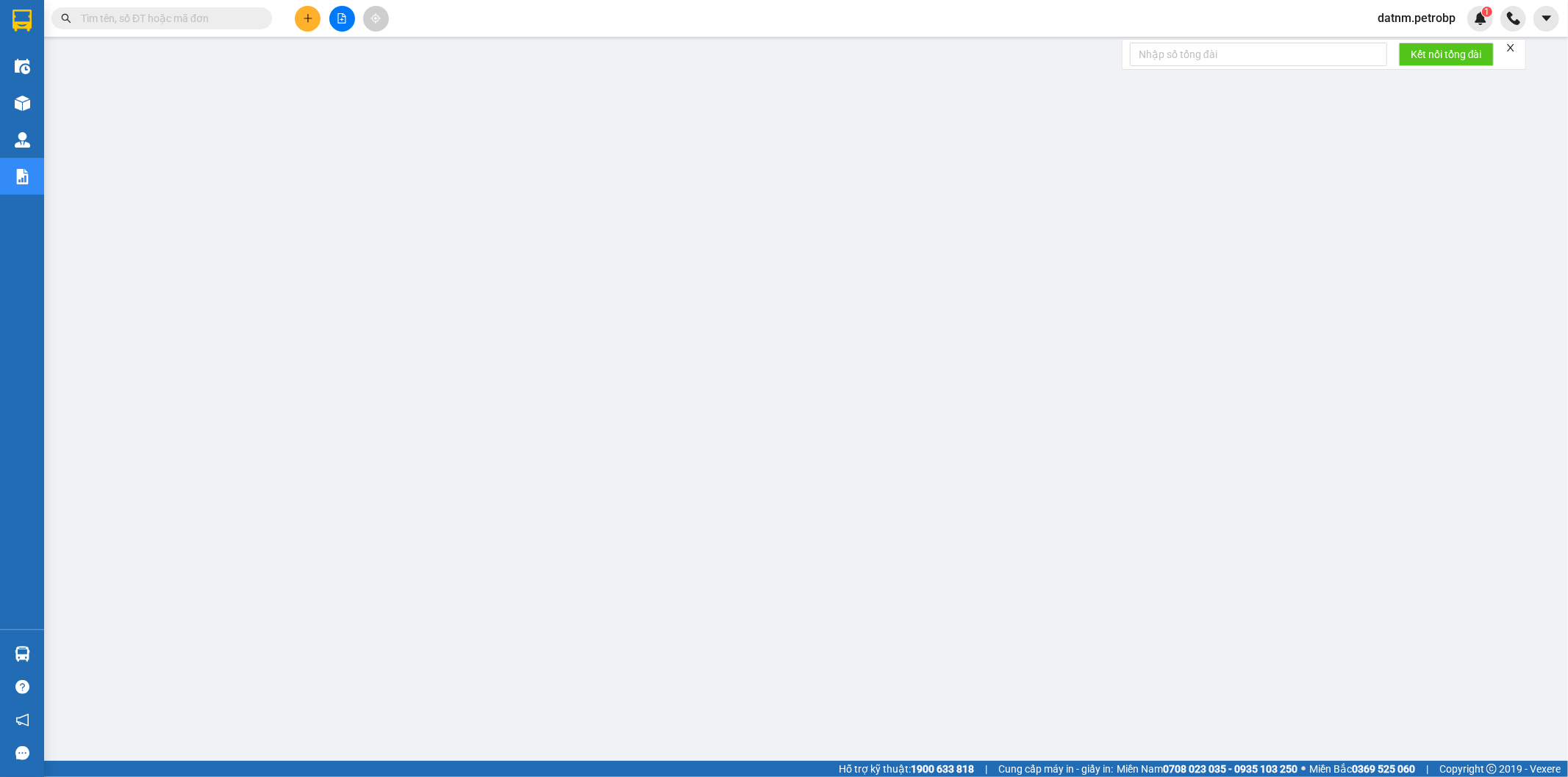
click at [1409, 15] on span "datnm.petrobp" at bounding box center [1416, 18] width 101 height 18
click at [1408, 43] on span "Đăng xuất" at bounding box center [1422, 45] width 72 height 16
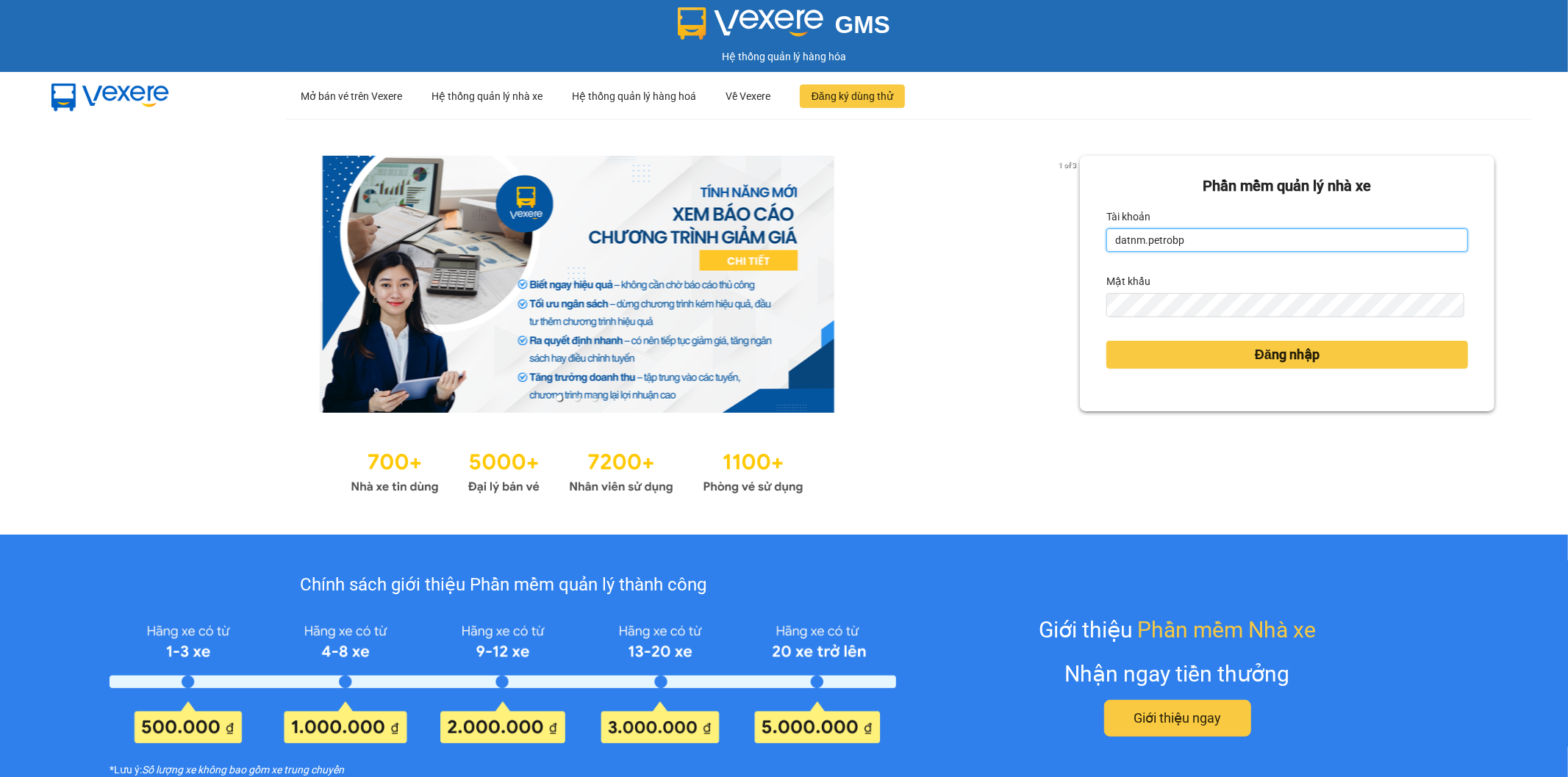
click at [1319, 234] on input "datnm.petrobp" at bounding box center [1287, 240] width 362 height 24
type input "ngadtt.petrobp"
click at [1265, 354] on span "Đăng nhập" at bounding box center [1287, 354] width 64 height 21
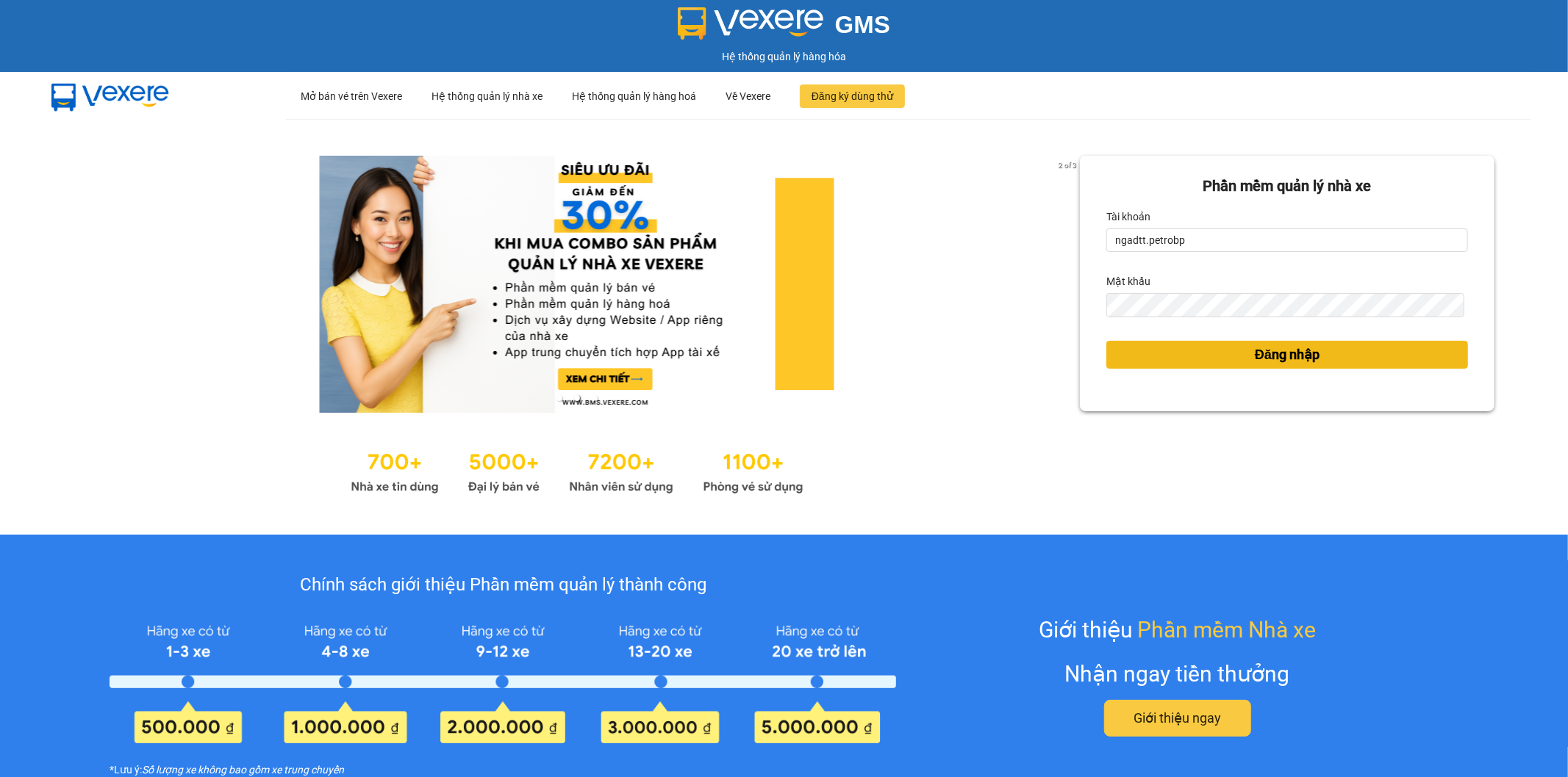
click at [1265, 362] on span "Đăng nhập" at bounding box center [1287, 354] width 64 height 21
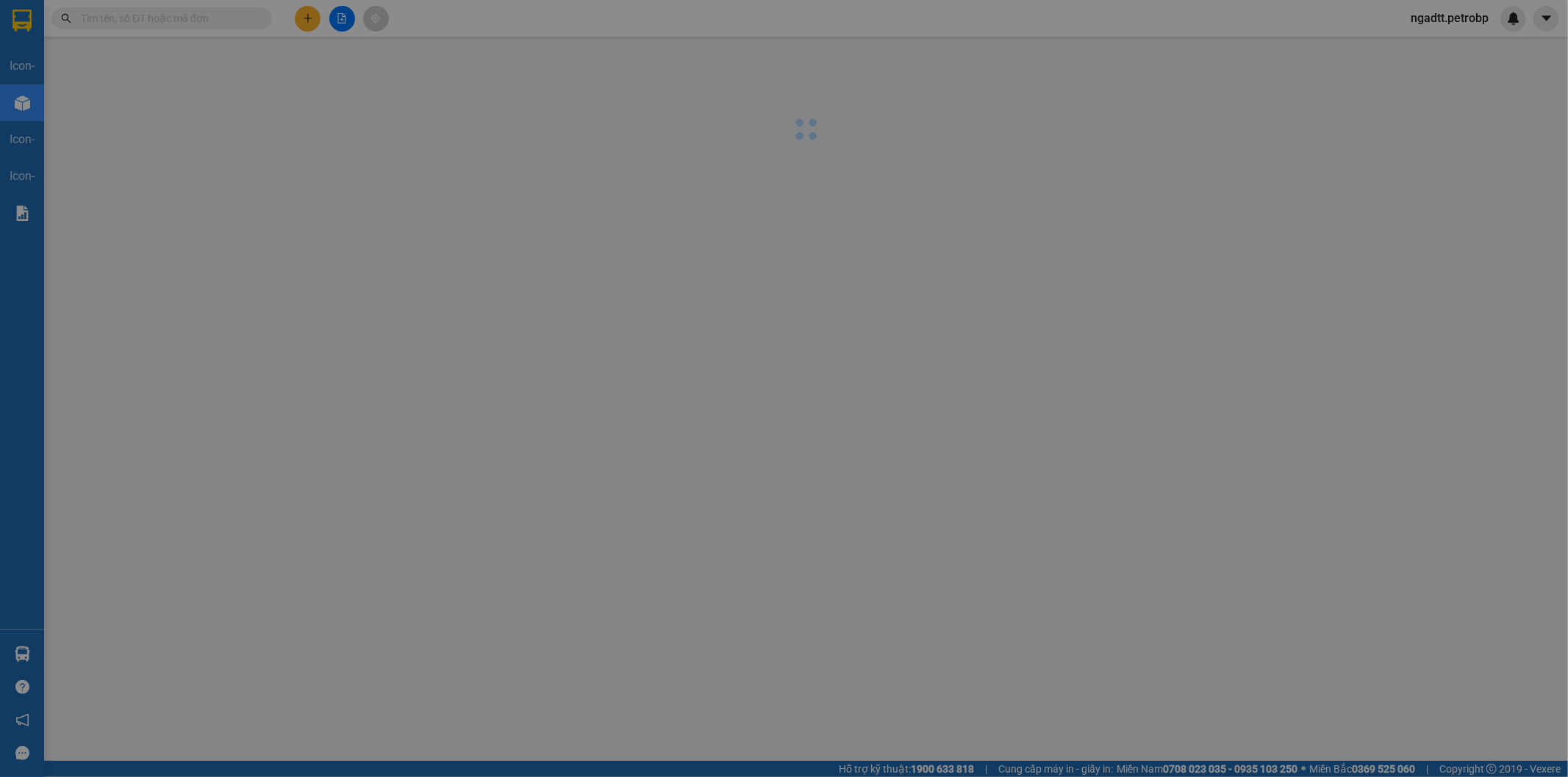
click at [1537, 647] on div "Nhà xe đã có thể đặt đơn qua AhaMove và Grab ngay trên phần mềm quản lý hàng ho…" at bounding box center [784, 388] width 1568 height 777
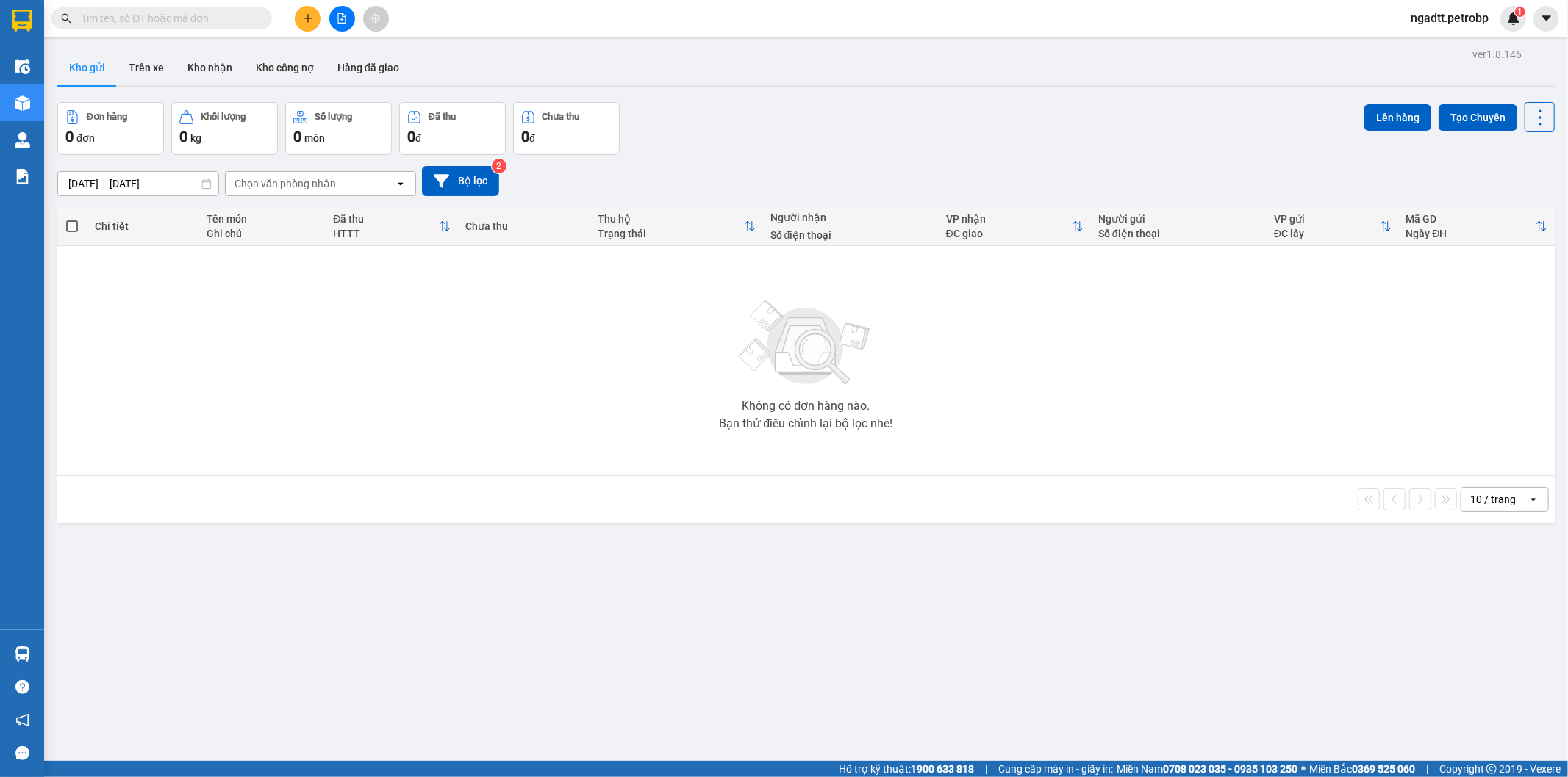
click at [1537, 647] on div "ver 1.8.146 Kho gửi Trên xe Kho nhận Kho công nợ Hàng đã giao Đơn hàng 0 đơn Kh…" at bounding box center [805, 432] width 1509 height 777
click at [234, 73] on button "Kho nhận" at bounding box center [209, 68] width 68 height 35
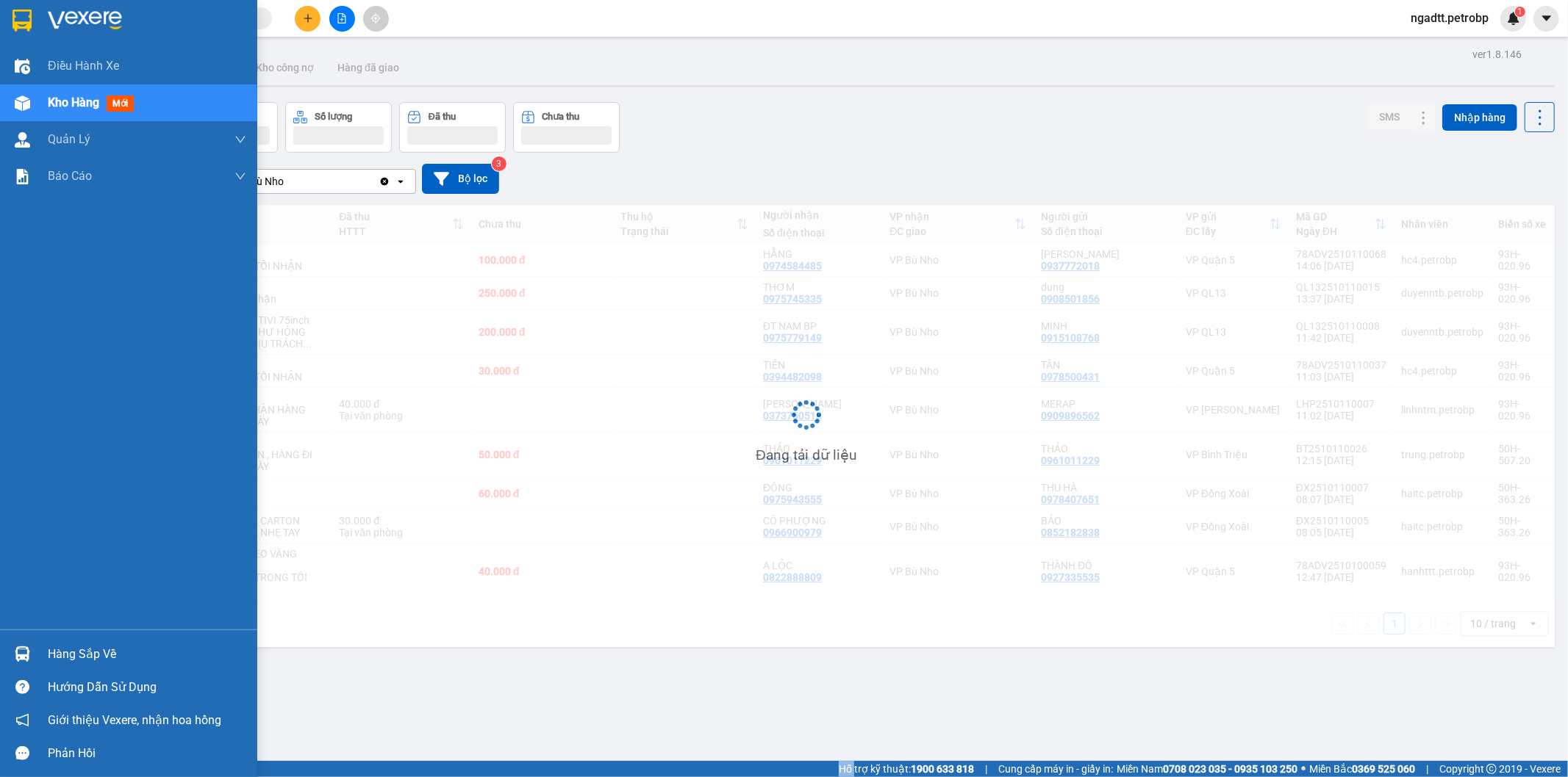
click at [4, 663] on div "Hàng sắp về" at bounding box center [129, 654] width 257 height 33
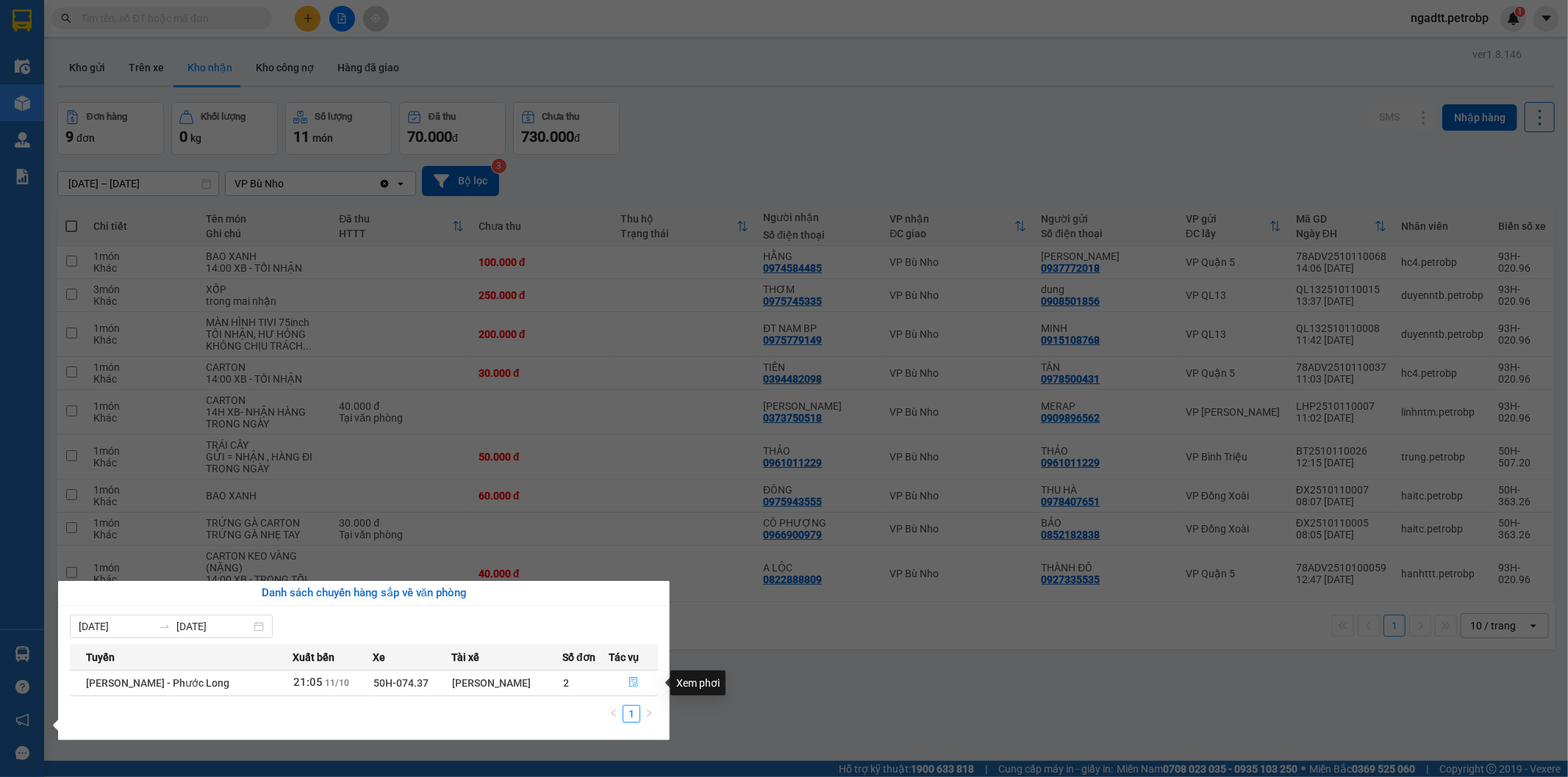
click at [636, 681] on icon "file-done" at bounding box center [633, 682] width 10 height 10
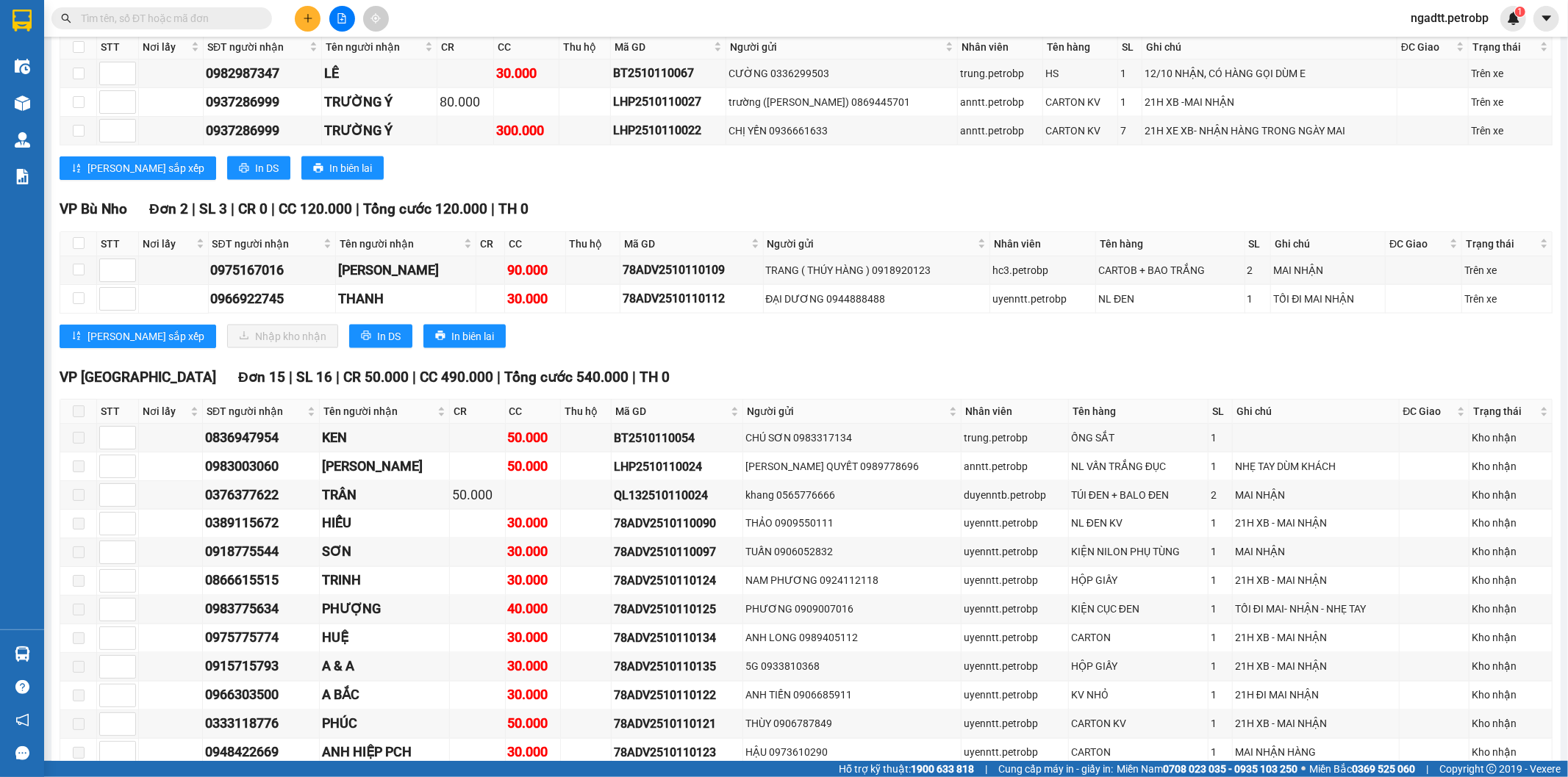
scroll to position [1760, 0]
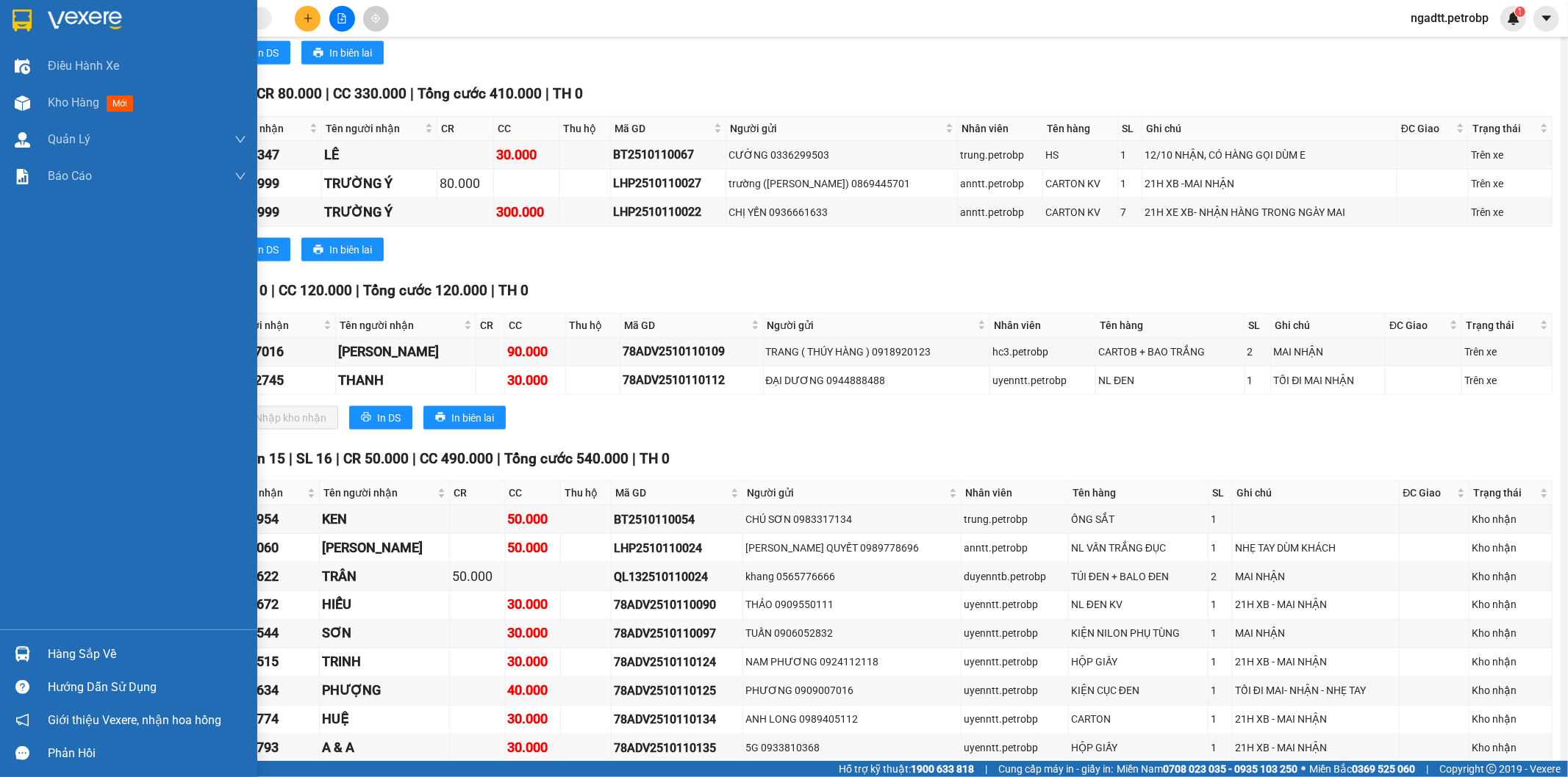
click at [8, 652] on div "Hàng sắp về" at bounding box center [129, 654] width 257 height 33
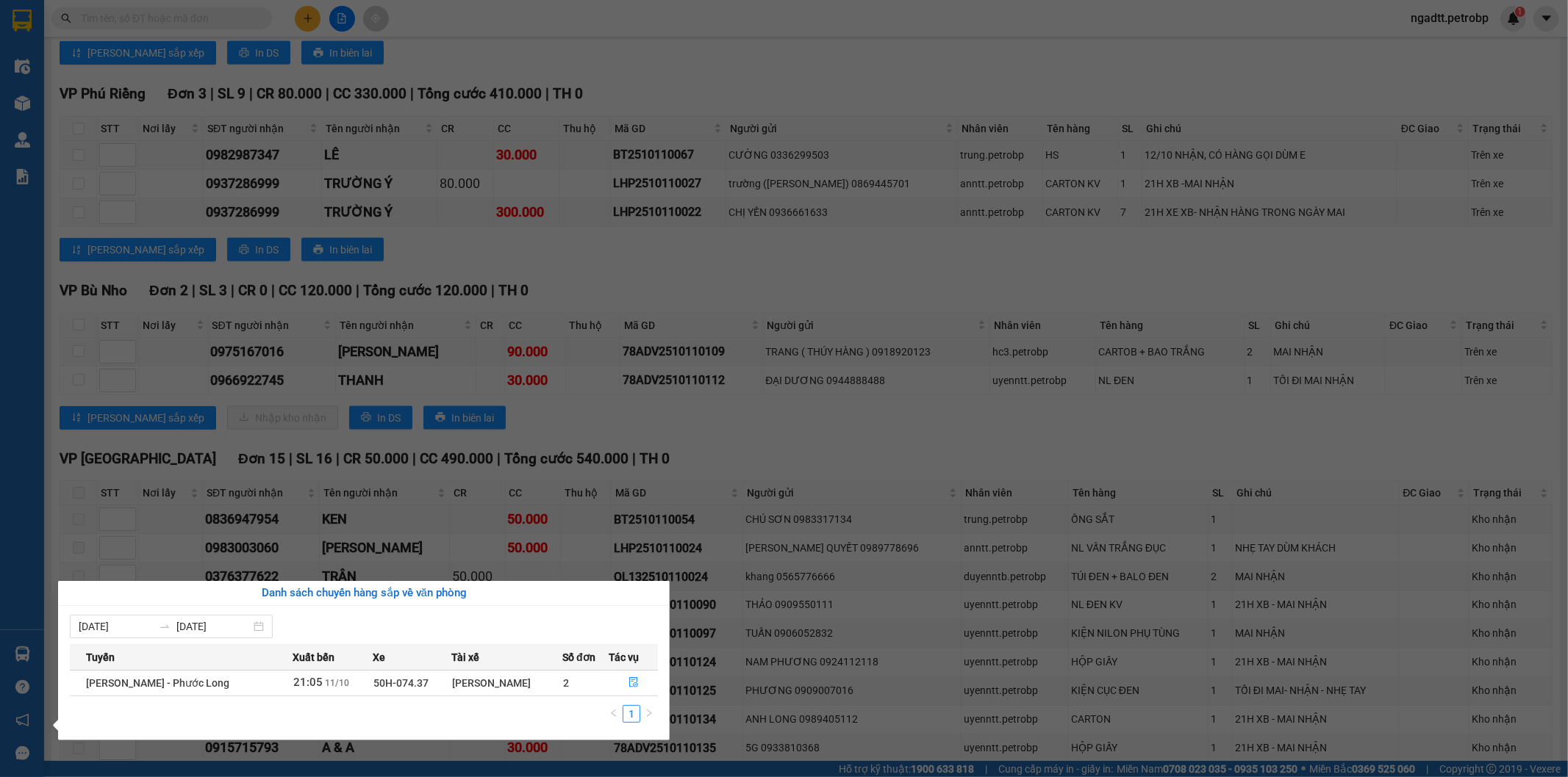
click at [871, 277] on section "Kết quả tìm kiếm ( 0 ) Bộ lọc No Data ngadtt.petrobp 1 Điều hành xe Kho hàng mớ…" at bounding box center [784, 388] width 1568 height 777
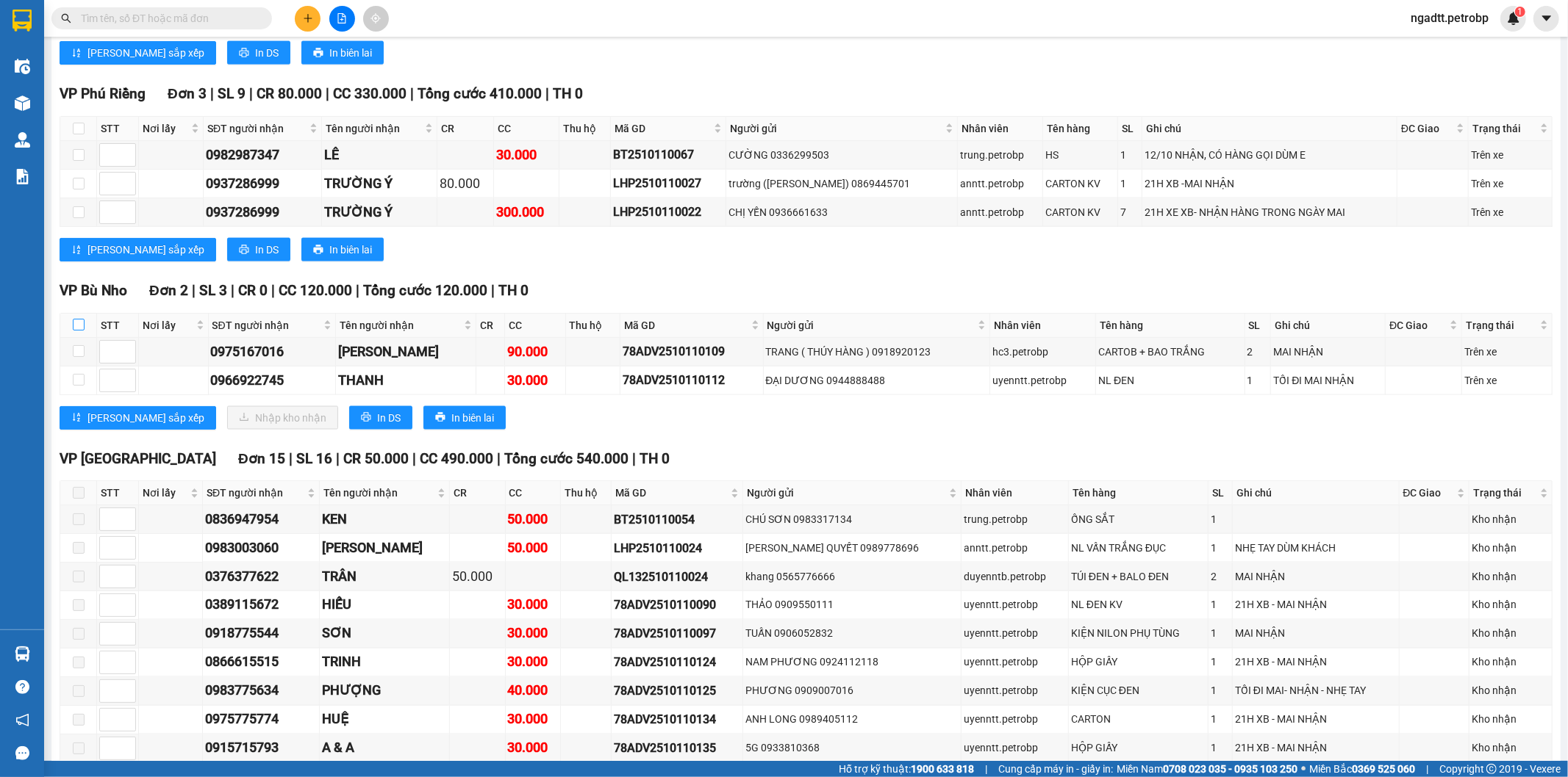
click at [79, 330] on input "checkbox" at bounding box center [78, 325] width 12 height 12
checkbox input "true"
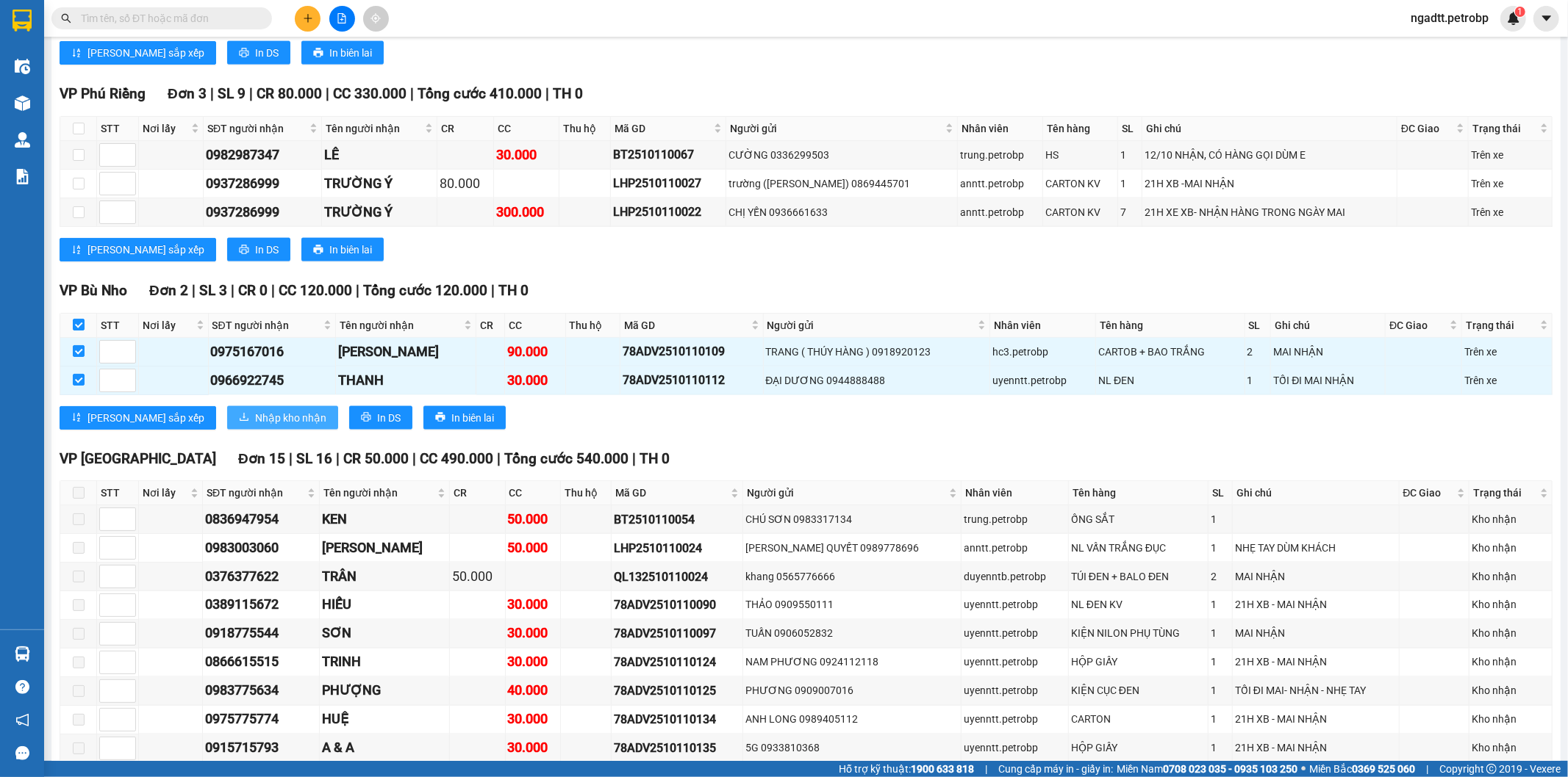
click at [255, 426] on span "Nhập kho nhận" at bounding box center [290, 419] width 71 height 16
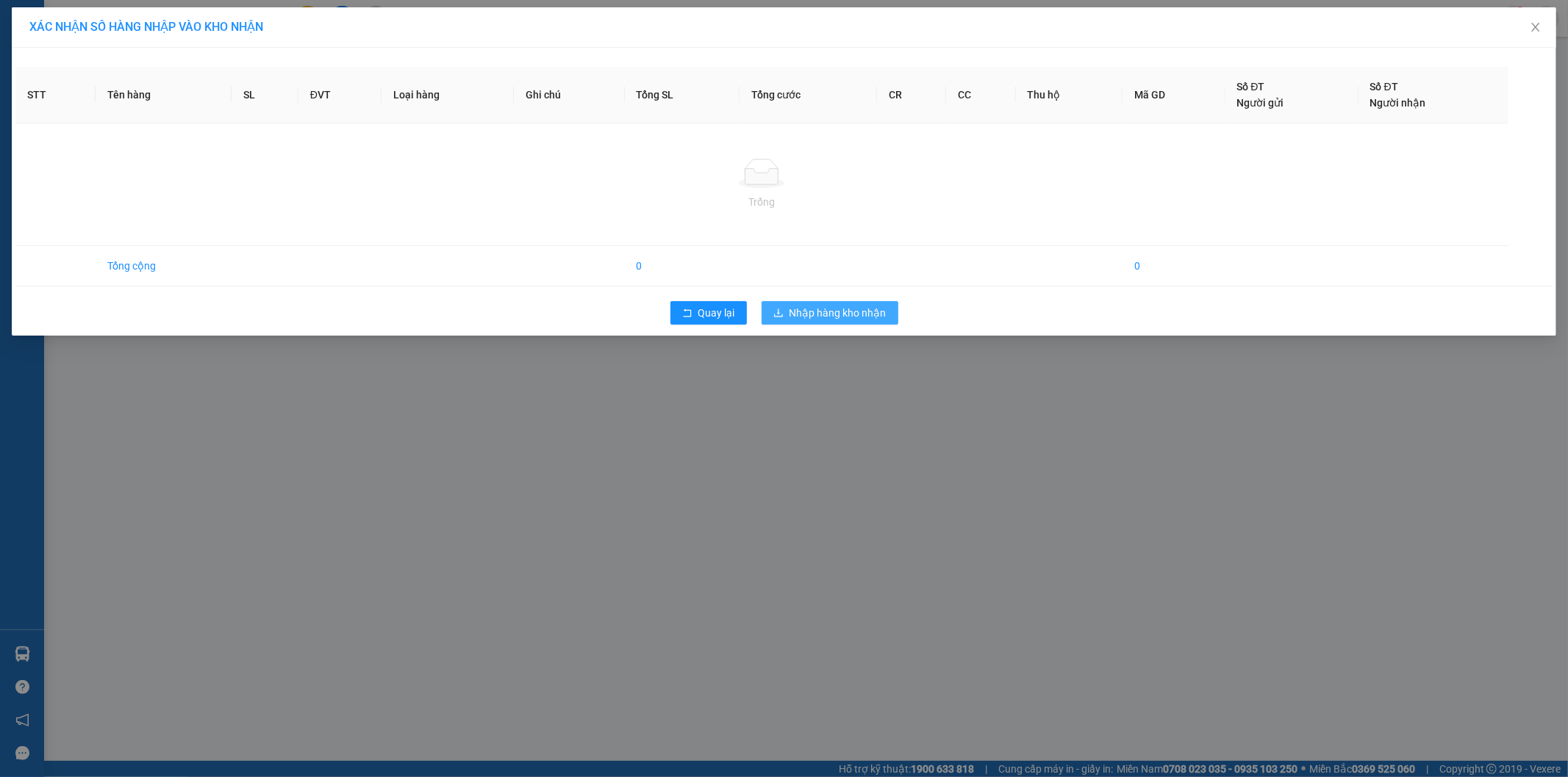
click at [805, 316] on span "Nhập hàng kho nhận" at bounding box center [838, 313] width 97 height 16
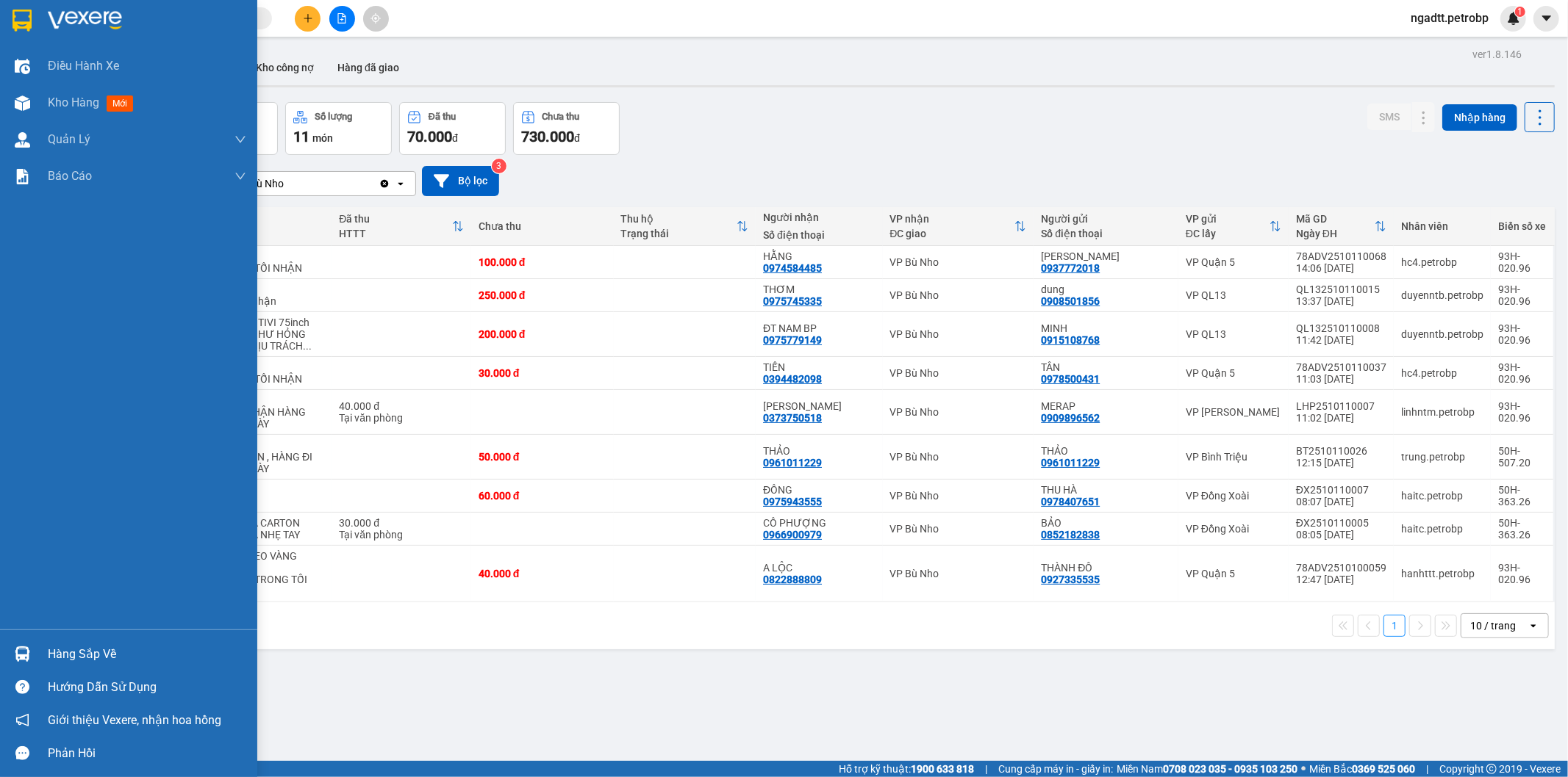
click at [16, 662] on div at bounding box center [22, 653] width 26 height 26
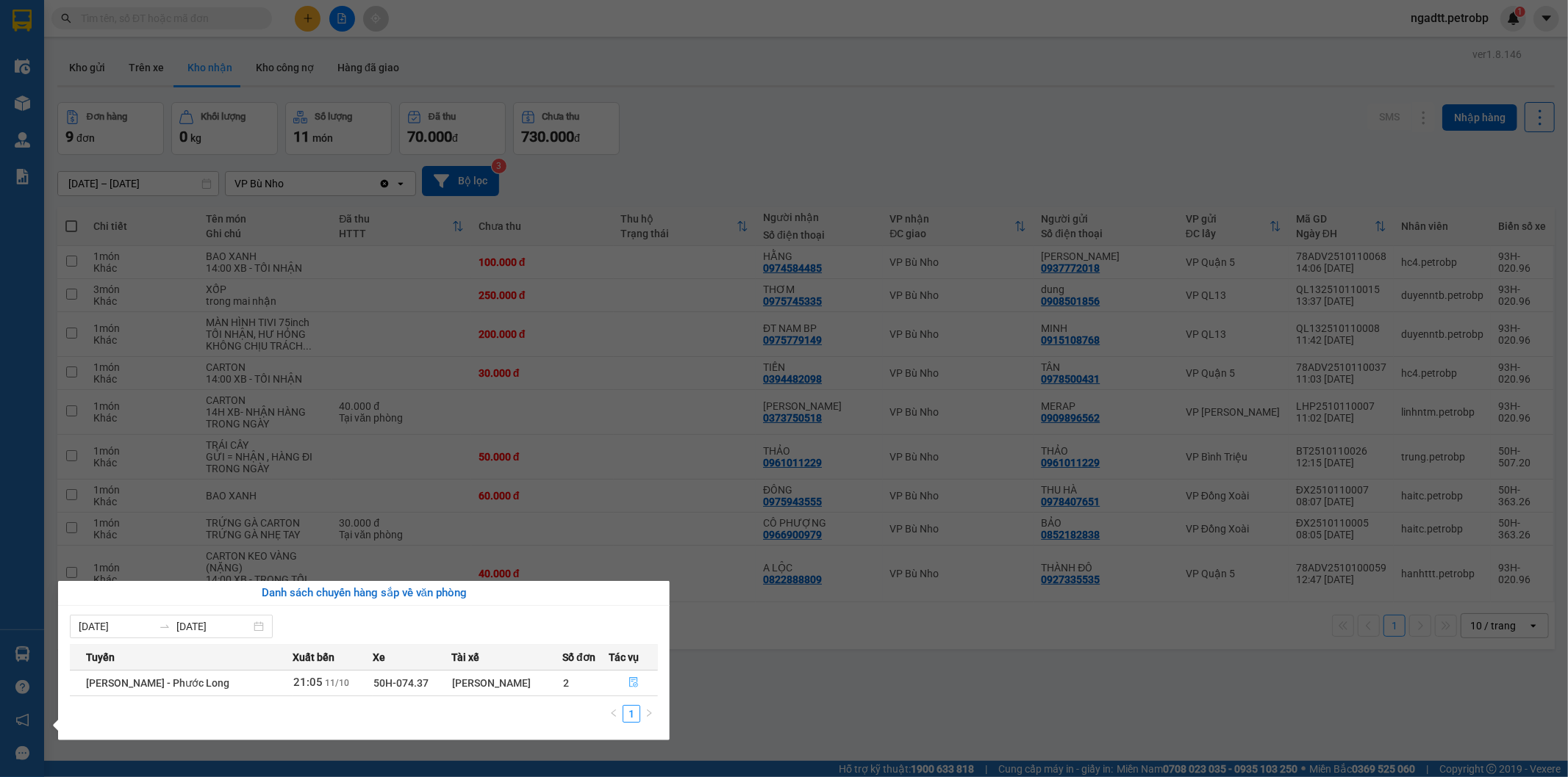
click at [636, 683] on icon "file-done" at bounding box center [633, 682] width 10 height 10
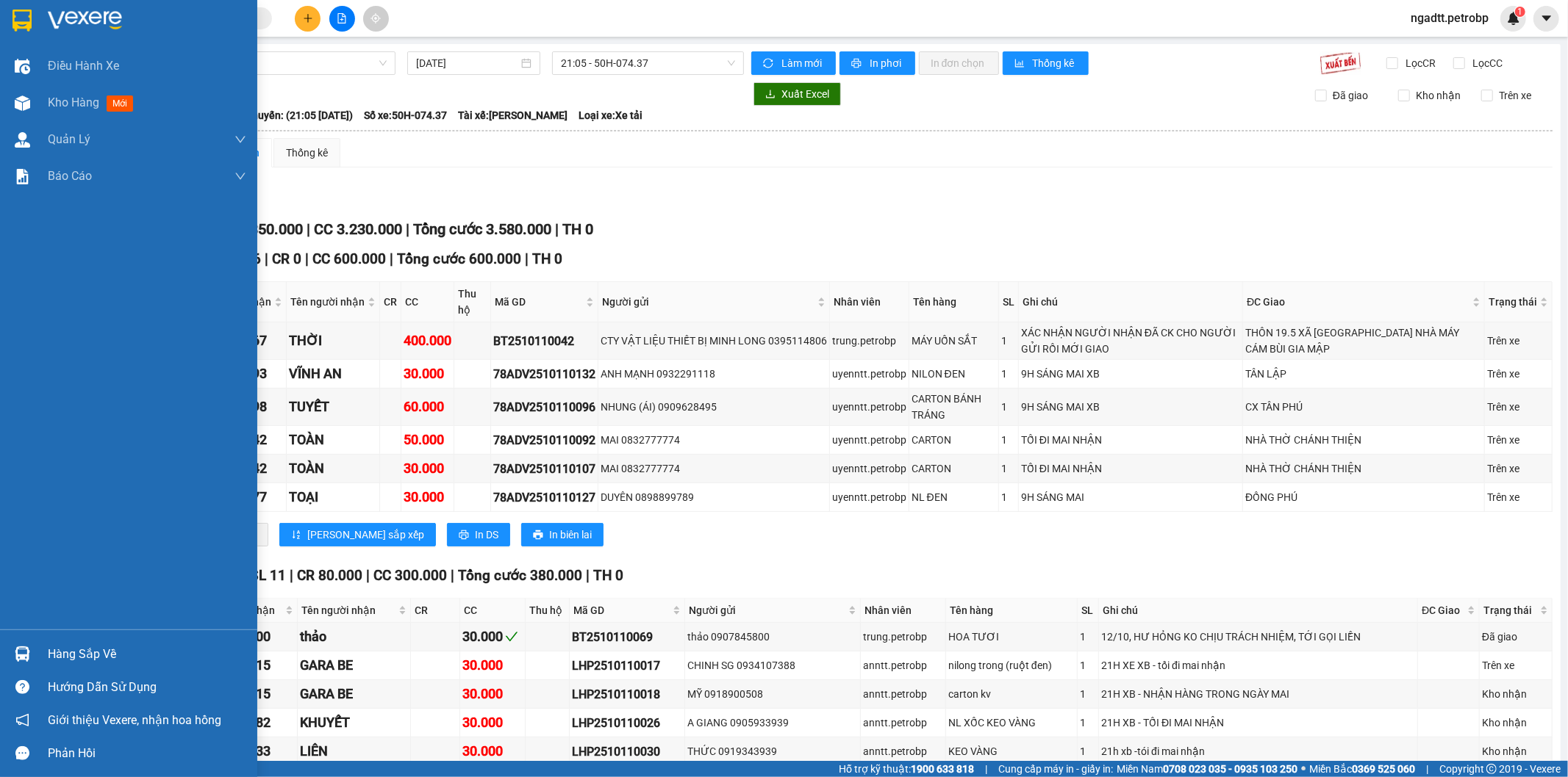
click at [16, 643] on div at bounding box center [22, 653] width 26 height 26
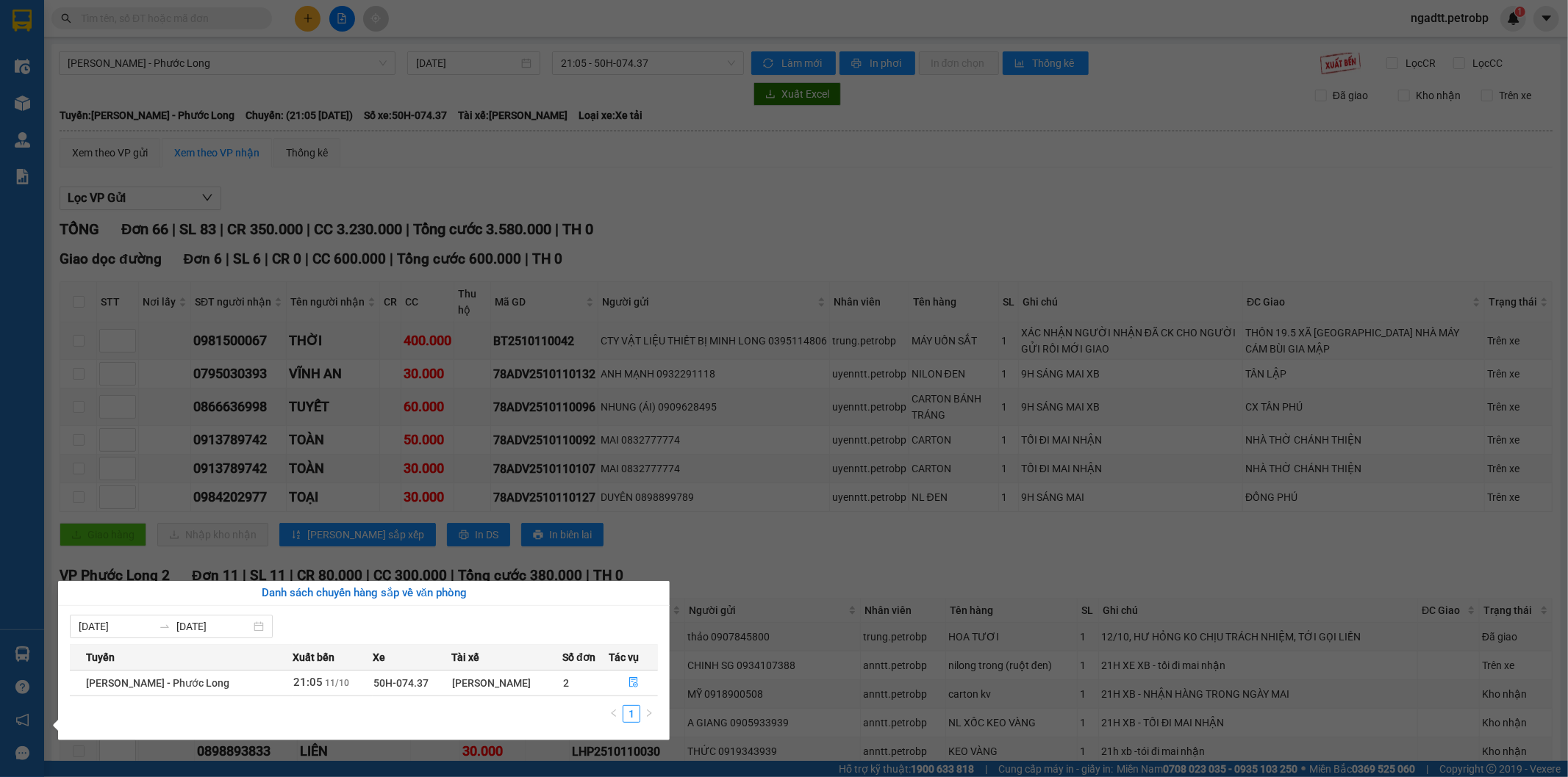
click at [16, 648] on div "Điều hành xe Kho hàng mới Quản Lý Quản lý chuyến Quản lý khách hàng Quản lý khá…" at bounding box center [21, 388] width 44 height 777
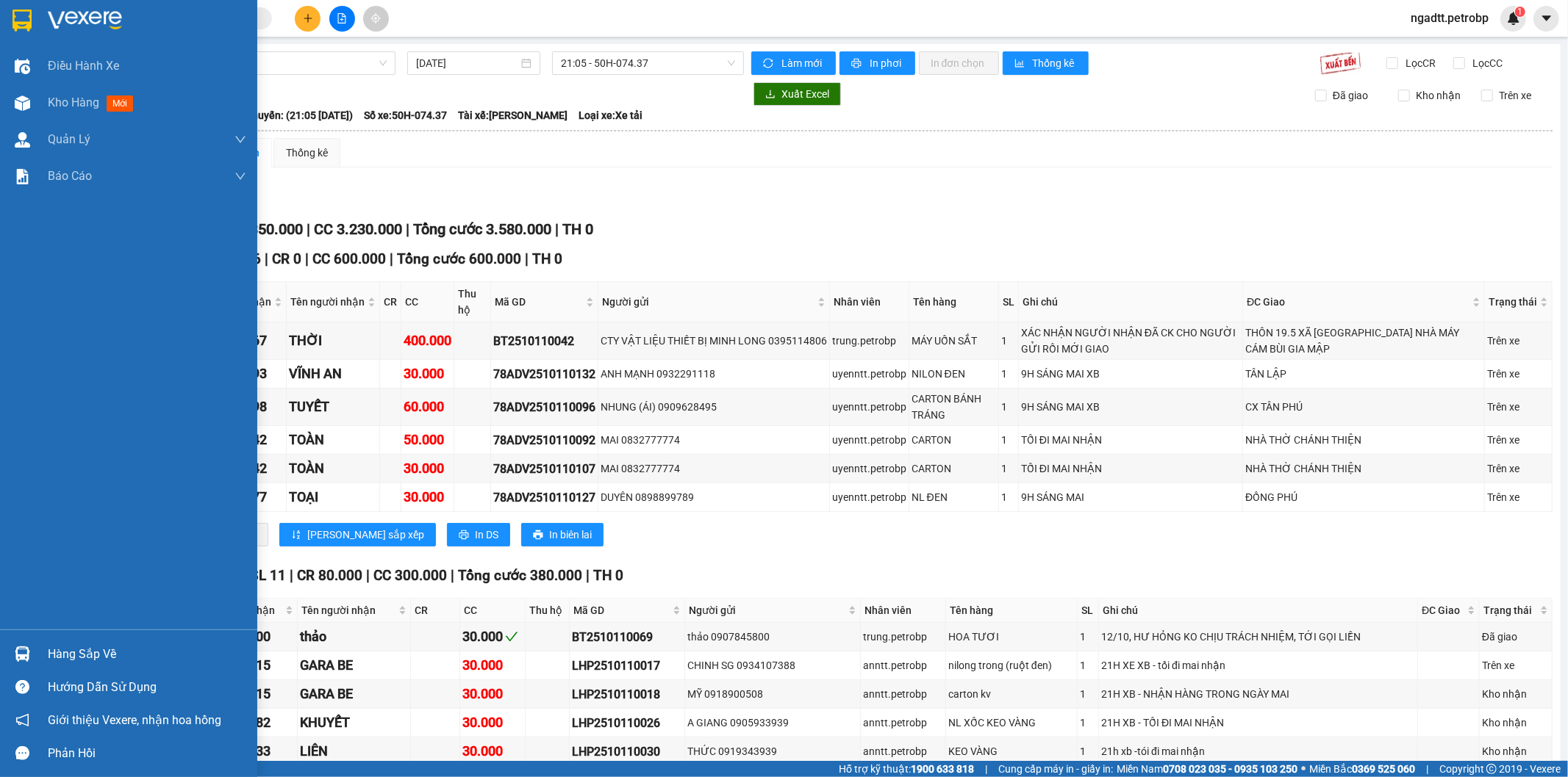
click at [16, 654] on img at bounding box center [22, 654] width 16 height 16
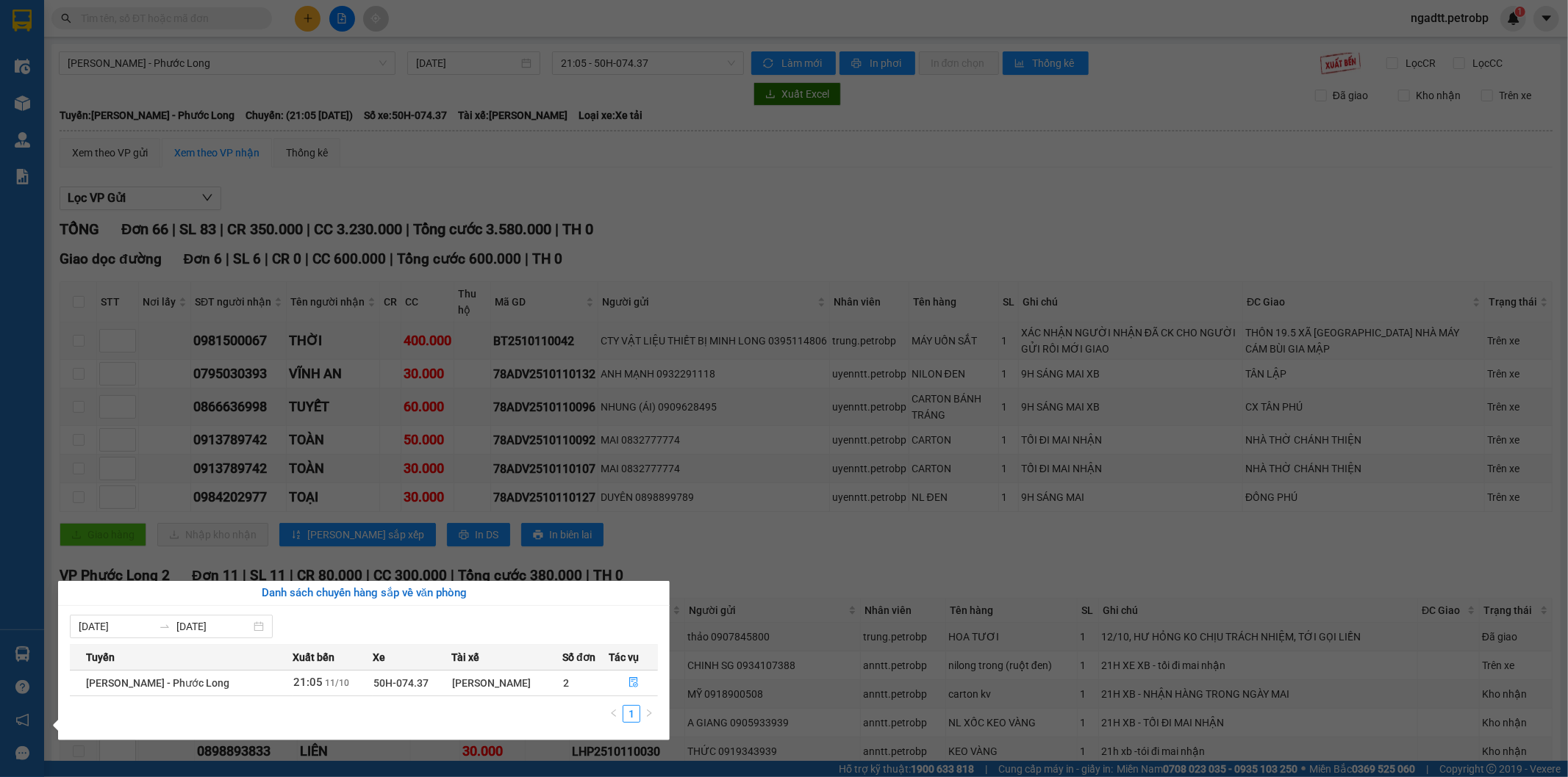
click at [813, 217] on section "Kết quả tìm kiếm ( 0 ) Bộ lọc No Data ngadtt.petrobp 1 Điều hành xe Kho hàng mớ…" at bounding box center [784, 388] width 1568 height 777
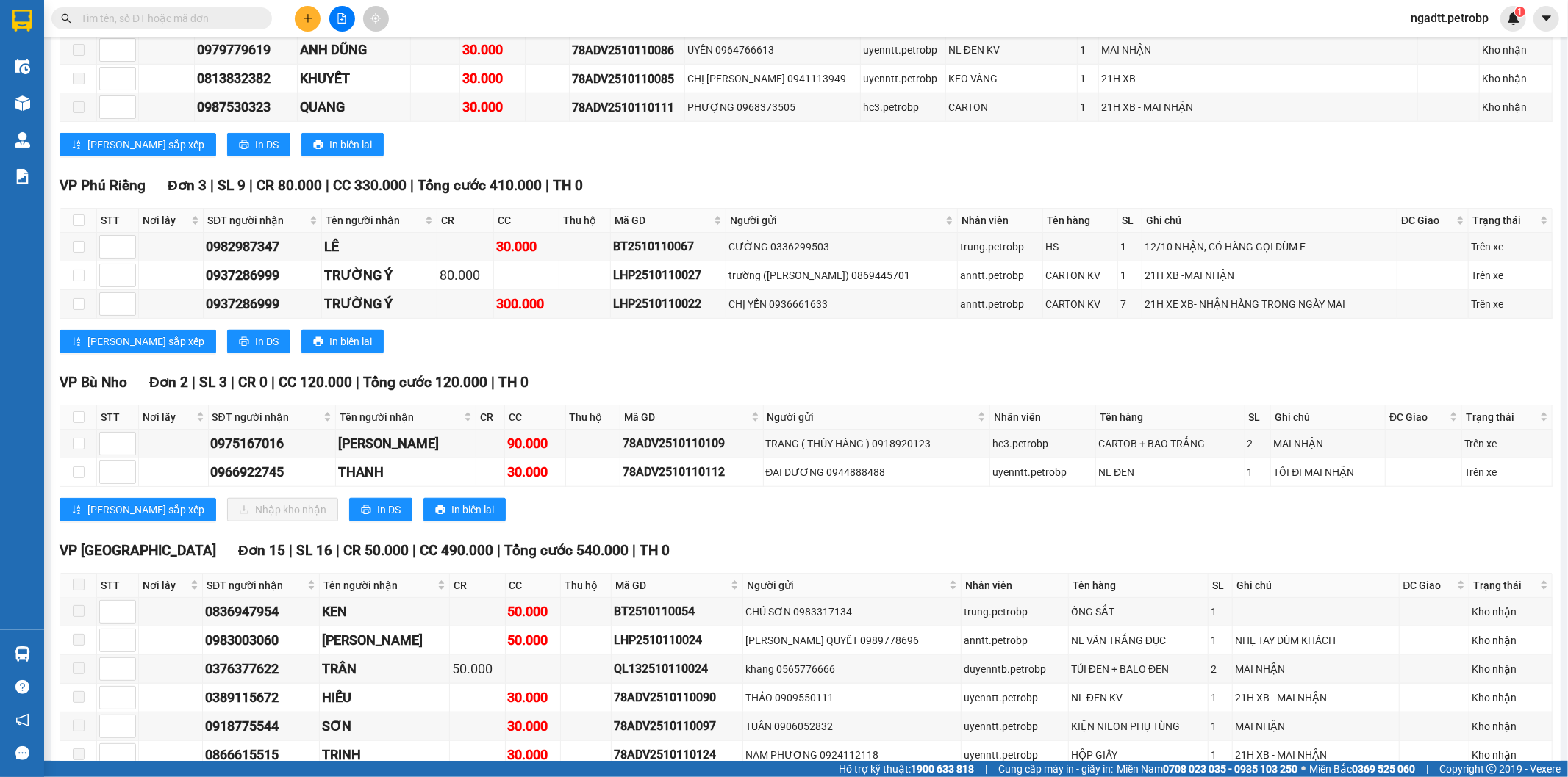
scroll to position [898, 0]
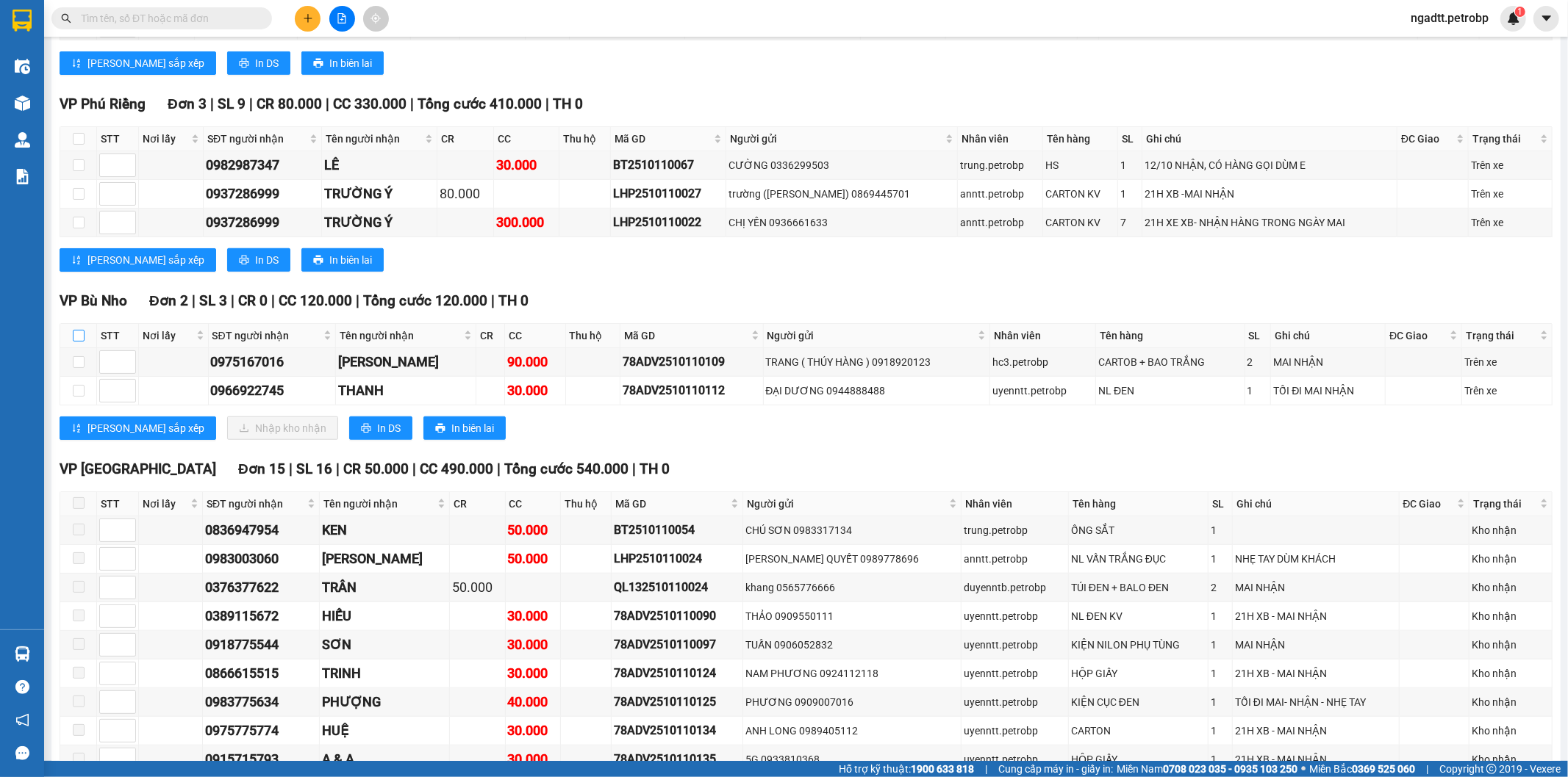
click at [73, 342] on input "checkbox" at bounding box center [78, 335] width 12 height 12
checkbox input "true"
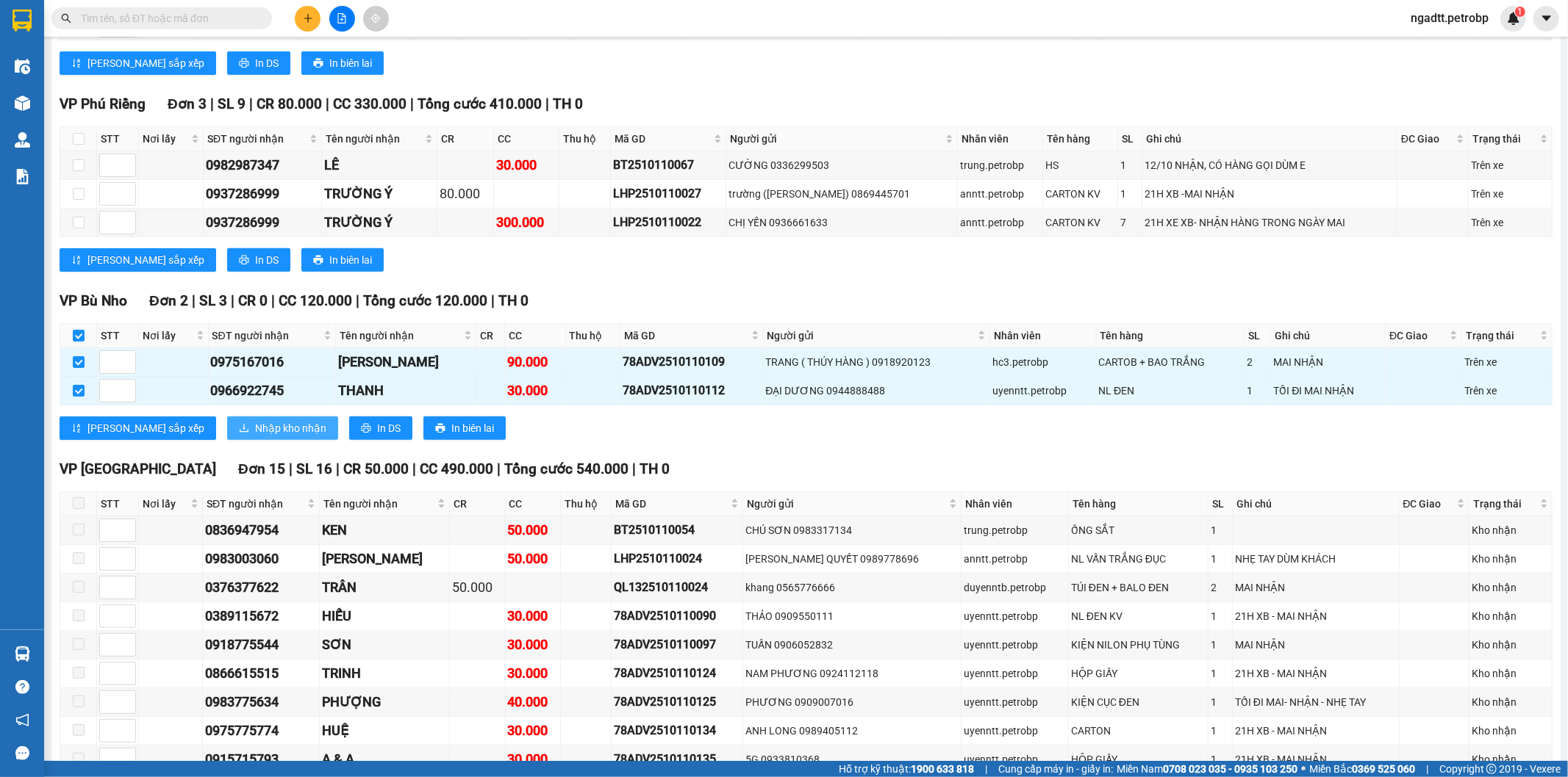
click at [255, 434] on span "Nhập kho nhận" at bounding box center [290, 428] width 71 height 16
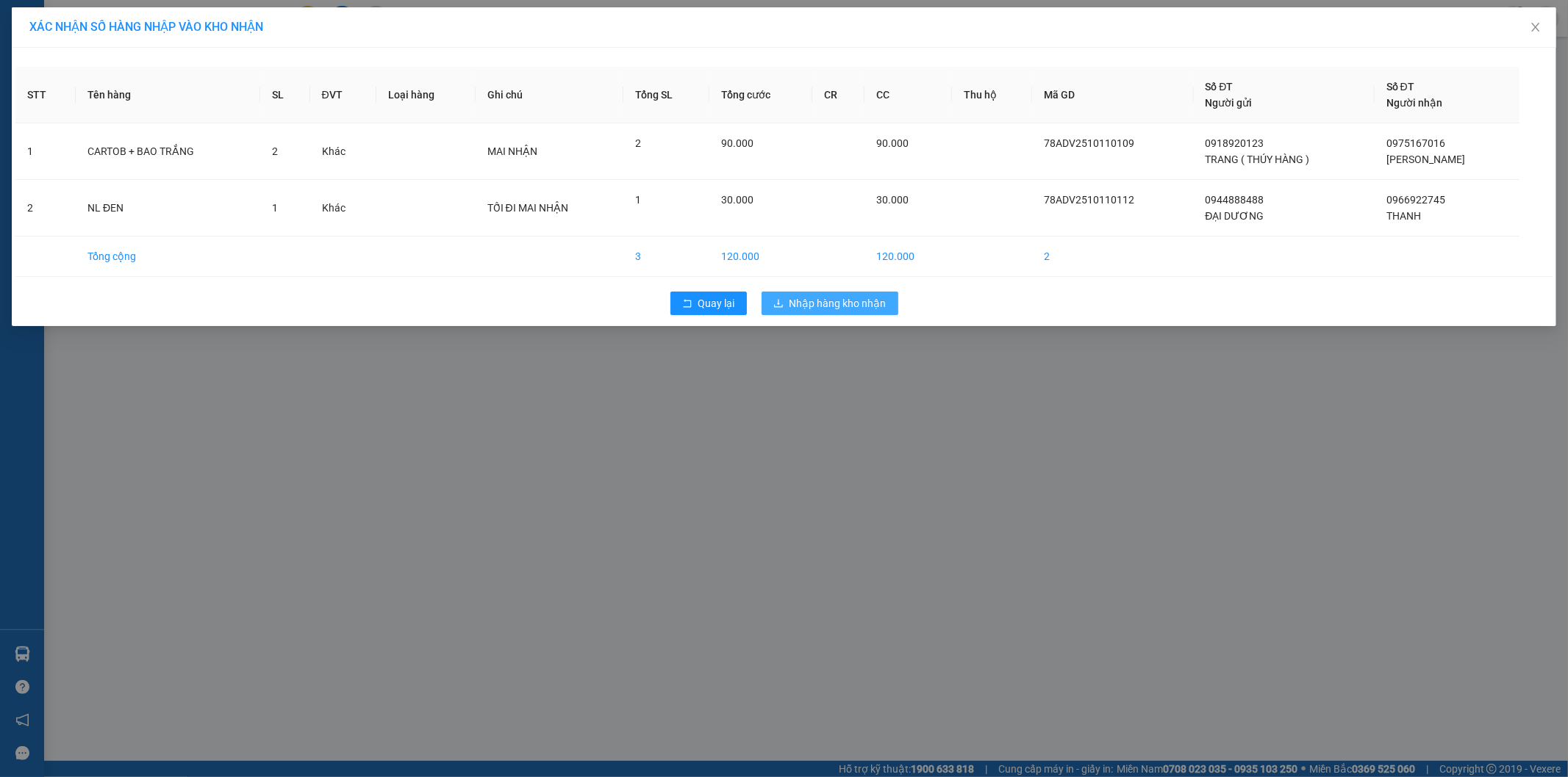
click at [829, 305] on span "Nhập hàng kho nhận" at bounding box center [838, 303] width 97 height 16
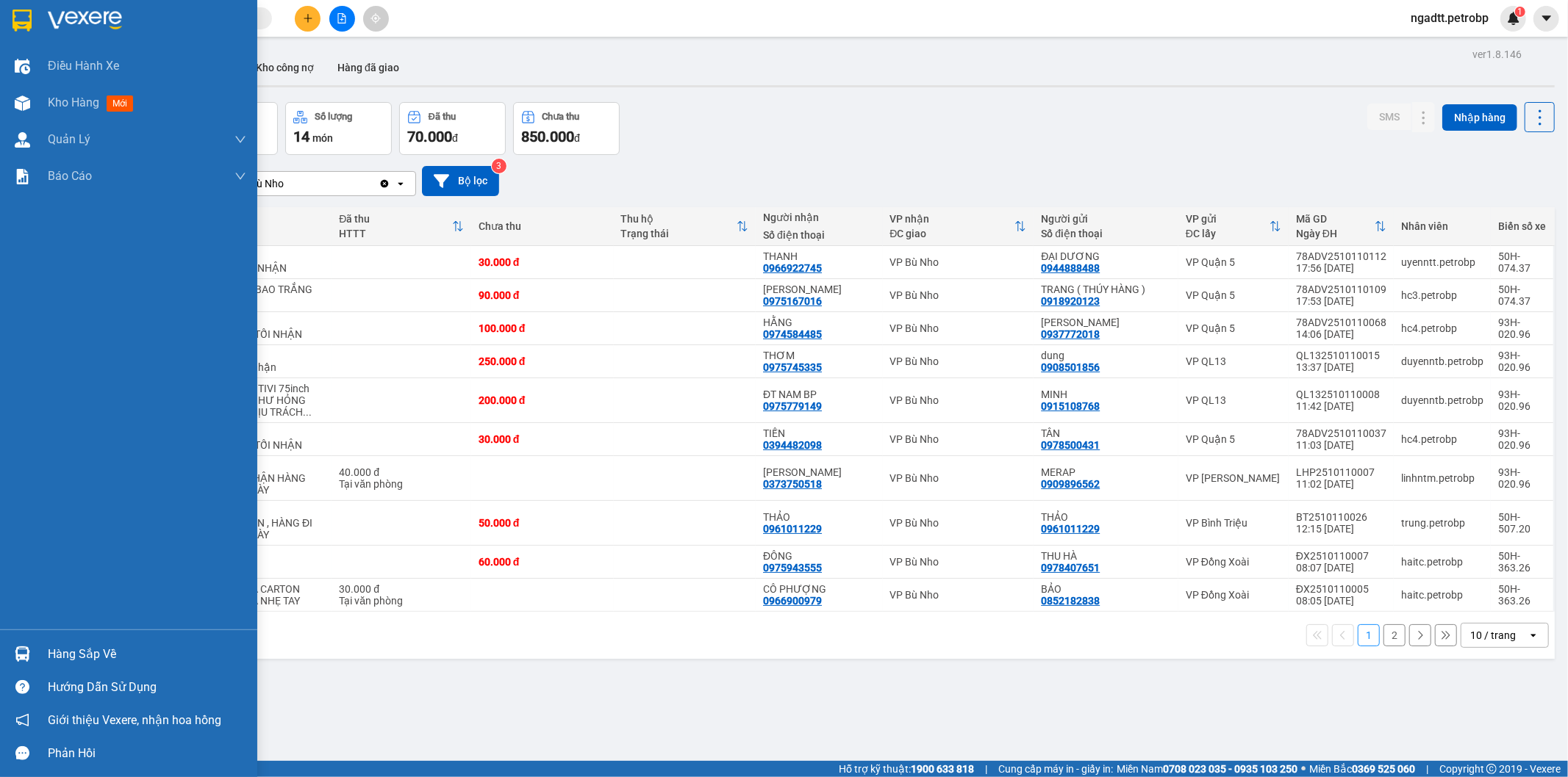
click at [15, 662] on img at bounding box center [22, 654] width 16 height 16
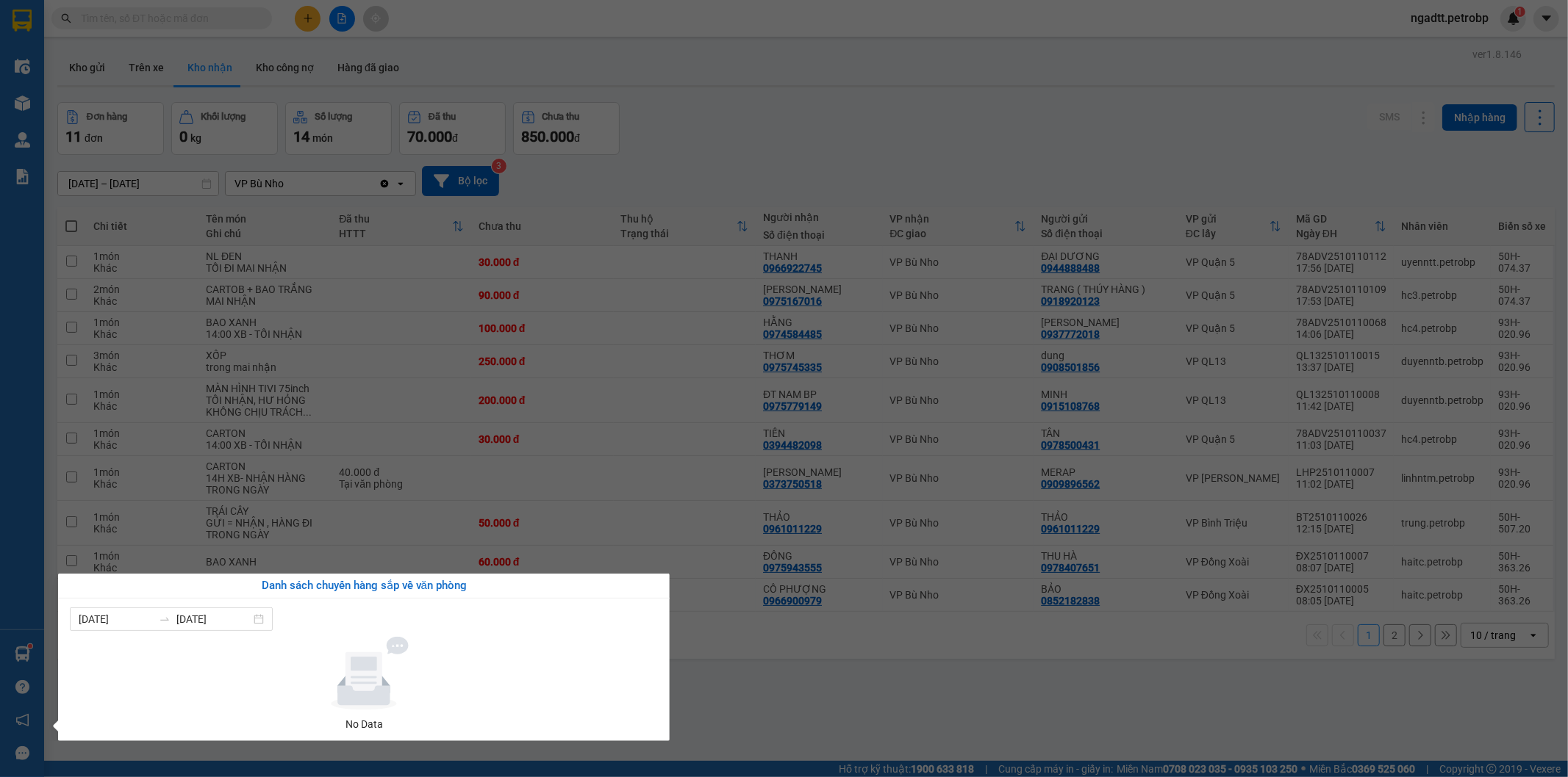
click at [785, 666] on section "Kết quả tìm kiếm ( 0 ) Bộ lọc No Data ngadtt.petrobp 1 Điều hành xe Kho hàng mớ…" at bounding box center [784, 388] width 1568 height 777
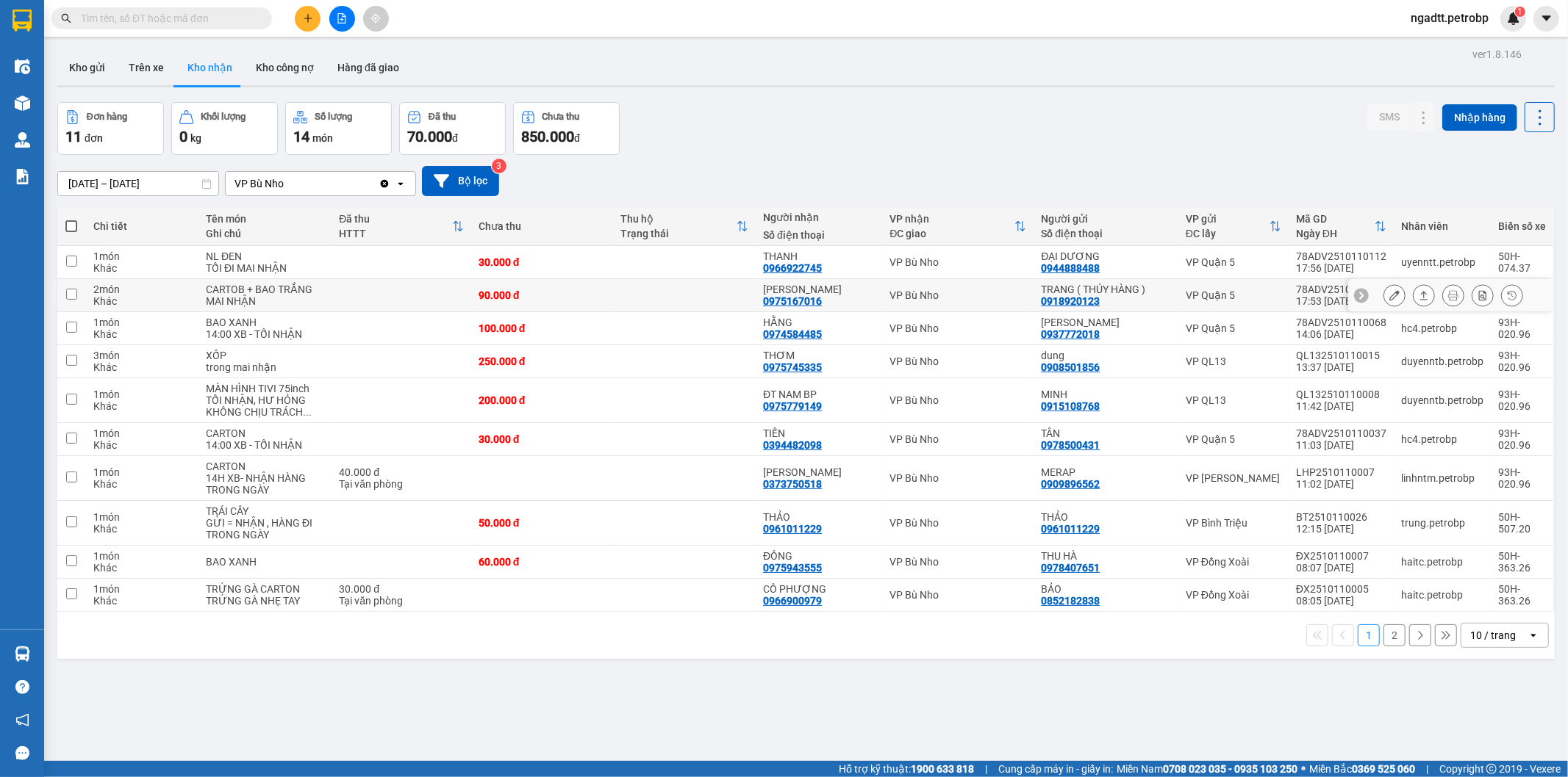
click at [71, 297] on input "checkbox" at bounding box center [71, 293] width 11 height 11
checkbox input "true"
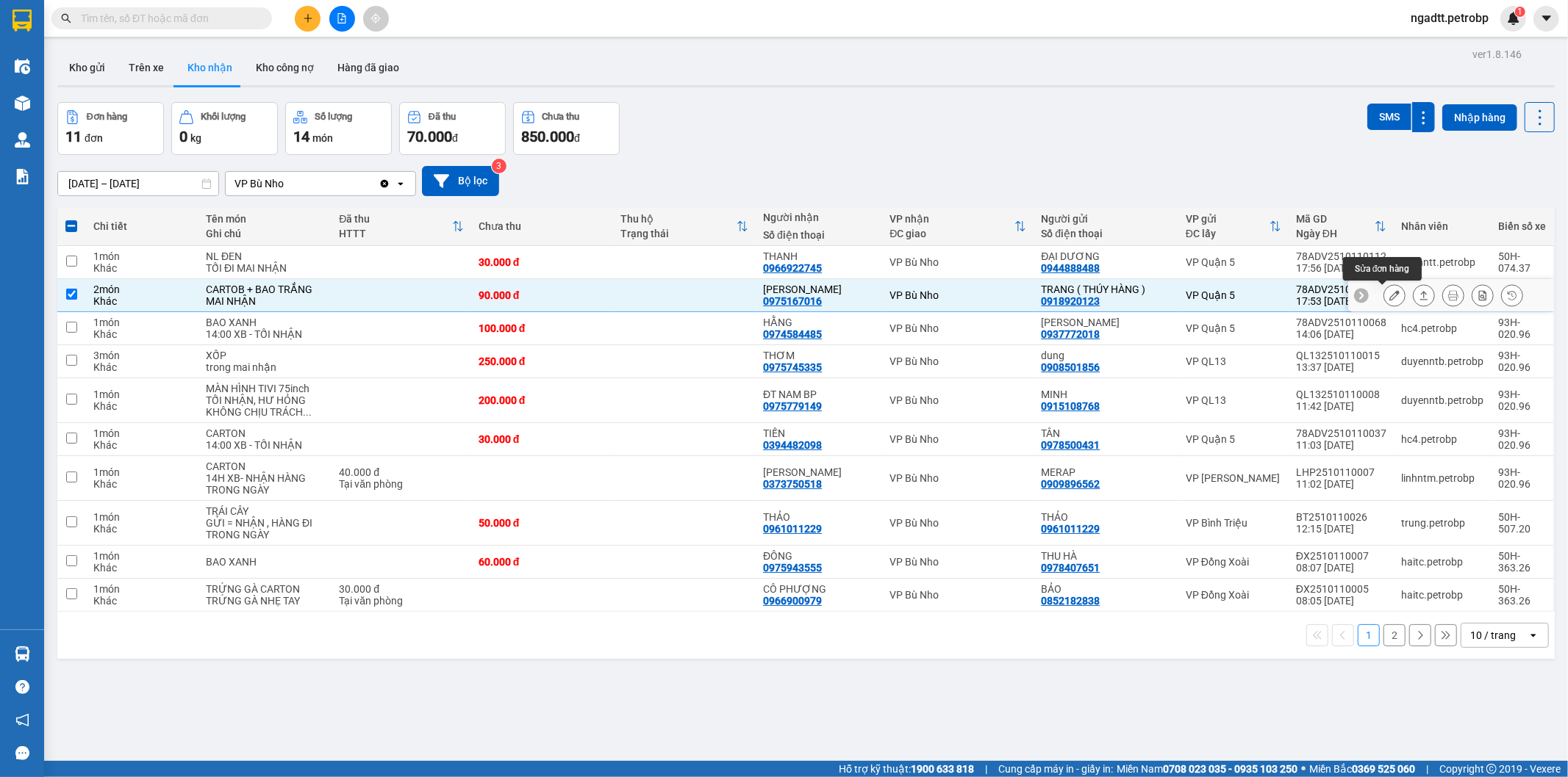
click at [1389, 290] on icon at bounding box center [1394, 295] width 10 height 10
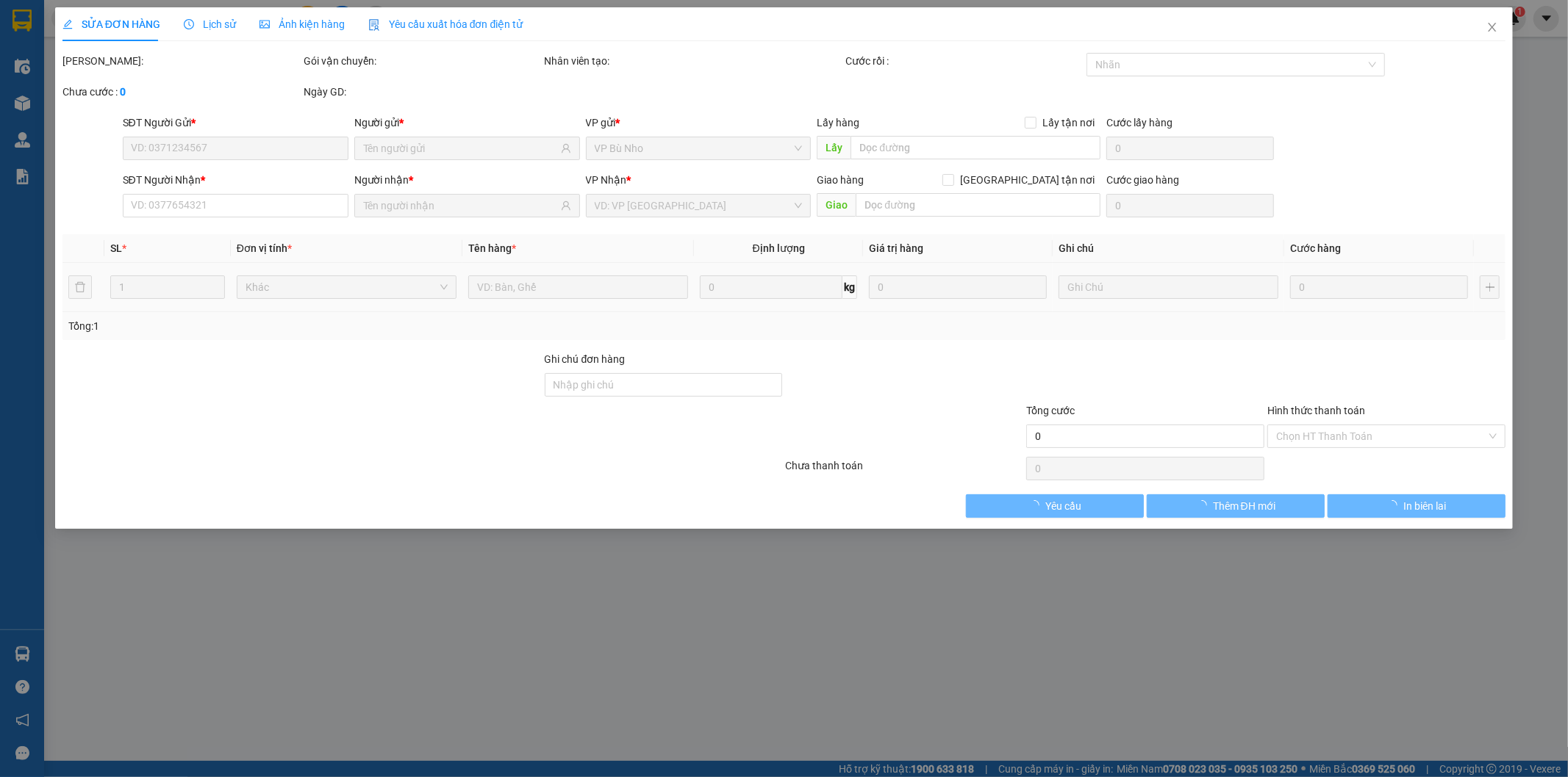
type input "0918920123"
type input "TRANG ( THÚY HÀNG )"
type input "0975167016"
type input "THẢO HƯƠNG"
type input "90.000"
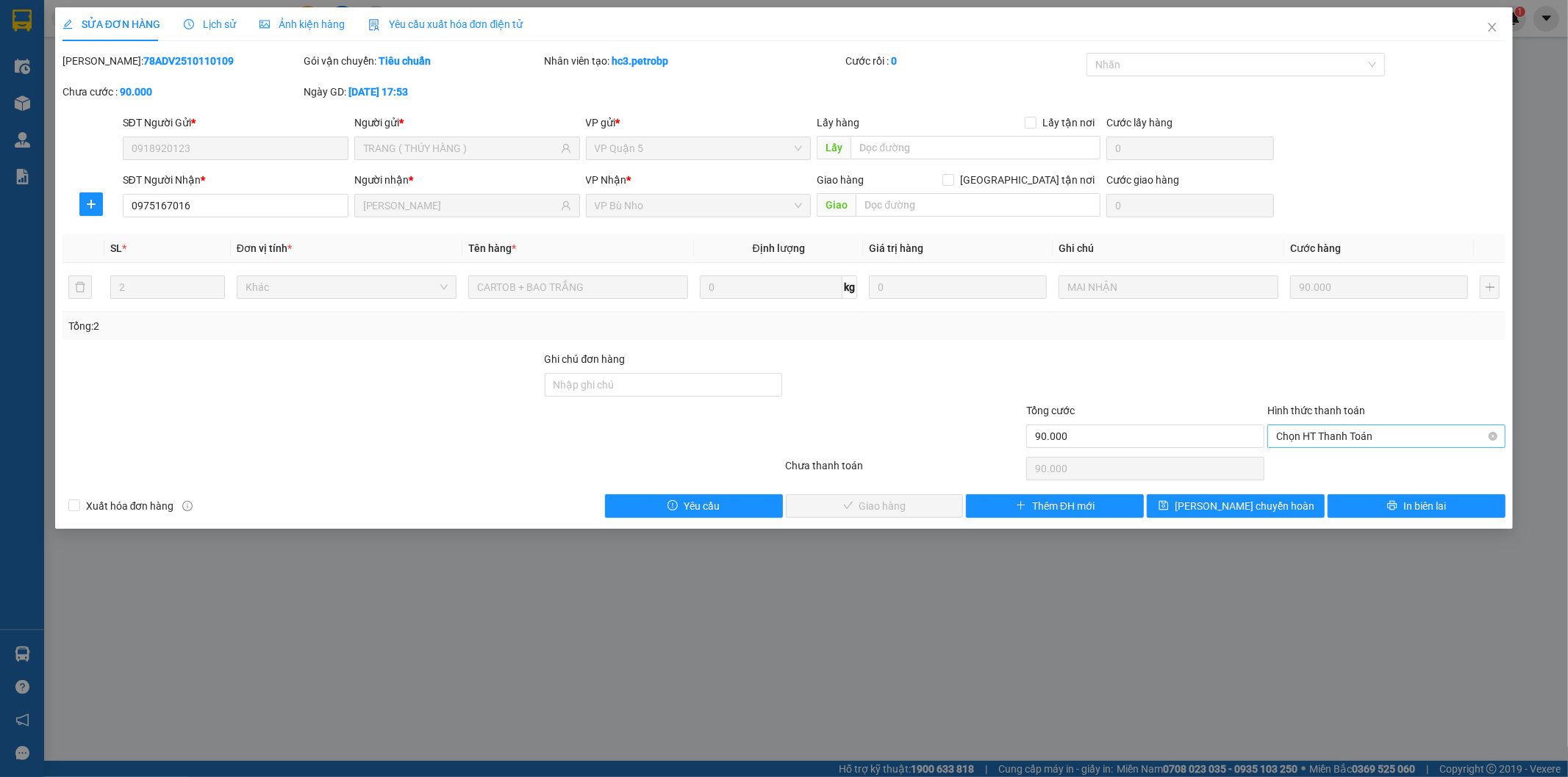
click at [1383, 435] on span "Chọn HT Thanh Toán" at bounding box center [1386, 436] width 220 height 22
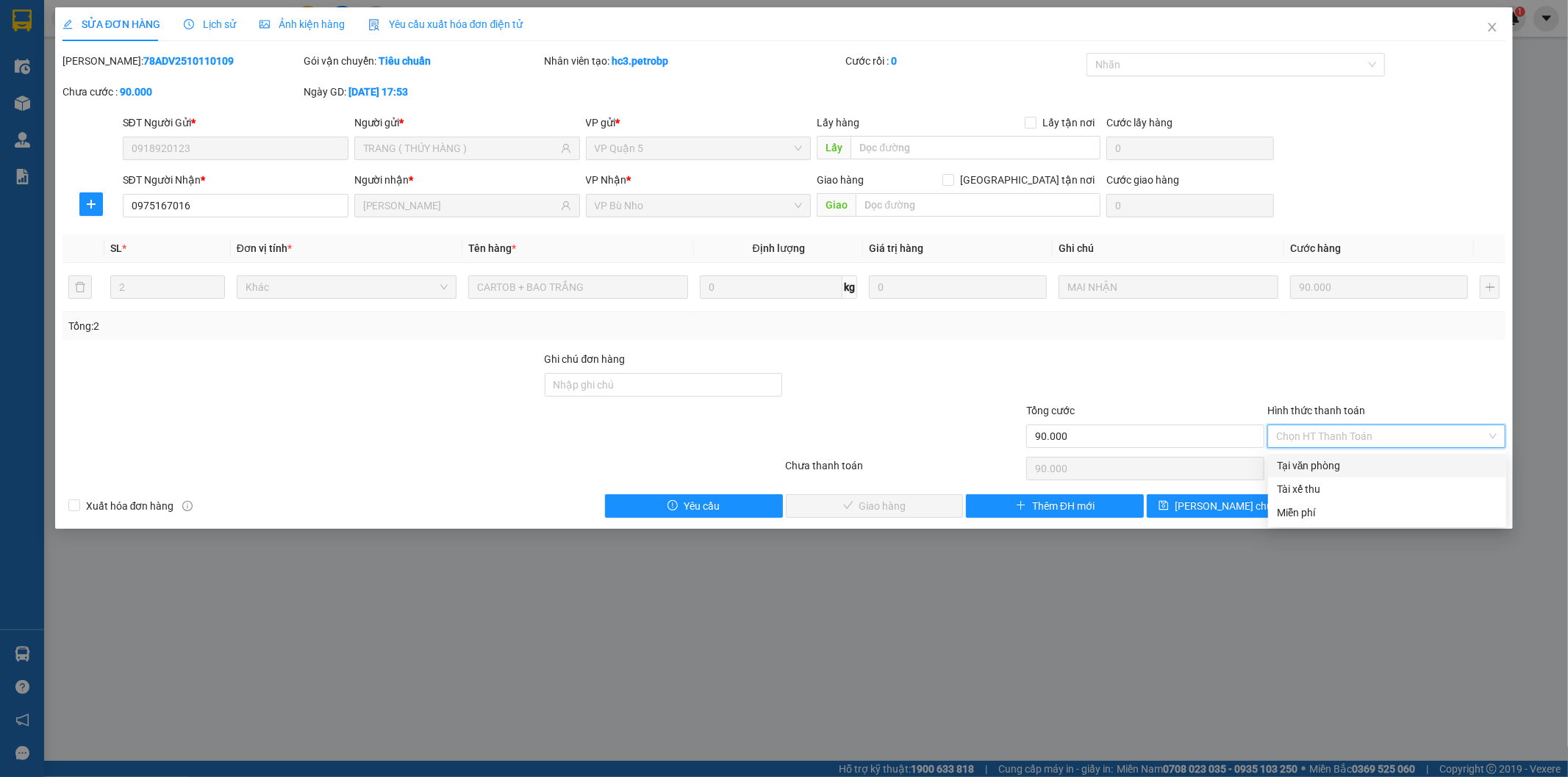
click at [1333, 465] on div "Tại văn phòng" at bounding box center [1387, 466] width 220 height 16
type input "0"
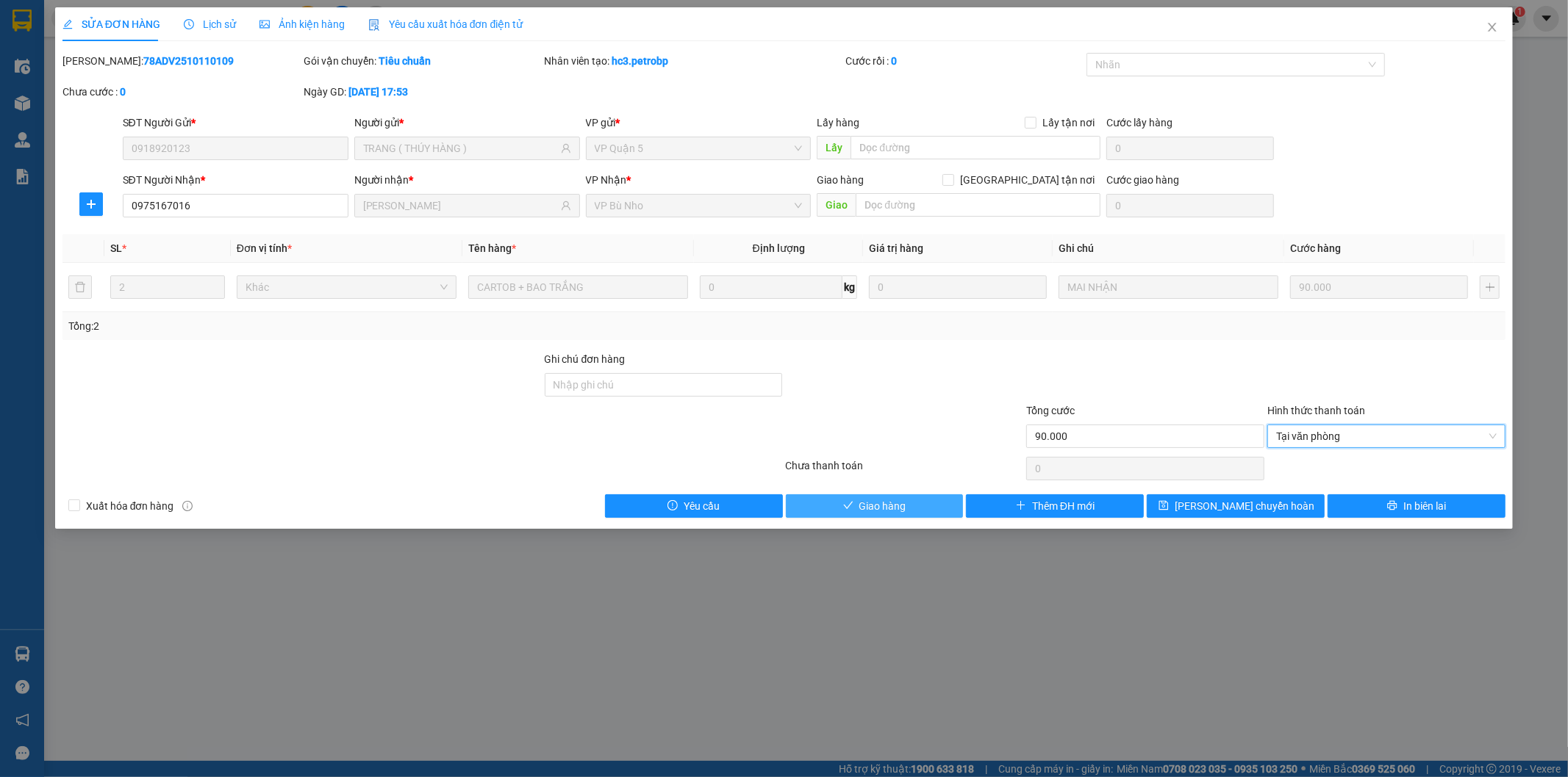
click at [883, 503] on span "Giao hàng" at bounding box center [882, 507] width 47 height 16
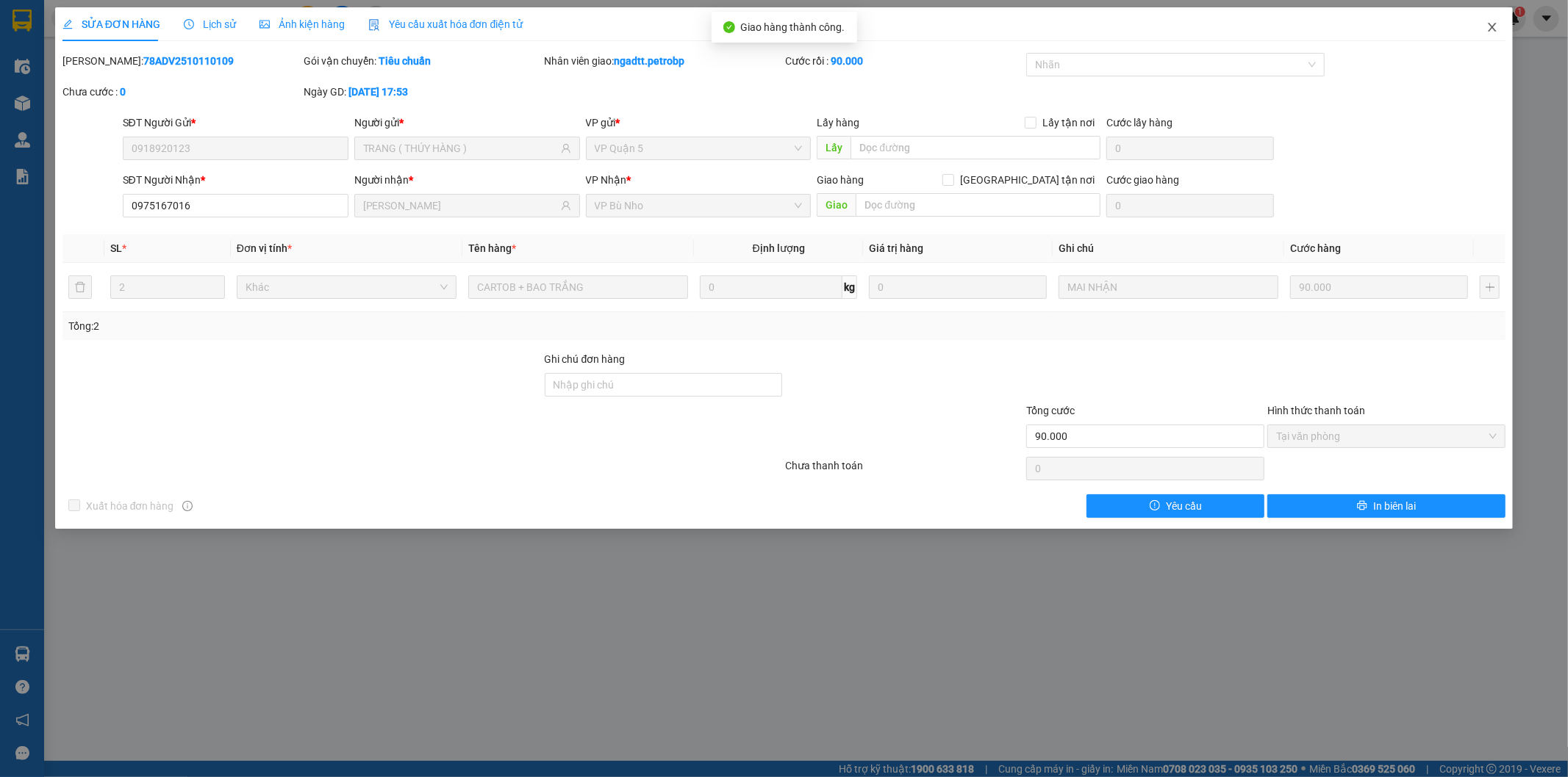
click at [1493, 30] on icon "close" at bounding box center [1492, 27] width 12 height 12
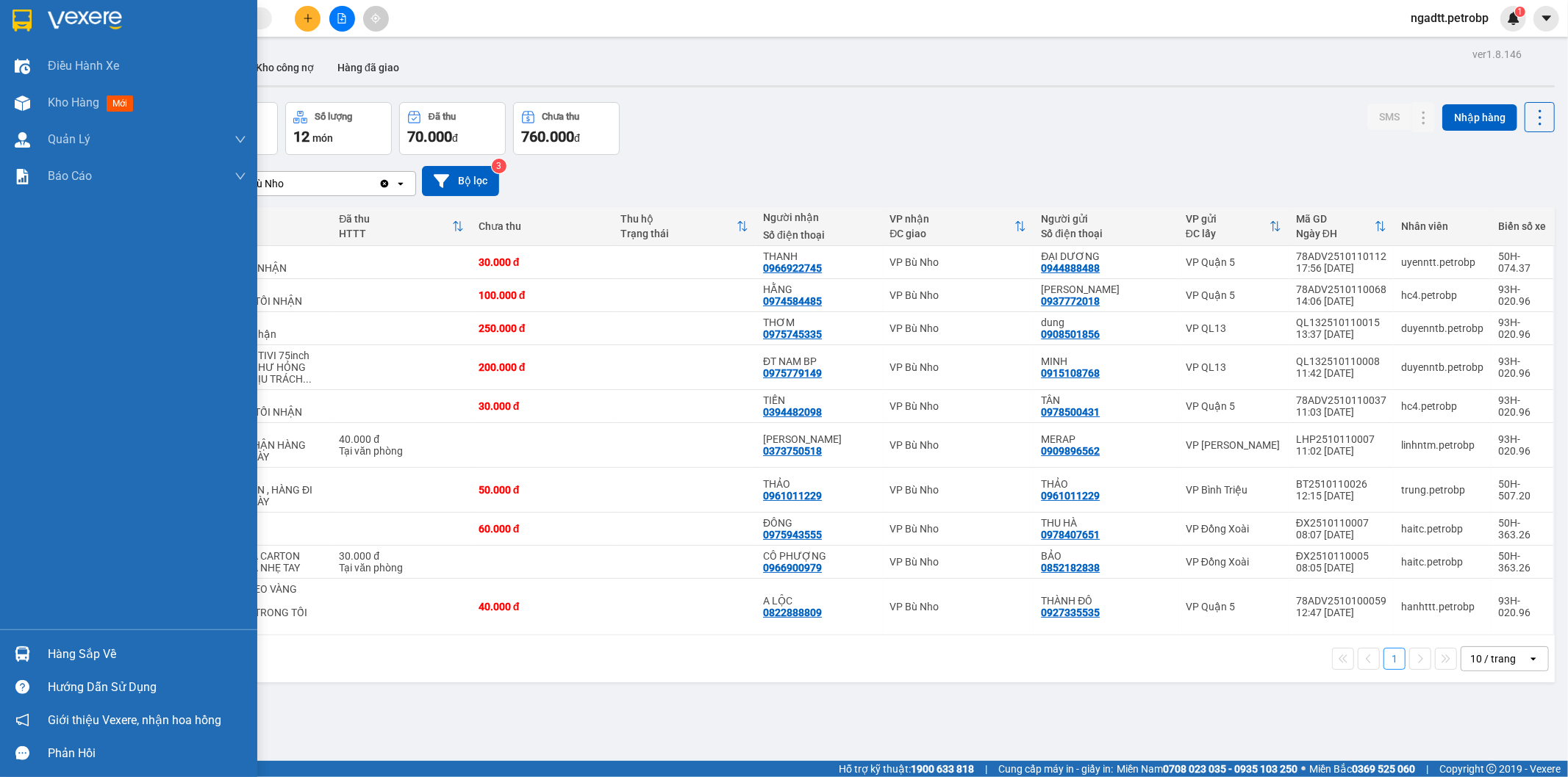
click at [16, 658] on img at bounding box center [22, 654] width 16 height 16
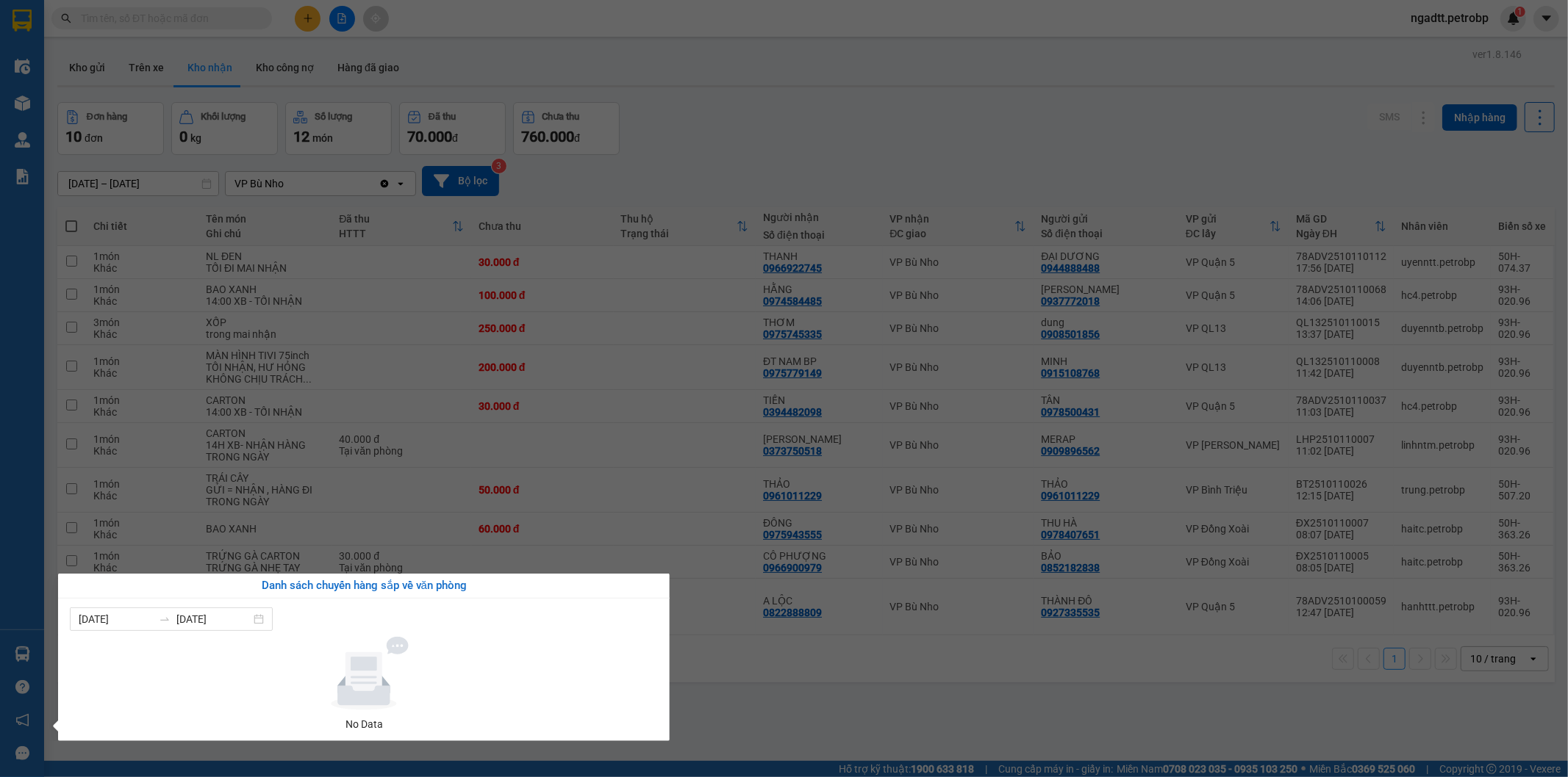
click at [861, 705] on section "Kết quả tìm kiếm ( 0 ) Bộ lọc No Data ngadtt.petrobp 1 Điều hành xe Kho hàng mớ…" at bounding box center [784, 388] width 1568 height 777
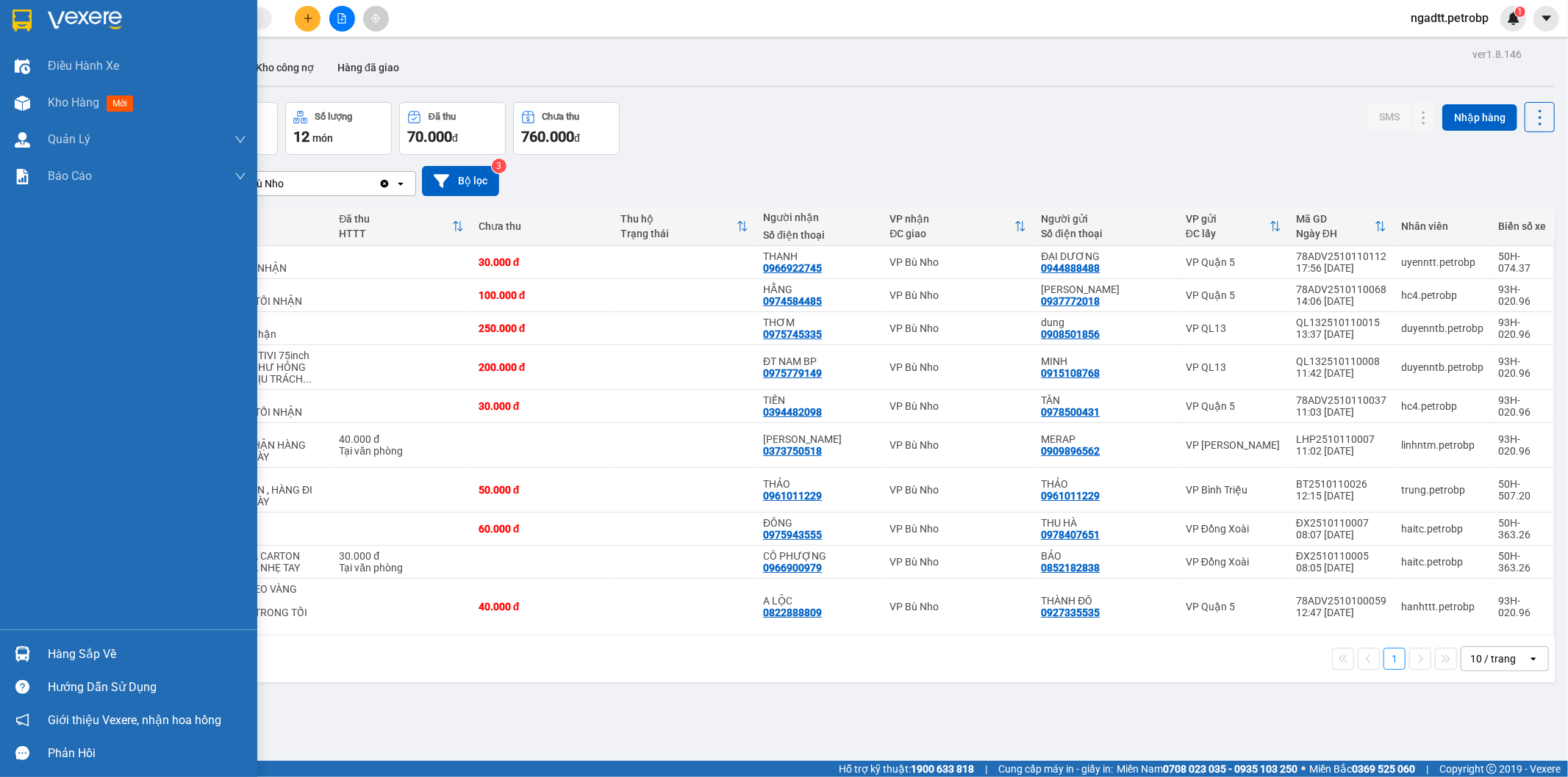
click at [31, 653] on div at bounding box center [22, 653] width 26 height 26
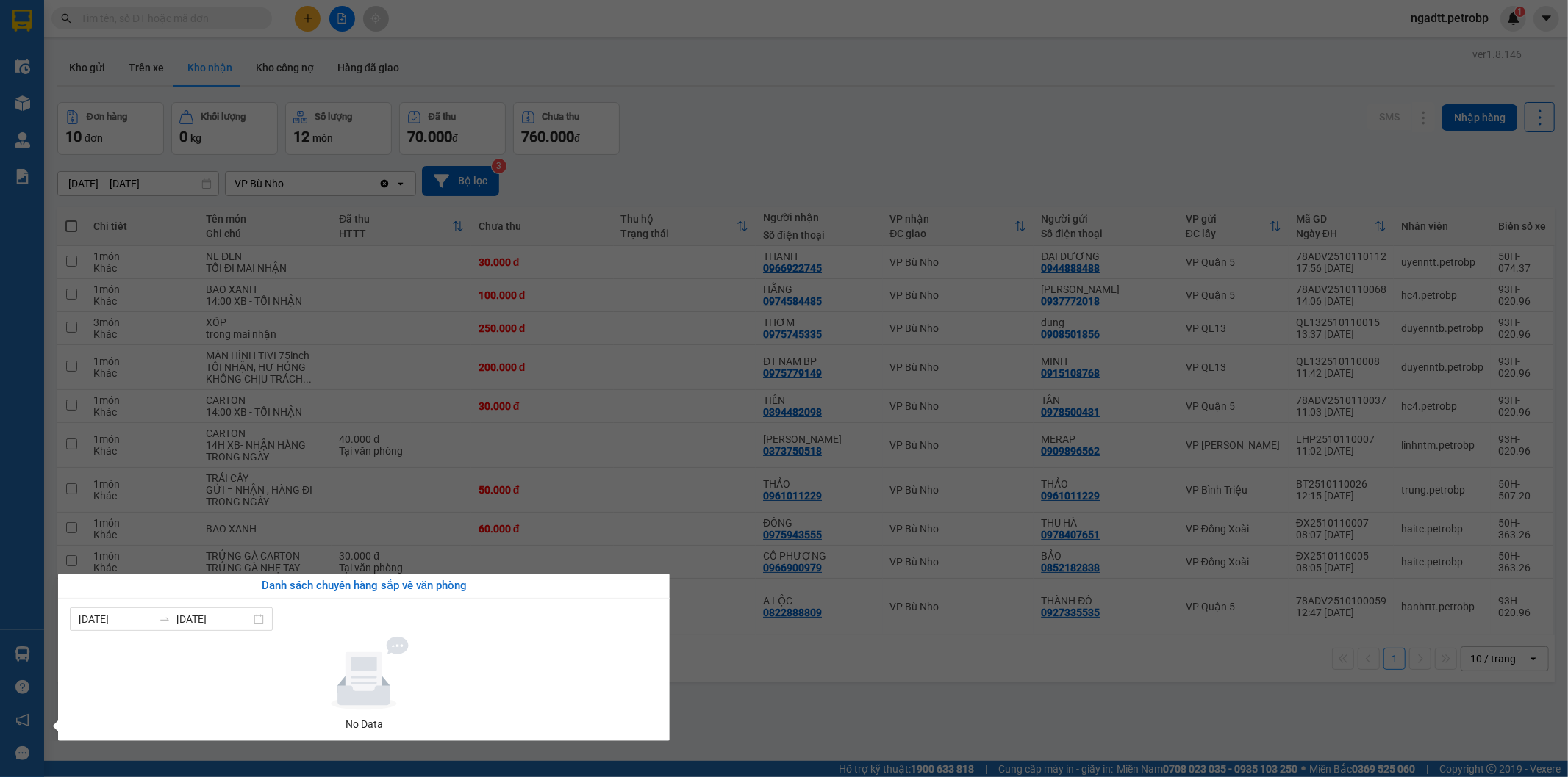
click at [728, 652] on section "Kết quả tìm kiếm ( 0 ) Bộ lọc No Data ngadtt.petrobp 1 Điều hành xe Kho hàng mớ…" at bounding box center [784, 388] width 1568 height 777
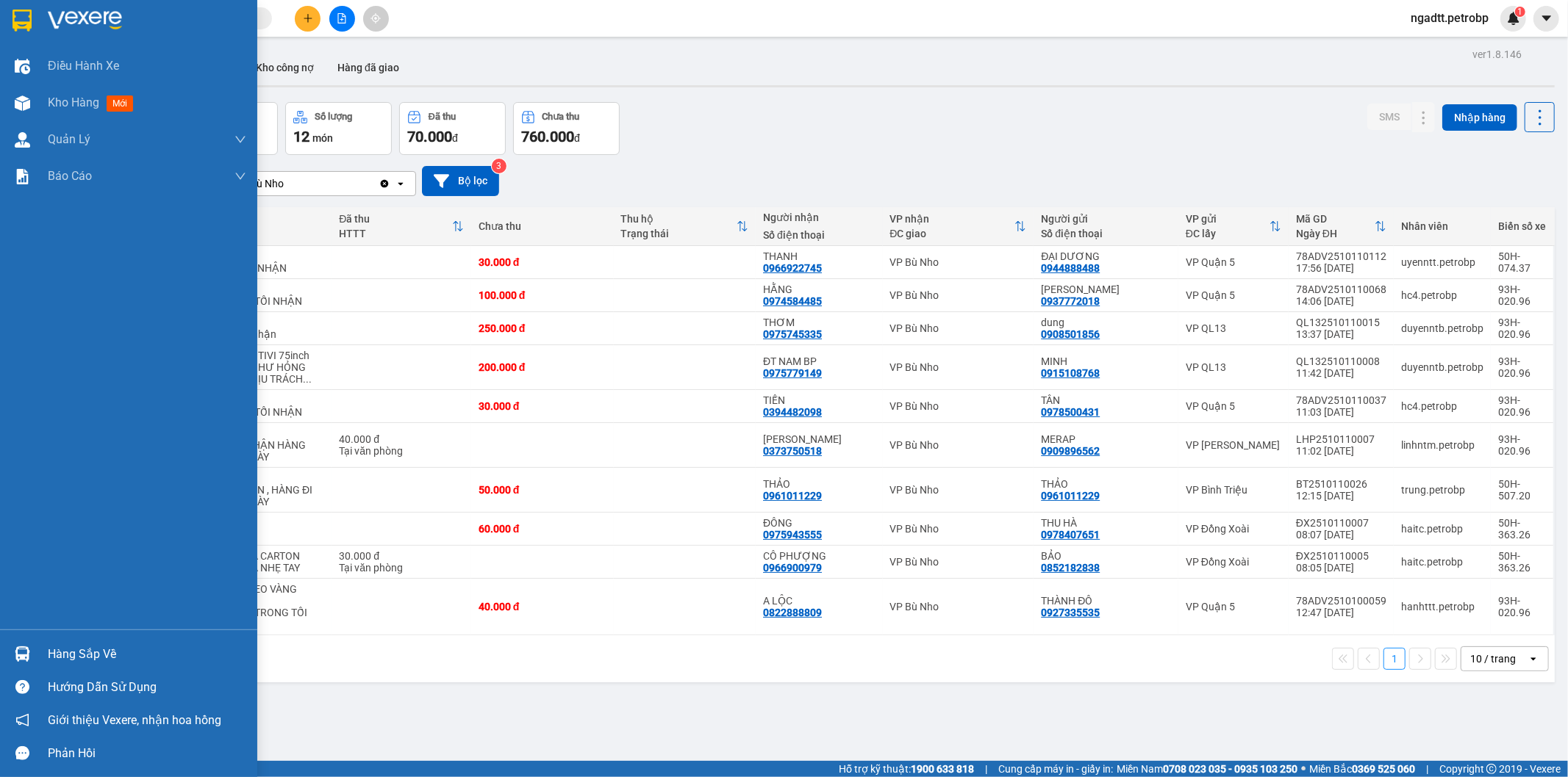
click at [37, 658] on div "Hàng sắp về" at bounding box center [129, 654] width 257 height 33
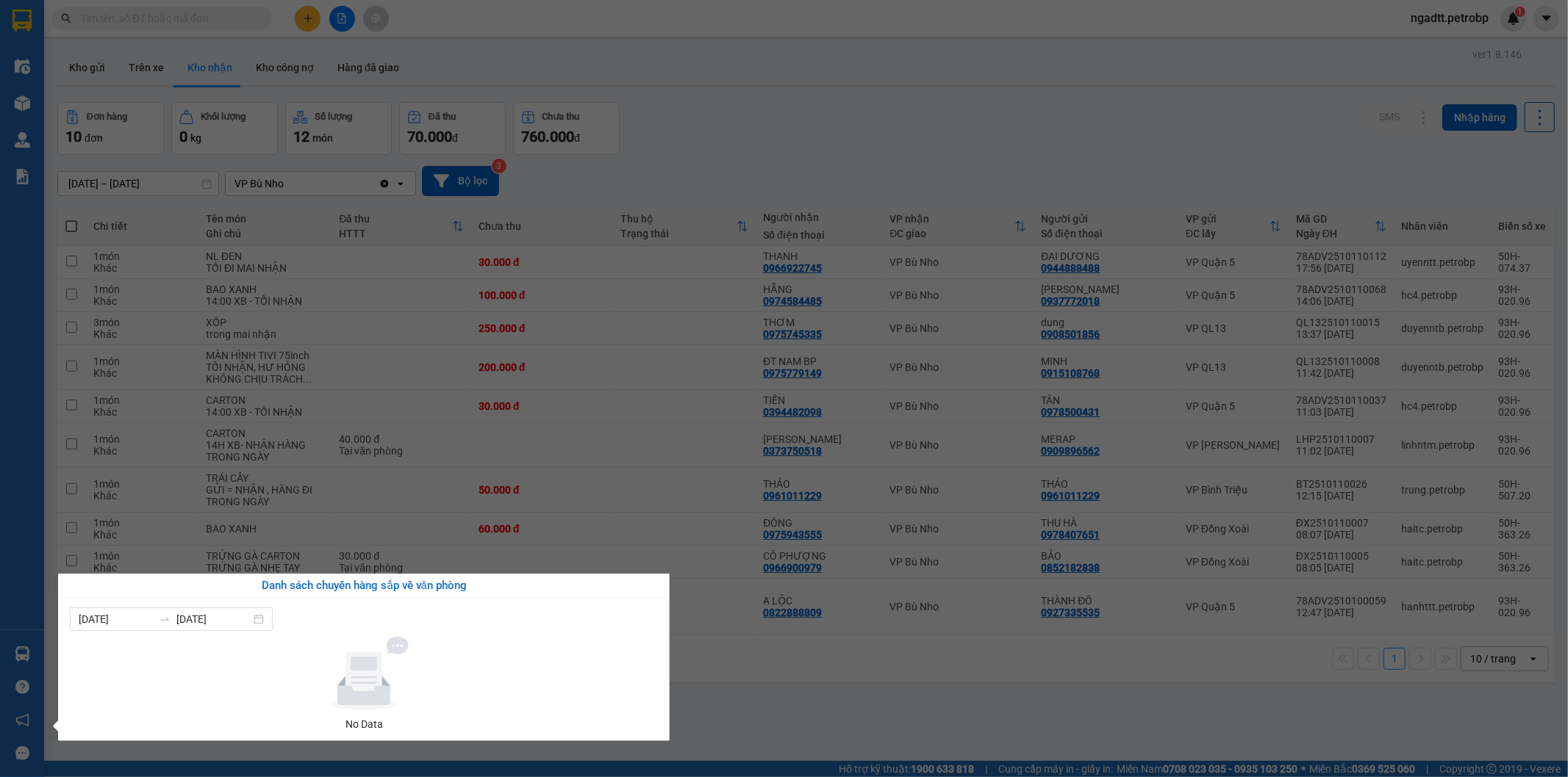
click at [777, 745] on section "Kết quả tìm kiếm ( 0 ) Bộ lọc No Data ngadtt.petrobp 1 Điều hành xe Kho hàng mớ…" at bounding box center [784, 388] width 1568 height 777
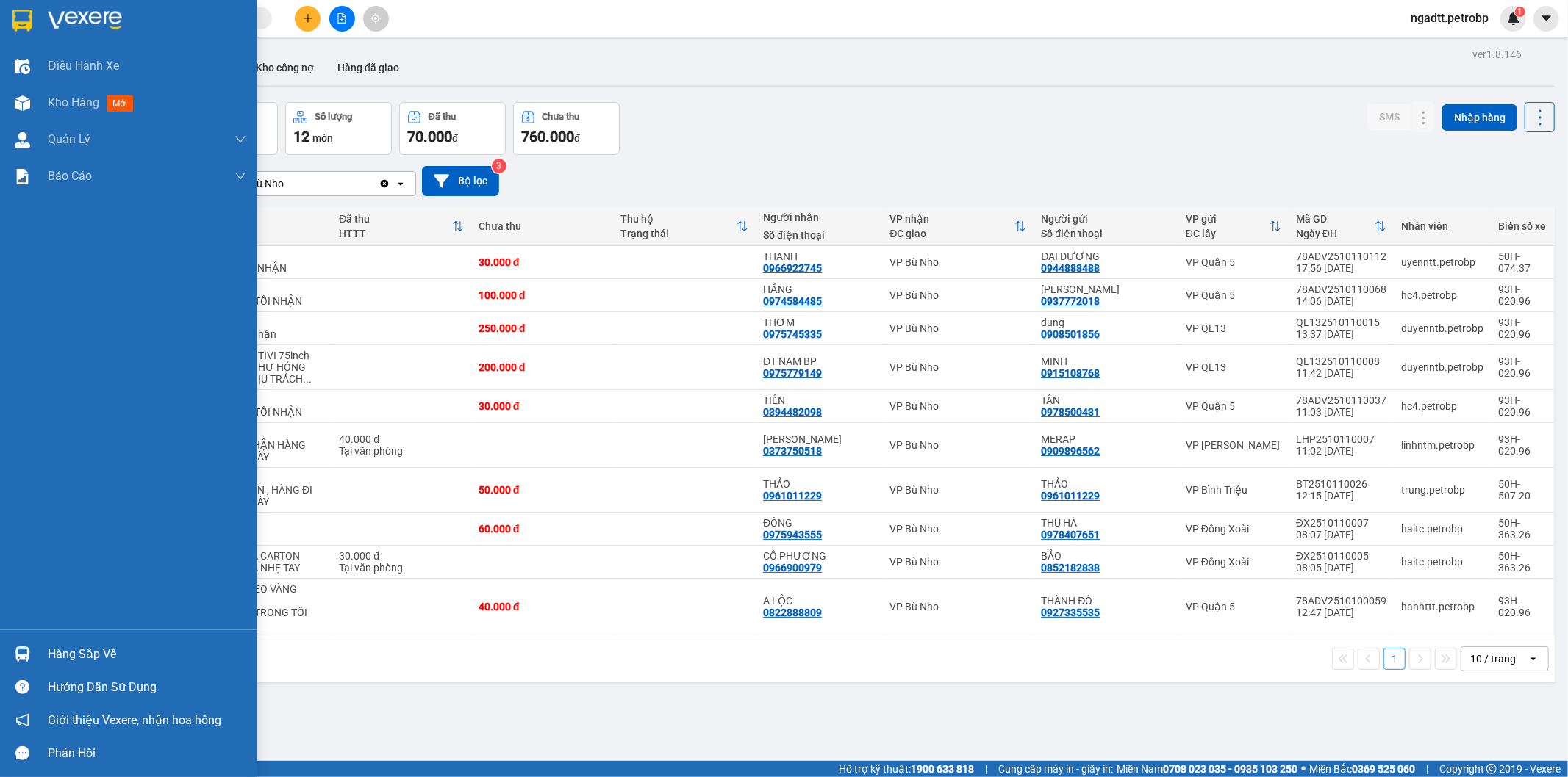
click at [51, 665] on div "Hàng sắp về" at bounding box center [147, 654] width 199 height 22
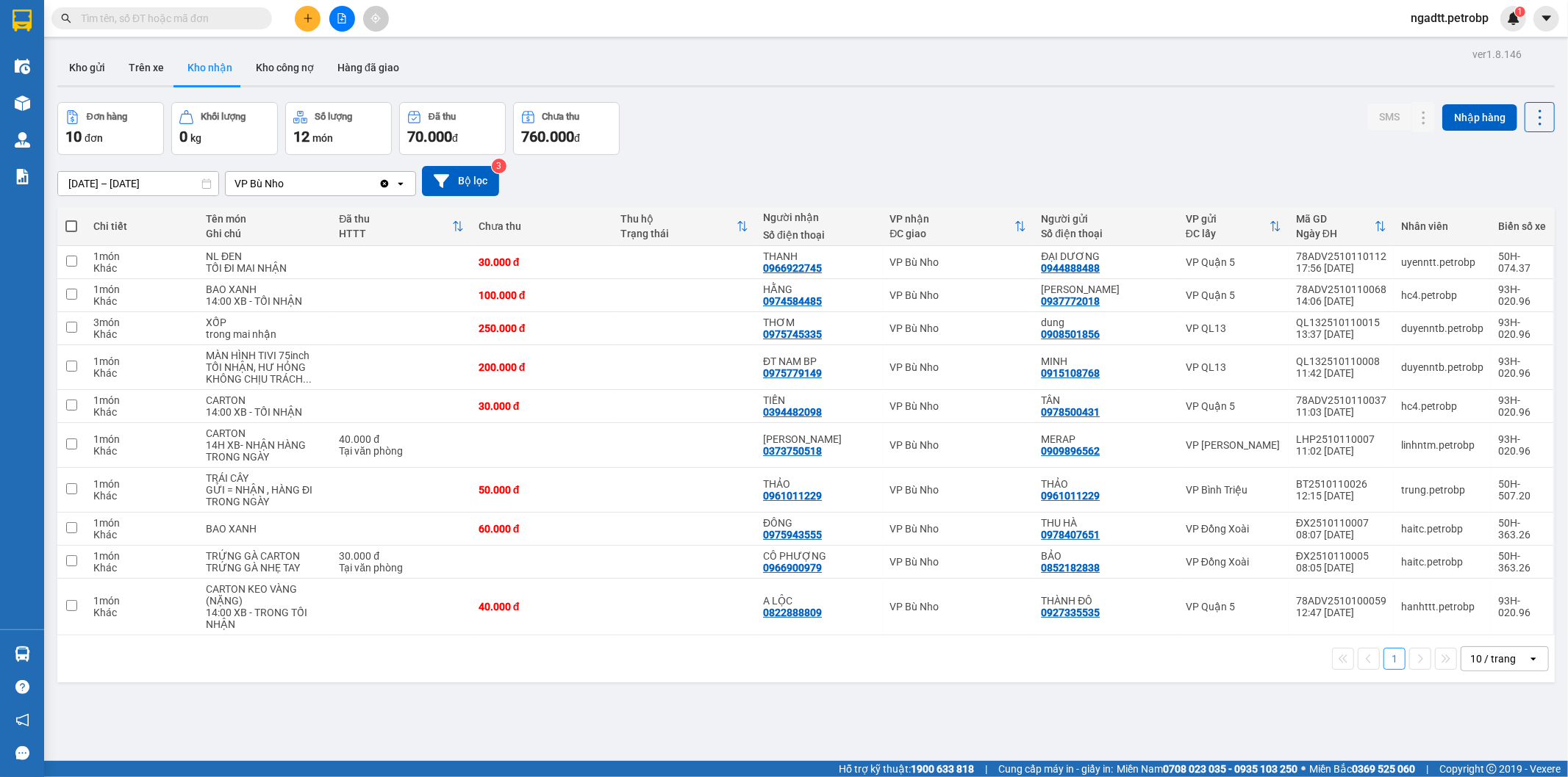
drag, startPoint x: 873, startPoint y: 737, endPoint x: 711, endPoint y: 774, distance: 166.2
click at [858, 737] on section "Kết quả tìm kiếm ( 0 ) Bộ lọc No Data ngadtt.petrobp 1 Điều hành xe Kho hàng mớ…" at bounding box center [784, 388] width 1568 height 777
click at [75, 259] on input "checkbox" at bounding box center [71, 260] width 11 height 11
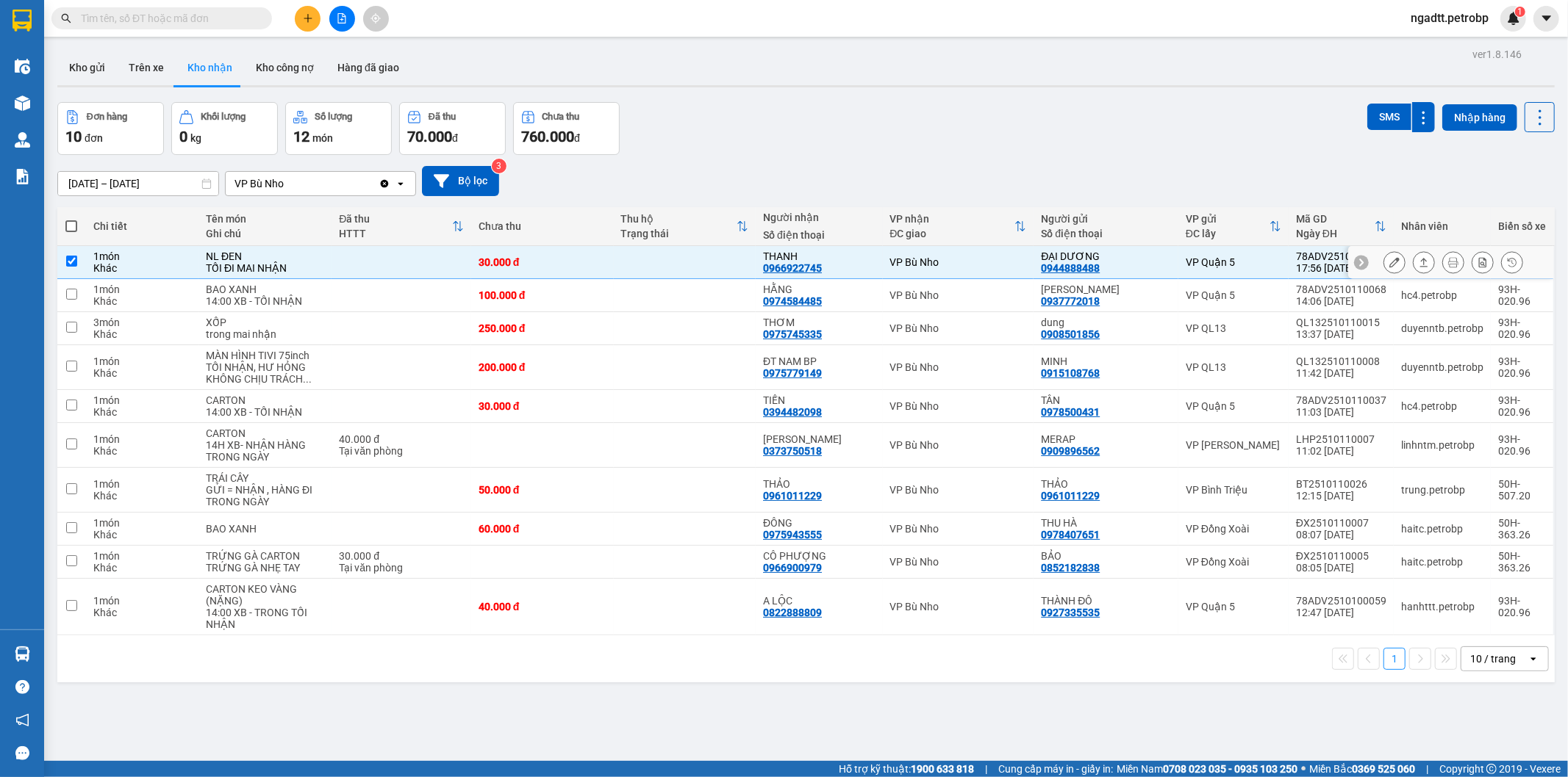
click at [75, 259] on input "checkbox" at bounding box center [71, 260] width 11 height 11
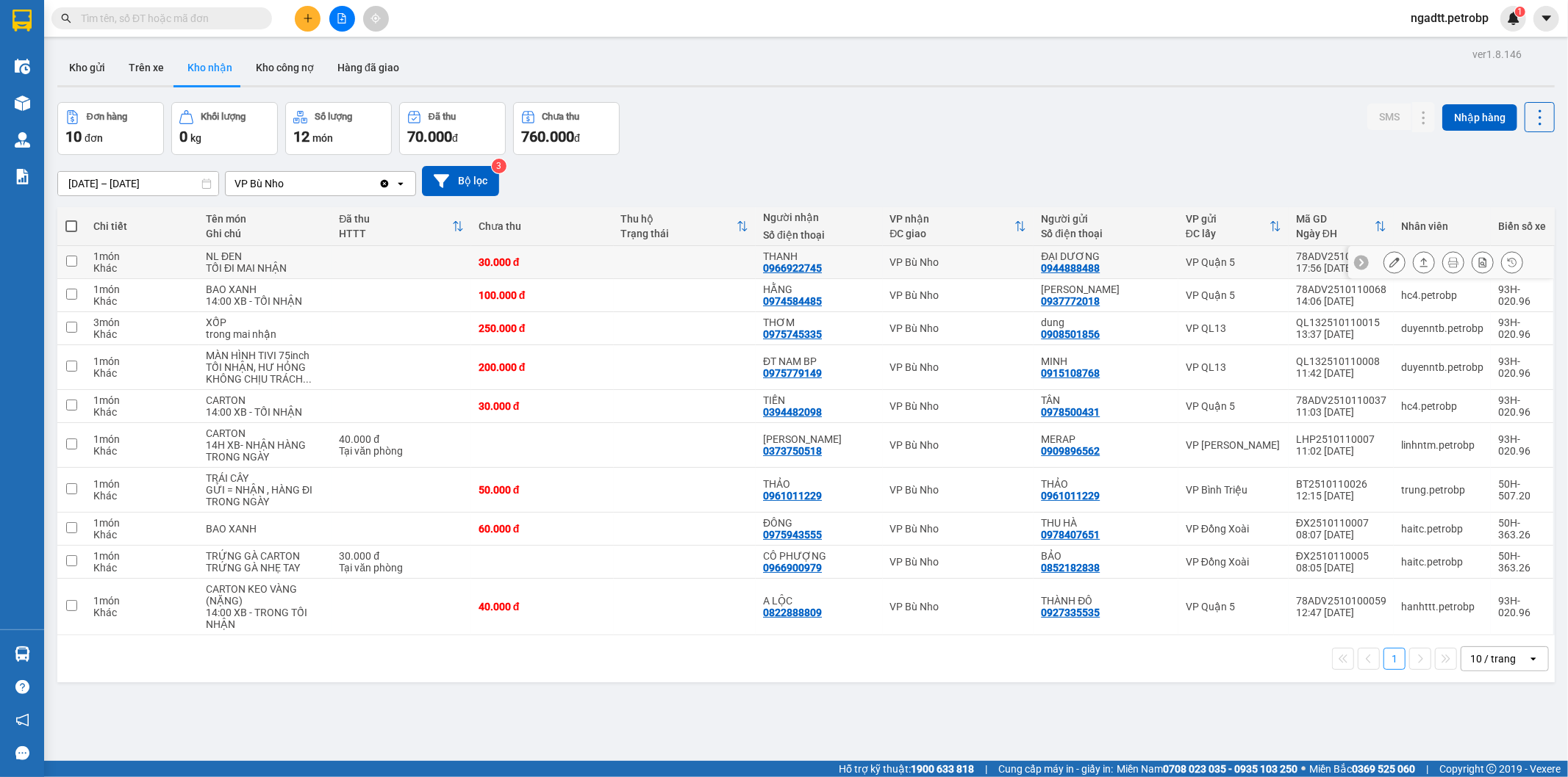
click at [59, 252] on td at bounding box center [72, 263] width 29 height 33
checkbox input "true"
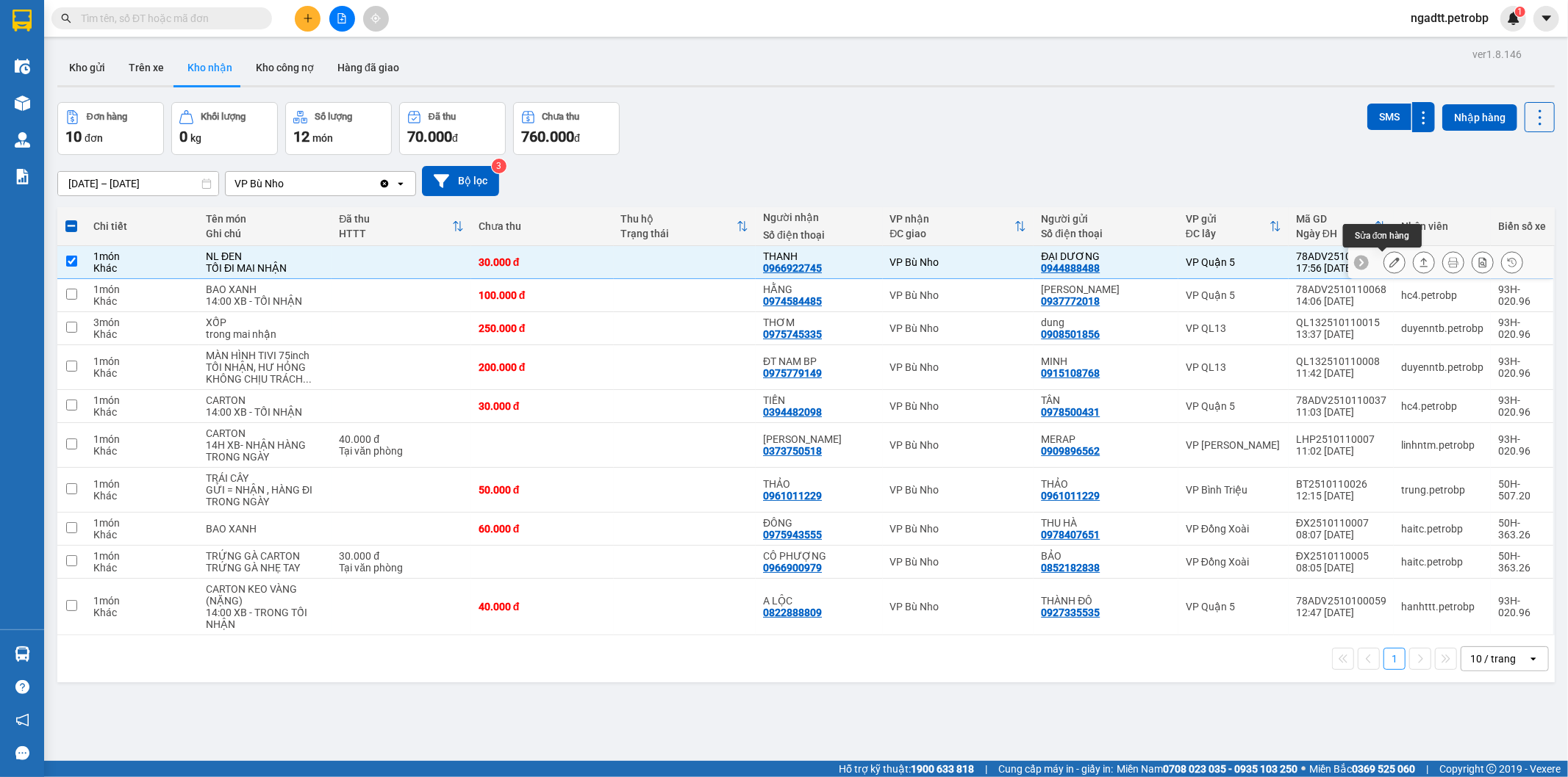
click at [1391, 260] on button at bounding box center [1394, 262] width 21 height 26
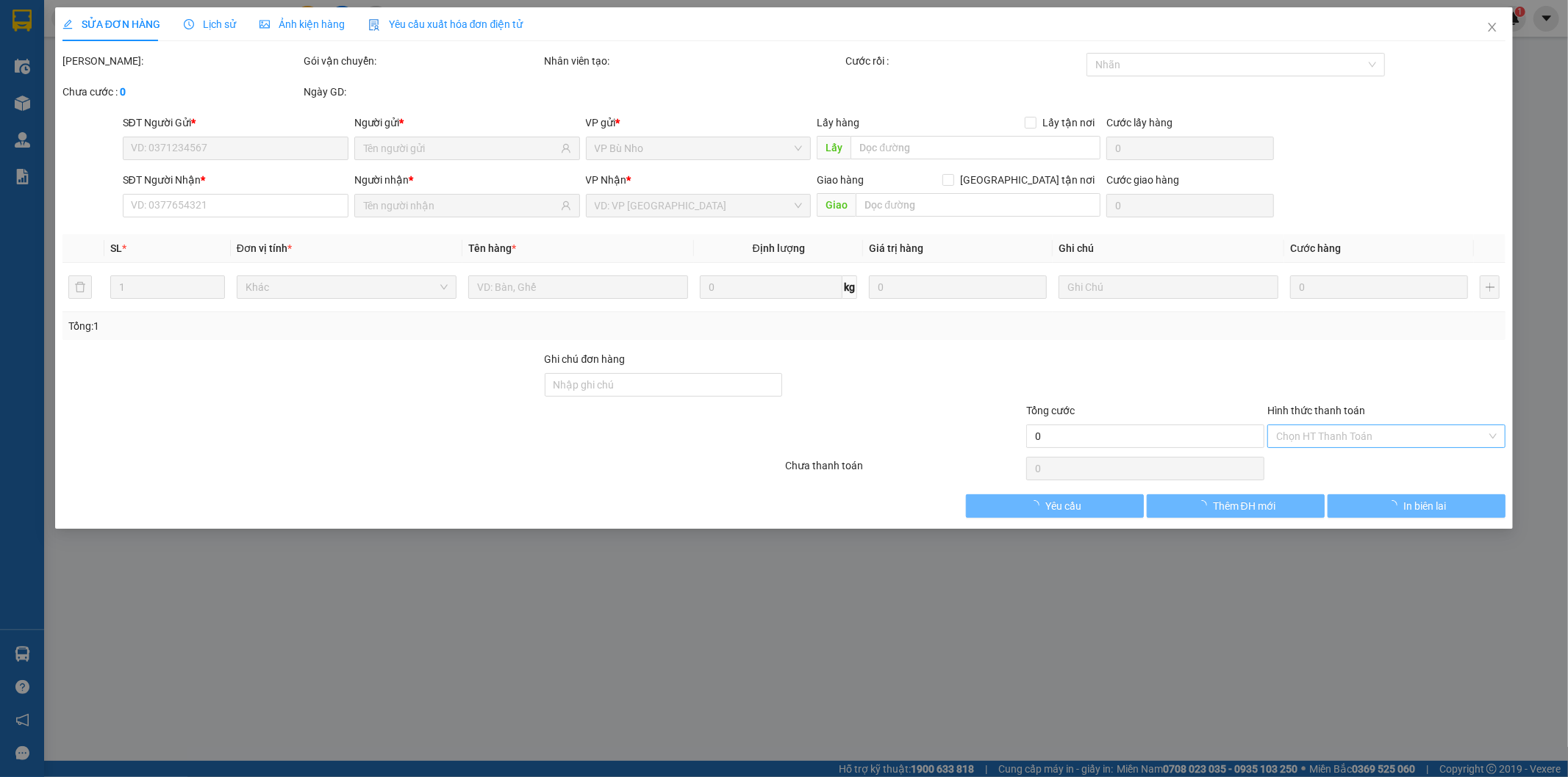
type input "0944888488"
type input "ĐẠI DƯƠNG"
type input "0966922745"
type input "THANH"
type input "30.000"
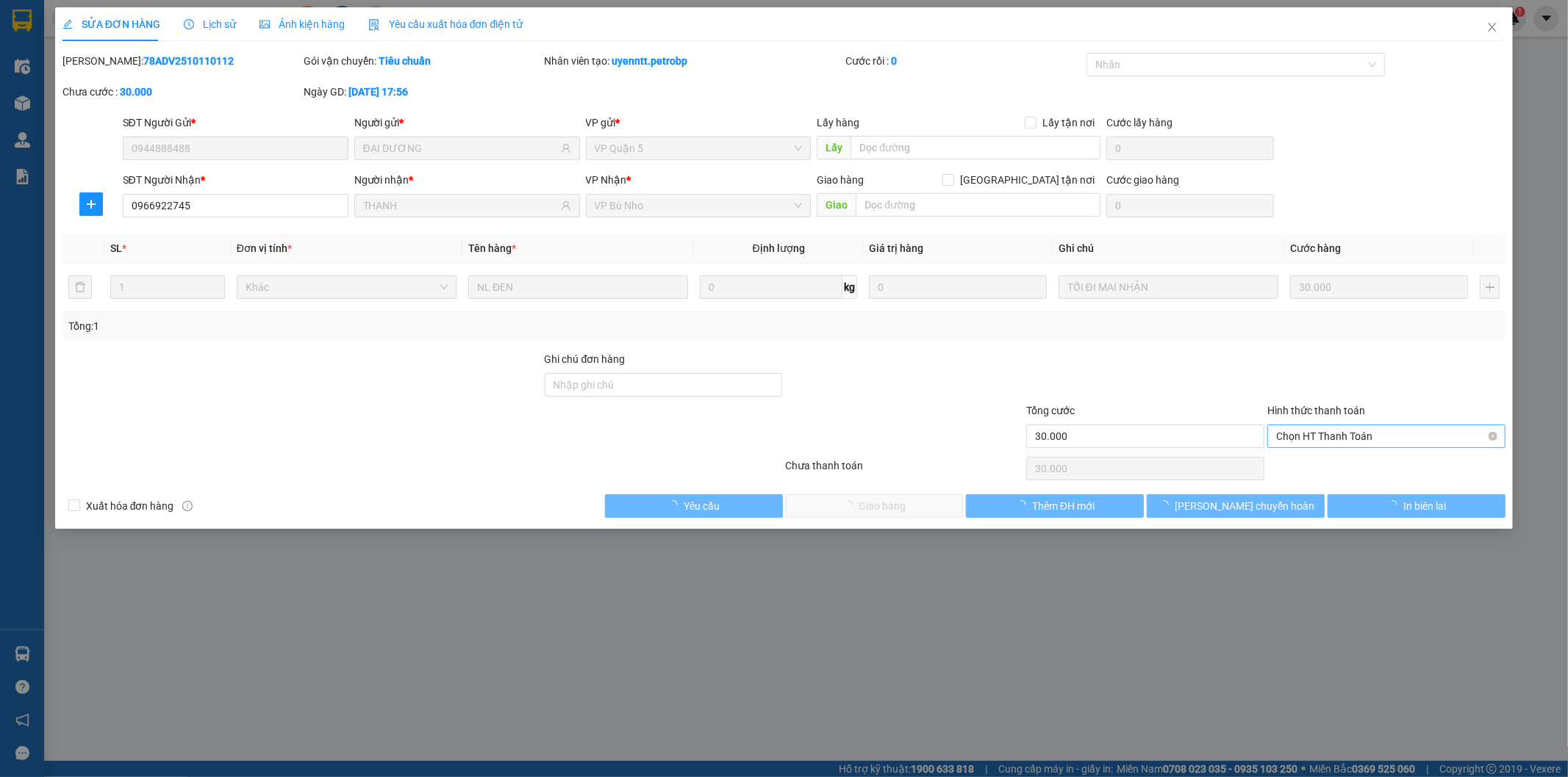
click at [1335, 438] on span "Chọn HT Thanh Toán" at bounding box center [1386, 436] width 220 height 22
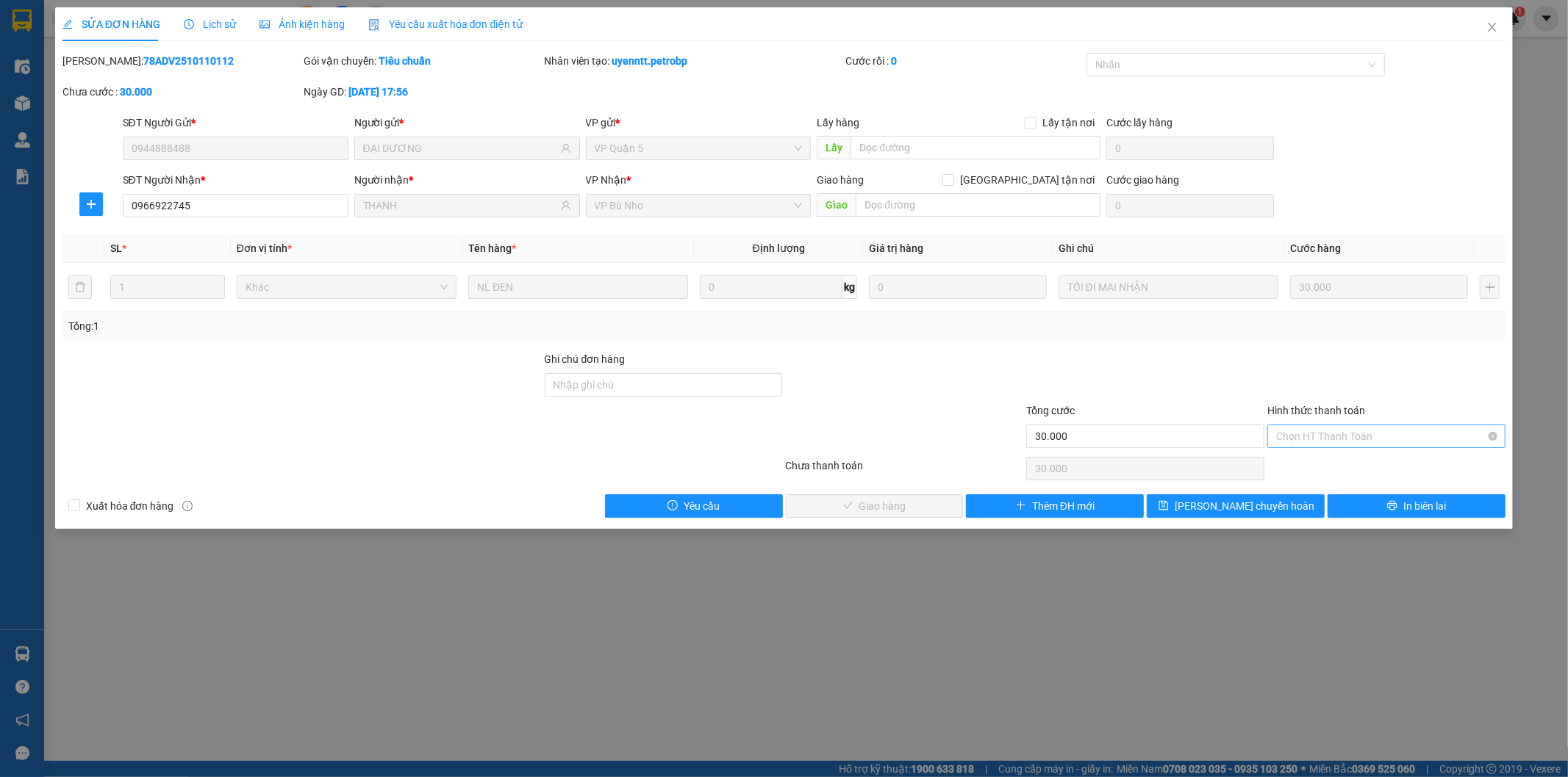
click at [1335, 438] on span "Chọn HT Thanh Toán" at bounding box center [1386, 436] width 220 height 22
click at [1322, 460] on div "Tại văn phòng" at bounding box center [1387, 466] width 220 height 16
type input "0"
click at [1322, 460] on div "Chọn HT Thanh Toán" at bounding box center [1386, 469] width 241 height 30
click at [916, 508] on button "Giao hàng" at bounding box center [875, 506] width 178 height 24
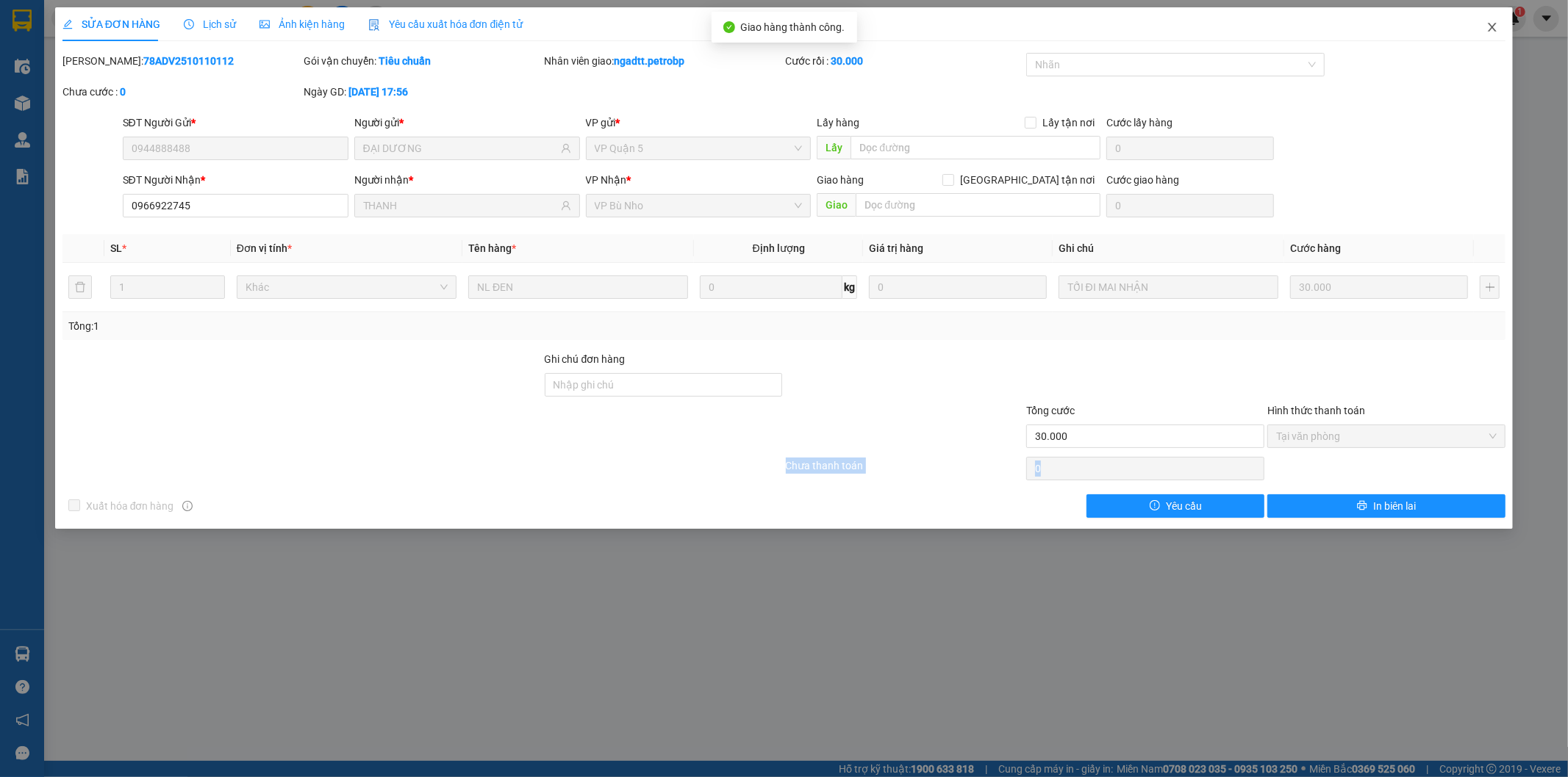
click at [1489, 27] on icon "close" at bounding box center [1492, 27] width 12 height 12
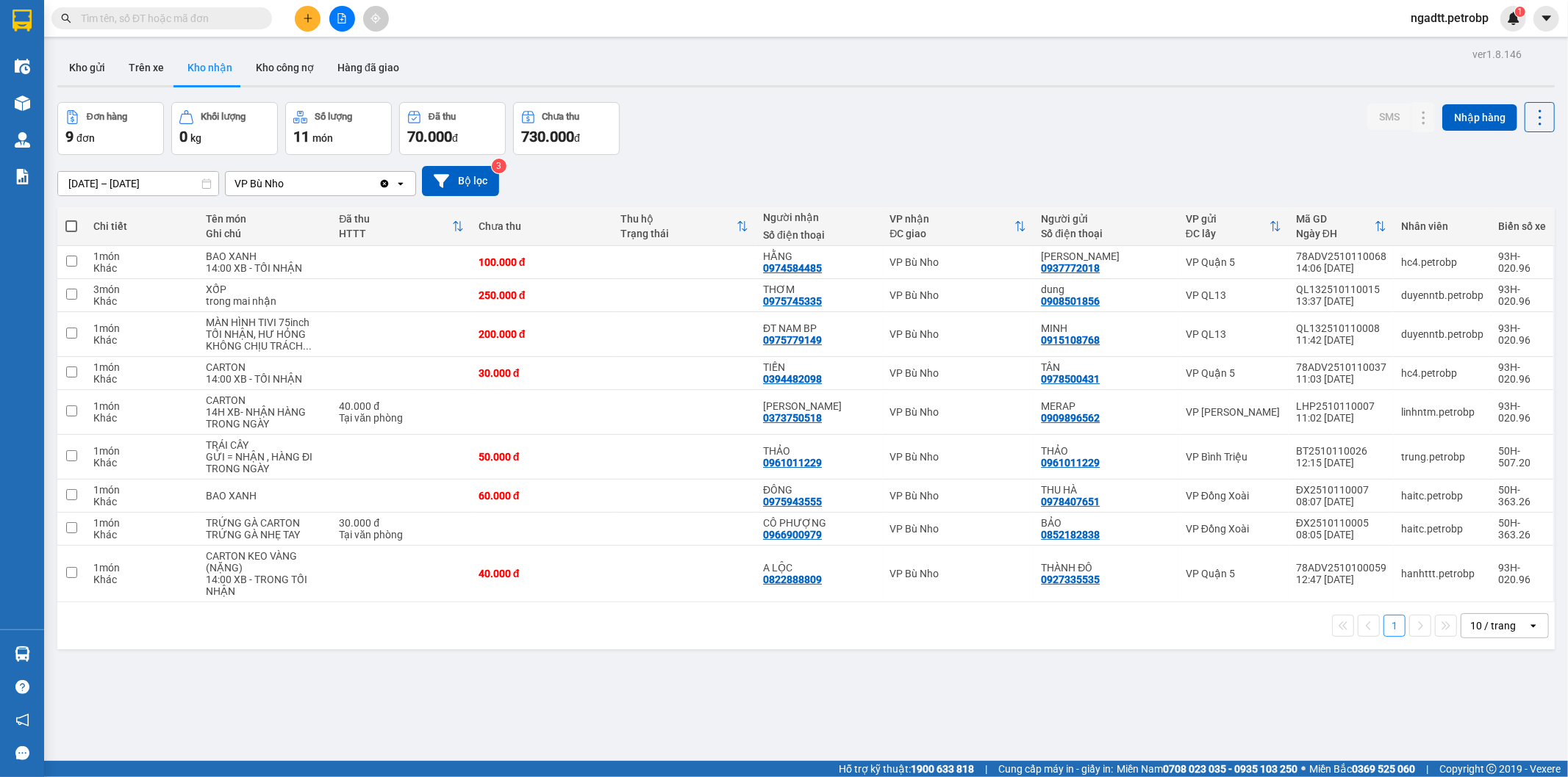
click at [41, 649] on div "Hàng sắp về" at bounding box center [21, 654] width 44 height 33
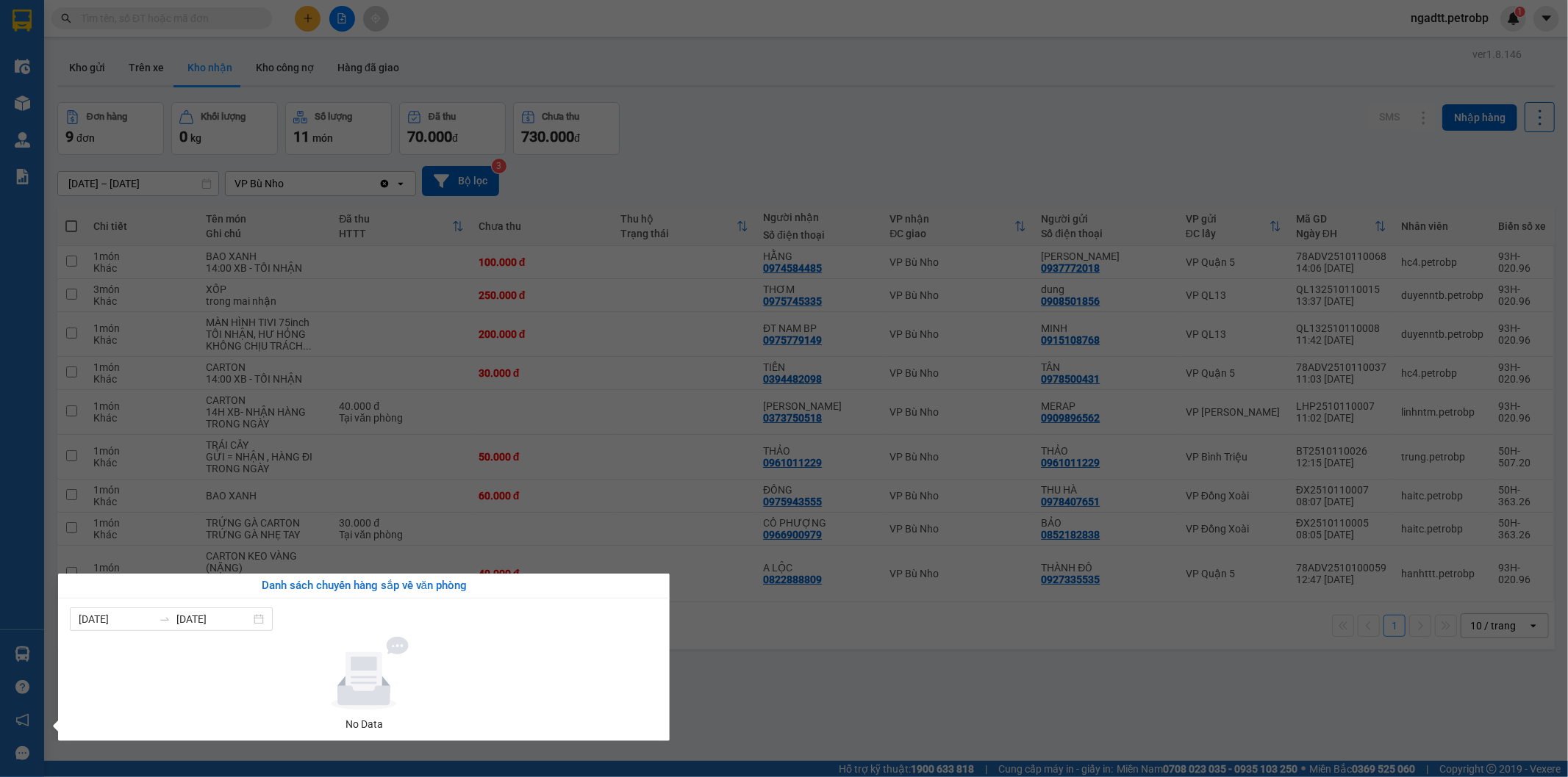
click at [768, 683] on section "Kết quả tìm kiếm ( 0 ) Bộ lọc No Data ngadtt.petrobp 1 Điều hành xe Kho hàng mớ…" at bounding box center [784, 388] width 1568 height 777
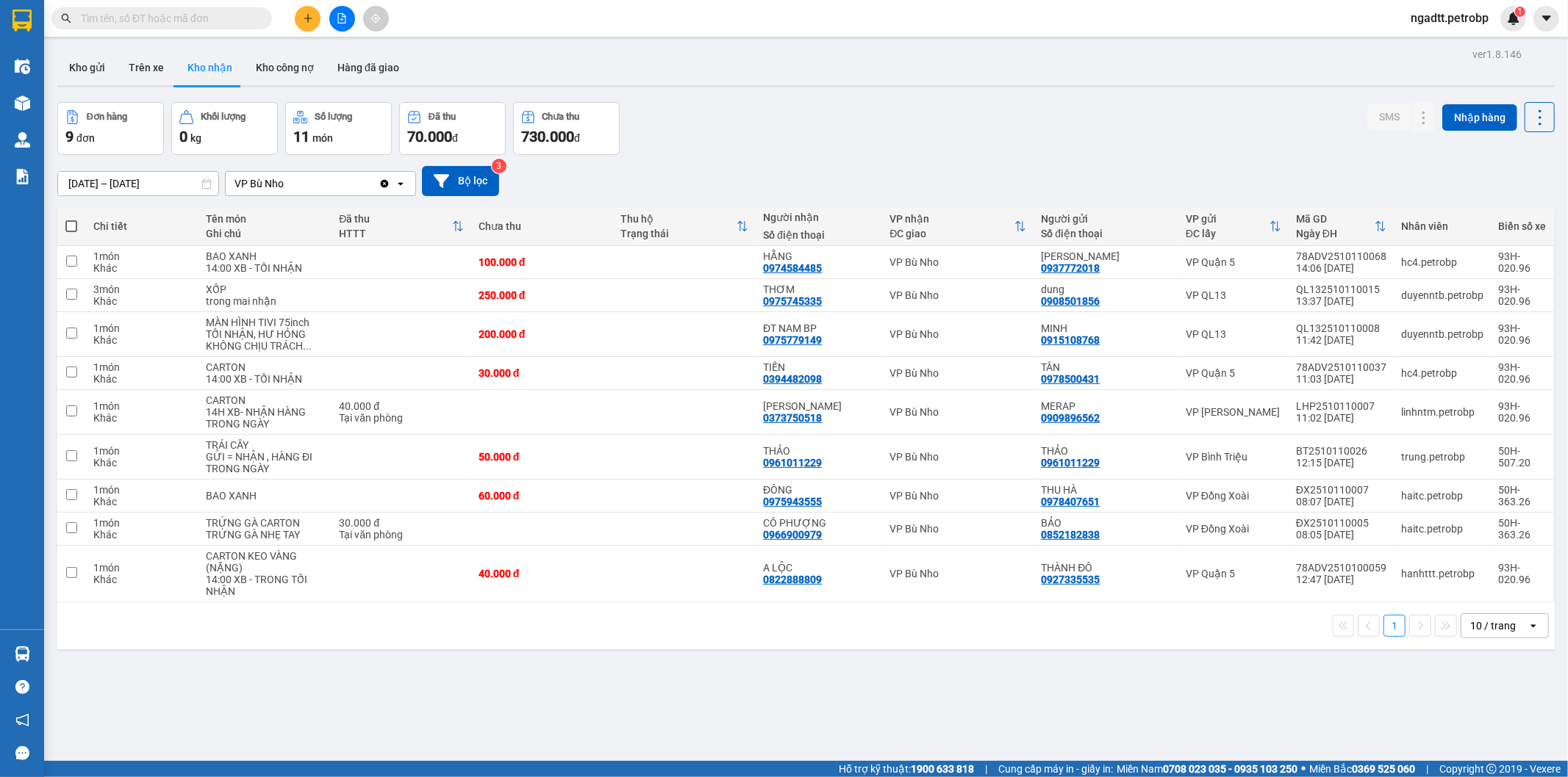
click at [173, 25] on input "text" at bounding box center [167, 18] width 173 height 16
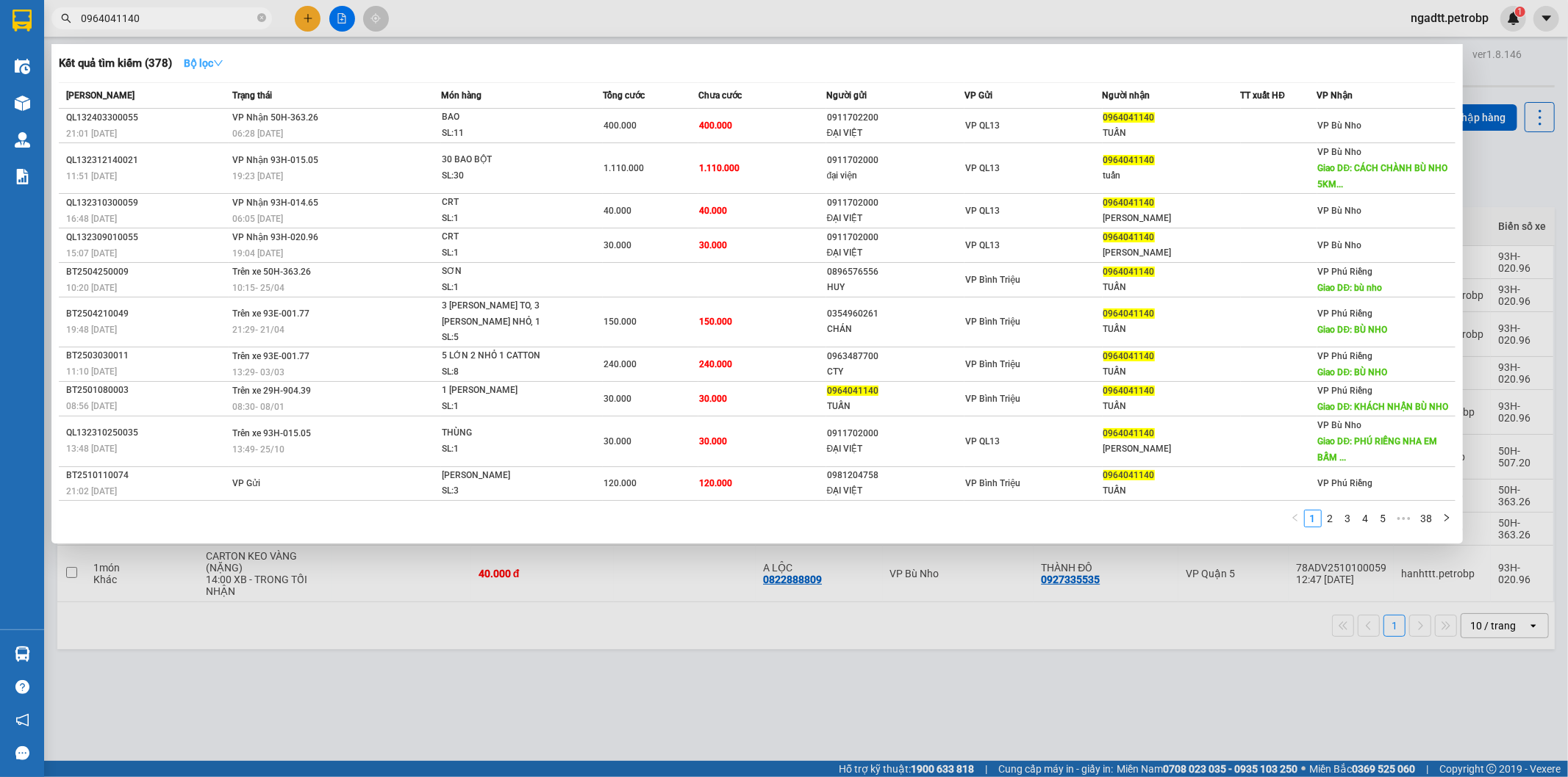
type input "0964041140"
click at [215, 68] on strong "Bộ lọc" at bounding box center [204, 63] width 40 height 12
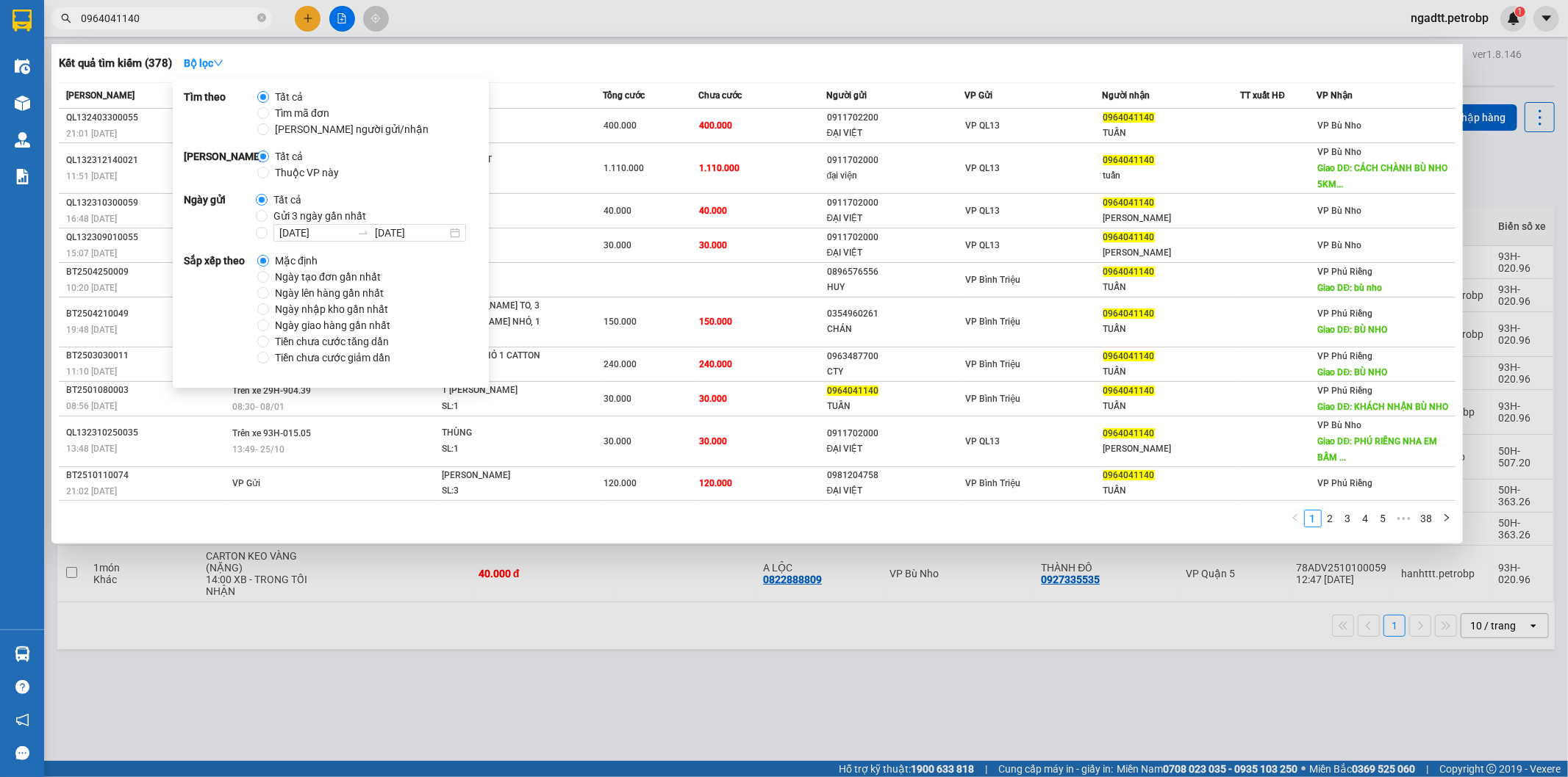
click at [303, 280] on span "Ngày tạo đơn gần nhất" at bounding box center [327, 277] width 118 height 16
click at [269, 280] on input "Ngày tạo đơn gần nhất" at bounding box center [263, 277] width 12 height 12
radio input "true"
radio input "false"
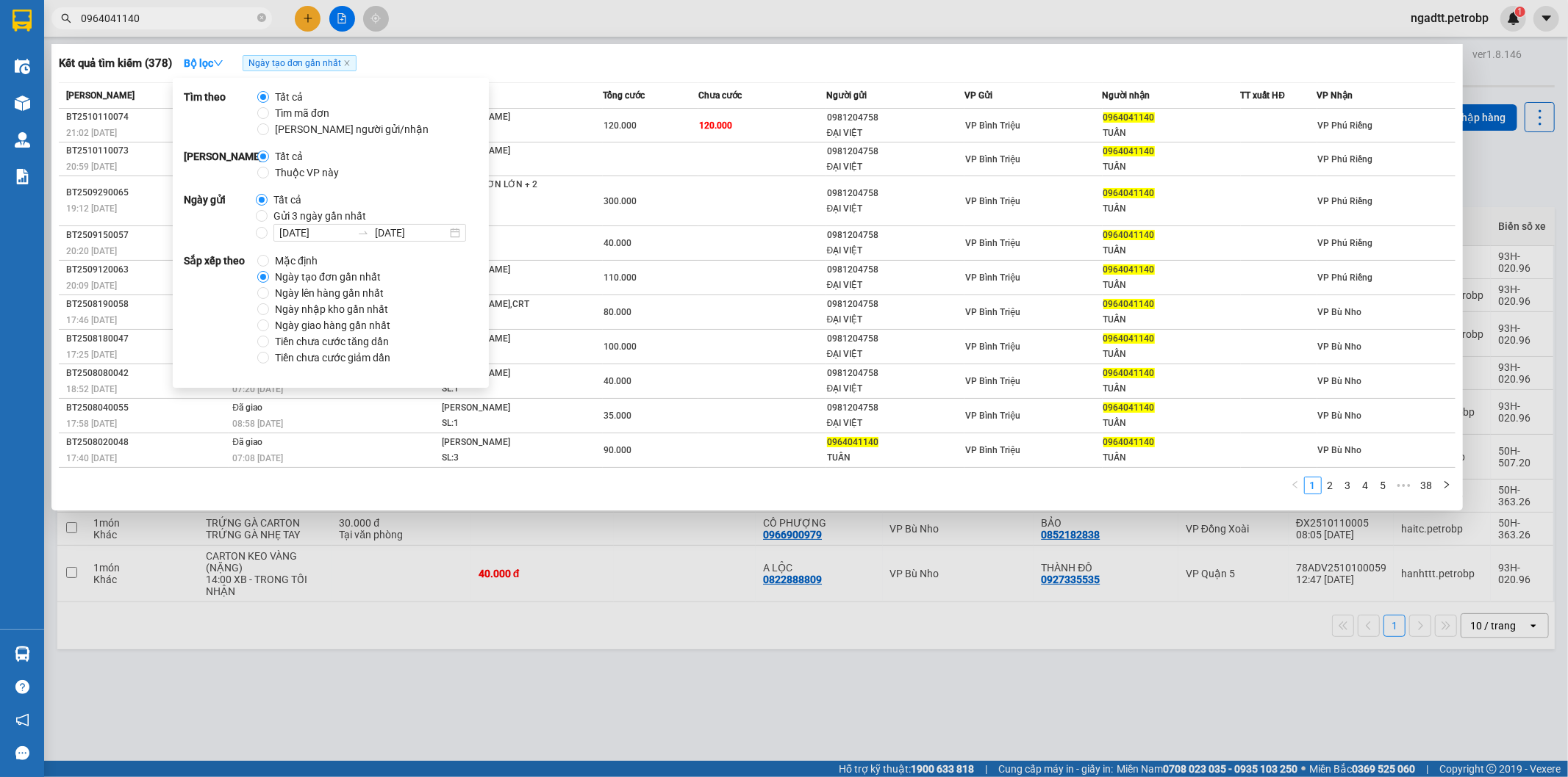
click at [724, 17] on div at bounding box center [784, 388] width 1568 height 777
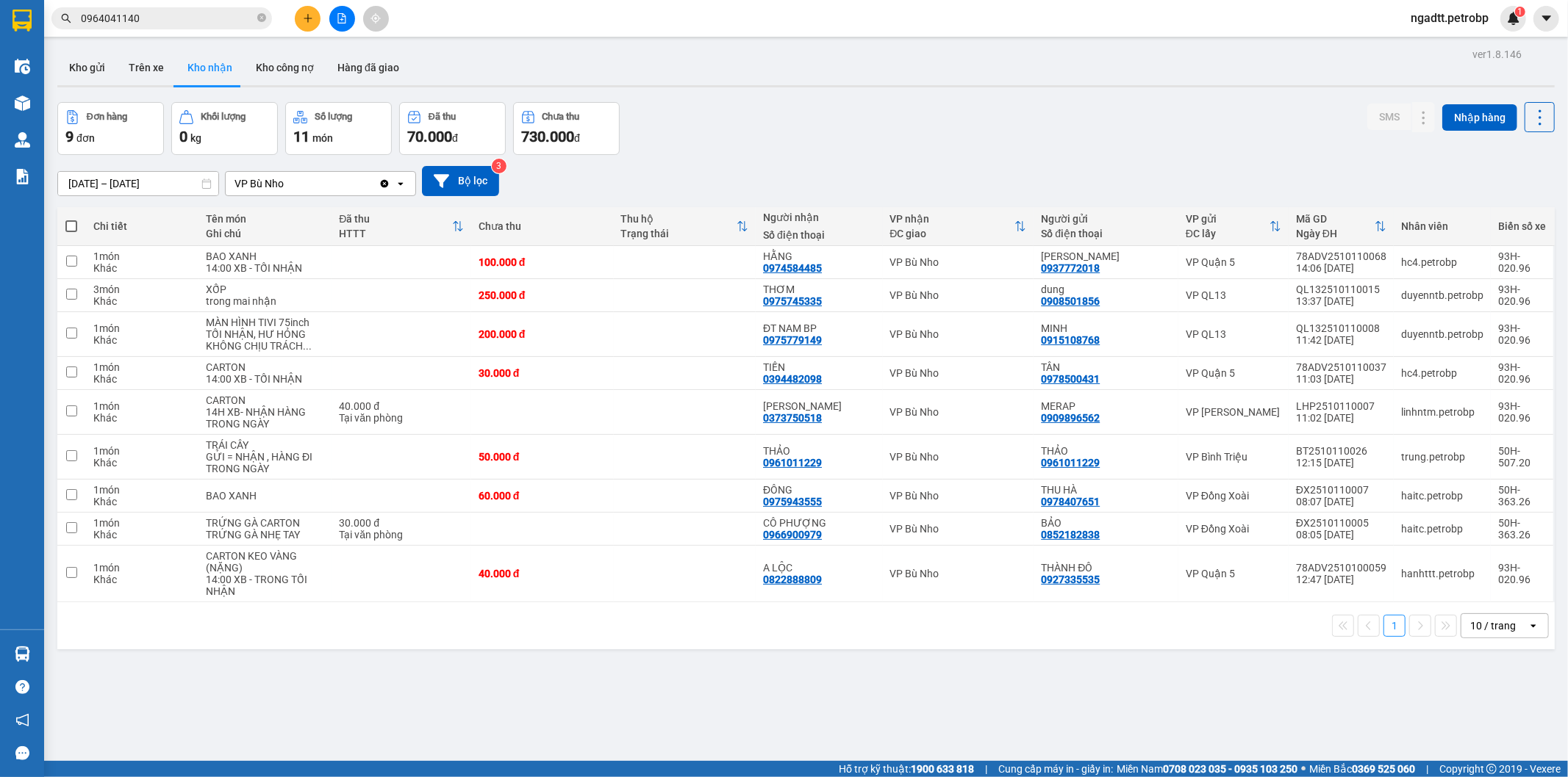
click at [221, 26] on input "0964041140" at bounding box center [167, 18] width 173 height 16
type input "\"
click at [1045, 126] on div "Đơn hàng 9 đơn Khối lượng 0 kg Số lượng 11 món Đã thu 70.000 đ Chưa thu 730.000…" at bounding box center [806, 129] width 1497 height 53
click at [199, 24] on input "\" at bounding box center [167, 18] width 173 height 16
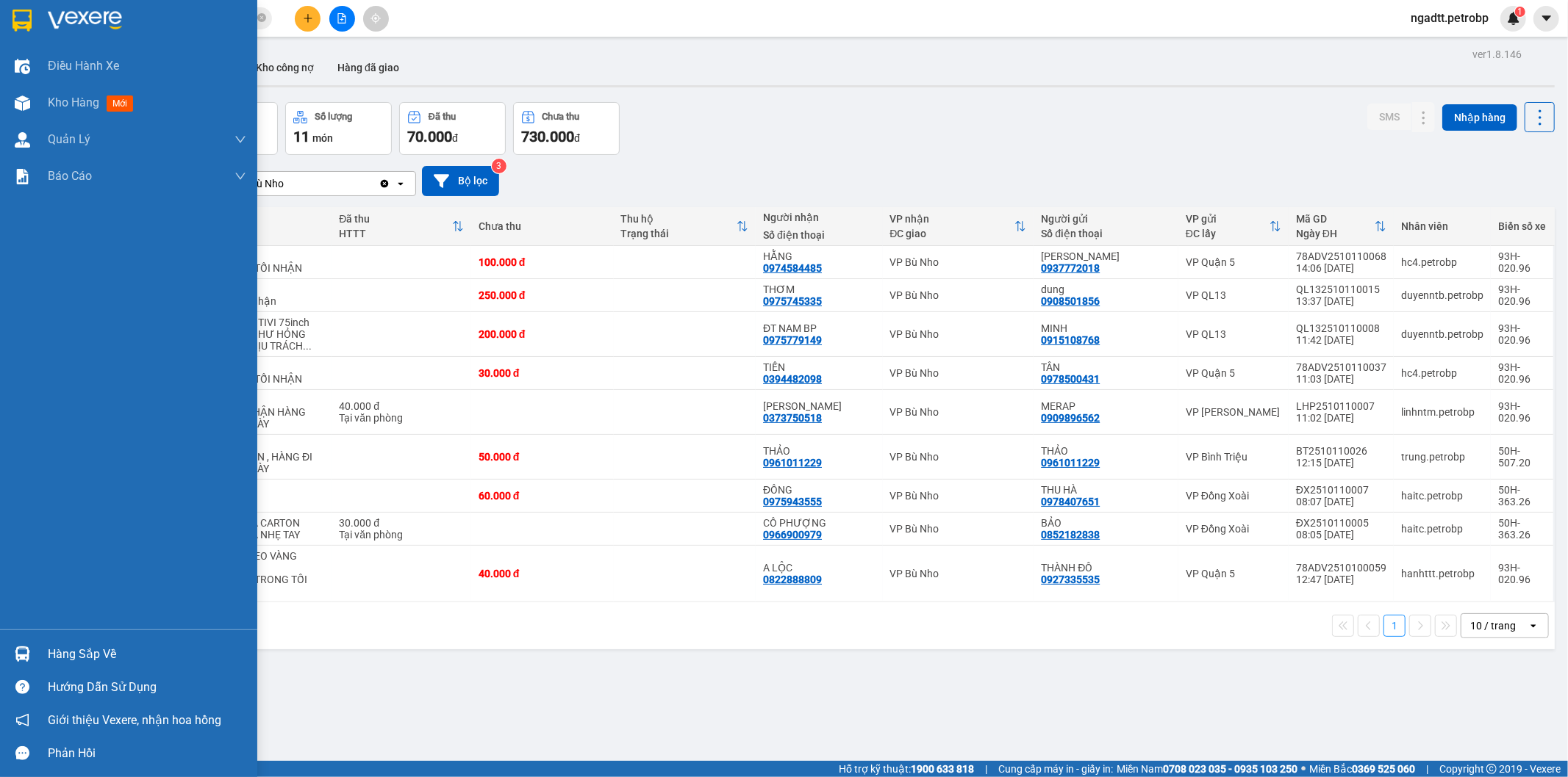
click at [16, 667] on div at bounding box center [22, 653] width 26 height 26
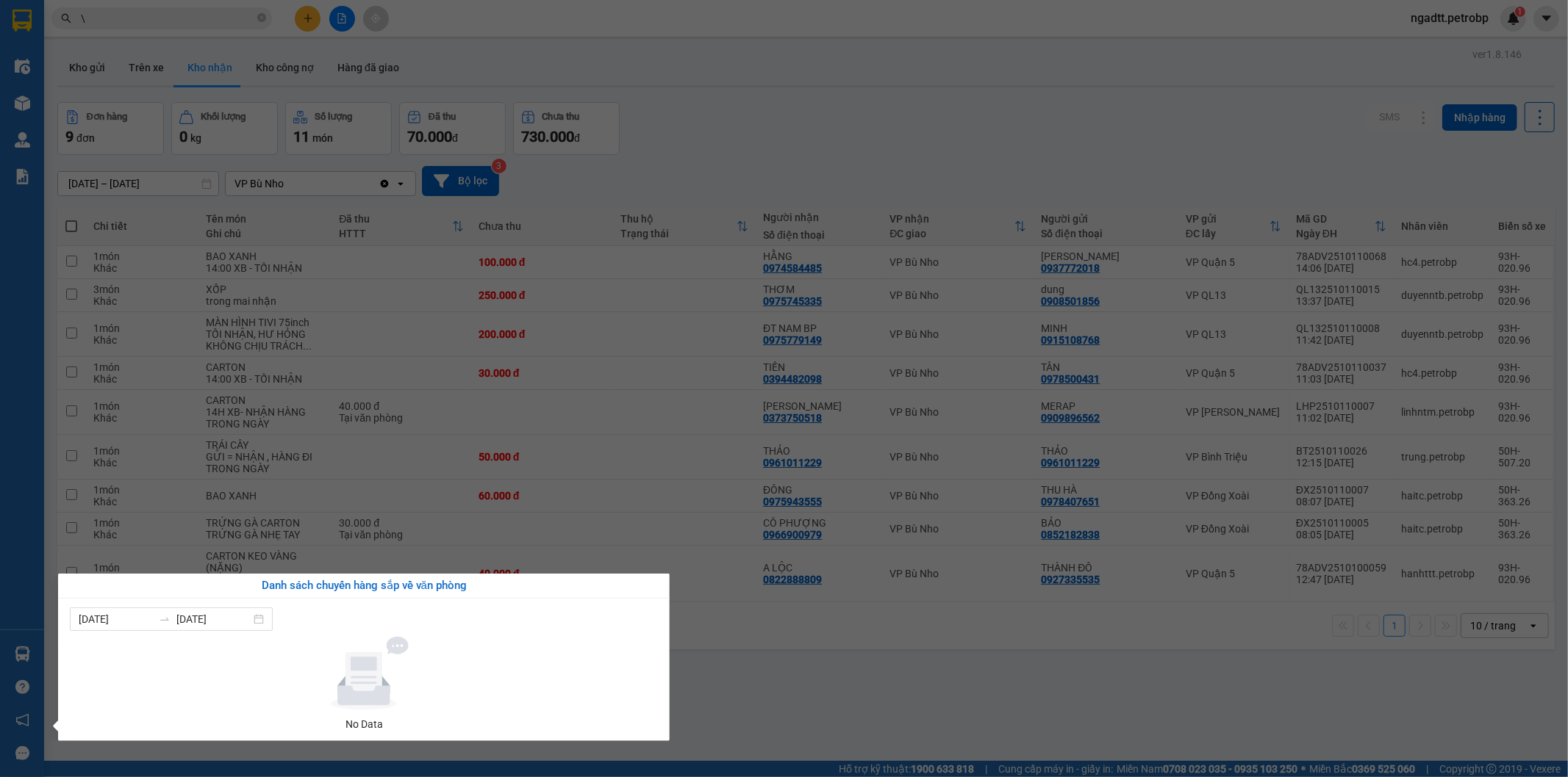
click at [805, 648] on section "Kết quả tìm kiếm ( 378 ) Bộ lọc Ngày tạo đơn gần nhất Mã ĐH Trạng thái Món hàng…" at bounding box center [784, 388] width 1568 height 777
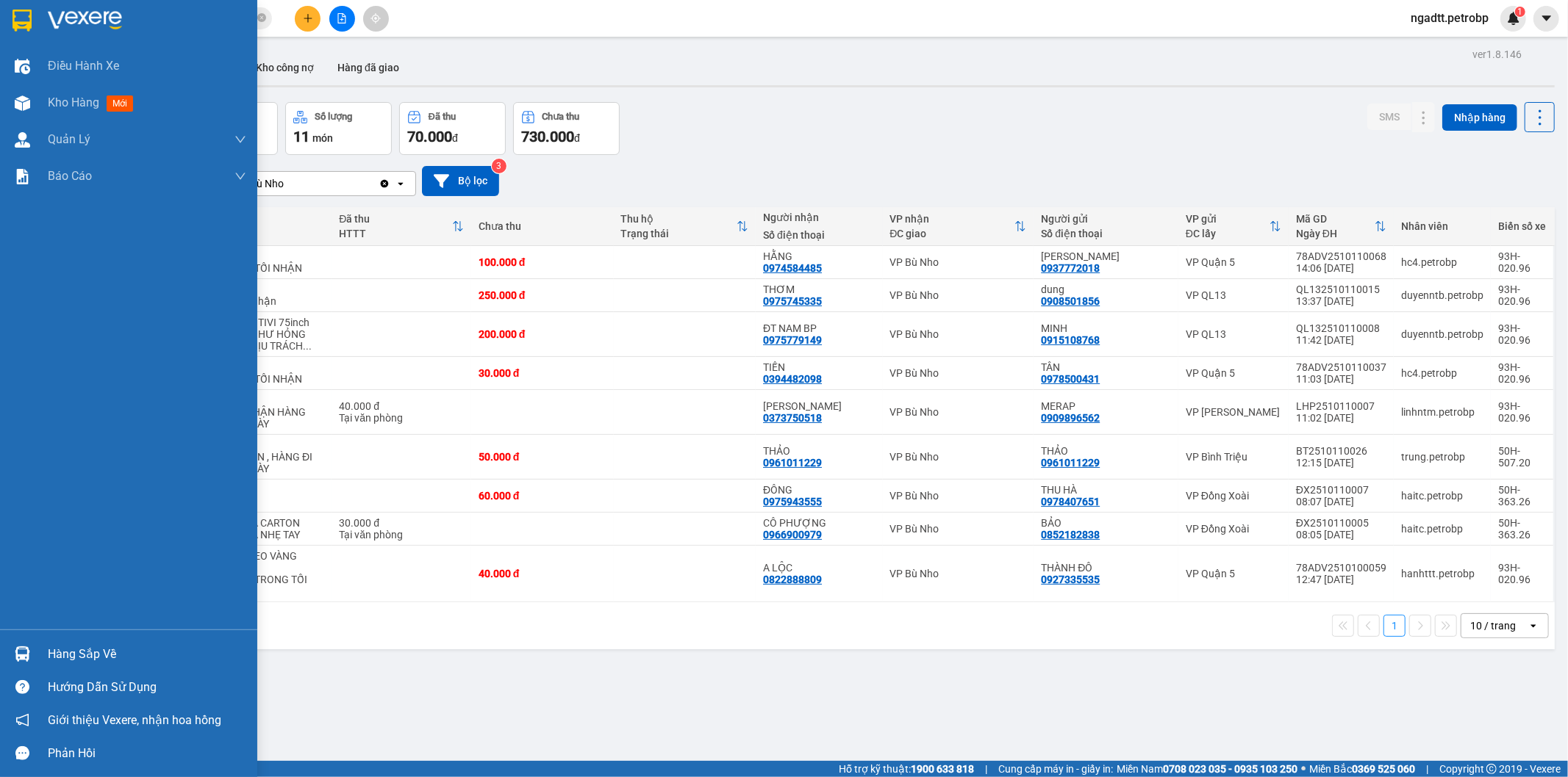
click at [11, 657] on div at bounding box center [22, 653] width 26 height 26
click at [11, 657] on div "Điều hành xe Kho hàng mới Quản Lý Quản lý chuyến Quản lý khách hàng Quản lý khá…" at bounding box center [129, 388] width 257 height 777
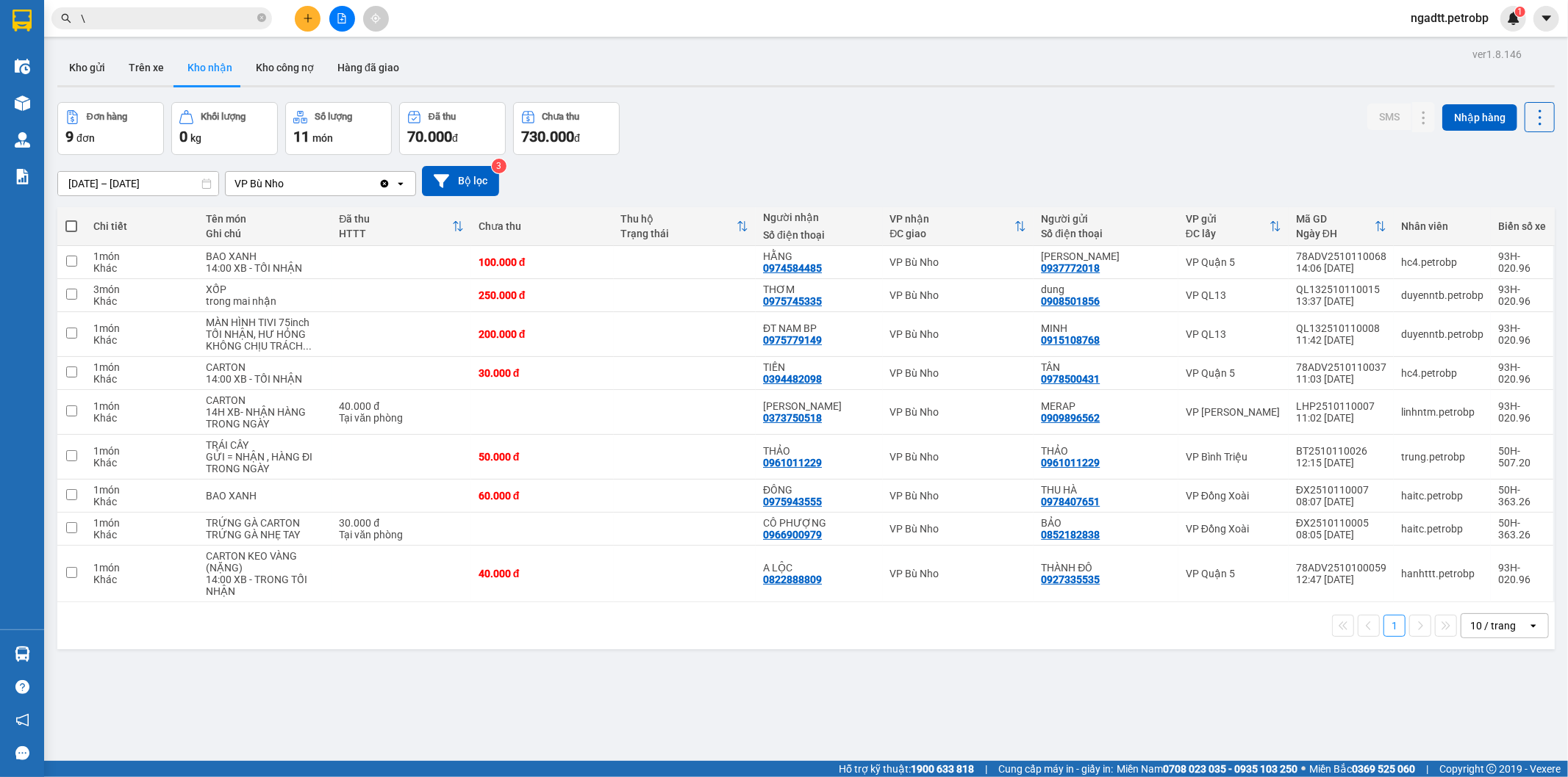
click at [890, 686] on div "ver 1.8.146 Kho gửi Trên xe Kho nhận Kho công nợ Hàng đã giao Đơn hàng 9 đơn Kh…" at bounding box center [805, 432] width 1509 height 777
click at [31, 655] on div at bounding box center [22, 653] width 26 height 26
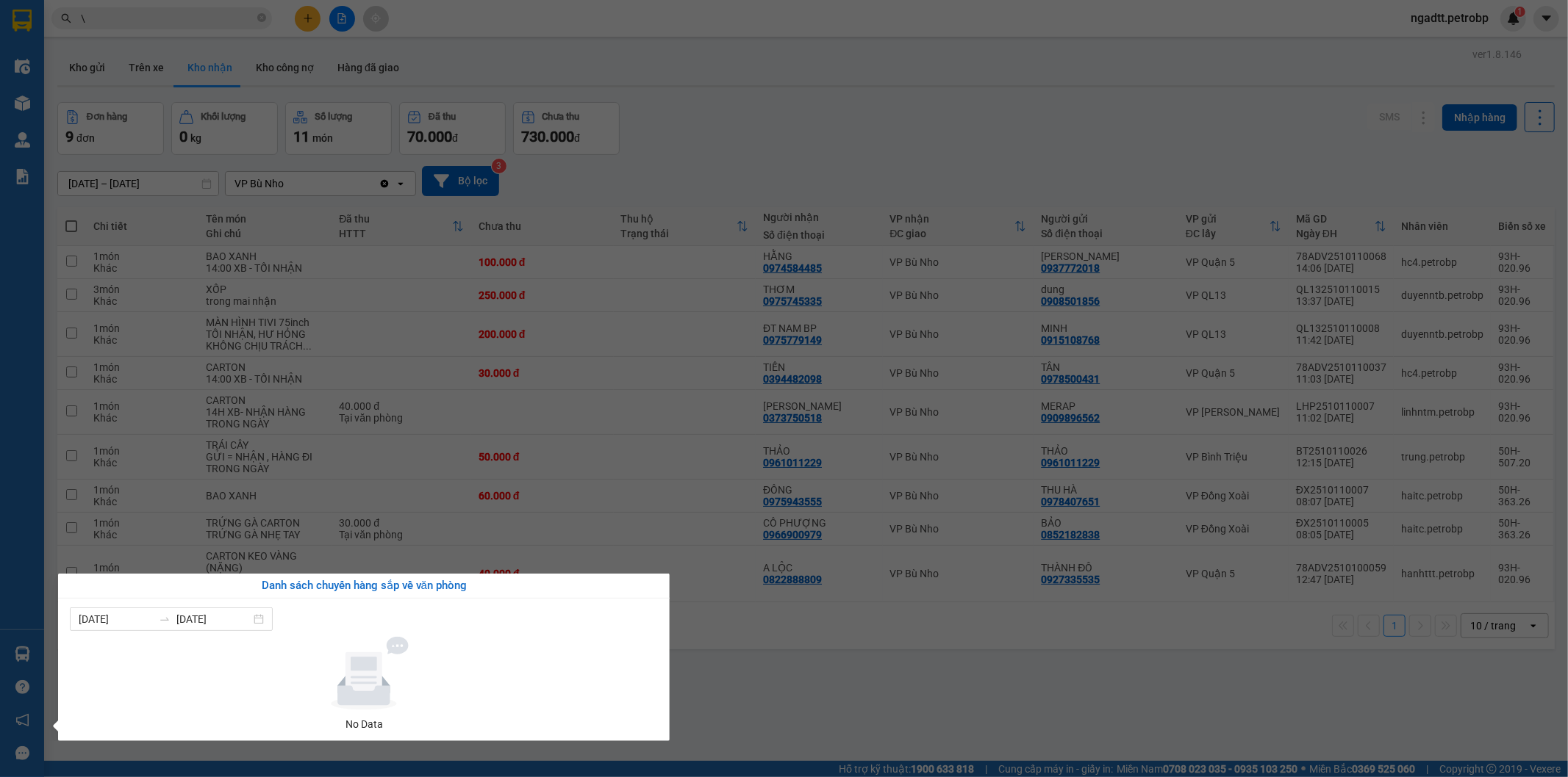
click at [885, 714] on section "Kết quả tìm kiếm ( 378 ) Bộ lọc Ngày tạo đơn gần nhất Mã ĐH Trạng thái Món hàng…" at bounding box center [784, 388] width 1568 height 777
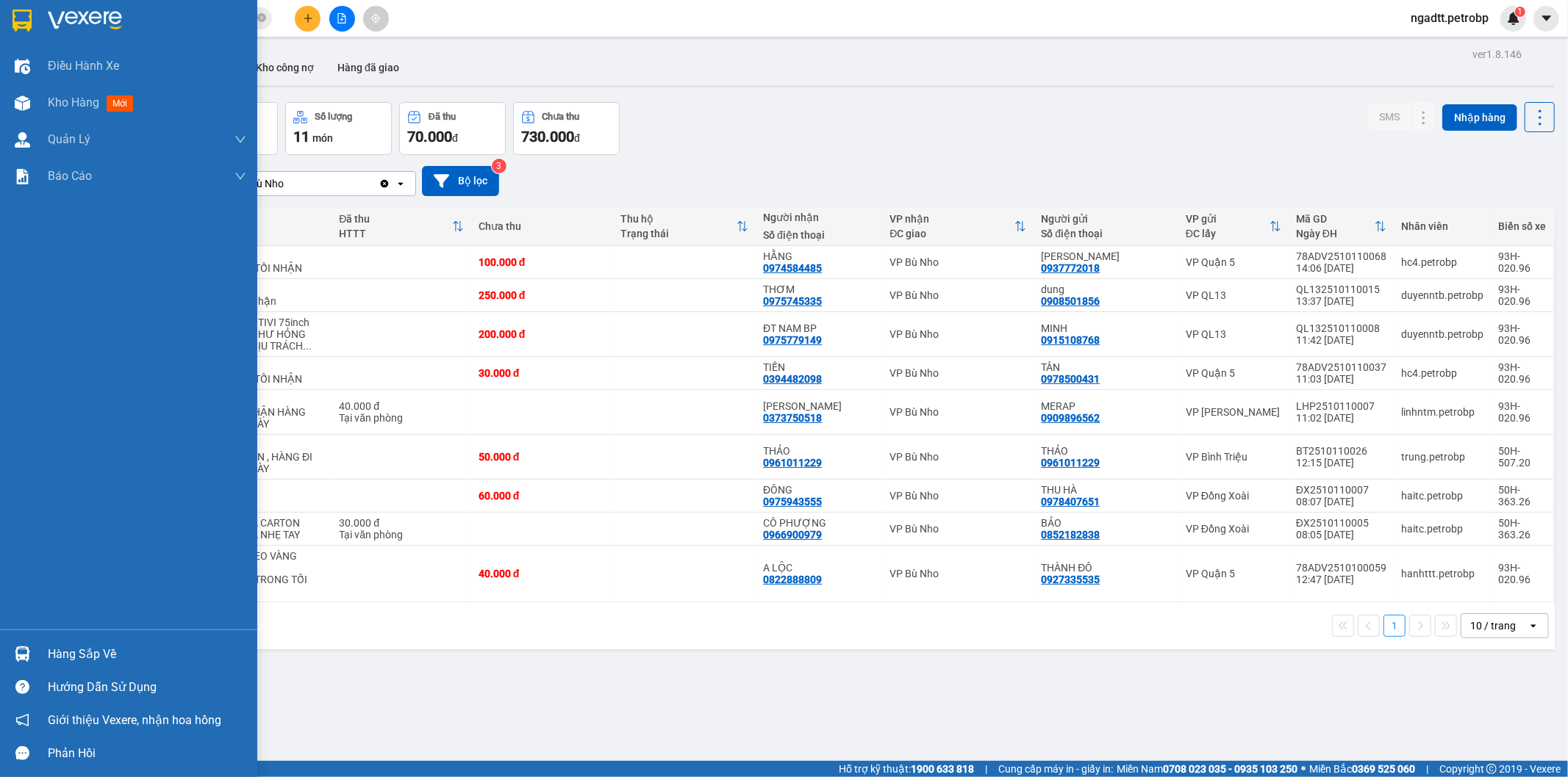
click at [24, 656] on img at bounding box center [22, 654] width 16 height 16
click at [24, 656] on div "Điều hành xe Kho hàng mới Quản Lý Quản lý chuyến Quản lý khách hàng Quản lý khá…" at bounding box center [129, 388] width 257 height 777
click at [0, 647] on div "Hàng sắp về" at bounding box center [129, 654] width 257 height 33
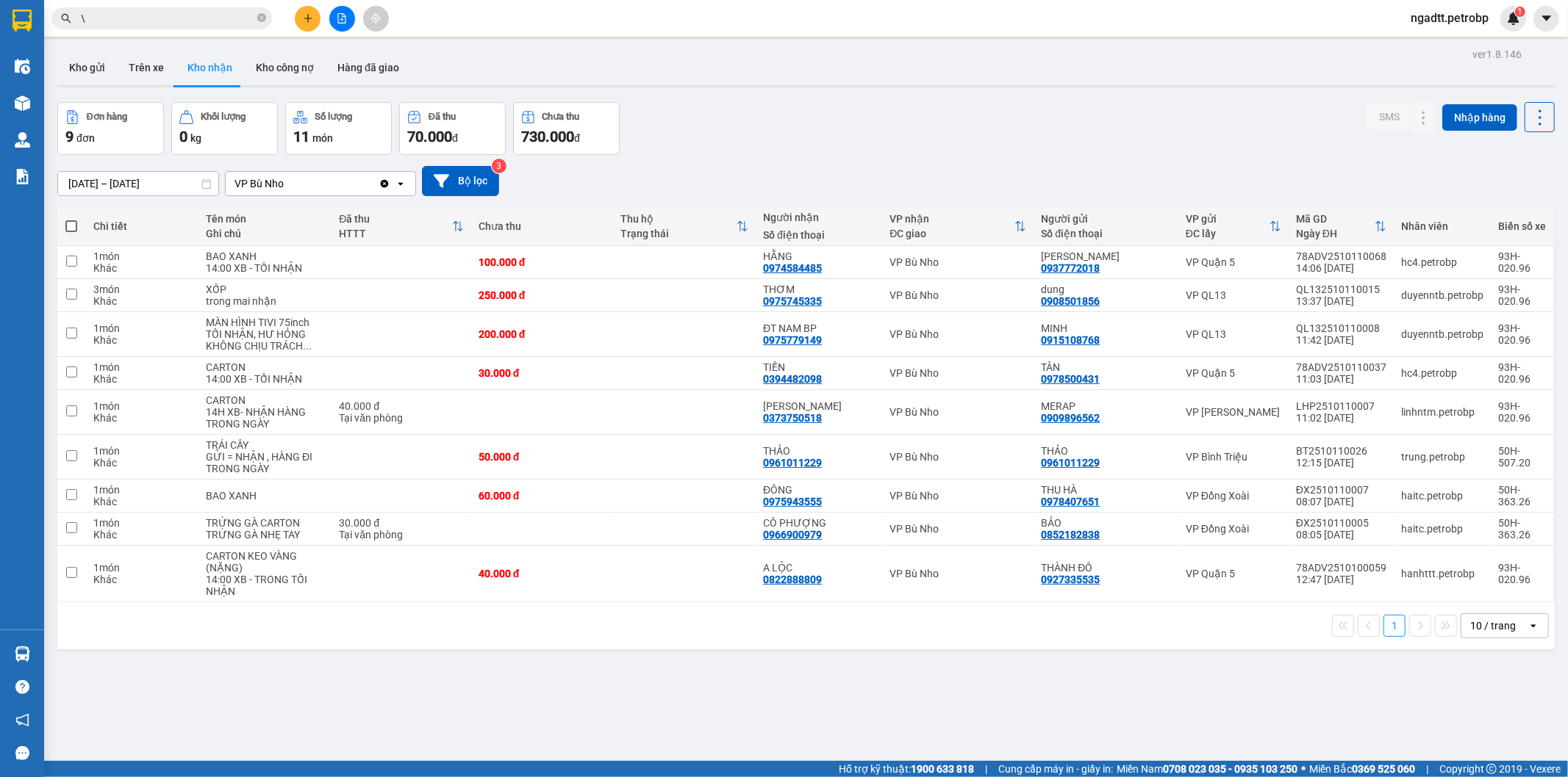
click at [865, 744] on section "Kết quả tìm kiếm ( 378 ) Bộ lọc Ngày tạo đơn gần nhất Mã ĐH Trạng thái Món hàng…" at bounding box center [784, 388] width 1568 height 777
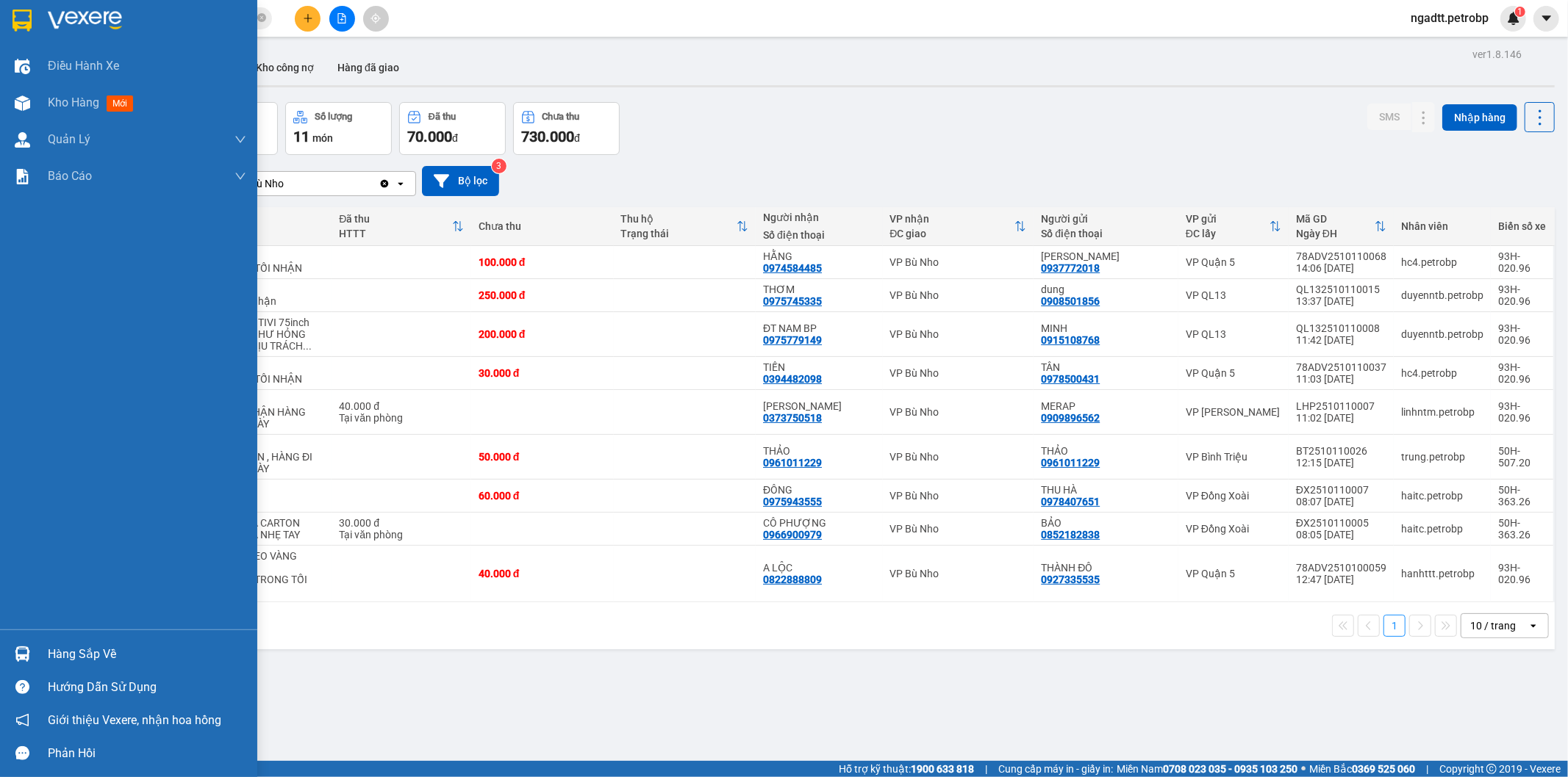
click at [12, 655] on div at bounding box center [22, 653] width 26 height 26
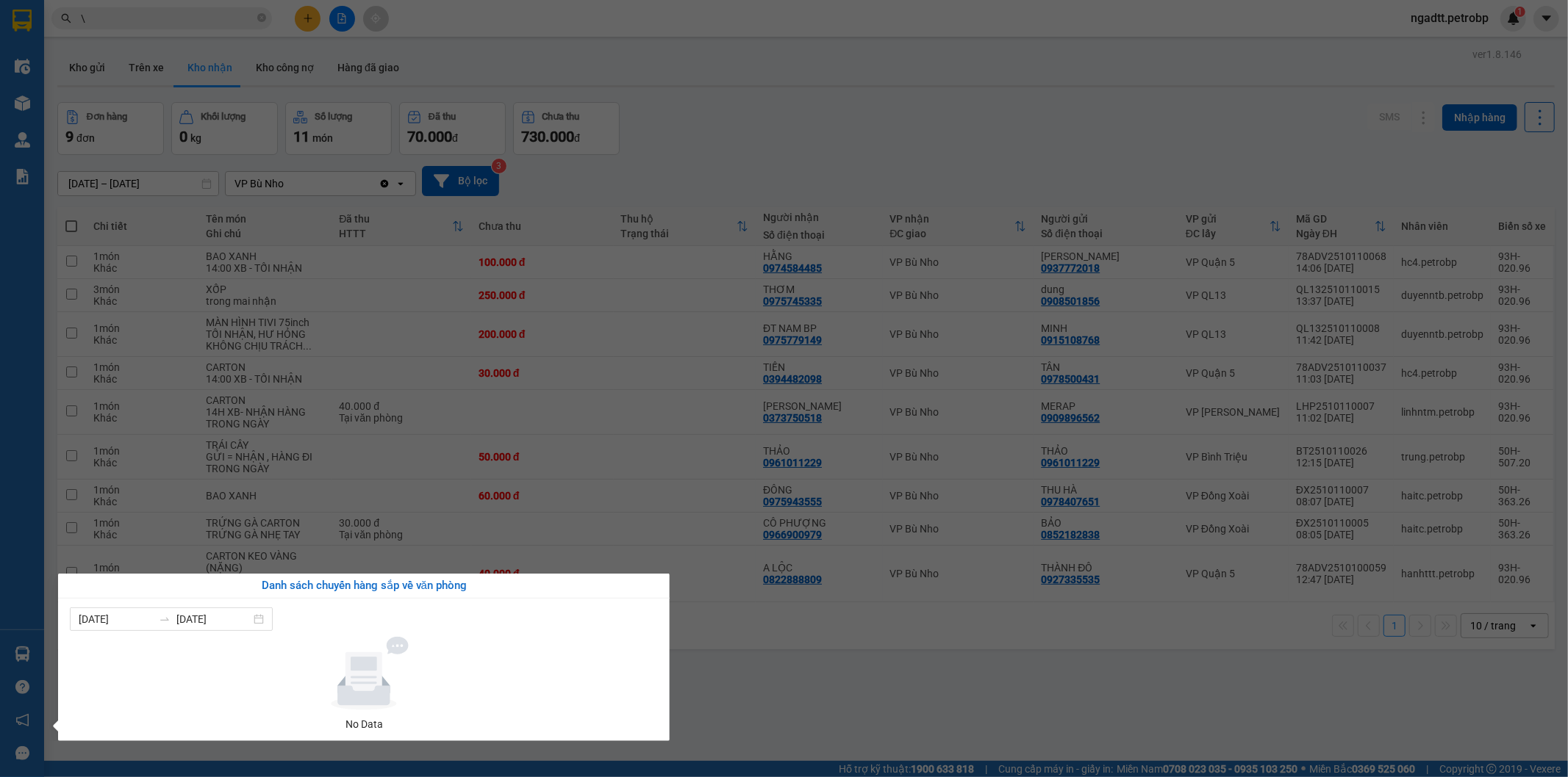
click at [729, 662] on section "Kết quả tìm kiếm ( 378 ) Bộ lọc Ngày tạo đơn gần nhất Mã ĐH Trạng thái Món hàng…" at bounding box center [784, 388] width 1568 height 777
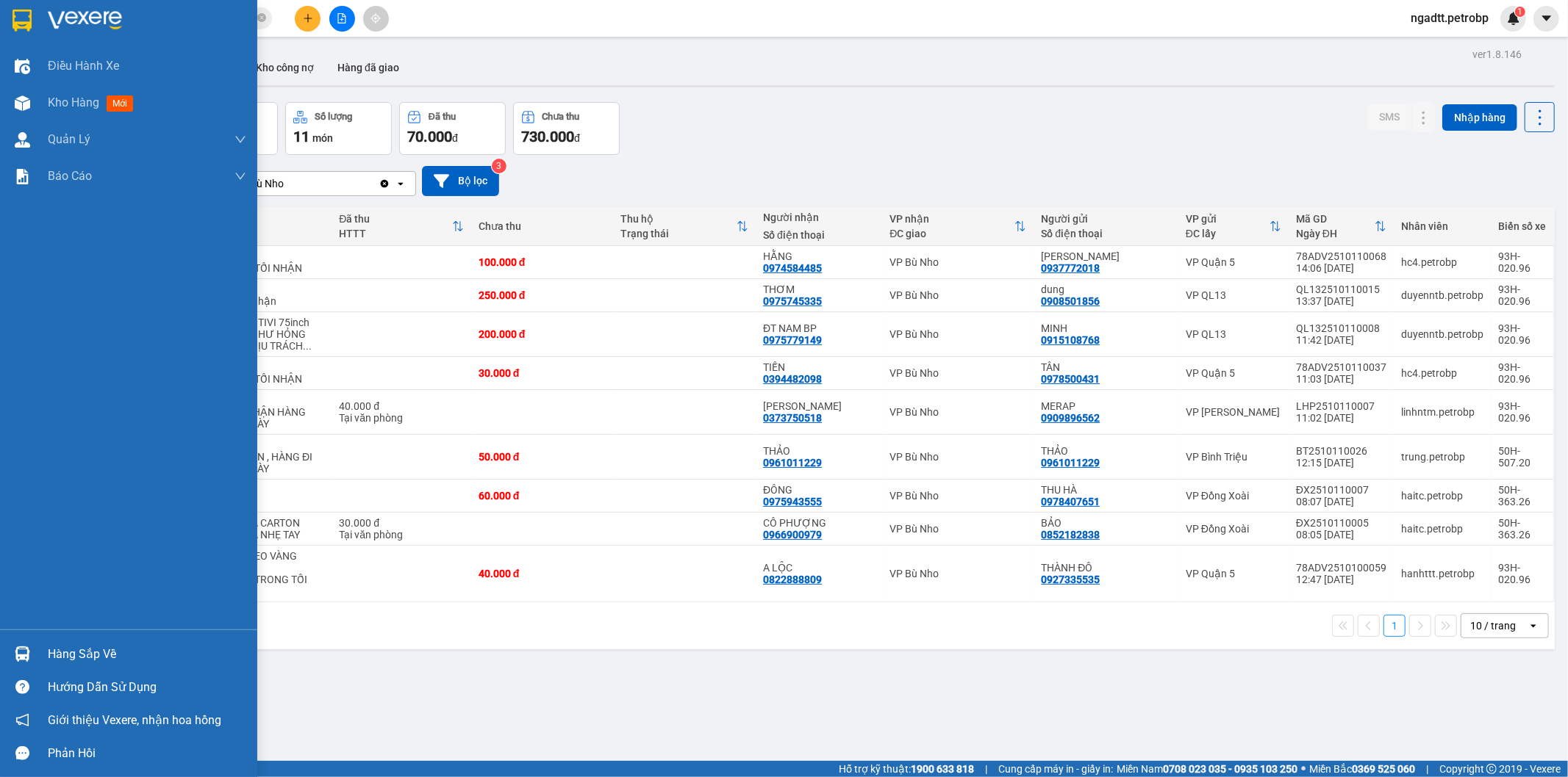
click at [0, 677] on div "Hướng dẫn sử dụng" at bounding box center [129, 687] width 257 height 33
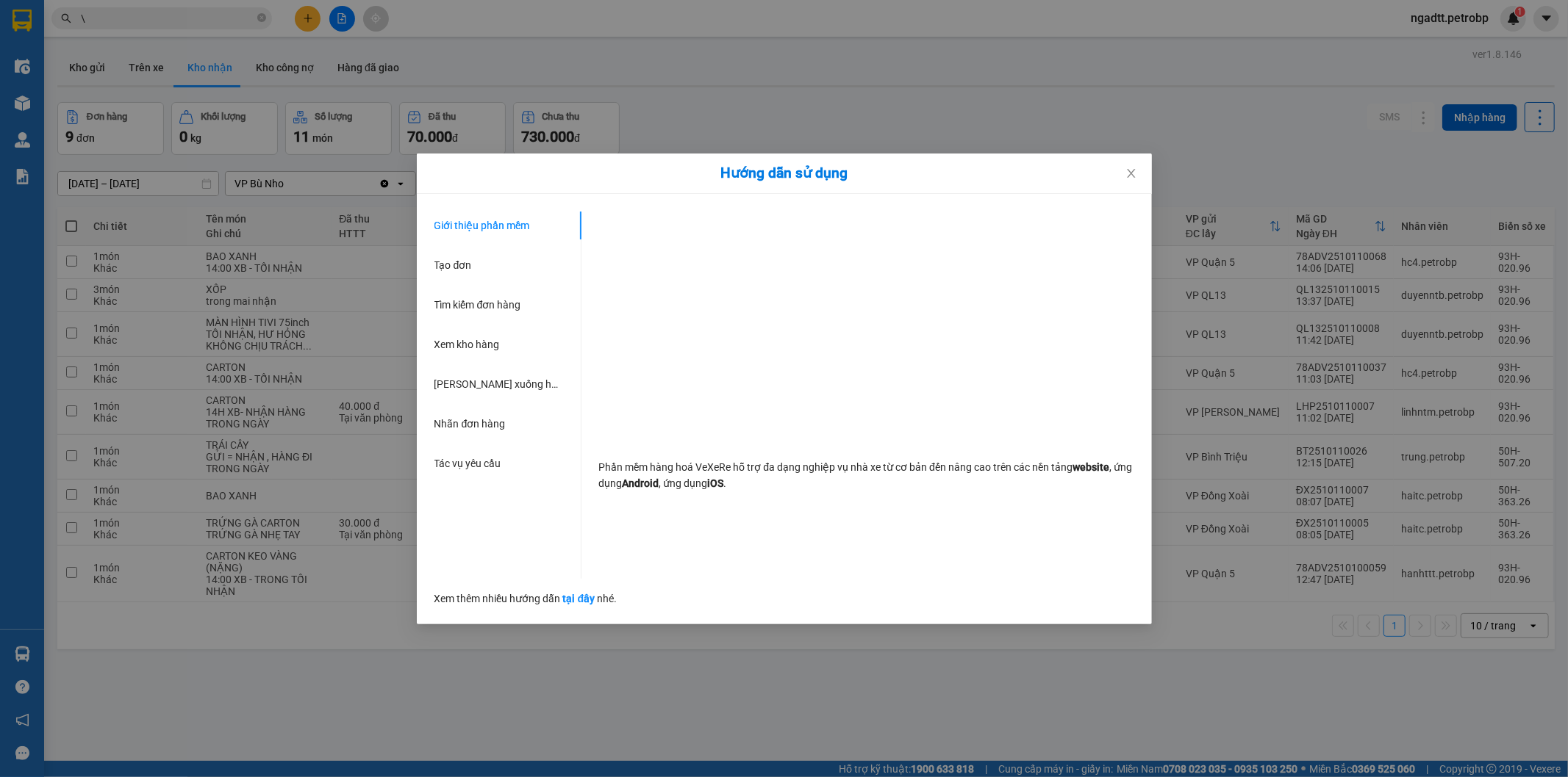
click at [601, 693] on div "Hướng dẫn sử dụng Giới thiệu phần mềm Tạo đơn Tìm kiếm đơn hàng Xem kho hàng Lê…" at bounding box center [784, 388] width 1568 height 777
click at [601, 693] on div "ver 1.8.146 Kho gửi Trên xe Kho nhận Kho công nợ Hàng đã giao Đơn hàng 9 đơn Kh…" at bounding box center [805, 432] width 1509 height 777
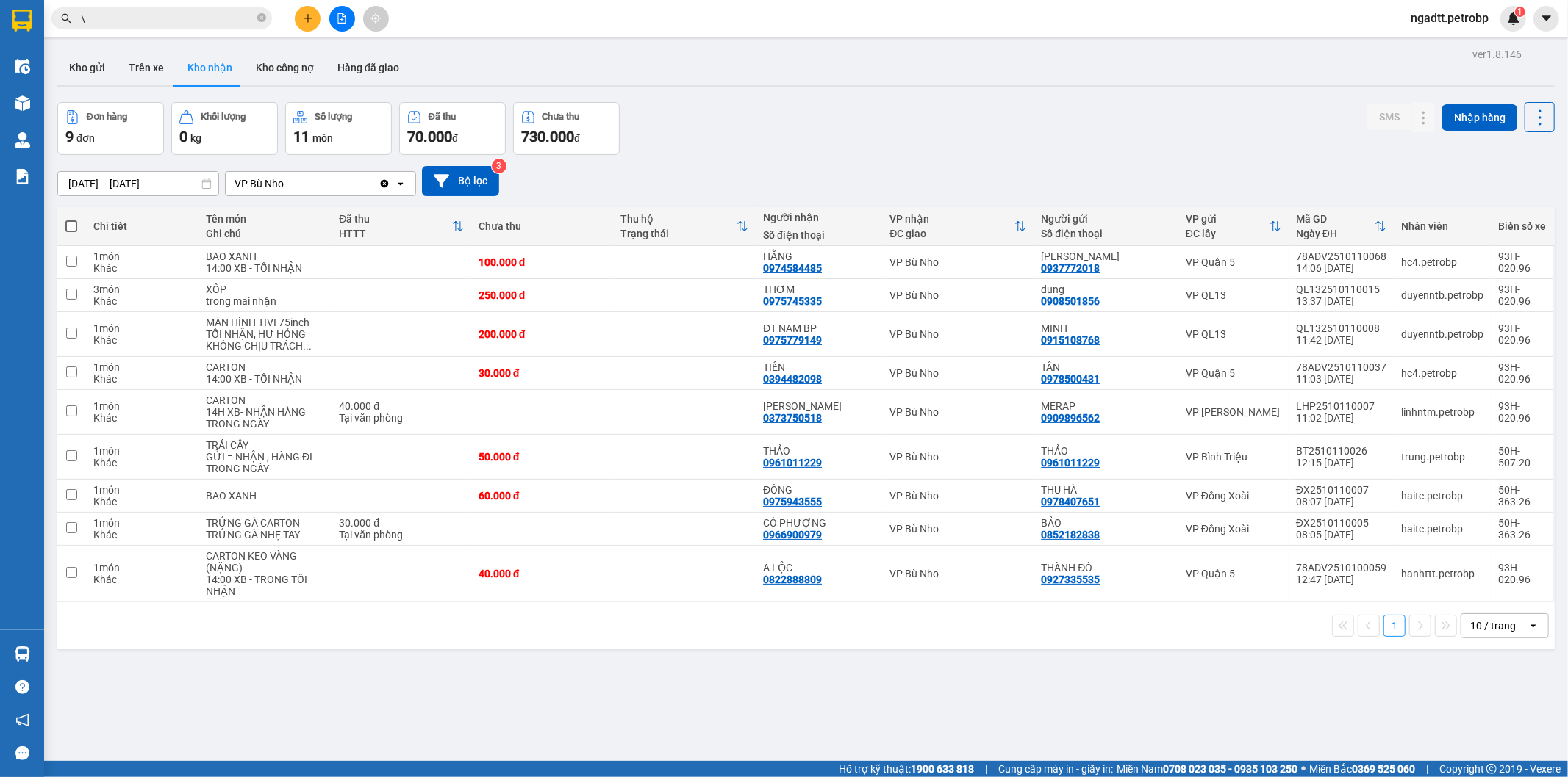
click at [651, 641] on div "1 10 / trang open" at bounding box center [806, 625] width 1497 height 47
click at [303, 23] on icon "plus" at bounding box center [307, 18] width 10 height 10
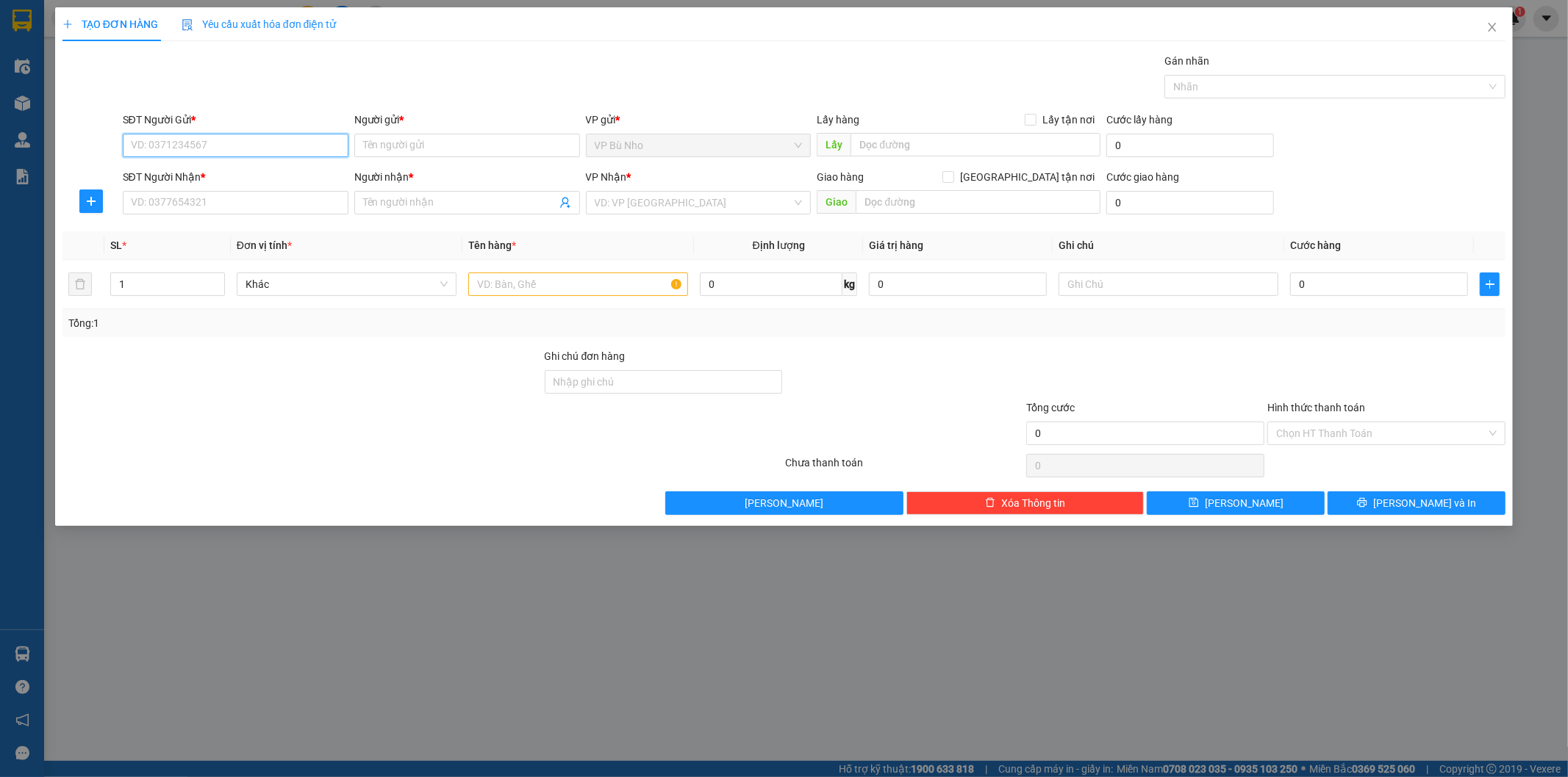
click at [258, 143] on input "SĐT Người Gửi *" at bounding box center [236, 145] width 226 height 24
click at [243, 171] on div "0973485856 - CHI HA" at bounding box center [236, 175] width 208 height 16
type input "0973485856"
type input "CHI HA"
type input "0916729086"
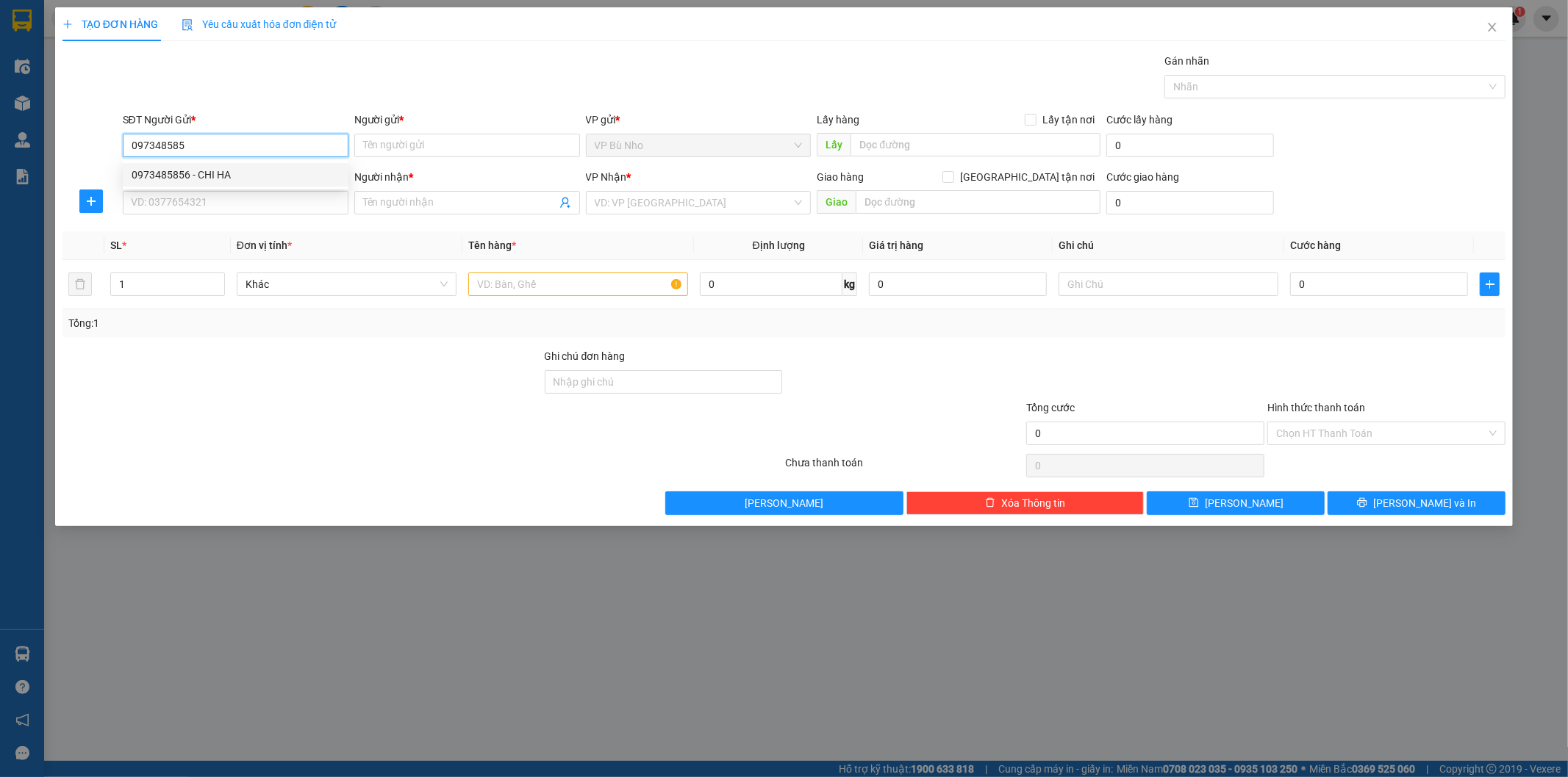
type input "DŨNG"
type input "30.000"
type input "0973485856"
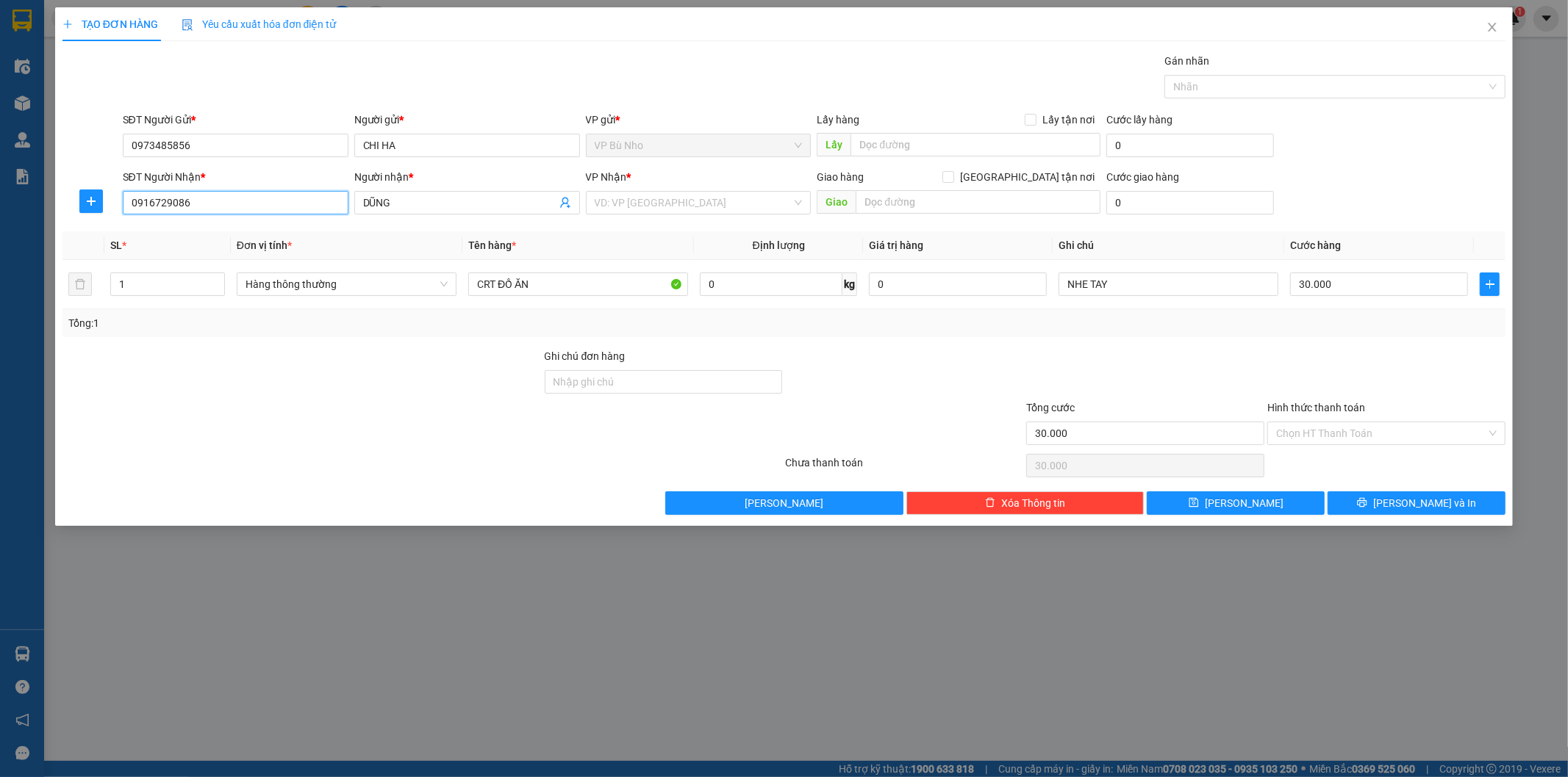
click at [232, 202] on input "0916729086" at bounding box center [236, 203] width 226 height 24
click at [634, 237] on th "Tên hàng *" at bounding box center [578, 246] width 232 height 29
click at [640, 210] on input "search" at bounding box center [693, 203] width 198 height 22
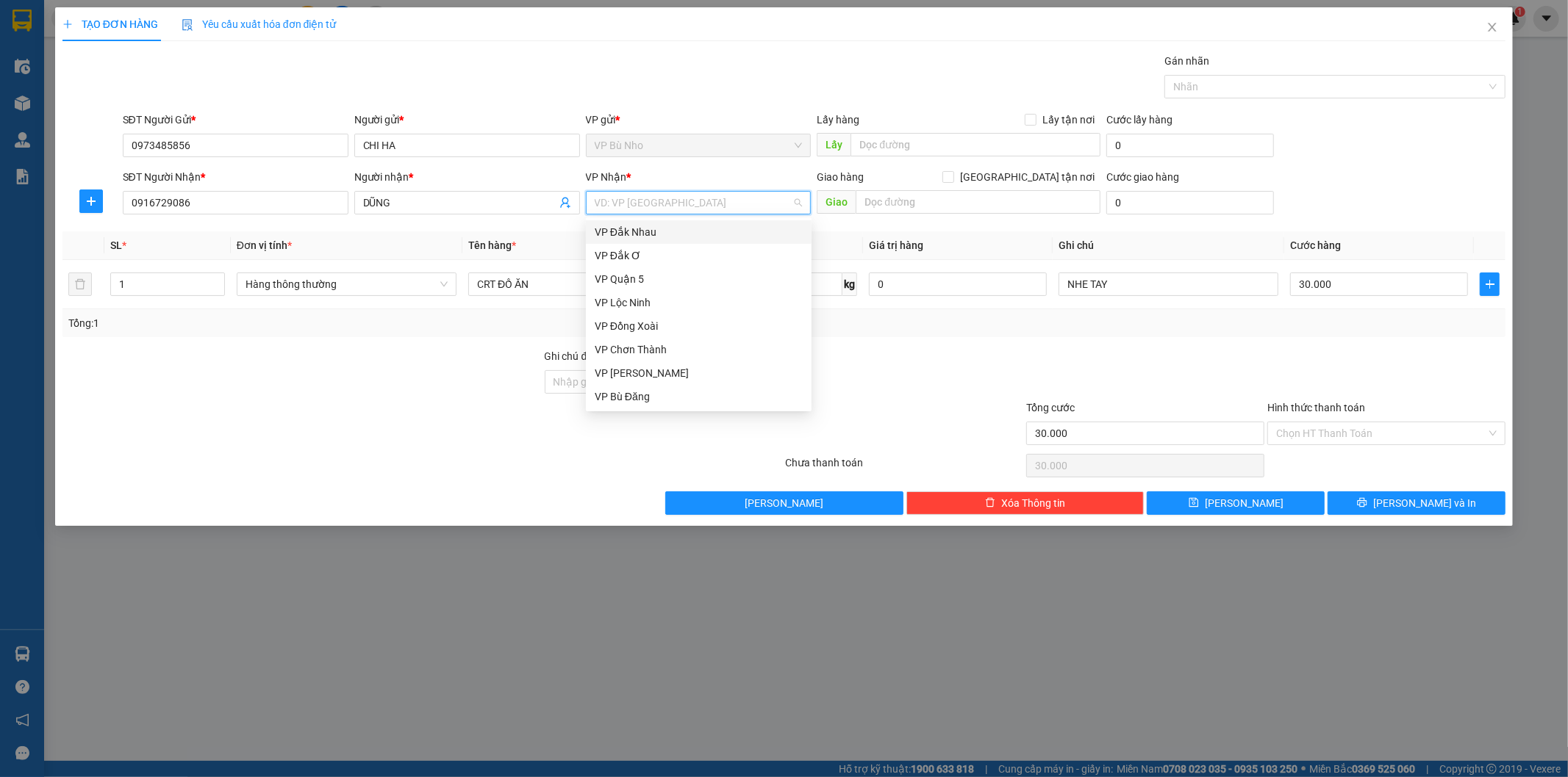
type input "q"
click at [642, 235] on div "VP Quận 5" at bounding box center [698, 232] width 208 height 16
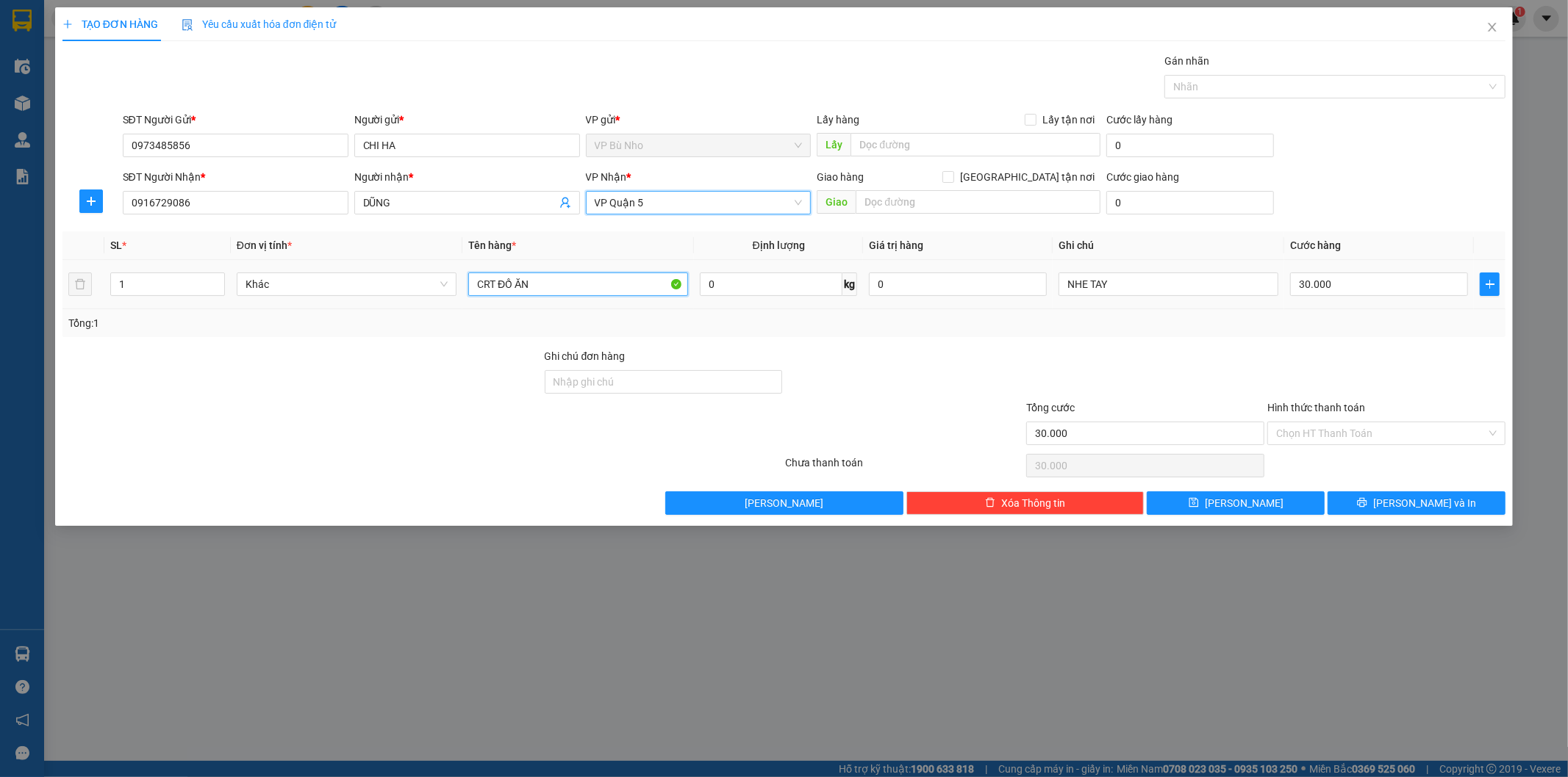
click at [523, 281] on input "CRT ĐỒ ĂN" at bounding box center [578, 284] width 220 height 24
type input "x"
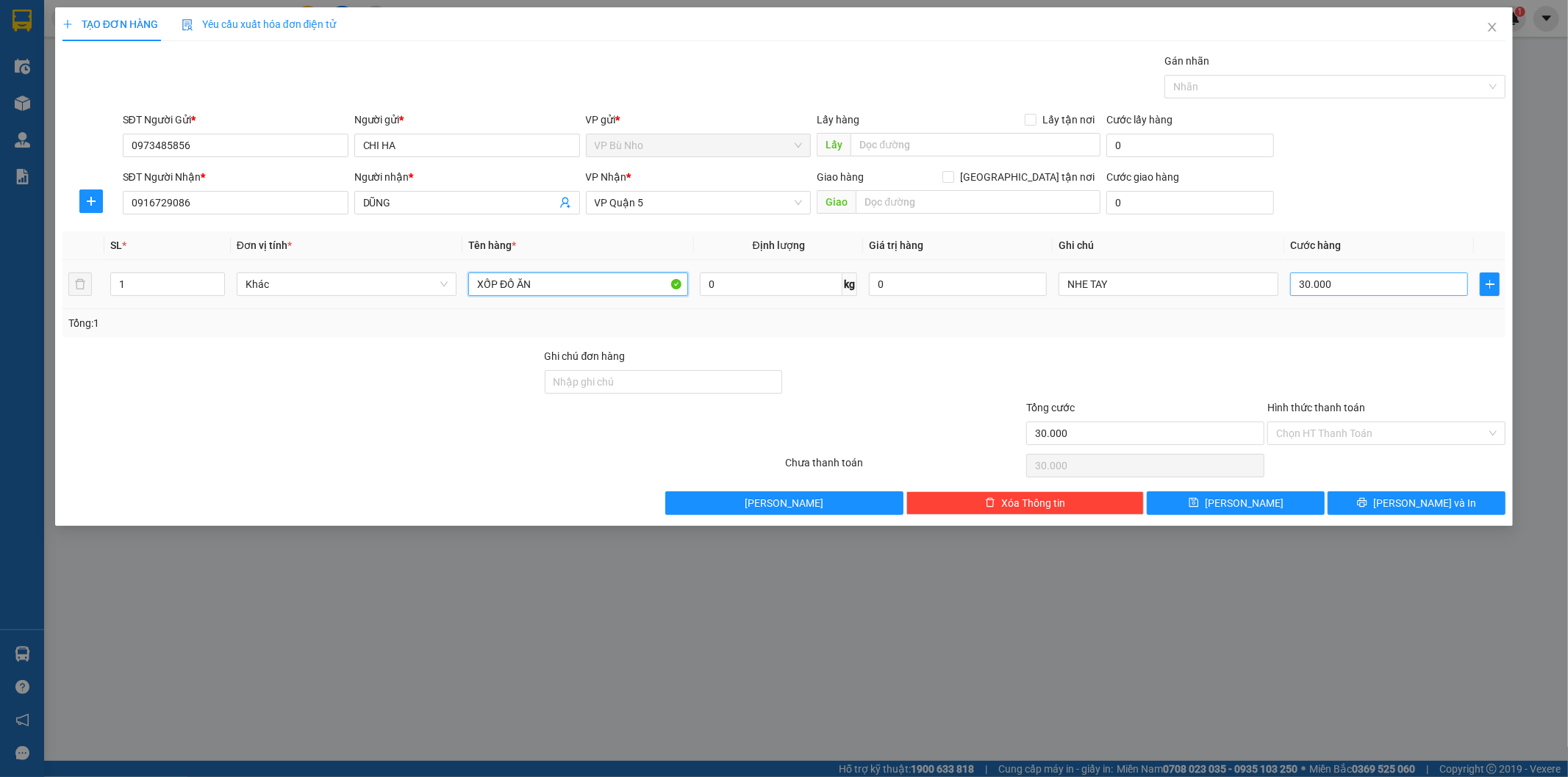
type input "XỐP ĐỒ ĂN"
click at [1401, 295] on input "30.000" at bounding box center [1379, 284] width 178 height 24
type input "0"
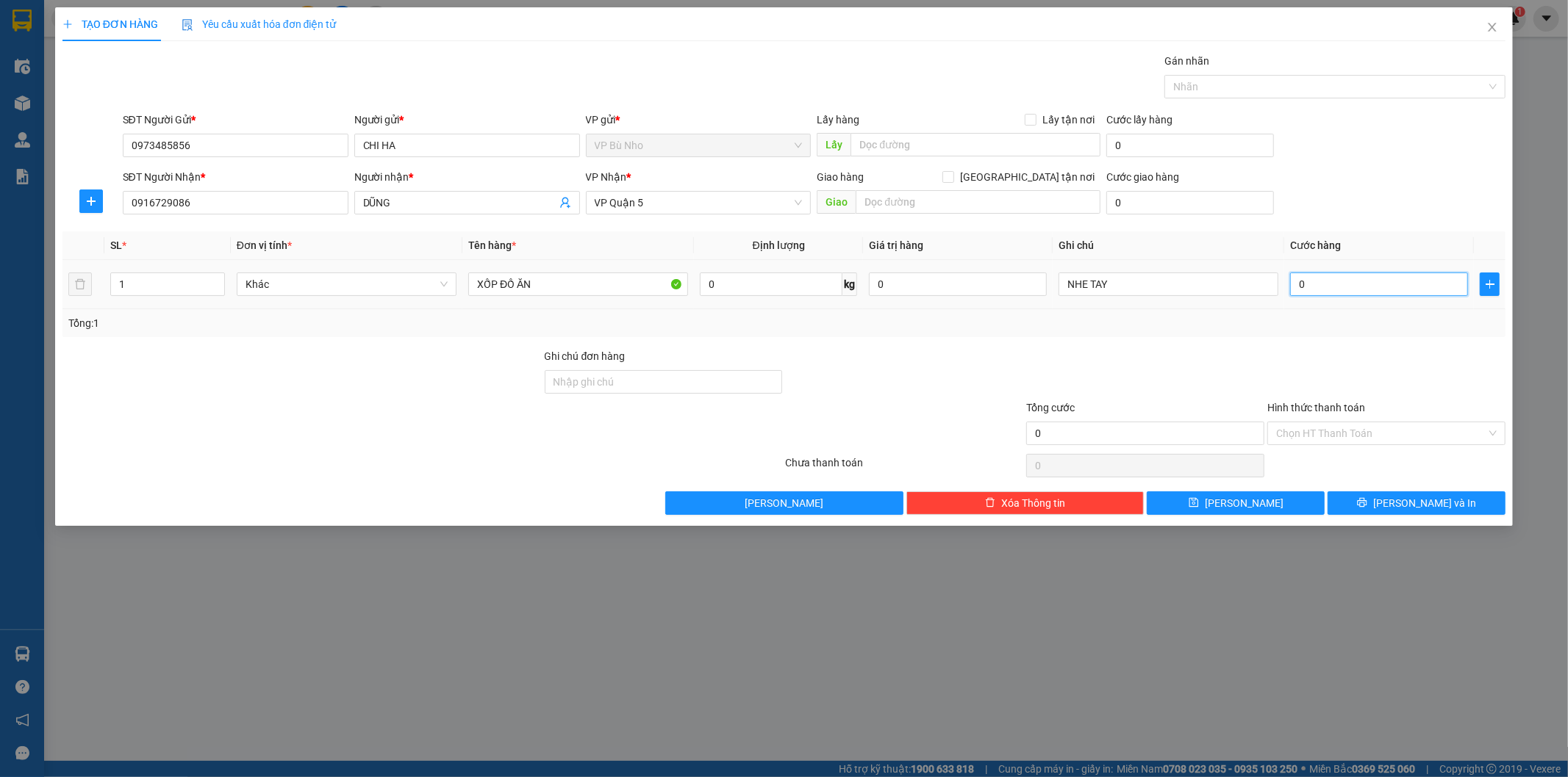
type input "4"
type input "04"
type input "40"
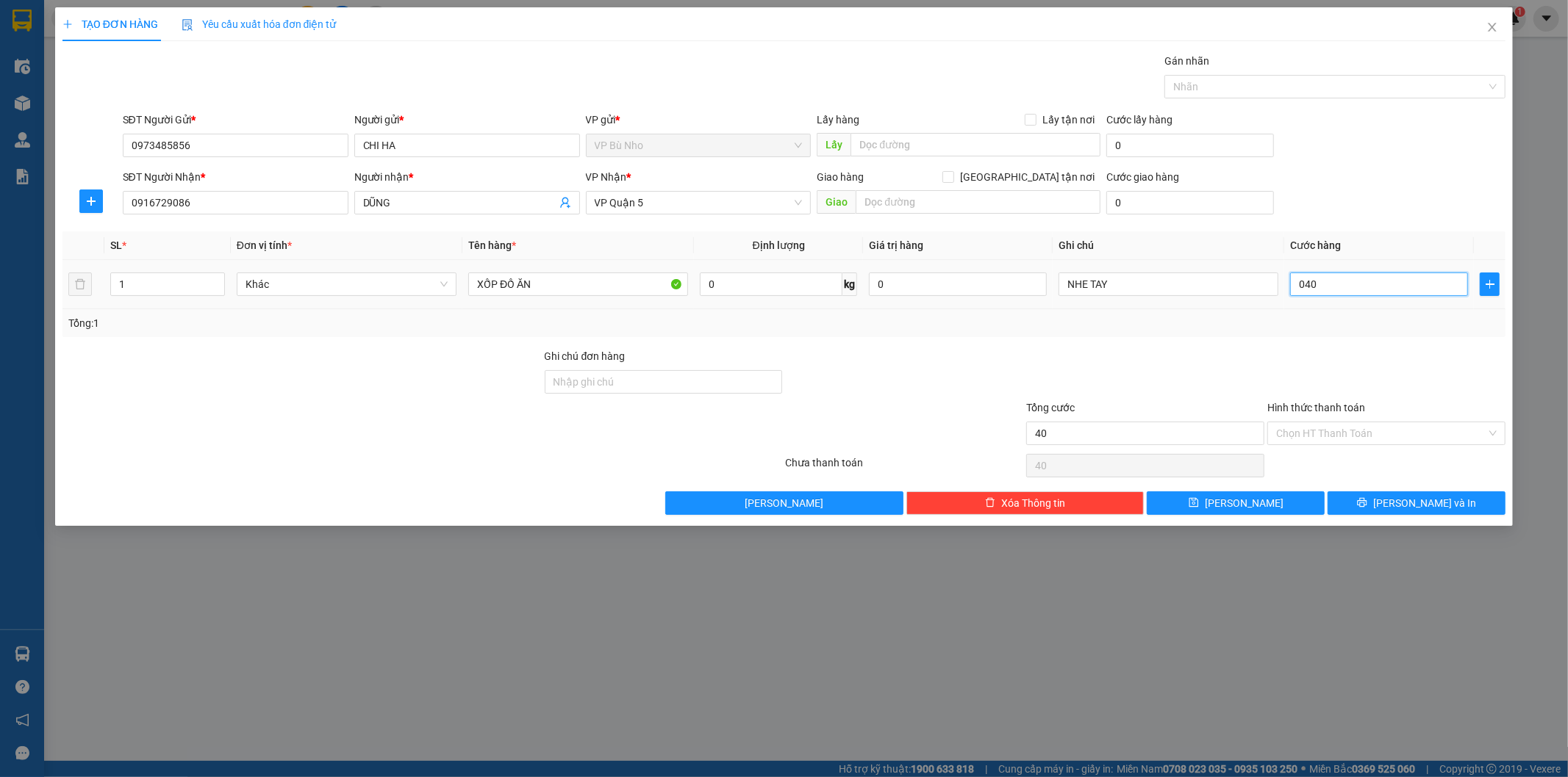
click at [1336, 288] on input "040" at bounding box center [1379, 284] width 178 height 24
type input "040"
click at [576, 282] on input "XỐP ĐỒ ĂN" at bounding box center [578, 284] width 220 height 24
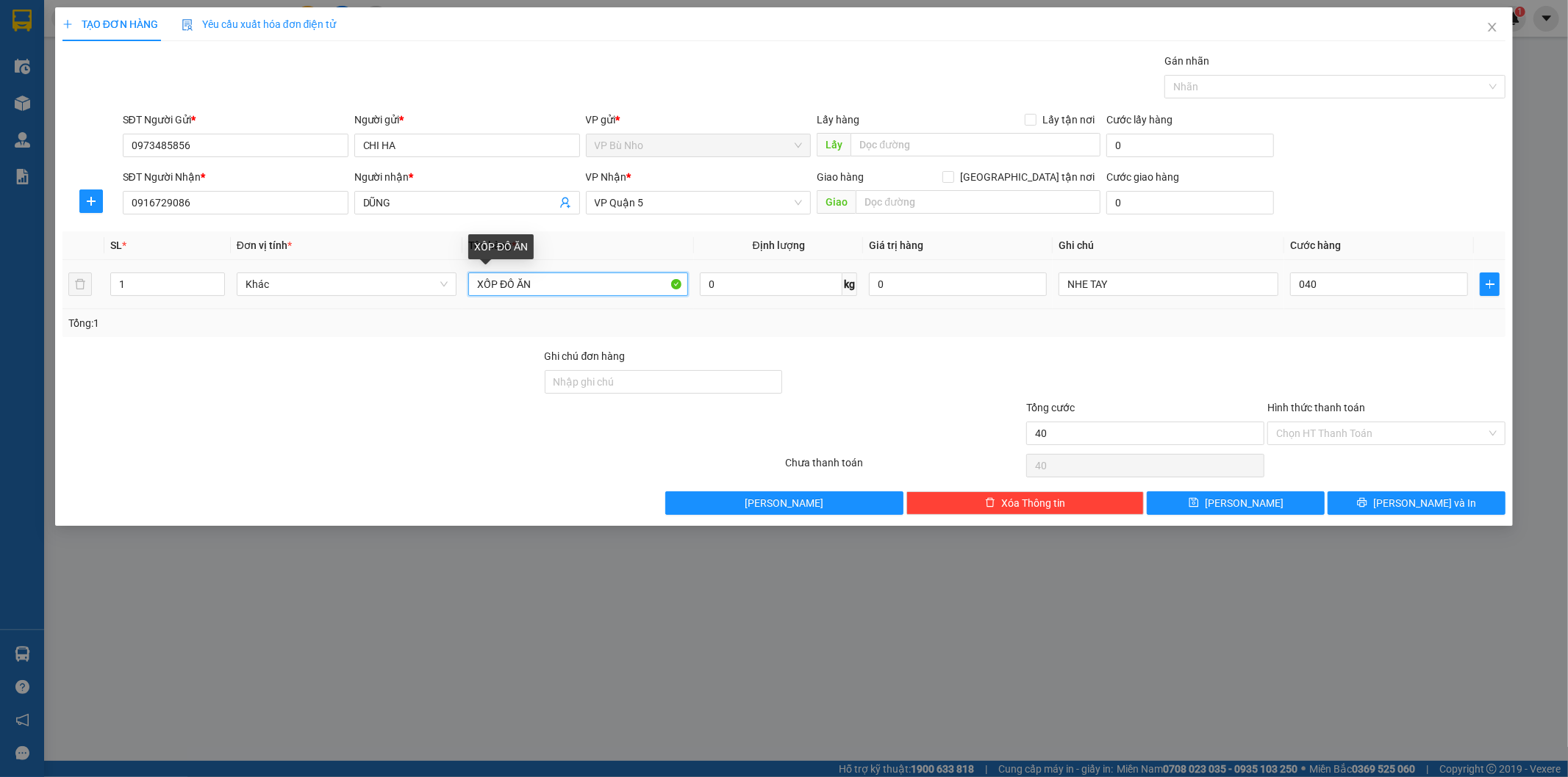
type input "40.000"
click at [576, 282] on input "XỐP ĐỒ ĂN" at bounding box center [578, 284] width 220 height 24
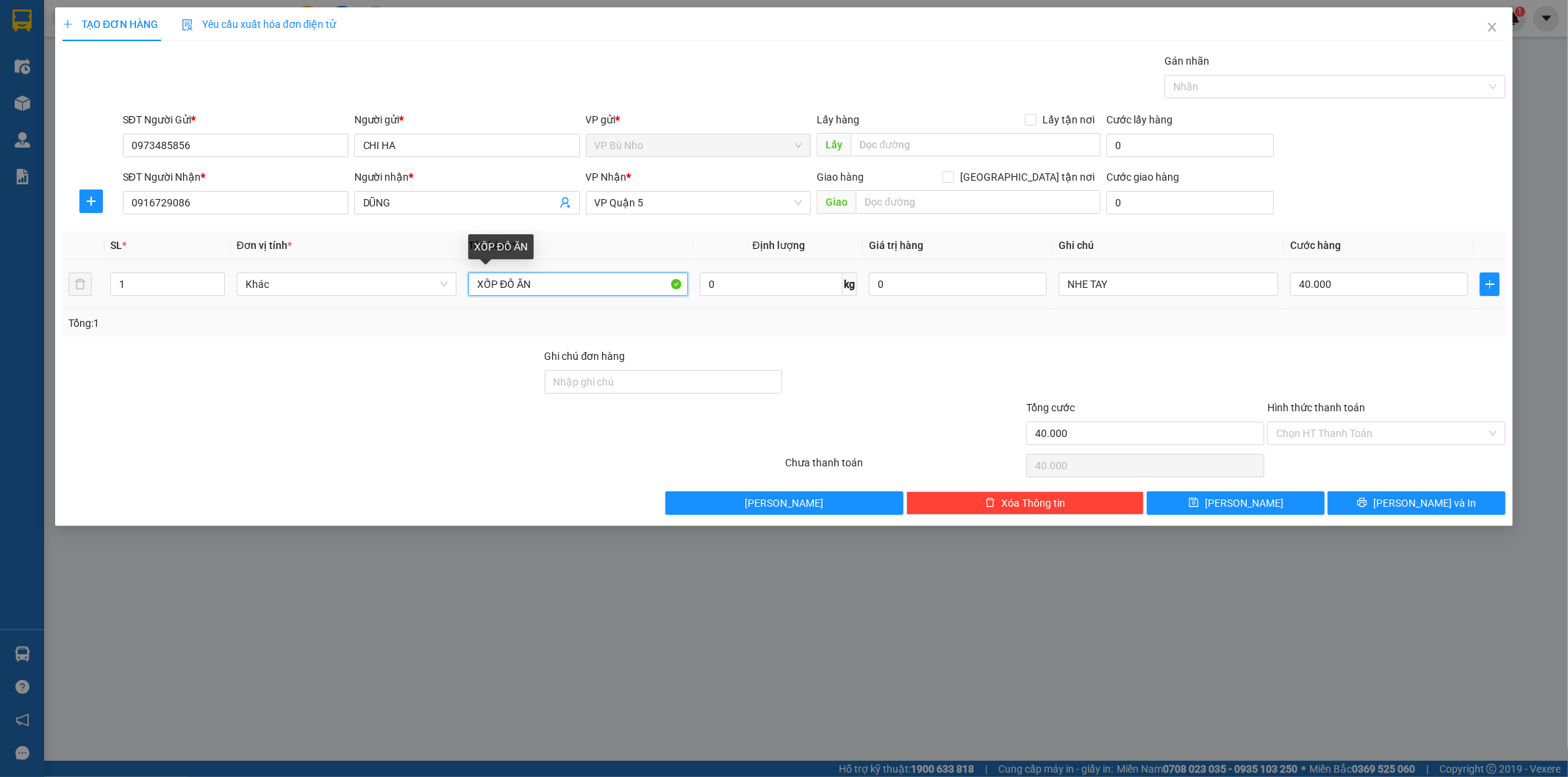
click at [576, 282] on input "XỐP ĐỒ ĂN" at bounding box center [578, 284] width 220 height 24
type input "THÙNG ĐỒ ĂN"
click at [1392, 279] on input "40.000" at bounding box center [1379, 284] width 178 height 24
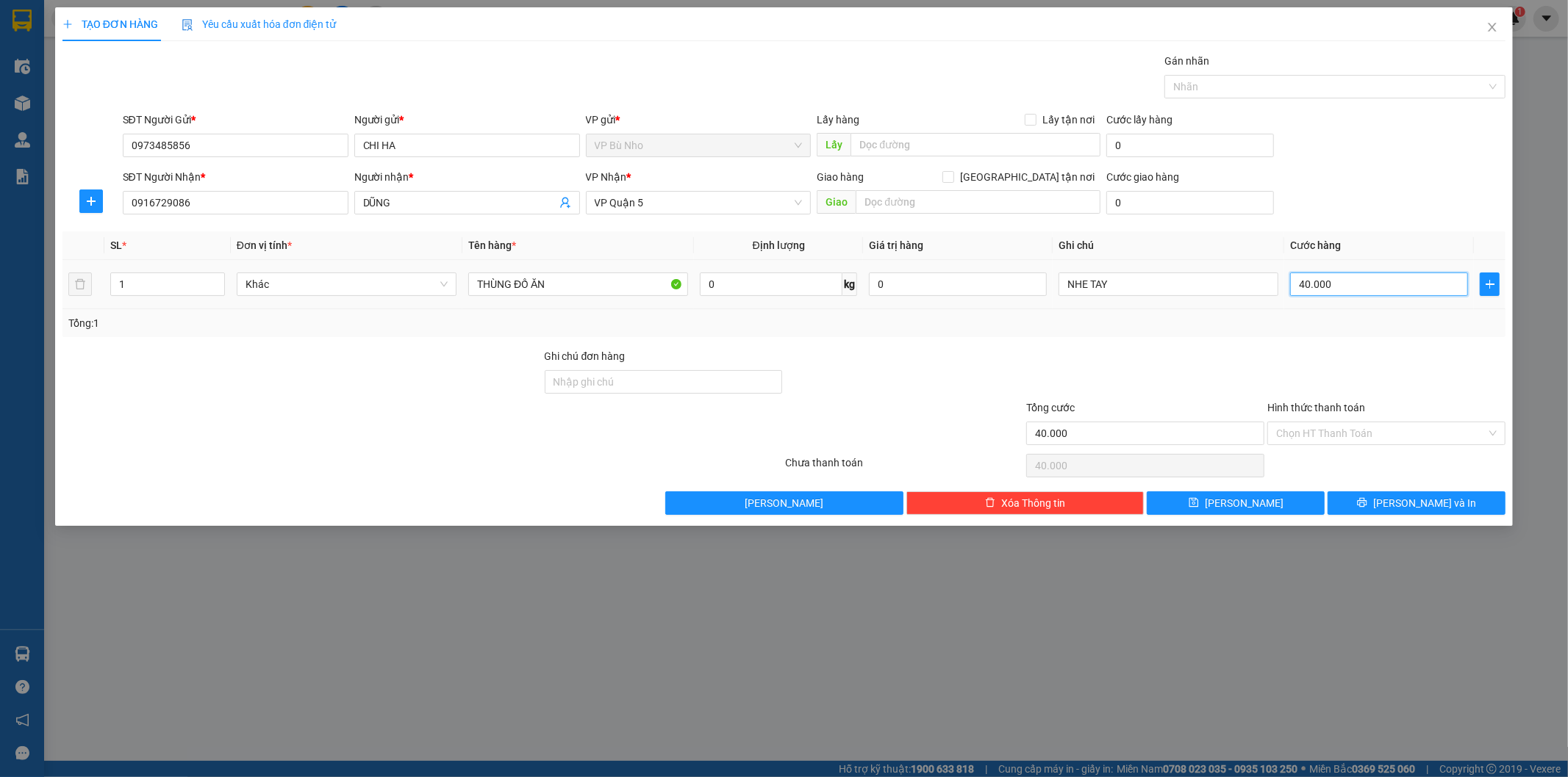
type input "0"
type input "3"
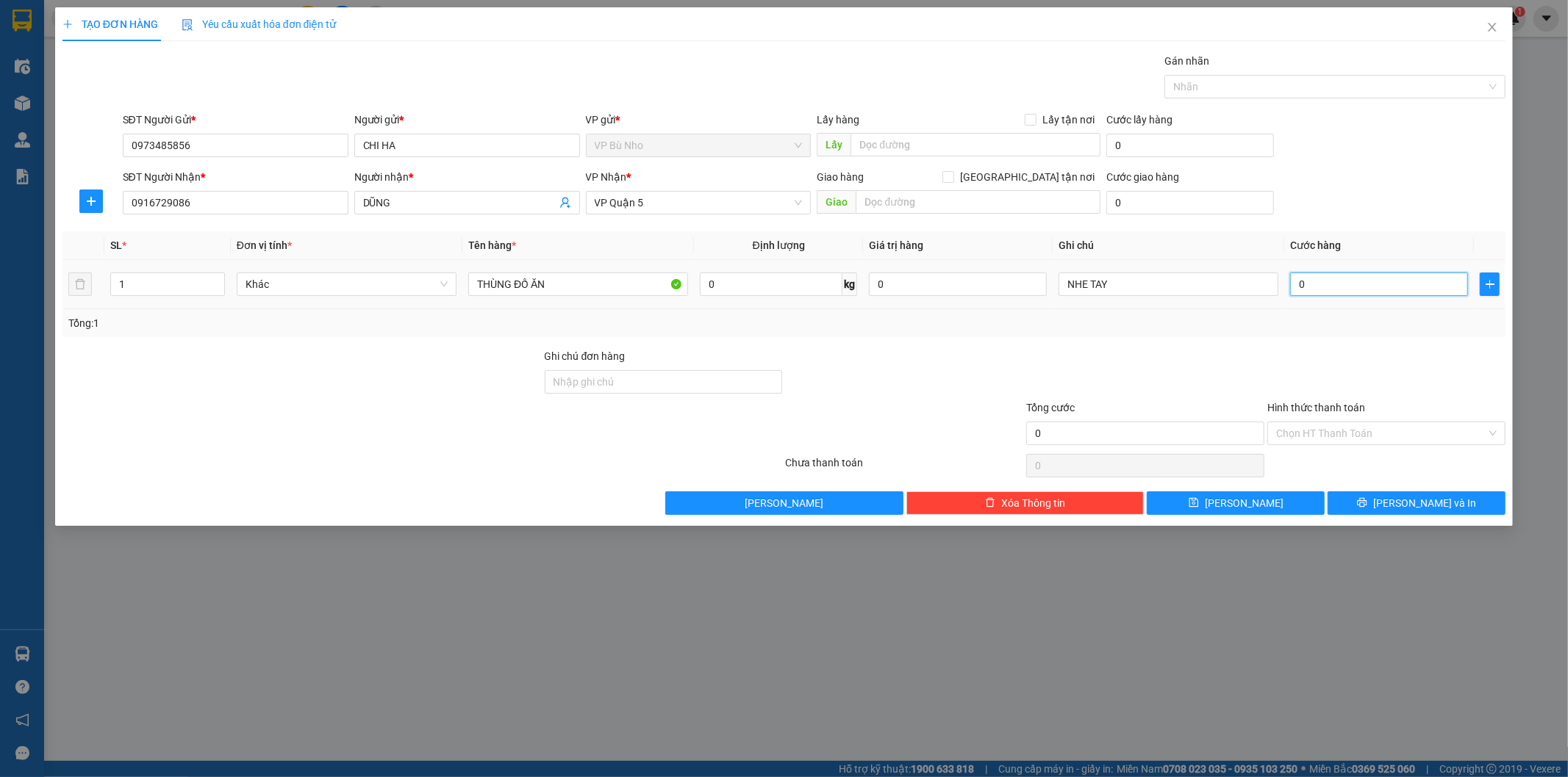
type input "03"
type input "30"
type input "030"
type input "30.000"
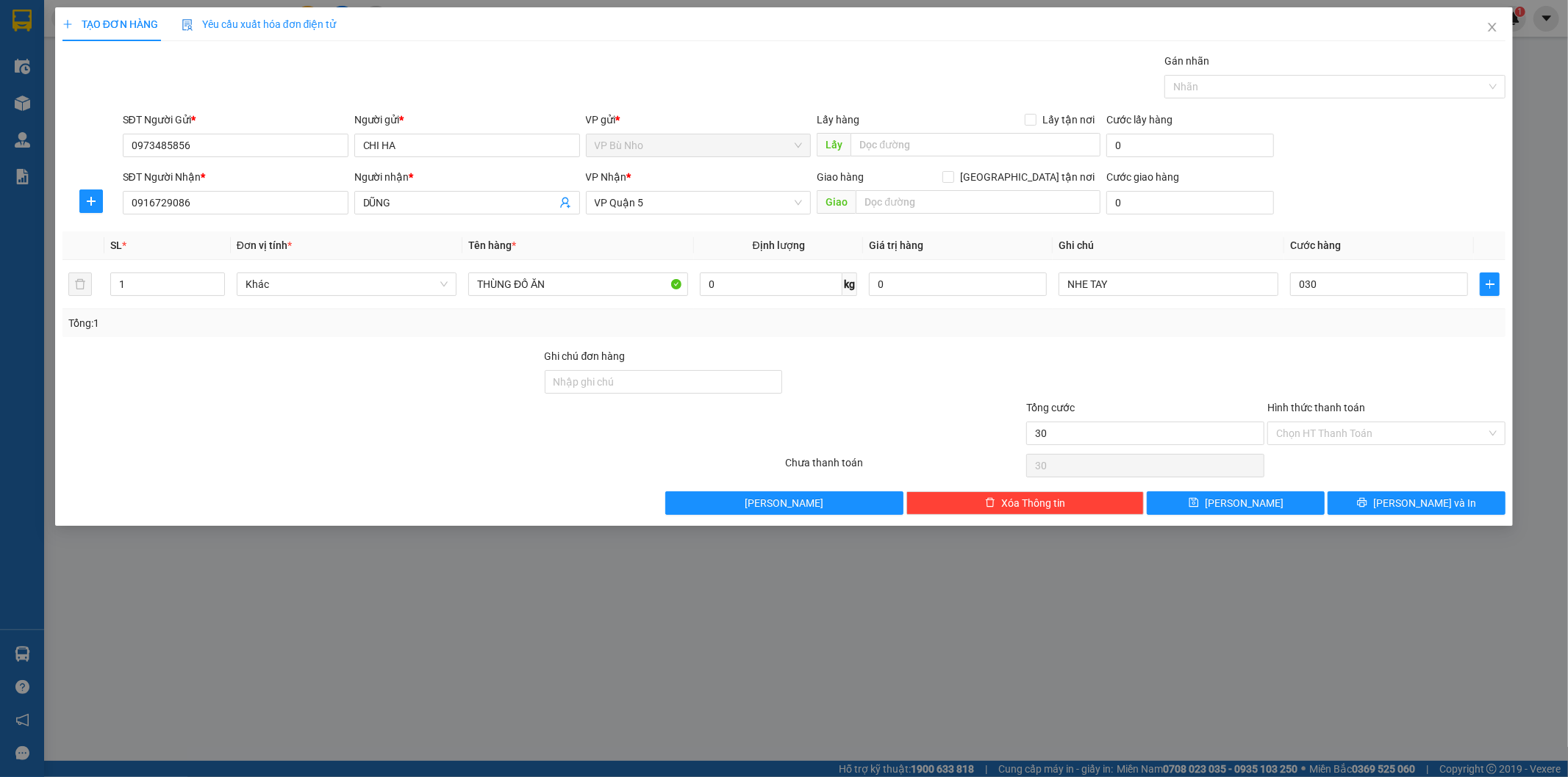
type input "30.000"
click at [1344, 349] on div at bounding box center [1386, 374] width 241 height 51
click at [1191, 294] on input "NHE TAY" at bounding box center [1168, 284] width 220 height 24
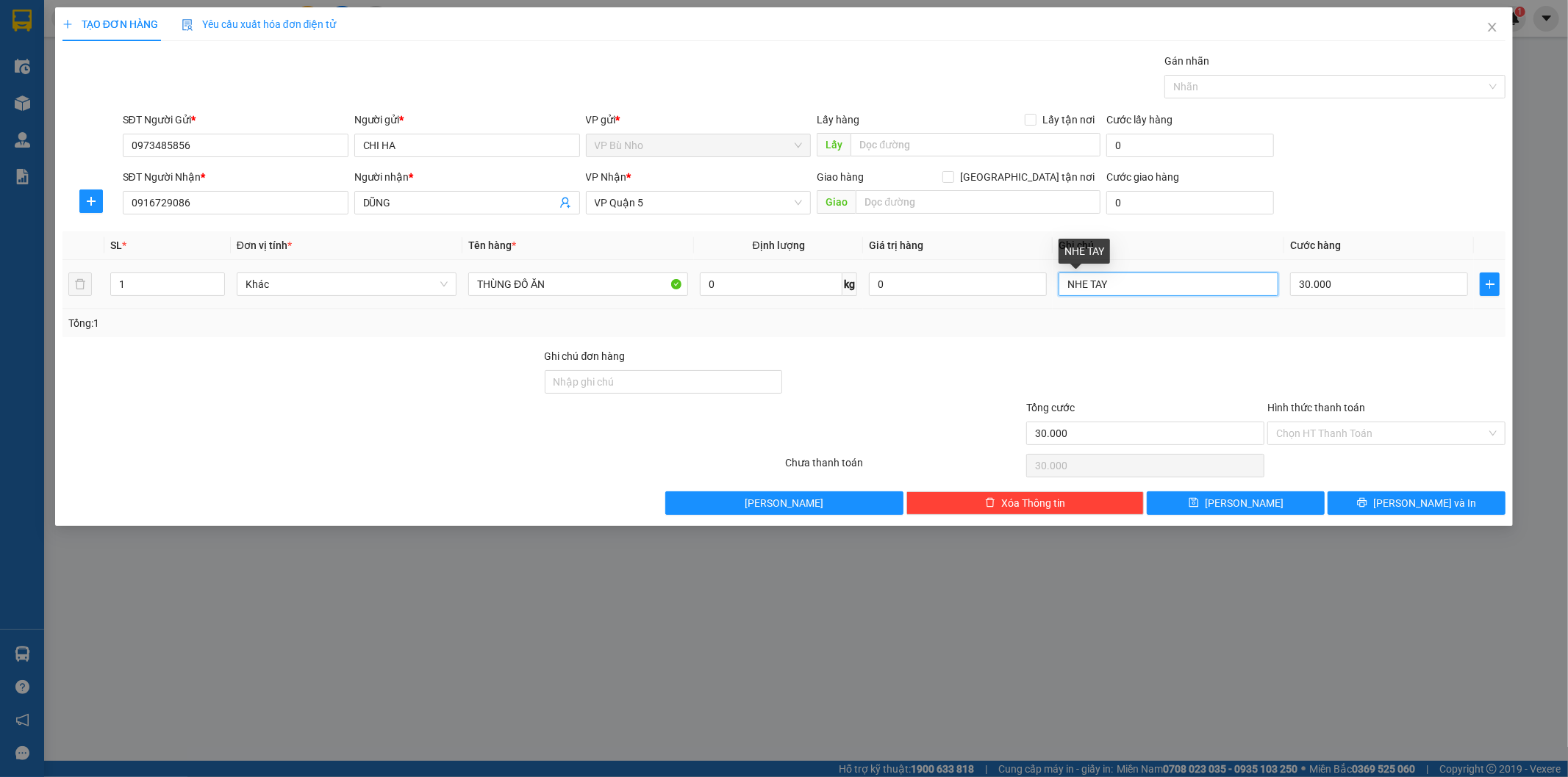
click at [1191, 294] on input "NHE TAY" at bounding box center [1168, 284] width 220 height 24
type input "DƯỚI 5KG"
click at [1343, 439] on input "Hình thức thanh toán" at bounding box center [1381, 433] width 210 height 22
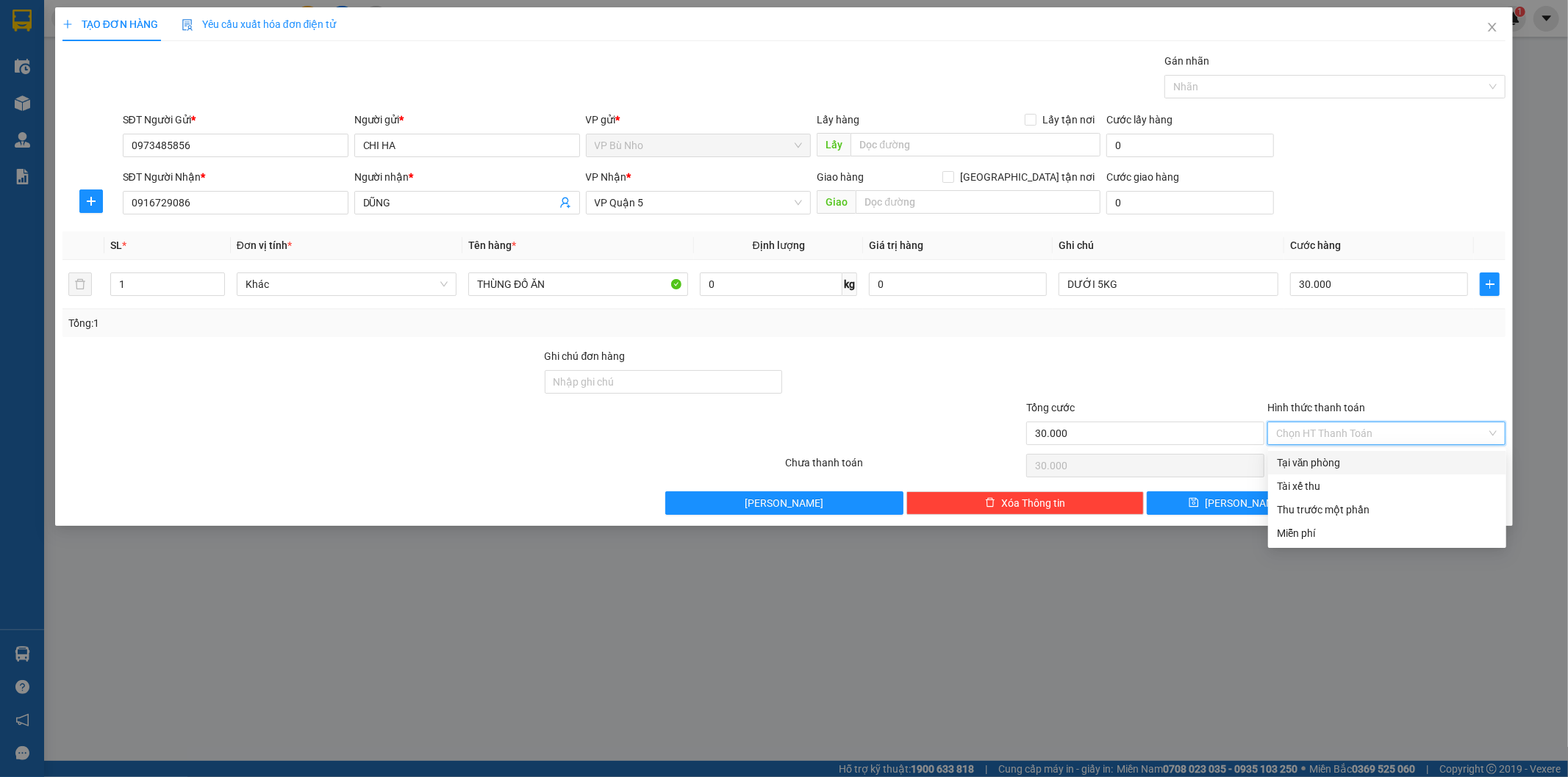
click at [1325, 466] on div "Tại văn phòng" at bounding box center [1387, 463] width 220 height 16
type input "0"
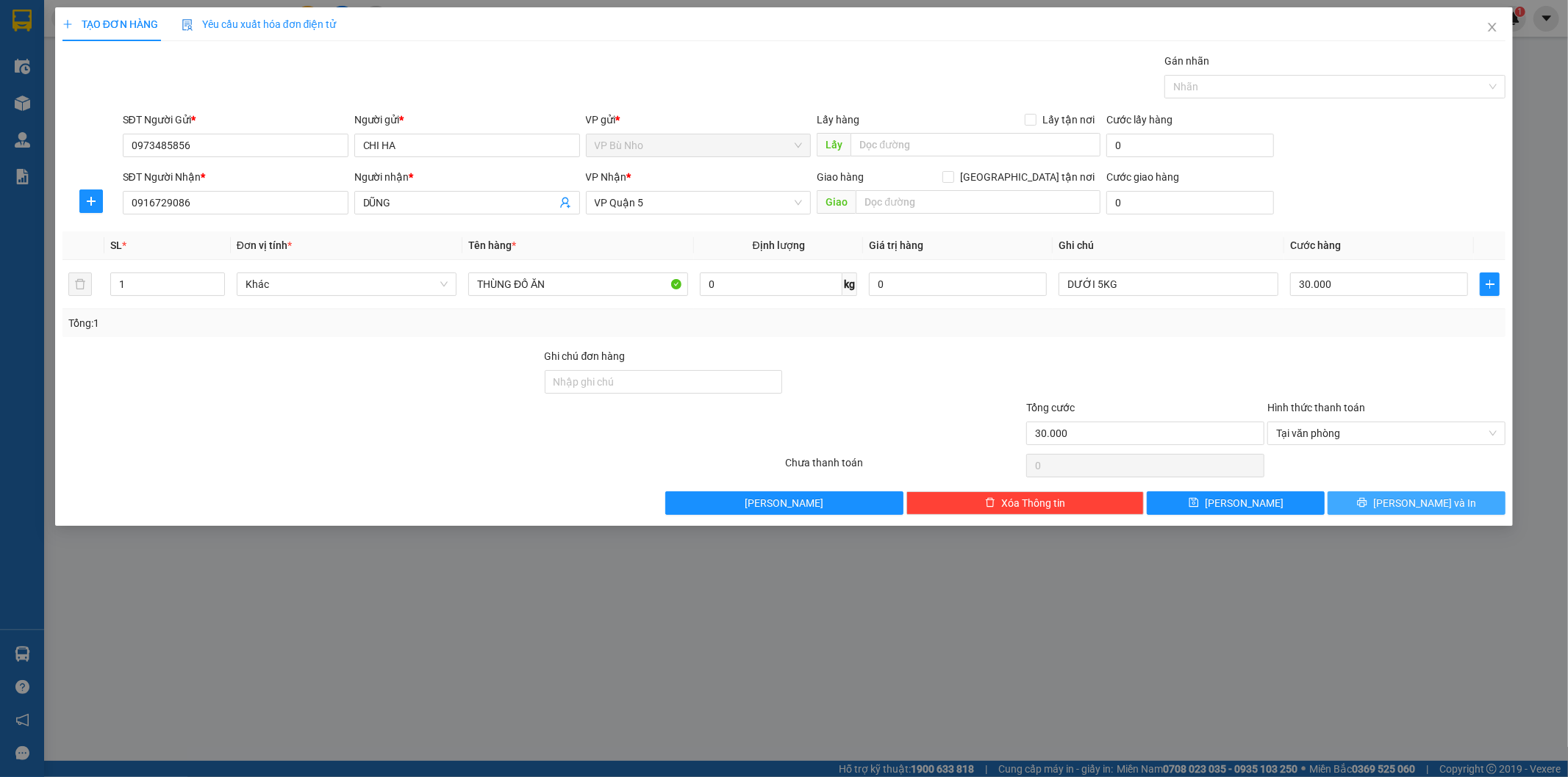
click at [1404, 508] on span "[PERSON_NAME] và In" at bounding box center [1425, 503] width 103 height 16
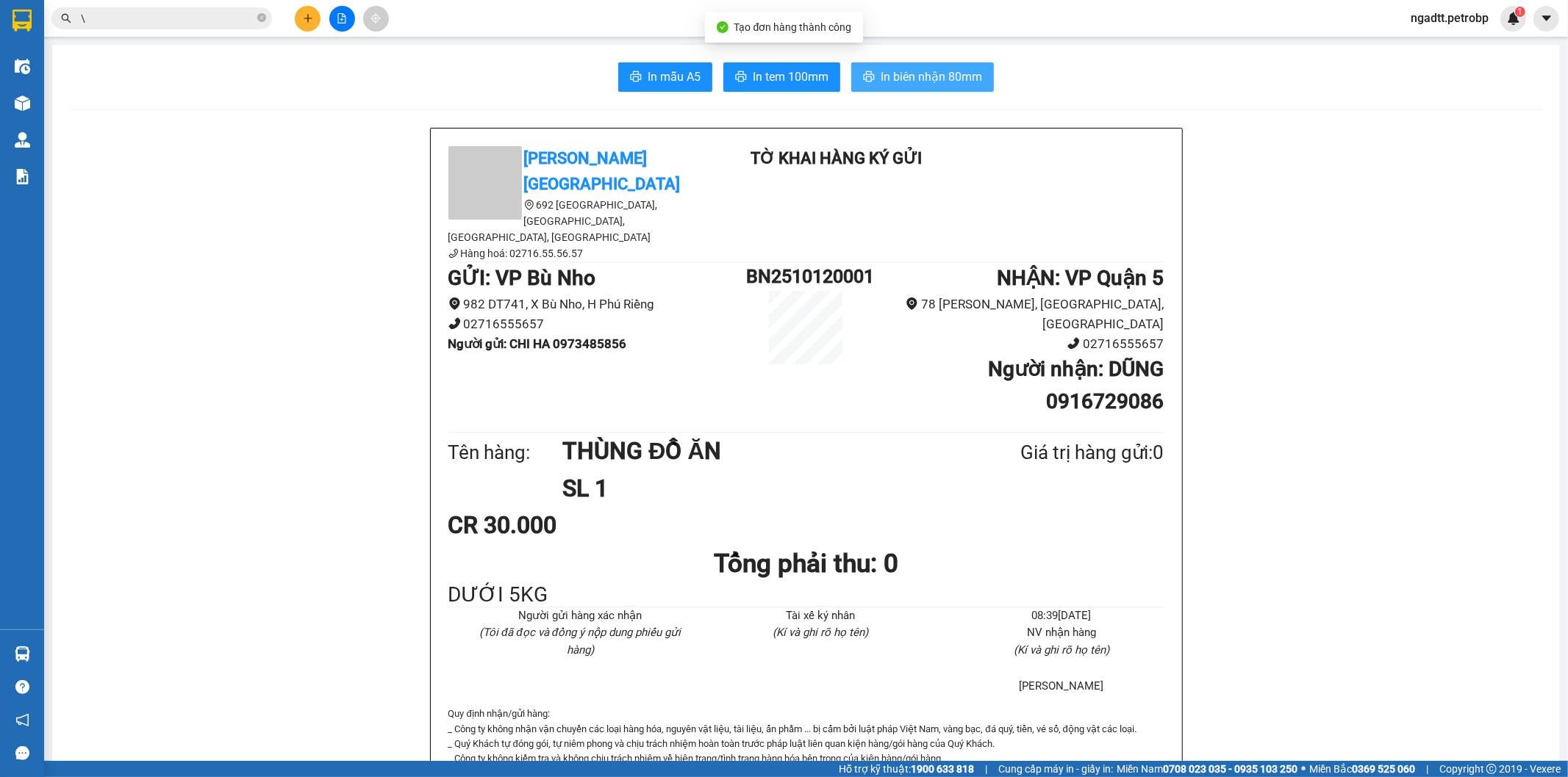
click at [907, 84] on span "In biên nhận 80mm" at bounding box center [931, 77] width 101 height 18
click at [799, 76] on span "In tem 100mm" at bounding box center [791, 77] width 76 height 18
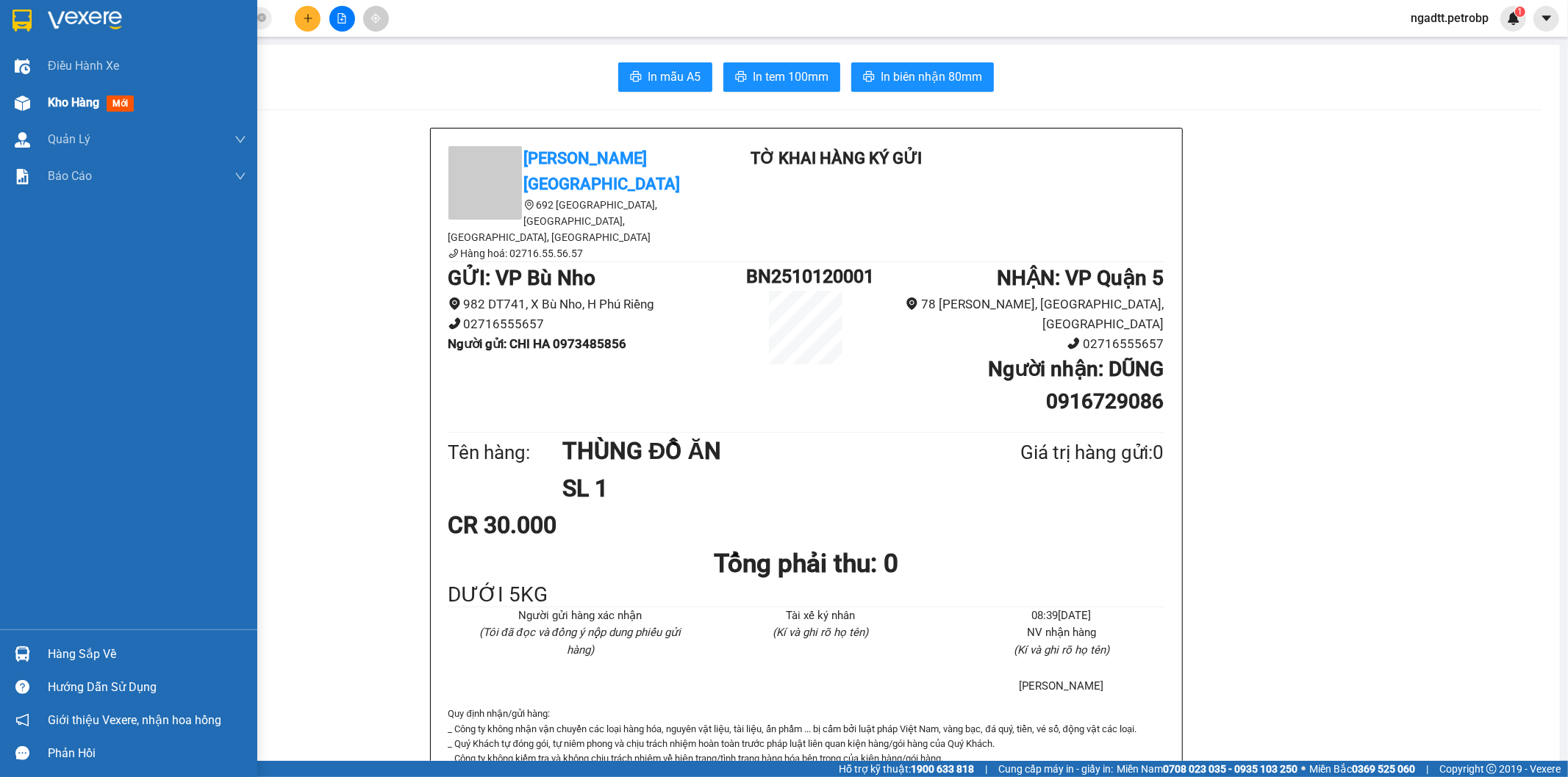
click at [33, 98] on div at bounding box center [22, 103] width 26 height 26
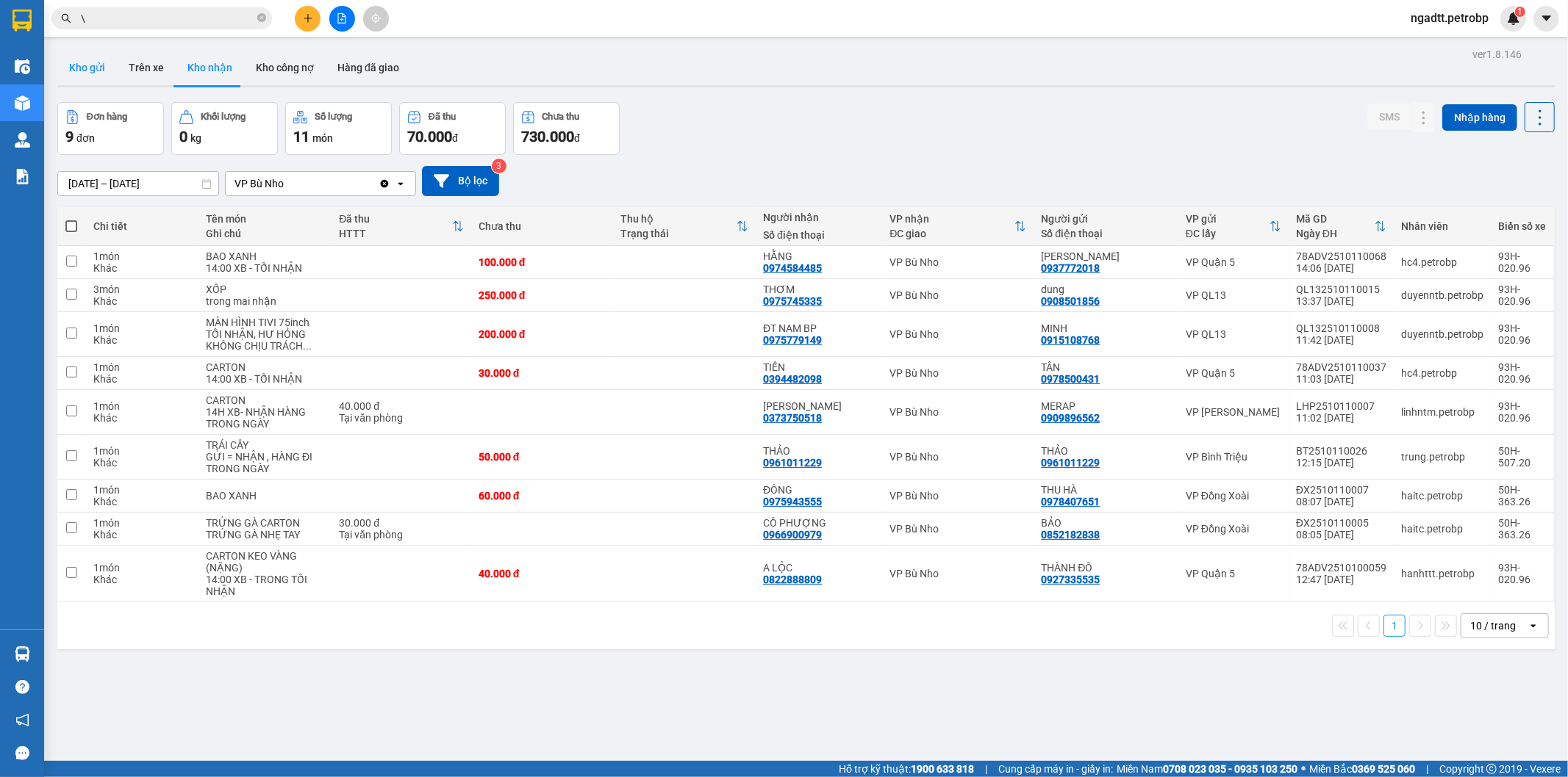
click at [88, 72] on button "Kho gửi" at bounding box center [87, 68] width 59 height 35
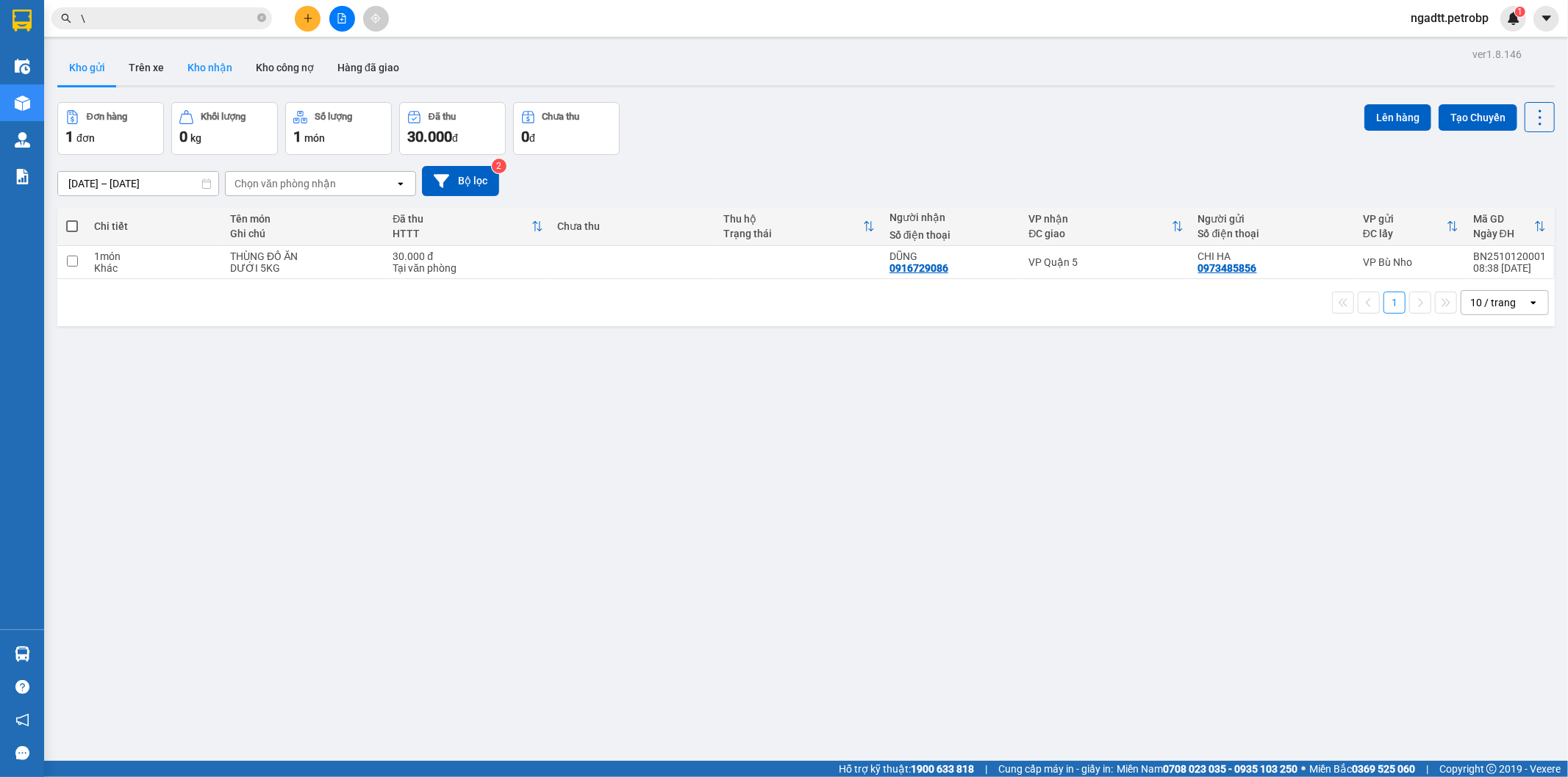
click at [214, 82] on button "Kho nhận" at bounding box center [209, 68] width 68 height 35
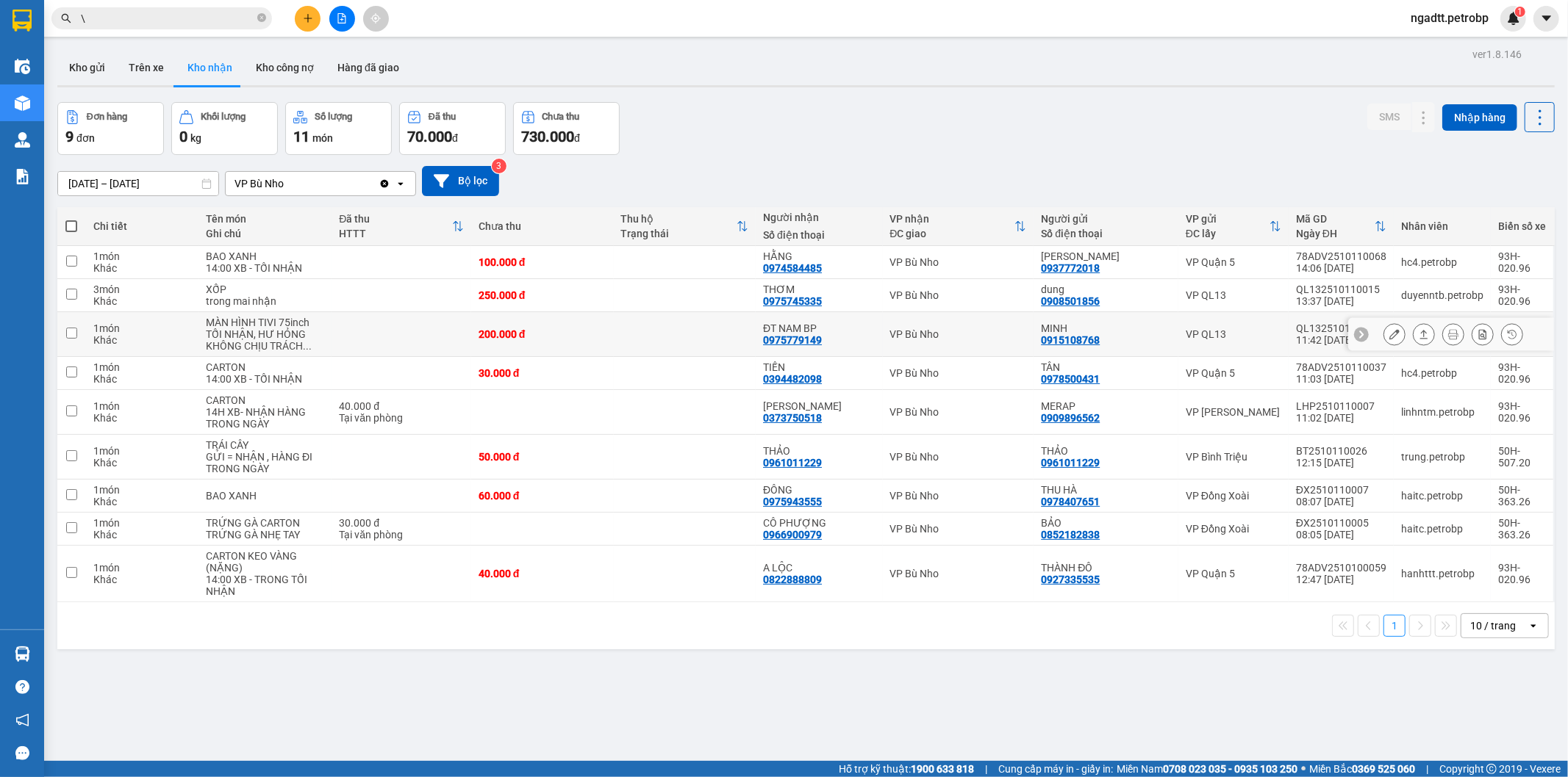
click at [71, 339] on td at bounding box center [72, 335] width 29 height 44
checkbox input "true"
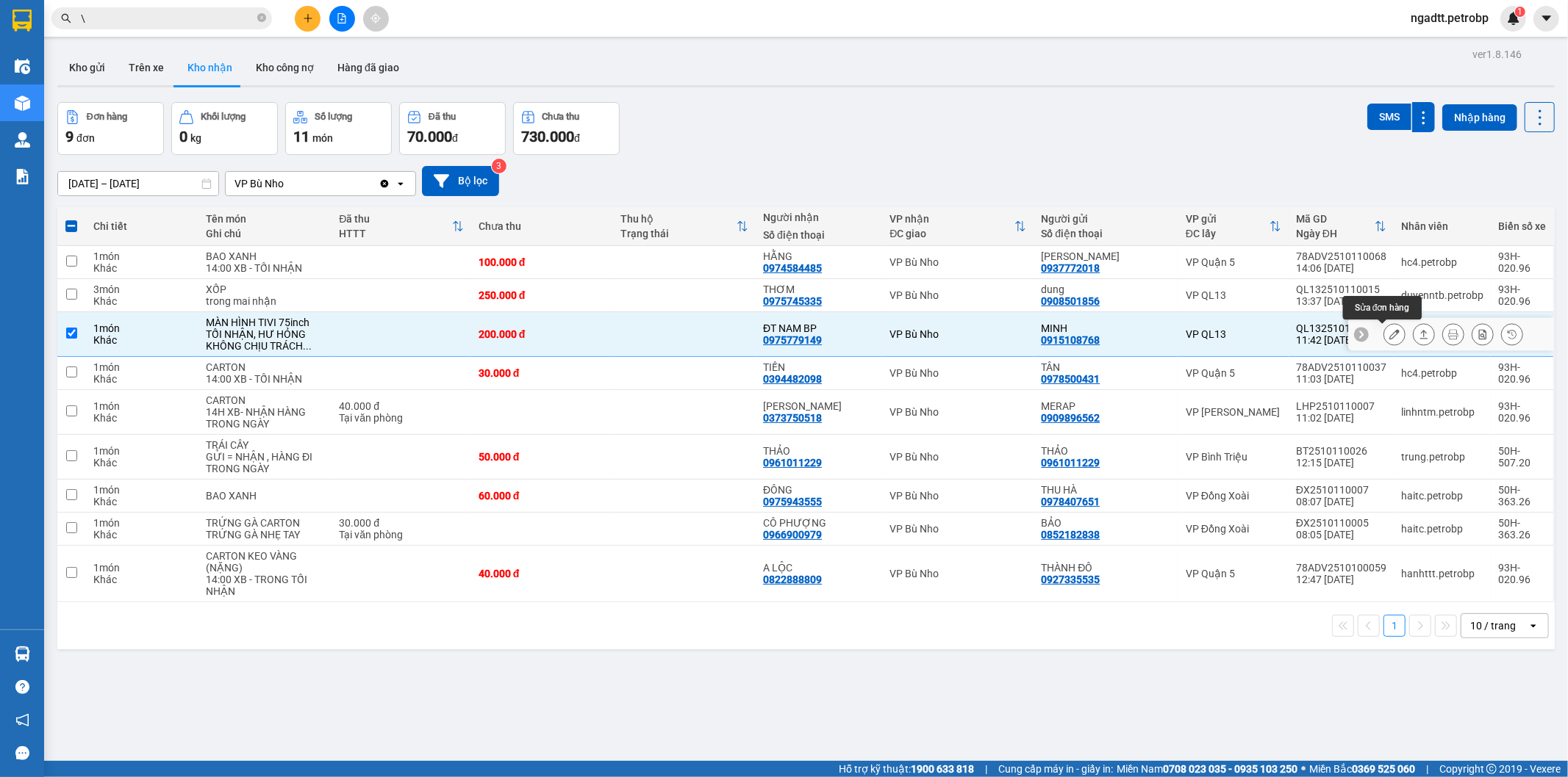
click at [1389, 335] on icon at bounding box center [1394, 334] width 10 height 10
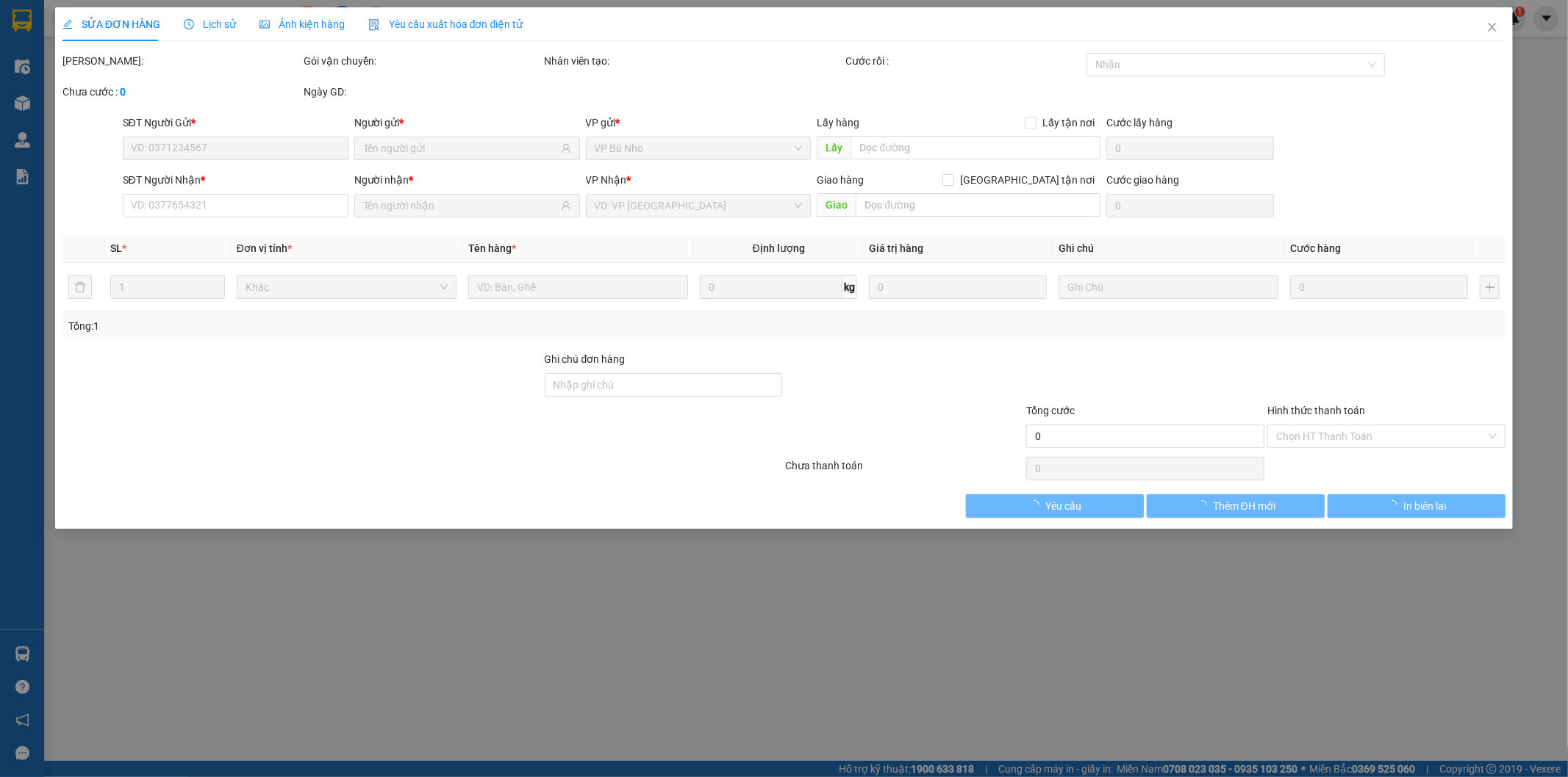
type input "0915108768"
type input "MINH"
type input "0975779149"
type input "ĐT NAM BP"
type input "200.000"
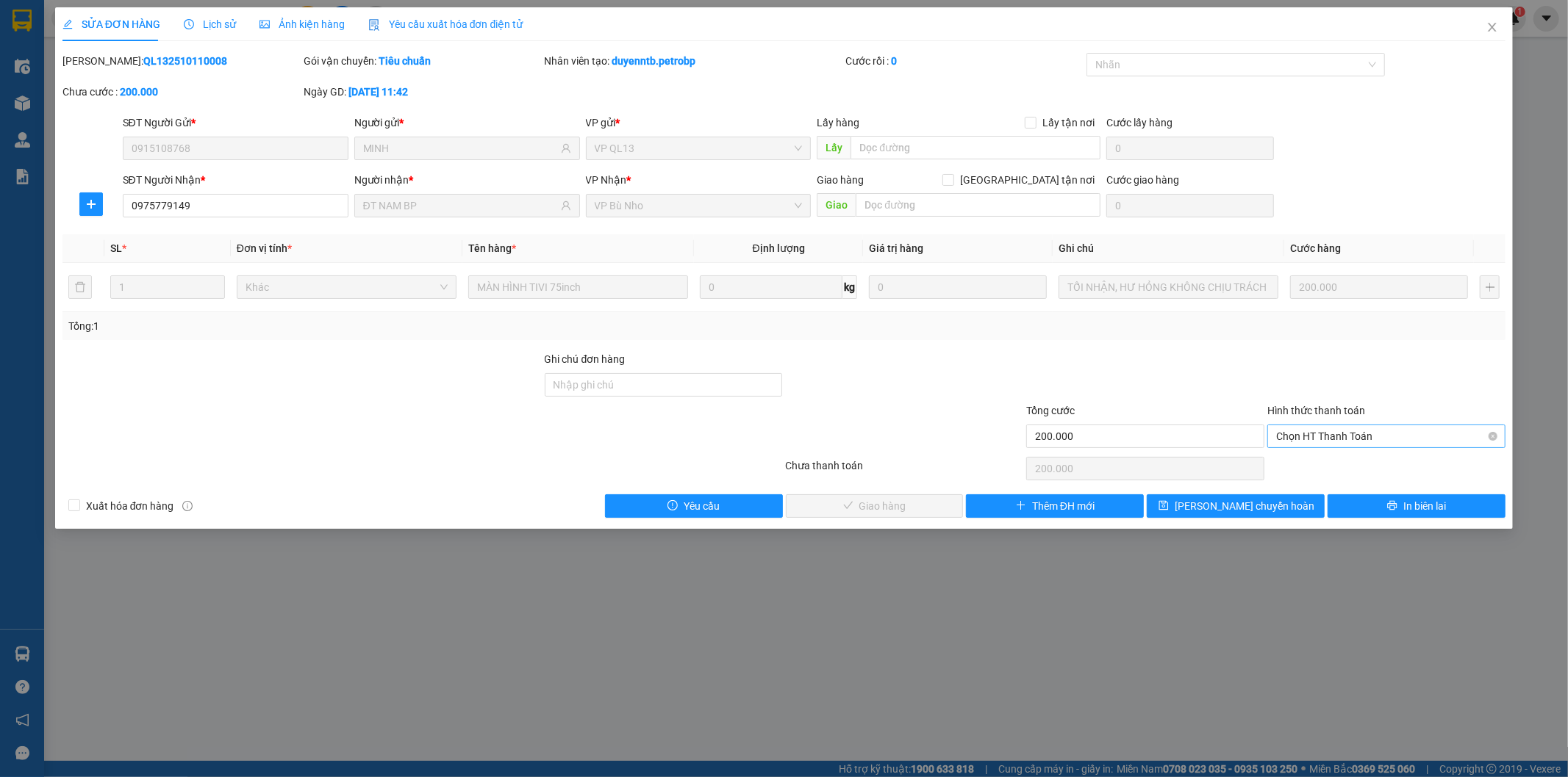
click at [1364, 428] on span "Chọn HT Thanh Toán" at bounding box center [1386, 436] width 220 height 22
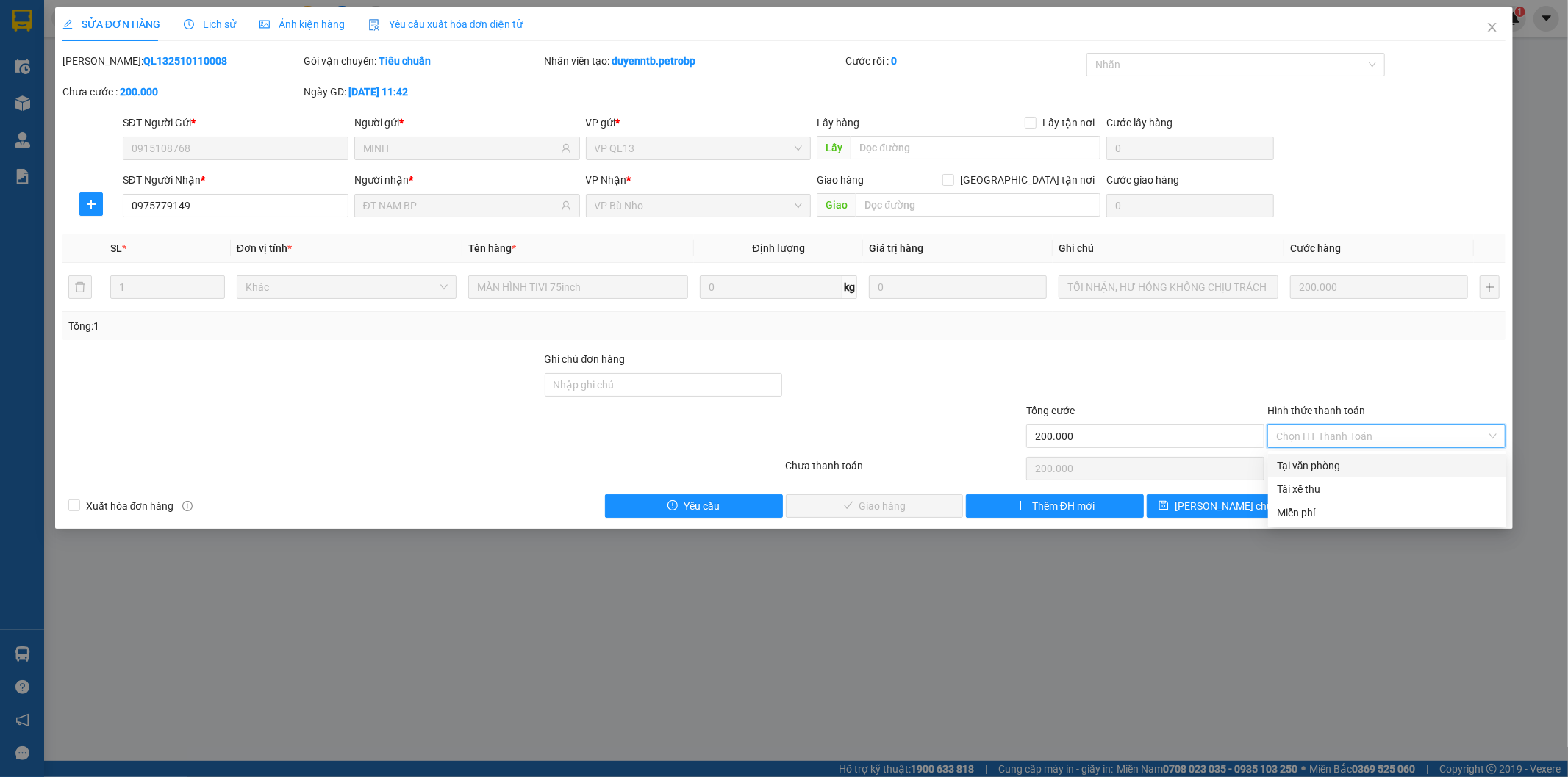
click at [1333, 454] on div "Tại văn phòng" at bounding box center [1387, 466] width 238 height 24
type input "0"
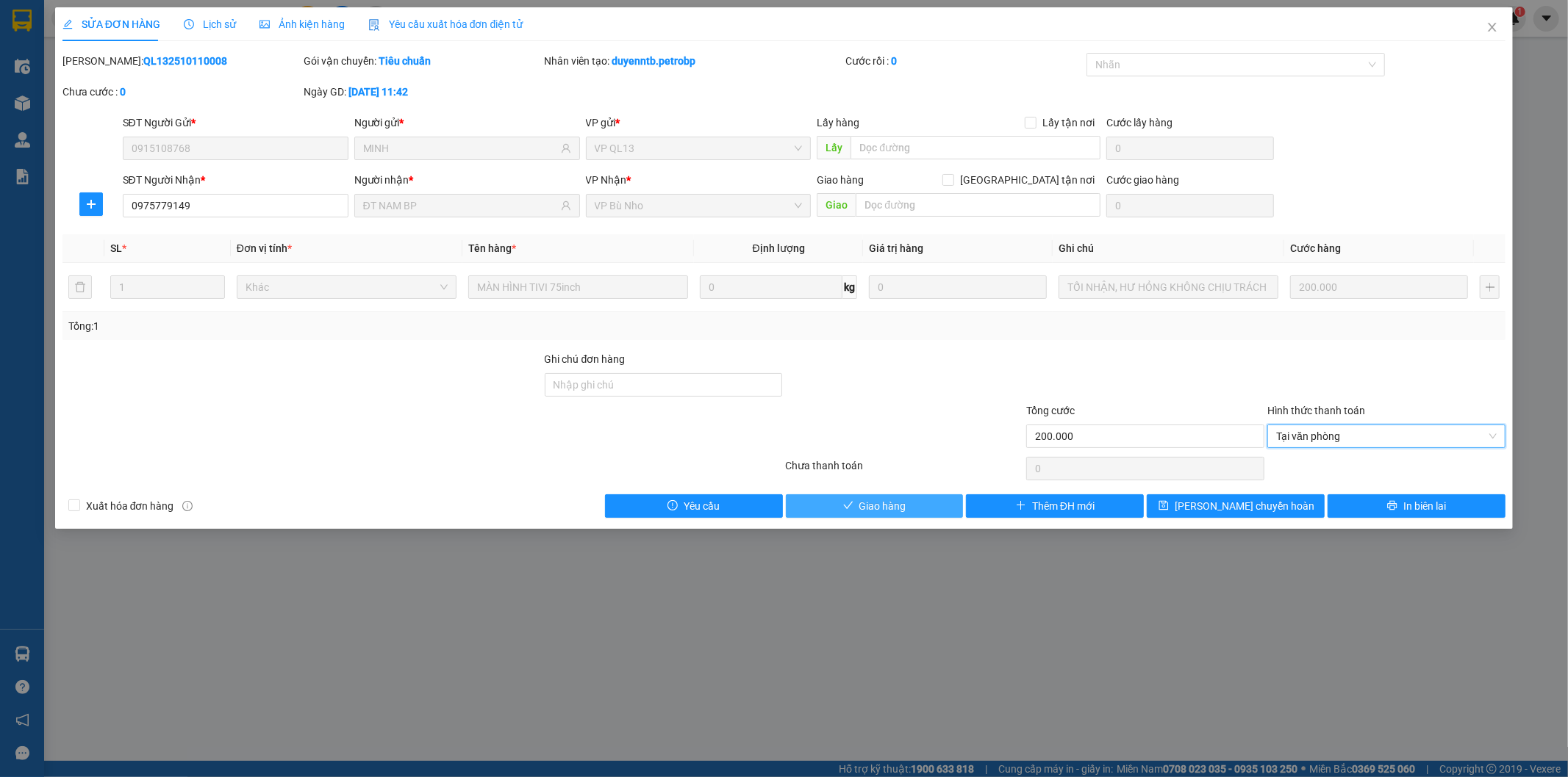
click at [885, 508] on span "Giao hàng" at bounding box center [882, 507] width 47 height 16
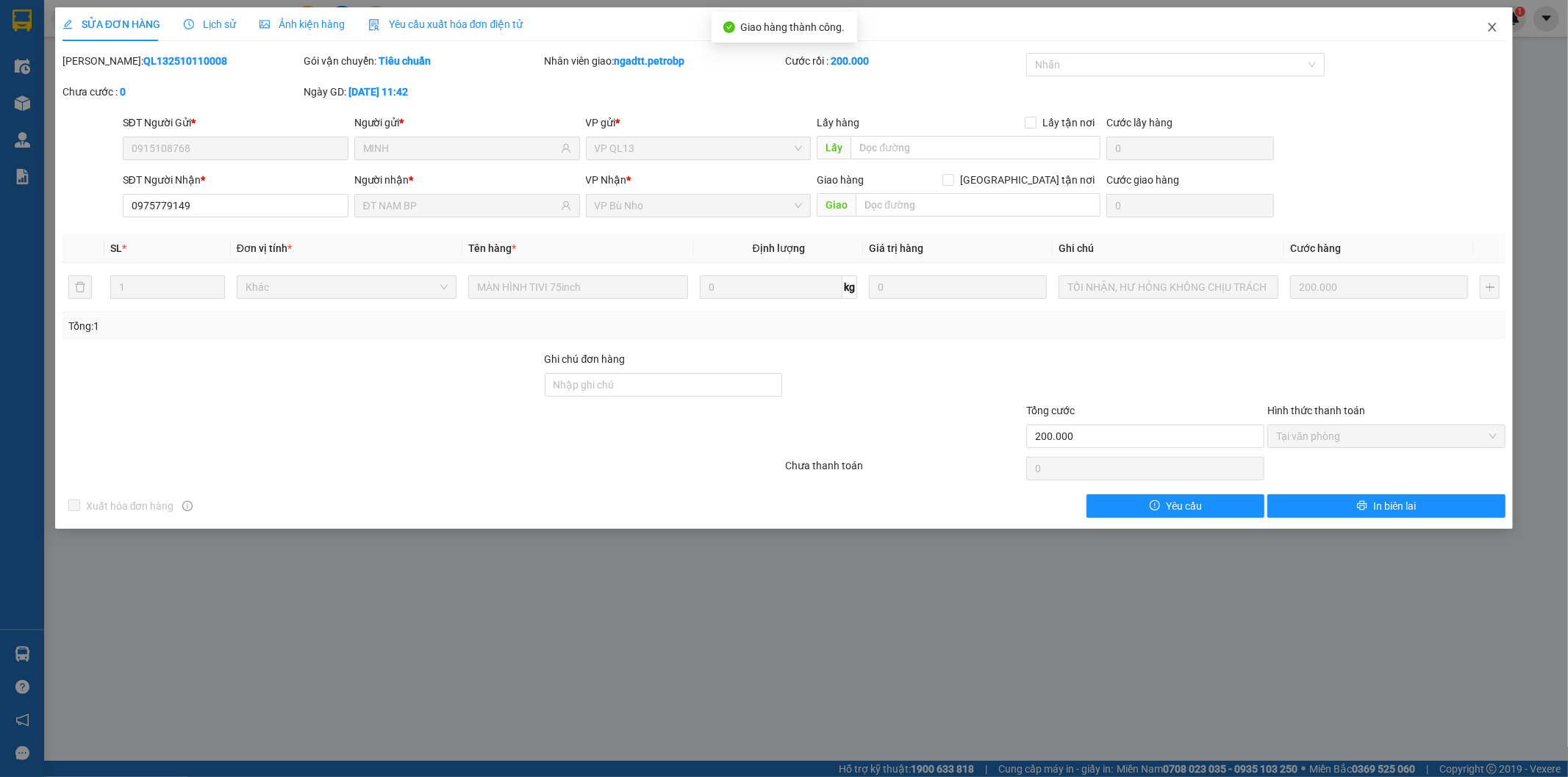
click at [1490, 30] on icon "close" at bounding box center [1492, 27] width 12 height 12
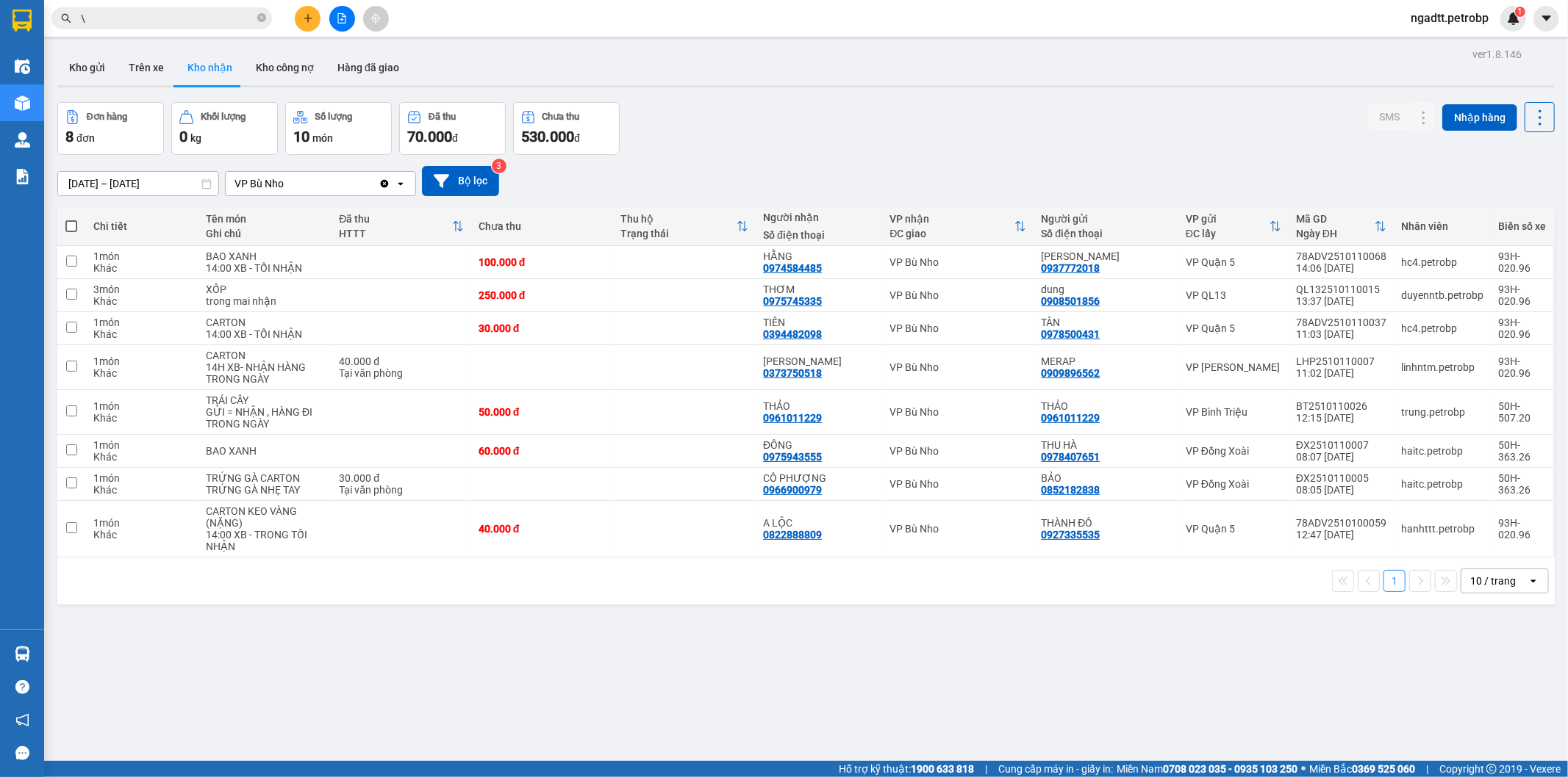
click at [45, 655] on main "ver 1.8.146 Kho gửi Trên xe Kho nhận Kho công nợ Hàng đã giao Đơn hàng 8 đơn Kh…" at bounding box center [784, 381] width 1568 height 761
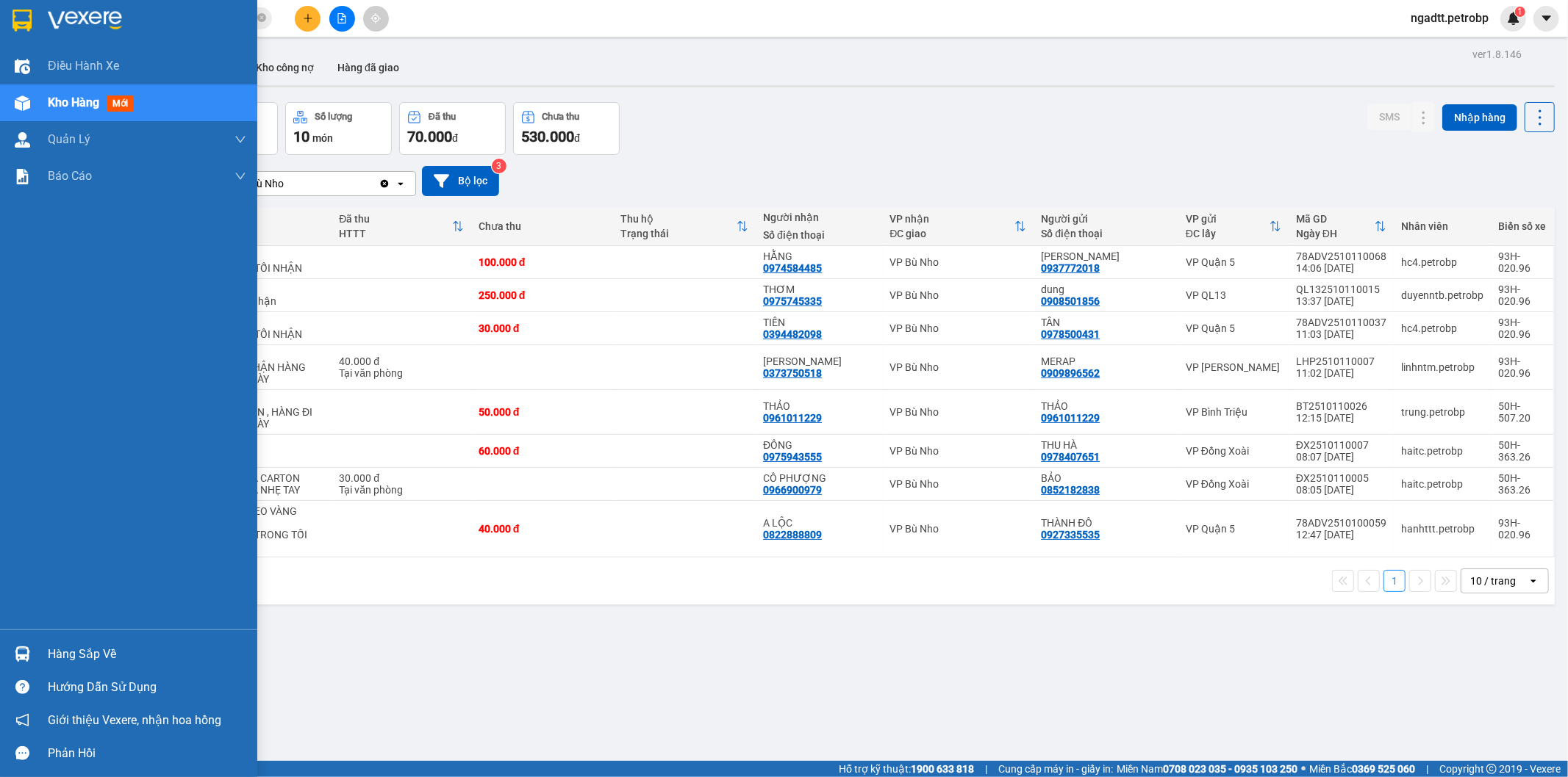
click at [21, 655] on img at bounding box center [22, 654] width 16 height 16
click at [21, 655] on div "Điều hành xe Kho hàng mới Quản Lý Quản lý chuyến Quản lý khách hàng Quản lý khá…" at bounding box center [129, 388] width 257 height 777
click at [26, 657] on img at bounding box center [22, 654] width 16 height 16
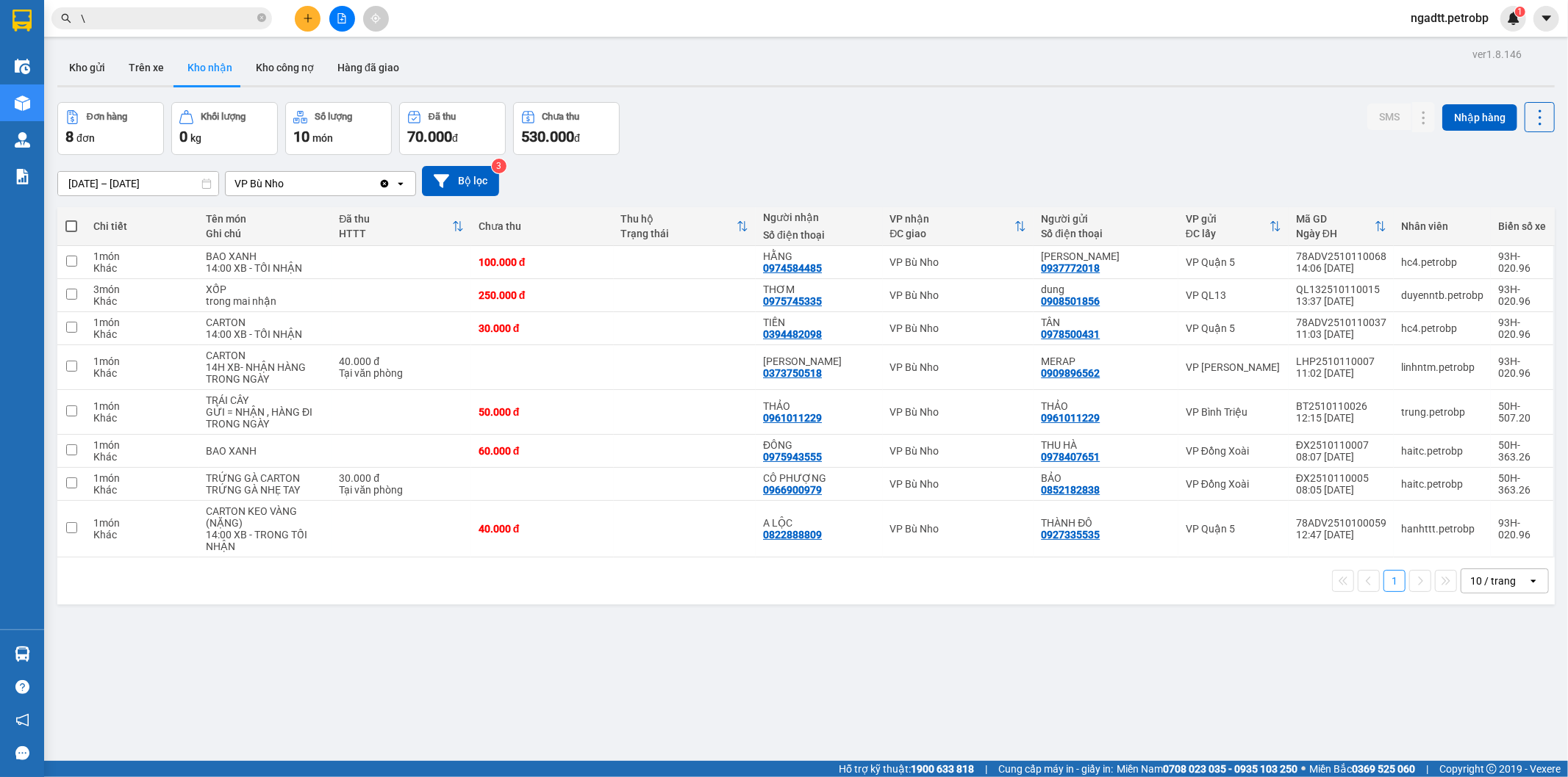
click at [772, 667] on section "Kết quả tìm kiếm ( 378 ) Bộ lọc Ngày tạo đơn gần nhất Mã ĐH Trạng thái Món hàng…" at bounding box center [784, 388] width 1568 height 777
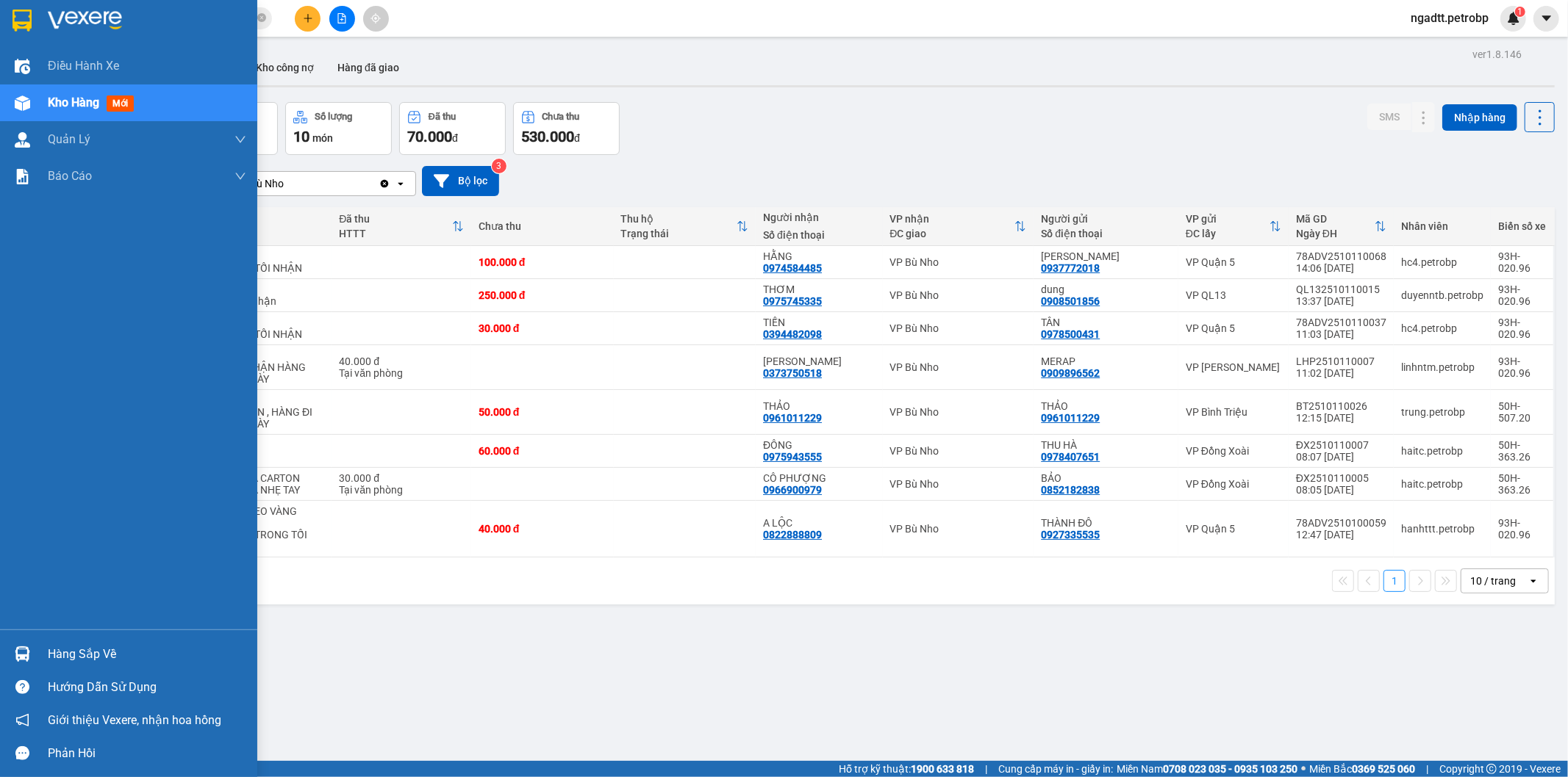
click at [42, 644] on div "Hàng sắp về" at bounding box center [129, 654] width 257 height 33
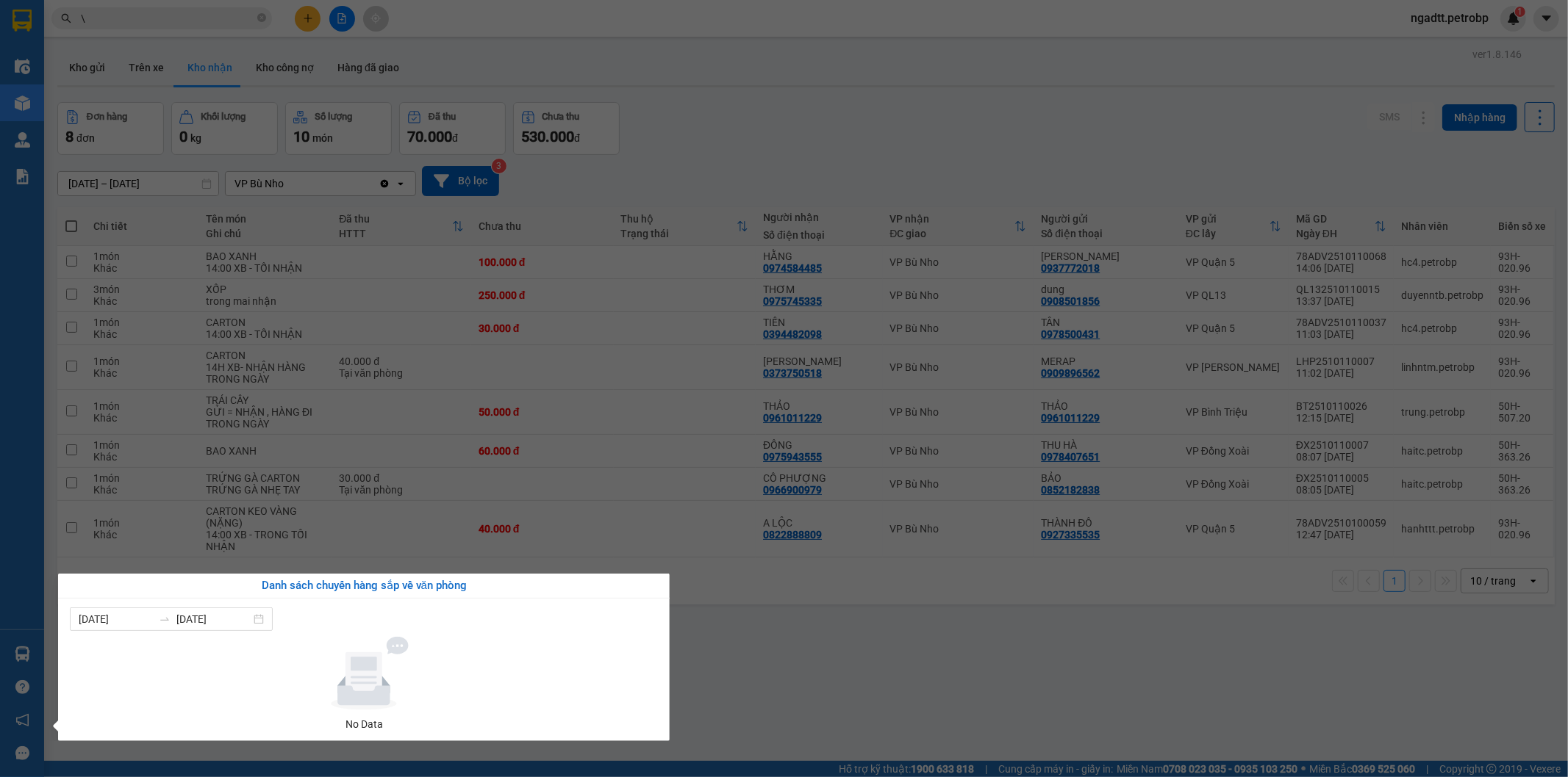
click at [794, 615] on section "Kết quả tìm kiếm ( 378 ) Bộ lọc Ngày tạo đơn gần nhất Mã ĐH Trạng thái Món hàng…" at bounding box center [784, 388] width 1568 height 777
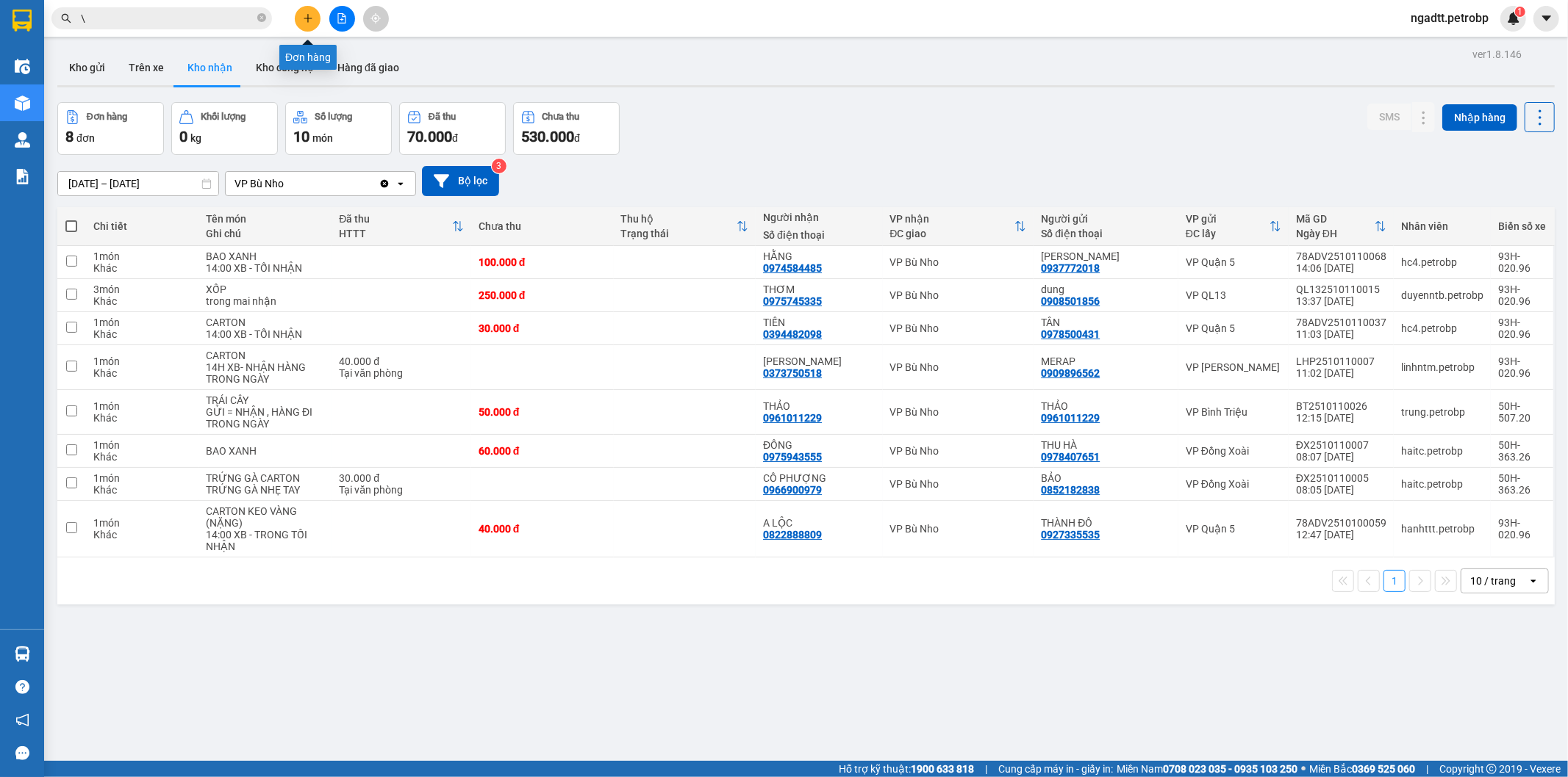
click at [309, 21] on icon "plus" at bounding box center [307, 18] width 10 height 10
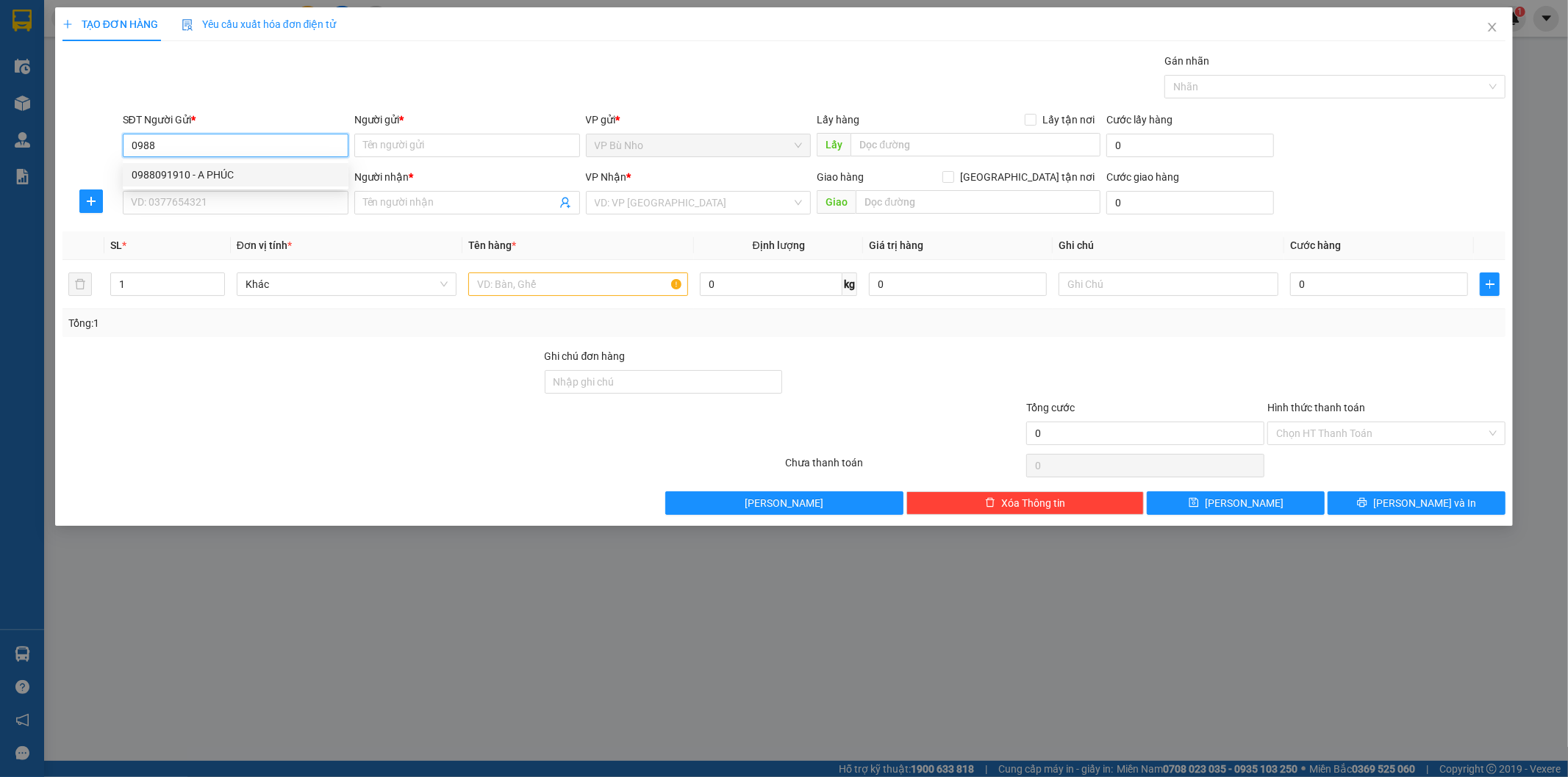
click at [241, 165] on div "0988091910 - A PHÚC" at bounding box center [236, 175] width 226 height 24
type input "0988091910"
type input "PHÚC"
type input "0983967689"
type input "A ĐÔNG"
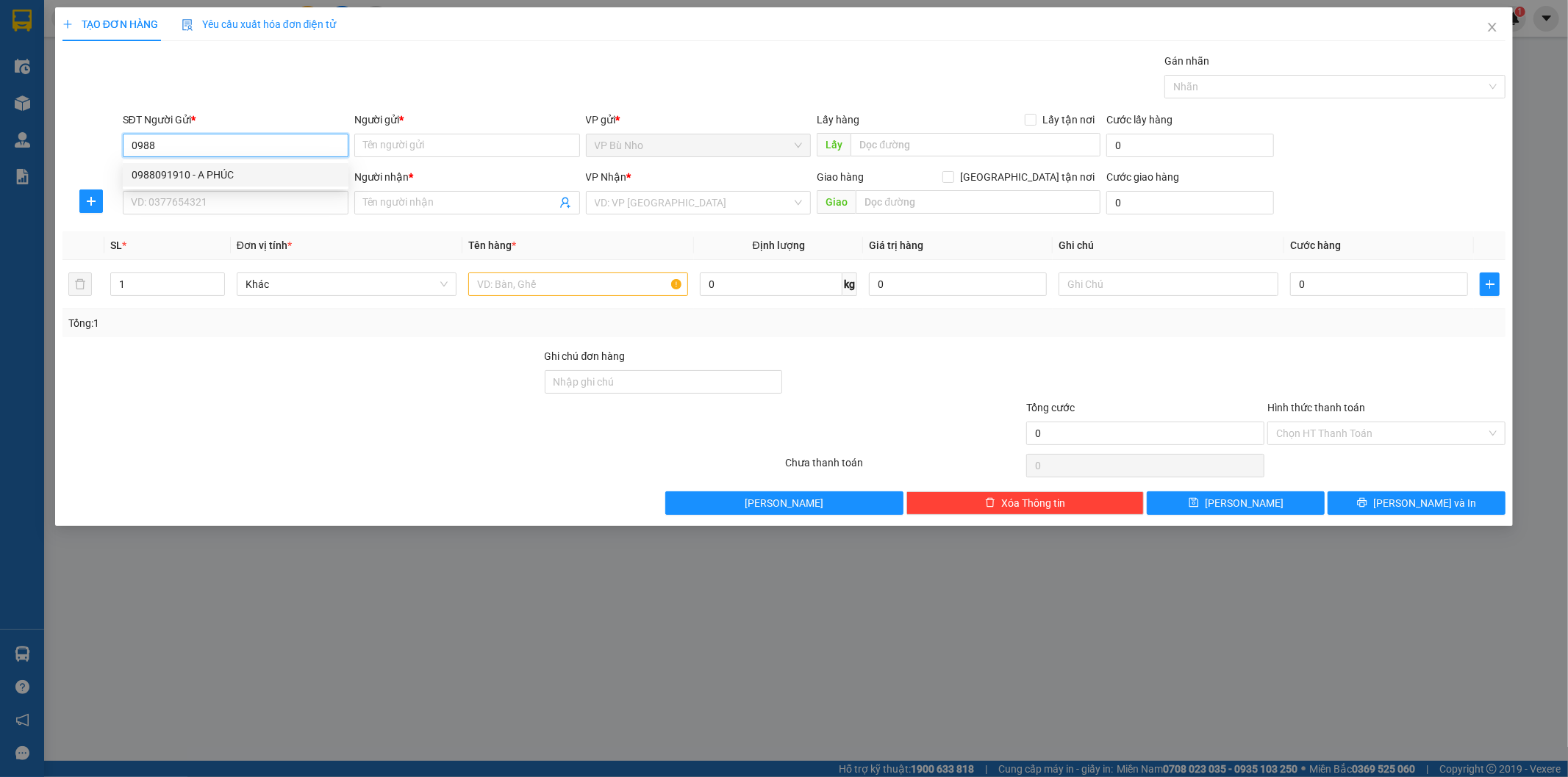
type input "CHỢ ĐỒNG PHÚ"
click at [241, 165] on div "0988091910 - A PHÚC" at bounding box center [236, 175] width 226 height 24
type input "40.000"
type input "0988091910"
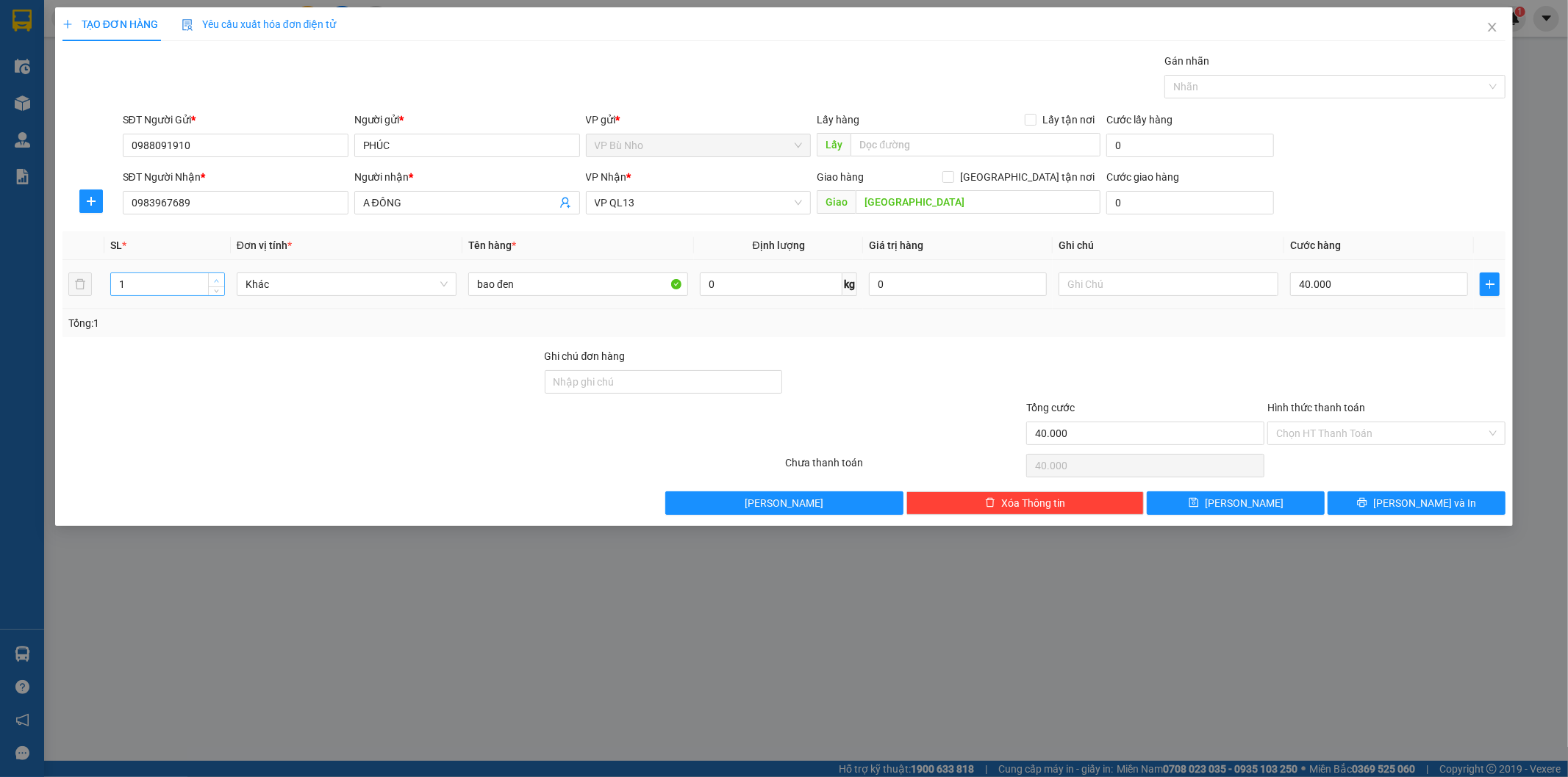
type input "2"
click at [219, 279] on span "up" at bounding box center [217, 280] width 9 height 9
click at [1341, 281] on input "40.000" at bounding box center [1379, 284] width 178 height 24
type input "0"
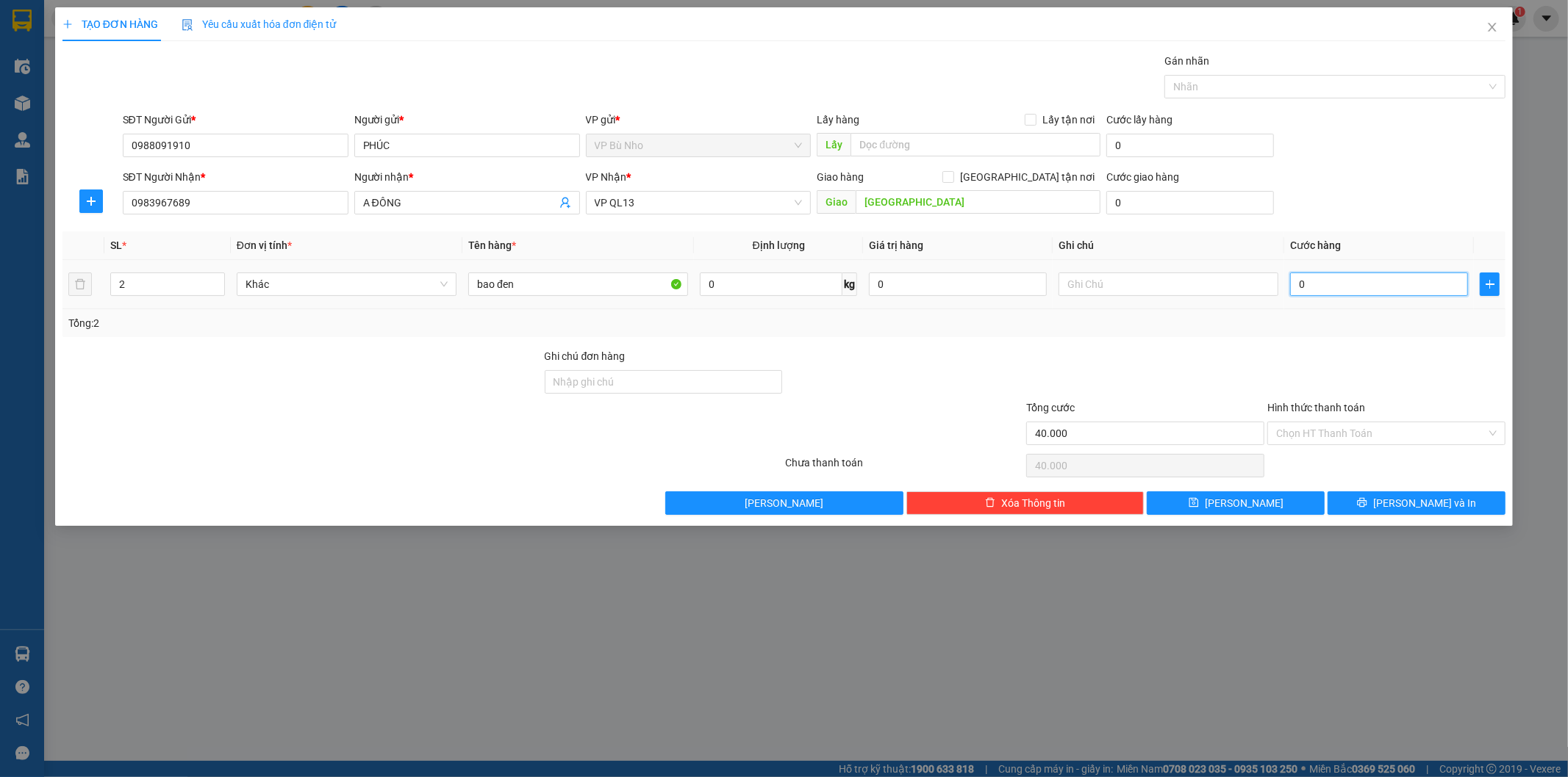
type input "0"
type input "9"
type input "09"
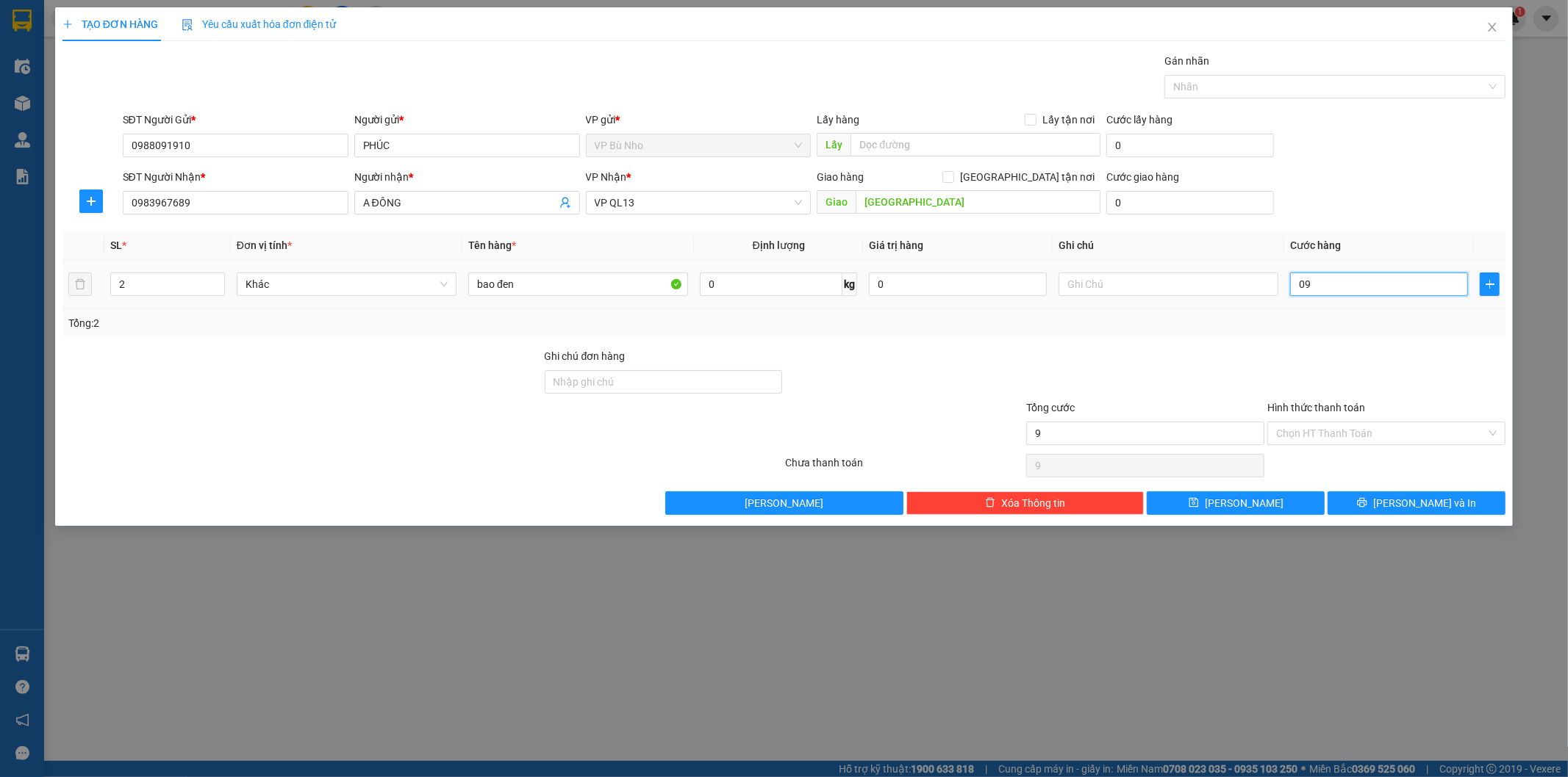
type input "90"
type input "090"
type input "90.000"
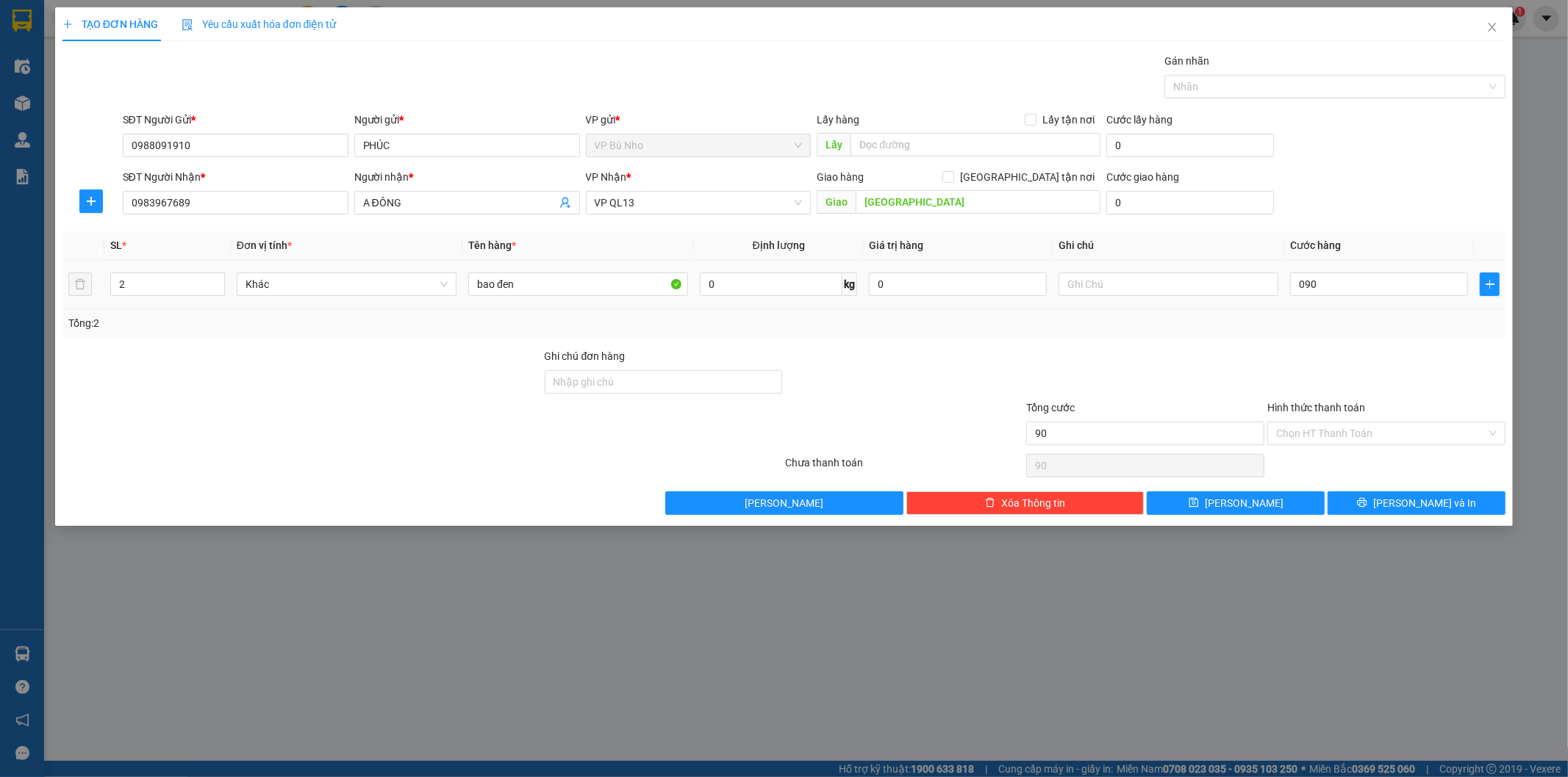
type input "90.000"
click at [1360, 341] on div "Transit Pickup Surcharge Ids Transit Deliver Surcharge Ids Transit Deliver Surc…" at bounding box center [784, 283] width 1444 height 462
click at [1358, 436] on input "Hình thức thanh toán" at bounding box center [1381, 433] width 210 height 22
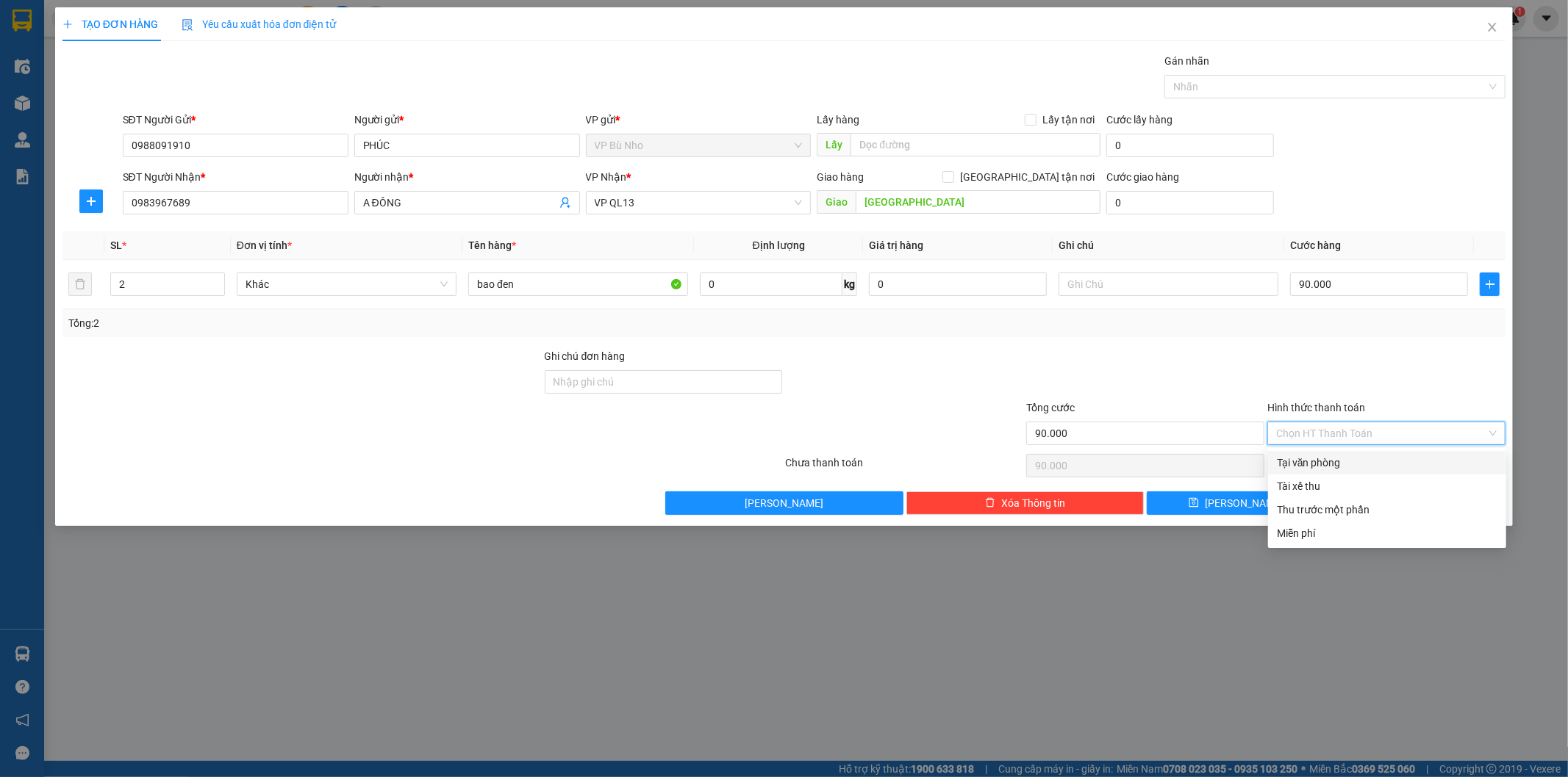
click at [1336, 465] on div "Tại văn phòng" at bounding box center [1387, 463] width 220 height 16
type input "0"
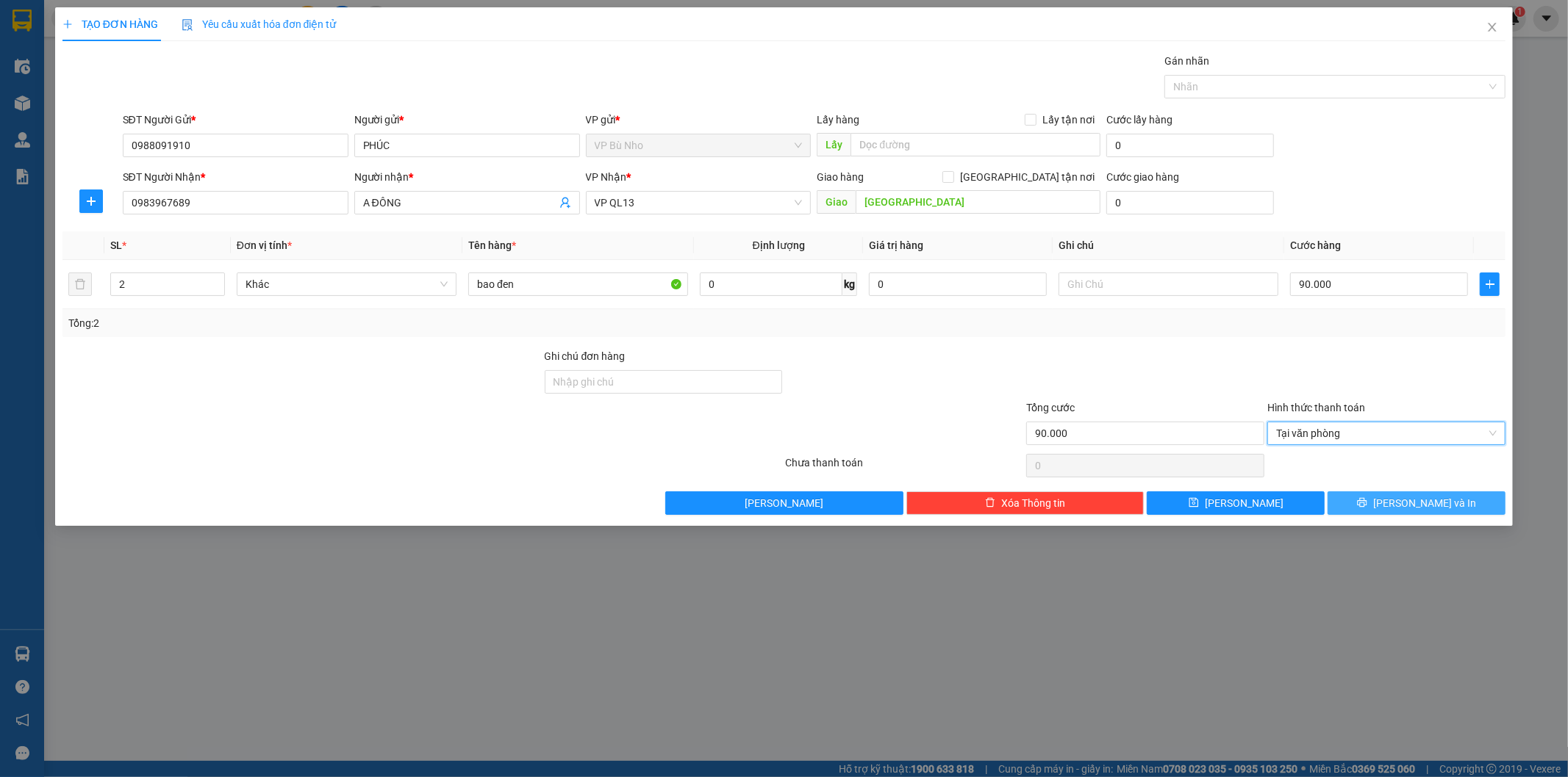
click at [1367, 508] on icon "printer" at bounding box center [1362, 503] width 10 height 10
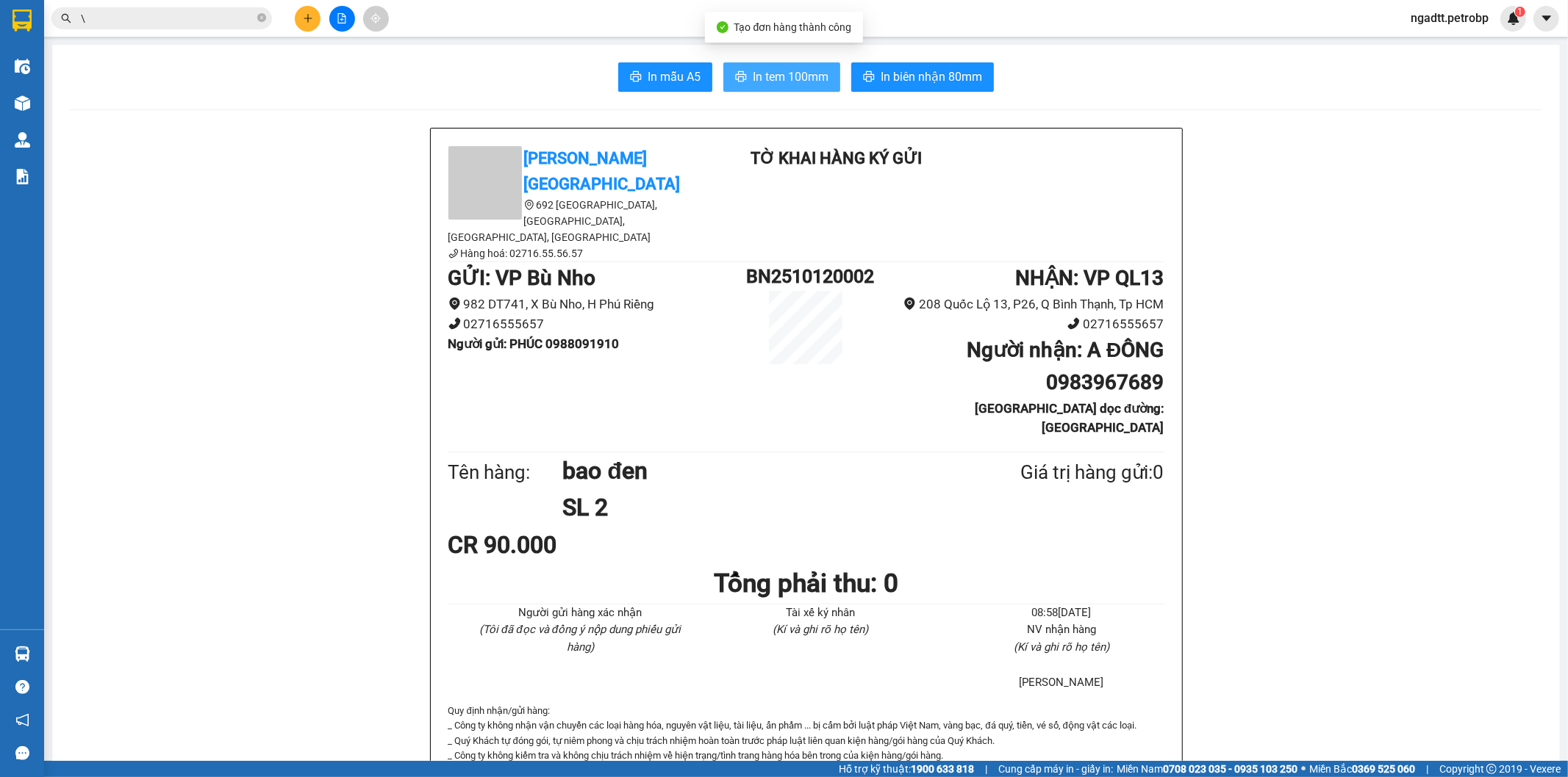
click at [764, 81] on span "In tem 100mm" at bounding box center [791, 77] width 76 height 18
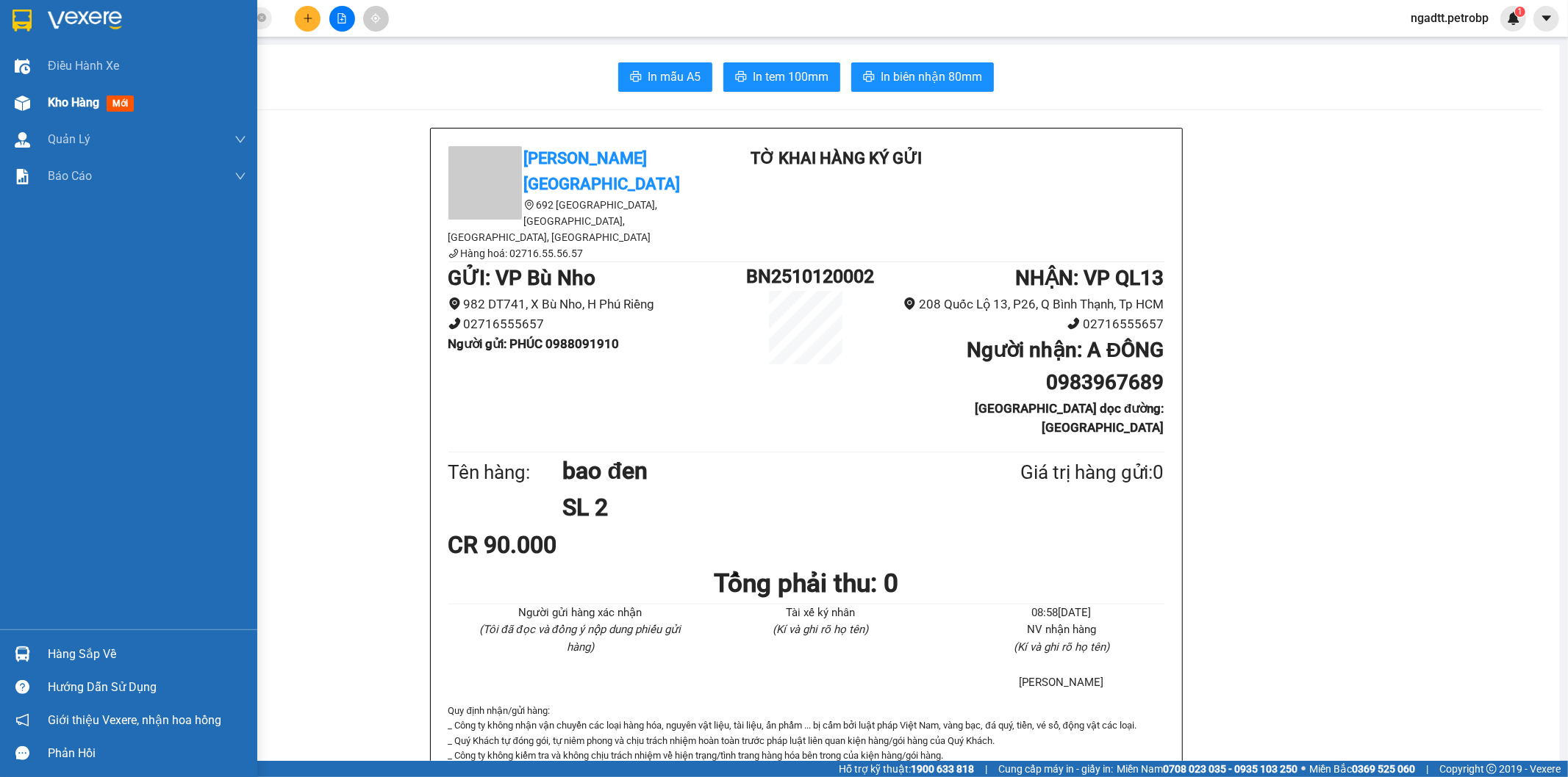
click at [31, 93] on div at bounding box center [22, 103] width 26 height 26
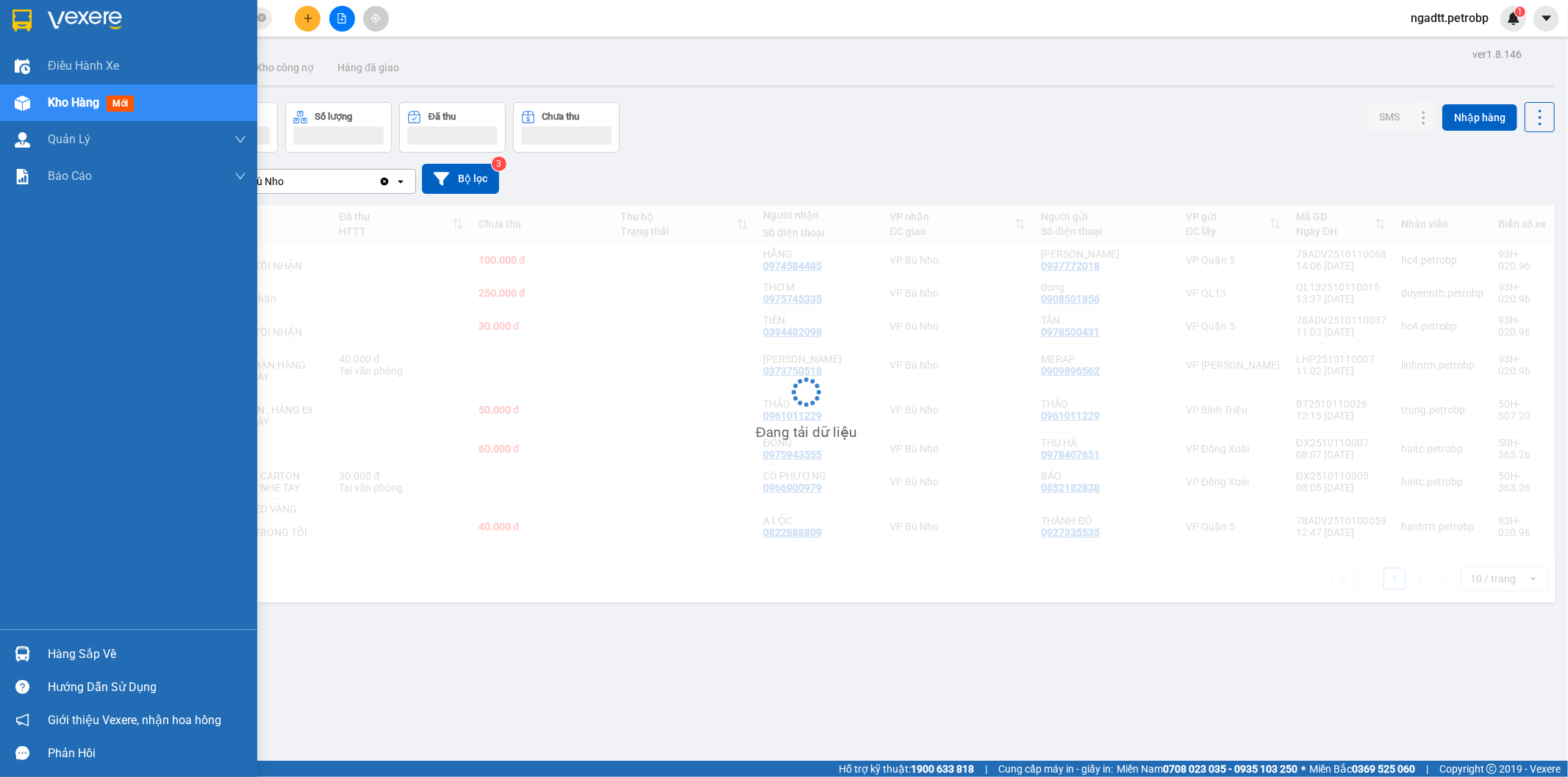
click at [24, 100] on img at bounding box center [22, 103] width 16 height 16
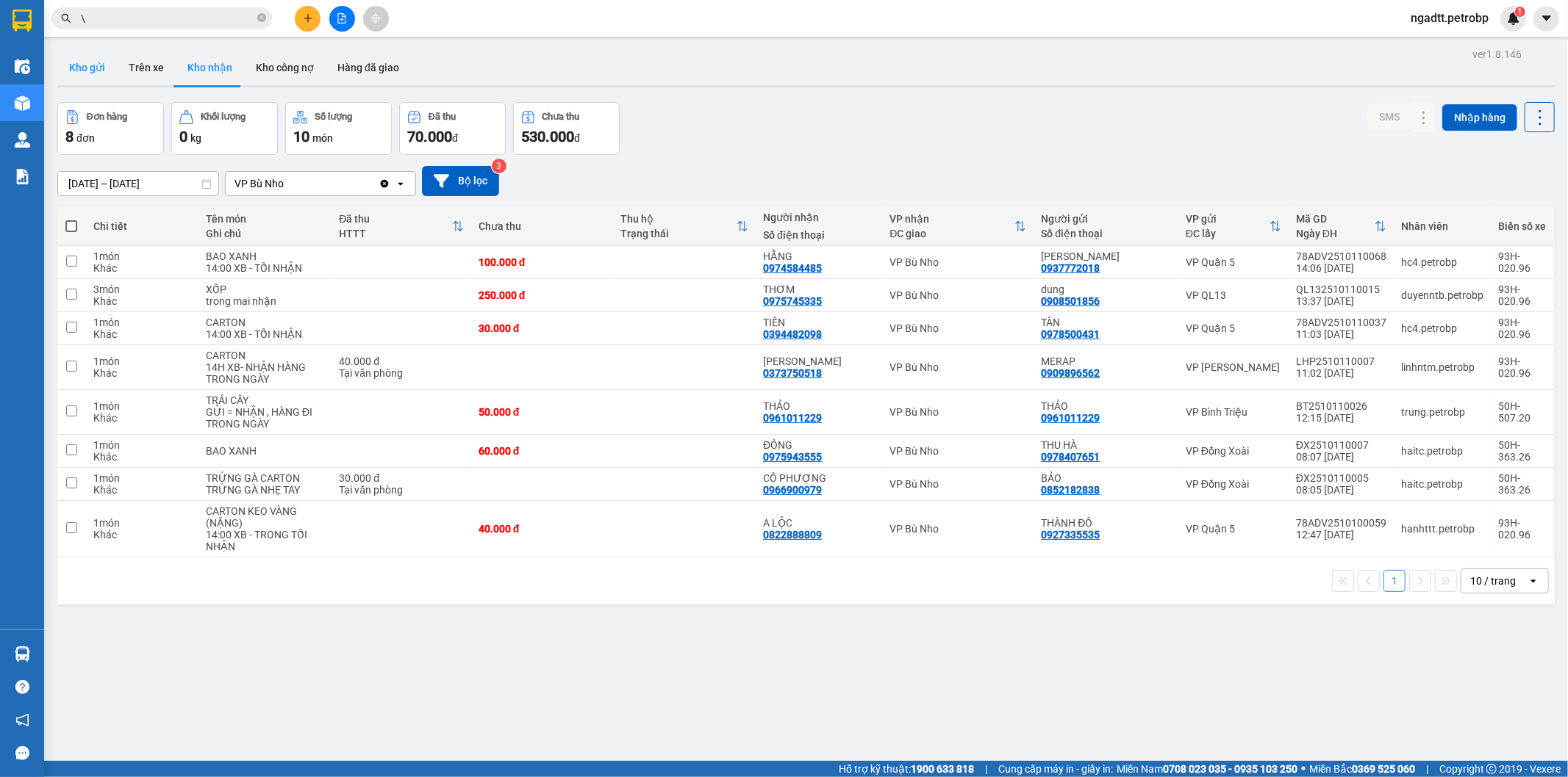
click at [99, 78] on button "Kho gửi" at bounding box center [87, 68] width 59 height 35
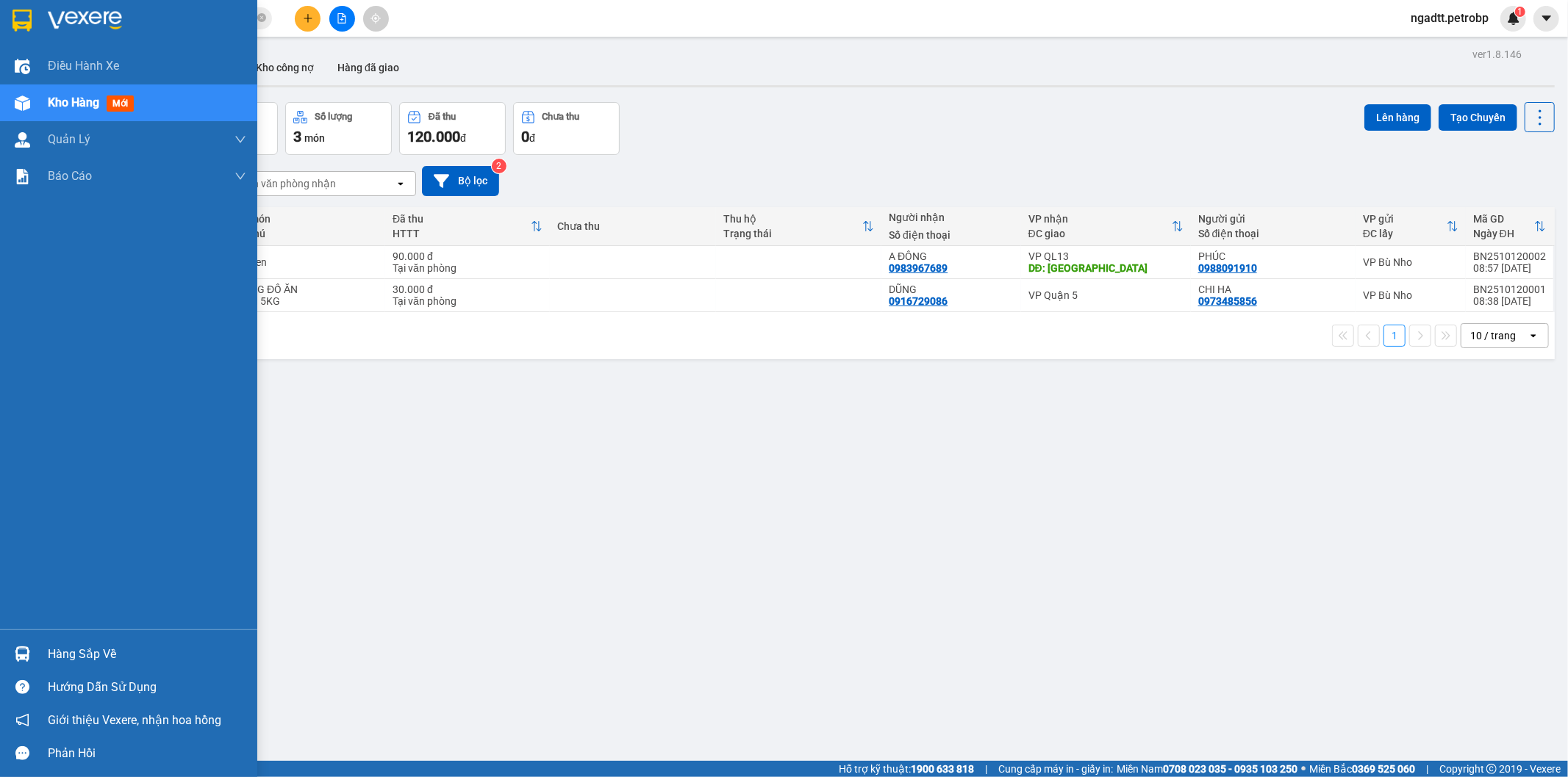
click at [37, 651] on div "Hàng sắp về" at bounding box center [129, 654] width 257 height 33
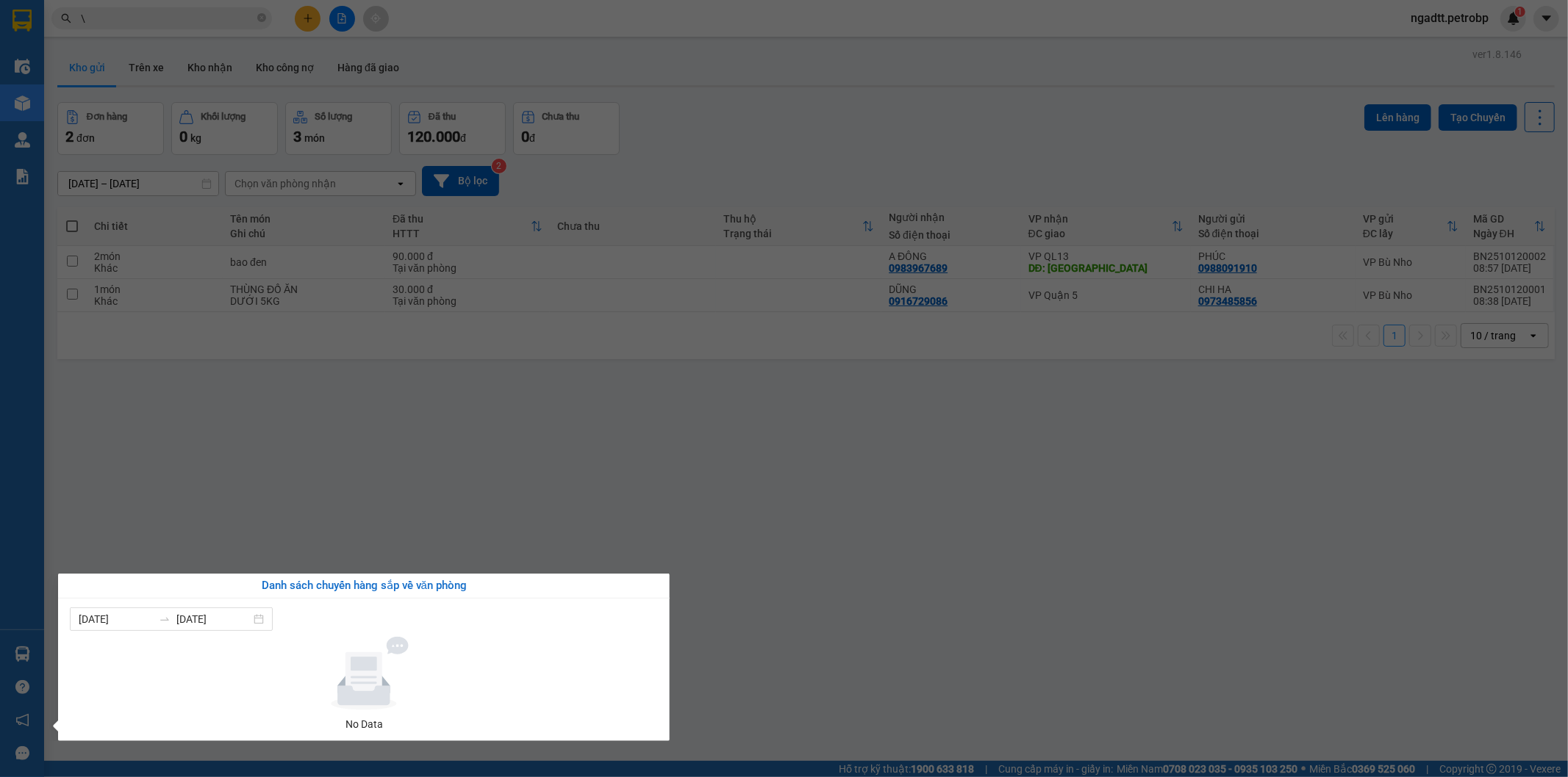
click at [776, 583] on section "Kết quả tìm kiếm ( 378 ) Bộ lọc Ngày tạo đơn gần nhất Mã ĐH Trạng thái Món hàng…" at bounding box center [784, 388] width 1568 height 777
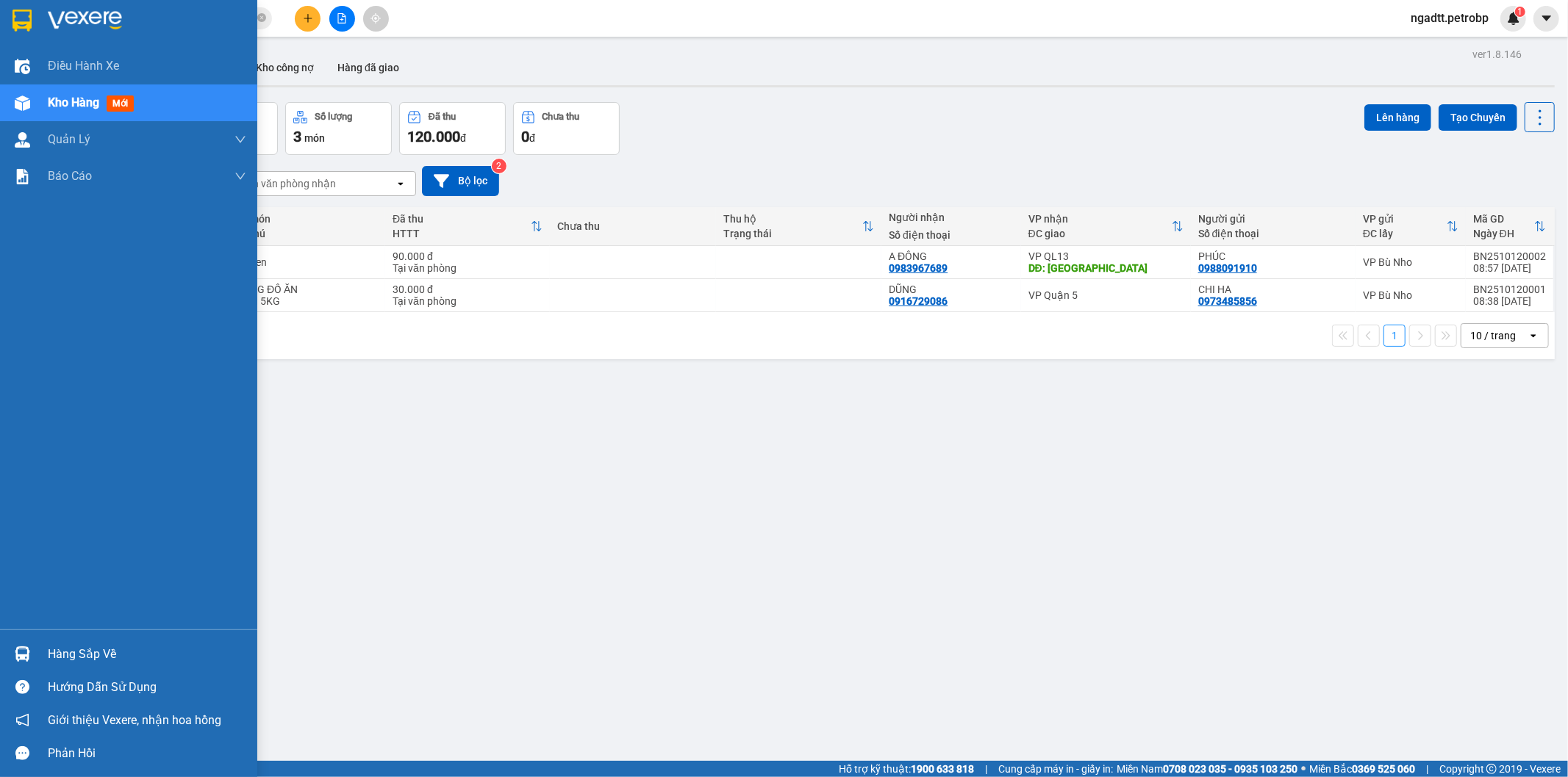
click at [12, 668] on div "Hàng sắp về" at bounding box center [129, 654] width 257 height 33
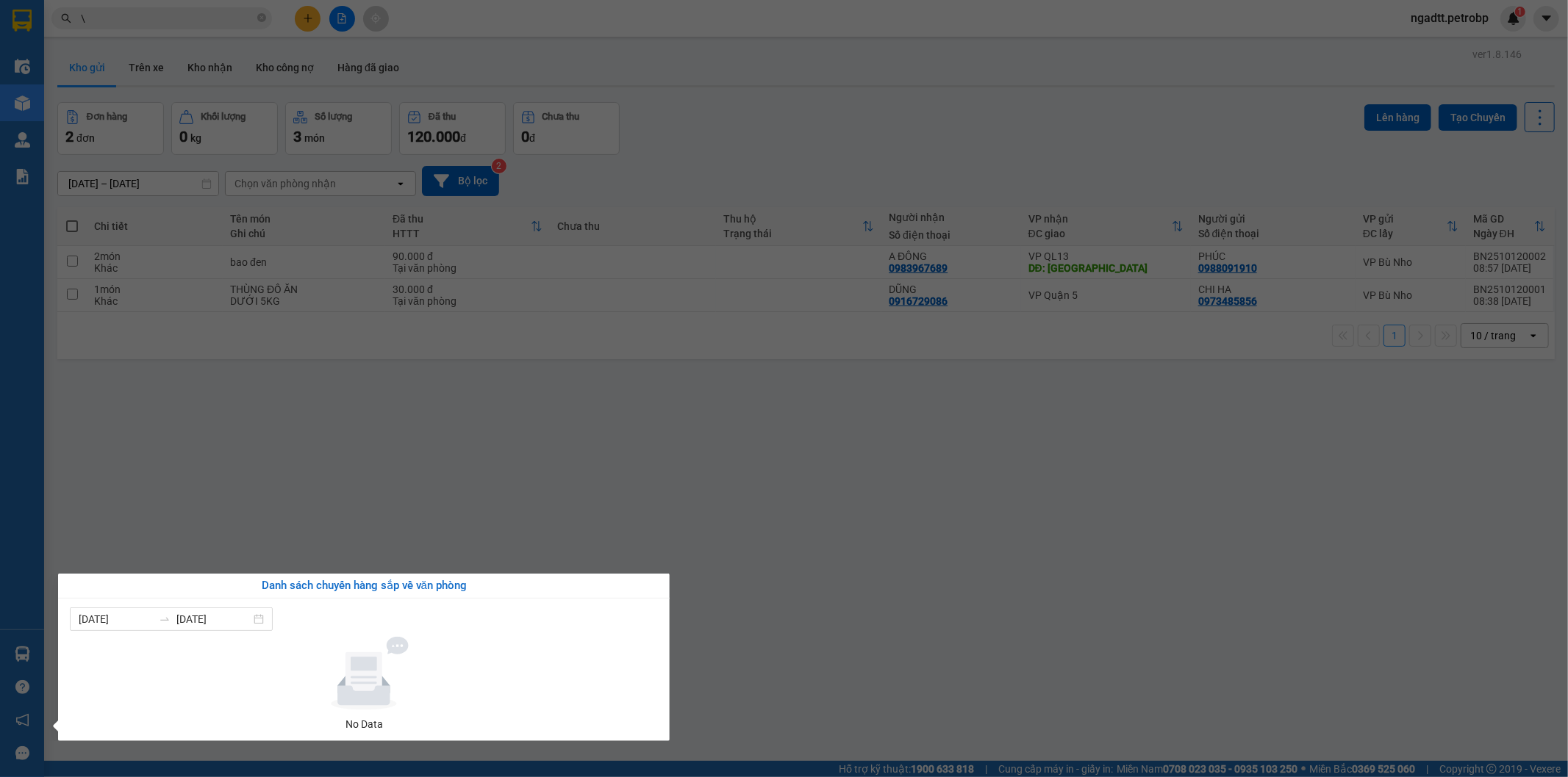
click at [748, 443] on section "Kết quả tìm kiếm ( 378 ) Bộ lọc Ngày tạo đơn gần nhất Mã ĐH Trạng thái Món hàng…" at bounding box center [784, 388] width 1568 height 777
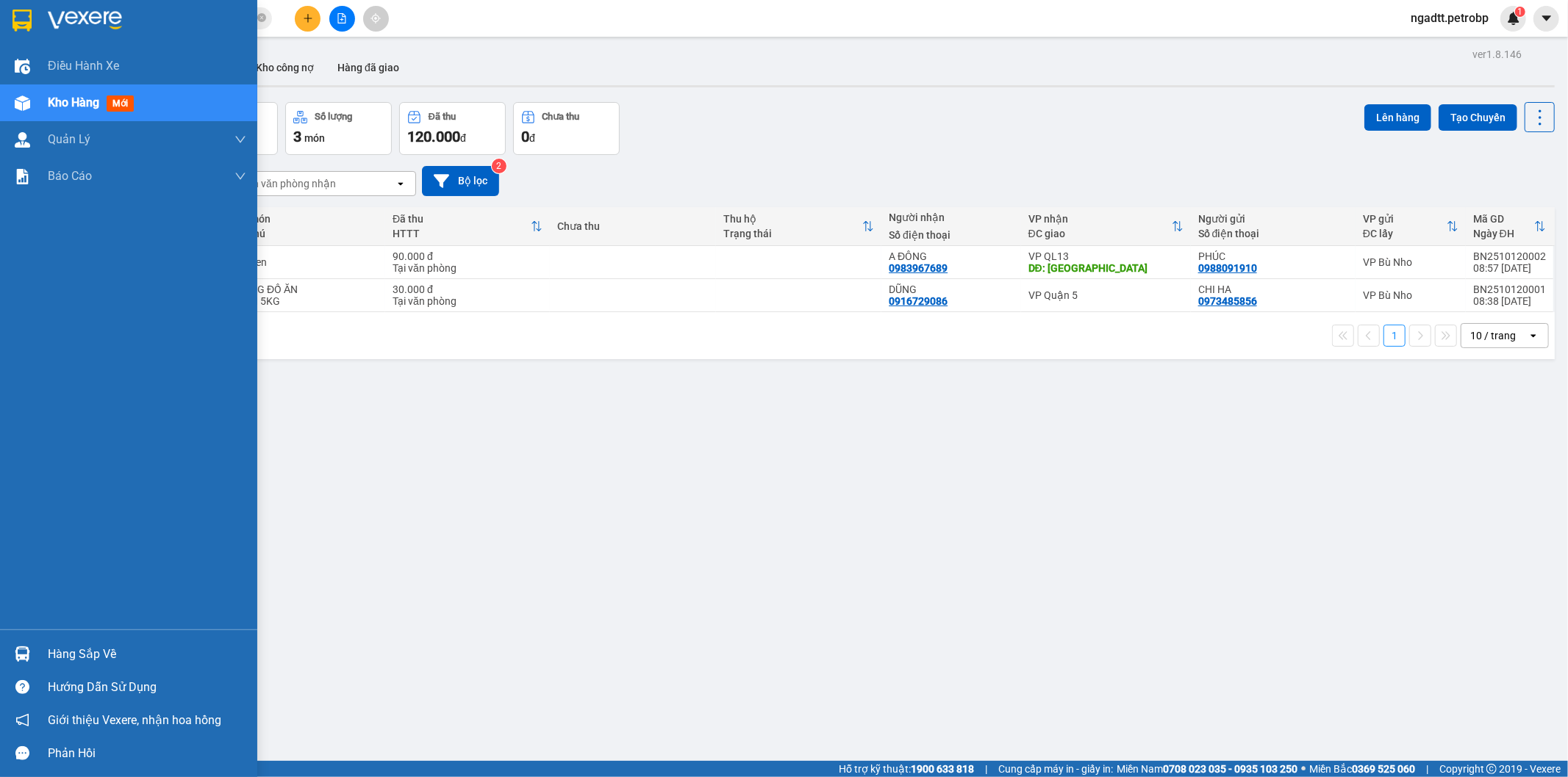
click at [24, 649] on img at bounding box center [22, 654] width 16 height 16
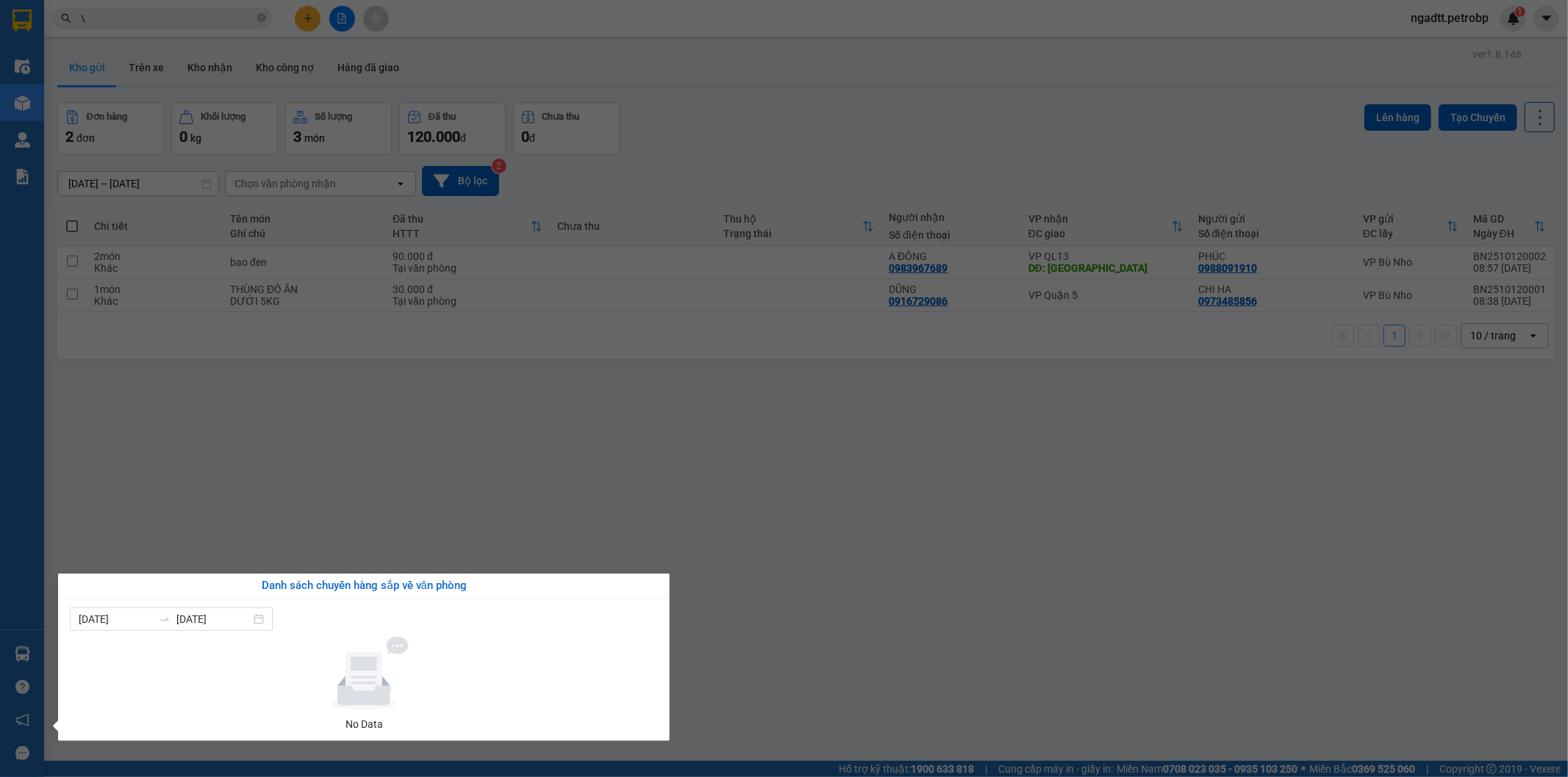
click at [954, 633] on section "Kết quả tìm kiếm ( 378 ) Bộ lọc Ngày tạo đơn gần nhất Mã ĐH Trạng thái Món hàng…" at bounding box center [784, 388] width 1568 height 777
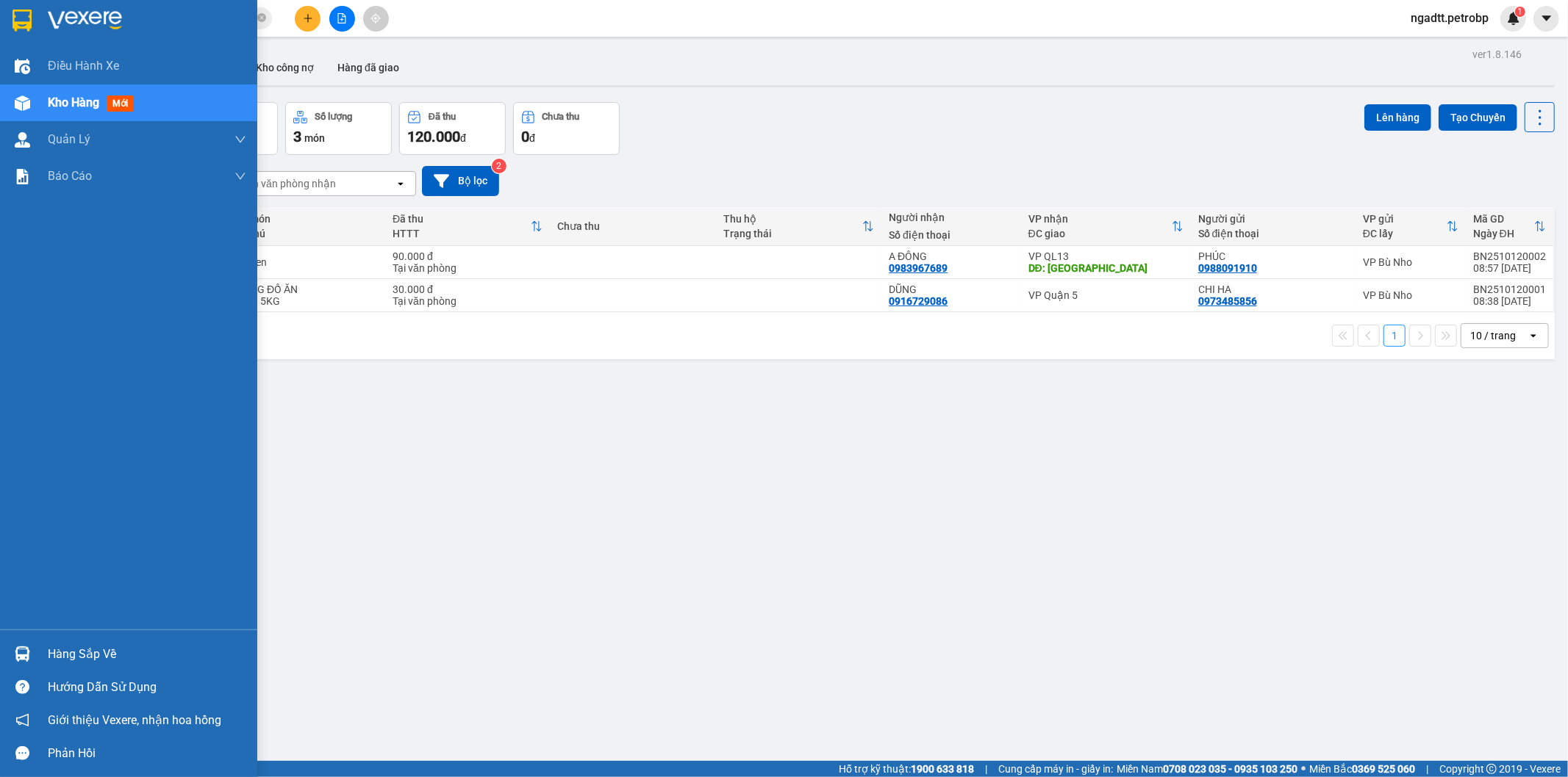
click at [22, 644] on div at bounding box center [22, 653] width 26 height 26
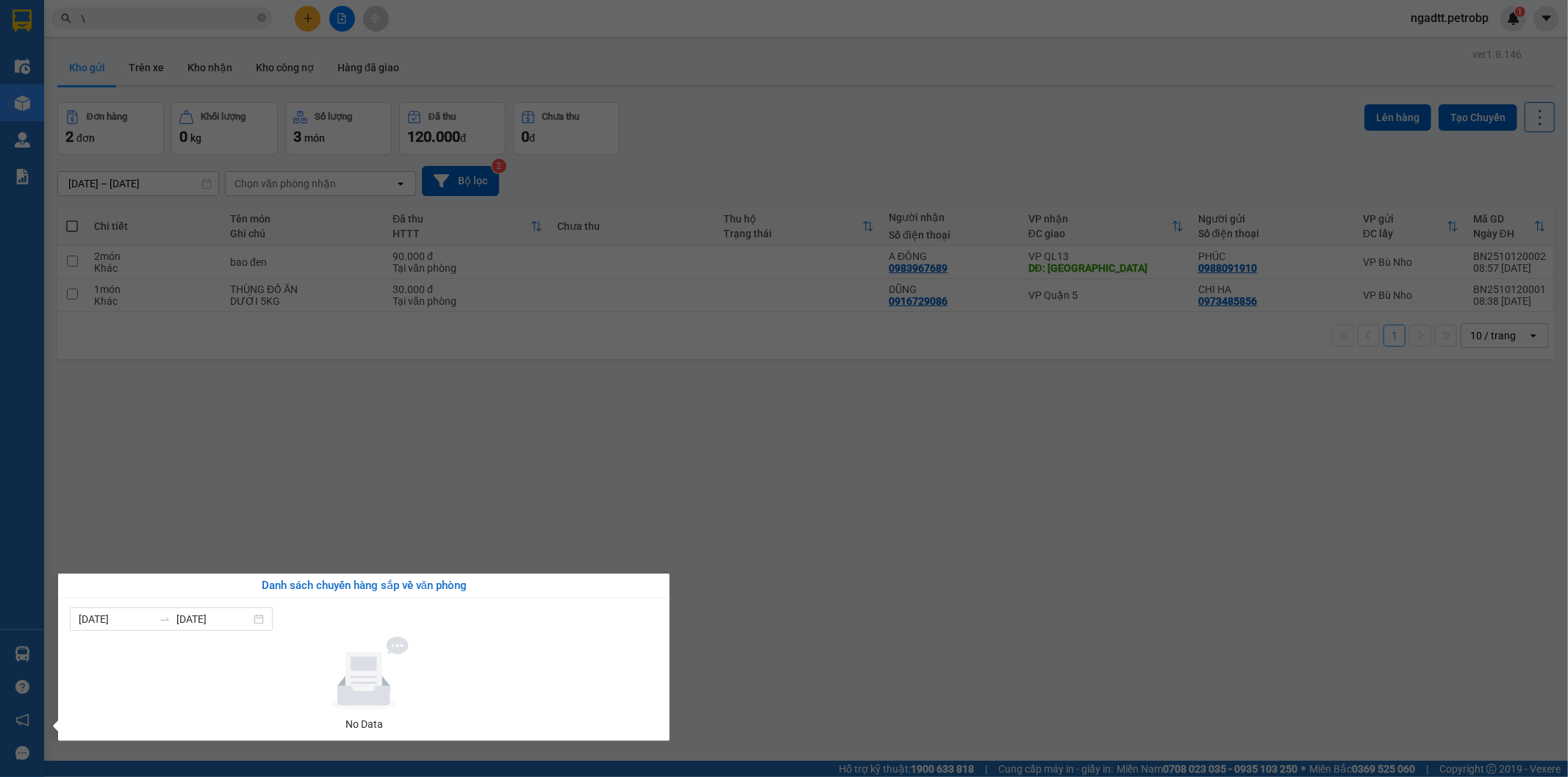
click at [734, 443] on section "Kết quả tìm kiếm ( 378 ) Bộ lọc Ngày tạo đơn gần nhất Mã ĐH Trạng thái Món hàng…" at bounding box center [784, 388] width 1568 height 777
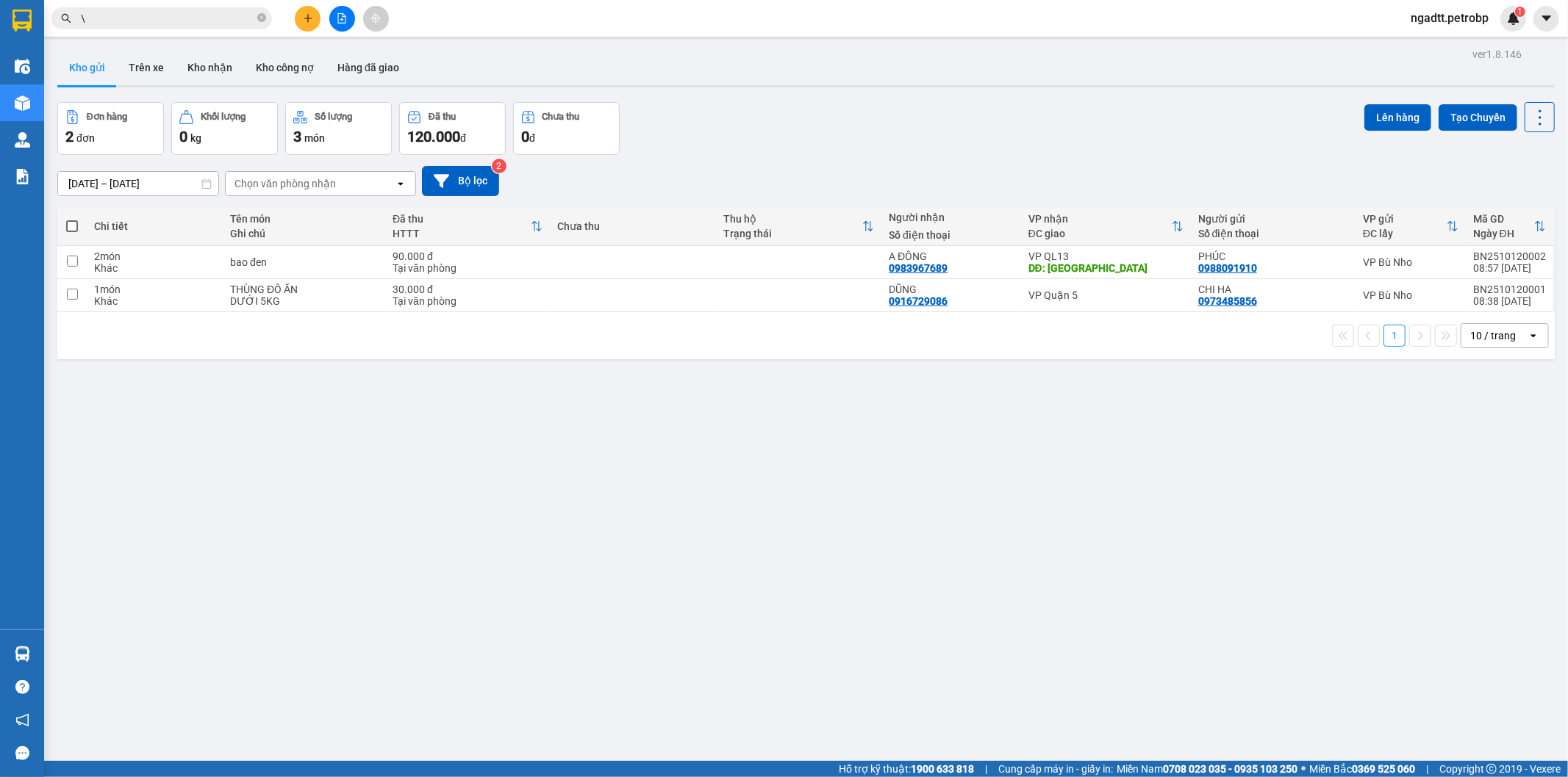
click at [69, 224] on span at bounding box center [72, 226] width 12 height 12
click at [72, 219] on input "checkbox" at bounding box center [72, 219] width 0 height 0
checkbox input "true"
click at [69, 224] on span at bounding box center [72, 226] width 12 height 12
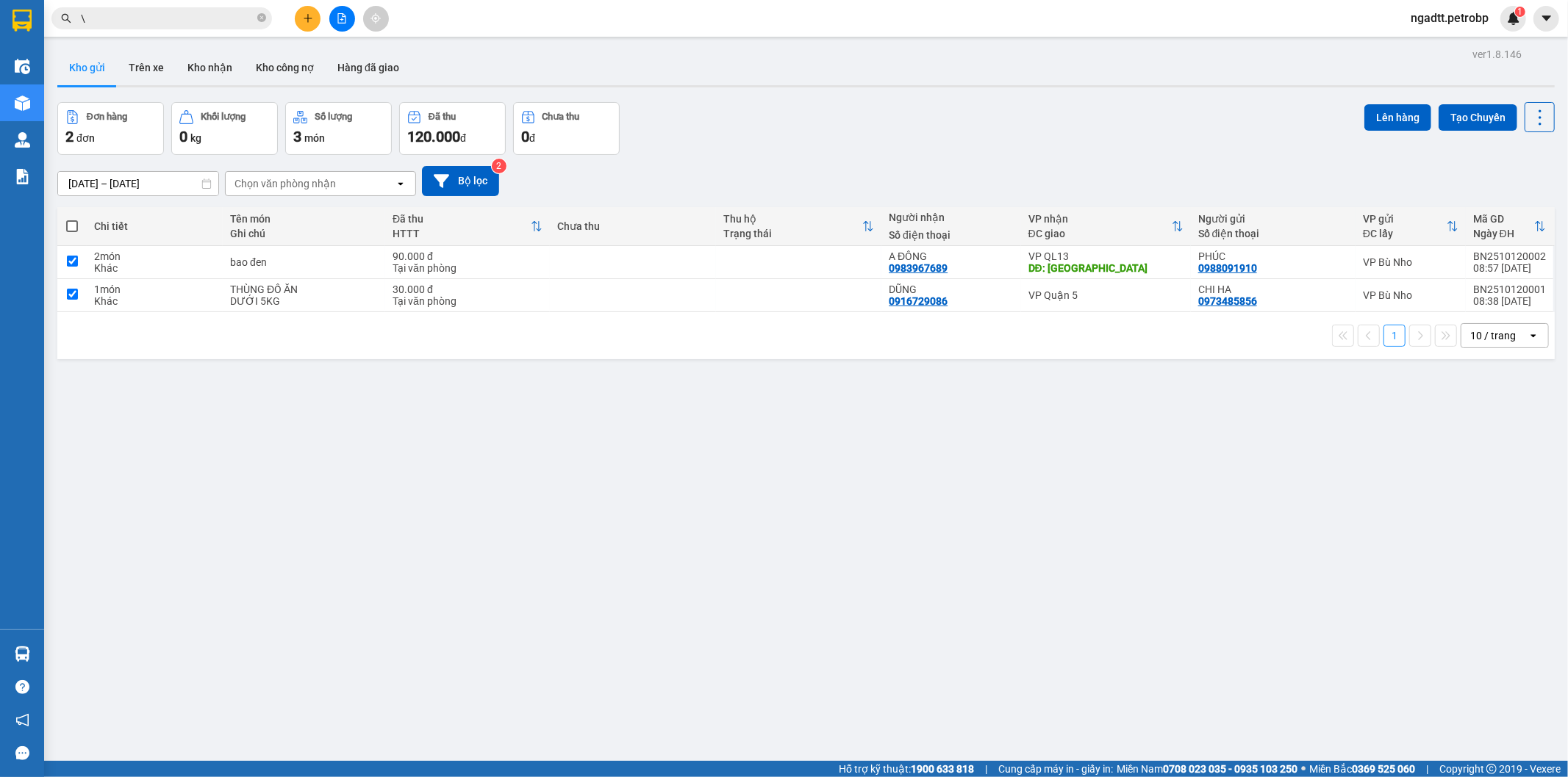
click at [72, 219] on input "checkbox" at bounding box center [72, 219] width 0 height 0
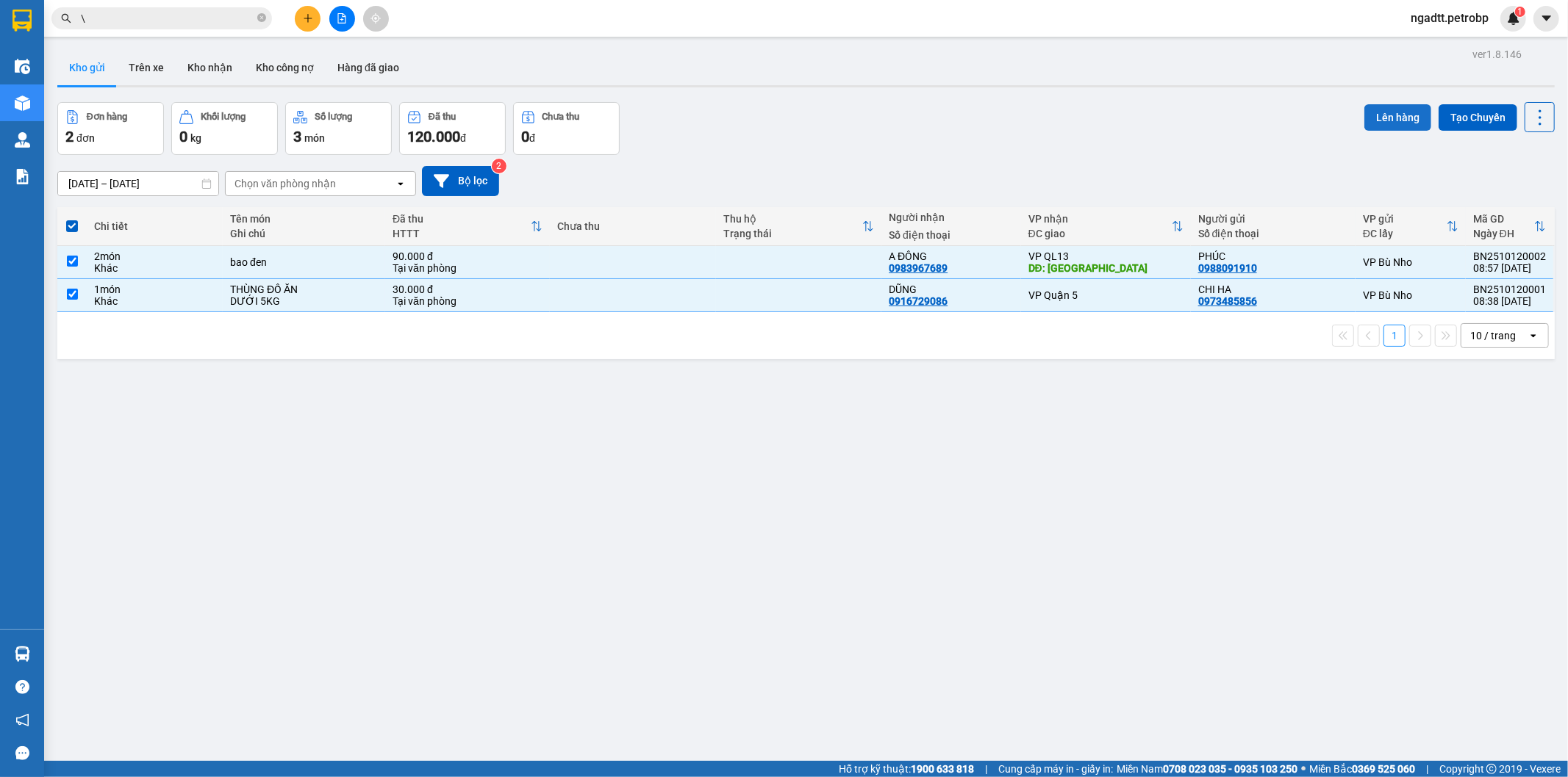
click at [1393, 112] on button "Lên hàng" at bounding box center [1397, 118] width 67 height 26
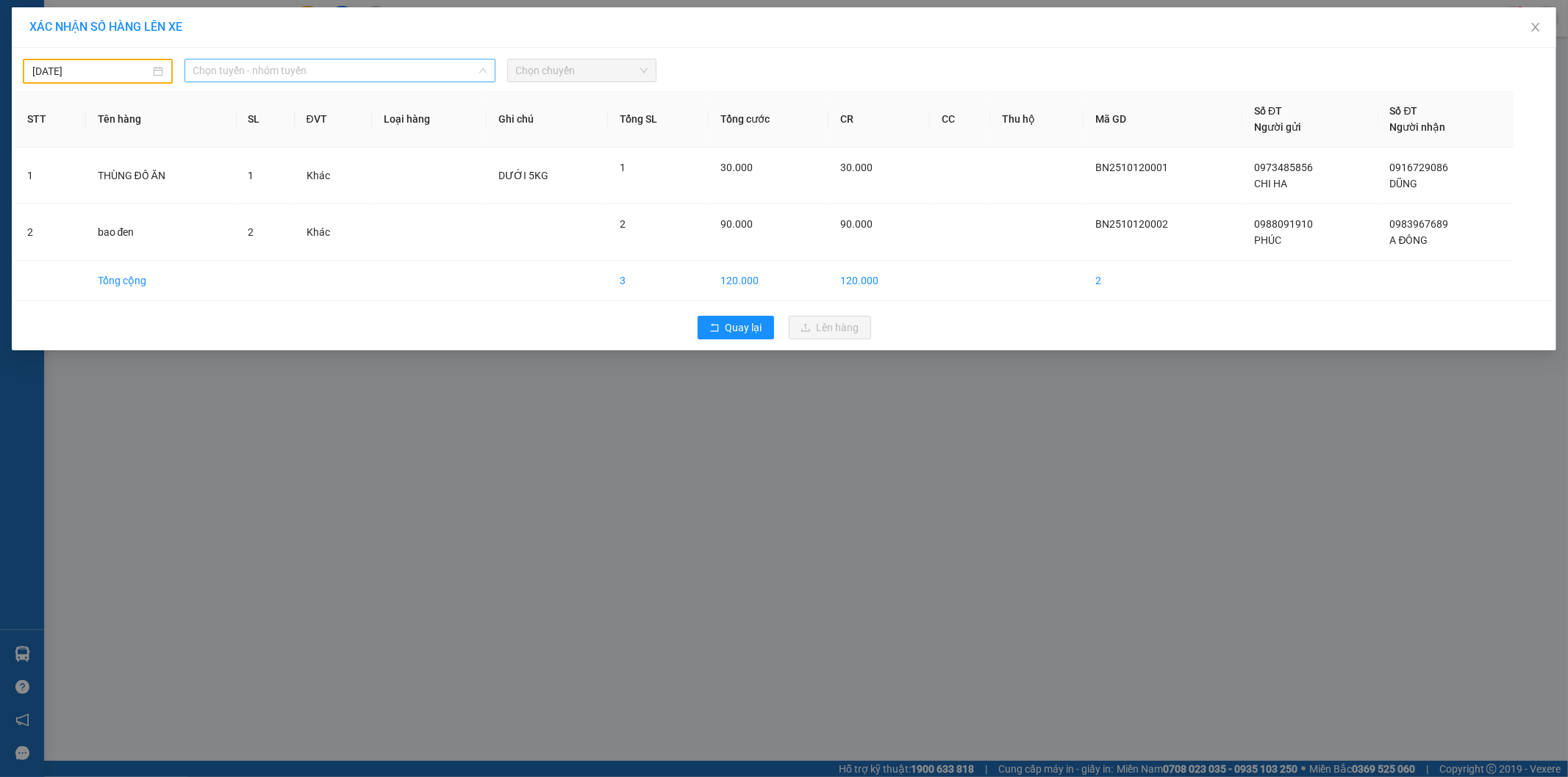
click at [338, 71] on span "Chọn tuyến - nhóm tuyến" at bounding box center [340, 70] width 293 height 22
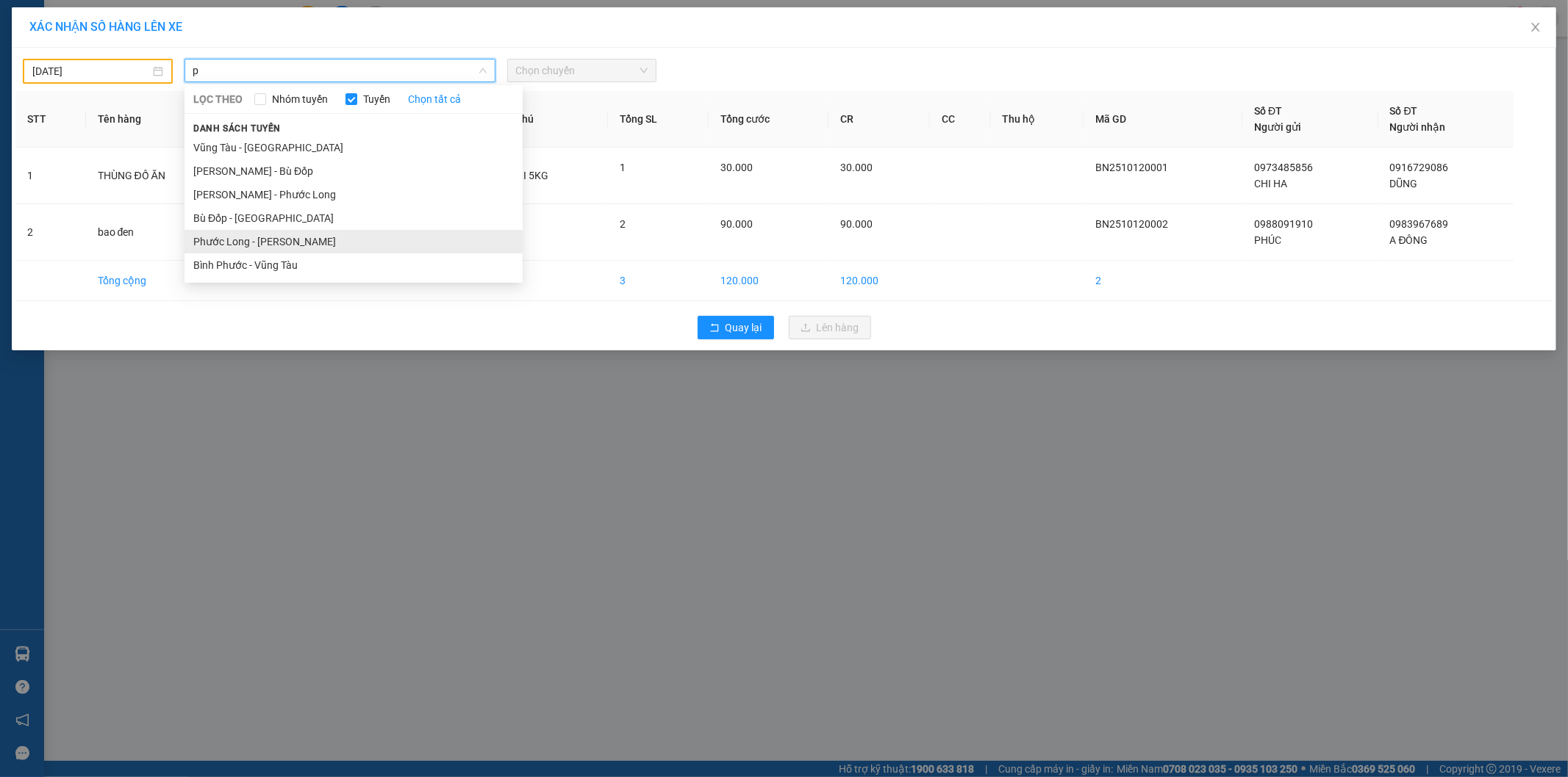
type input "p"
click at [322, 237] on li "Phước Long - [PERSON_NAME]" at bounding box center [354, 241] width 338 height 24
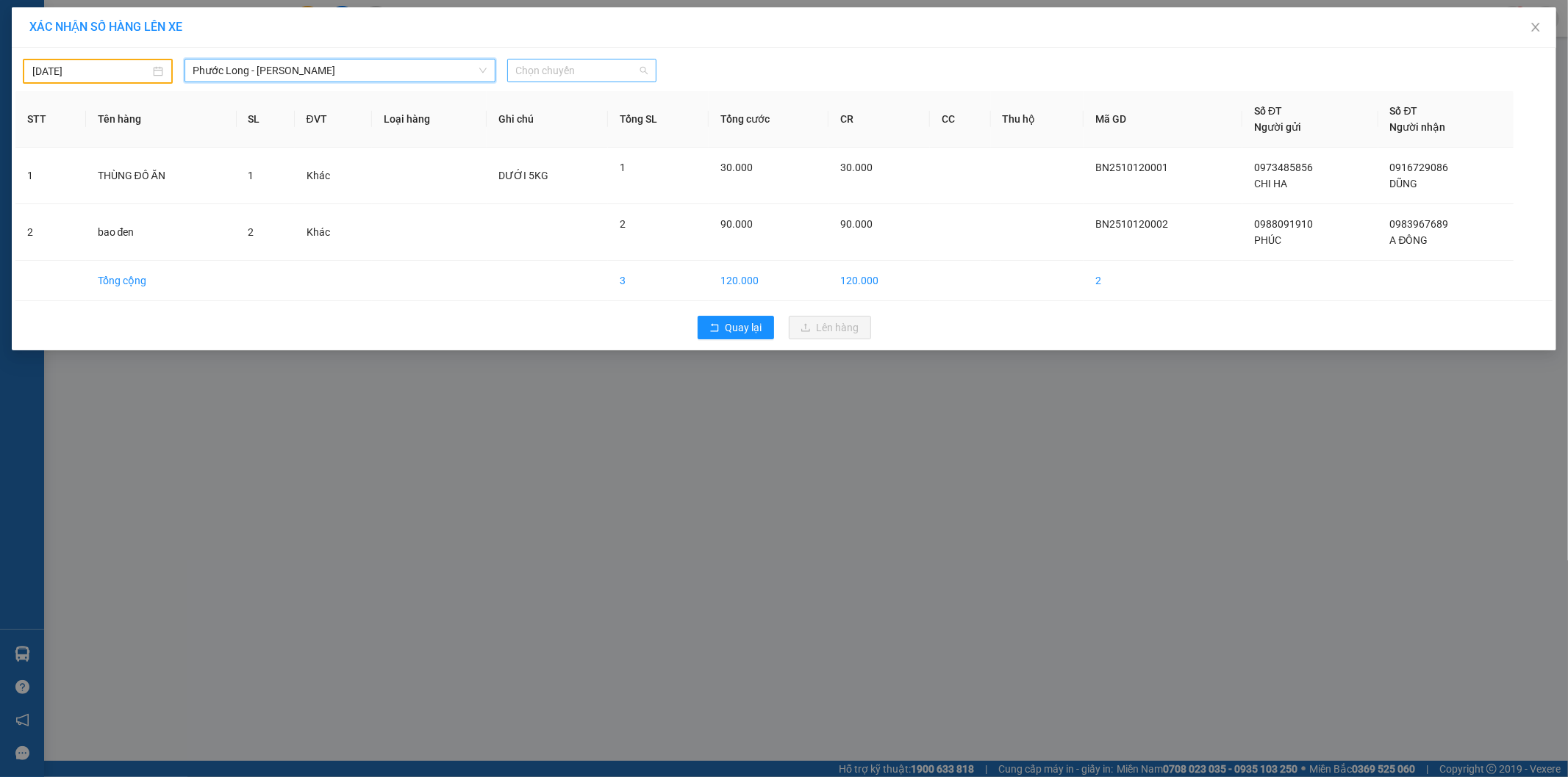
click at [561, 76] on span "Chọn chuyến" at bounding box center [582, 70] width 132 height 22
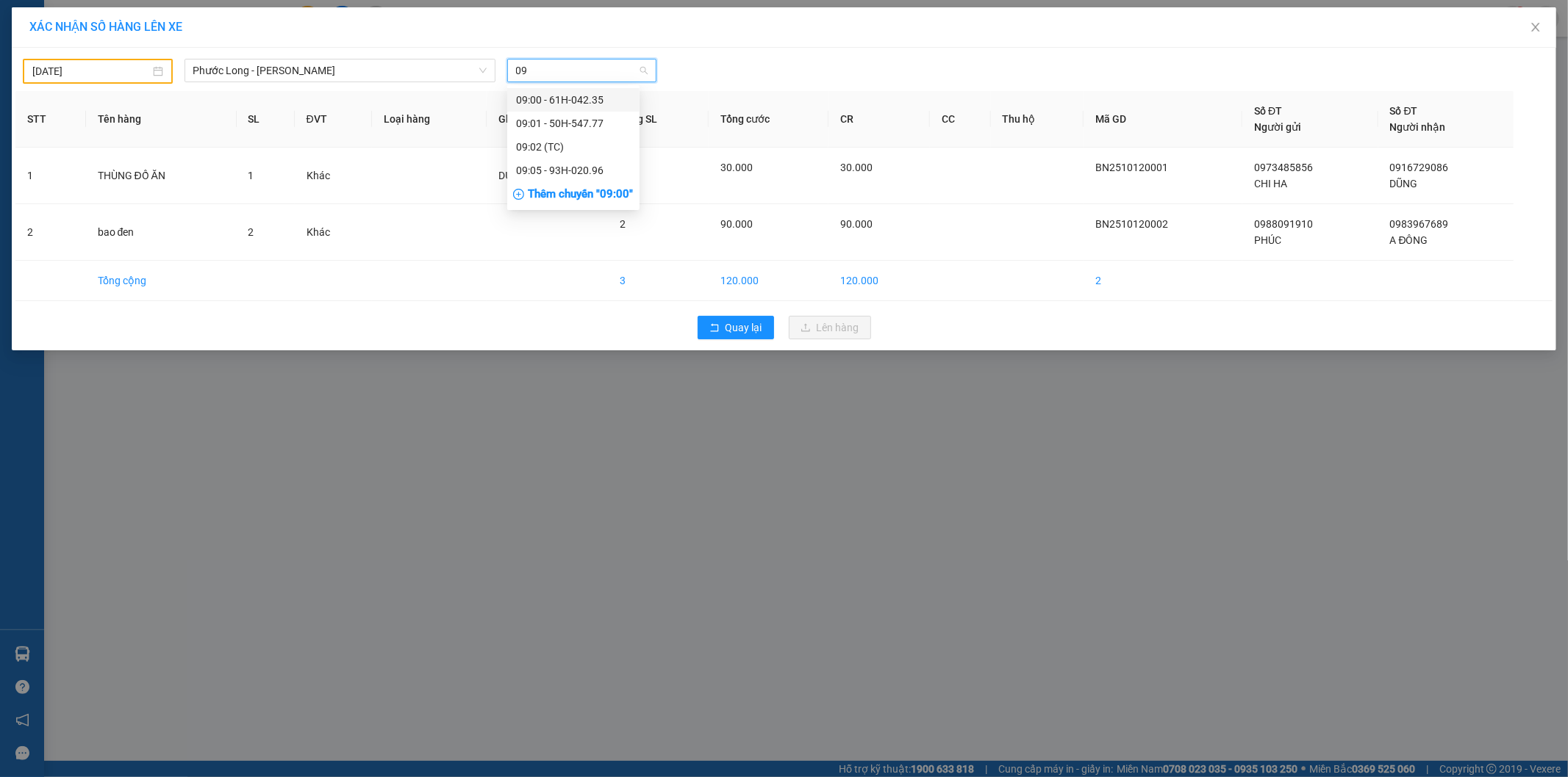
type input "096"
click at [562, 98] on div "09:05 - 93H-020.96" at bounding box center [573, 100] width 115 height 16
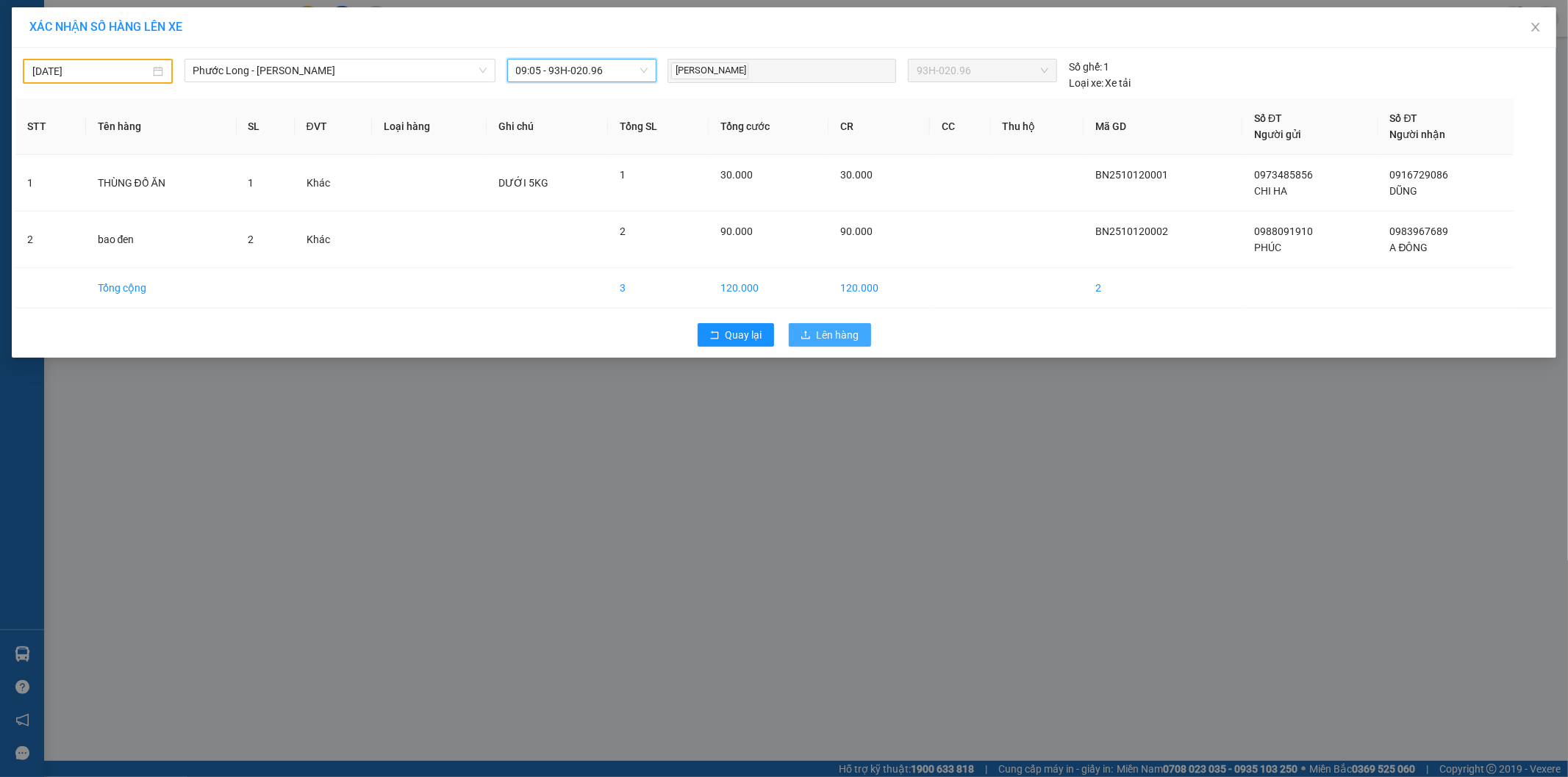
click at [852, 332] on span "Lên hàng" at bounding box center [838, 335] width 43 height 16
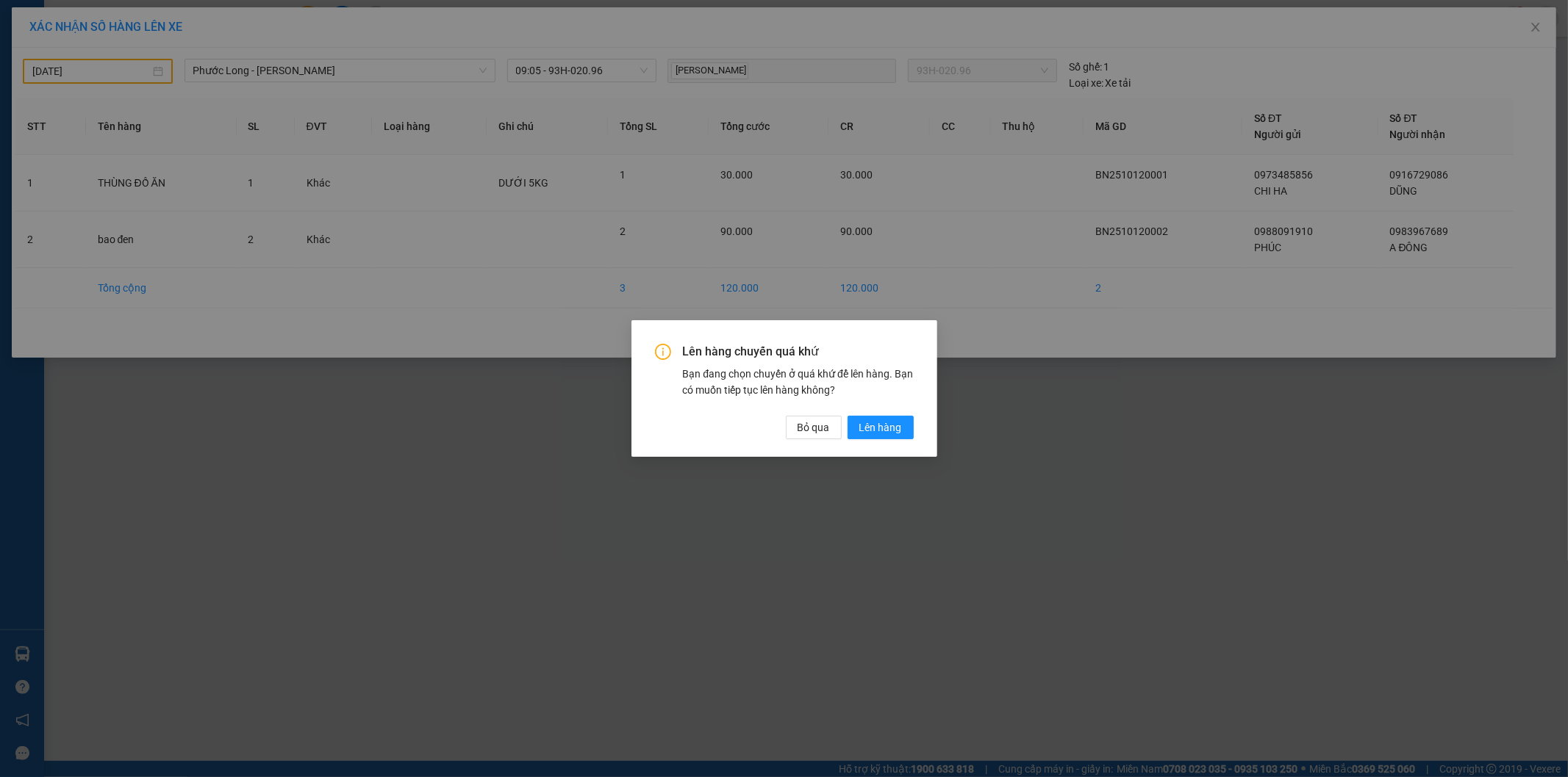
click at [1041, 423] on div "Lên hàng chuyến quá khứ Bạn đang chọn chuyến ở quá khứ để lên hàng. Bạn có muốn…" at bounding box center [784, 388] width 1568 height 777
click at [824, 428] on span "Bỏ qua" at bounding box center [813, 428] width 32 height 16
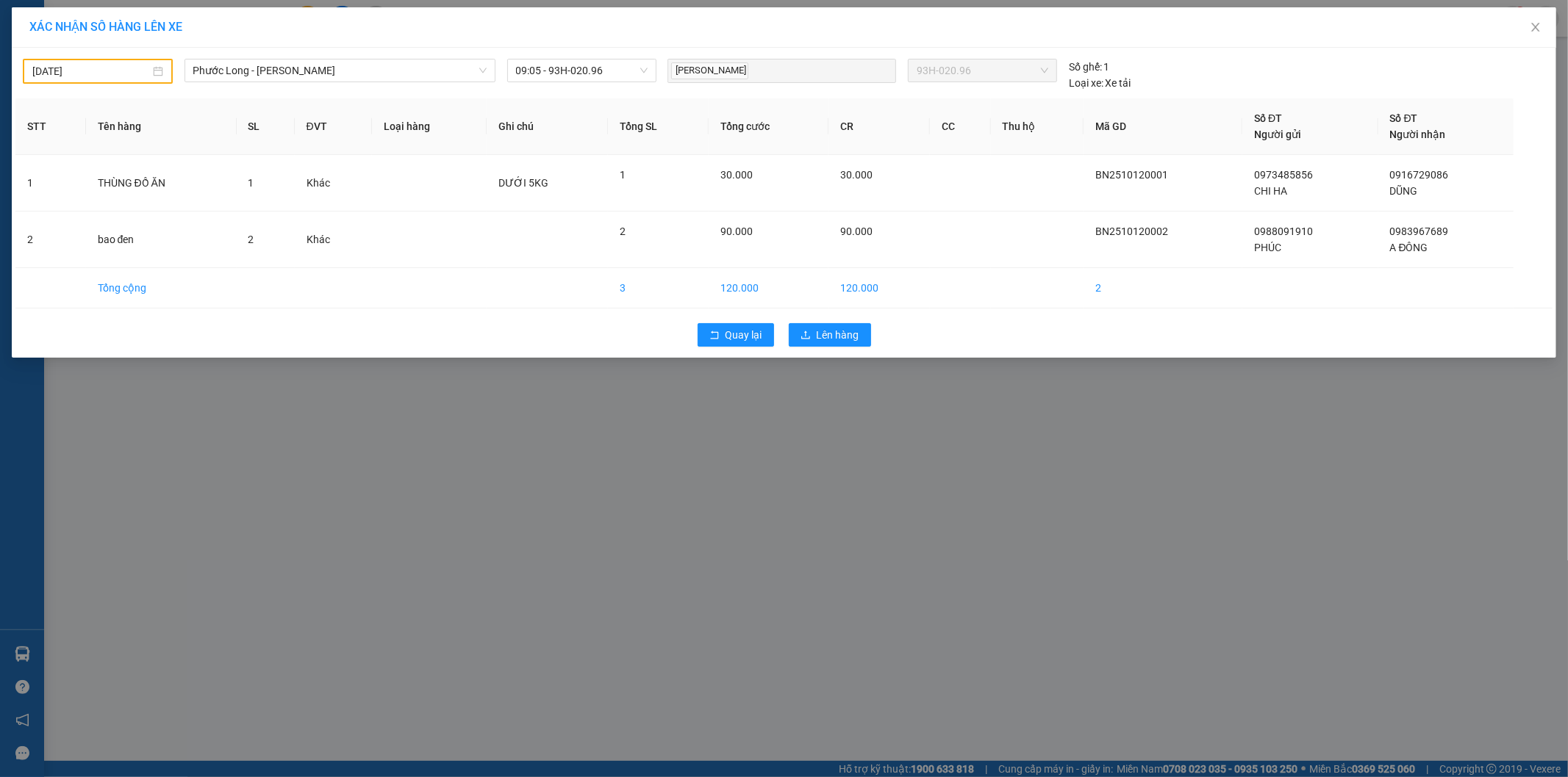
click at [87, 68] on body "Kết quả tìm kiếm ( 378 ) Bộ lọc Ngày tạo đơn gần nhất Mã ĐH Trạng thái Món hàng…" at bounding box center [784, 388] width 1568 height 777
click at [60, 200] on td "13" at bounding box center [71, 199] width 26 height 22
click at [77, 64] on input "13/10/2025" at bounding box center [91, 71] width 119 height 16
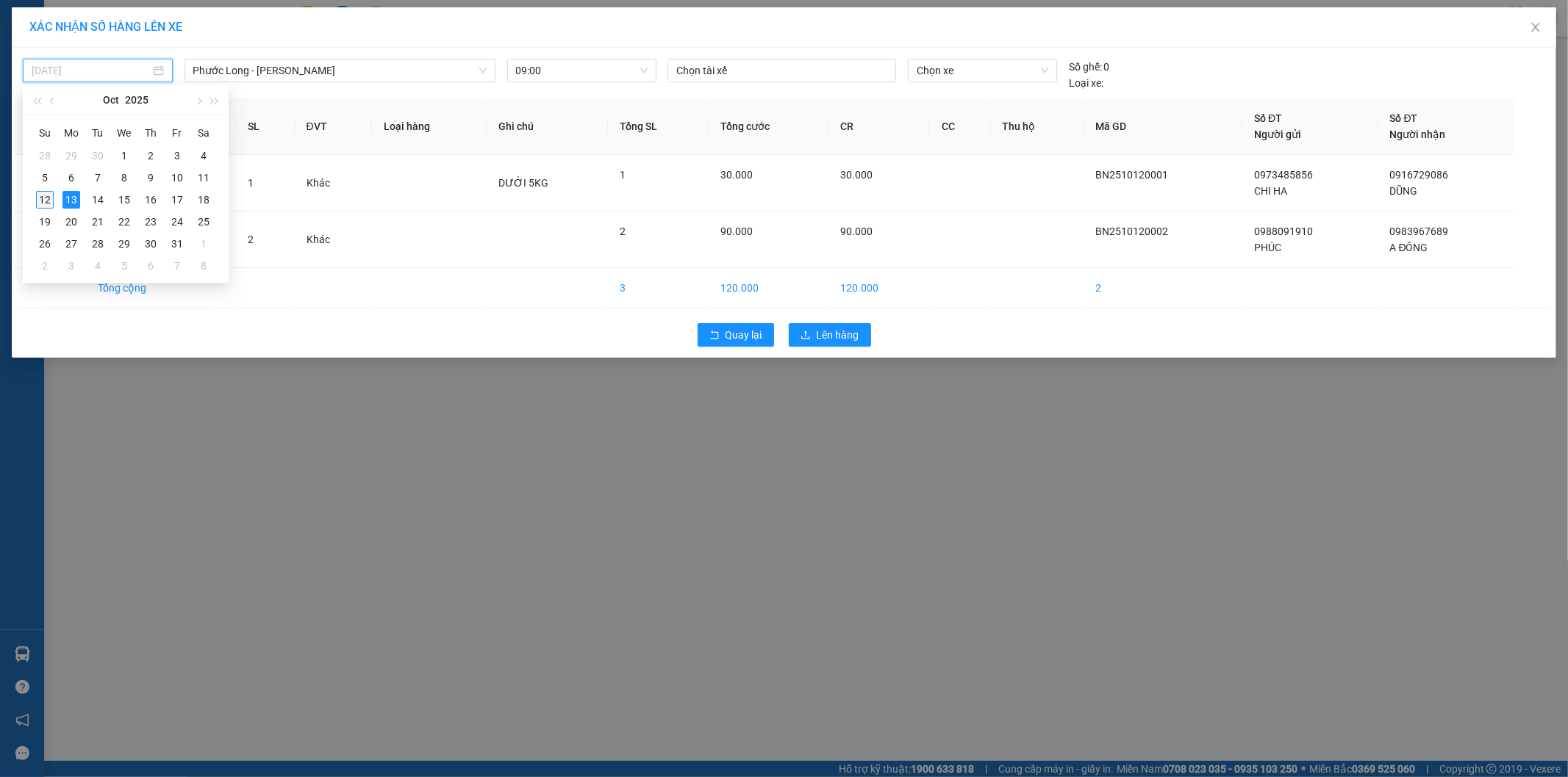
click at [48, 201] on div "12" at bounding box center [45, 199] width 17 height 17
type input "[DATE]"
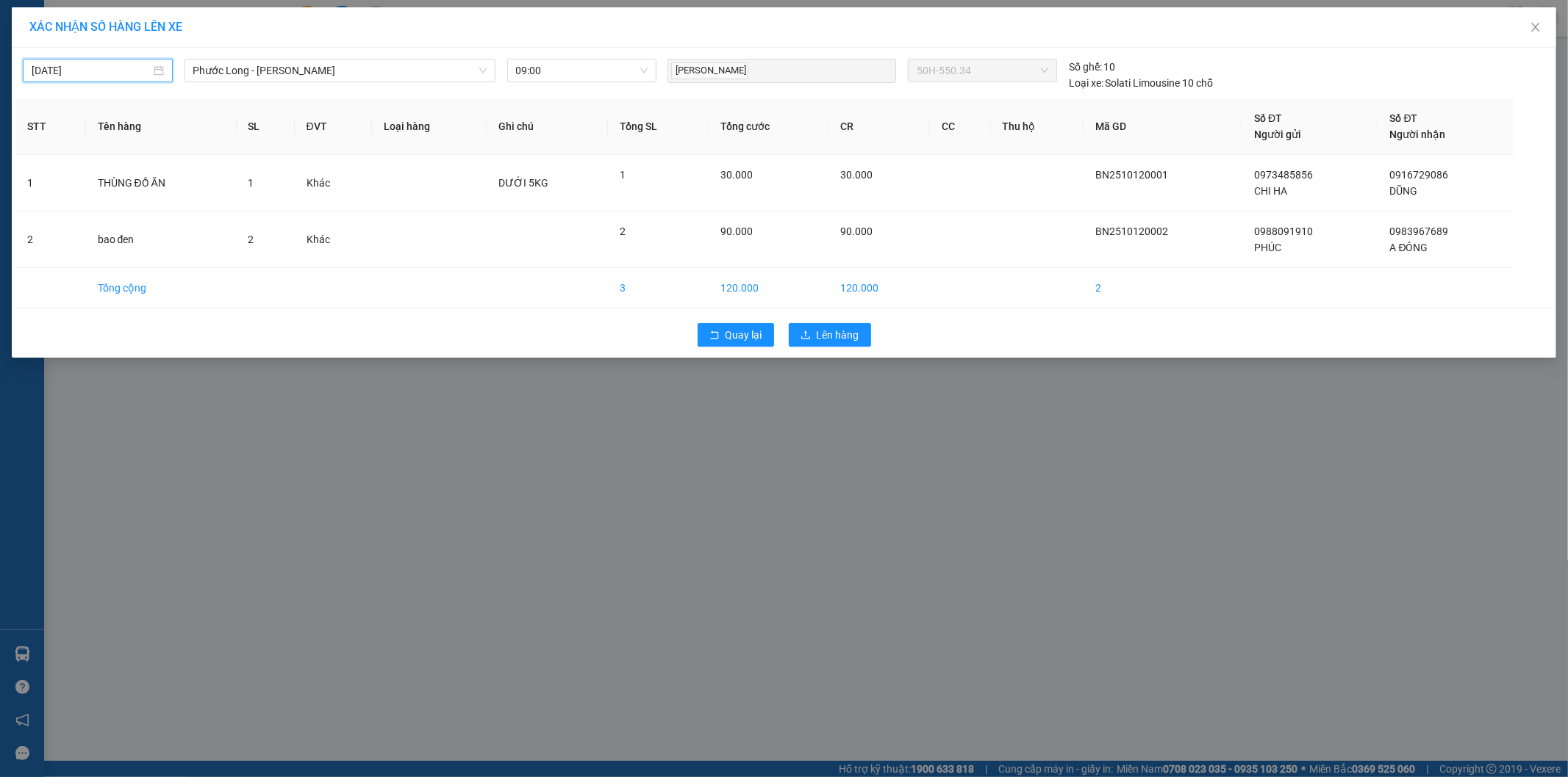
click at [403, 68] on span "Phước Long - [PERSON_NAME]" at bounding box center [340, 70] width 293 height 22
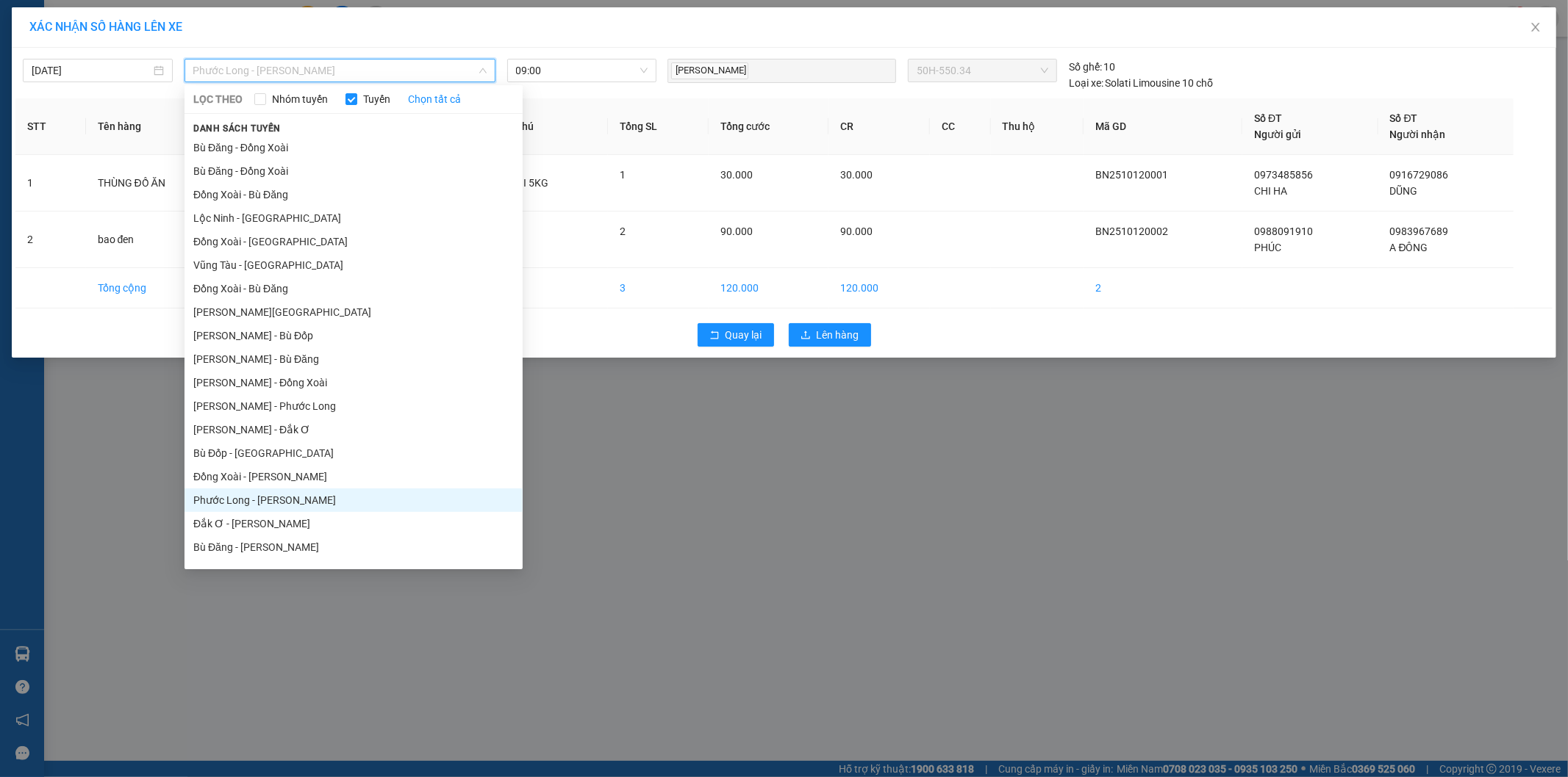
click at [284, 507] on li "Phước Long - [PERSON_NAME]" at bounding box center [354, 500] width 338 height 24
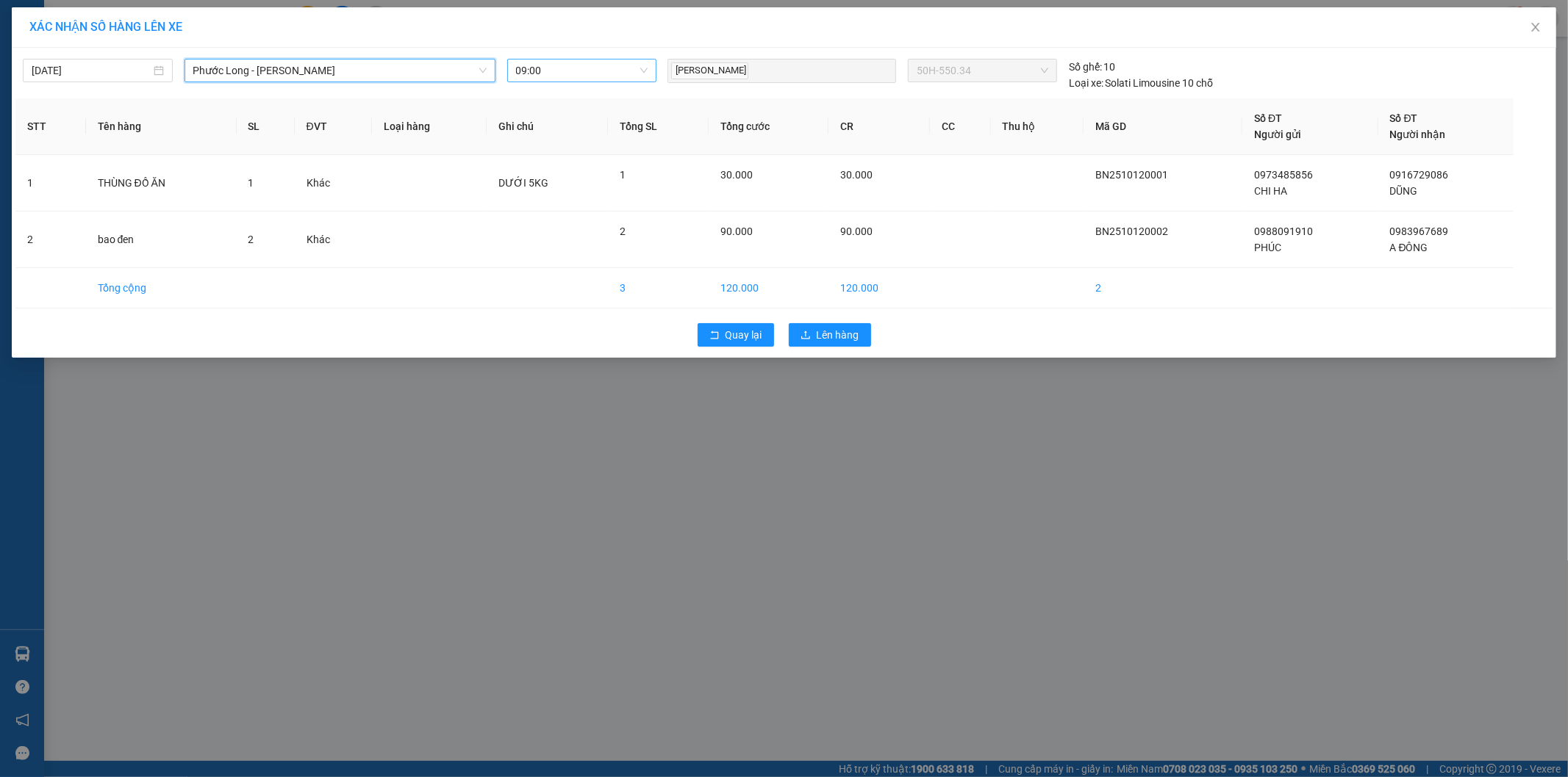
click at [590, 75] on span "09:00" at bounding box center [582, 70] width 132 height 22
type input "096"
click at [606, 98] on div "09:05 - 93H-020.96" at bounding box center [573, 100] width 115 height 16
click at [825, 341] on span "Lên hàng" at bounding box center [838, 335] width 43 height 16
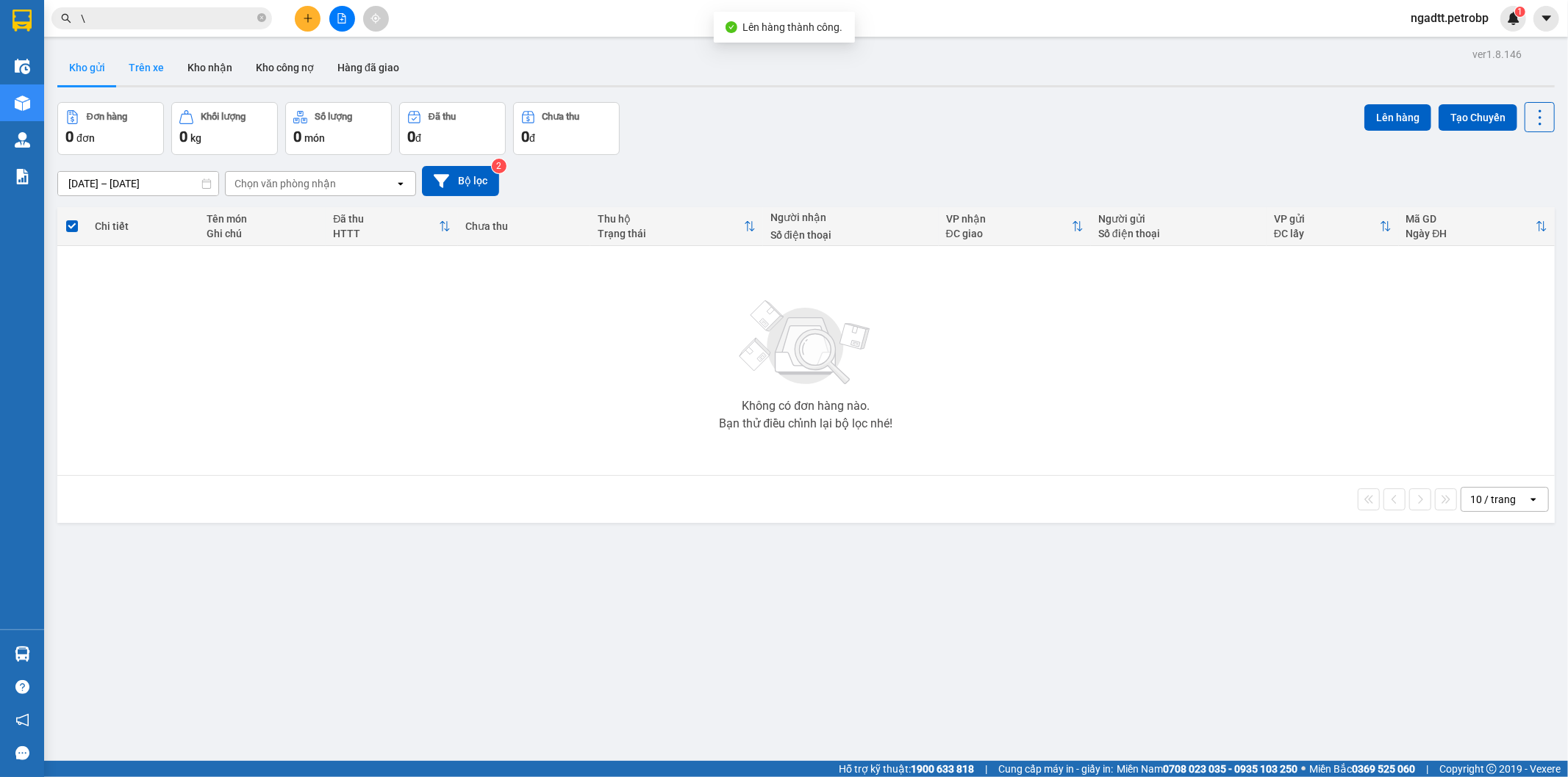
click at [155, 69] on button "Trên xe" at bounding box center [146, 68] width 59 height 35
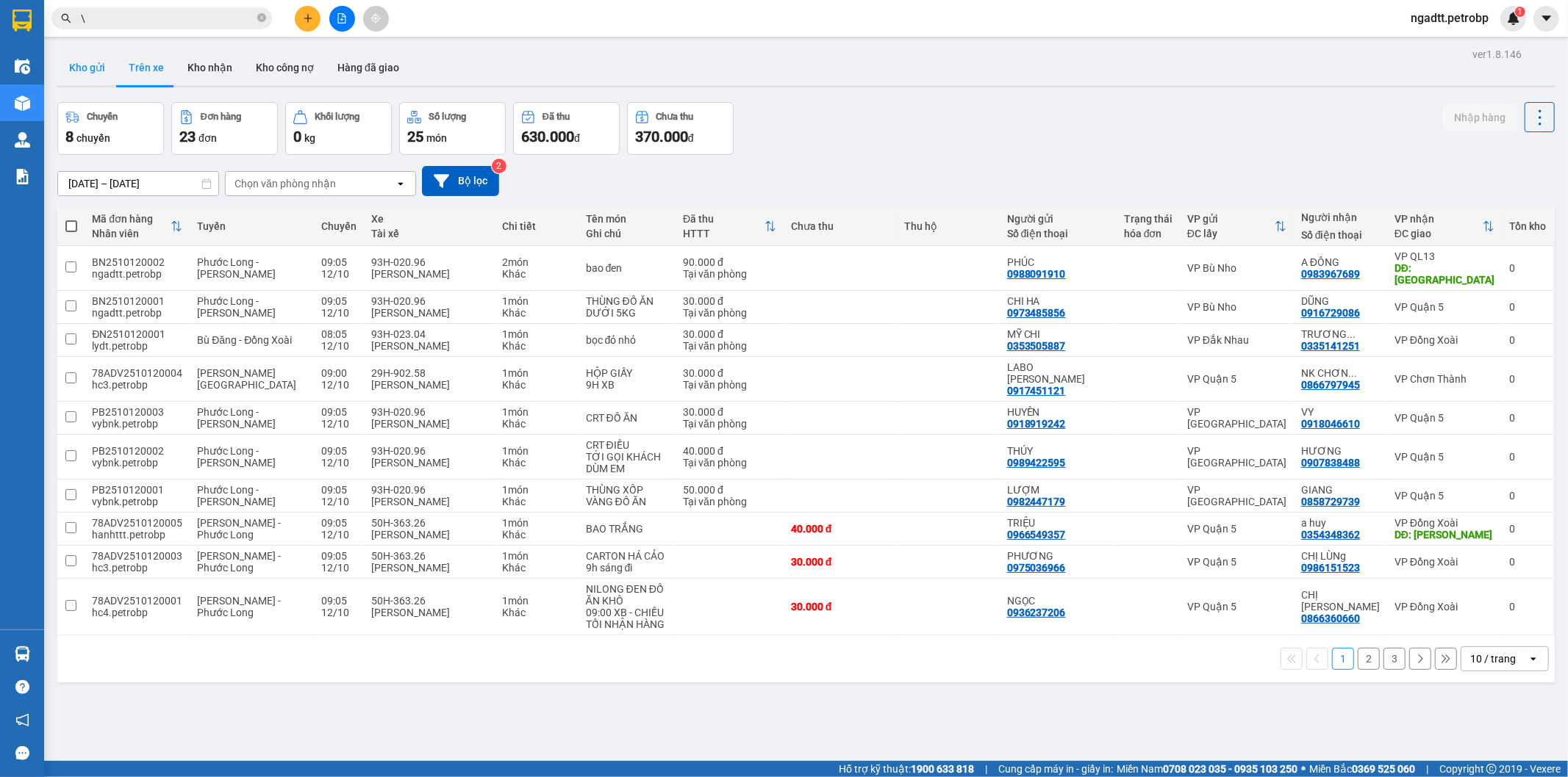
click at [91, 77] on button "Kho gửi" at bounding box center [87, 68] width 59 height 35
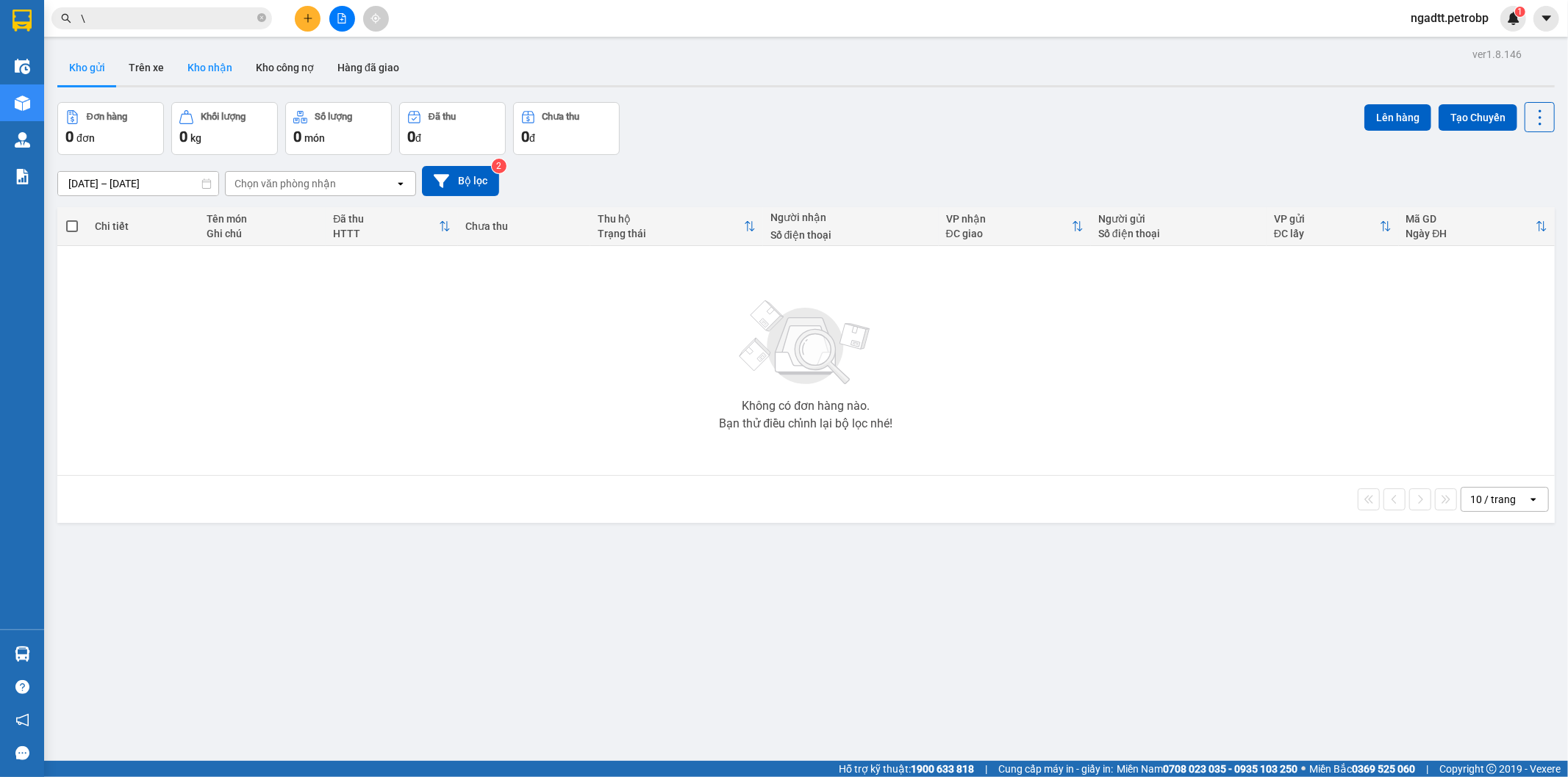
click at [181, 77] on button "Kho nhận" at bounding box center [209, 68] width 68 height 35
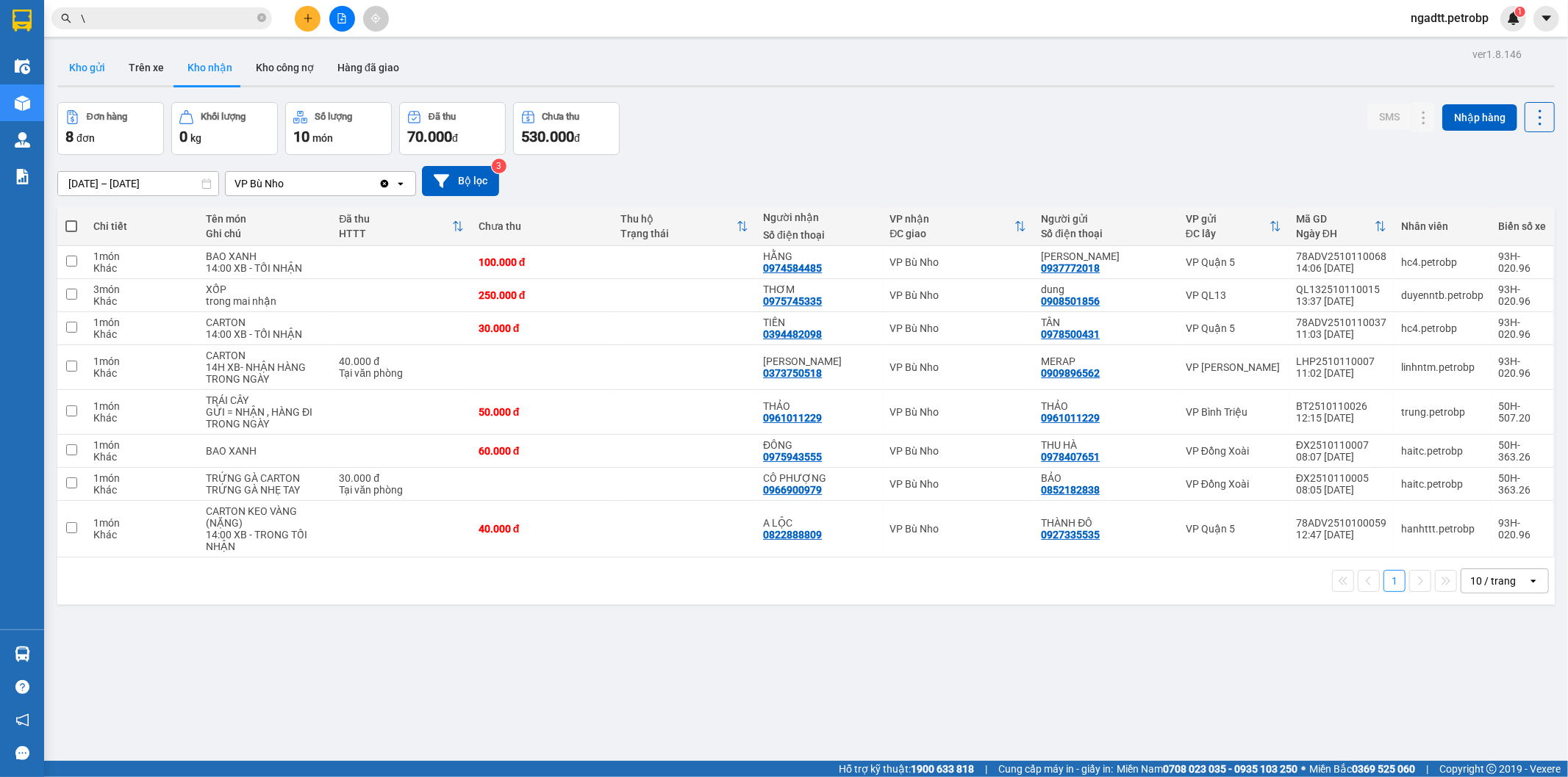
click at [98, 66] on button "Kho gửi" at bounding box center [87, 68] width 59 height 35
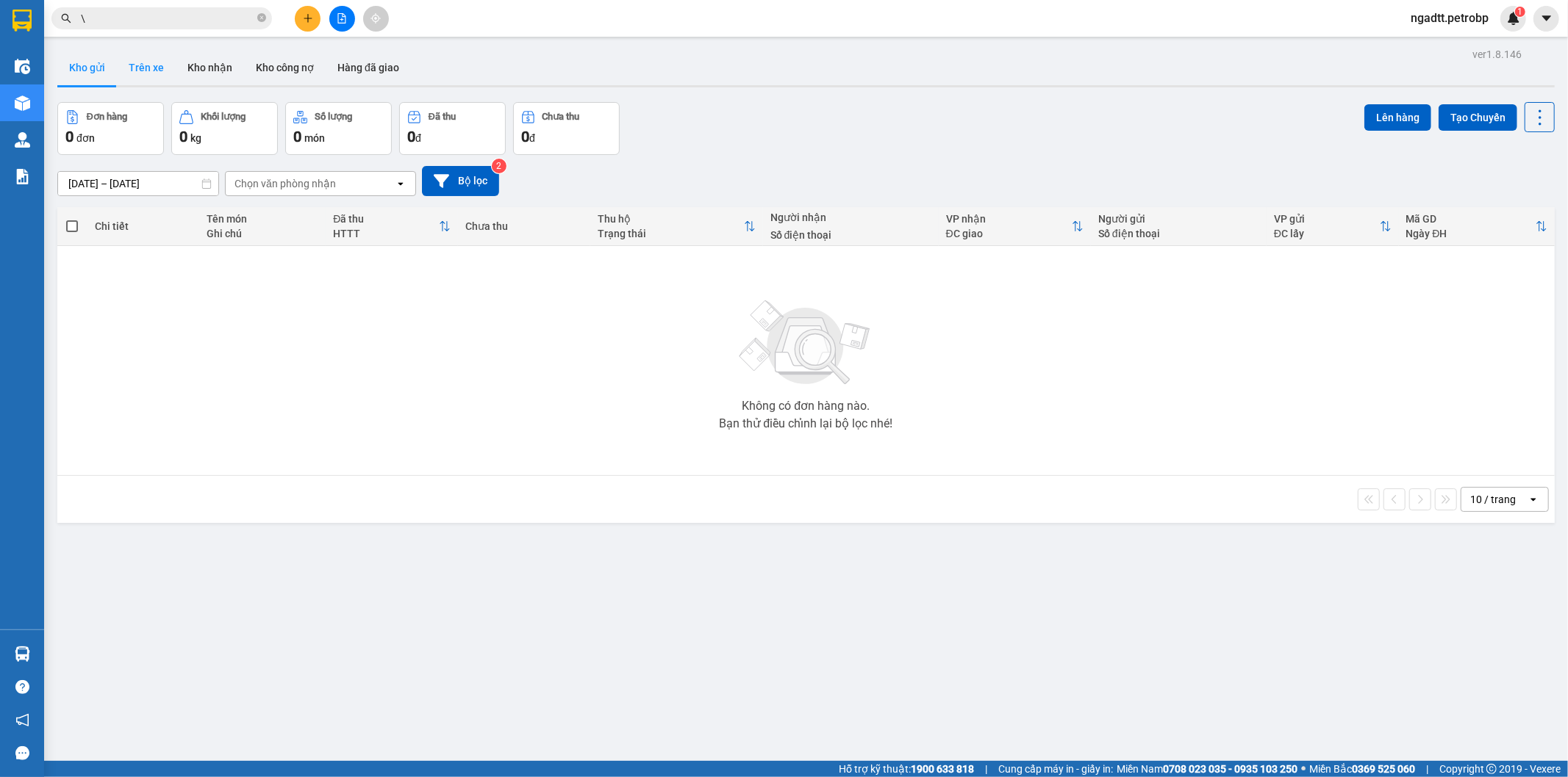
click at [163, 64] on button "Trên xe" at bounding box center [146, 68] width 59 height 35
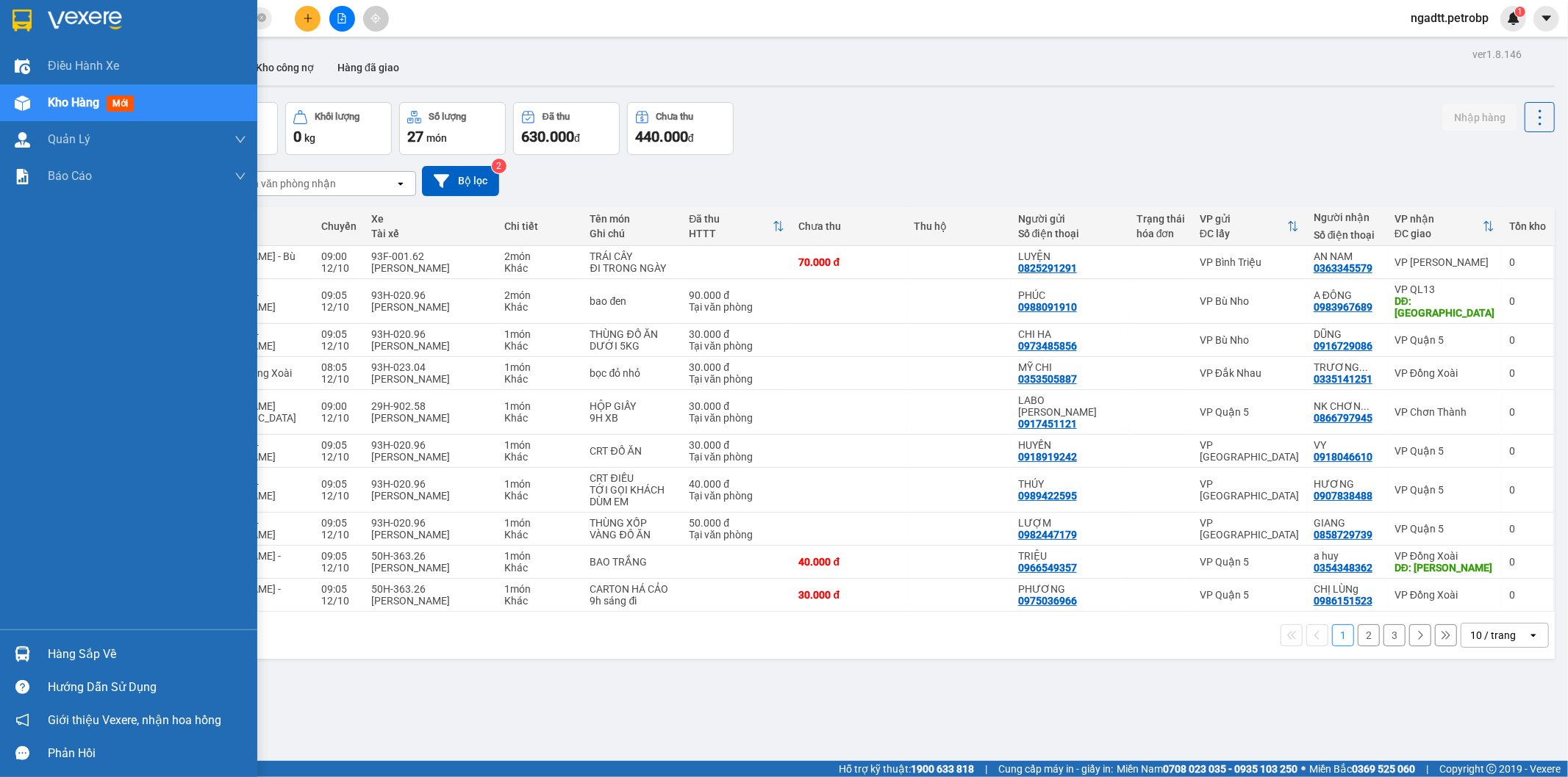
click at [20, 651] on img at bounding box center [22, 654] width 16 height 16
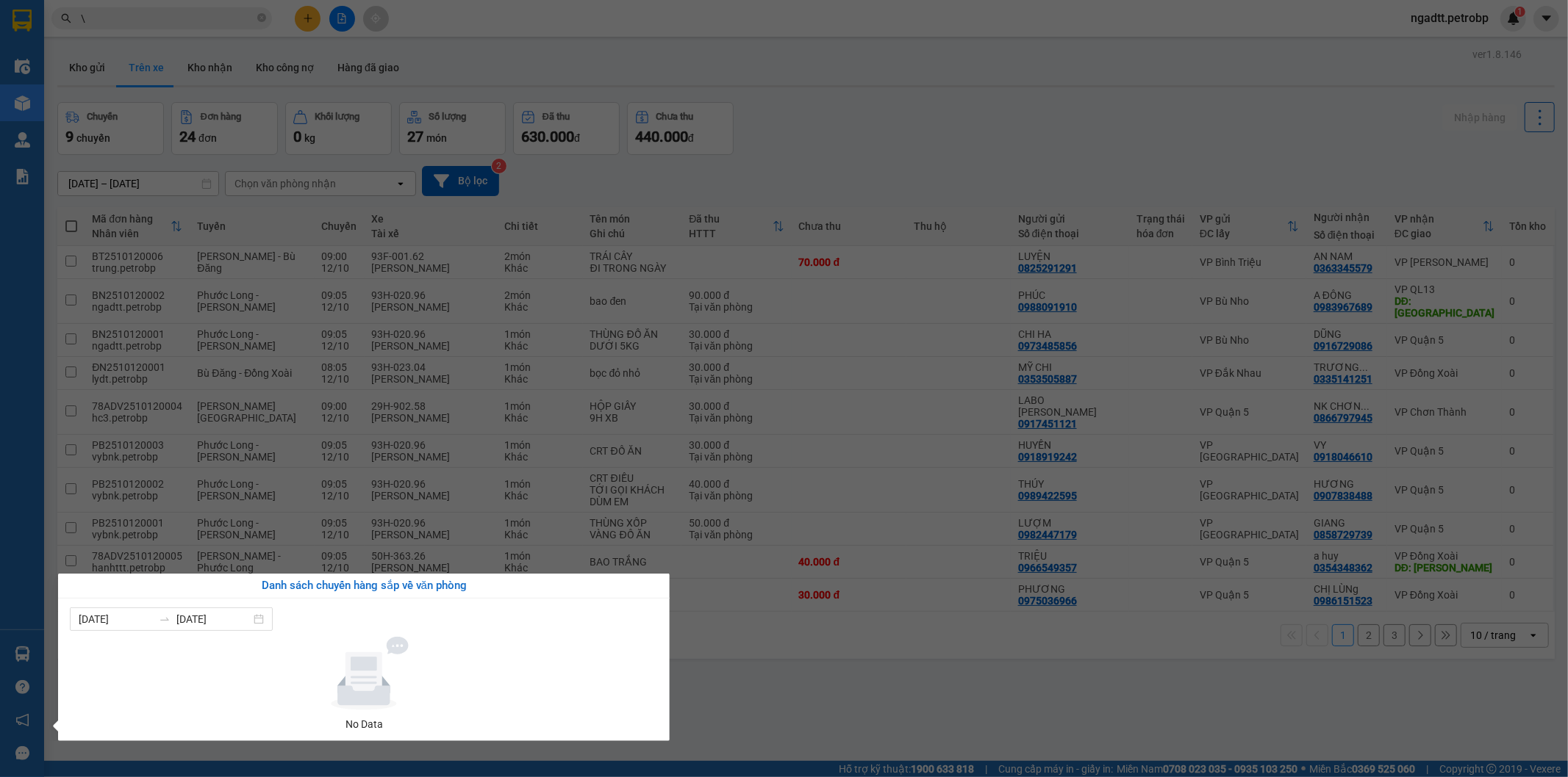
click at [892, 698] on section "Kết quả tìm kiếm ( 378 ) Bộ lọc Ngày tạo đơn gần nhất Mã ĐH Trạng thái Món hàng…" at bounding box center [784, 388] width 1568 height 777
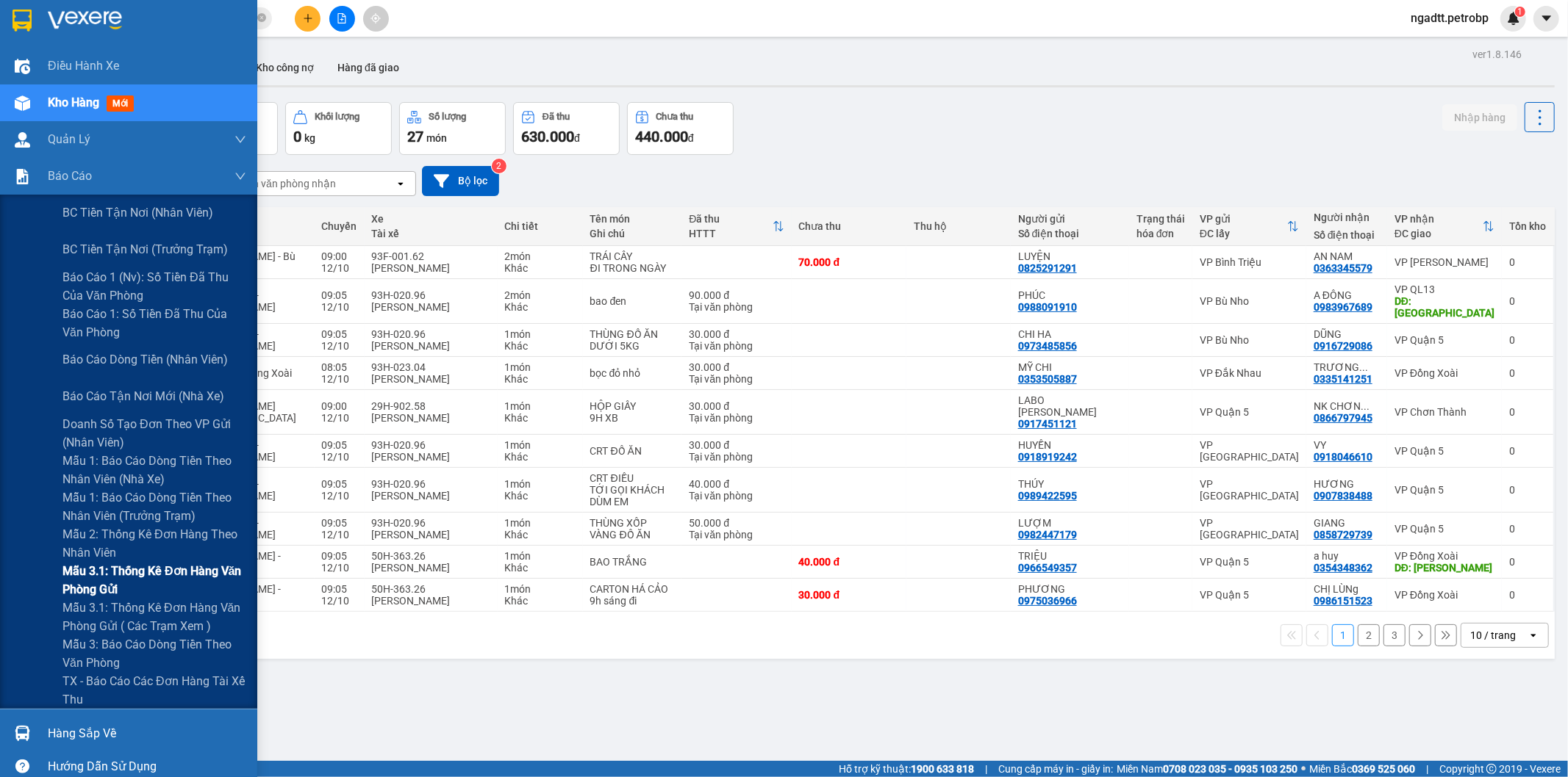
click at [162, 567] on span "Mẫu 3.1: Thống kê đơn hàng văn phòng gửi" at bounding box center [154, 580] width 184 height 37
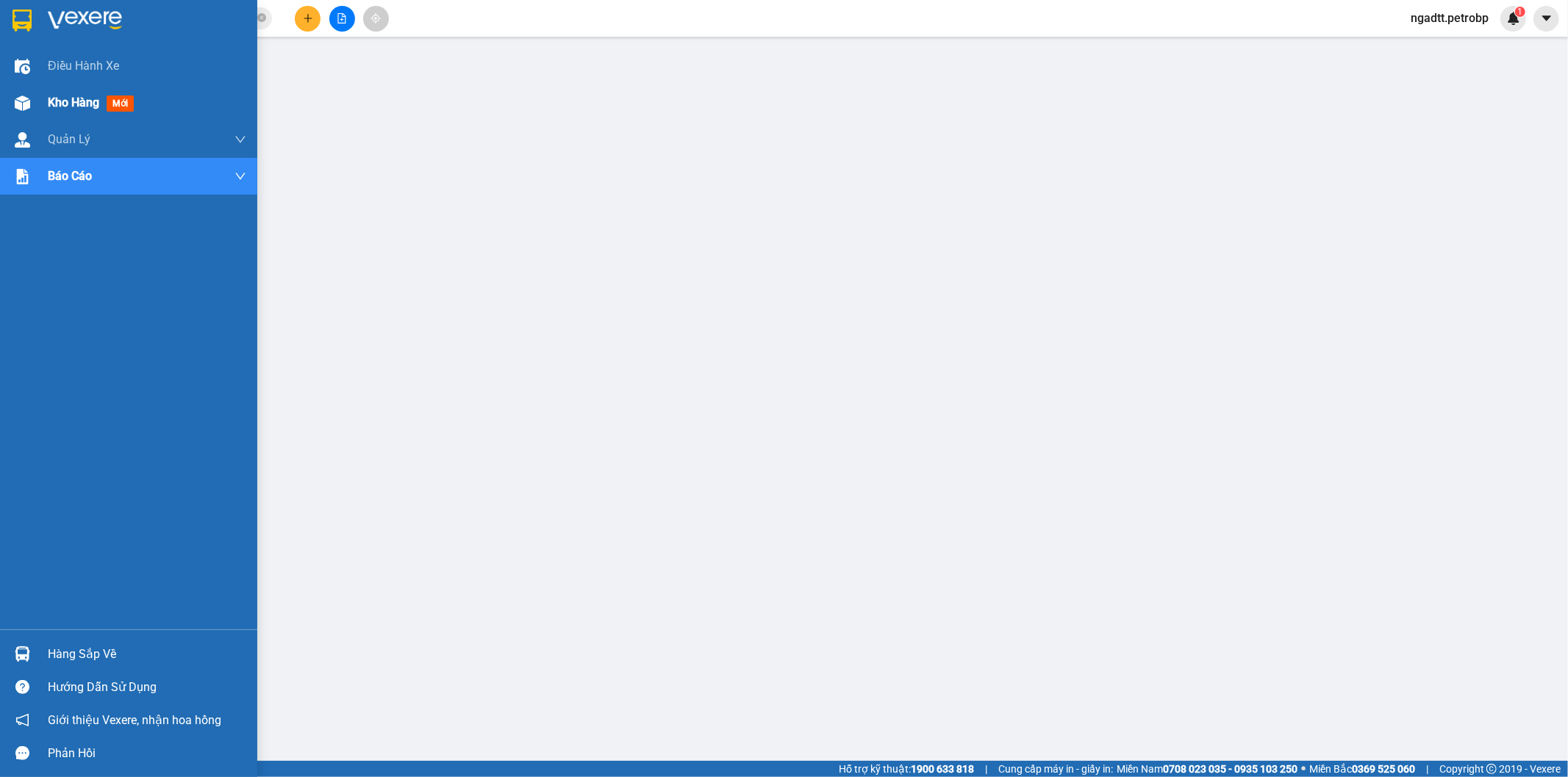
click at [15, 104] on img at bounding box center [22, 103] width 16 height 16
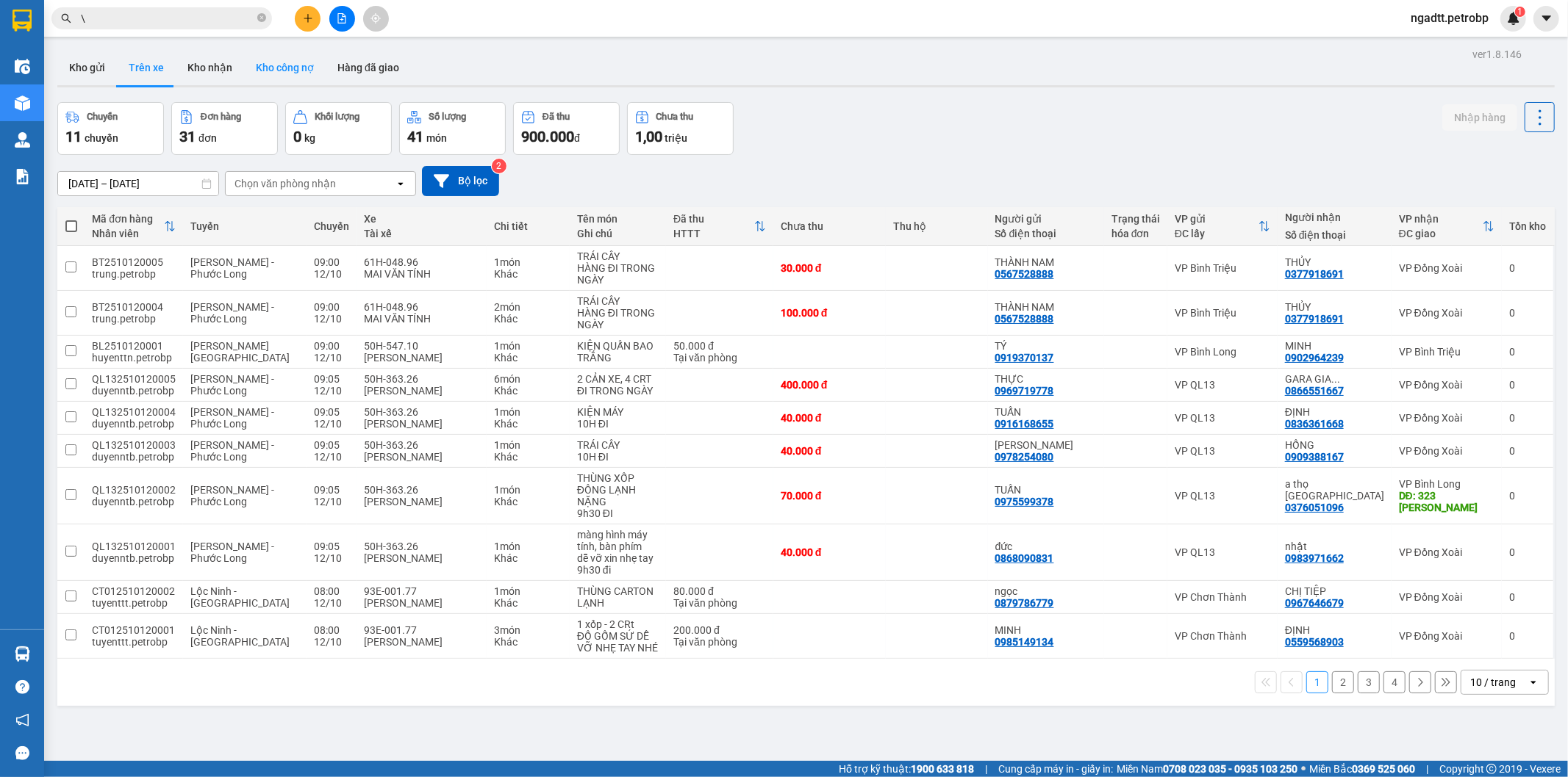
click at [245, 64] on button "Kho công nợ" at bounding box center [284, 68] width 82 height 35
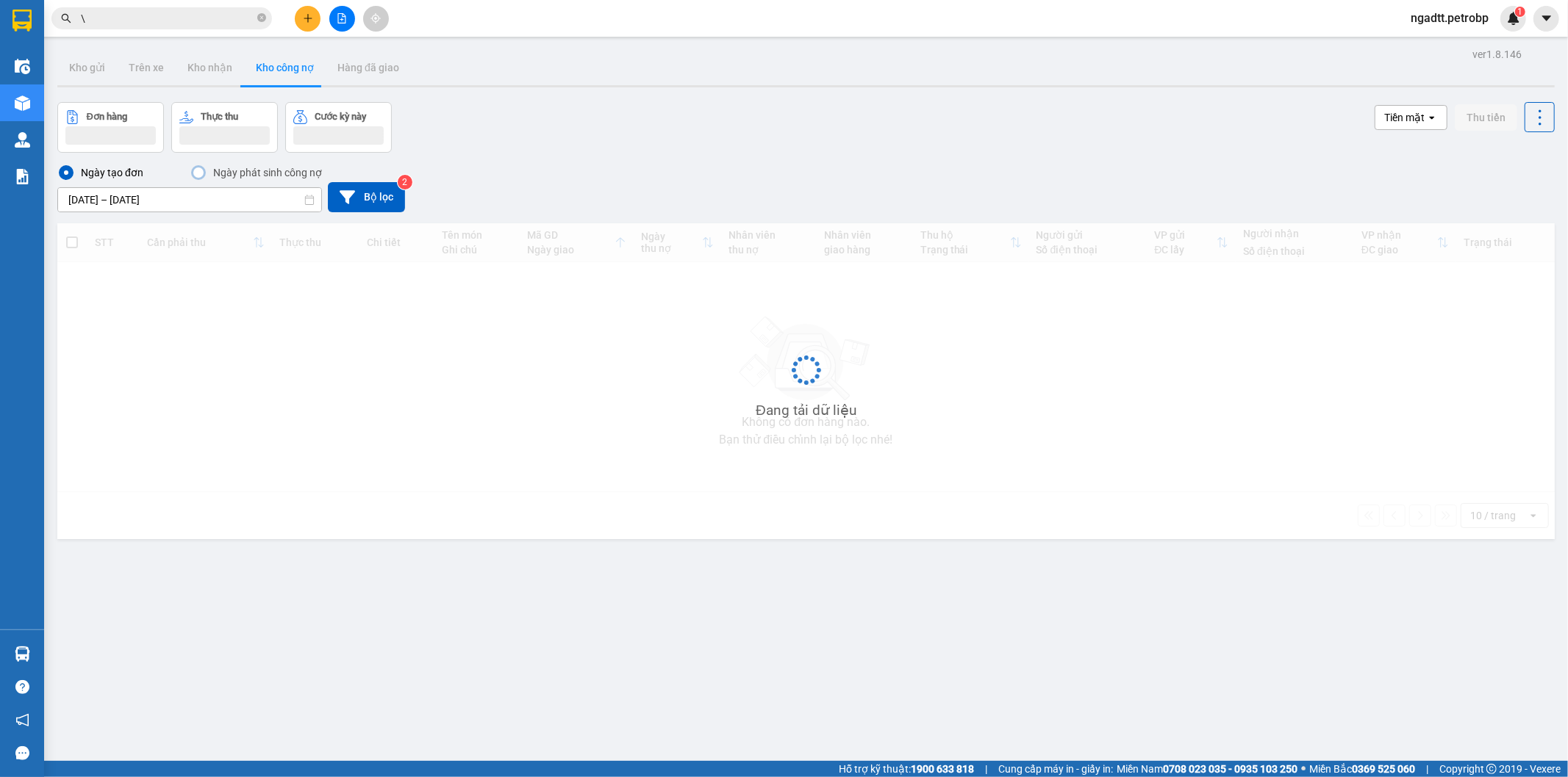
click at [244, 82] on button "Kho công nợ" at bounding box center [284, 68] width 82 height 35
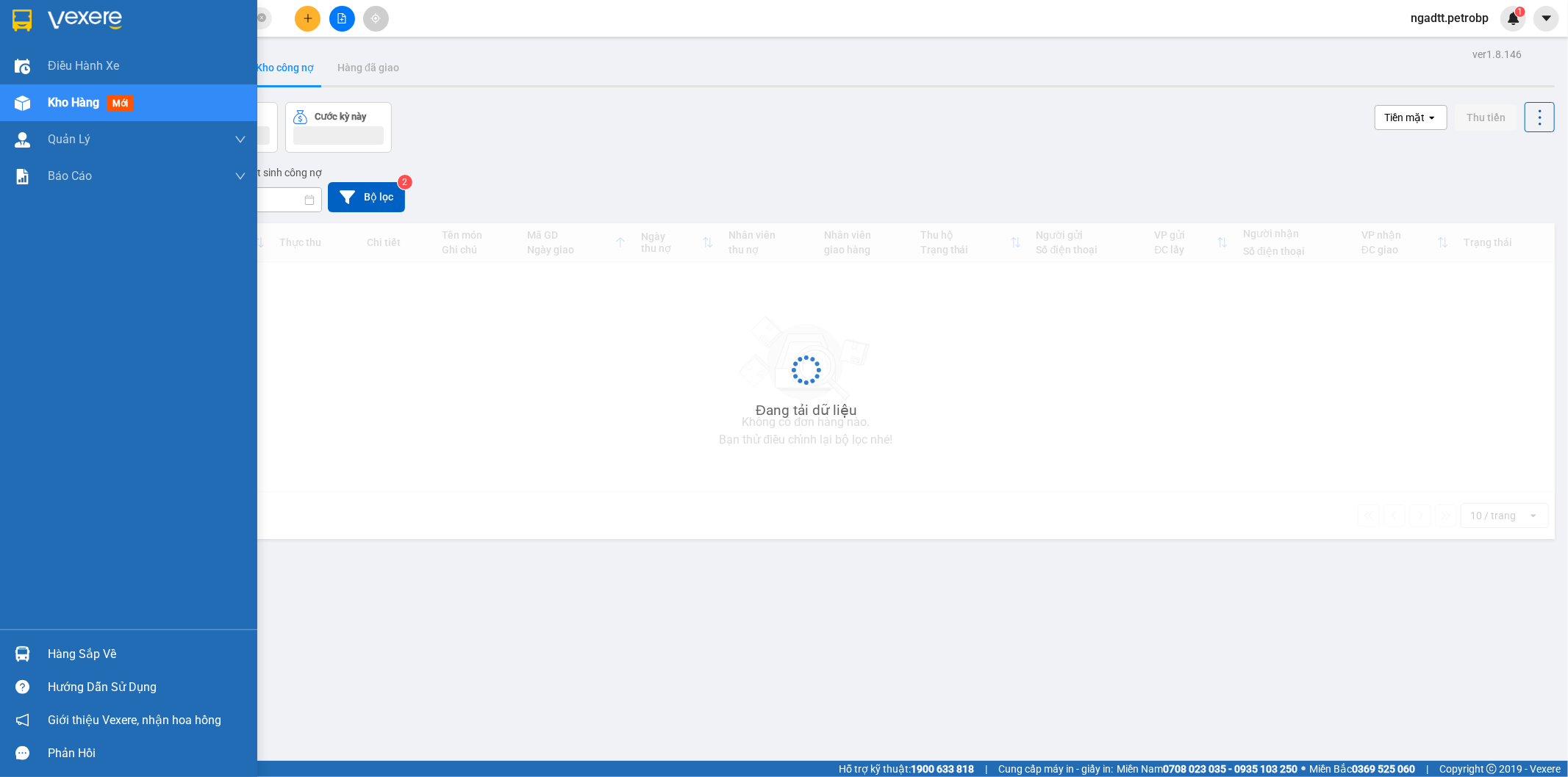
click at [26, 641] on div at bounding box center [22, 653] width 26 height 26
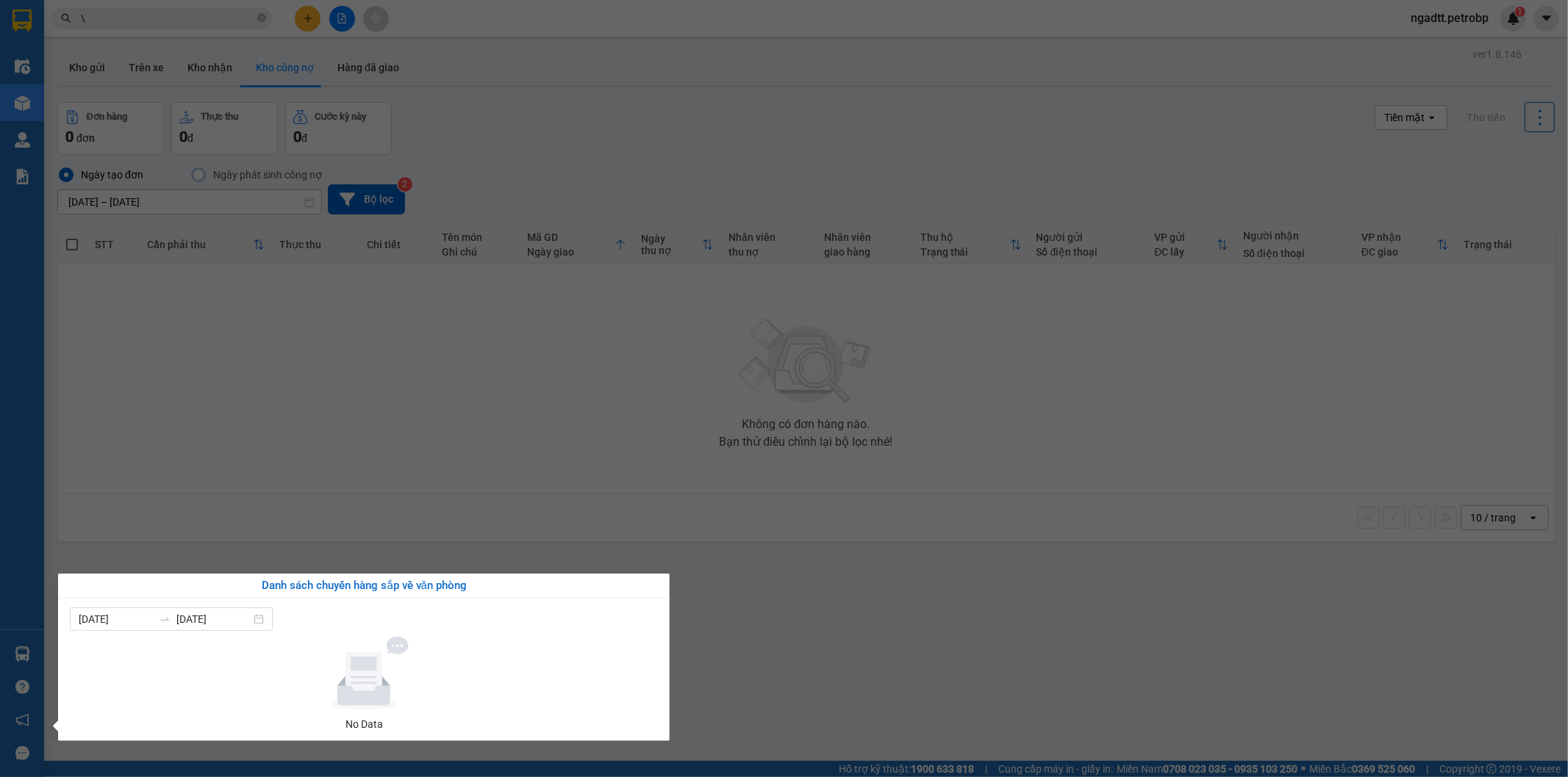
click at [659, 456] on section "Kết quả tìm kiếm ( 378 ) Bộ lọc Ngày tạo đơn gần nhất Mã ĐH Trạng thái Món hàng…" at bounding box center [784, 388] width 1568 height 777
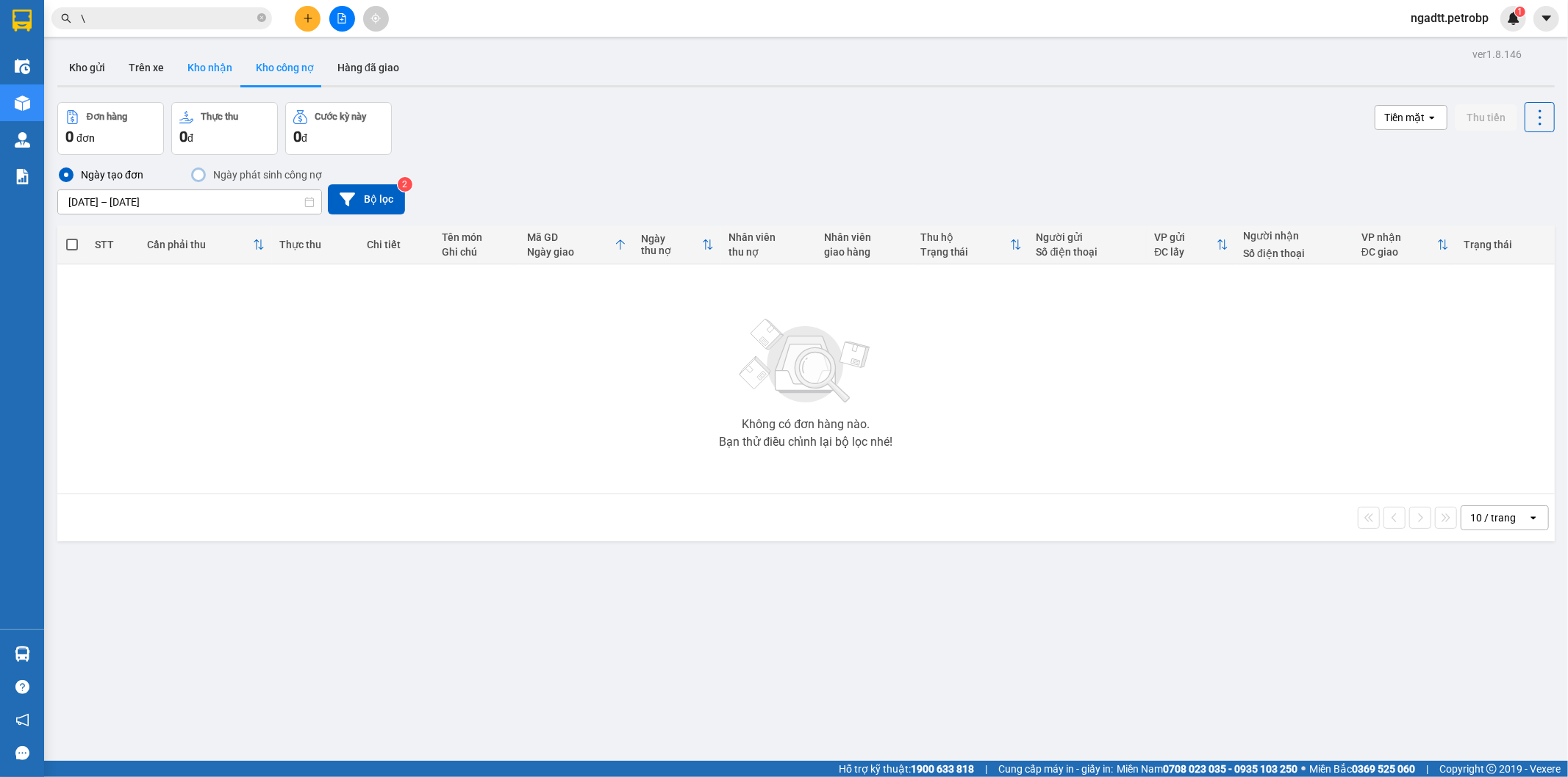
click at [184, 71] on button "Kho nhận" at bounding box center [209, 68] width 68 height 35
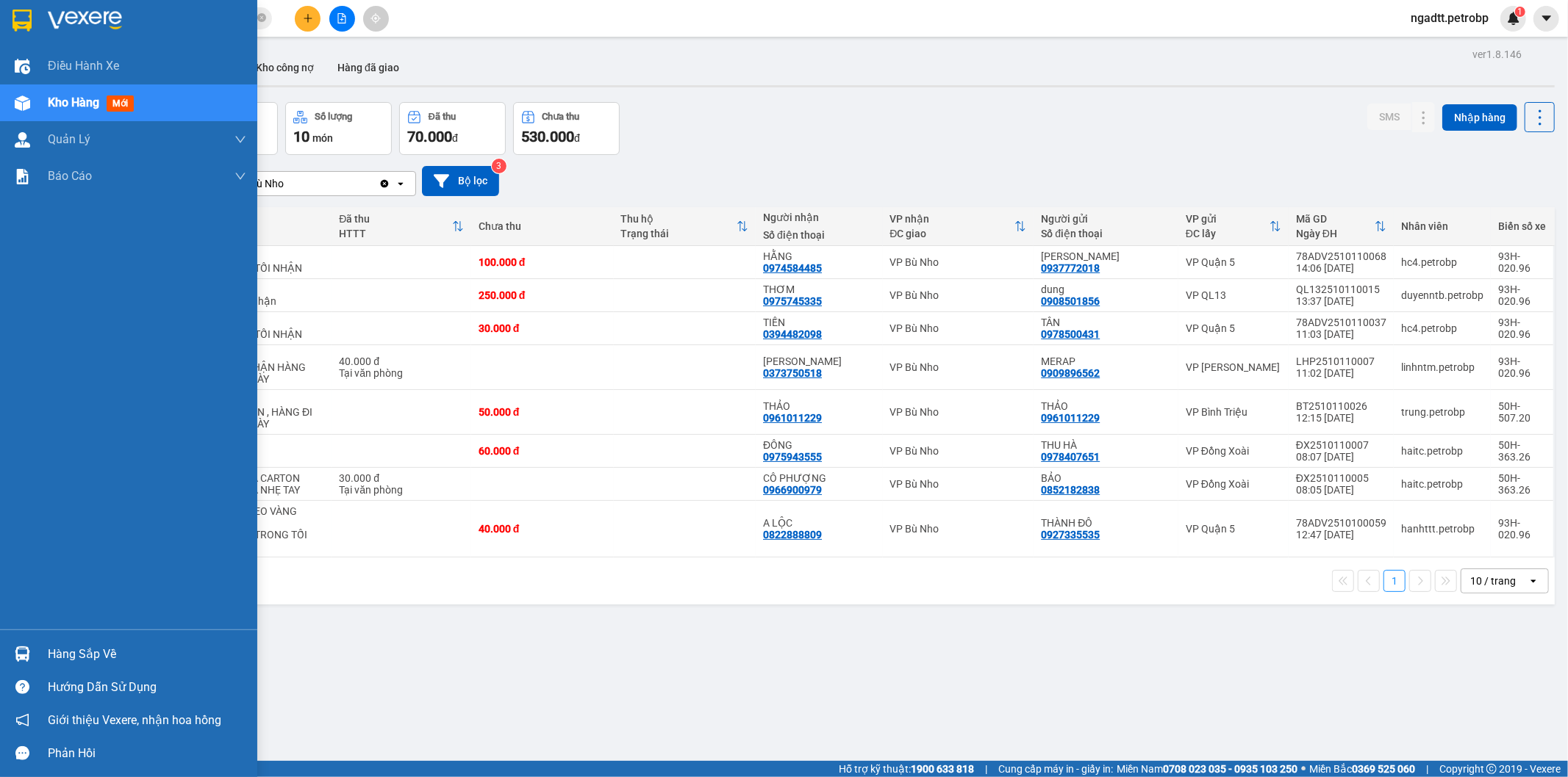
click at [15, 654] on img at bounding box center [22, 654] width 16 height 16
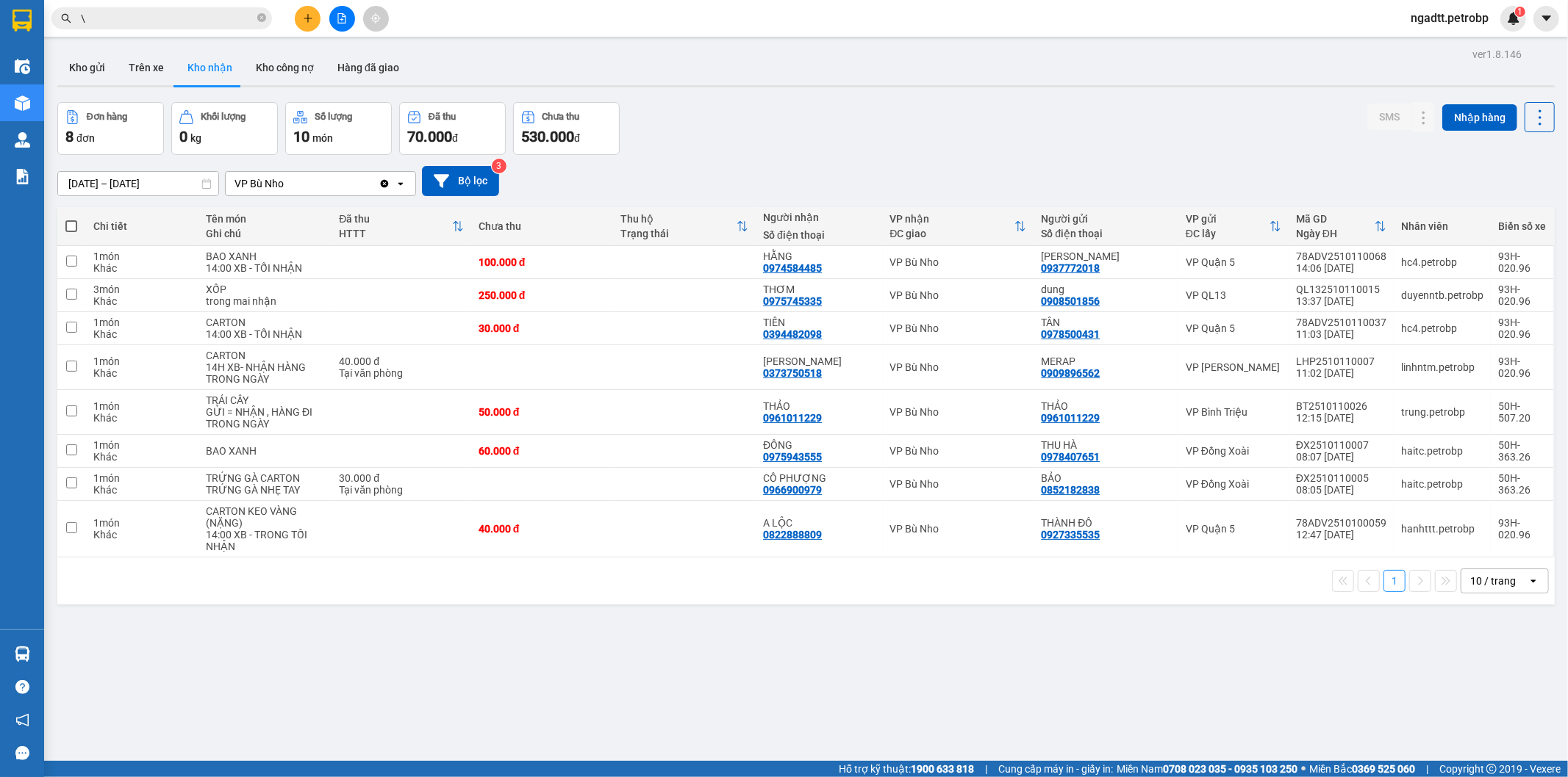
click at [749, 668] on section "Kết quả tìm kiếm ( 378 ) Bộ lọc Ngày tạo đơn gần nhất Mã ĐH Trạng thái Món hàng…" at bounding box center [784, 388] width 1568 height 777
click at [77, 66] on button "Kho gửi" at bounding box center [87, 68] width 59 height 35
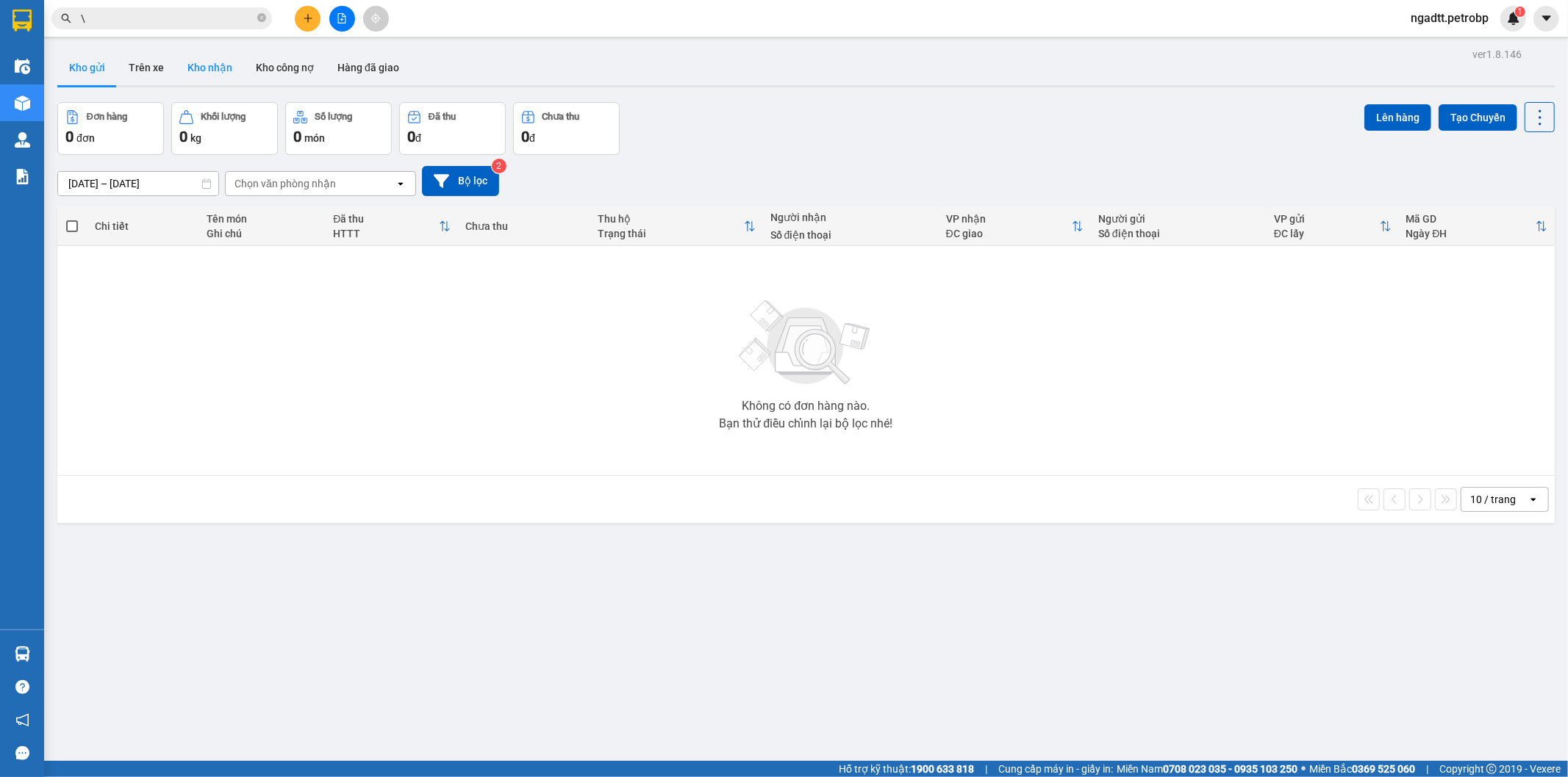
click at [215, 78] on button "Kho nhận" at bounding box center [209, 68] width 68 height 35
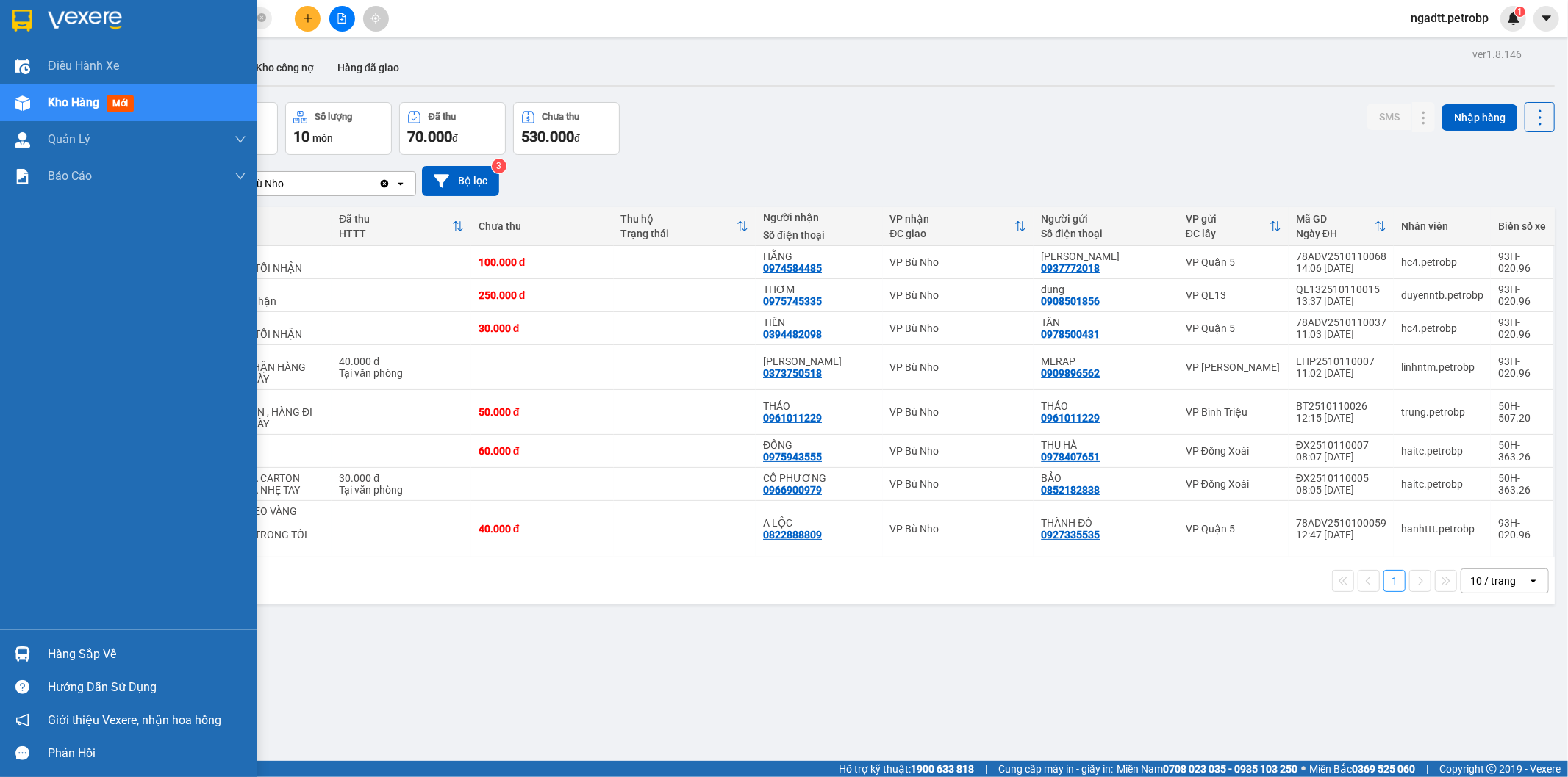
click at [18, 662] on div at bounding box center [22, 653] width 26 height 26
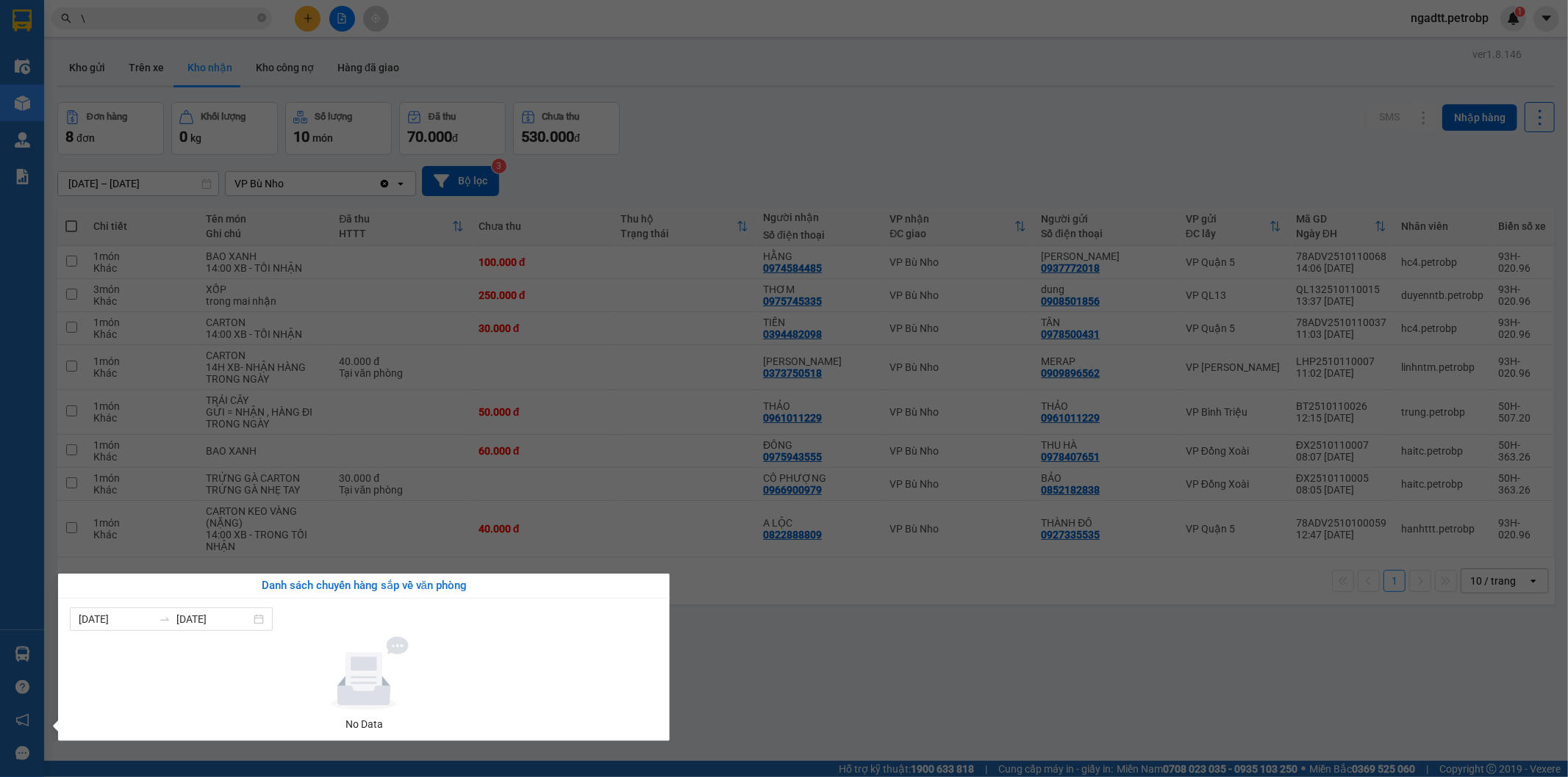
click at [782, 648] on section "Kết quả tìm kiếm ( 378 ) Bộ lọc Ngày tạo đơn gần nhất Mã ĐH Trạng thái Món hàng…" at bounding box center [784, 388] width 1568 height 777
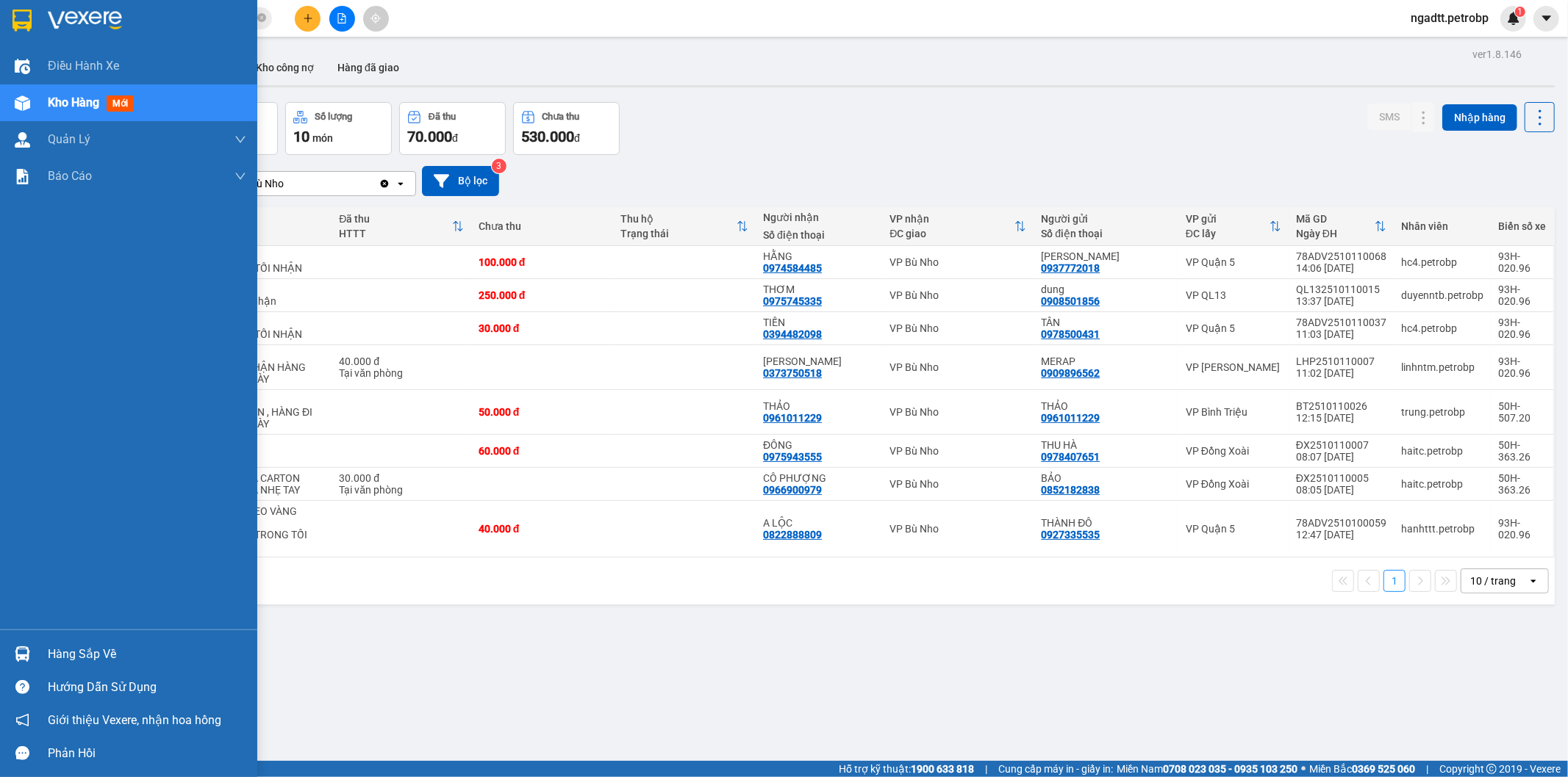
click at [35, 645] on div "Hàng sắp về" at bounding box center [129, 654] width 257 height 33
click at [35, 645] on div "Điều hành xe Kho hàng mới Quản Lý Quản lý chuyến Quản lý khách hàng Quản lý khá…" at bounding box center [129, 388] width 257 height 777
click at [30, 656] on img at bounding box center [22, 654] width 16 height 16
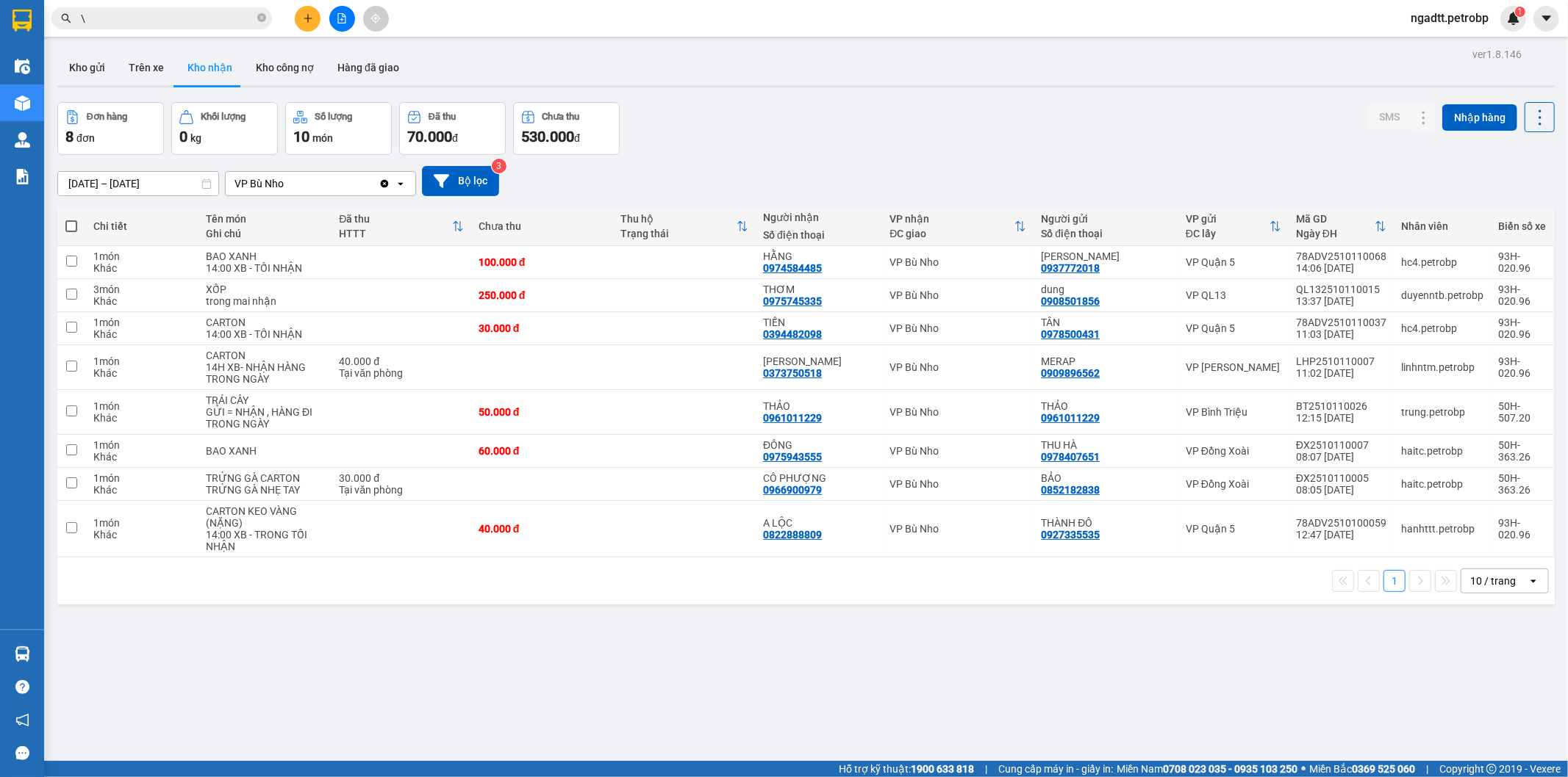
click at [750, 643] on section "Kết quả tìm kiếm ( 378 ) Bộ lọc Ngày tạo đơn gần nhất Mã ĐH Trạng thái Món hàng…" at bounding box center [784, 388] width 1568 height 777
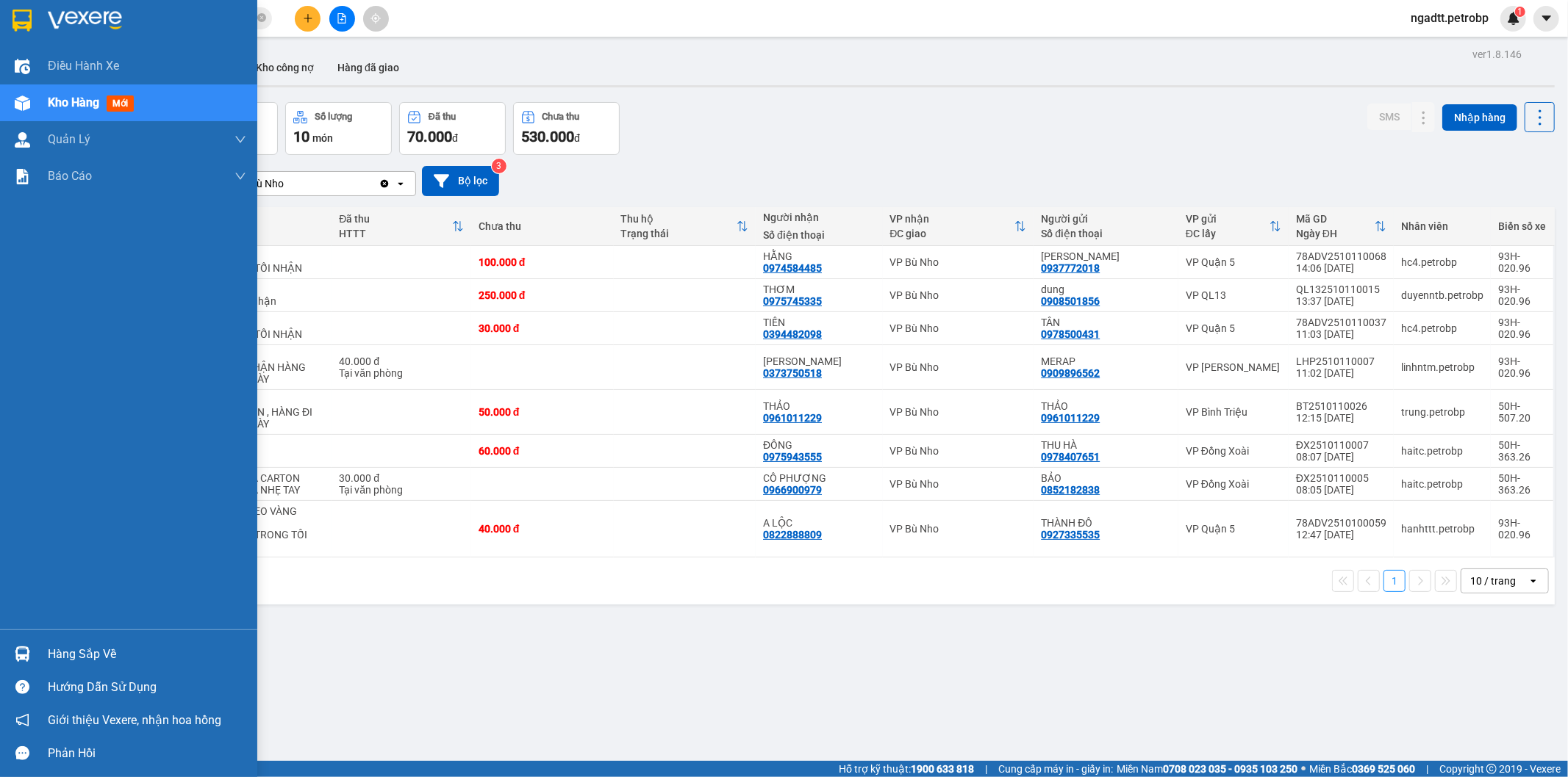
click at [10, 636] on div "Hàng sắp về Hướng dẫn sử dụng Giới thiệu Vexere, nhận hoa hồng Phản hồi" at bounding box center [129, 700] width 257 height 140
click at [15, 650] on img at bounding box center [22, 654] width 16 height 16
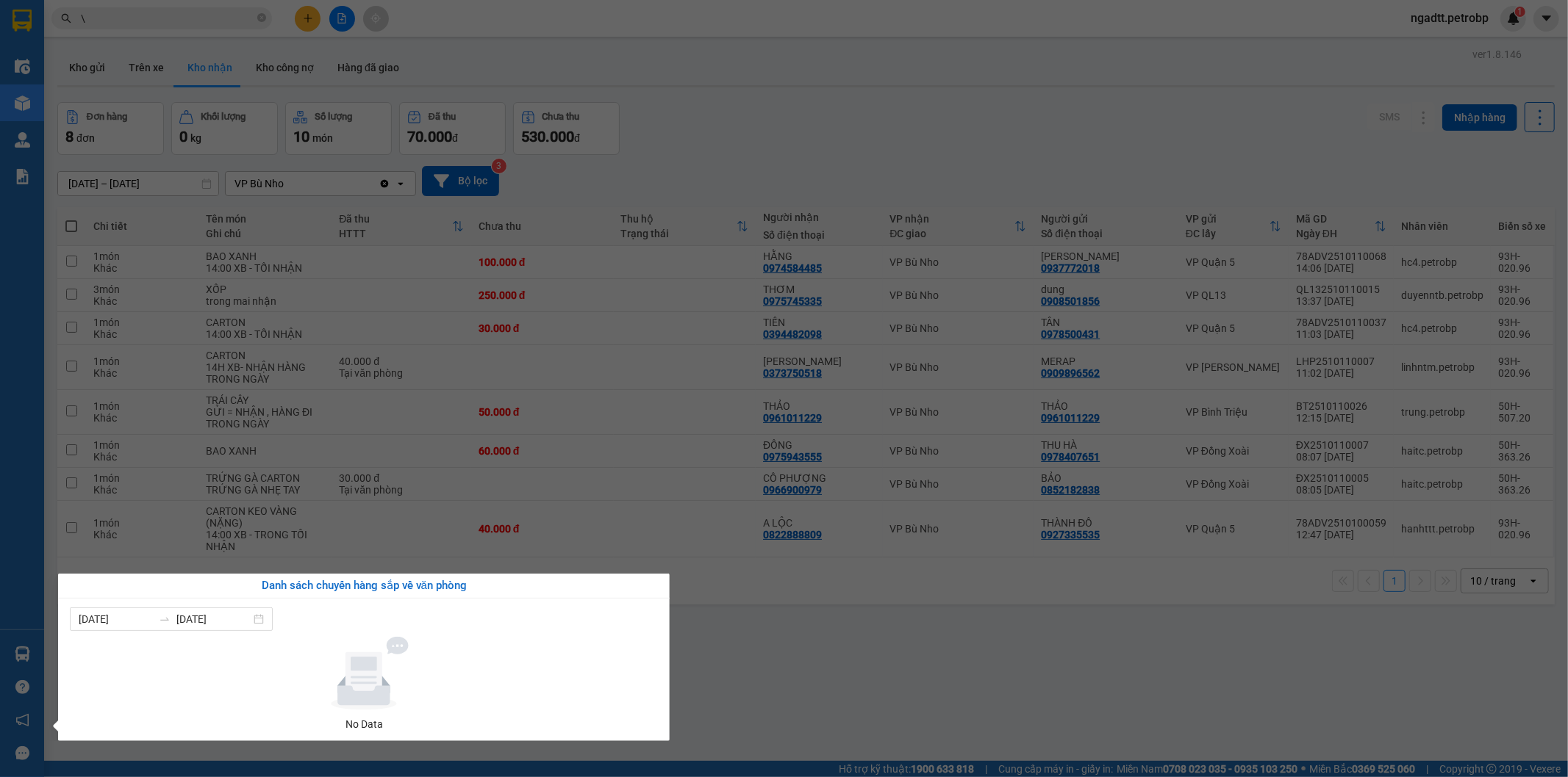
click at [700, 531] on section "Kết quả tìm kiếm ( 378 ) Bộ lọc Ngày tạo đơn gần nhất Mã ĐH Trạng thái Món hàng…" at bounding box center [784, 388] width 1568 height 777
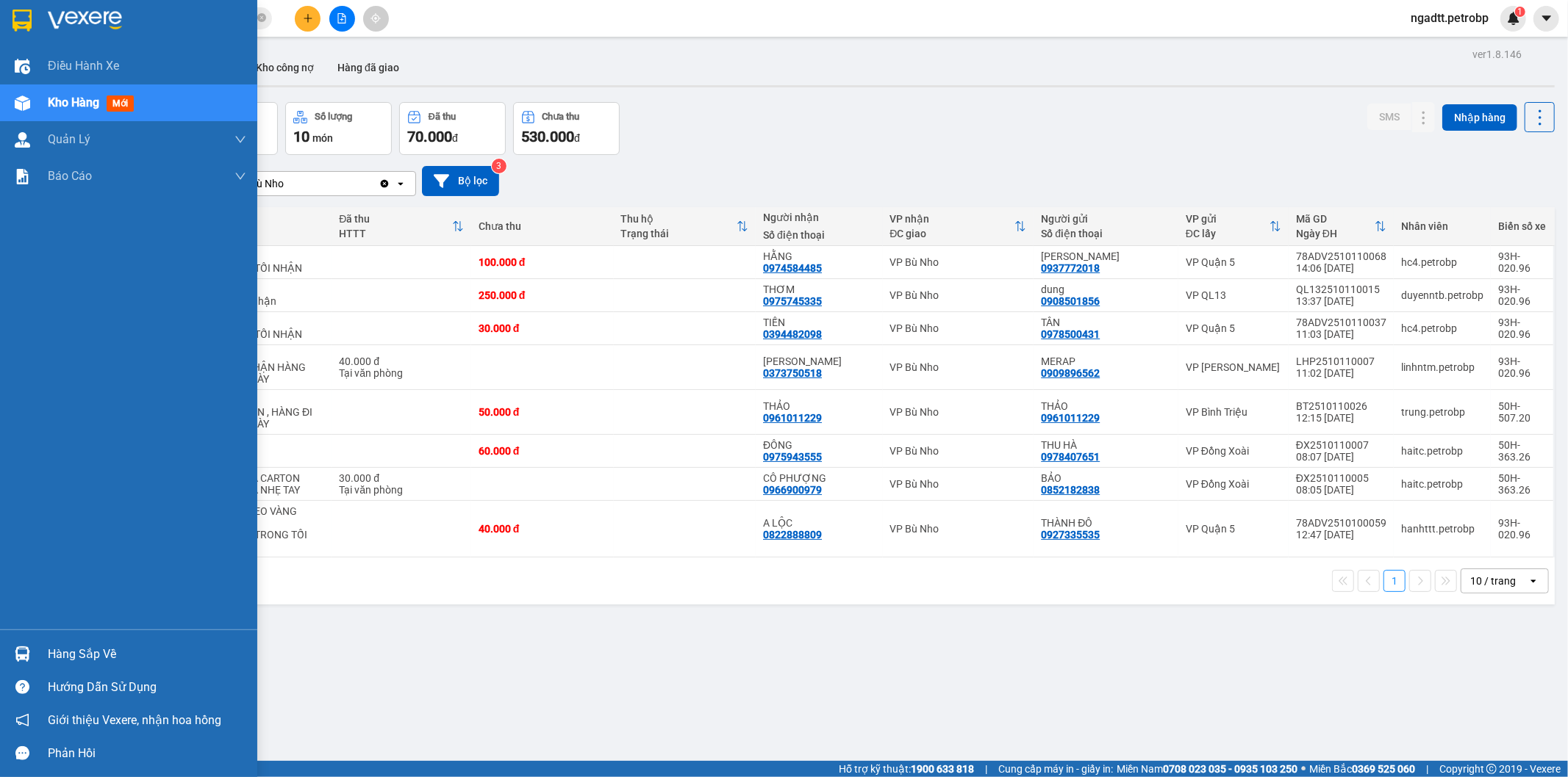
click at [10, 656] on div at bounding box center [22, 653] width 26 height 26
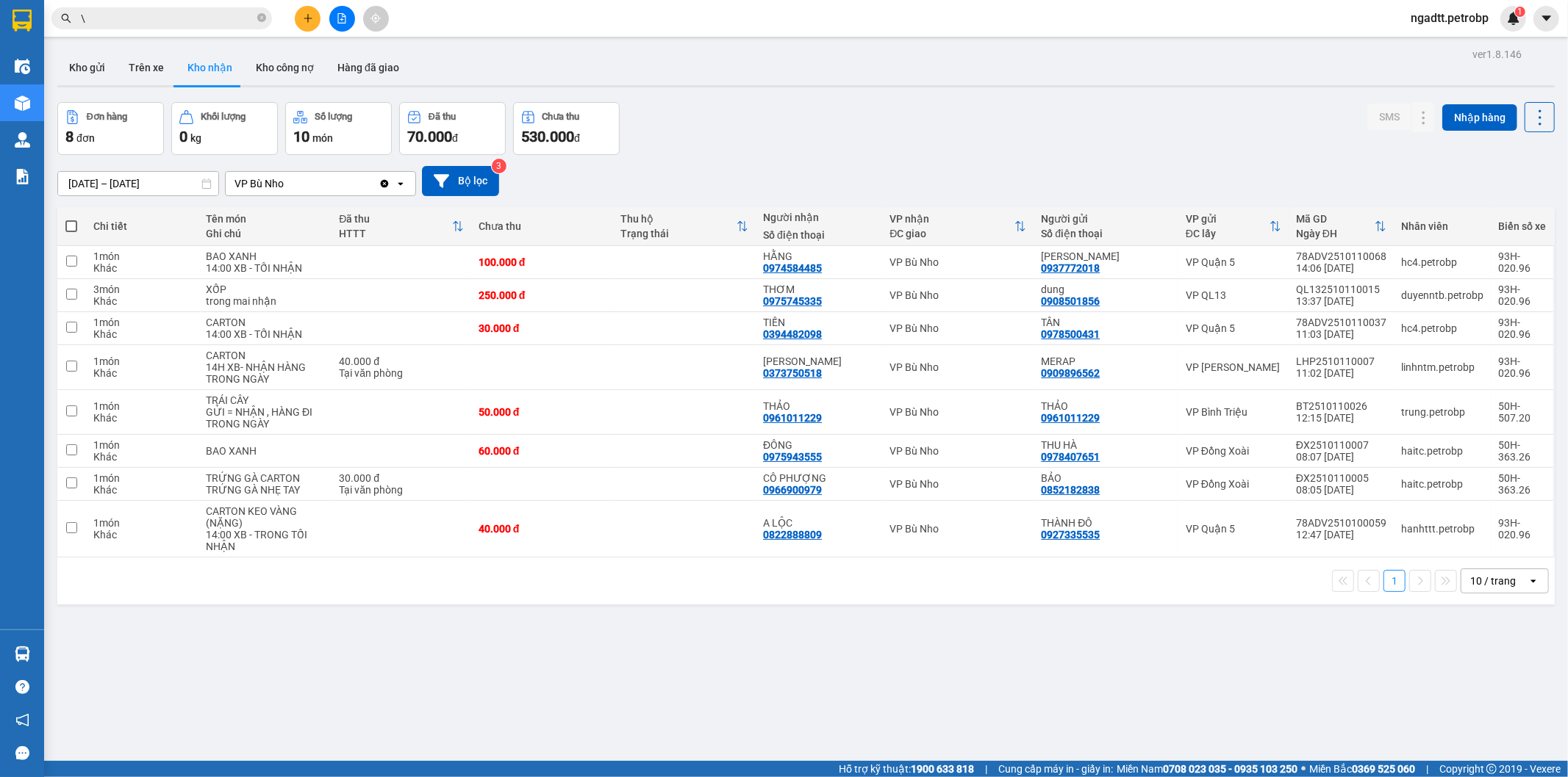
click at [797, 730] on section "Kết quả tìm kiếm ( 378 ) Bộ lọc Ngày tạo đơn gần nhất Mã ĐH Trạng thái Món hàng…" at bounding box center [784, 388] width 1568 height 777
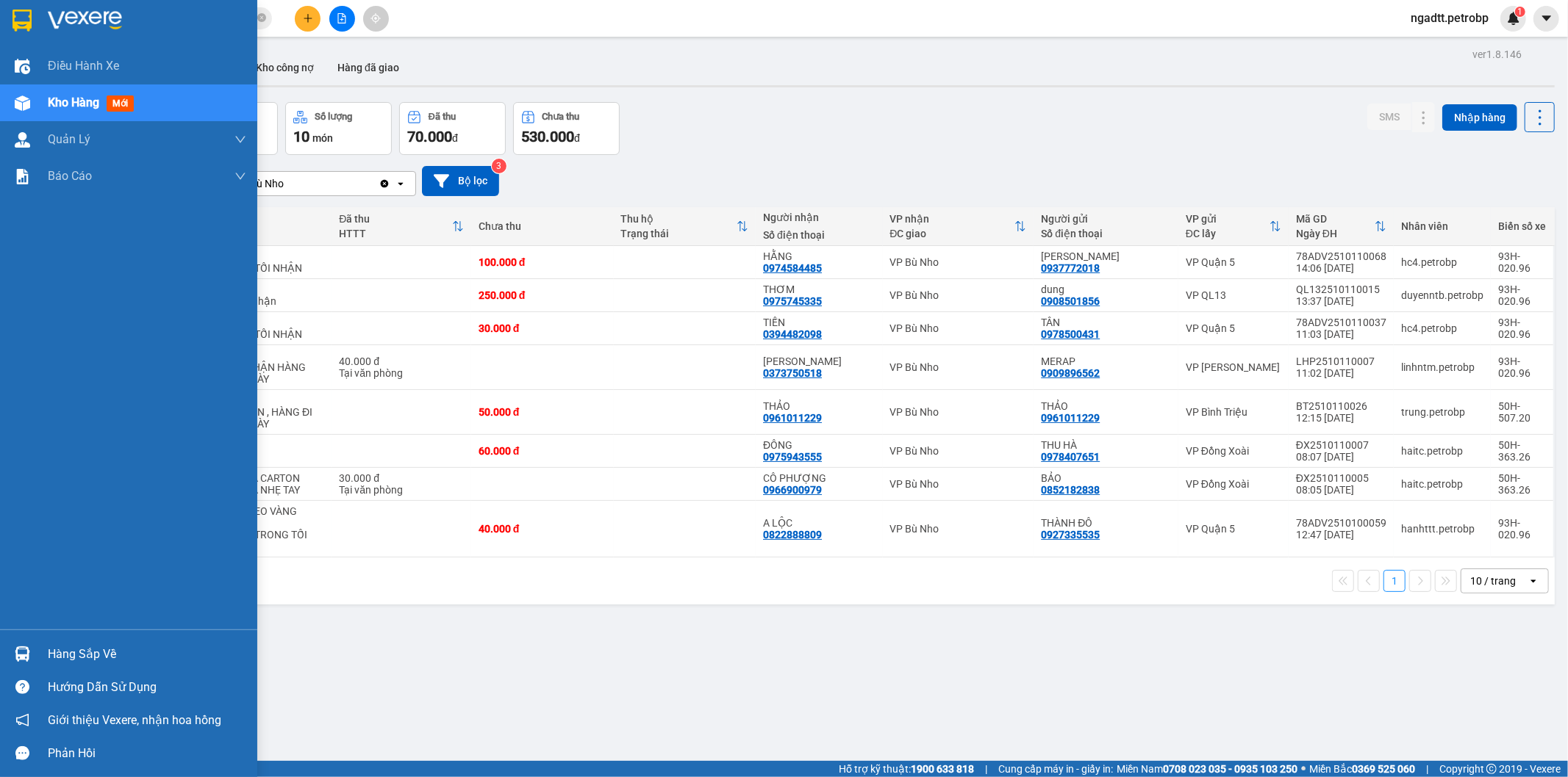
click at [17, 659] on img at bounding box center [22, 654] width 16 height 16
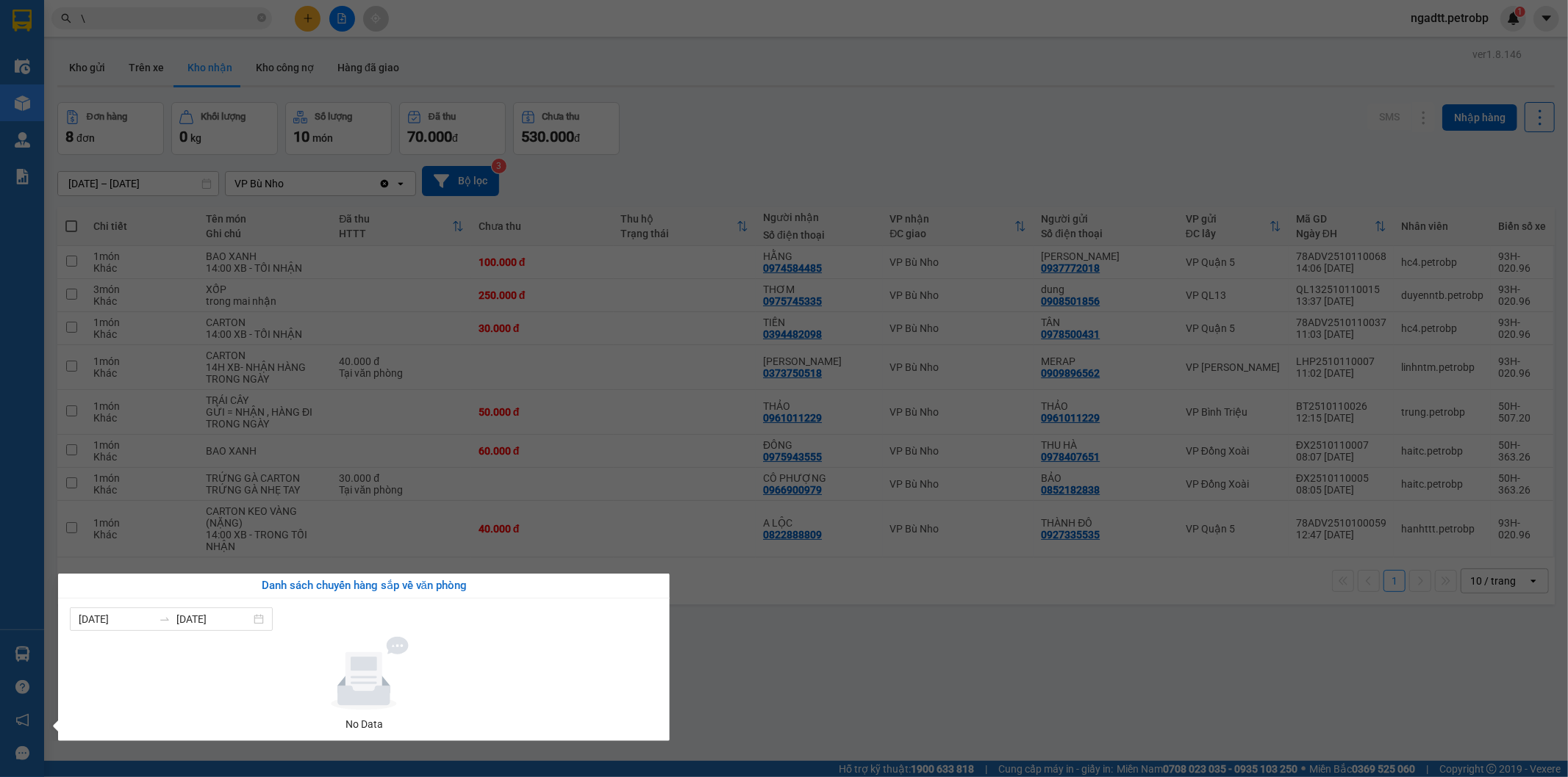
click at [782, 634] on section "Kết quả tìm kiếm ( 378 ) Bộ lọc Ngày tạo đơn gần nhất Mã ĐH Trạng thái Món hàng…" at bounding box center [784, 388] width 1568 height 777
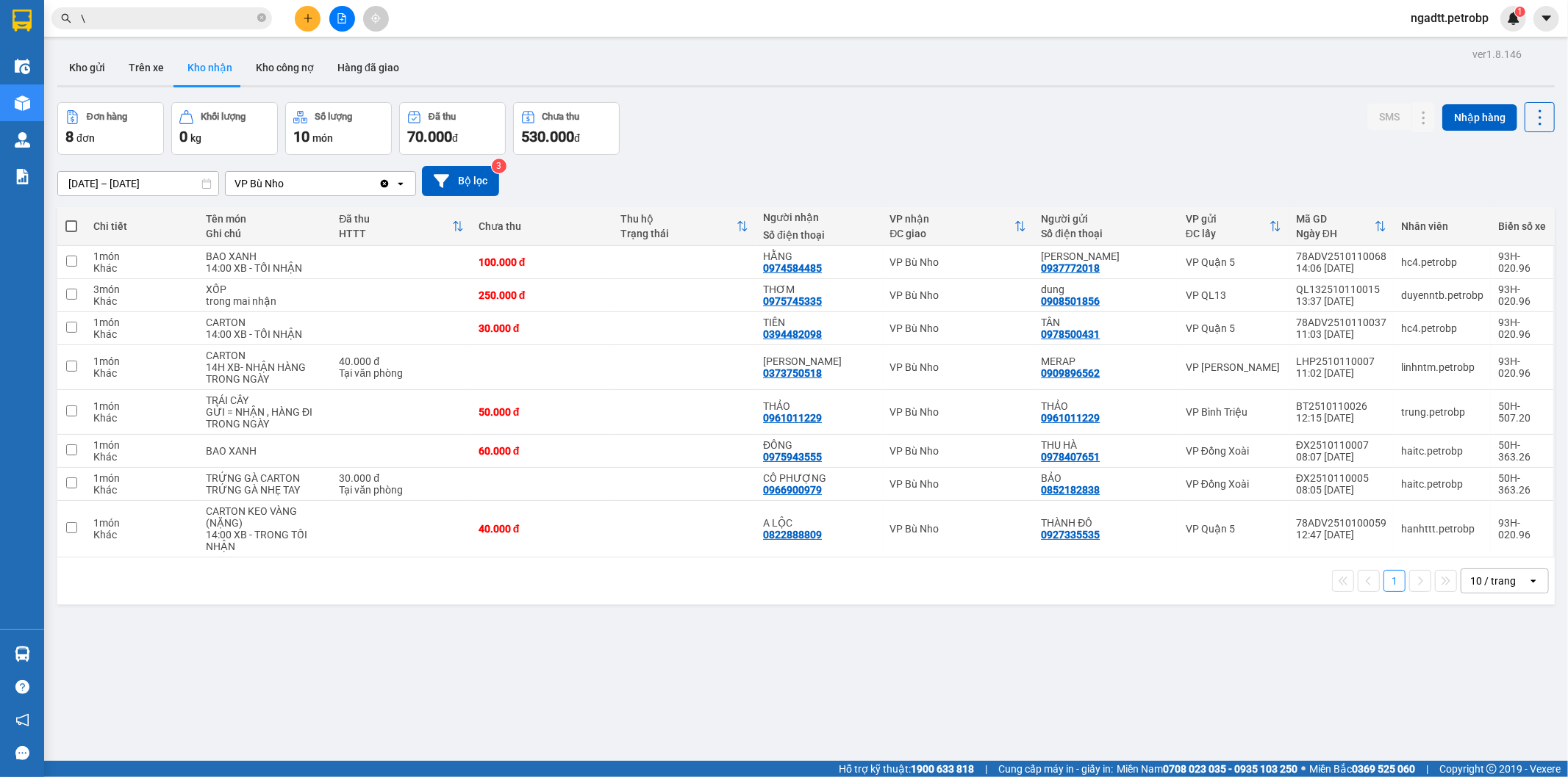
click at [869, 150] on div "Đơn hàng 8 đơn Khối lượng 0 kg Số lượng 10 món Đã thu 70.000 đ Chưa thu 530.000…" at bounding box center [806, 129] width 1497 height 53
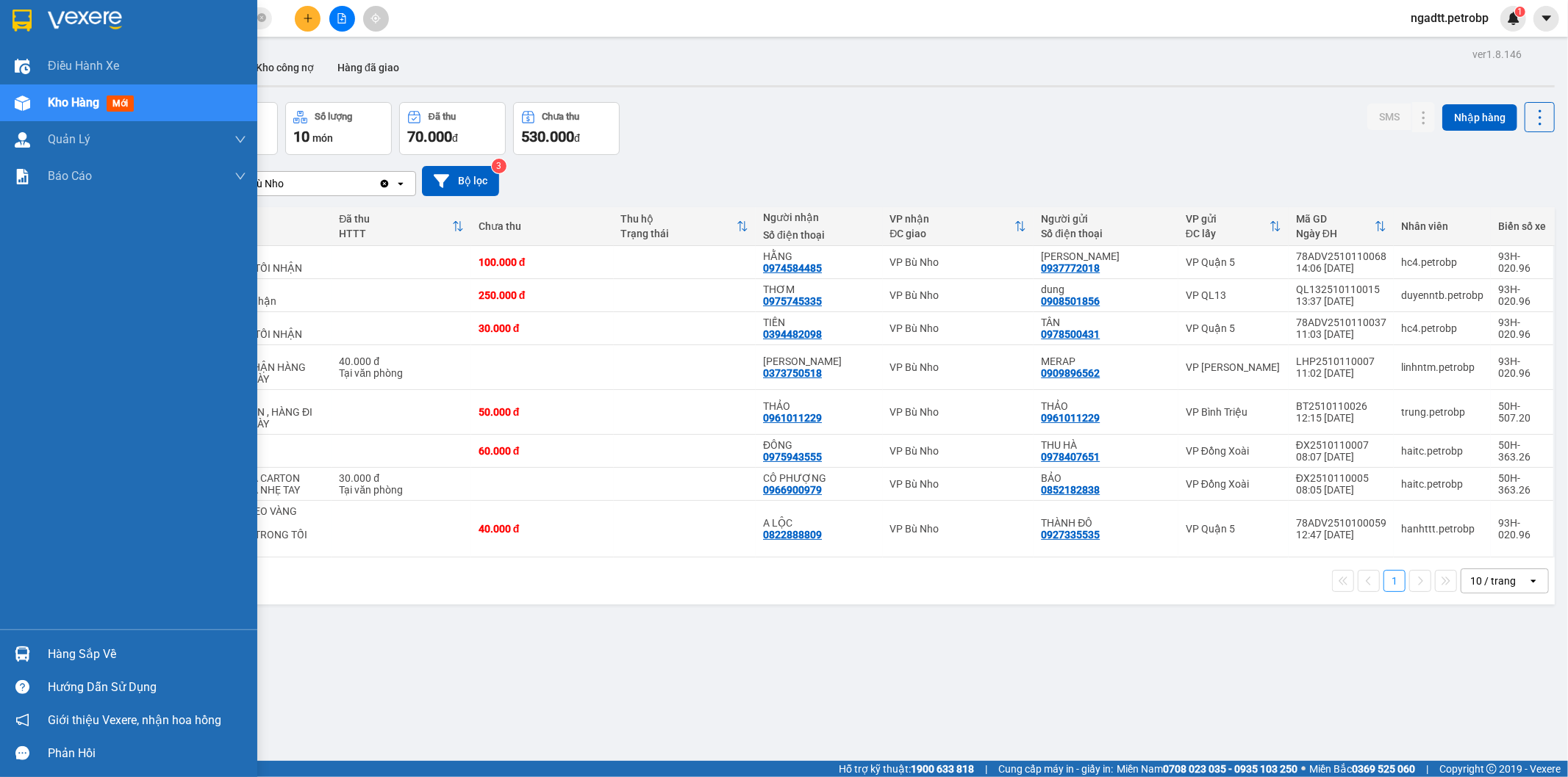
click at [21, 661] on img at bounding box center [22, 654] width 16 height 16
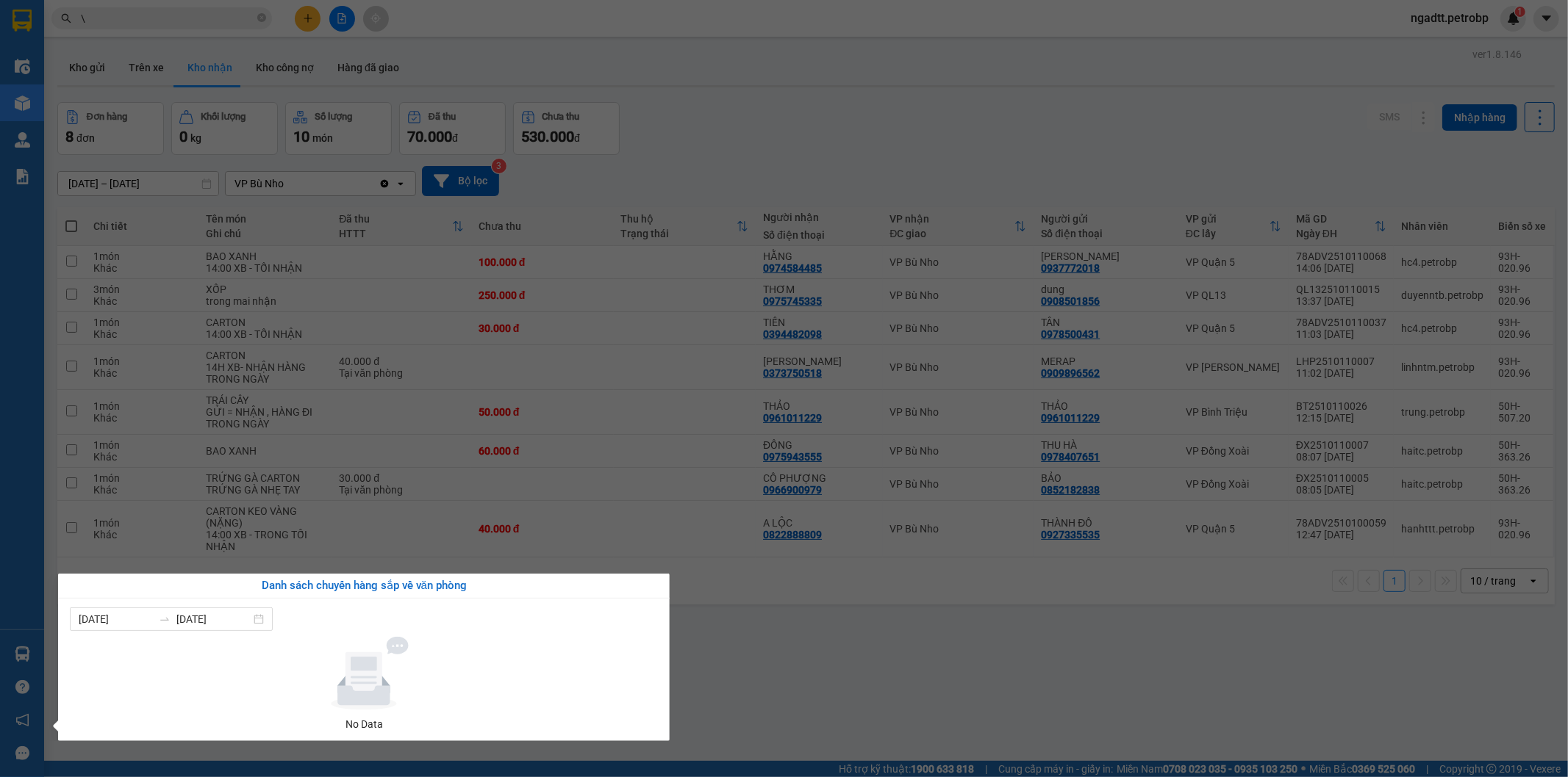
click at [796, 615] on section "Kết quả tìm kiếm ( 378 ) Bộ lọc Ngày tạo đơn gần nhất Mã ĐH Trạng thái Món hàng…" at bounding box center [784, 388] width 1568 height 777
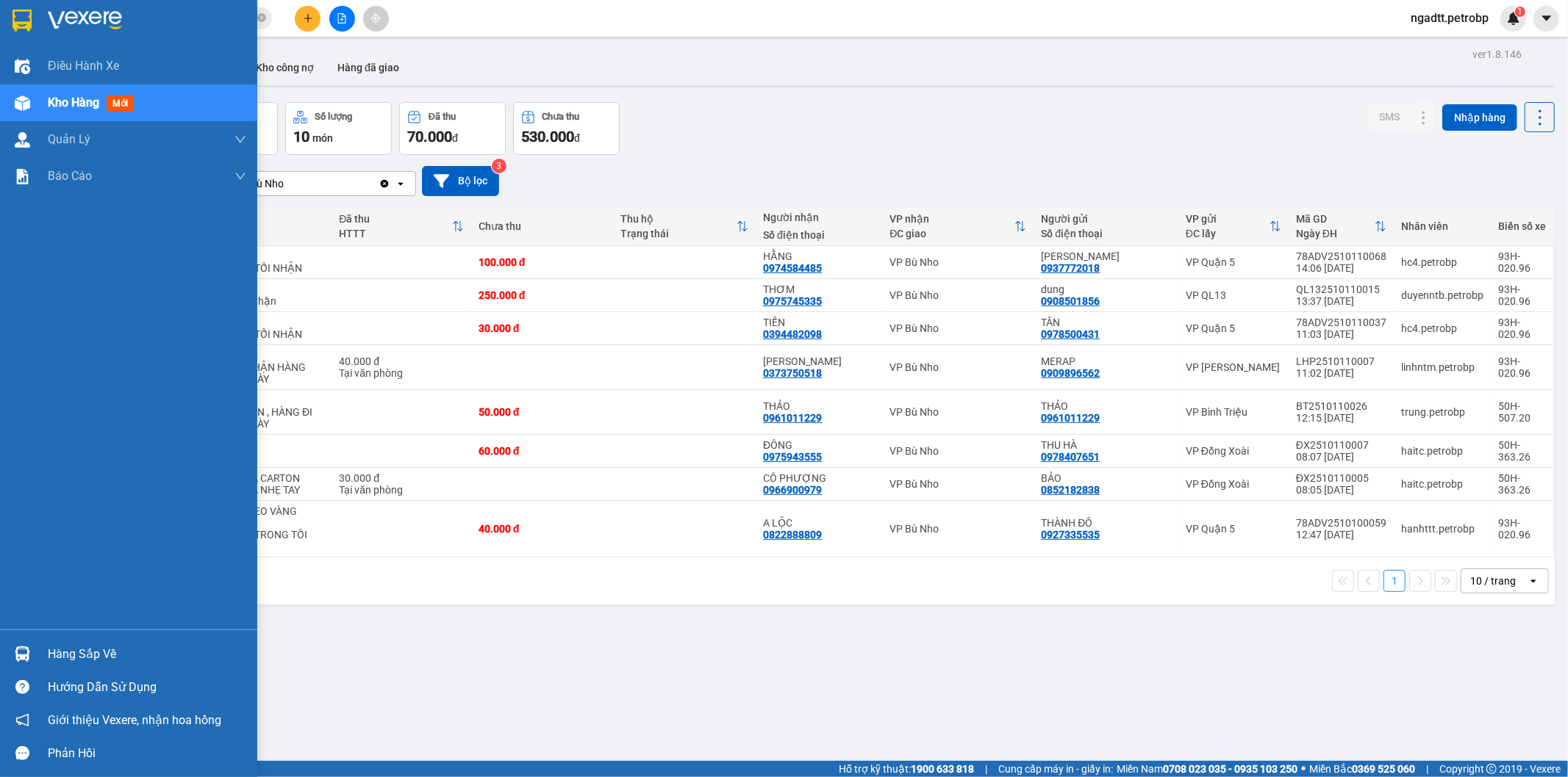
click at [24, 662] on div at bounding box center [22, 653] width 26 height 26
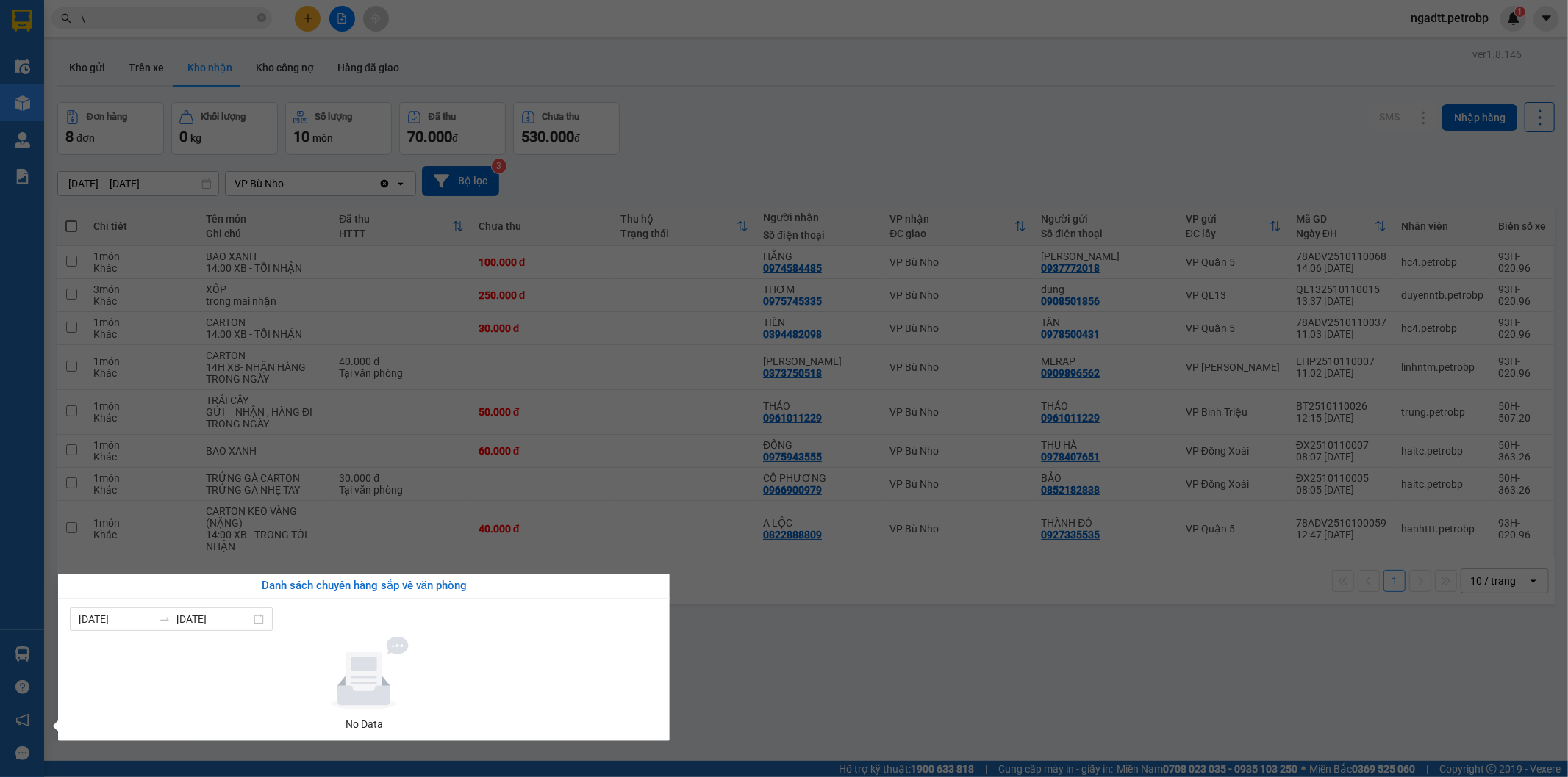
drag, startPoint x: 810, startPoint y: 691, endPoint x: 519, endPoint y: 27, distance: 725.0
click at [810, 689] on section "Kết quả tìm kiếm ( 378 ) Bộ lọc Ngày tạo đơn gần nhất Mã ĐH Trạng thái Món hàng…" at bounding box center [784, 388] width 1568 height 777
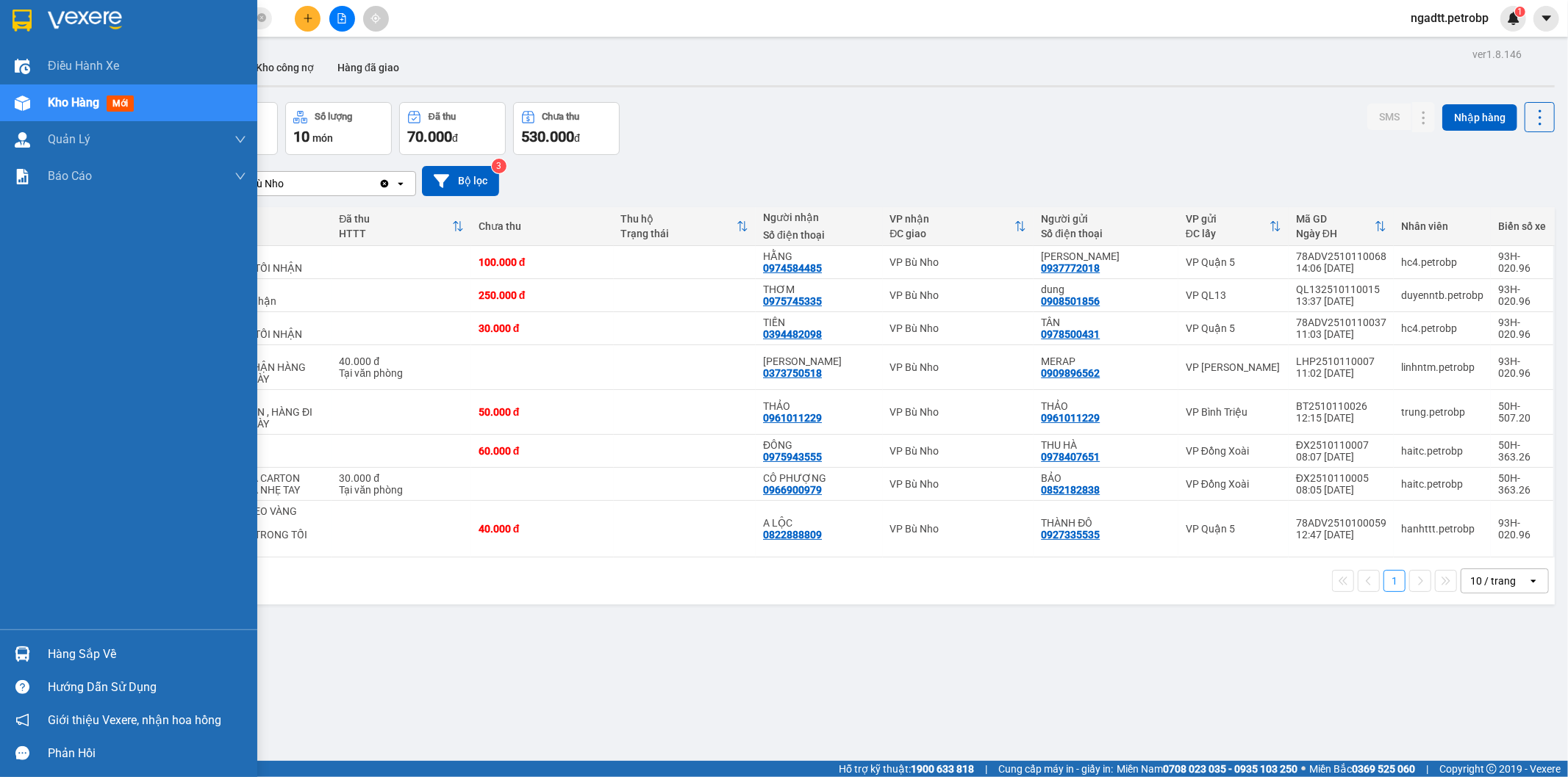
click at [35, 667] on div "Hàng sắp về" at bounding box center [129, 654] width 257 height 33
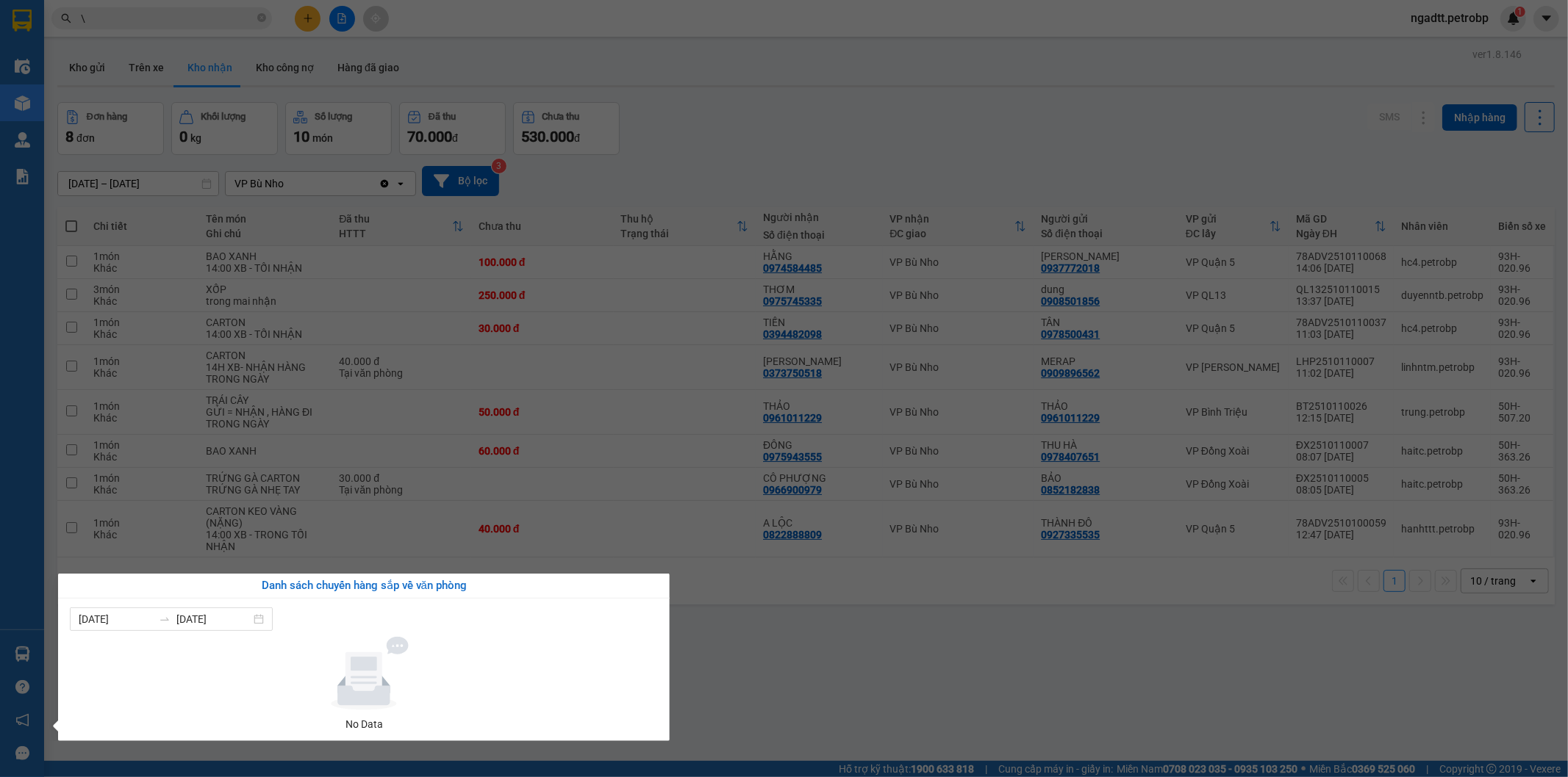
click at [644, 688] on div at bounding box center [364, 673] width 576 height 73
click at [851, 599] on section "Kết quả tìm kiếm ( 378 ) Bộ lọc Ngày tạo đơn gần nhất Mã ĐH Trạng thái Món hàng…" at bounding box center [784, 388] width 1568 height 777
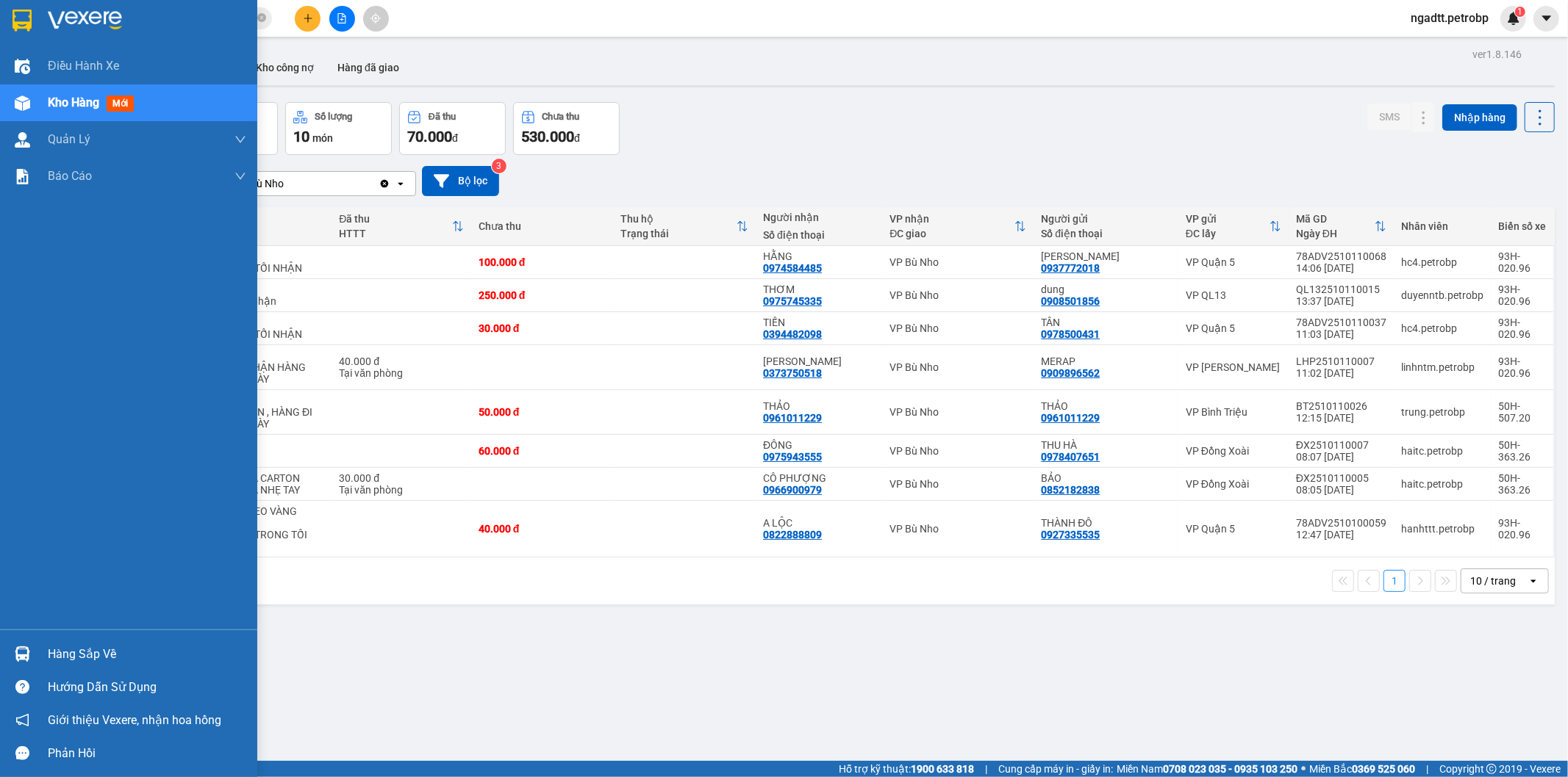
click at [17, 632] on div "Hàng sắp về Hướng dẫn sử dụng Giới thiệu Vexere, nhận hoa hồng Phản hồi" at bounding box center [129, 700] width 257 height 140
click at [16, 644] on div at bounding box center [22, 653] width 26 height 26
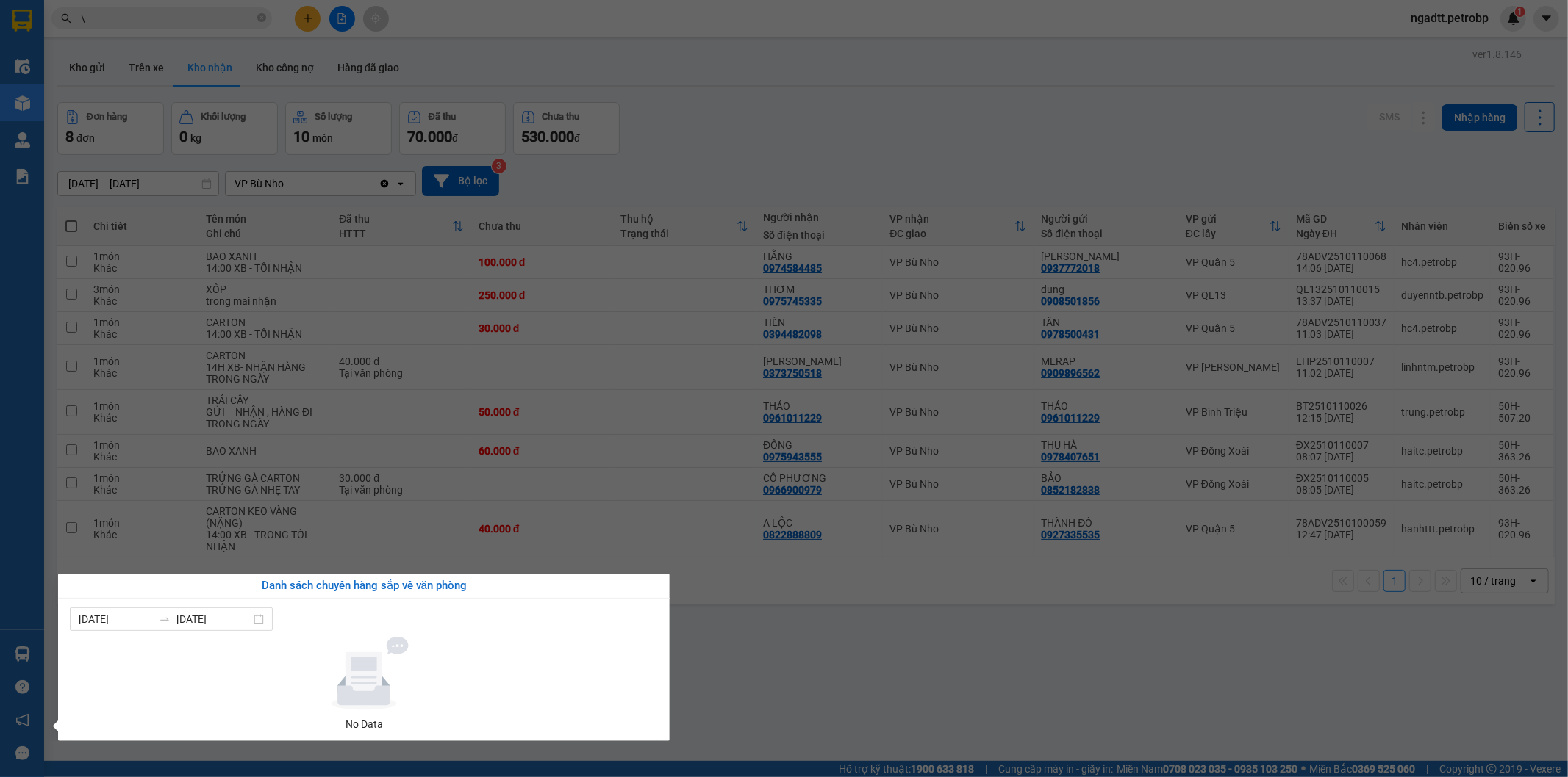
drag, startPoint x: 721, startPoint y: 699, endPoint x: 637, endPoint y: 775, distance: 113.3
click at [718, 704] on section "Kết quả tìm kiếm ( 378 ) Bộ lọc Ngày tạo đơn gần nhất Mã ĐH Trạng thái Món hàng…" at bounding box center [784, 388] width 1568 height 777
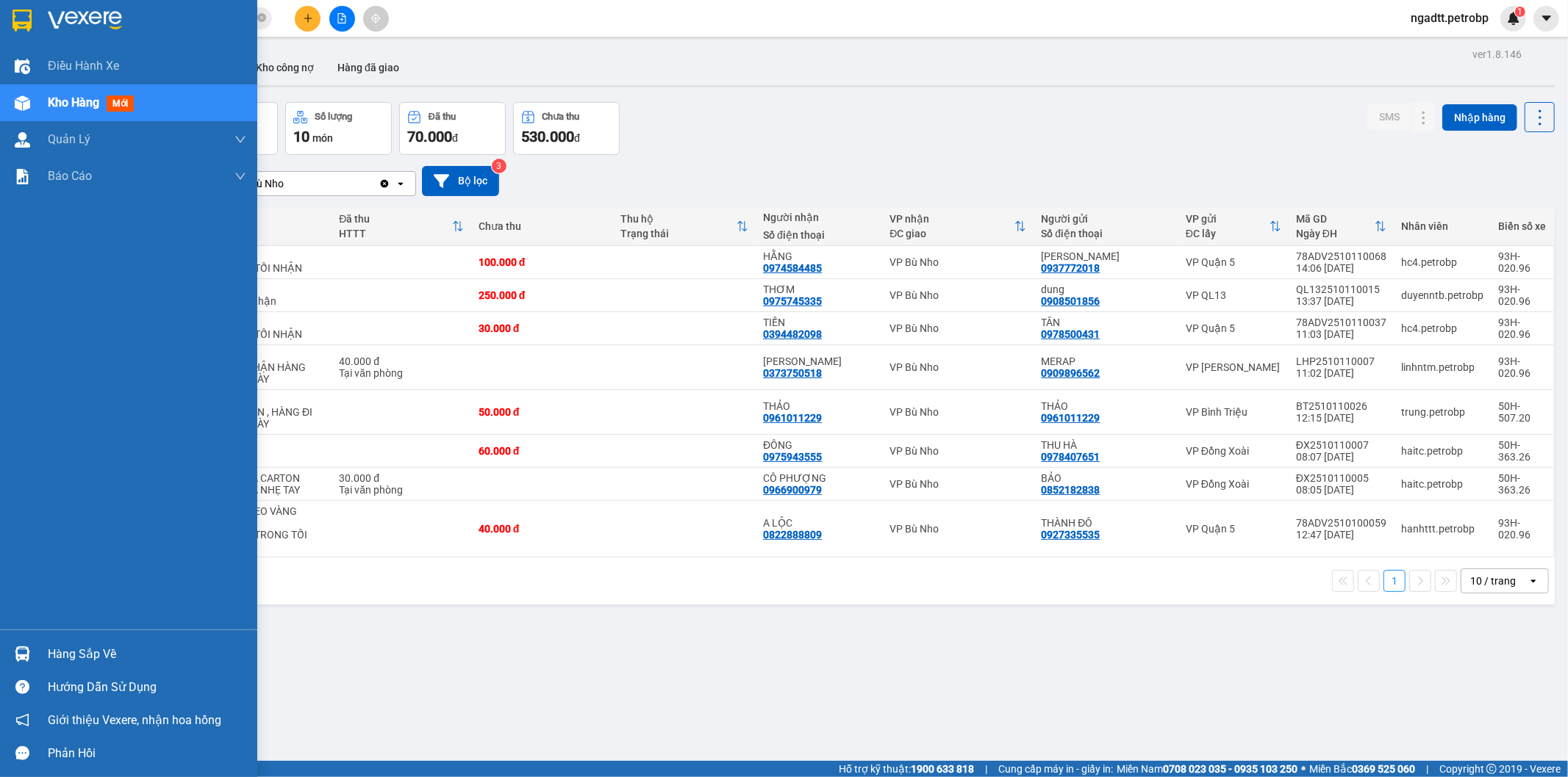
click at [11, 653] on div at bounding box center [22, 653] width 26 height 26
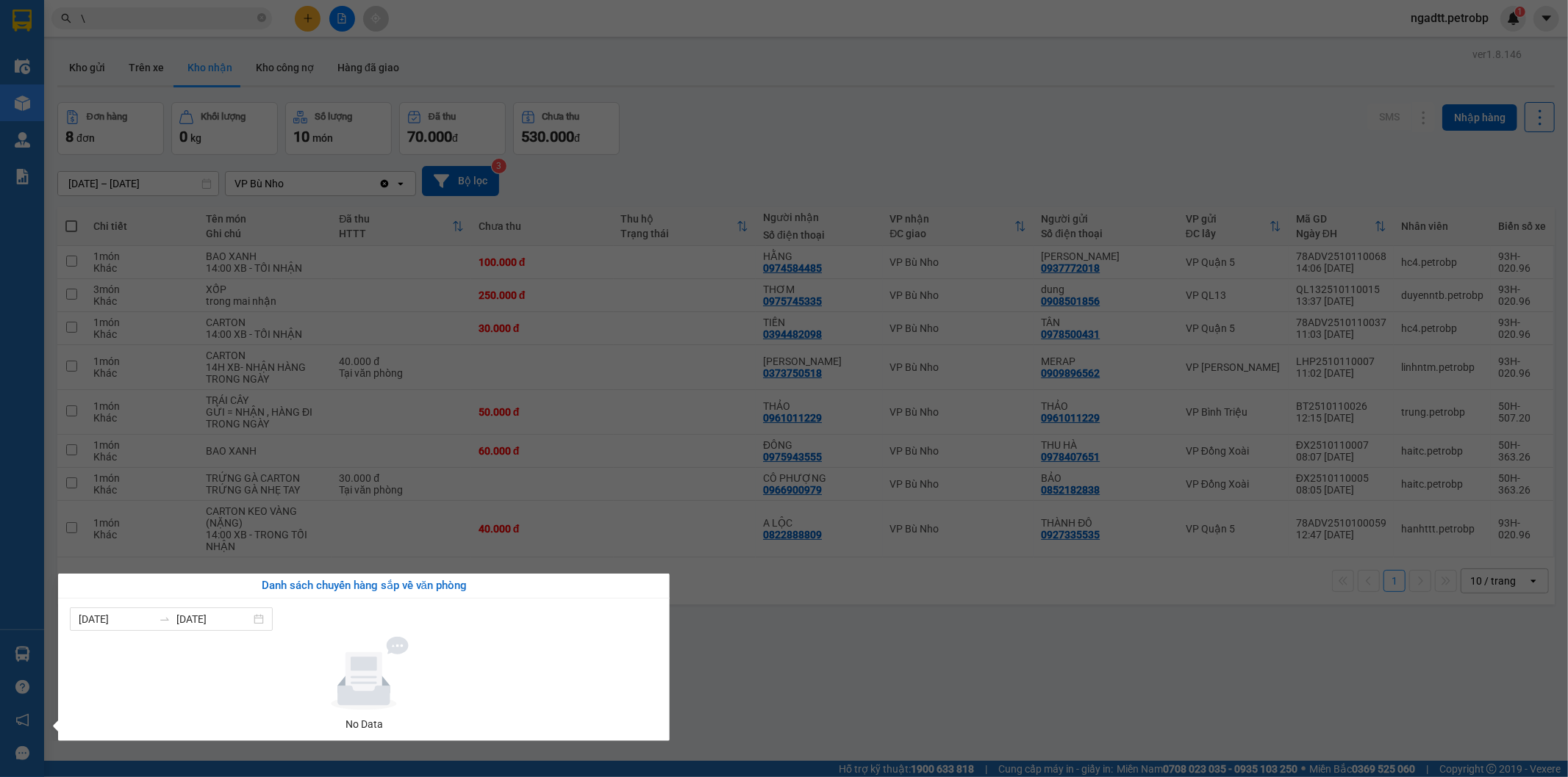
click at [856, 711] on section "Kết quả tìm kiếm ( 378 ) Bộ lọc Ngày tạo đơn gần nhất Mã ĐH Trạng thái Món hàng…" at bounding box center [784, 388] width 1568 height 777
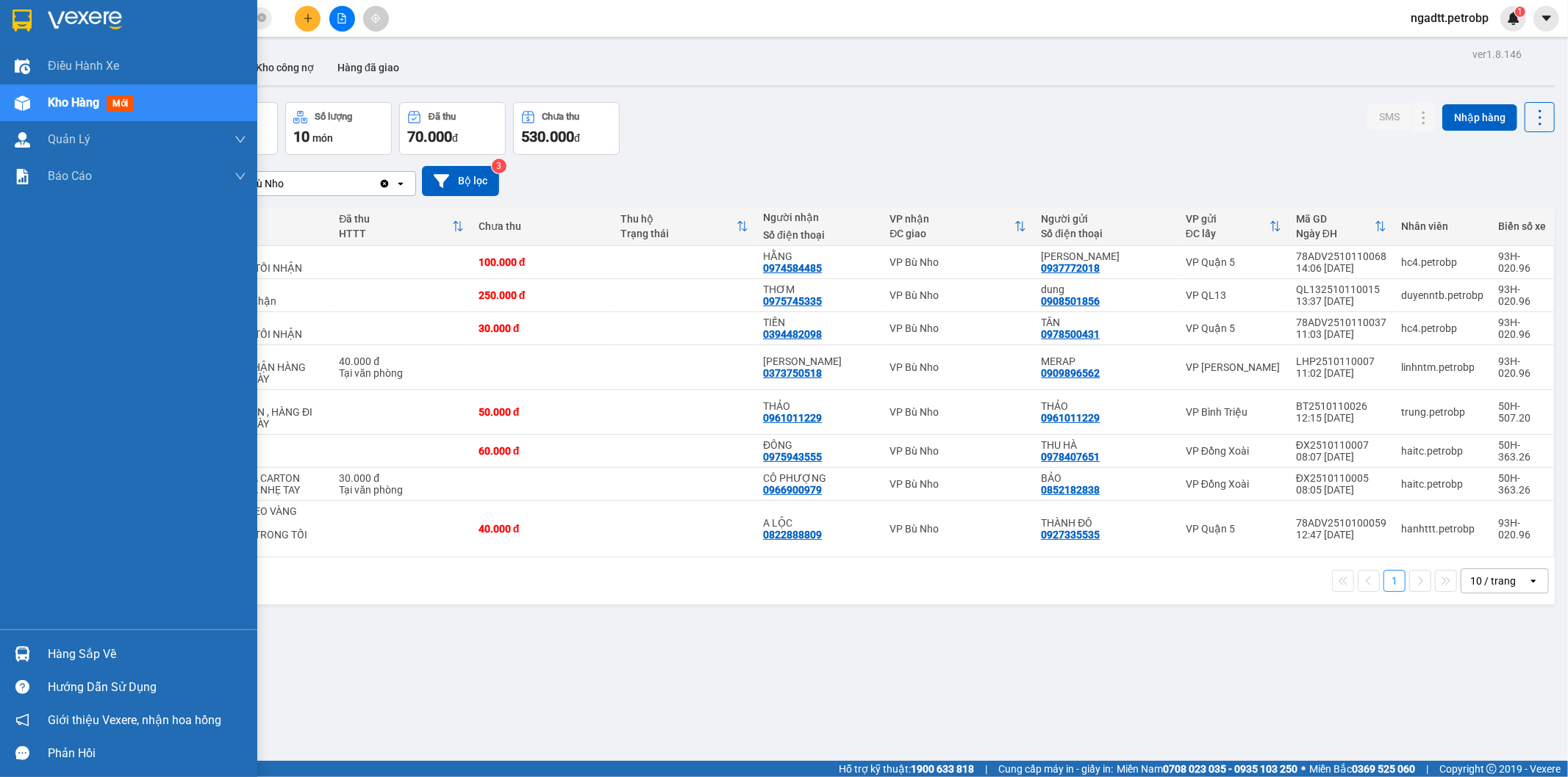
click at [11, 653] on div at bounding box center [22, 653] width 26 height 26
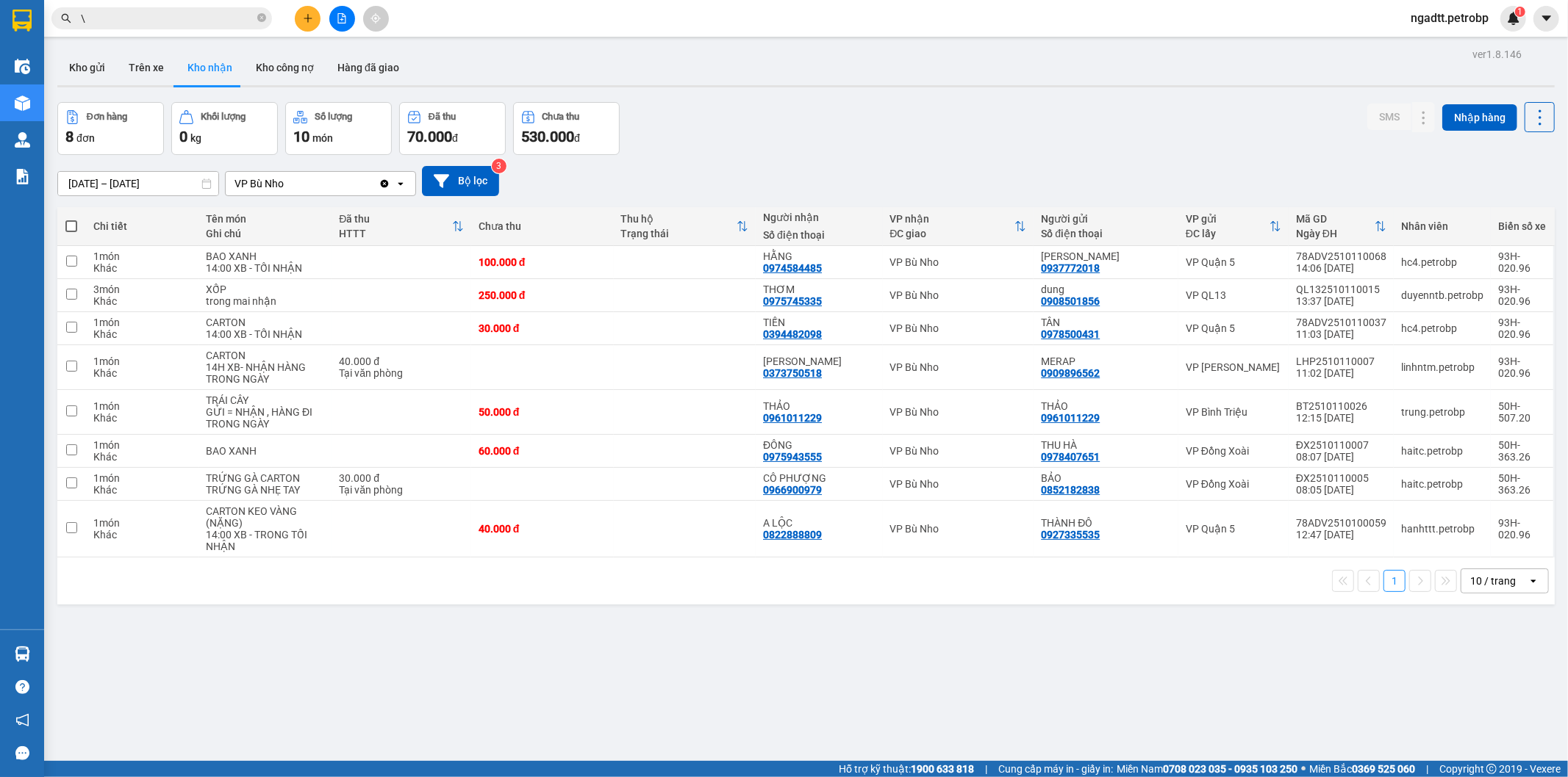
click at [843, 652] on section "Kết quả tìm kiếm ( 378 ) Bộ lọc Ngày tạo đơn gần nhất Mã ĐH Trạng thái Món hàng…" at bounding box center [784, 388] width 1568 height 777
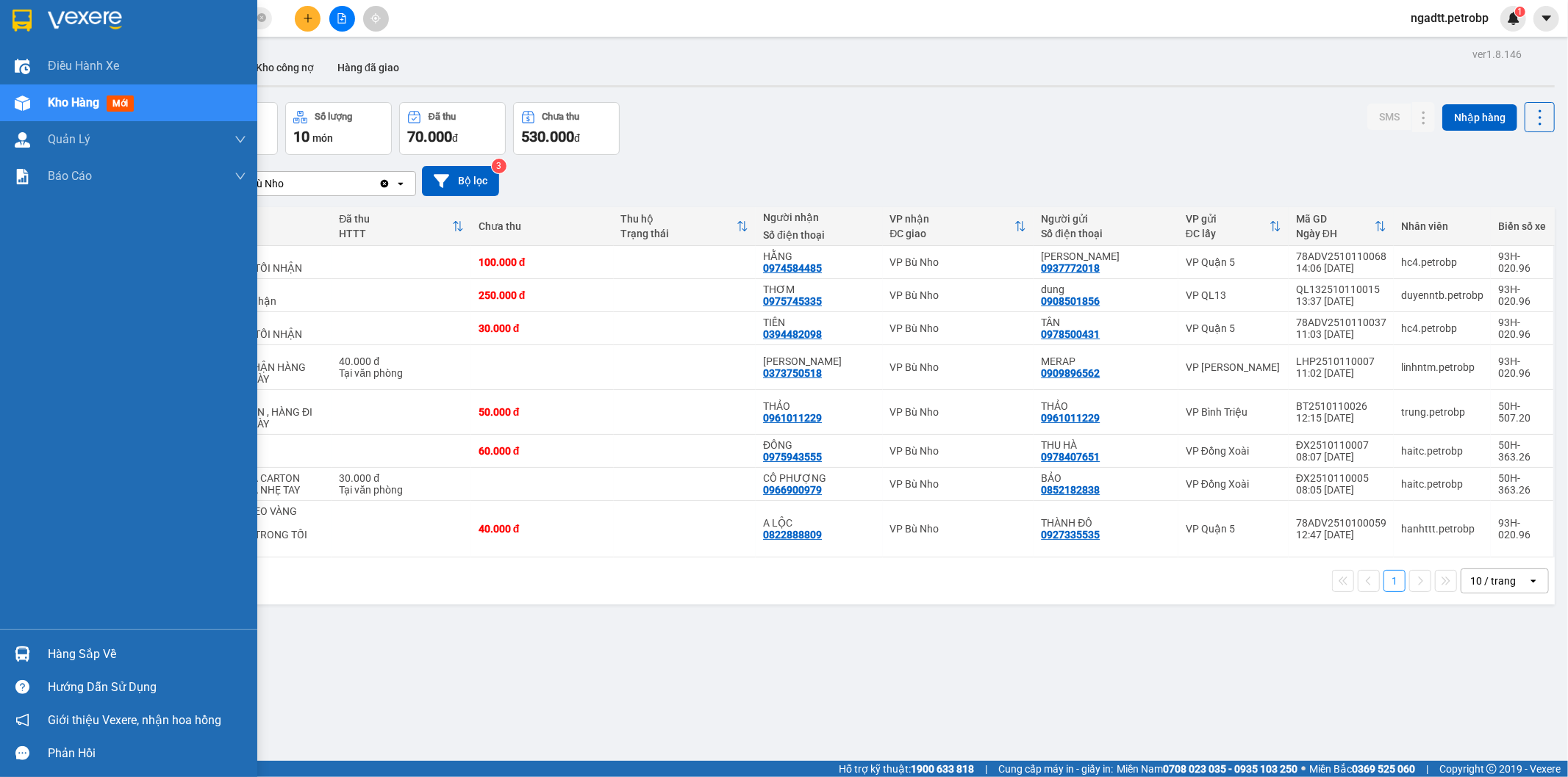
click at [31, 622] on div "Điều hành xe Kho hàng mới Quản Lý Quản lý chuyến Quản lý khách hàng Quản lý khá…" at bounding box center [129, 339] width 257 height 582
click at [26, 648] on img at bounding box center [22, 654] width 16 height 16
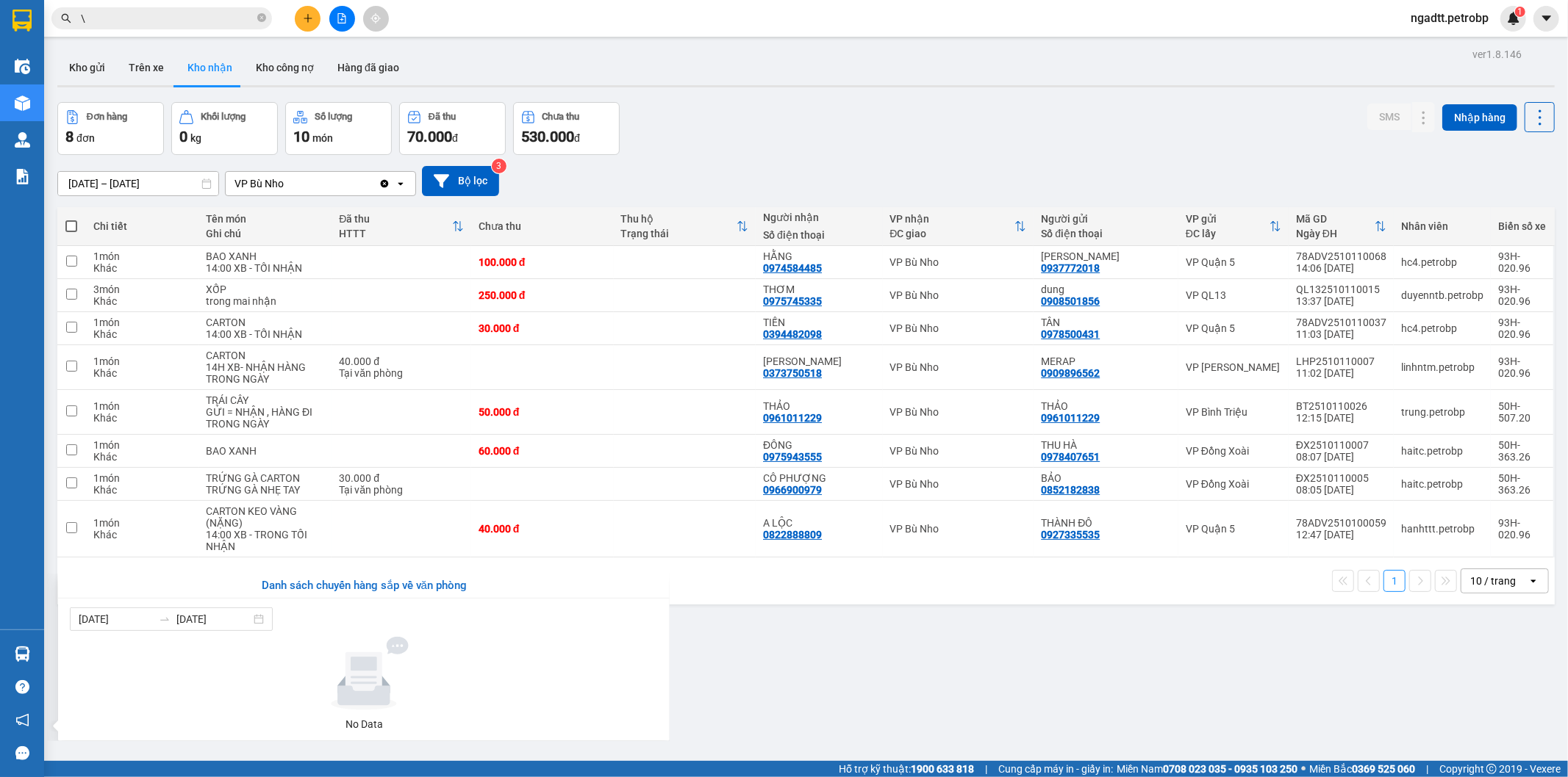
click at [826, 648] on section "Kết quả tìm kiếm ( 378 ) Bộ lọc Ngày tạo đơn gần nhất Mã ĐH Trạng thái Món hàng…" at bounding box center [784, 388] width 1568 height 777
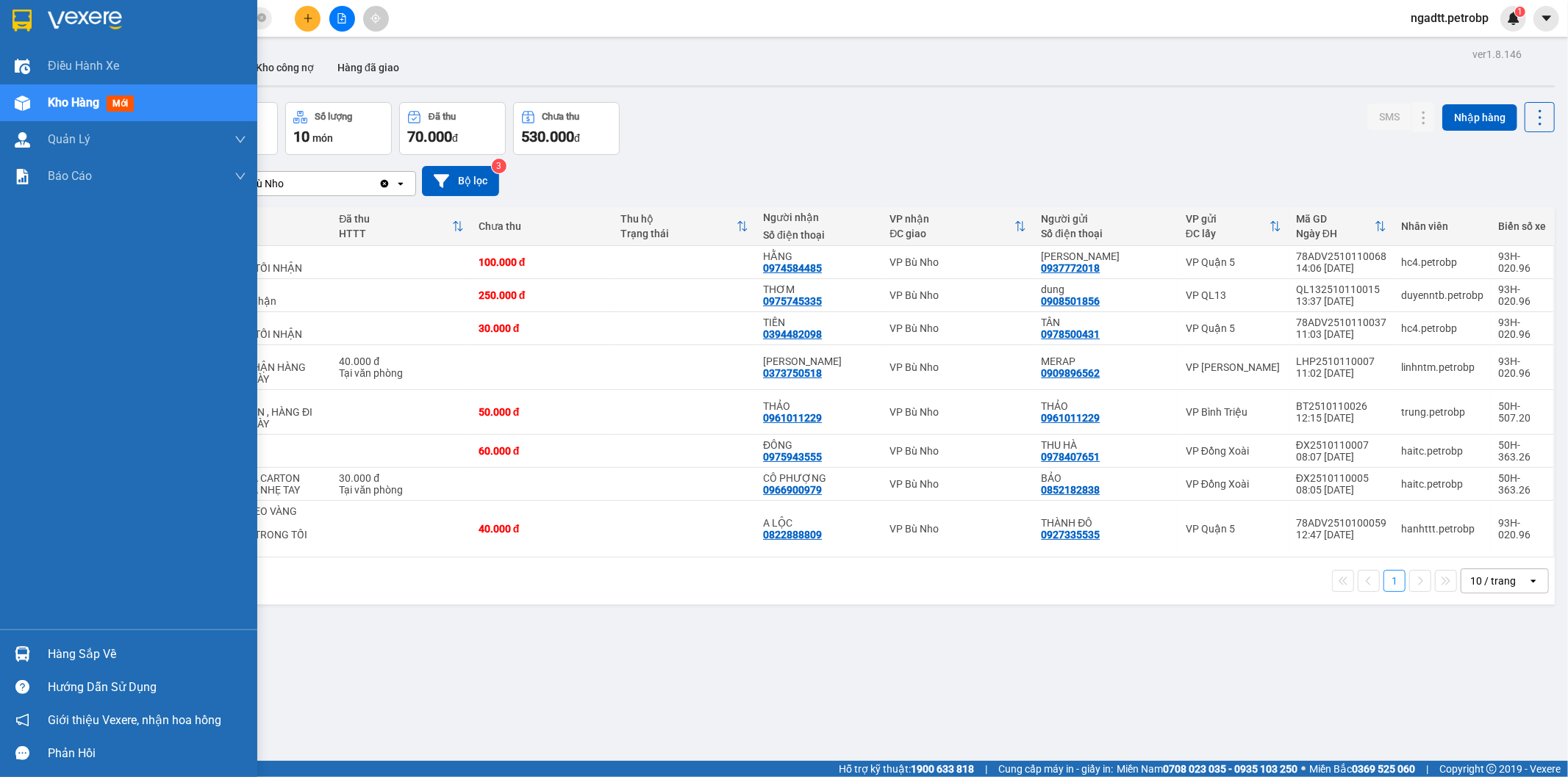
click at [0, 652] on div "Hàng sắp về" at bounding box center [129, 654] width 257 height 33
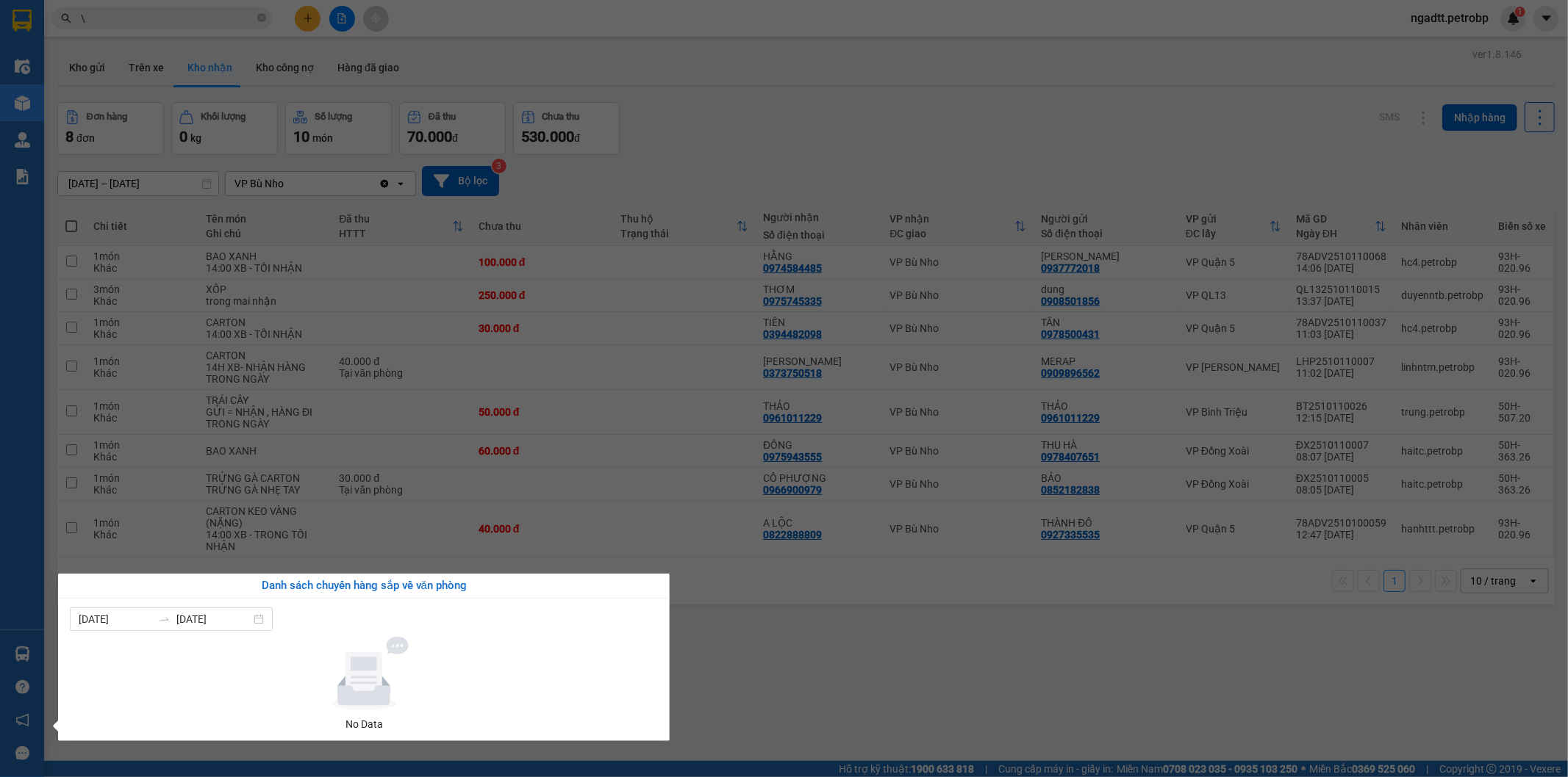
click at [998, 620] on section "Kết quả tìm kiếm ( 378 ) Bộ lọc Ngày tạo đơn gần nhất Mã ĐH Trạng thái Món hàng…" at bounding box center [784, 388] width 1568 height 777
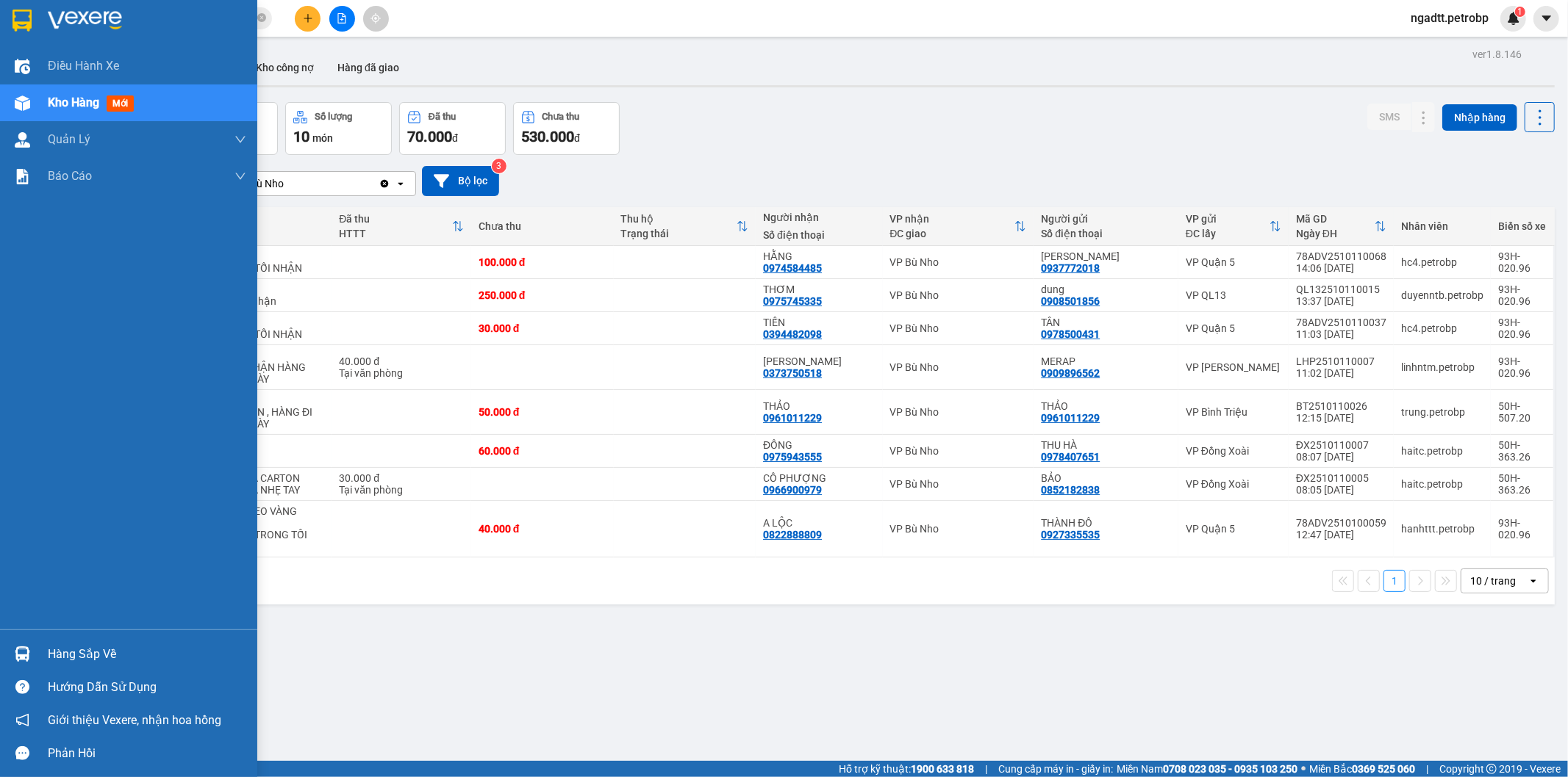
click at [22, 665] on div at bounding box center [22, 653] width 26 height 26
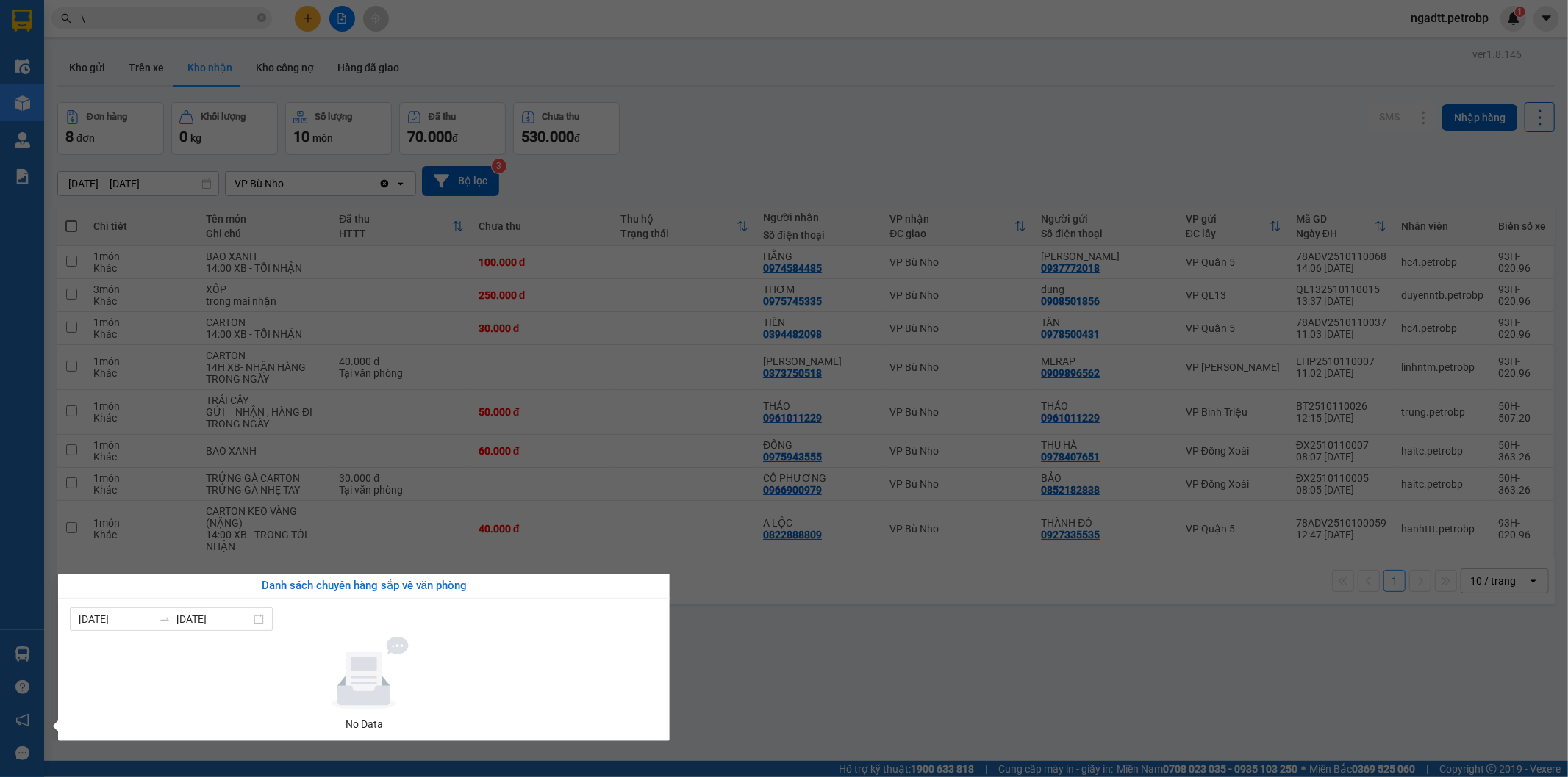
click at [950, 670] on section "Kết quả tìm kiếm ( 378 ) Bộ lọc Ngày tạo đơn gần nhất Mã ĐH Trạng thái Món hàng…" at bounding box center [784, 388] width 1568 height 777
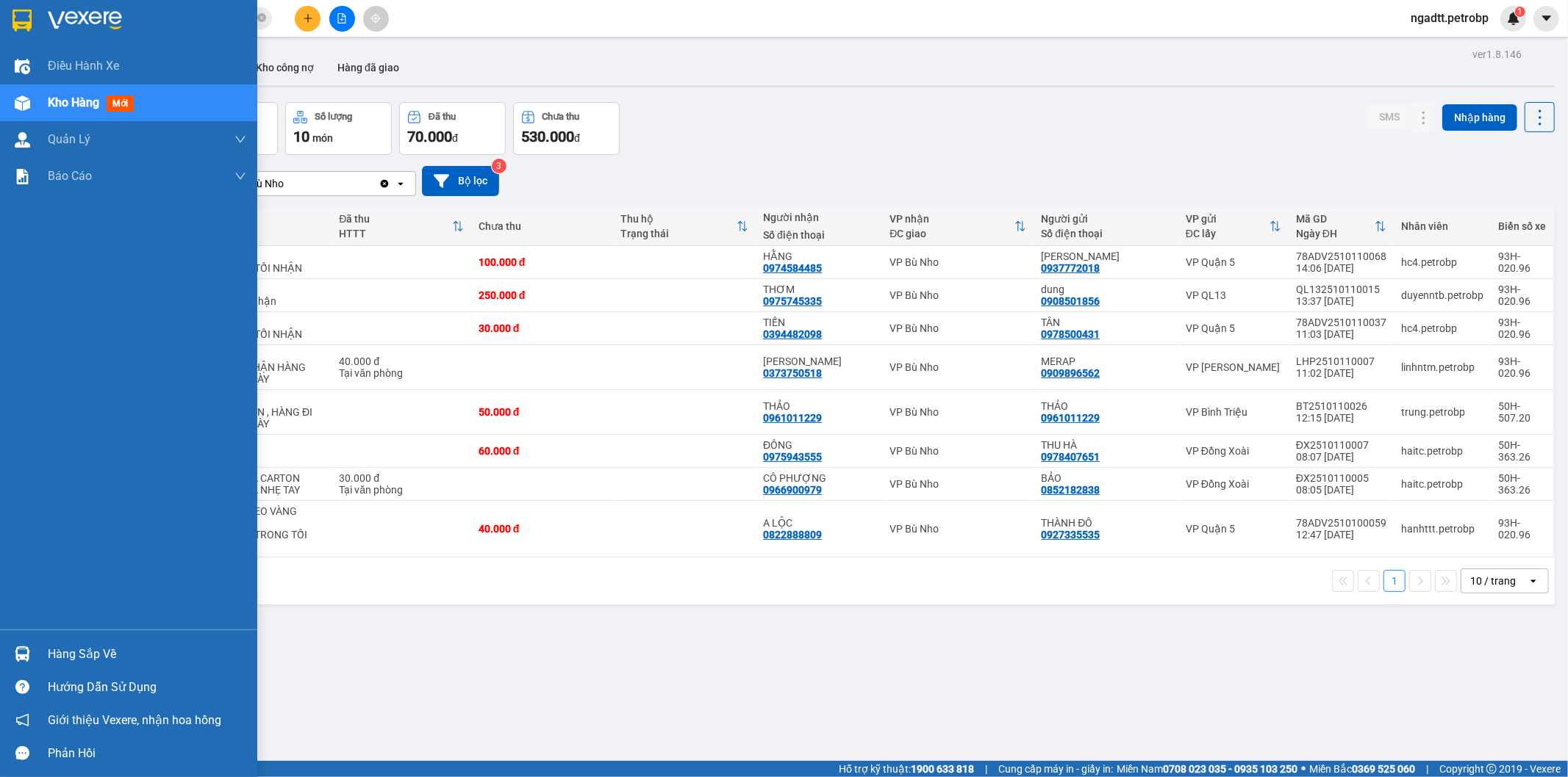
click at [23, 651] on img at bounding box center [22, 654] width 16 height 16
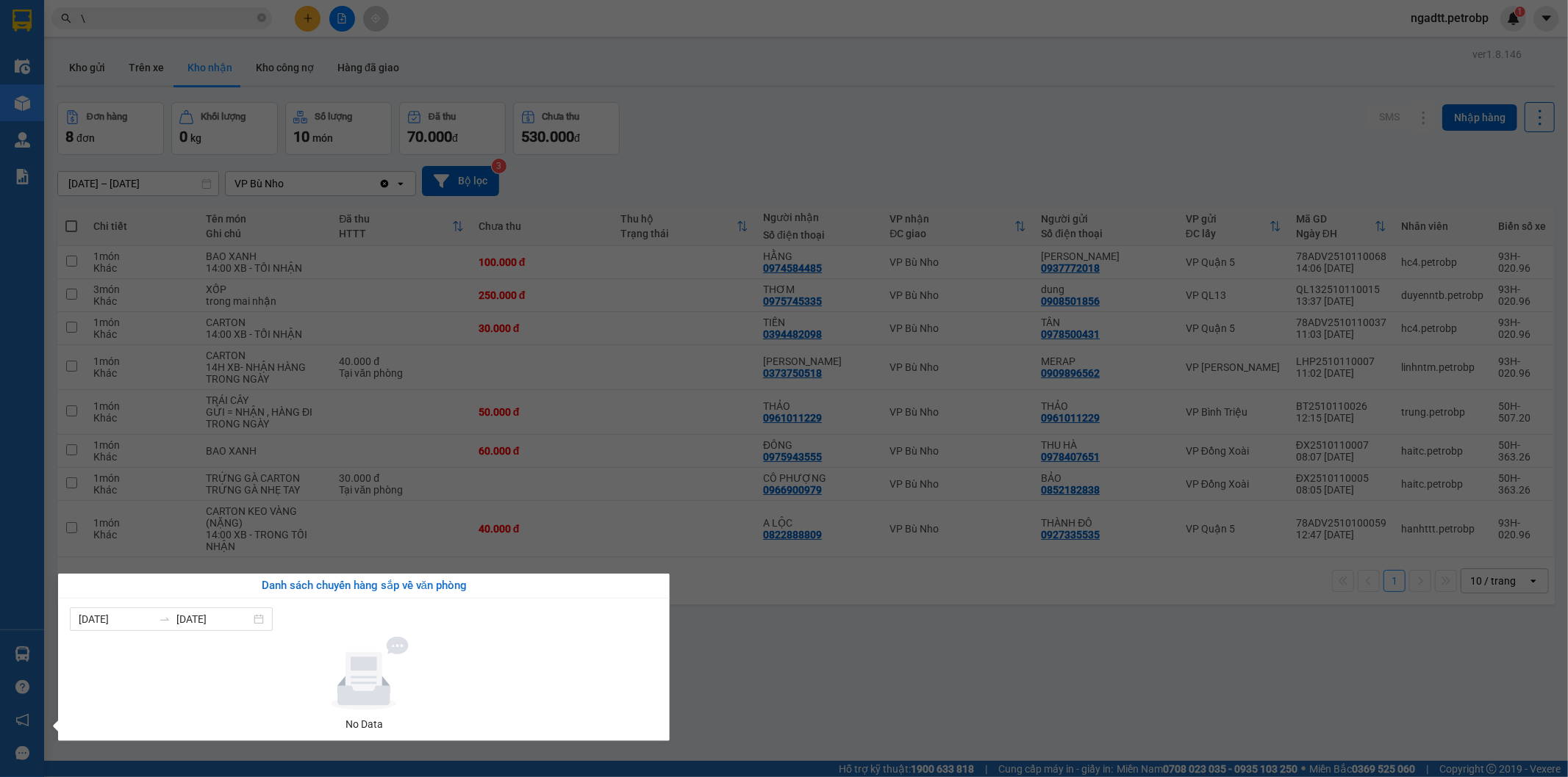
click at [35, 652] on div "Điều hành xe Kho hàng mới Quản Lý Quản lý chuyến Quản lý khách hàng Quản lý khá…" at bounding box center [21, 388] width 44 height 777
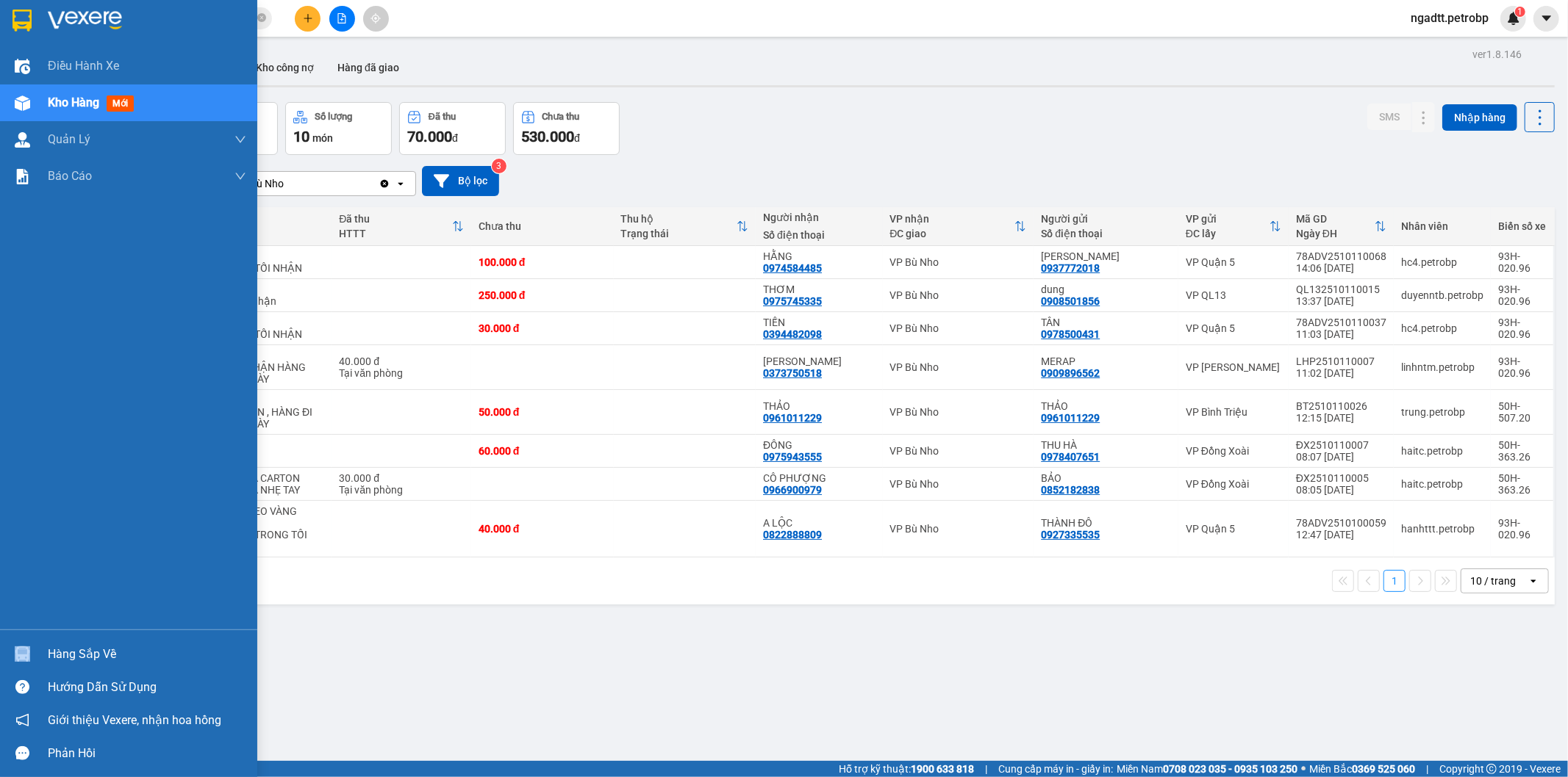
click at [35, 652] on div "Hàng sắp về" at bounding box center [129, 654] width 257 height 33
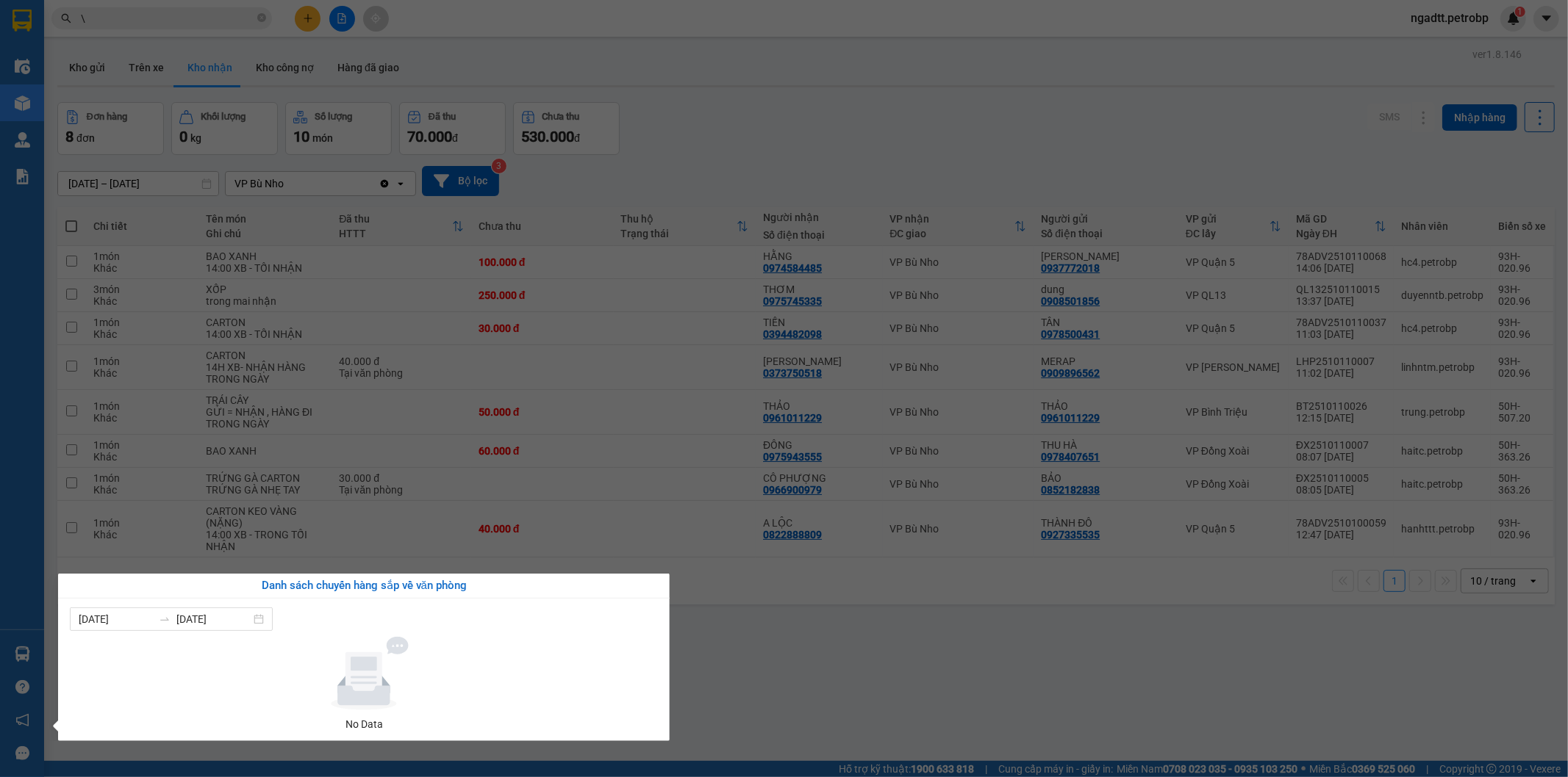
click at [932, 637] on section "Kết quả tìm kiếm ( 378 ) Bộ lọc Ngày tạo đơn gần nhất Mã ĐH Trạng thái Món hàng…" at bounding box center [784, 388] width 1568 height 777
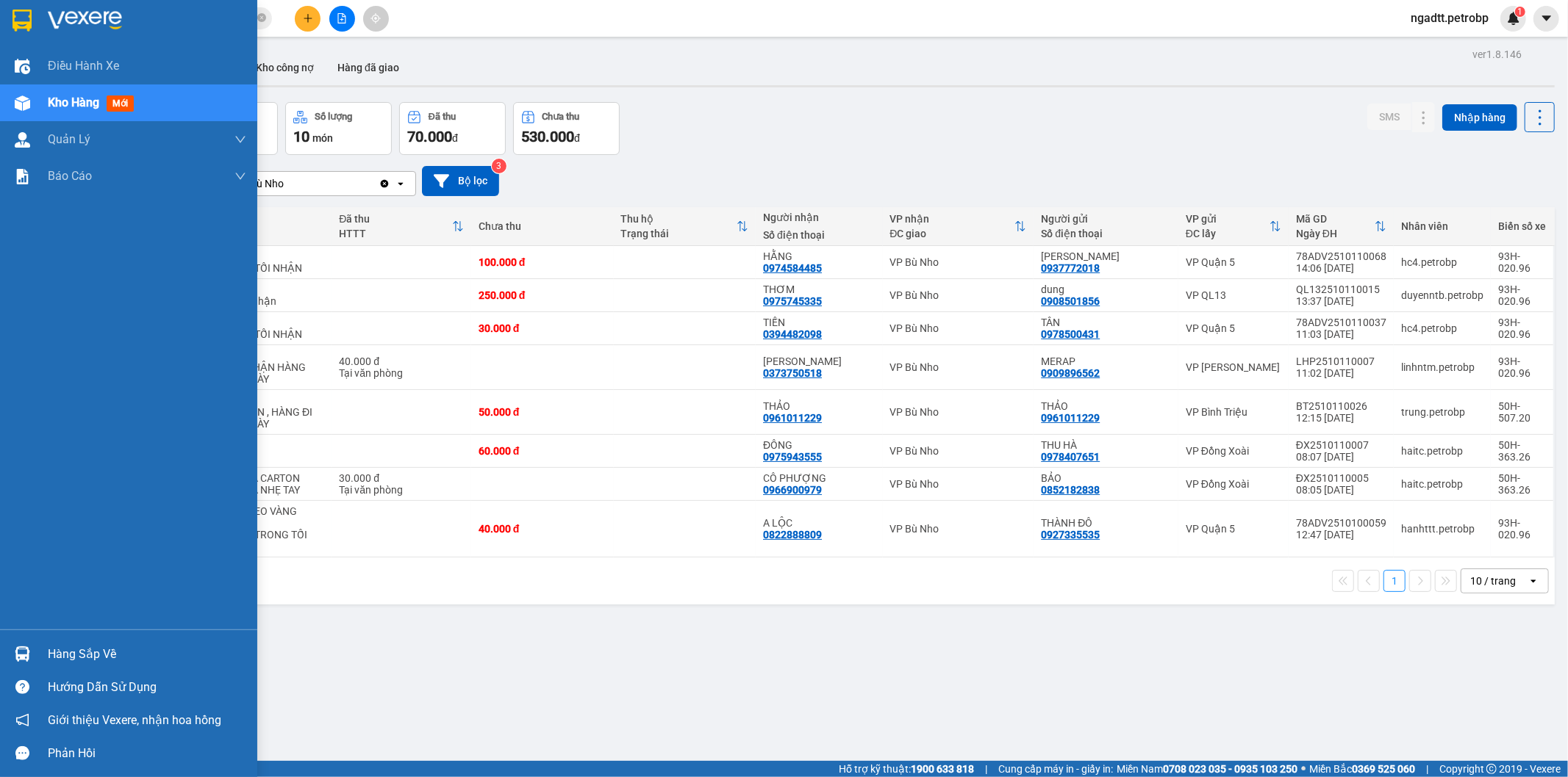
click at [16, 658] on img at bounding box center [22, 654] width 16 height 16
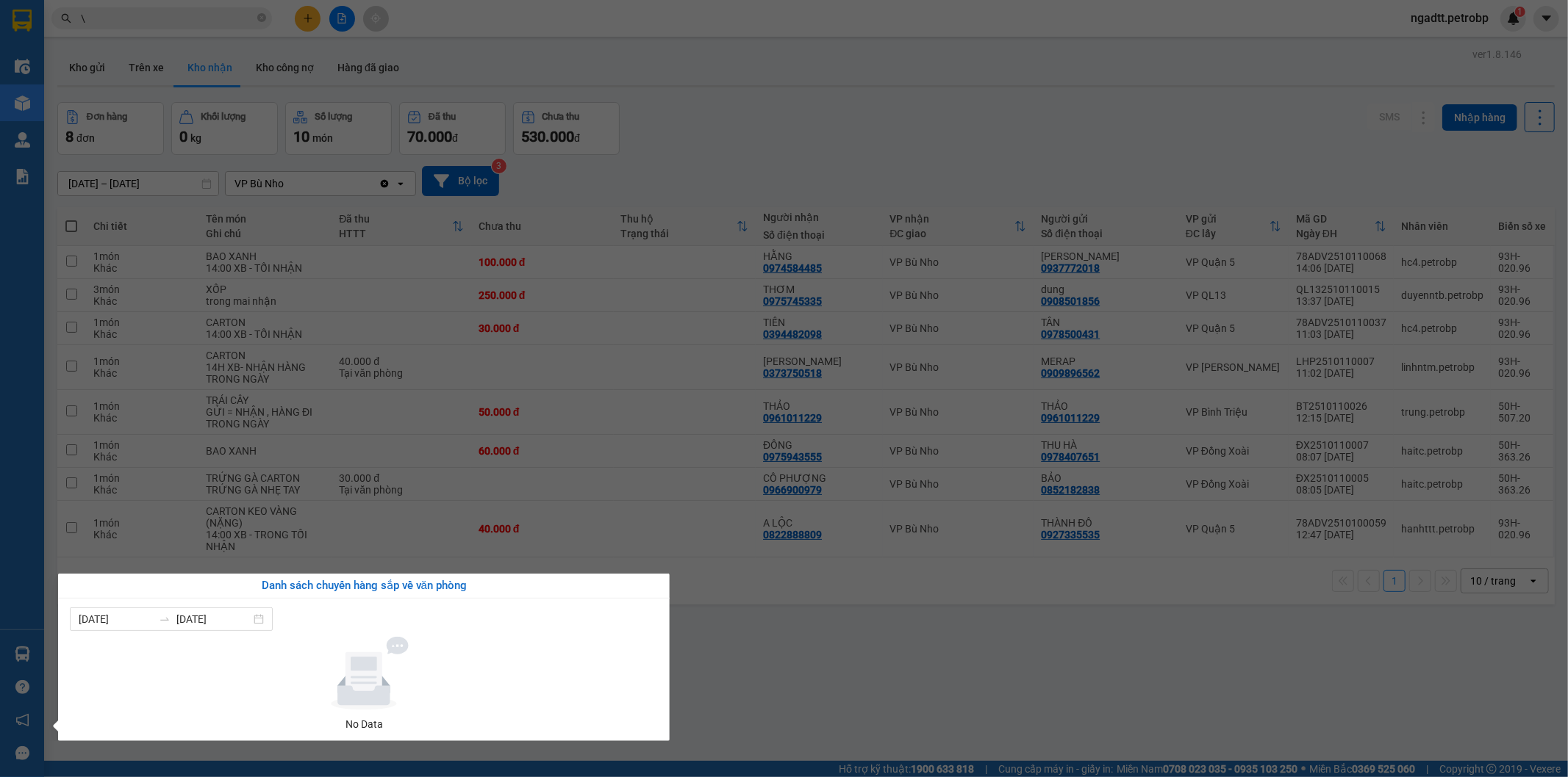
click at [788, 634] on section "Kết quả tìm kiếm ( 378 ) Bộ lọc Ngày tạo đơn gần nhất Mã ĐH Trạng thái Món hàng…" at bounding box center [784, 388] width 1568 height 777
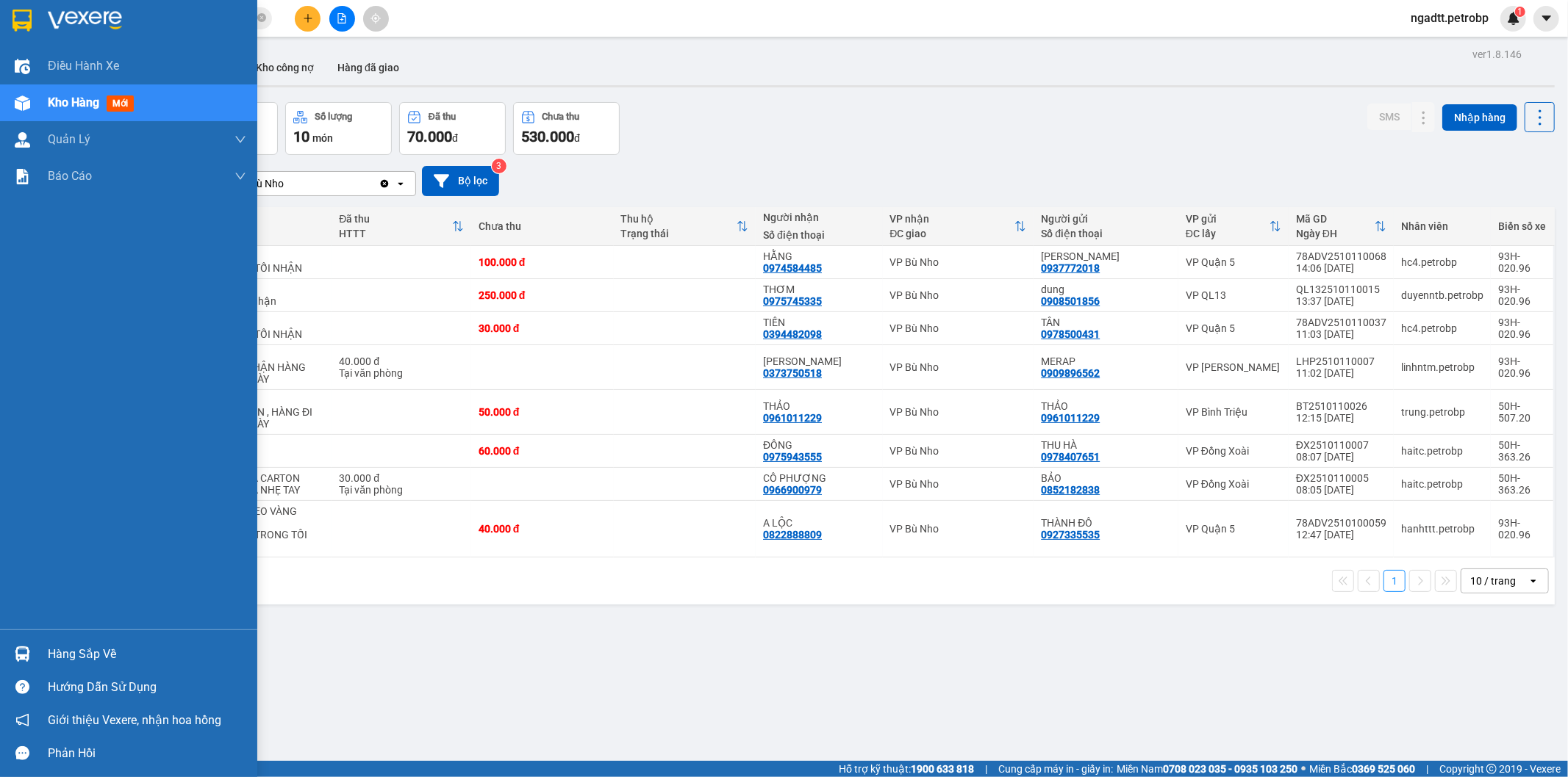
click at [40, 656] on div "Hàng sắp về" at bounding box center [129, 654] width 257 height 33
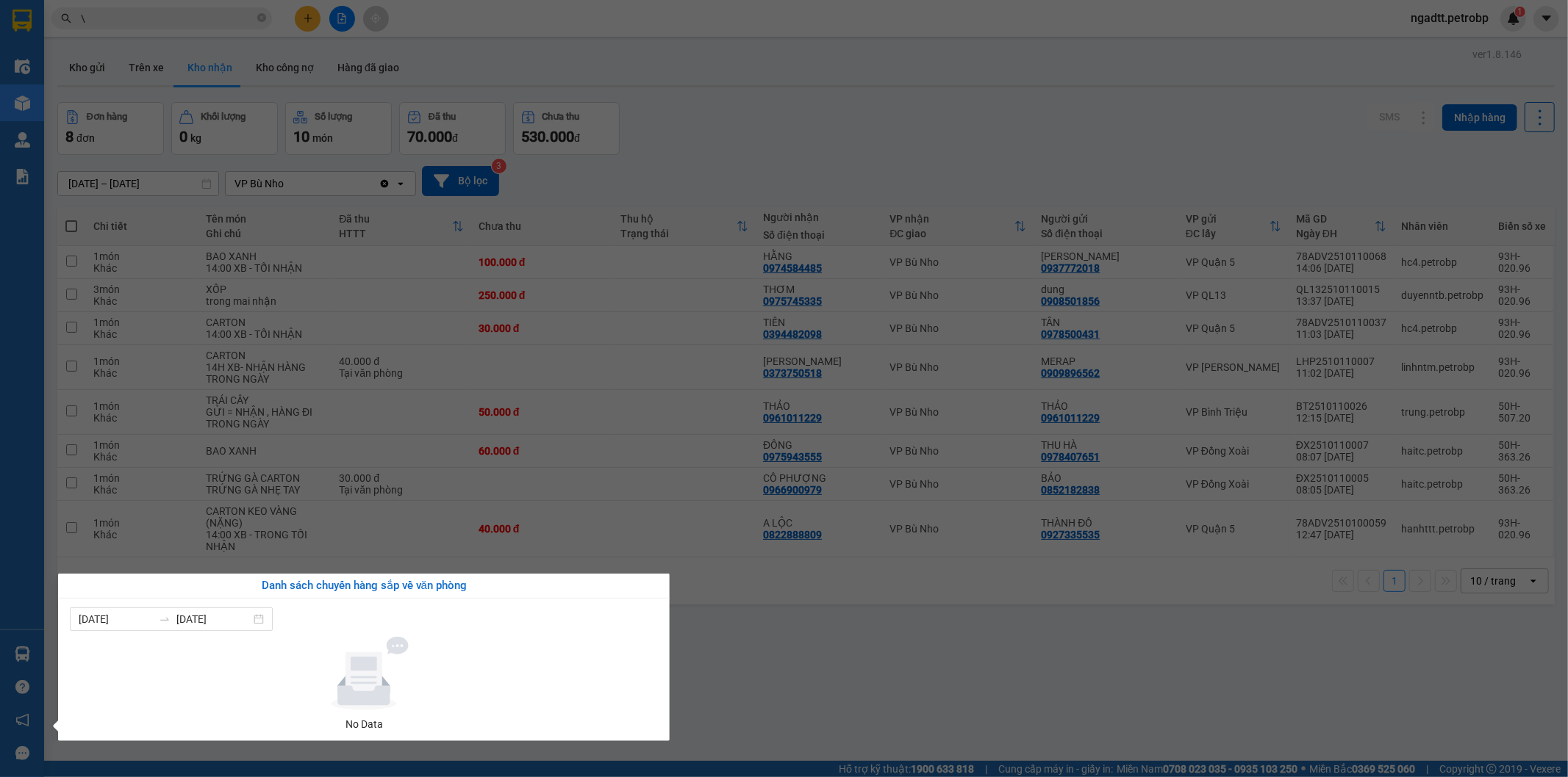
click at [737, 654] on section "Kết quả tìm kiếm ( 378 ) Bộ lọc Ngày tạo đơn gần nhất Mã ĐH Trạng thái Món hàng…" at bounding box center [784, 388] width 1568 height 777
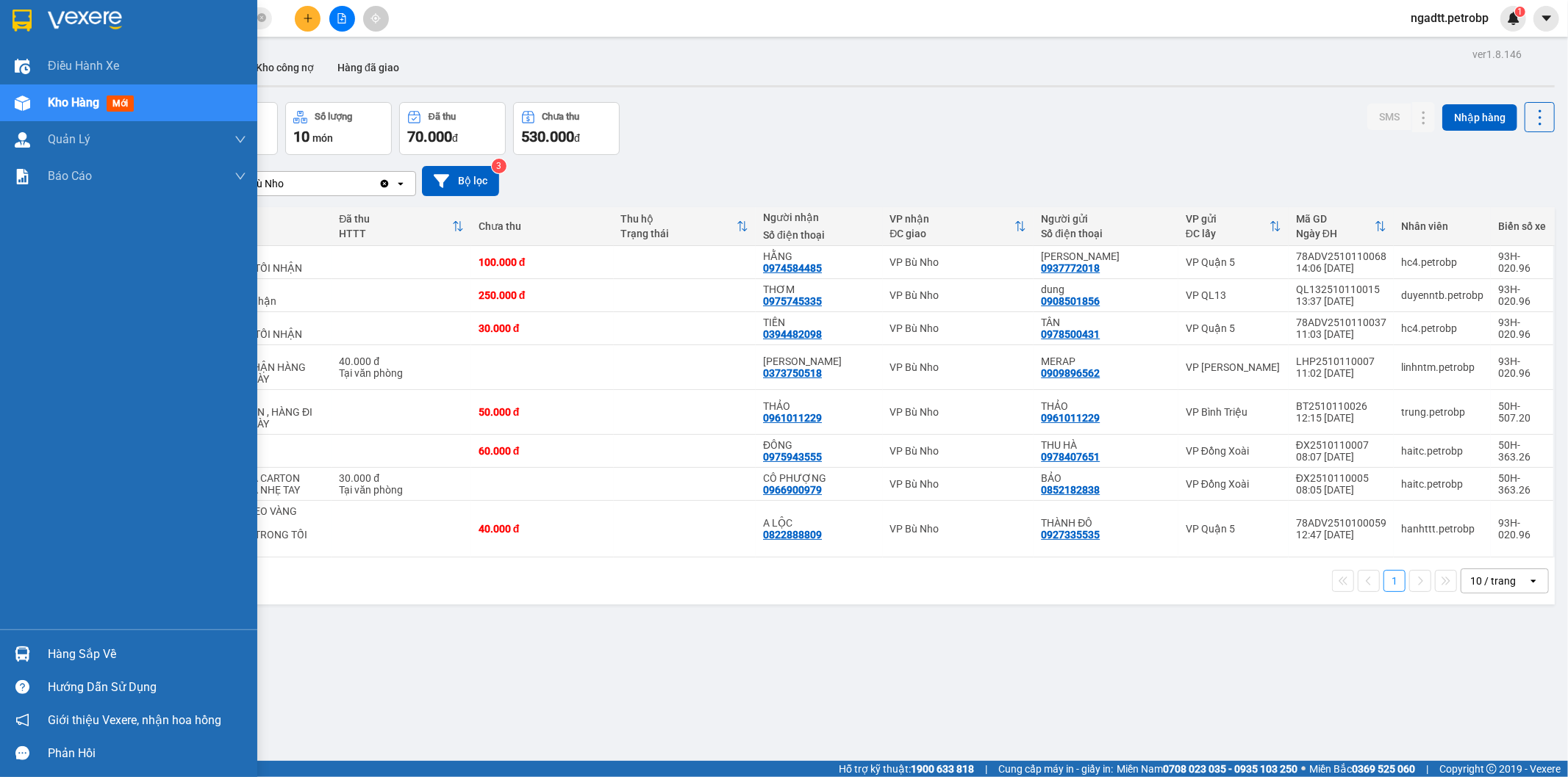
click at [26, 661] on img at bounding box center [22, 654] width 16 height 16
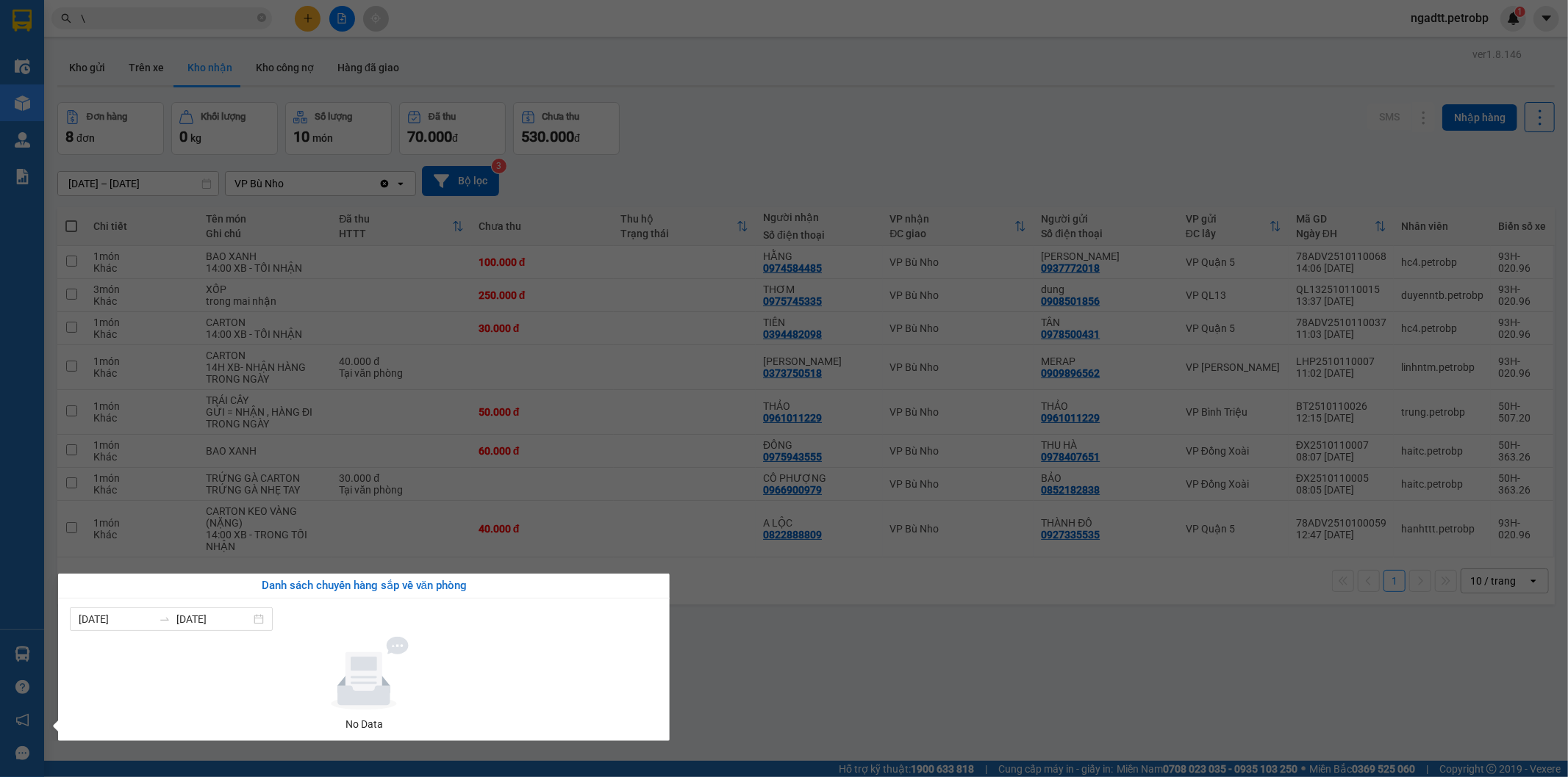
click at [921, 625] on section "Kết quả tìm kiếm ( 378 ) Bộ lọc Ngày tạo đơn gần nhất Mã ĐH Trạng thái Món hàng…" at bounding box center [784, 388] width 1568 height 777
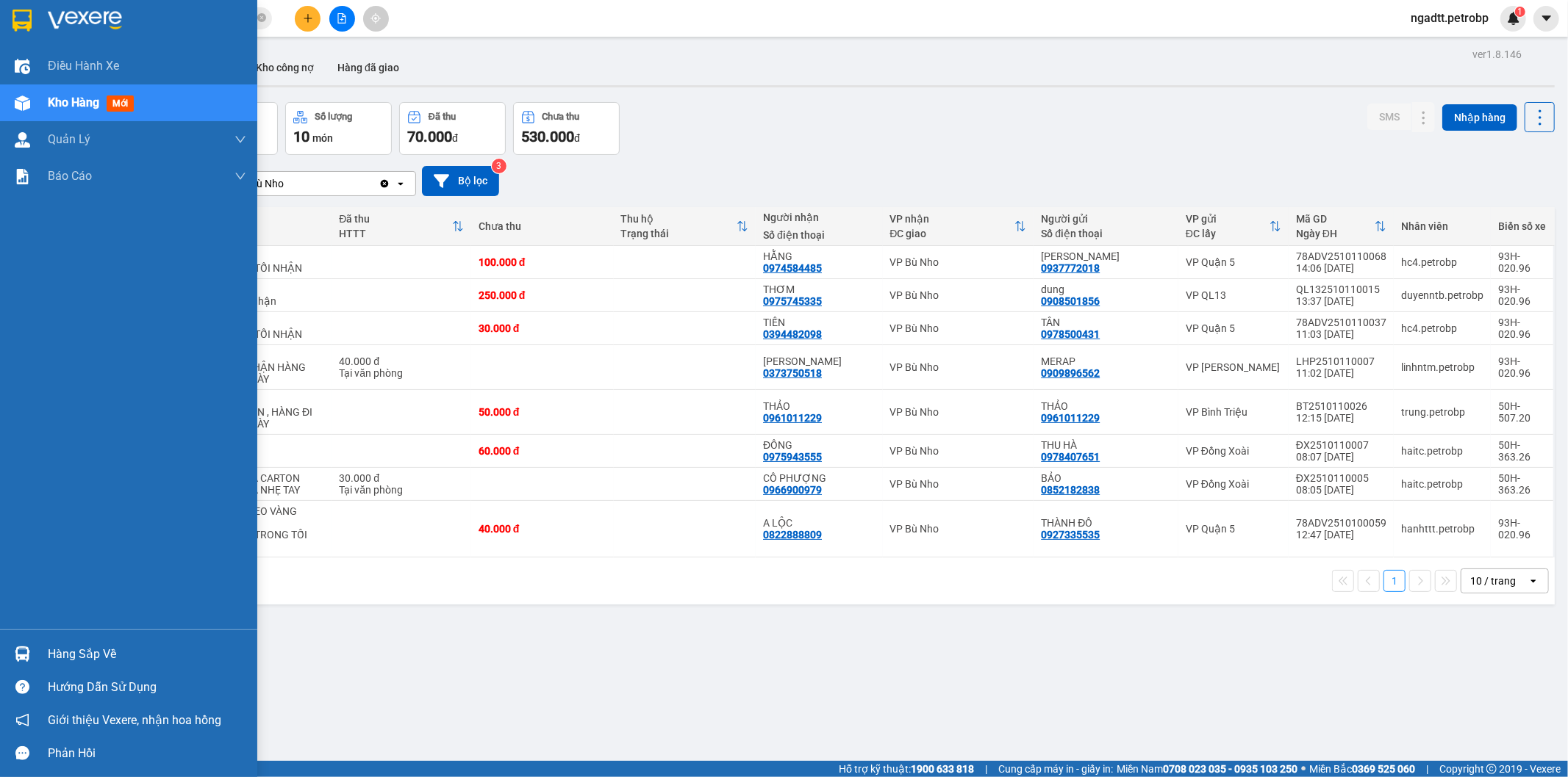
click at [7, 691] on div "Hướng dẫn sử dụng" at bounding box center [129, 687] width 257 height 33
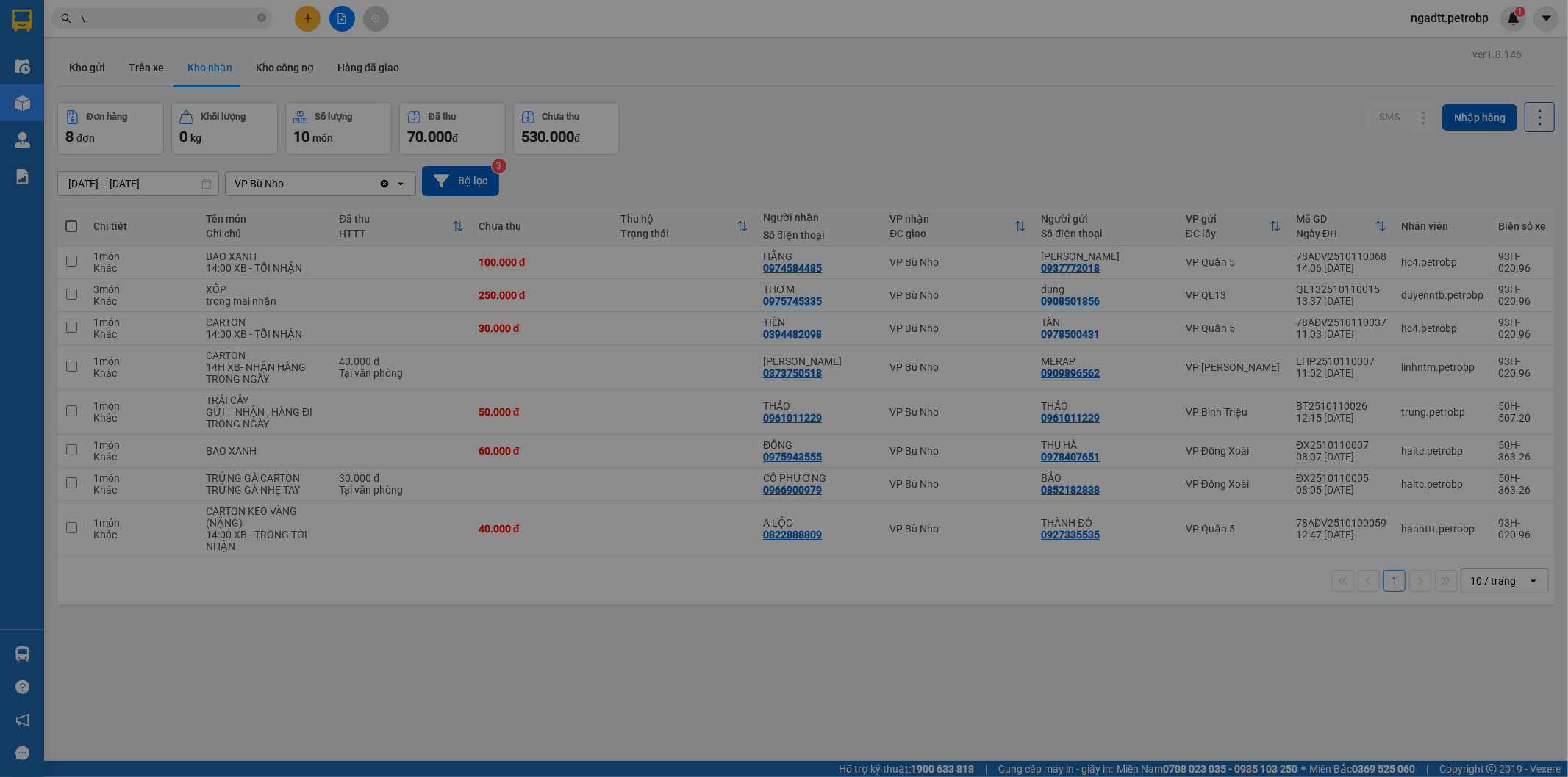
click at [13, 667] on div "Hướng dẫn sử dụng Giới thiệu phần mềm Tạo đơn Tìm kiếm đơn hàng Xem kho hàng Lê…" at bounding box center [784, 388] width 1568 height 777
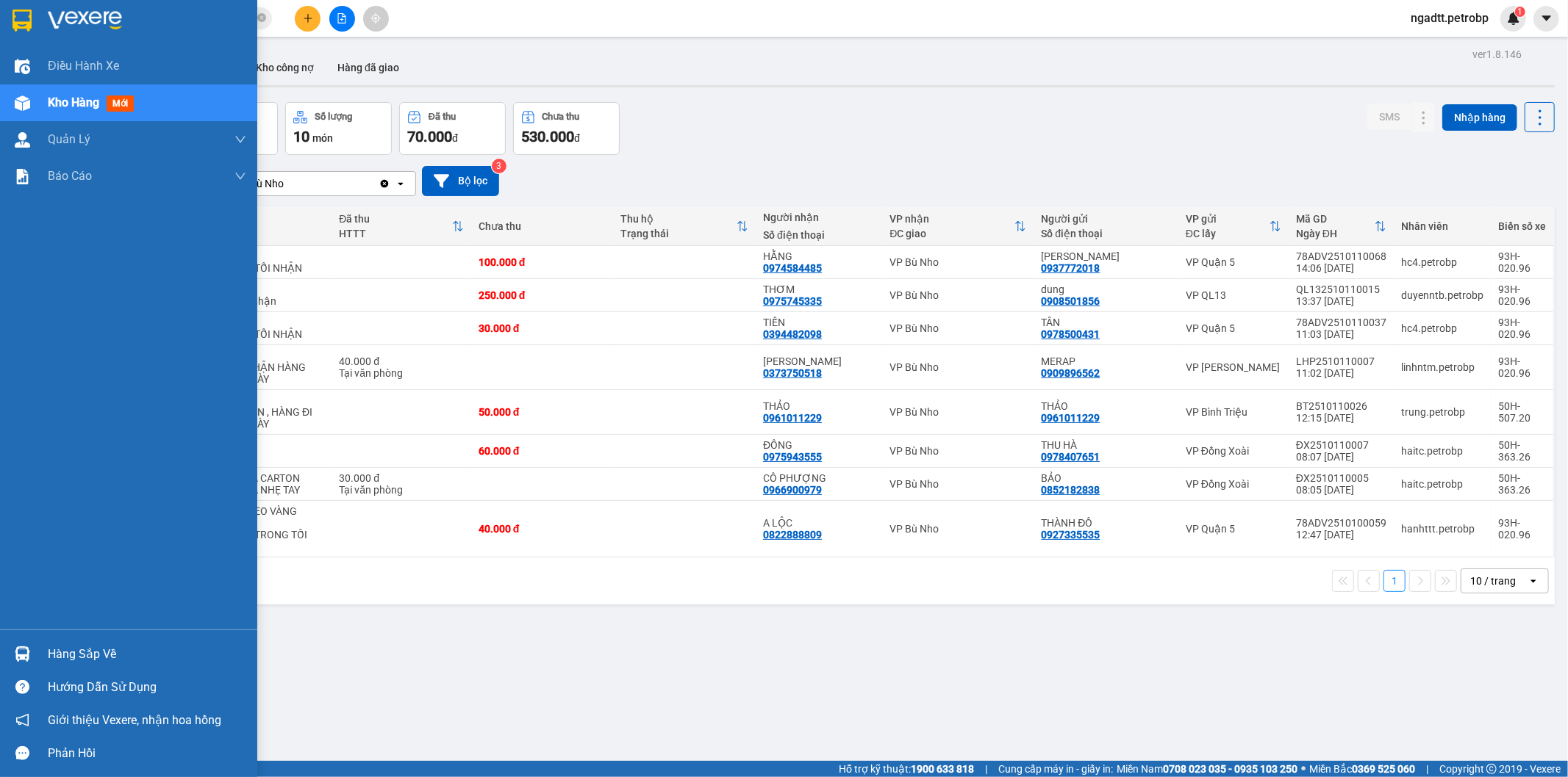
click at [11, 640] on div "Hàng sắp về" at bounding box center [129, 654] width 257 height 33
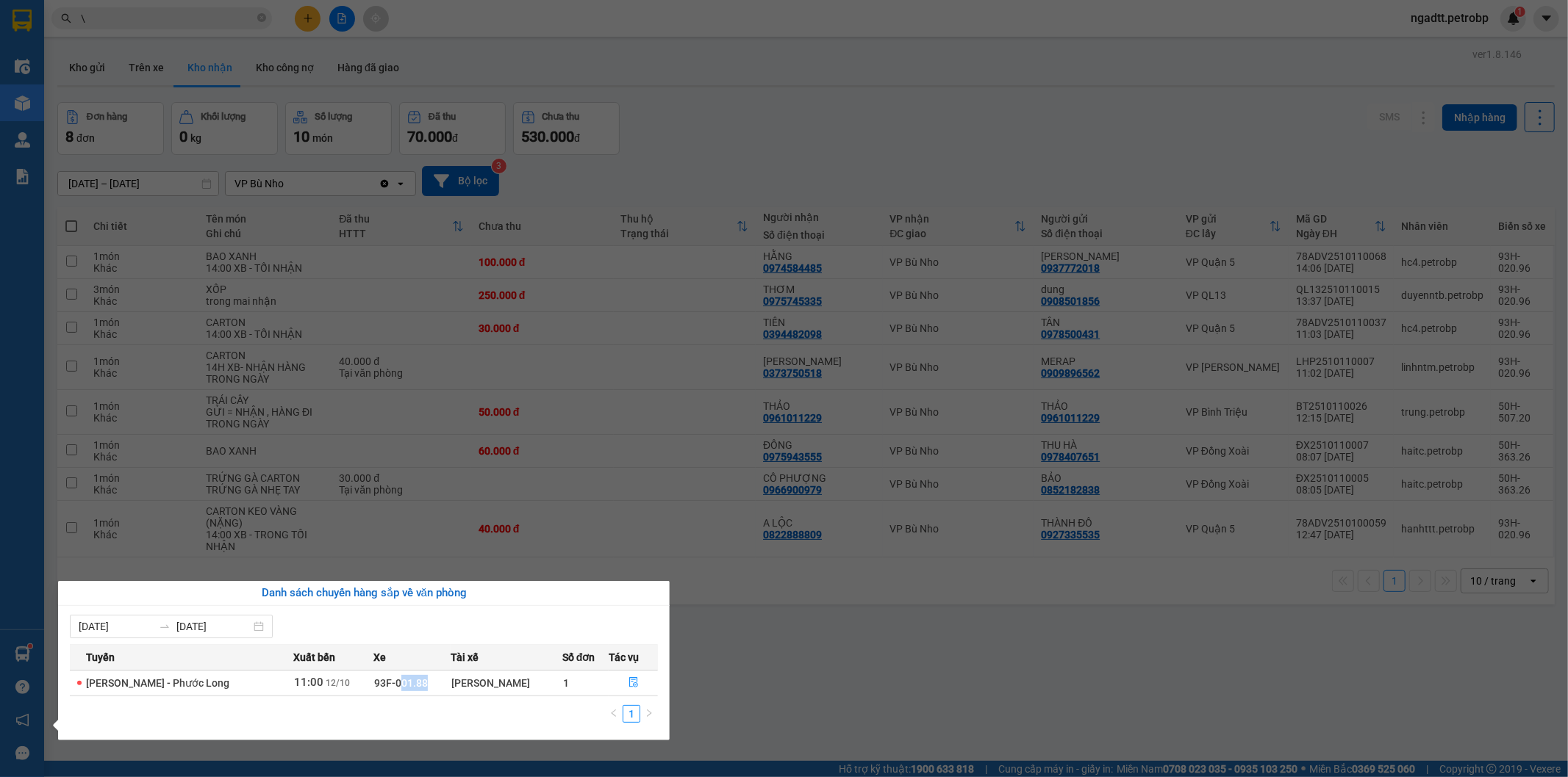
drag, startPoint x: 409, startPoint y: 681, endPoint x: 384, endPoint y: 683, distance: 25.1
click at [384, 683] on span "93F-001.88" at bounding box center [401, 683] width 54 height 12
click at [374, 684] on span "93F-001.88" at bounding box center [401, 683] width 54 height 12
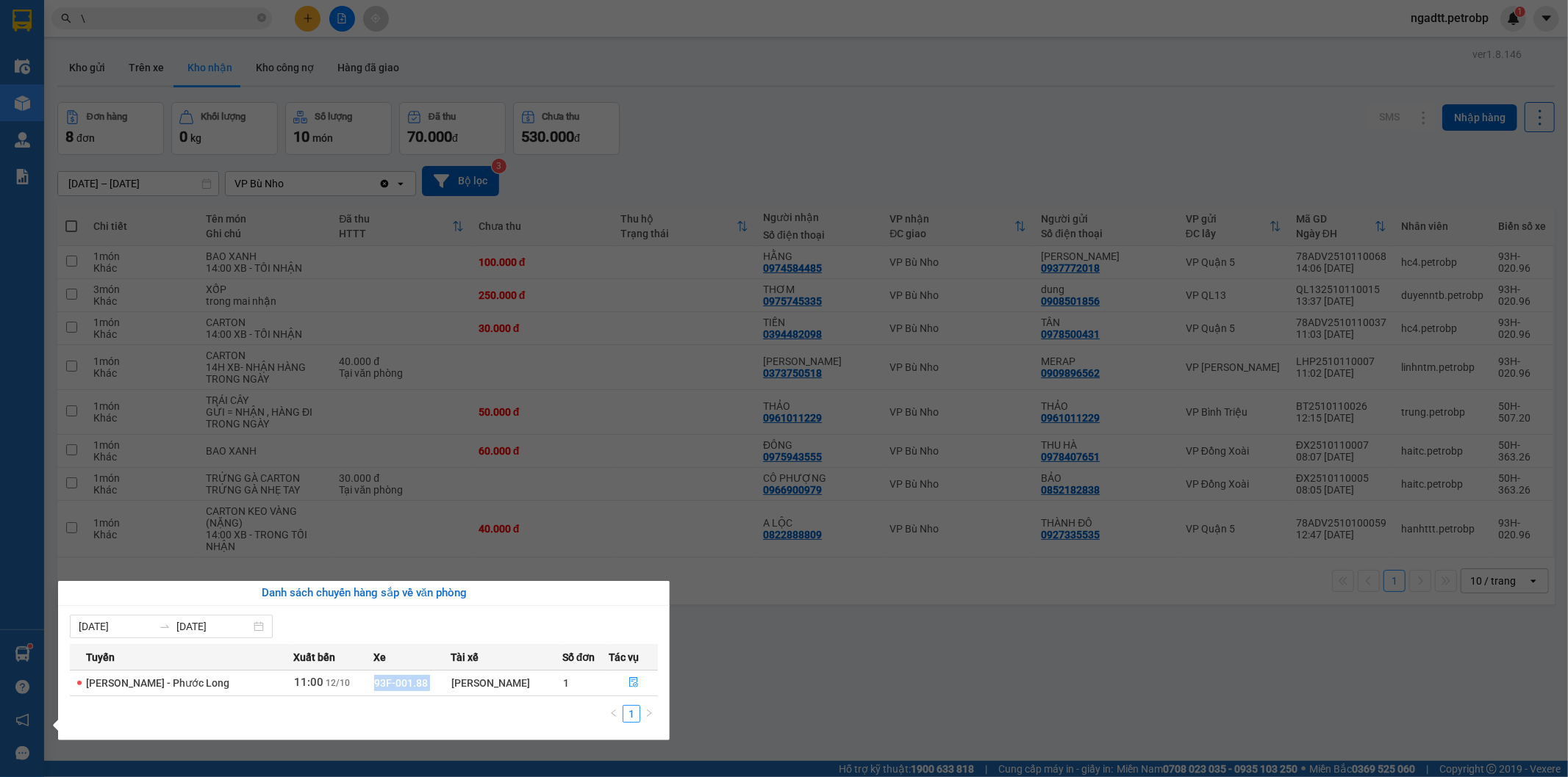
copy td "93F-001.88"
click at [939, 650] on section "Kết quả tìm kiếm ( 378 ) Bộ lọc Ngày tạo đơn gần nhất Mã ĐH Trạng thái Món hàng…" at bounding box center [784, 388] width 1568 height 777
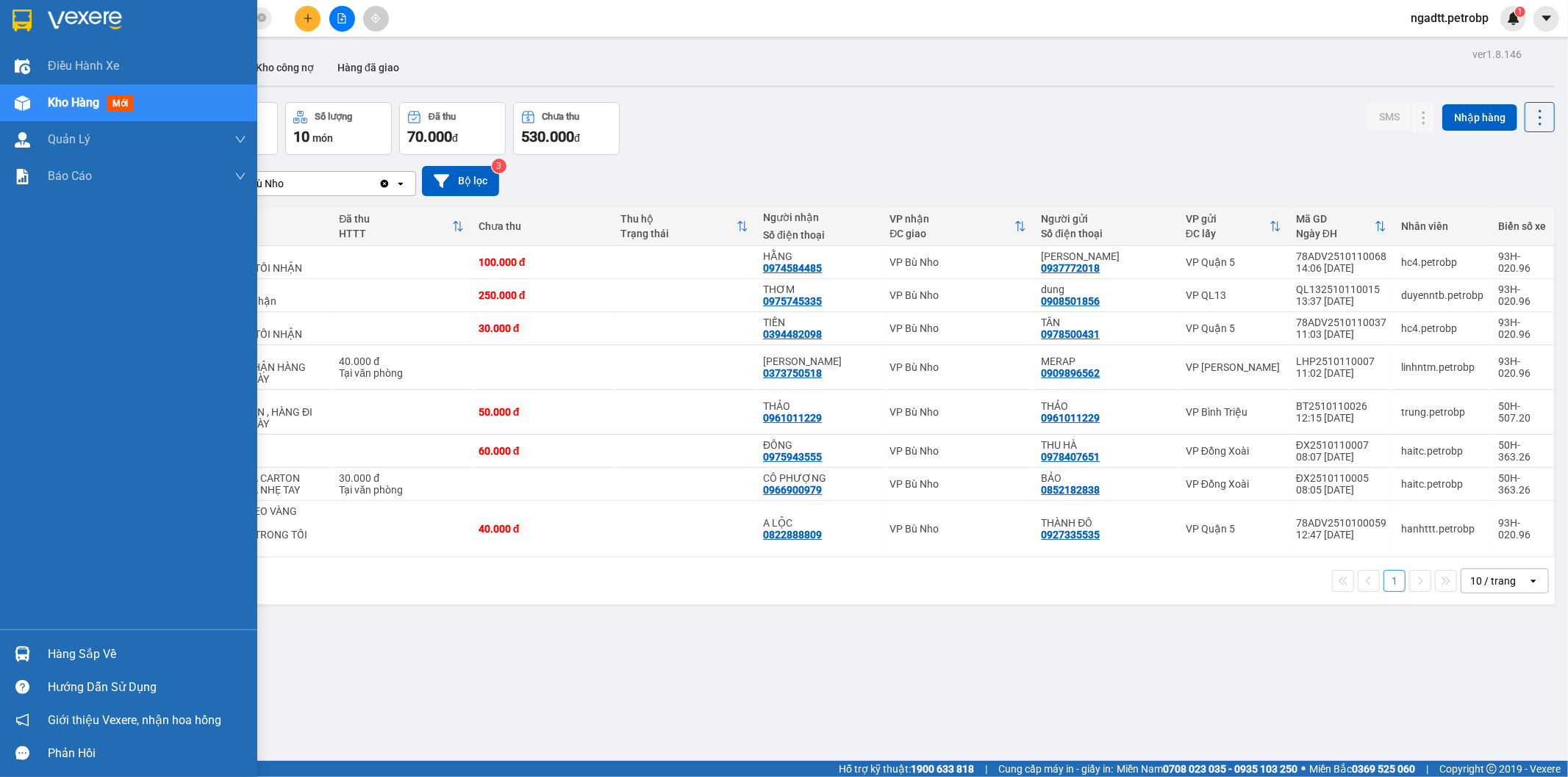
click at [12, 659] on div at bounding box center [22, 653] width 26 height 26
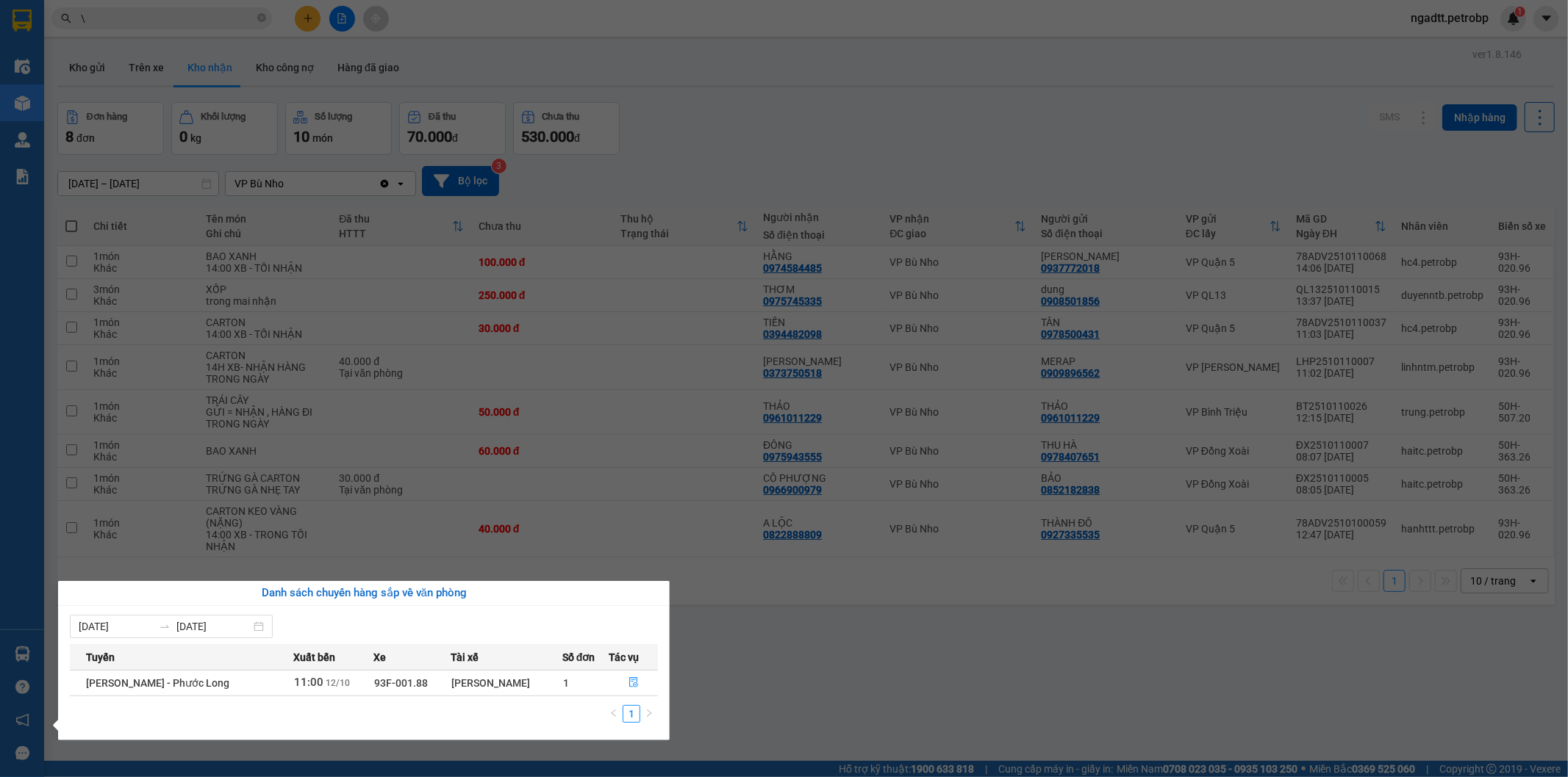
click at [852, 643] on section "Kết quả tìm kiếm ( 378 ) Bộ lọc Ngày tạo đơn gần nhất Mã ĐH Trạng thái Món hàng…" at bounding box center [784, 388] width 1568 height 777
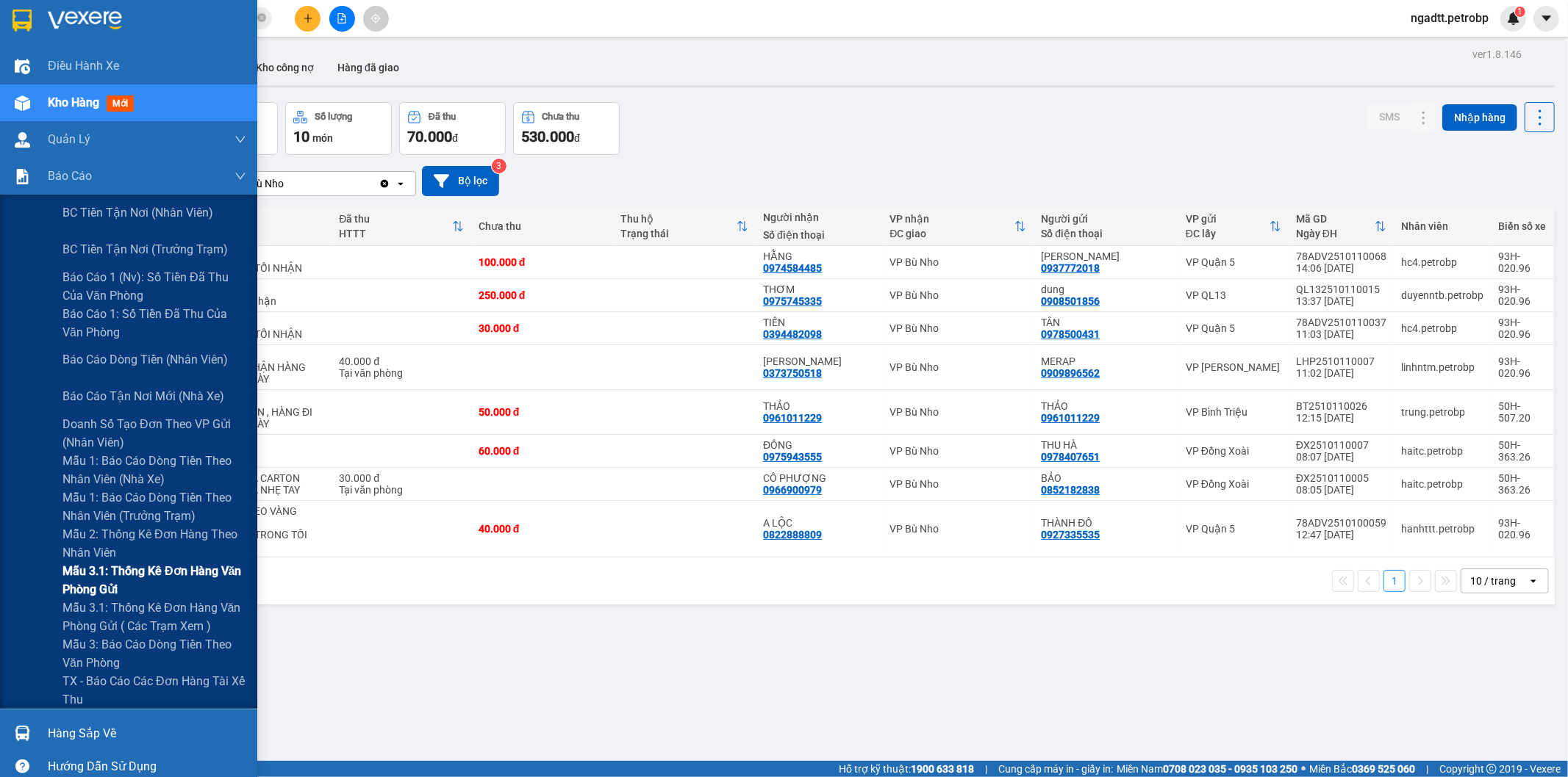
click at [119, 593] on span "Mẫu 3.1: Thống kê đơn hàng văn phòng gửi" at bounding box center [154, 580] width 184 height 37
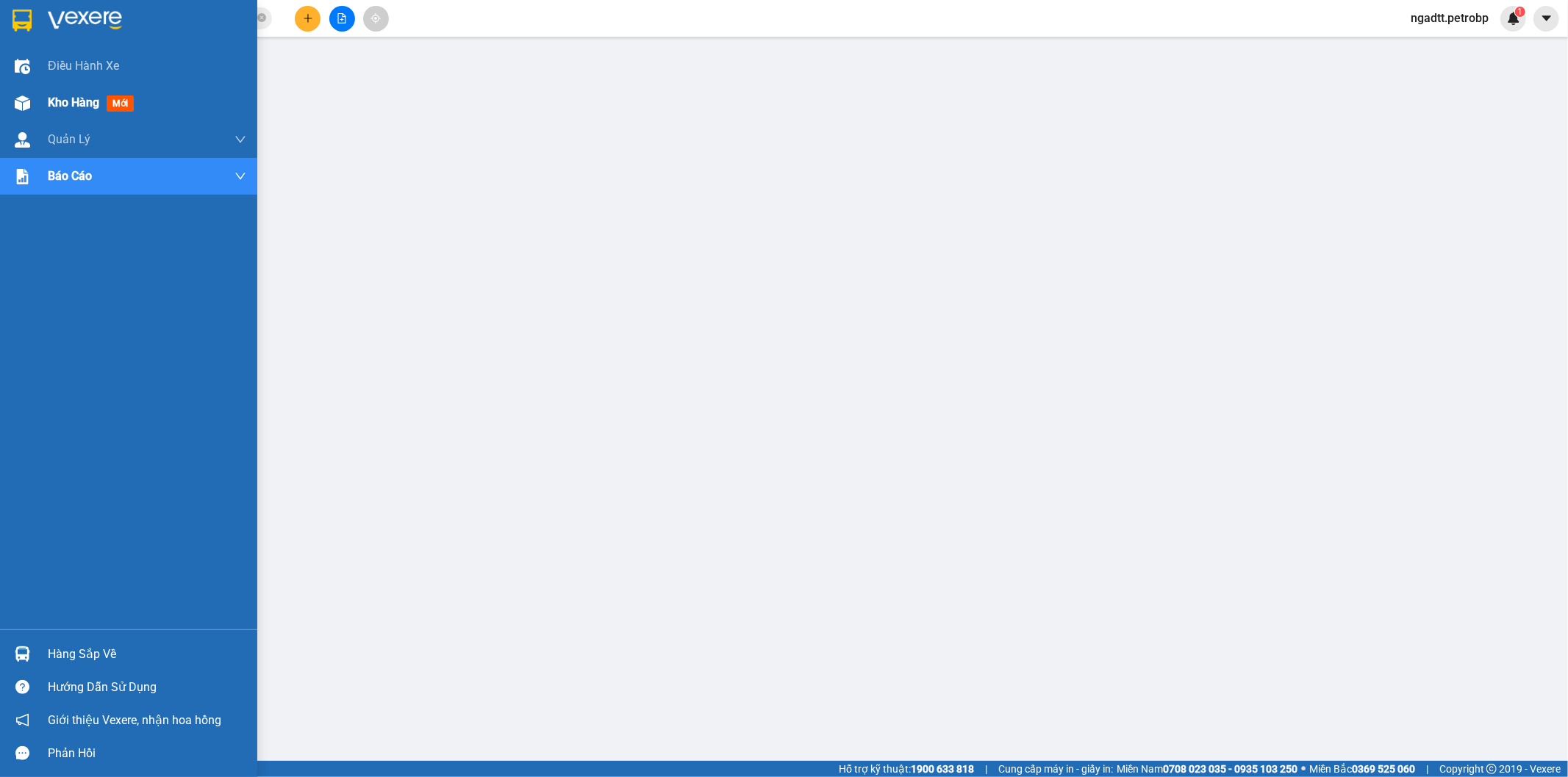
click at [17, 101] on img at bounding box center [22, 103] width 16 height 16
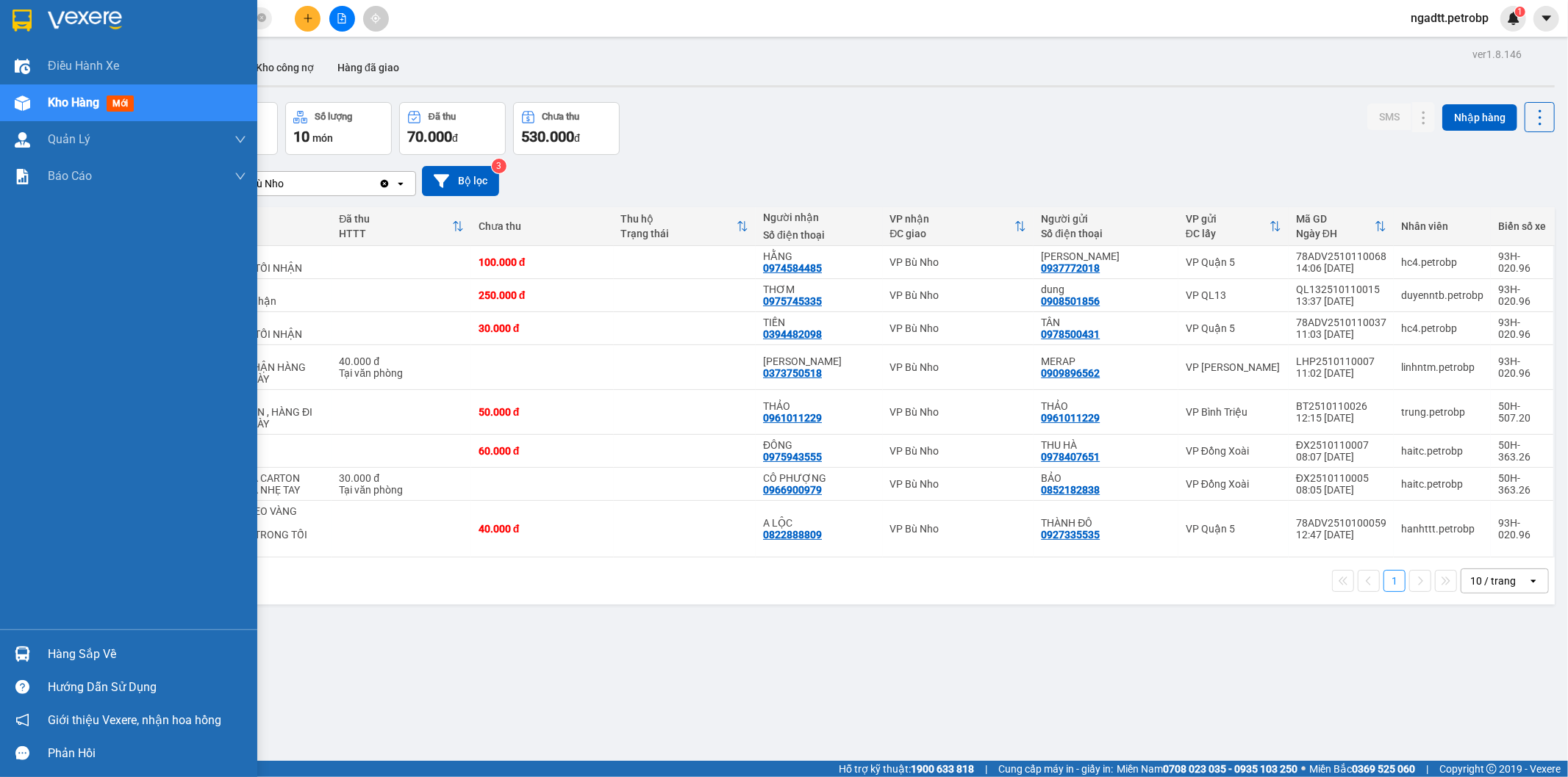
click at [16, 665] on div at bounding box center [22, 653] width 26 height 26
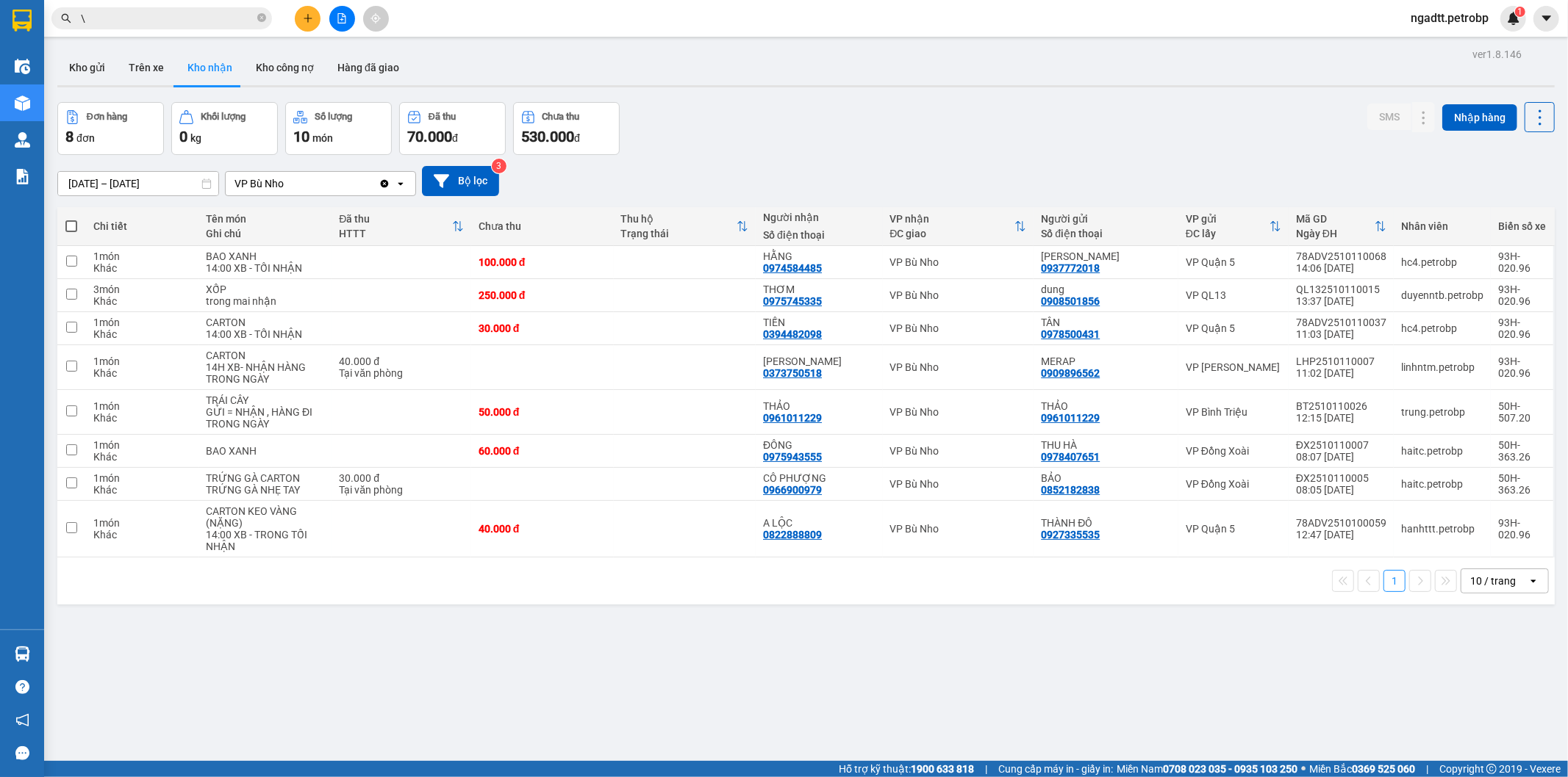
click at [839, 722] on section "Kết quả tìm kiếm ( 378 ) Bộ lọc Ngày tạo đơn gần nhất Mã ĐH Trạng thái Món hàng…" at bounding box center [784, 388] width 1568 height 777
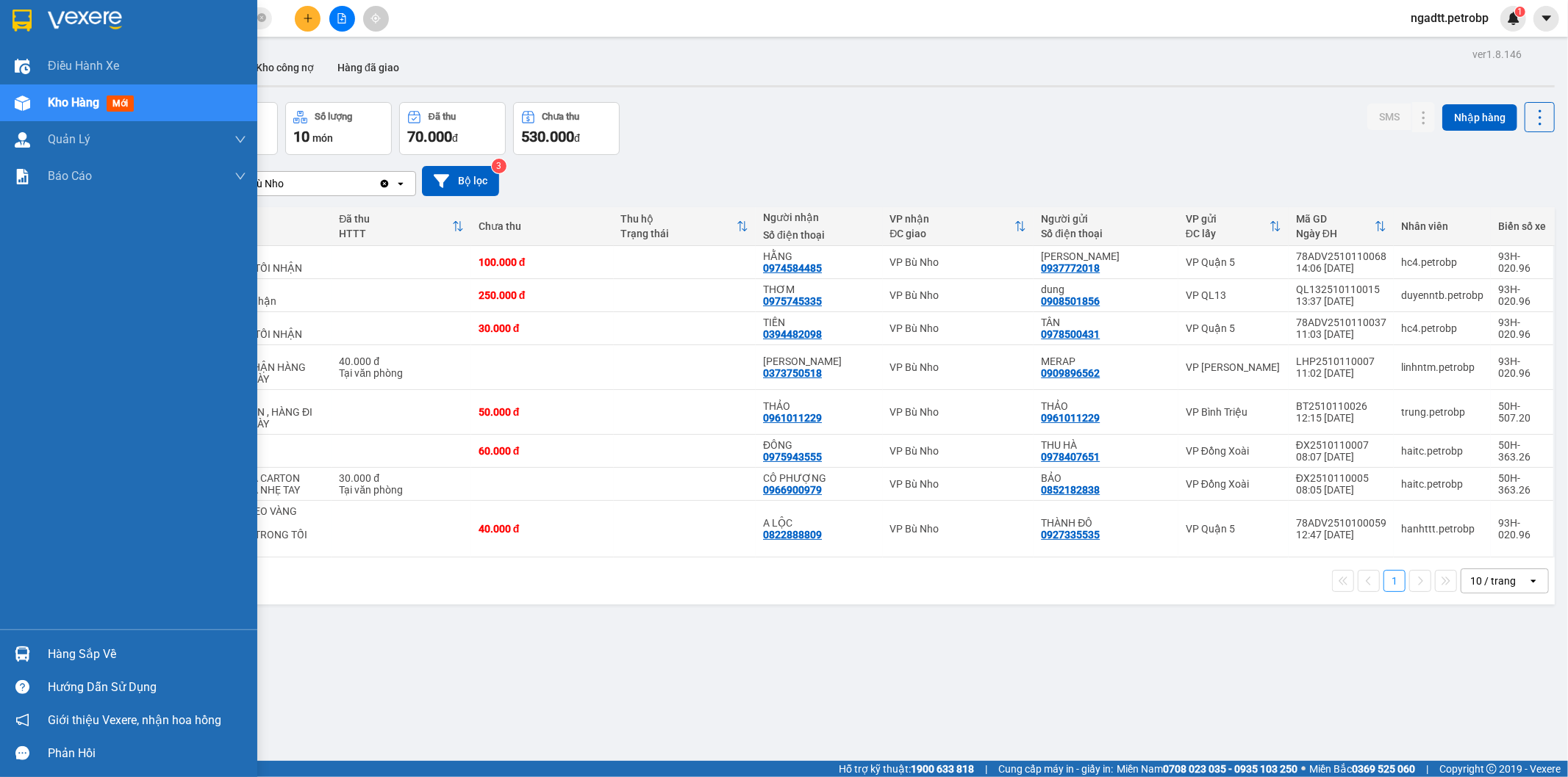
click at [23, 658] on img at bounding box center [22, 654] width 16 height 16
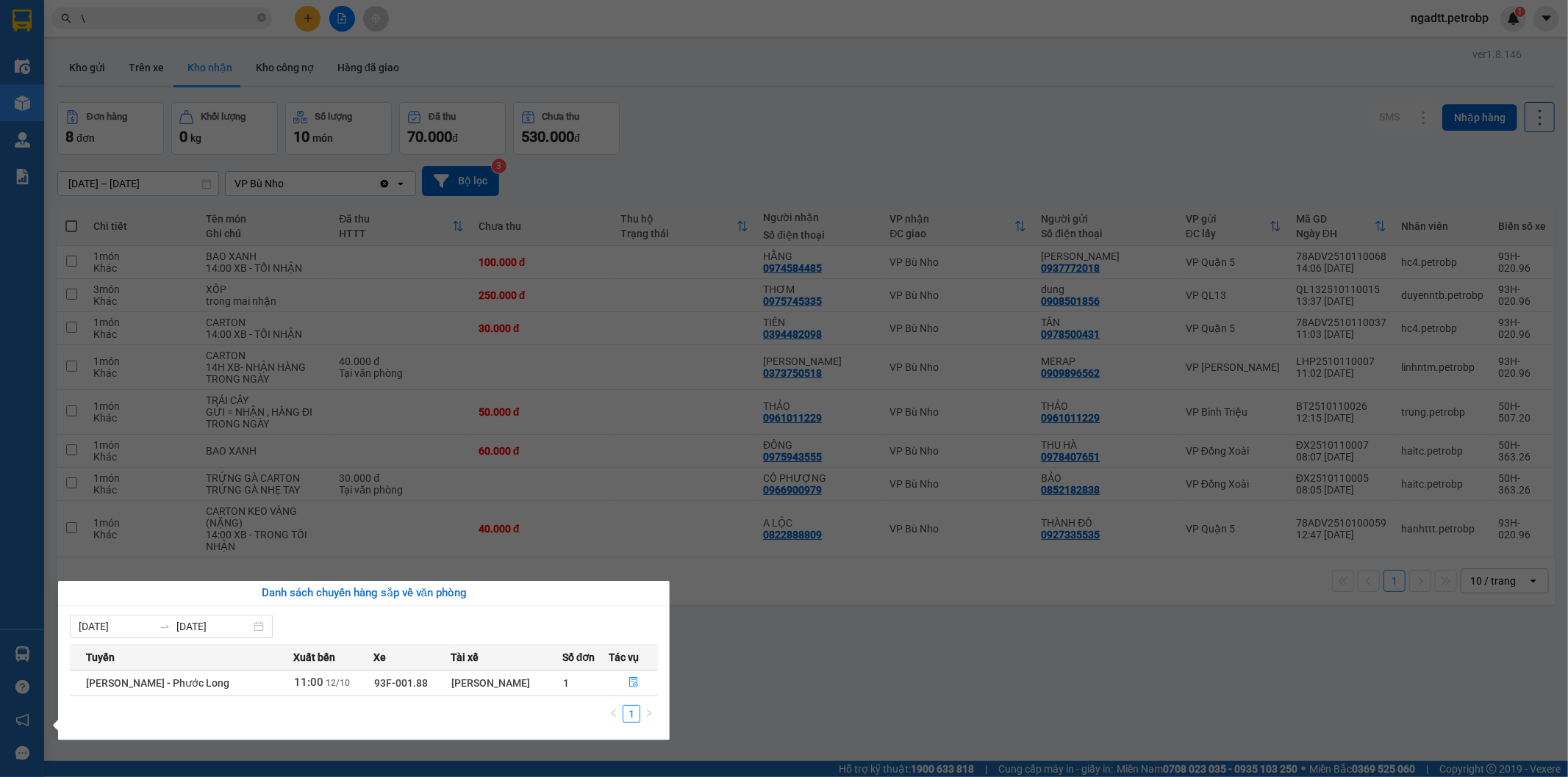
click at [721, 701] on section "Kết quả tìm kiếm ( 378 ) Bộ lọc Ngày tạo đơn gần nhất Mã ĐH Trạng thái Món hàng…" at bounding box center [784, 388] width 1568 height 777
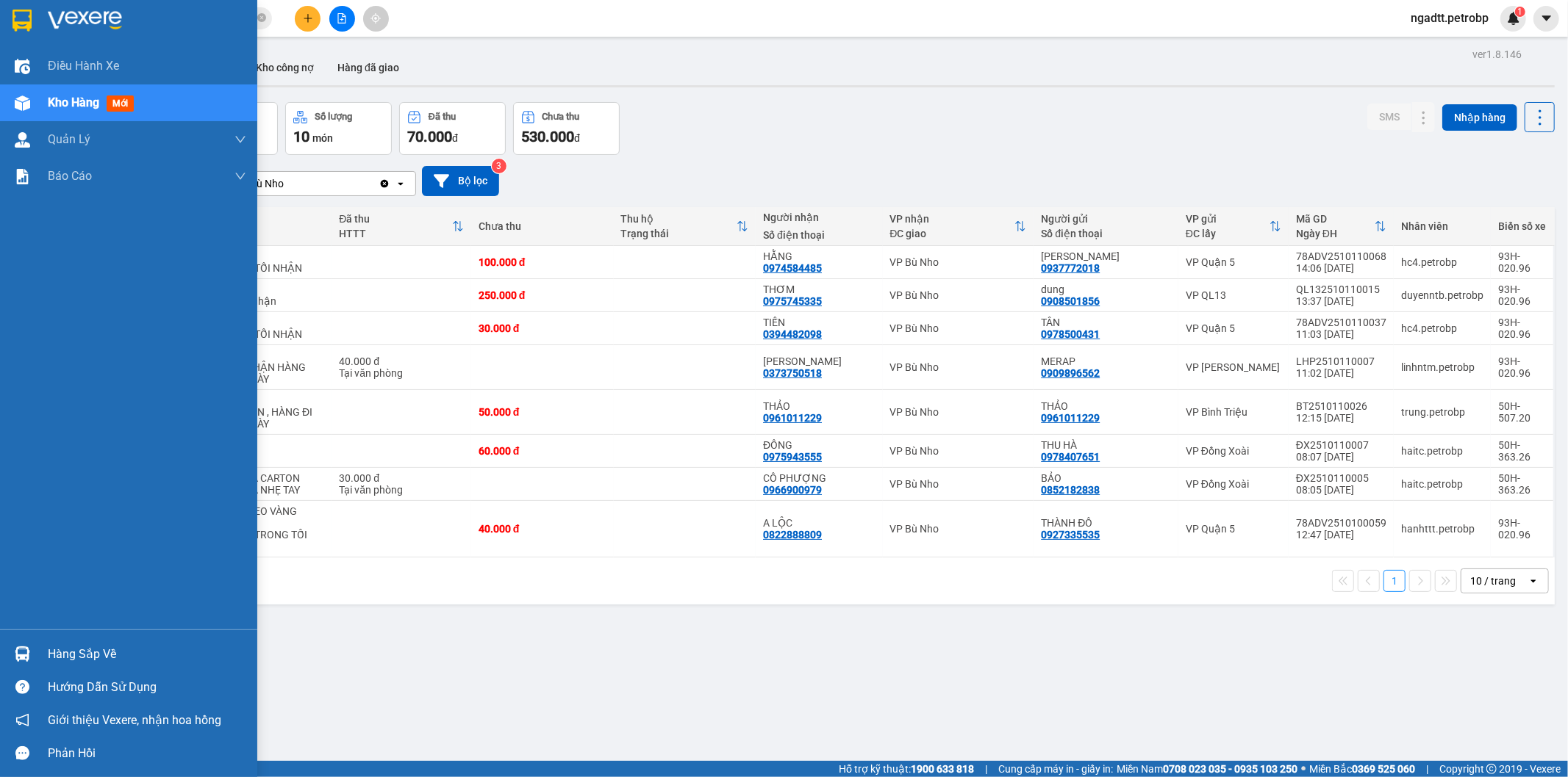
click at [35, 658] on div "Hàng sắp về" at bounding box center [129, 654] width 257 height 33
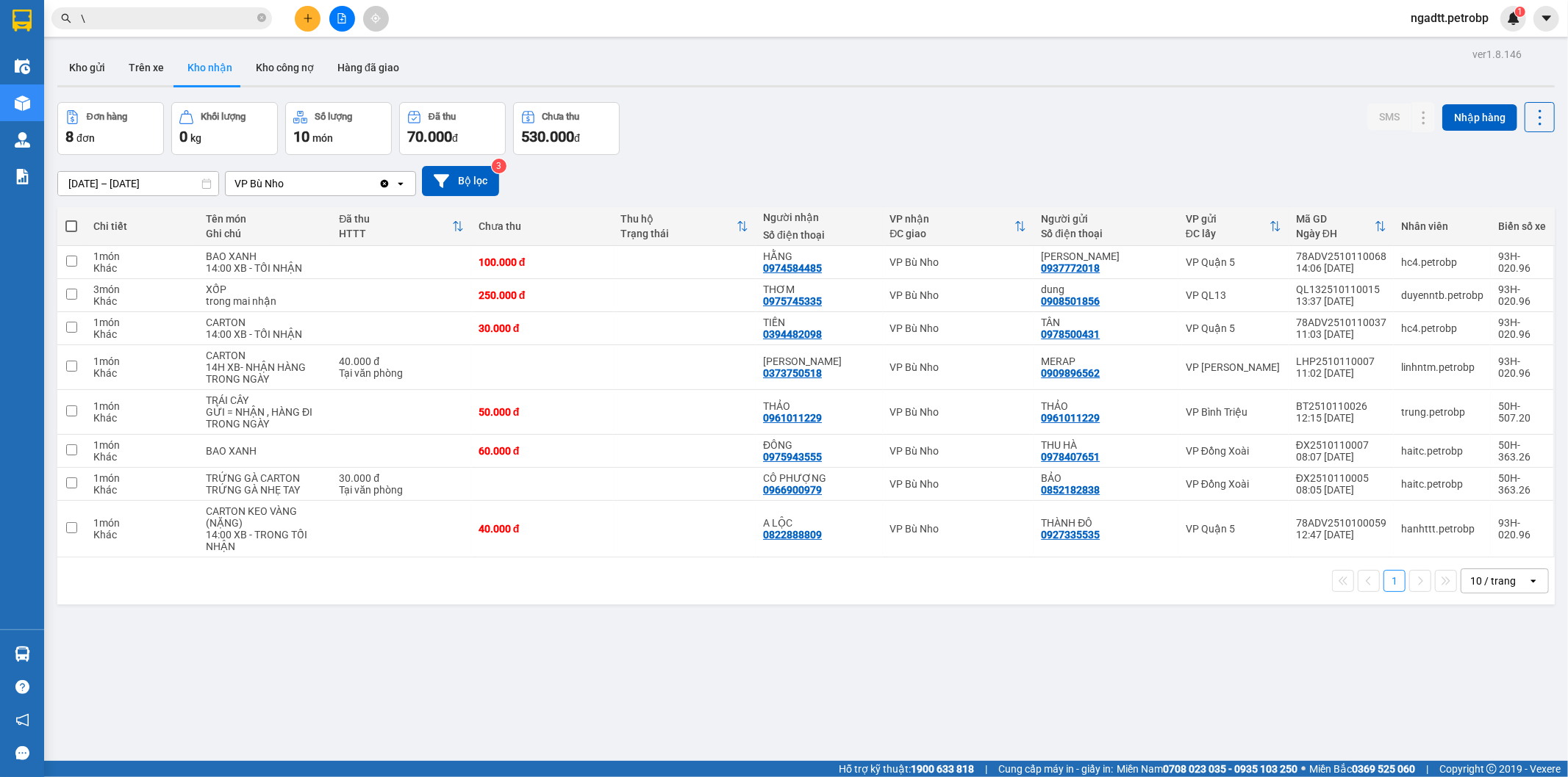
click at [782, 709] on section "Kết quả tìm kiếm ( 378 ) Bộ lọc Ngày tạo đơn gần nhất Mã ĐH Trạng thái Món hàng…" at bounding box center [784, 388] width 1568 height 777
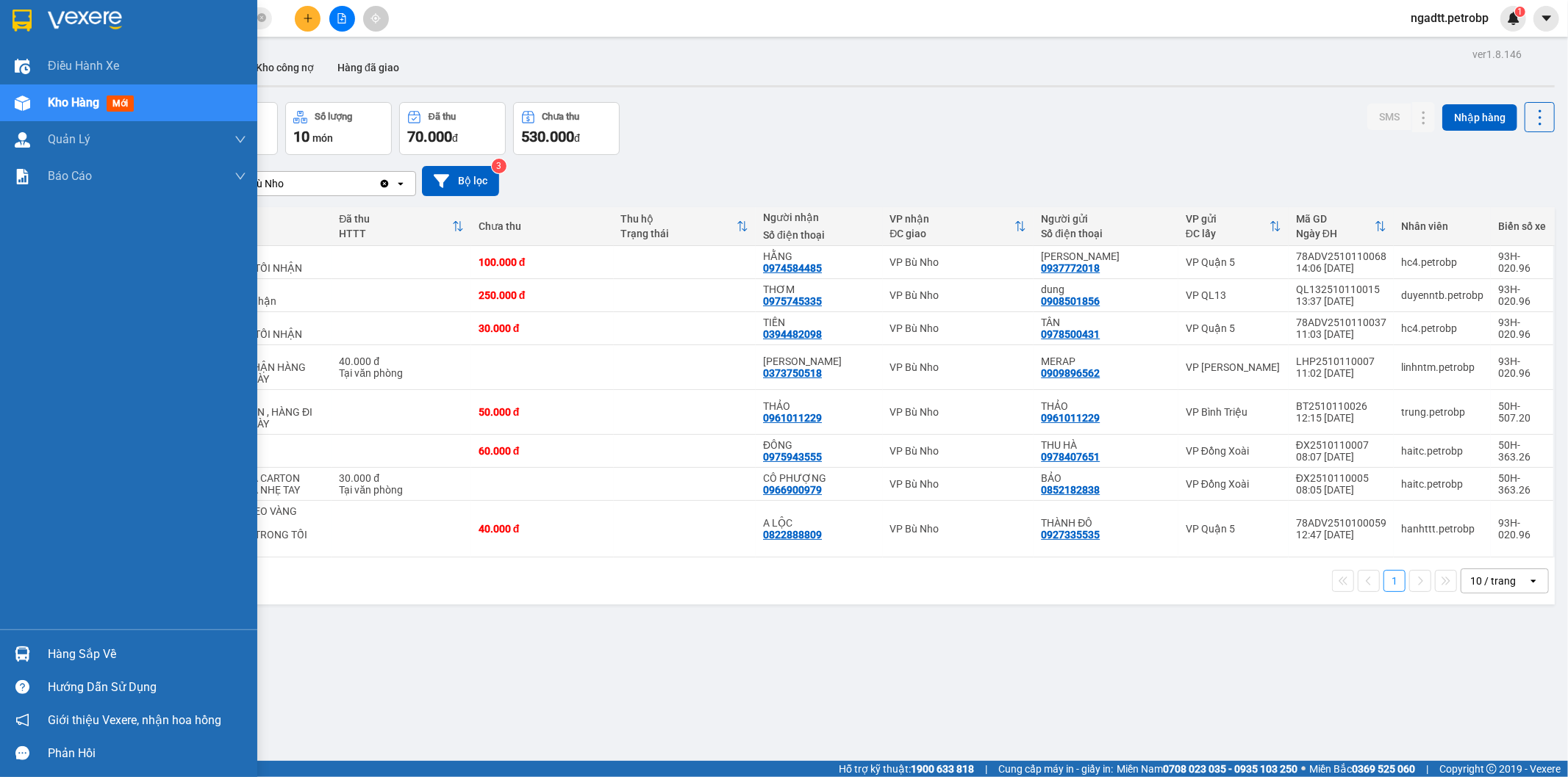
click at [19, 654] on img at bounding box center [22, 654] width 16 height 16
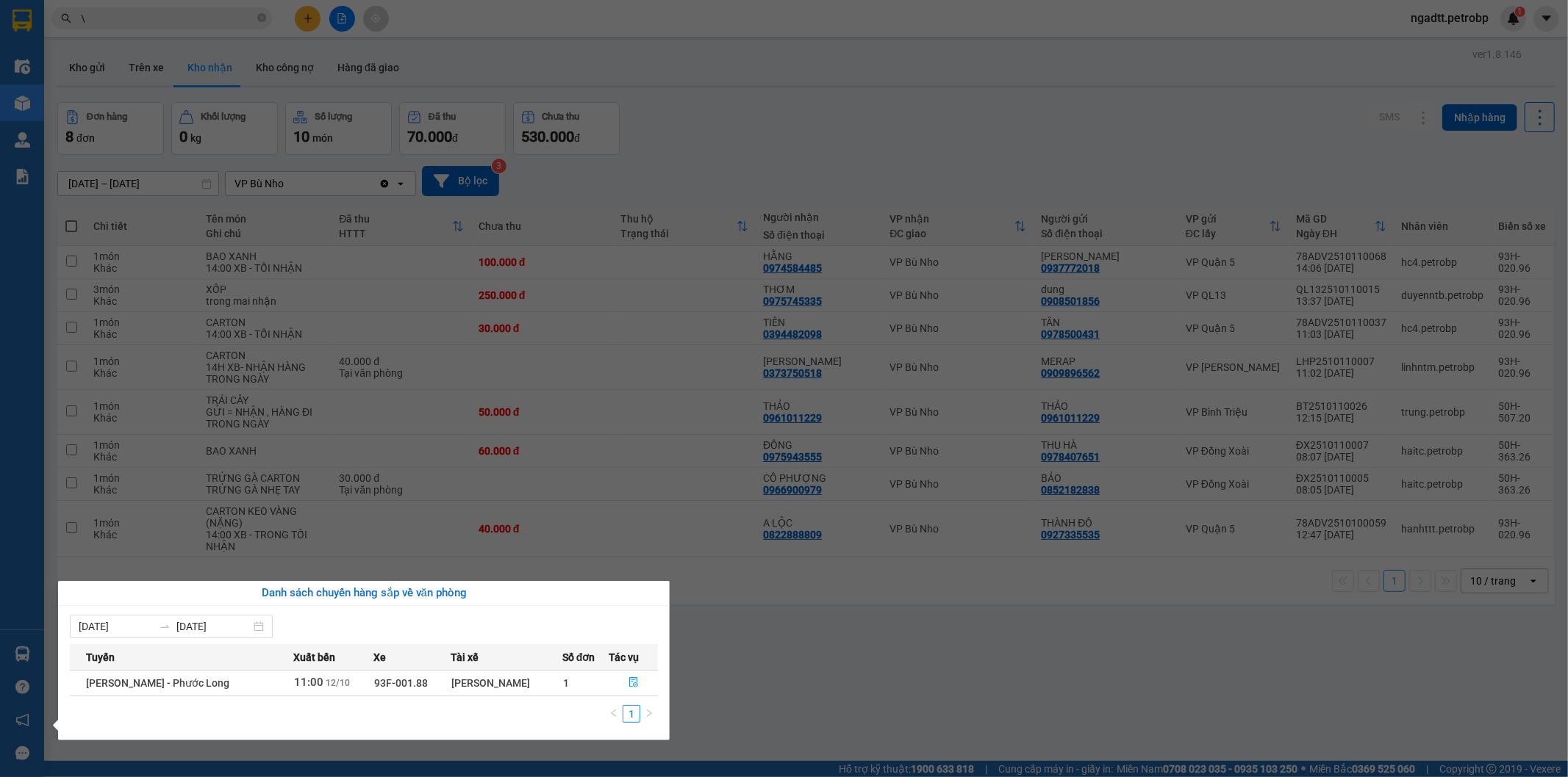
click at [964, 667] on section "Kết quả tìm kiếm ( 378 ) Bộ lọc Ngày tạo đơn gần nhất Mã ĐH Trạng thái Món hàng…" at bounding box center [784, 388] width 1568 height 777
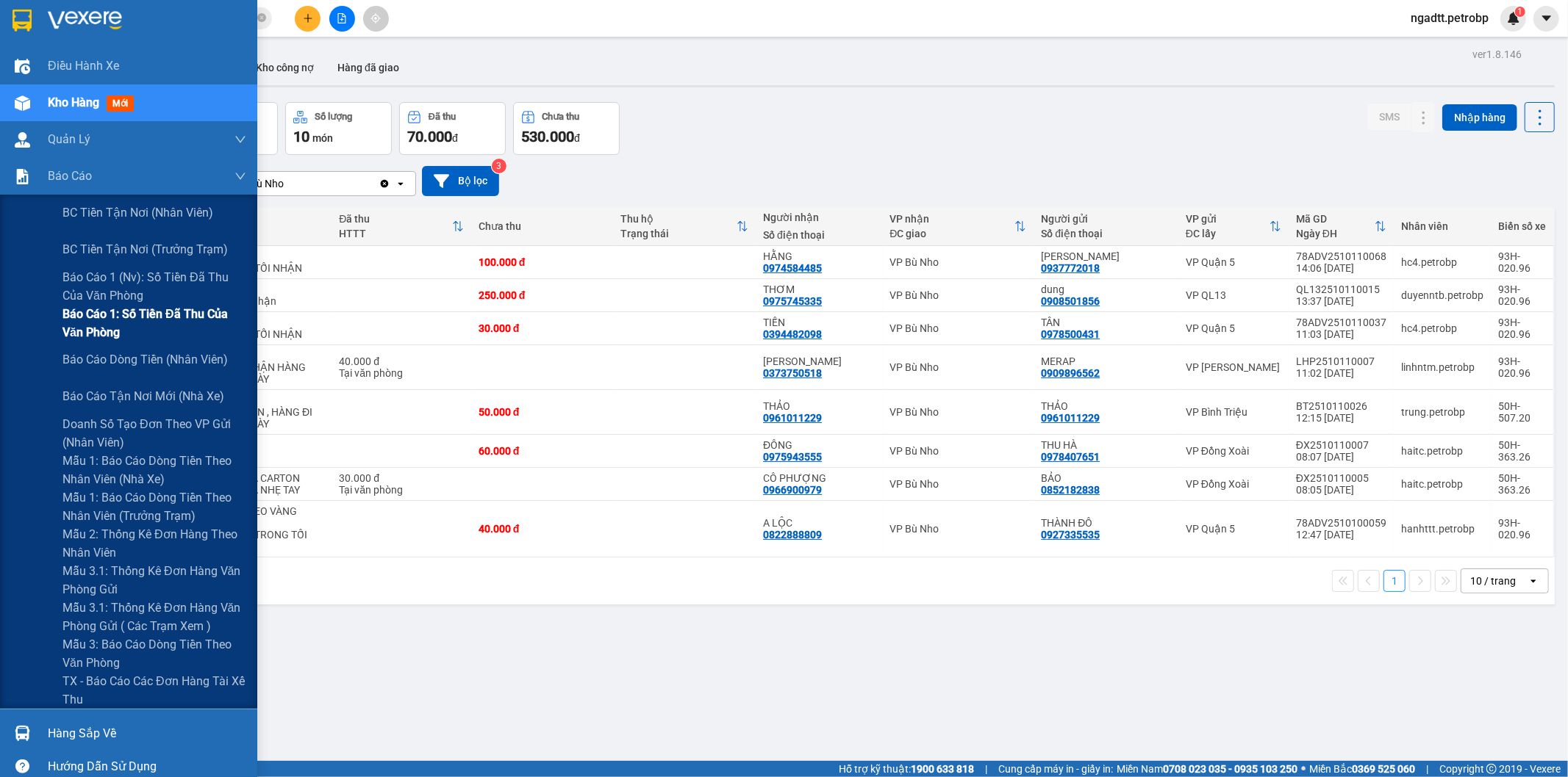
click at [140, 309] on span "Báo cáo 1: Số tiền đã thu của văn phòng" at bounding box center [154, 323] width 184 height 37
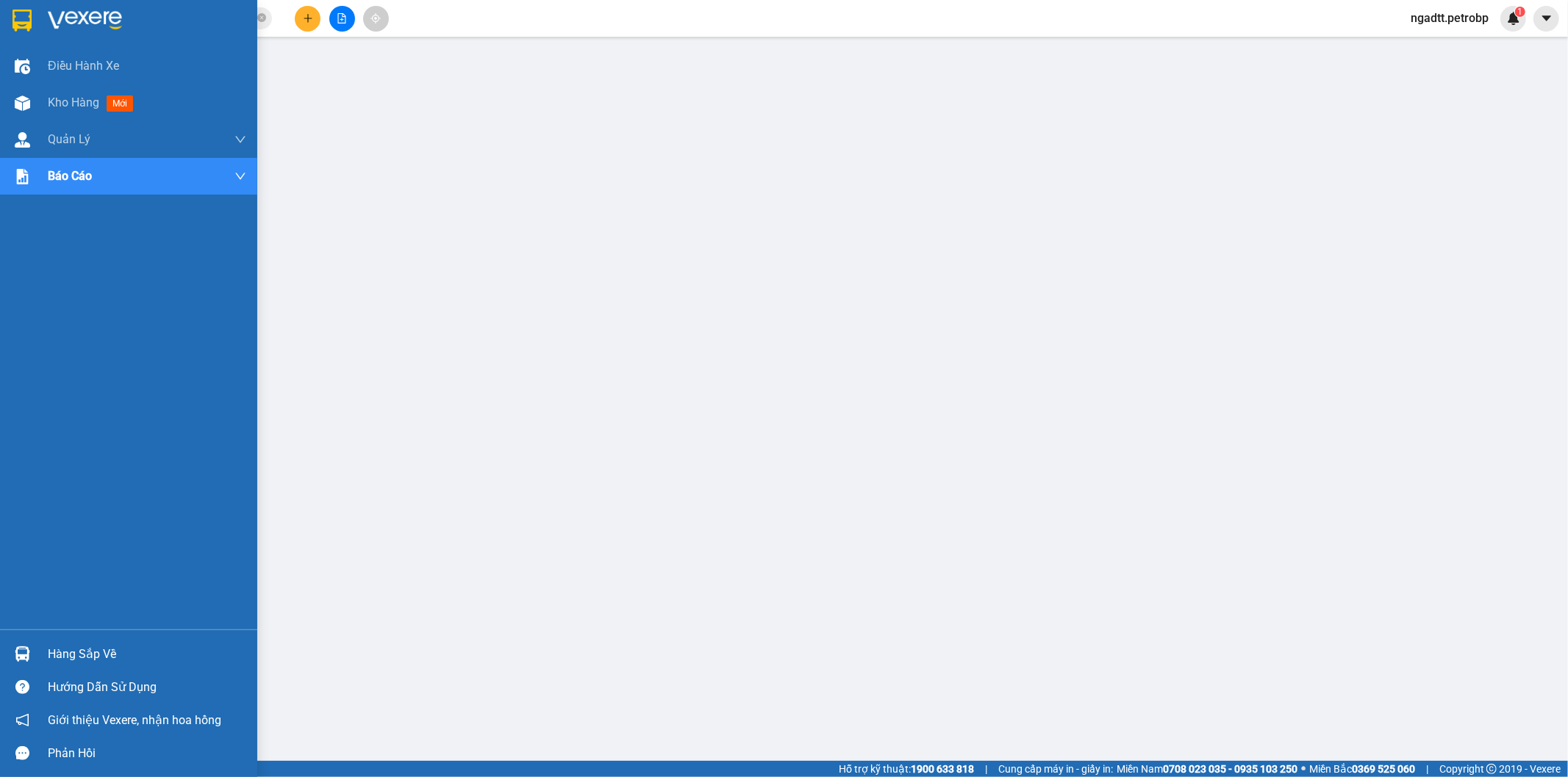
click at [16, 648] on img at bounding box center [22, 654] width 16 height 16
click at [19, 99] on img at bounding box center [22, 103] width 16 height 16
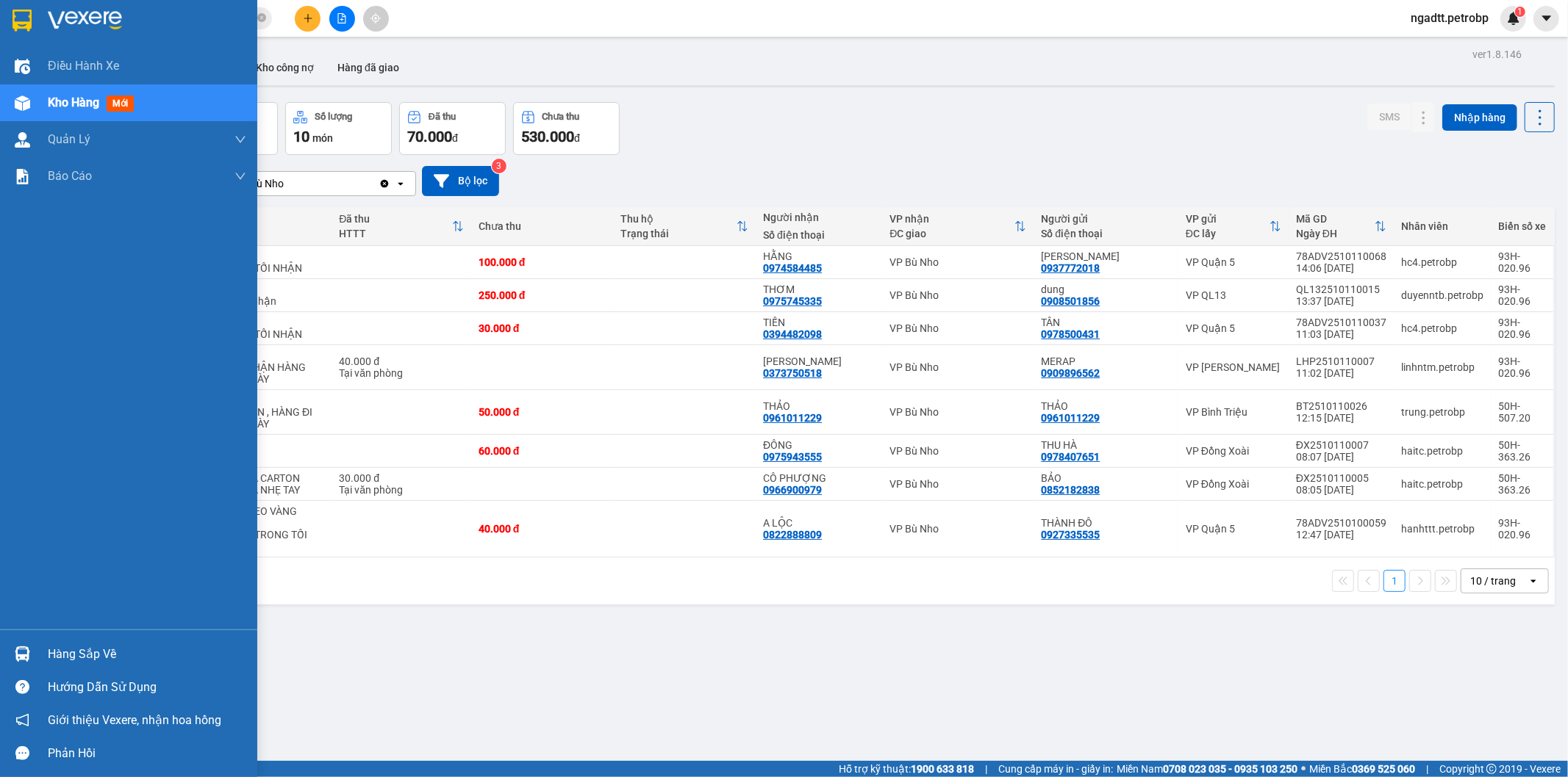
click at [35, 654] on div "Hàng sắp về" at bounding box center [129, 654] width 257 height 33
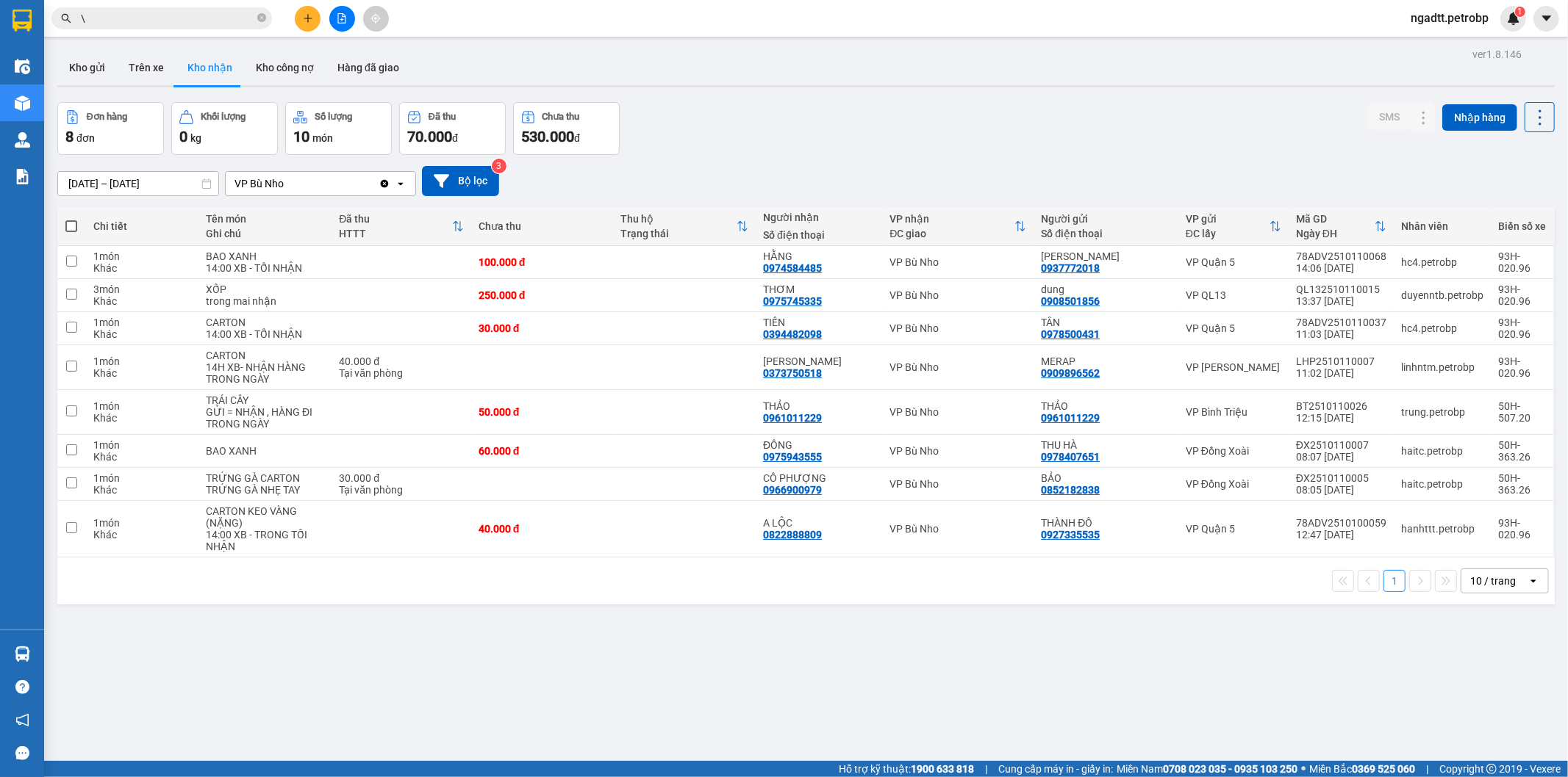
click at [716, 644] on section "Kết quả tìm kiếm ( 378 ) Bộ lọc Ngày tạo đơn gần nhất Mã ĐH Trạng thái Món hàng…" at bounding box center [784, 388] width 1568 height 777
click at [135, 77] on button "Trên xe" at bounding box center [146, 68] width 59 height 35
type input "12/10/2025 – 12/10/2025"
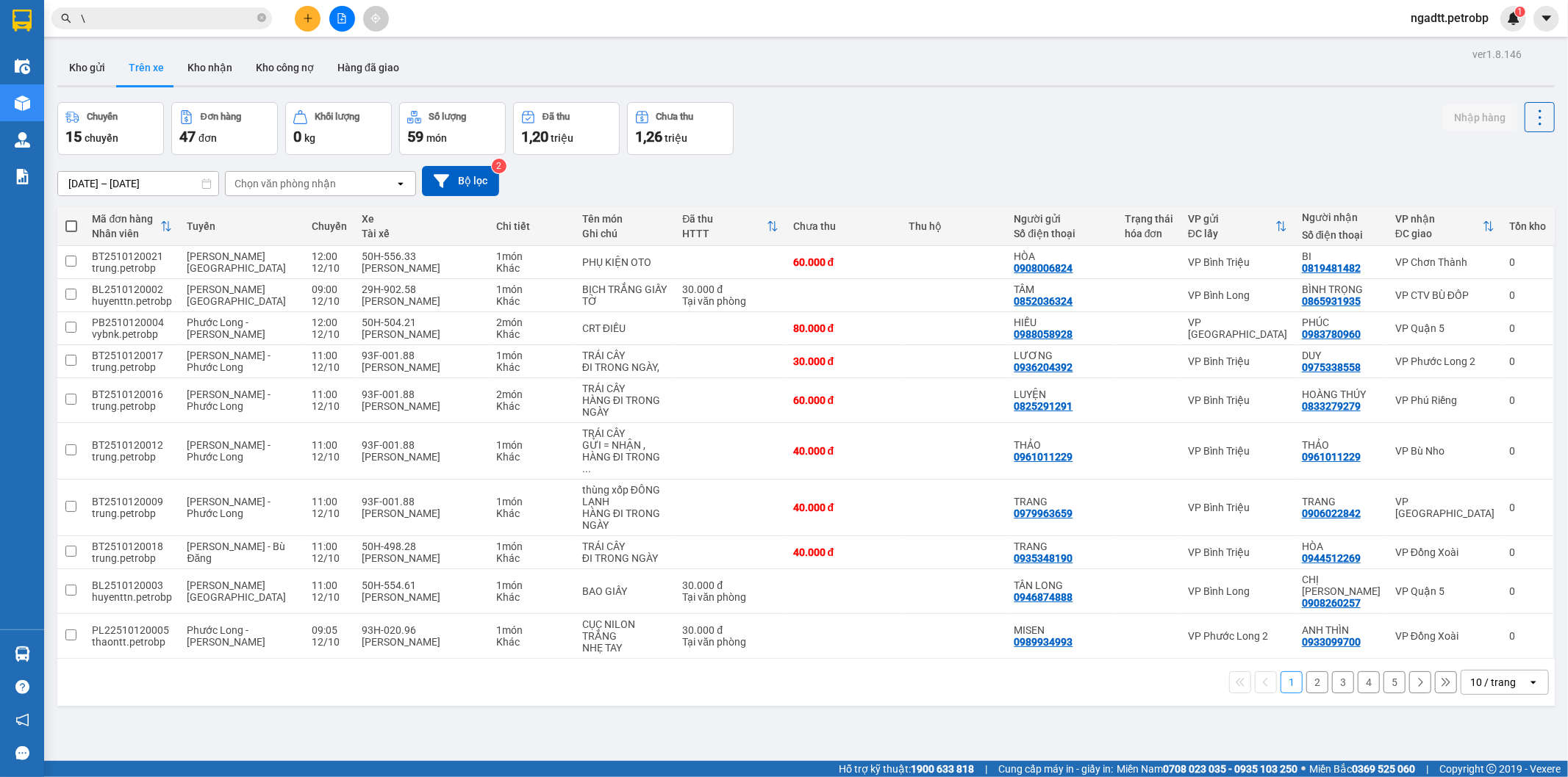
click at [1306, 672] on button "2" at bounding box center [1317, 682] width 22 height 22
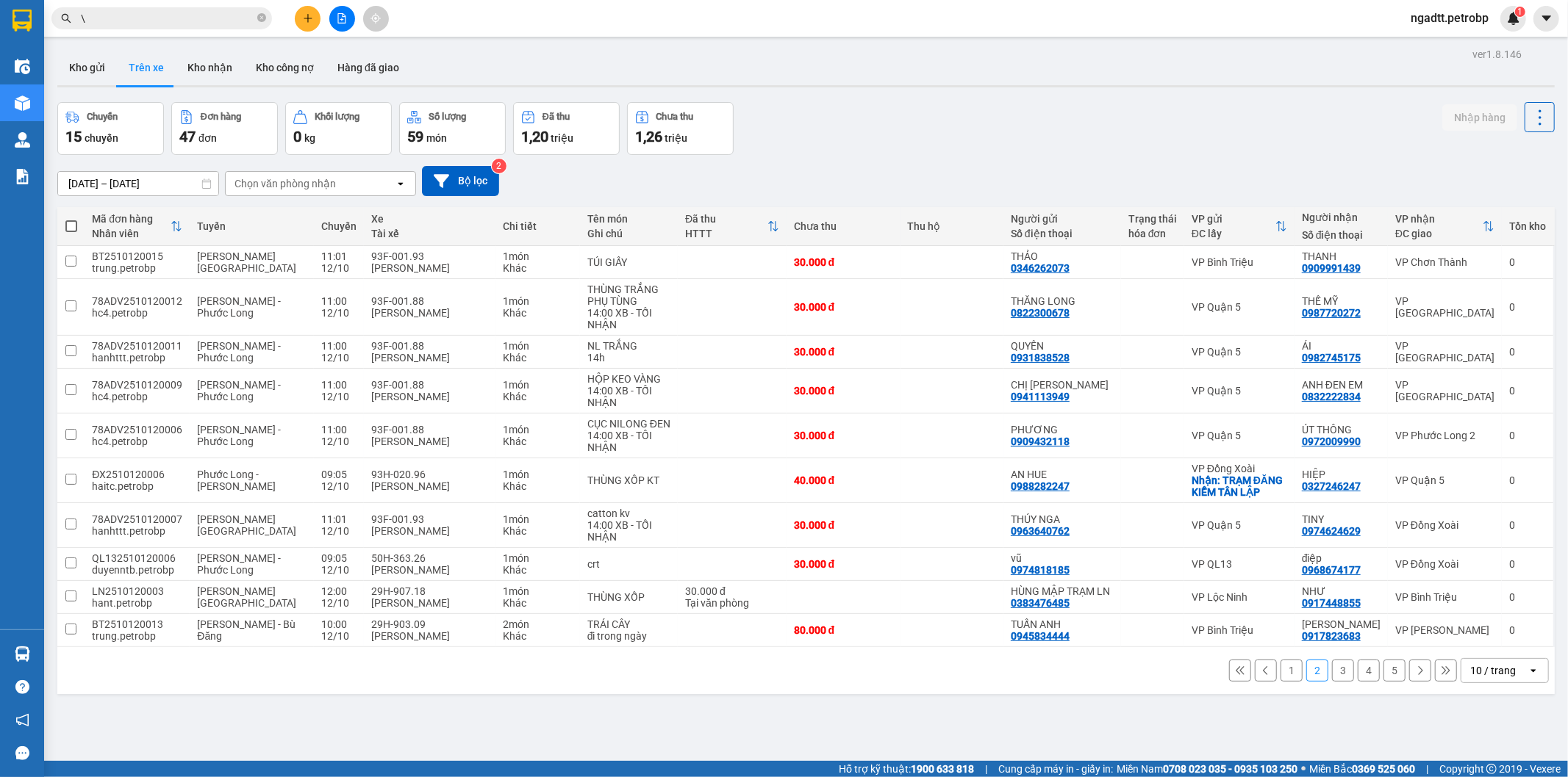
click at [303, 185] on div "Chọn văn phòng nhận" at bounding box center [284, 184] width 101 height 15
type input "thủ"
click at [290, 222] on div "VP Thủ Dầu Một" at bounding box center [320, 215] width 191 height 26
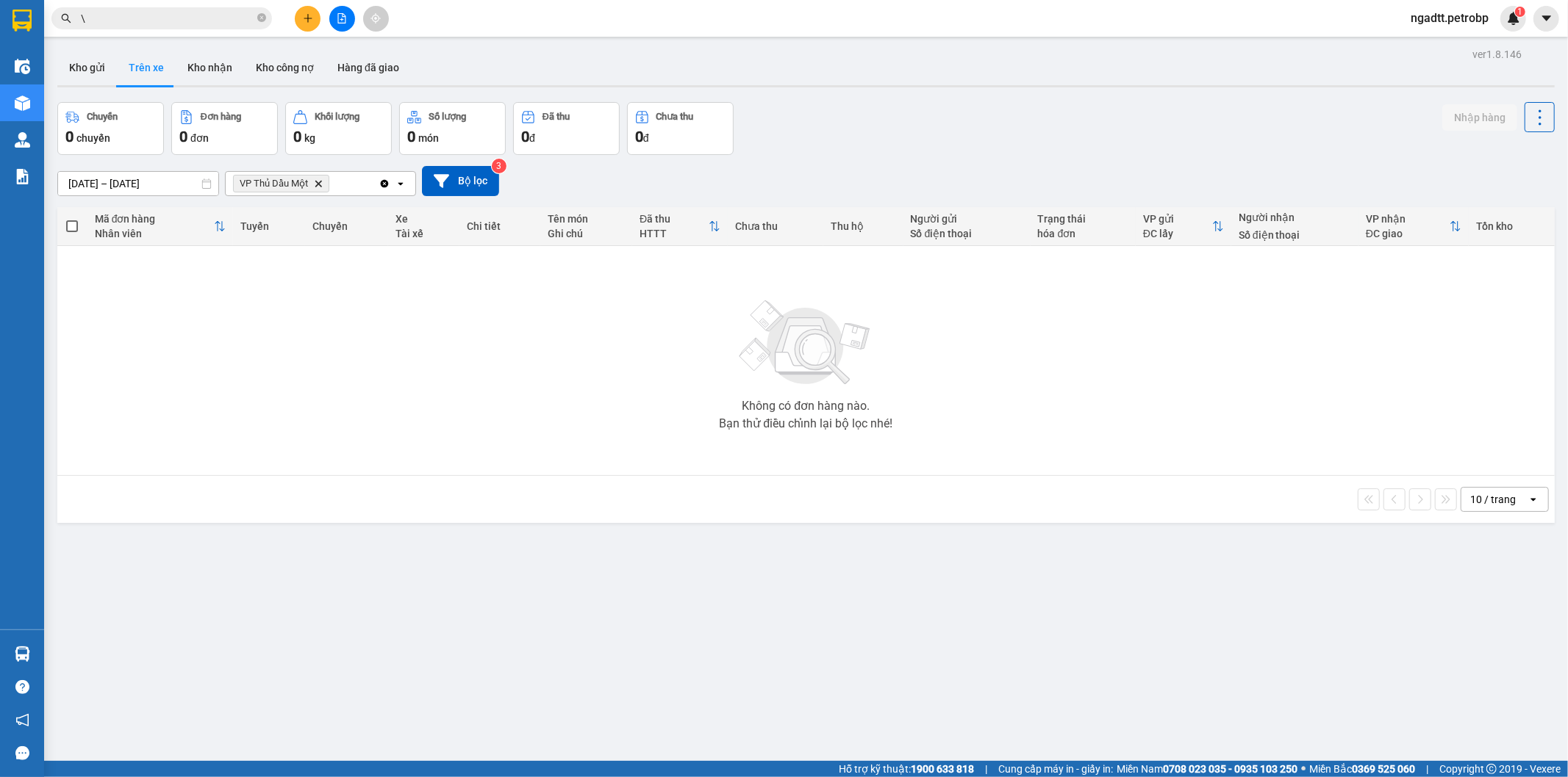
click at [320, 186] on icon "Delete" at bounding box center [318, 184] width 9 height 9
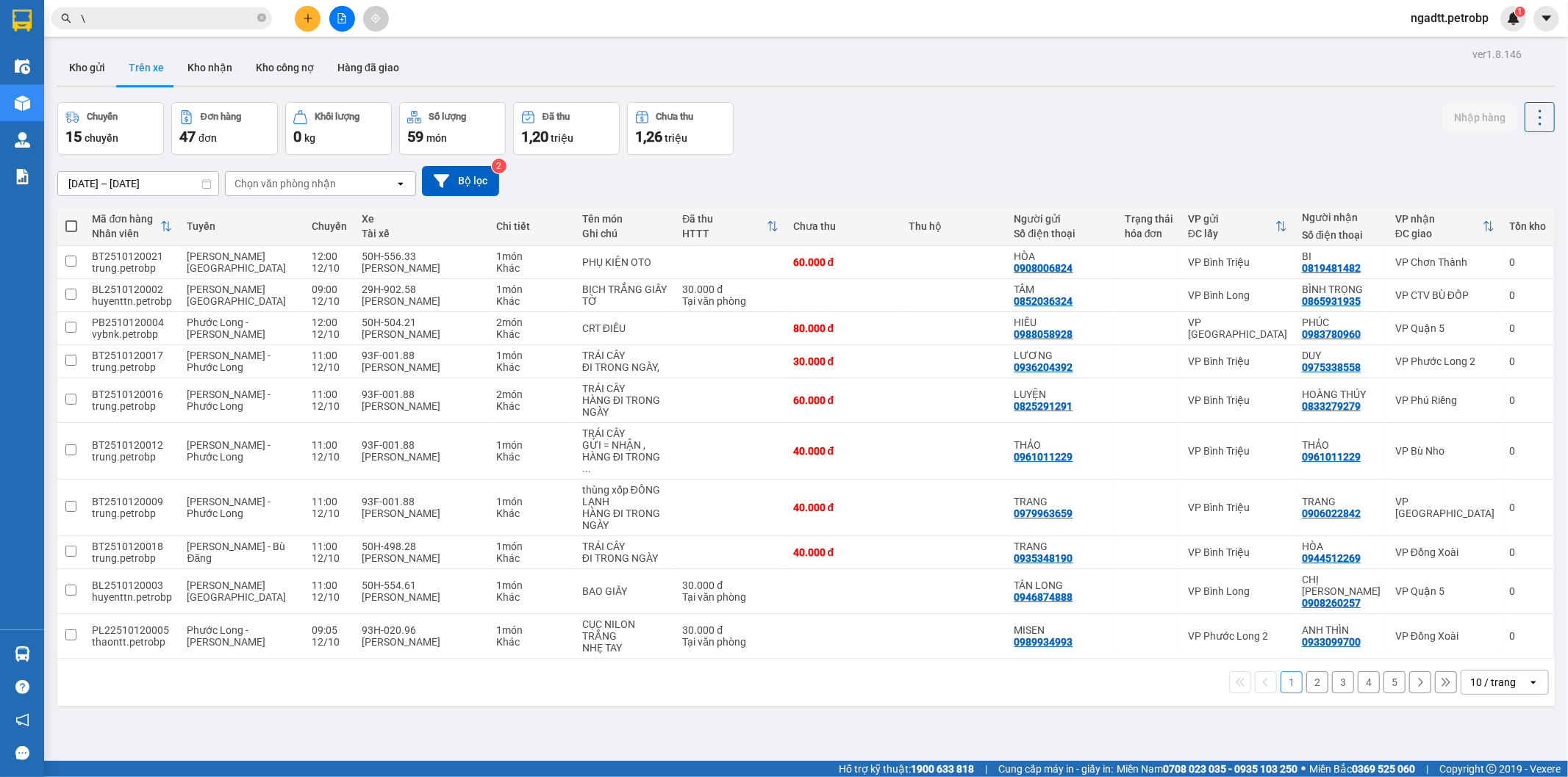
click at [331, 186] on div "Chọn văn phòng nhận" at bounding box center [284, 184] width 101 height 15
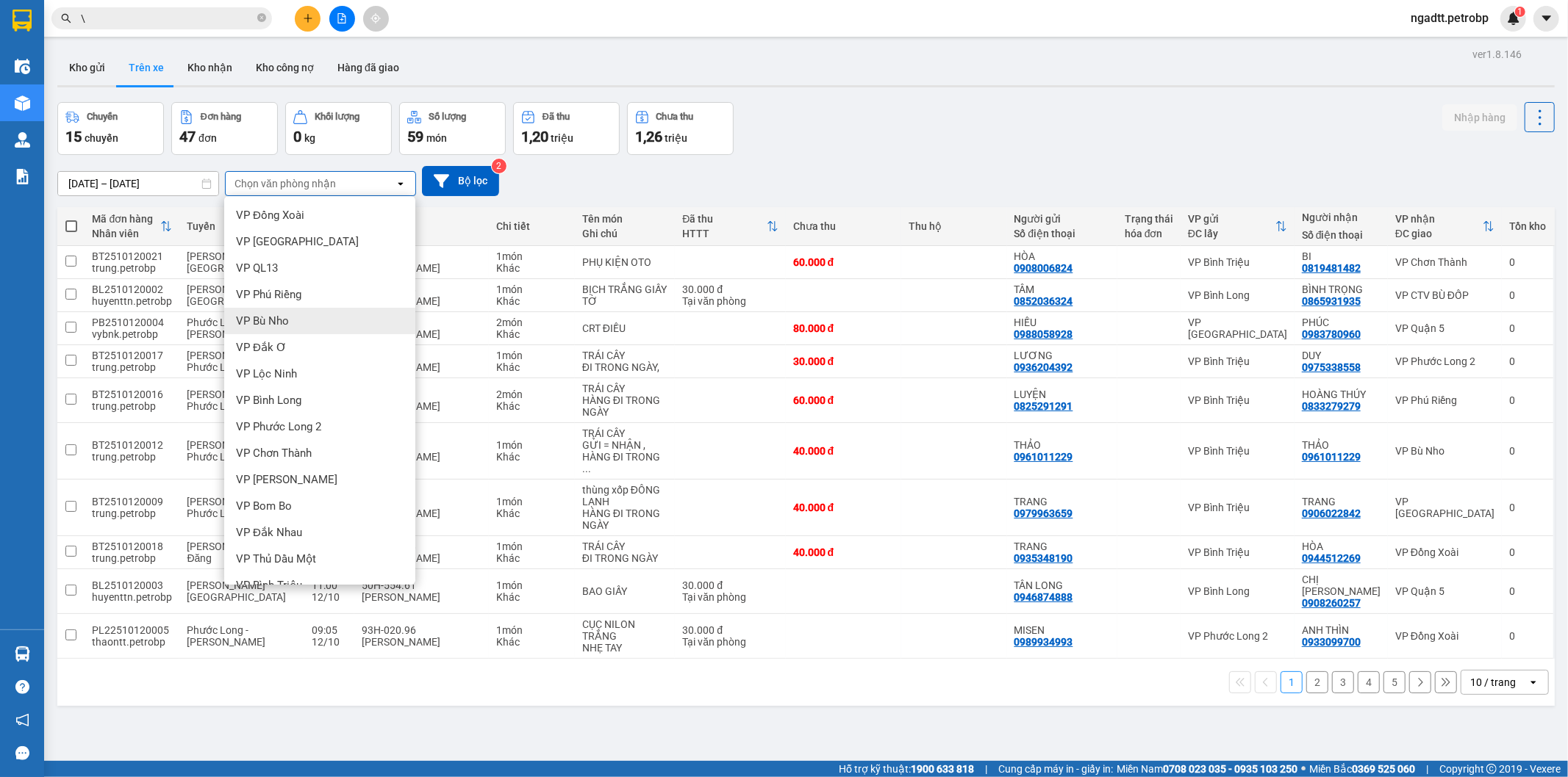
click at [283, 323] on span "VP Bù Nho" at bounding box center [262, 321] width 53 height 15
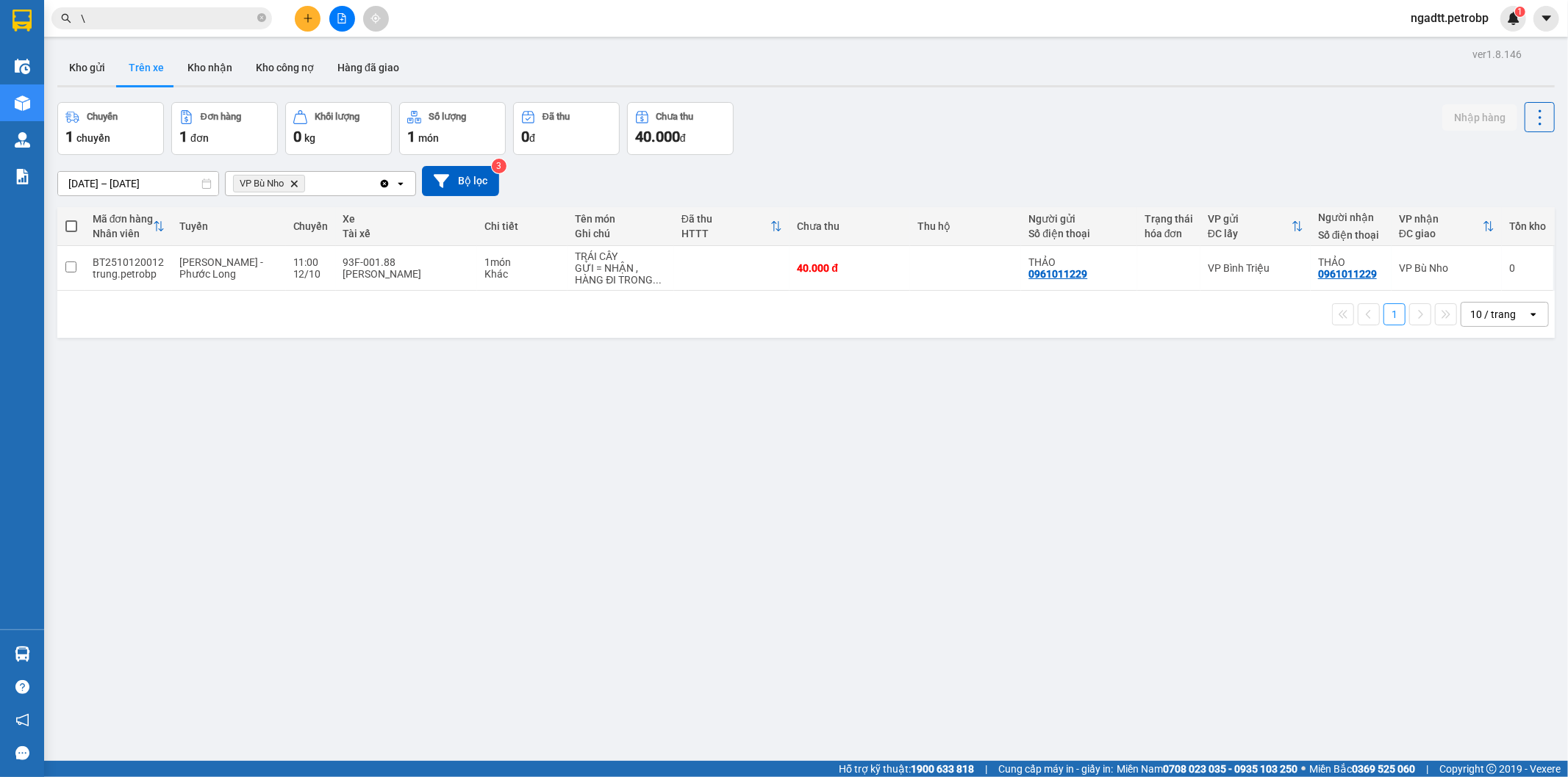
click at [176, 26] on span "\" at bounding box center [161, 18] width 220 height 22
click at [182, 23] on input "\" at bounding box center [167, 18] width 173 height 16
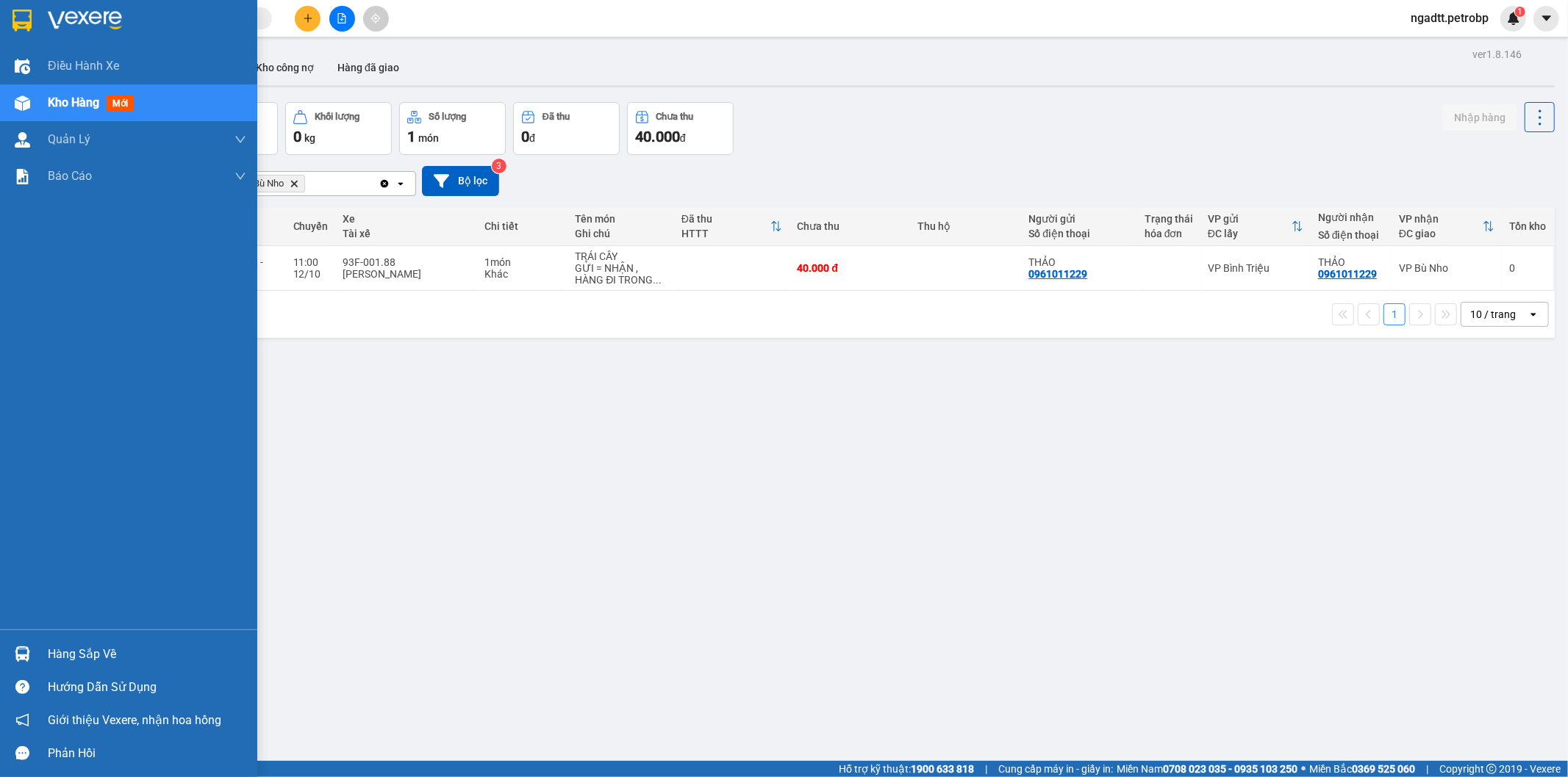
click at [16, 651] on img at bounding box center [22, 654] width 16 height 16
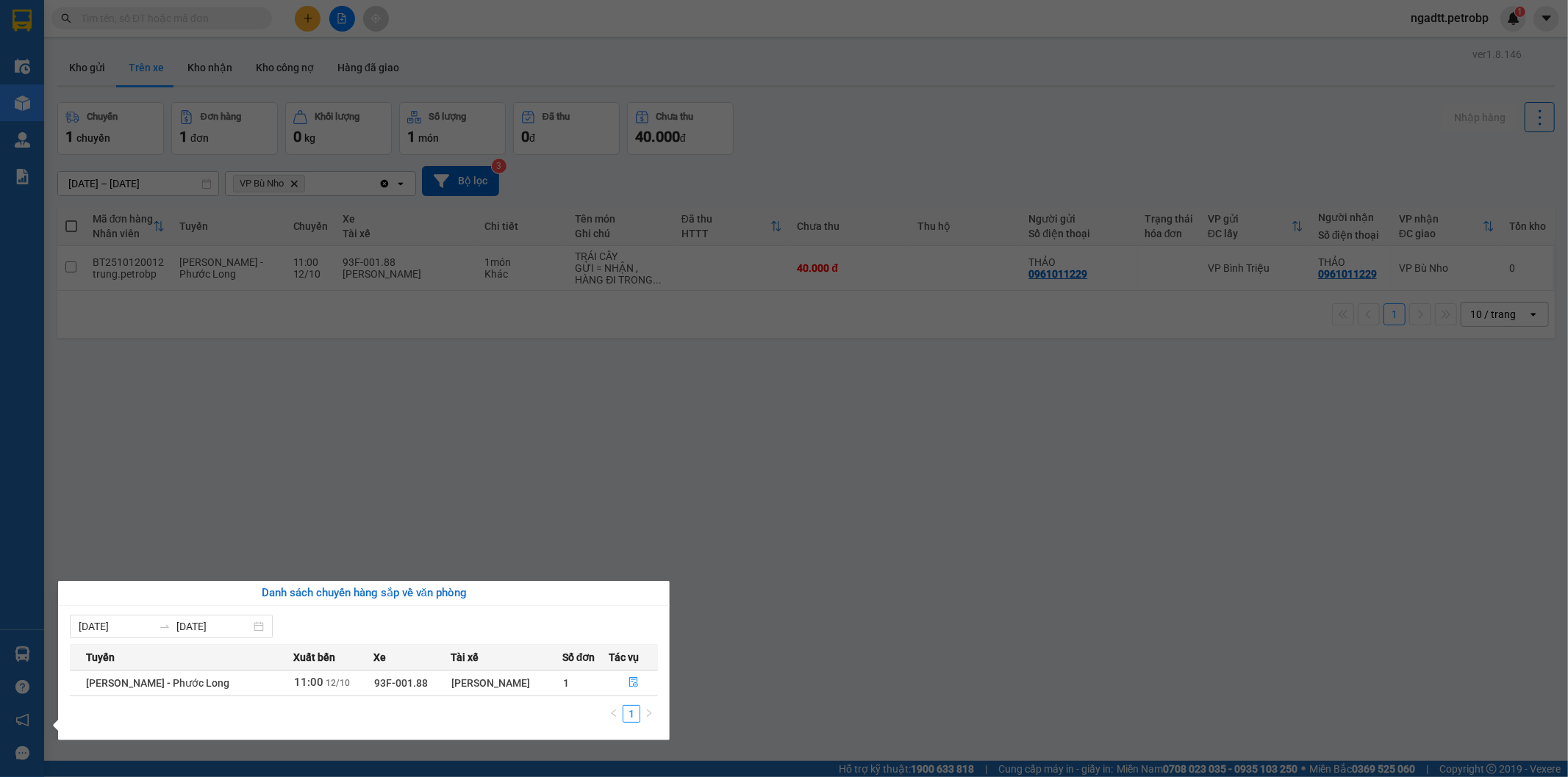
click at [660, 545] on section "Kết quả tìm kiếm ( 378 ) Bộ lọc Ngày tạo đơn gần nhất Mã ĐH Trạng thái Món hàng…" at bounding box center [784, 388] width 1568 height 777
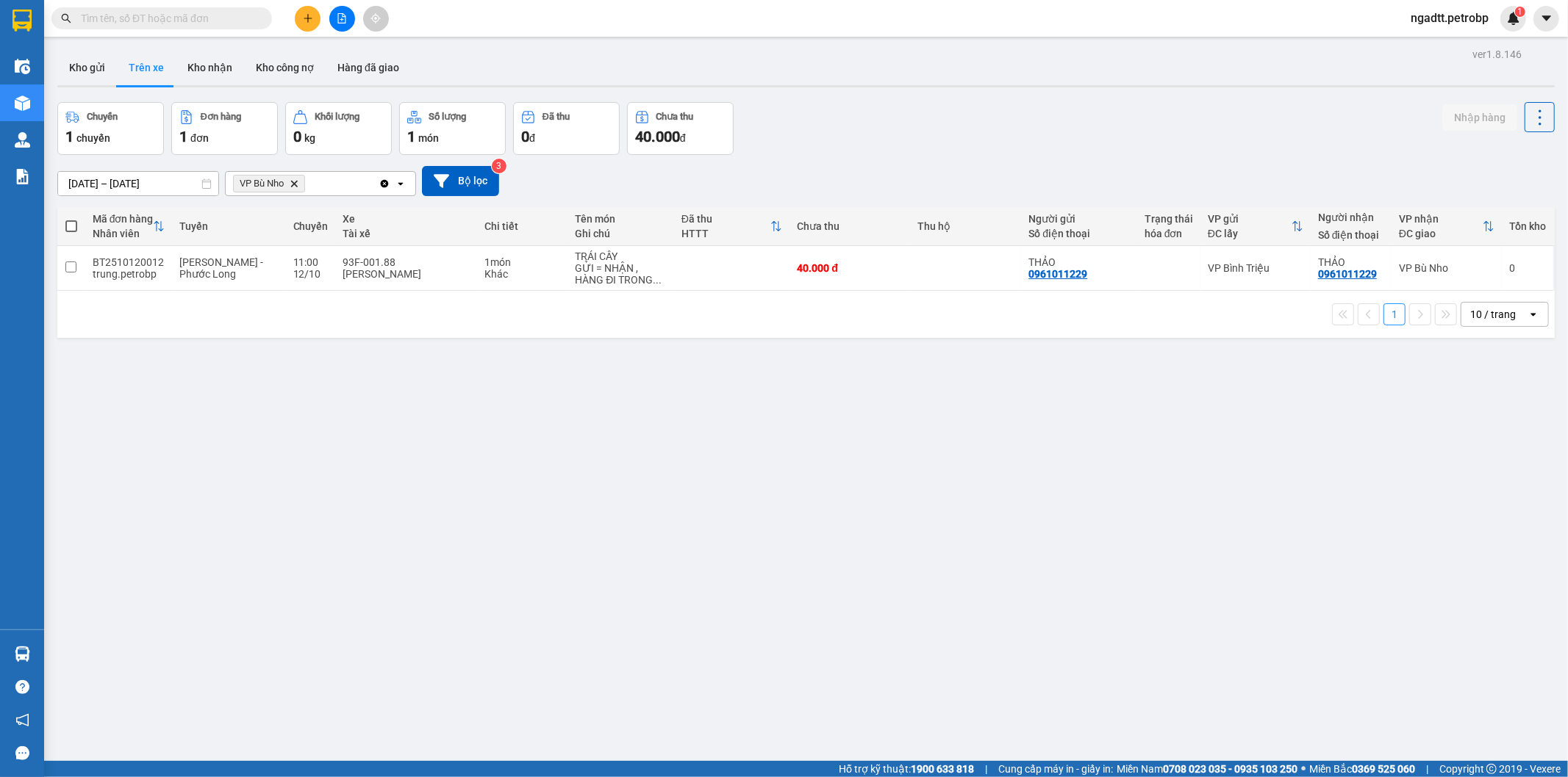
click at [153, 17] on input "text" at bounding box center [167, 18] width 173 height 16
click at [298, 186] on icon "VP Bù Nho, close by backspace" at bounding box center [294, 183] width 7 height 7
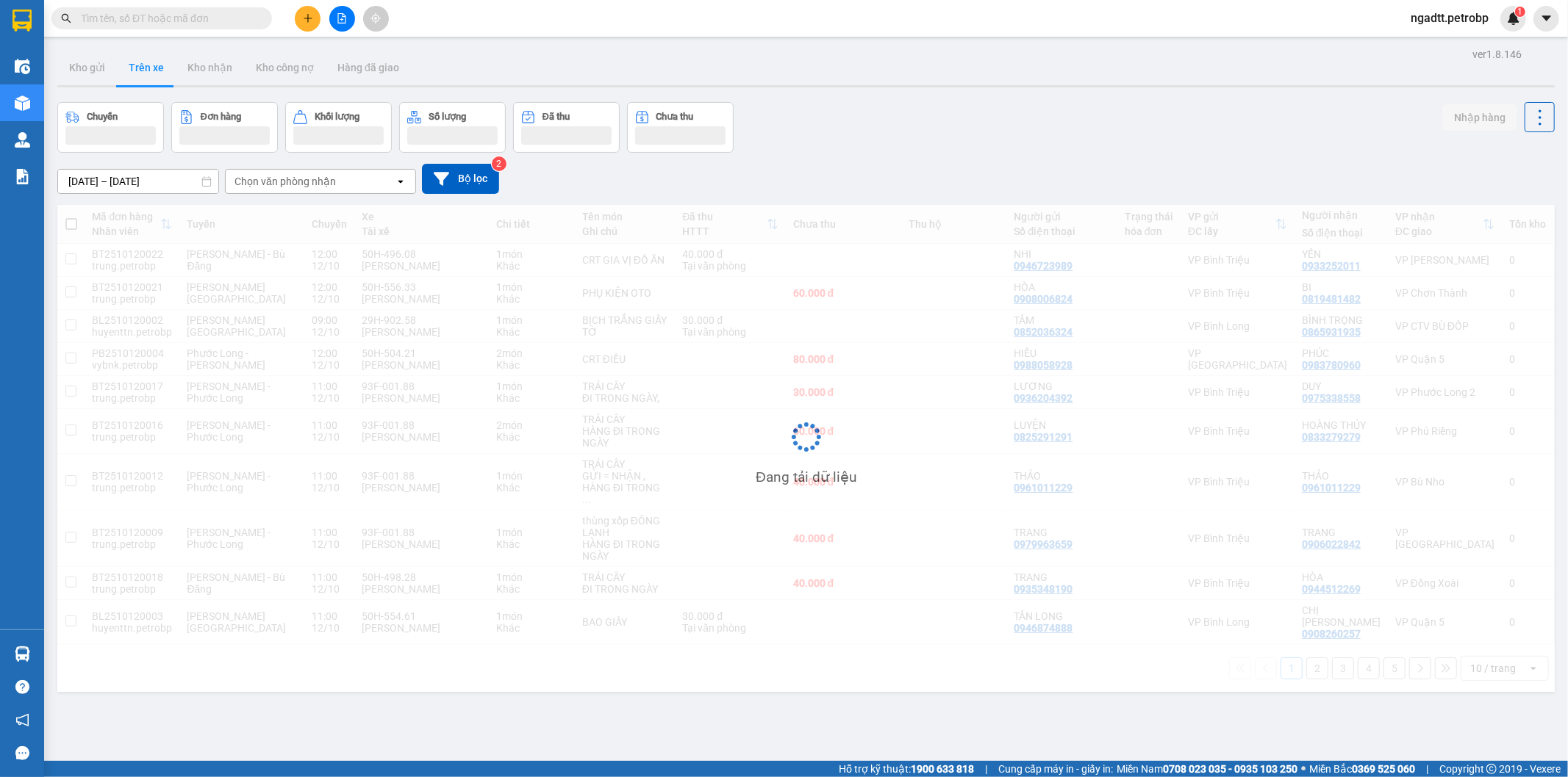
click at [185, 184] on input "12/10/2025 – 12/10/2025" at bounding box center [138, 181] width 160 height 24
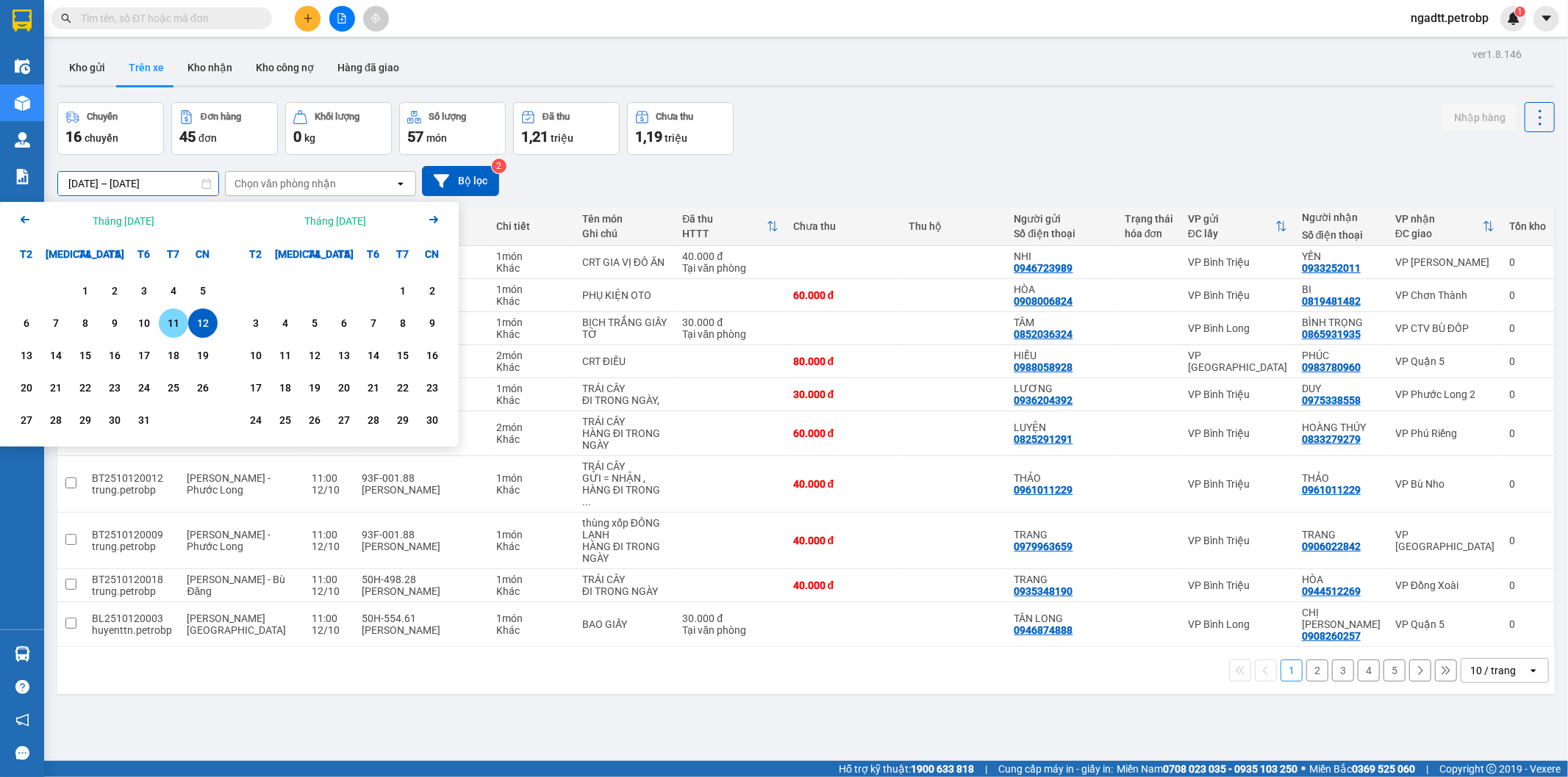
click at [162, 321] on div "11" at bounding box center [174, 323] width 30 height 30
click at [195, 321] on div "12" at bounding box center [203, 323] width 21 height 17
type input "11/10/2025 – 12/10/2025"
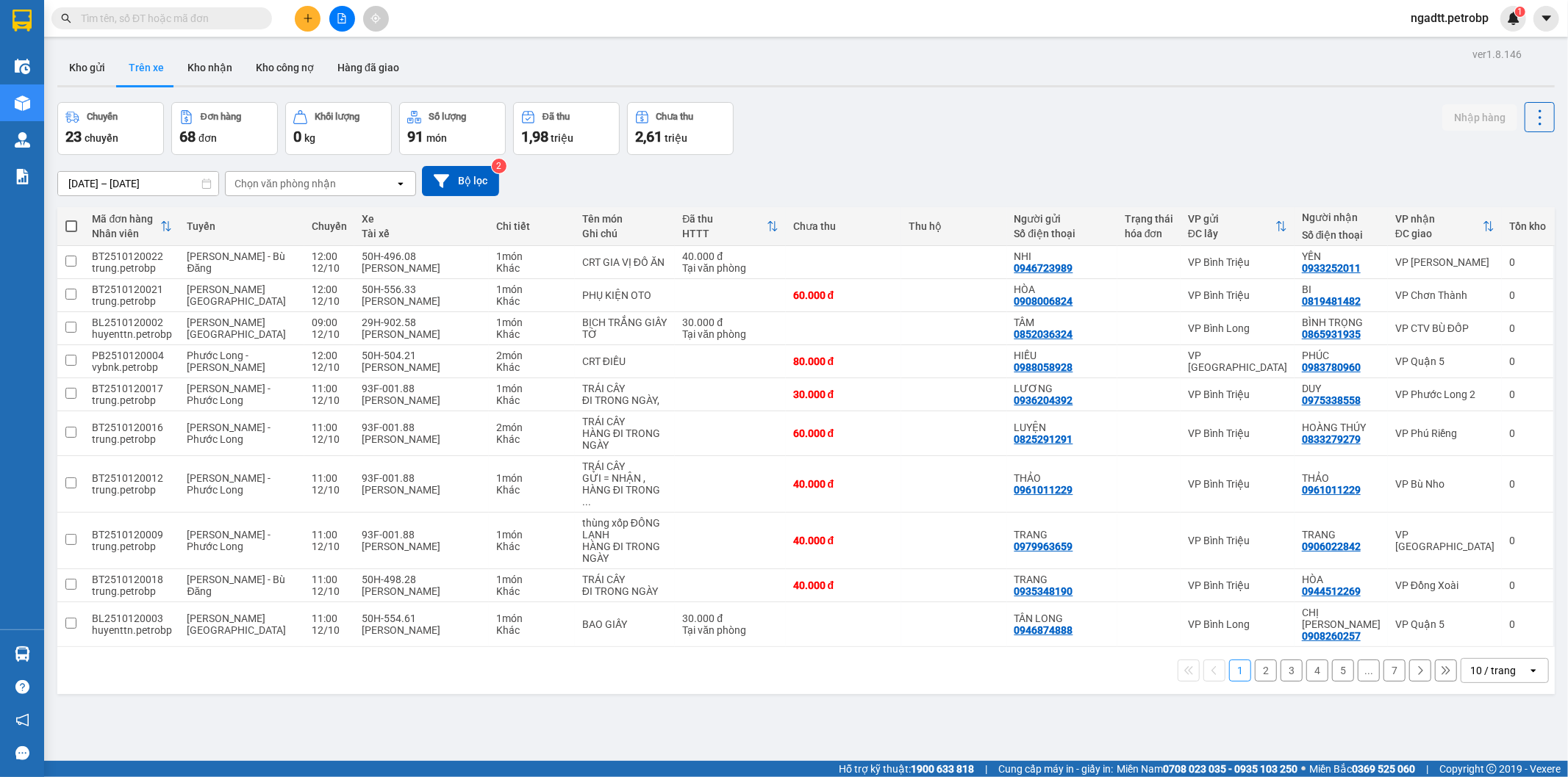
click at [328, 180] on div "Chọn văn phòng nhận" at bounding box center [284, 184] width 101 height 15
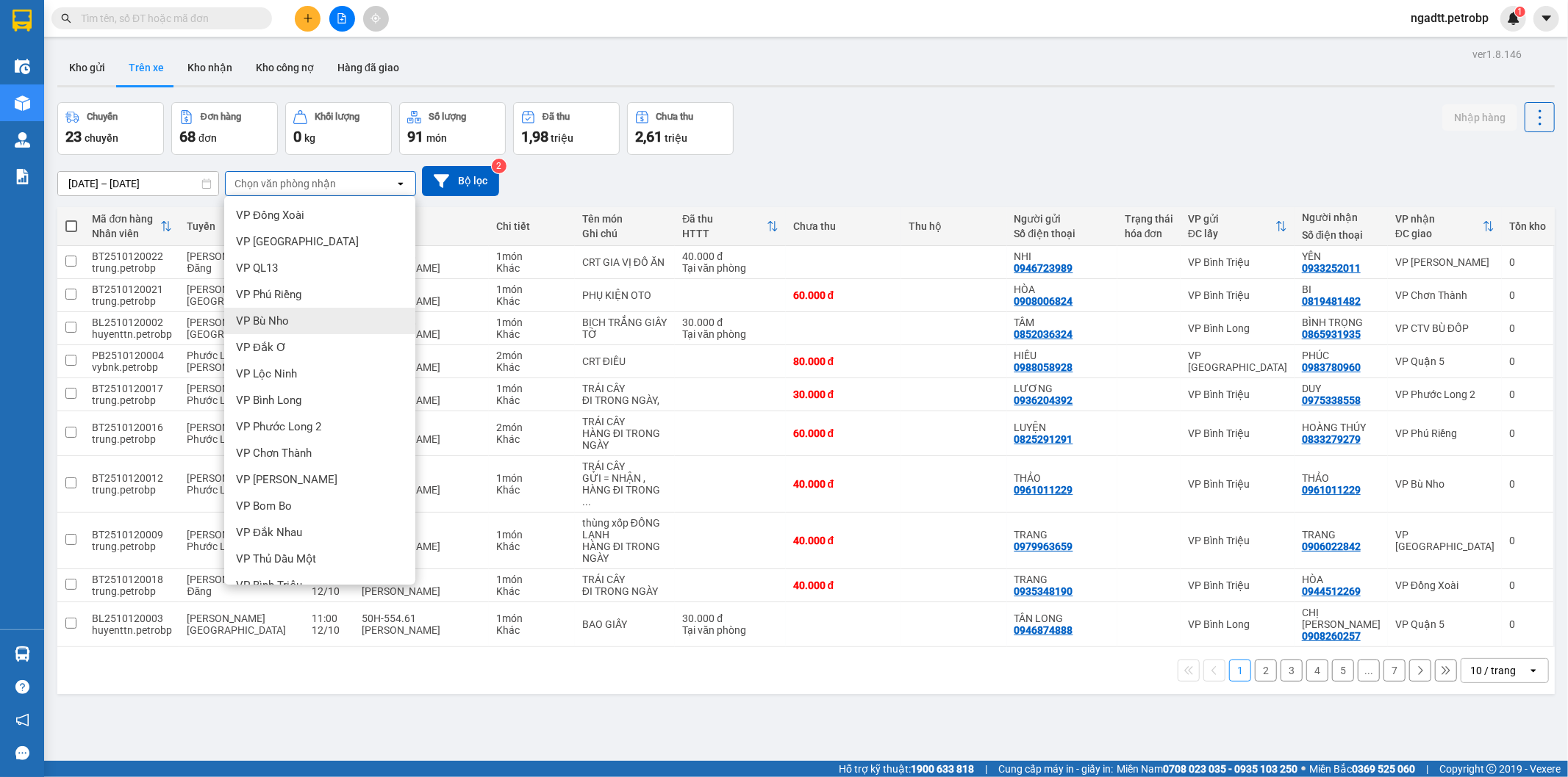
scroll to position [163, 0]
click at [318, 390] on div "VP Thủ Dầu Một" at bounding box center [320, 396] width 191 height 26
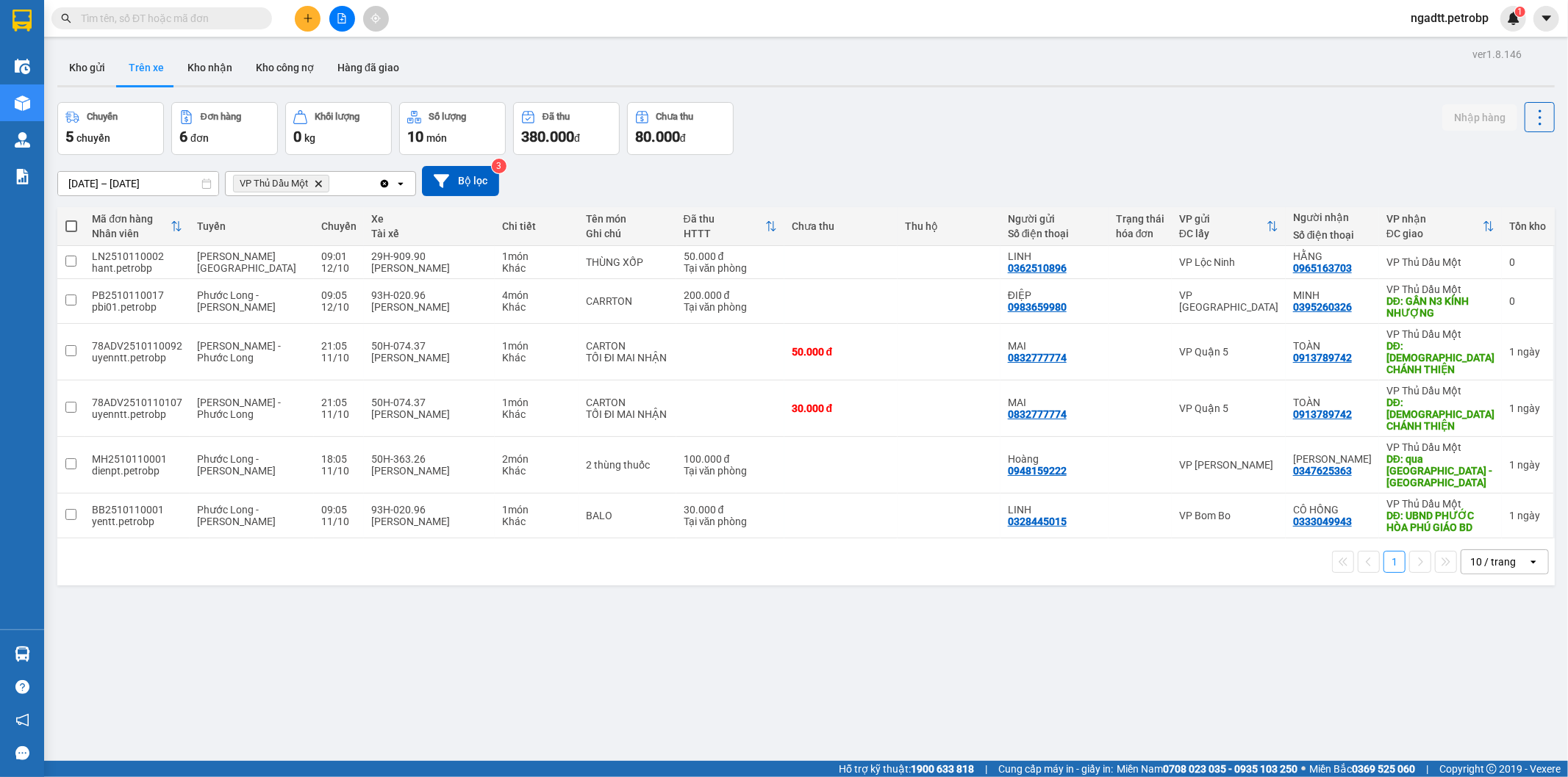
click at [317, 186] on icon "VP Thủ Dầu Một, close by backspace" at bounding box center [319, 183] width 7 height 7
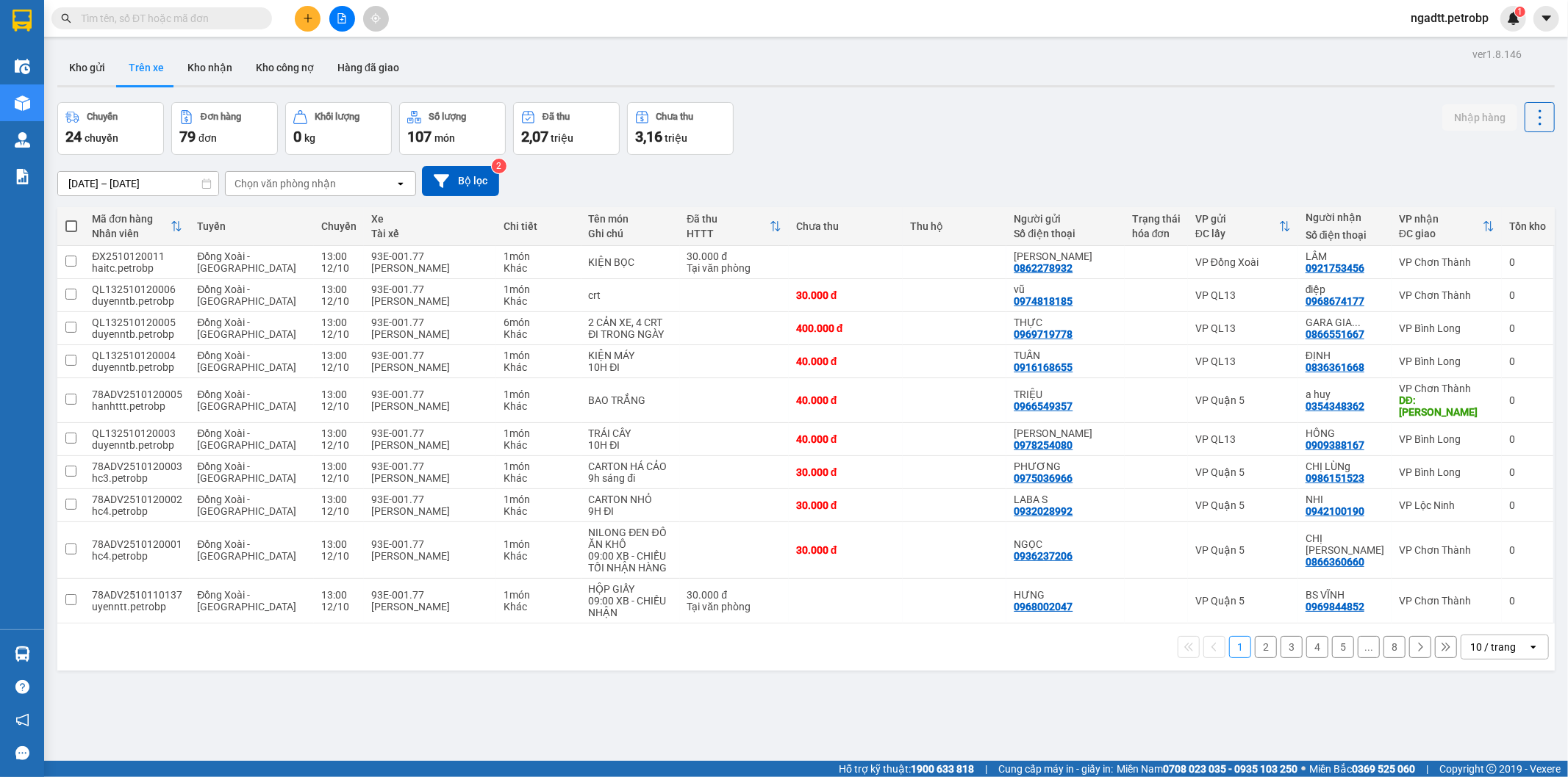
click at [369, 180] on div "Chọn văn phòng nhận" at bounding box center [310, 184] width 169 height 24
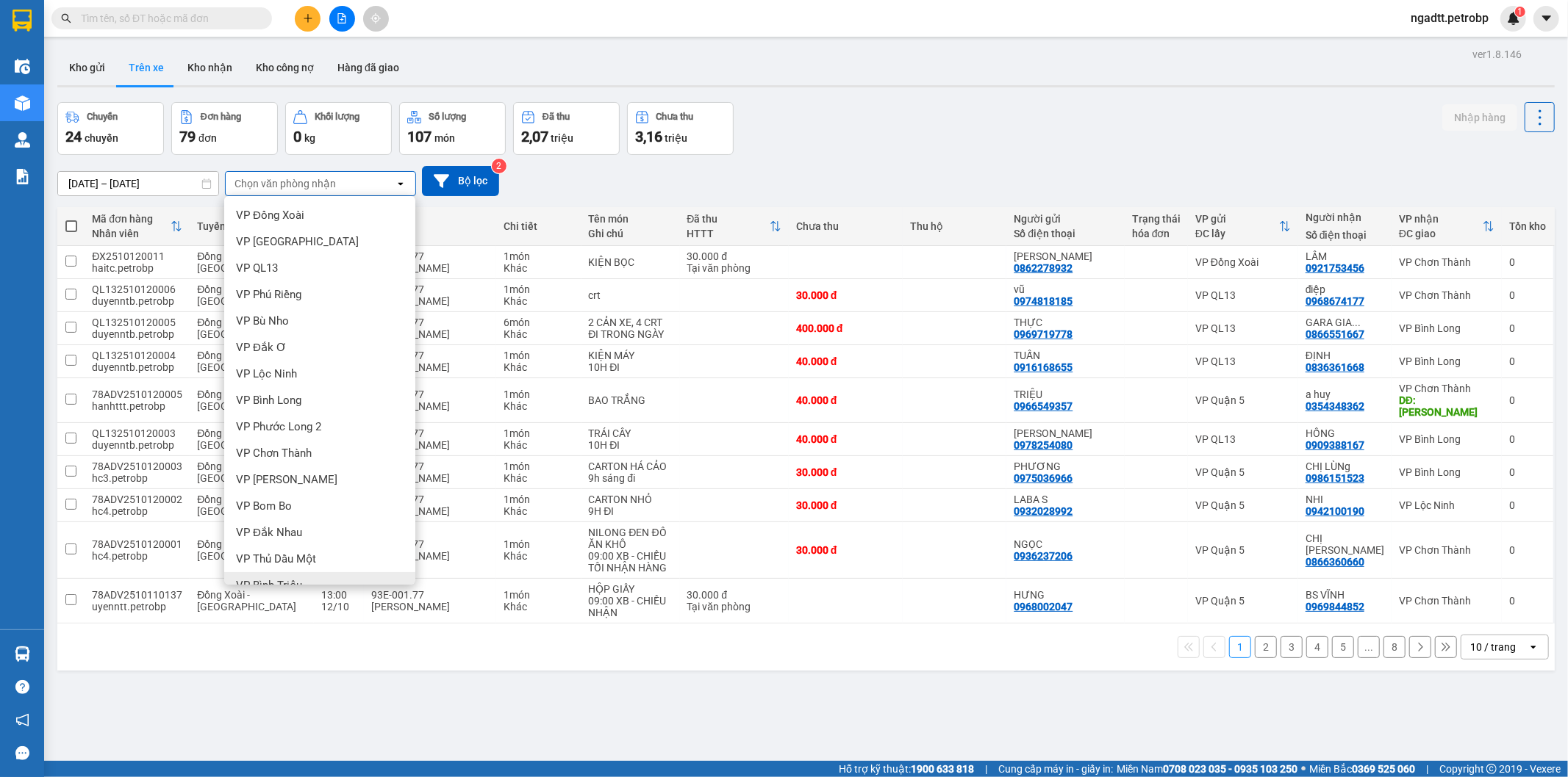
scroll to position [230, 0]
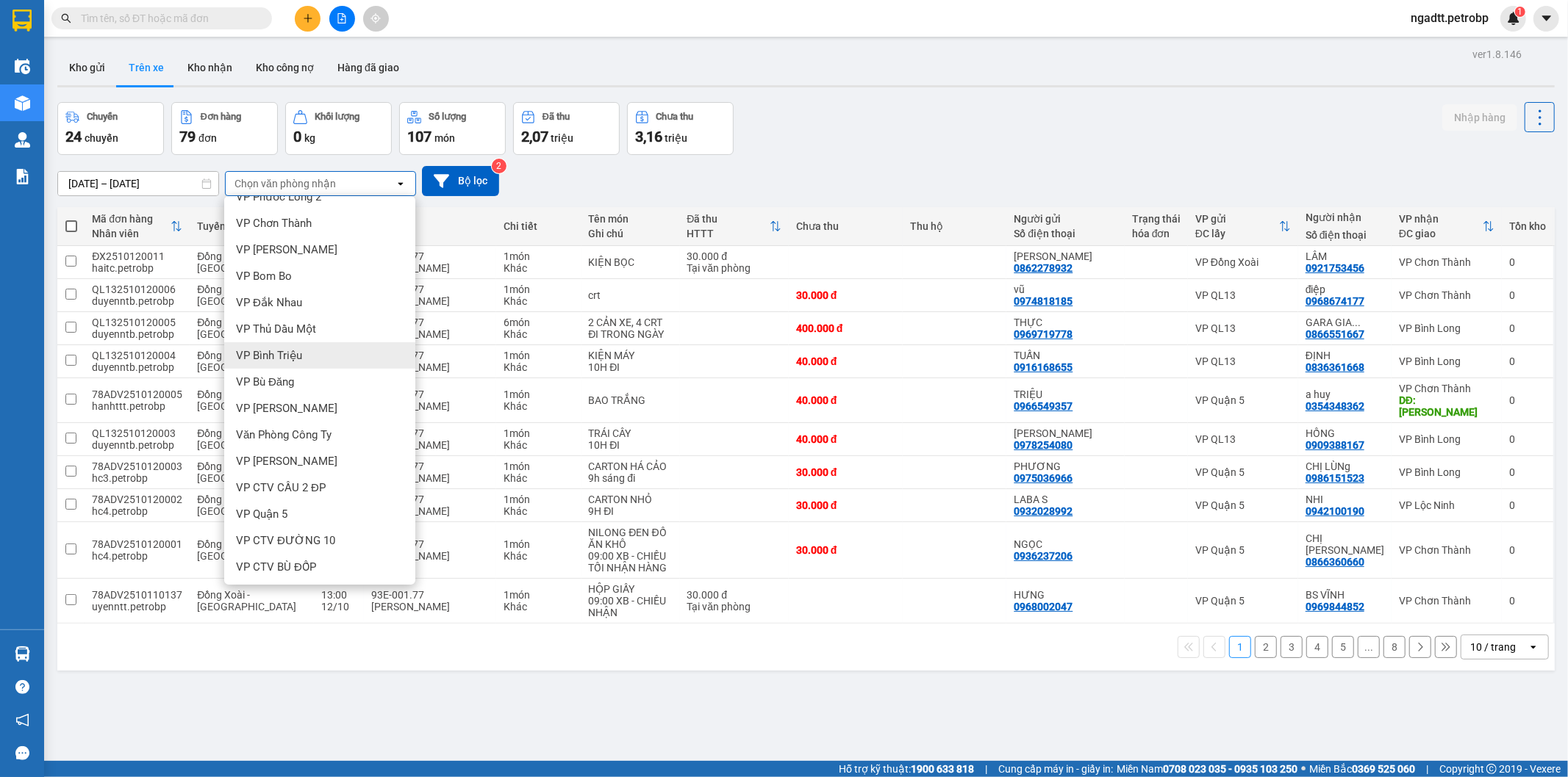
click at [318, 342] on div "VP Bình Triệu" at bounding box center [320, 355] width 191 height 26
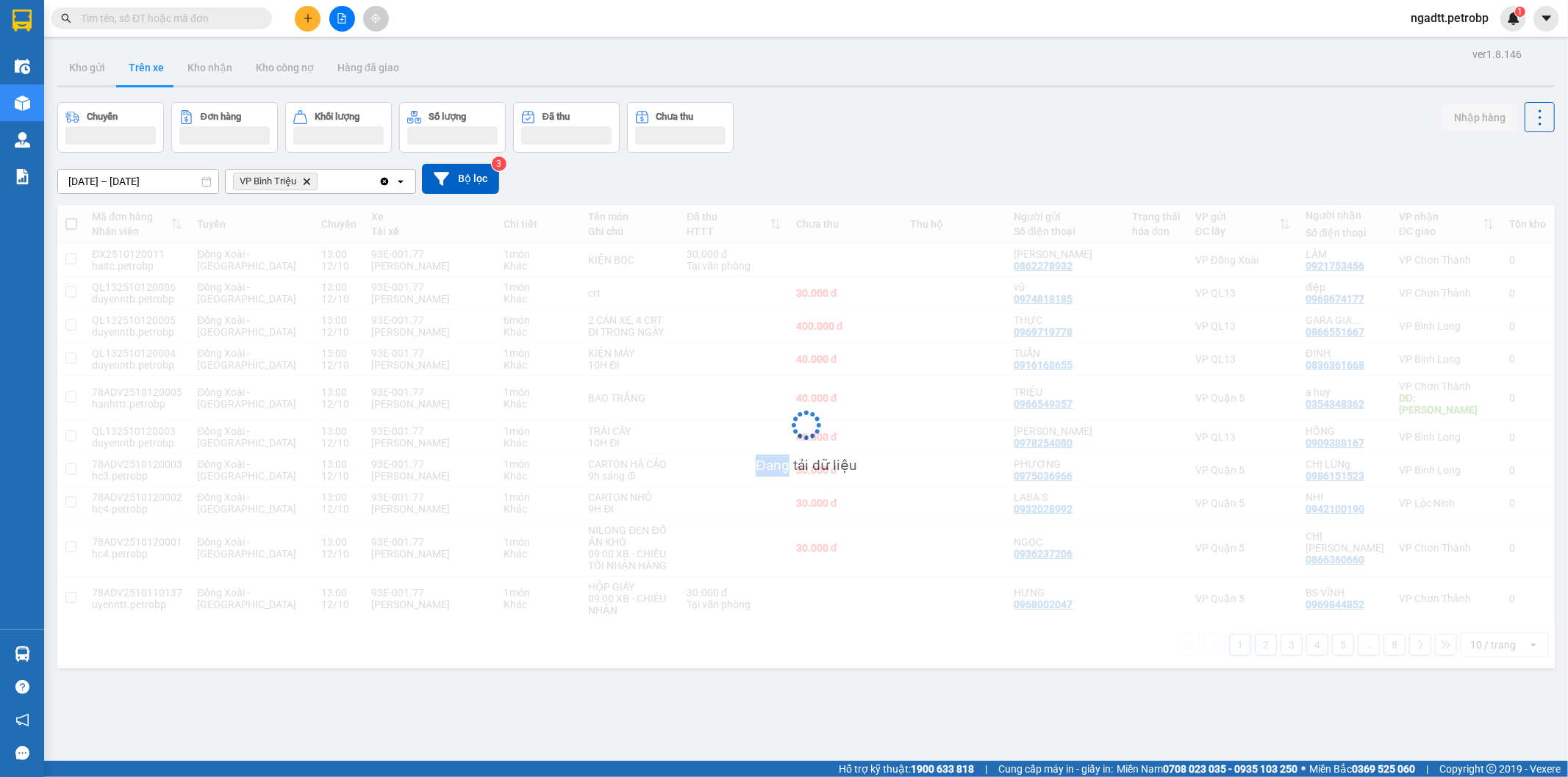
drag, startPoint x: 320, startPoint y: 340, endPoint x: 305, endPoint y: 217, distance: 123.9
click at [329, 281] on div "Mã đơn hàng Nhân viên Tuyến Chuyến Xe Tài xế Chi tiết Tên món Ghi chú Đã thu HT…" at bounding box center [806, 437] width 1497 height 464
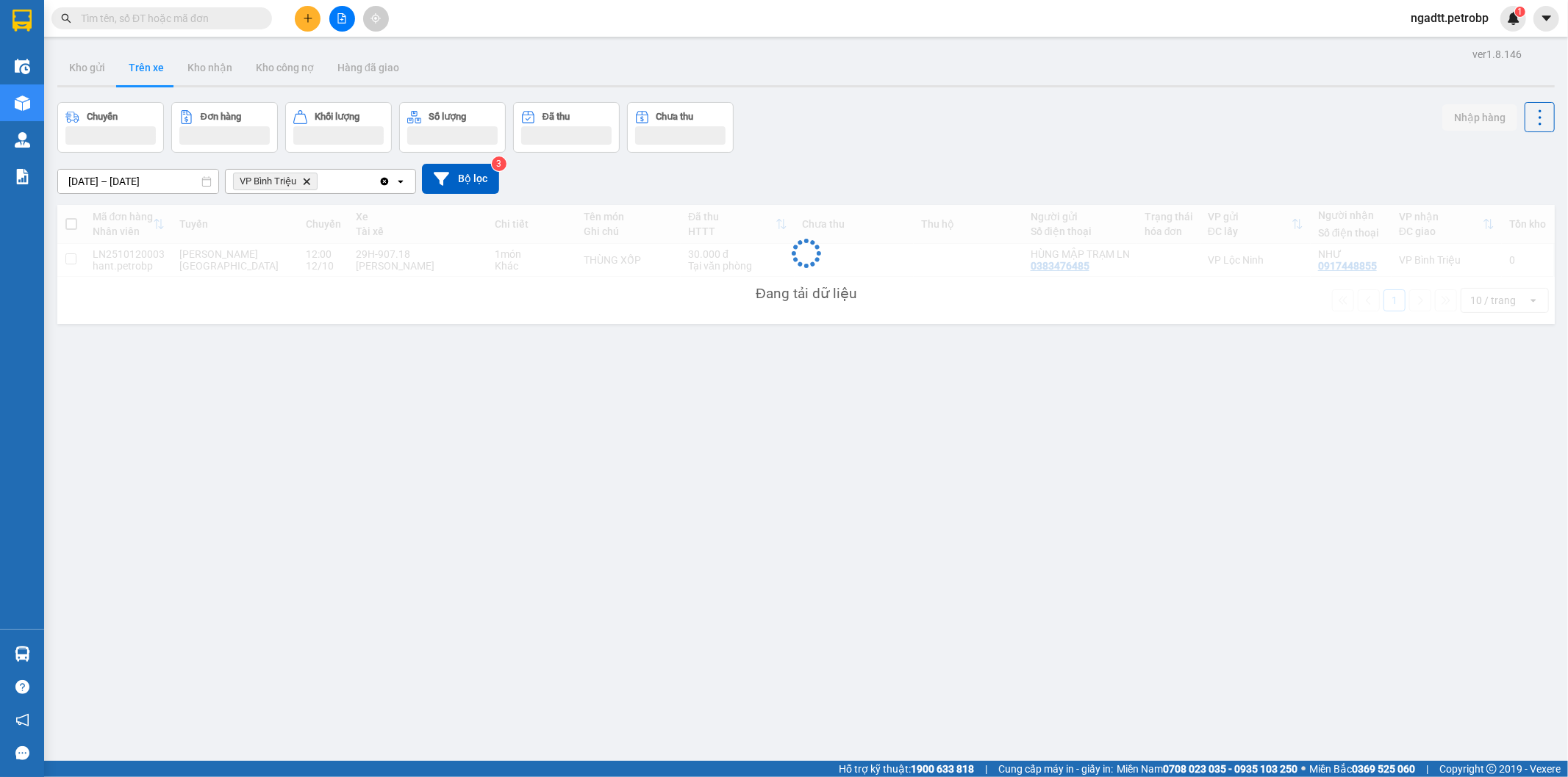
click at [306, 177] on icon "Delete" at bounding box center [306, 181] width 9 height 9
click at [306, 177] on div "Chọn văn phòng nhận" at bounding box center [284, 181] width 101 height 15
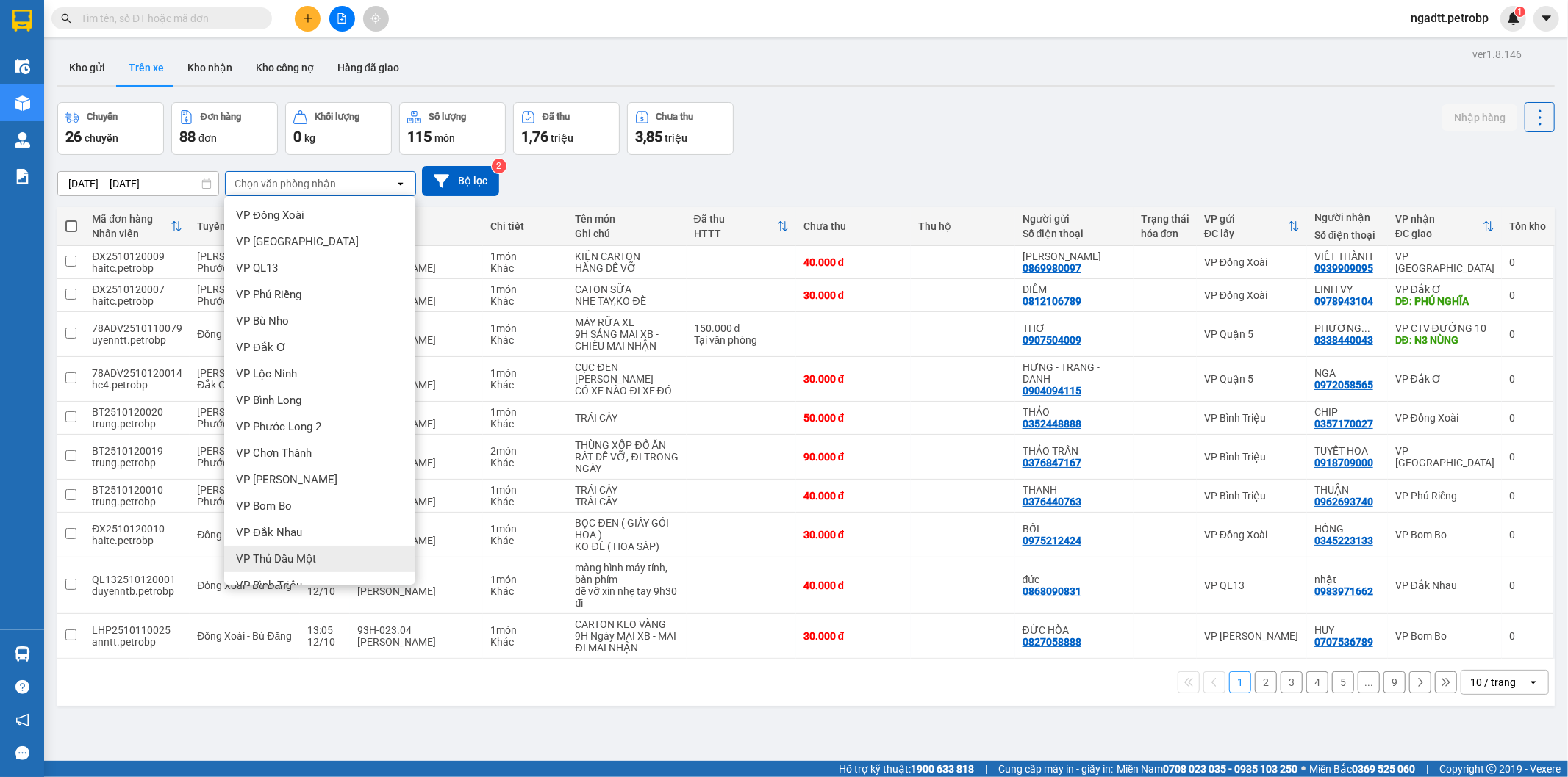
click at [316, 556] on div "VP Thủ Dầu Một" at bounding box center [320, 559] width 191 height 26
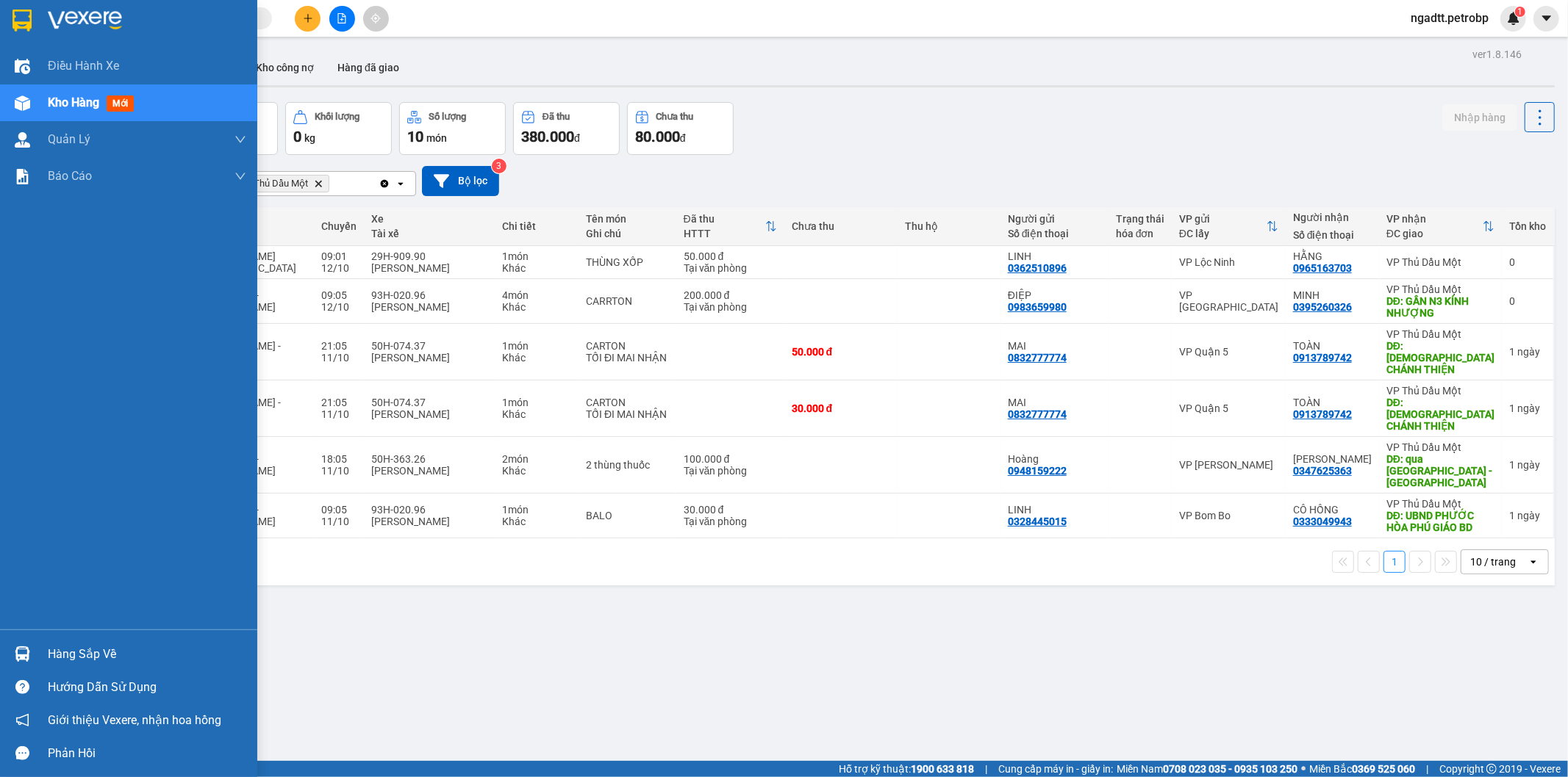
click at [41, 648] on div "Hàng sắp về" at bounding box center [129, 654] width 257 height 33
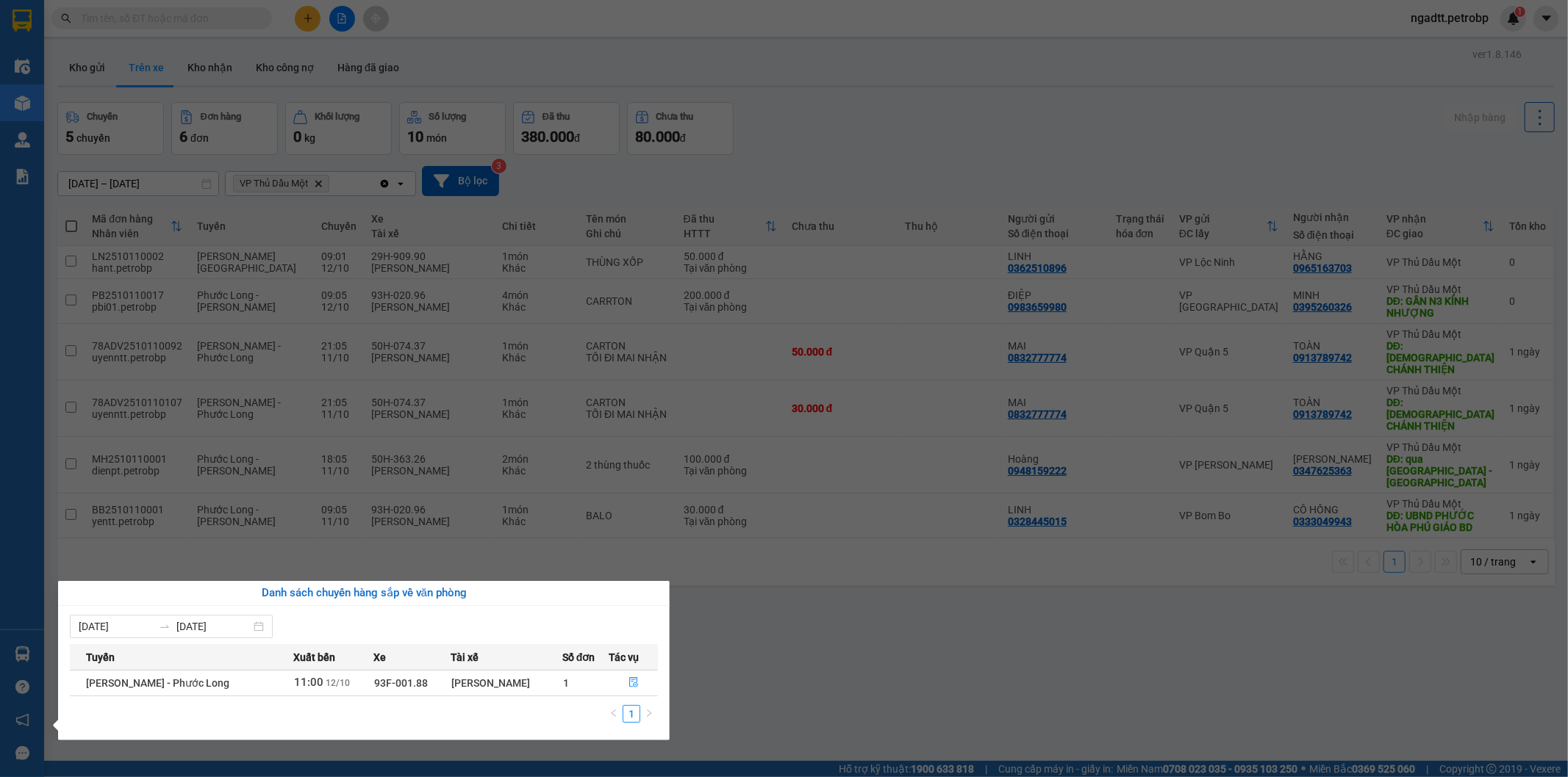
click at [883, 606] on section "Kết quả tìm kiếm ( 378 ) Bộ lọc Ngày tạo đơn gần nhất Mã ĐH Trạng thái Món hàng…" at bounding box center [784, 388] width 1568 height 777
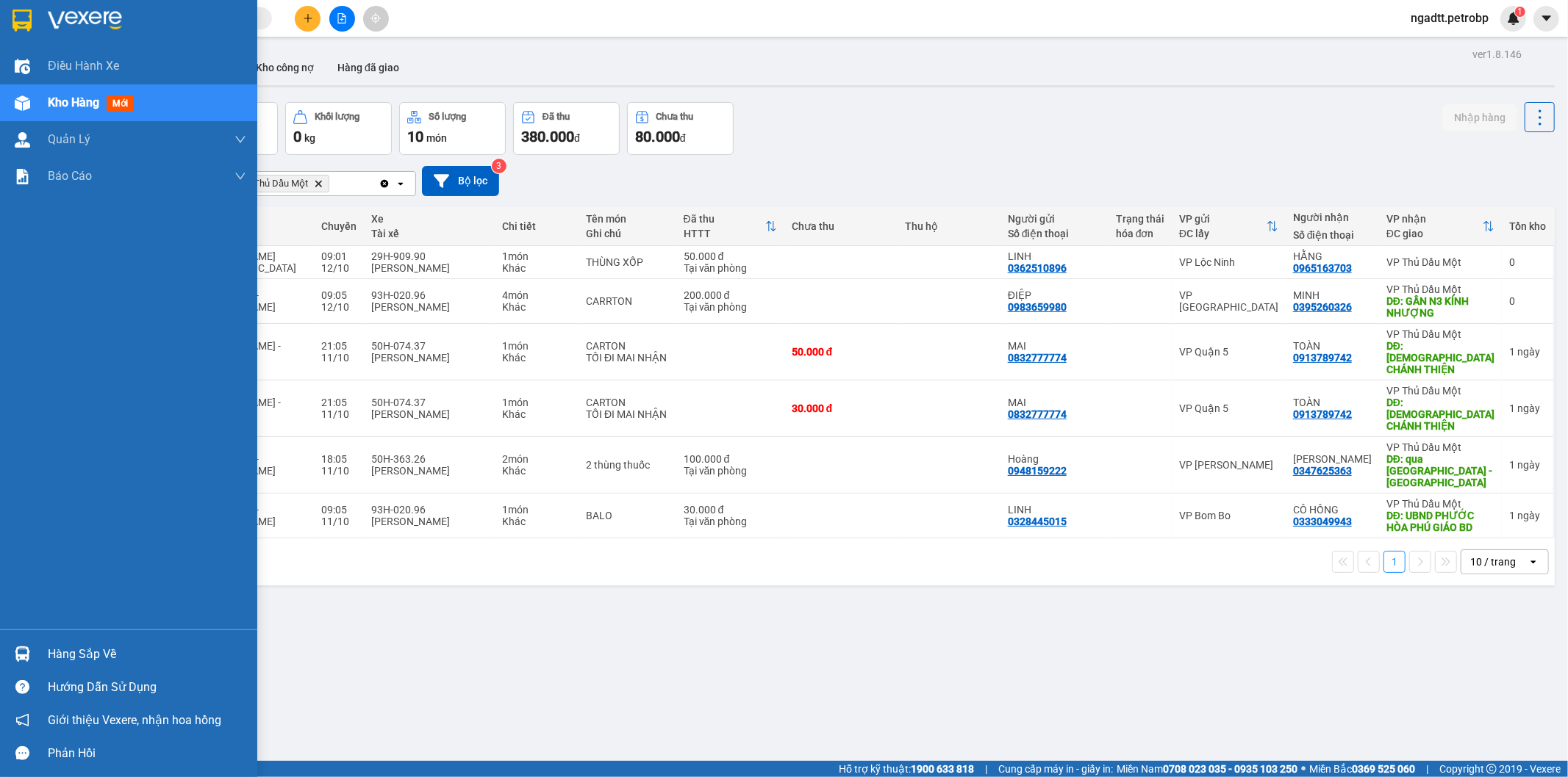
click at [7, 655] on div "Hàng sắp về" at bounding box center [129, 654] width 257 height 33
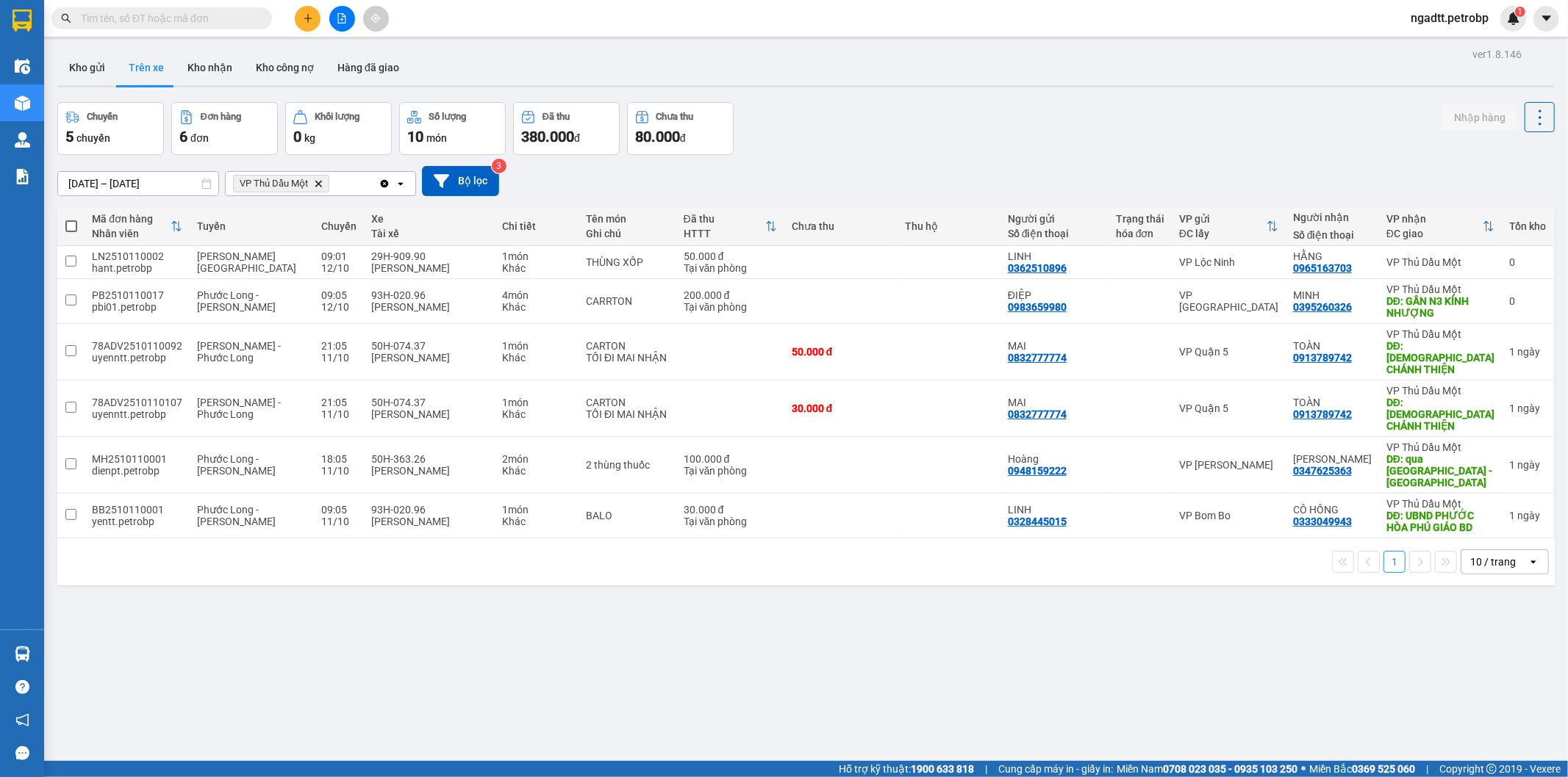
click at [867, 665] on section "Kết quả tìm kiếm ( 378 ) Bộ lọc Ngày tạo đơn gần nhất Mã ĐH Trạng thái Món hàng…" at bounding box center [784, 388] width 1568 height 777
click at [322, 186] on icon "VP Thủ Dầu Một, close by backspace" at bounding box center [319, 183] width 7 height 7
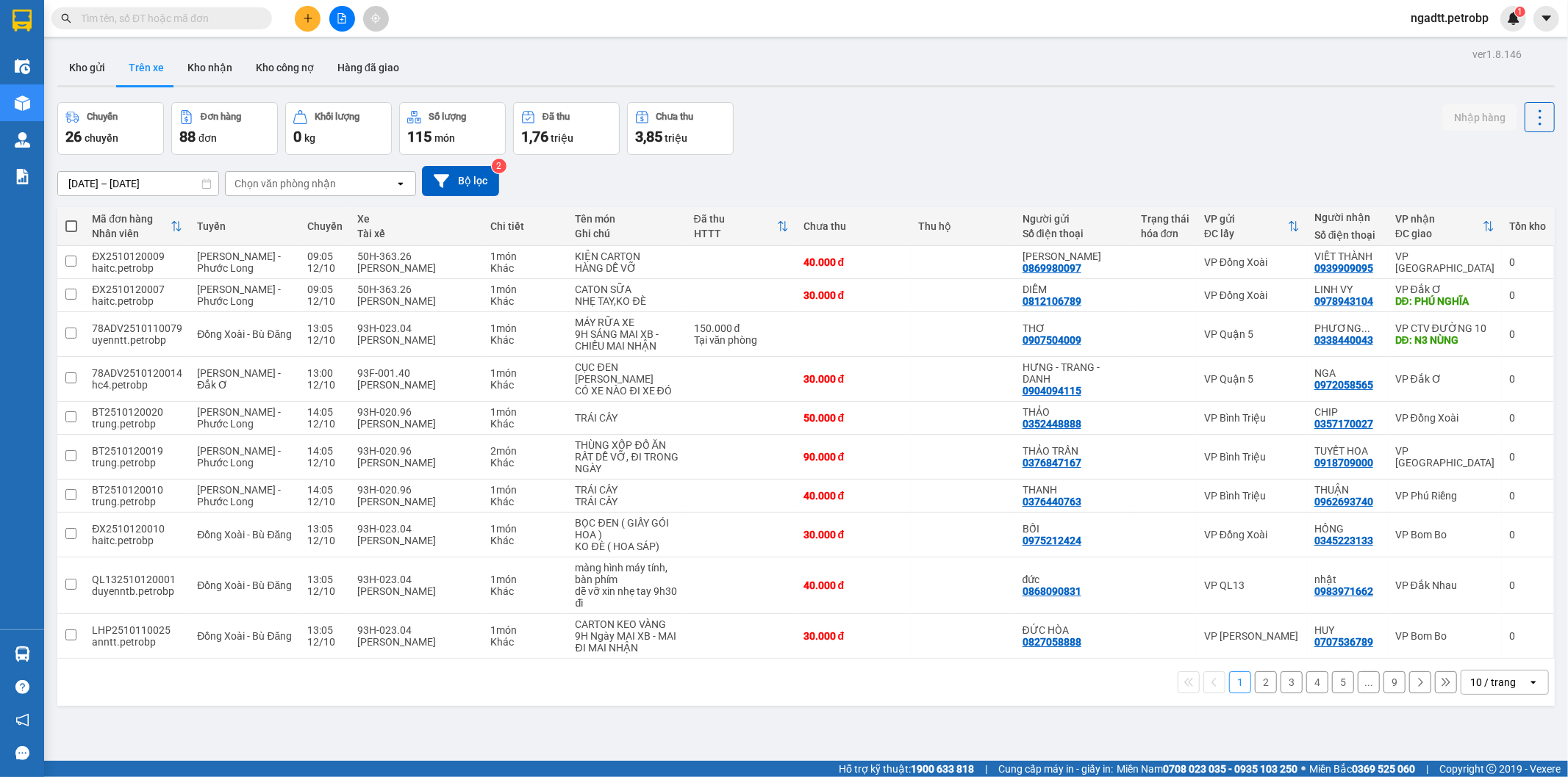
click at [283, 180] on div "Chọn văn phòng nhận" at bounding box center [284, 184] width 101 height 15
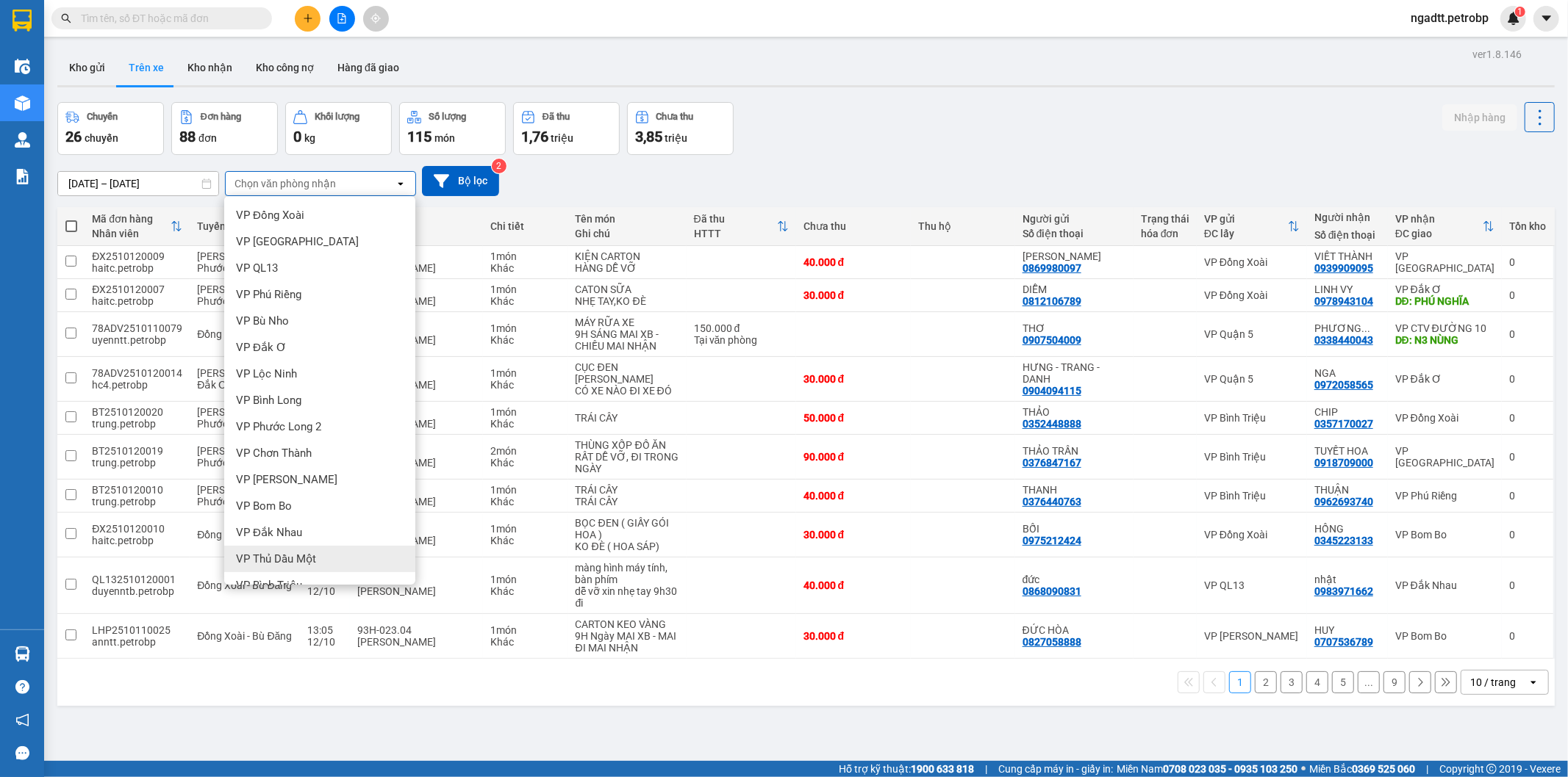
click at [317, 554] on div "VP Thủ Dầu Một" at bounding box center [320, 559] width 191 height 26
click at [317, 535] on div "13:05" at bounding box center [325, 529] width 35 height 12
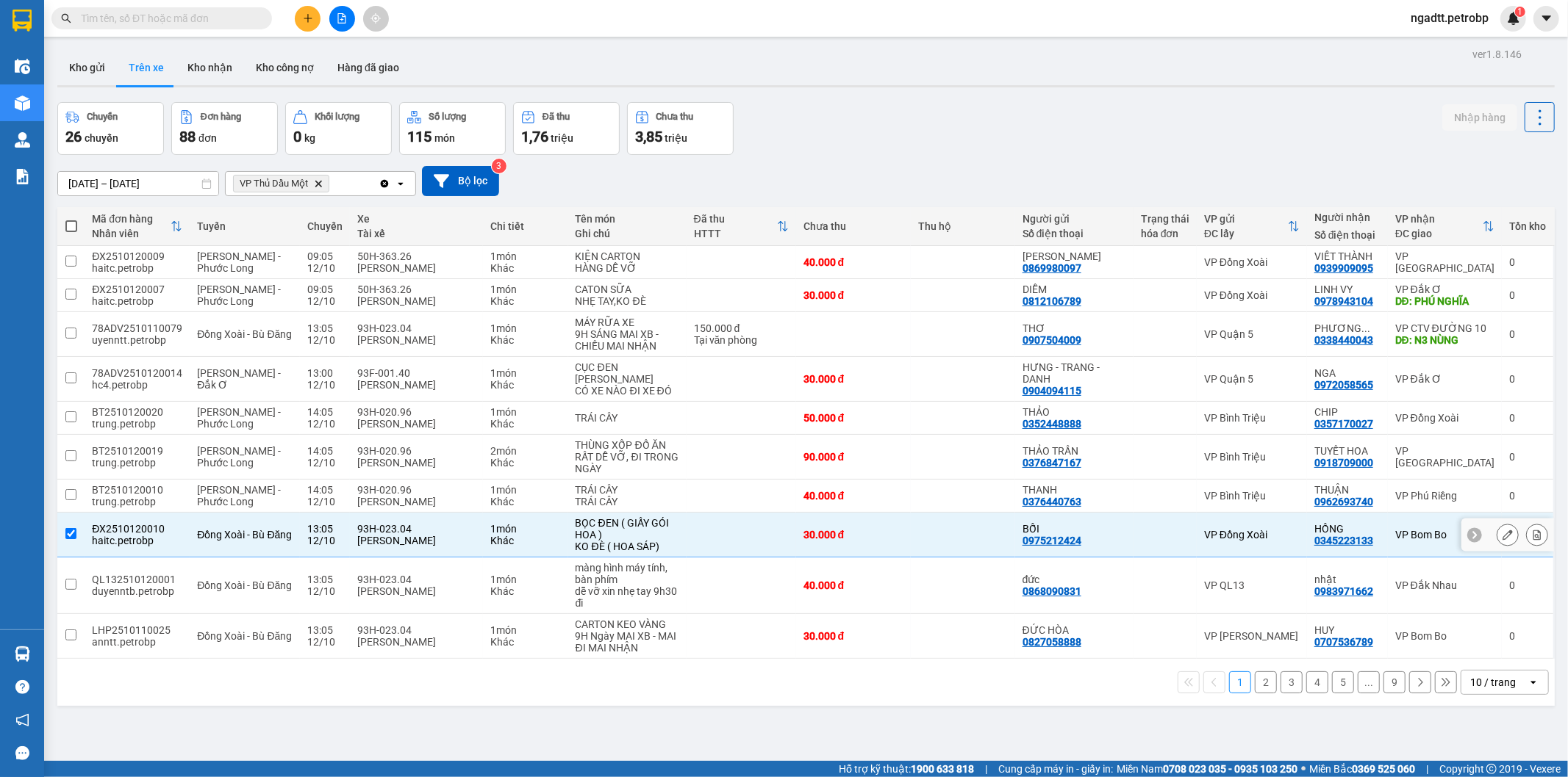
checkbox input "false"
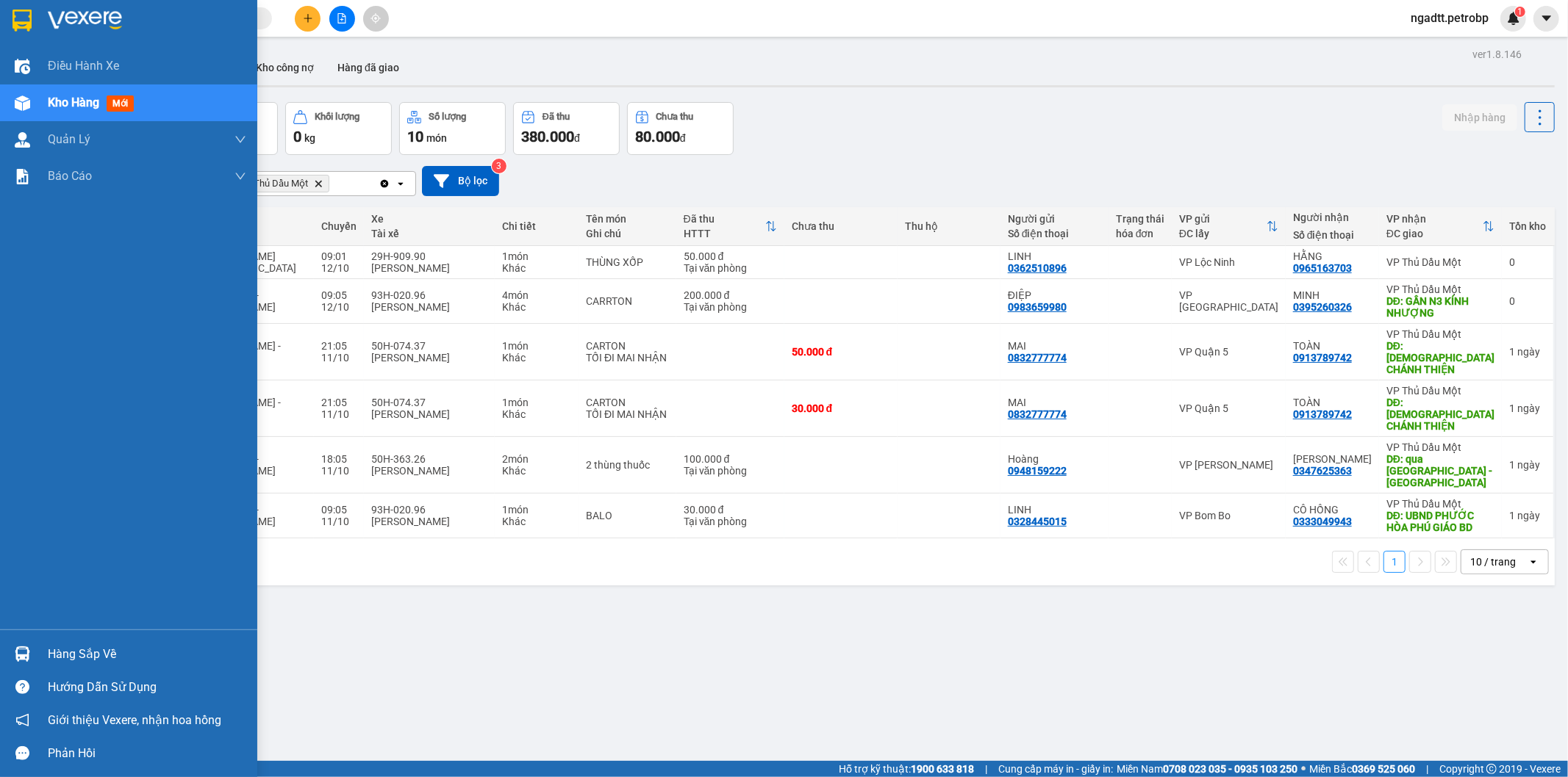
click at [11, 667] on div "Hàng sắp về" at bounding box center [129, 654] width 257 height 33
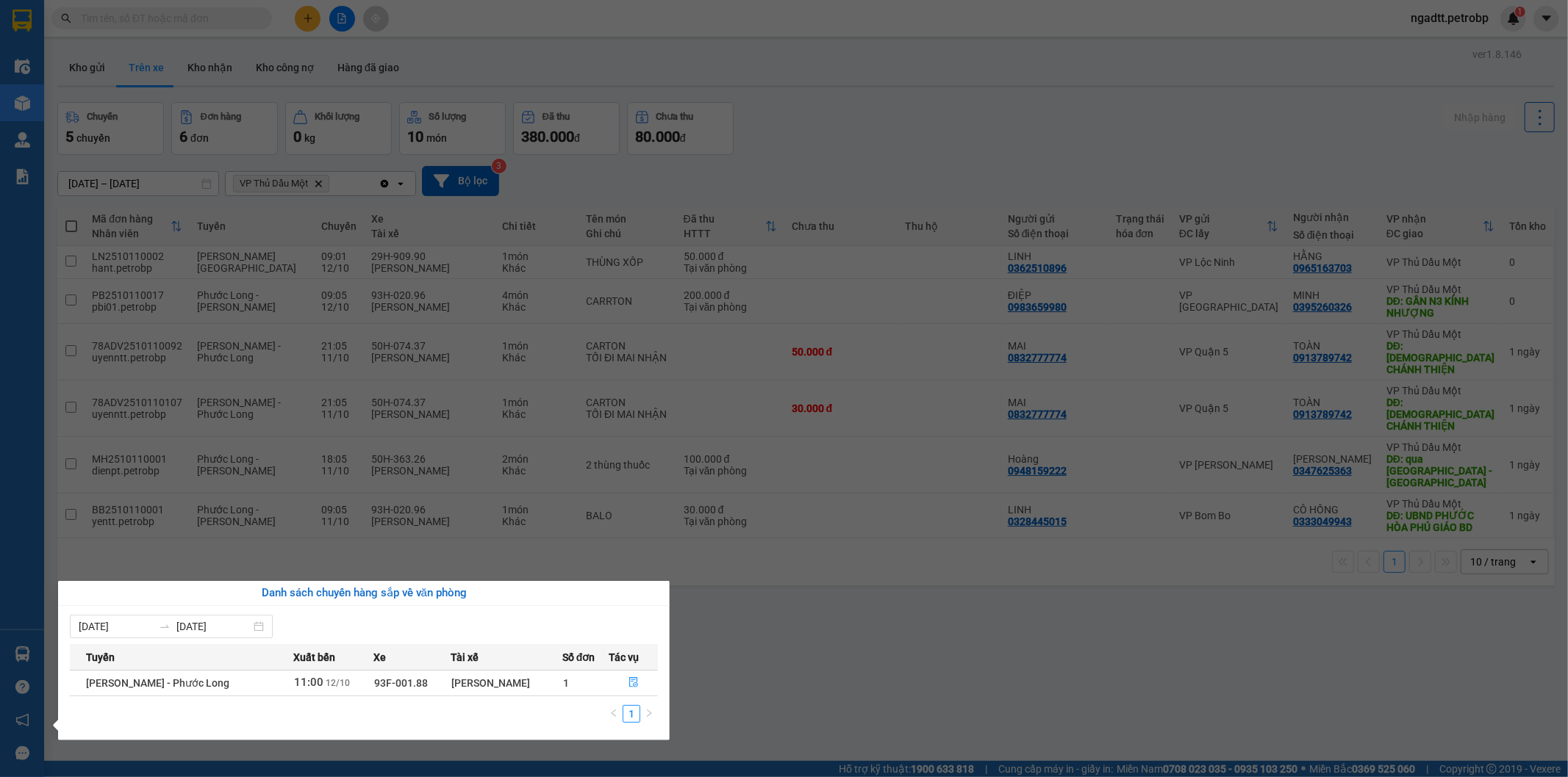
drag, startPoint x: 827, startPoint y: 651, endPoint x: 725, endPoint y: 245, distance: 418.6
click at [828, 651] on section "Kết quả tìm kiếm ( 378 ) Bộ lọc Ngày tạo đơn gần nhất Mã ĐH Trạng thái Món hàng…" at bounding box center [784, 388] width 1568 height 777
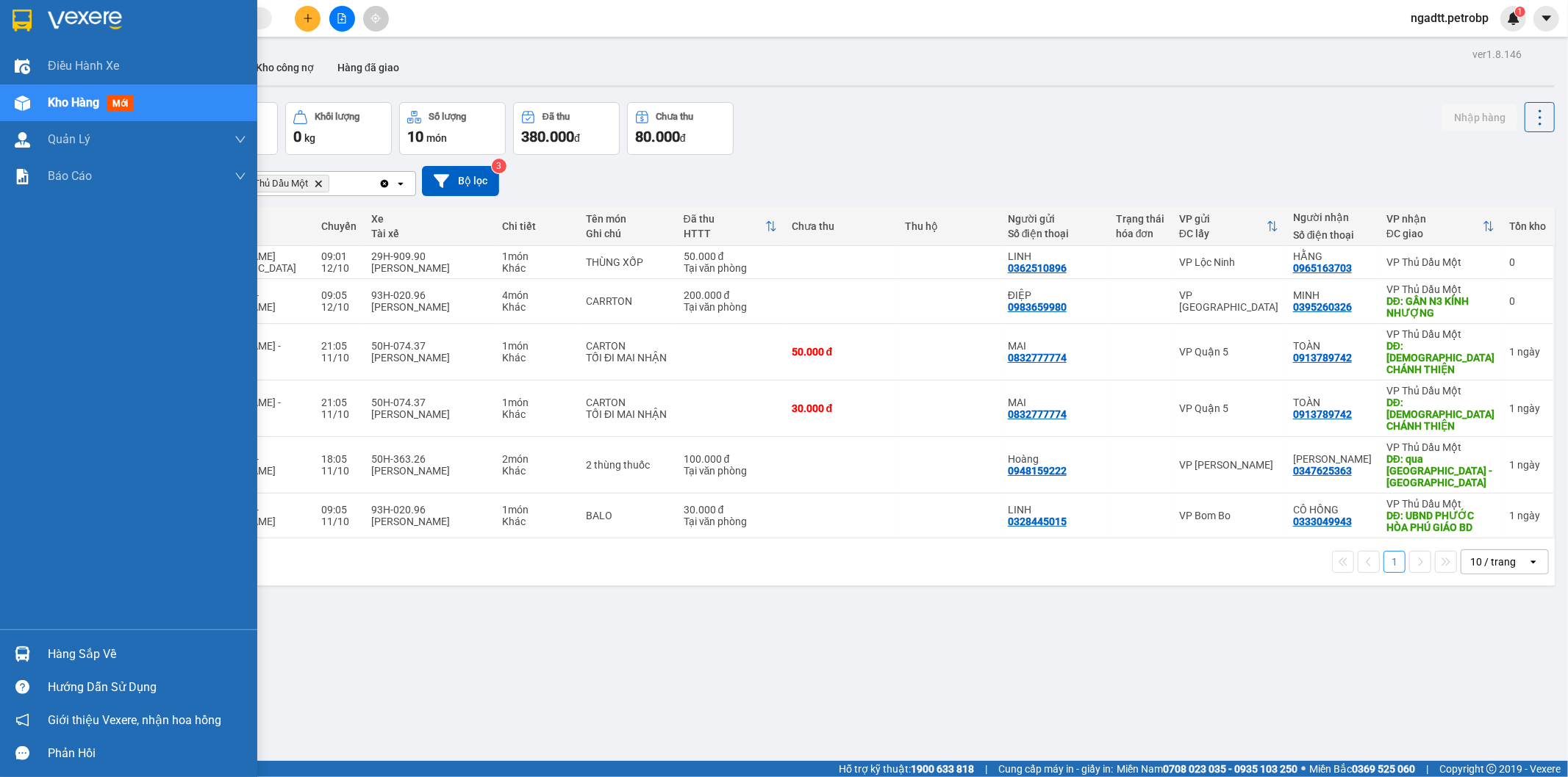
click at [45, 648] on div "Hàng sắp về" at bounding box center [129, 654] width 257 height 33
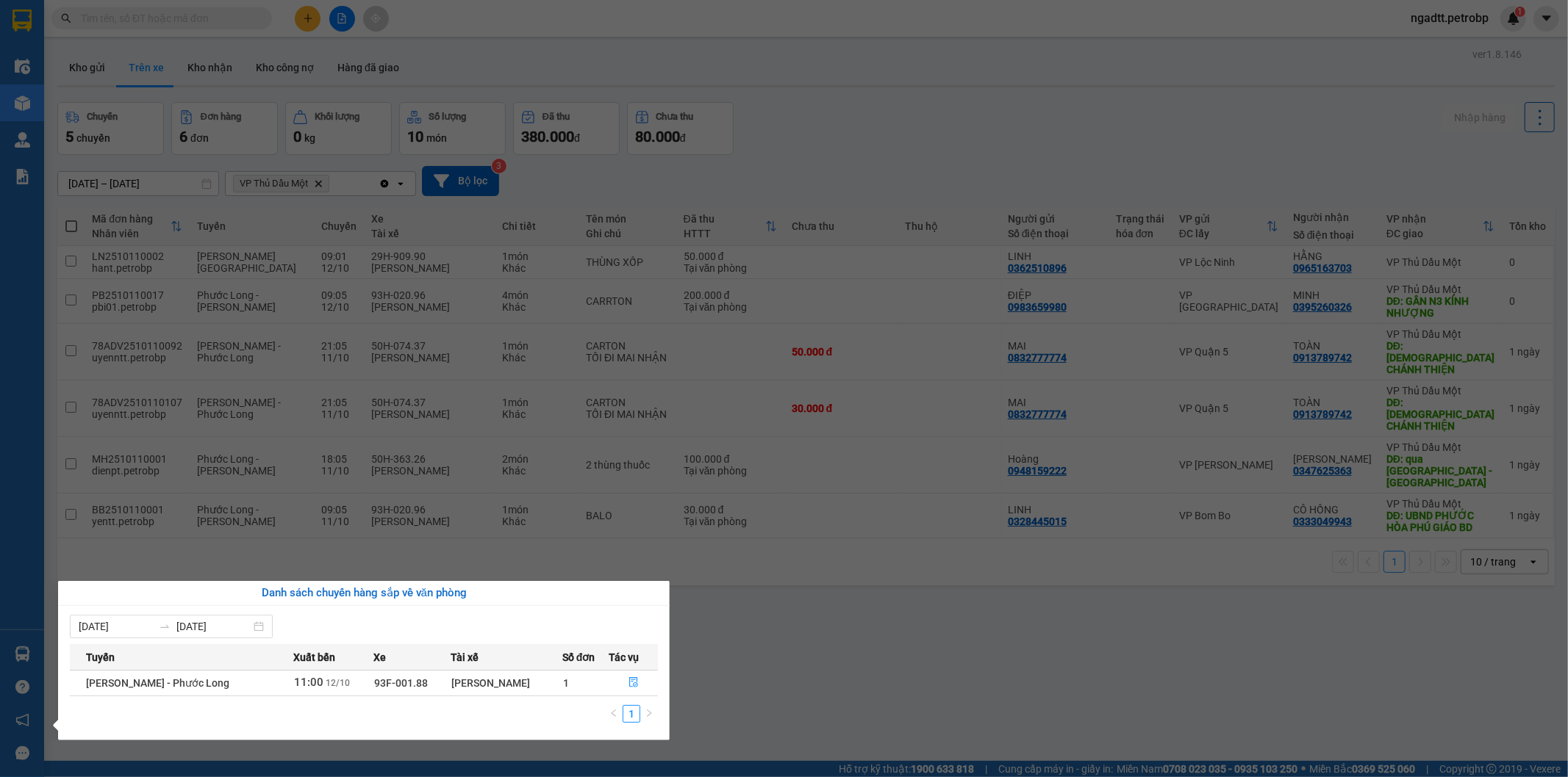
click at [891, 634] on section "Kết quả tìm kiếm ( 378 ) Bộ lọc Ngày tạo đơn gần nhất Mã ĐH Trạng thái Món hàng…" at bounding box center [784, 388] width 1568 height 777
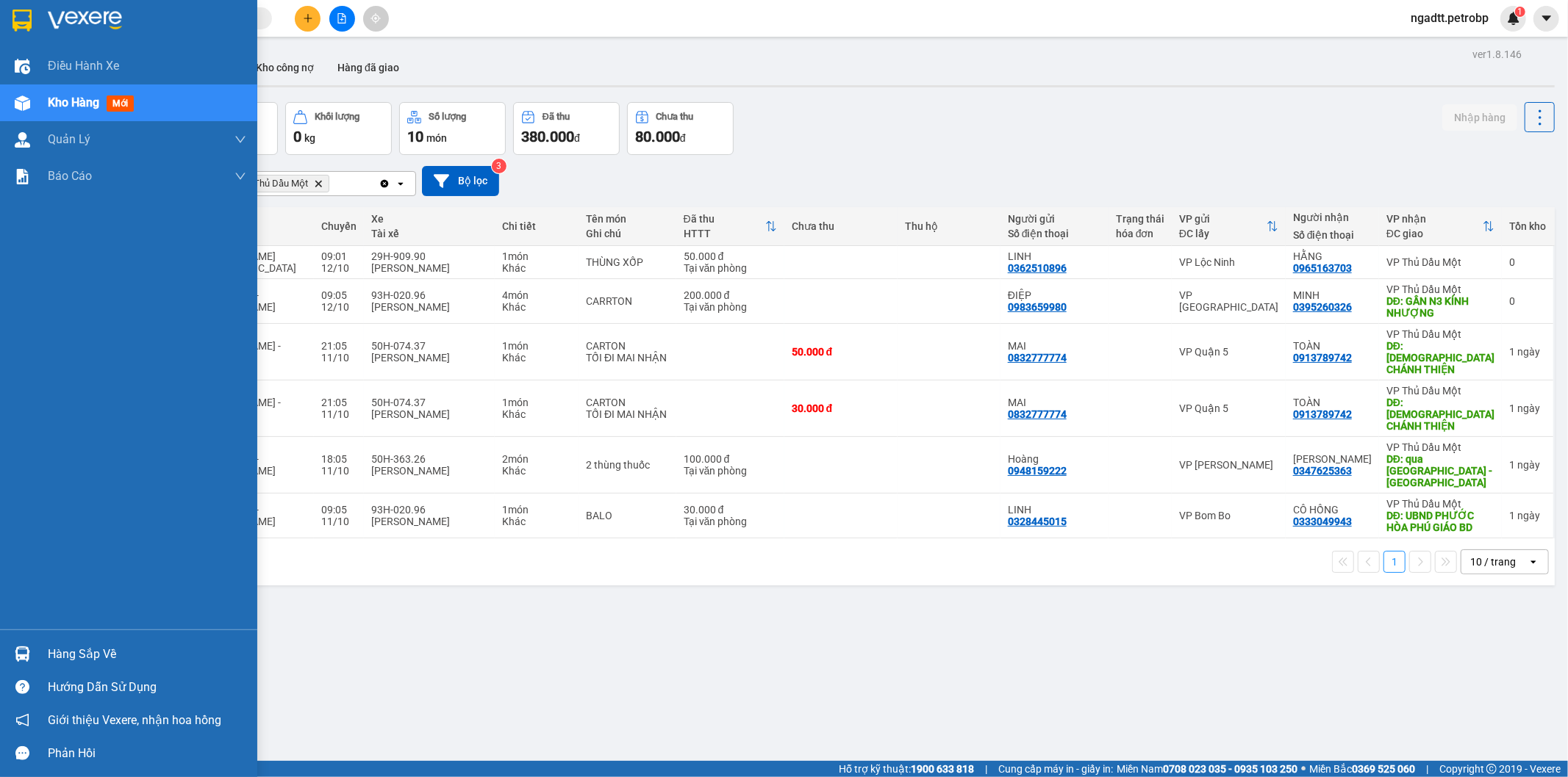
click at [40, 676] on div "Hướng dẫn sử dụng" at bounding box center [129, 687] width 257 height 33
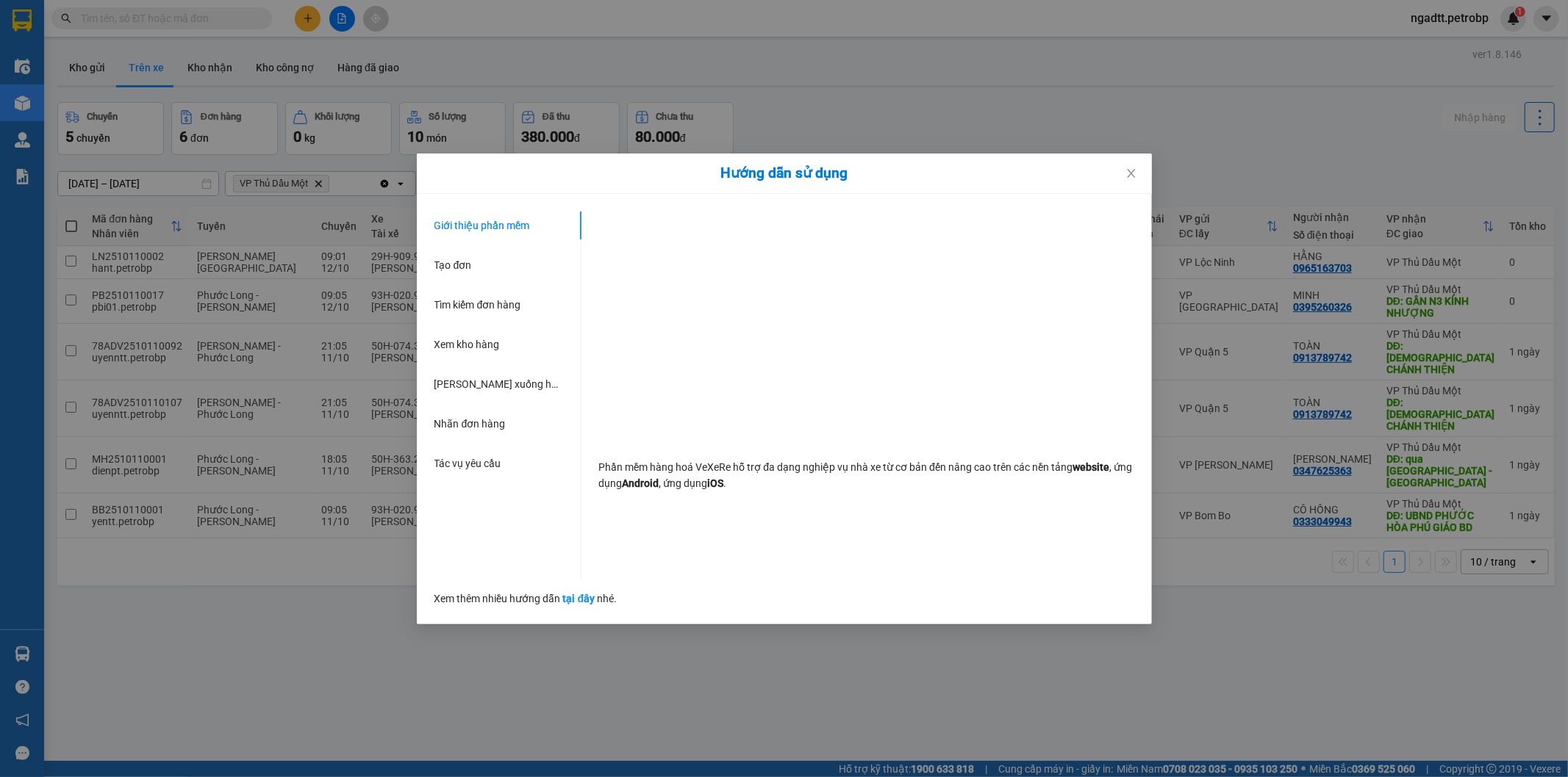
click at [322, 630] on div "Hướng dẫn sử dụng Giới thiệu phần mềm Tạo đơn Tìm kiếm đơn hàng Xem kho hàng Lê…" at bounding box center [784, 388] width 1568 height 777
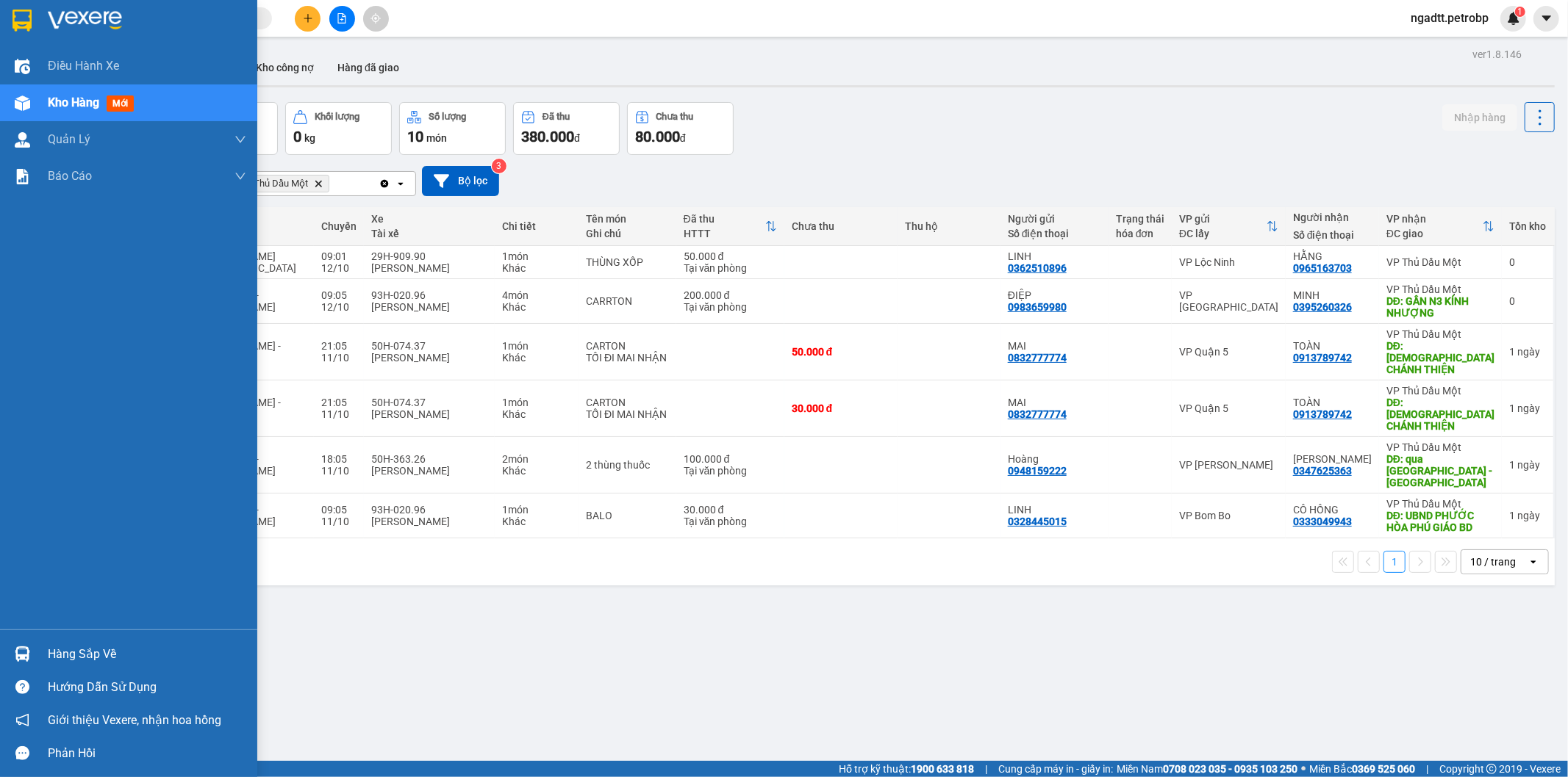
click at [10, 664] on div at bounding box center [22, 653] width 26 height 26
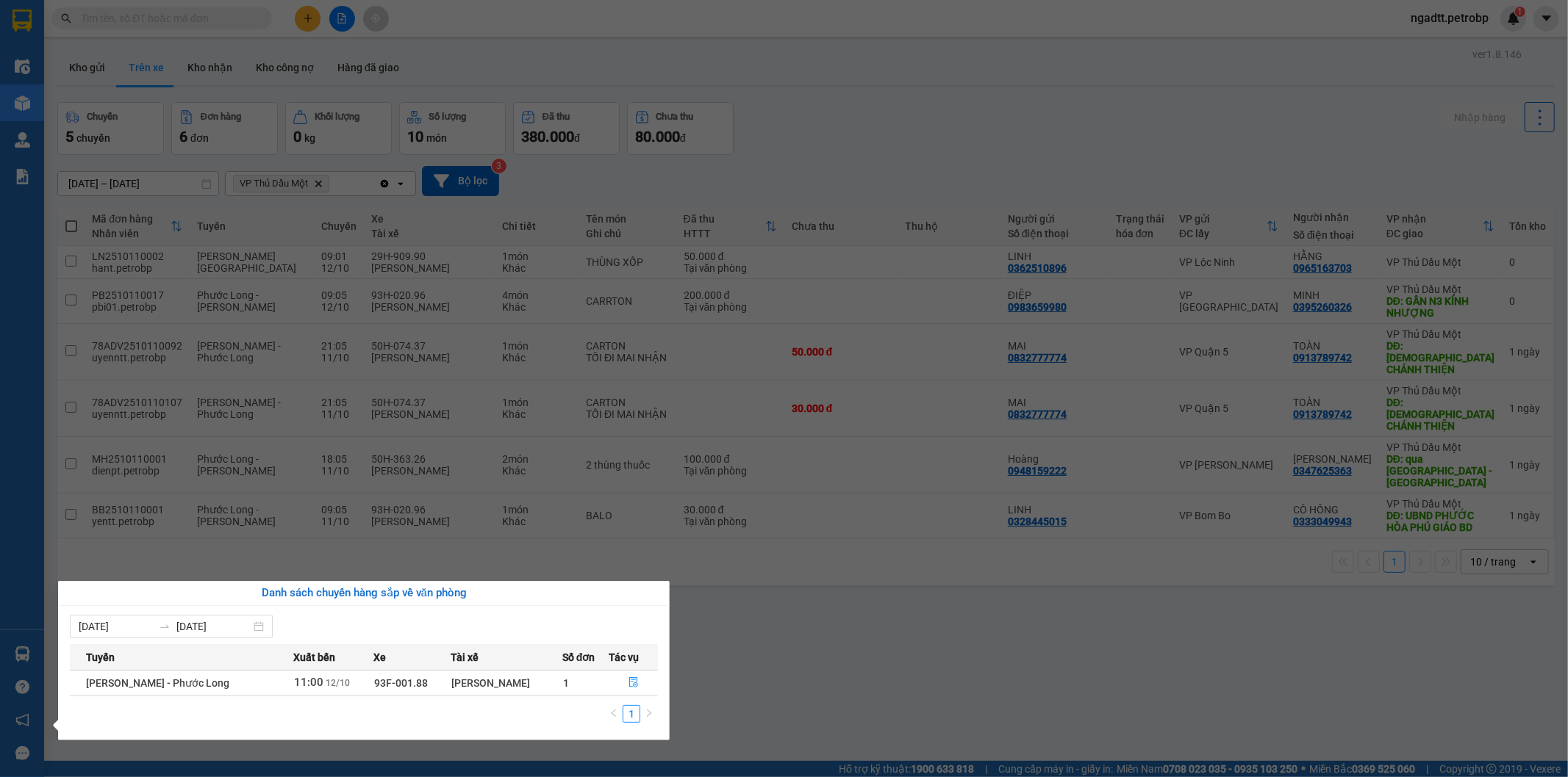
click at [1162, 615] on section "Kết quả tìm kiếm ( 378 ) Bộ lọc Ngày tạo đơn gần nhất Mã ĐH Trạng thái Món hàng…" at bounding box center [784, 388] width 1568 height 777
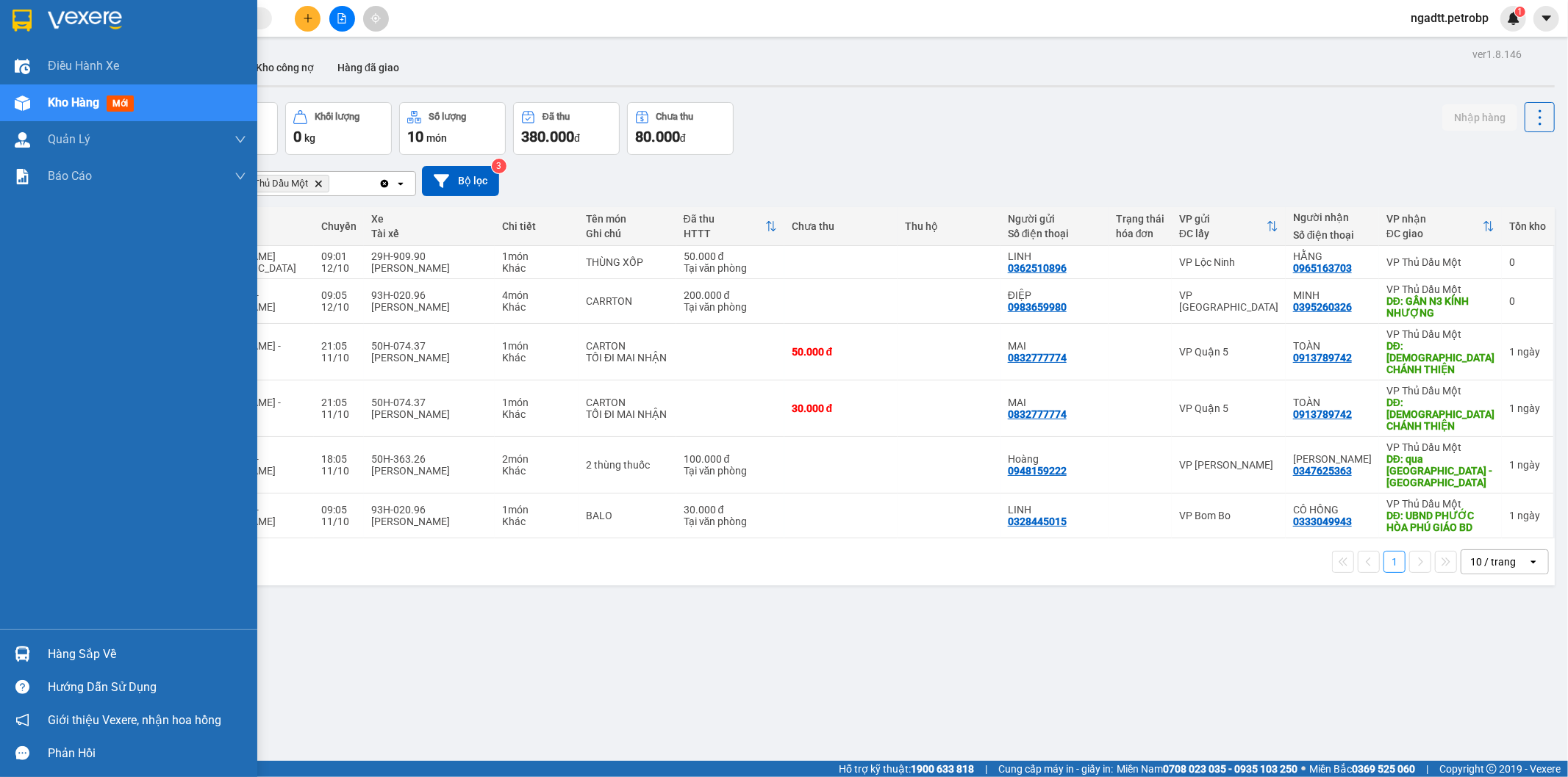
click at [13, 638] on div "Hàng sắp về" at bounding box center [129, 654] width 257 height 33
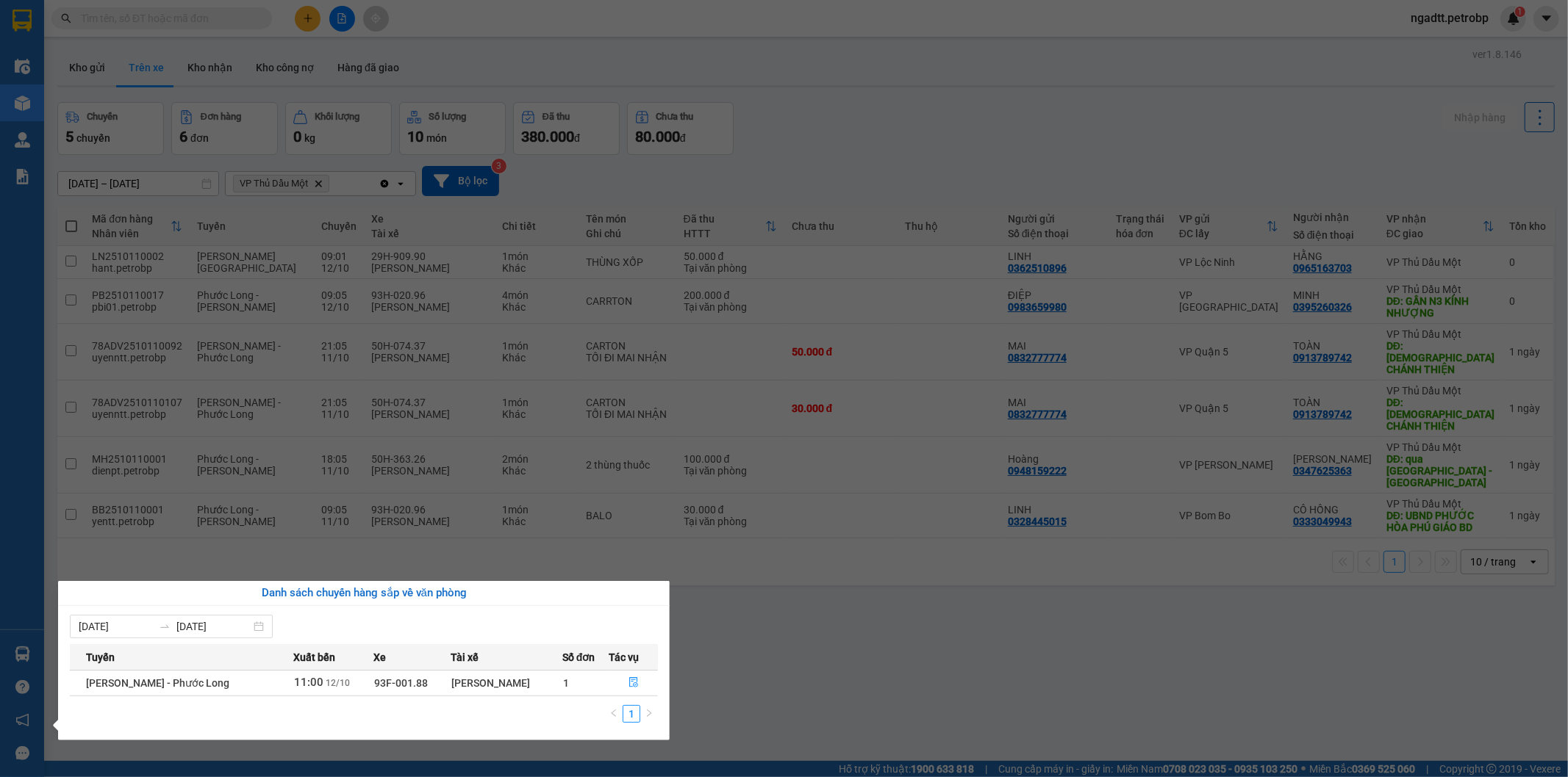
click at [870, 587] on section "Kết quả tìm kiếm ( 378 ) Bộ lọc Ngày tạo đơn gần nhất Mã ĐH Trạng thái Món hàng…" at bounding box center [784, 388] width 1568 height 777
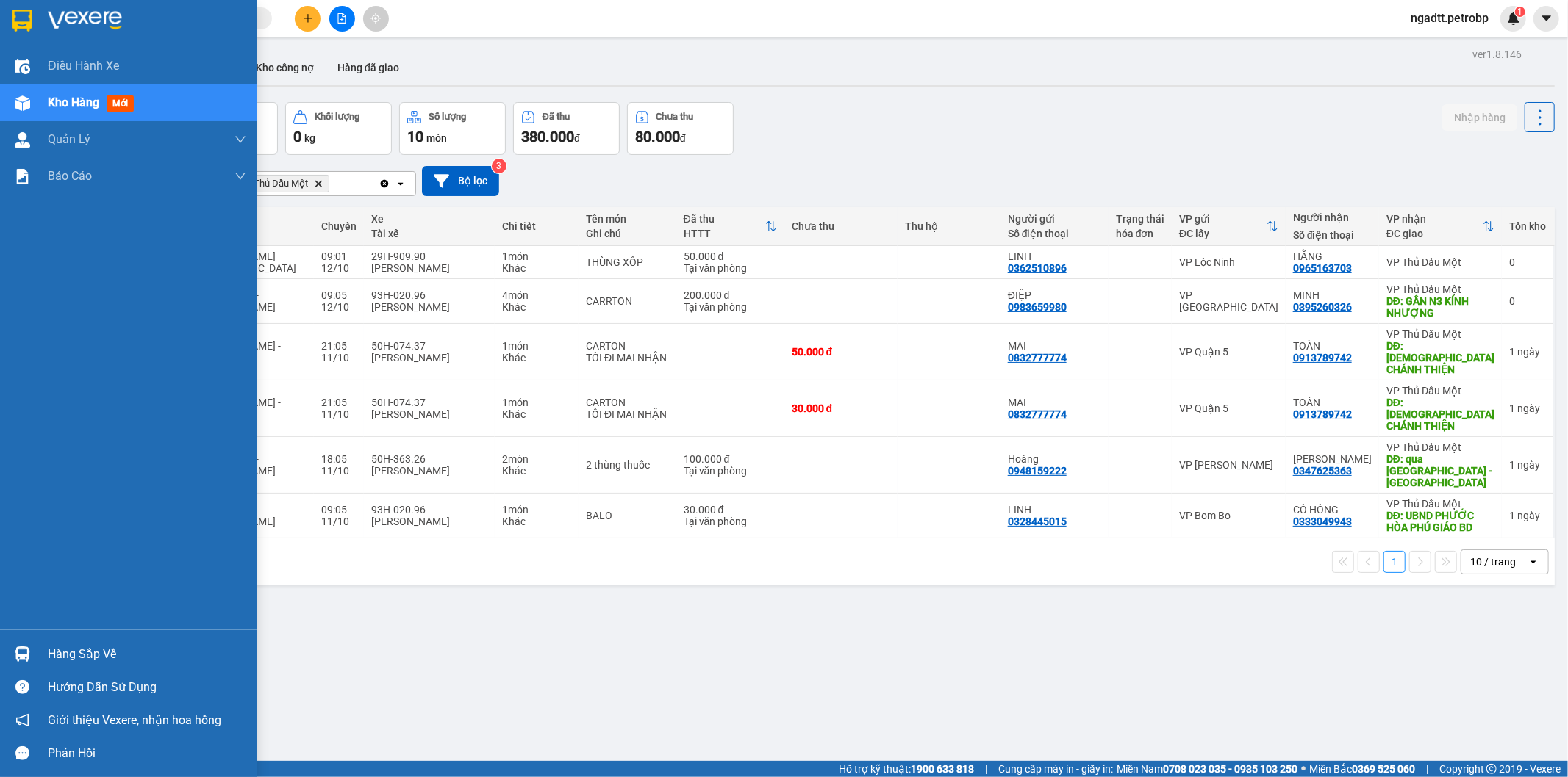
click at [11, 663] on div at bounding box center [22, 653] width 26 height 26
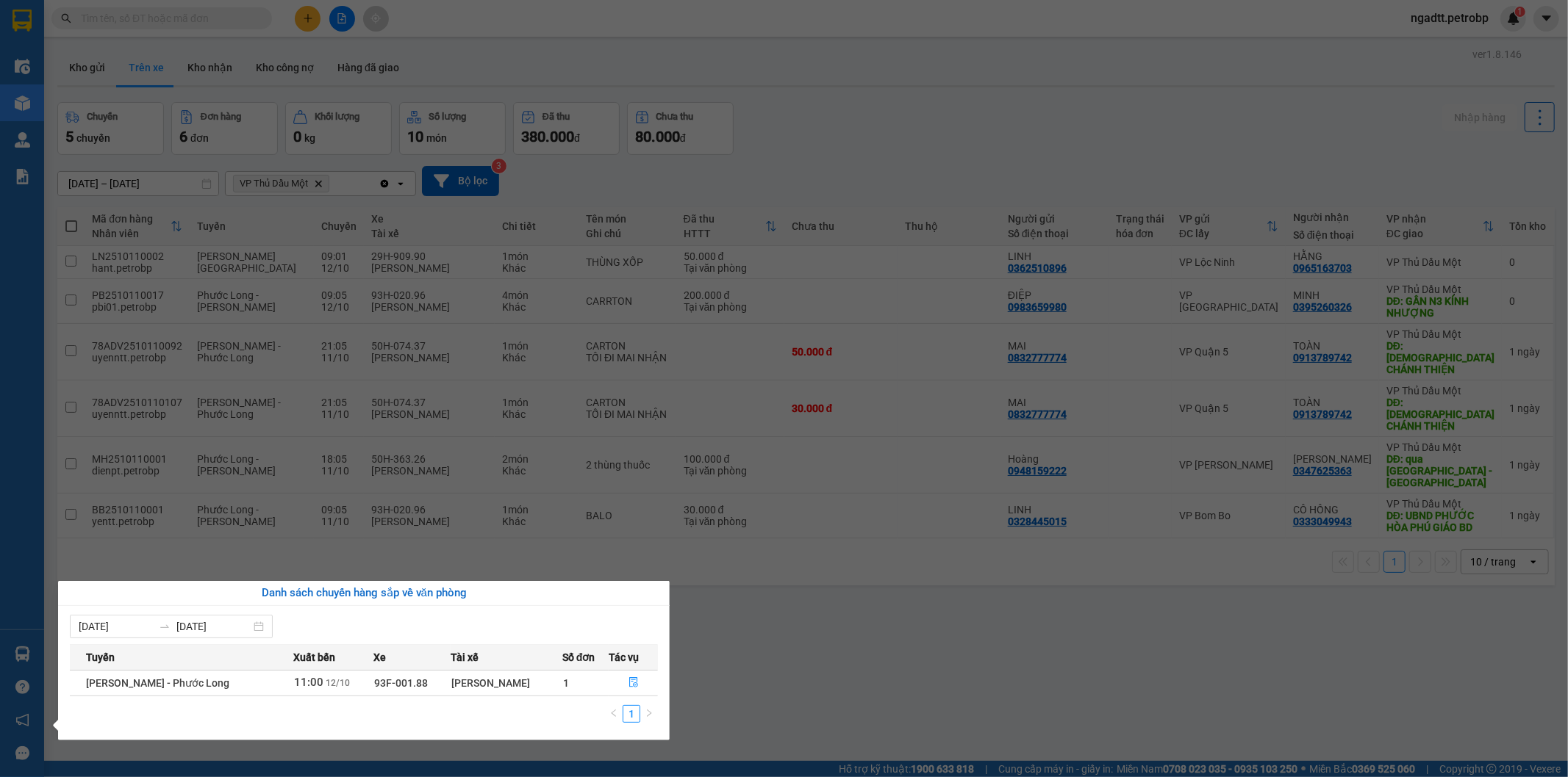
click at [797, 653] on section "Kết quả tìm kiếm ( 378 ) Bộ lọc Ngày tạo đơn gần nhất Mã ĐH Trạng thái Món hàng…" at bounding box center [784, 388] width 1568 height 777
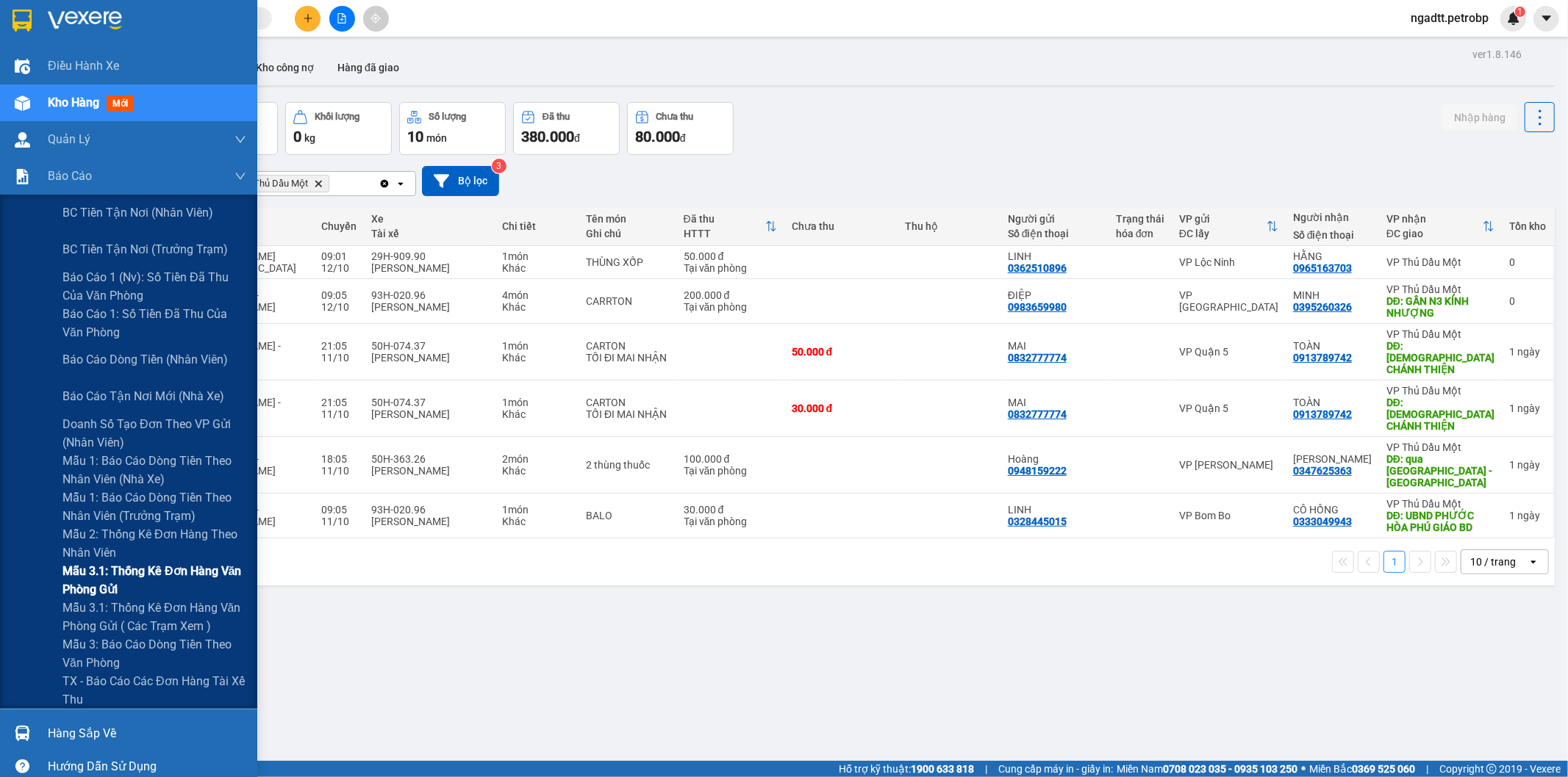
click at [98, 567] on span "Mẫu 3.1: Thống kê đơn hàng văn phòng gửi" at bounding box center [154, 580] width 184 height 37
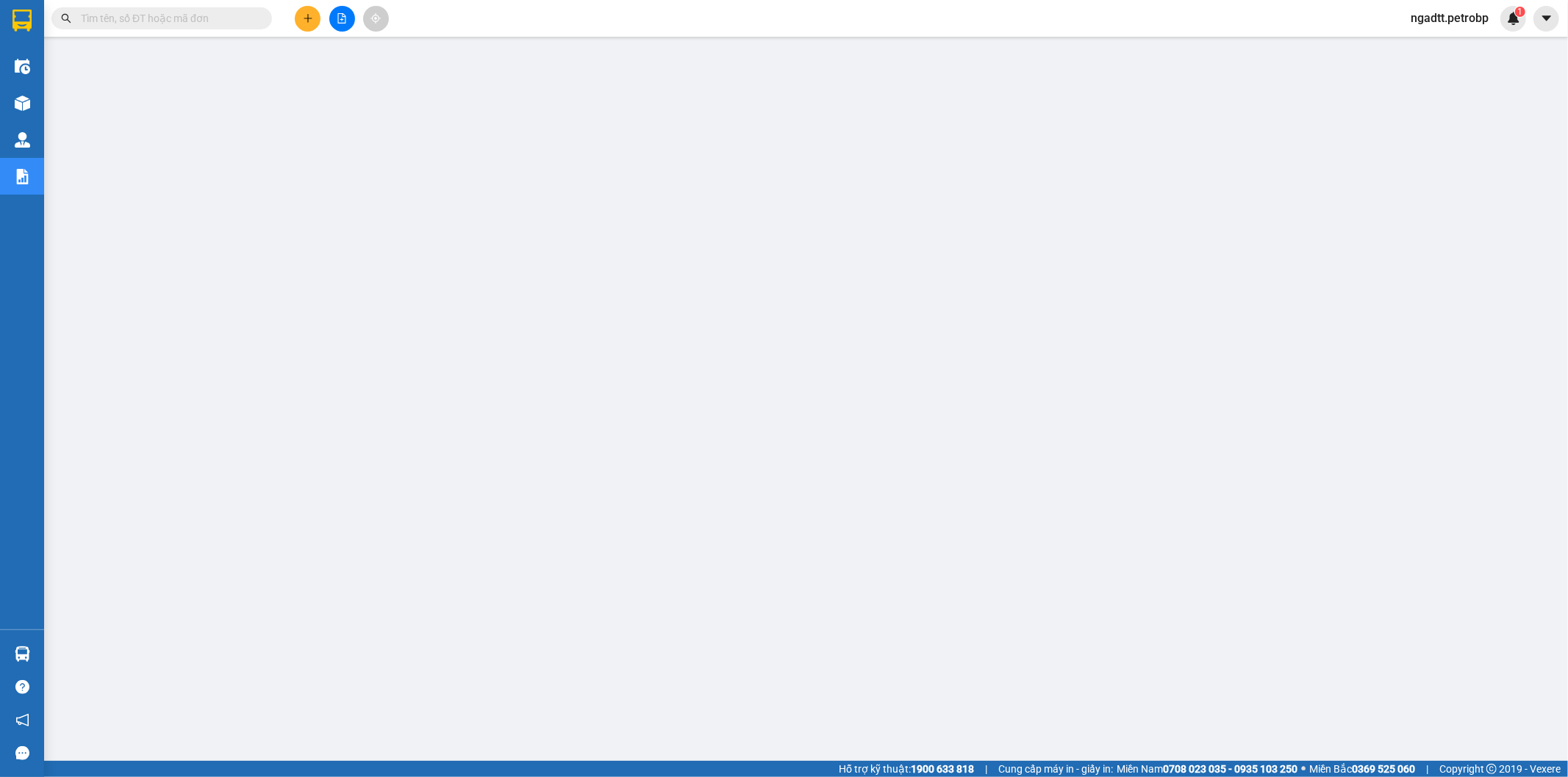
click at [1428, 18] on span "ngadtt.petrobp" at bounding box center [1449, 18] width 101 height 18
click at [1438, 47] on span "Đăng xuất" at bounding box center [1455, 45] width 73 height 16
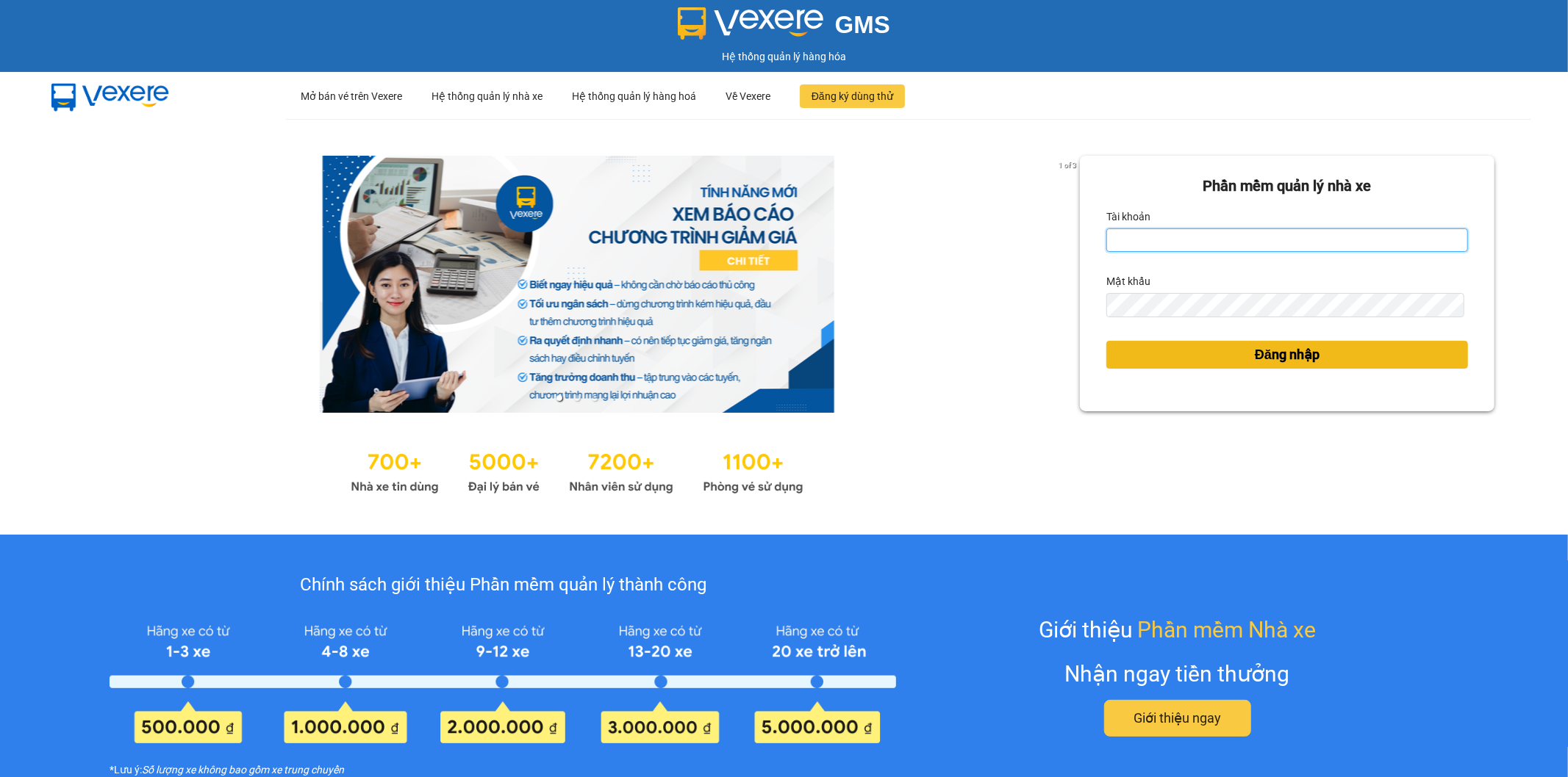
type input "ngadtt.petrobp"
click at [1275, 354] on span "Đăng nhập" at bounding box center [1287, 354] width 64 height 21
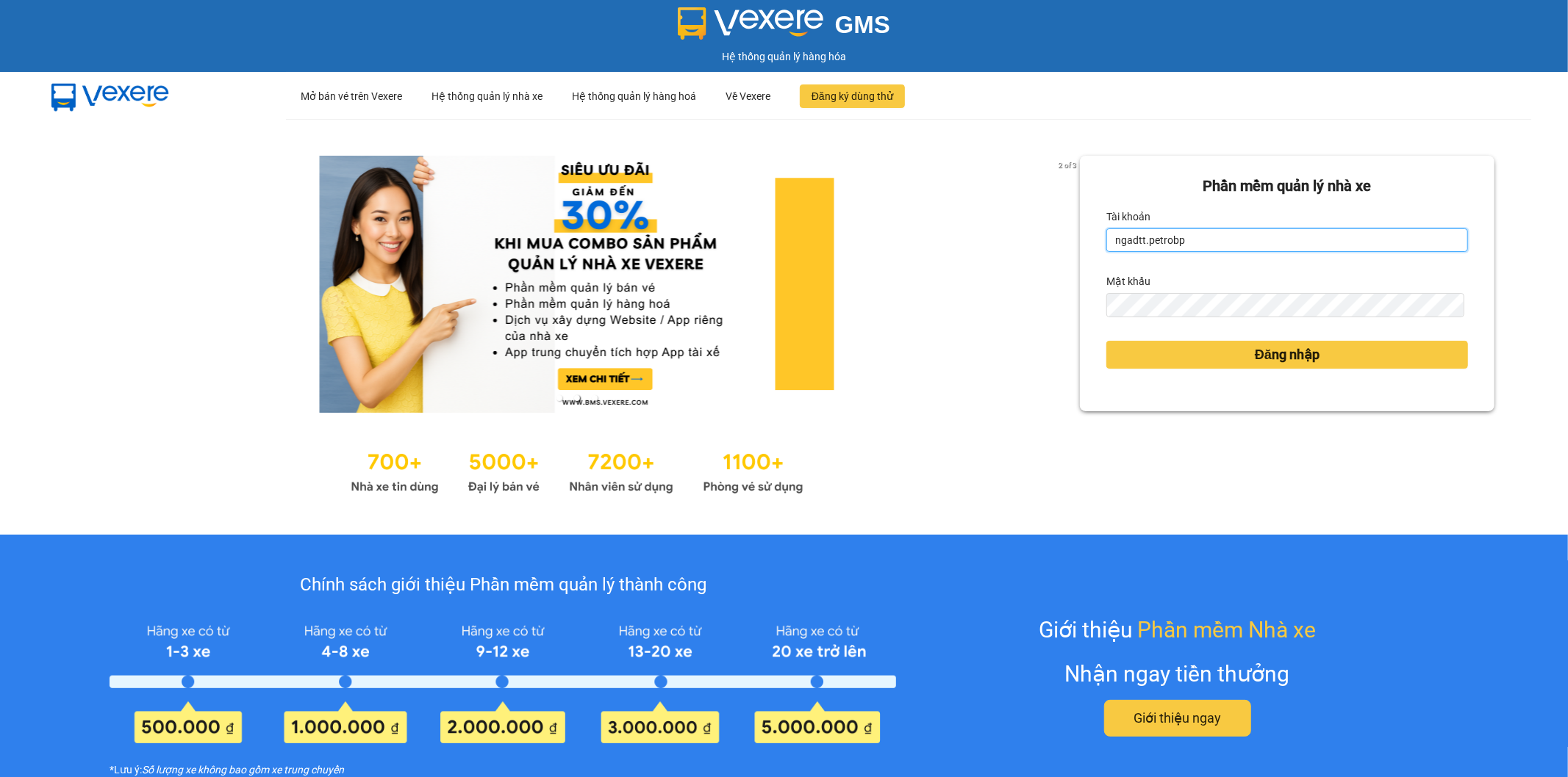
click at [1216, 233] on input "ngadtt.petrobp" at bounding box center [1287, 240] width 362 height 24
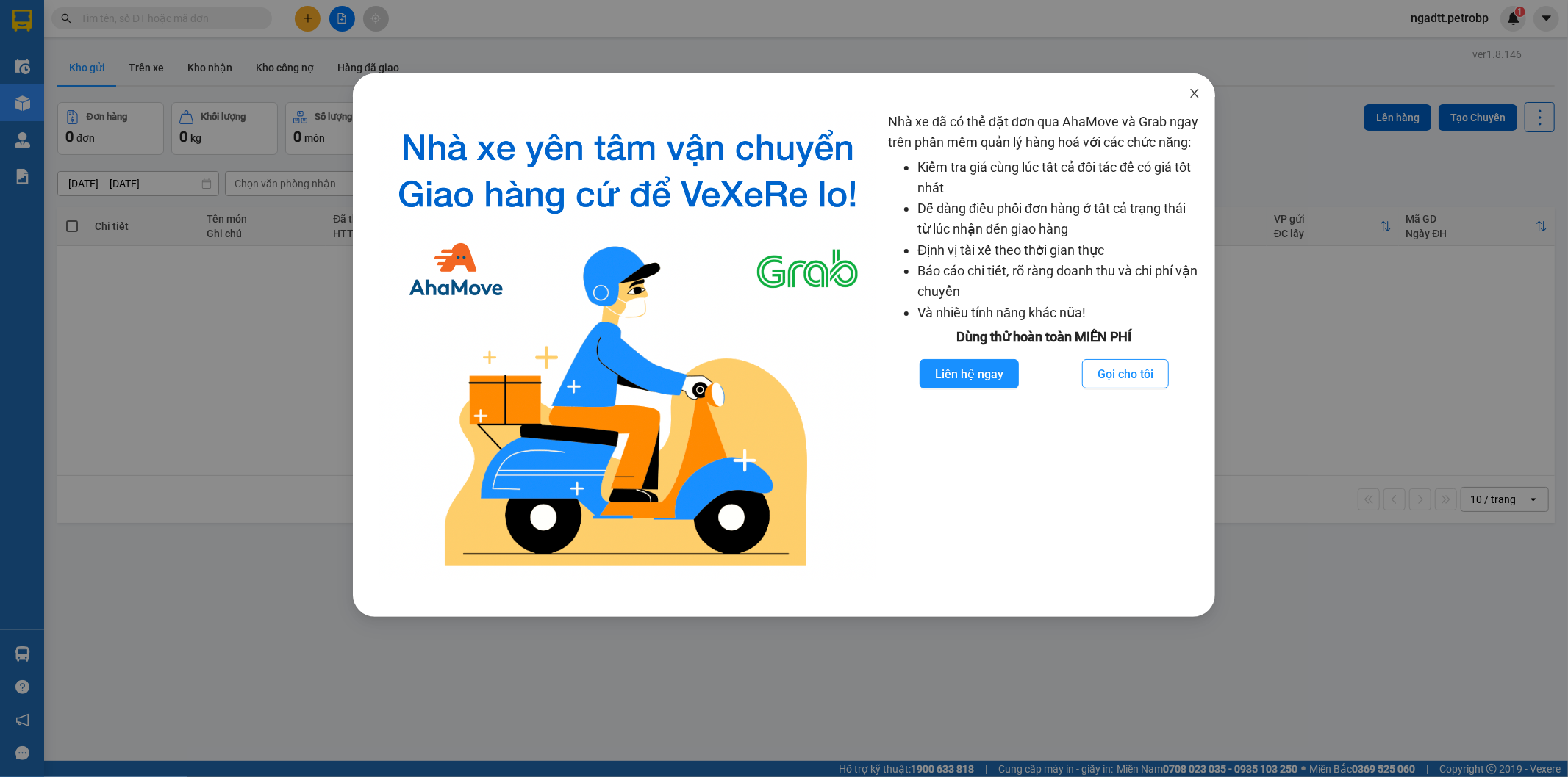
click at [1196, 91] on icon "close" at bounding box center [1195, 93] width 8 height 9
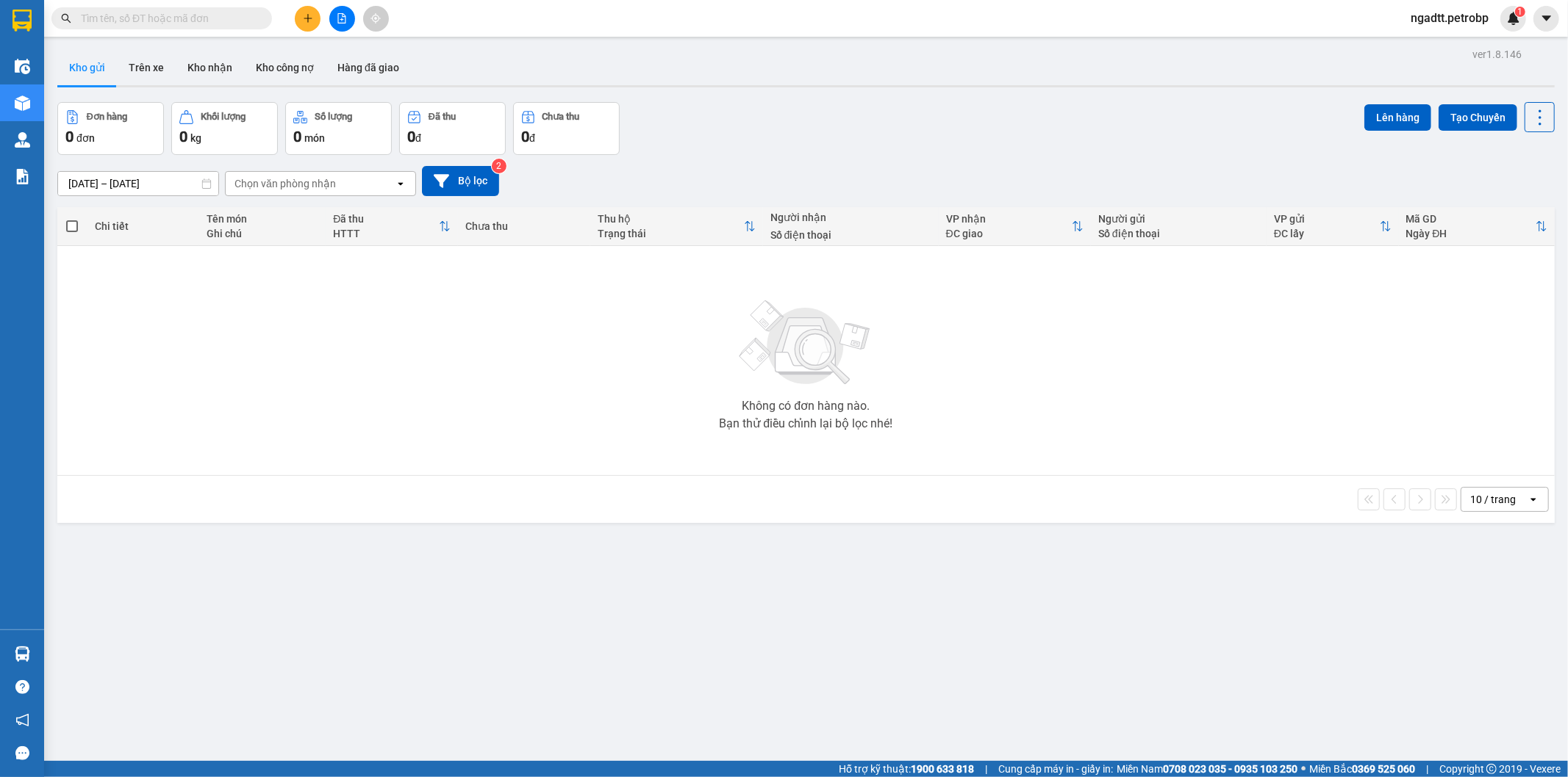
click at [100, 63] on button "Kho gửi" at bounding box center [87, 68] width 59 height 35
click at [97, 177] on input "11/10/2025 – 12/10/2025" at bounding box center [138, 184] width 160 height 24
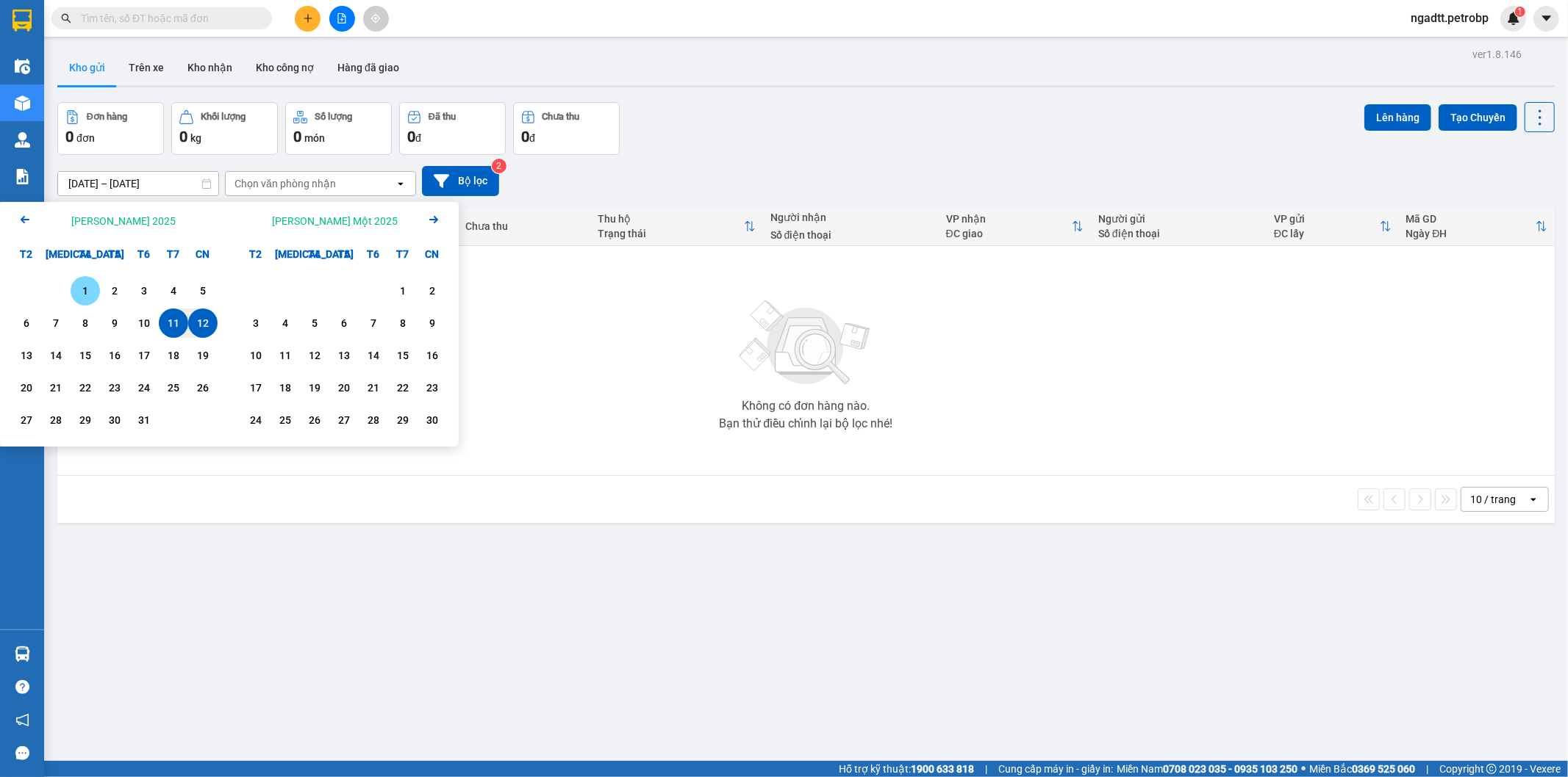
click at [87, 288] on div "1" at bounding box center [85, 290] width 21 height 17
click at [214, 330] on div "12" at bounding box center [203, 323] width 30 height 30
type input "[DATE] – [DATE]"
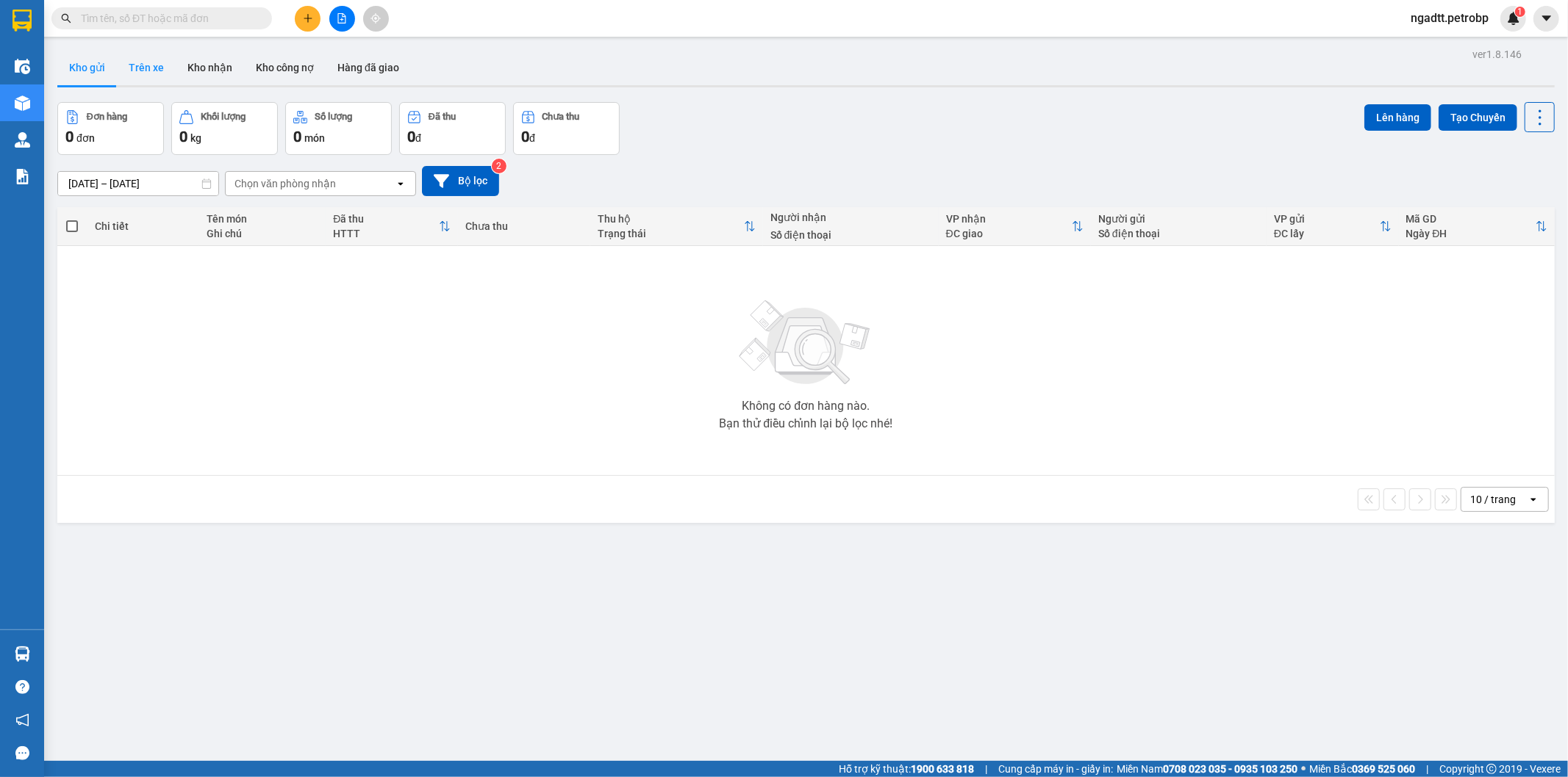
click at [139, 63] on button "Trên xe" at bounding box center [146, 68] width 59 height 35
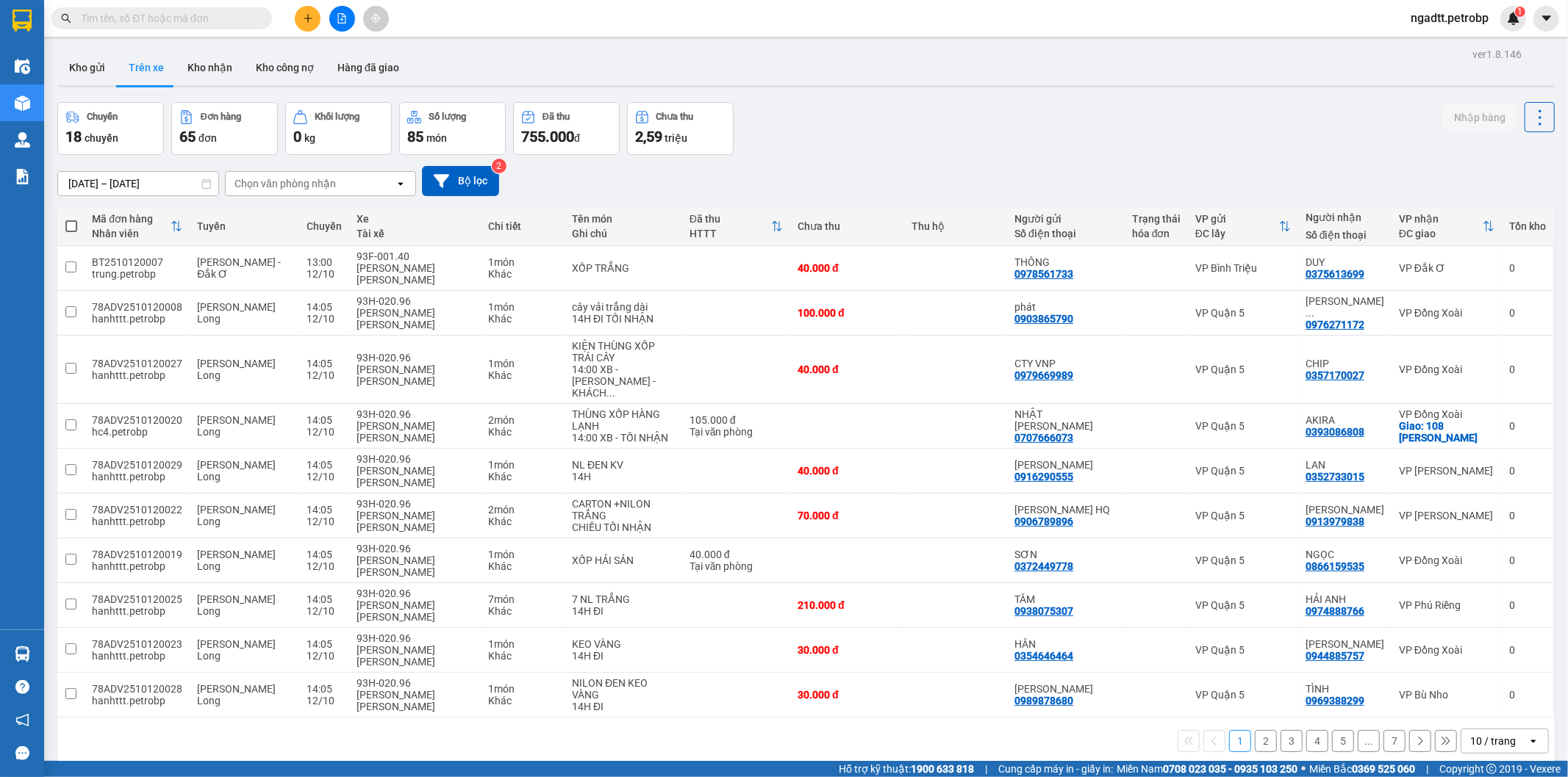
click at [128, 184] on input "12/10/2025 – 12/10/2025" at bounding box center [138, 184] width 160 height 24
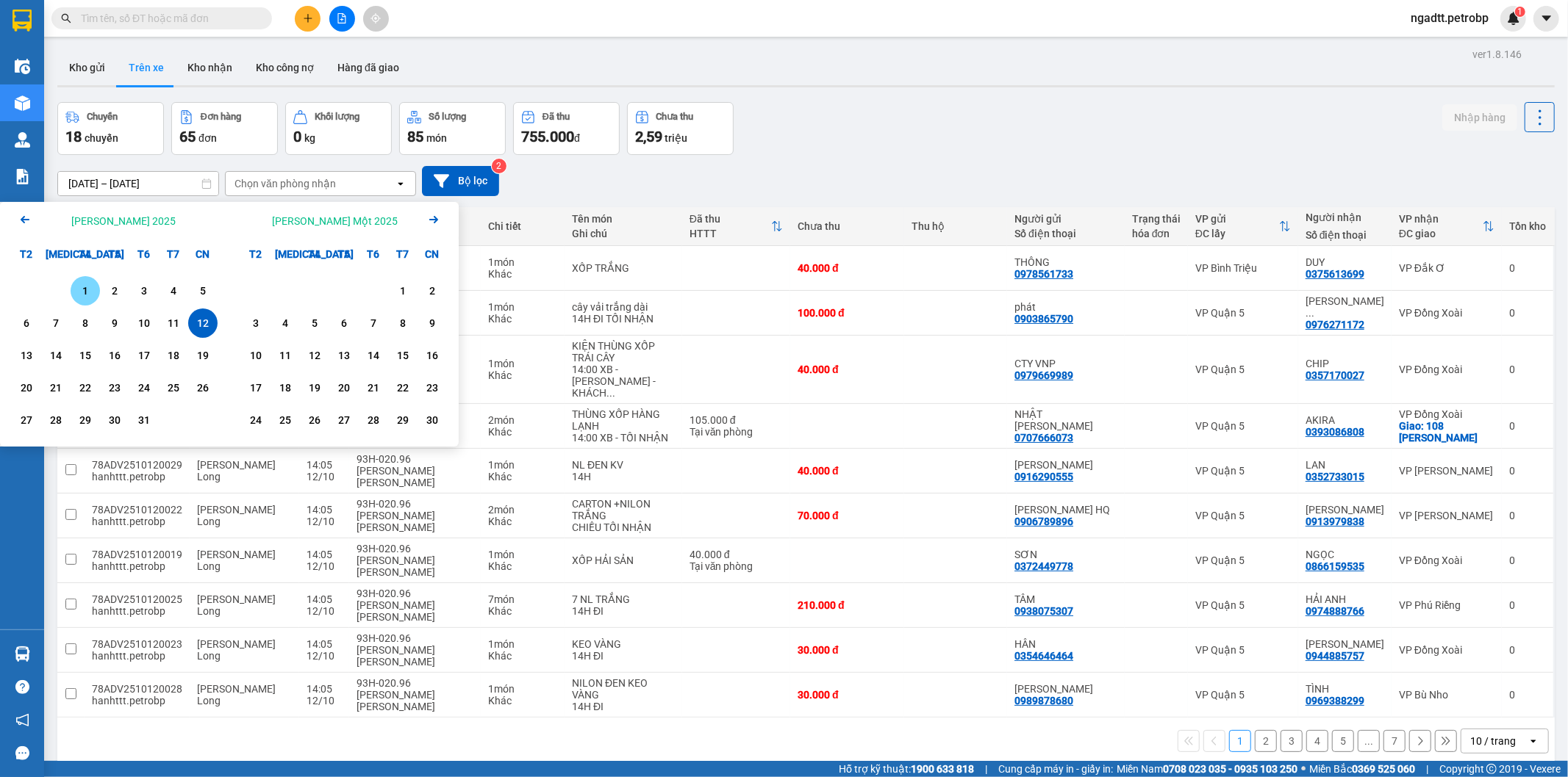
click at [89, 284] on div "1" at bounding box center [85, 290] width 21 height 17
click at [197, 318] on div "12" at bounding box center [203, 323] width 21 height 17
type input "[DATE] – [DATE]"
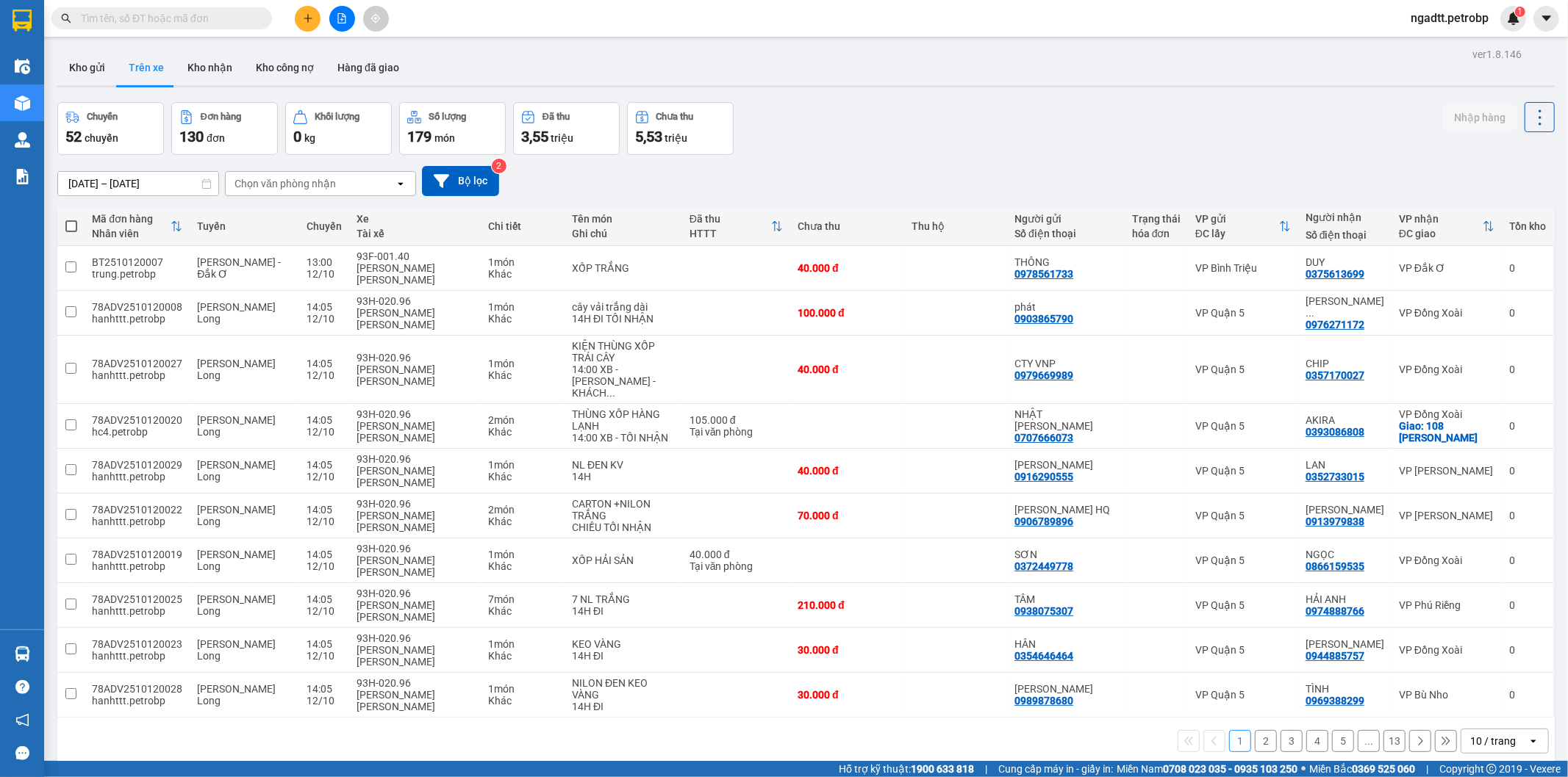
click at [265, 184] on div "Chọn văn phòng nhận" at bounding box center [284, 184] width 101 height 15
type input "bu"
click at [260, 213] on span "VP Bù Nho" at bounding box center [262, 215] width 53 height 15
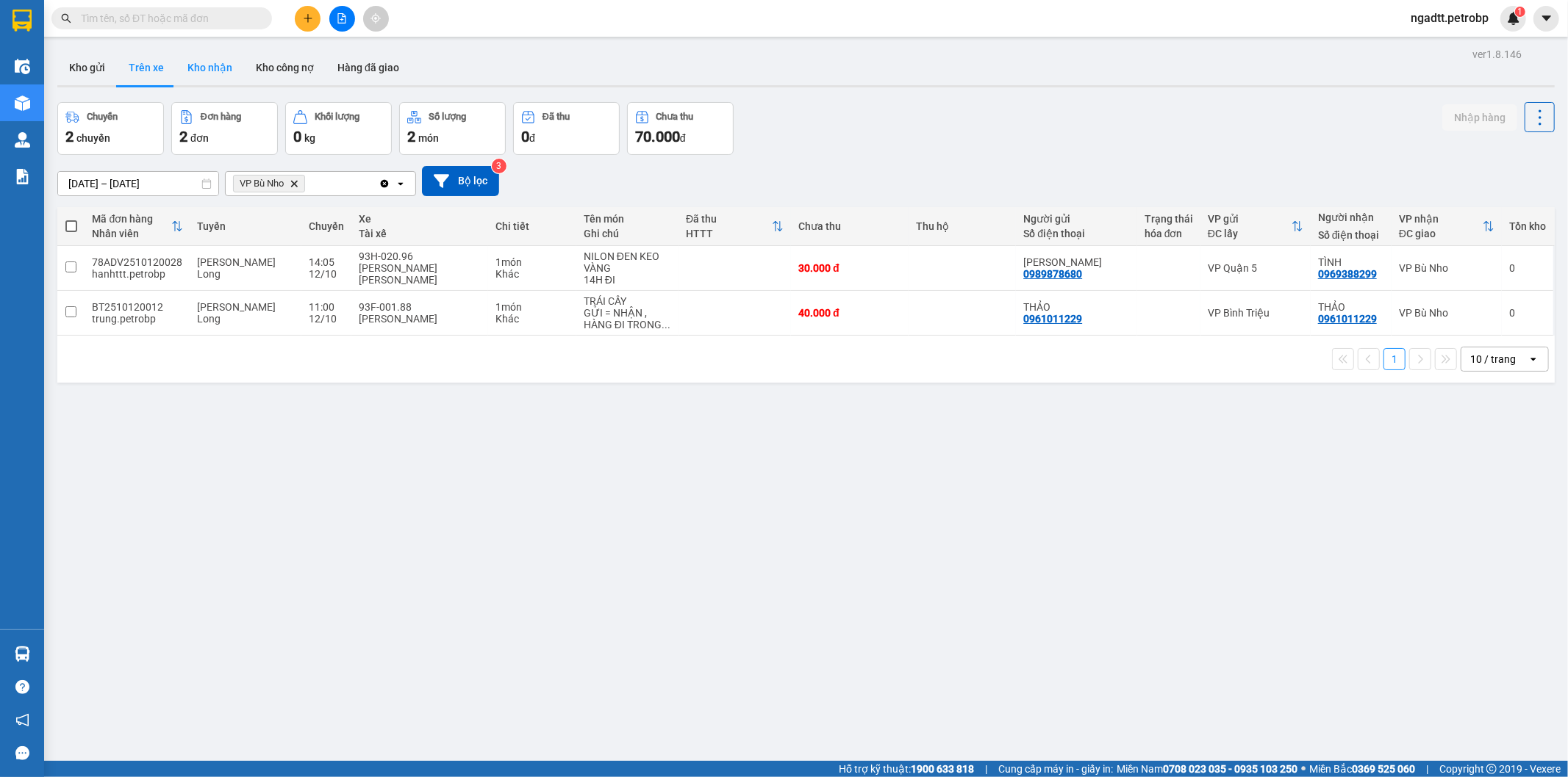
click at [209, 72] on button "Kho nhận" at bounding box center [209, 68] width 68 height 35
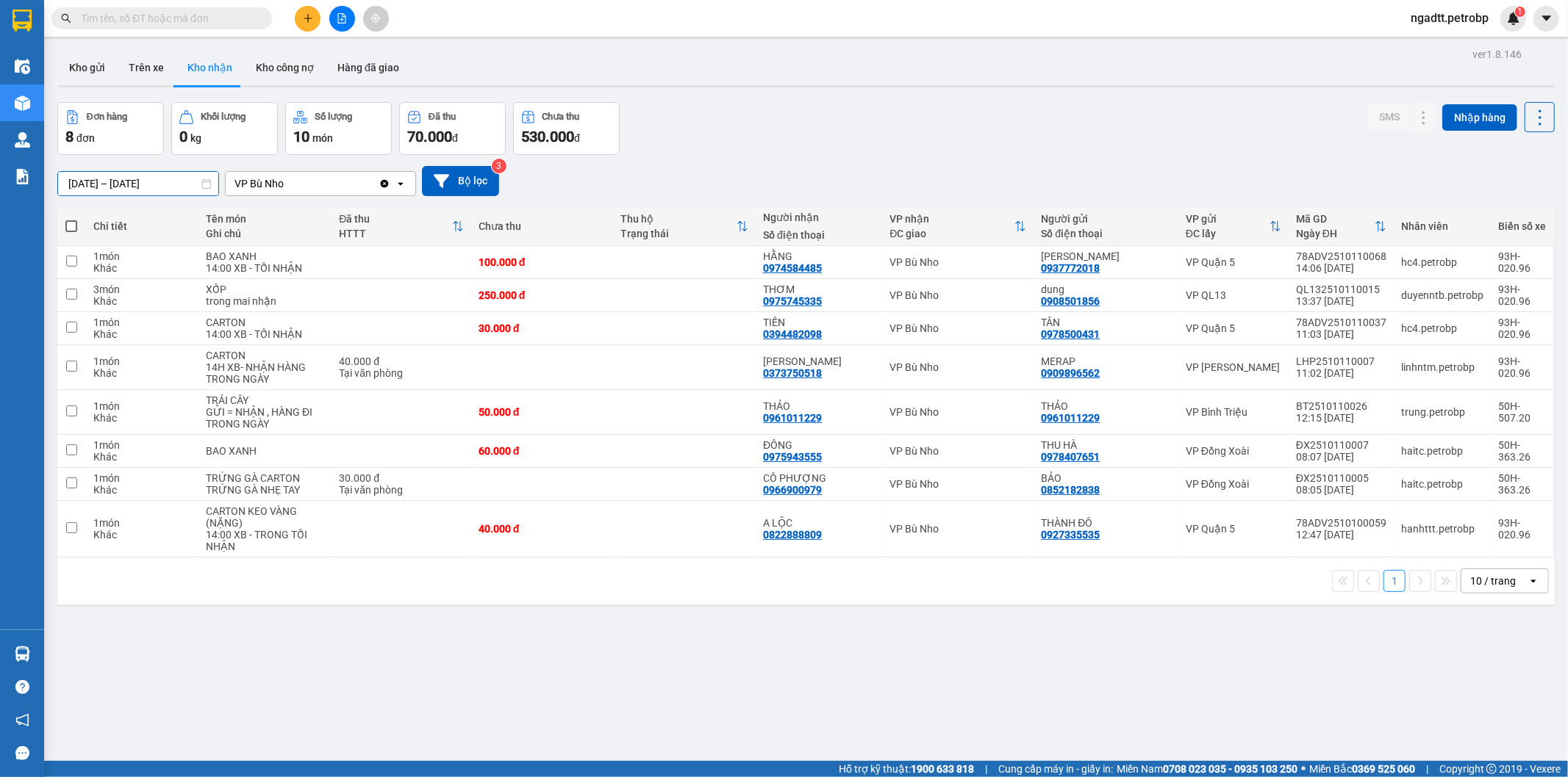
click at [99, 182] on input "10/10/2025 – 12/10/2025" at bounding box center [138, 184] width 160 height 24
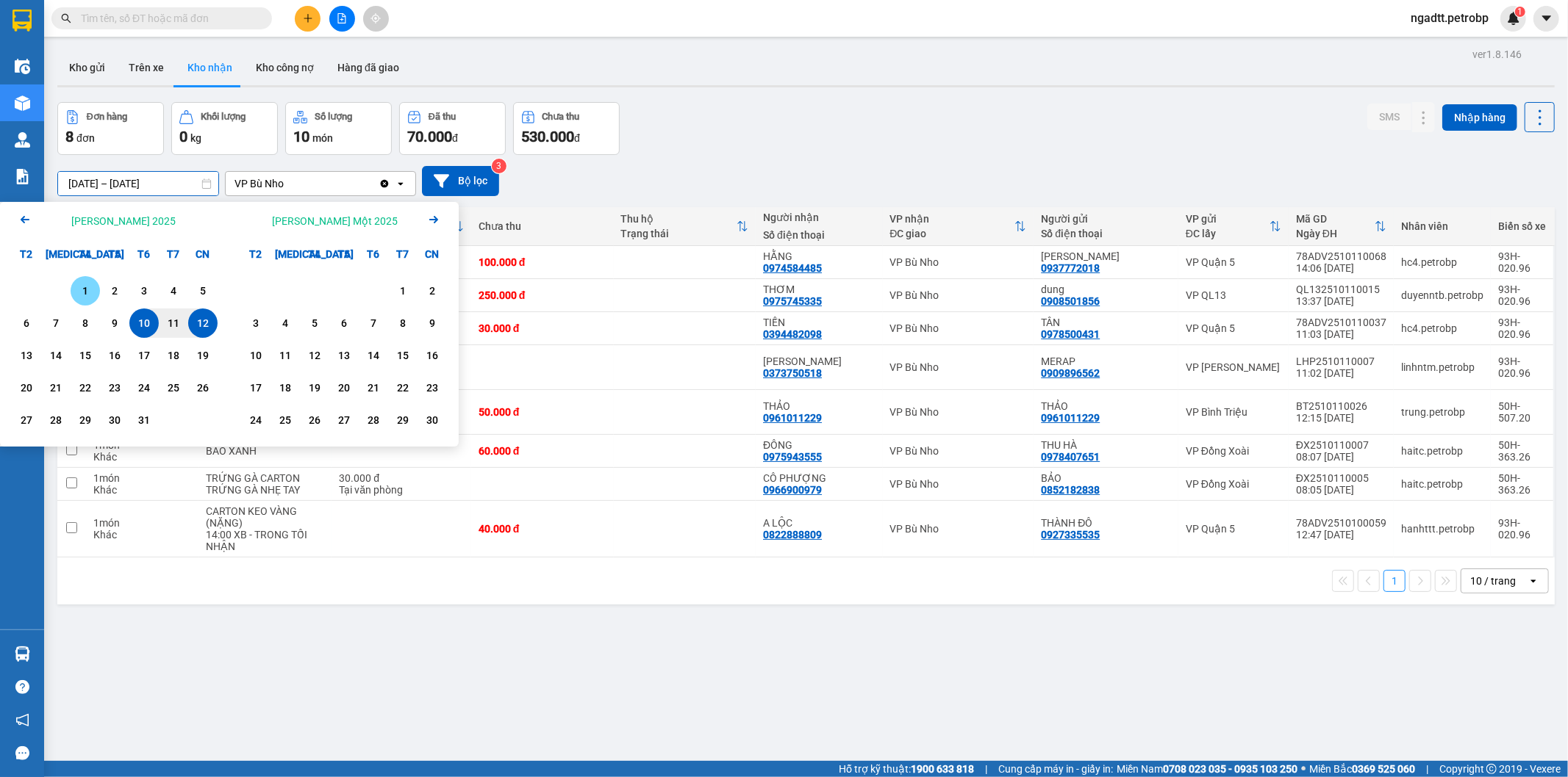
click at [82, 293] on div "1" at bounding box center [85, 290] width 21 height 17
click at [204, 325] on div "12" at bounding box center [203, 323] width 21 height 17
type input "[DATE] – [DATE]"
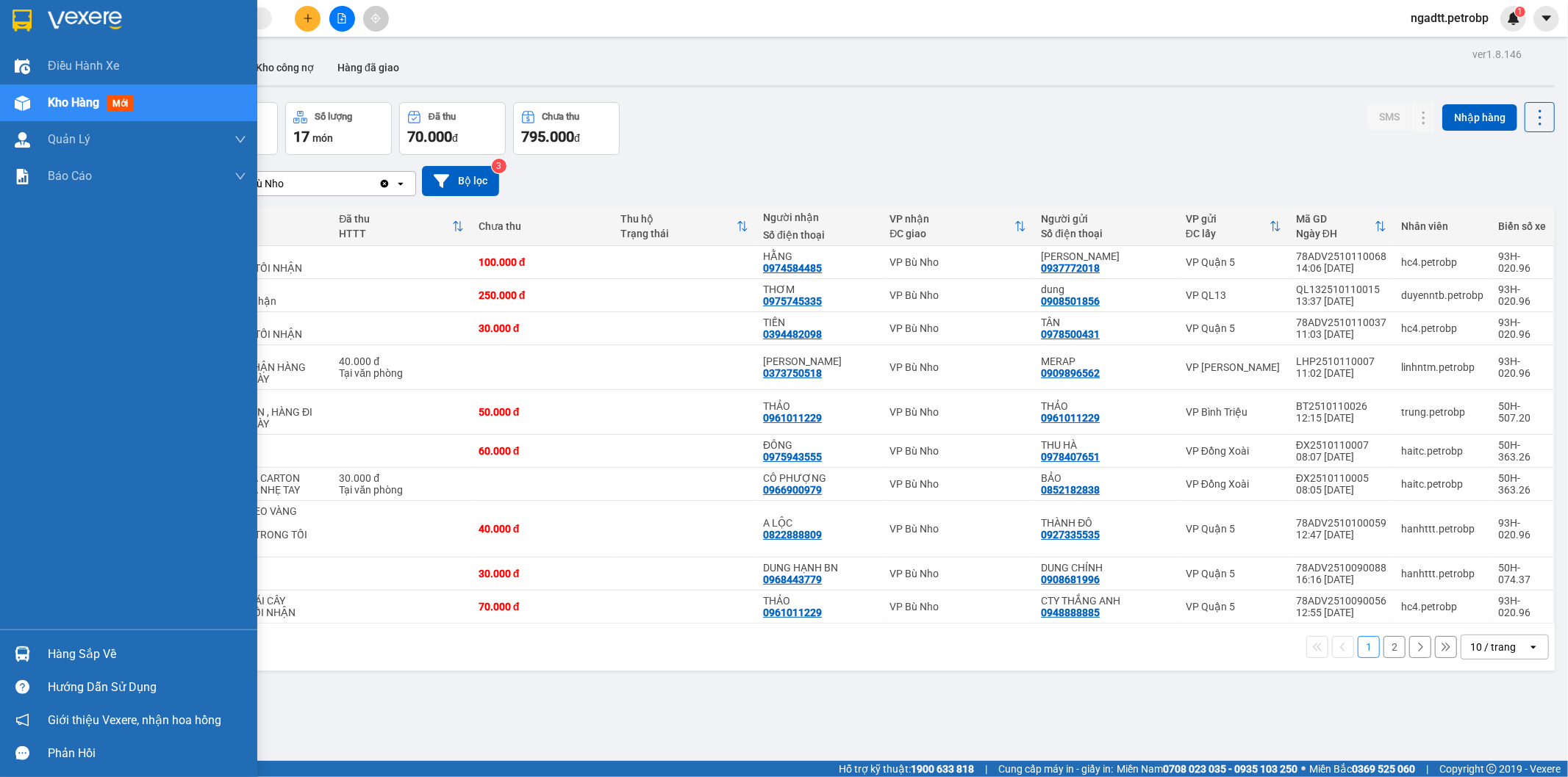
click at [68, 658] on div "Hàng sắp về" at bounding box center [147, 654] width 199 height 22
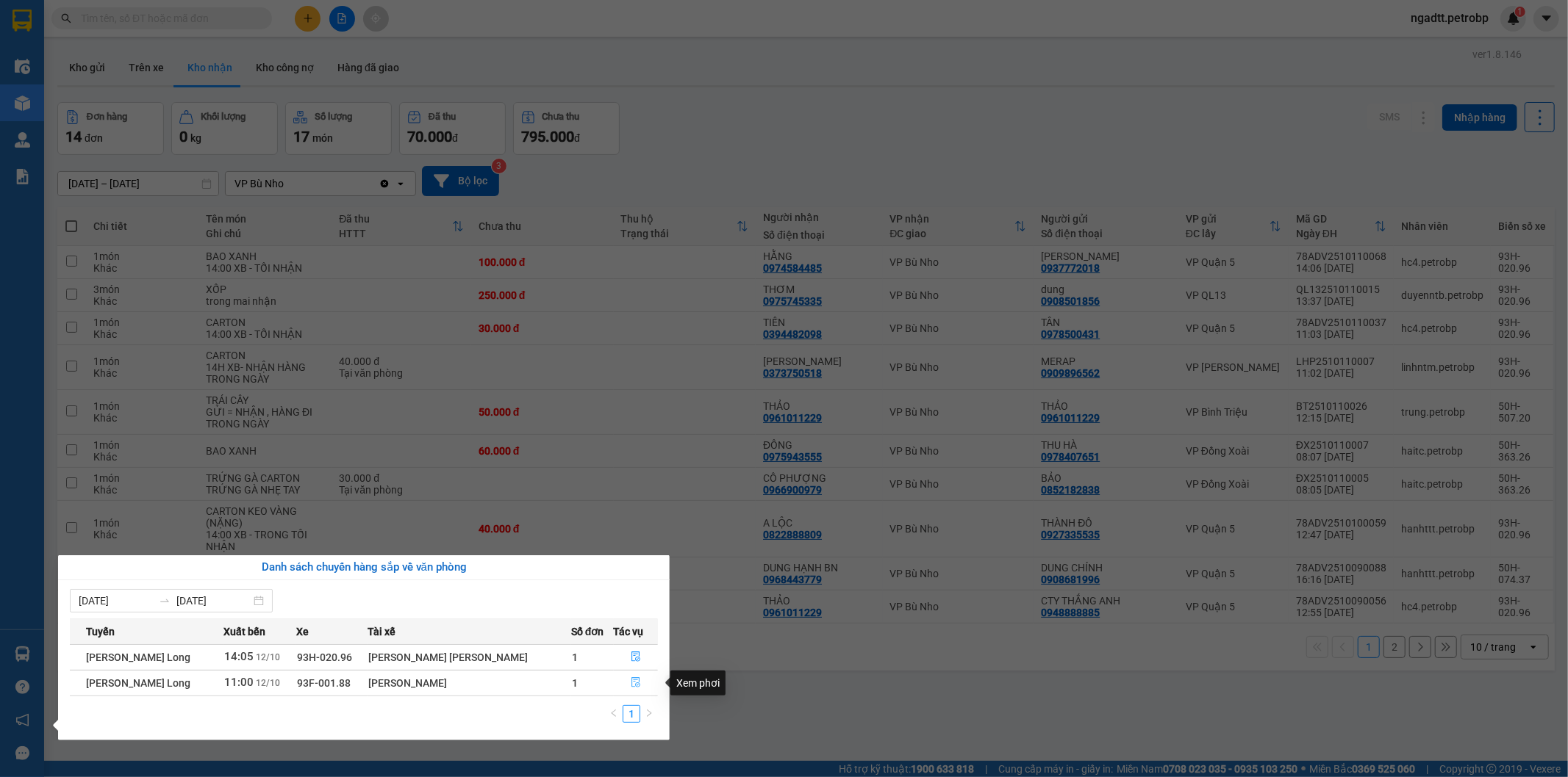
click at [634, 684] on icon "file-done" at bounding box center [636, 682] width 9 height 10
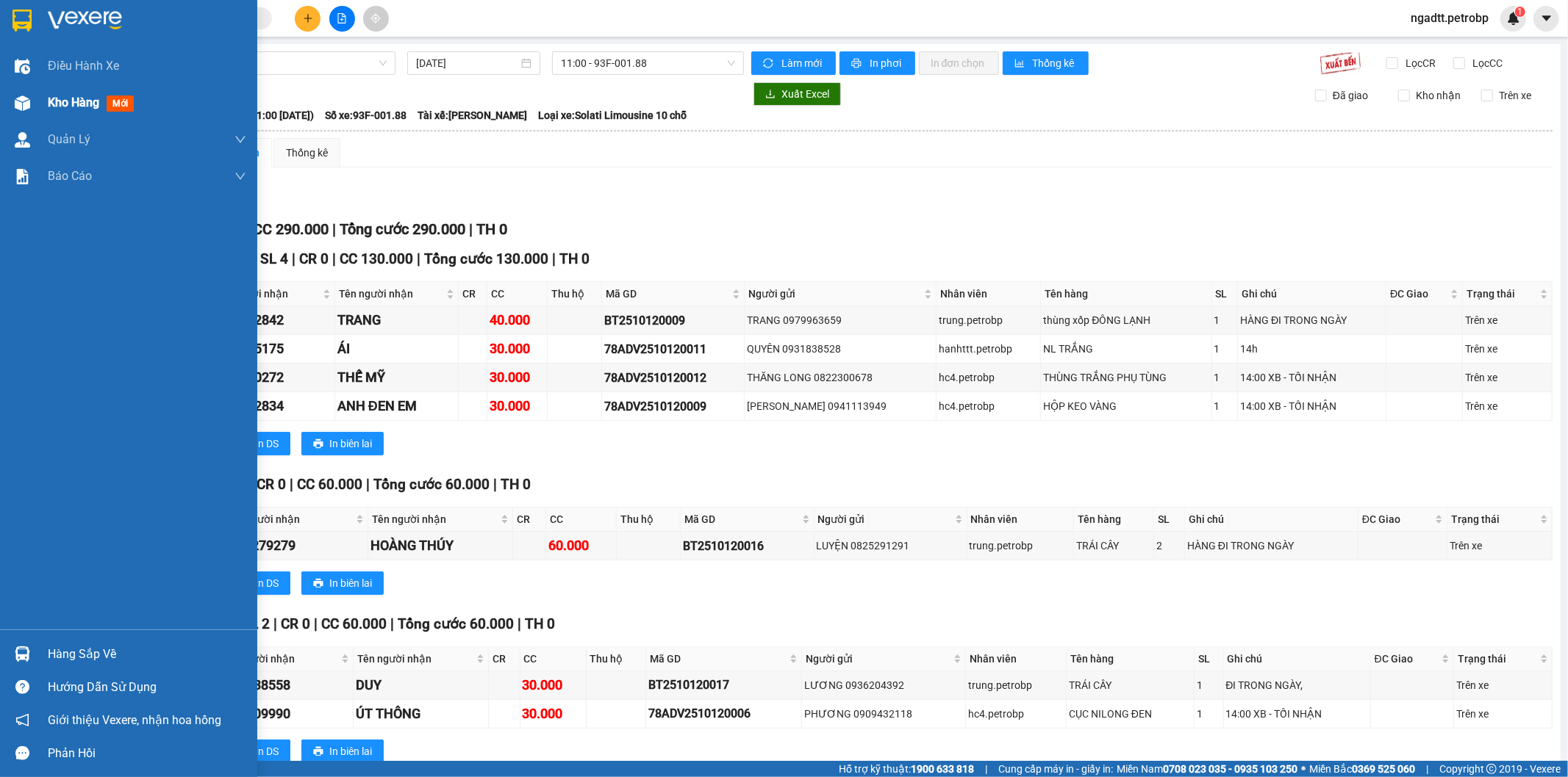
click at [69, 105] on span "Kho hàng" at bounding box center [73, 102] width 51 height 14
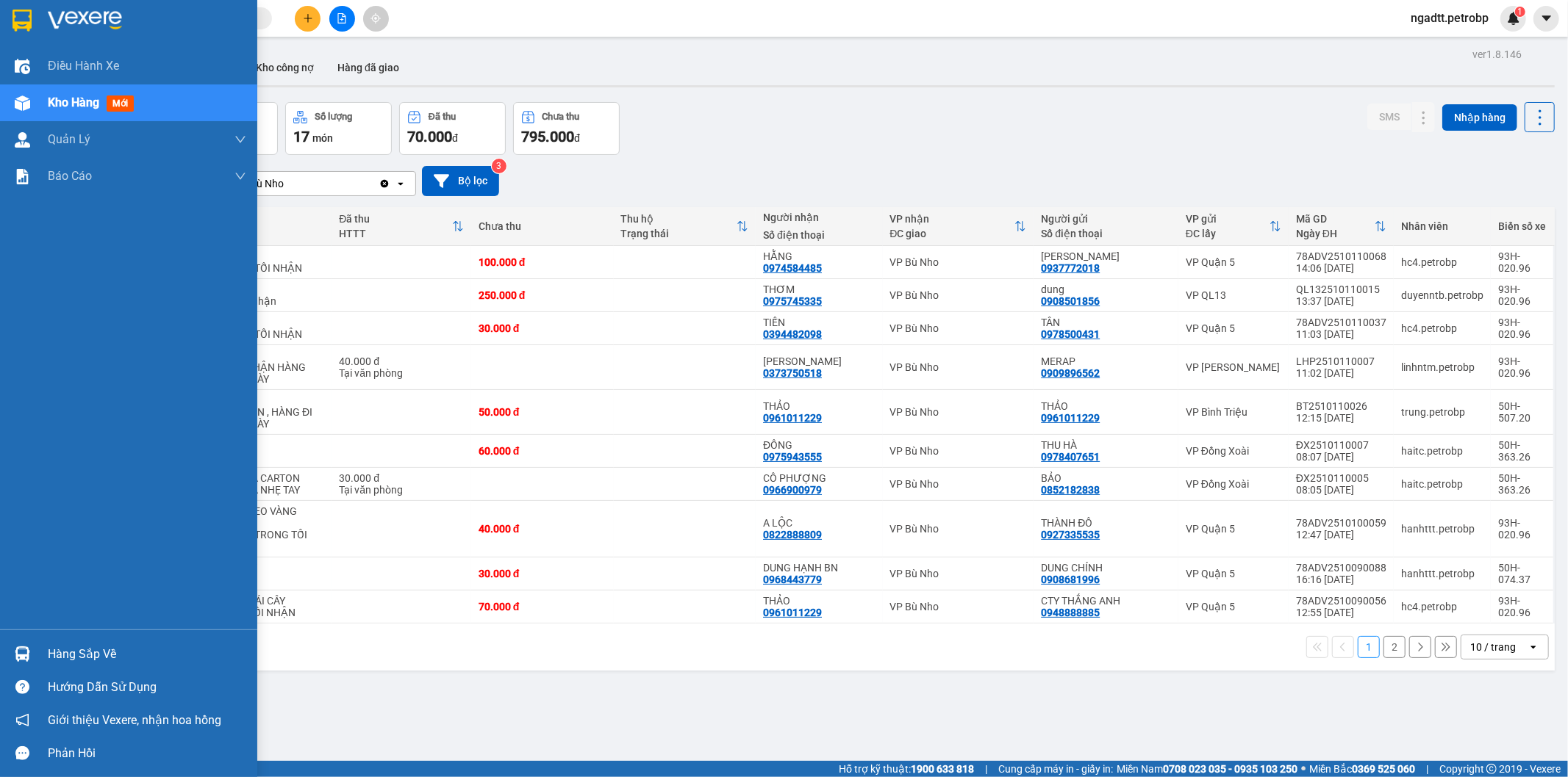
click at [68, 658] on div "Hàng sắp về" at bounding box center [147, 654] width 199 height 22
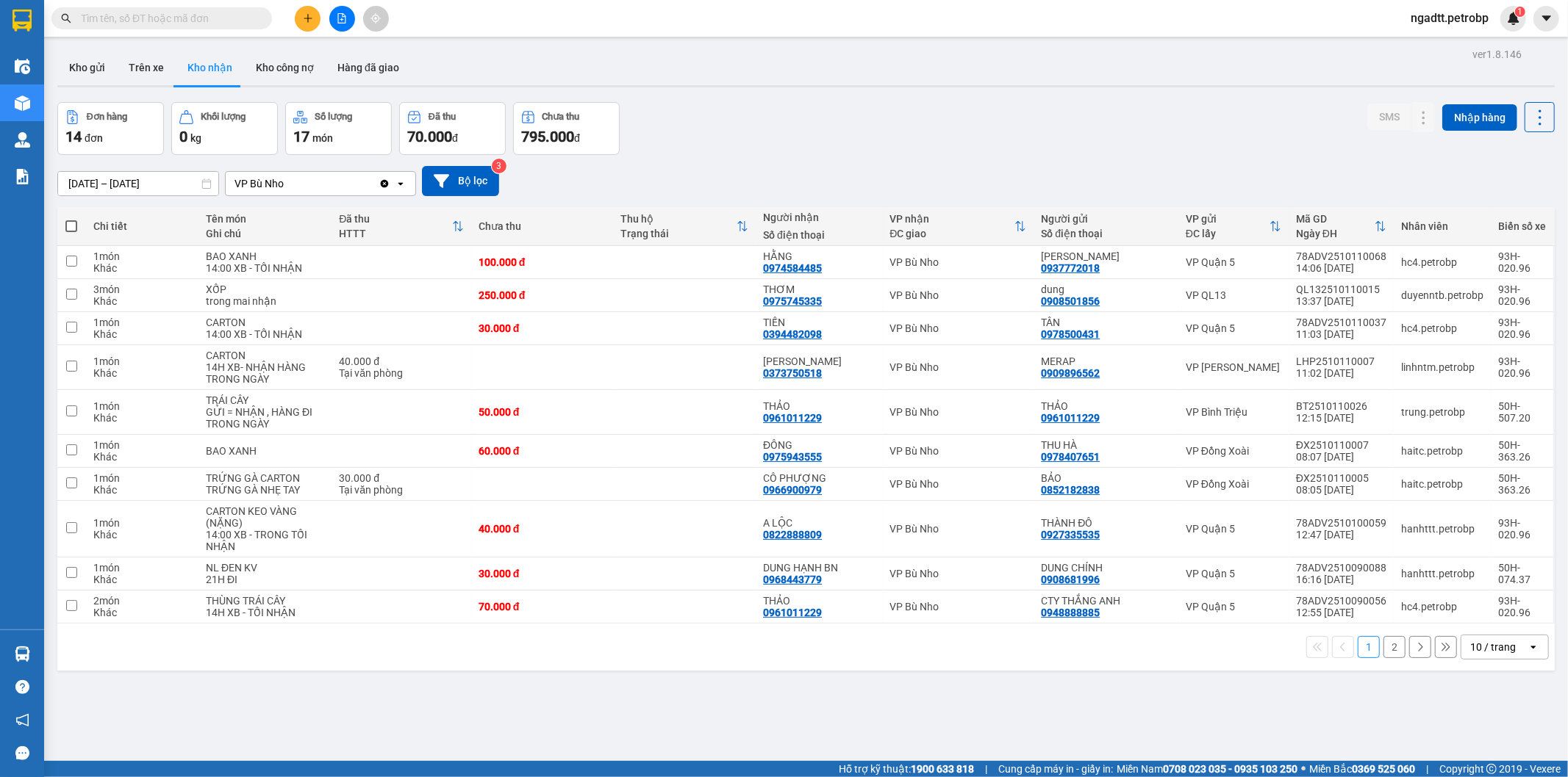
click at [858, 691] on section "Kết quả tìm kiếm ( 0 ) Bộ lọc No Data ngadtt.petrobp 1 Điều hành xe Kho hàng mớ…" at bounding box center [784, 388] width 1568 height 777
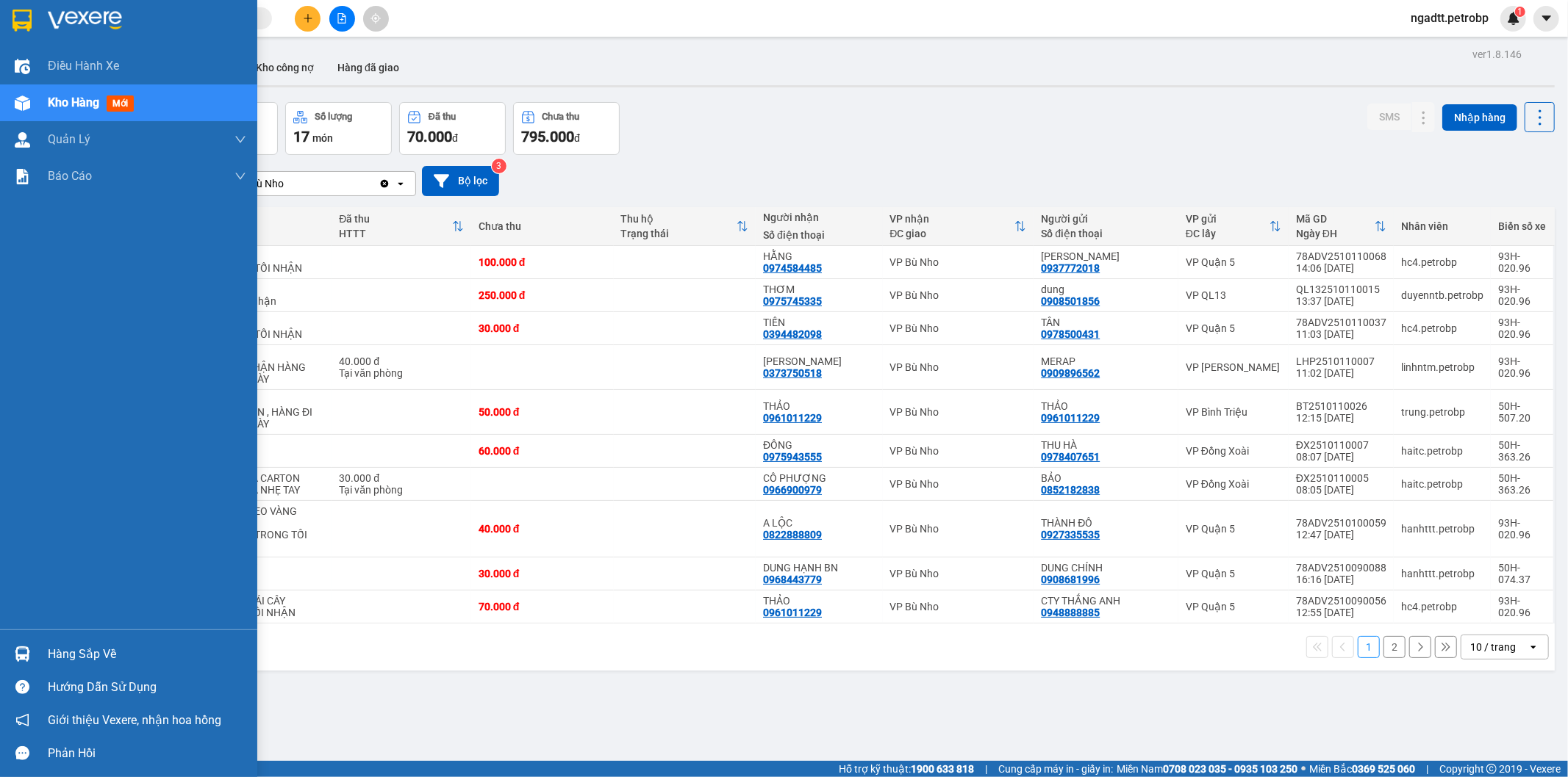
click at [99, 652] on div "Hàng sắp về" at bounding box center [147, 654] width 199 height 22
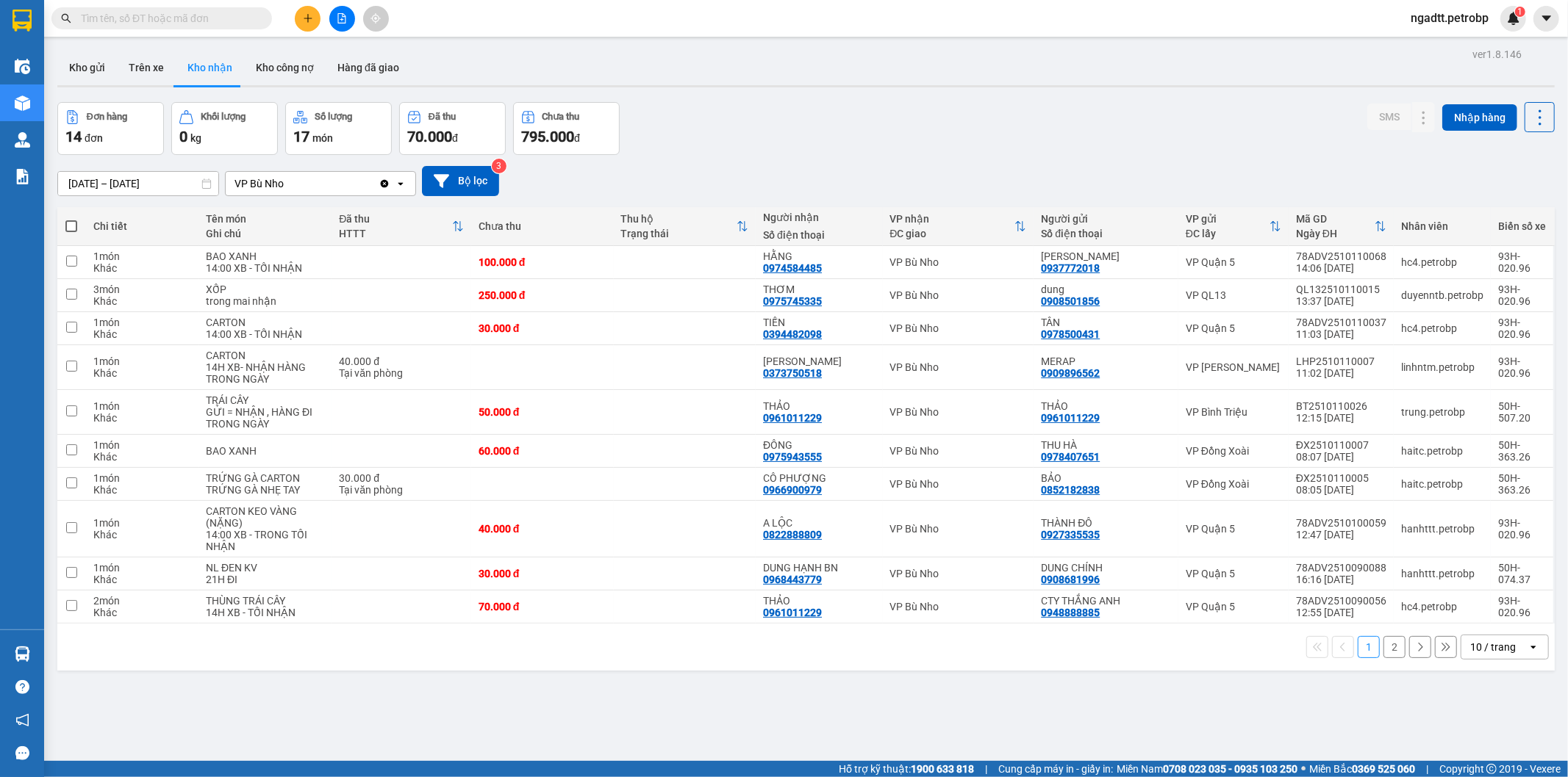
click at [692, 700] on section "Kết quả tìm kiếm ( 0 ) Bộ lọc No Data ngadtt.petrobp 1 Điều hành xe Kho hàng mớ…" at bounding box center [784, 388] width 1568 height 777
click at [91, 71] on button "Kho gửi" at bounding box center [87, 68] width 59 height 35
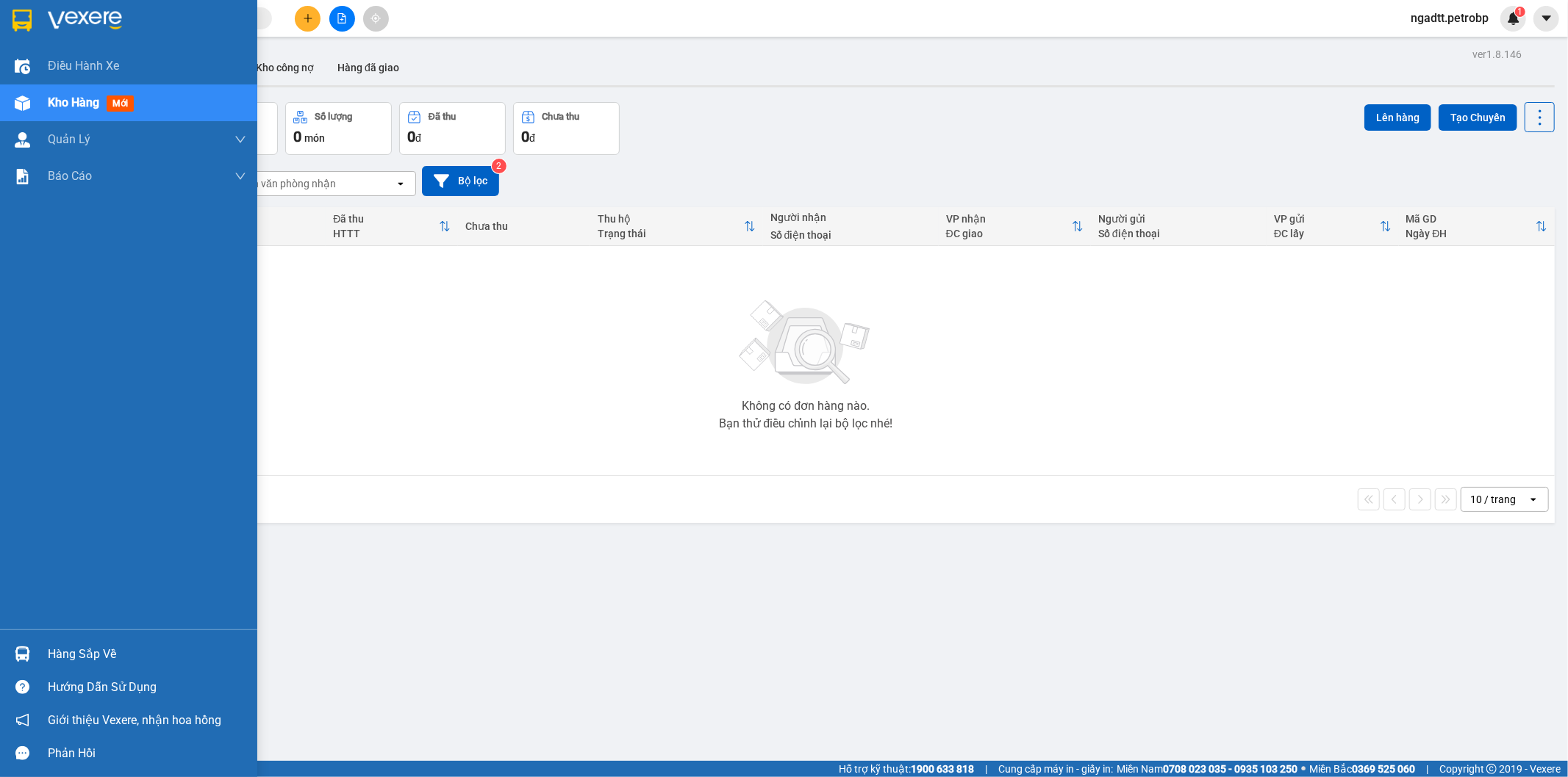
click at [57, 103] on span "Kho hàng" at bounding box center [73, 102] width 51 height 14
click at [73, 641] on div "Hàng sắp về" at bounding box center [129, 654] width 257 height 33
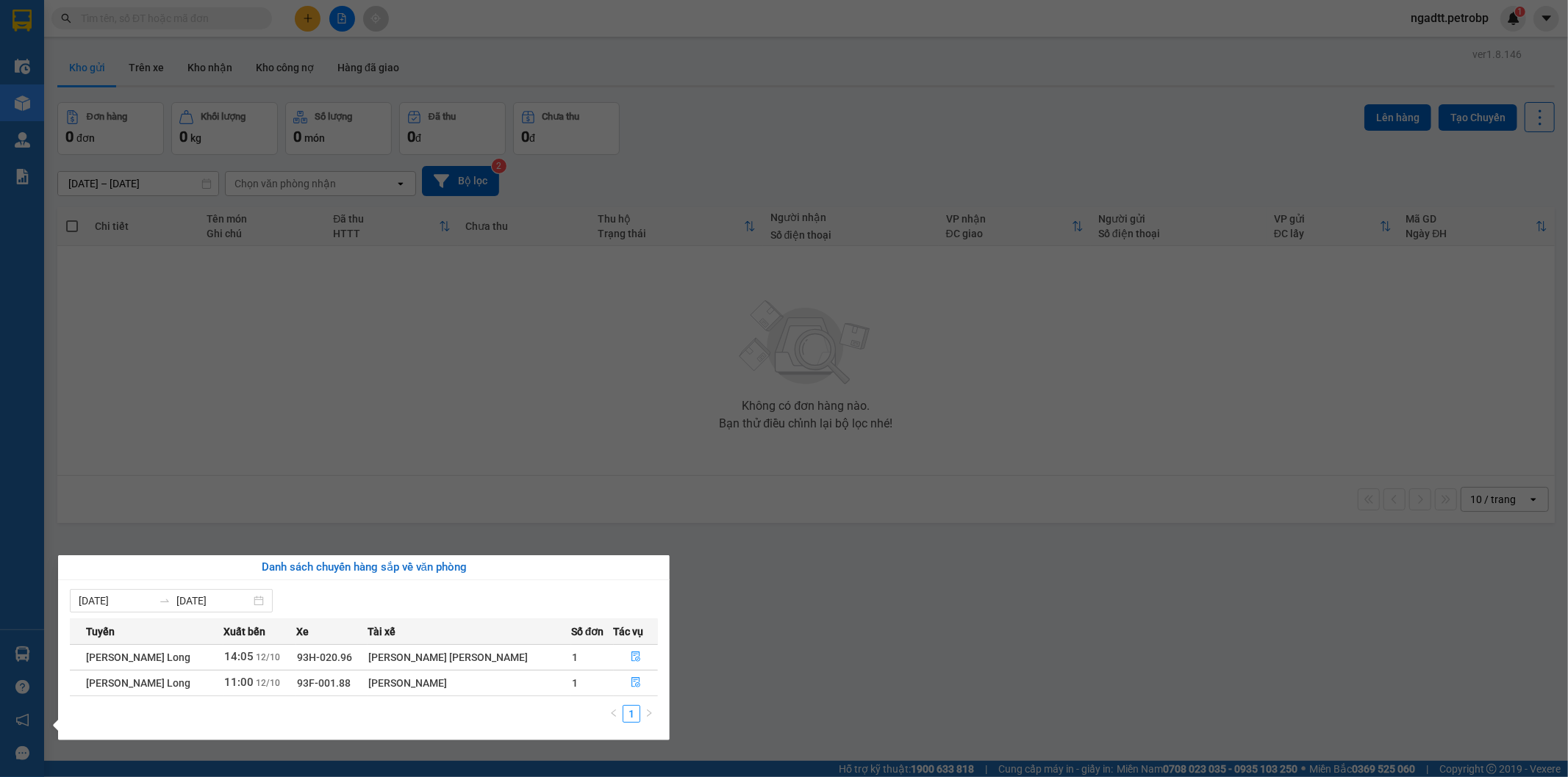
click at [914, 673] on section "Kết quả tìm kiếm ( 0 ) Bộ lọc No Data ngadtt.petrobp 1 Điều hành xe Kho hàng mớ…" at bounding box center [784, 388] width 1568 height 777
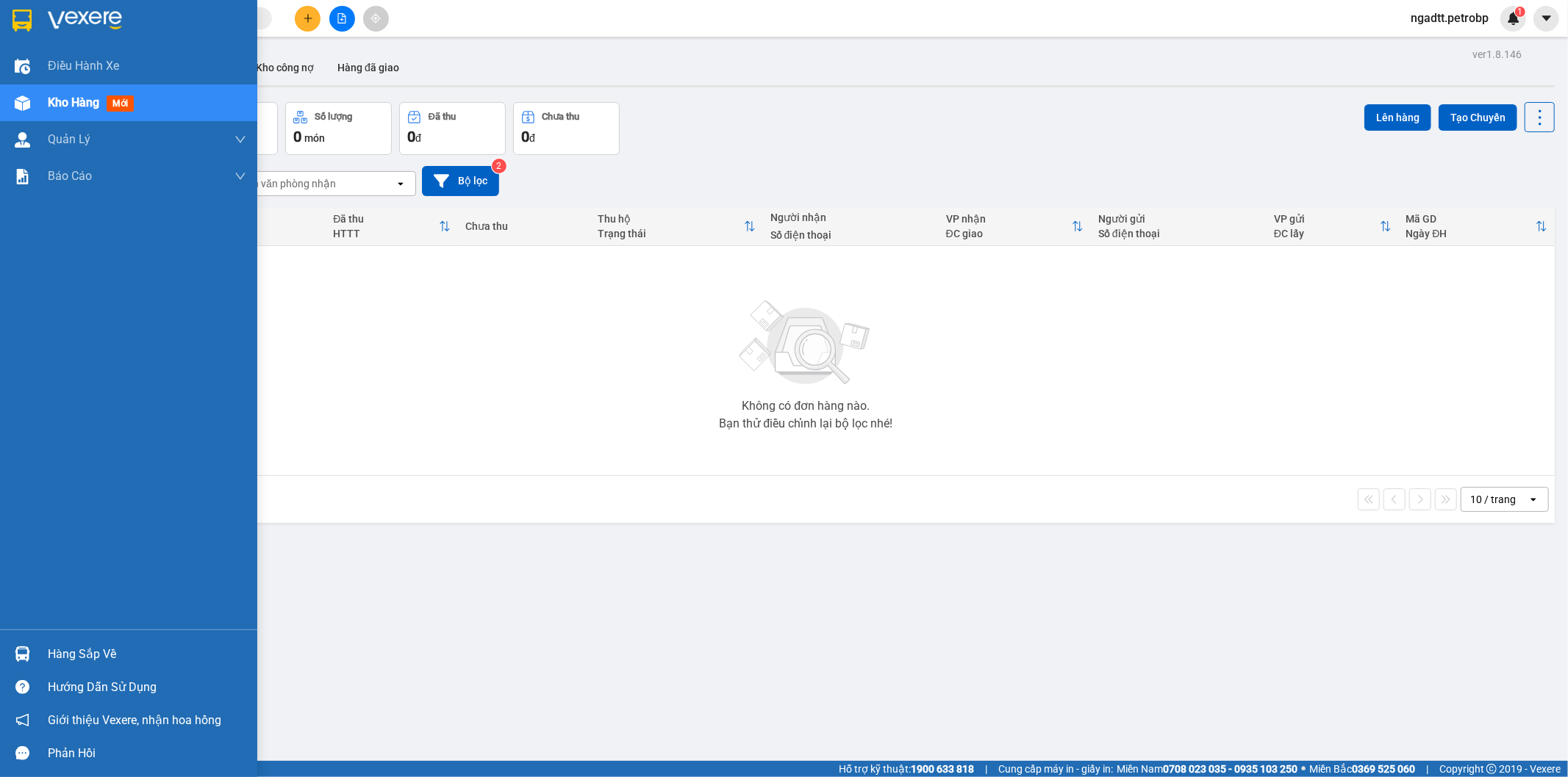
click at [61, 656] on div "Hàng sắp về" at bounding box center [147, 654] width 199 height 22
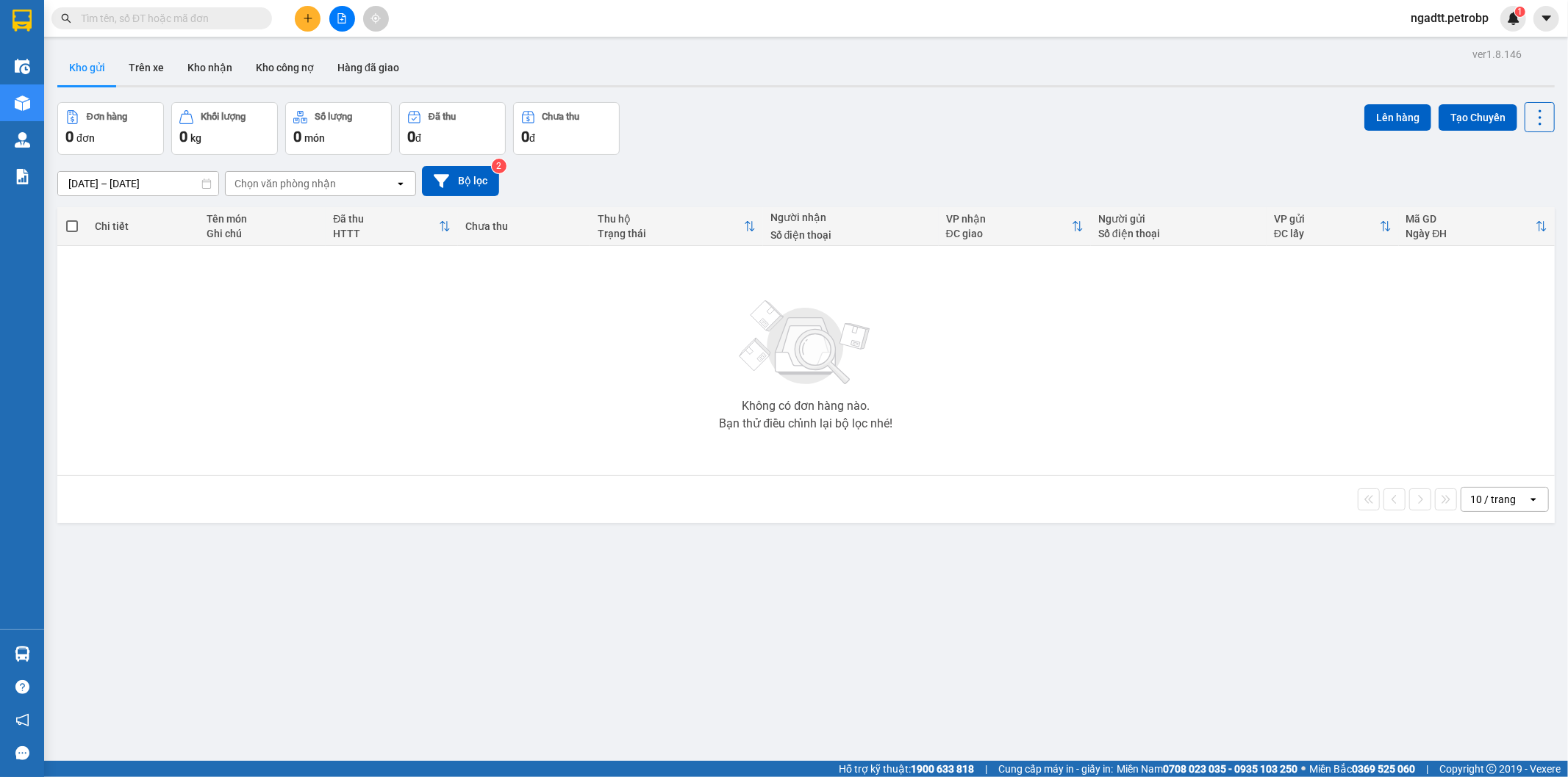
click at [868, 672] on section "Kết quả tìm kiếm ( 0 ) Bộ lọc No Data ngadtt.petrobp 1 Điều hành xe Kho hàng mớ…" at bounding box center [784, 388] width 1568 height 777
click at [193, 62] on button "Kho nhận" at bounding box center [209, 68] width 68 height 35
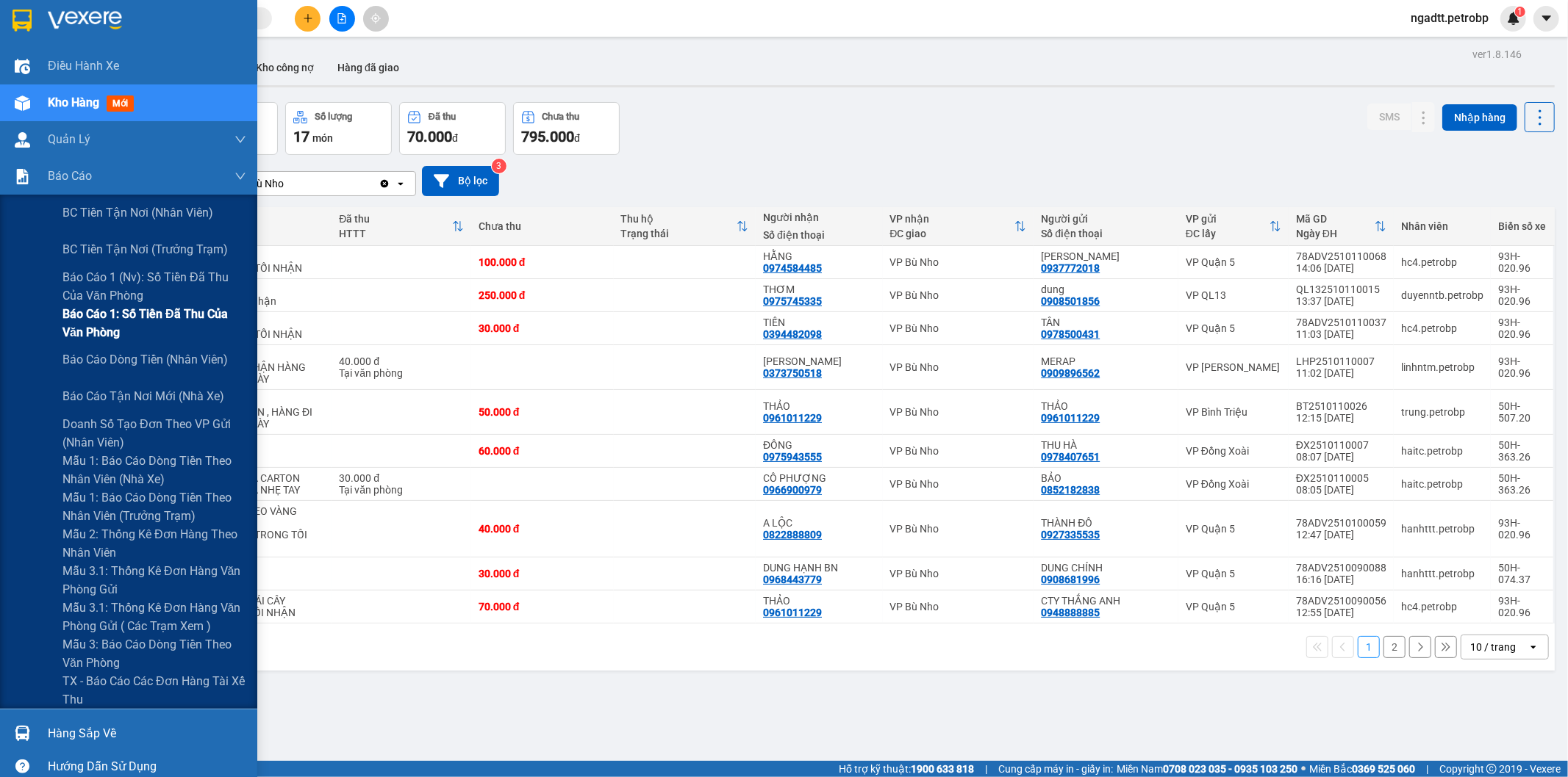
click at [146, 321] on span "Báo cáo 1: Số tiền đã thu của văn phòng" at bounding box center [154, 323] width 184 height 37
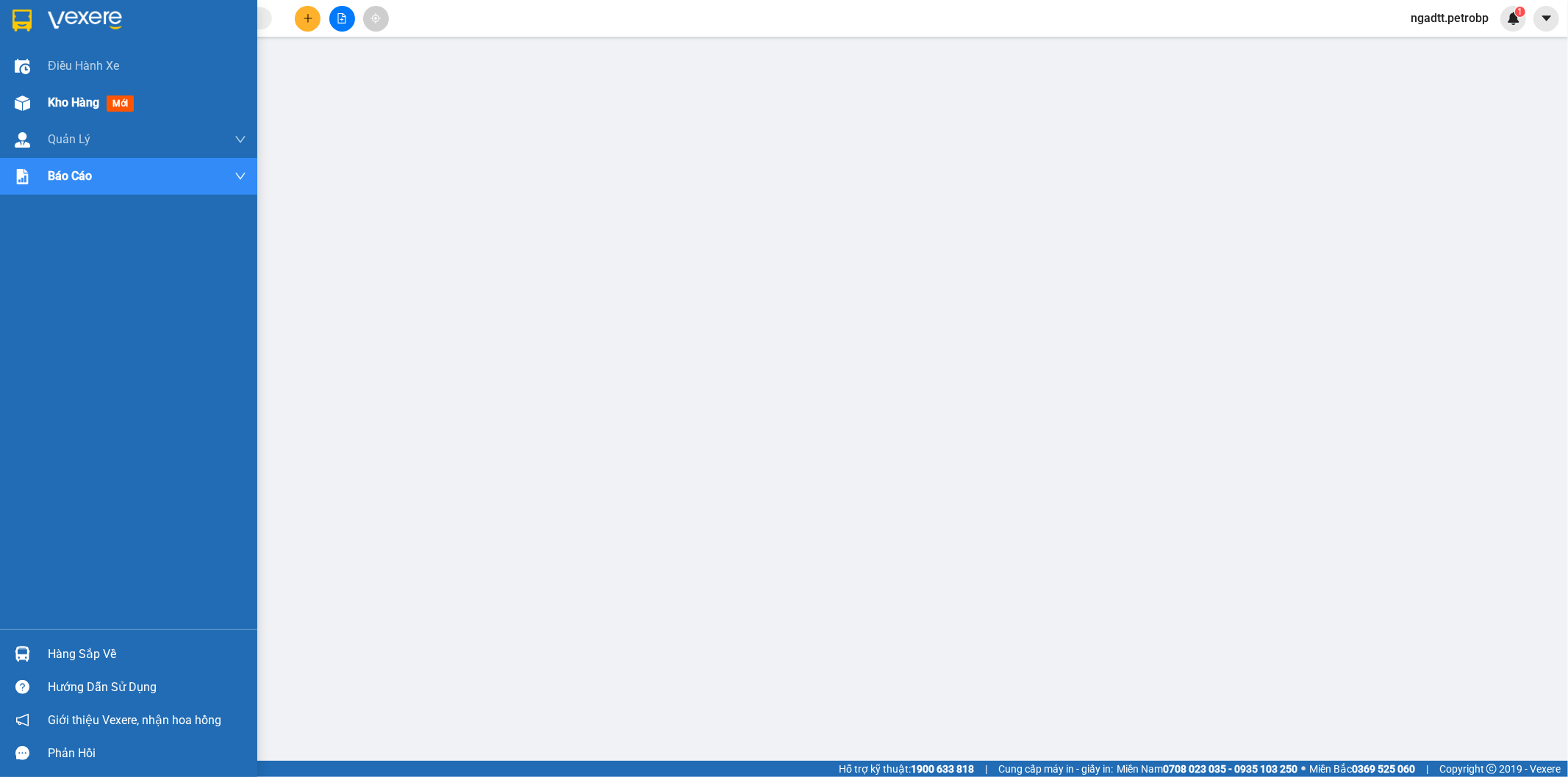
click at [82, 105] on span "Kho hàng" at bounding box center [73, 102] width 51 height 14
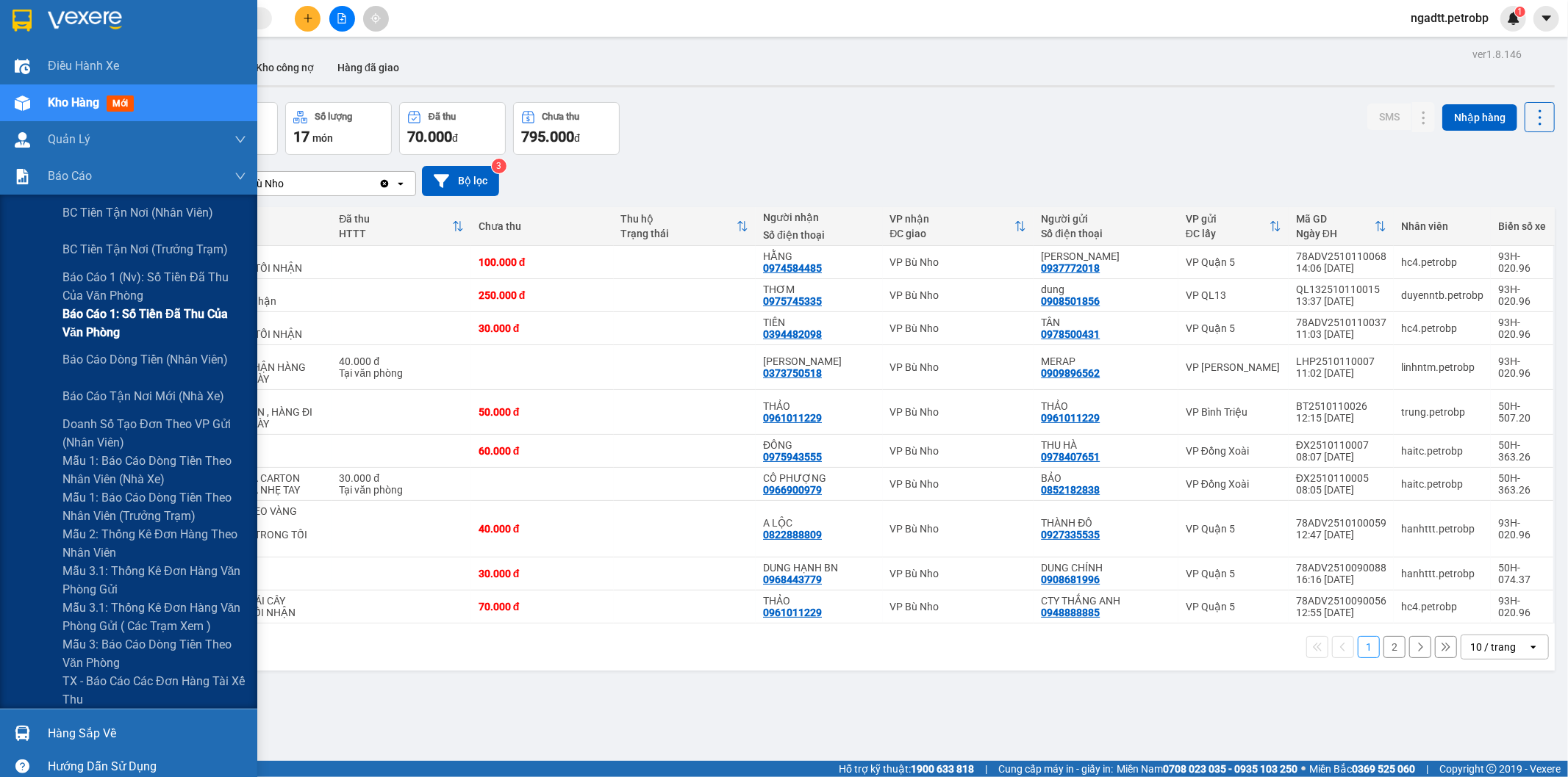
click at [159, 324] on span "Báo cáo 1: Số tiền đã thu của văn phòng" at bounding box center [154, 323] width 184 height 37
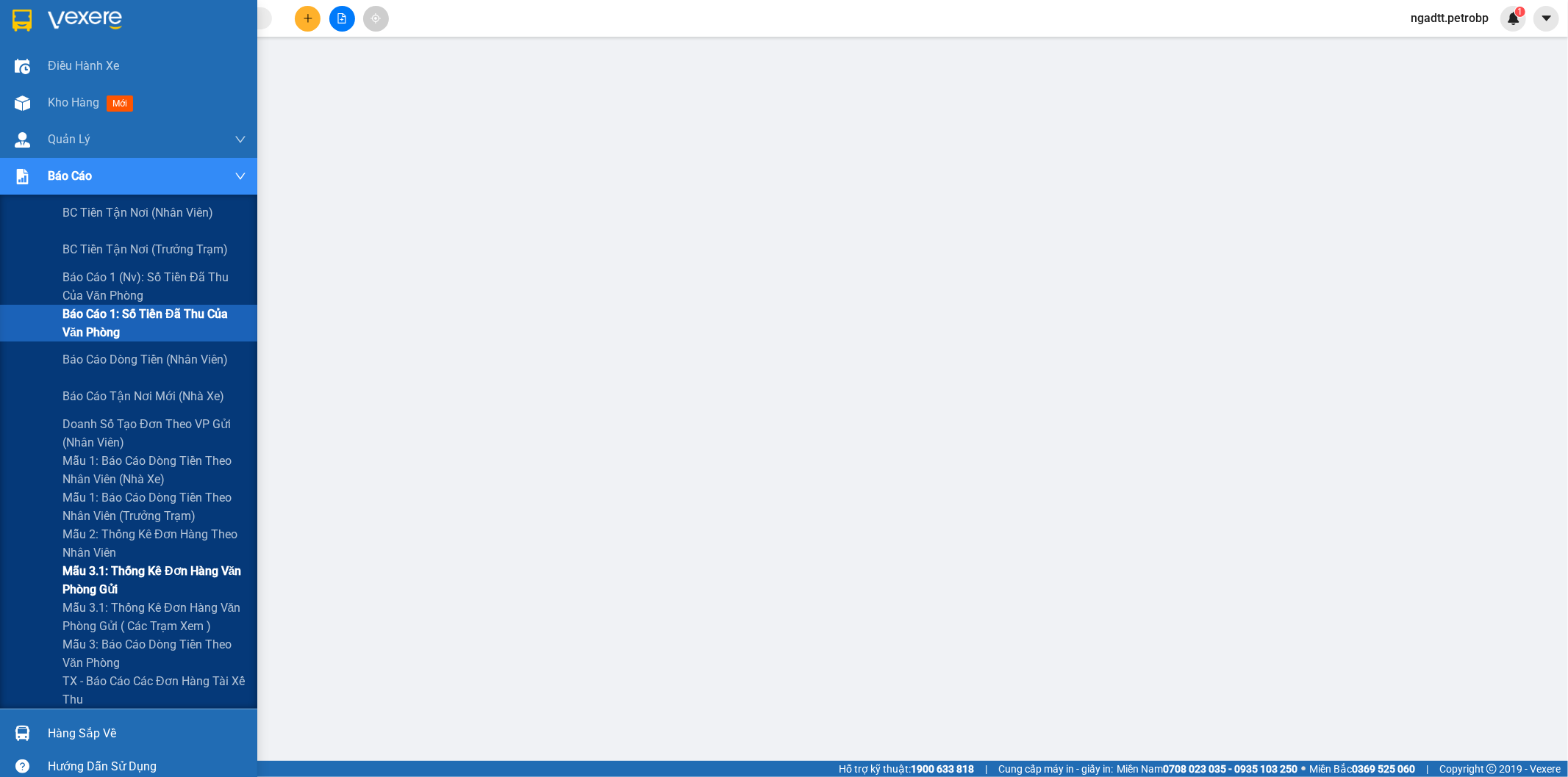
click at [106, 574] on span "Mẫu 3.1: Thống kê đơn hàng văn phòng gửi" at bounding box center [154, 580] width 184 height 37
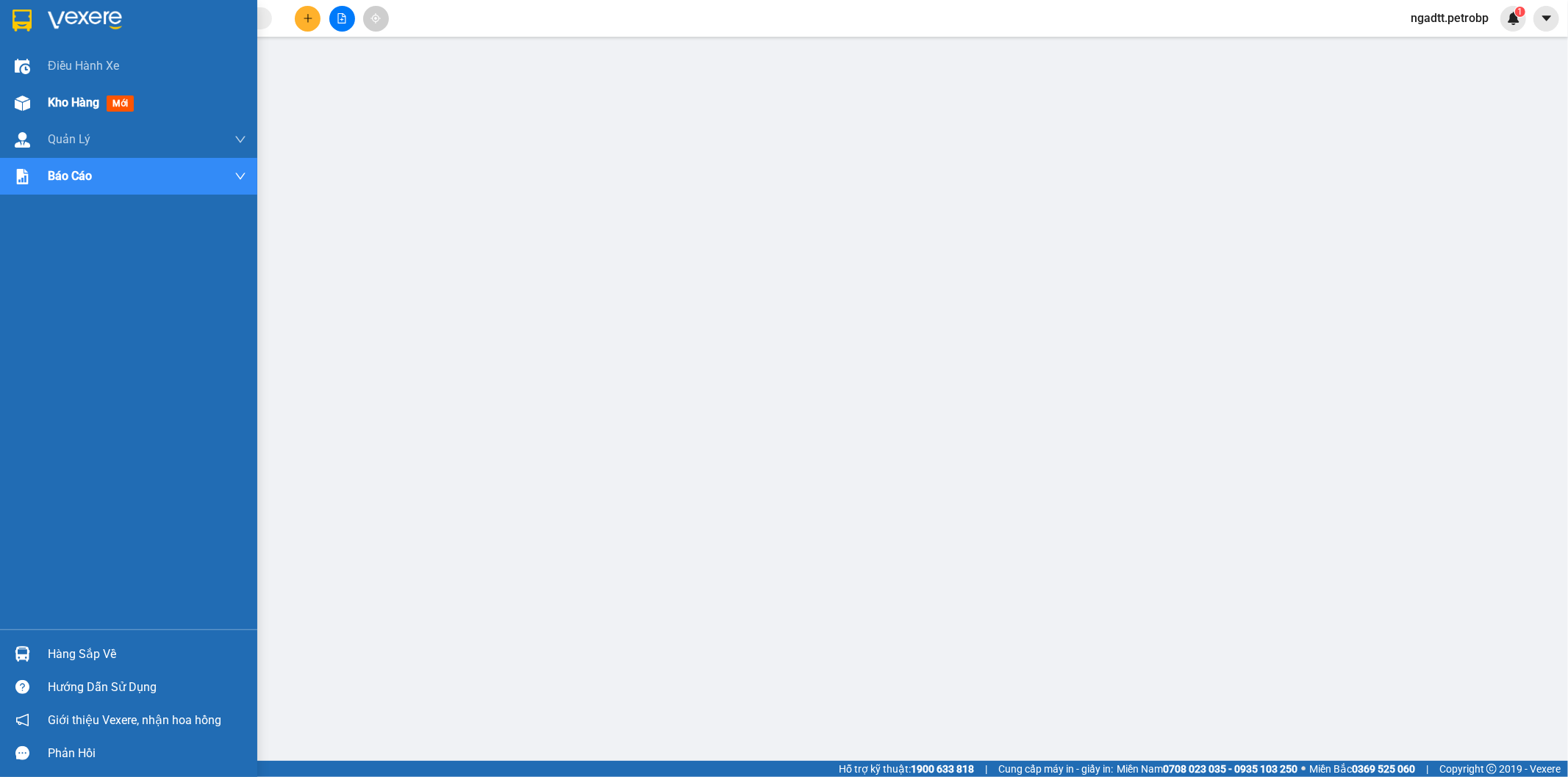
click at [82, 109] on span "Kho hàng" at bounding box center [73, 102] width 51 height 14
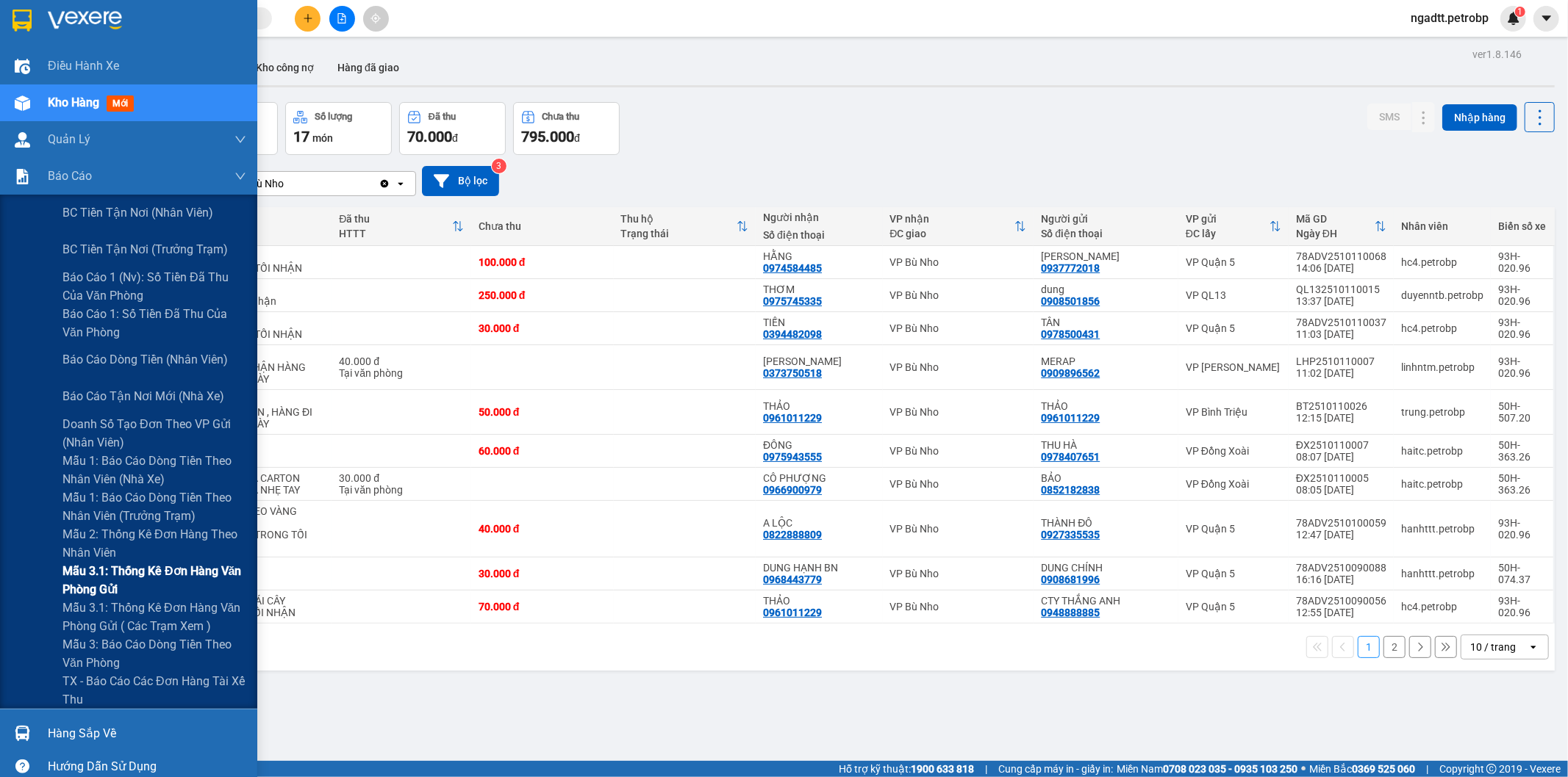
click at [81, 566] on span "Mẫu 3.1: Thống kê đơn hàng văn phòng gửi" at bounding box center [154, 580] width 184 height 37
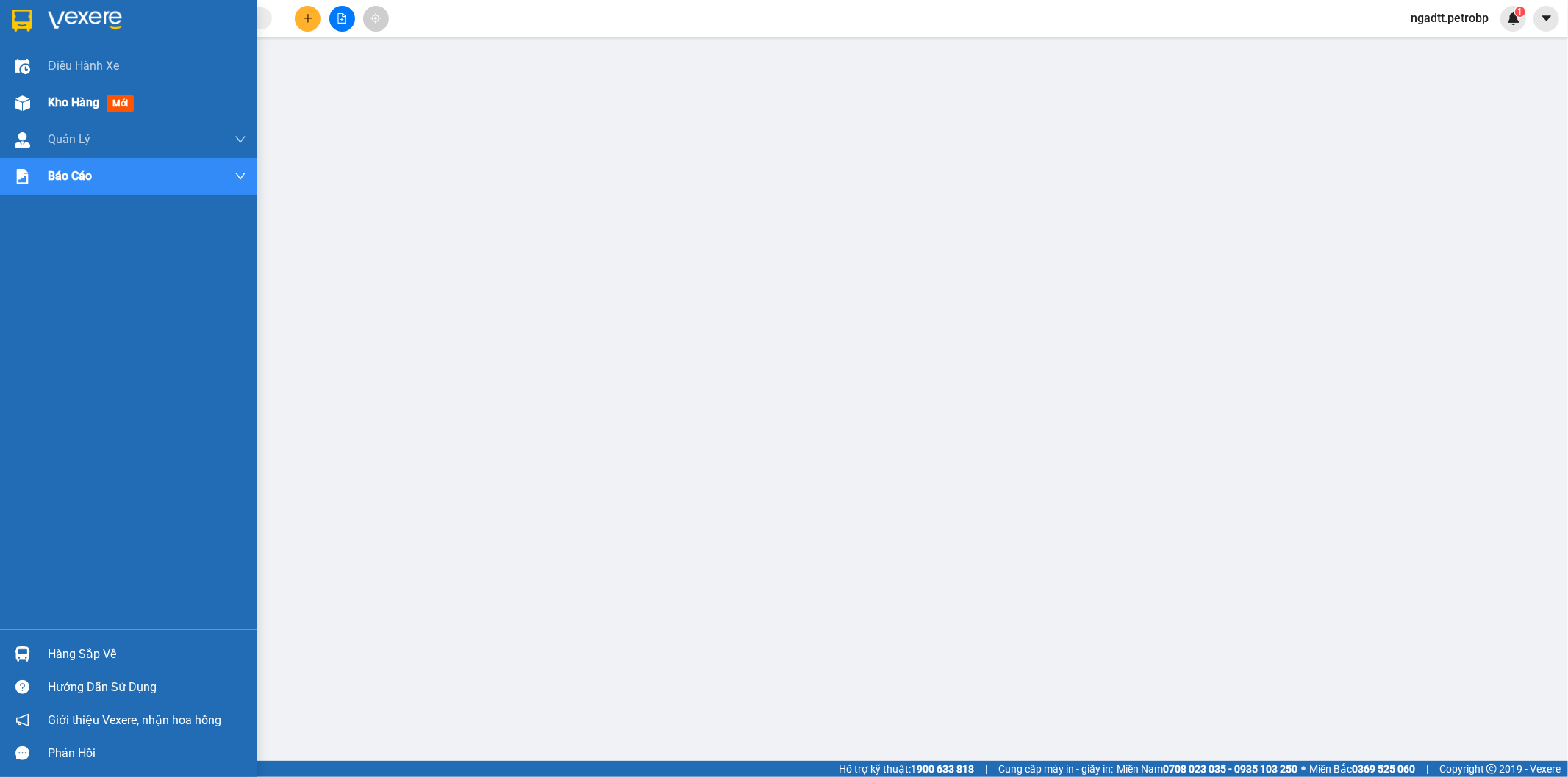
click at [77, 110] on span "Kho hàng" at bounding box center [73, 102] width 51 height 14
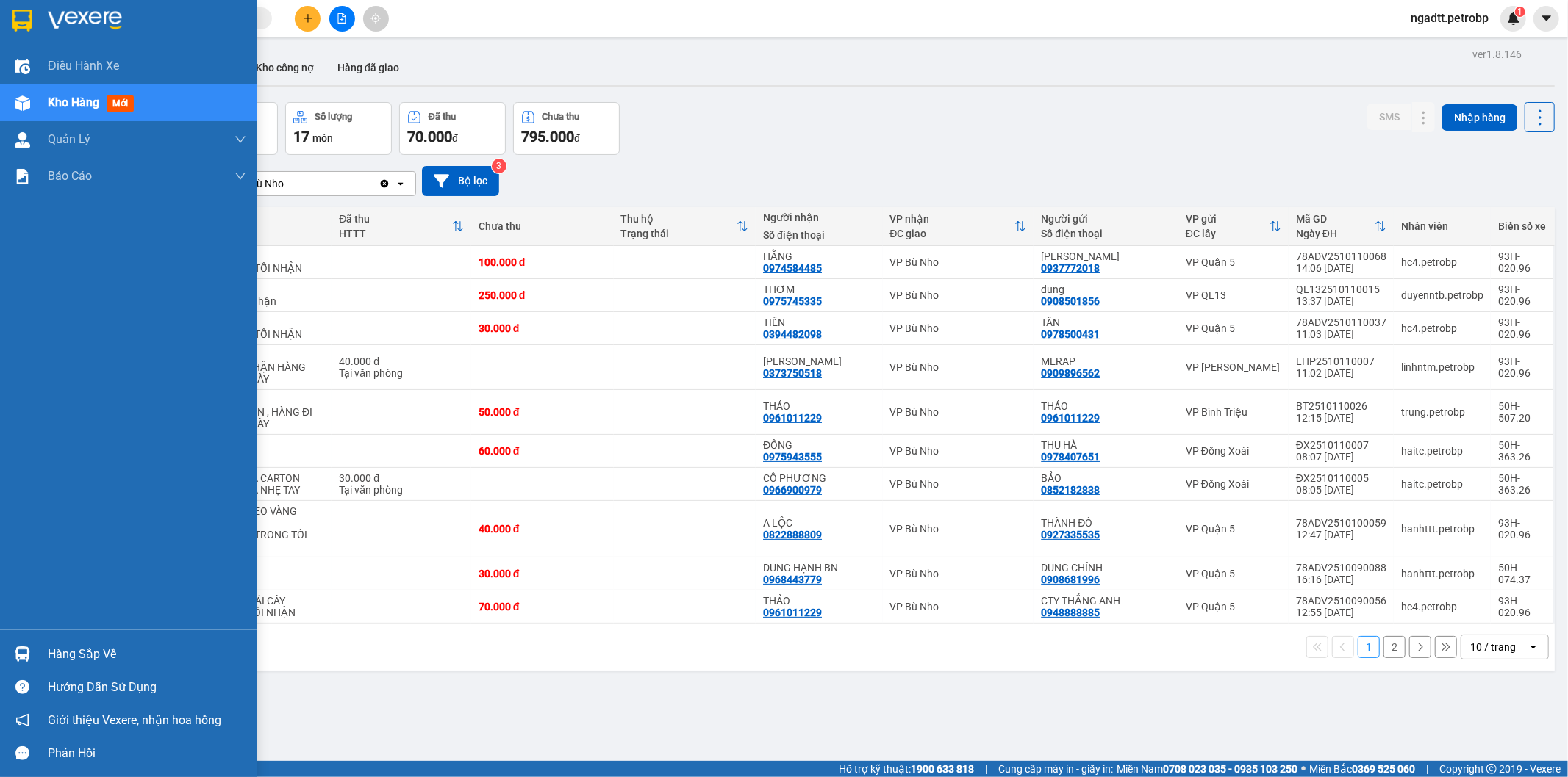
click at [90, 650] on div "Hàng sắp về" at bounding box center [147, 654] width 199 height 22
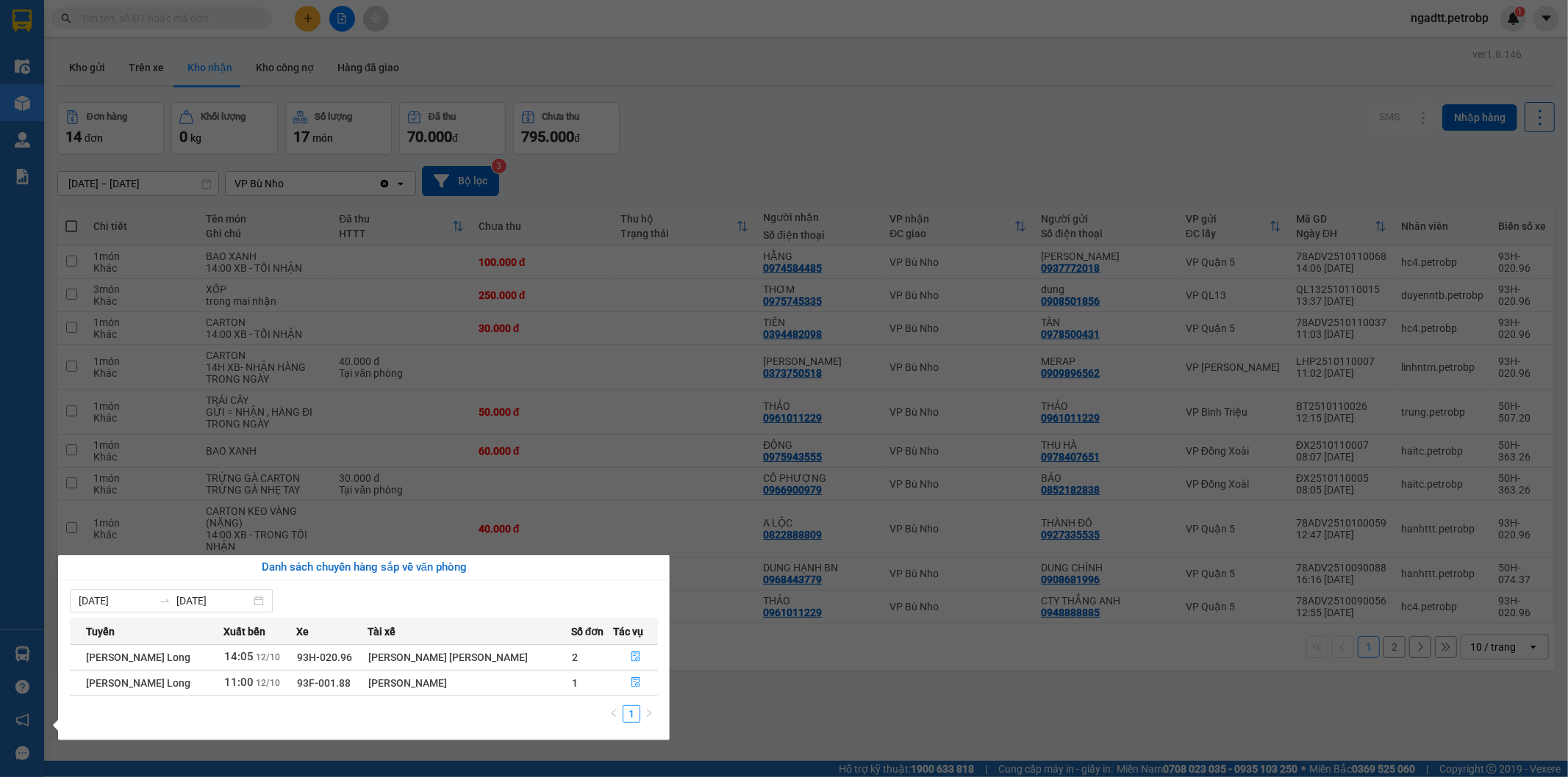
click at [761, 658] on section "Kết quả tìm kiếm ( 0 ) Bộ lọc No Data ngadtt.petrobp 1 Điều hành xe Kho hàng mớ…" at bounding box center [784, 388] width 1568 height 777
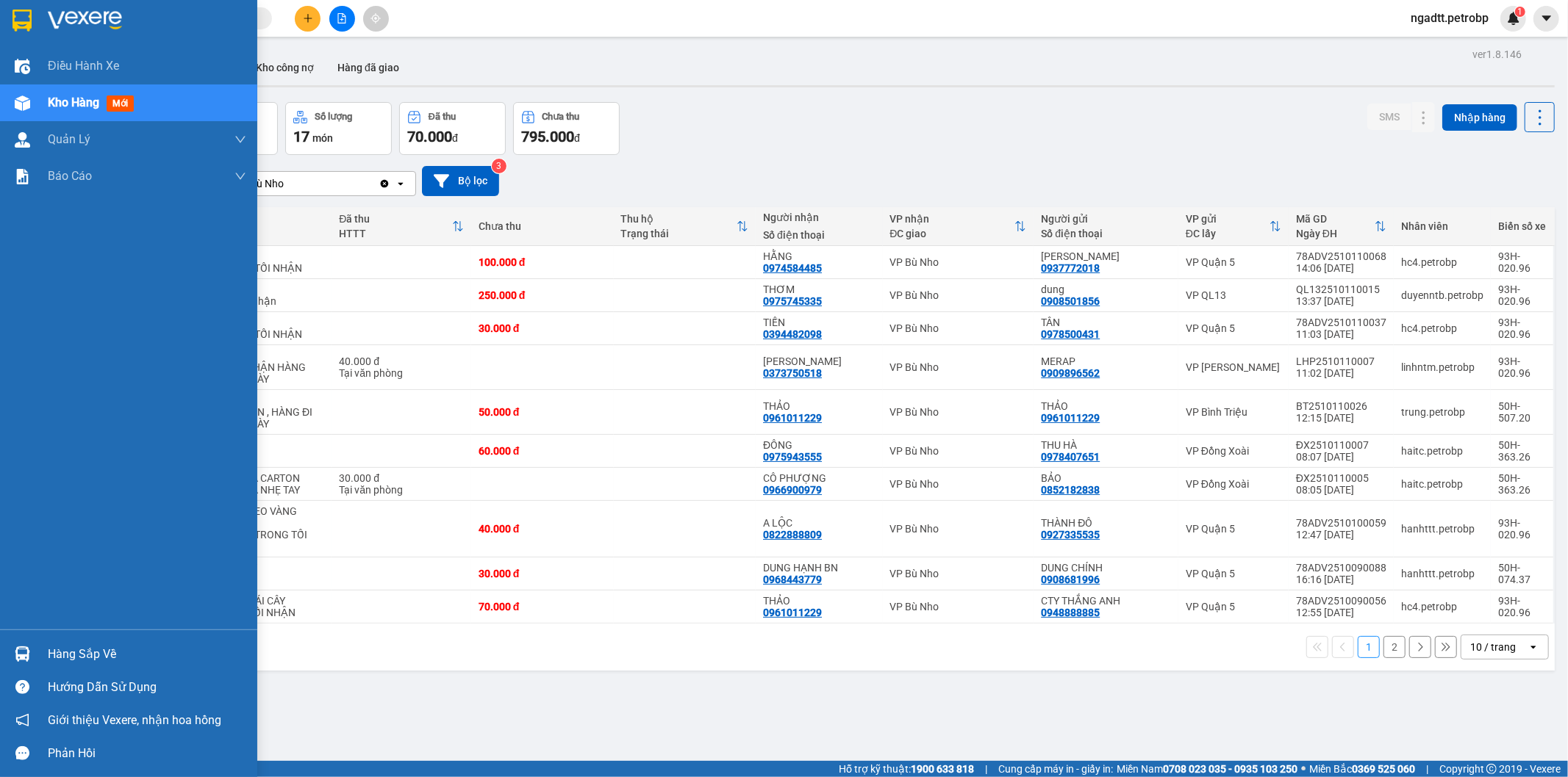
click at [64, 654] on div "Hàng sắp về" at bounding box center [147, 654] width 199 height 22
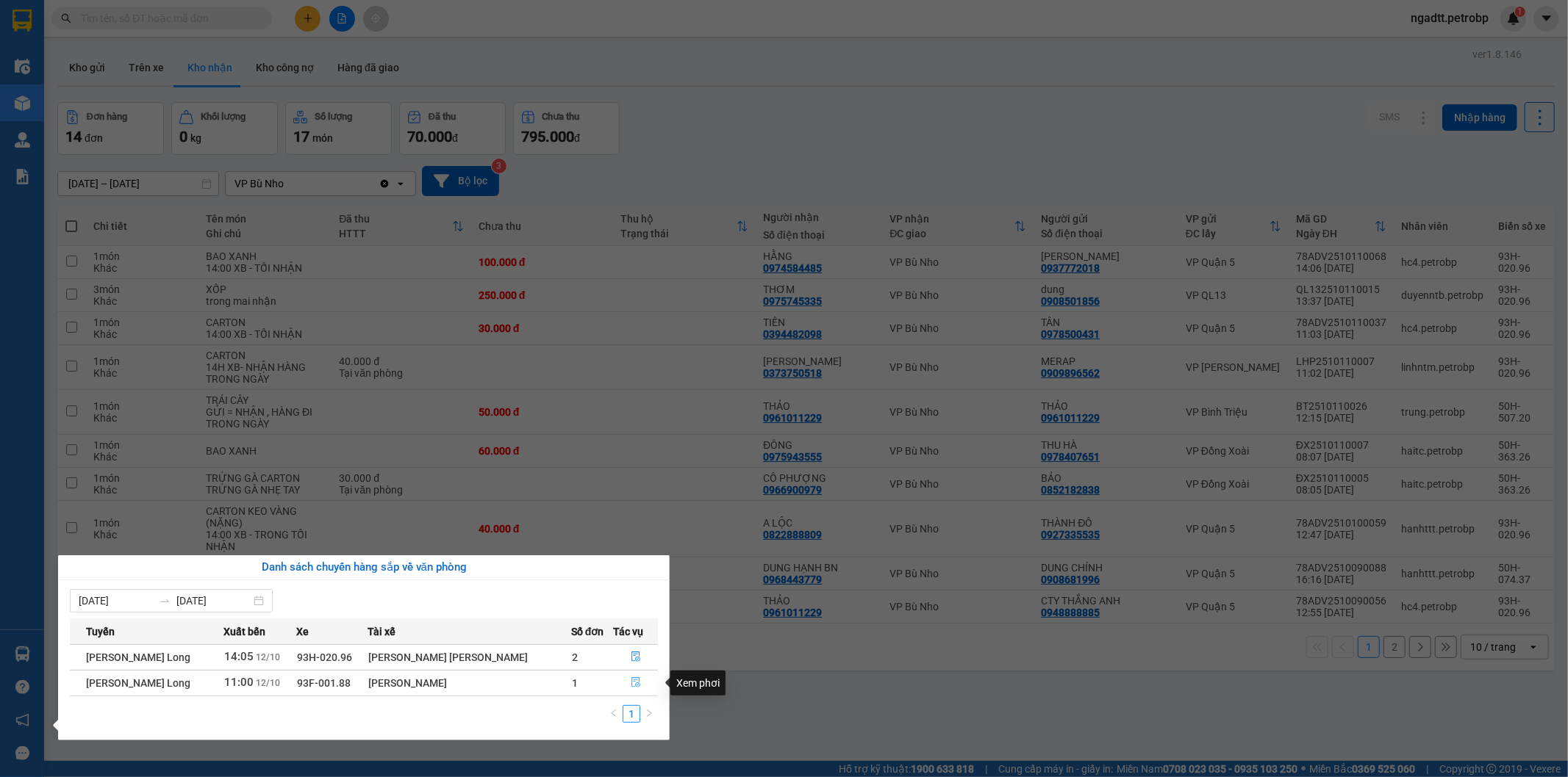
click at [631, 680] on icon "file-done" at bounding box center [636, 682] width 9 height 10
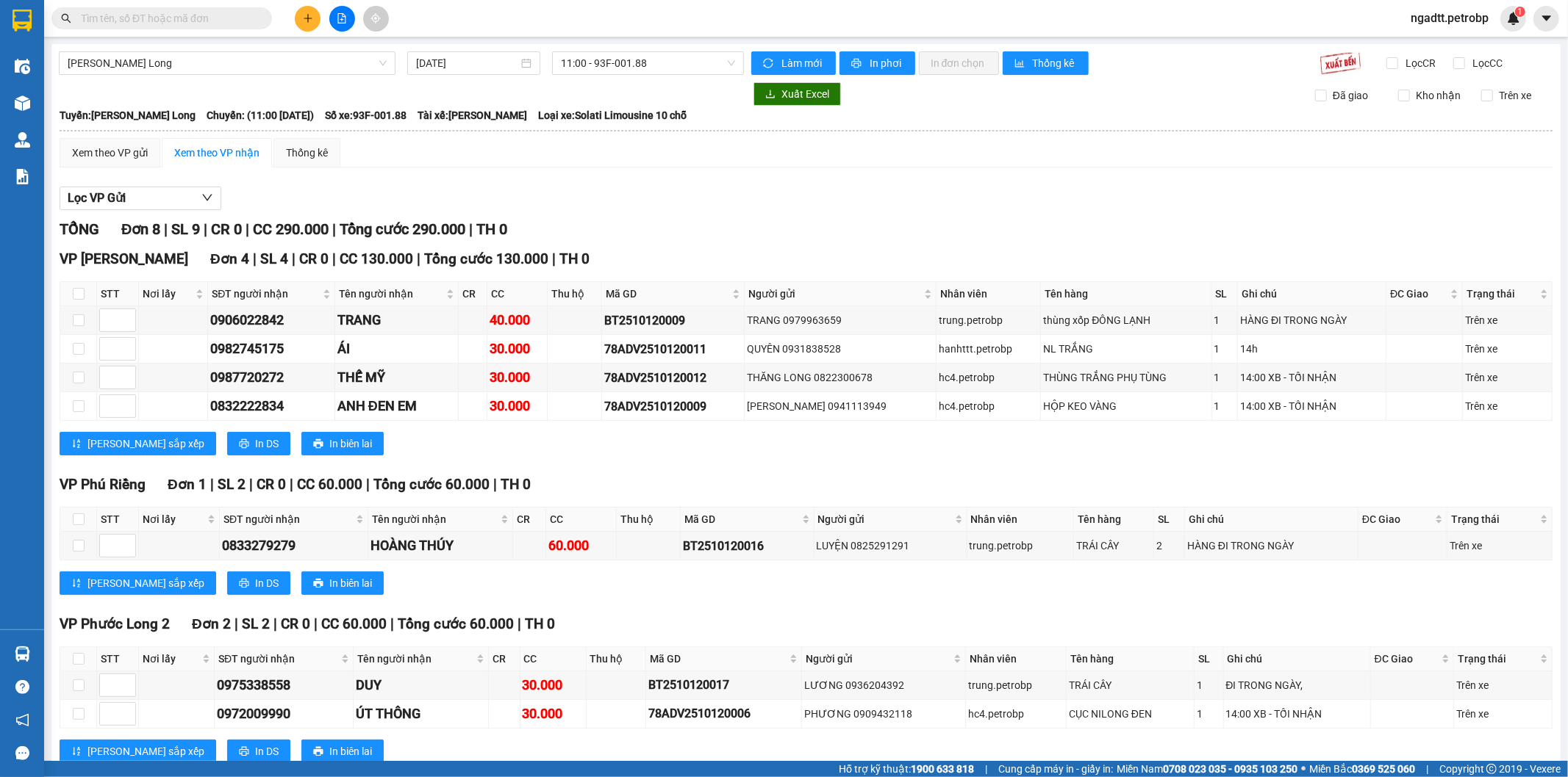
scroll to position [185, 0]
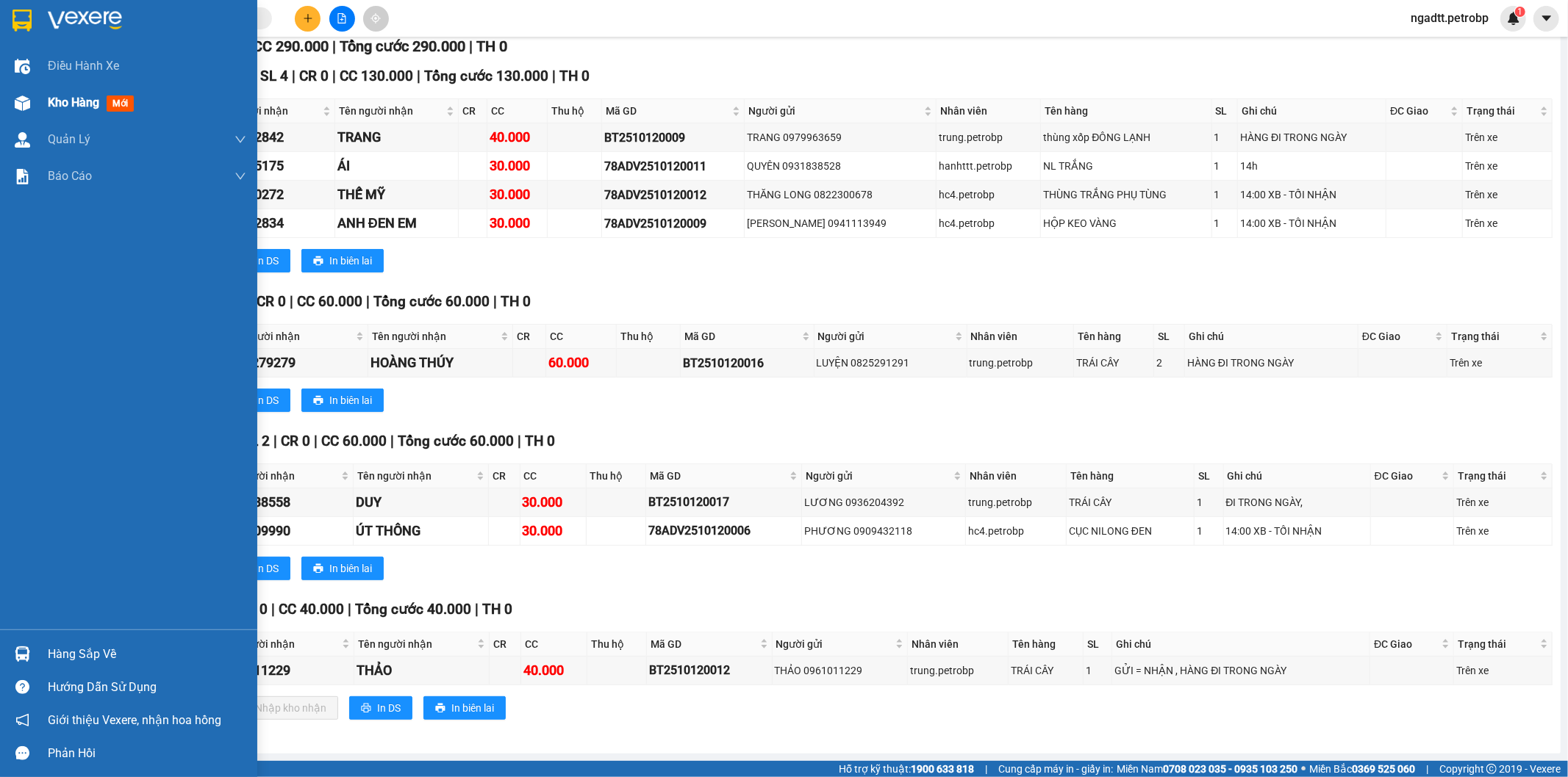
click at [63, 104] on span "Kho hàng" at bounding box center [73, 102] width 51 height 14
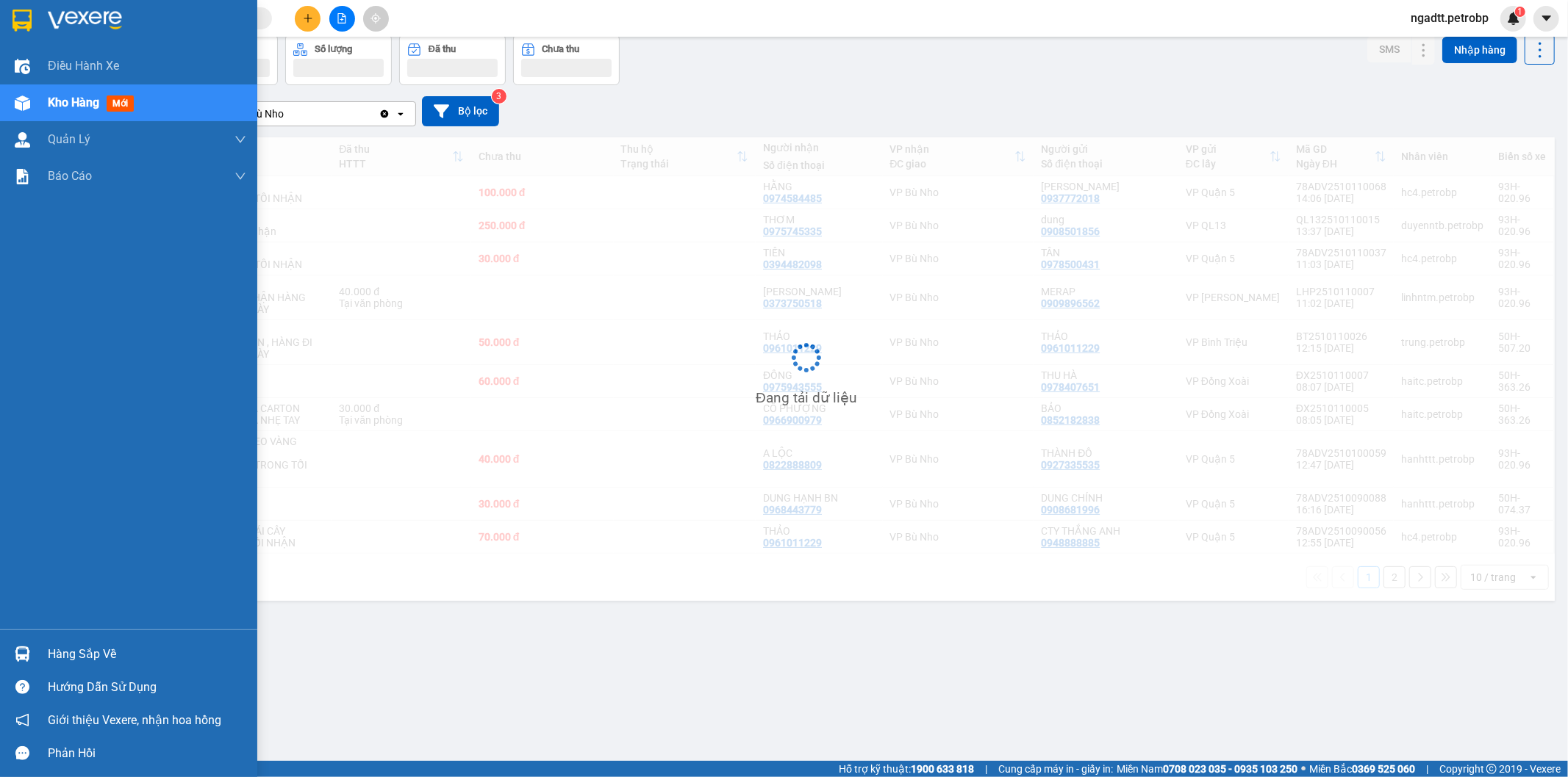
scroll to position [68, 0]
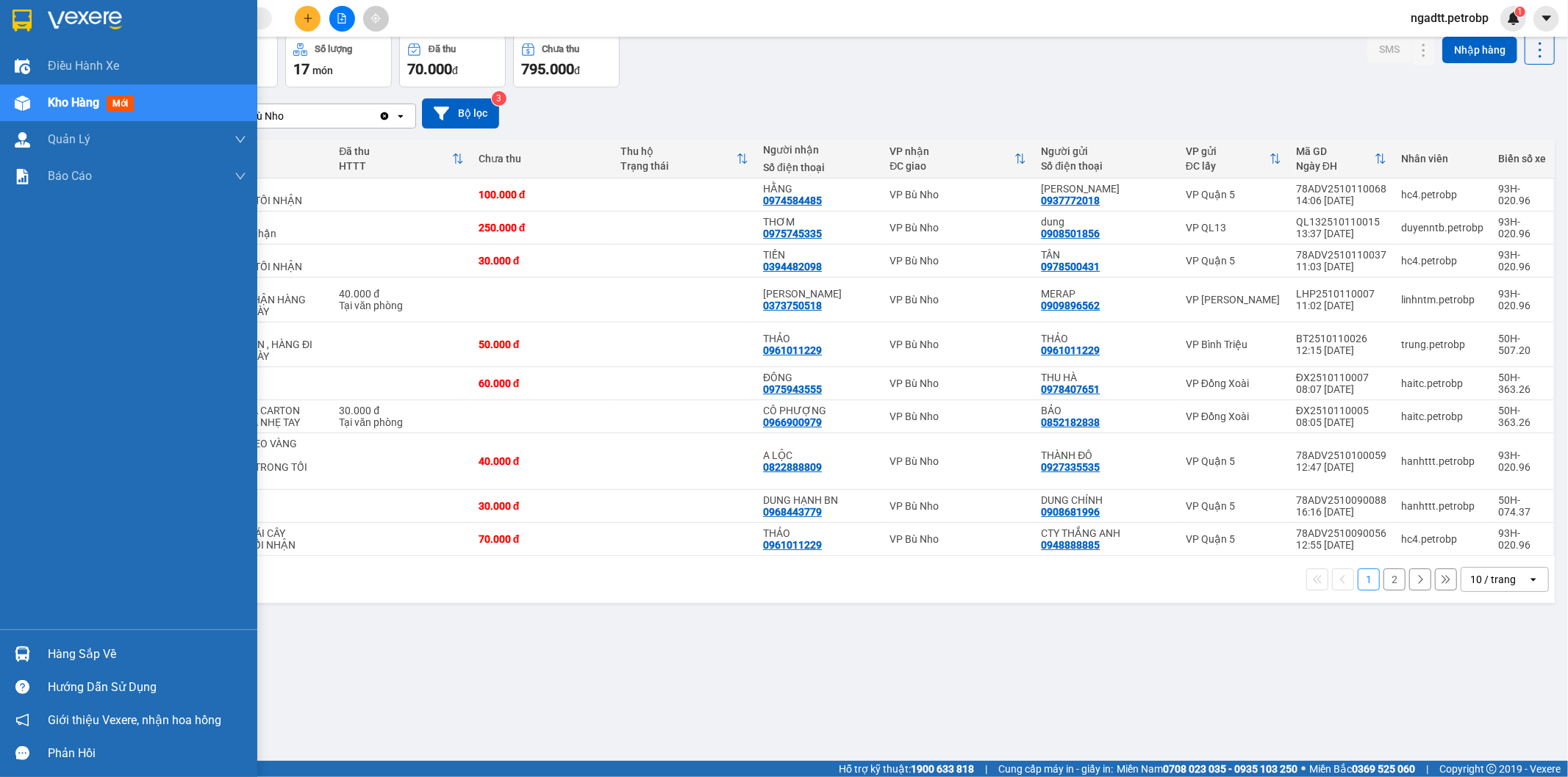
click at [92, 654] on div "Hàng sắp về" at bounding box center [147, 654] width 199 height 22
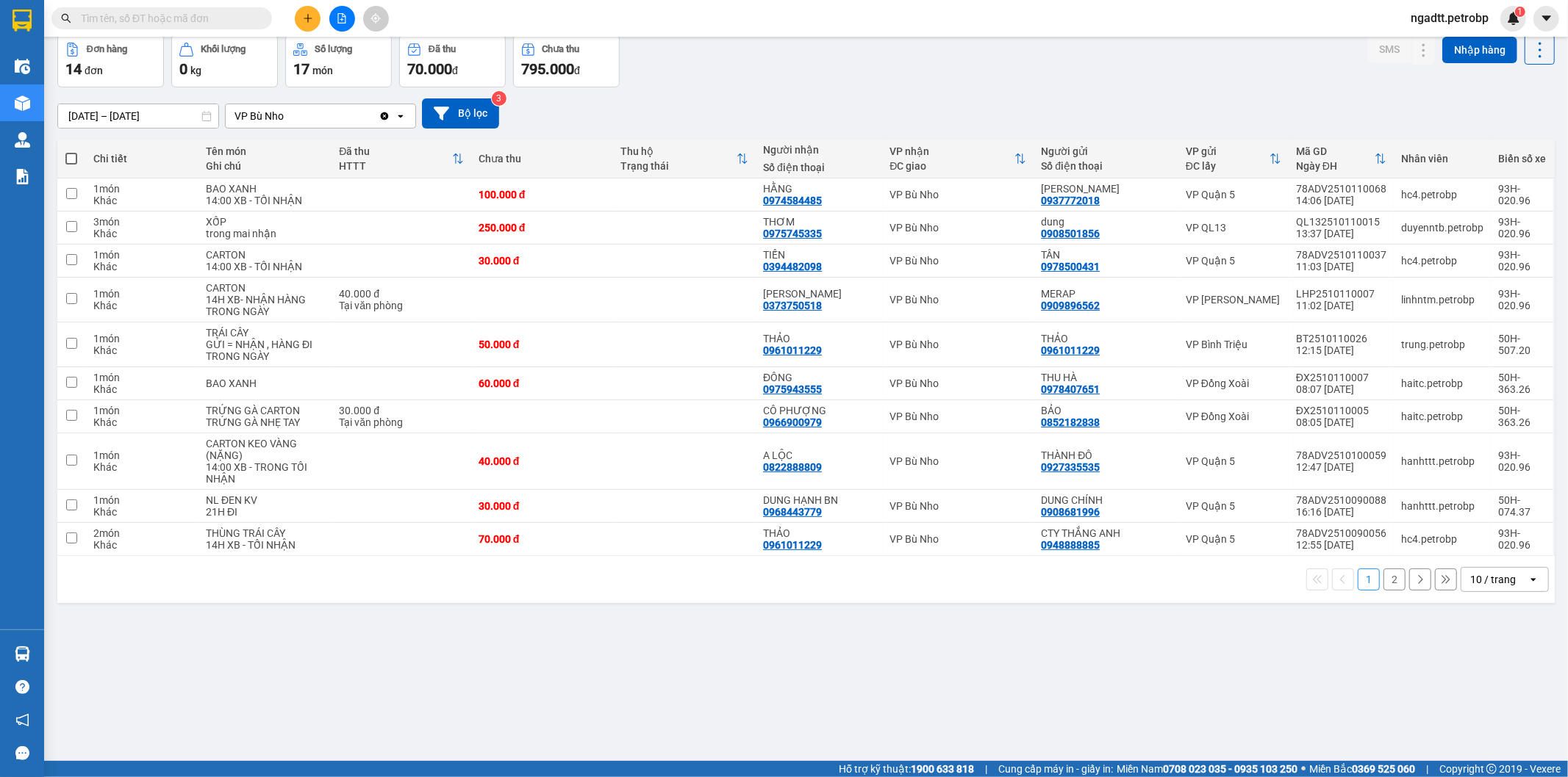
click at [833, 684] on section "Kết quả tìm kiếm ( 0 ) Bộ lọc No Data ngadtt.petrobp 1 Điều hành xe Kho hàng mớ…" at bounding box center [784, 388] width 1568 height 777
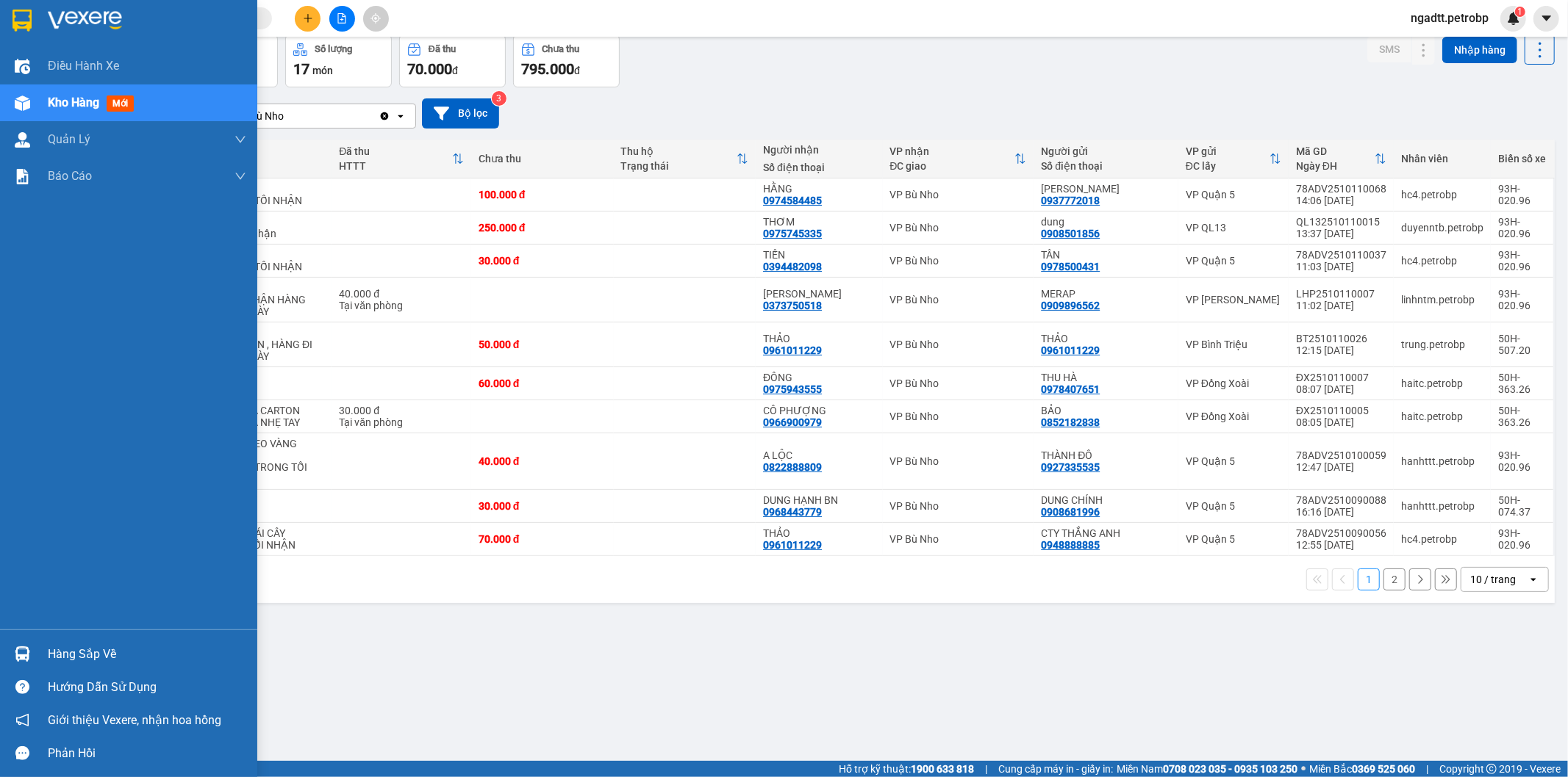
click at [85, 654] on div "Hàng sắp về" at bounding box center [147, 654] width 199 height 22
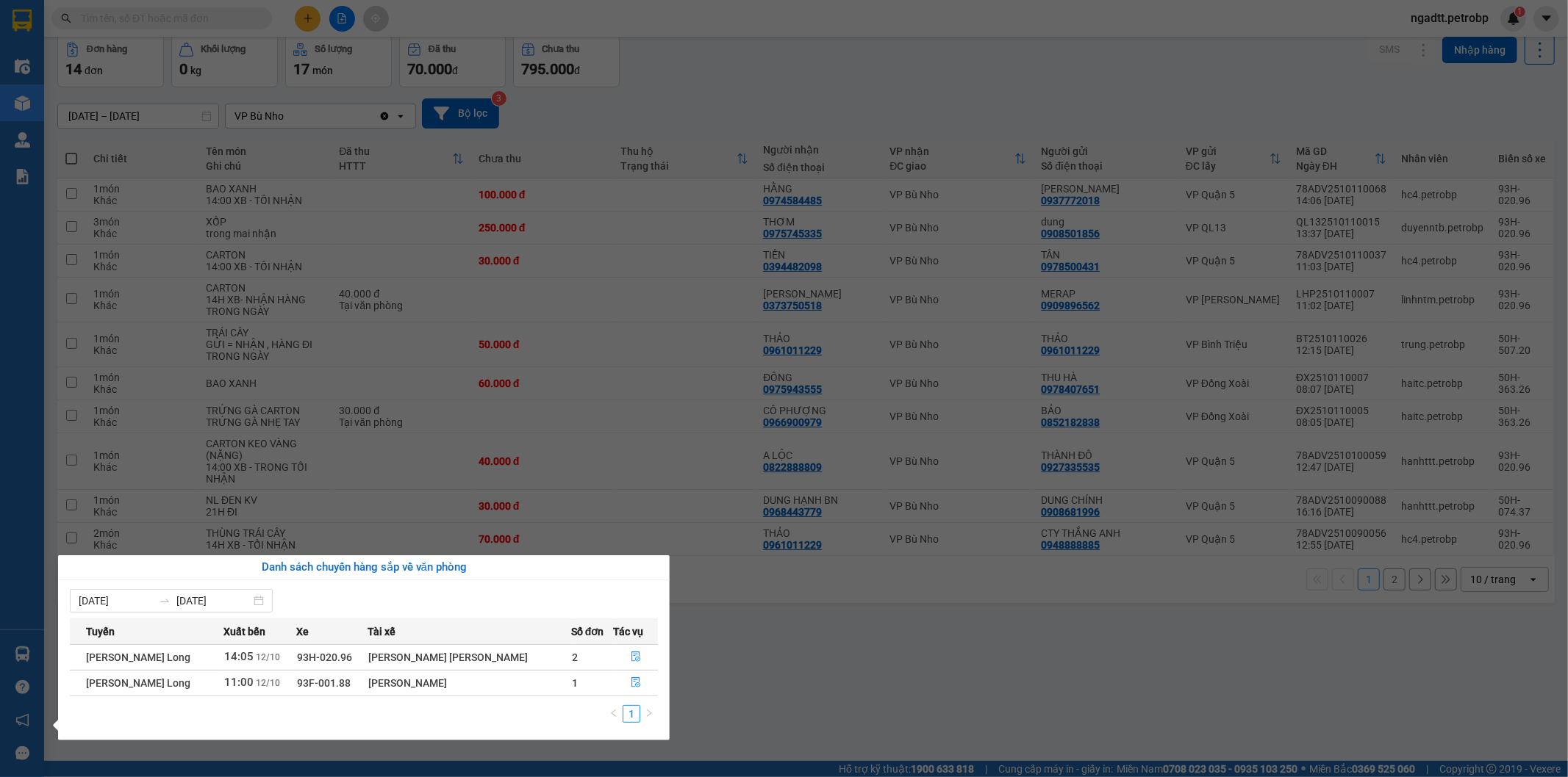
click at [905, 721] on section "Kết quả tìm kiếm ( 0 ) Bộ lọc No Data ngadtt.petrobp 1 Điều hành xe Kho hàng mớ…" at bounding box center [784, 388] width 1568 height 777
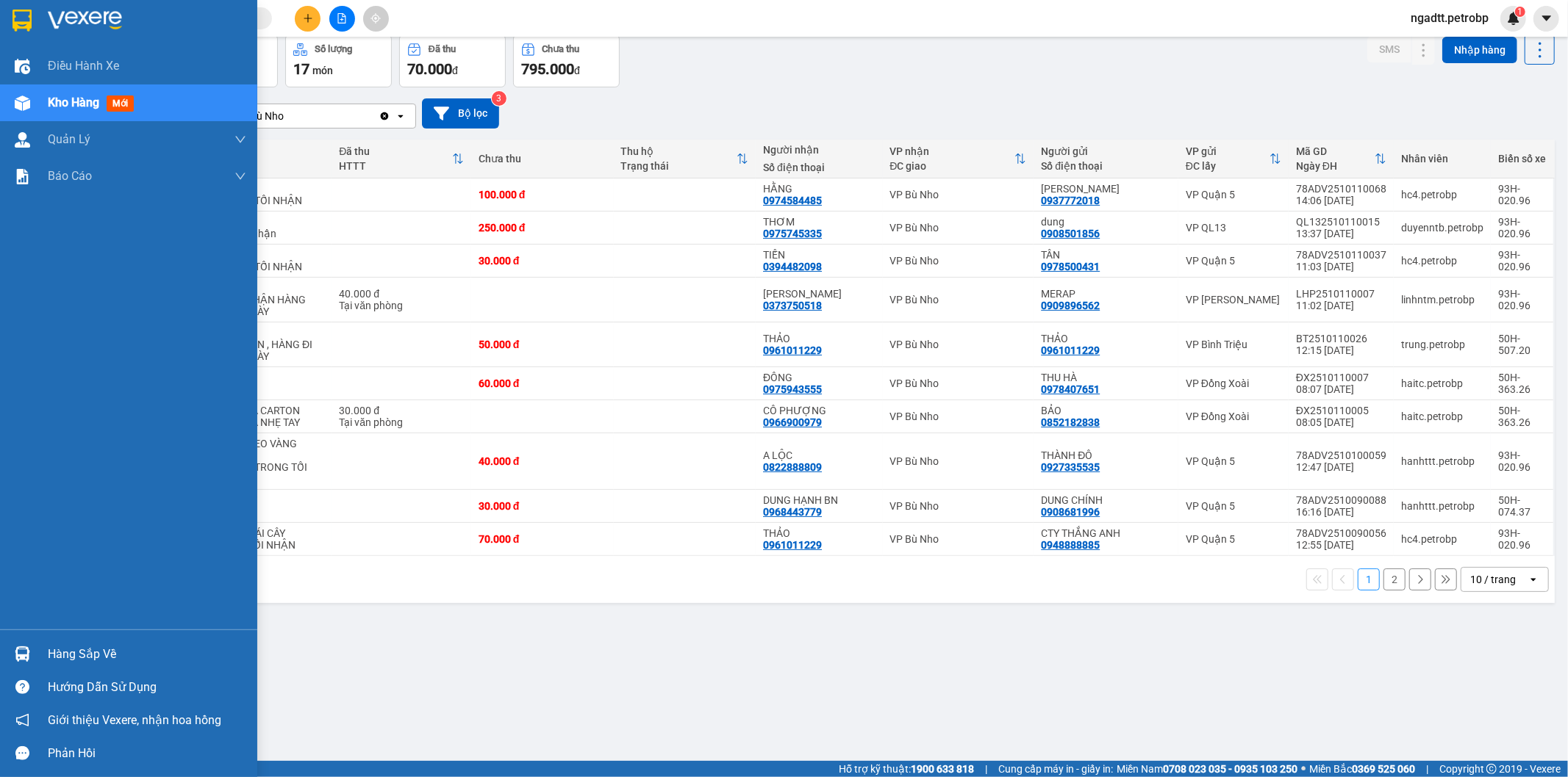
click at [56, 651] on div "Hàng sắp về" at bounding box center [147, 654] width 199 height 22
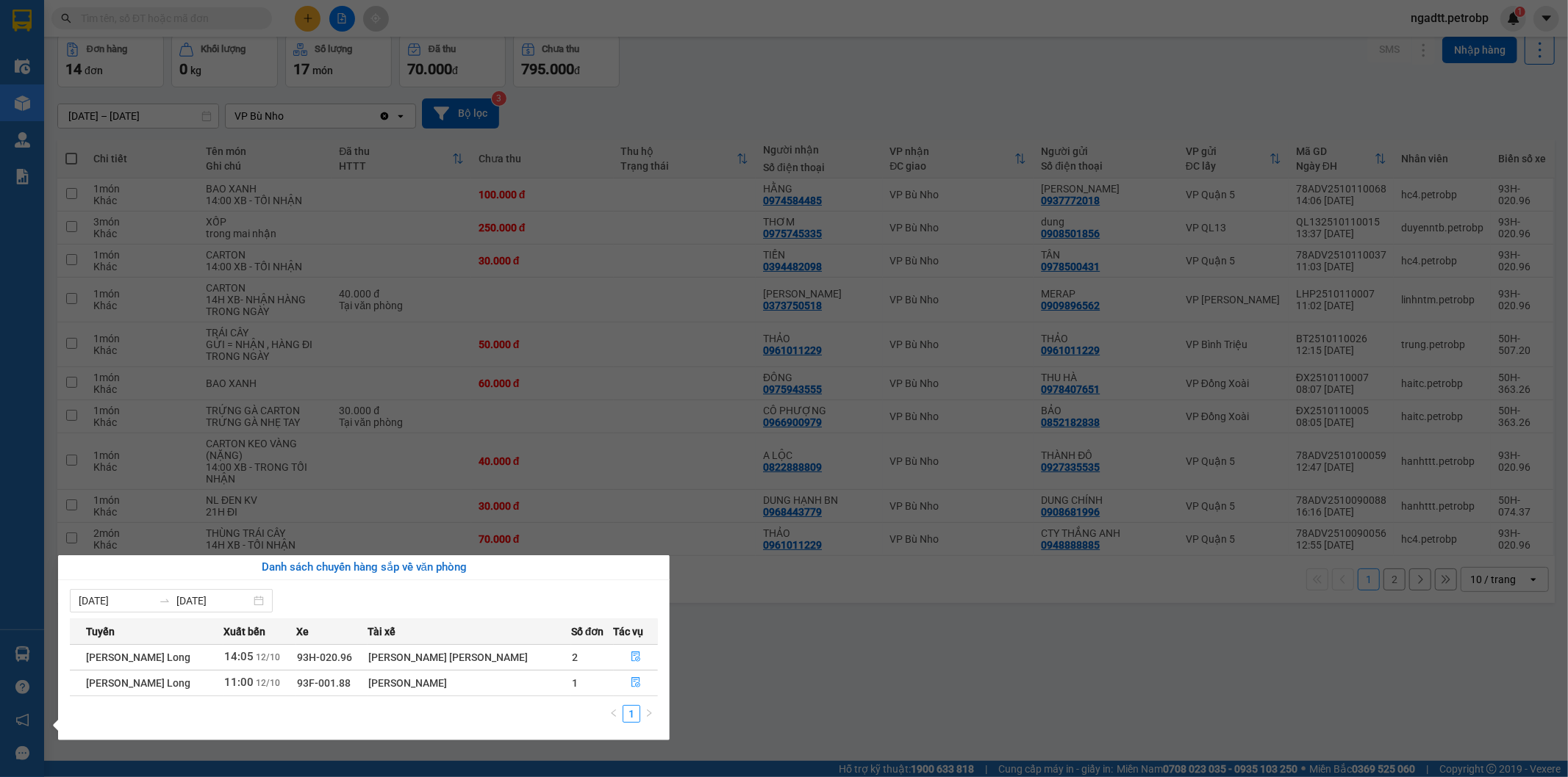
click at [831, 669] on section "Kết quả tìm kiếm ( 0 ) Bộ lọc No Data ngadtt.petrobp 1 Điều hành xe Kho hàng mớ…" at bounding box center [784, 388] width 1568 height 777
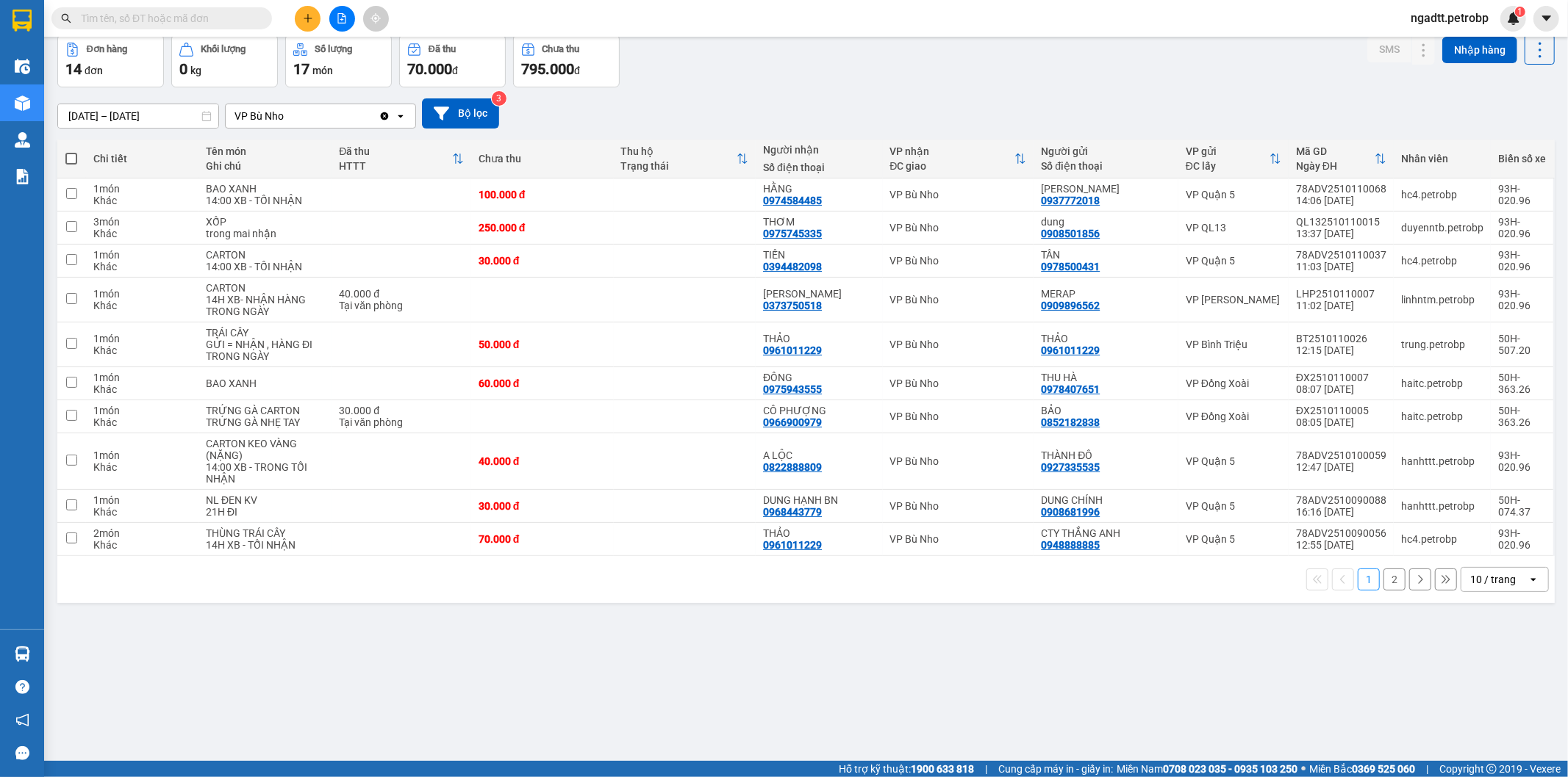
click at [1386, 579] on button "2" at bounding box center [1394, 579] width 22 height 22
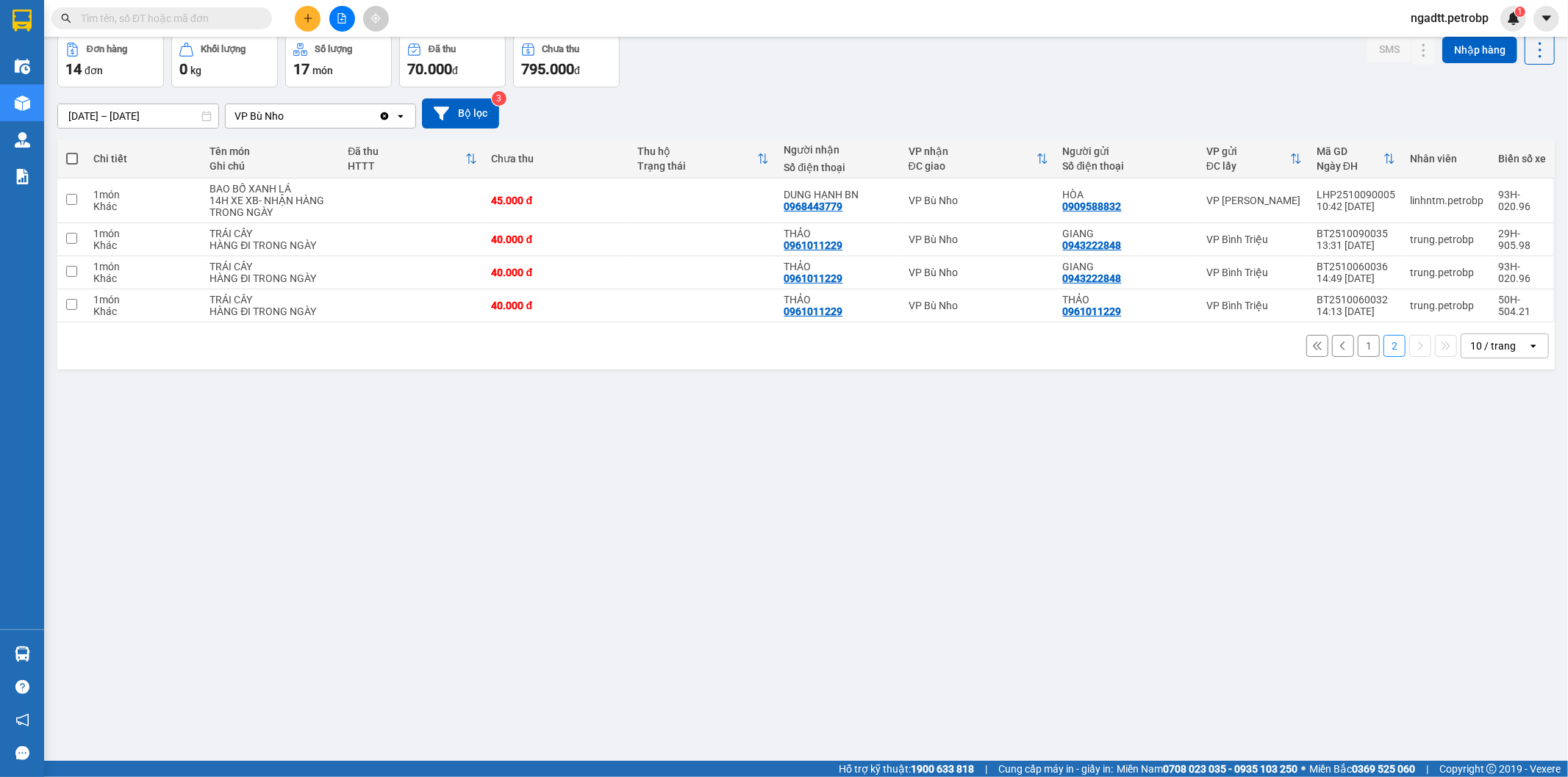
click at [1358, 347] on button "1" at bounding box center [1368, 346] width 22 height 22
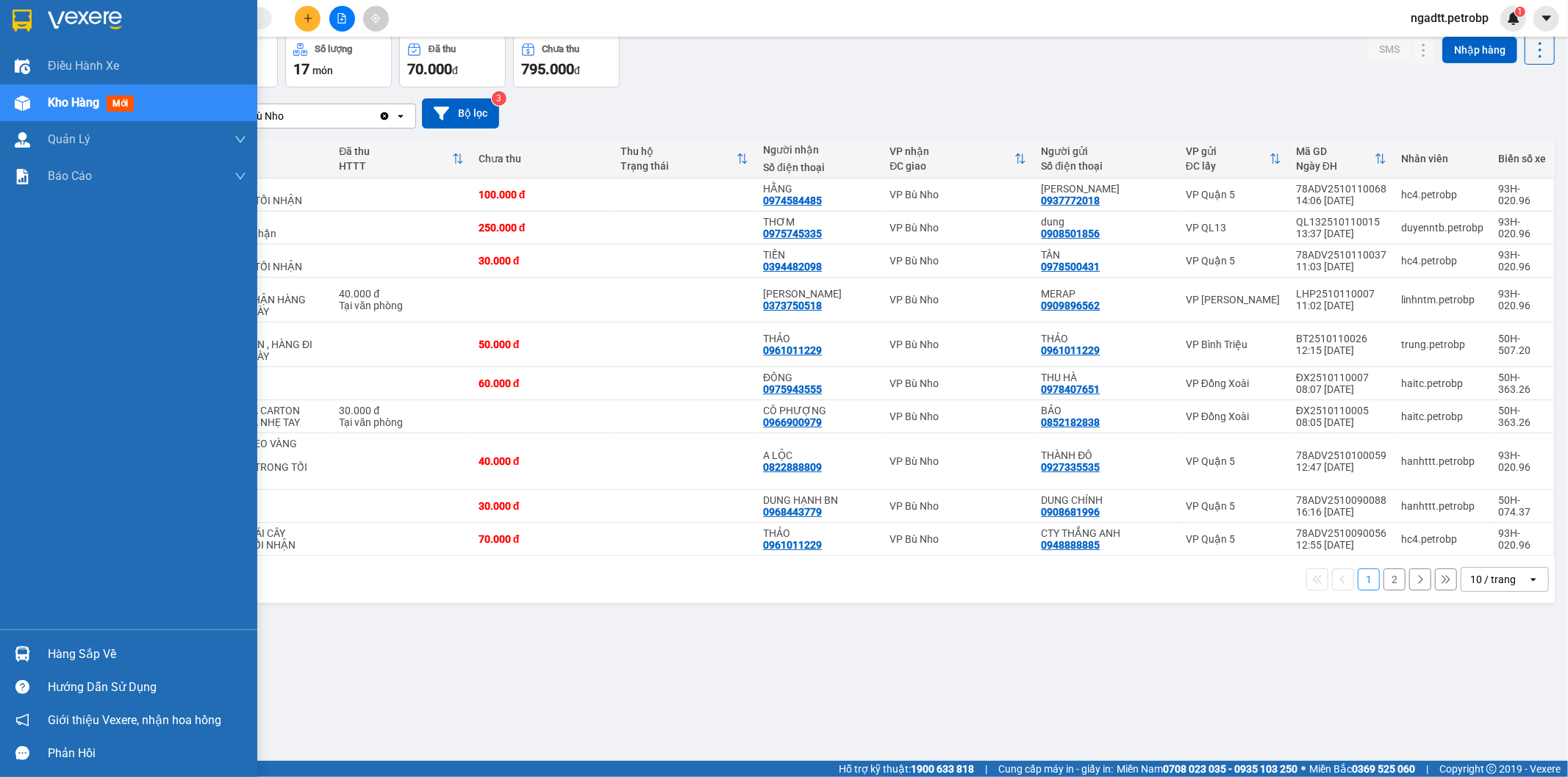
click at [82, 654] on div "Hàng sắp về" at bounding box center [147, 654] width 199 height 22
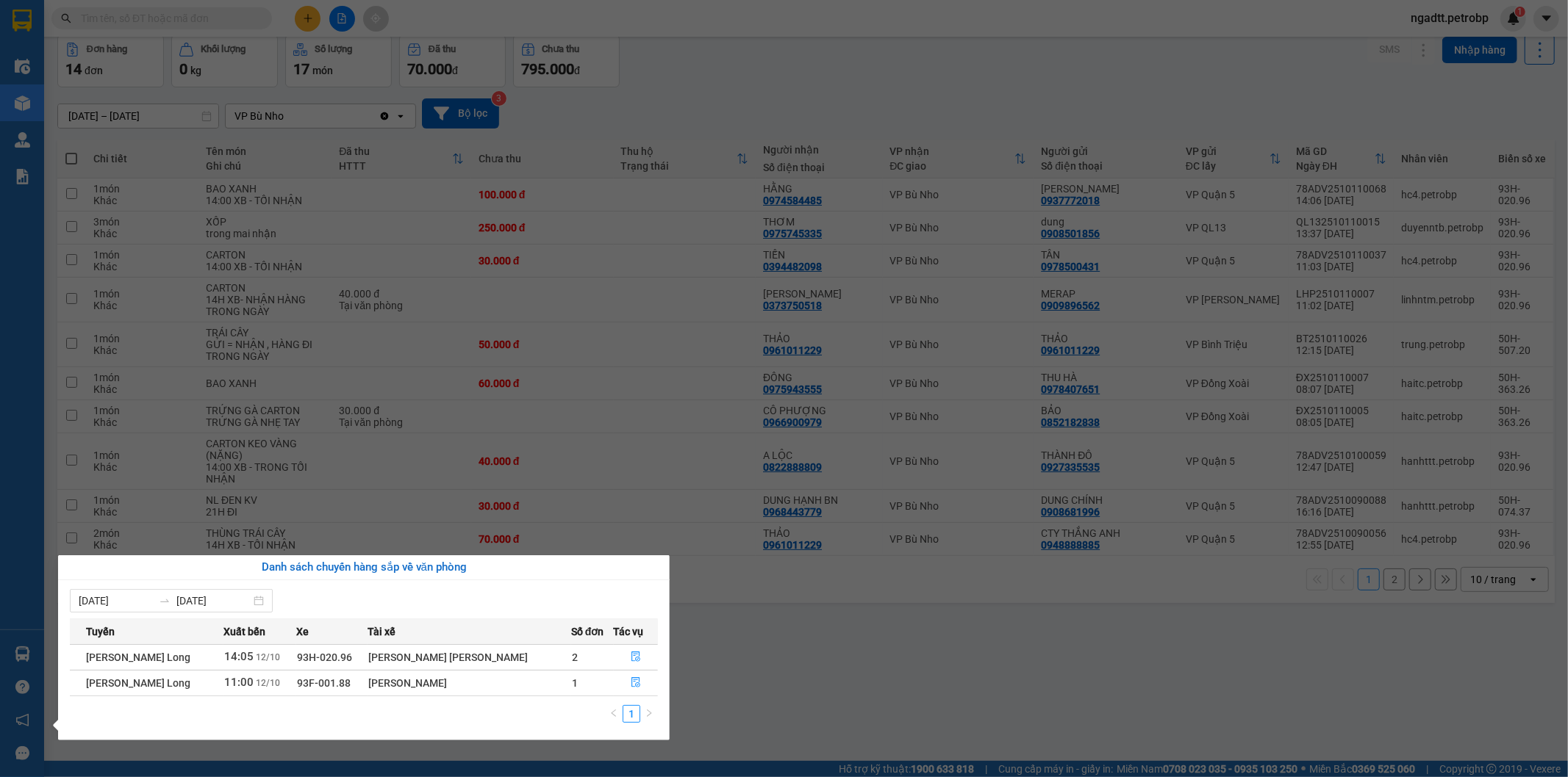
click at [796, 657] on section "Kết quả tìm kiếm ( 0 ) Bộ lọc No Data ngadtt.petrobp 1 Điều hành xe Kho hàng mớ…" at bounding box center [784, 388] width 1568 height 777
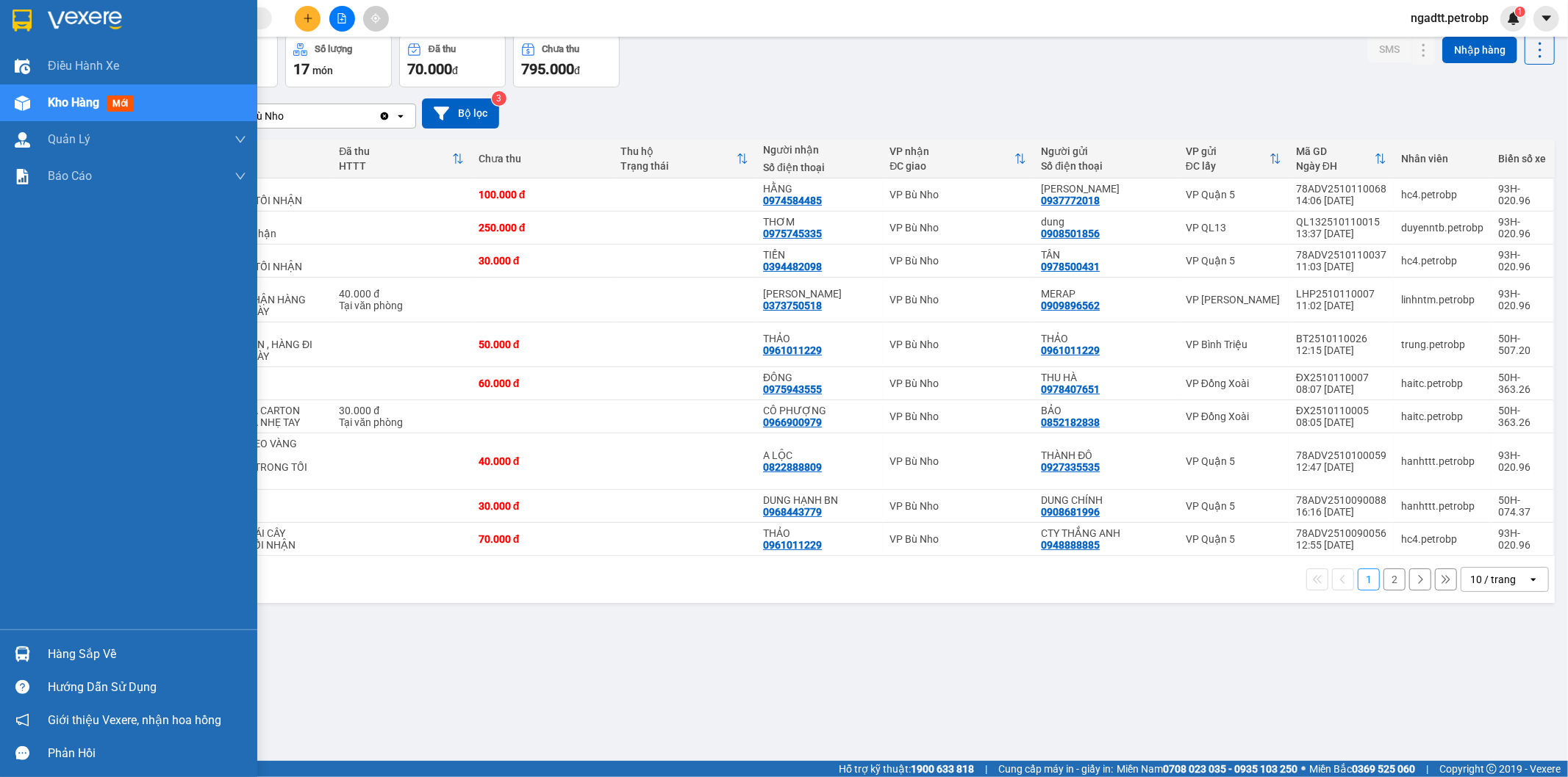
click at [112, 657] on div "Hàng sắp về" at bounding box center [147, 654] width 199 height 22
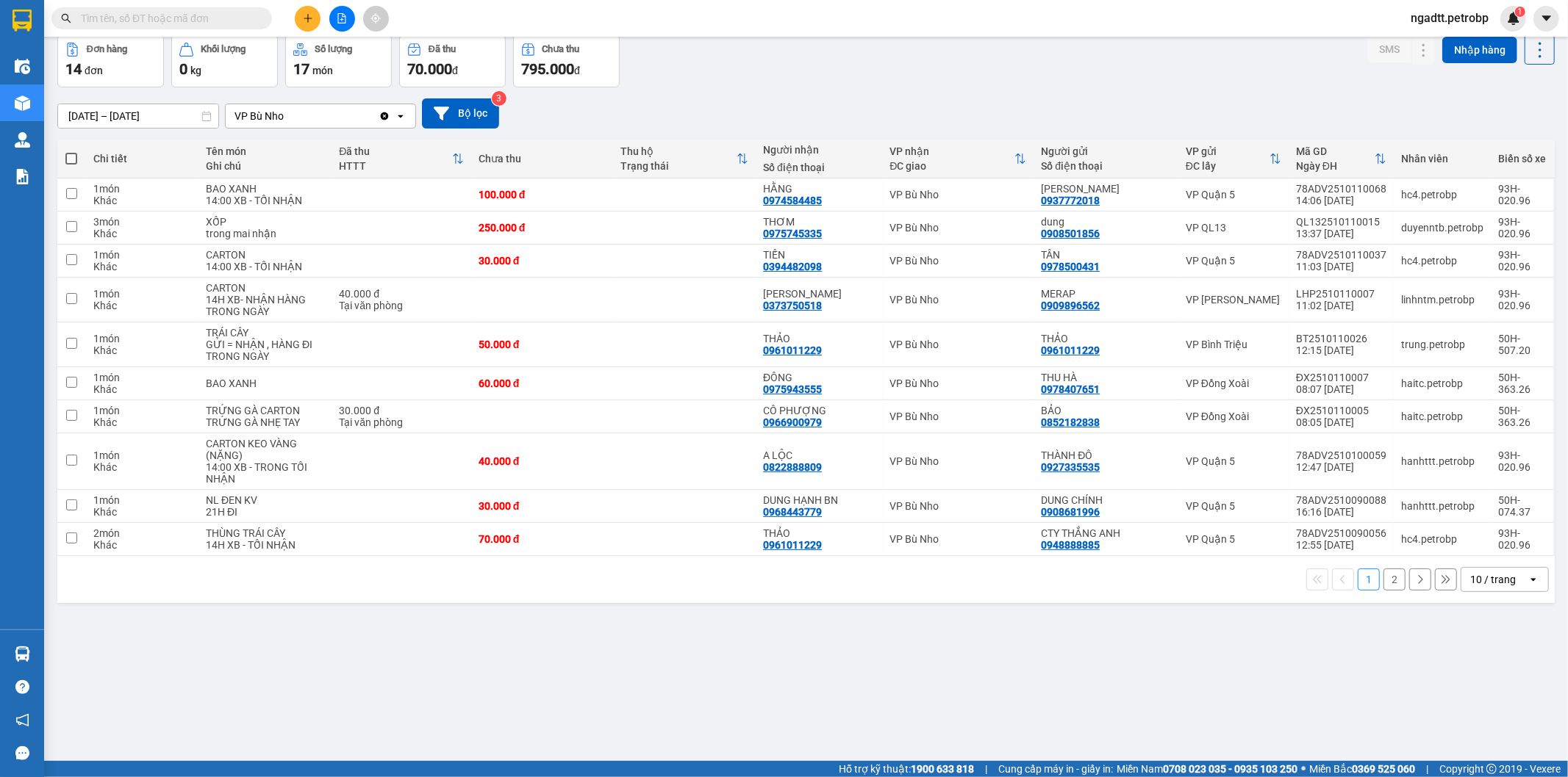
click at [811, 704] on section "Kết quả tìm kiếm ( 0 ) Bộ lọc No Data ngadtt.petrobp 1 Điều hành xe Kho hàng mớ…" at bounding box center [784, 388] width 1568 height 777
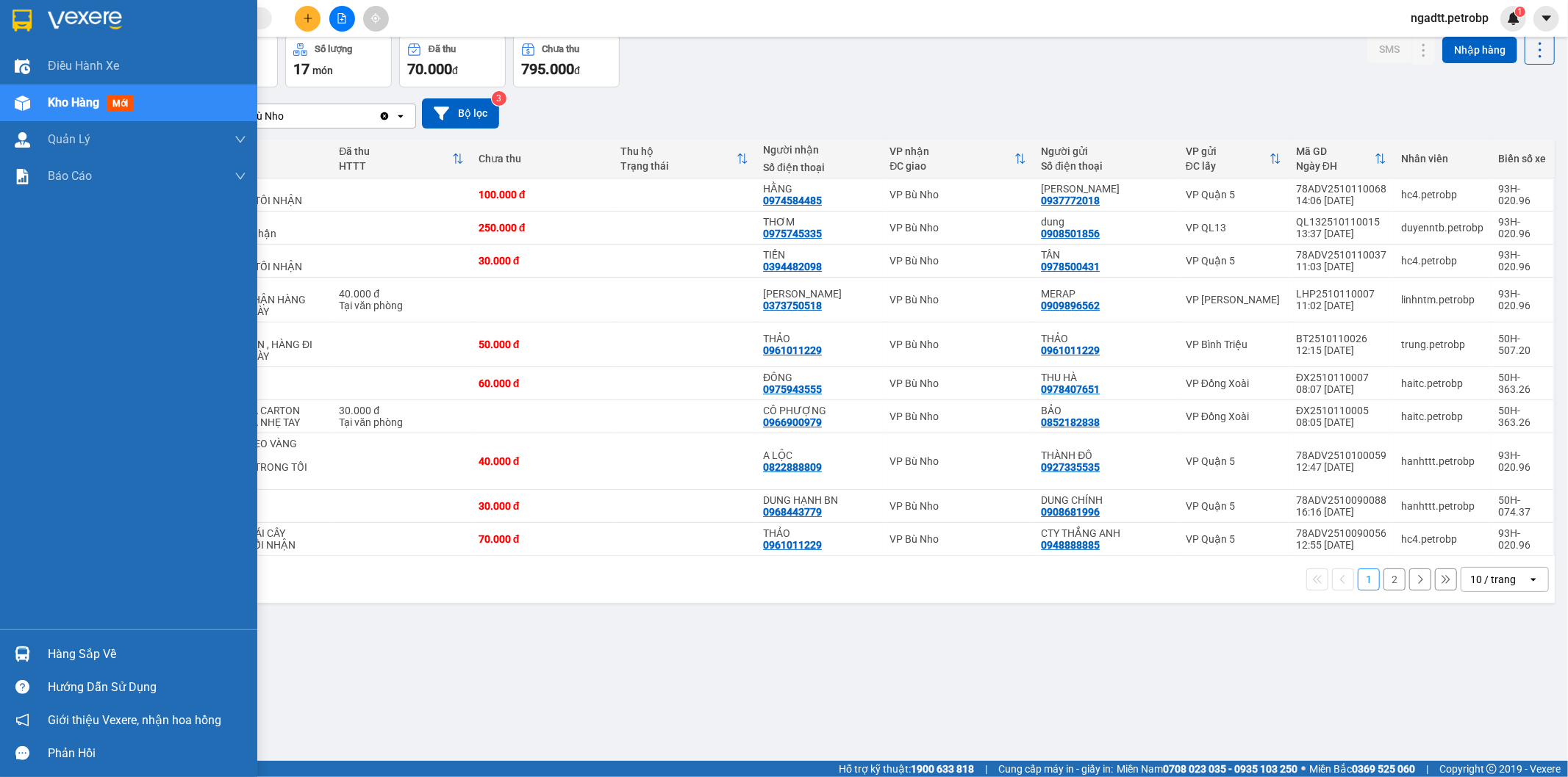
click at [70, 655] on div "Hàng sắp về" at bounding box center [147, 654] width 199 height 22
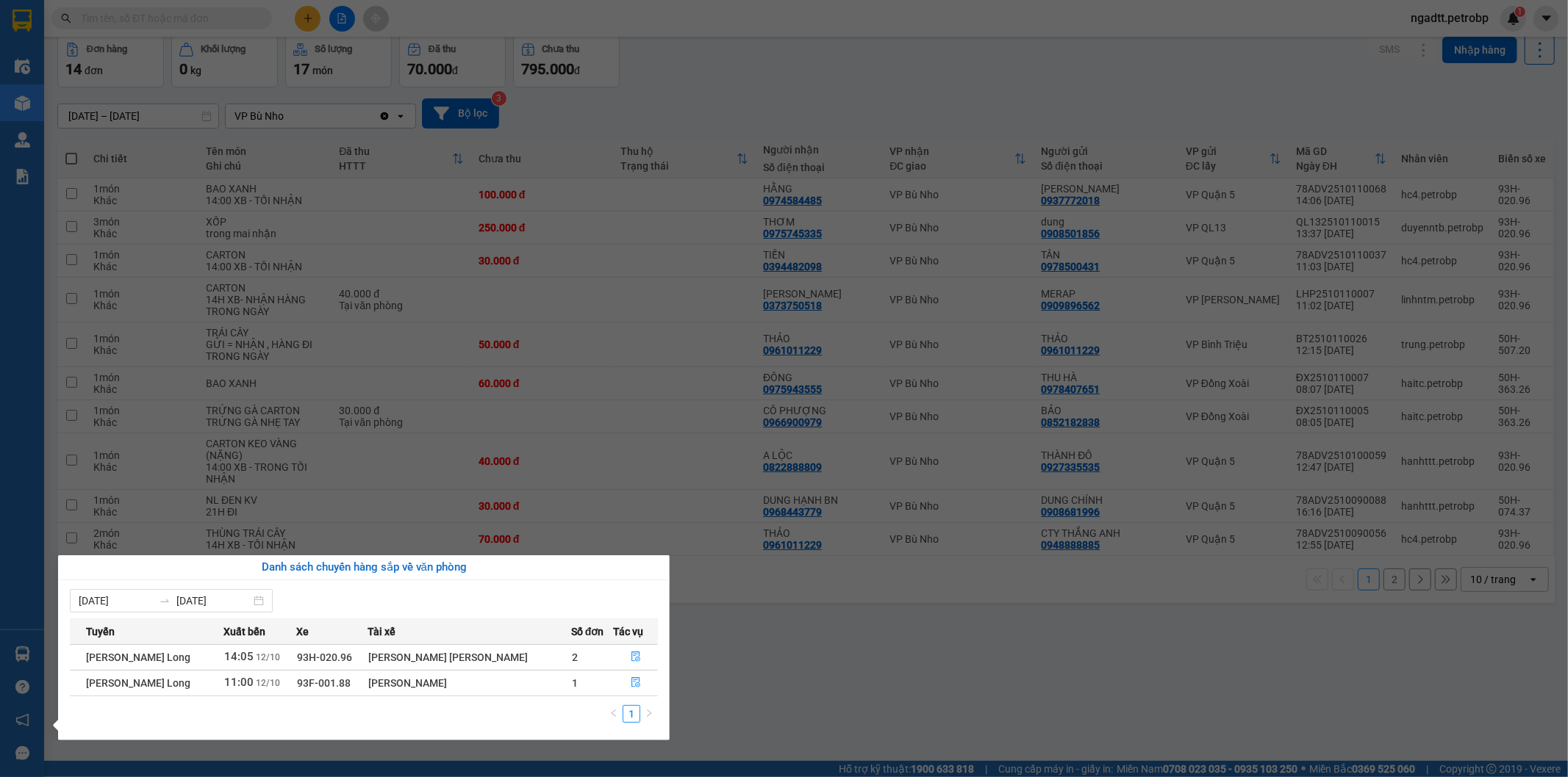
click at [847, 691] on section "Kết quả tìm kiếm ( 0 ) Bộ lọc No Data ngadtt.petrobp 1 Điều hành xe Kho hàng mớ…" at bounding box center [784, 388] width 1568 height 777
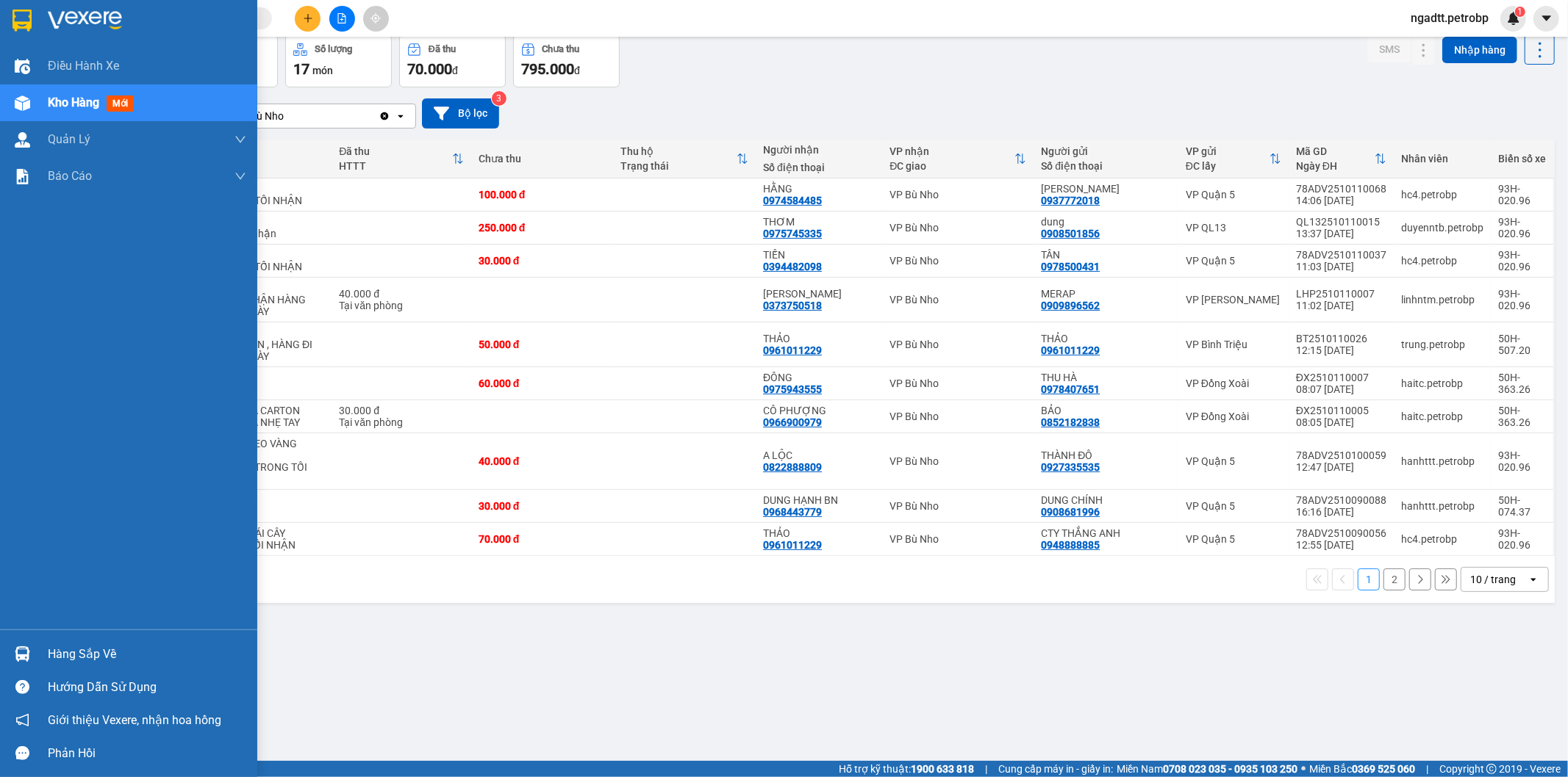
click at [92, 651] on div "Hàng sắp về" at bounding box center [147, 654] width 199 height 22
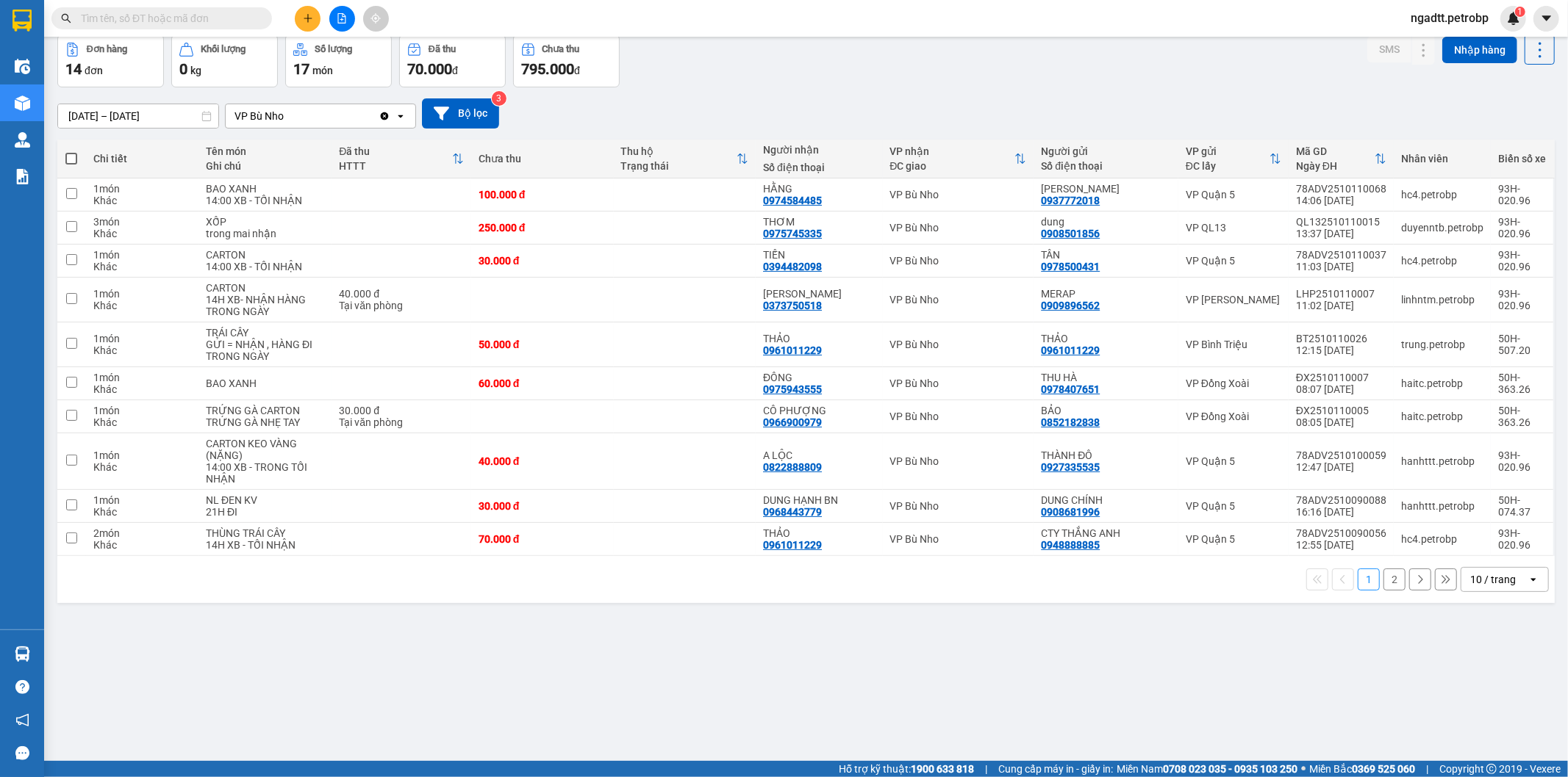
click at [782, 700] on section "Kết quả tìm kiếm ( 0 ) Bộ lọc No Data ngadtt.petrobp 1 Điều hành xe Kho hàng mớ…" at bounding box center [784, 388] width 1568 height 777
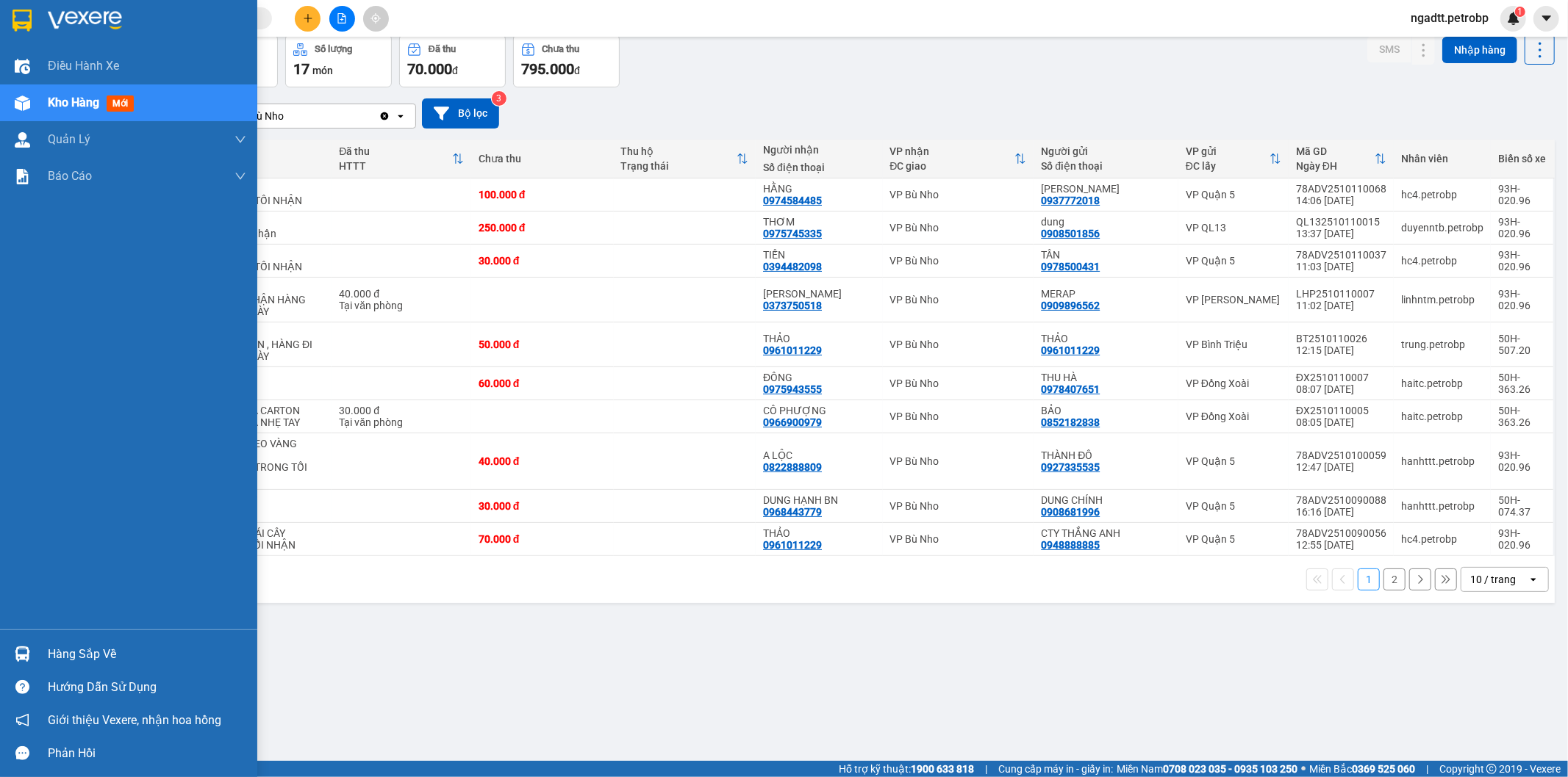
click at [67, 657] on div "Hàng sắp về" at bounding box center [147, 654] width 199 height 22
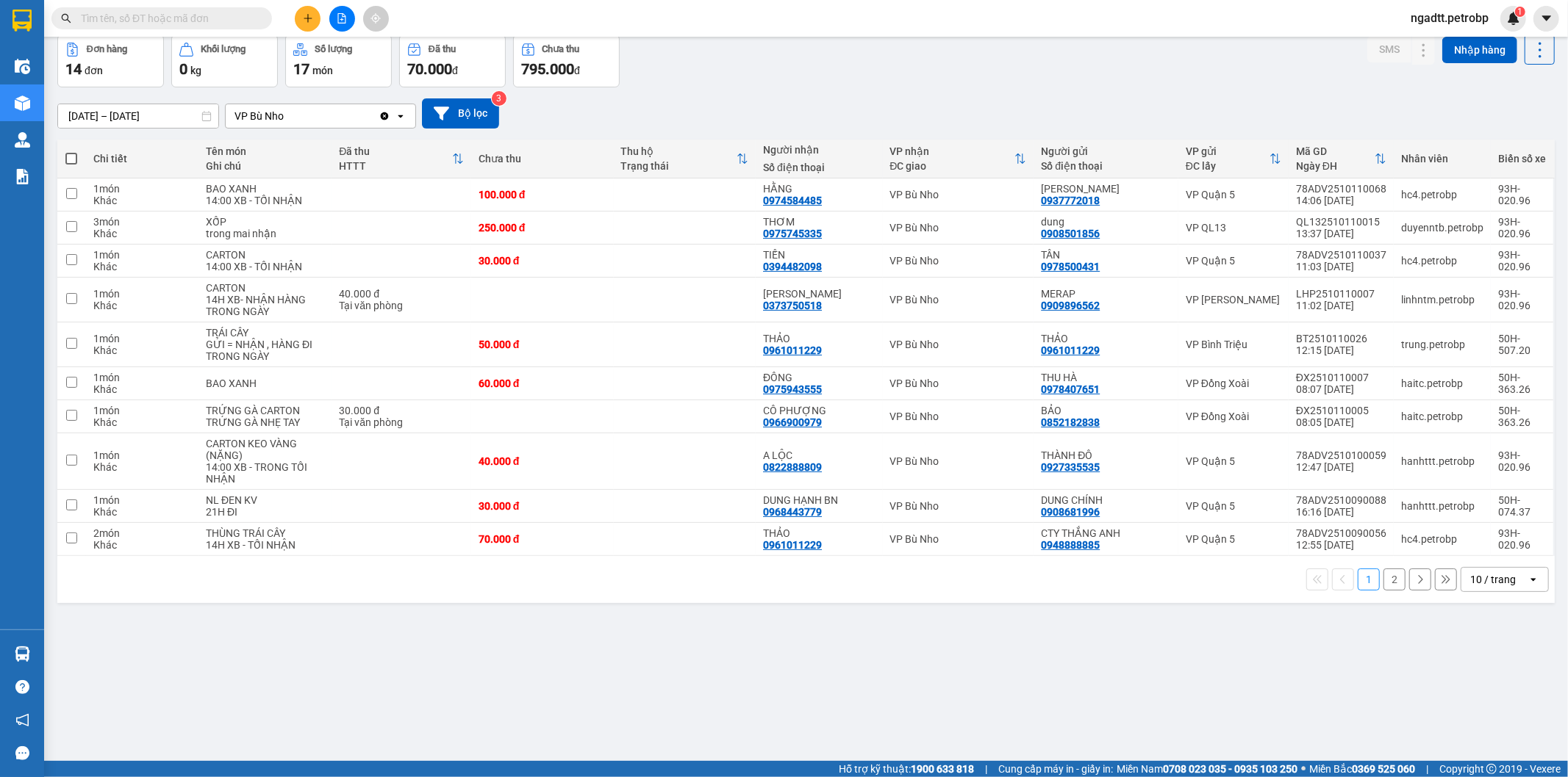
click at [860, 695] on section "Kết quả tìm kiếm ( 0 ) Bộ lọc No Data ngadtt.petrobp 1 Điều hành xe Kho hàng mớ…" at bounding box center [784, 388] width 1568 height 777
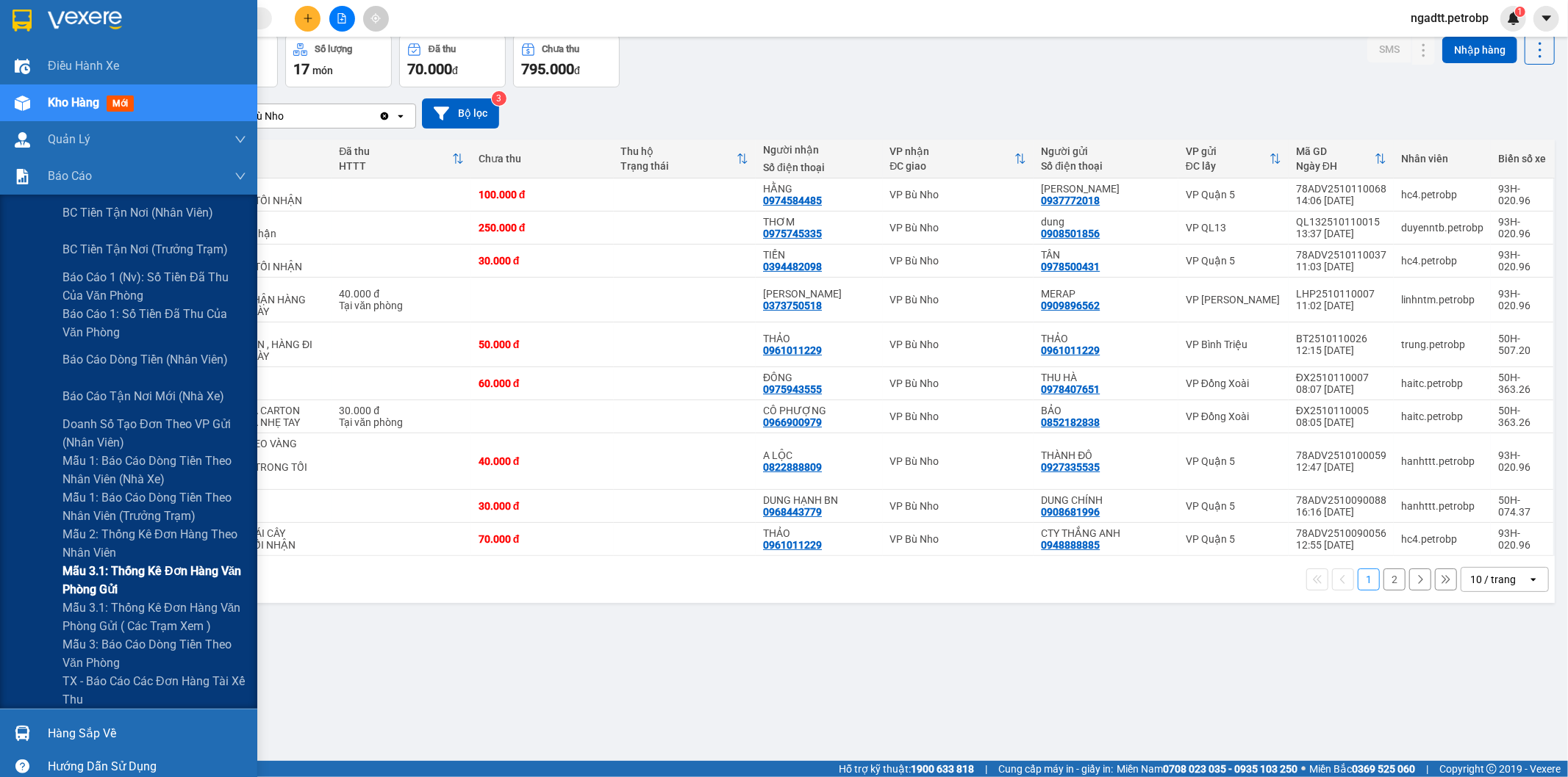
click at [96, 570] on span "Mẫu 3.1: Thống kê đơn hàng văn phòng gửi" at bounding box center [154, 580] width 184 height 37
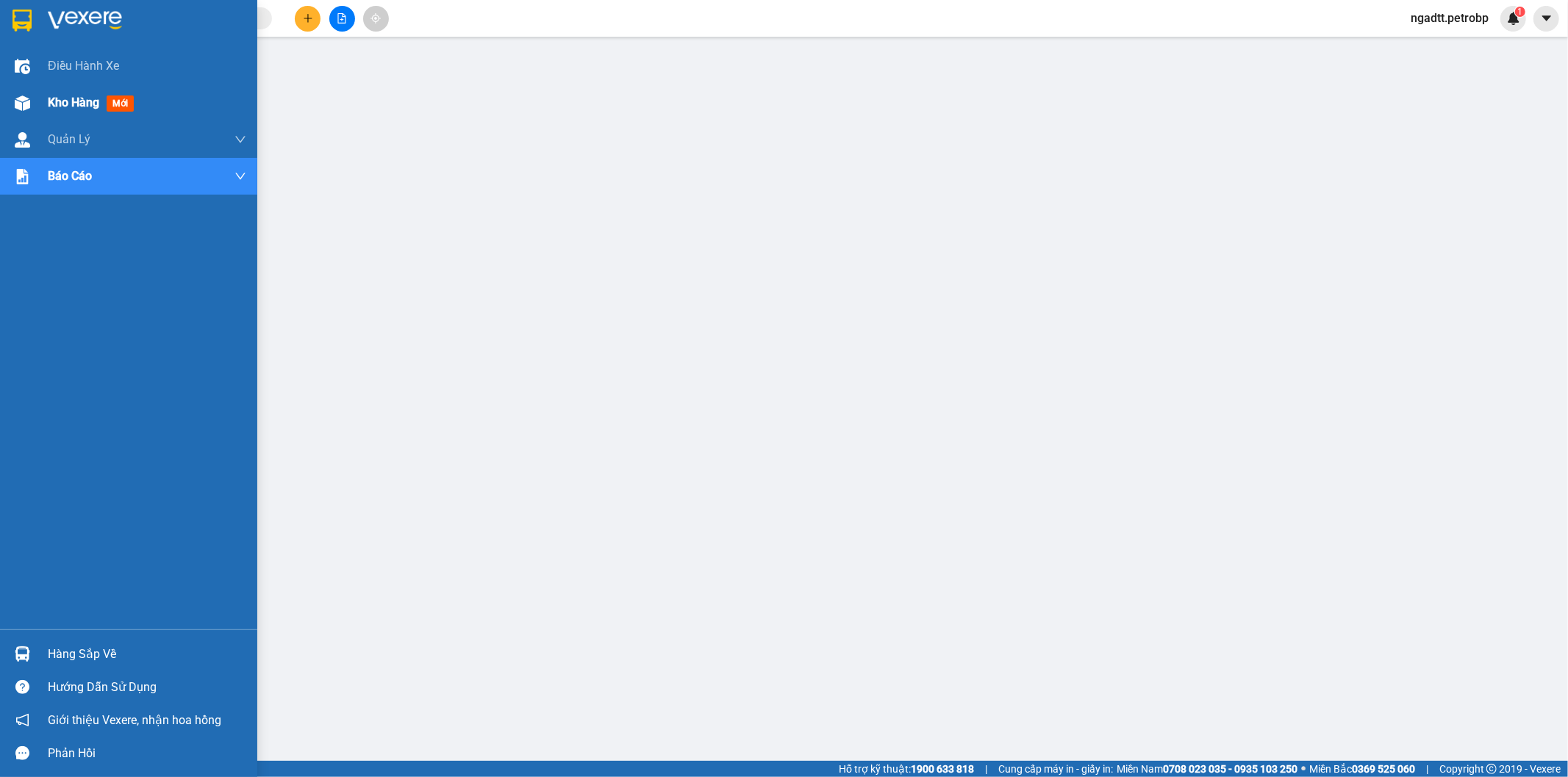
click at [64, 106] on span "Kho hàng" at bounding box center [73, 102] width 51 height 14
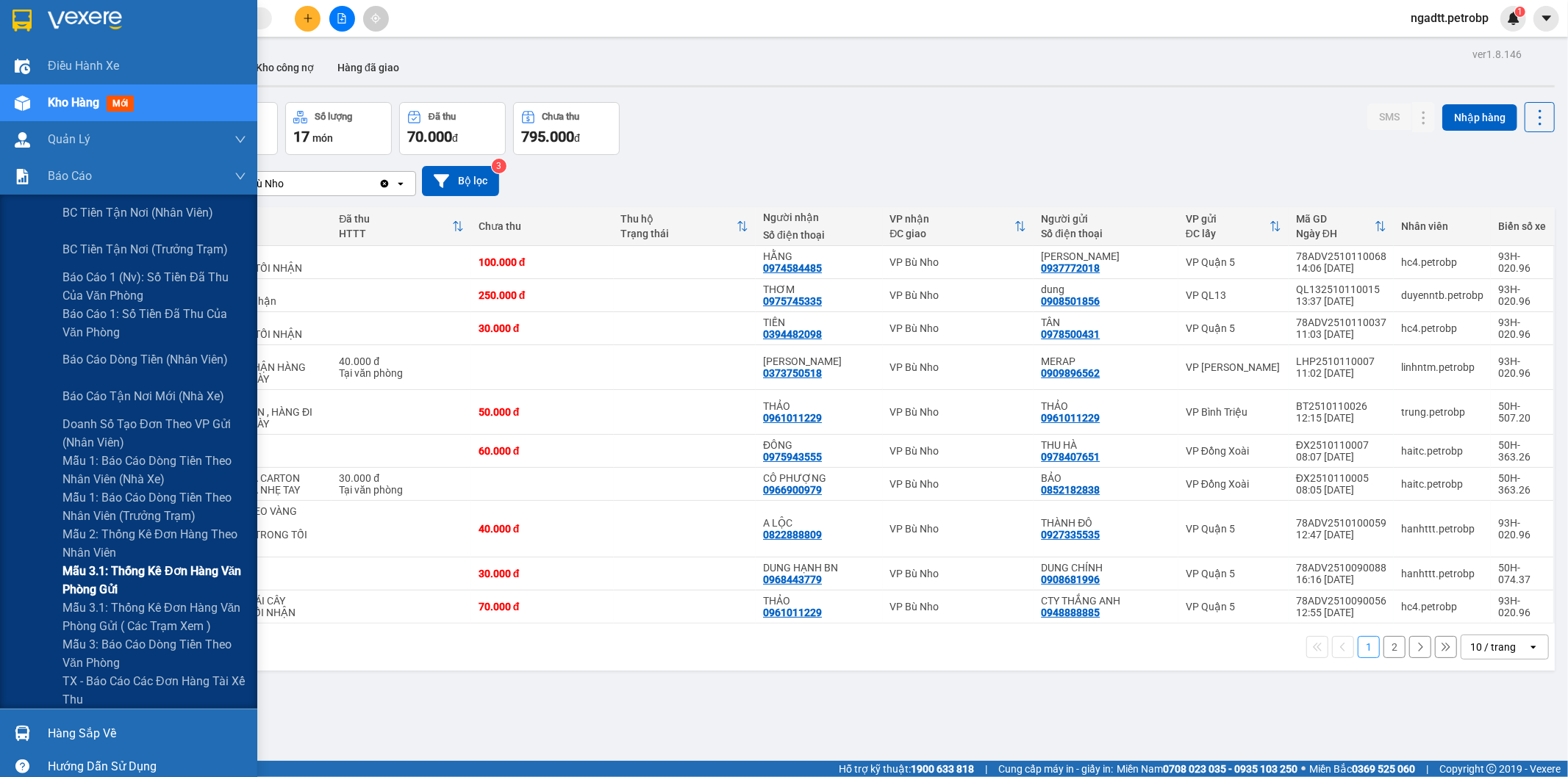
click at [112, 569] on span "Mẫu 3.1: Thống kê đơn hàng văn phòng gửi" at bounding box center [154, 580] width 184 height 37
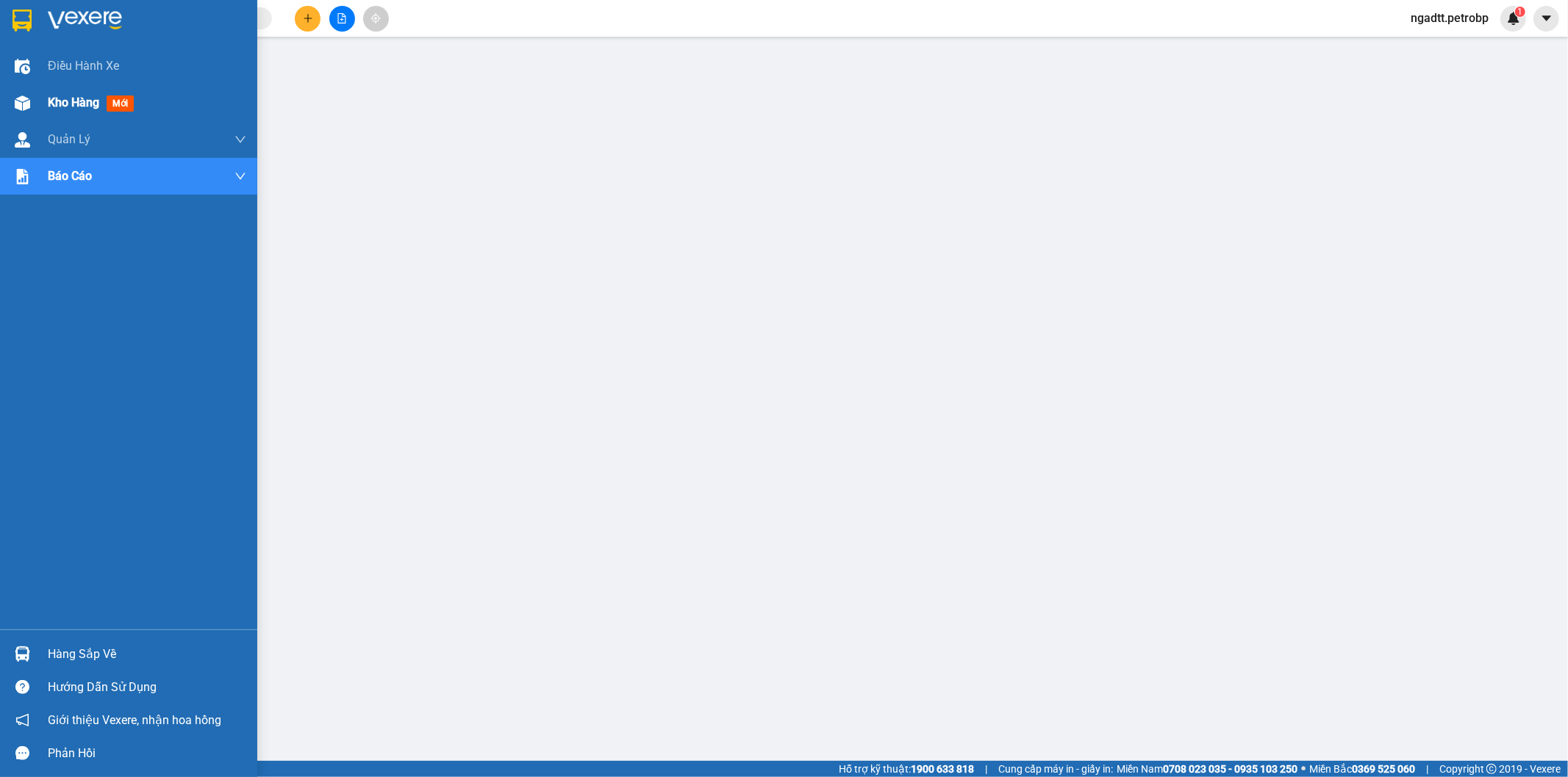
click at [70, 98] on span "Kho hàng" at bounding box center [73, 102] width 51 height 14
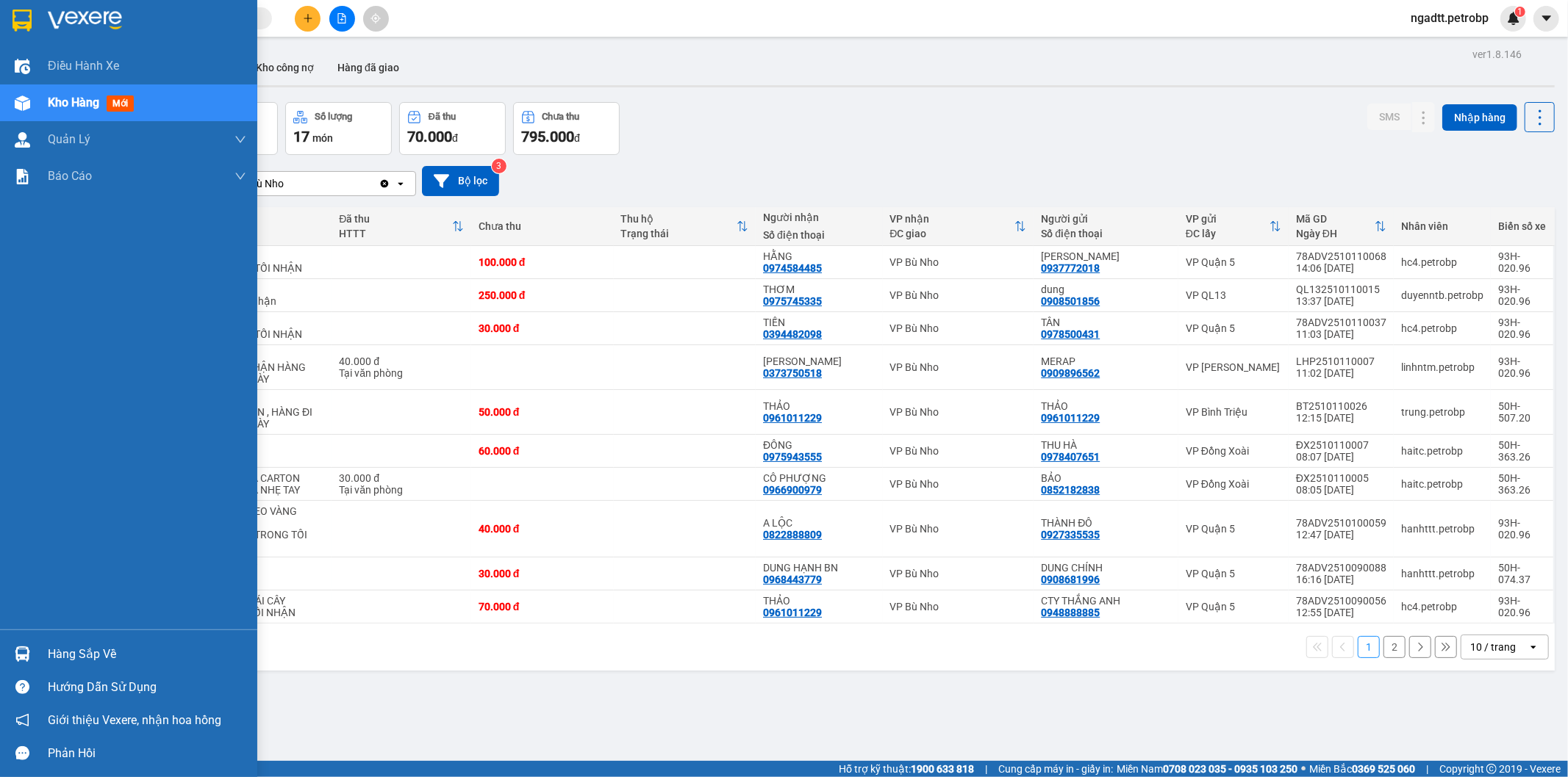
click at [86, 655] on div "Hàng sắp về" at bounding box center [147, 654] width 199 height 22
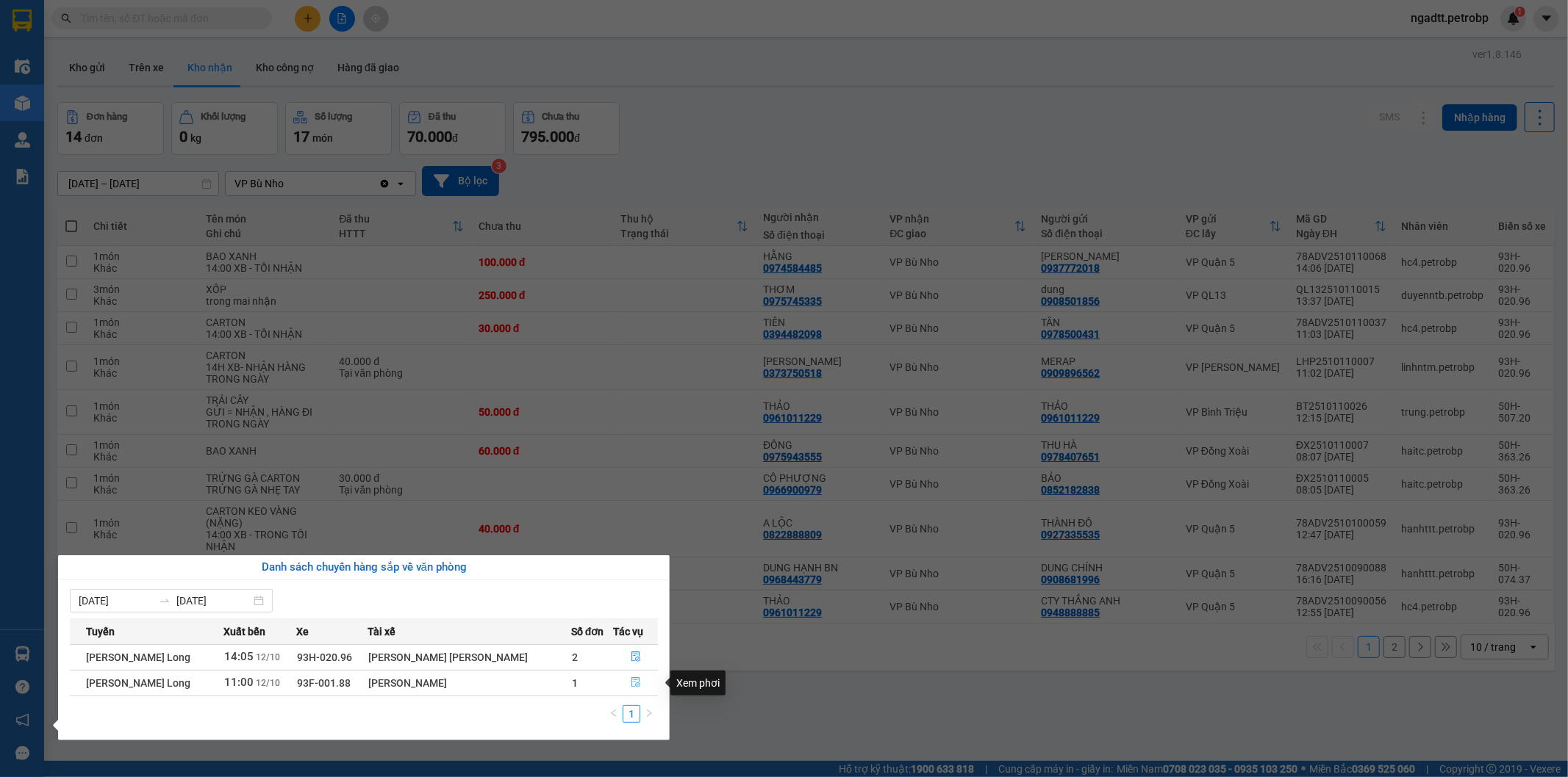
click at [634, 683] on icon "file-done" at bounding box center [636, 682] width 10 height 10
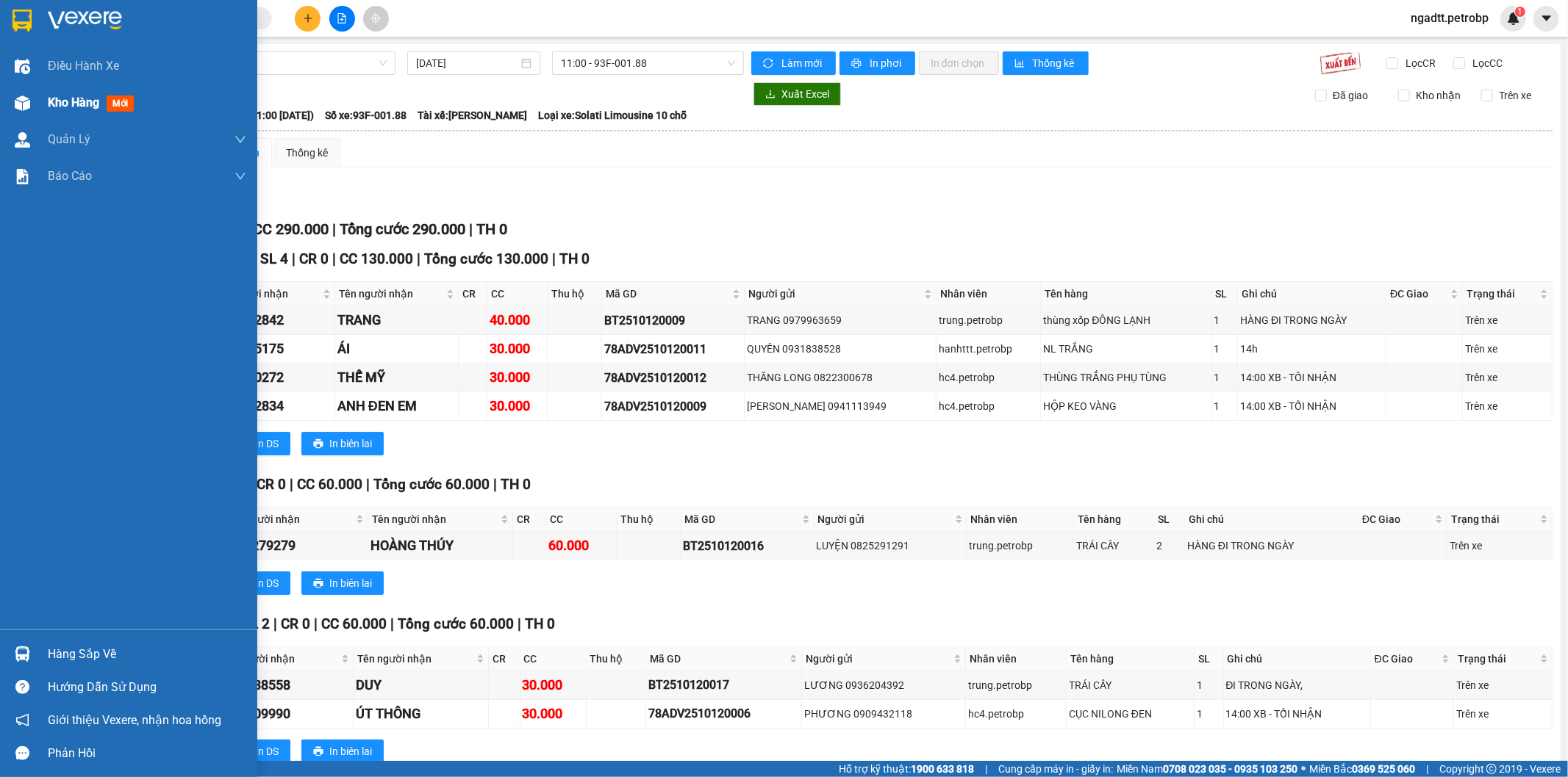
click at [66, 101] on span "Kho hàng" at bounding box center [73, 102] width 51 height 14
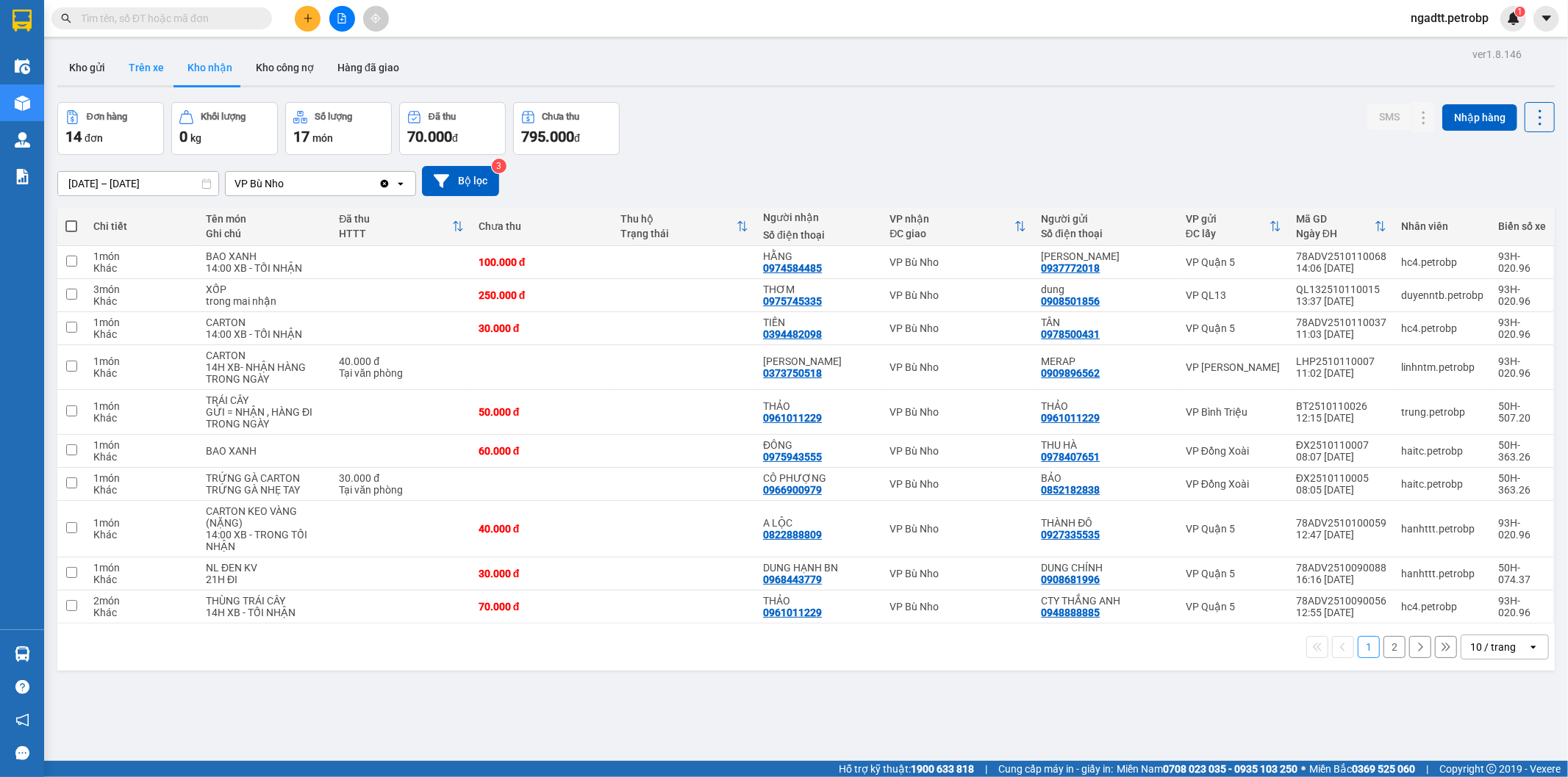
click at [145, 61] on button "Trên xe" at bounding box center [146, 68] width 59 height 35
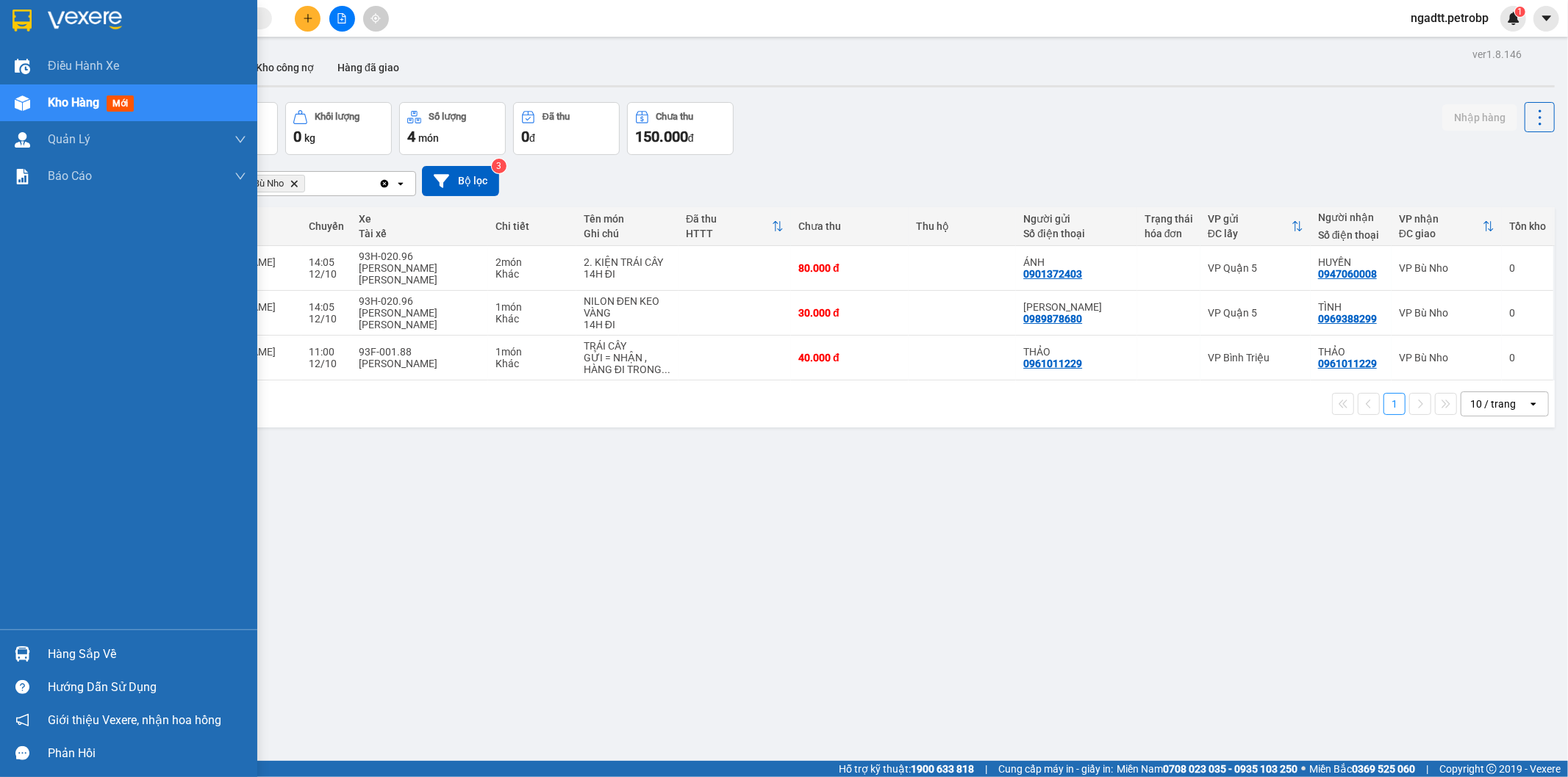
click at [54, 654] on div "Hàng sắp về" at bounding box center [147, 654] width 199 height 22
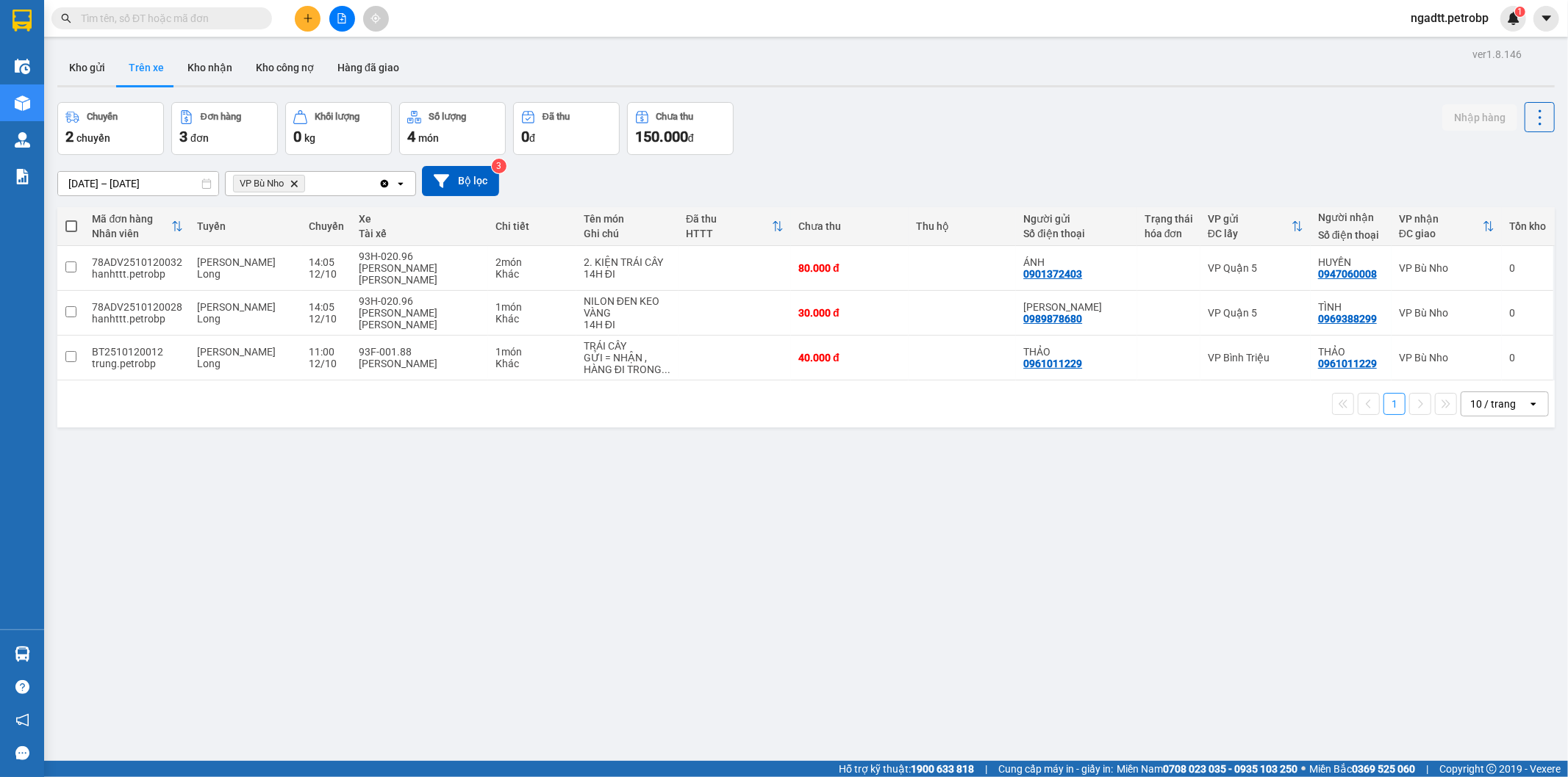
click at [867, 665] on section "Kết quả tìm kiếm ( 0 ) Bộ lọc No Data ngadtt.petrobp 1 Điều hành xe Kho hàng mớ…" at bounding box center [784, 388] width 1568 height 777
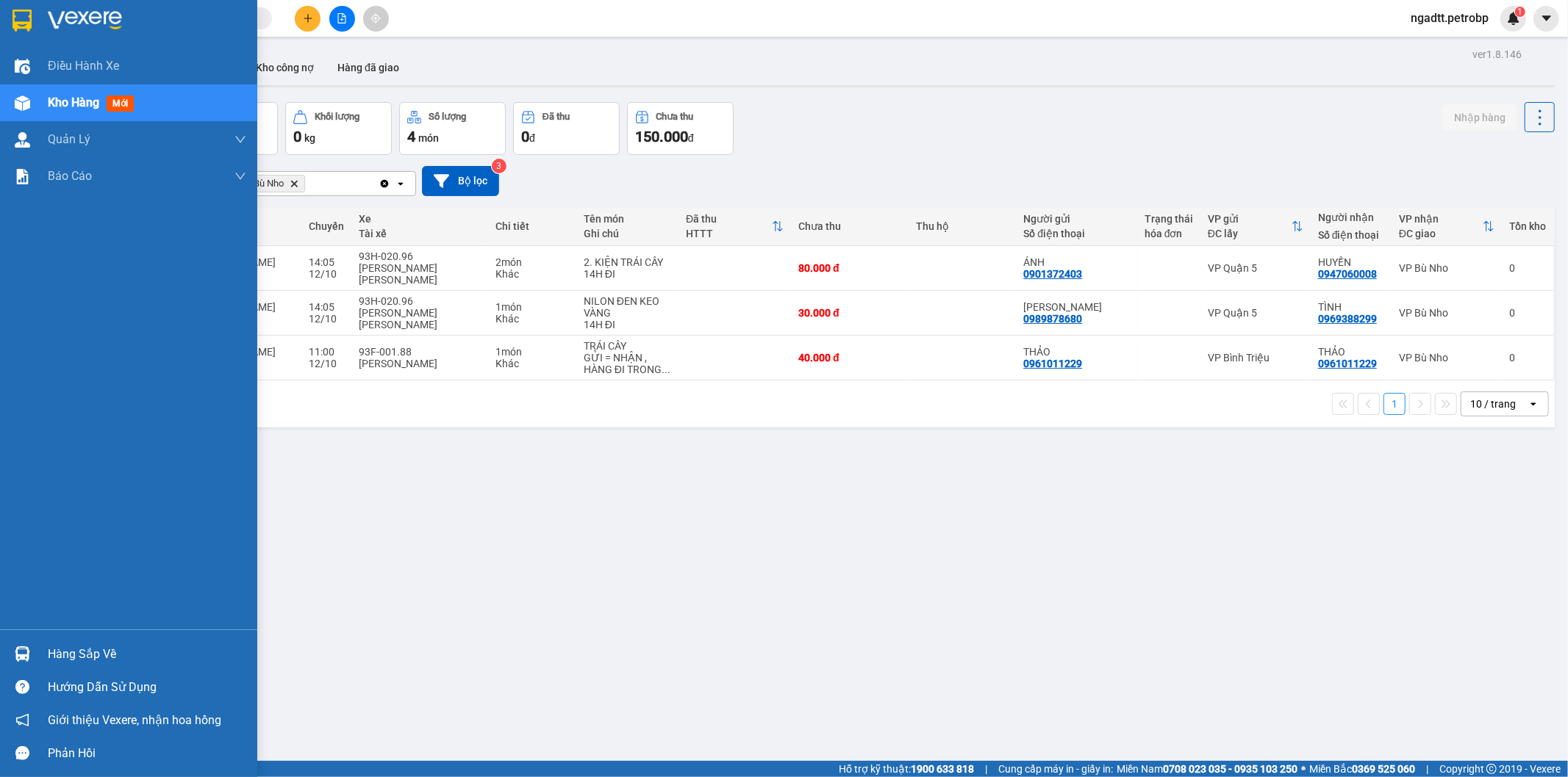
click at [68, 105] on span "Kho hàng" at bounding box center [73, 102] width 51 height 14
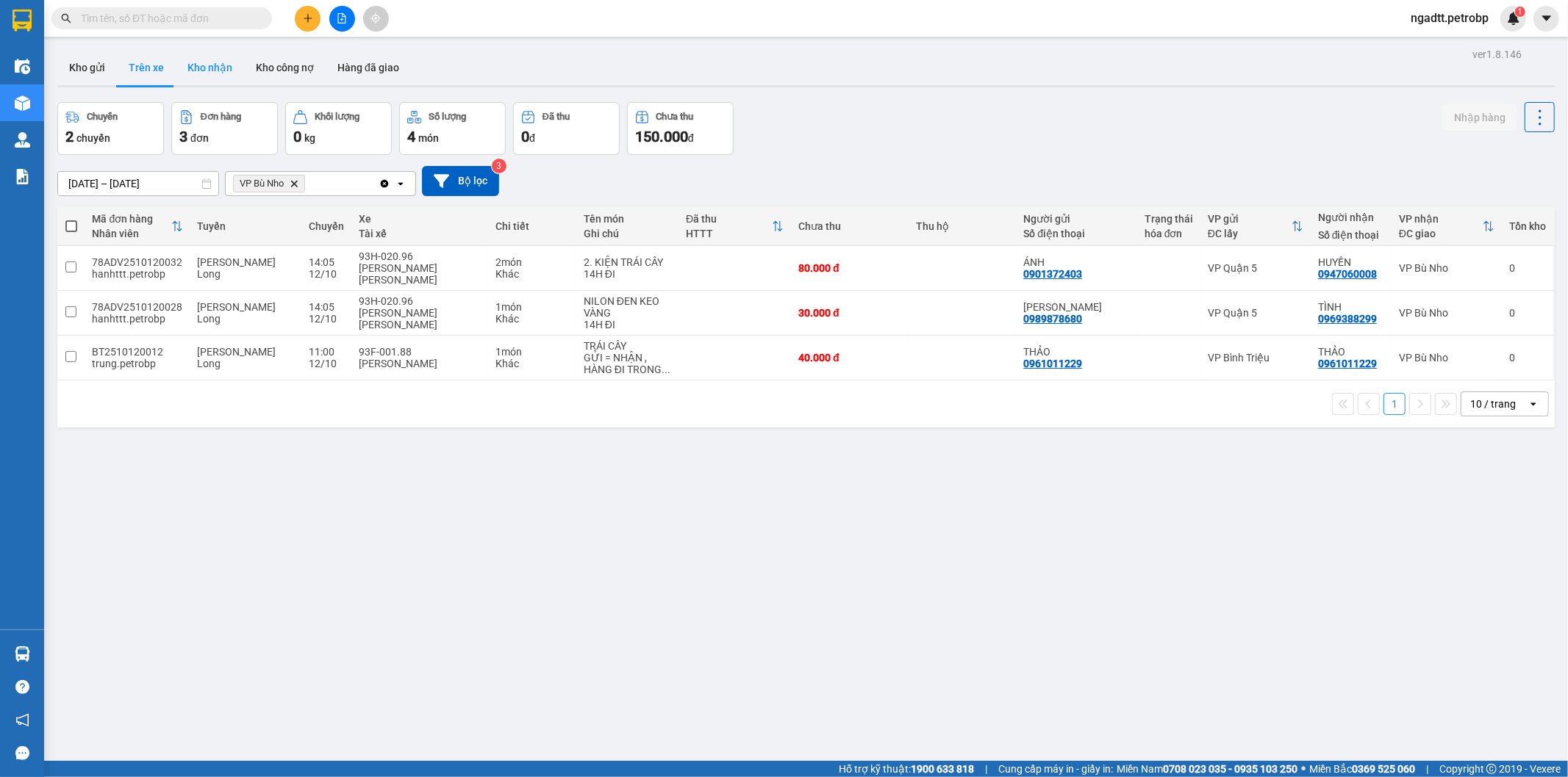
click at [209, 59] on button "Kho nhận" at bounding box center [209, 68] width 68 height 35
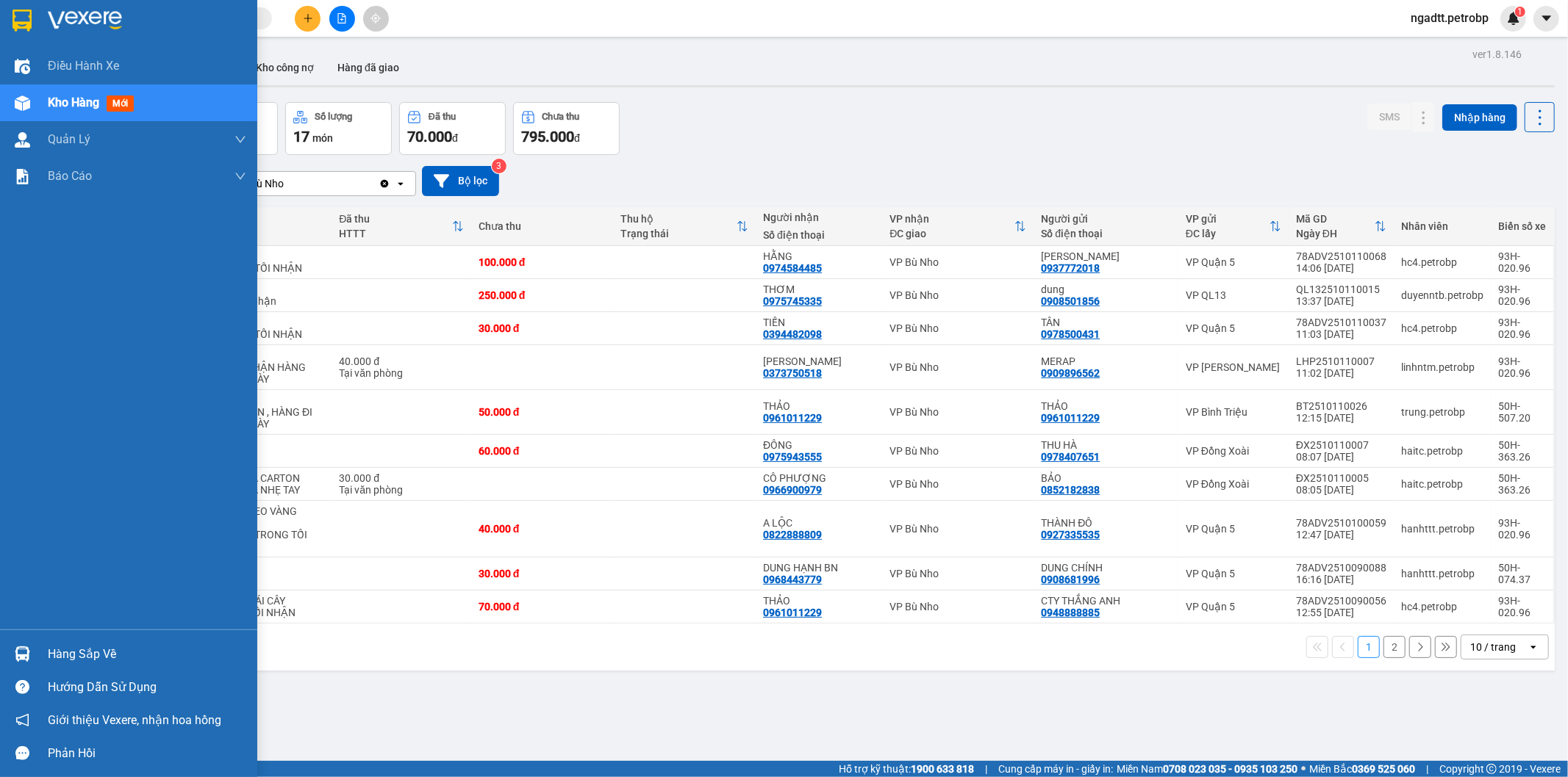
click at [87, 649] on div "Hàng sắp về" at bounding box center [147, 654] width 199 height 22
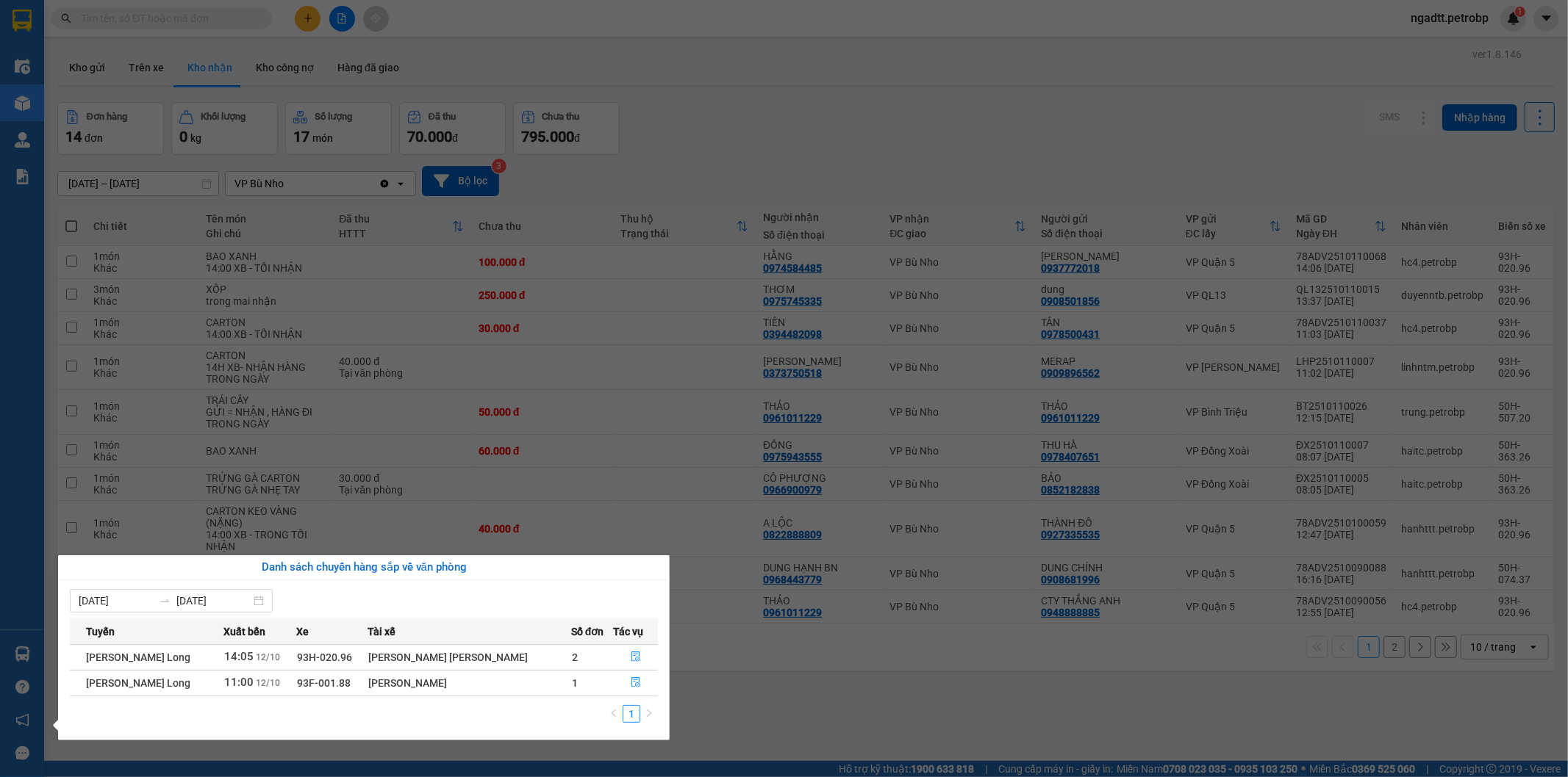
click at [899, 695] on section "Kết quả tìm kiếm ( 0 ) Bộ lọc No Data ngadtt.petrobp 1 Điều hành xe Kho hàng mớ…" at bounding box center [784, 388] width 1568 height 777
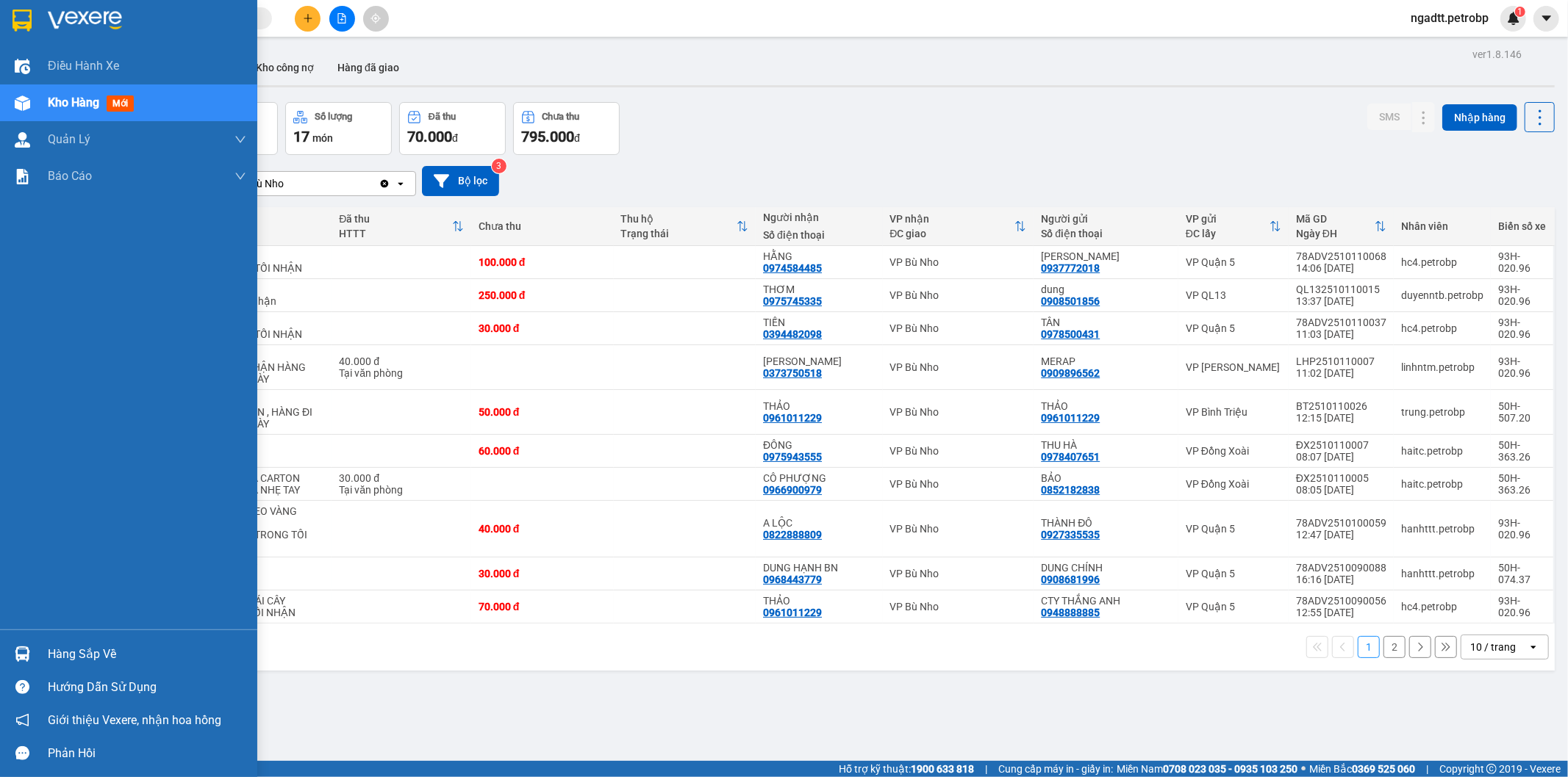
click at [62, 648] on div "Hàng sắp về" at bounding box center [147, 654] width 199 height 22
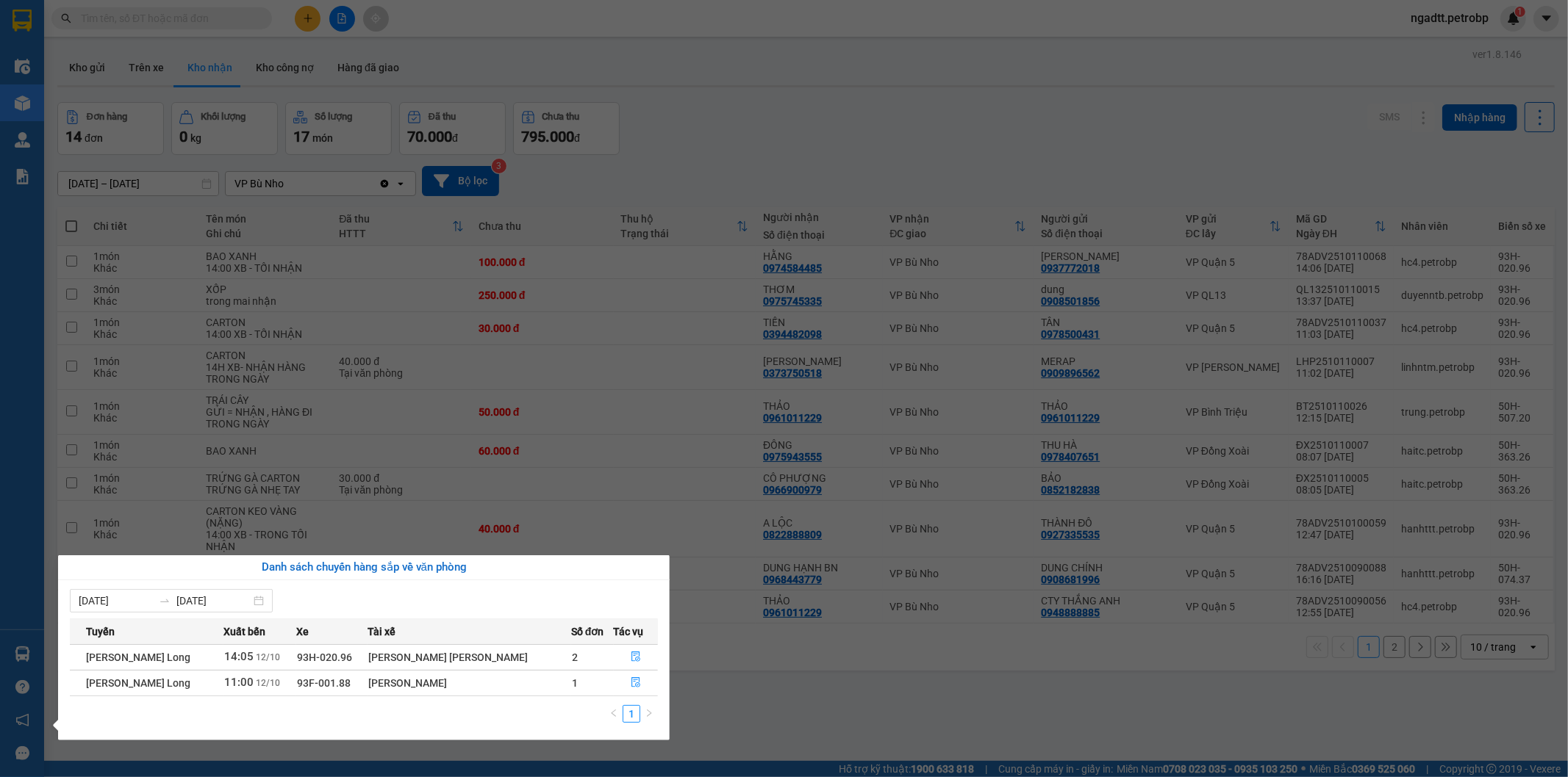
click at [879, 740] on section "Kết quả tìm kiếm ( 0 ) Bộ lọc No Data ngadtt.petrobp 1 Điều hành xe Kho hàng mớ…" at bounding box center [784, 388] width 1568 height 777
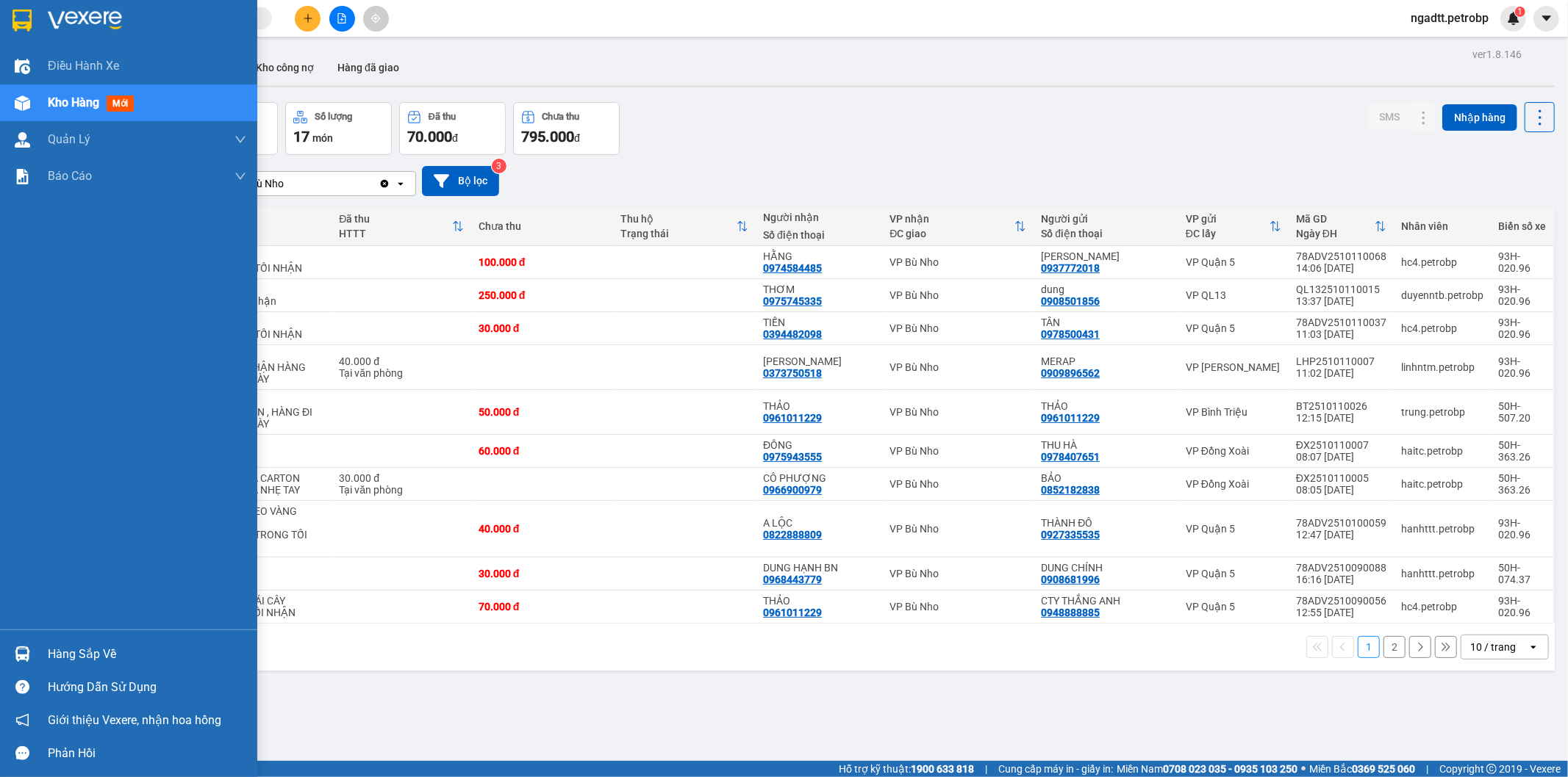
click at [64, 655] on div "Hàng sắp về" at bounding box center [147, 654] width 199 height 22
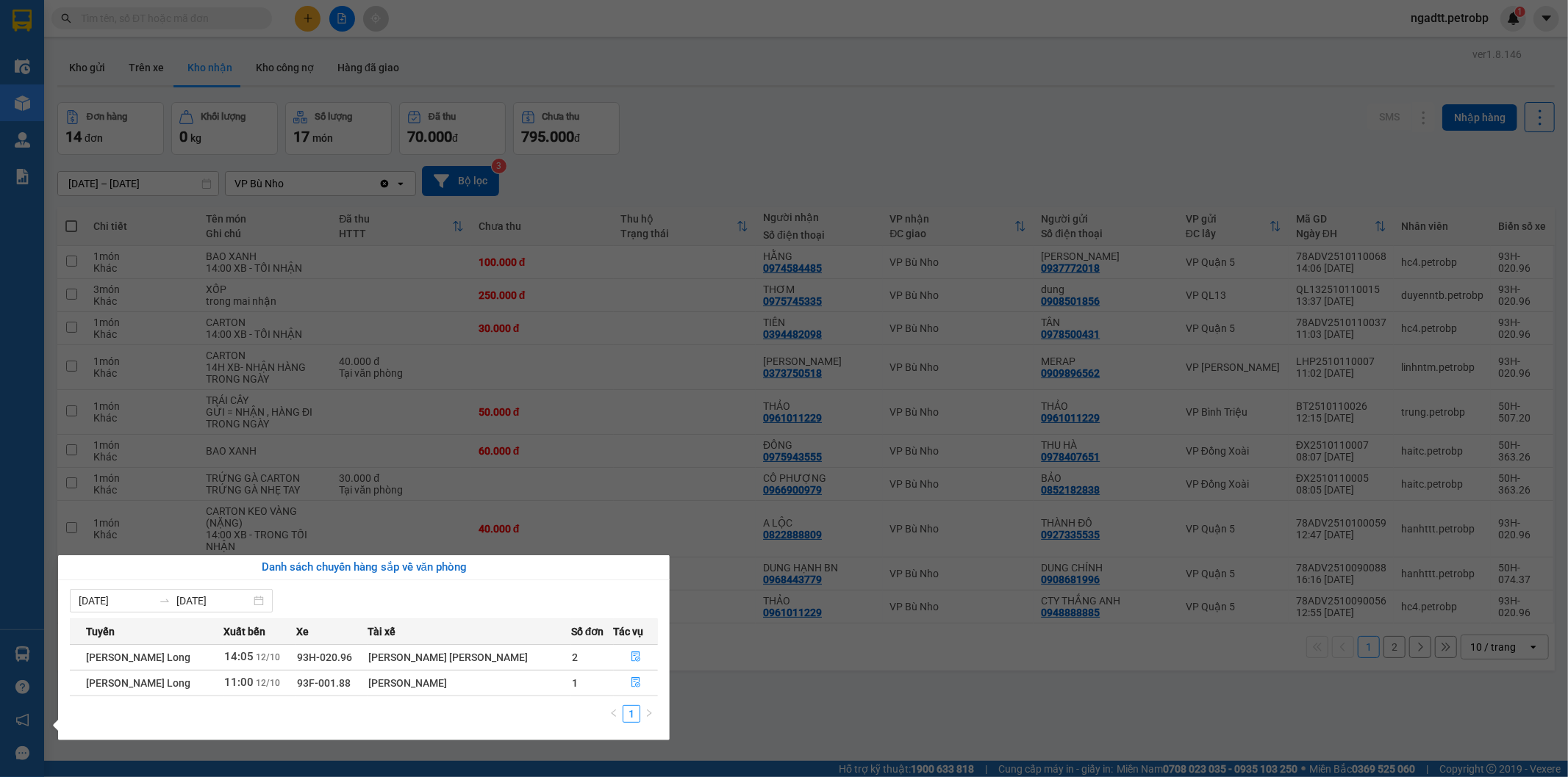
click at [752, 681] on section "Kết quả tìm kiếm ( 0 ) Bộ lọc No Data ngadtt.petrobp 1 Điều hành xe Kho hàng mớ…" at bounding box center [784, 388] width 1568 height 777
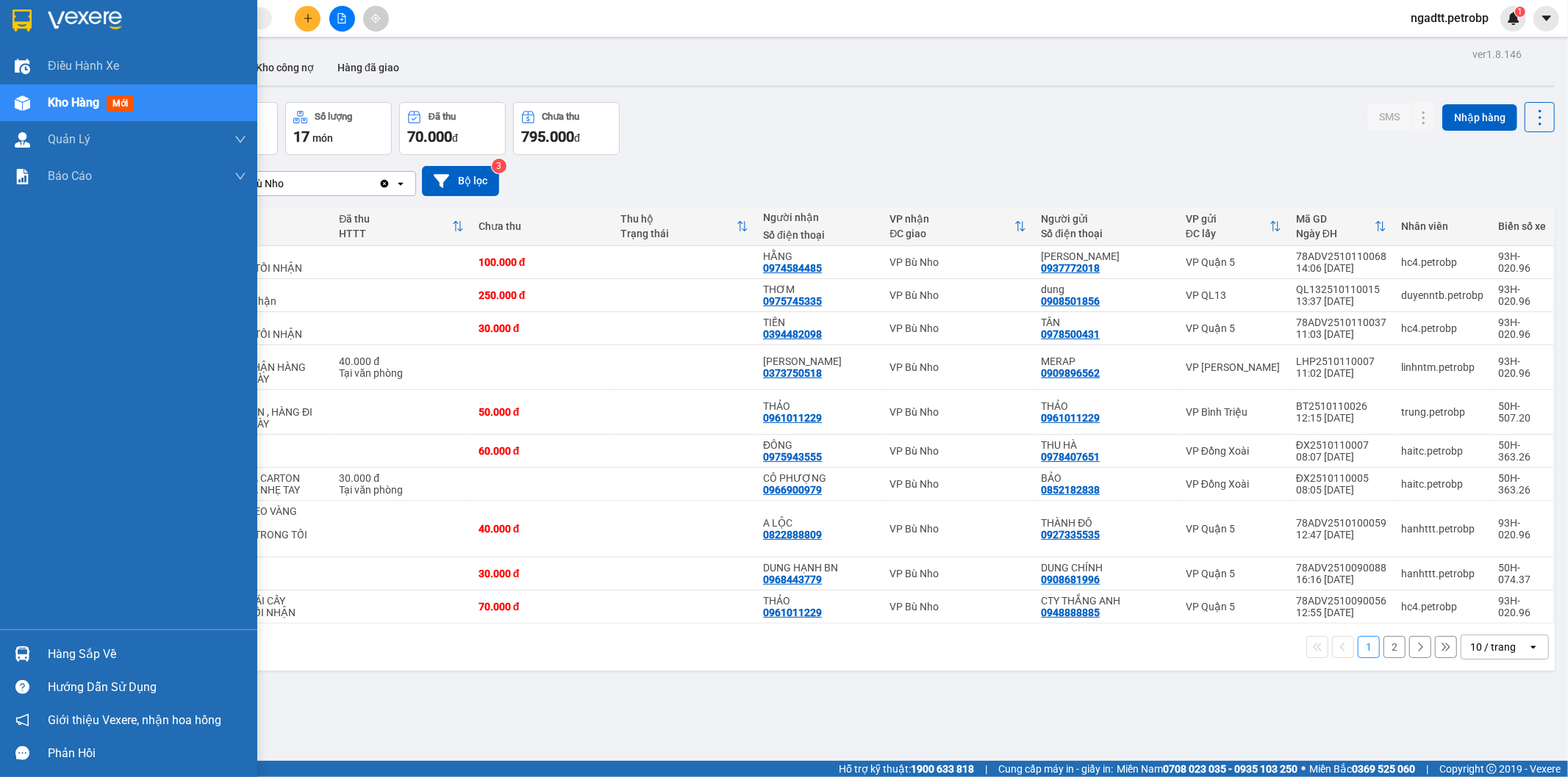
click at [79, 656] on div "Hàng sắp về" at bounding box center [147, 654] width 199 height 22
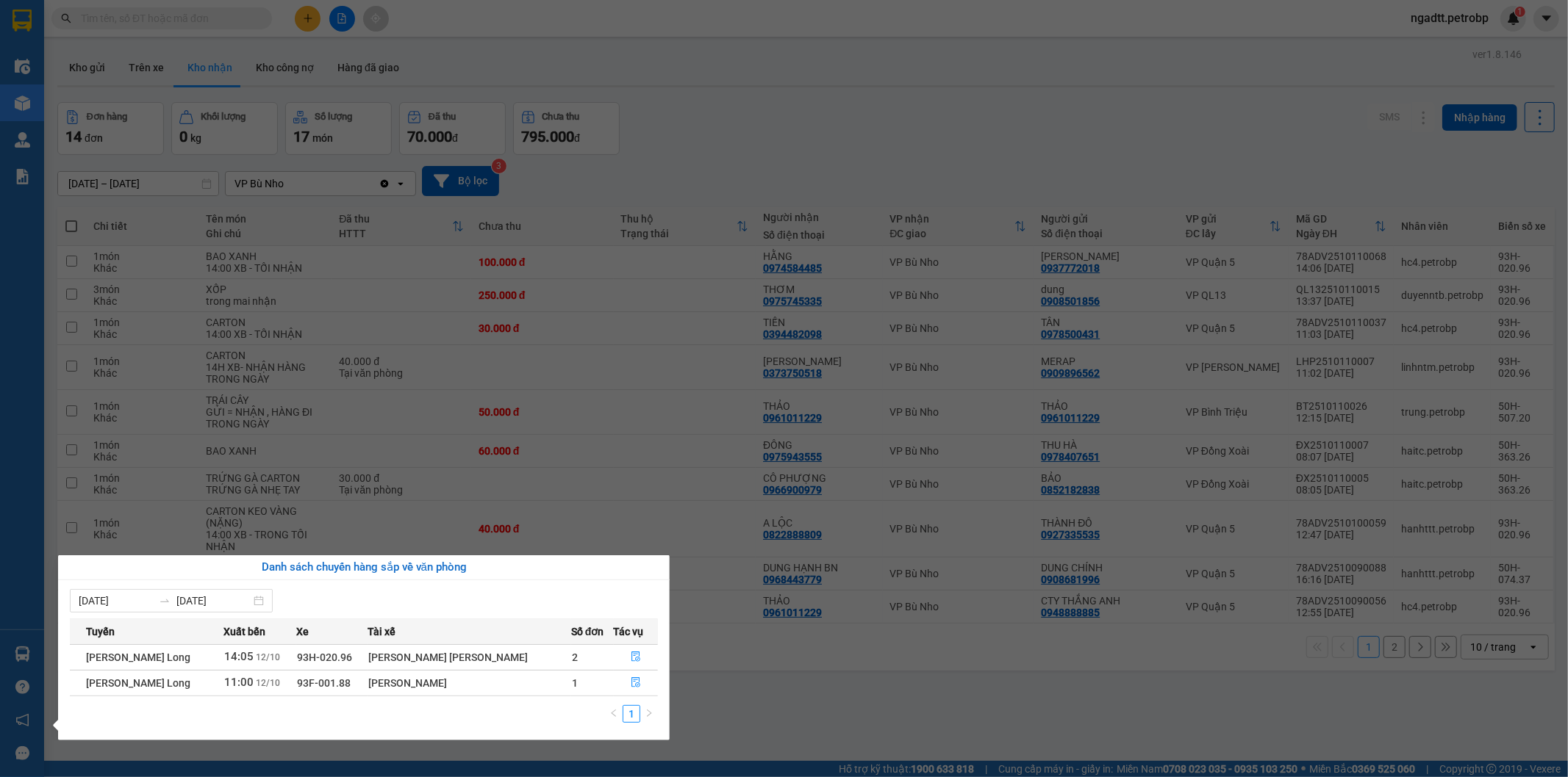
click at [725, 698] on section "Kết quả tìm kiếm ( 0 ) Bộ lọc No Data ngadtt.petrobp 1 Điều hành xe Kho hàng mớ…" at bounding box center [784, 388] width 1568 height 777
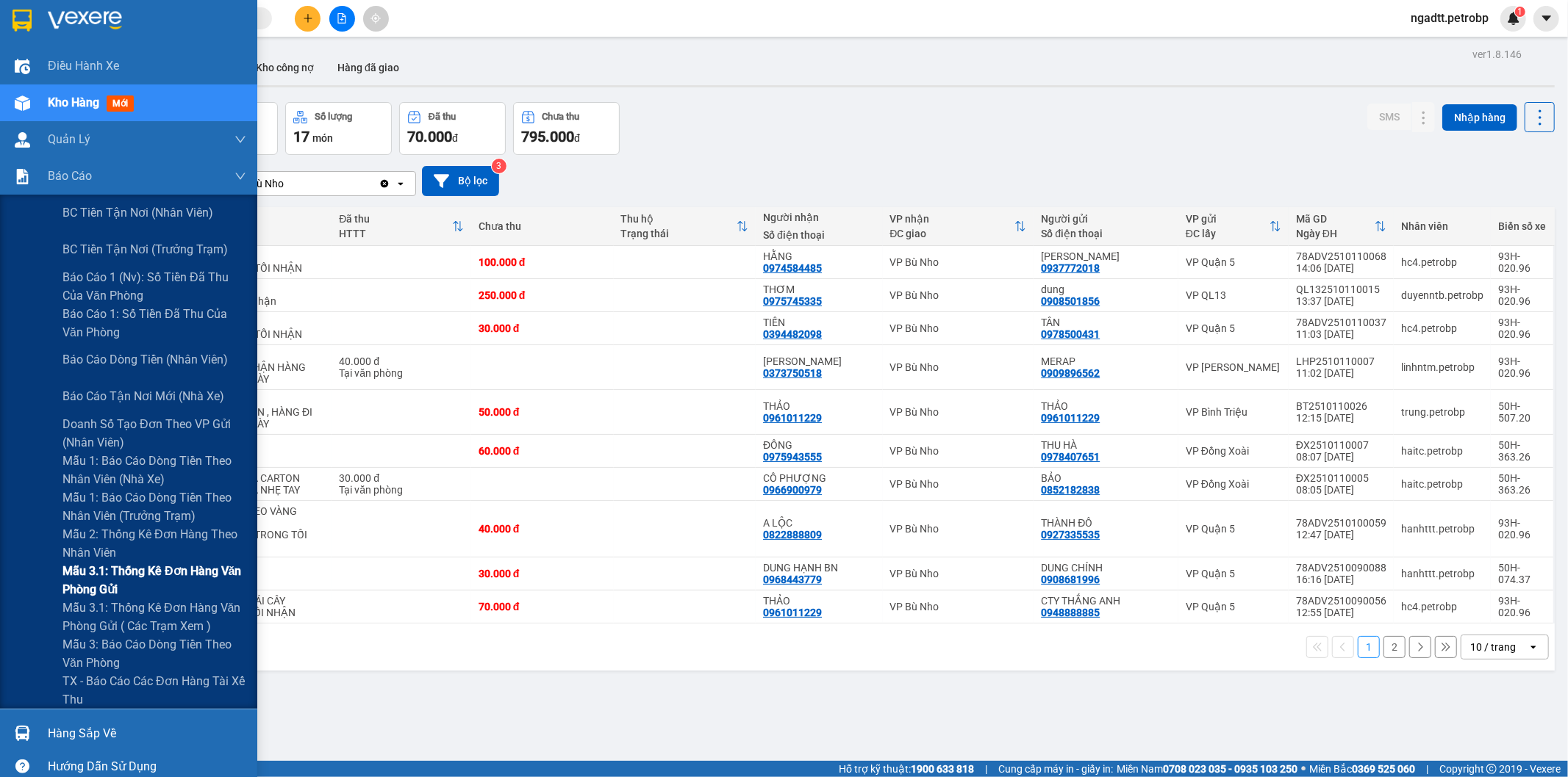
click at [119, 574] on span "Mẫu 3.1: Thống kê đơn hàng văn phòng gửi" at bounding box center [154, 580] width 184 height 37
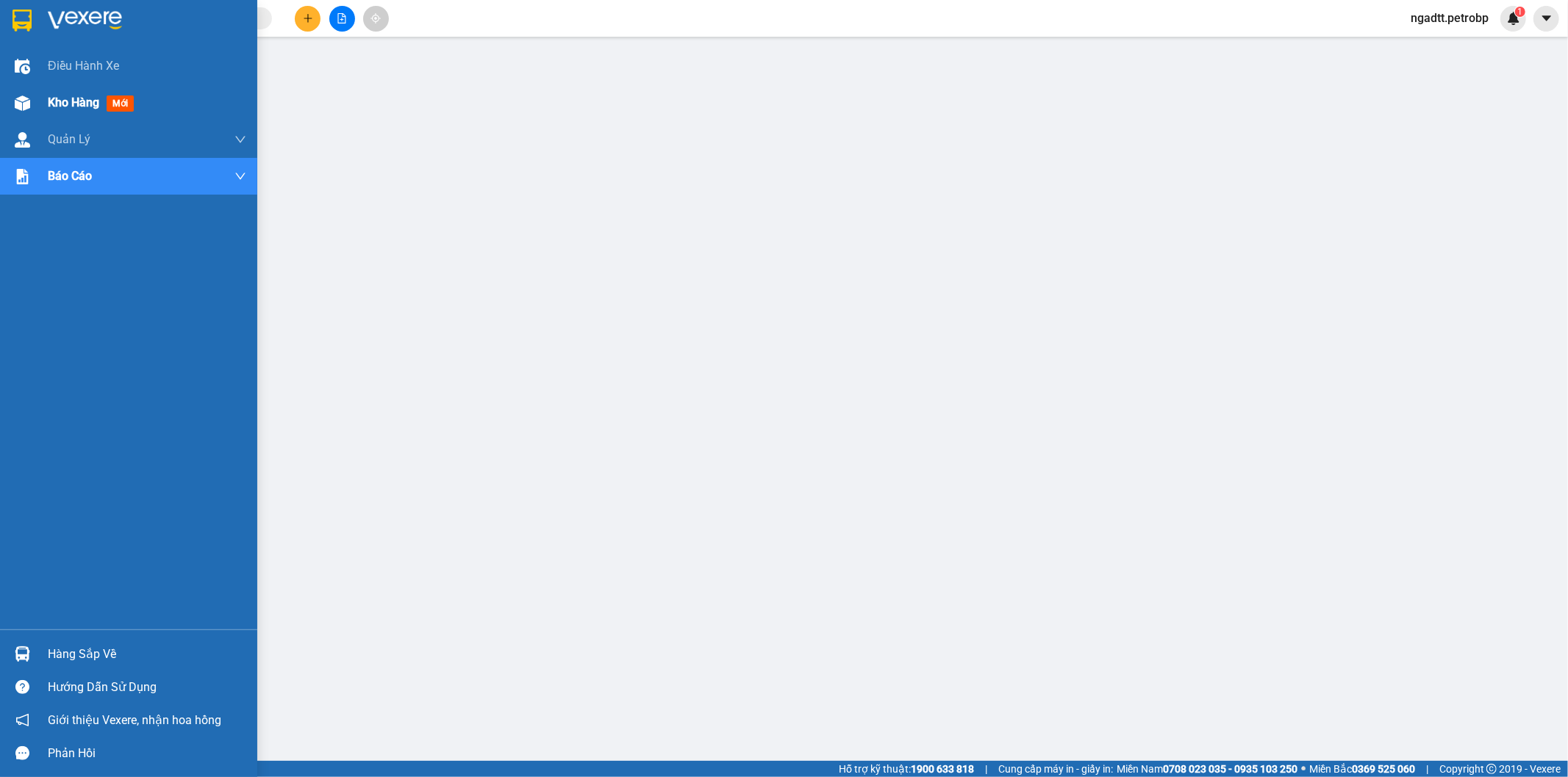
click at [56, 98] on span "Kho hàng" at bounding box center [73, 102] width 51 height 14
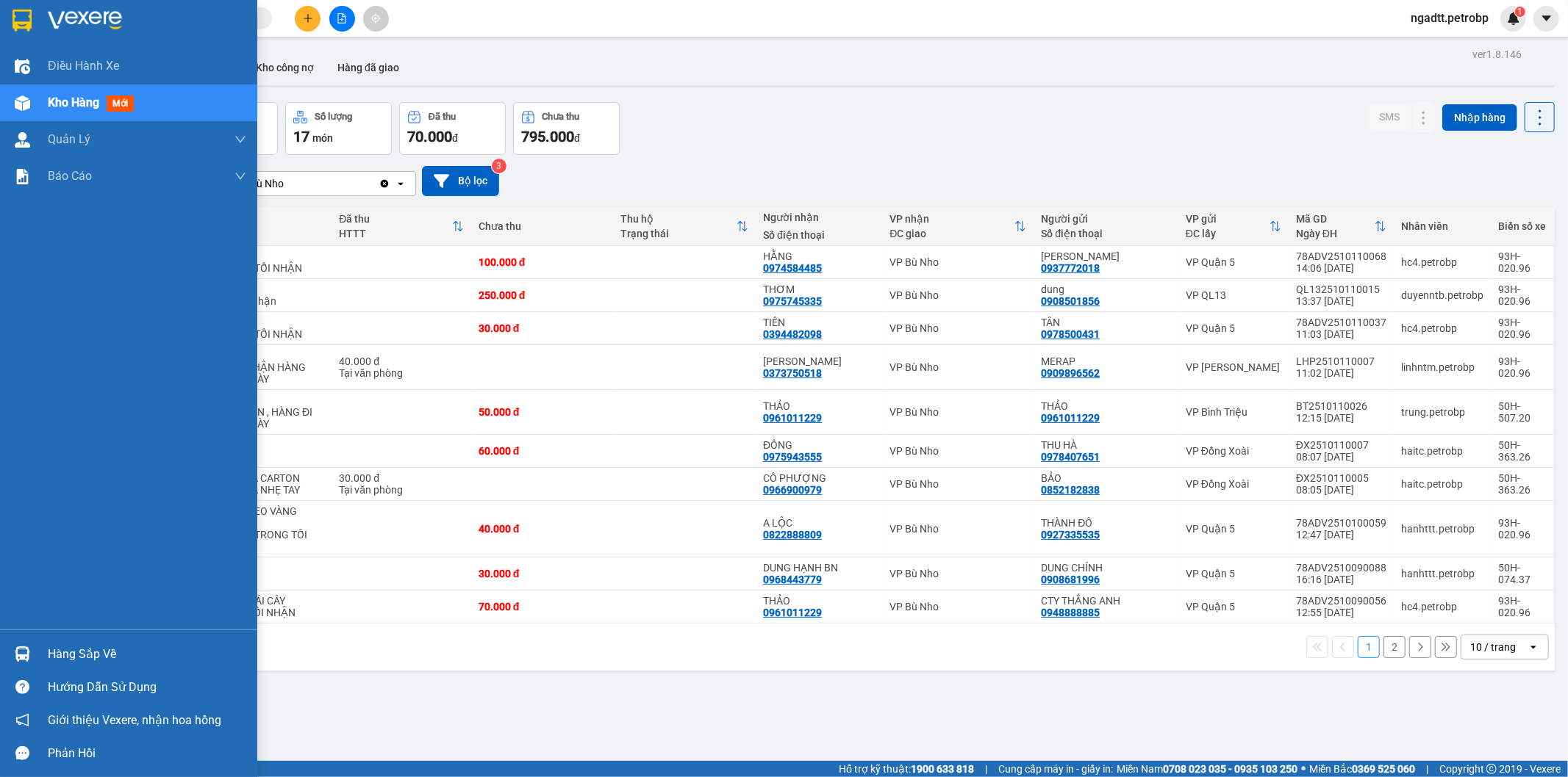
click at [106, 656] on div "Hàng sắp về" at bounding box center [147, 654] width 199 height 22
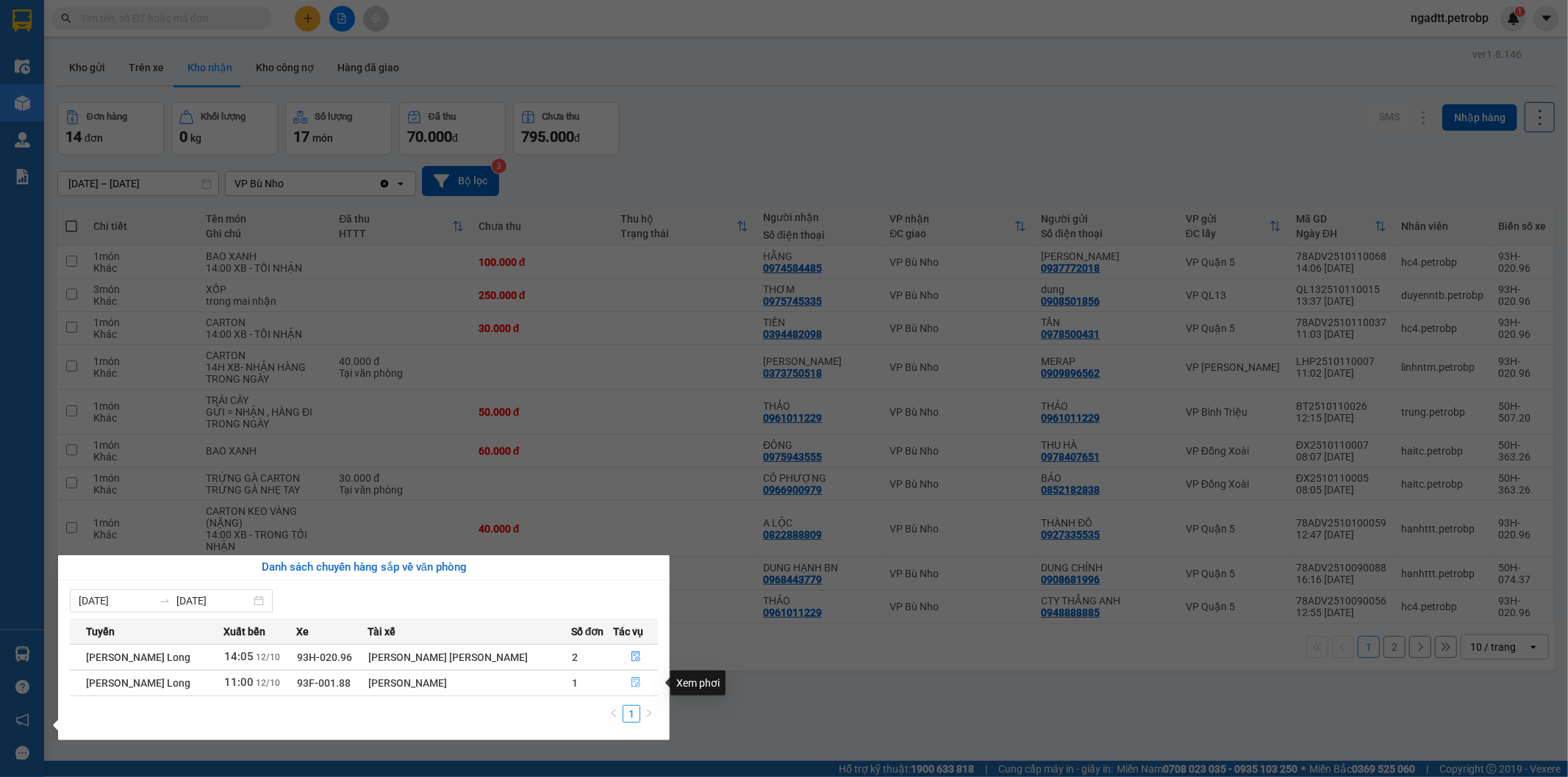
click at [634, 684] on icon "file-done" at bounding box center [636, 682] width 9 height 10
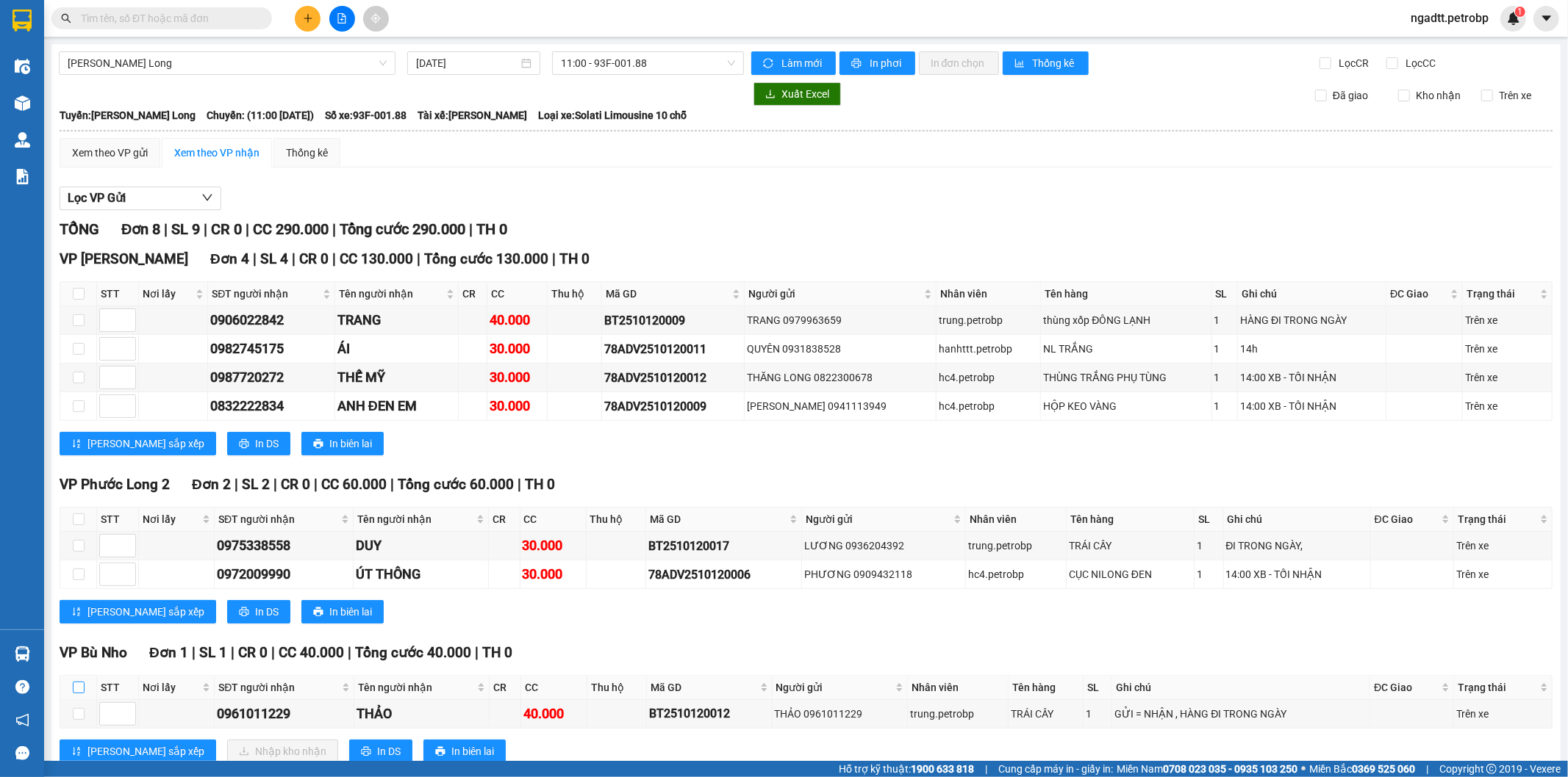
click at [77, 694] on input "checkbox" at bounding box center [78, 687] width 12 height 12
checkbox input "true"
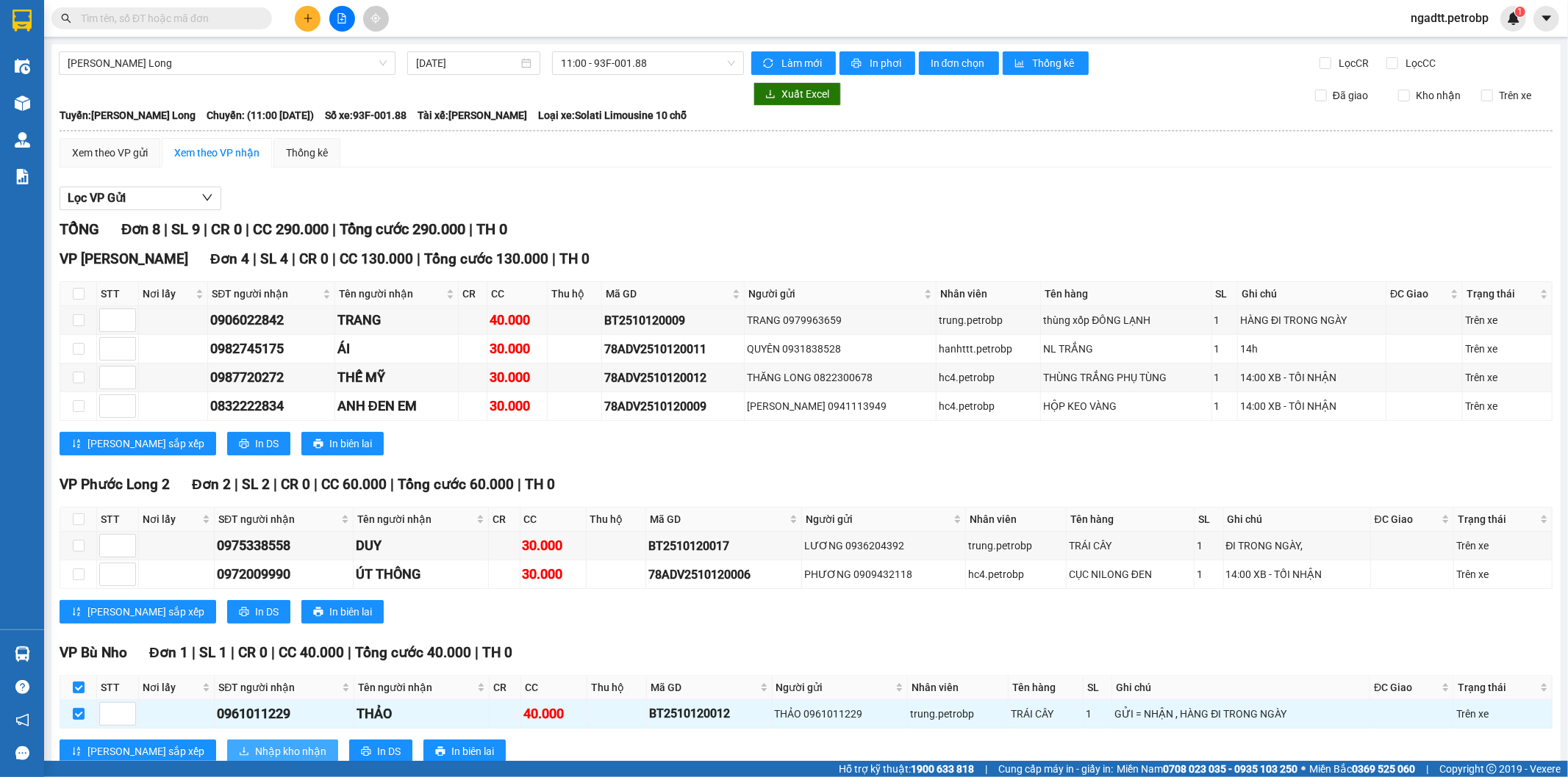
click at [255, 756] on span "Nhập kho nhận" at bounding box center [290, 751] width 71 height 16
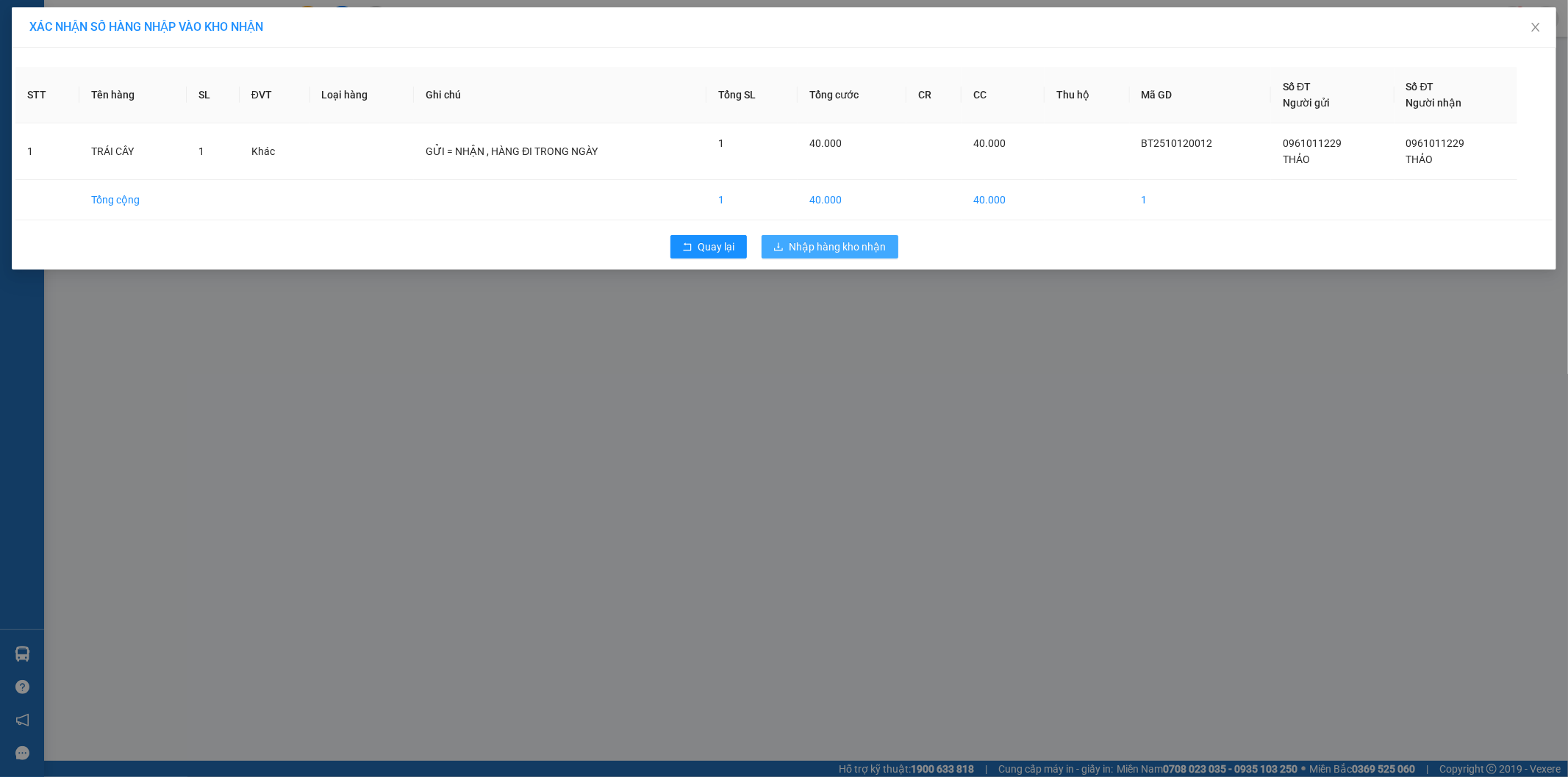
click at [842, 248] on span "Nhập hàng kho nhận" at bounding box center [838, 247] width 97 height 16
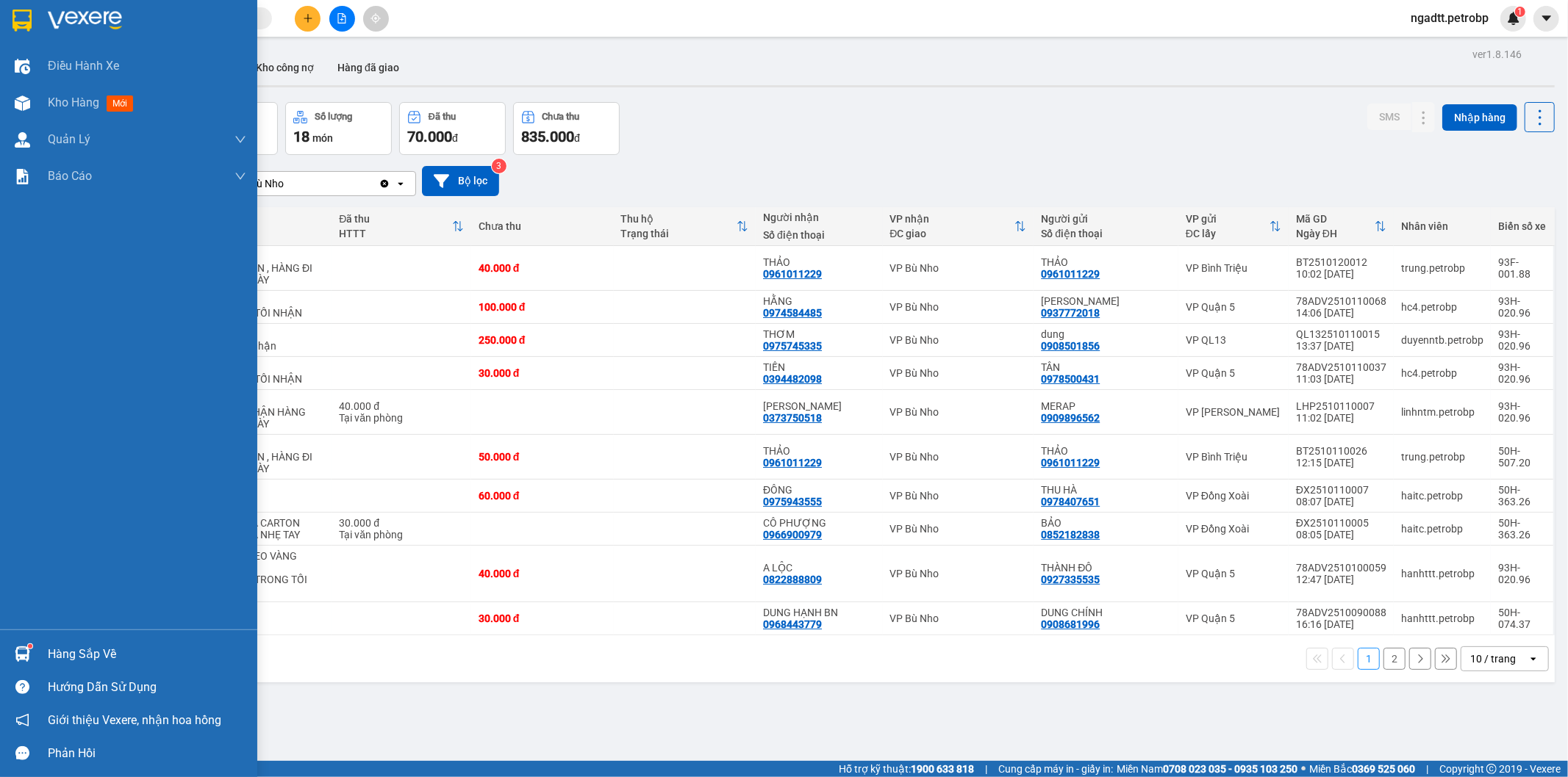
click at [57, 656] on div "Hàng sắp về" at bounding box center [147, 654] width 199 height 22
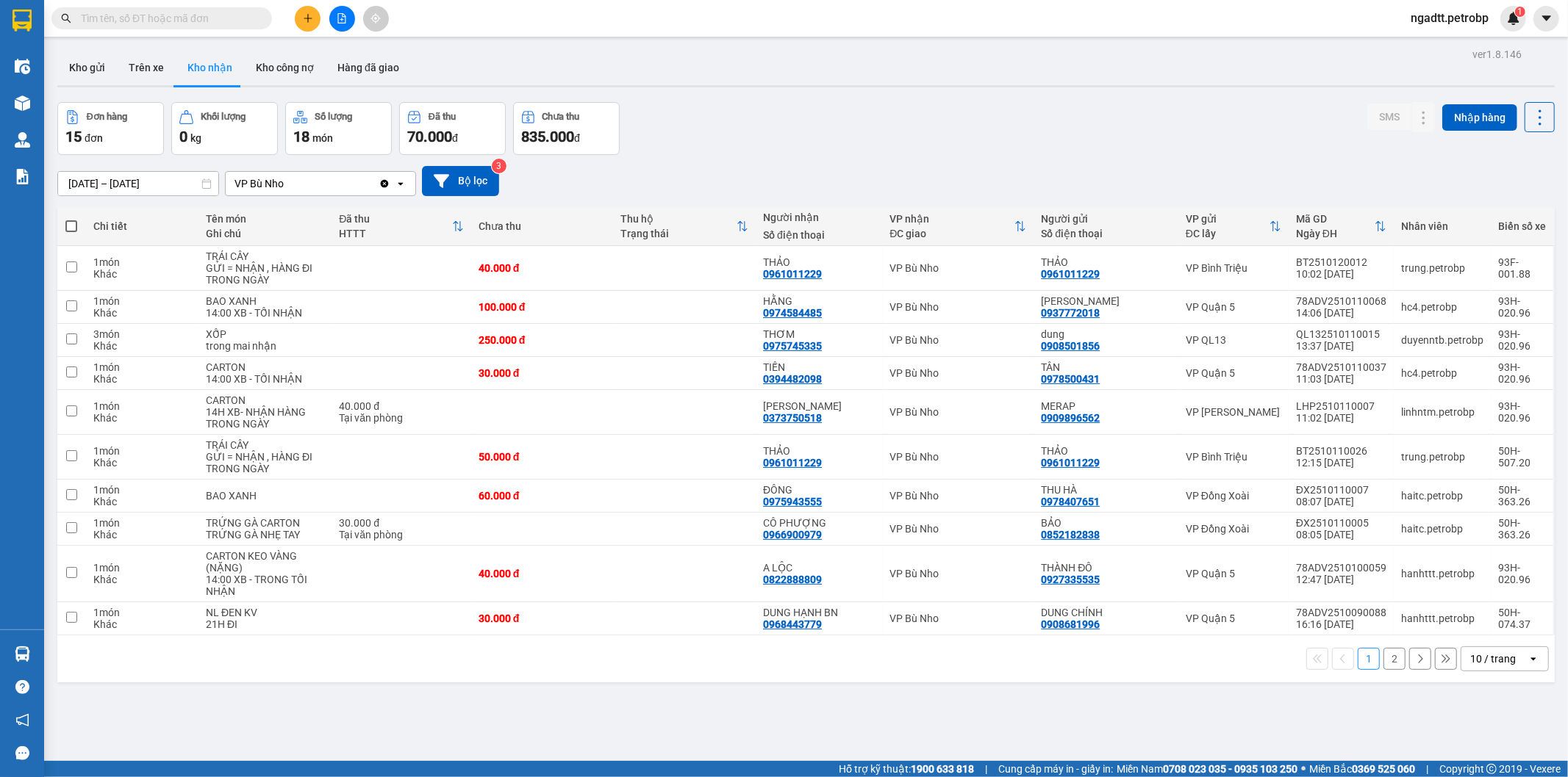
click at [779, 703] on section "Kết quả tìm kiếm ( 0 ) Bộ lọc No Data ngadtt.petrobp 1 Điều hành xe Kho hàng mớ…" at bounding box center [784, 388] width 1568 height 777
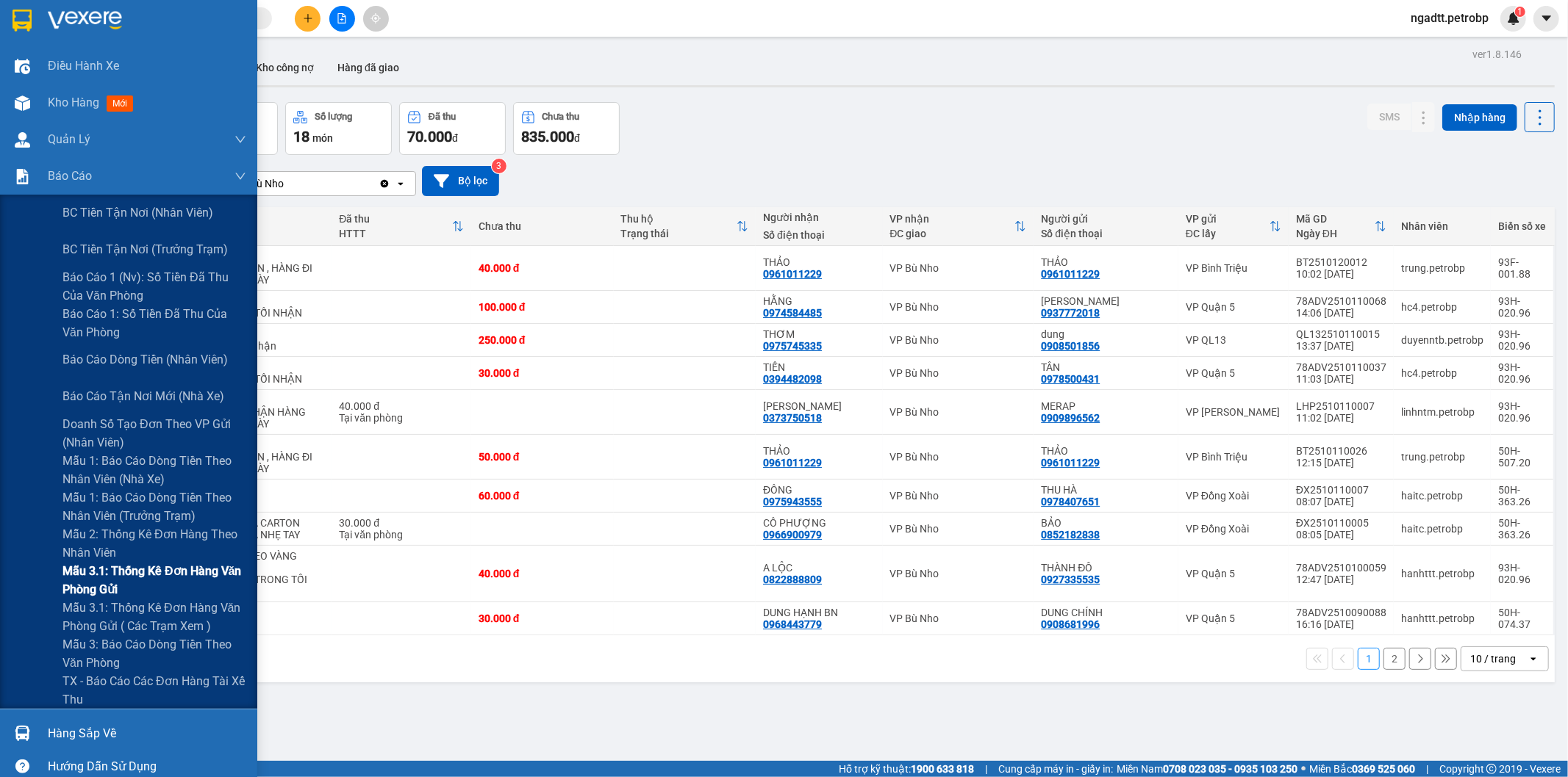
click at [115, 566] on span "Mẫu 3.1: Thống kê đơn hàng văn phòng gửi" at bounding box center [154, 580] width 184 height 37
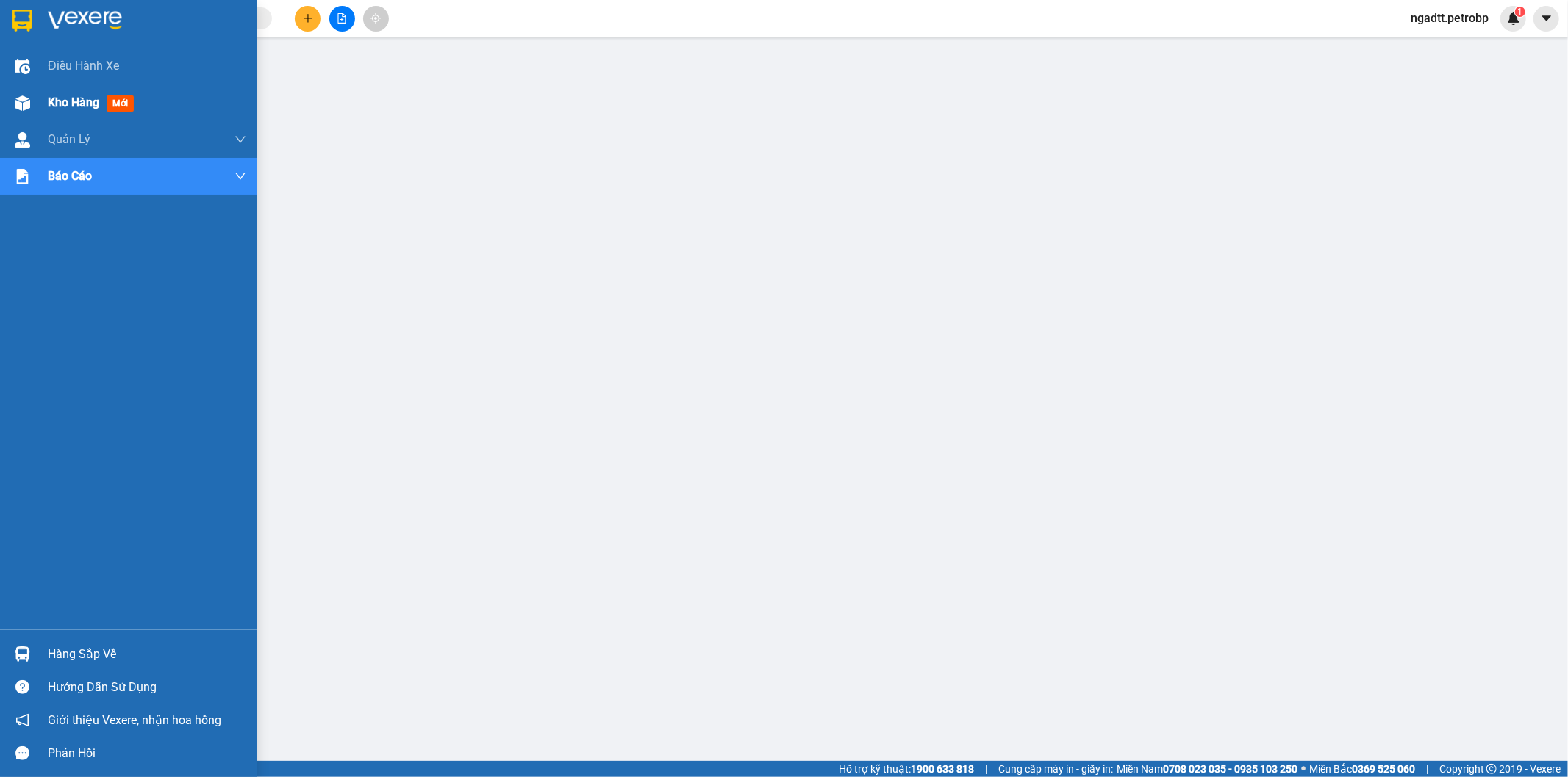
click at [70, 100] on span "Kho hàng" at bounding box center [73, 102] width 51 height 14
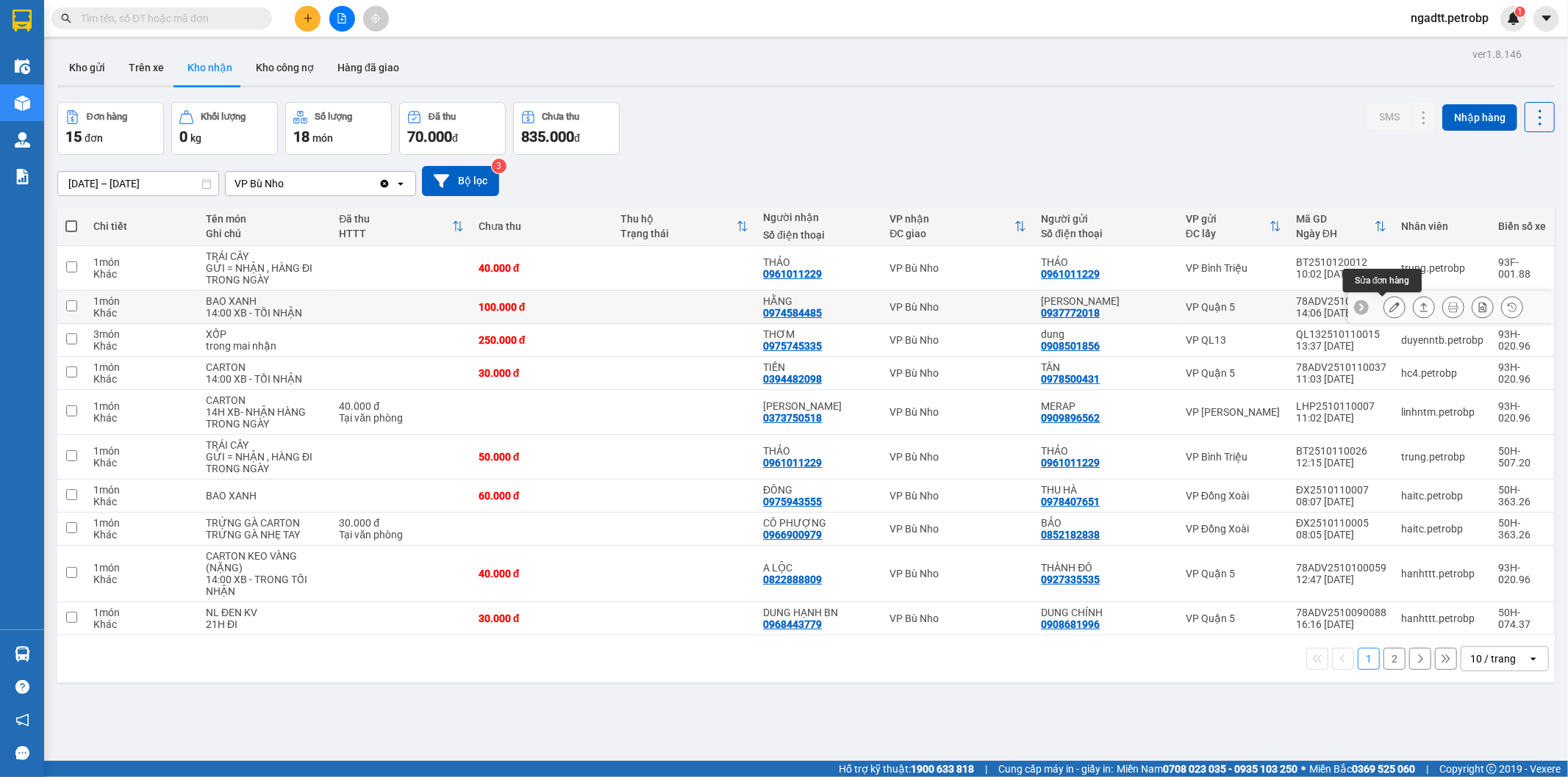
click at [1389, 302] on icon at bounding box center [1394, 307] width 10 height 10
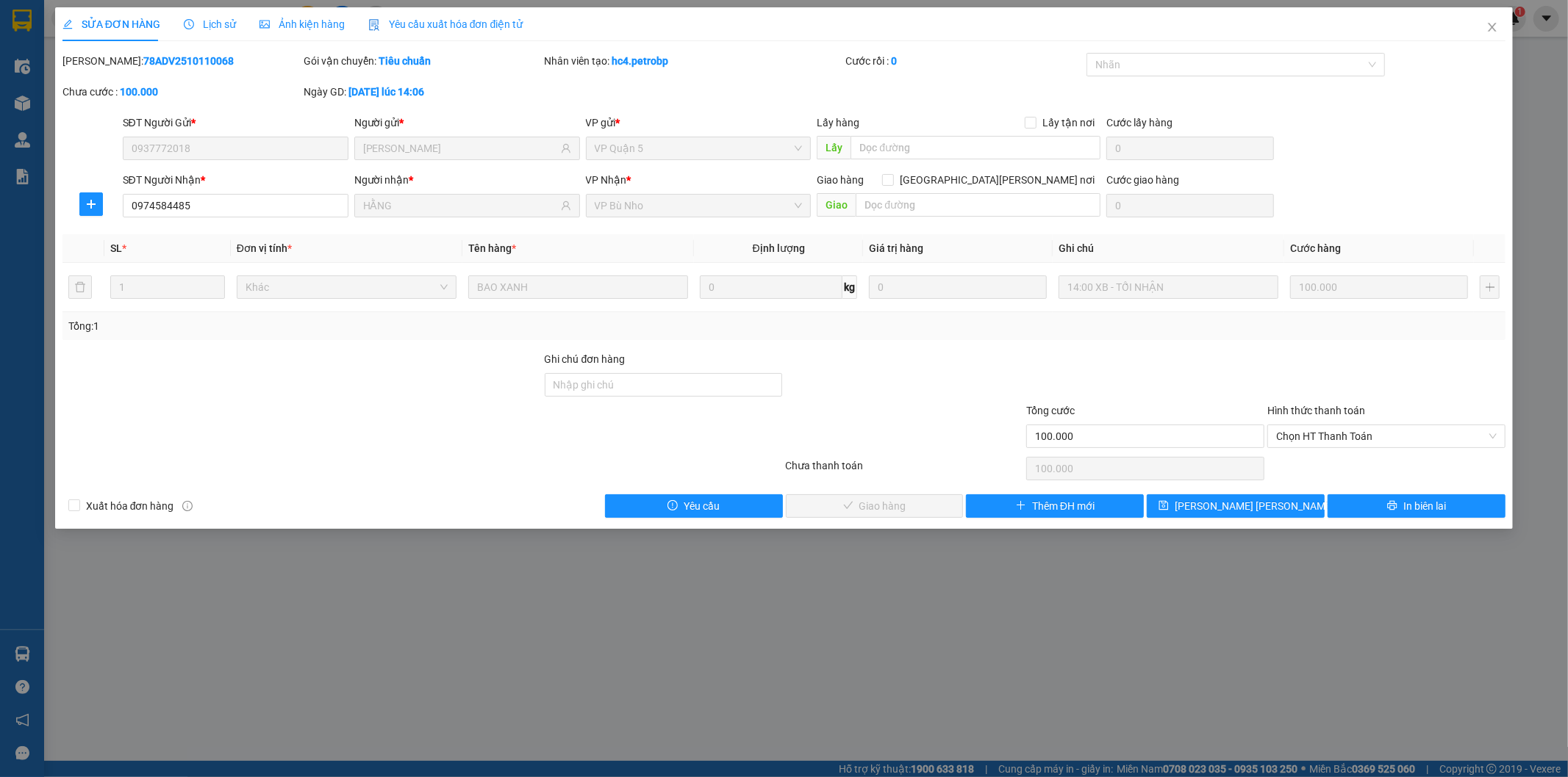
type input "0937772018"
type input "MỸ TUYỀN"
type input "0974584485"
type input "HẰNG"
type input "100.000"
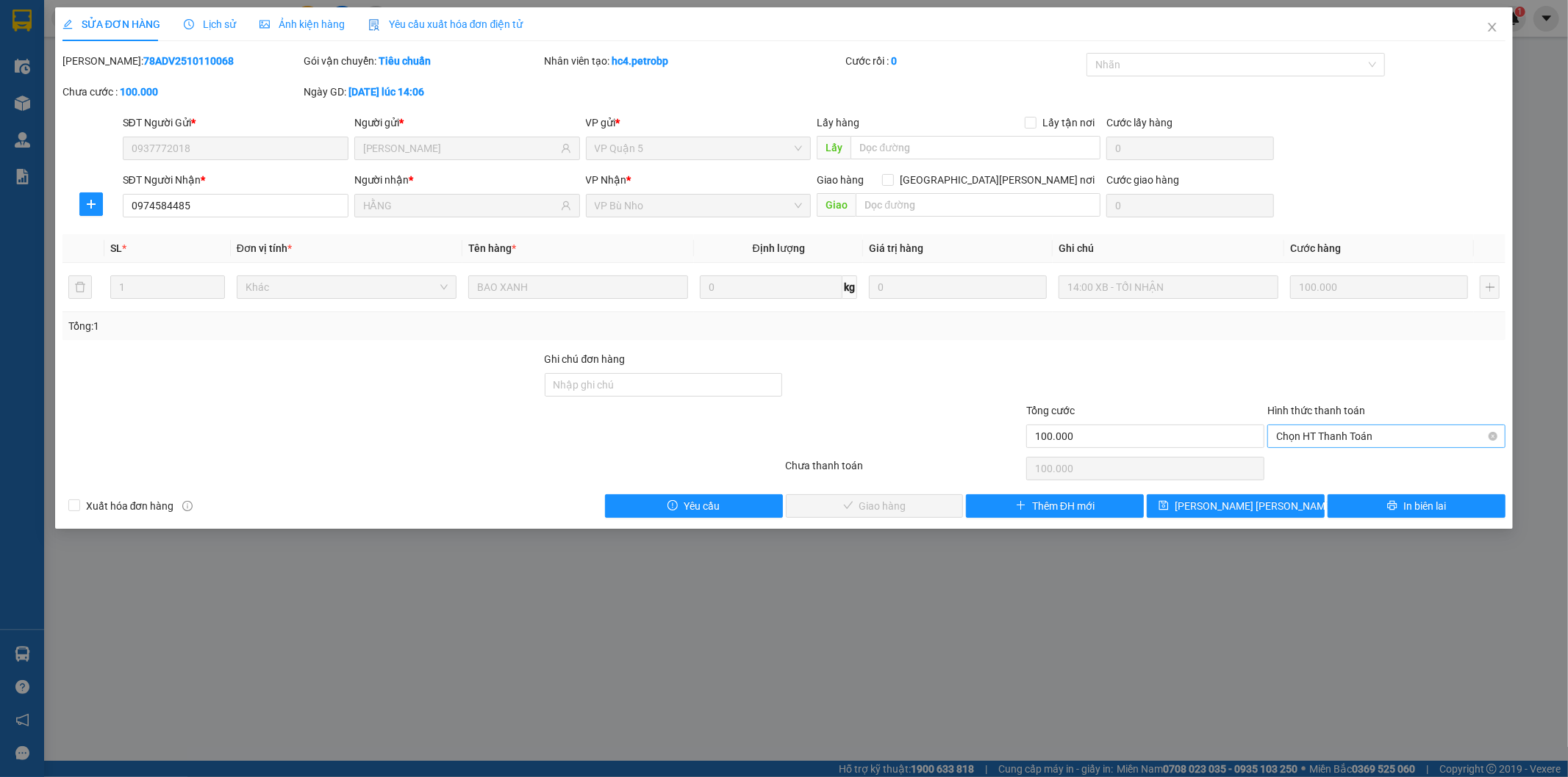
click at [1325, 437] on span "Chọn HT Thanh Toán" at bounding box center [1386, 436] width 220 height 22
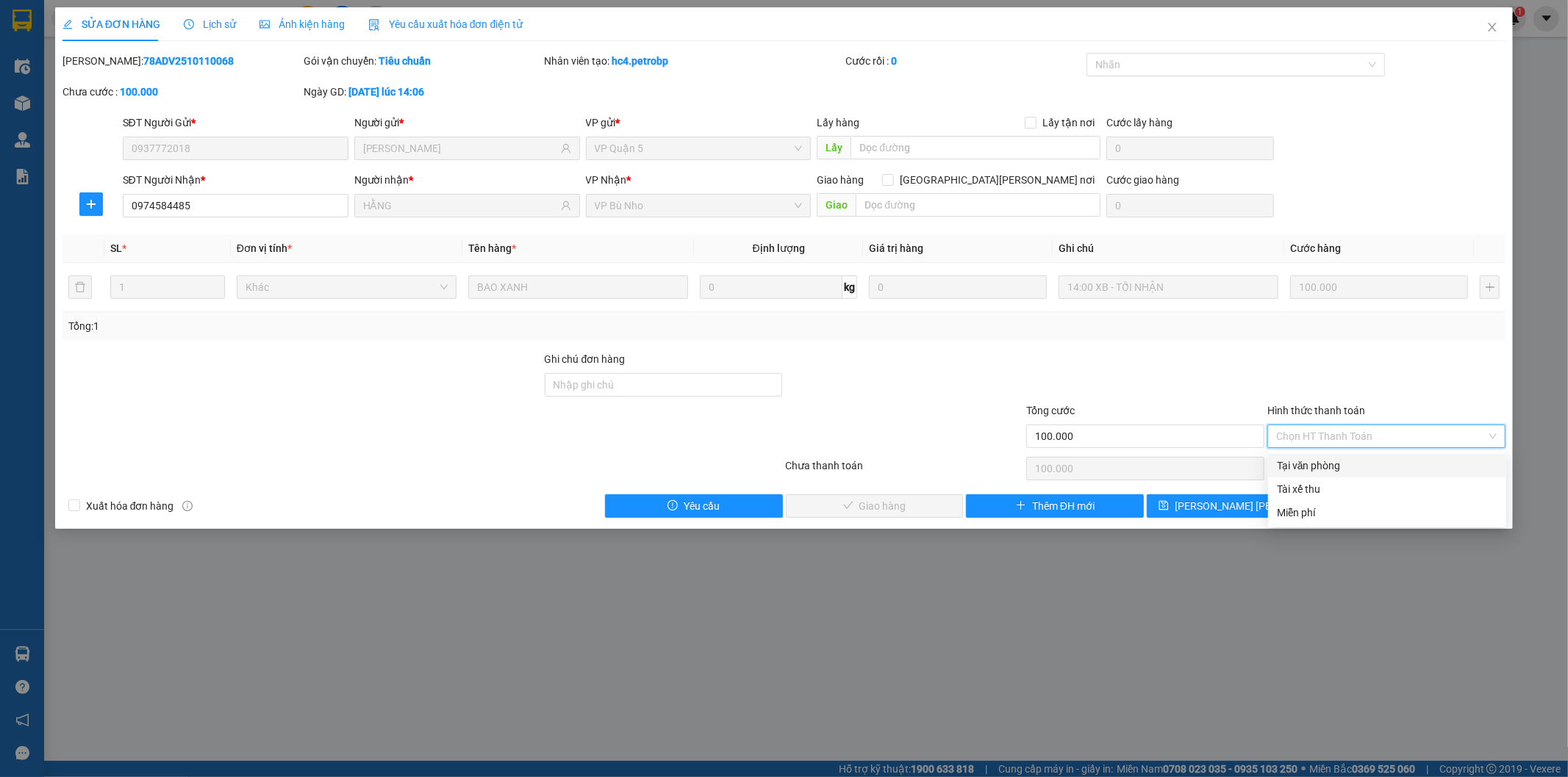
click at [1310, 469] on div "Tại văn phòng" at bounding box center [1387, 466] width 220 height 16
type input "0"
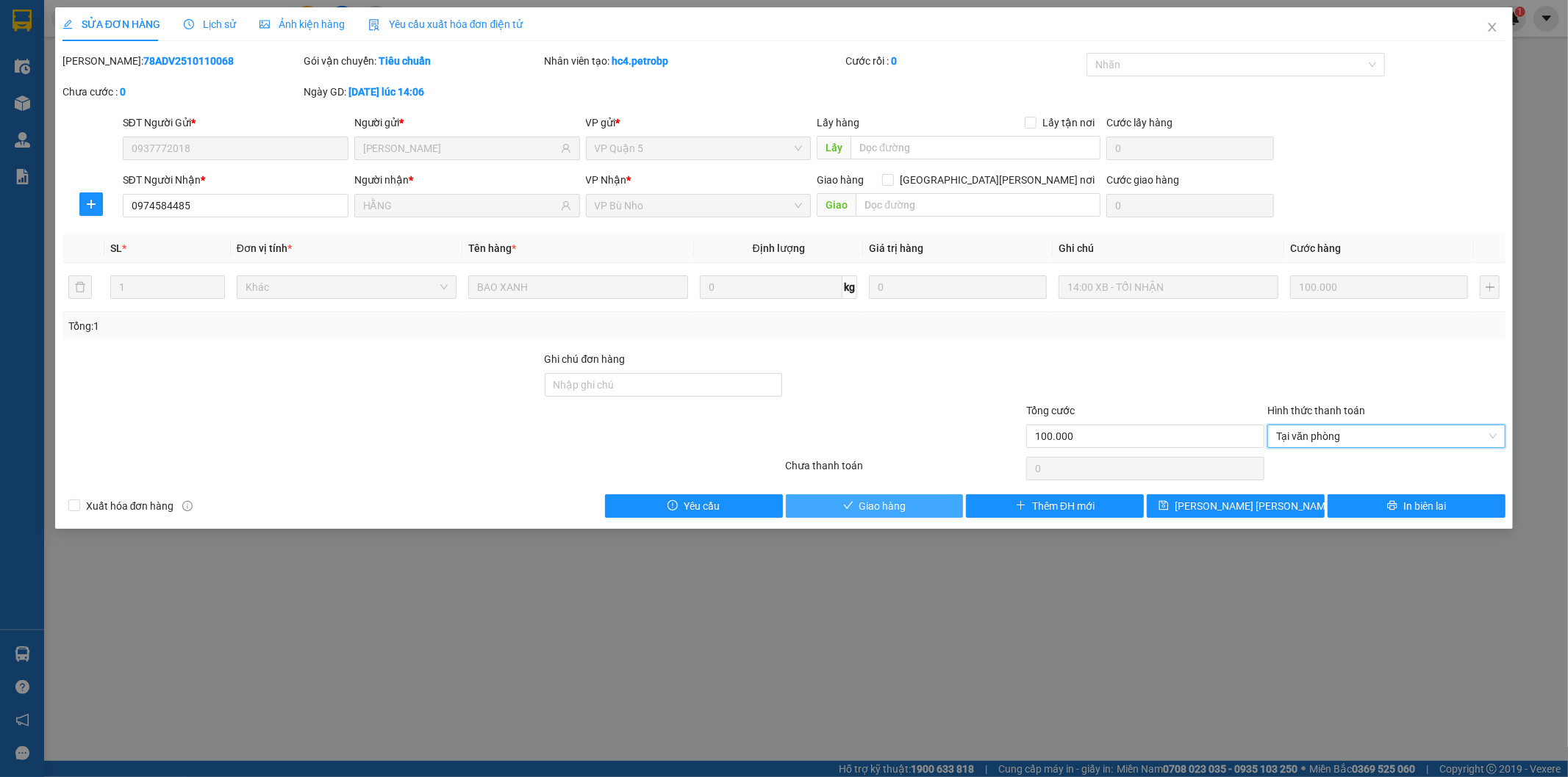
click at [904, 505] on span "Giao hàng" at bounding box center [882, 507] width 47 height 16
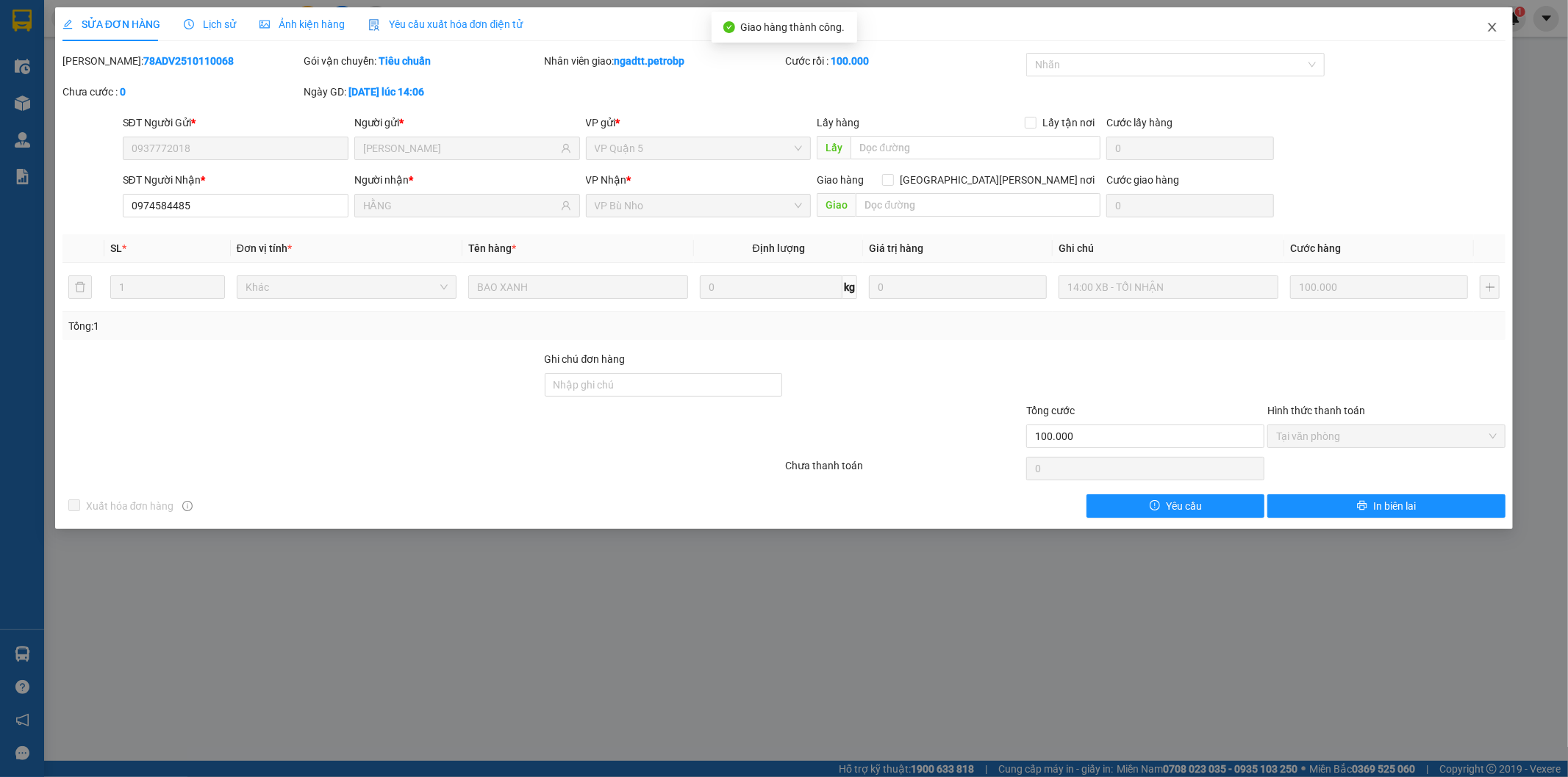
click at [1489, 26] on icon "close" at bounding box center [1492, 27] width 12 height 12
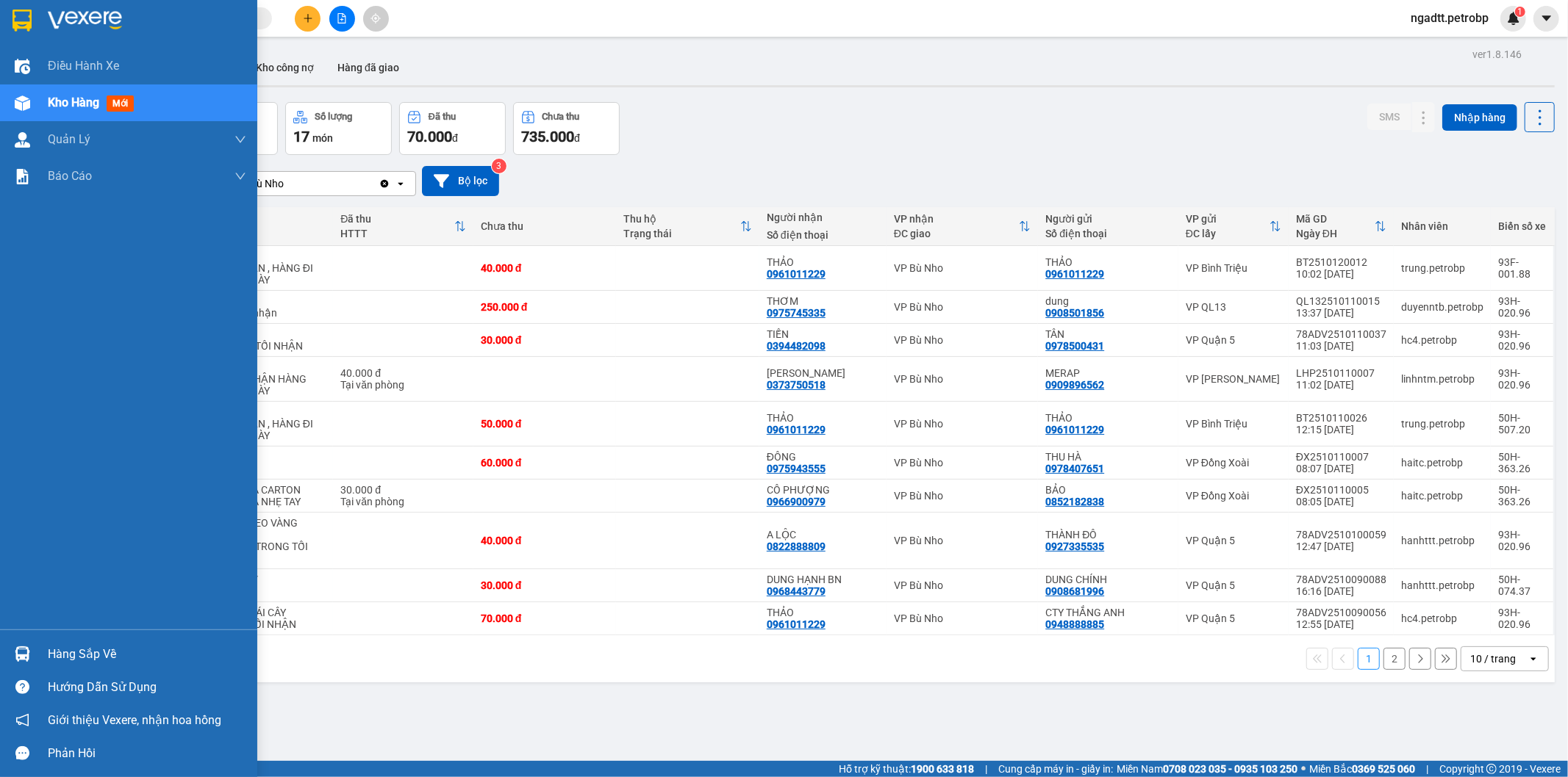
click at [84, 641] on div "Hàng sắp về" at bounding box center [129, 654] width 257 height 33
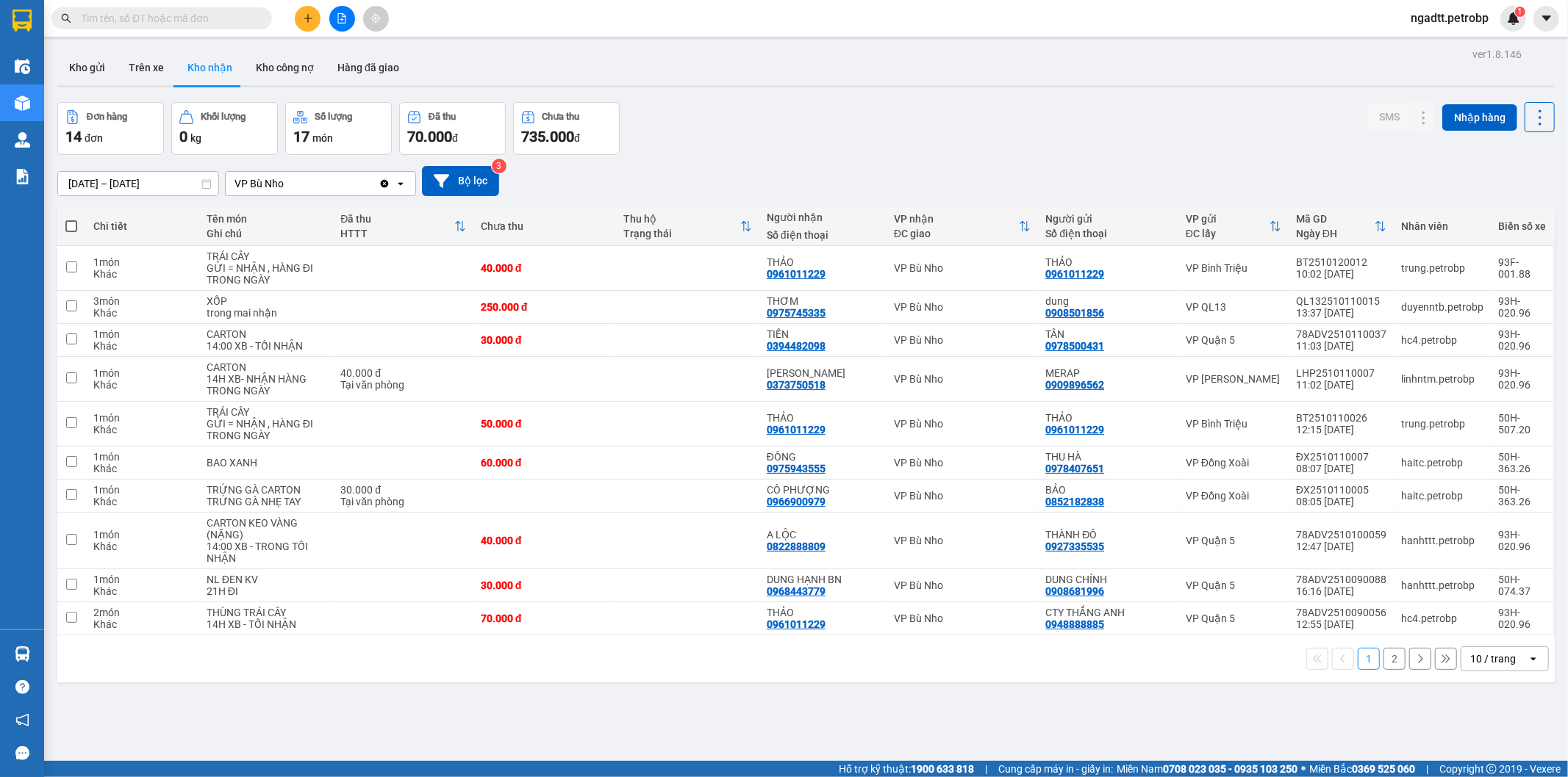
click at [812, 686] on section "Kết quả tìm kiếm ( 0 ) Bộ lọc No Data ngadtt.petrobp 1 Điều hành xe Kho hàng mớ…" at bounding box center [784, 388] width 1568 height 777
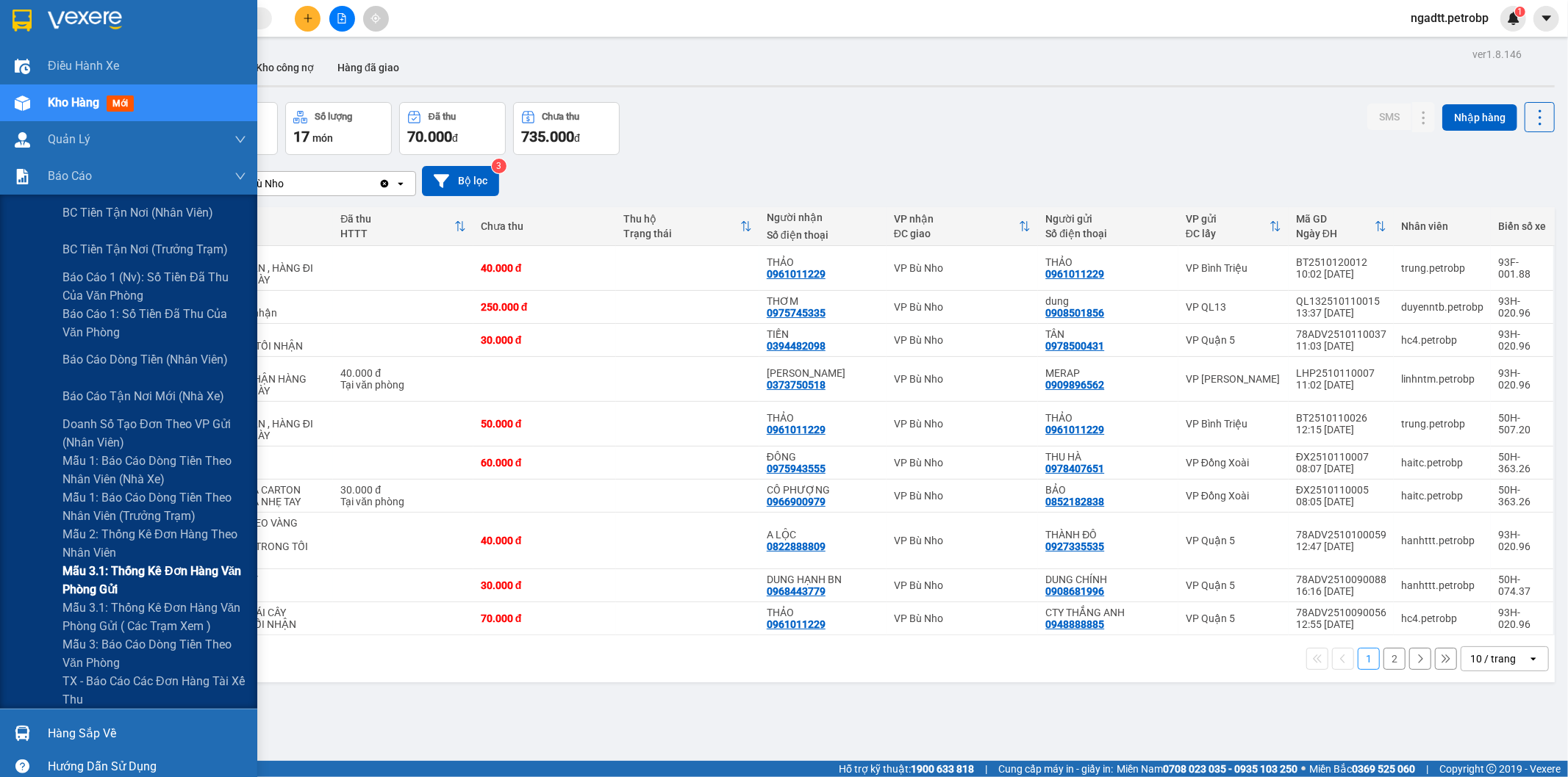
click at [152, 579] on span "Mẫu 3.1: Thống kê đơn hàng văn phòng gửi" at bounding box center [154, 580] width 184 height 37
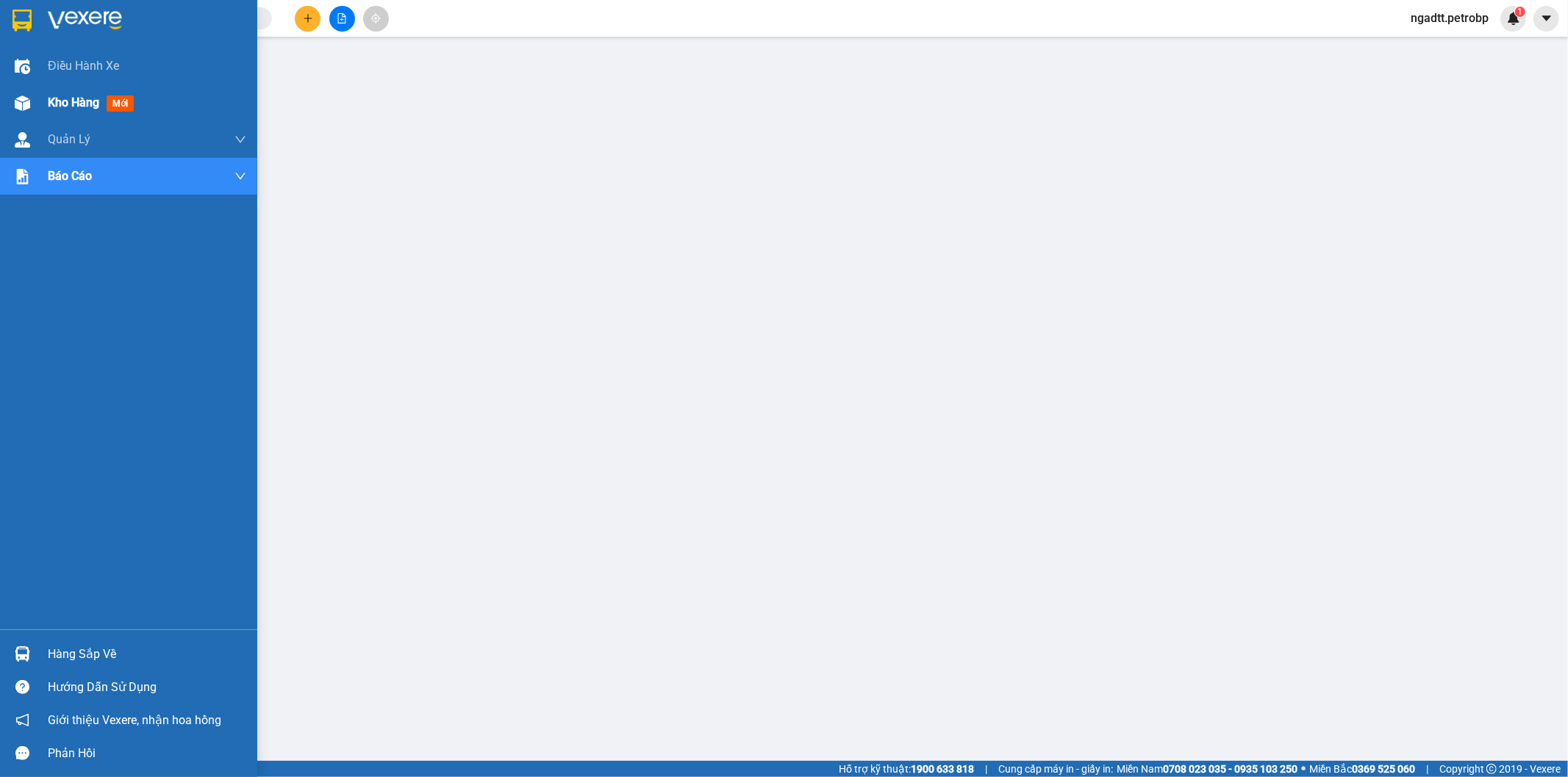
click at [70, 101] on span "Kho hàng" at bounding box center [73, 102] width 51 height 14
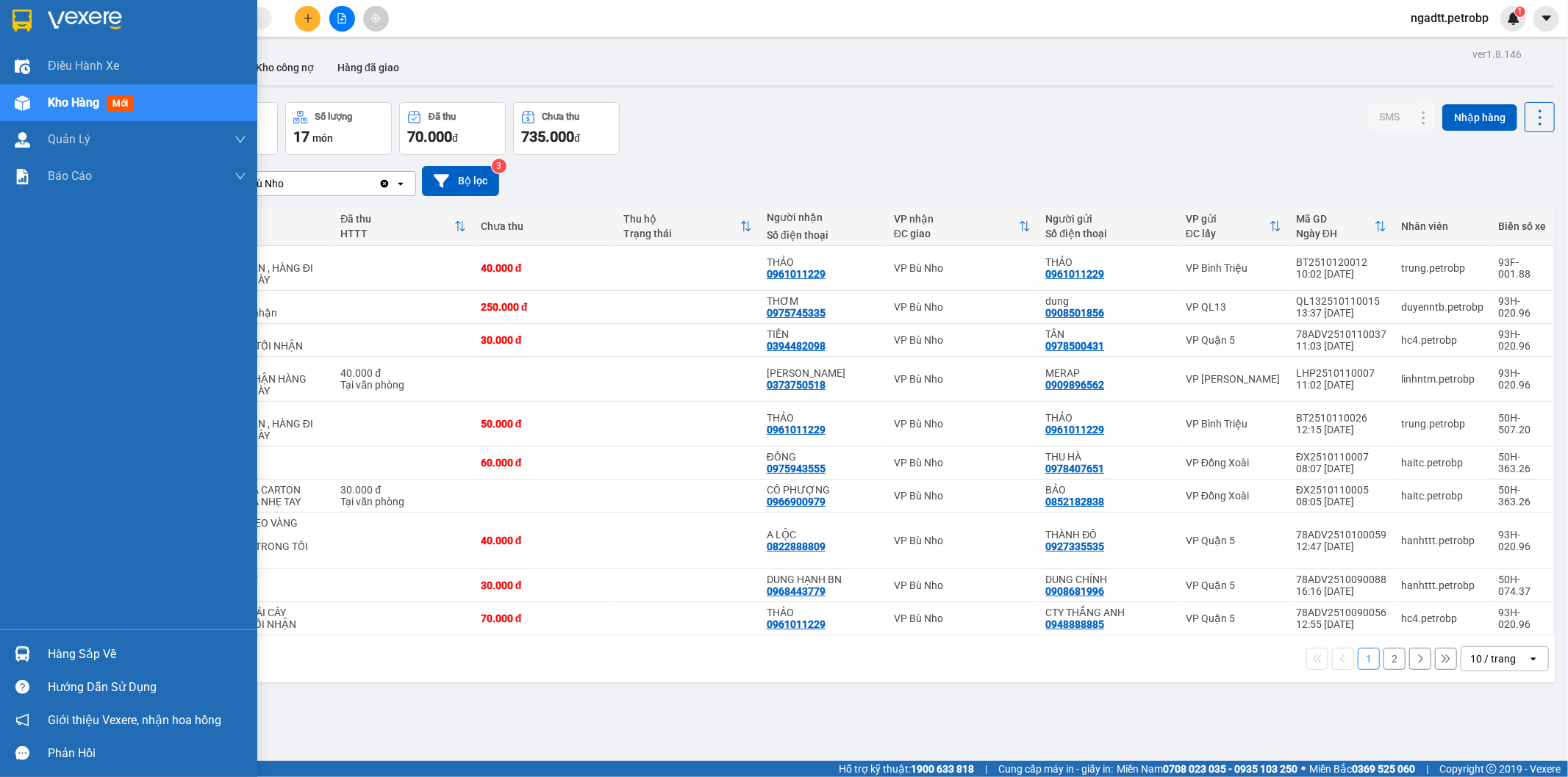
click at [96, 647] on div "Hàng sắp về" at bounding box center [147, 654] width 199 height 22
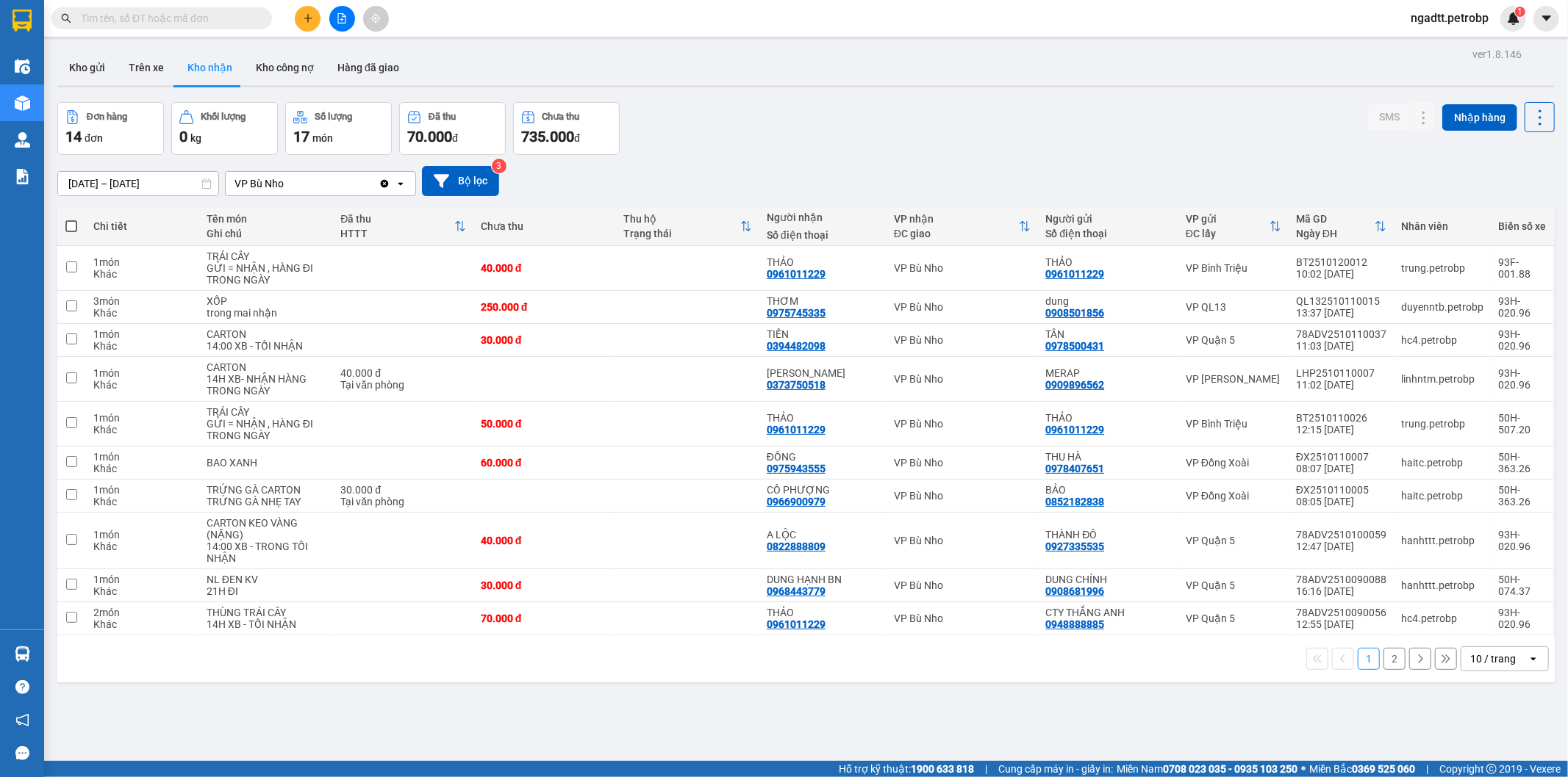
click at [831, 694] on section "Kết quả tìm kiếm ( 0 ) Bộ lọc No Data ngadtt.petrobp 1 Điều hành xe Kho hàng mớ…" at bounding box center [784, 388] width 1568 height 777
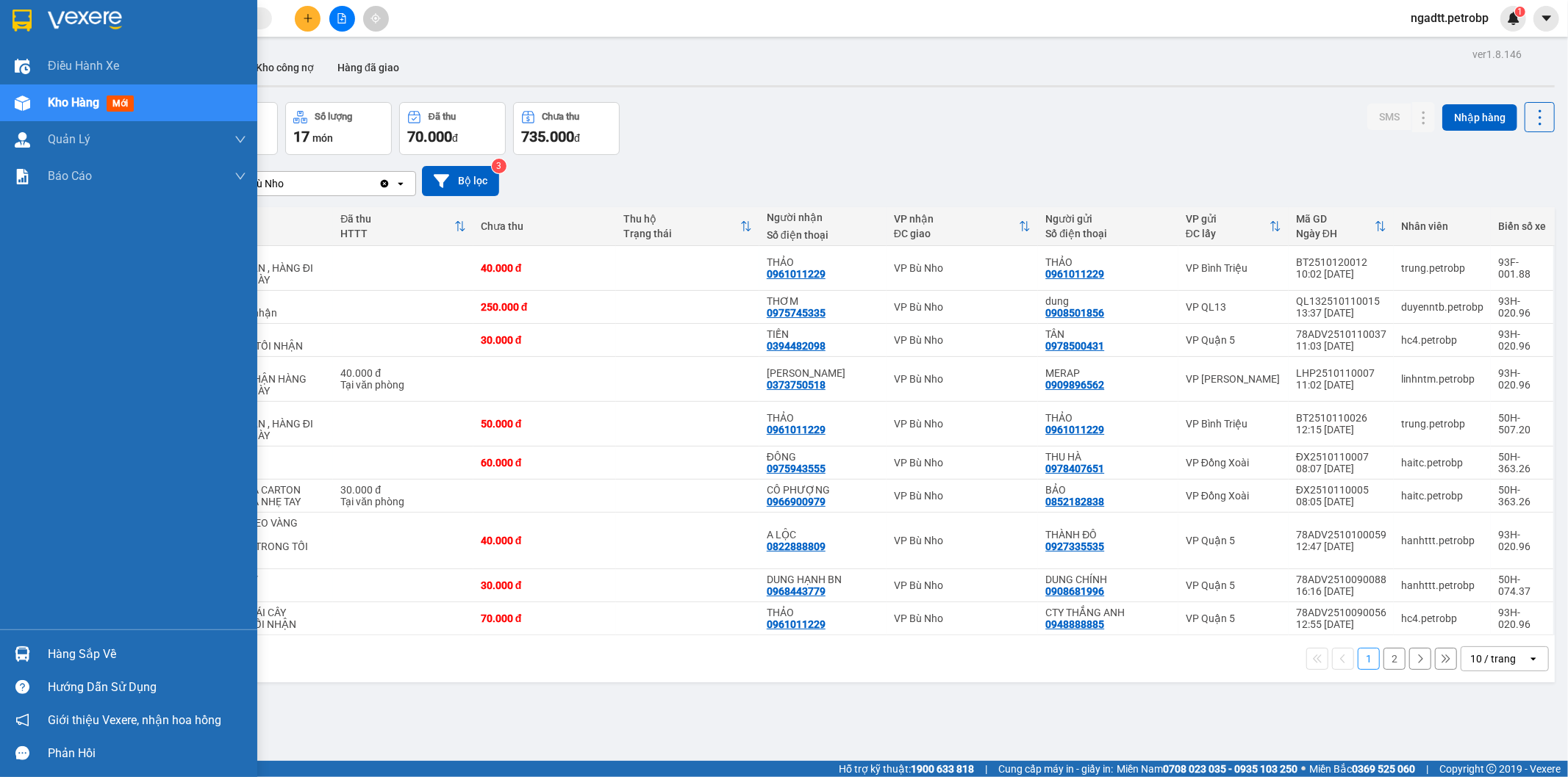
click at [68, 652] on div "Hàng sắp về" at bounding box center [147, 654] width 199 height 22
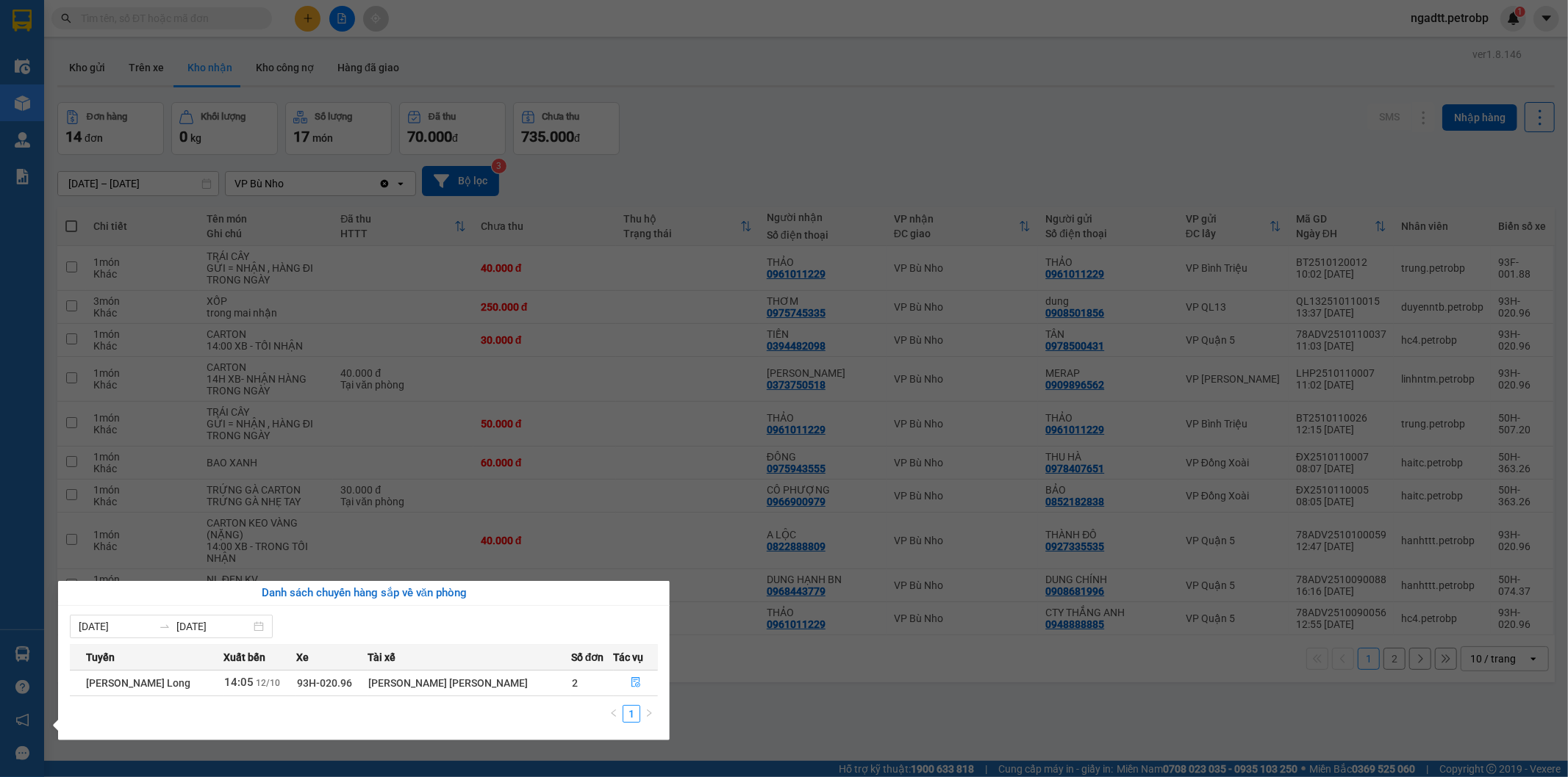
click at [878, 677] on section "Kết quả tìm kiếm ( 0 ) Bộ lọc No Data ngadtt.petrobp 1 Điều hành xe Kho hàng mớ…" at bounding box center [784, 388] width 1568 height 777
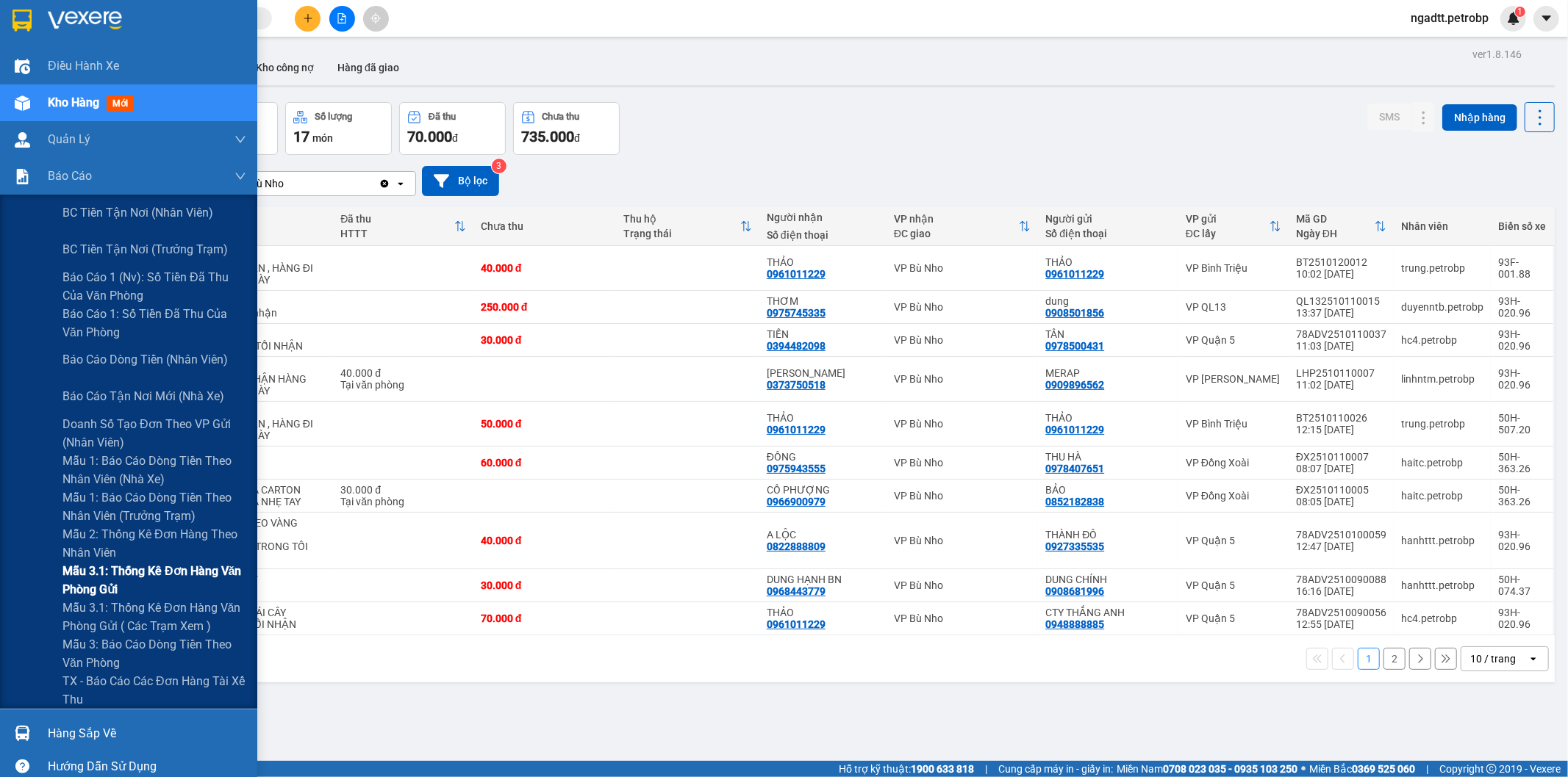
click at [100, 570] on span "Mẫu 3.1: Thống kê đơn hàng văn phòng gửi" at bounding box center [154, 580] width 184 height 37
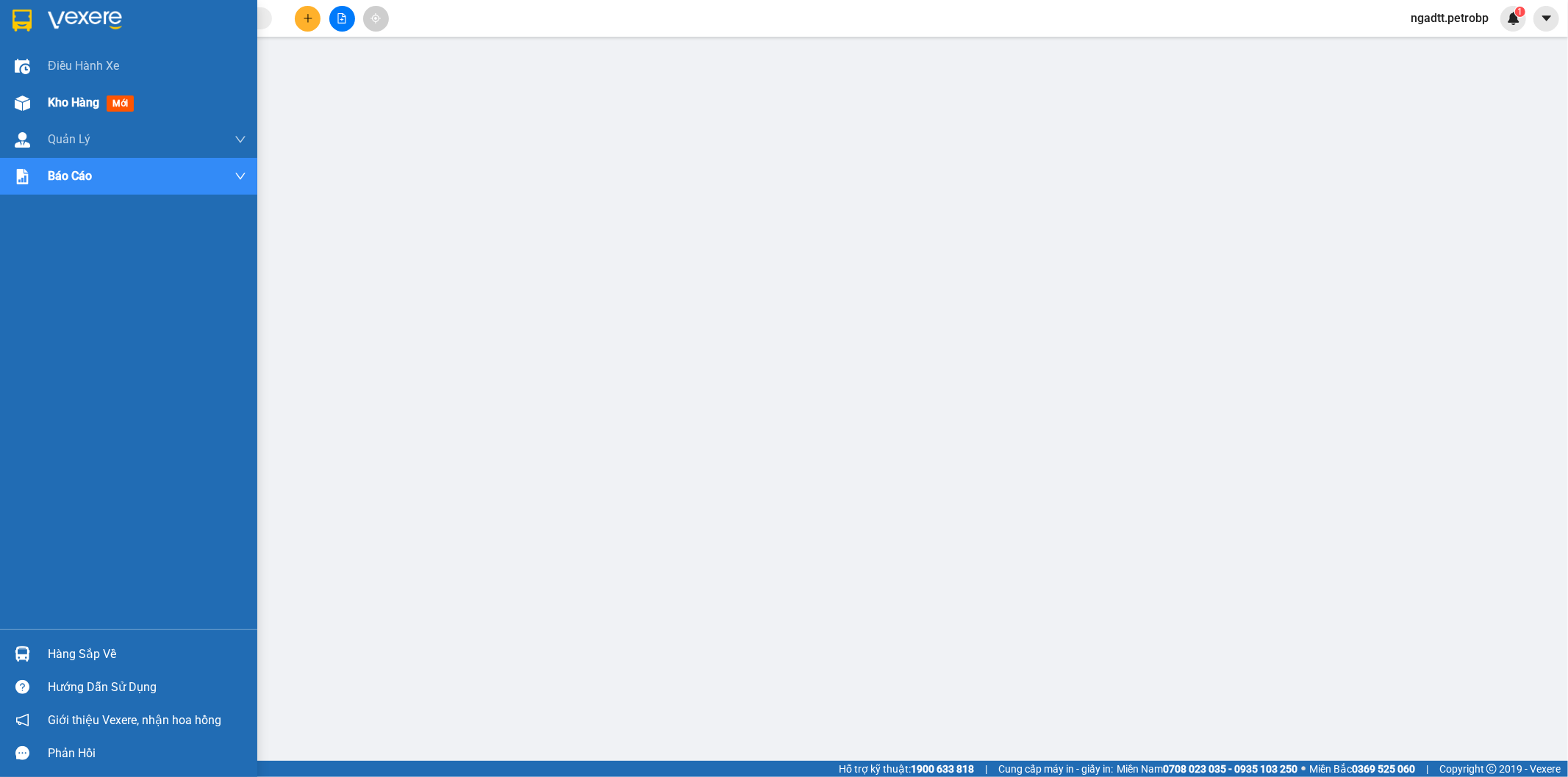
click at [58, 98] on span "Kho hàng" at bounding box center [73, 102] width 51 height 14
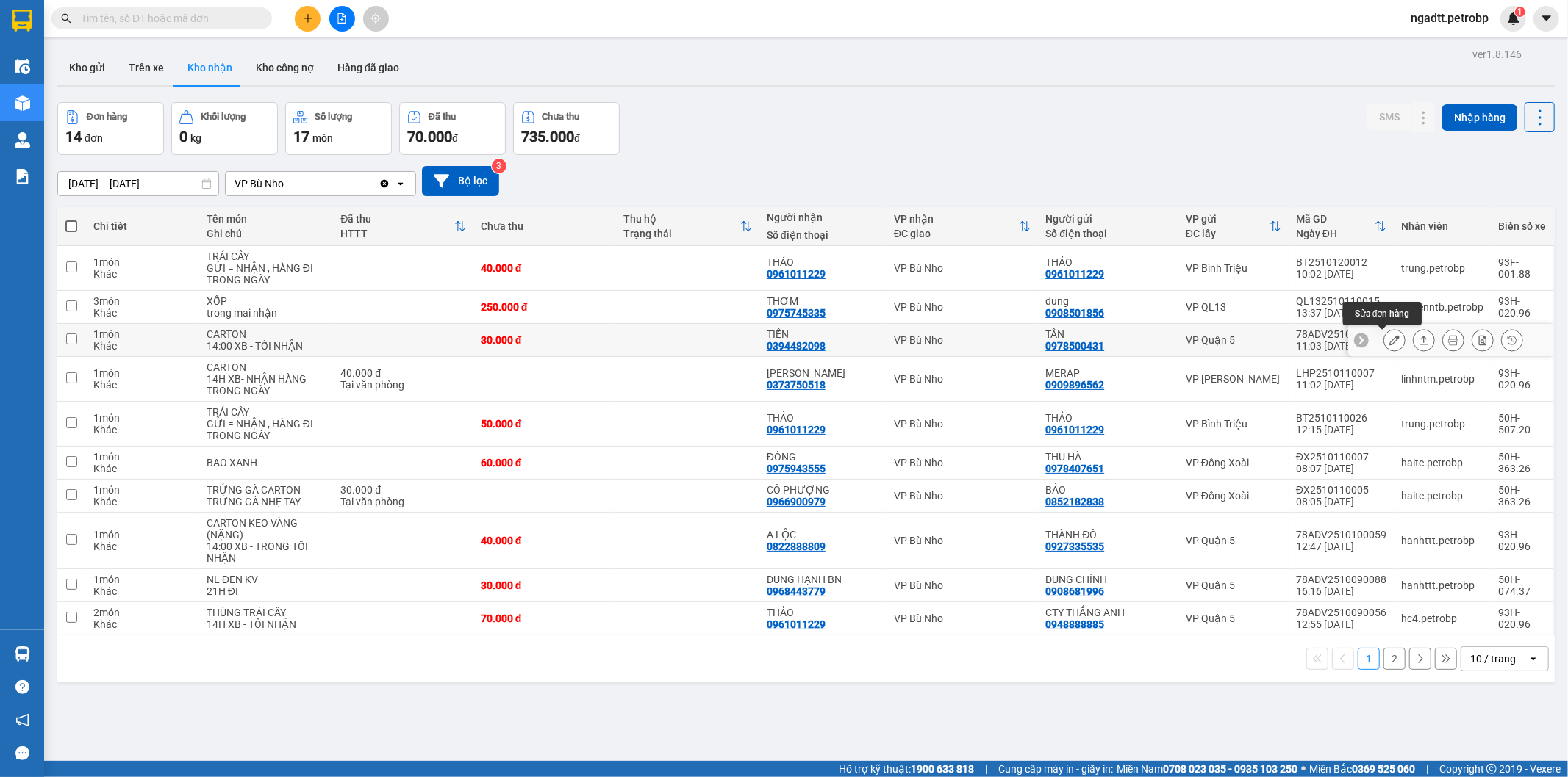
click at [1389, 335] on icon at bounding box center [1394, 340] width 10 height 10
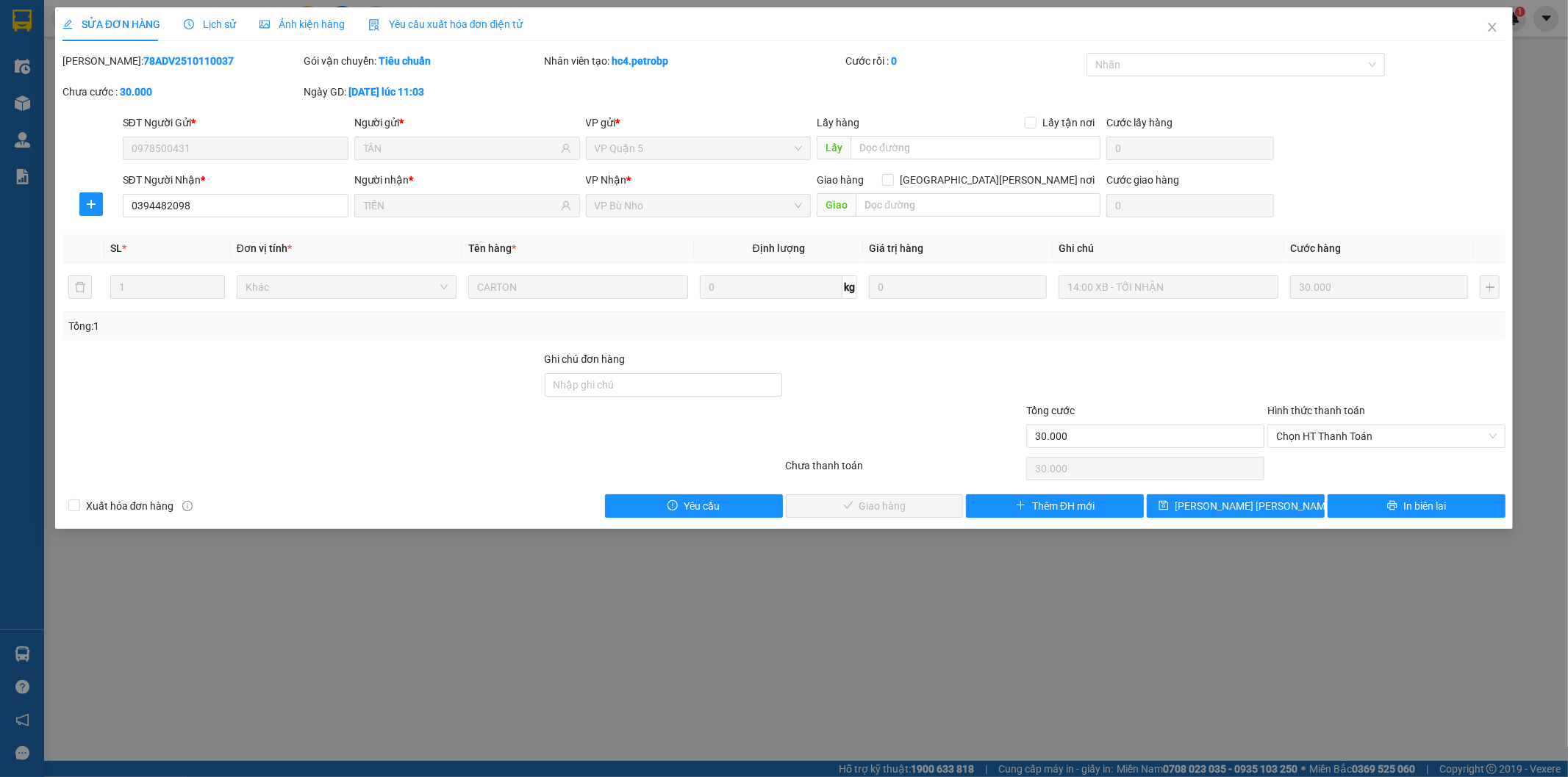
type input "0978500431"
type input "TÂN"
type input "0394482098"
type input "TIẾN"
type input "30.000"
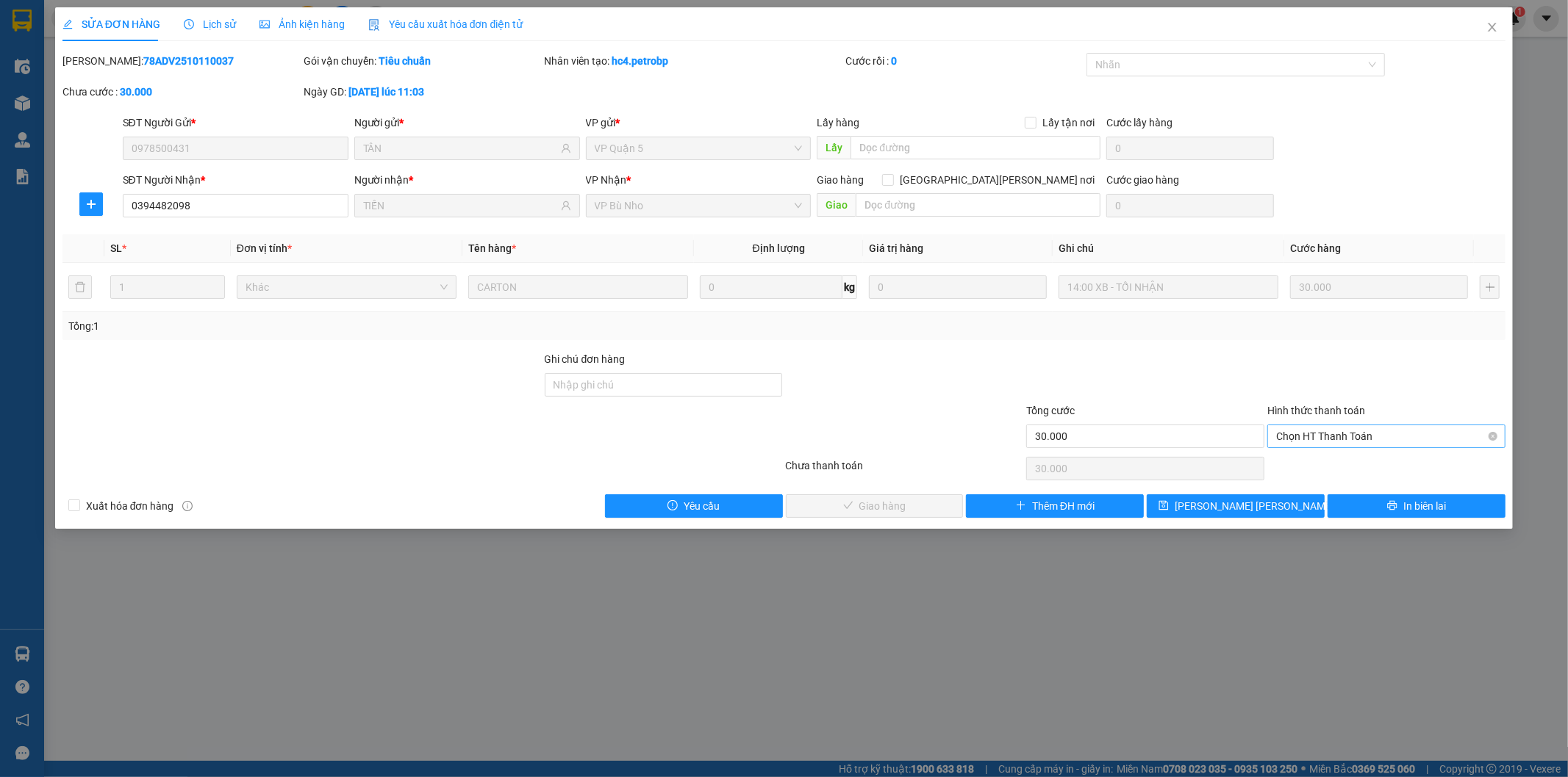
click at [1298, 437] on span "Chọn HT Thanh Toán" at bounding box center [1386, 436] width 220 height 22
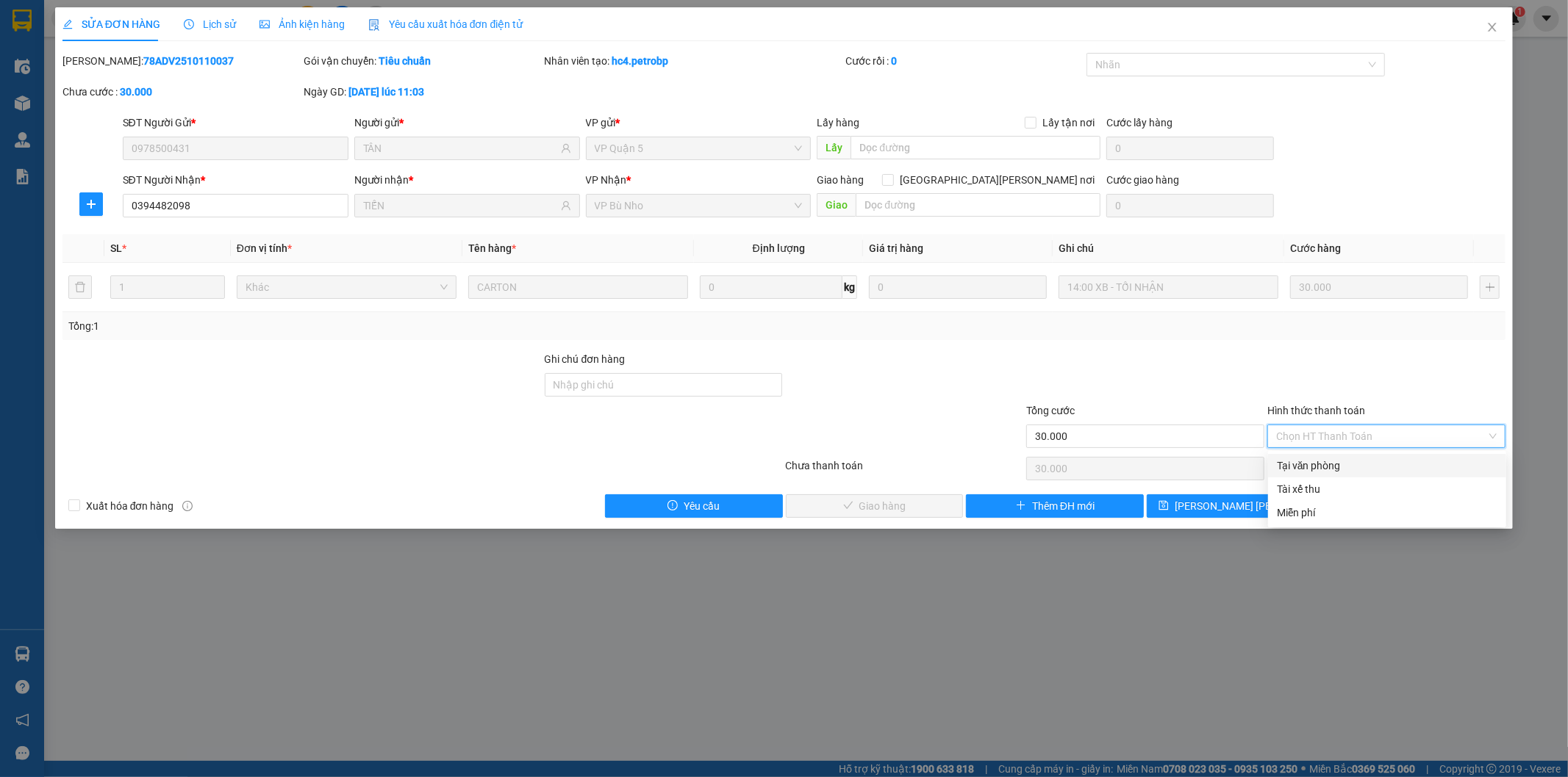
click at [1301, 467] on div "Tại văn phòng" at bounding box center [1387, 466] width 220 height 16
type input "0"
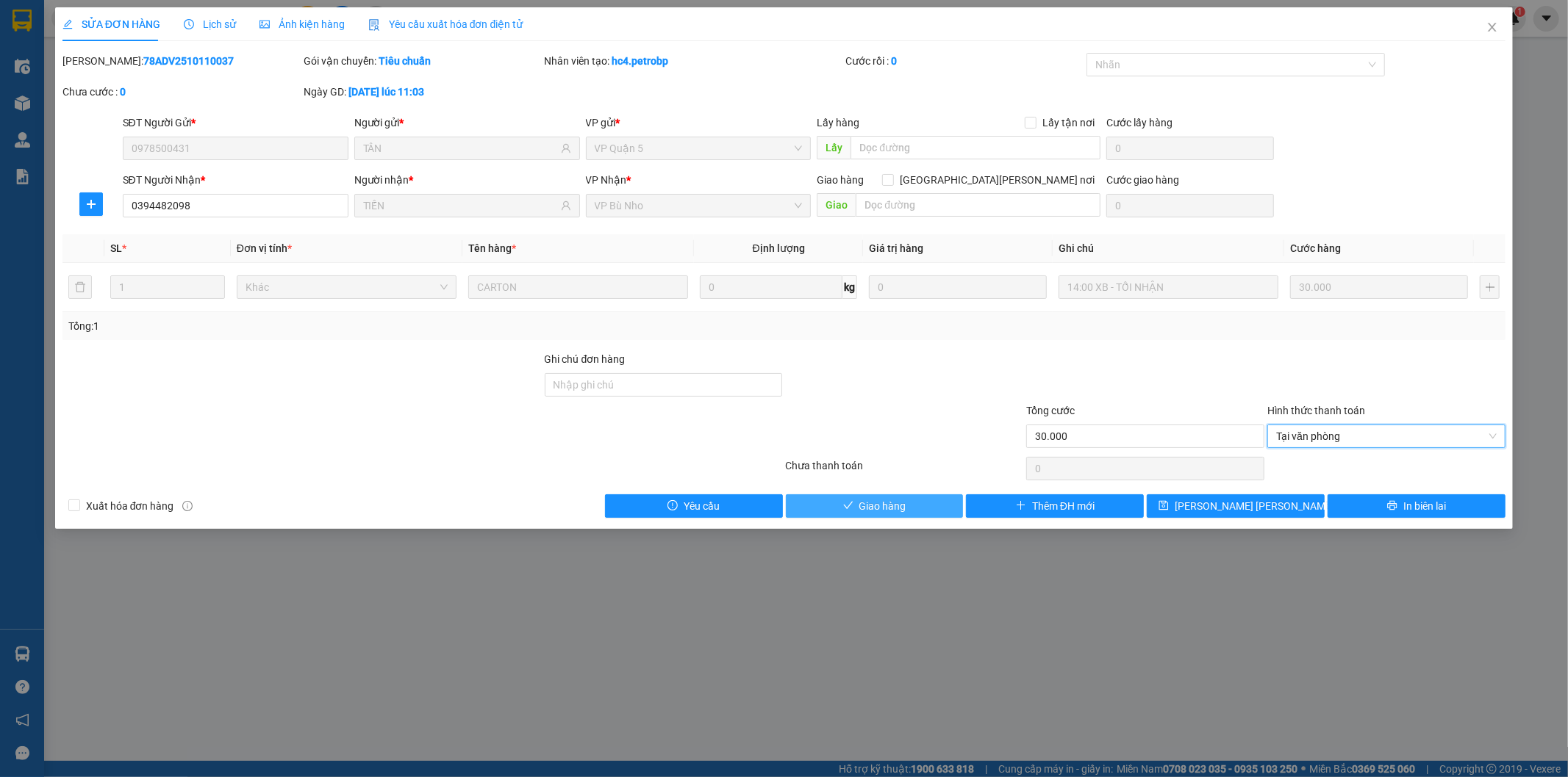
click at [885, 512] on span "Giao hàng" at bounding box center [882, 507] width 47 height 16
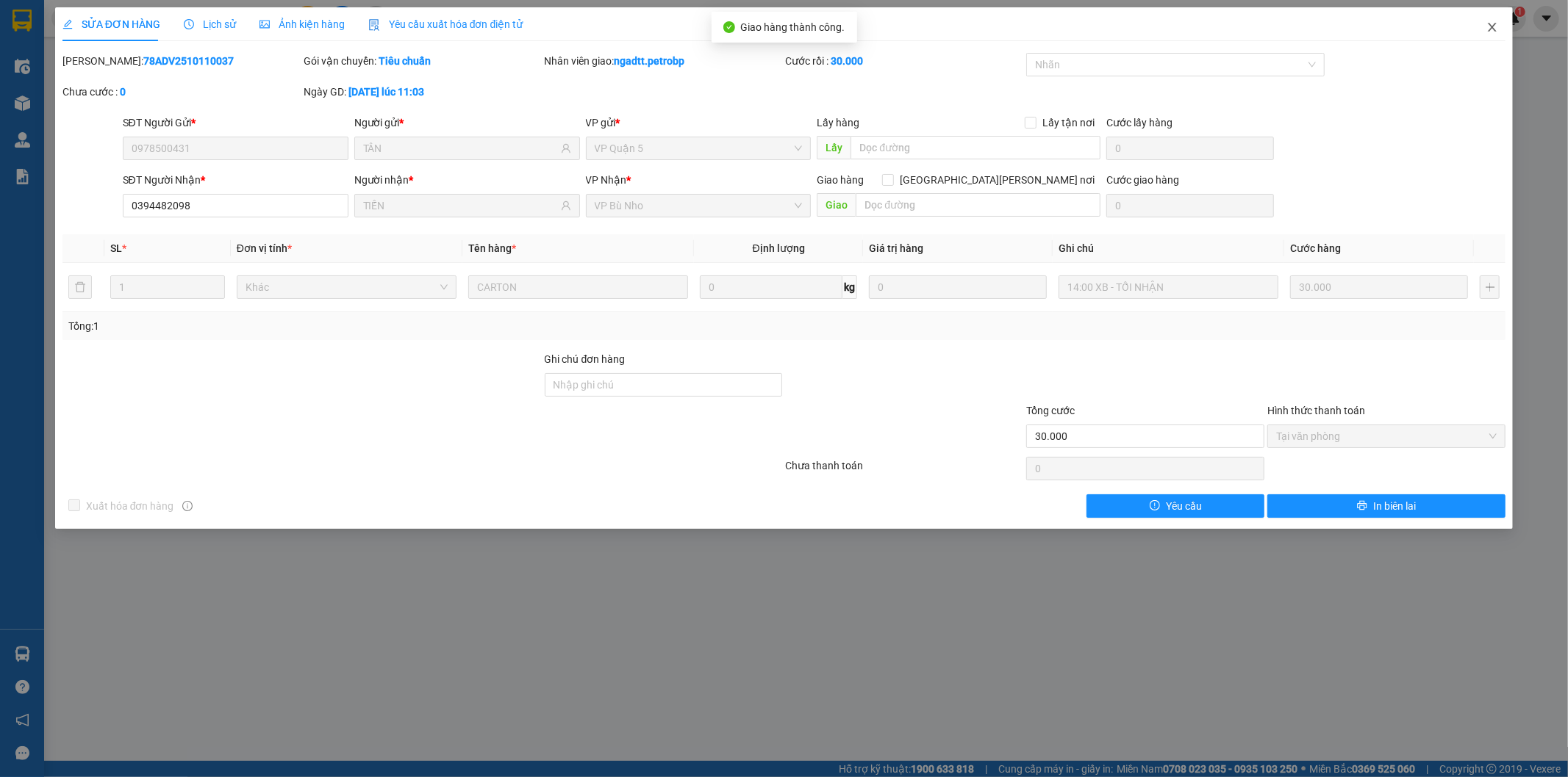
click at [1494, 30] on icon "close" at bounding box center [1493, 27] width 8 height 9
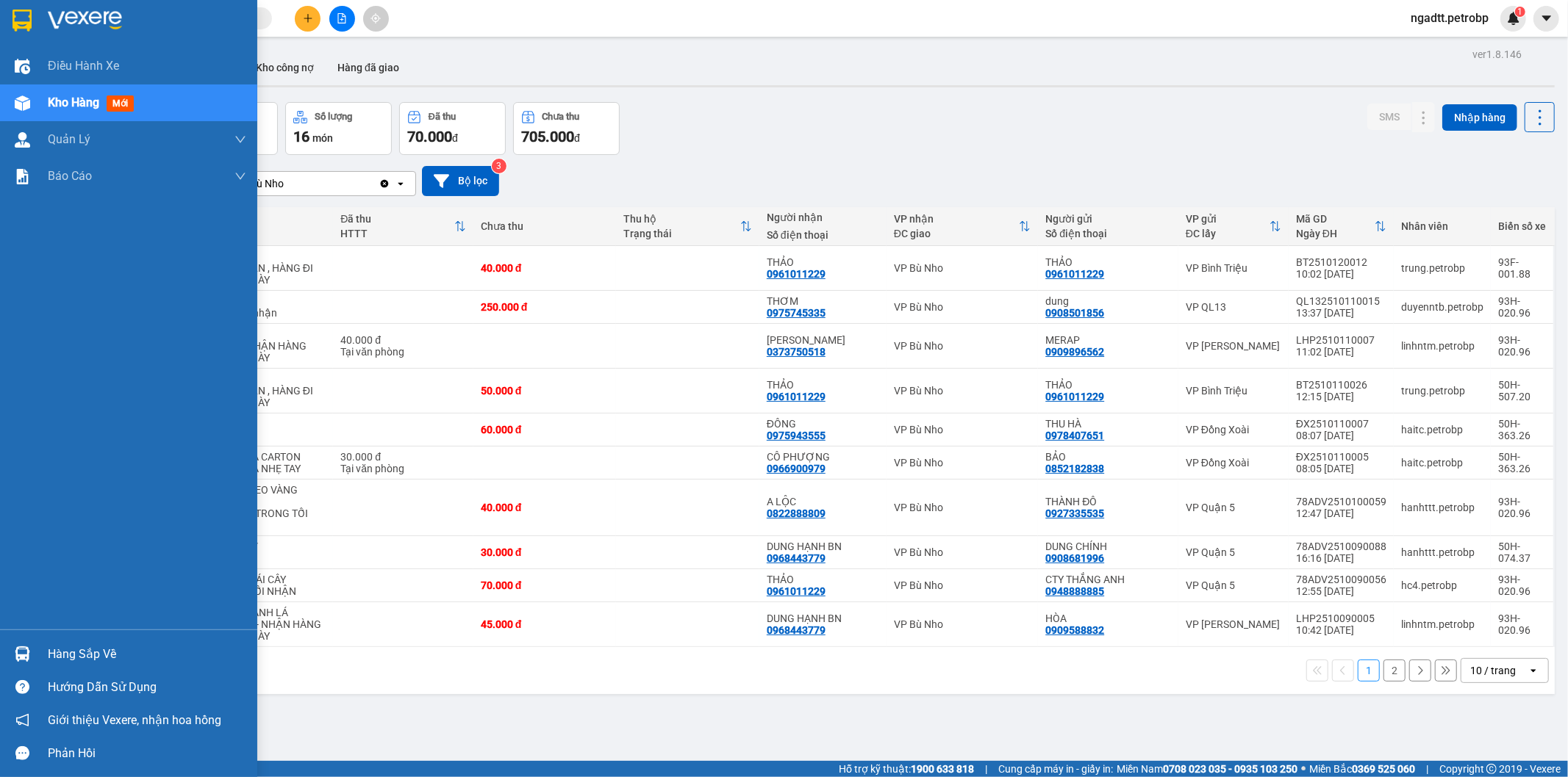
click at [84, 647] on div "Hàng sắp về" at bounding box center [147, 654] width 199 height 22
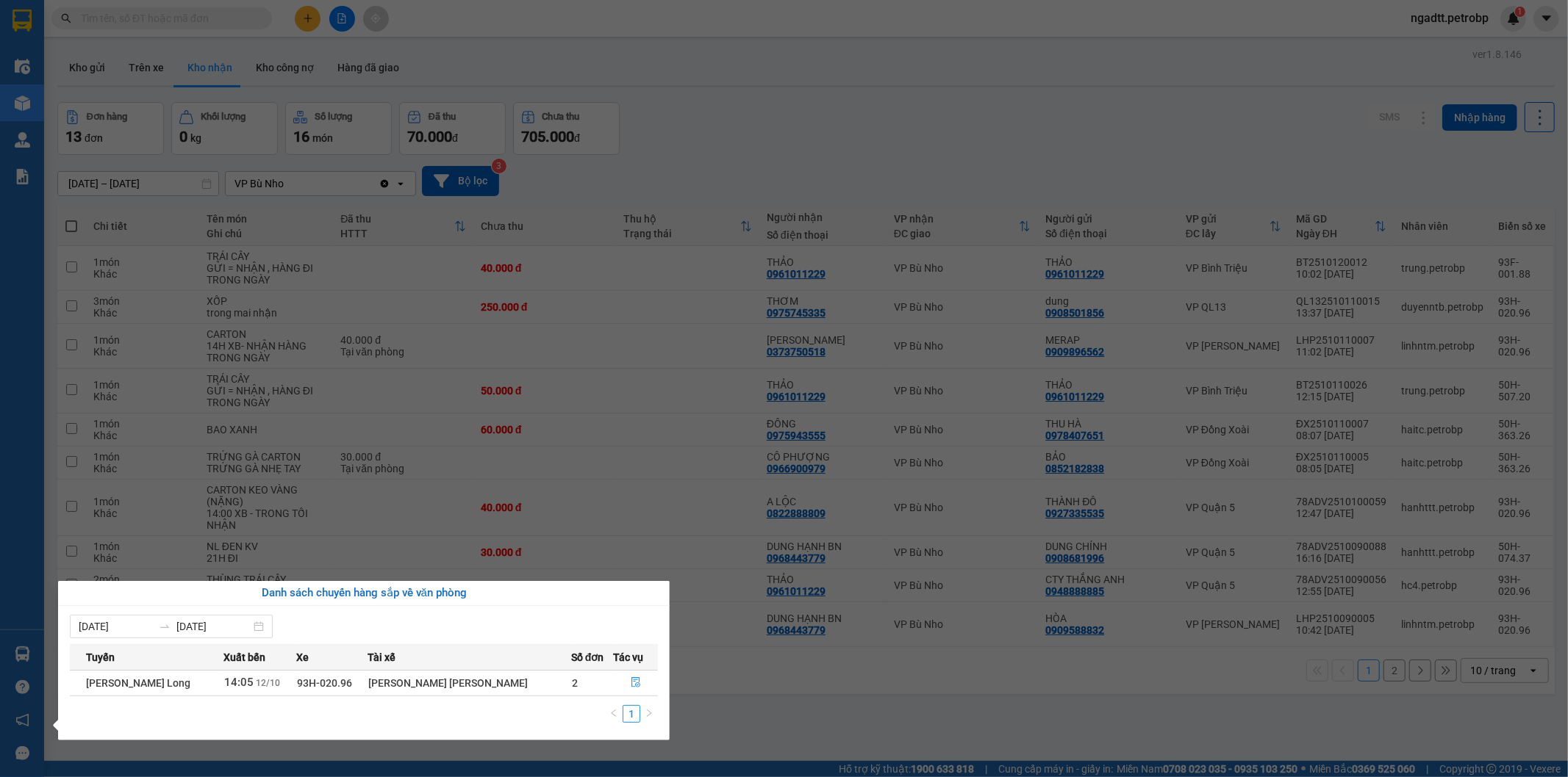
click at [833, 694] on section "Kết quả tìm kiếm ( 0 ) Bộ lọc No Data ngadtt.petrobp 1 Điều hành xe Kho hàng mớ…" at bounding box center [784, 388] width 1568 height 777
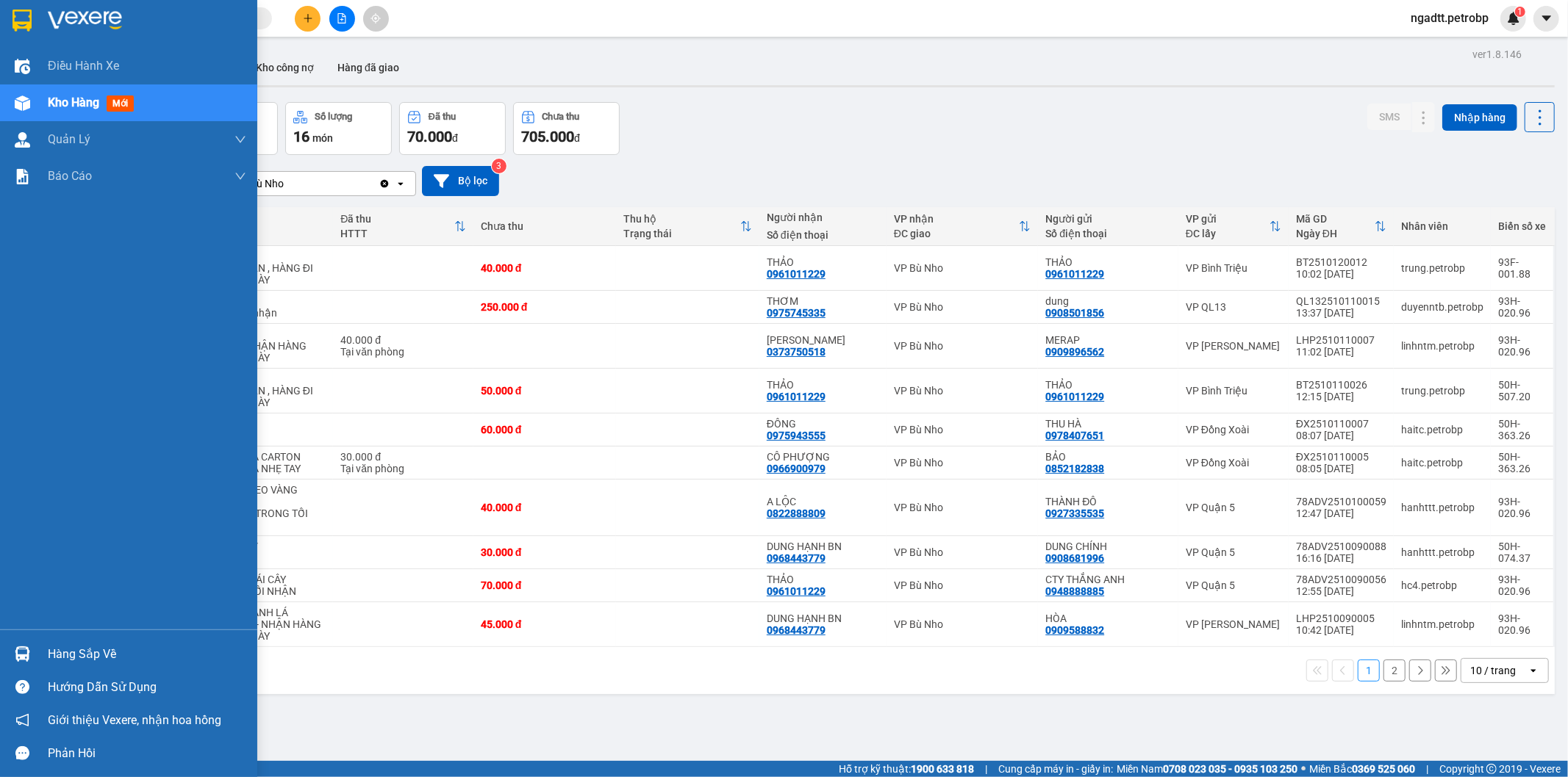
click at [101, 655] on div "Hàng sắp về" at bounding box center [147, 654] width 199 height 22
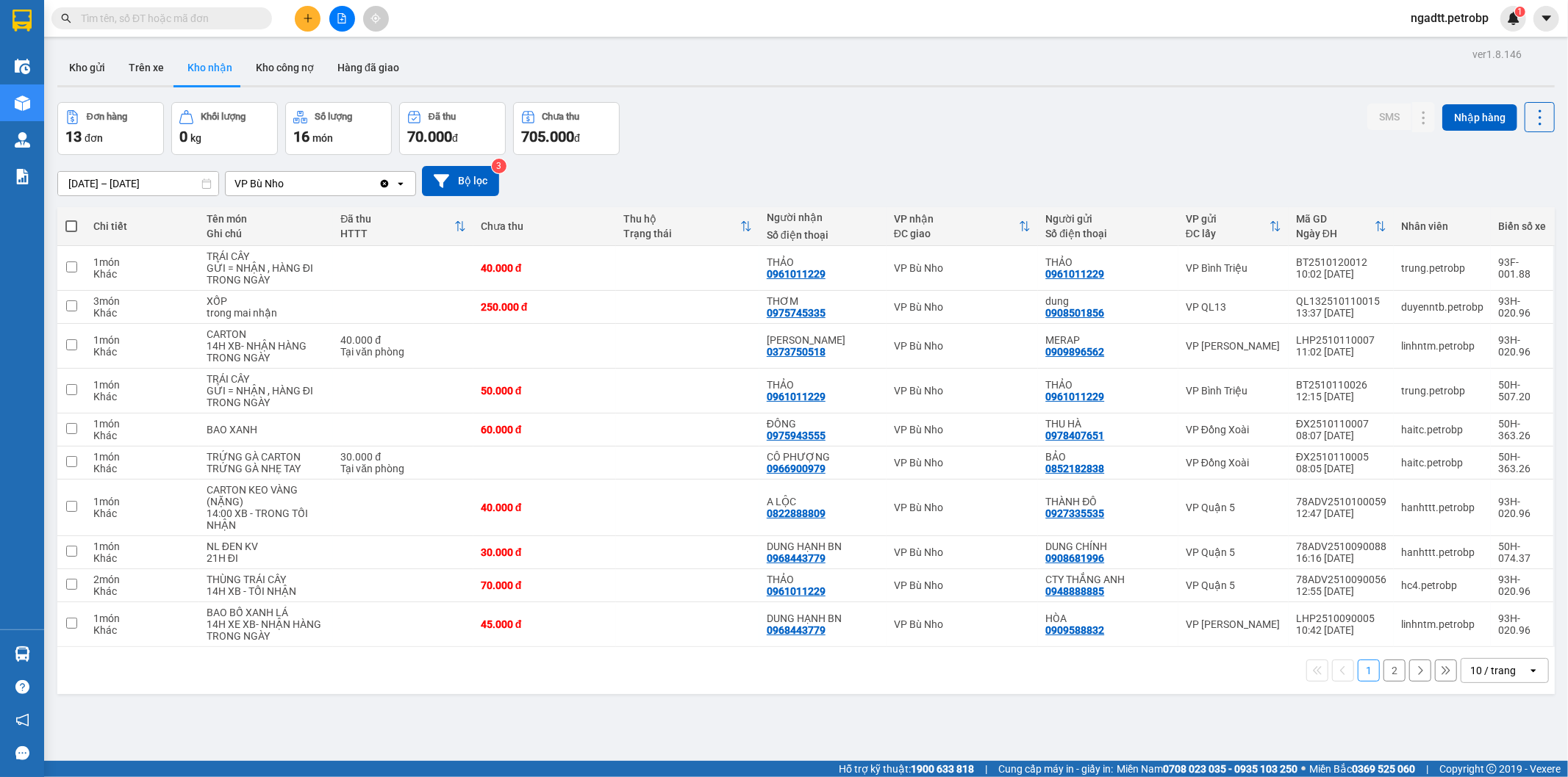
click at [822, 722] on section "Kết quả tìm kiếm ( 0 ) Bộ lọc No Data ngadtt.petrobp 1 Điều hành xe Kho hàng mớ…" at bounding box center [784, 388] width 1568 height 777
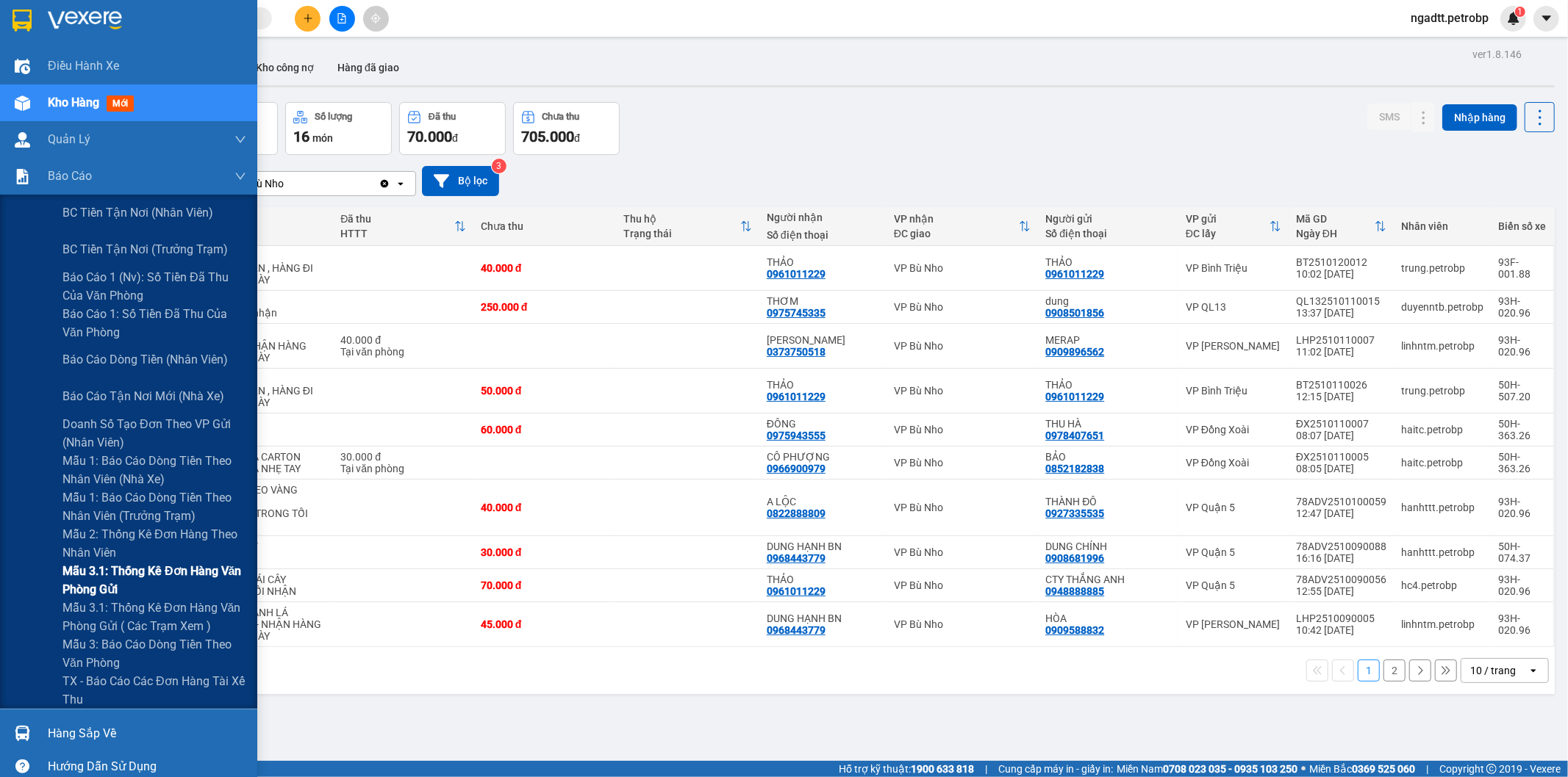
click at [129, 587] on span "Mẫu 3.1: Thống kê đơn hàng văn phòng gửi" at bounding box center [154, 580] width 184 height 37
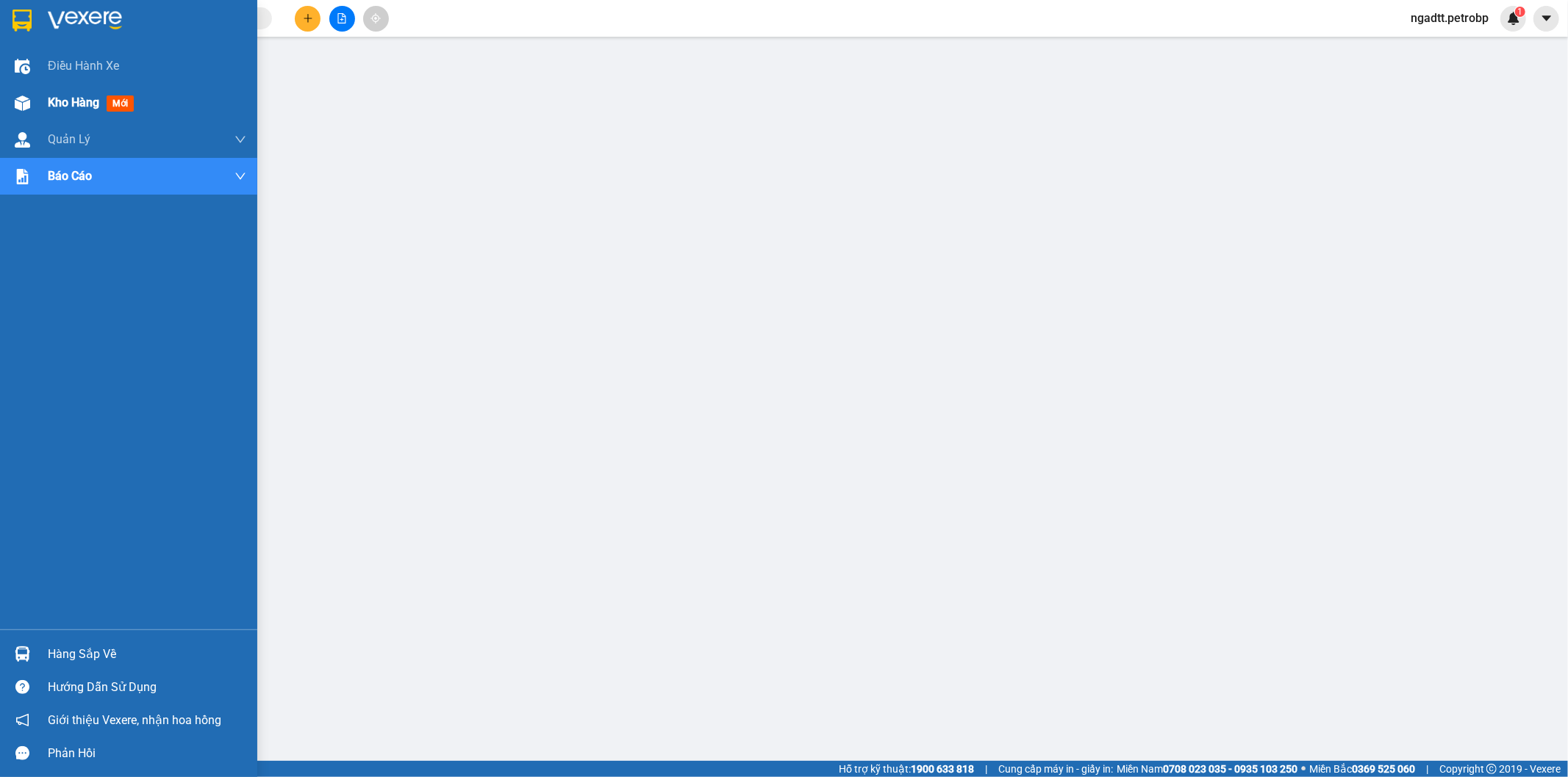
click at [69, 101] on span "Kho hàng" at bounding box center [73, 102] width 51 height 14
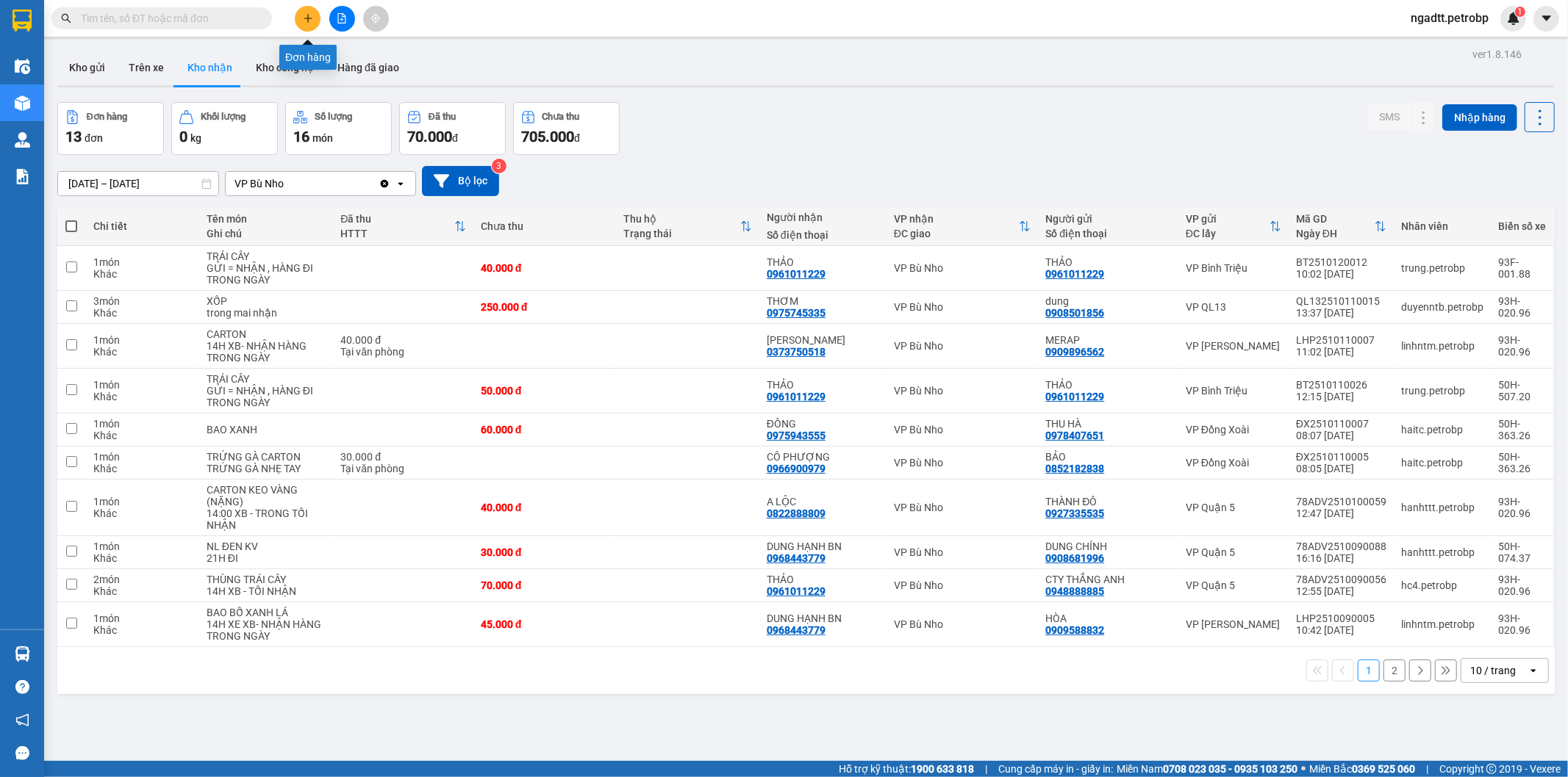
click at [305, 19] on icon "plus" at bounding box center [307, 18] width 10 height 10
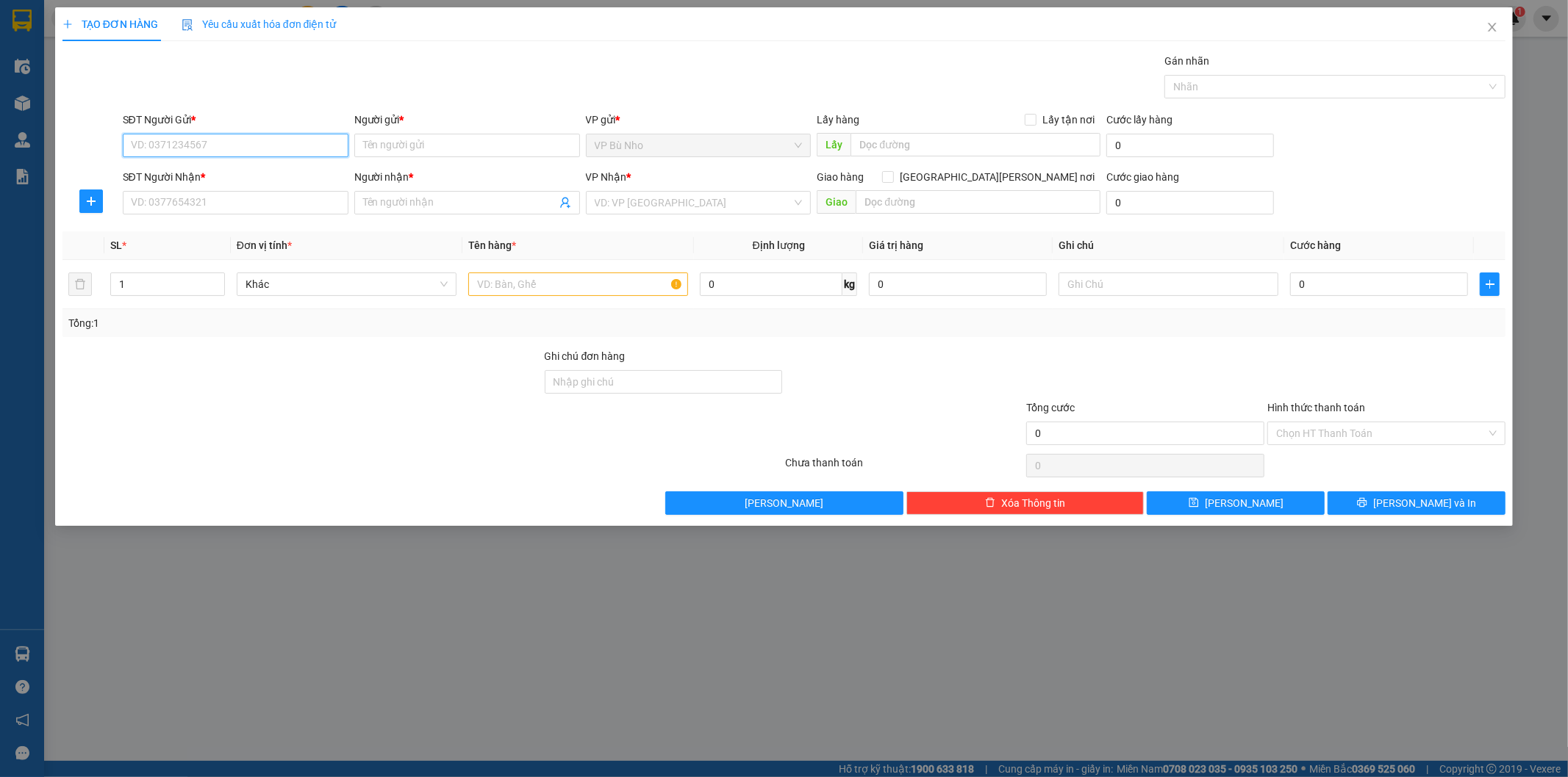
click at [202, 144] on input "SĐT Người Gửi *" at bounding box center [236, 145] width 226 height 24
click at [208, 171] on div "0985153124 - VY" at bounding box center [236, 175] width 208 height 16
type input "0985153124"
type input "VY"
type input "0938160360"
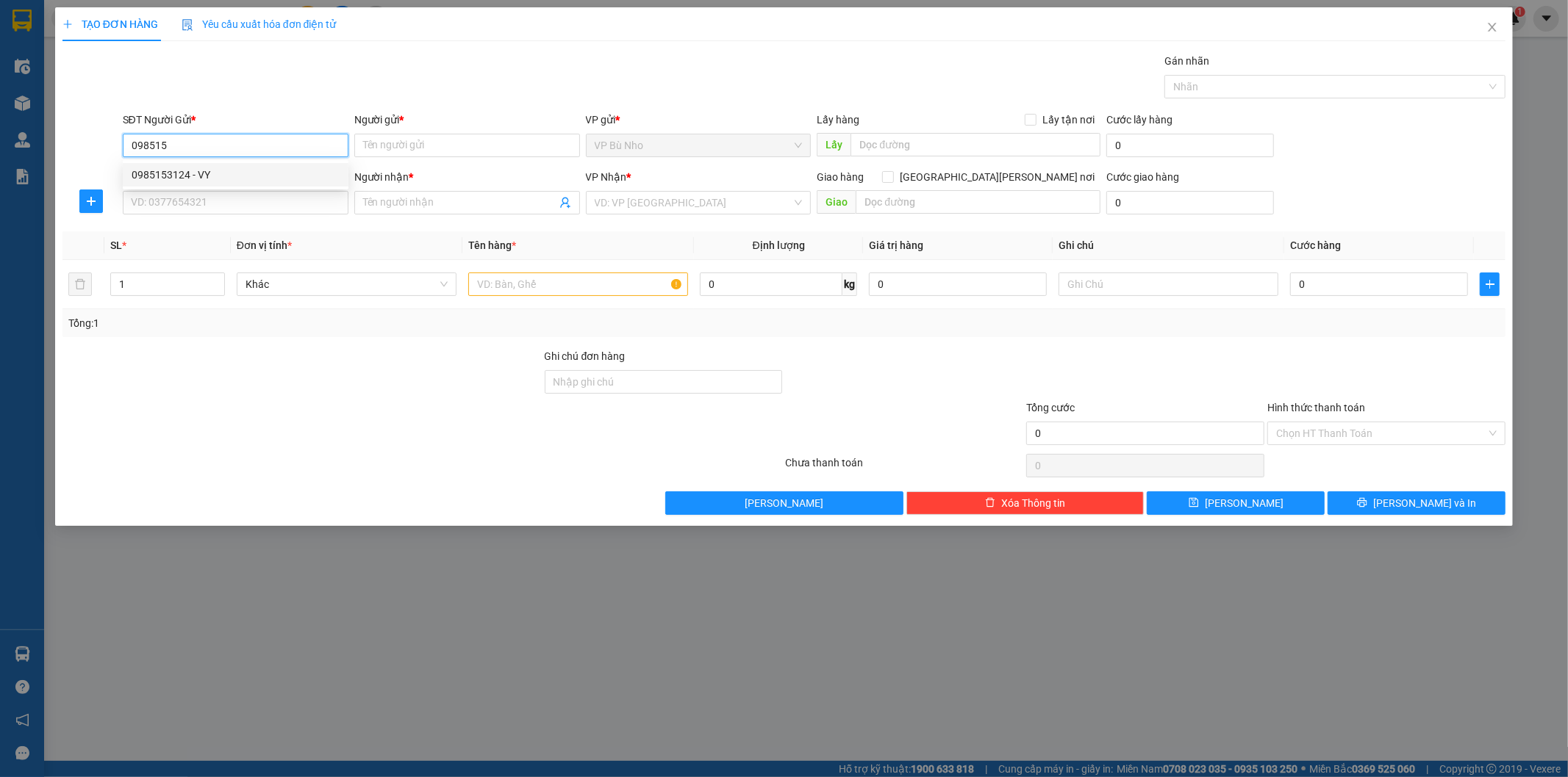
type input "CHỊ THƯ"
type input "30.000"
type input "0985153124"
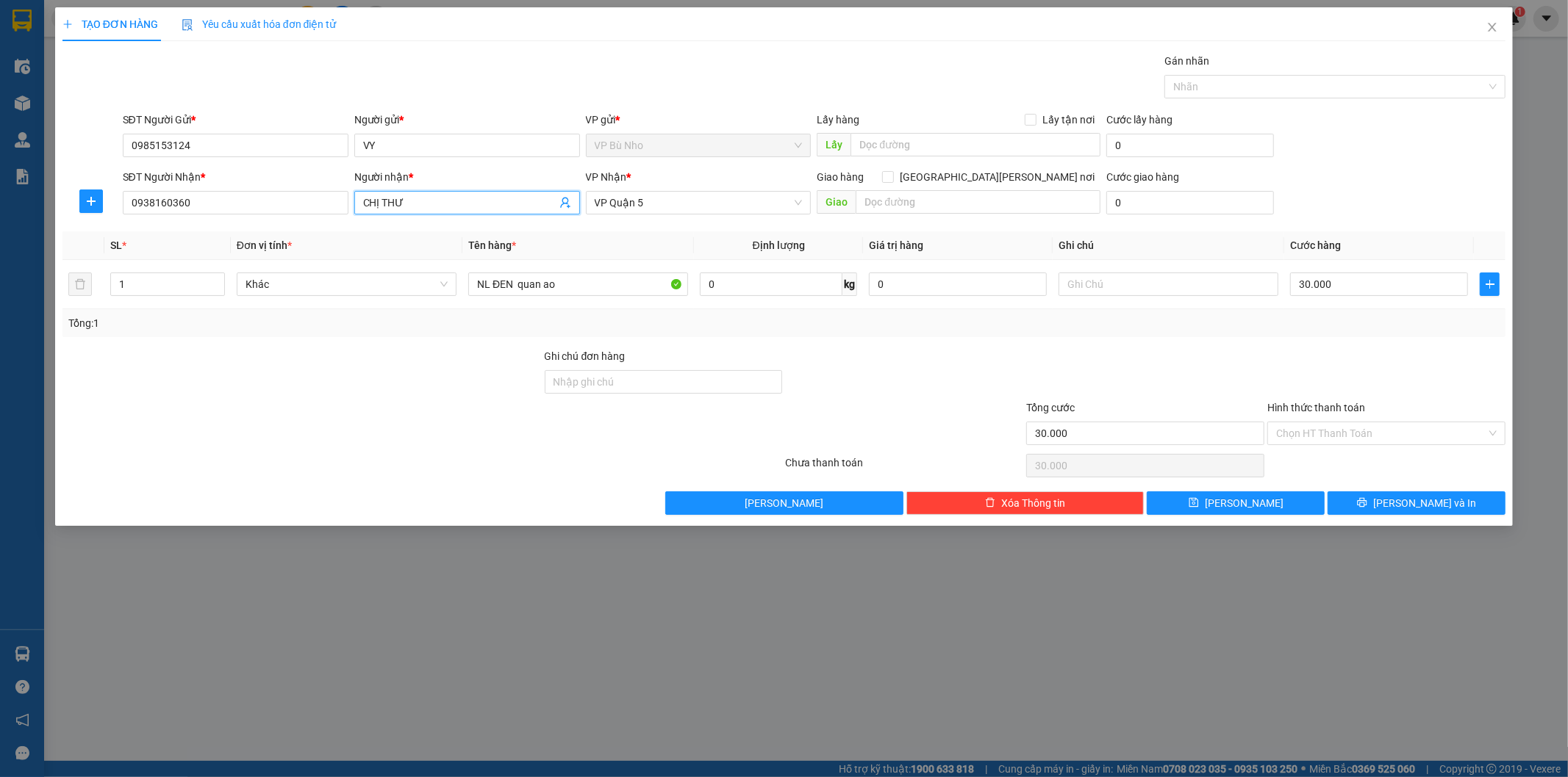
click at [561, 202] on icon "user-add" at bounding box center [566, 203] width 12 height 12
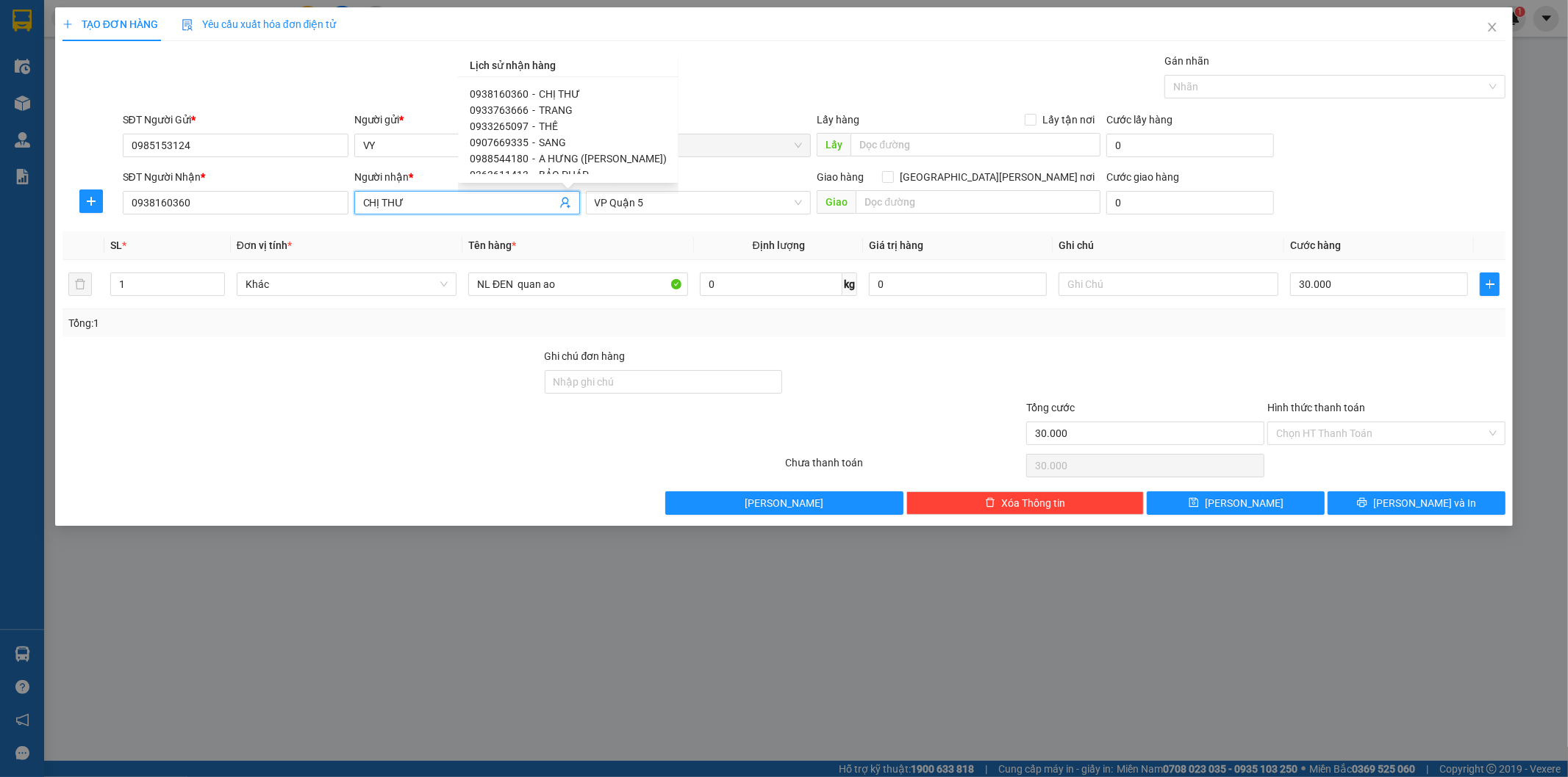
click at [505, 124] on span "0933265097" at bounding box center [499, 126] width 59 height 12
type input "0933265097"
type input "THẾ"
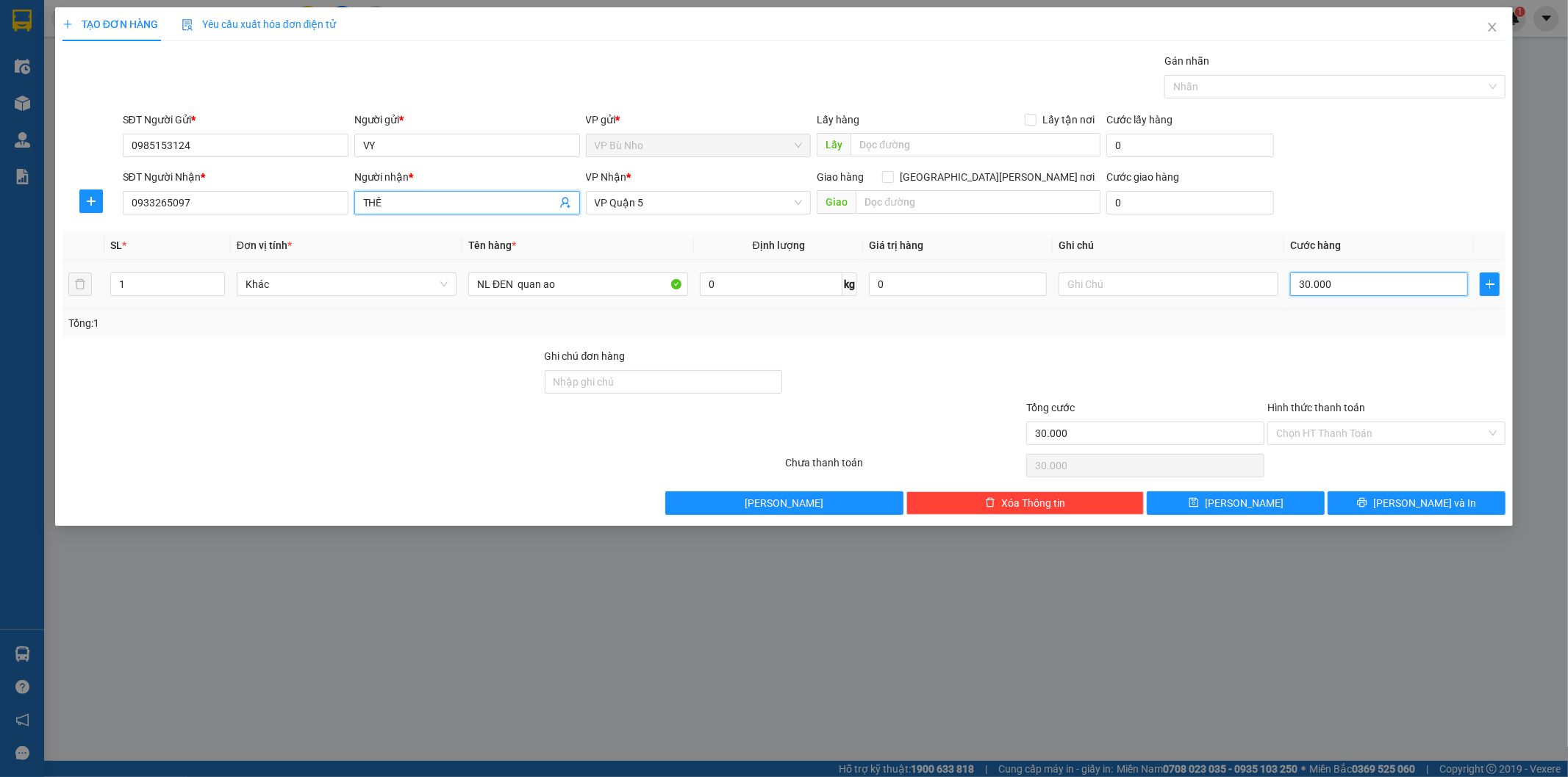
click at [1340, 288] on input "30.000" at bounding box center [1379, 284] width 178 height 24
type input "0"
type input "4"
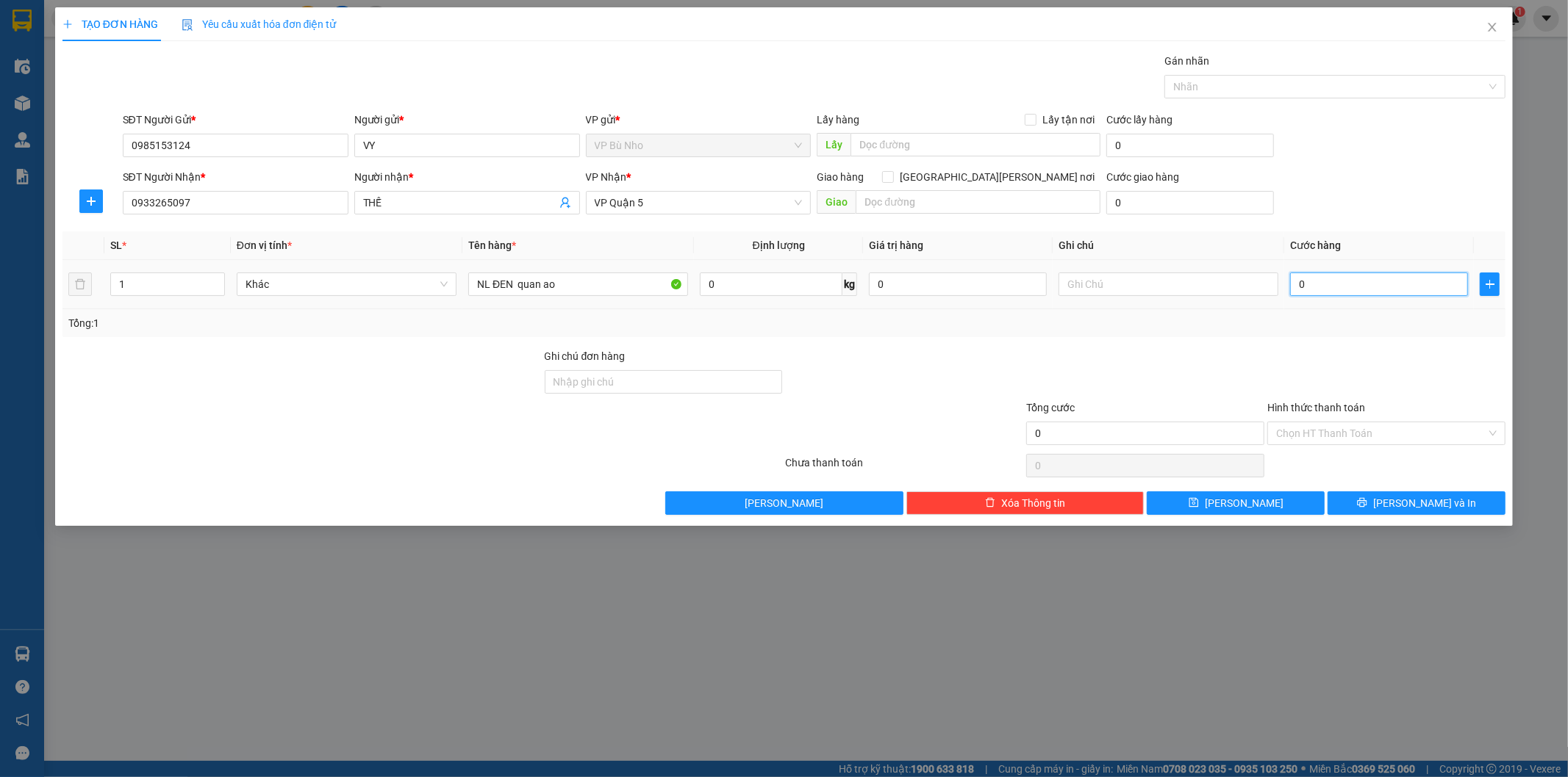
type input "4"
type input "04"
type input "40"
type input "040"
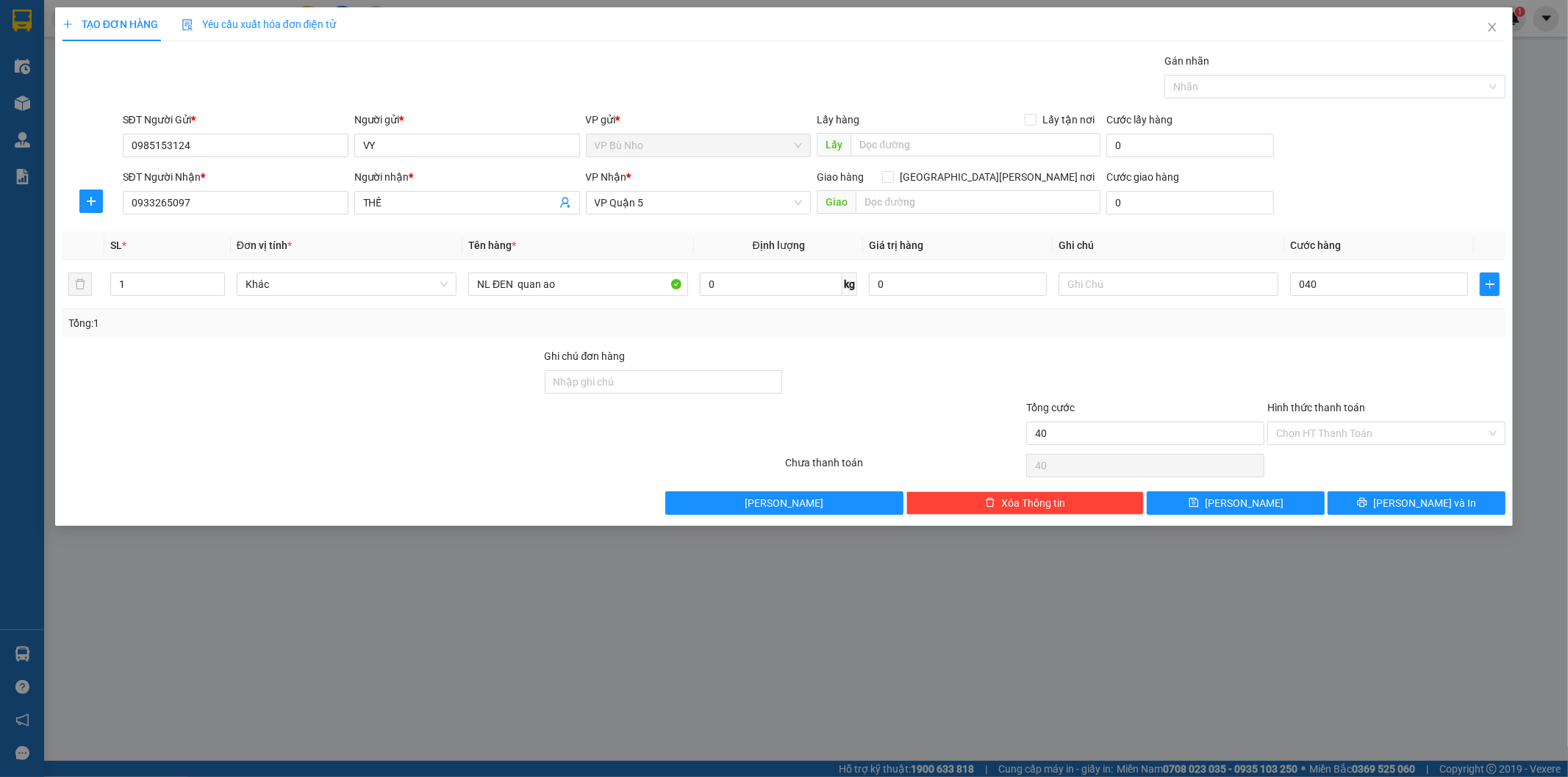
type input "40.000"
click at [1340, 321] on div "Tổng: 1" at bounding box center [784, 324] width 1432 height 16
click at [1321, 434] on input "Hình thức thanh toán" at bounding box center [1381, 433] width 210 height 22
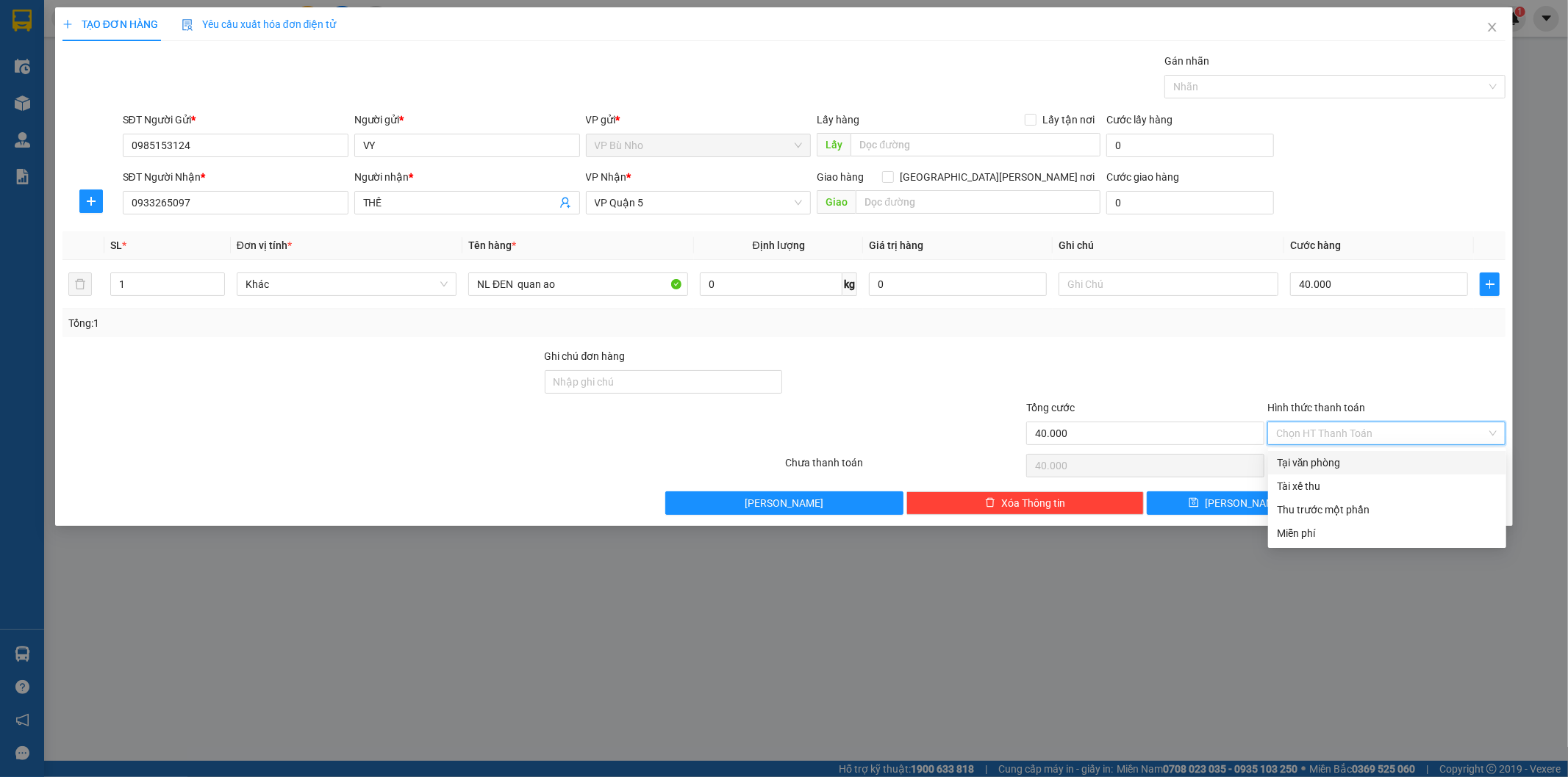
click at [1334, 465] on div "Tại văn phòng" at bounding box center [1387, 463] width 220 height 16
type input "0"
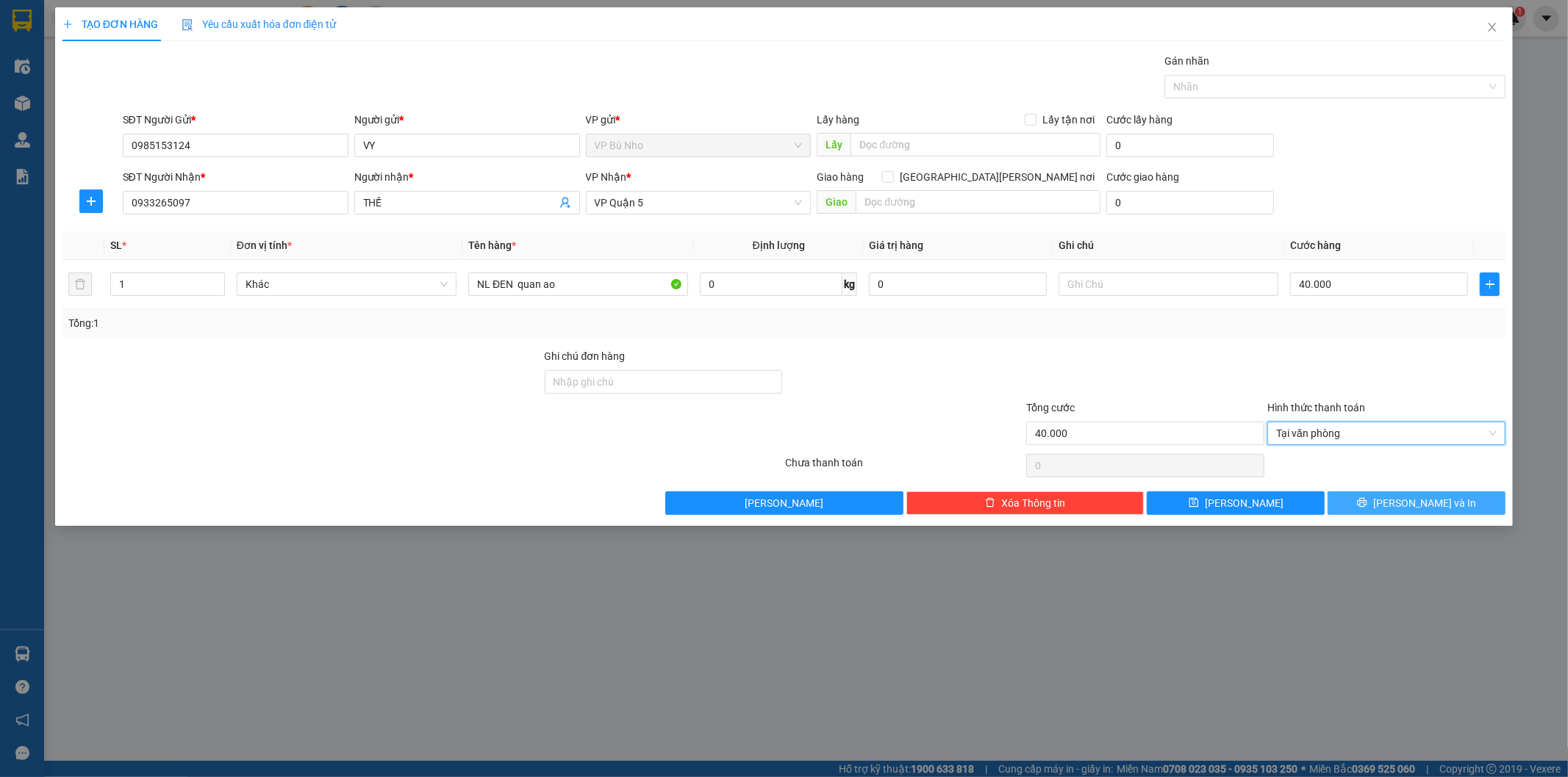
click at [1409, 508] on span "[PERSON_NAME] và In" at bounding box center [1425, 503] width 103 height 16
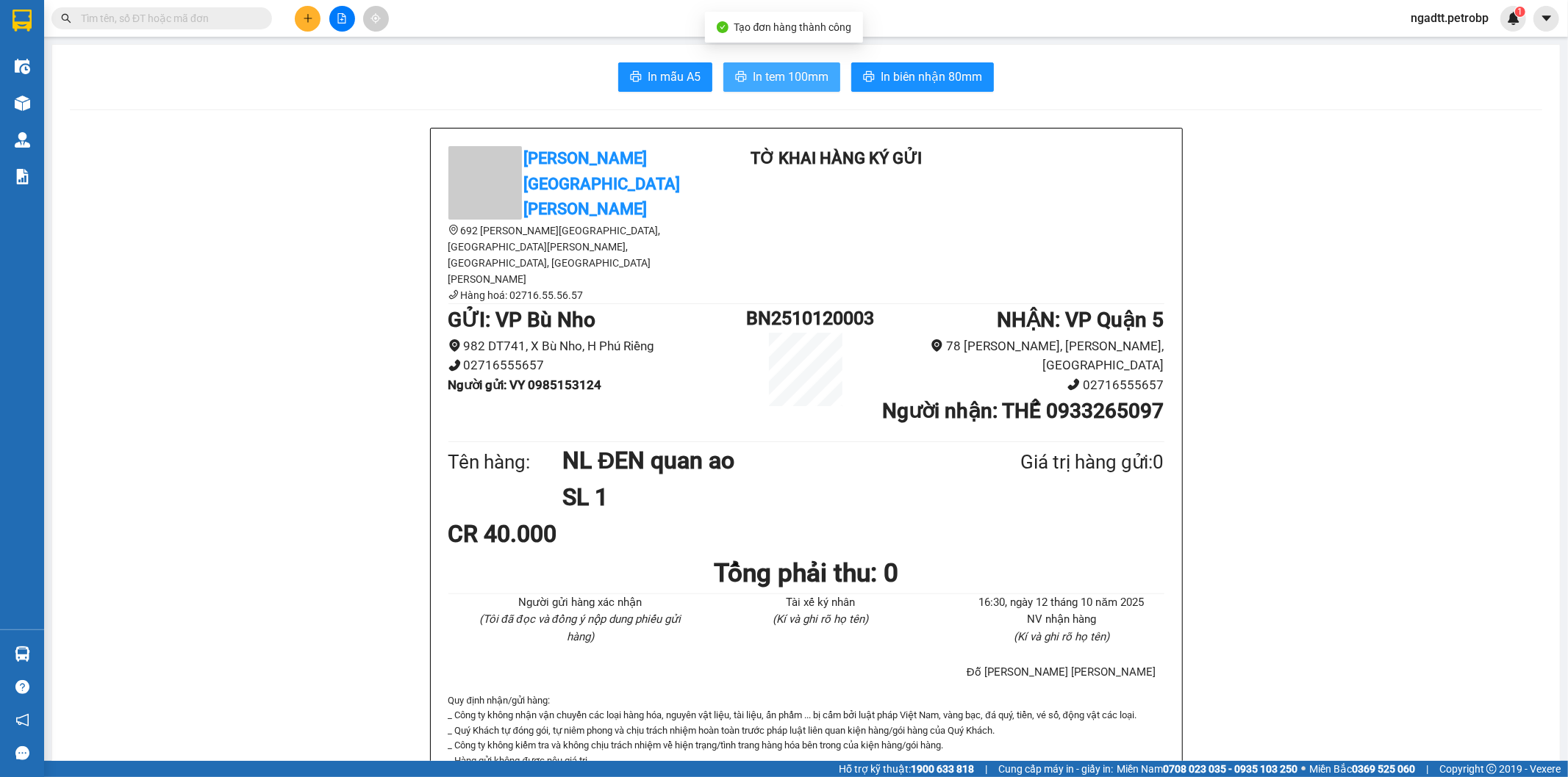
click at [809, 76] on span "In tem 100mm" at bounding box center [791, 77] width 76 height 18
click at [313, 12] on button at bounding box center [307, 18] width 26 height 26
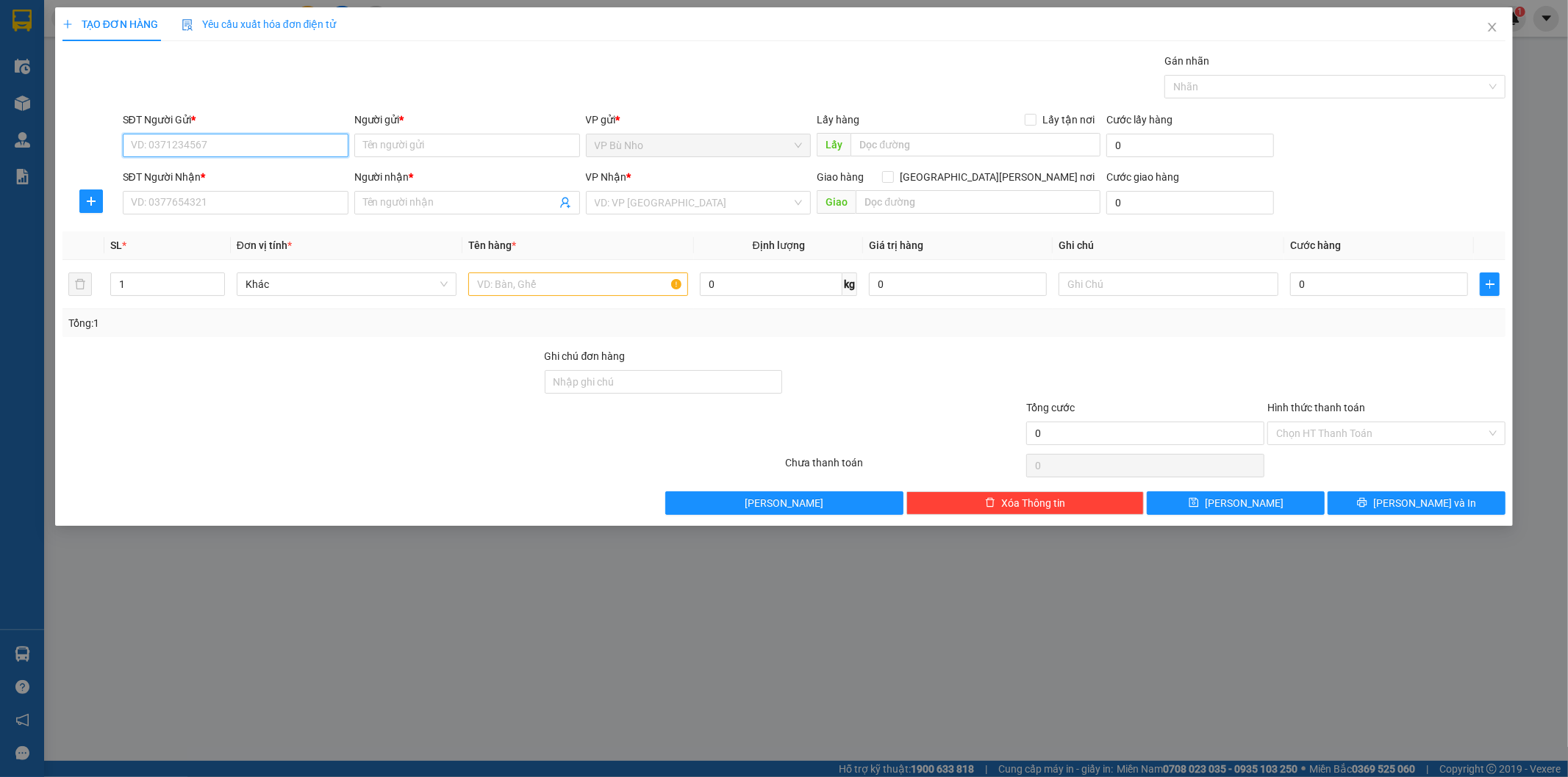
click at [229, 152] on input "SĐT Người Gửi *" at bounding box center [236, 145] width 226 height 24
click at [274, 173] on div "0969311343 - VY - KHÁNH TIÊN" at bounding box center [254, 175] width 244 height 16
type input "0969311343"
type input "VY - [GEOGRAPHIC_DATA]"
type input "0963597954"
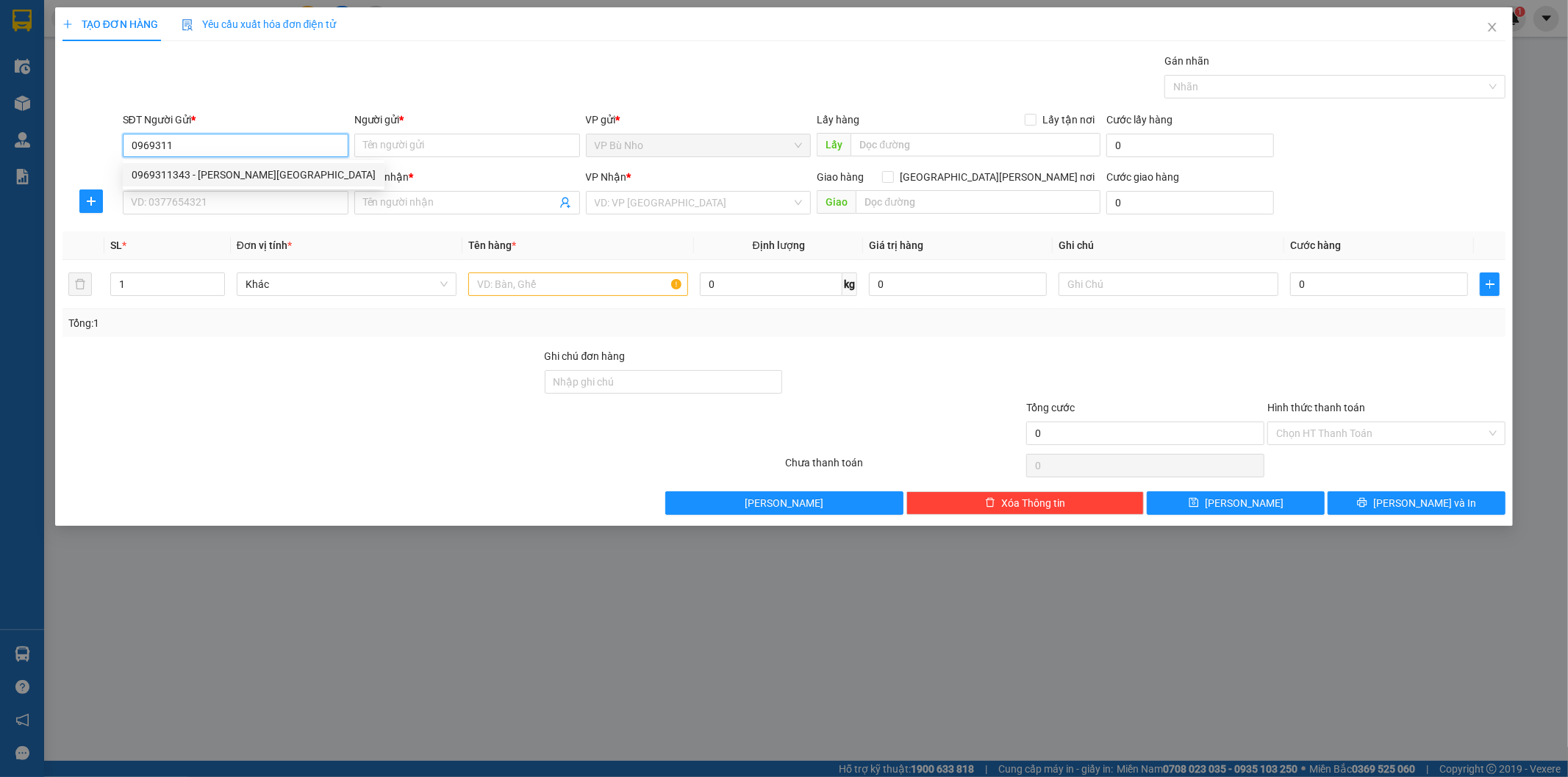
type input "TRUNG LOAN"
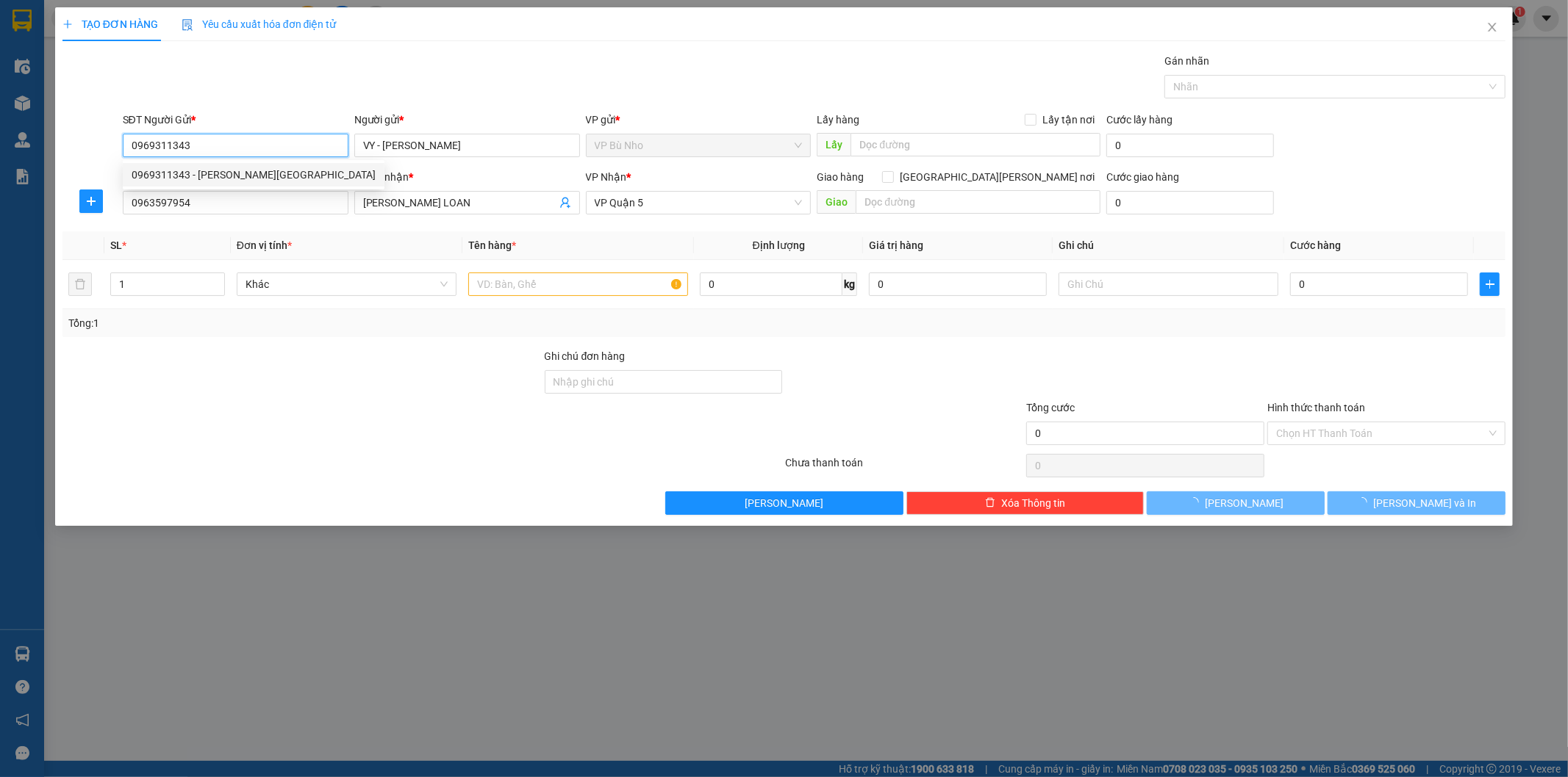
type input "30.000"
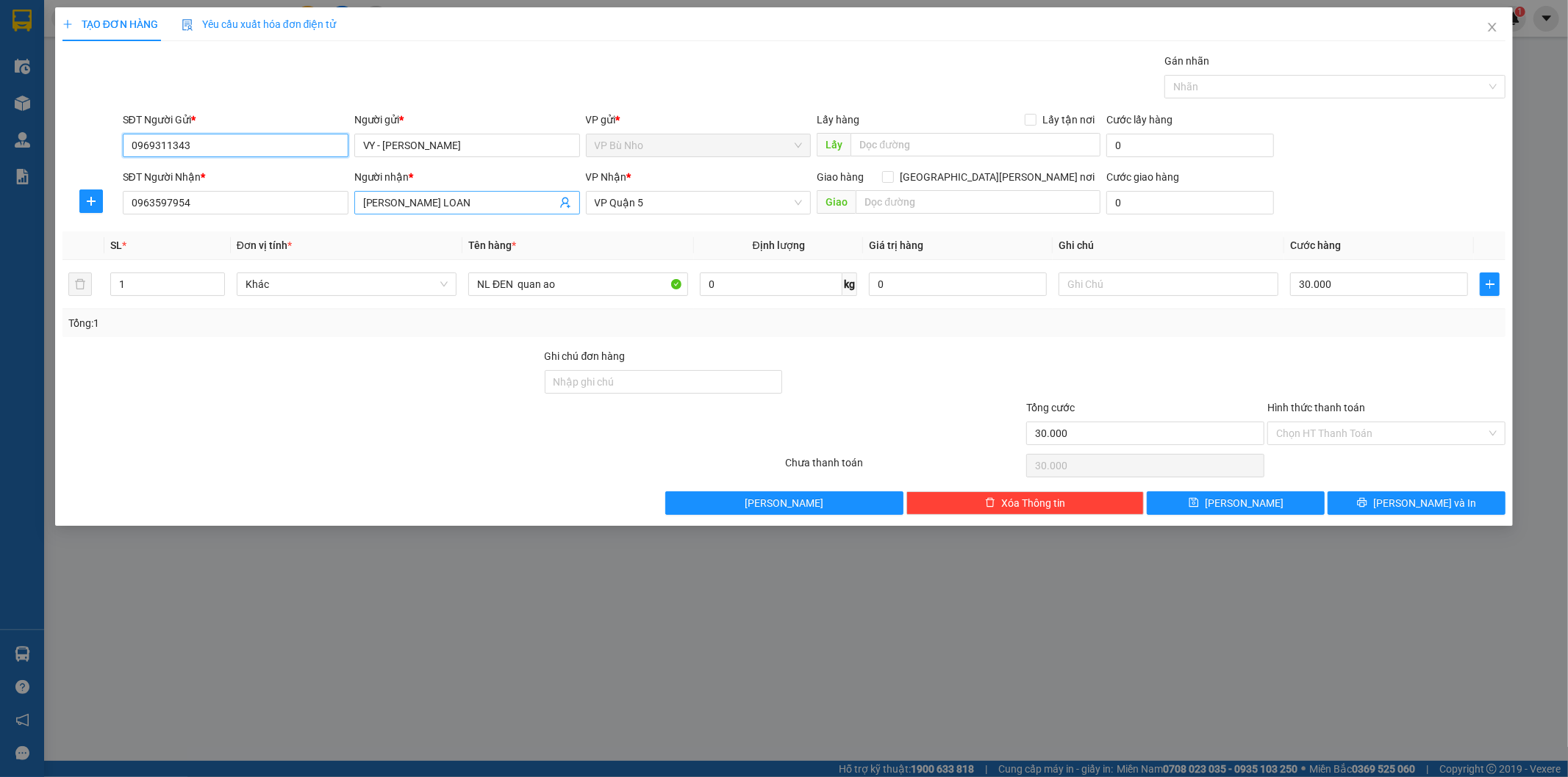
type input "0969311343"
click at [564, 207] on icon "user-add" at bounding box center [566, 203] width 12 height 12
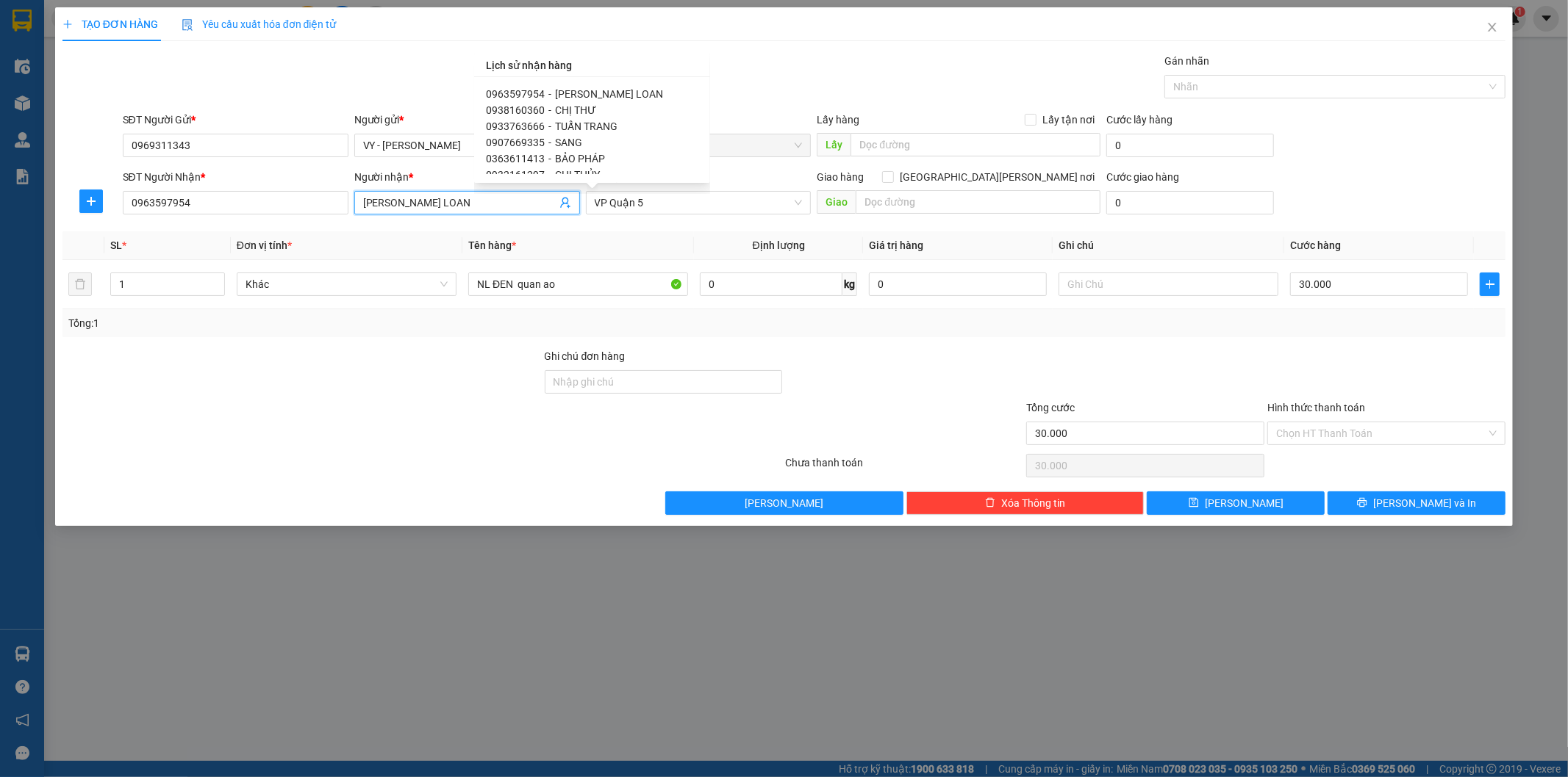
click at [603, 122] on span "TUẤN TRANG" at bounding box center [586, 126] width 63 height 12
type input "0933763666"
type input "TUẤN TRANG"
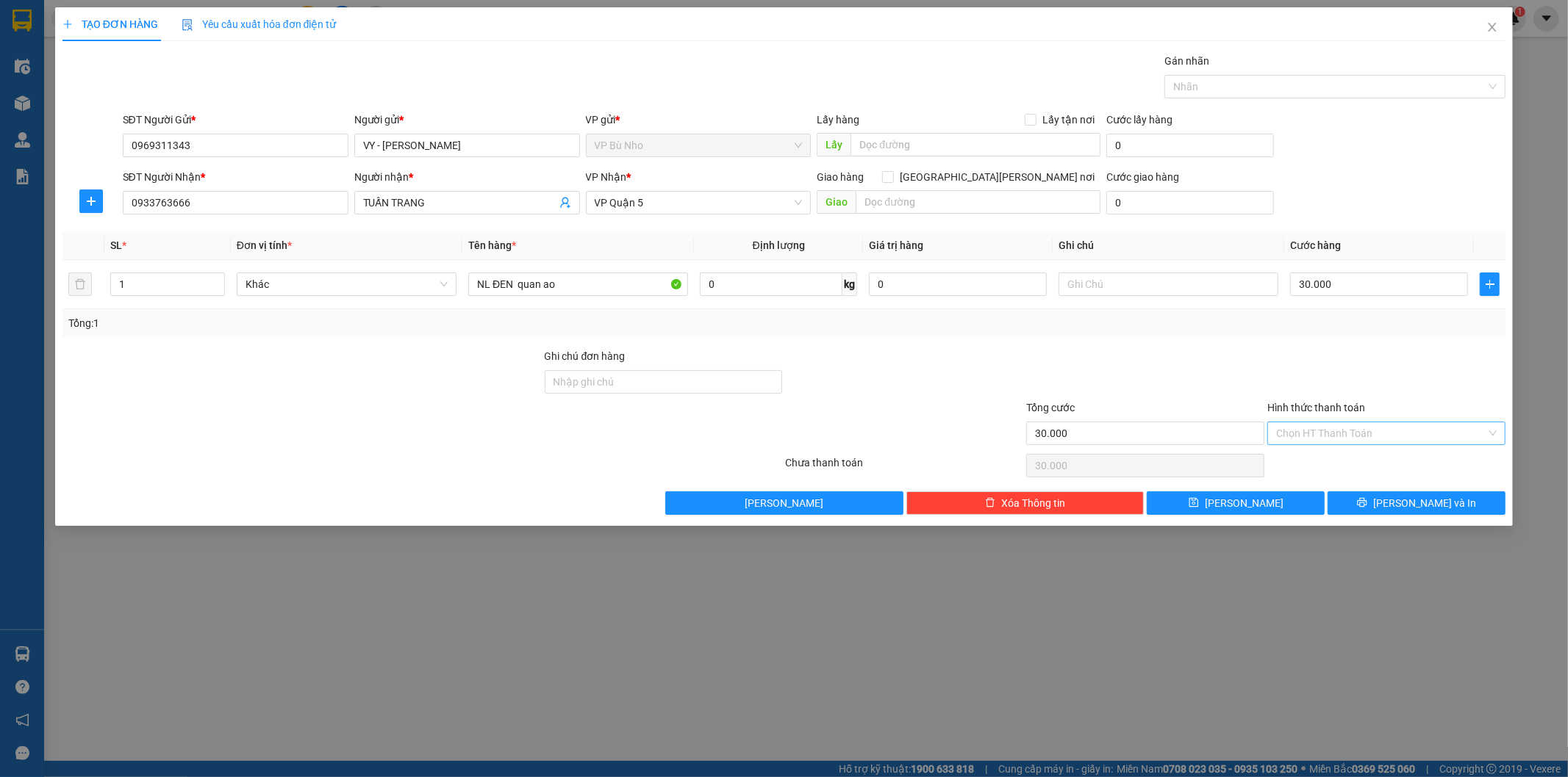
click at [1311, 427] on input "Hình thức thanh toán" at bounding box center [1381, 433] width 210 height 22
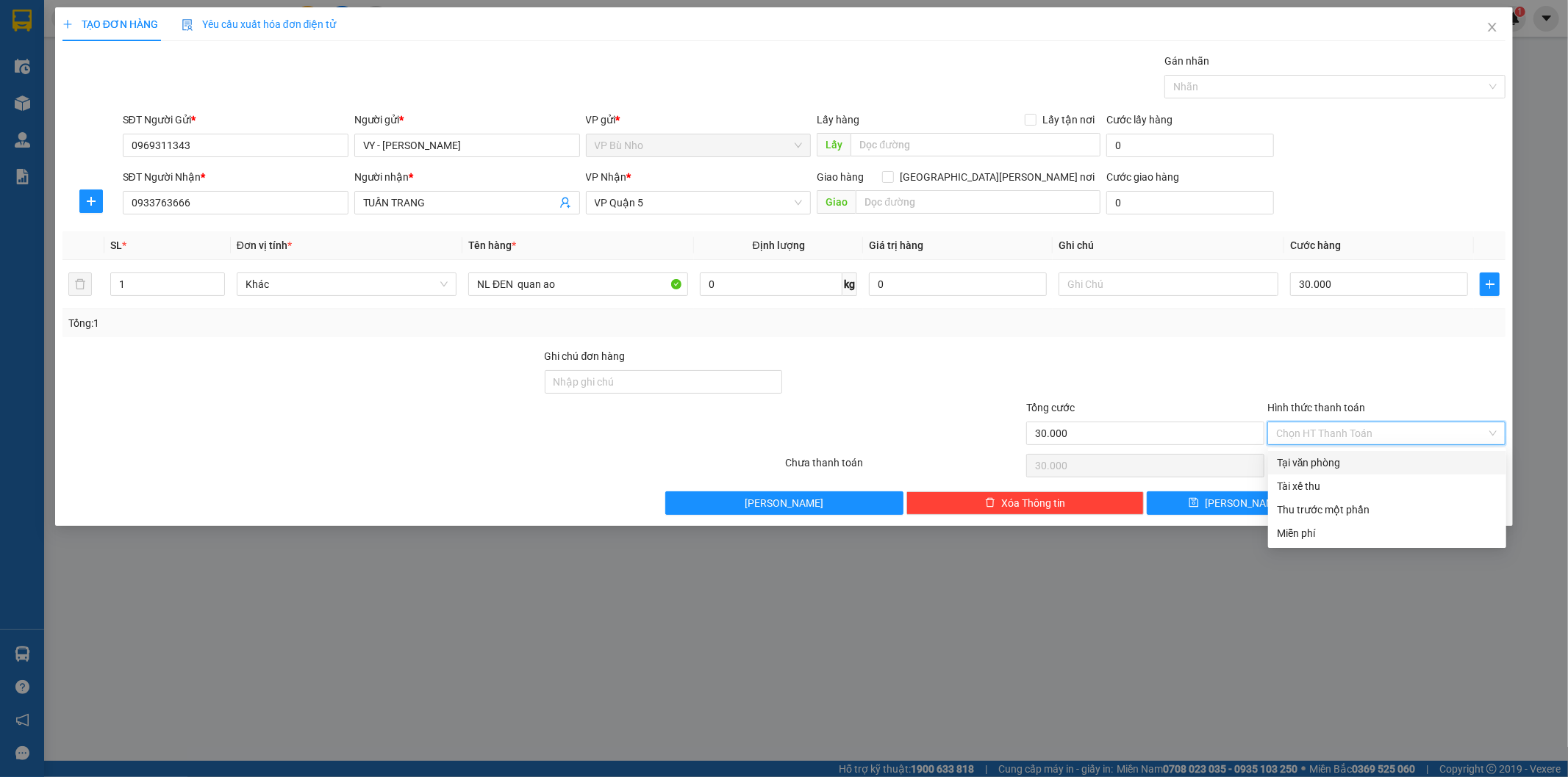
click at [1314, 457] on div "Tại văn phòng" at bounding box center [1387, 463] width 220 height 16
type input "0"
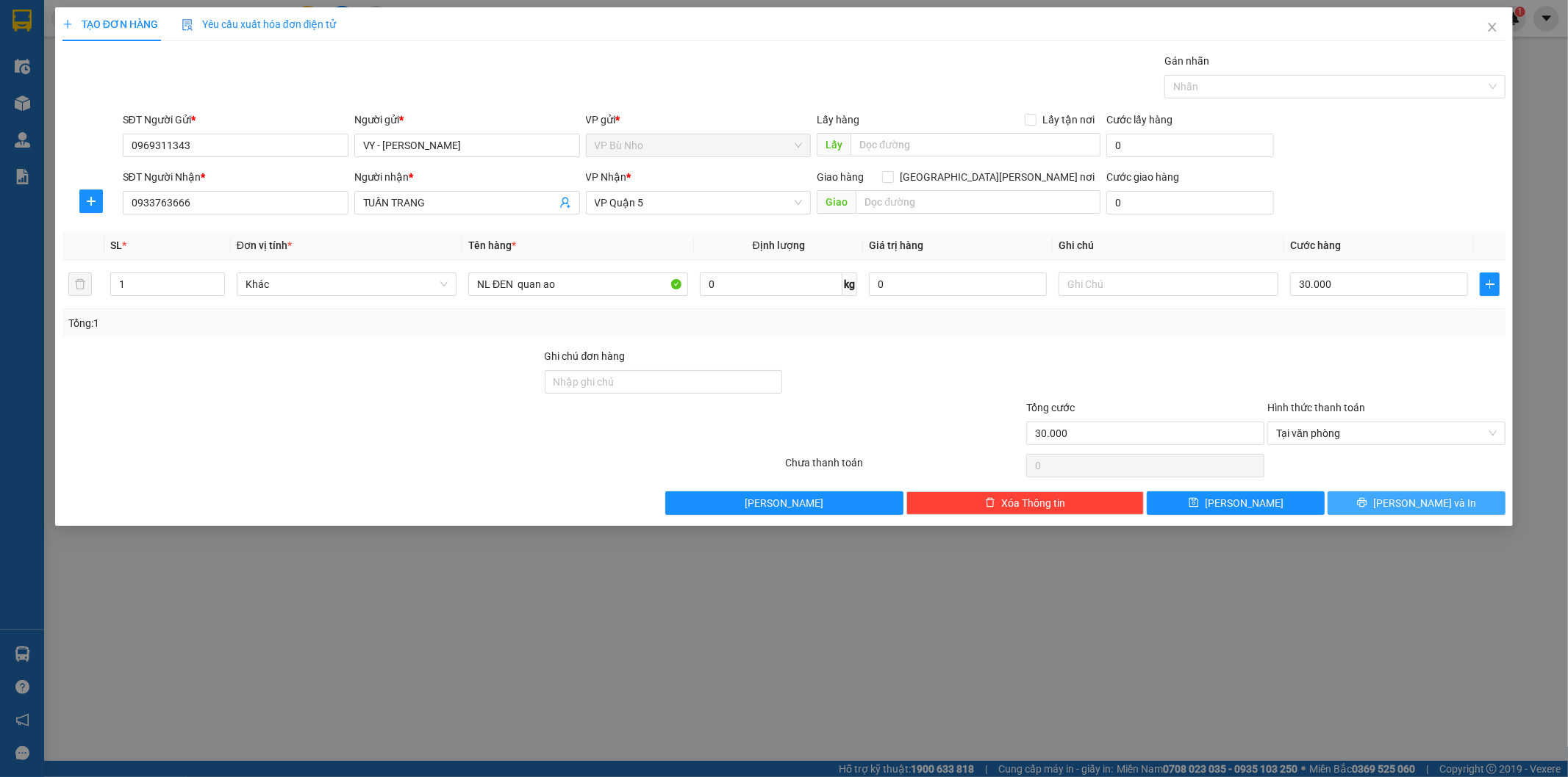
click at [1435, 496] on span "[PERSON_NAME] và In" at bounding box center [1425, 503] width 103 height 16
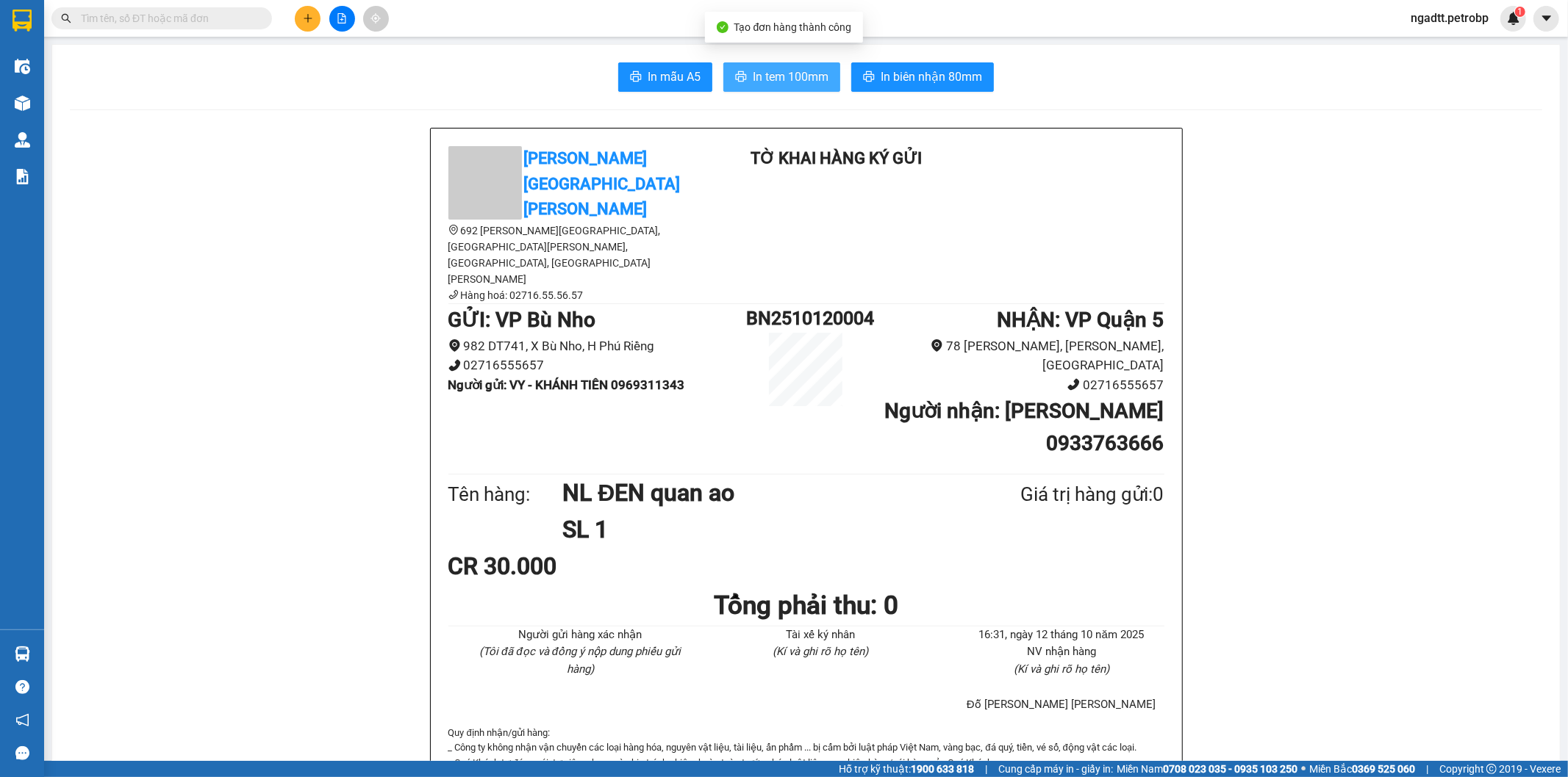
click at [782, 77] on span "In tem 100mm" at bounding box center [791, 77] width 76 height 18
click at [303, 16] on icon "plus" at bounding box center [307, 18] width 10 height 10
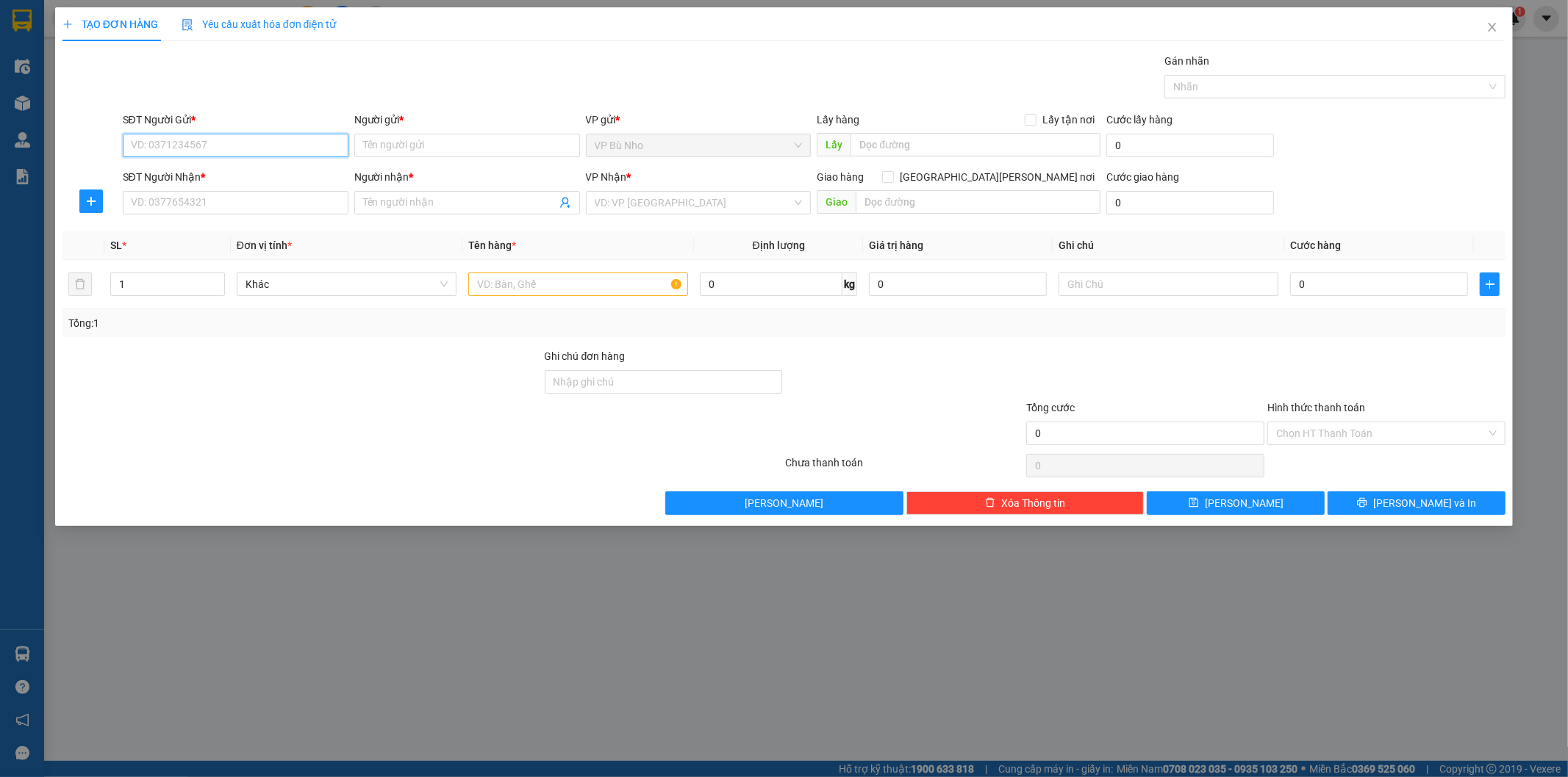
click at [241, 147] on input "SĐT Người Gửi *" at bounding box center [236, 145] width 226 height 24
click at [241, 176] on div "0985153124 - VY" at bounding box center [236, 175] width 208 height 16
type input "0985153124"
type input "VY"
type input "0933265097"
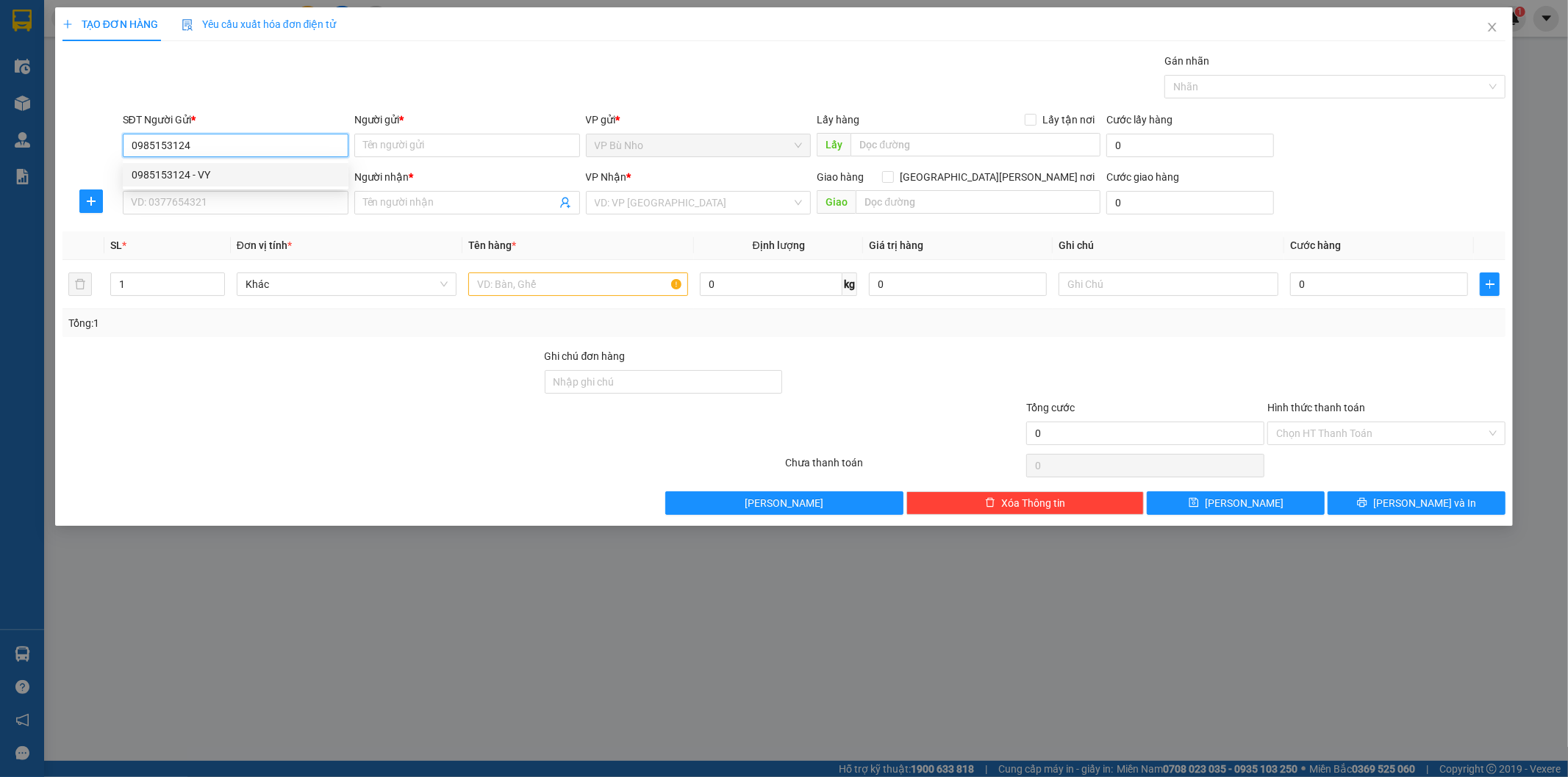
type input "THẾ"
type input "40.000"
type input "0985153124"
click at [561, 202] on icon "user-add" at bounding box center [566, 203] width 12 height 12
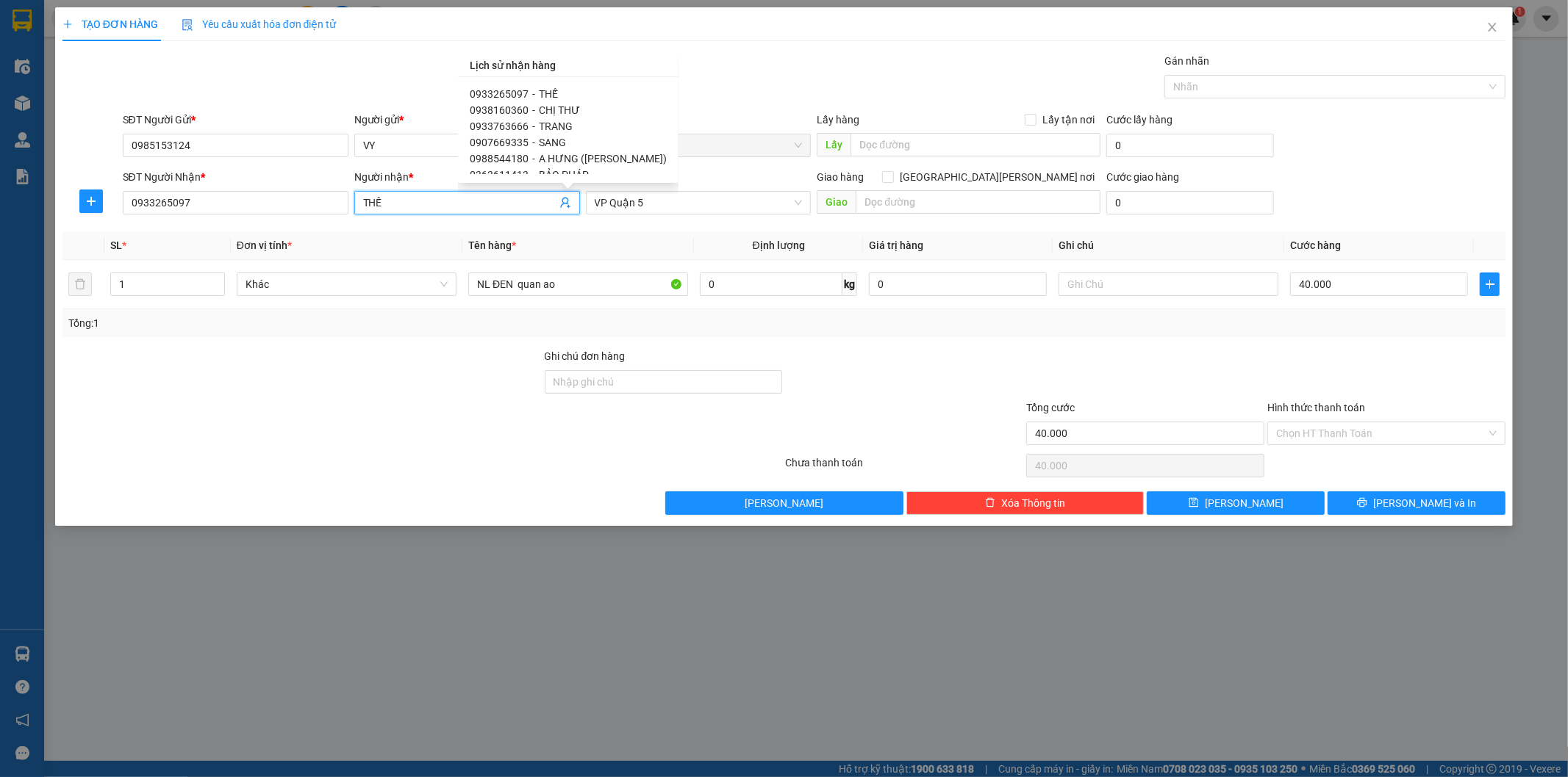
click at [550, 142] on span "SANG" at bounding box center [552, 143] width 27 height 12
type input "0907669335"
type input "SANG"
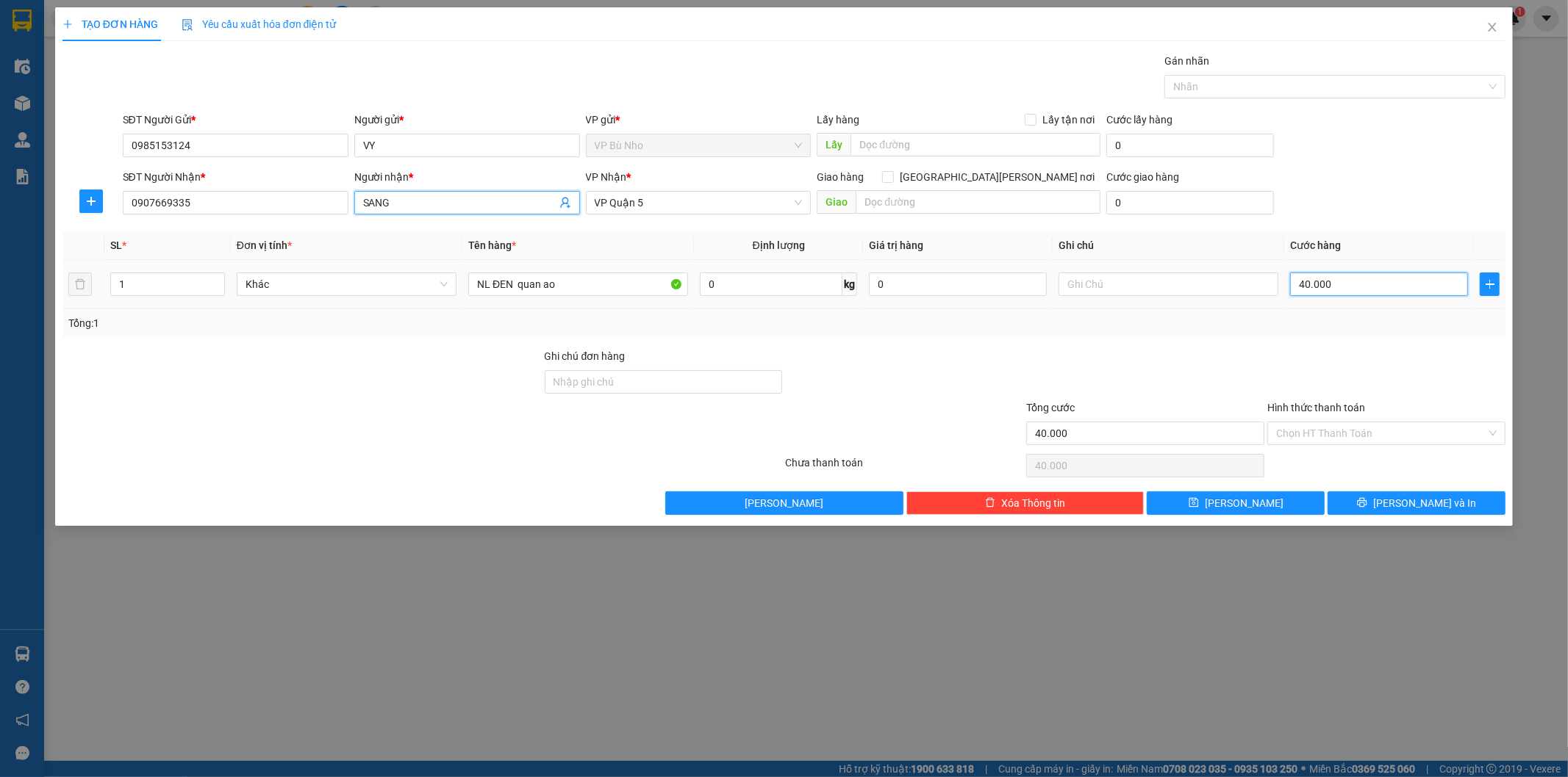
click at [1366, 280] on input "40.000" at bounding box center [1379, 284] width 178 height 24
type input "0"
type input "3"
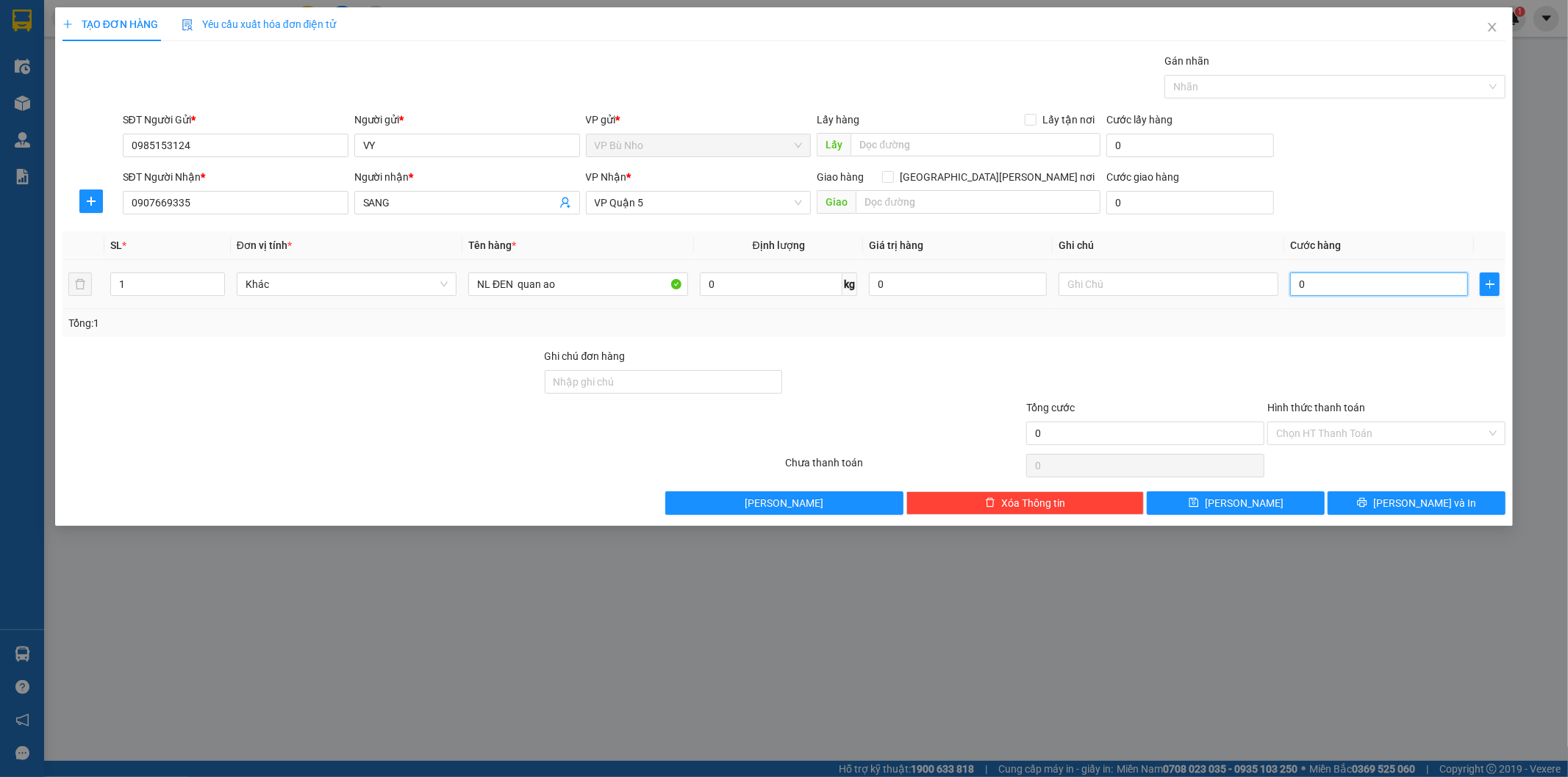
type input "3"
type input "03"
type input "30"
type input "030"
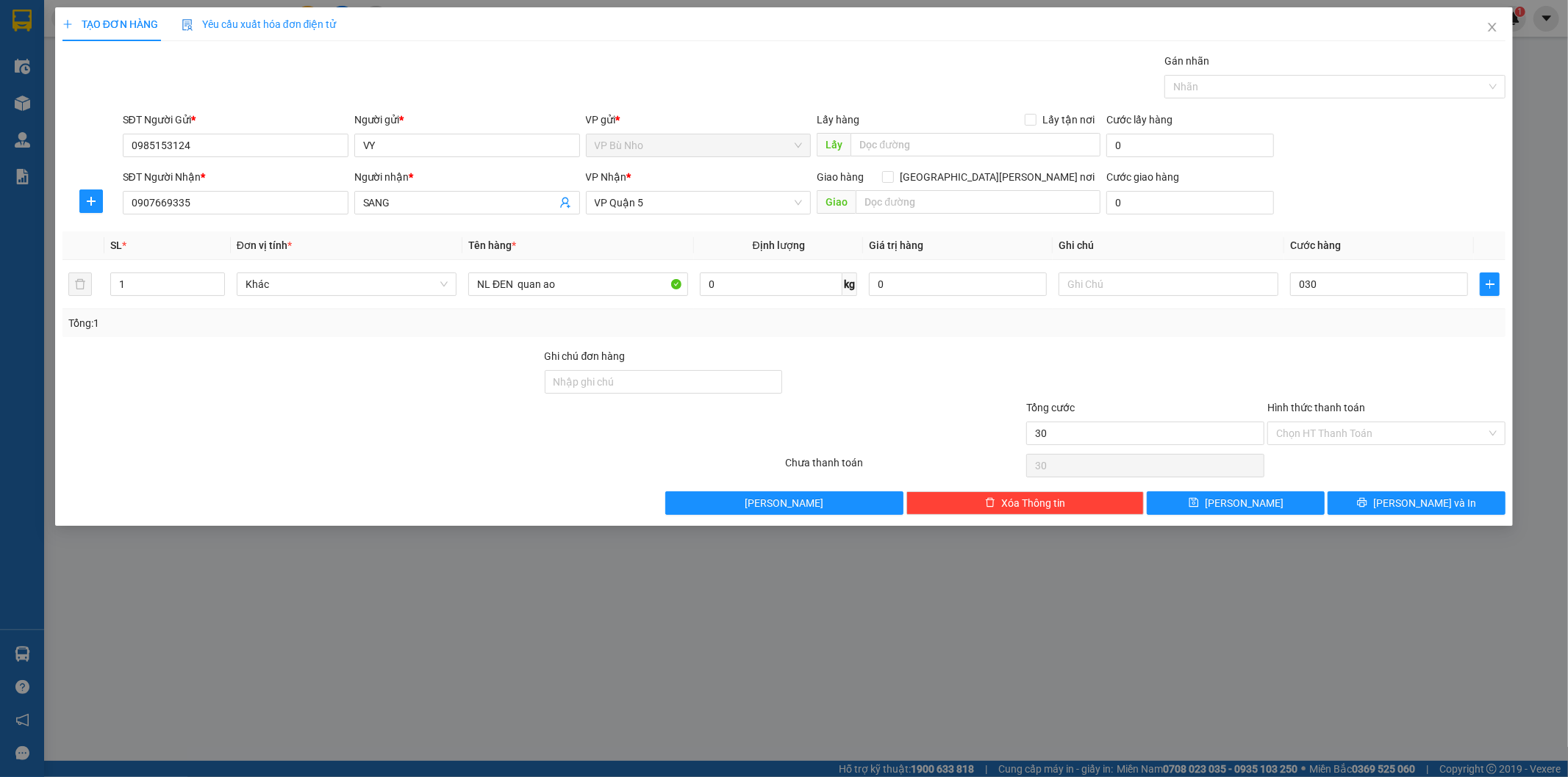
type input "30.000"
click at [1347, 339] on div "Transit Pickup Surcharge Ids Transit Deliver Surcharge Ids Transit Deliver Surc…" at bounding box center [784, 283] width 1444 height 462
click at [1336, 430] on input "Hình thức thanh toán" at bounding box center [1381, 433] width 210 height 22
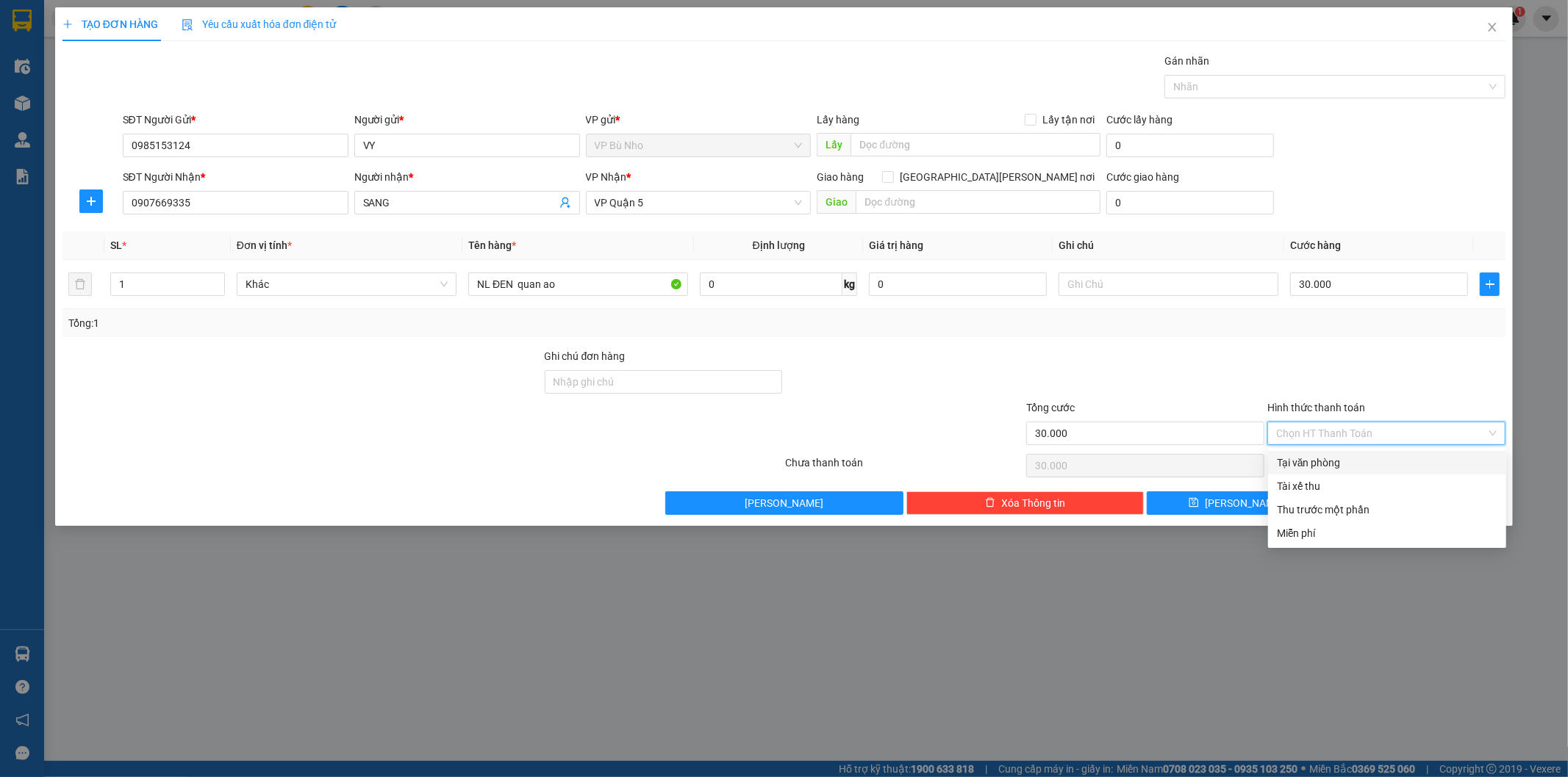
click at [1332, 465] on div "Tại văn phòng" at bounding box center [1387, 463] width 220 height 16
type input "0"
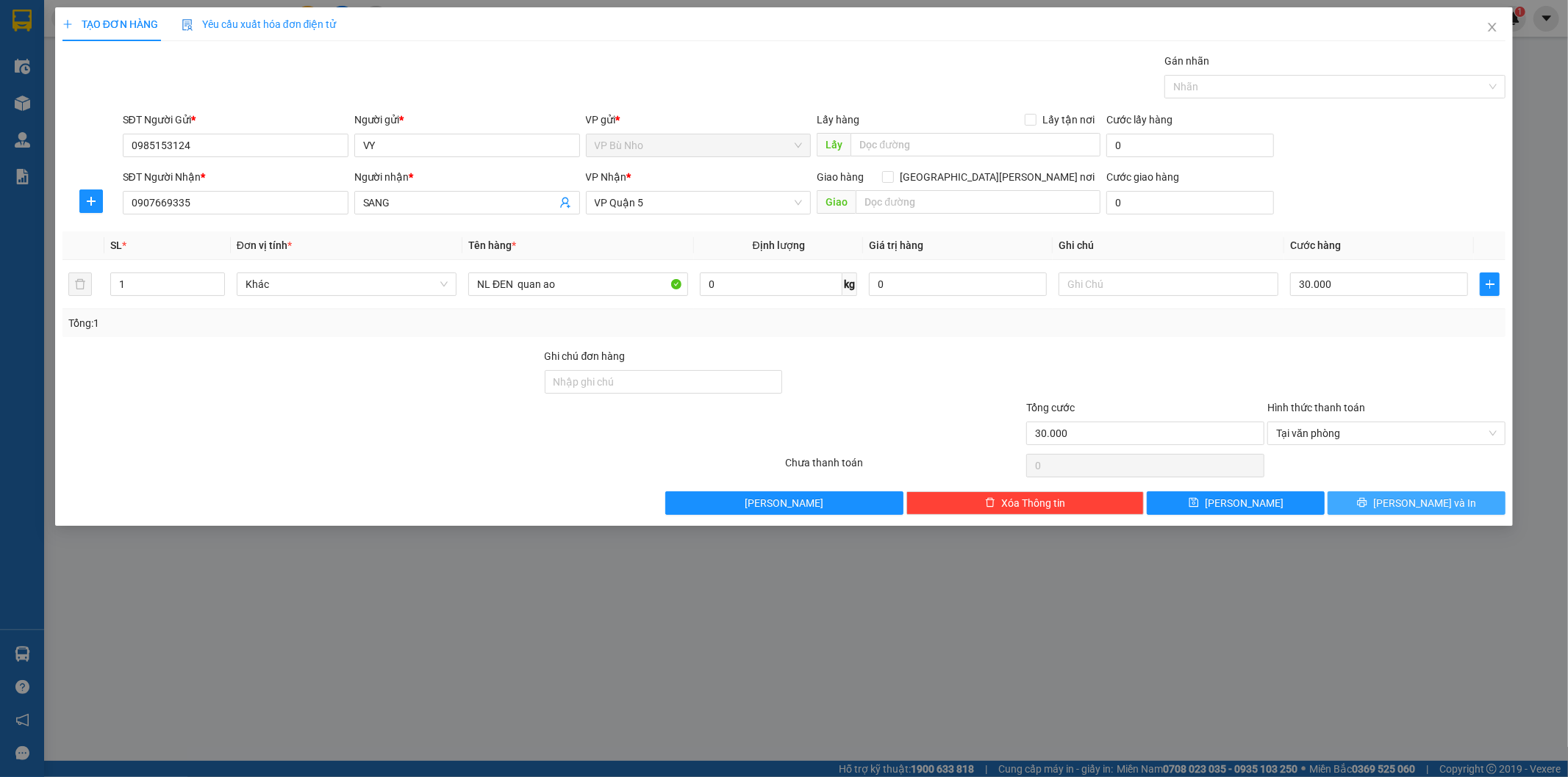
click at [1425, 495] on span "[PERSON_NAME] và In" at bounding box center [1425, 503] width 103 height 16
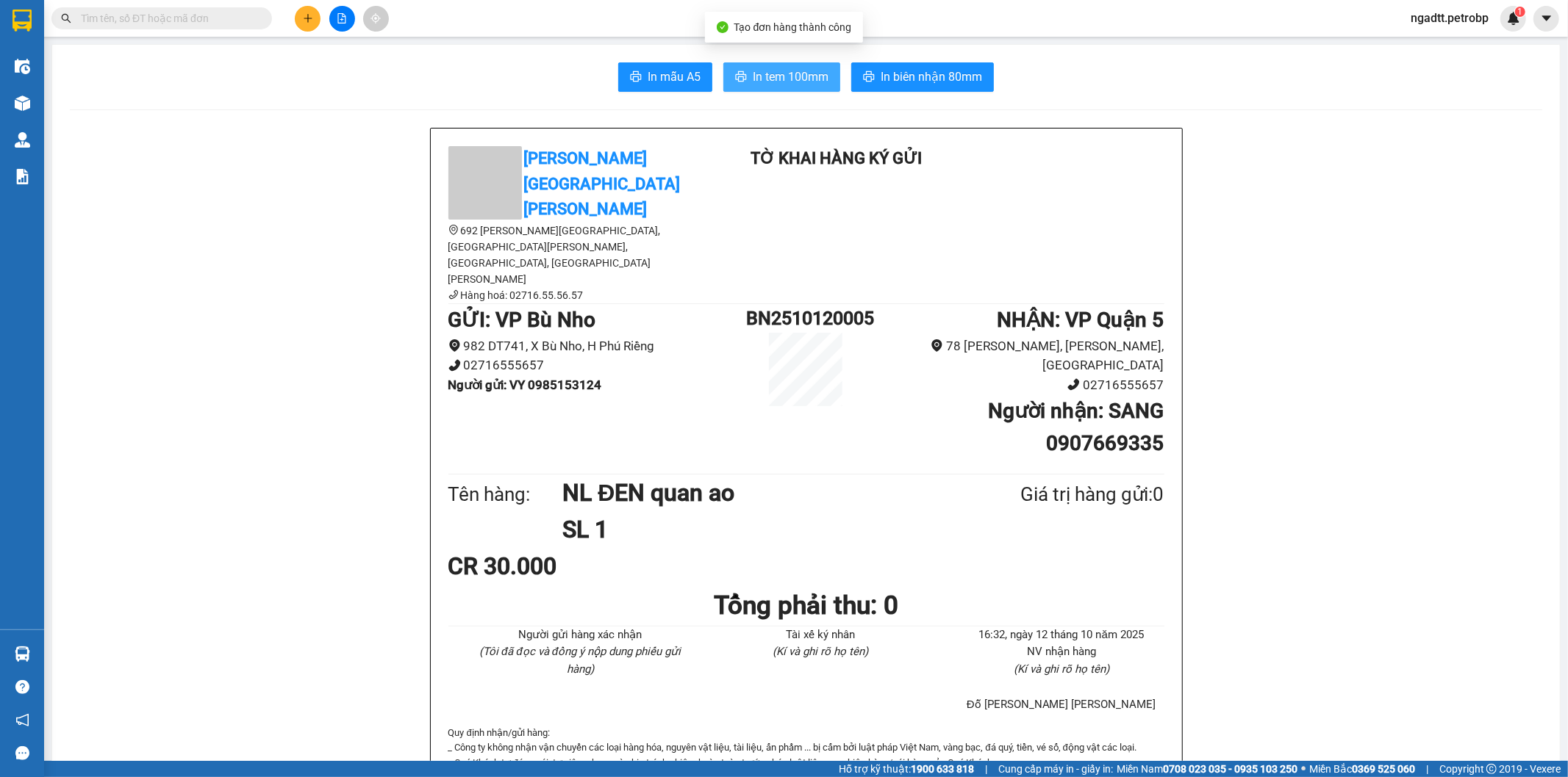
click at [800, 78] on span "In tem 100mm" at bounding box center [791, 77] width 76 height 18
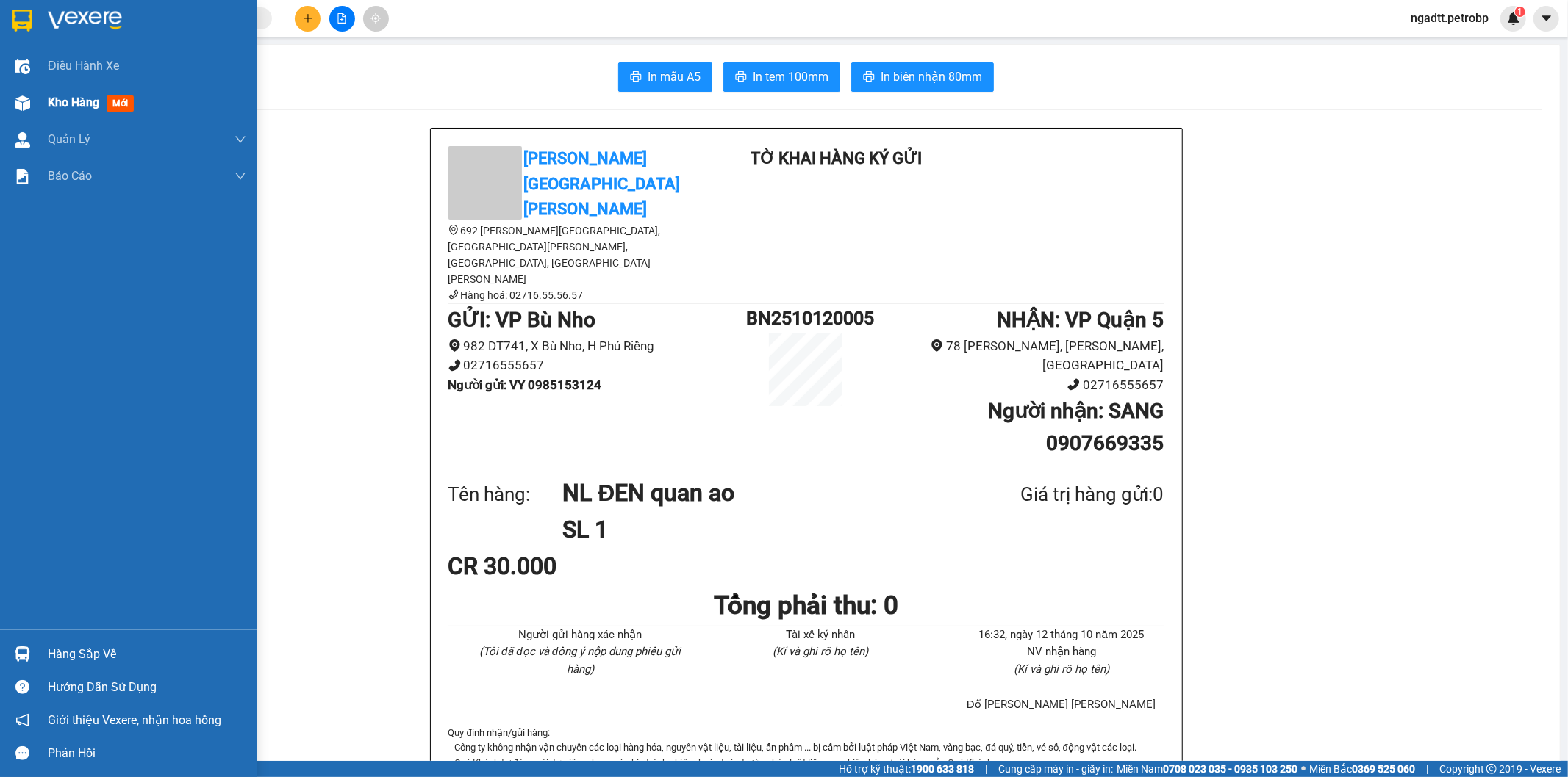
click at [54, 96] on span "Kho hàng" at bounding box center [73, 102] width 51 height 14
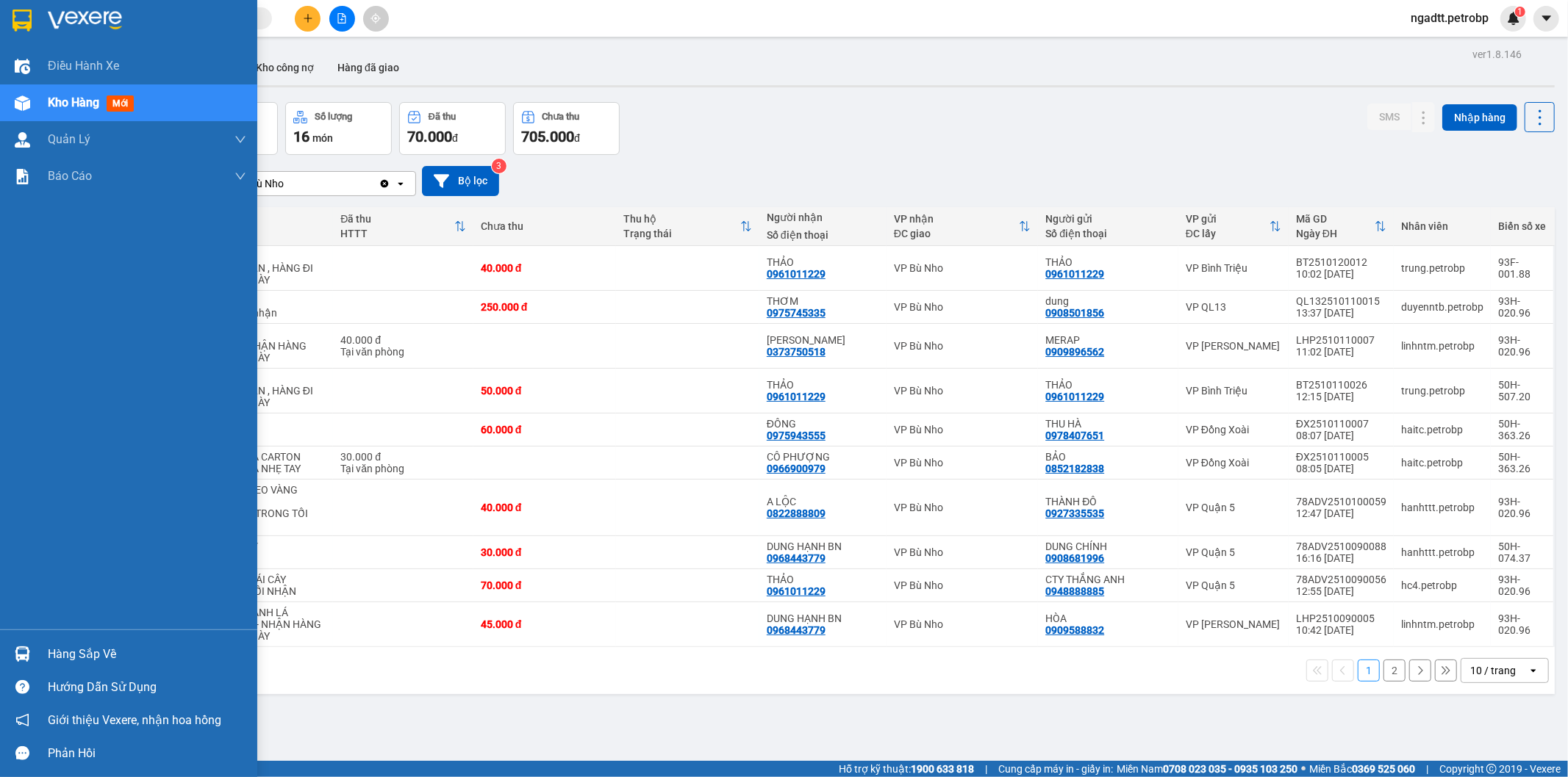
click at [111, 651] on div "Hàng sắp về" at bounding box center [147, 654] width 199 height 22
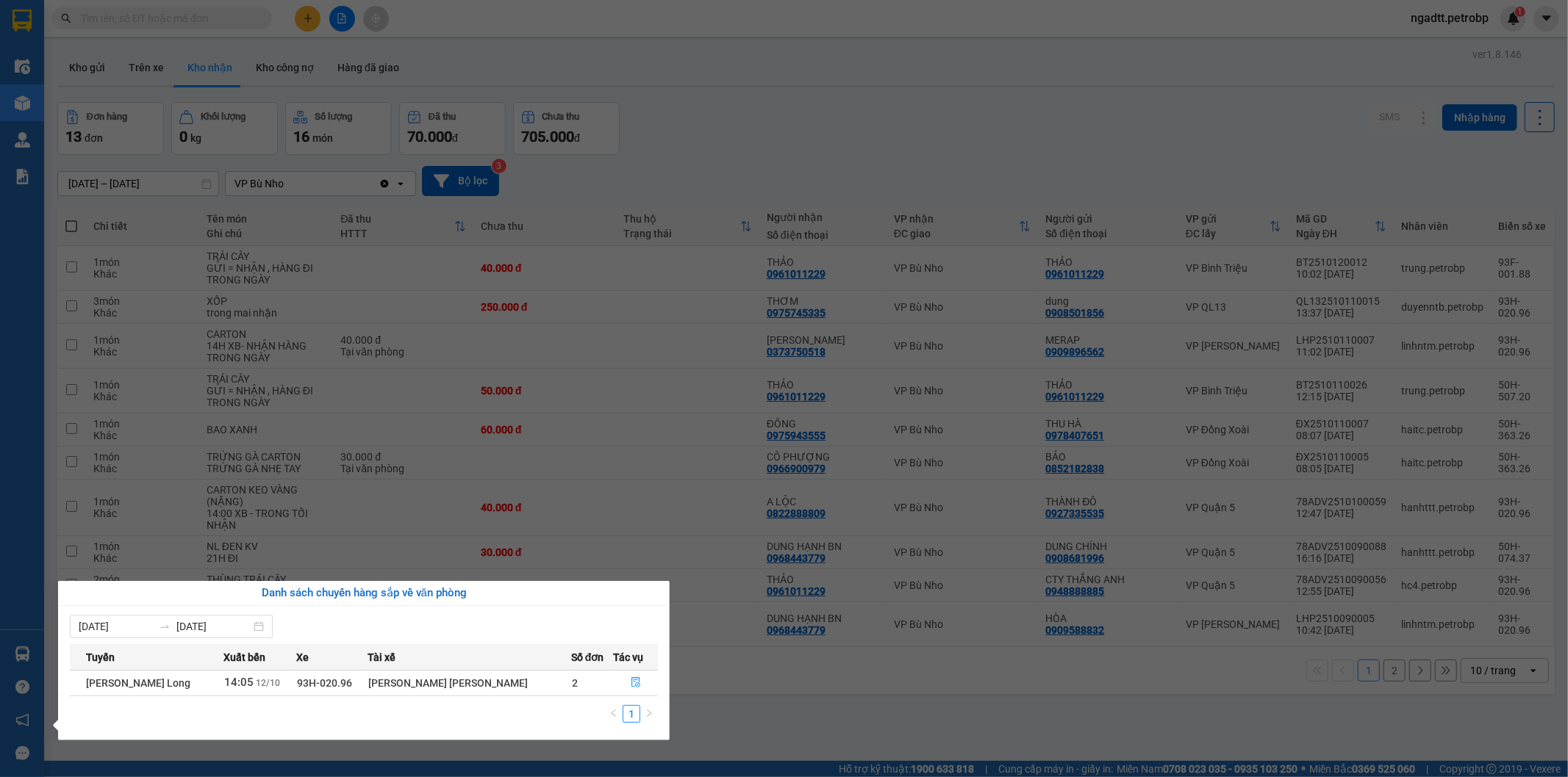
click at [722, 688] on section "Kết quả tìm kiếm ( 0 ) Bộ lọc No Data ngadtt.petrobp 1 Điều hành xe Kho hàng mớ…" at bounding box center [784, 388] width 1568 height 777
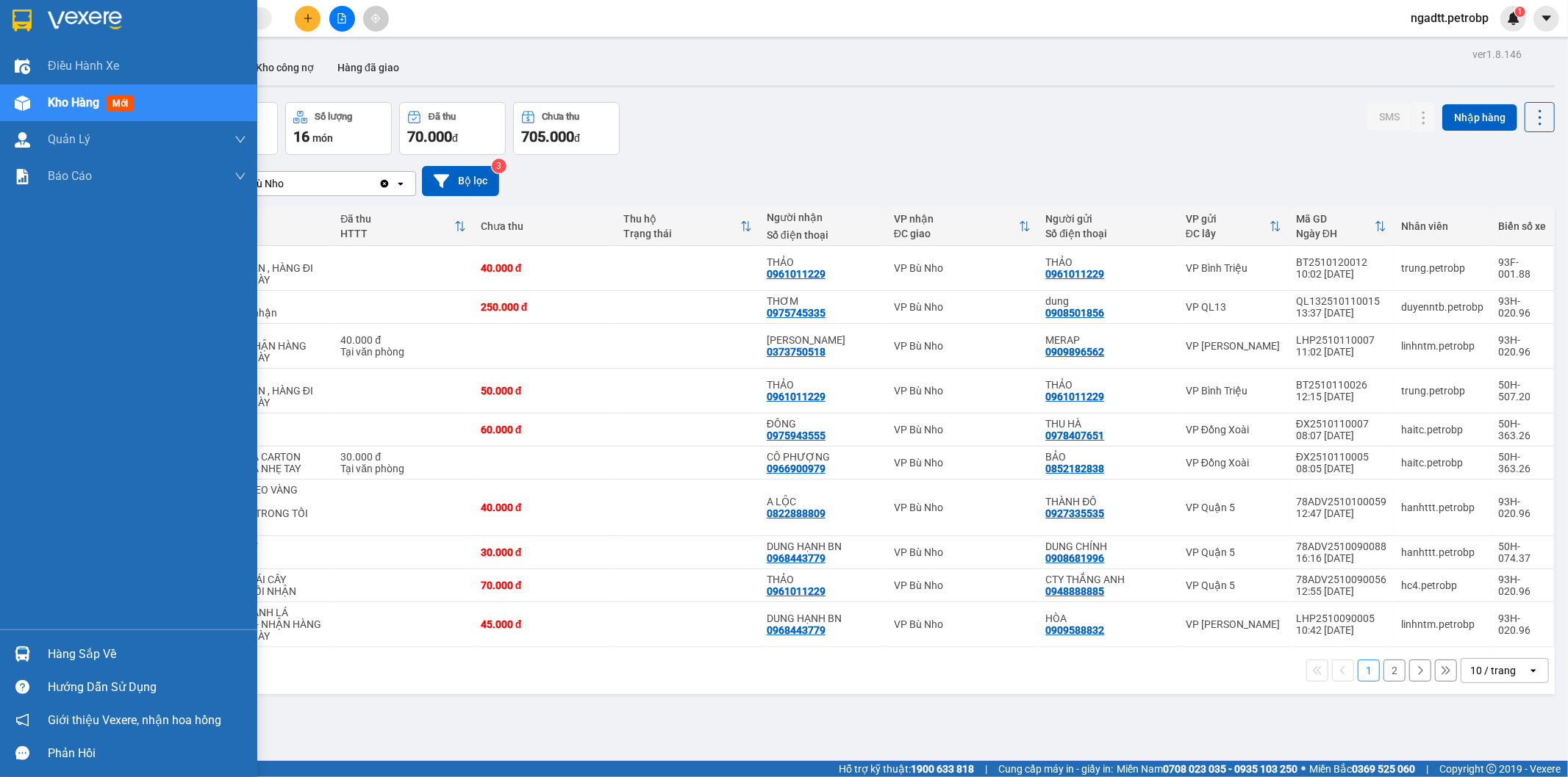
click at [63, 101] on span "Kho hàng" at bounding box center [73, 102] width 51 height 14
click at [82, 653] on div "Hàng sắp về" at bounding box center [147, 654] width 199 height 22
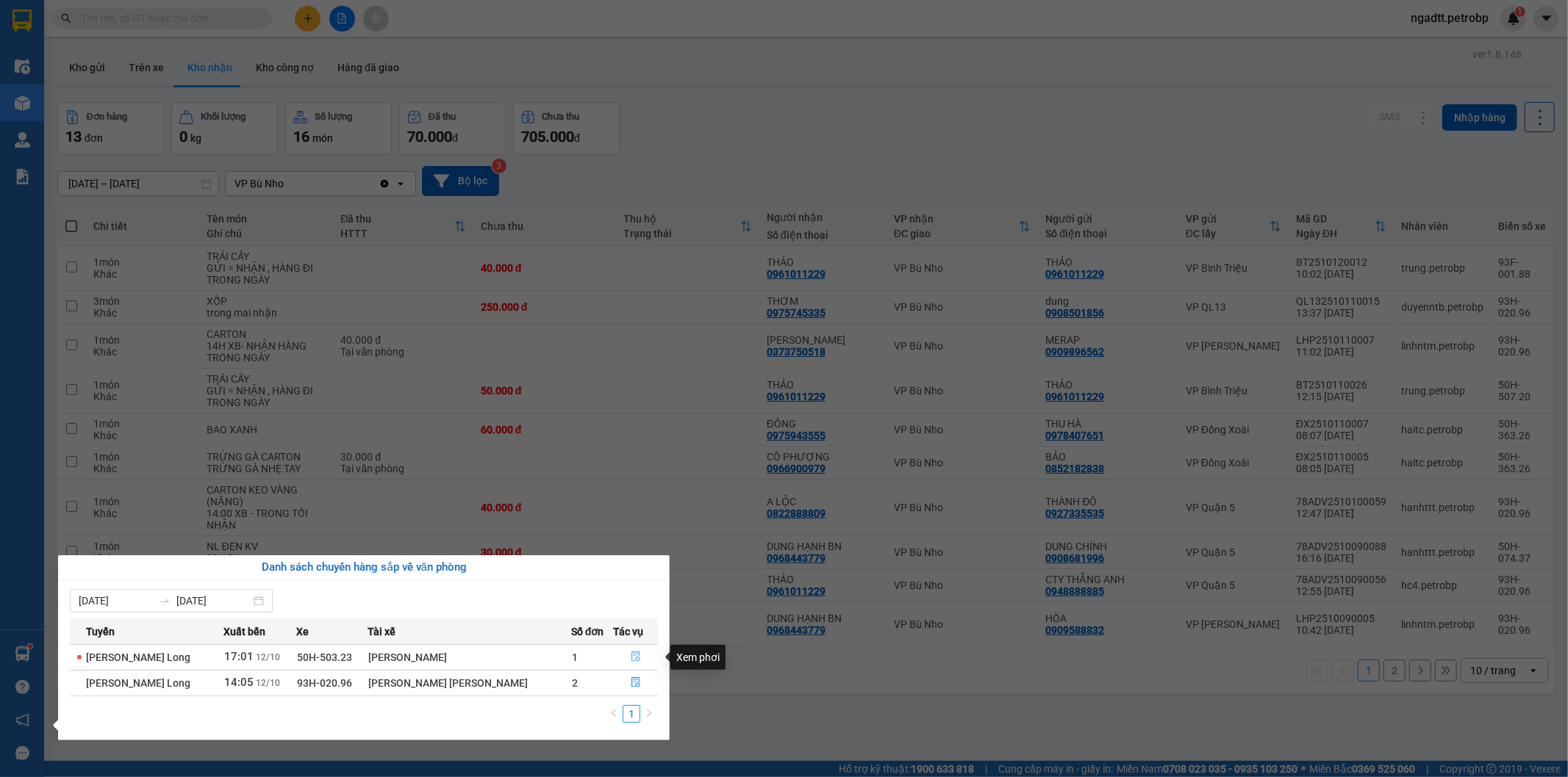
click at [631, 657] on icon "file-done" at bounding box center [636, 657] width 10 height 10
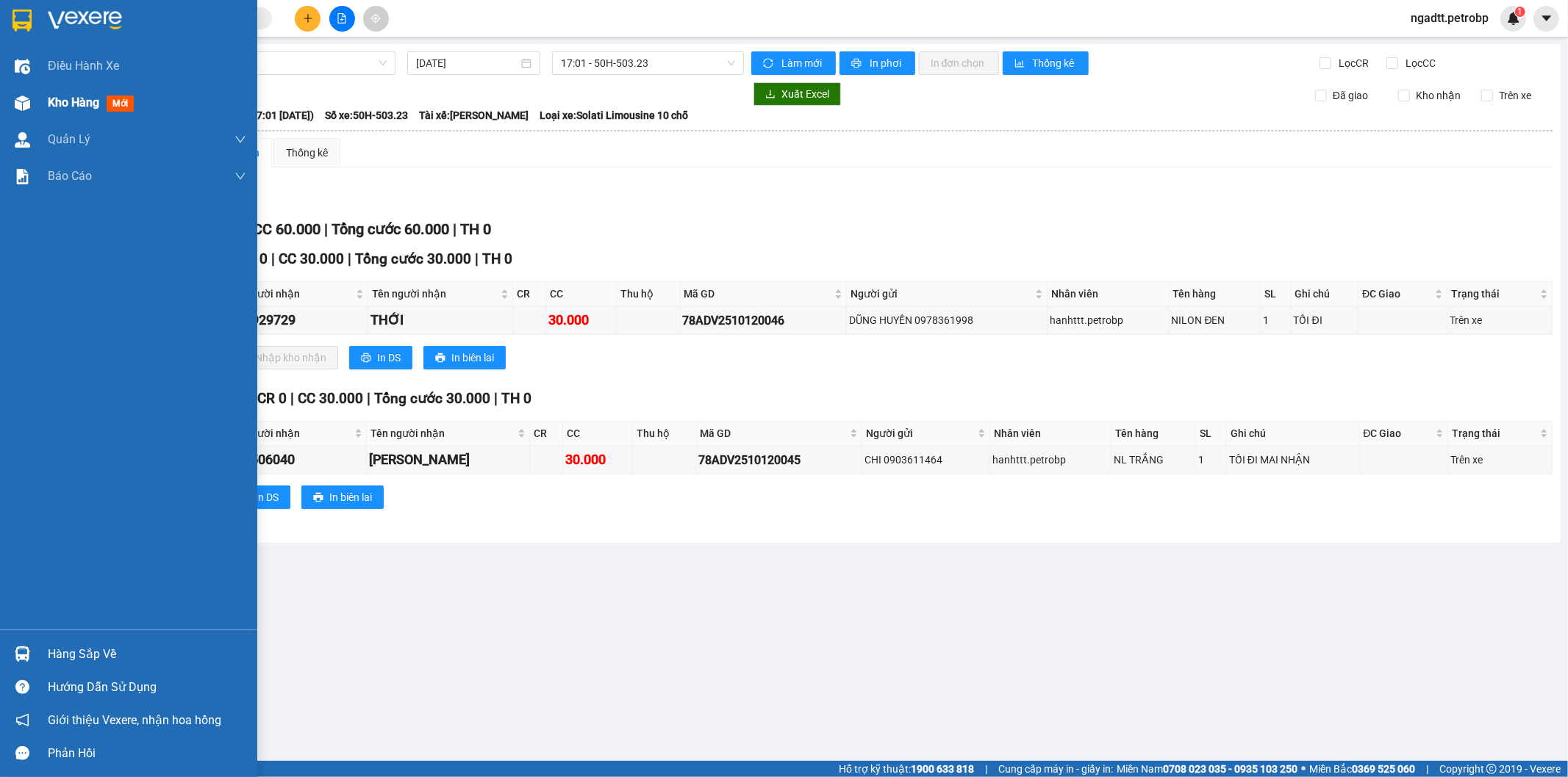
click at [52, 98] on span "Kho hàng" at bounding box center [73, 102] width 51 height 14
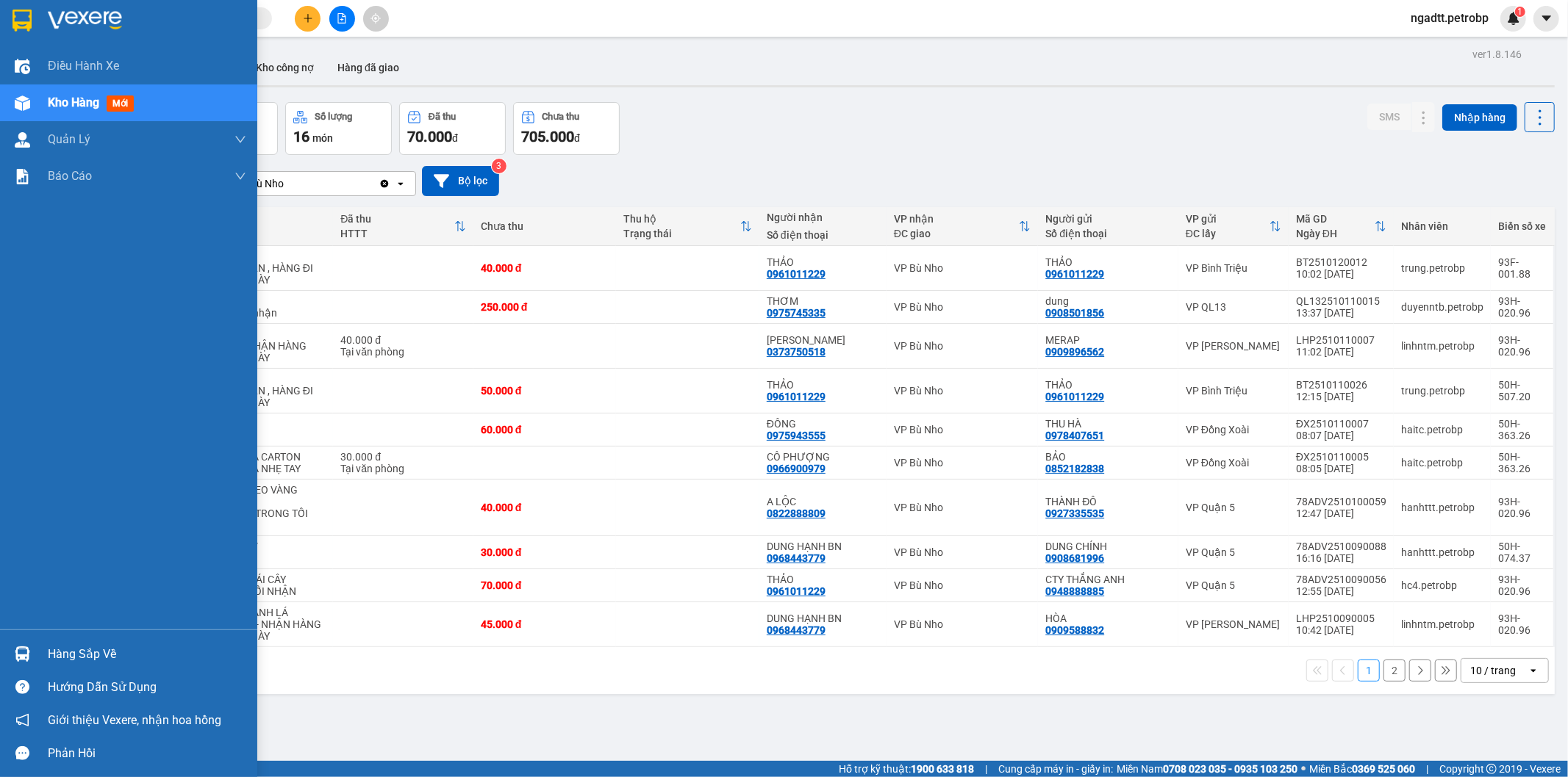
click at [101, 662] on div "Hàng sắp về" at bounding box center [147, 654] width 199 height 22
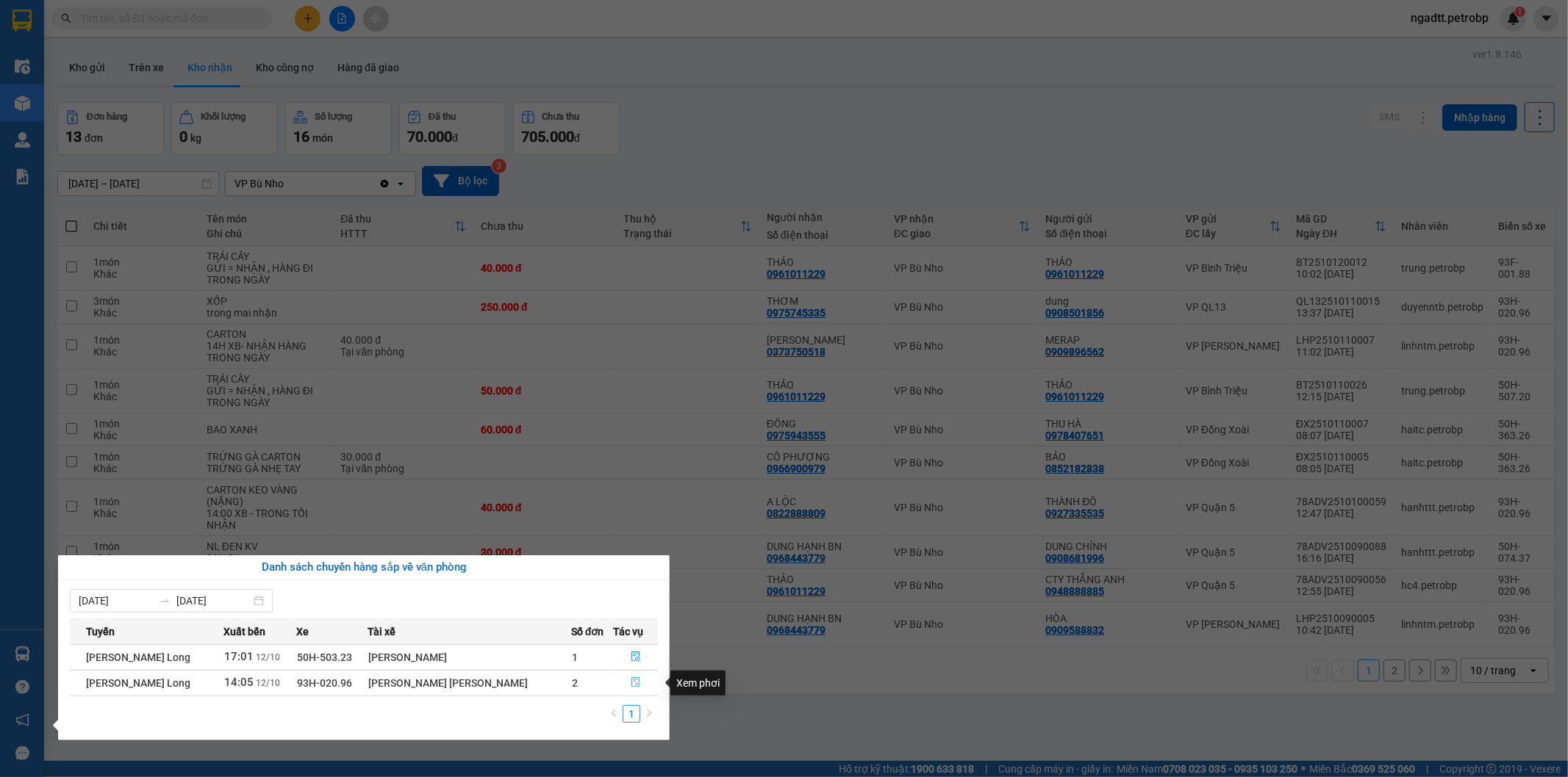
click at [631, 681] on icon "file-done" at bounding box center [636, 682] width 9 height 10
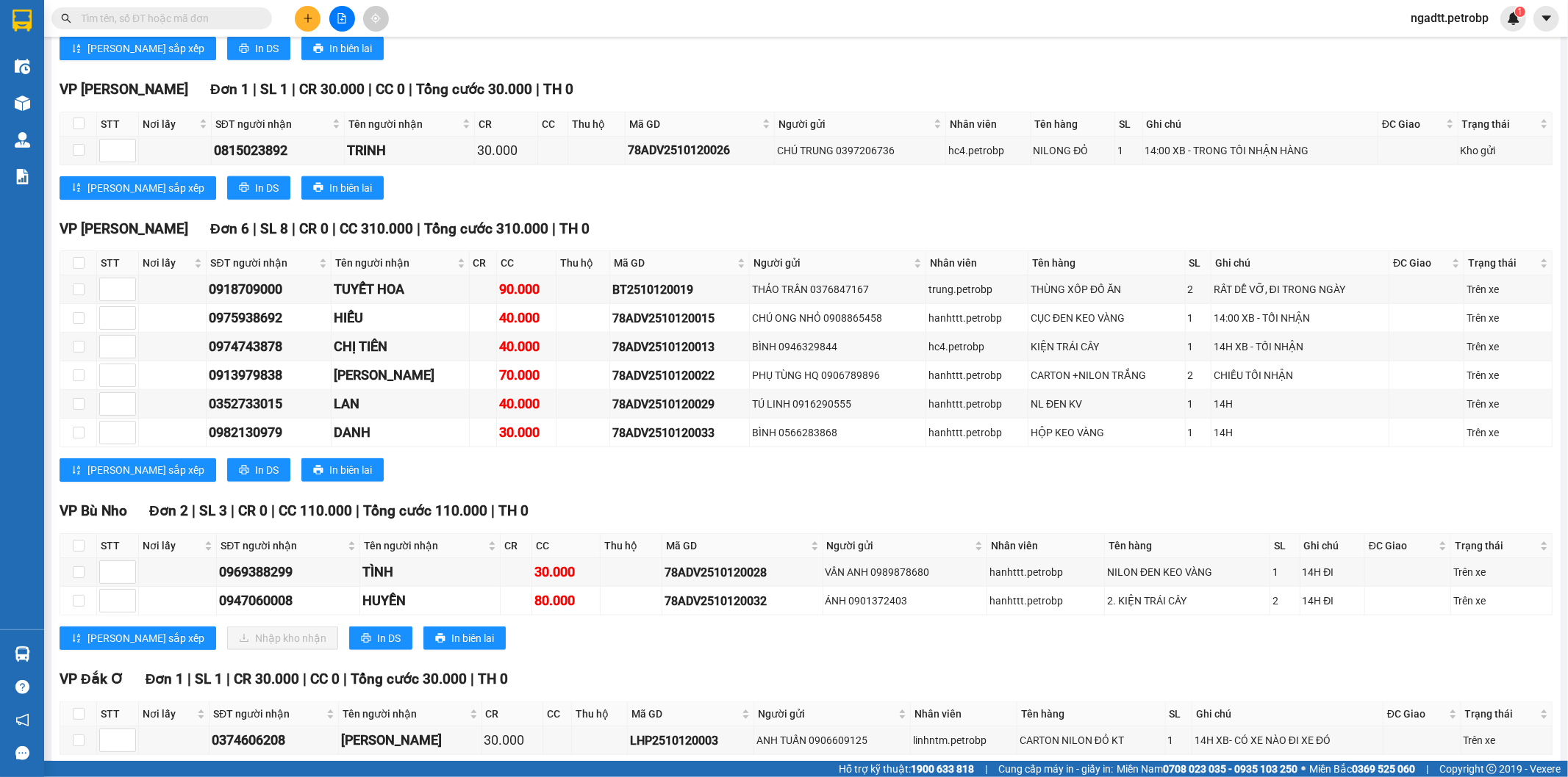
scroll to position [1469, 0]
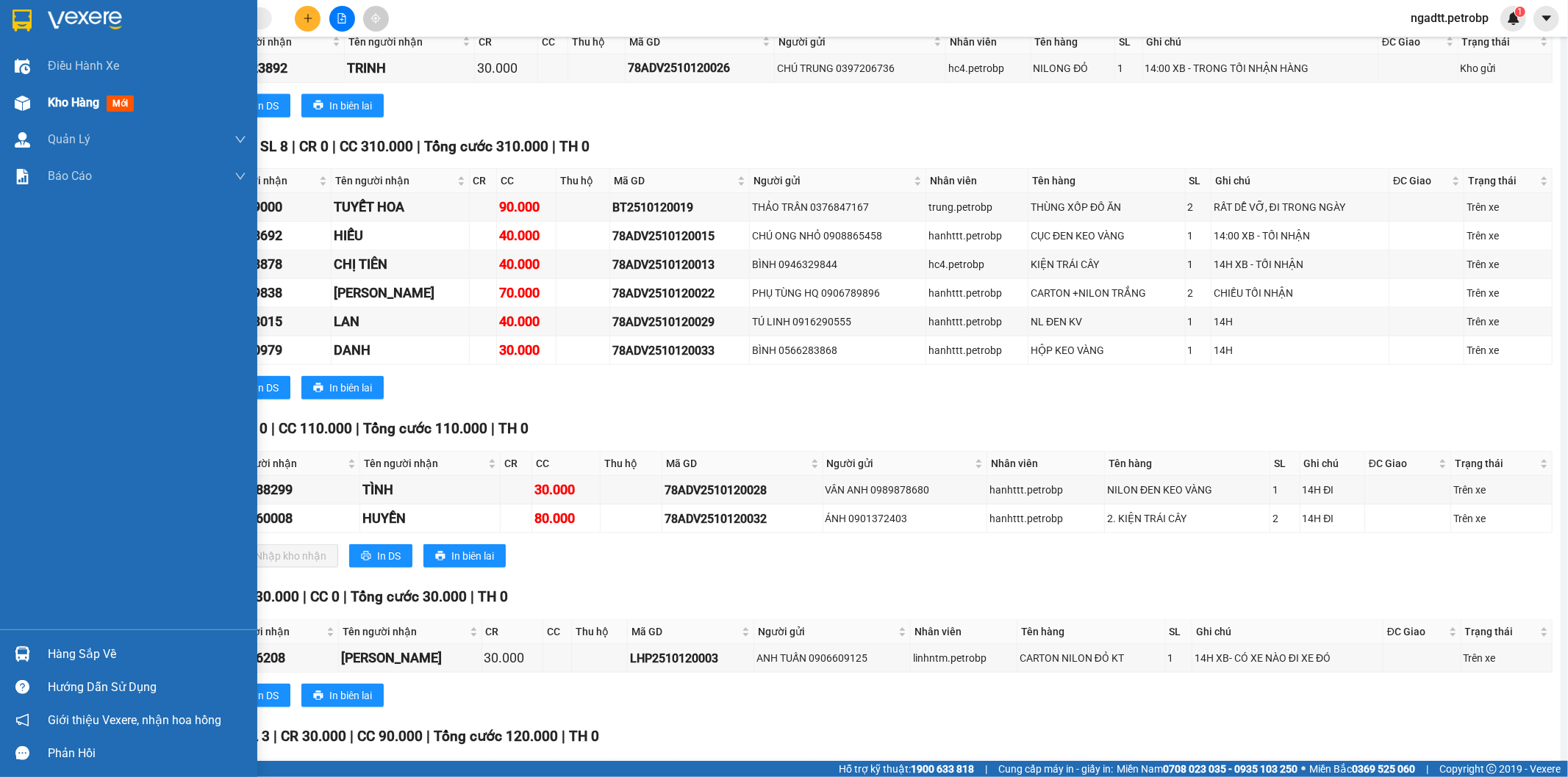
click at [63, 101] on span "Kho hàng" at bounding box center [73, 102] width 51 height 14
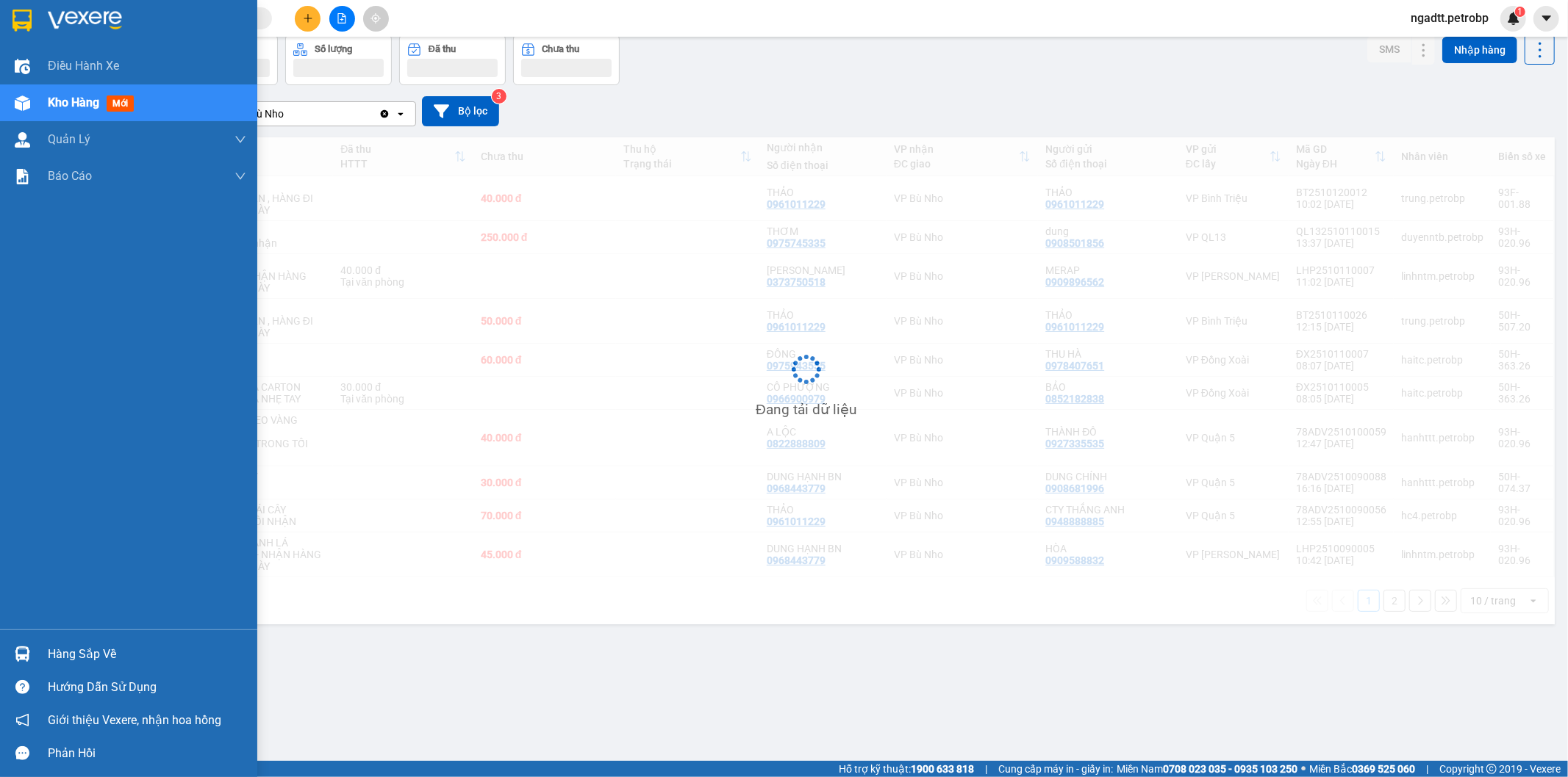
scroll to position [68, 0]
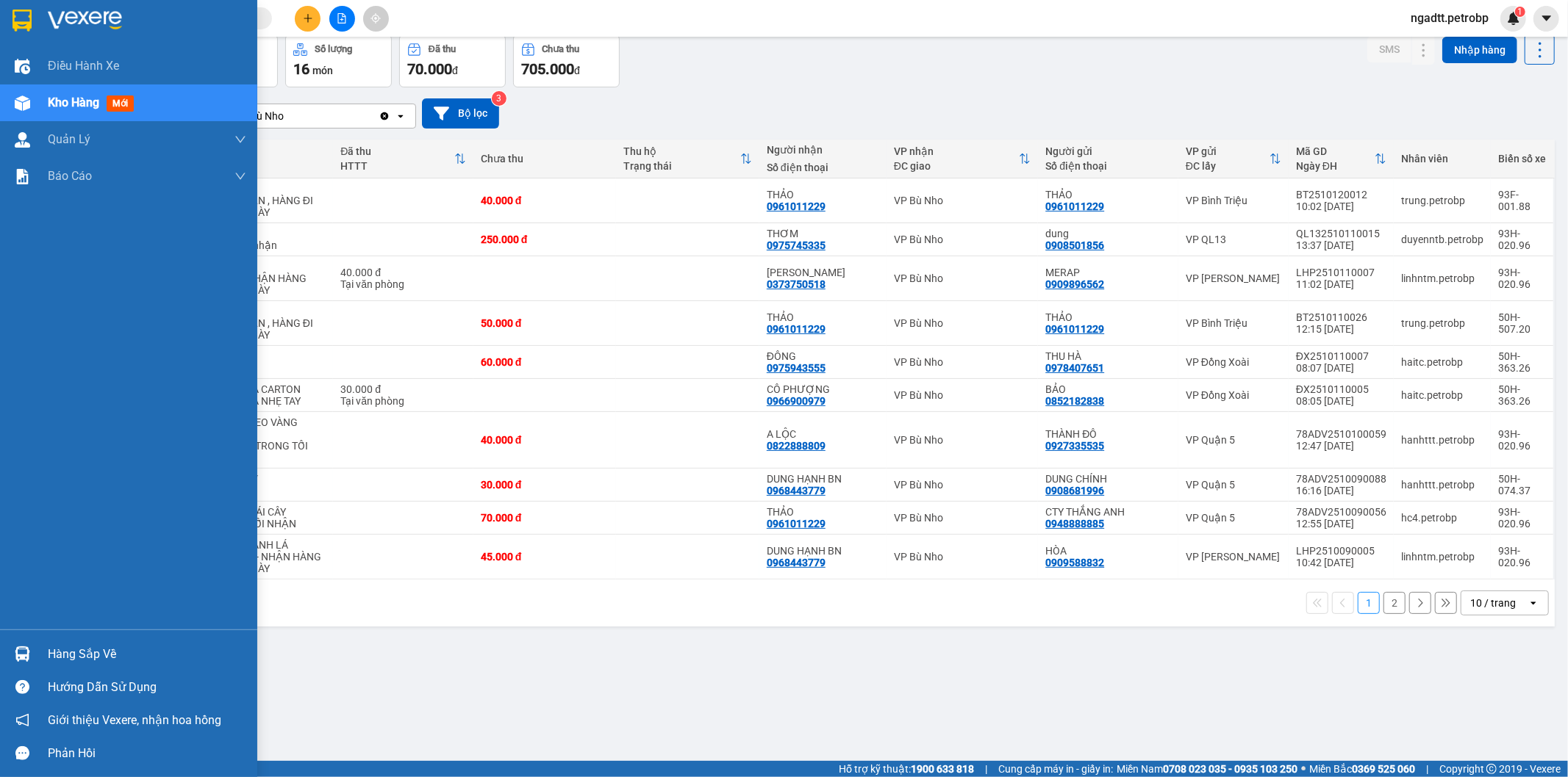
click at [89, 660] on div "Hàng sắp về" at bounding box center [147, 654] width 199 height 22
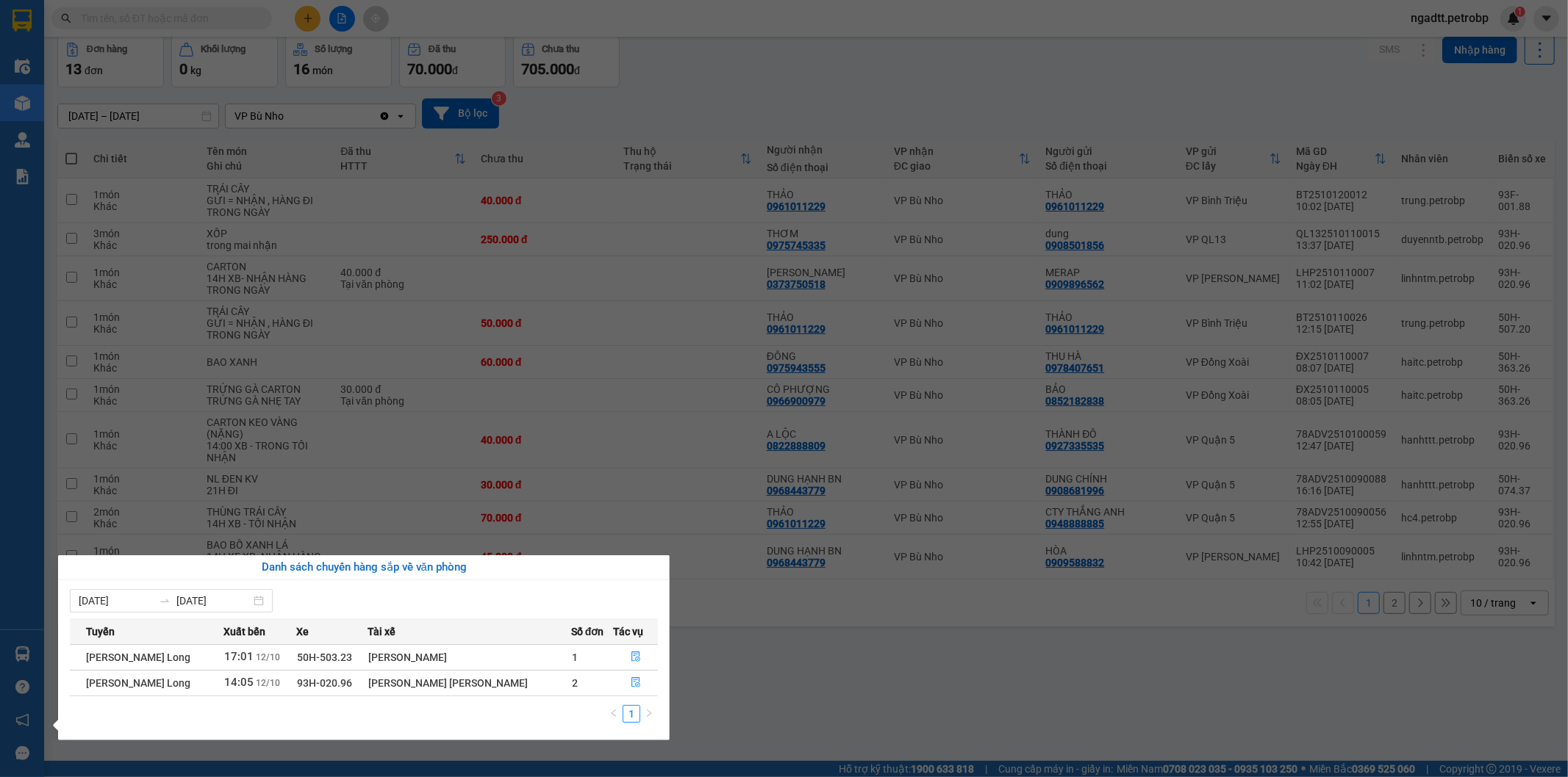
click at [814, 684] on section "Kết quả tìm kiếm ( 0 ) Bộ lọc No Data ngadtt.petrobp 1 Điều hành xe Kho hàng mớ…" at bounding box center [784, 388] width 1568 height 777
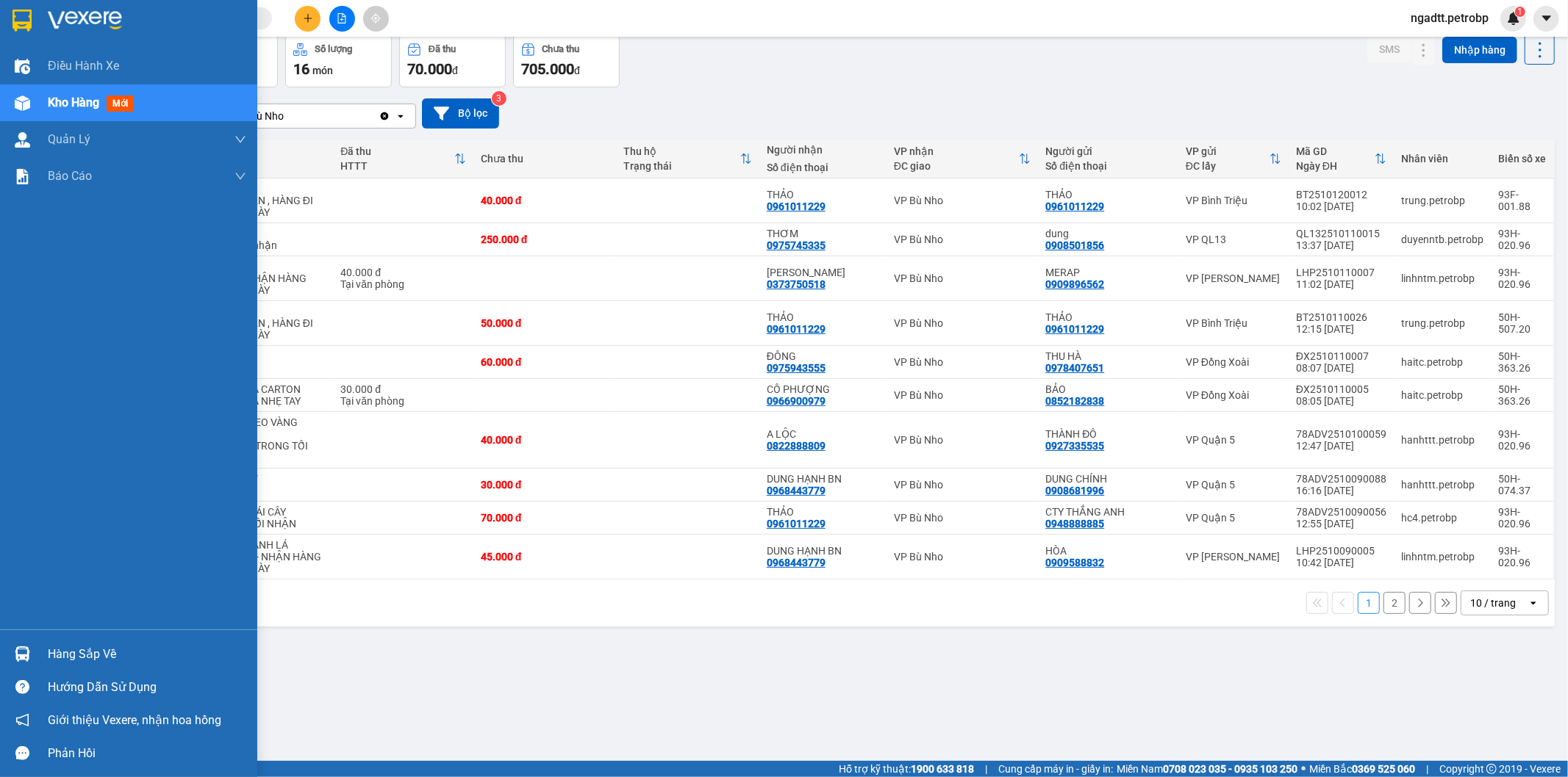
click at [76, 657] on div "Hàng sắp về" at bounding box center [147, 654] width 199 height 22
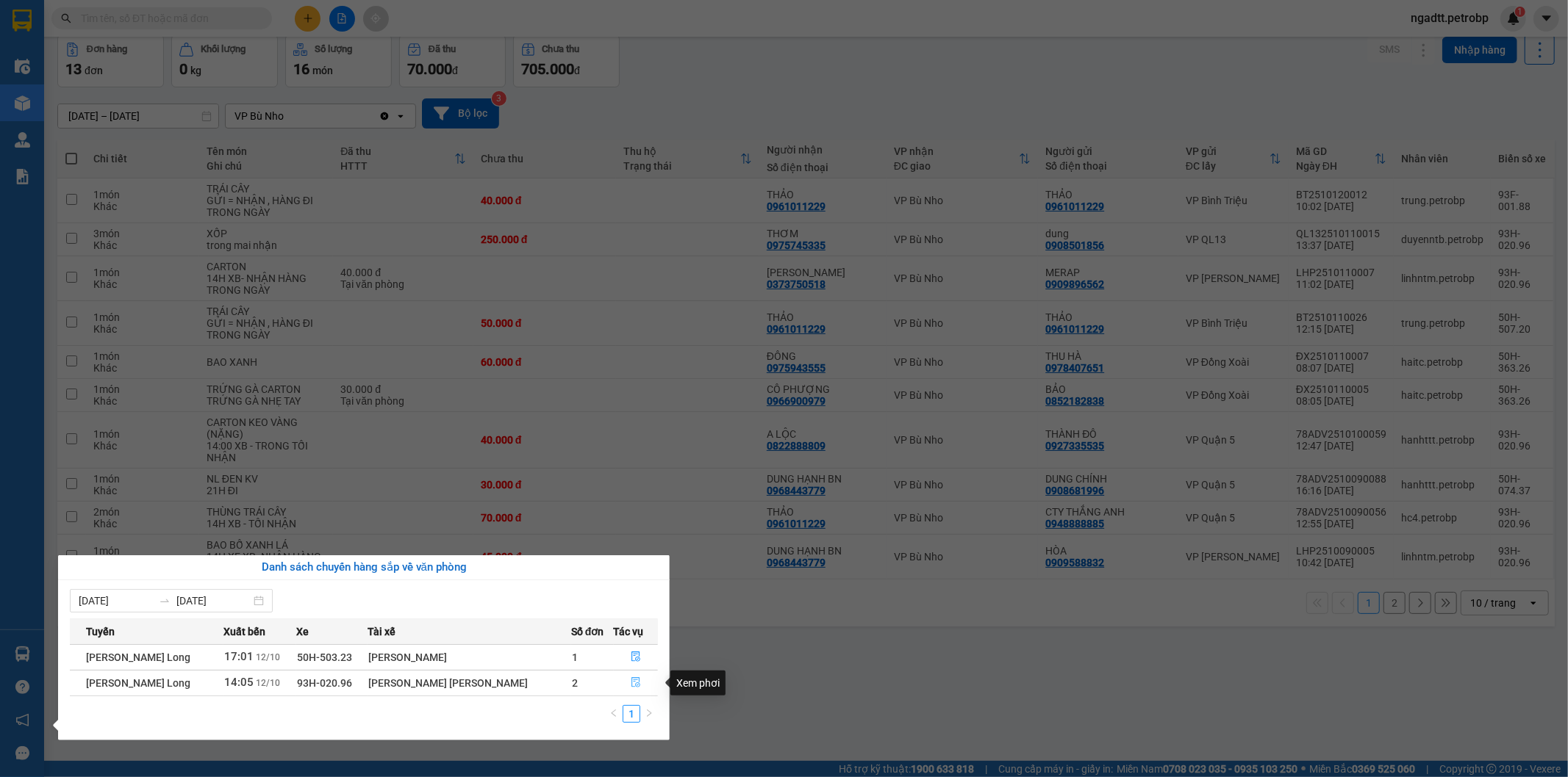
click at [631, 681] on icon "file-done" at bounding box center [636, 682] width 10 height 10
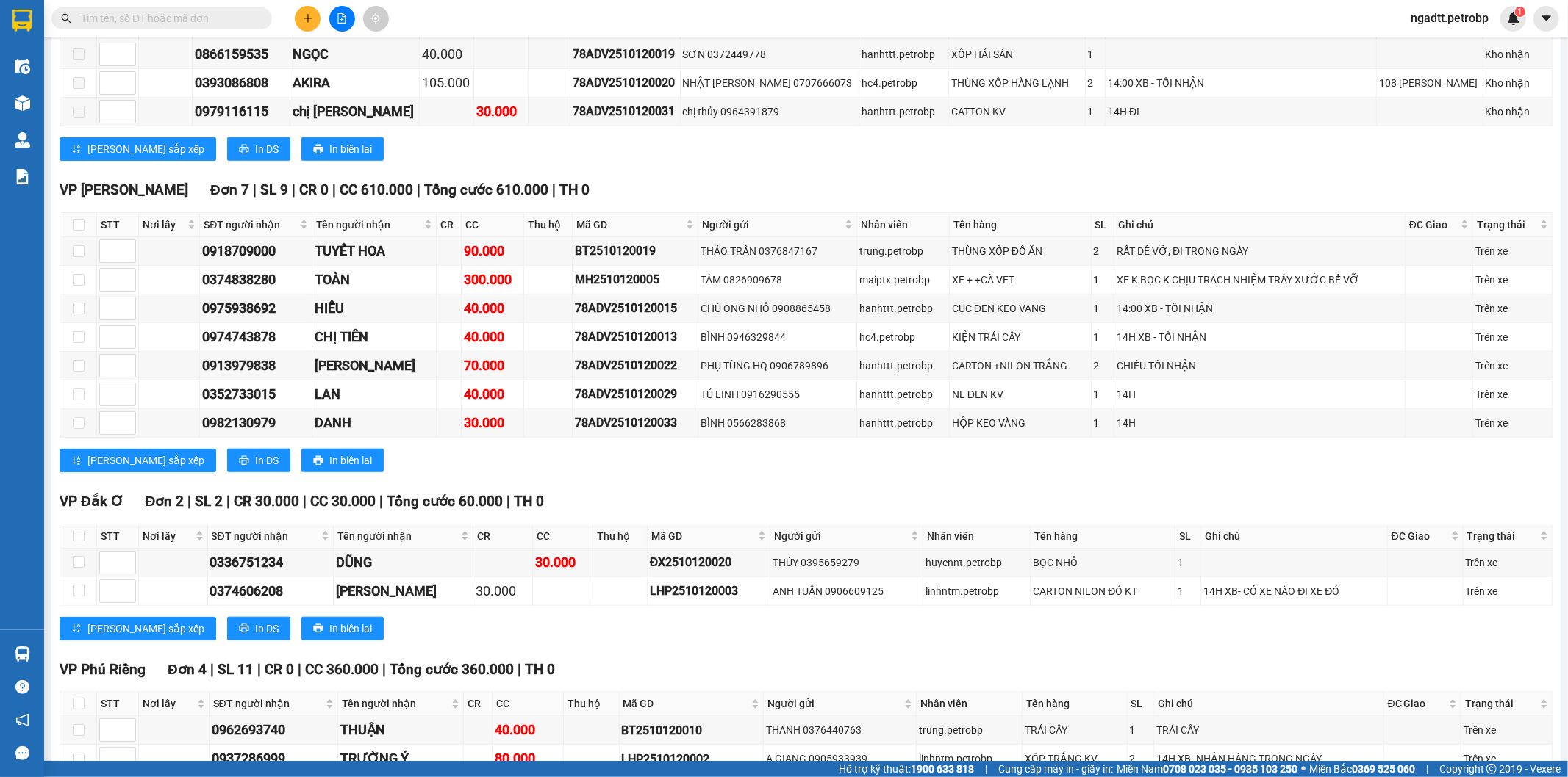
scroll to position [1582, 0]
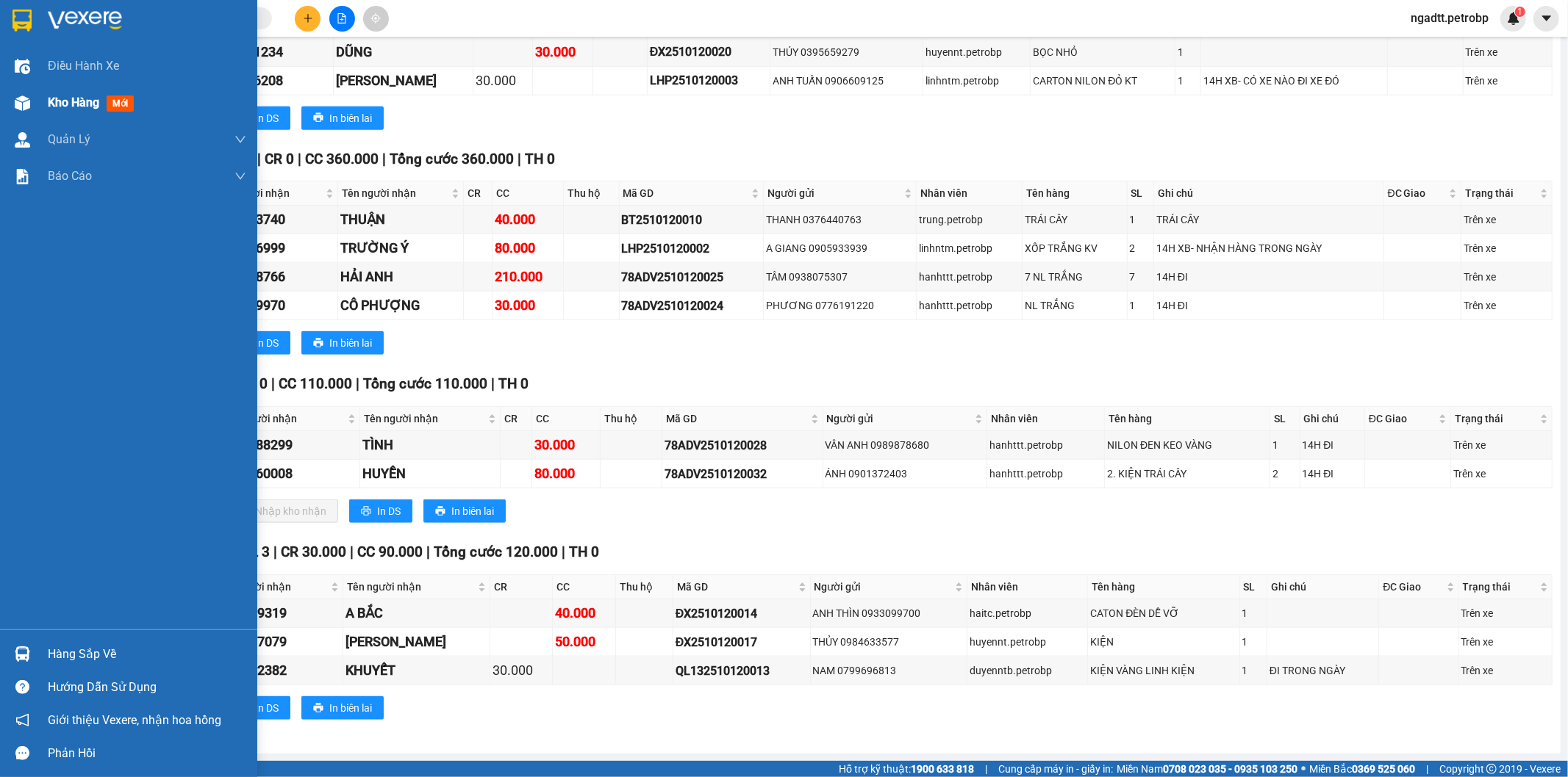
click at [63, 97] on span "Kho hàng" at bounding box center [73, 102] width 51 height 14
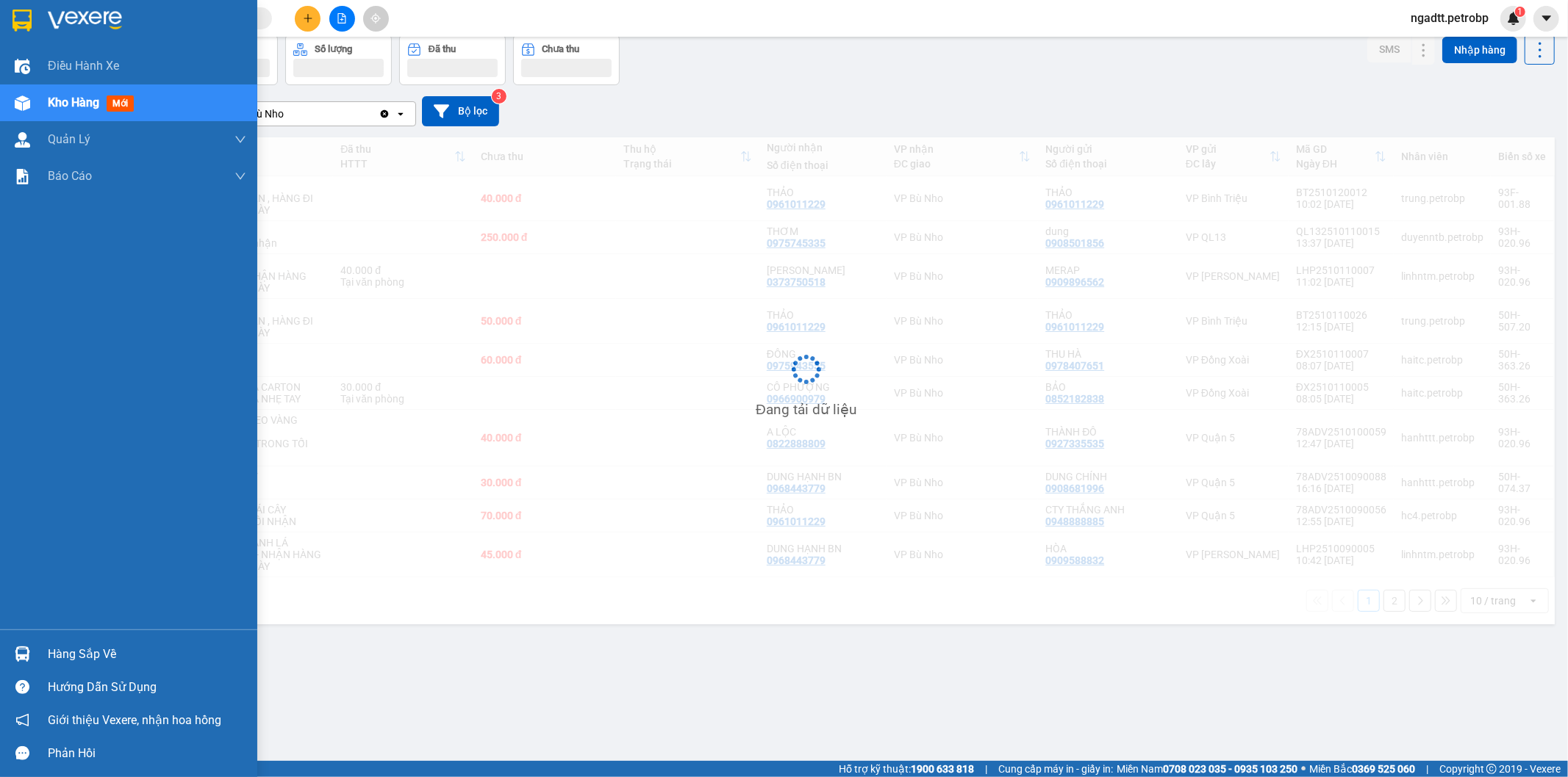
scroll to position [68, 0]
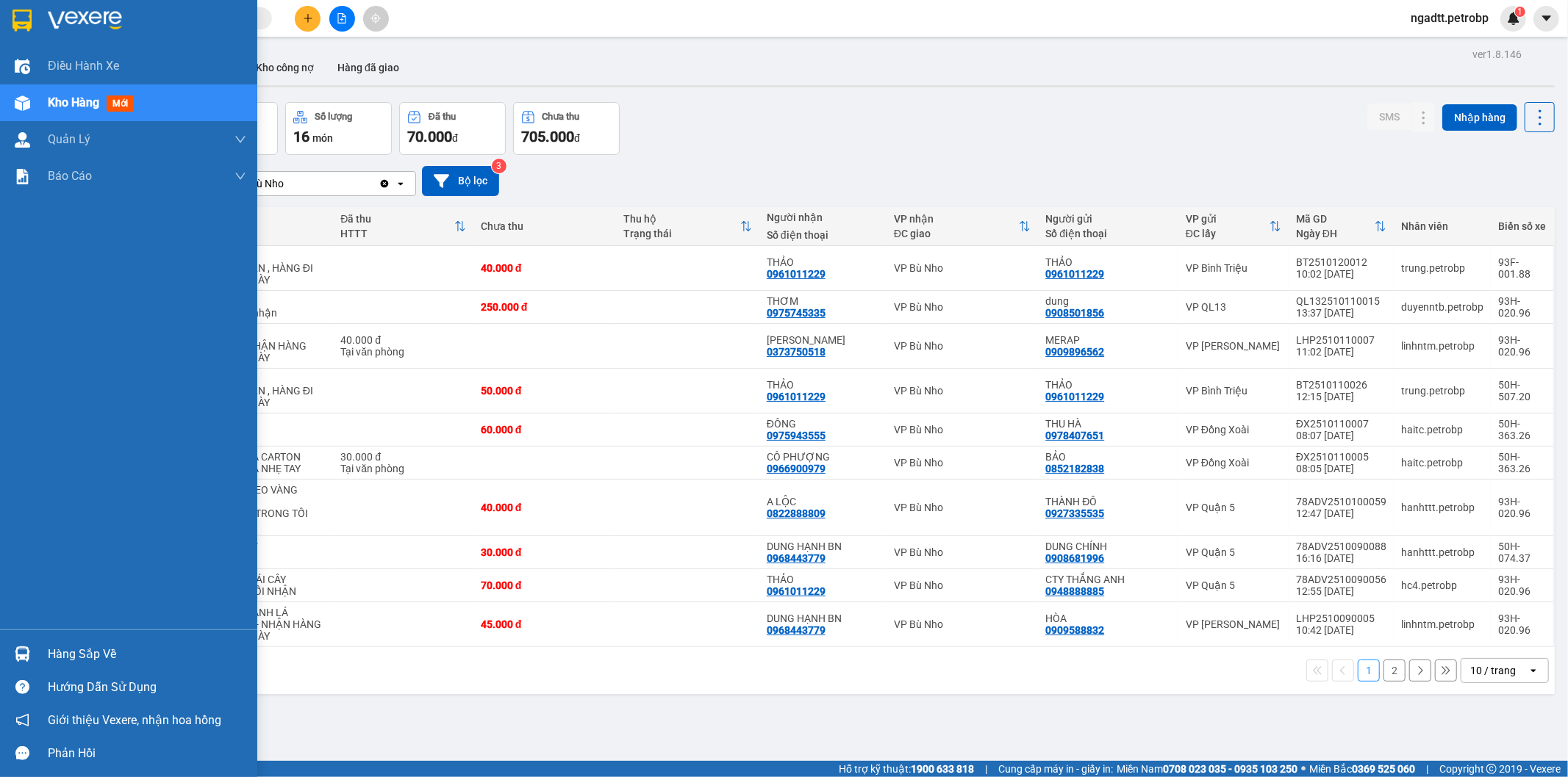
click at [75, 657] on div "Hàng sắp về" at bounding box center [147, 654] width 199 height 22
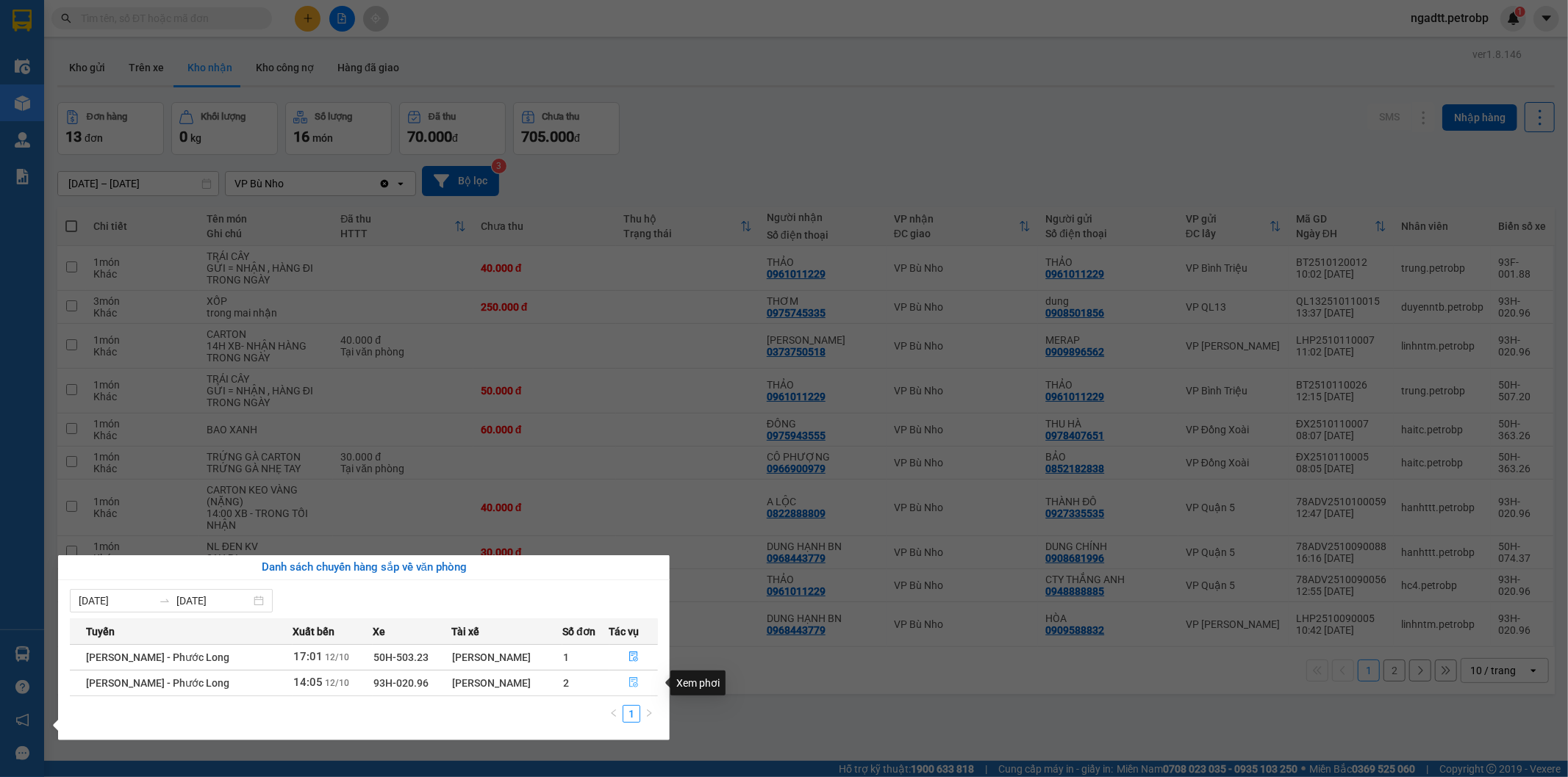
click at [629, 681] on icon "file-done" at bounding box center [633, 682] width 10 height 10
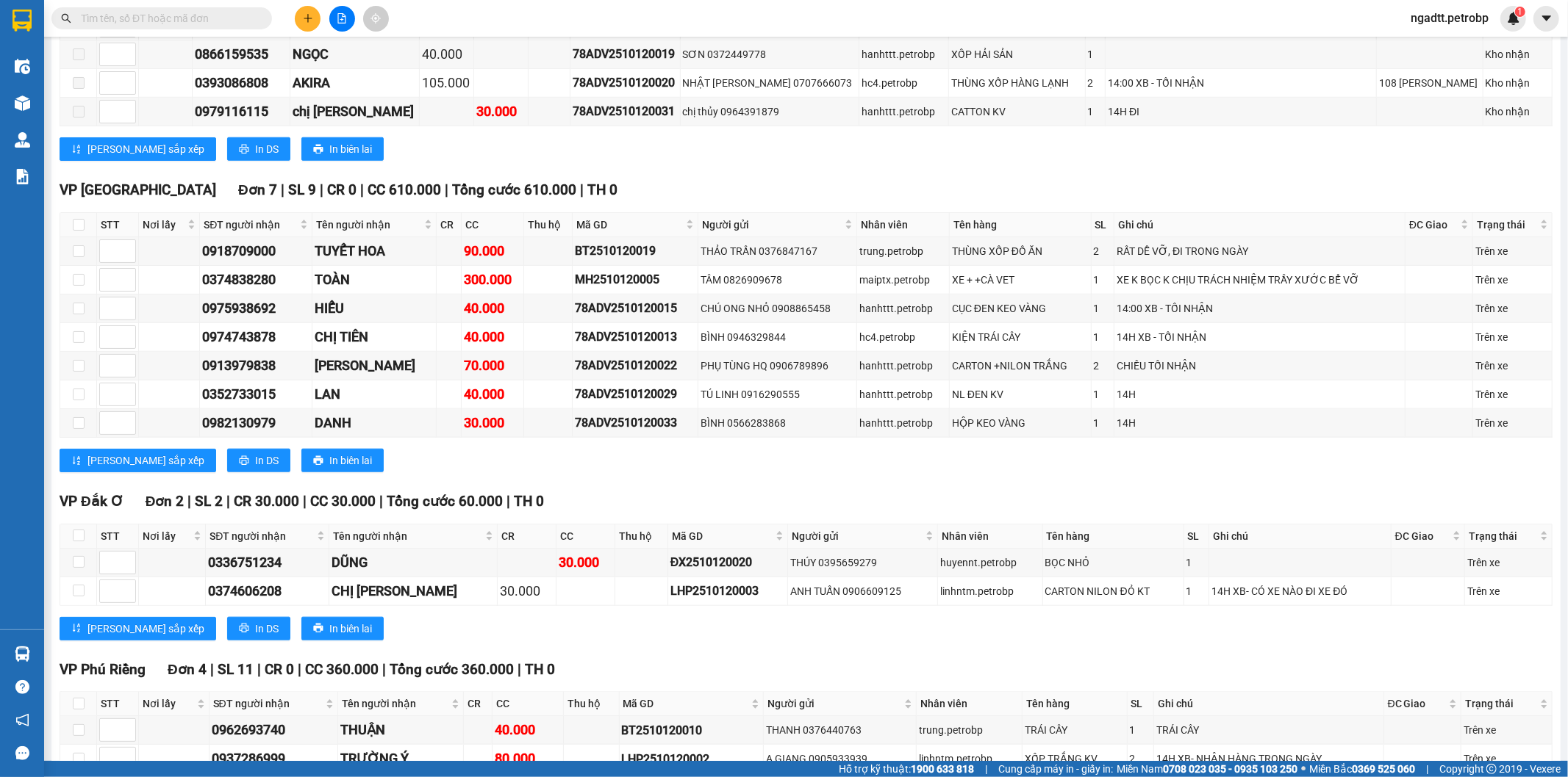
scroll to position [1469, 0]
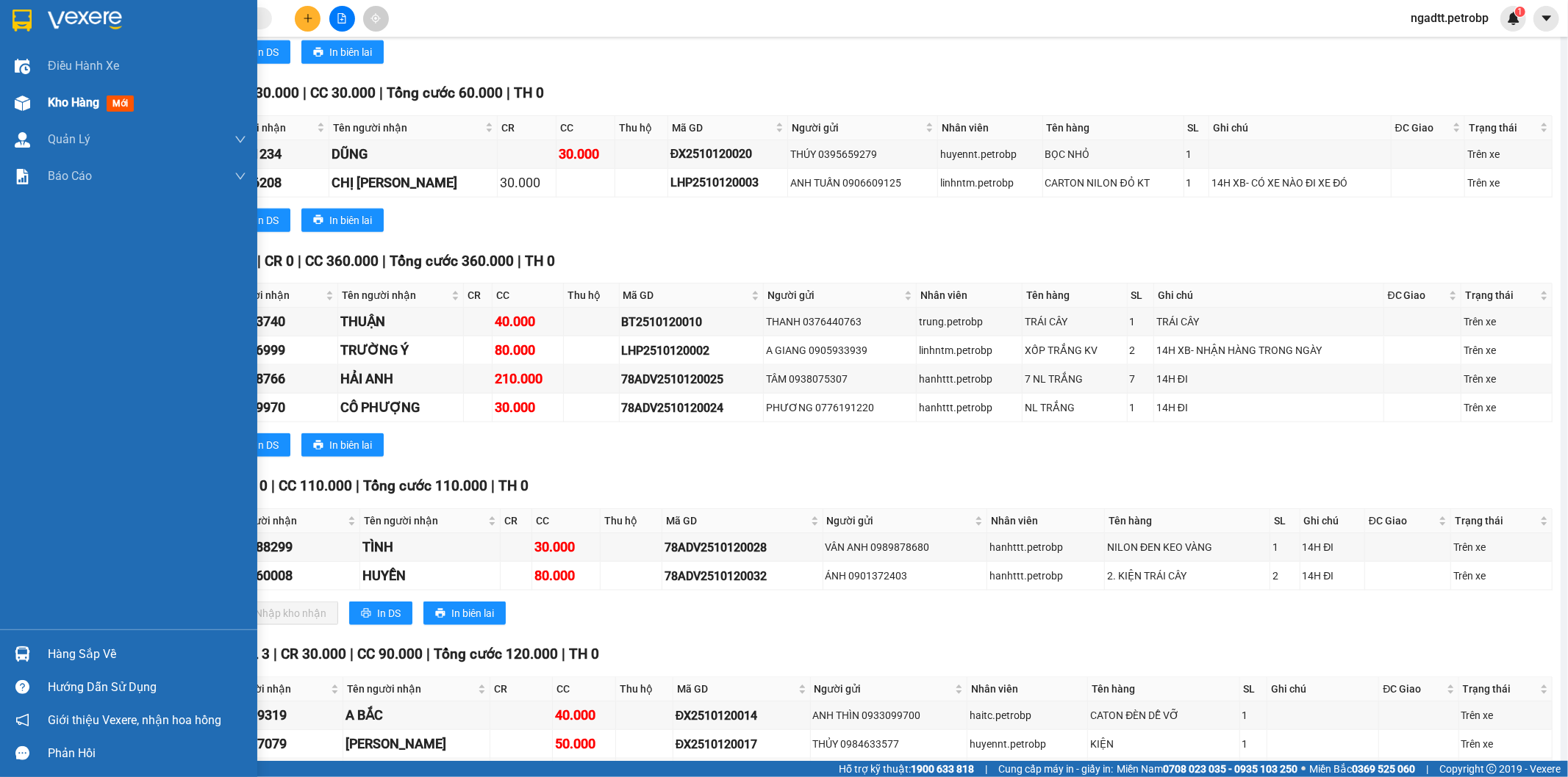
click at [71, 99] on span "Kho hàng" at bounding box center [73, 102] width 51 height 14
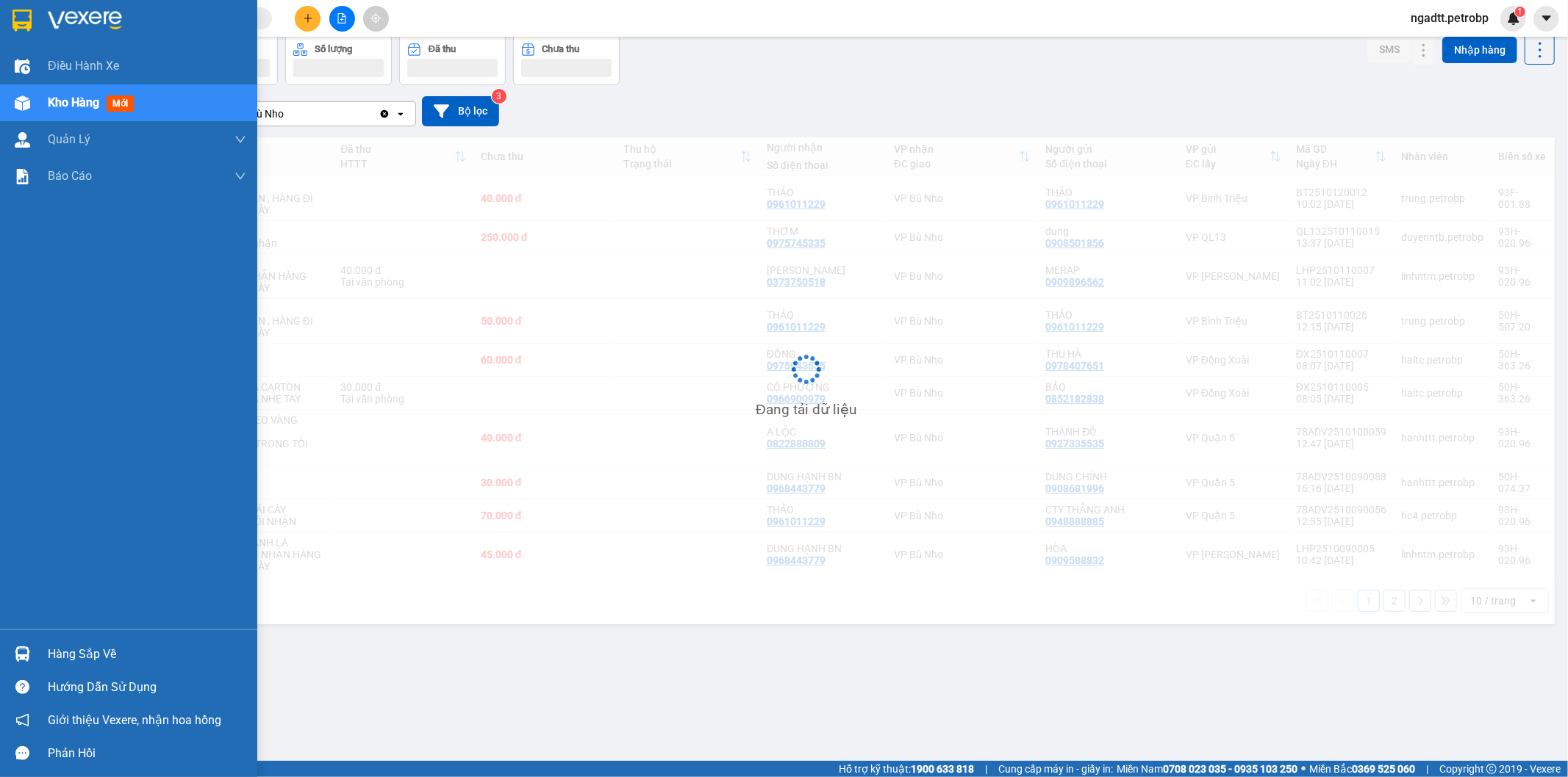
scroll to position [68, 0]
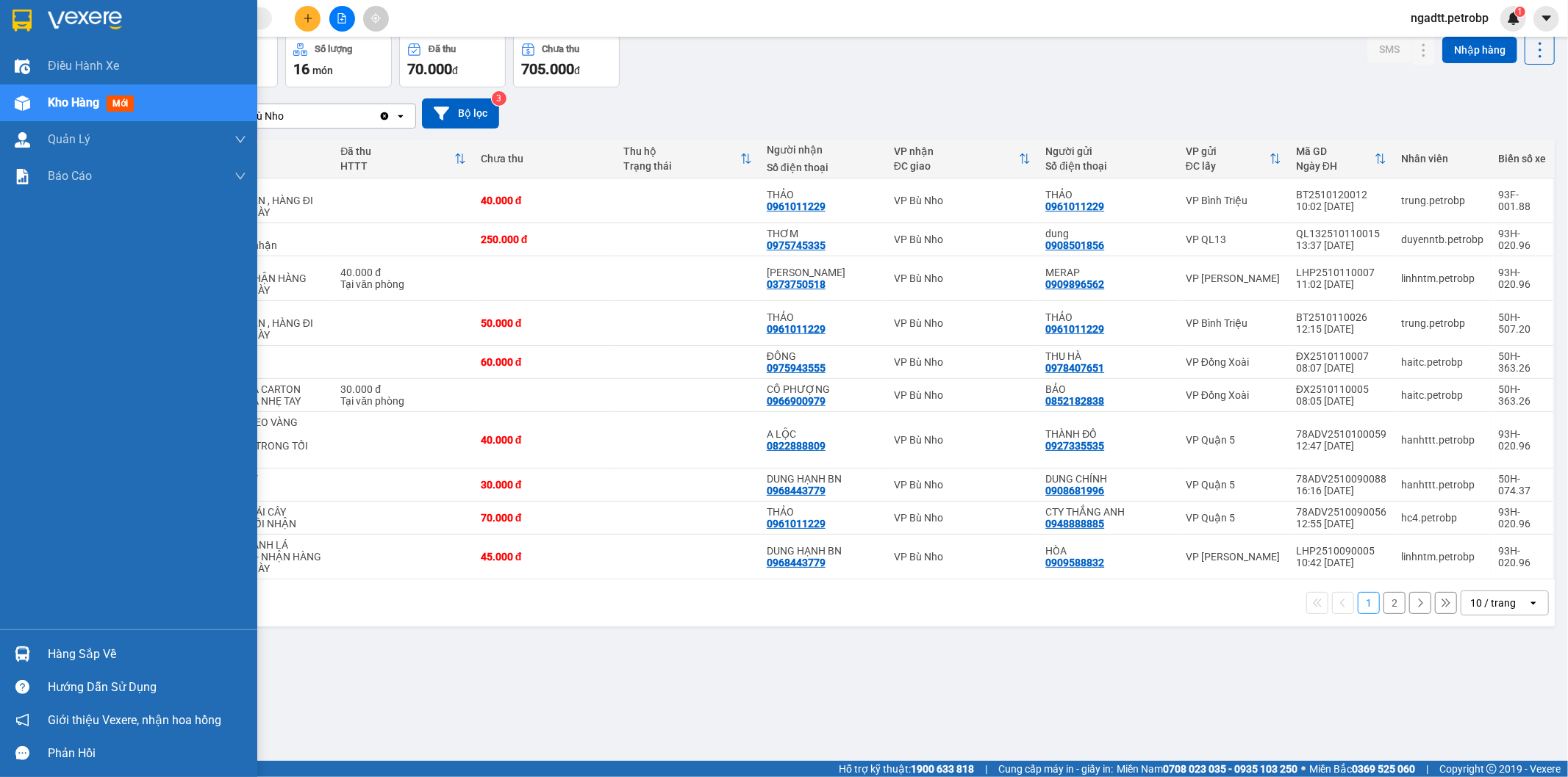
click at [67, 649] on div "Hàng sắp về" at bounding box center [147, 654] width 199 height 22
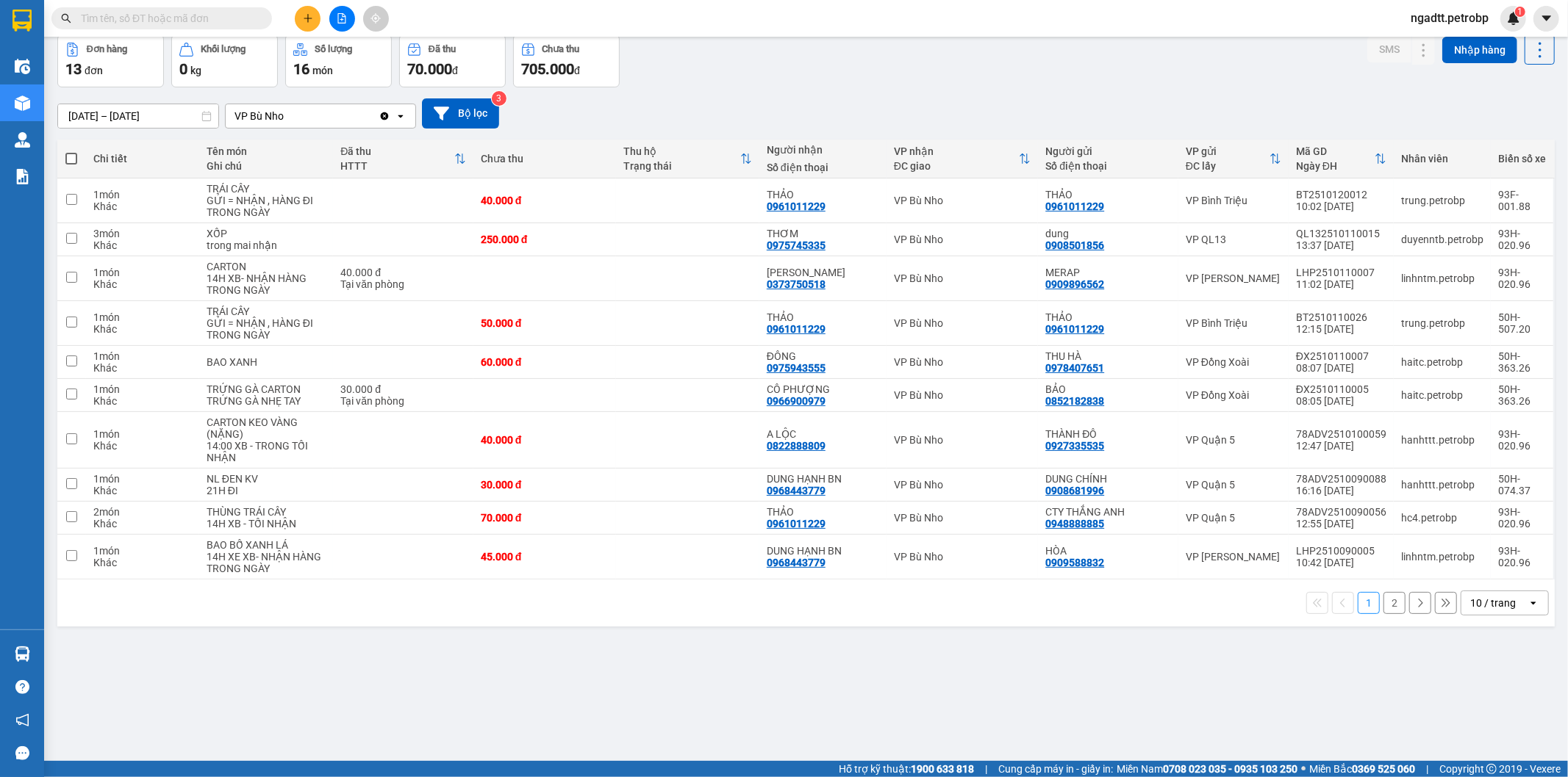
click at [840, 672] on section "Kết quả tìm kiếm ( 0 ) Bộ lọc No Data ngadtt.petrobp 1 Điều hành xe Kho hàng mớ…" at bounding box center [784, 388] width 1568 height 777
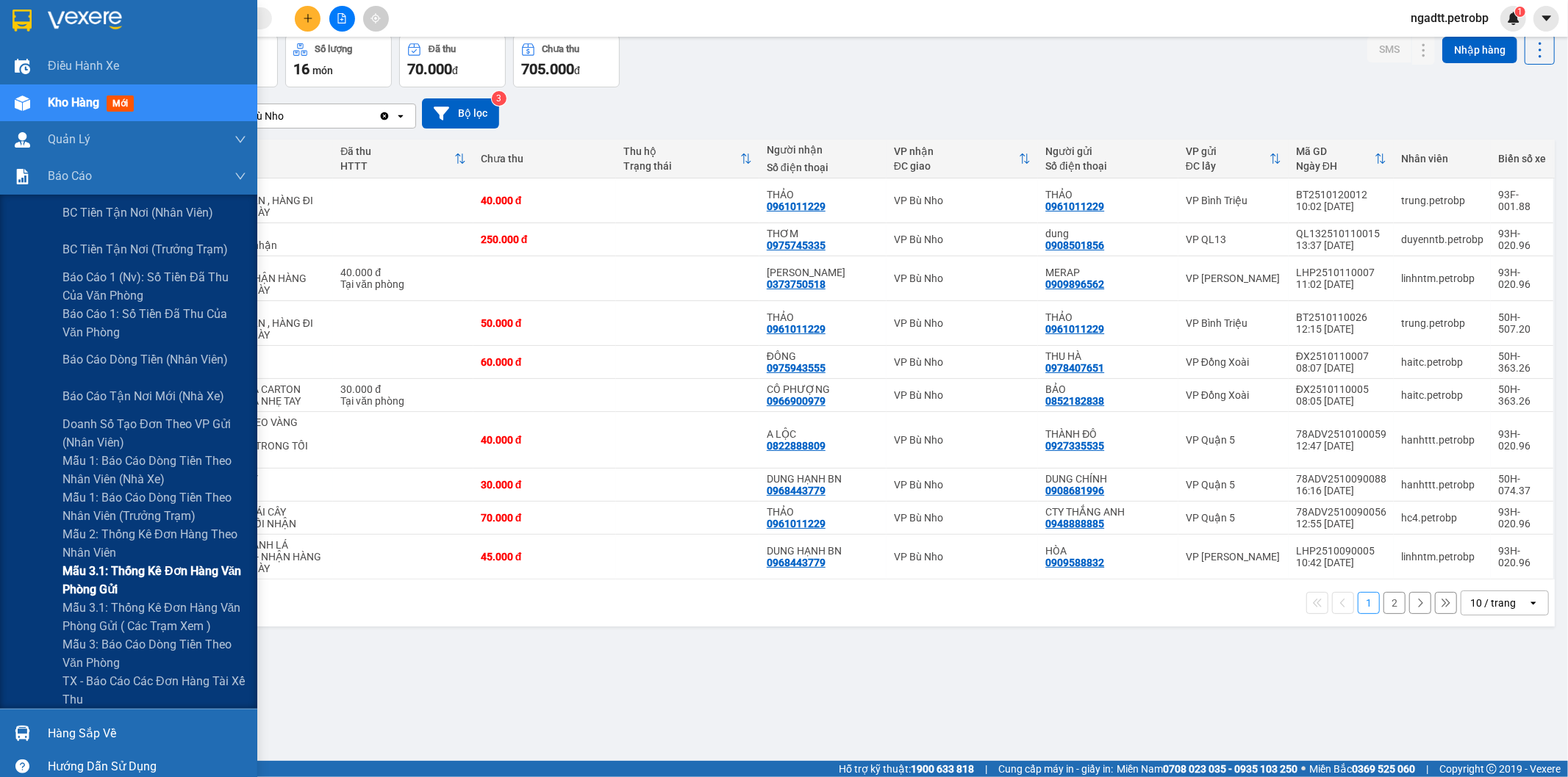
click at [98, 581] on span "Mẫu 3.1: Thống kê đơn hàng văn phòng gửi" at bounding box center [154, 580] width 184 height 37
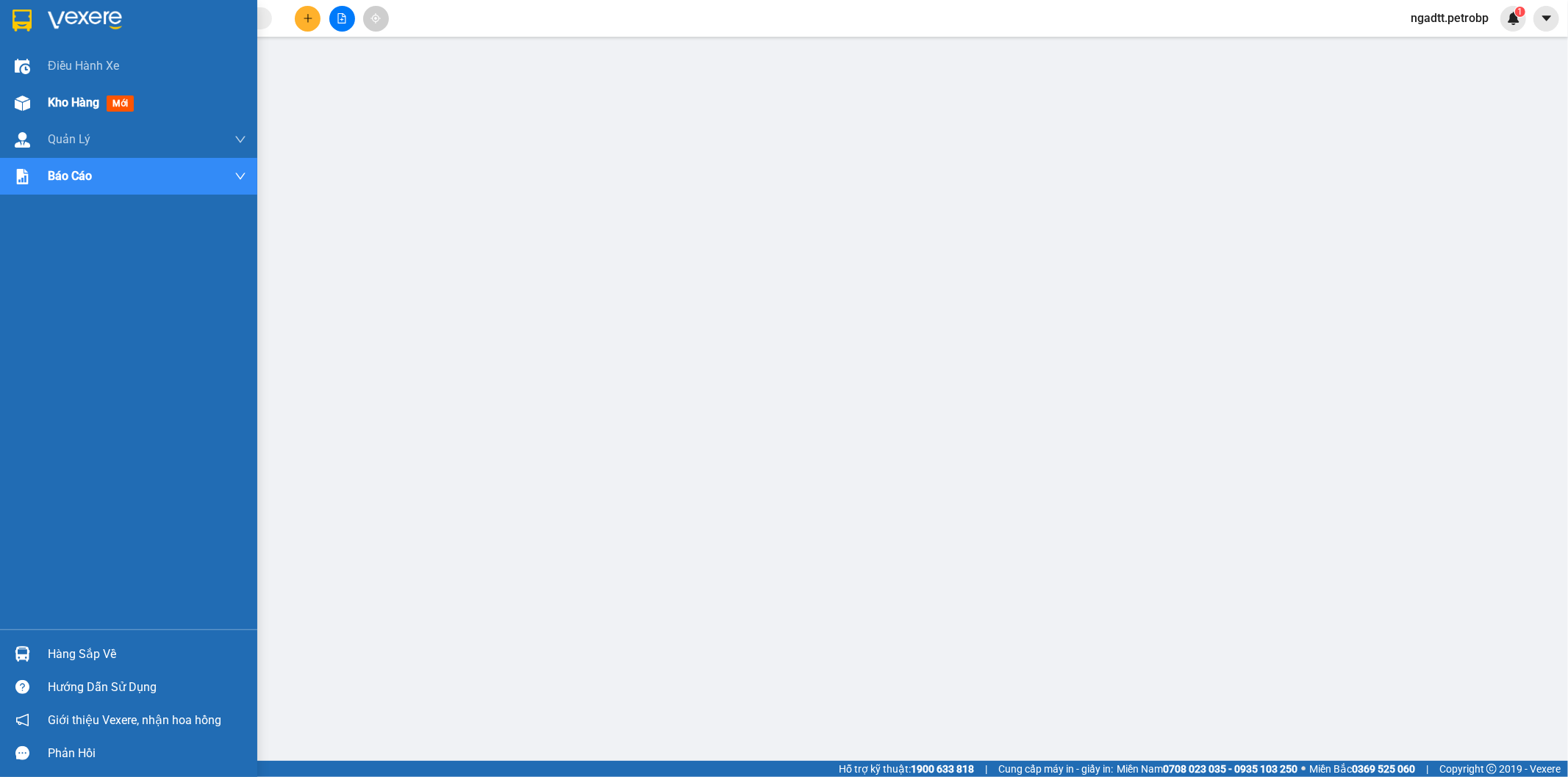
click at [68, 96] on span "Kho hàng" at bounding box center [73, 102] width 51 height 14
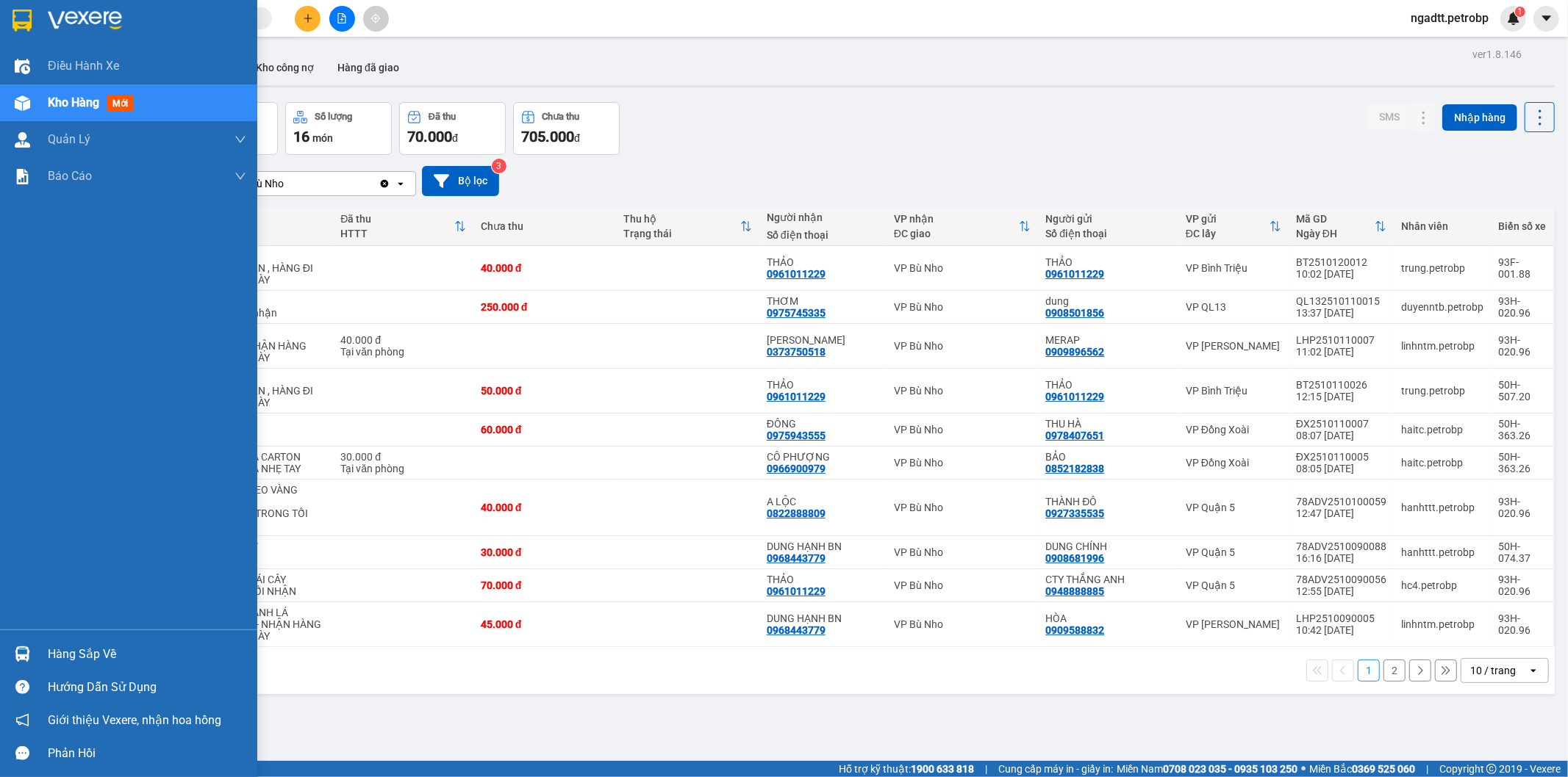
click at [81, 658] on div "Hàng sắp về" at bounding box center [147, 654] width 199 height 22
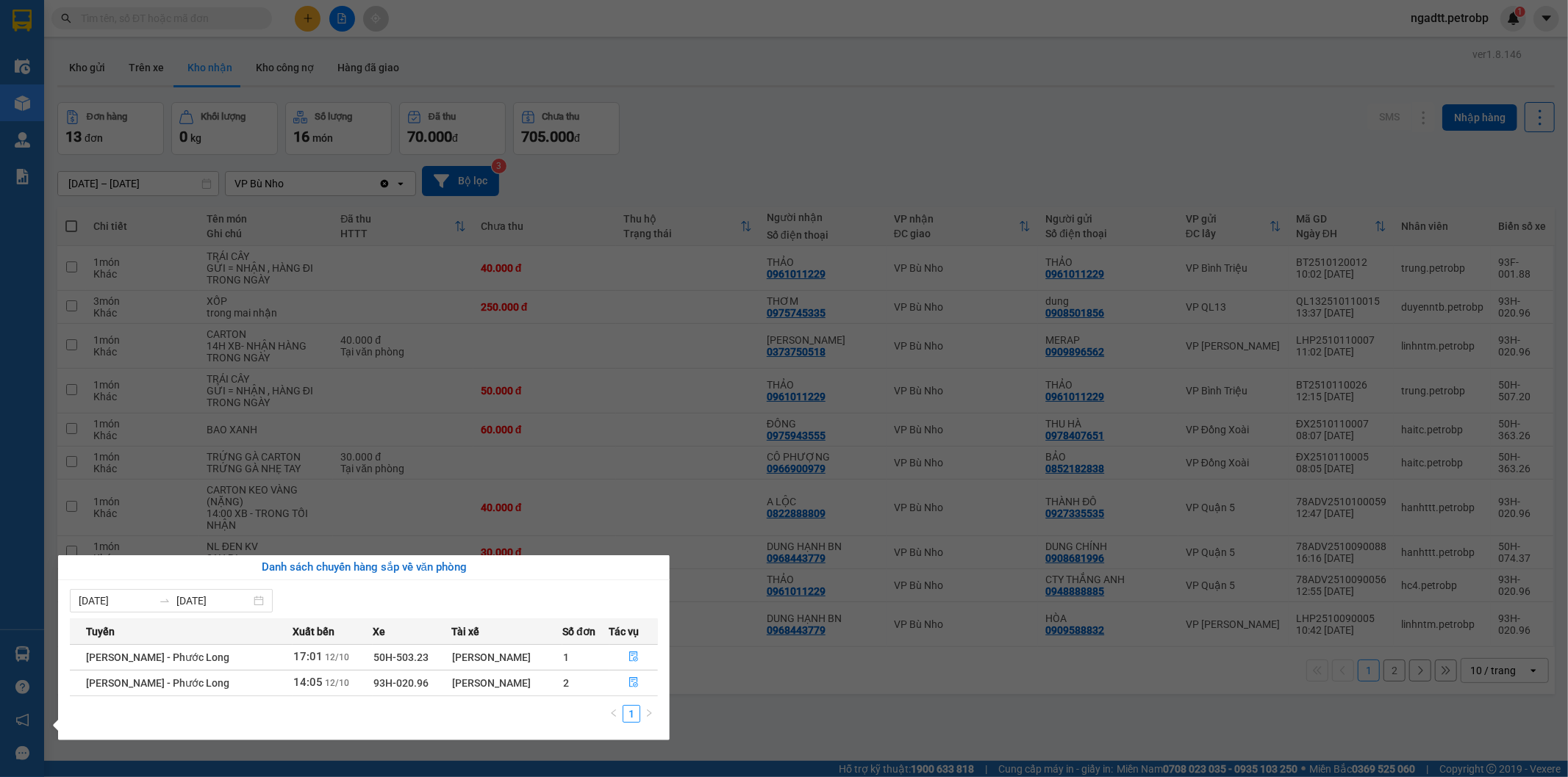
click at [781, 710] on section "Kết quả tìm kiếm ( 0 ) Bộ lọc No Data ngadtt.petrobp 1 Điều hành xe Kho hàng mớ…" at bounding box center [784, 388] width 1568 height 777
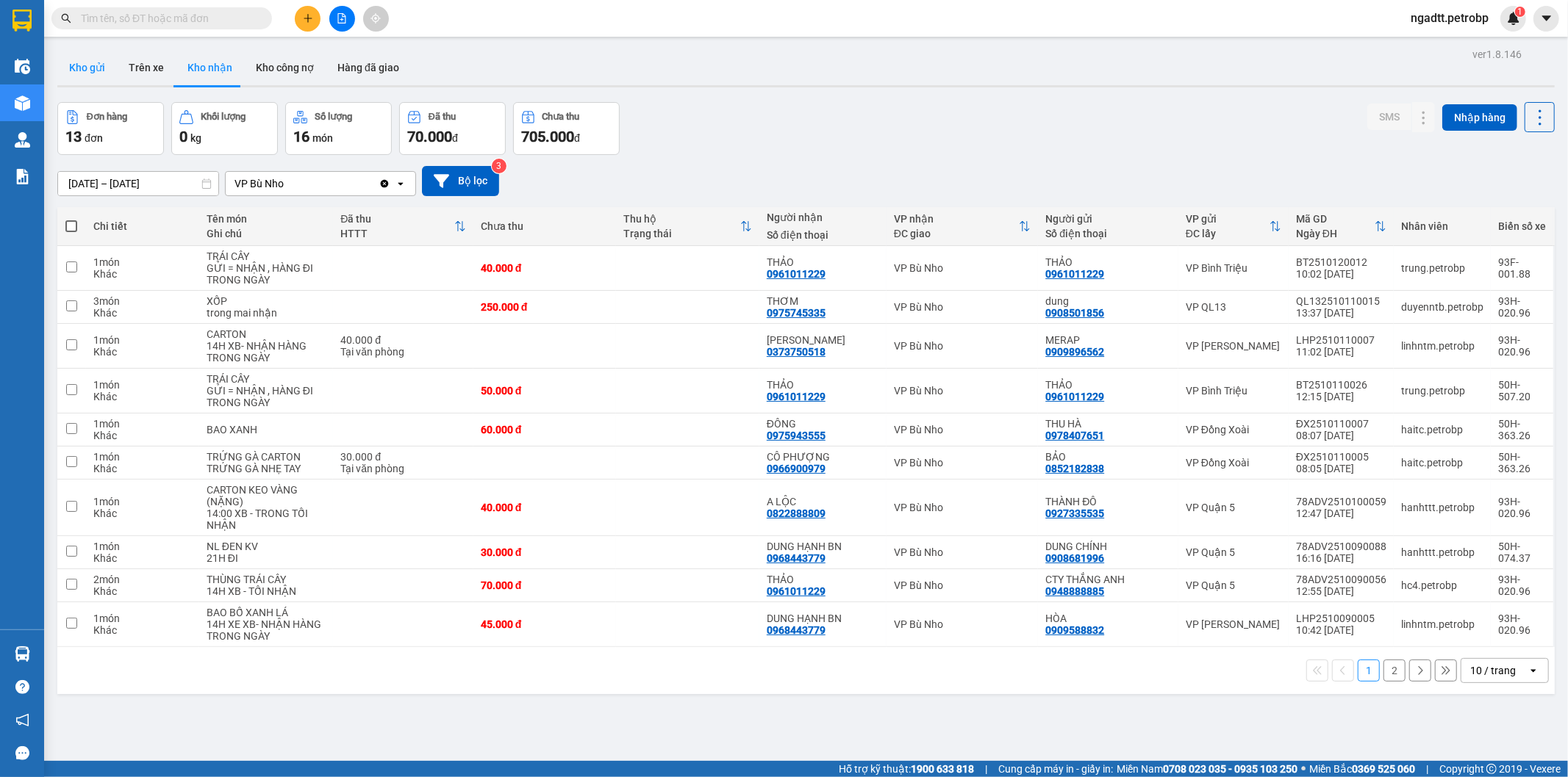
click at [98, 69] on button "Kho gửi" at bounding box center [87, 68] width 59 height 35
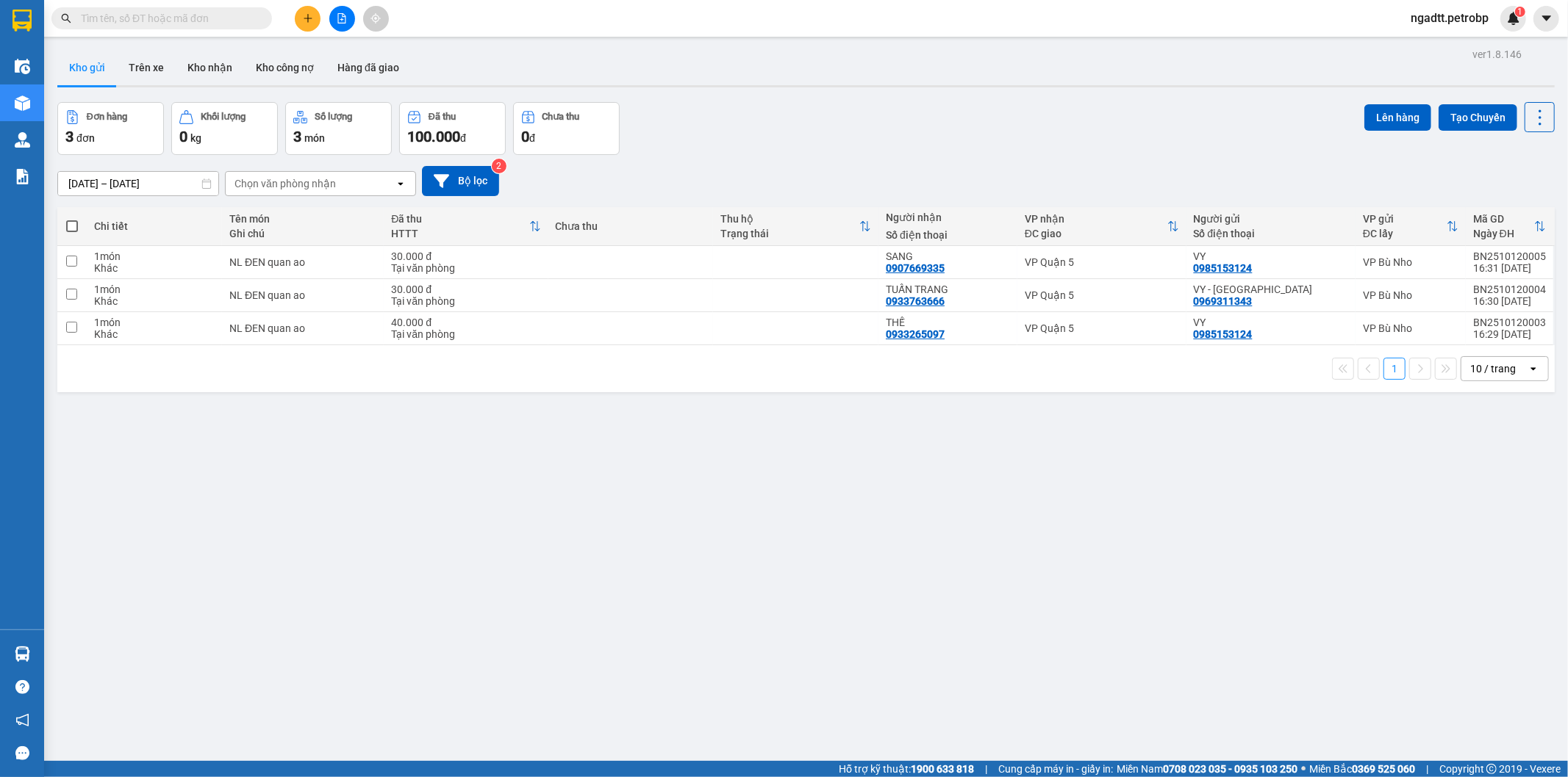
click at [76, 224] on span at bounding box center [72, 226] width 12 height 12
click at [72, 219] on input "checkbox" at bounding box center [72, 219] width 0 height 0
checkbox input "true"
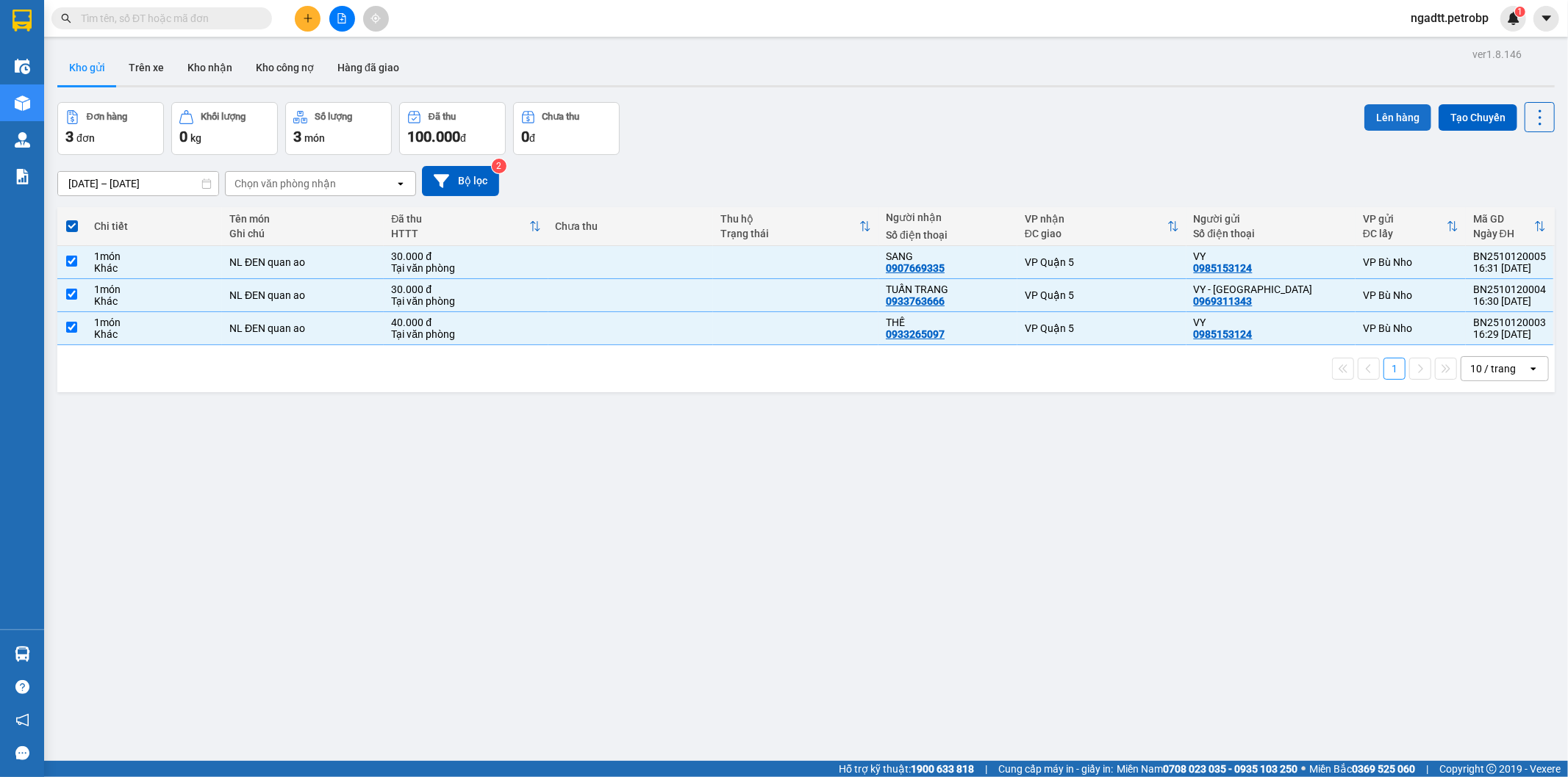
click at [1378, 116] on button "Lên hàng" at bounding box center [1397, 118] width 67 height 26
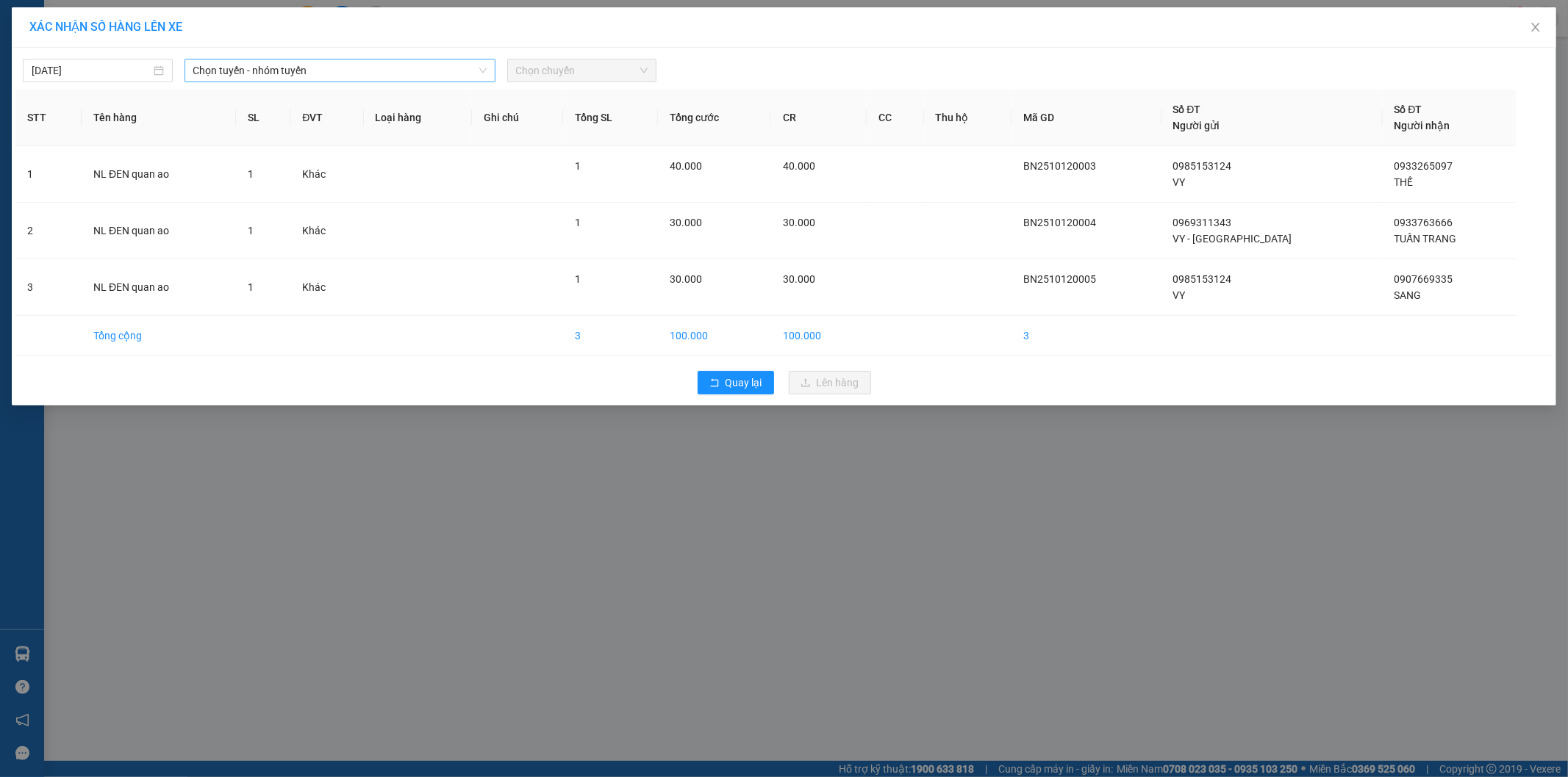
click at [278, 77] on span "Chọn tuyến - nhóm tuyến" at bounding box center [340, 70] width 293 height 22
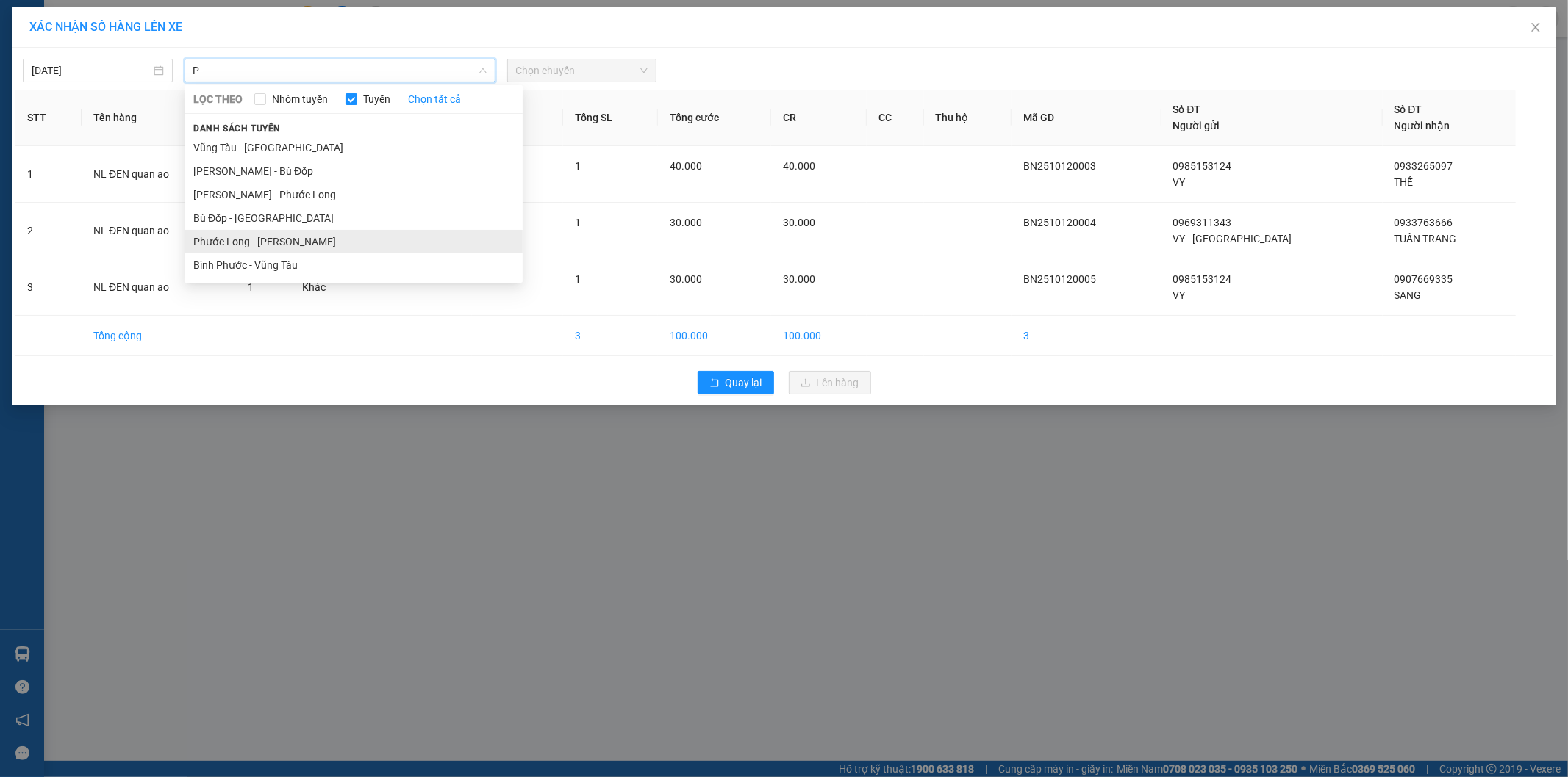
type input "P"
click at [268, 244] on li "Phước Long - [PERSON_NAME]" at bounding box center [354, 241] width 338 height 24
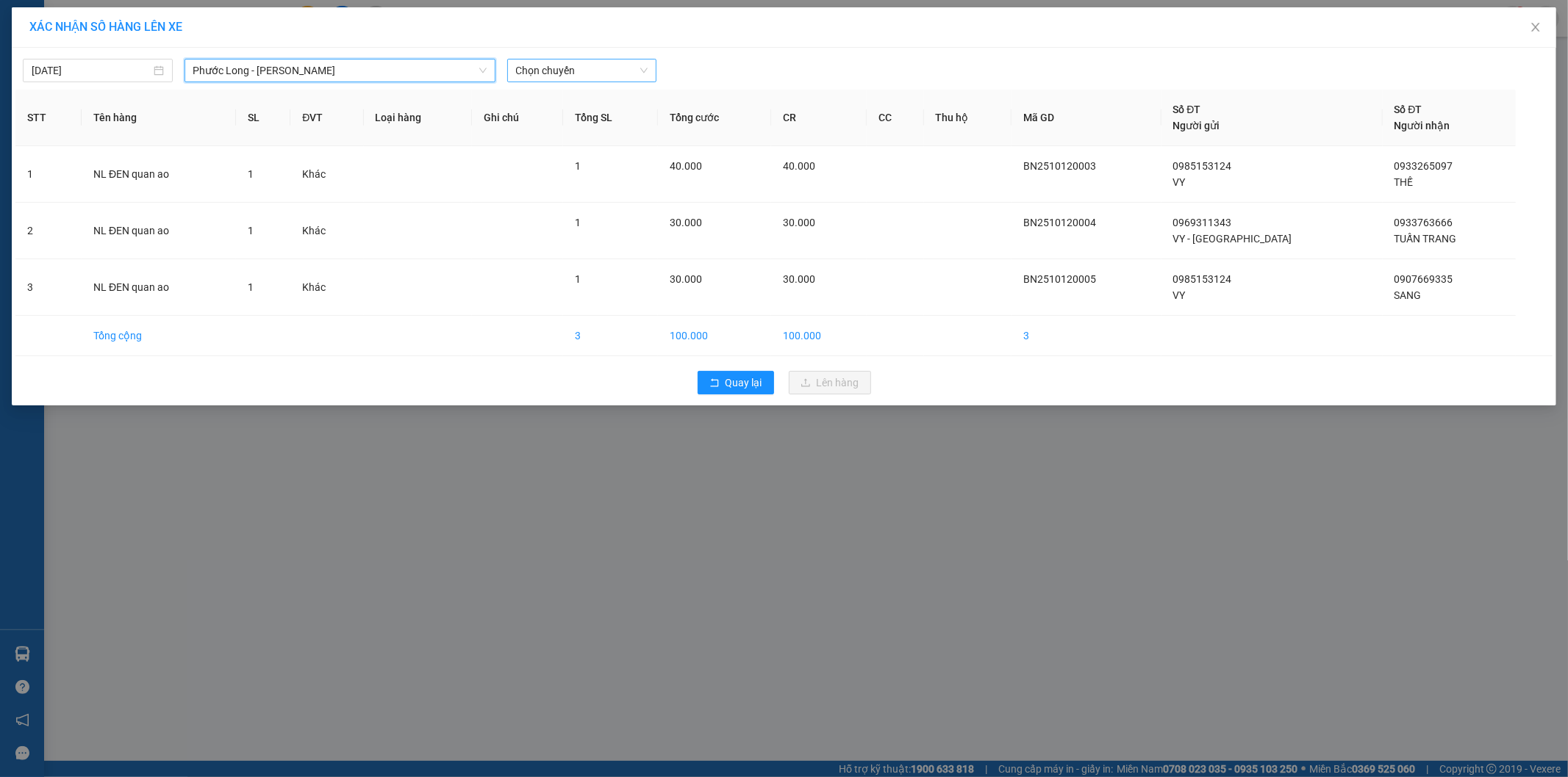
click at [576, 67] on span "Chọn chuyến" at bounding box center [582, 70] width 132 height 22
type input "437"
click at [585, 98] on div "17:05 (TC) - 50H-074.37" at bounding box center [573, 100] width 115 height 16
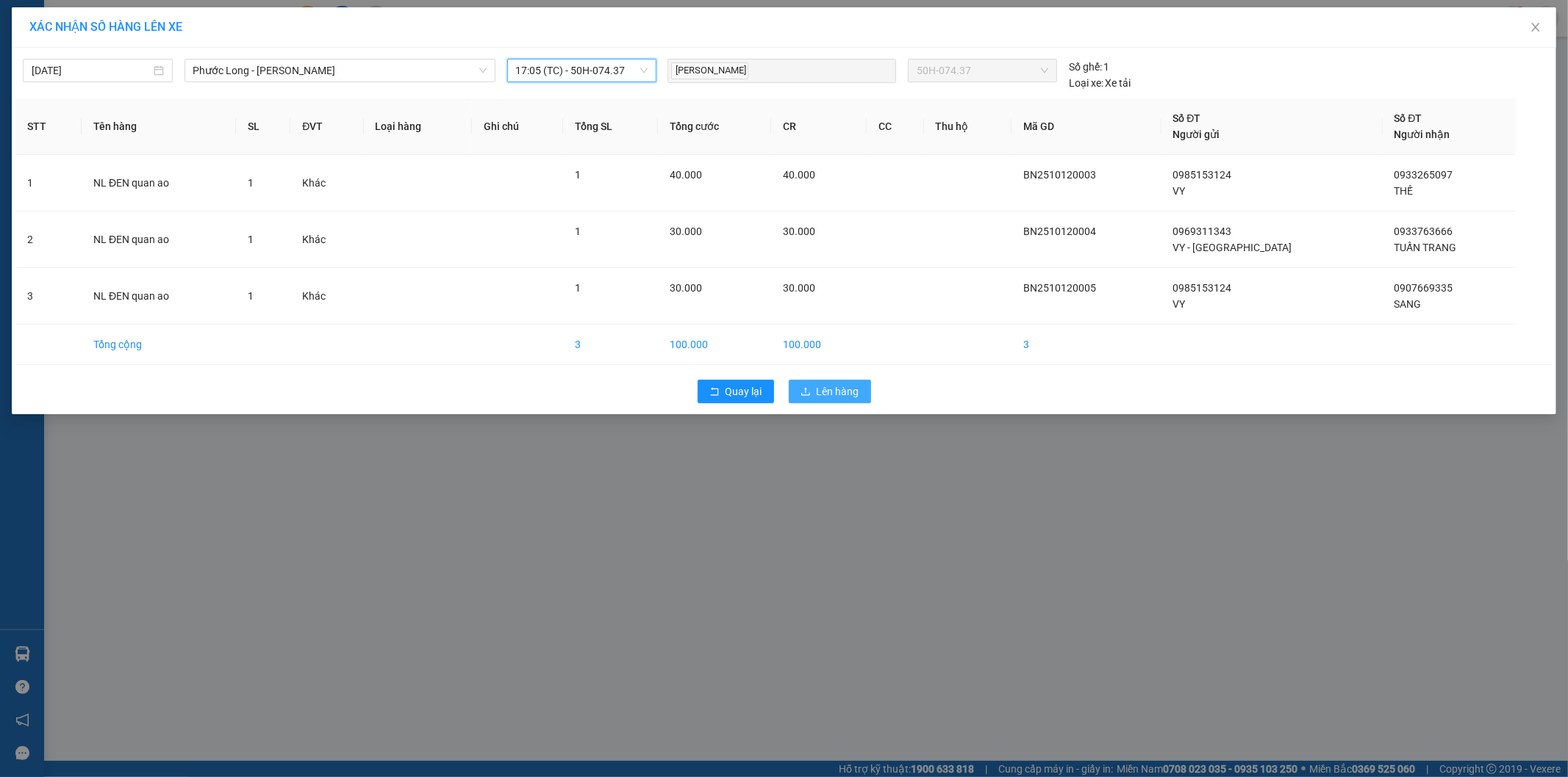
click at [838, 396] on span "Lên hàng" at bounding box center [838, 391] width 43 height 16
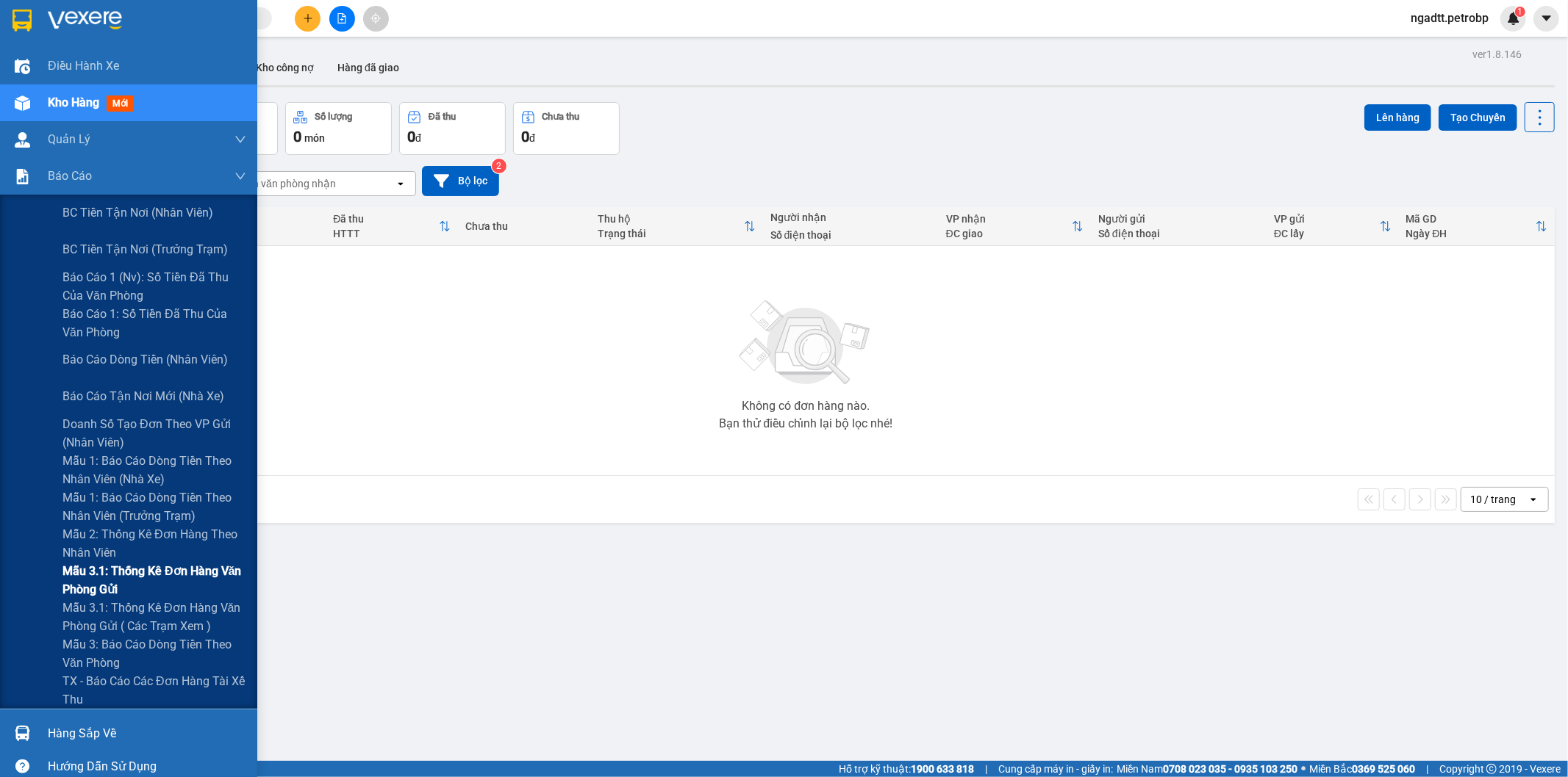
click at [78, 567] on span "Mẫu 3.1: Thống kê đơn hàng văn phòng gửi" at bounding box center [154, 580] width 184 height 37
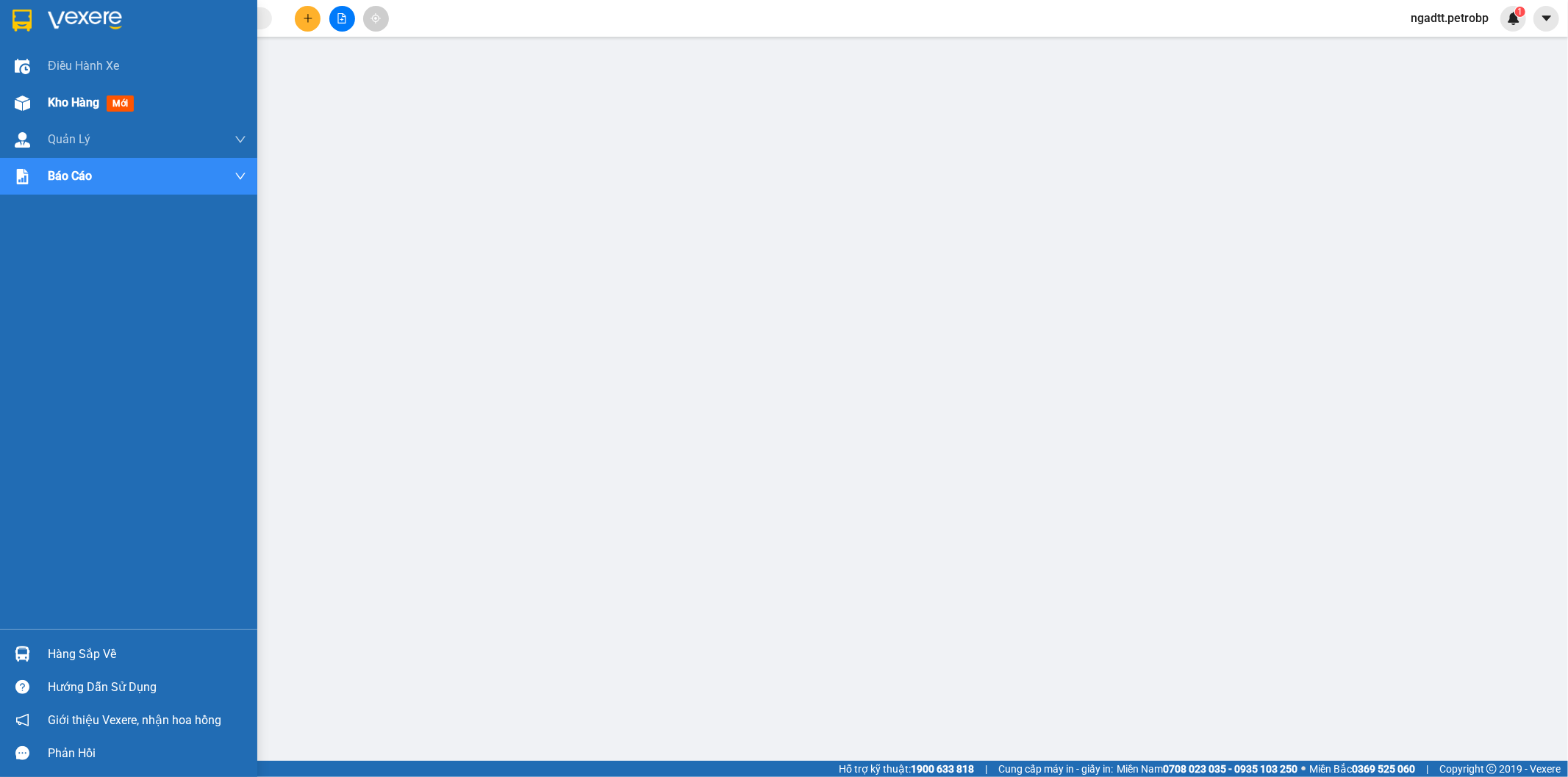
click at [70, 100] on span "Kho hàng" at bounding box center [73, 102] width 51 height 14
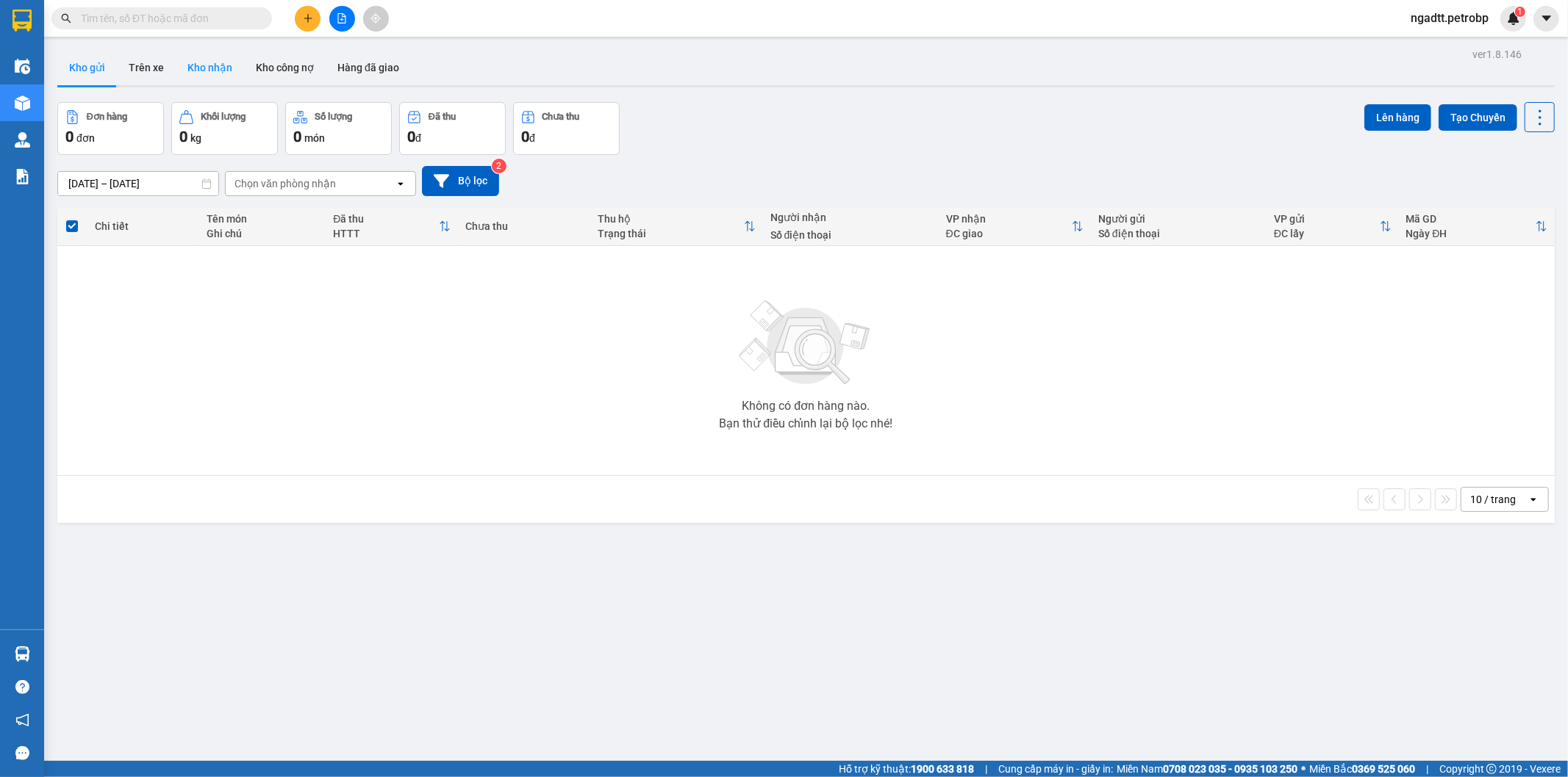
click at [217, 71] on button "Kho nhận" at bounding box center [209, 68] width 68 height 35
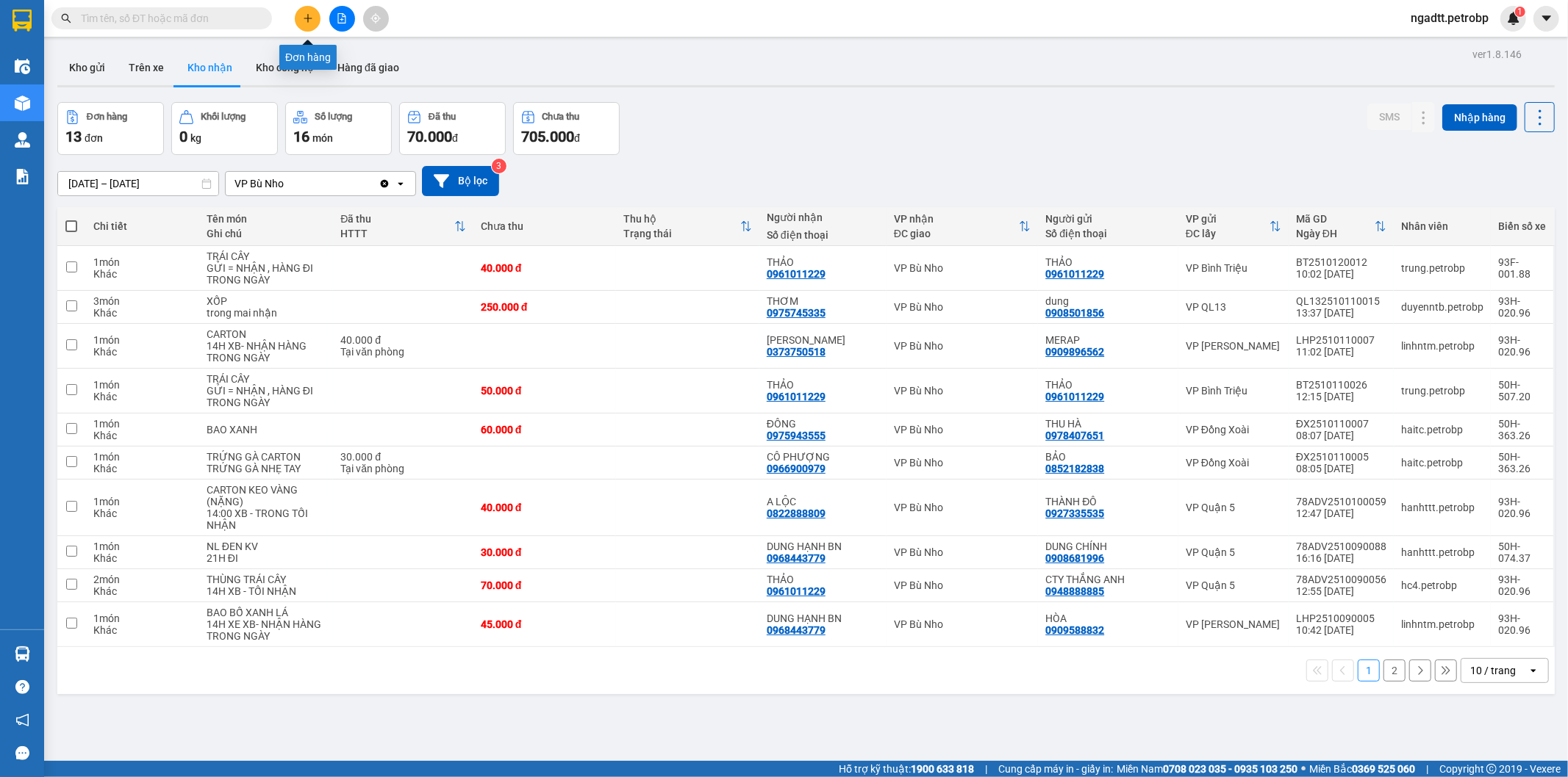
click at [308, 25] on button at bounding box center [307, 18] width 26 height 26
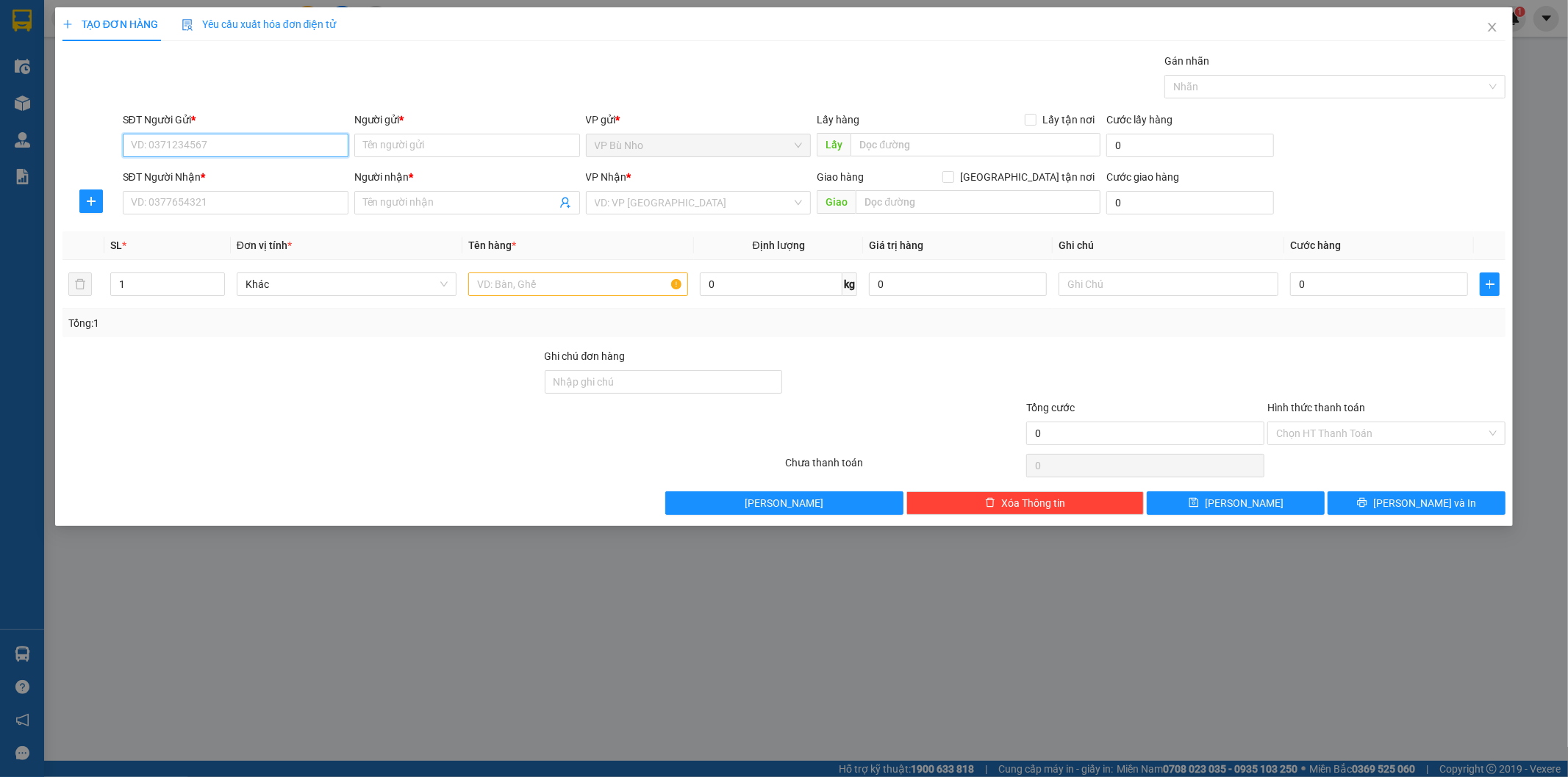
click at [231, 154] on input "SĐT Người Gửi *" at bounding box center [236, 145] width 226 height 24
click at [232, 170] on div "0976034047 - [PERSON_NAME]" at bounding box center [236, 175] width 208 height 16
type input "0976034047"
type input "[PERSON_NAME]"
type input "0967695239"
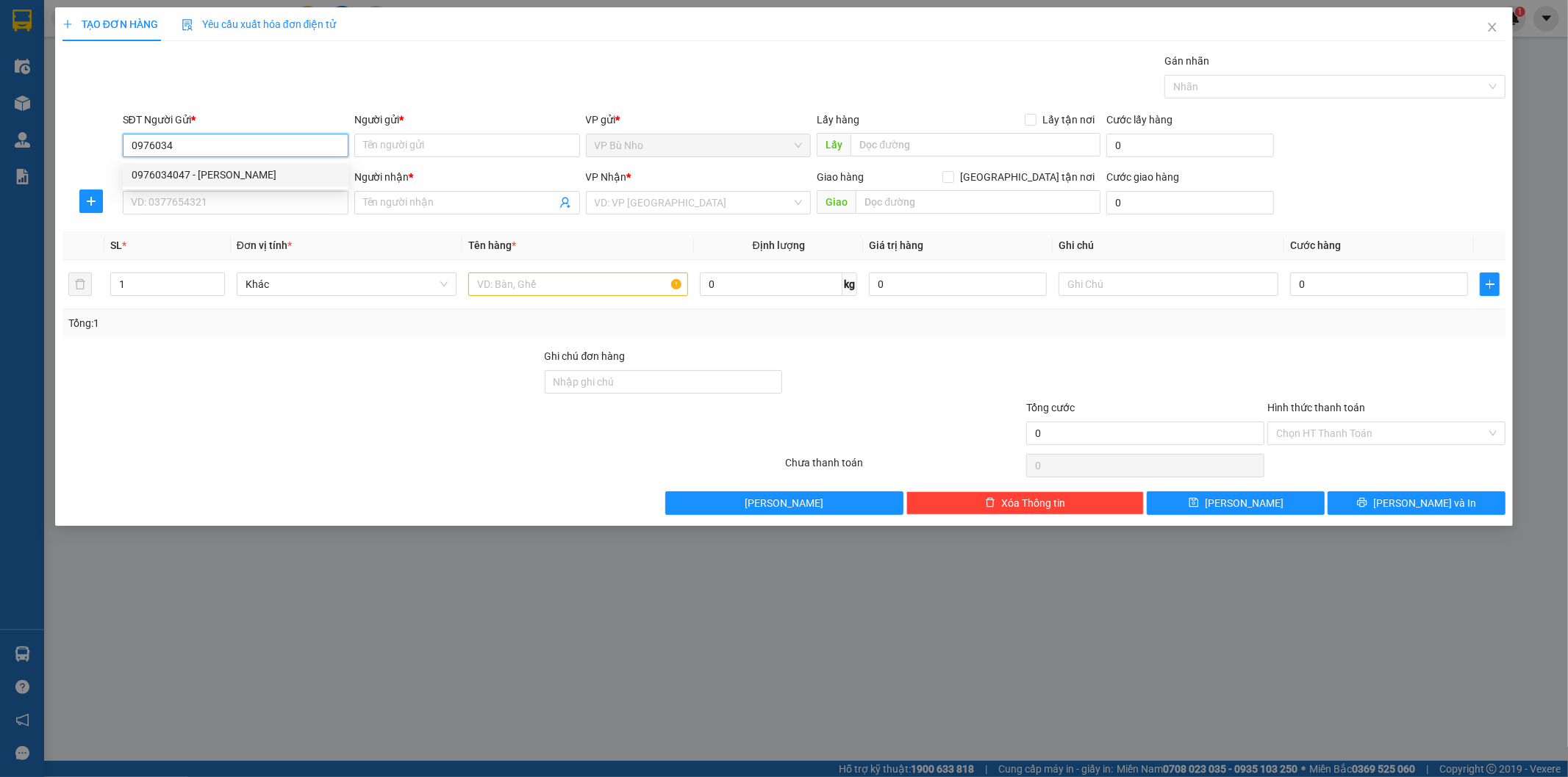
type input "PHƯƠNG ANH"
type input "TRUONG CONG ĐINH([PERSON_NAME] CU)"
type input "30.000"
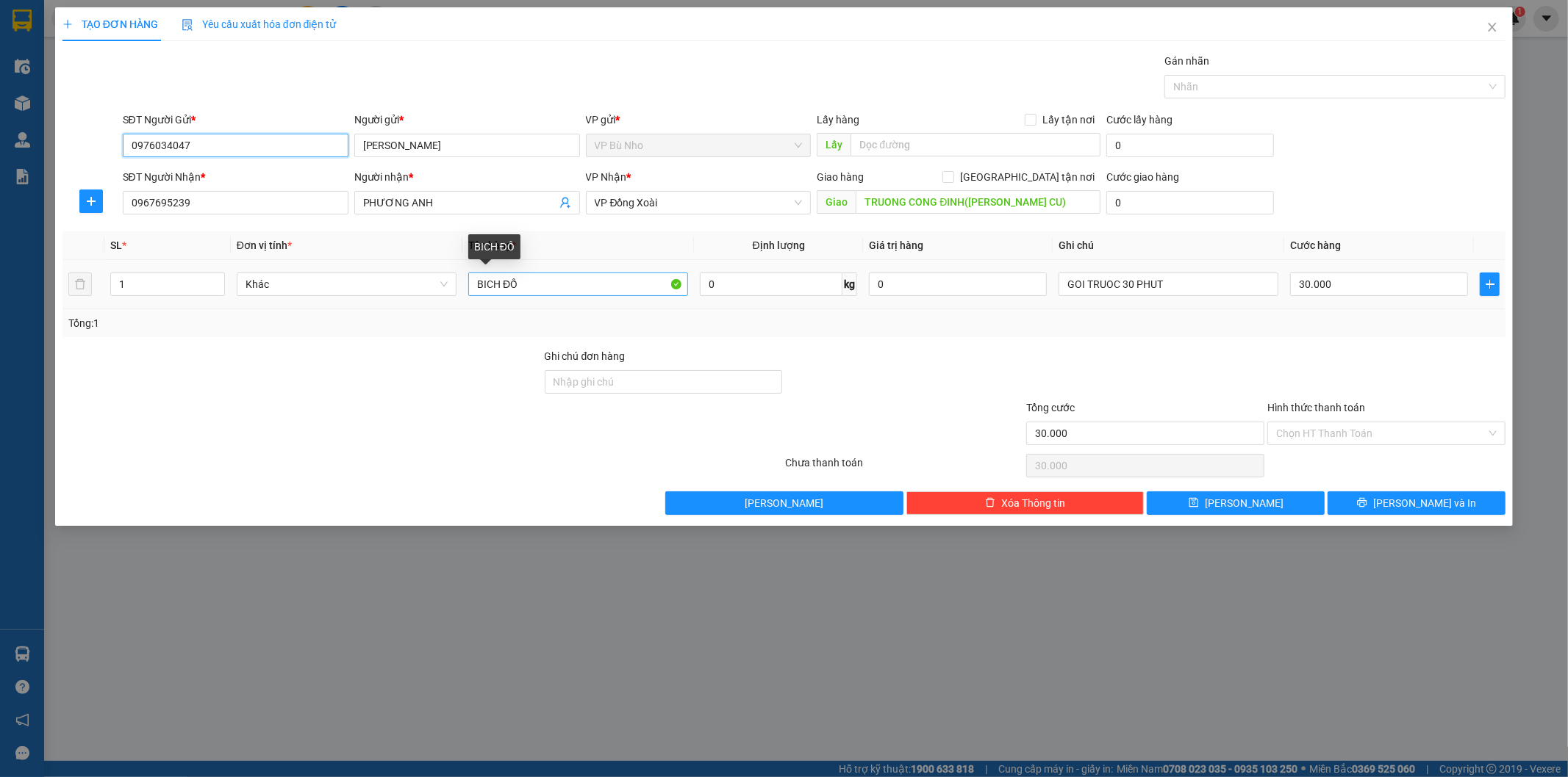
type input "0976034047"
click at [545, 288] on input "BICH ĐỒ" at bounding box center [578, 284] width 220 height 24
type input "B"
type input "BICH MAU VANG"
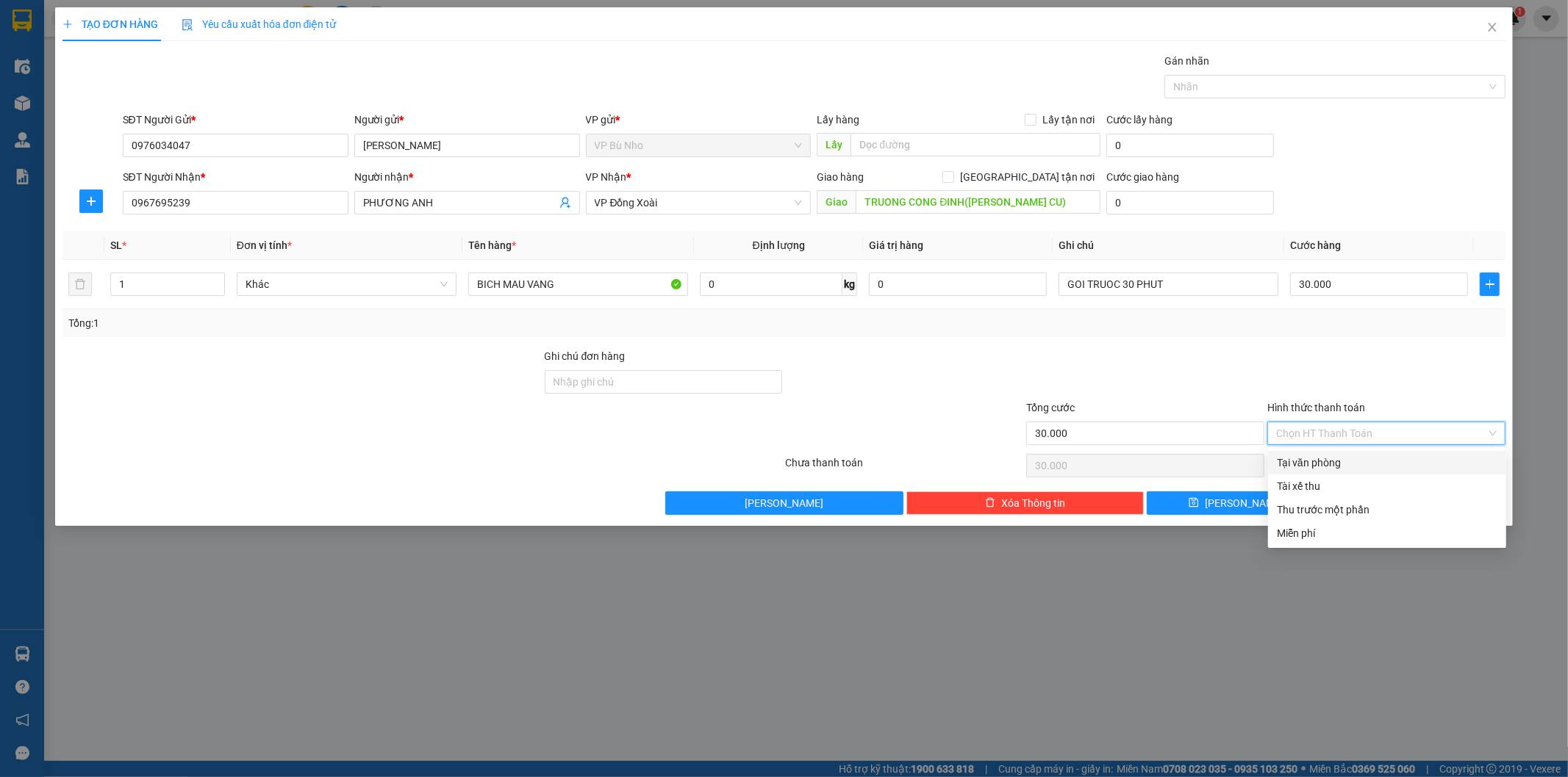
click at [1333, 430] on input "Hình thức thanh toán" at bounding box center [1381, 433] width 210 height 22
click at [1332, 463] on div "Tại văn phòng" at bounding box center [1387, 463] width 220 height 16
type input "0"
click at [1332, 463] on div "Chọn HT Thanh Toán" at bounding box center [1386, 466] width 241 height 30
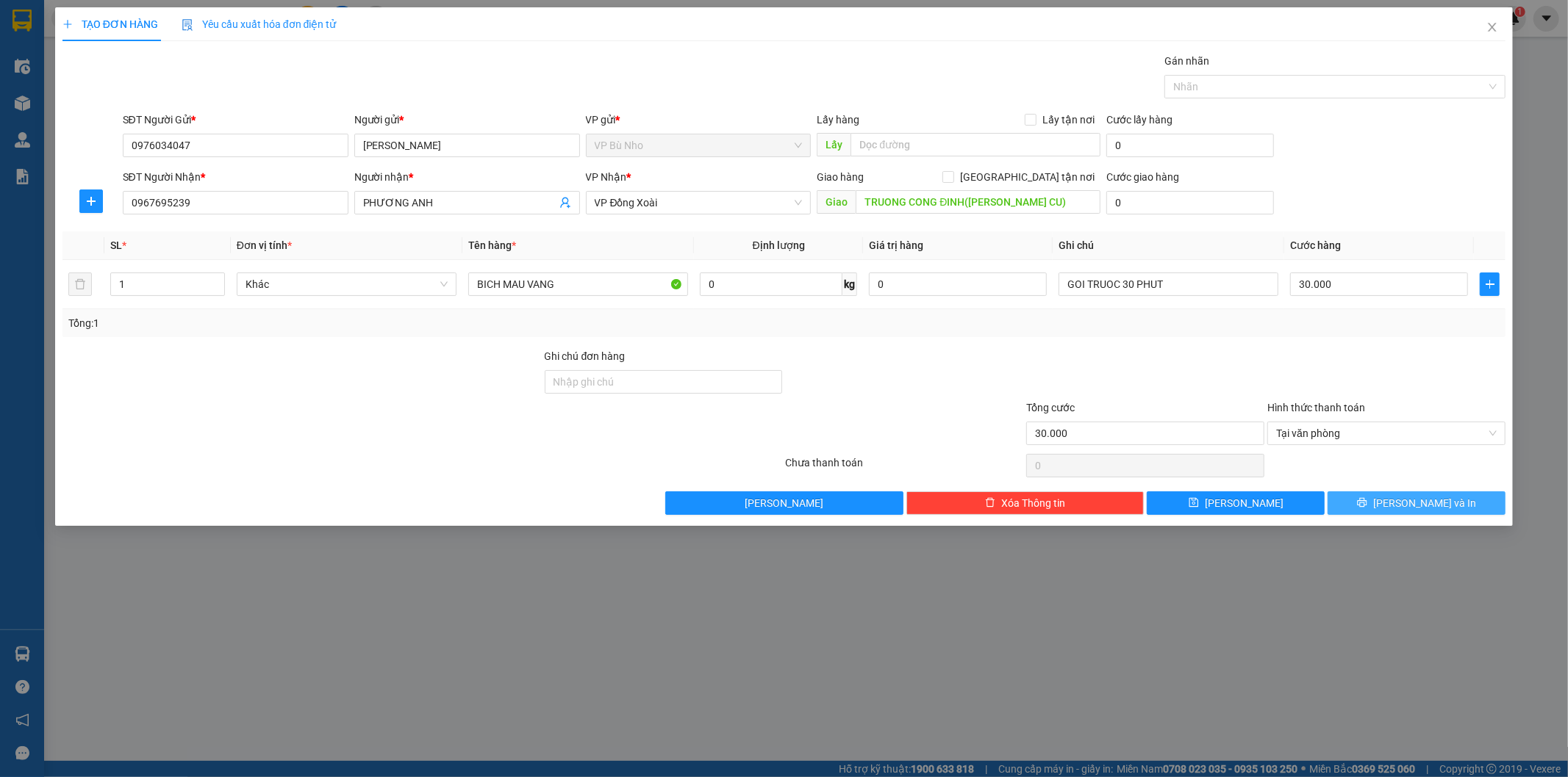
click at [1401, 505] on button "[PERSON_NAME] và In" at bounding box center [1416, 503] width 178 height 24
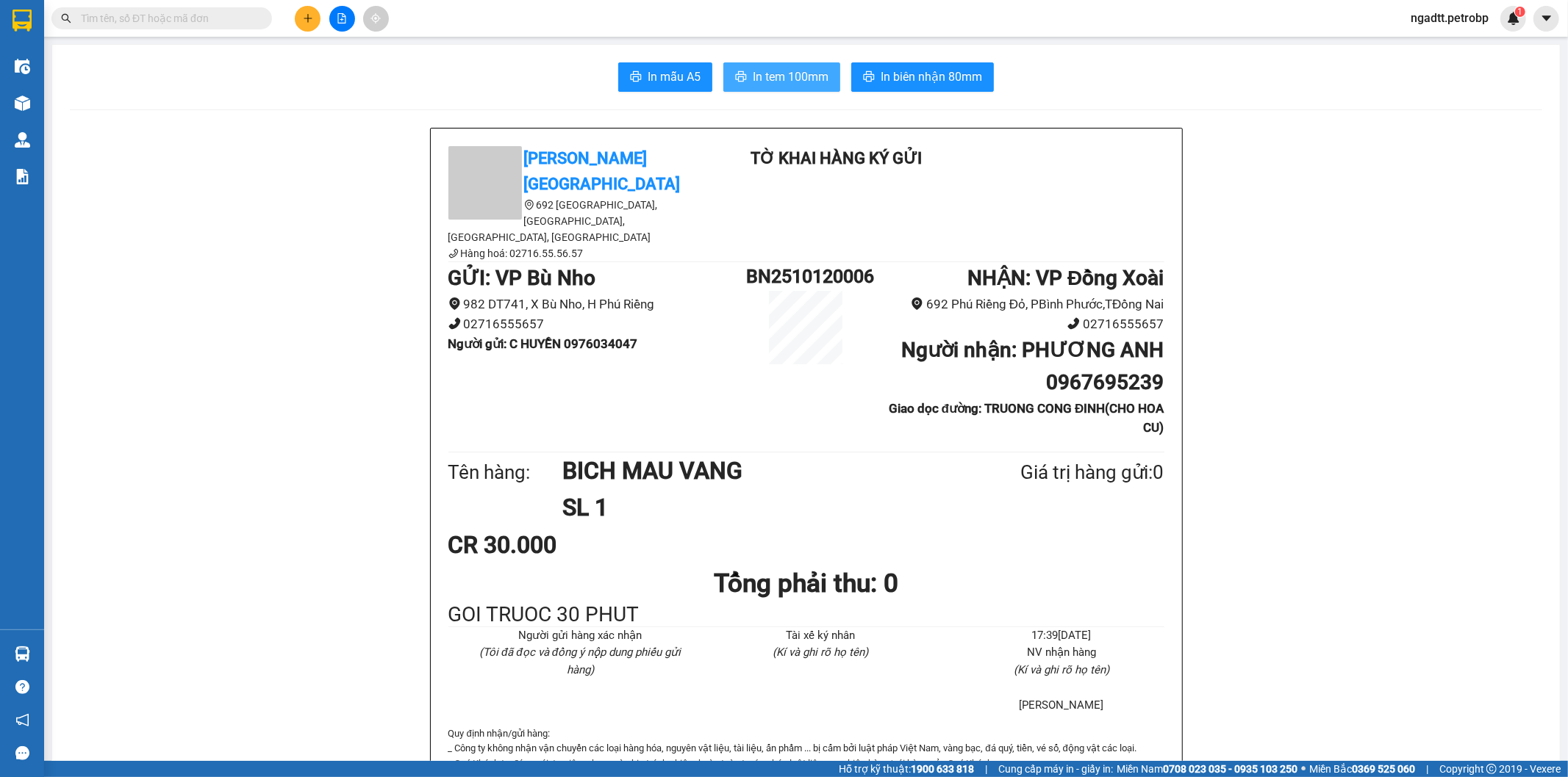
click at [777, 76] on span "In tem 100mm" at bounding box center [791, 77] width 76 height 18
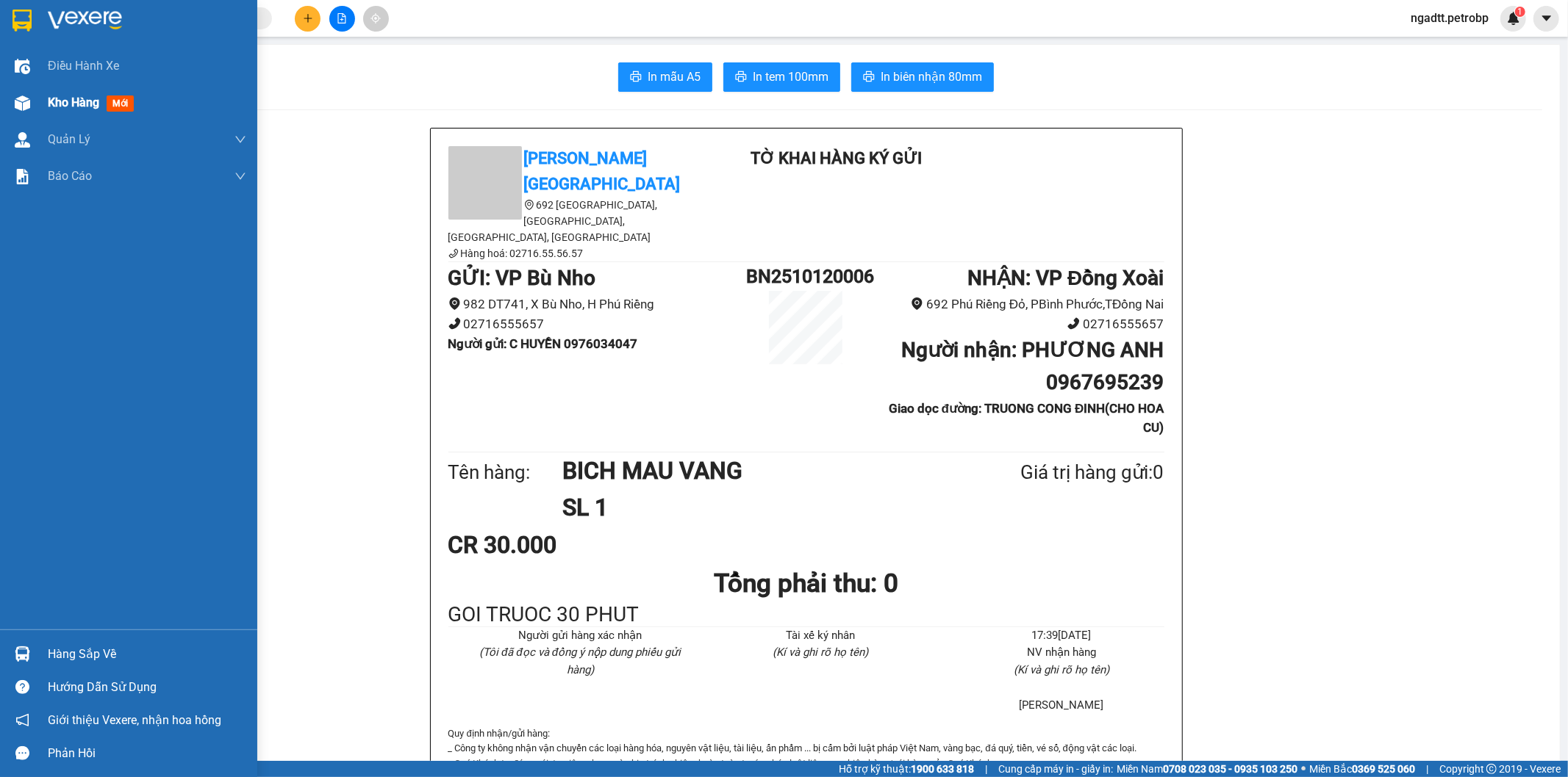
click at [84, 96] on span "Kho hàng" at bounding box center [73, 102] width 51 height 14
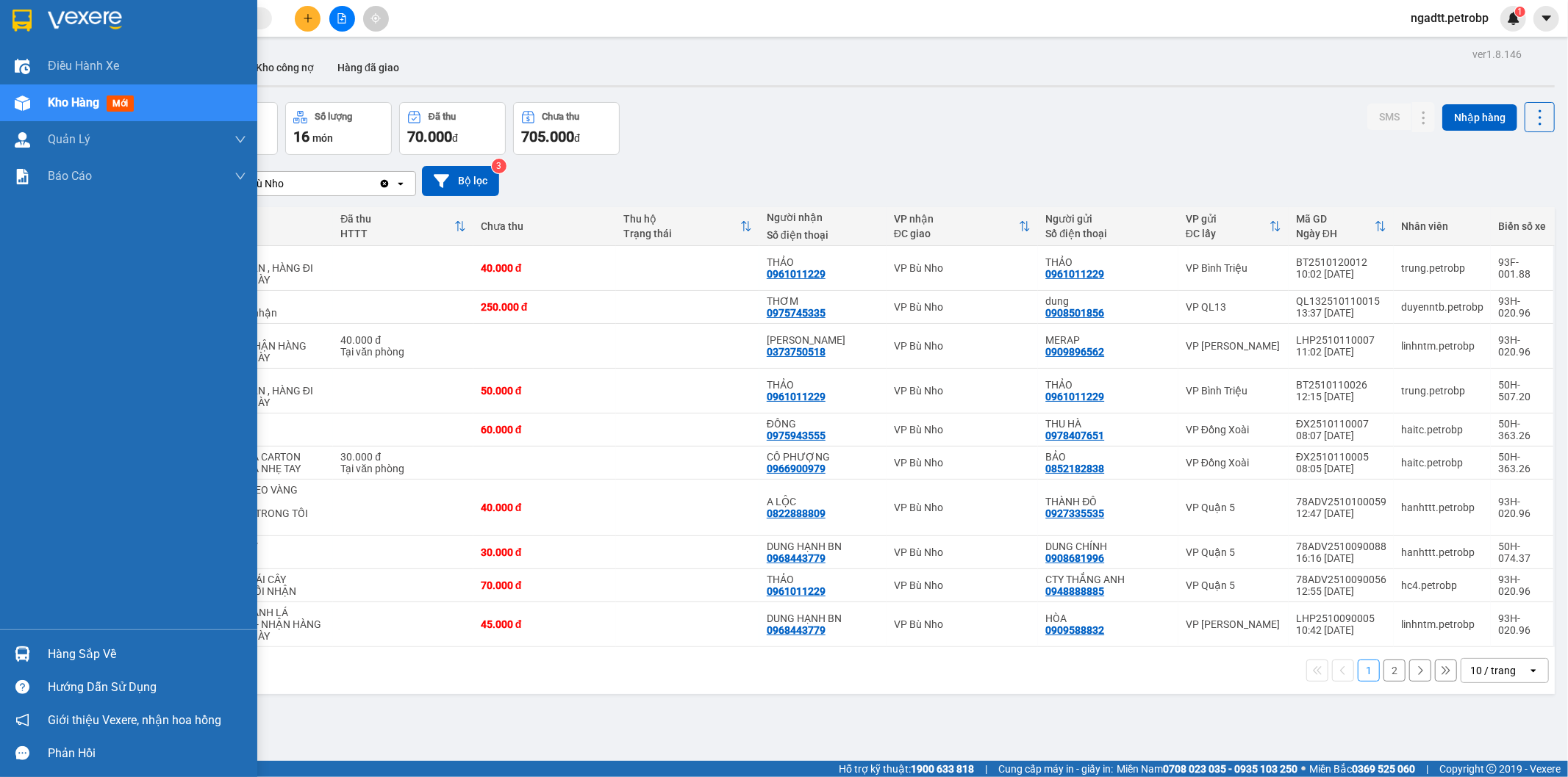
click at [98, 658] on div "Hàng sắp về" at bounding box center [147, 654] width 199 height 22
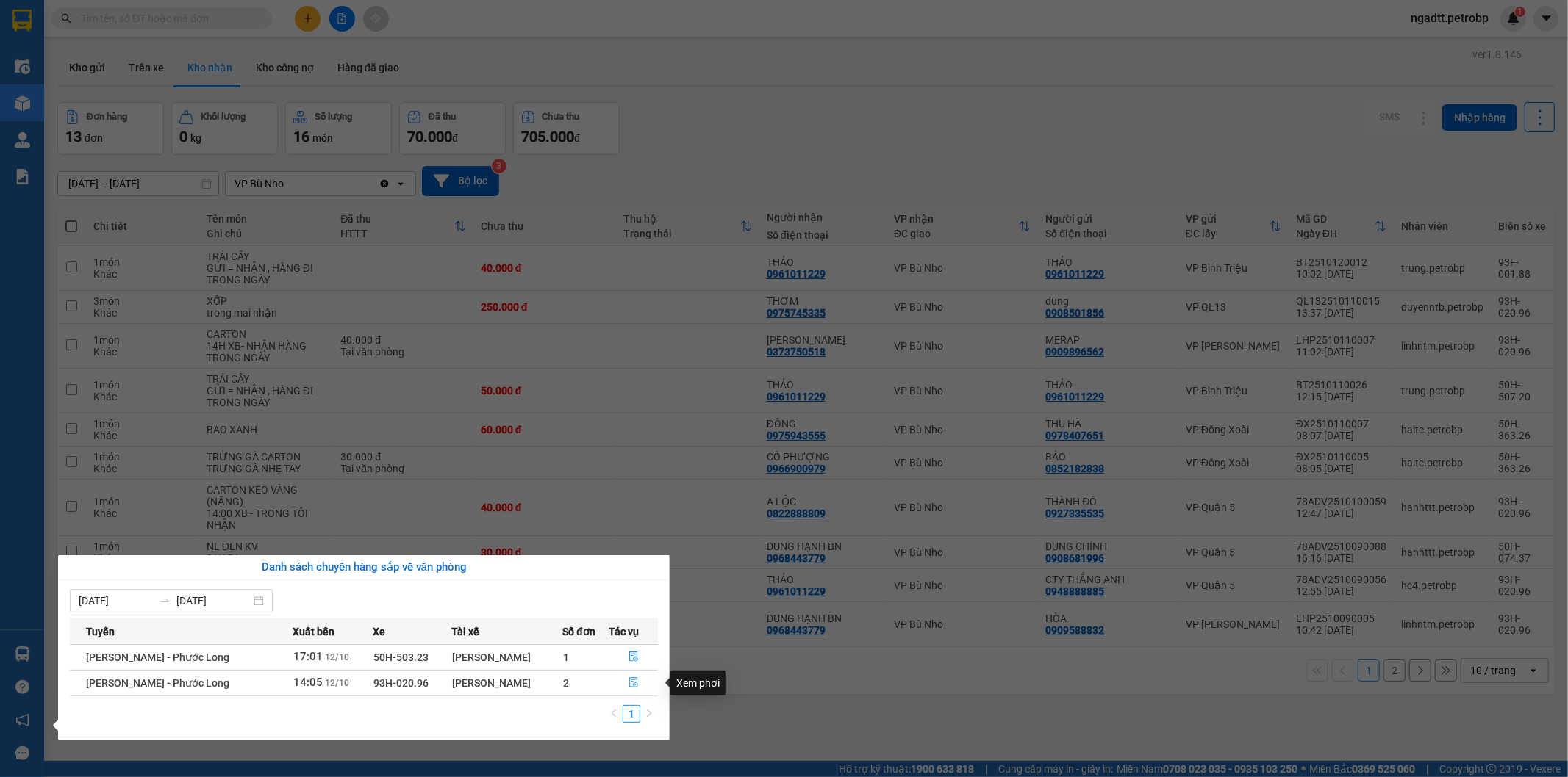
click at [633, 681] on icon "file-done" at bounding box center [633, 682] width 10 height 10
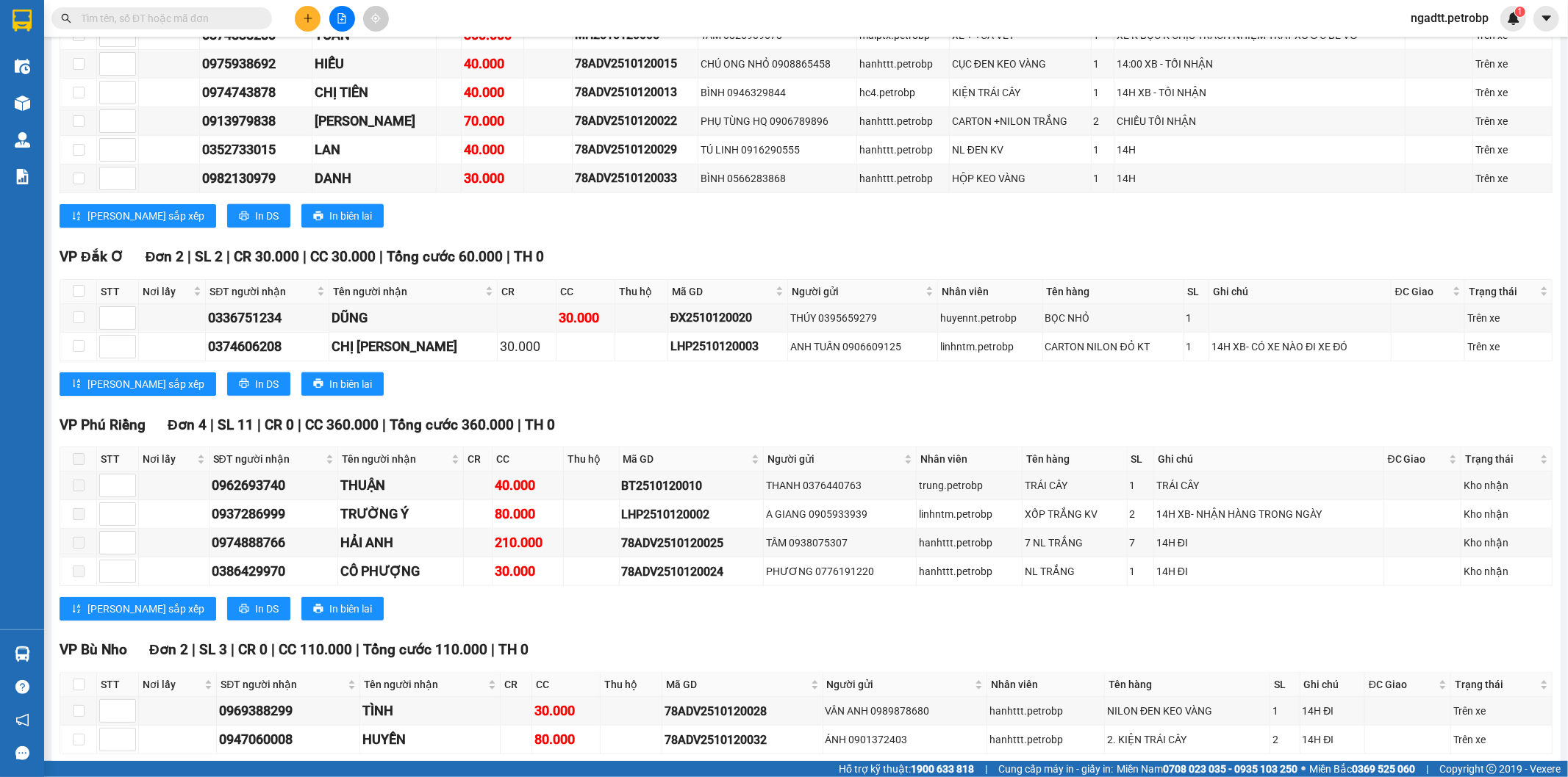
scroll to position [1582, 0]
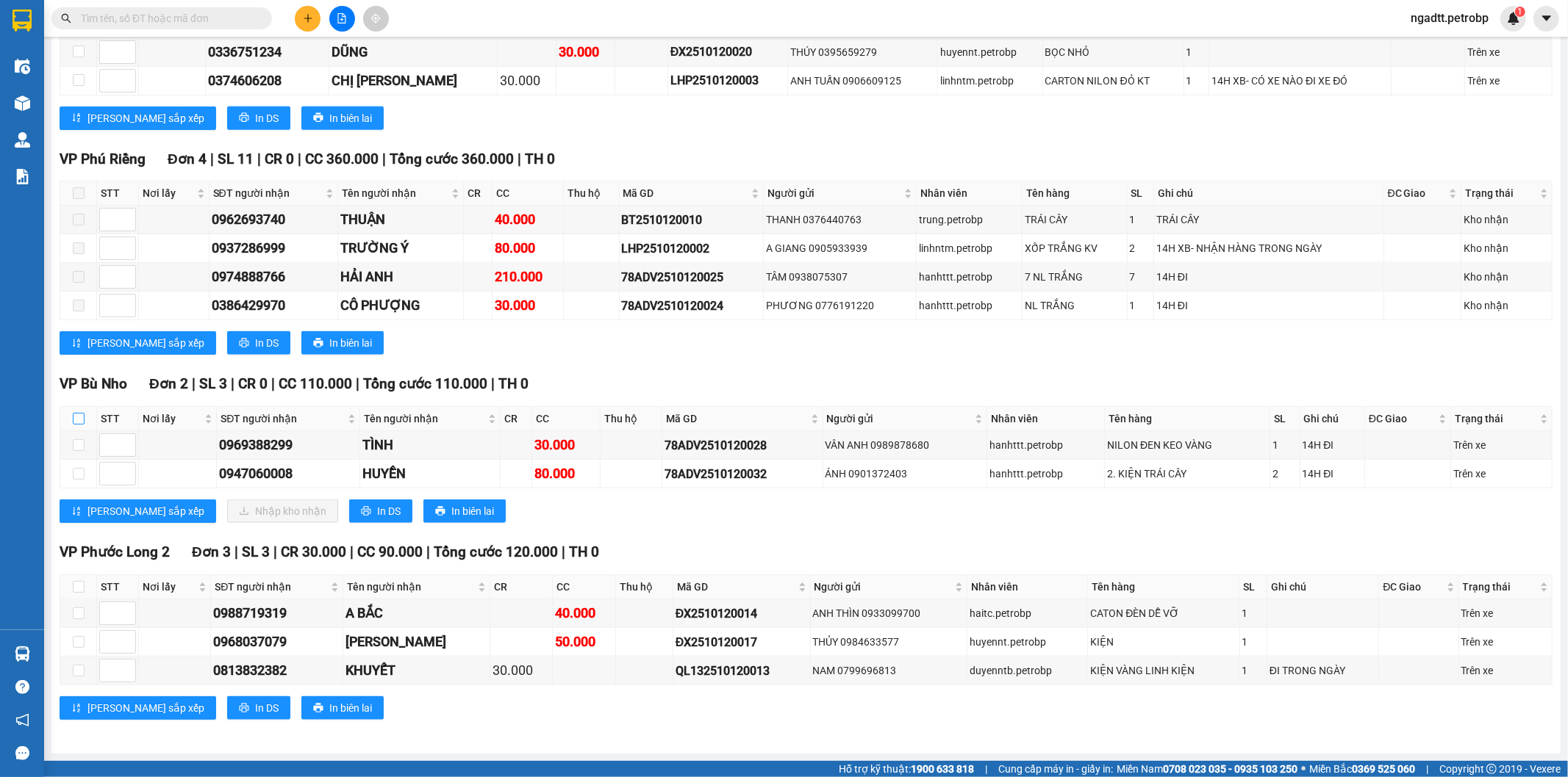
click at [81, 417] on input "checkbox" at bounding box center [78, 419] width 12 height 12
checkbox input "false"
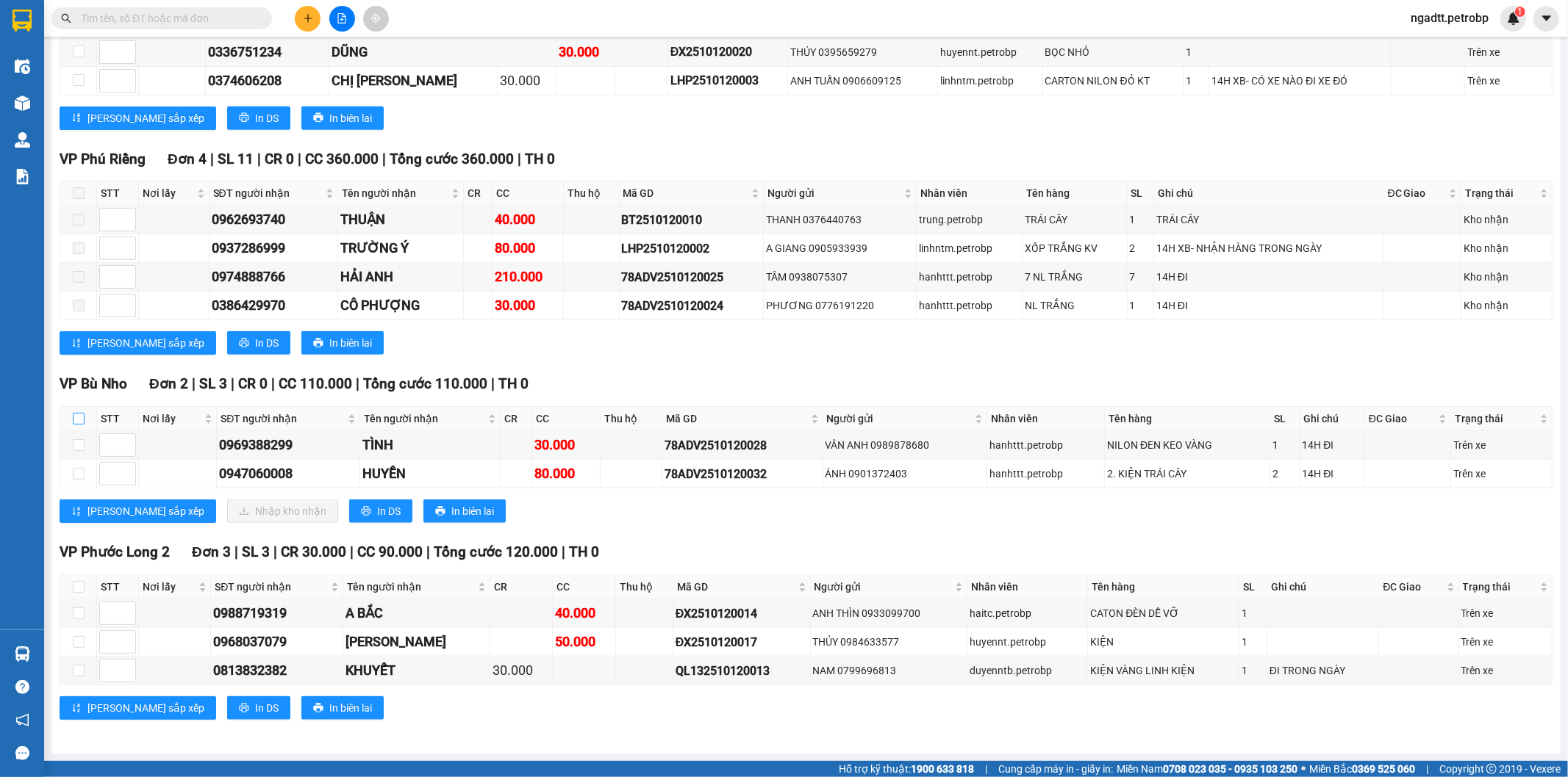
click at [74, 419] on input "checkbox" at bounding box center [78, 419] width 12 height 12
checkbox input "true"
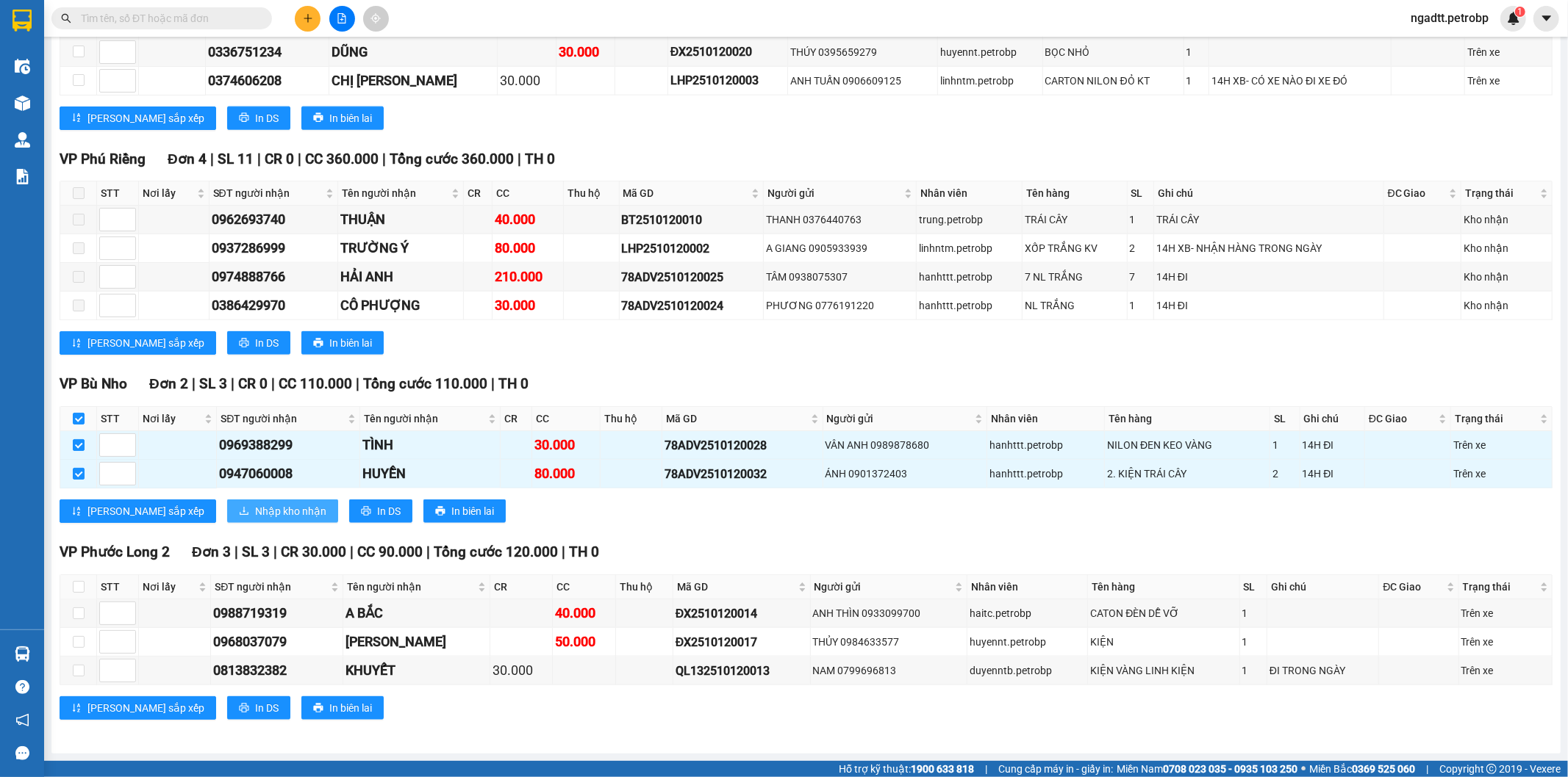
click at [255, 505] on span "Nhập kho nhận" at bounding box center [290, 512] width 71 height 16
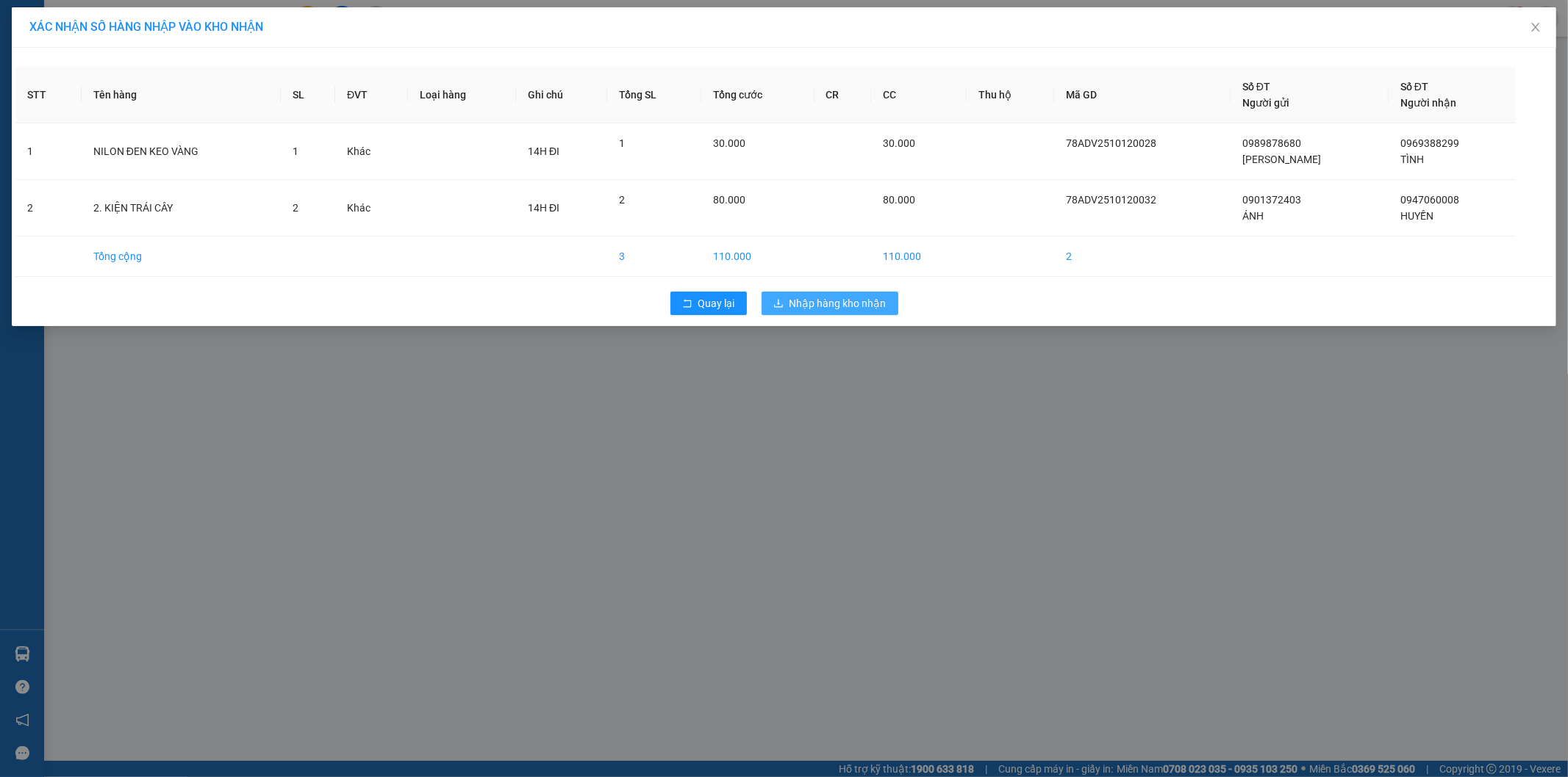
click at [810, 300] on span "Nhập hàng kho nhận" at bounding box center [838, 303] width 97 height 16
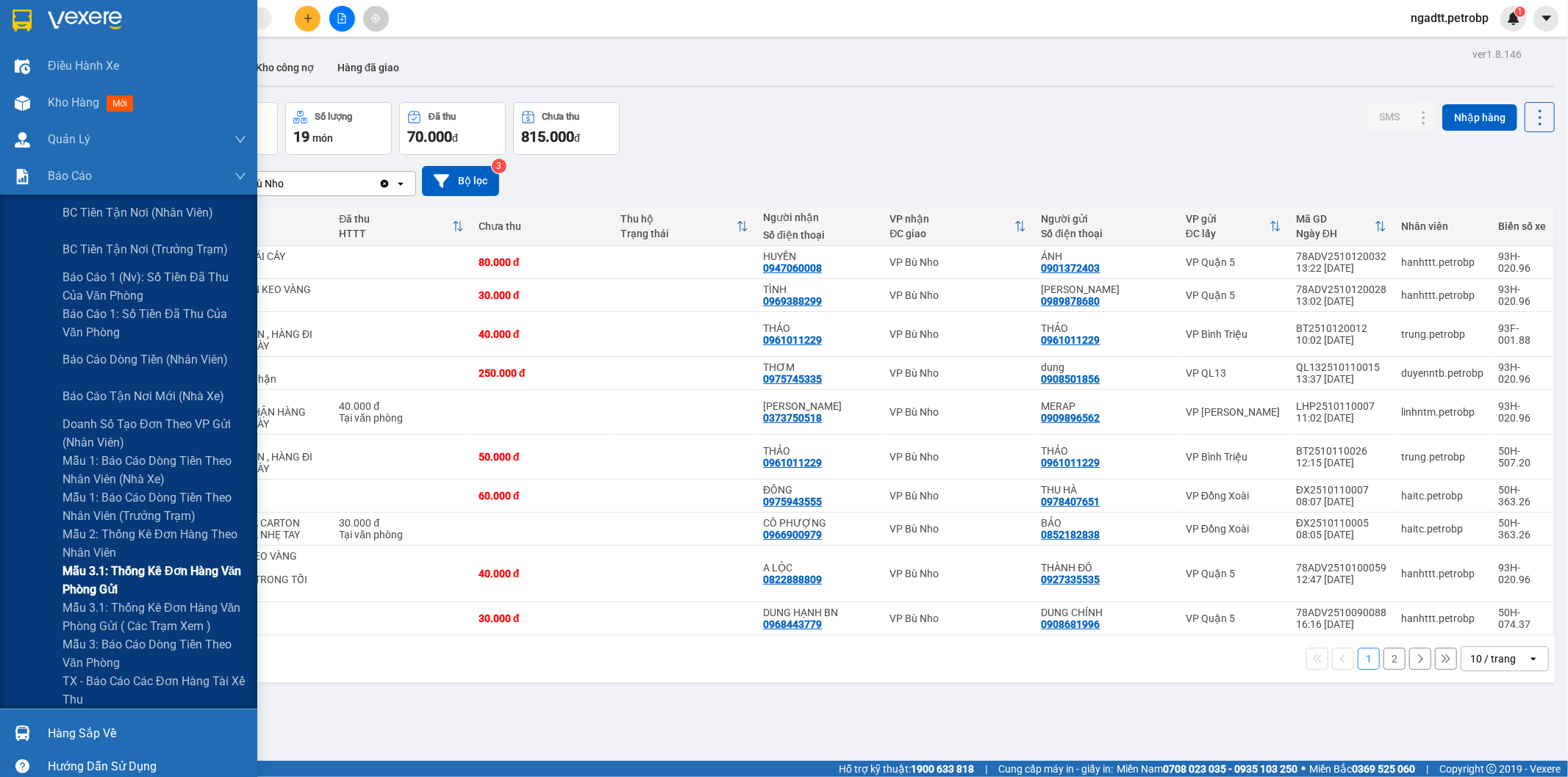
click at [103, 571] on span "Mẫu 3.1: Thống kê đơn hàng văn phòng gửi" at bounding box center [154, 580] width 184 height 37
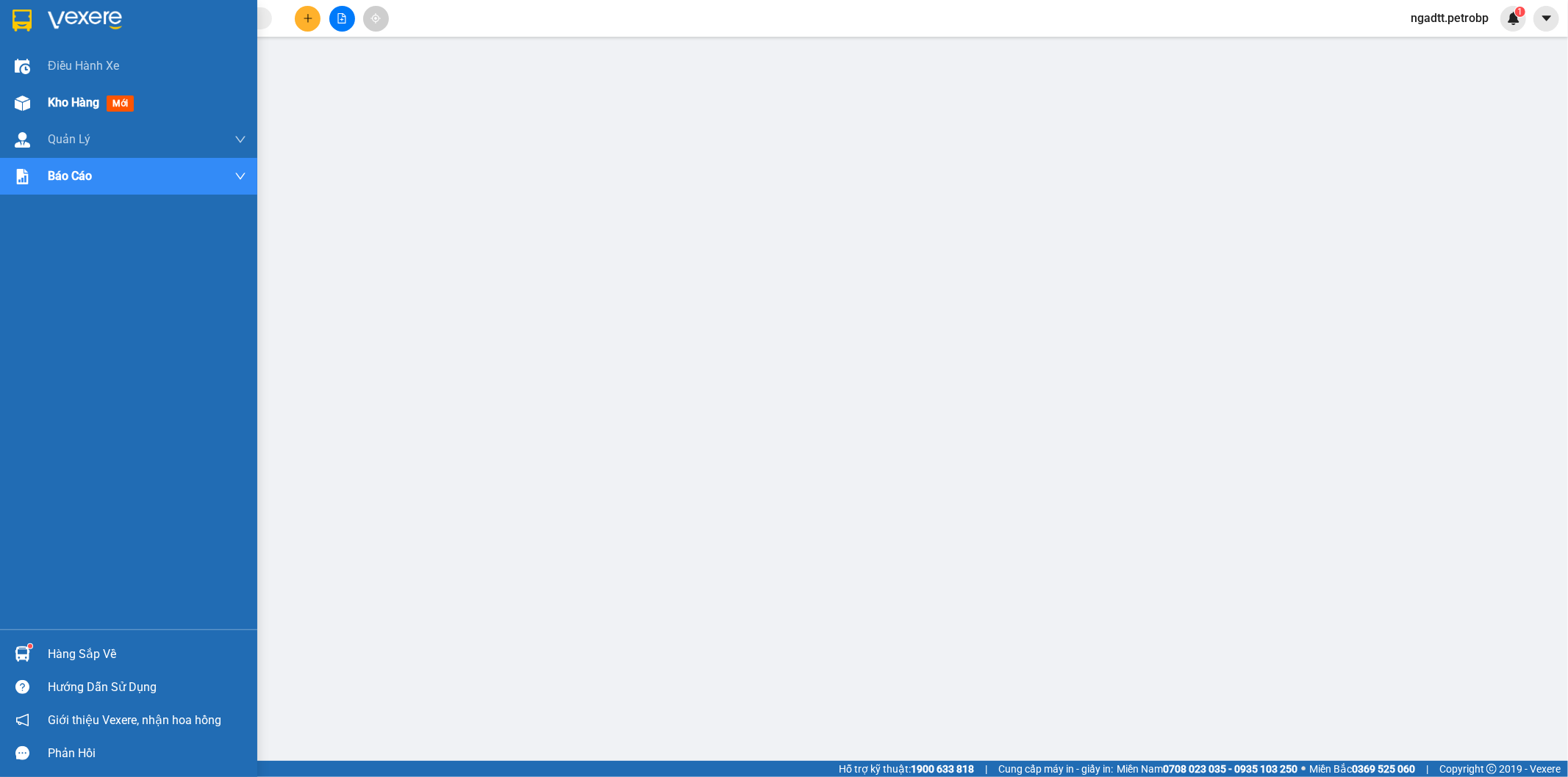
click at [56, 103] on span "Kho hàng" at bounding box center [73, 102] width 51 height 14
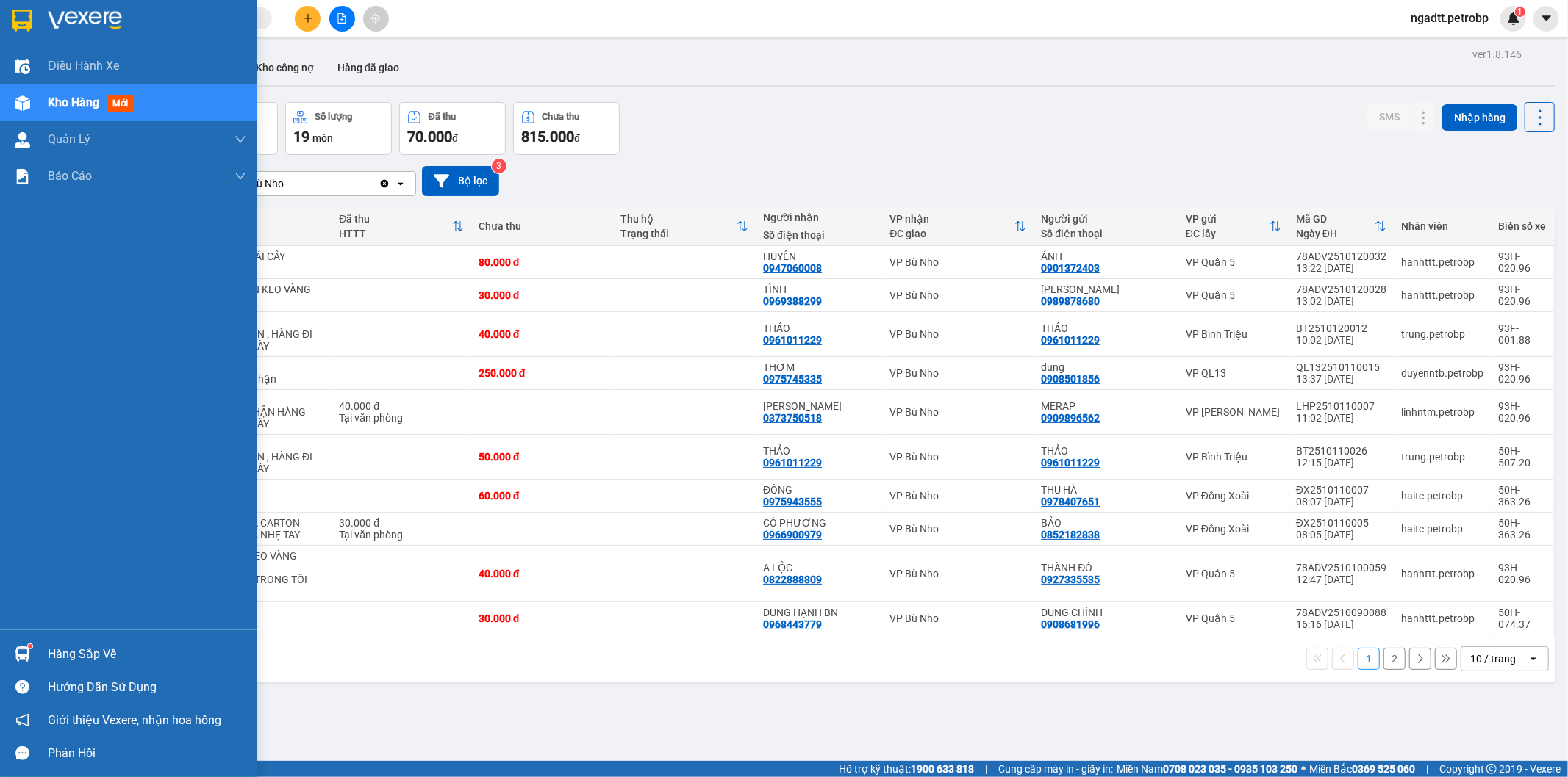
click at [71, 658] on div "Hàng sắp về" at bounding box center [147, 654] width 199 height 22
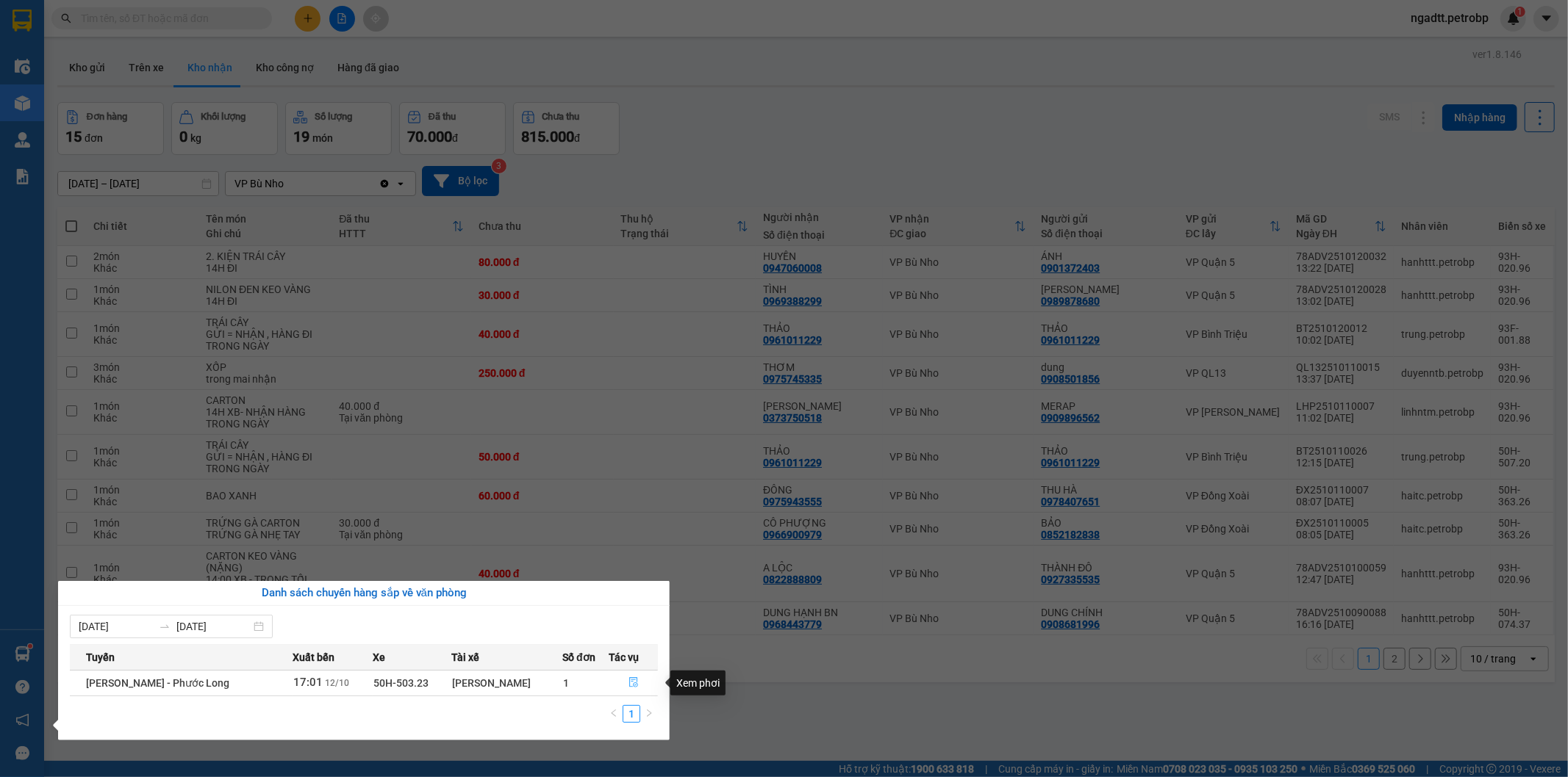
click at [633, 681] on icon "file-done" at bounding box center [633, 682] width 10 height 10
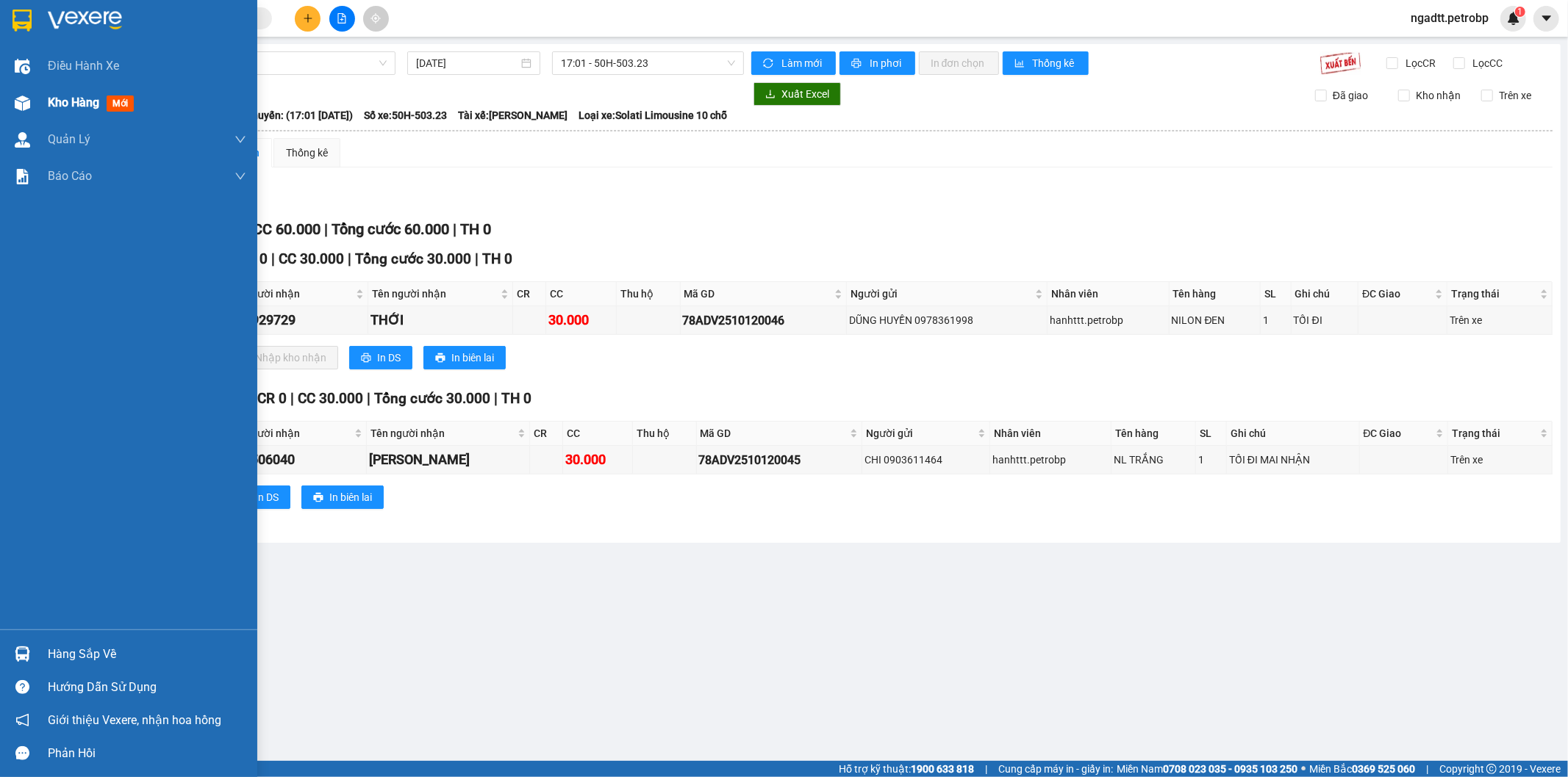
click at [63, 106] on span "Kho hàng" at bounding box center [73, 102] width 51 height 14
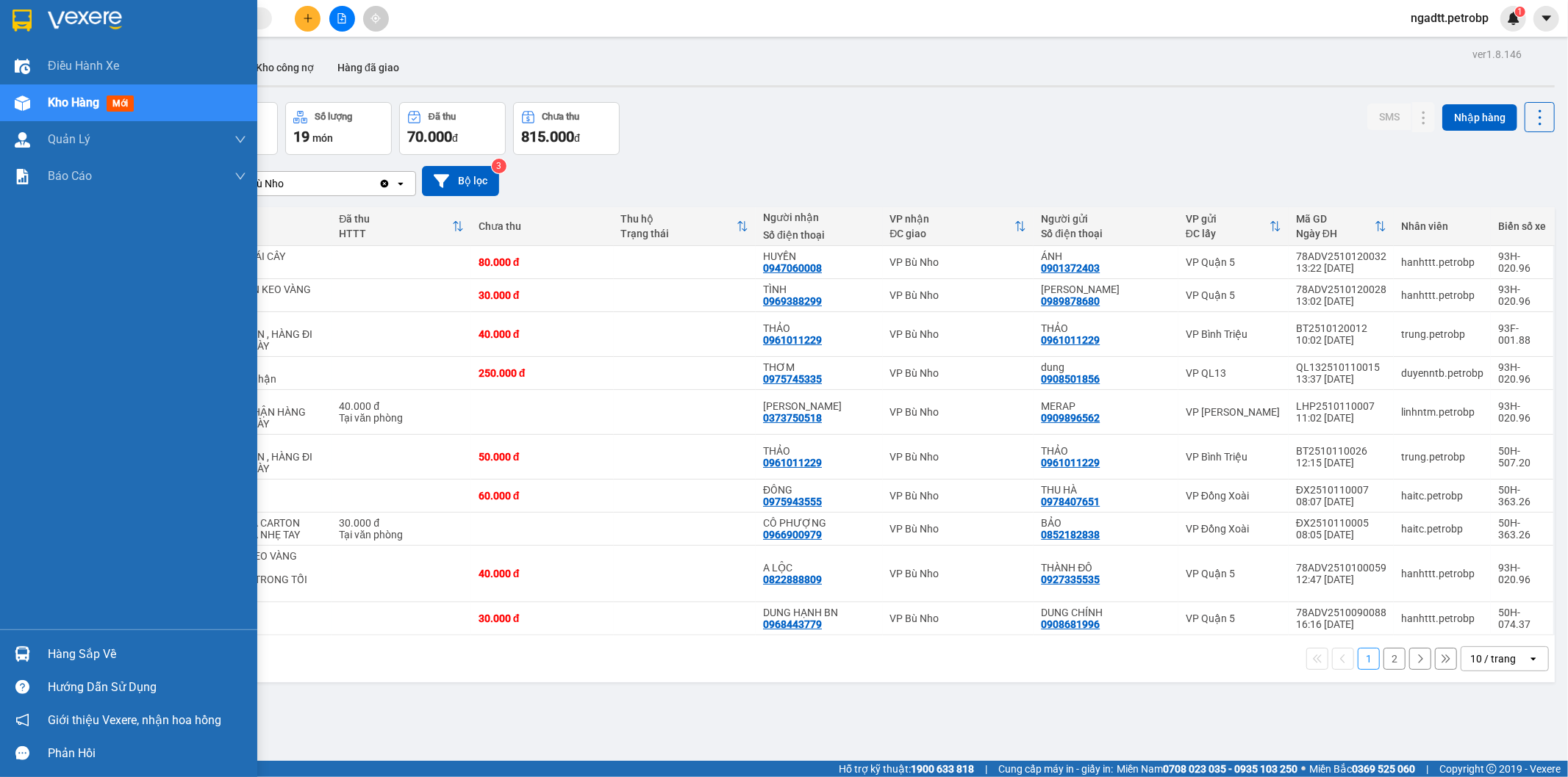
click at [119, 654] on div "Hàng sắp về" at bounding box center [147, 654] width 199 height 22
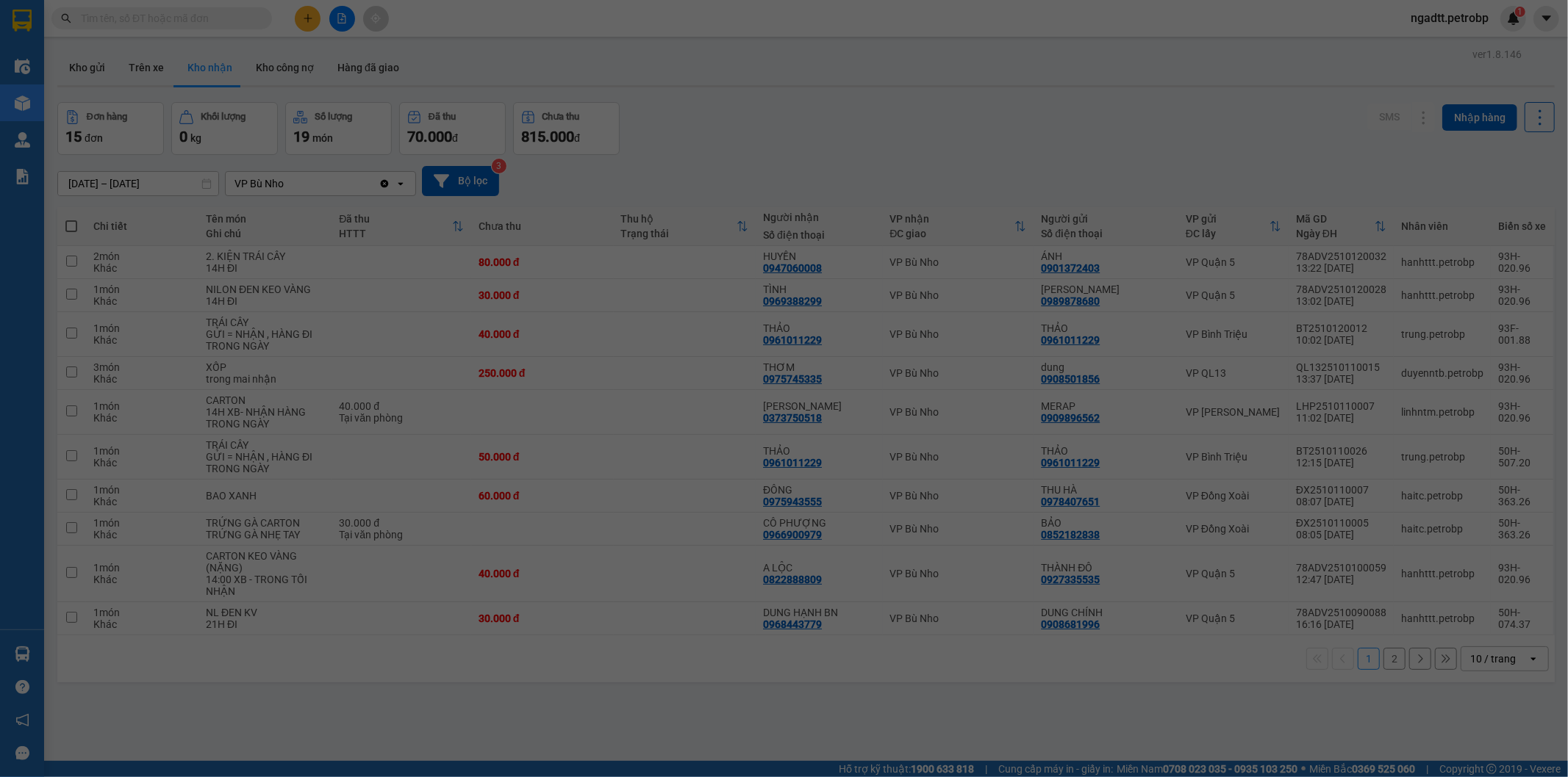
click at [119, 654] on body "Kết quả tìm kiếm ( 0 ) Bộ lọc No Data ngadtt.petrobp 1 Điều hành xe Kho hàng mớ…" at bounding box center [784, 388] width 1568 height 777
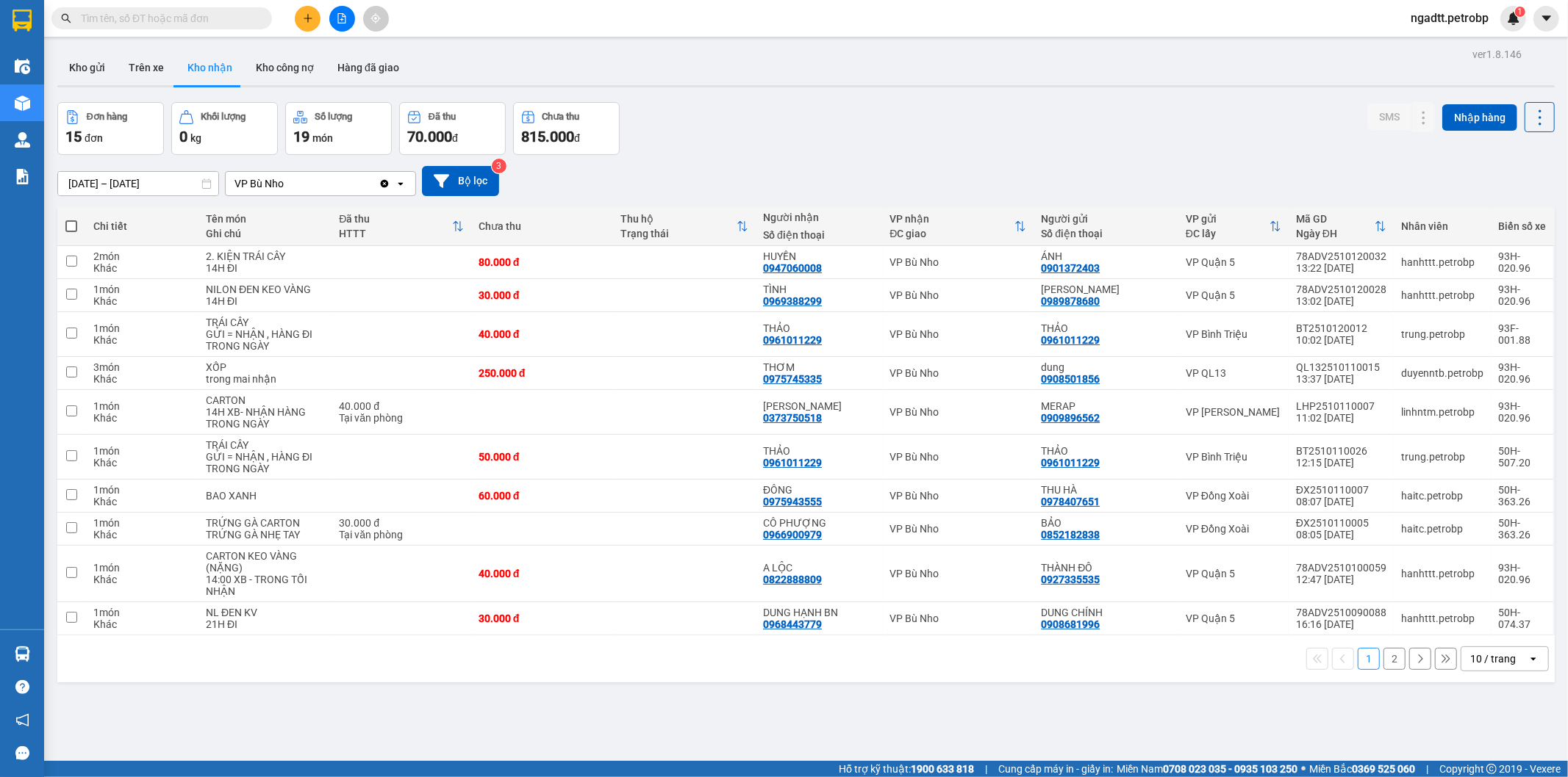
click at [853, 720] on section "Kết quả tìm kiếm ( 0 ) Bộ lọc No Data ngadtt.petrobp 1 Điều hành xe Kho hàng mớ…" at bounding box center [784, 388] width 1568 height 777
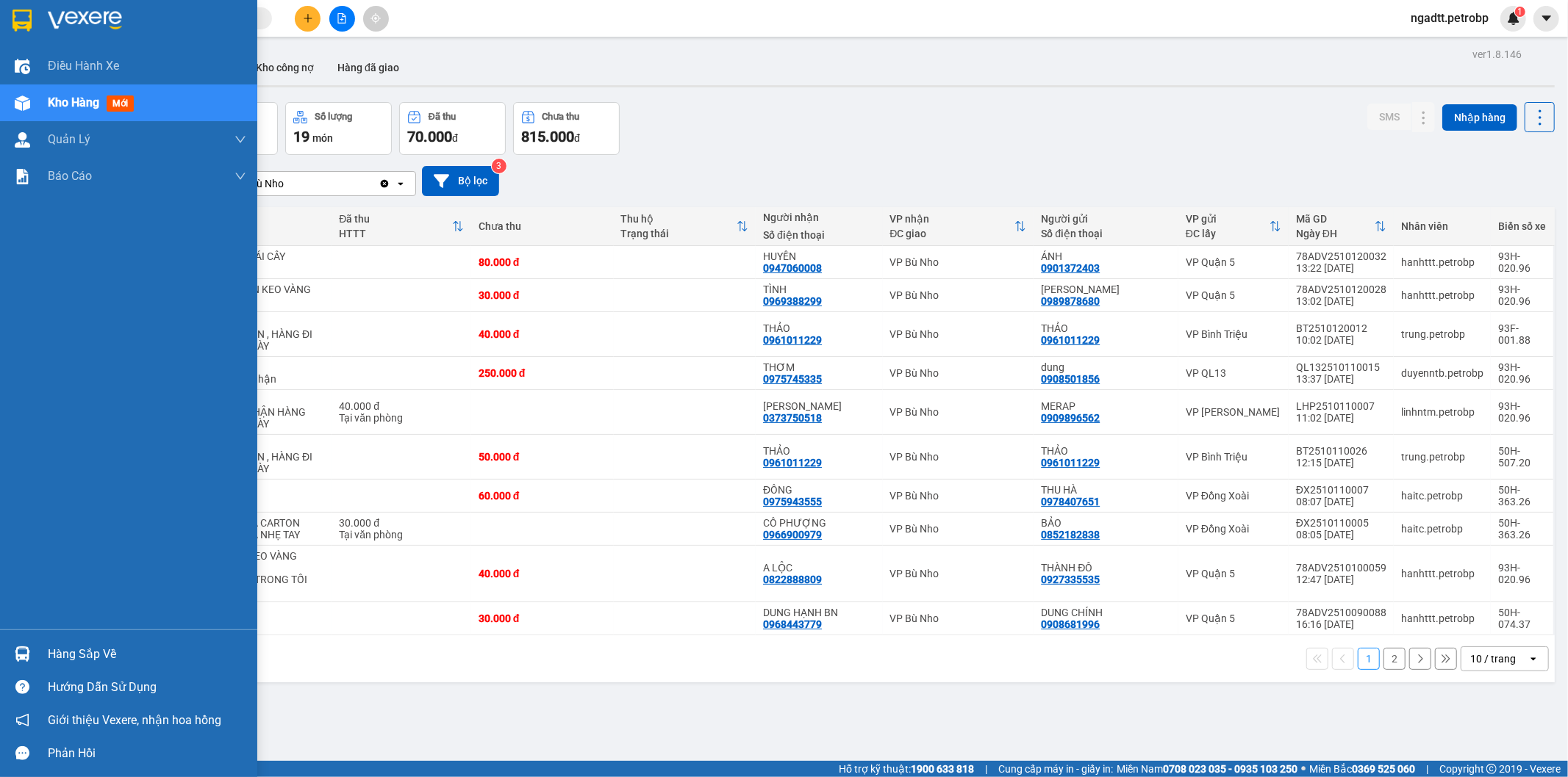
click at [74, 658] on div "Hàng sắp về" at bounding box center [147, 654] width 199 height 22
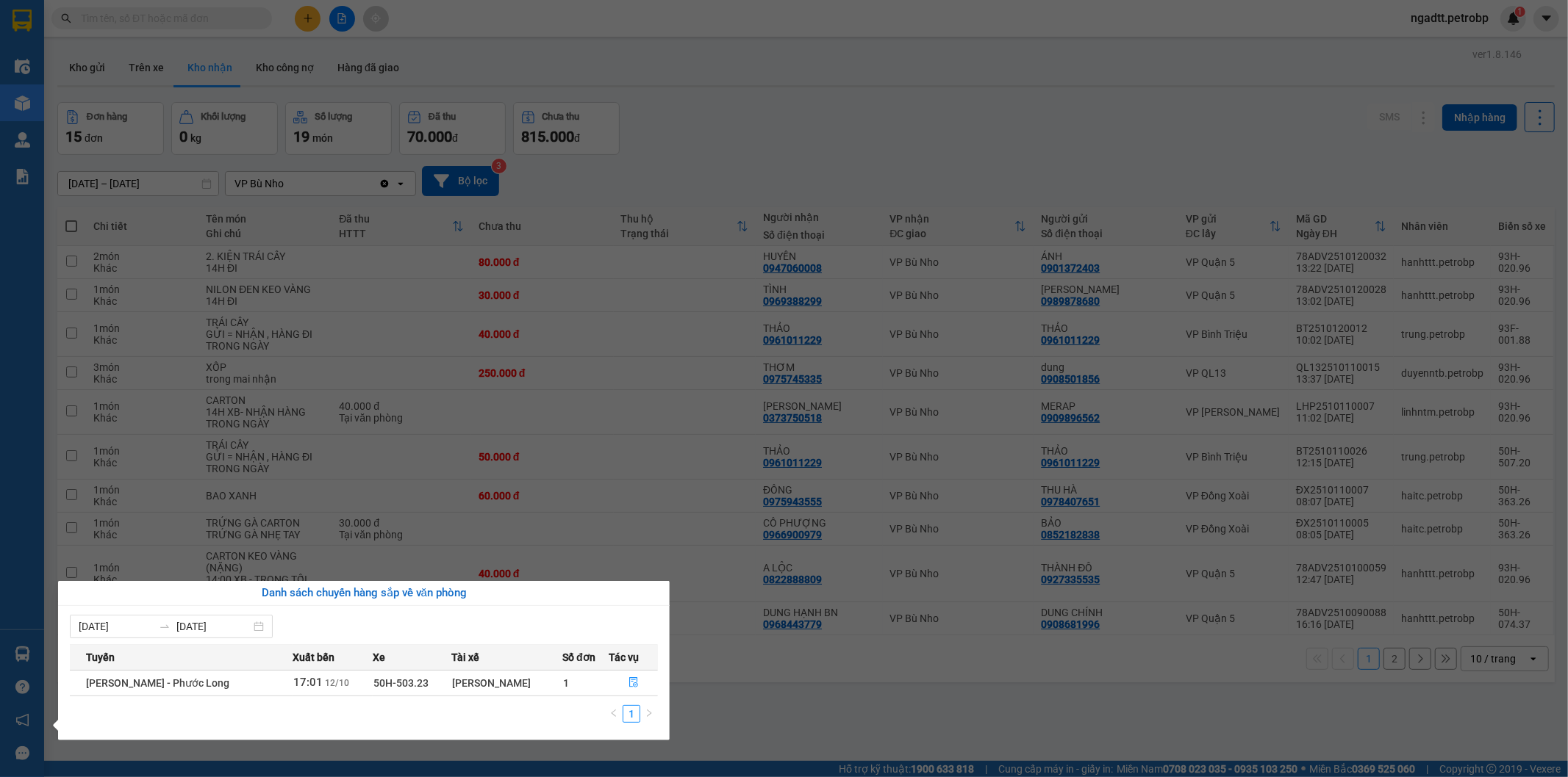
click at [930, 693] on section "Kết quả tìm kiếm ( 0 ) Bộ lọc No Data ngadtt.petrobp 1 Điều hành xe Kho hàng mớ…" at bounding box center [784, 388] width 1568 height 777
click at [930, 693] on div "ver 1.8.146 Kho gửi Trên xe Kho nhận Kho công nợ Hàng đã giao Đơn hàng 15 đơn K…" at bounding box center [805, 432] width 1509 height 777
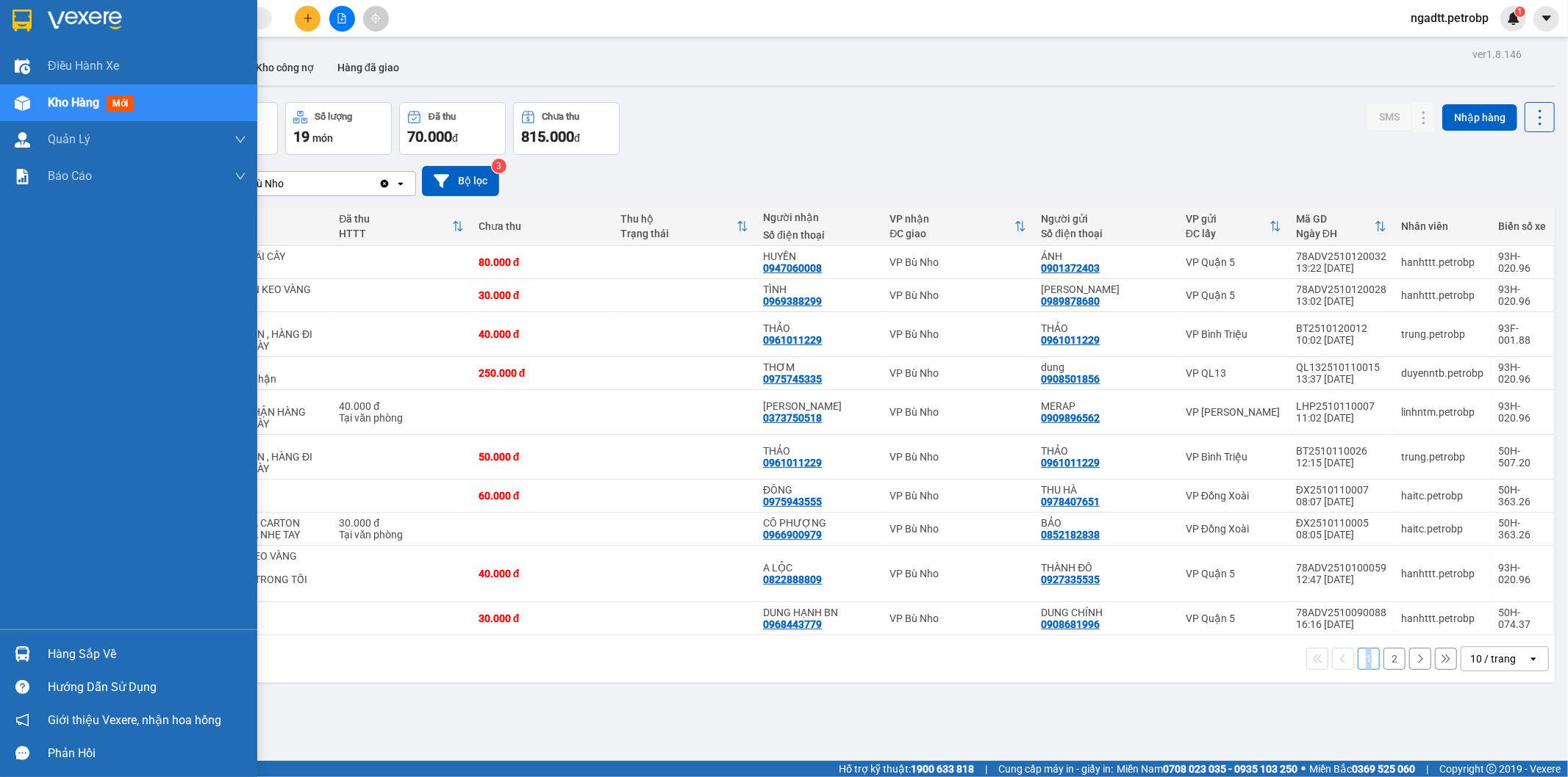
click at [85, 648] on div "Hàng sắp về" at bounding box center [147, 654] width 199 height 22
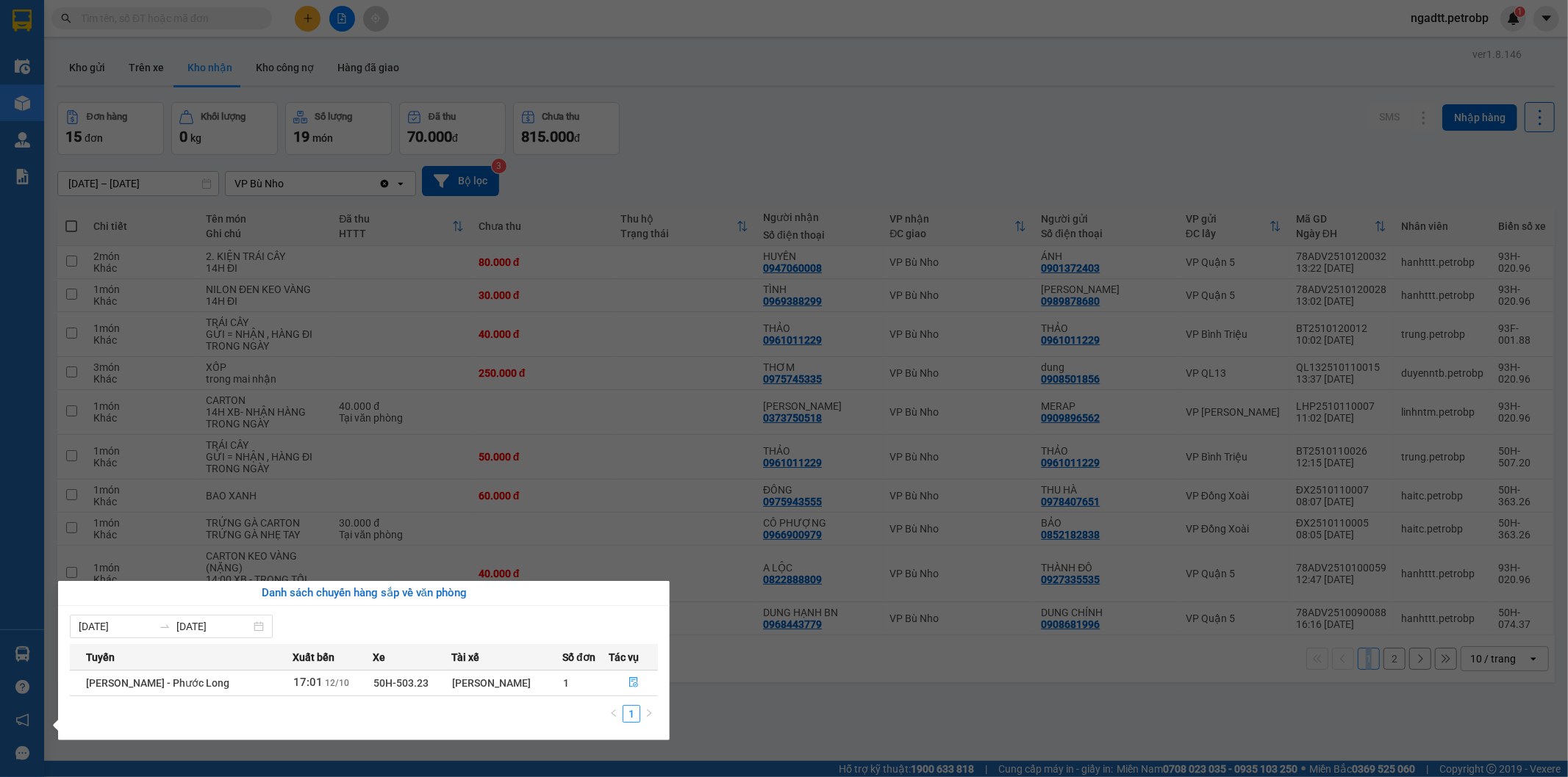
click at [770, 688] on section "Kết quả tìm kiếm ( 0 ) Bộ lọc No Data ngadtt.petrobp 1 Điều hành xe Kho hàng mớ…" at bounding box center [784, 388] width 1568 height 777
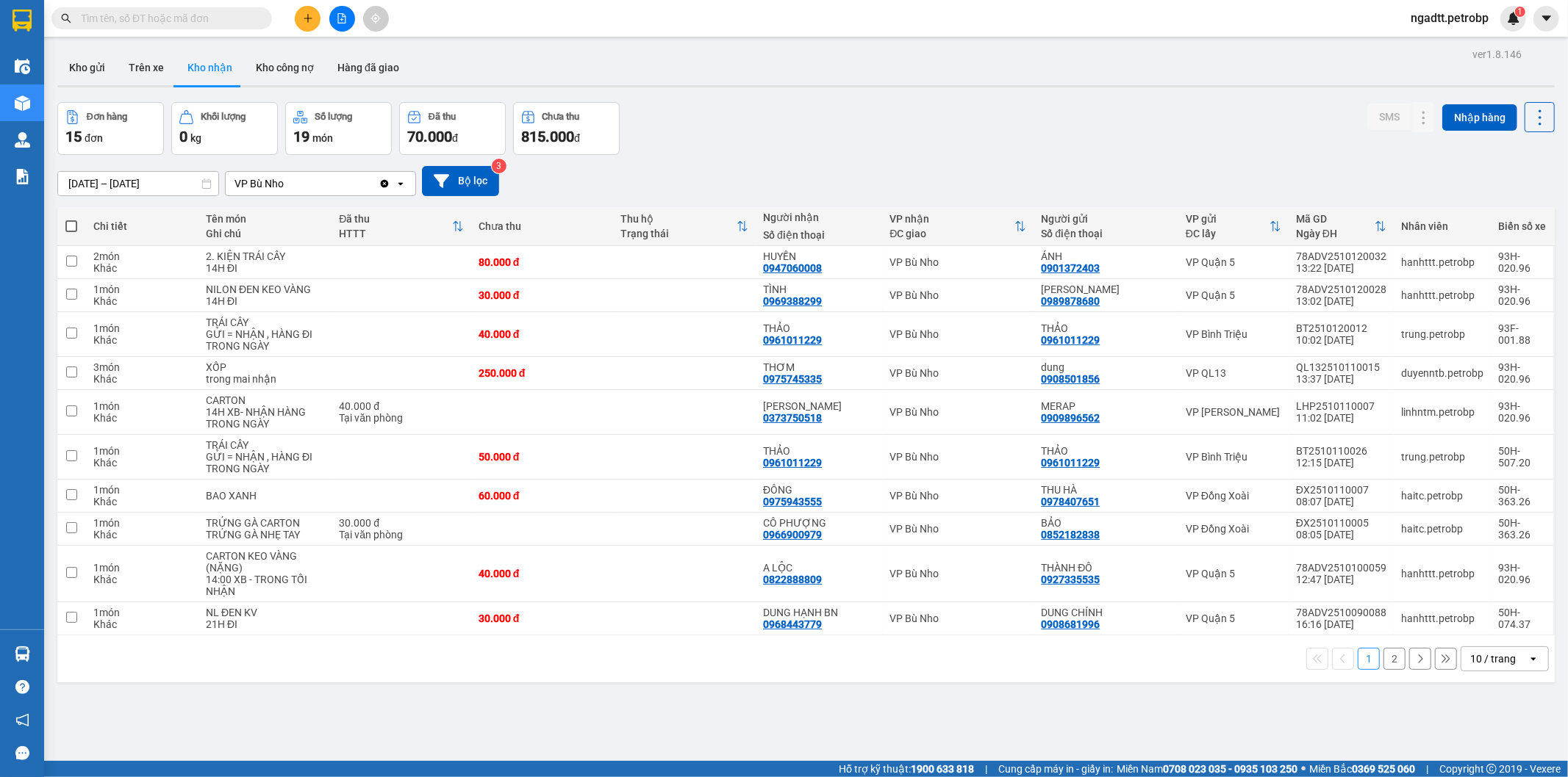
click at [770, 688] on div "ver 1.8.146 Kho gửi Trên xe Kho nhận Kho công nợ Hàng đã giao Đơn hàng 15 đơn K…" at bounding box center [805, 432] width 1509 height 777
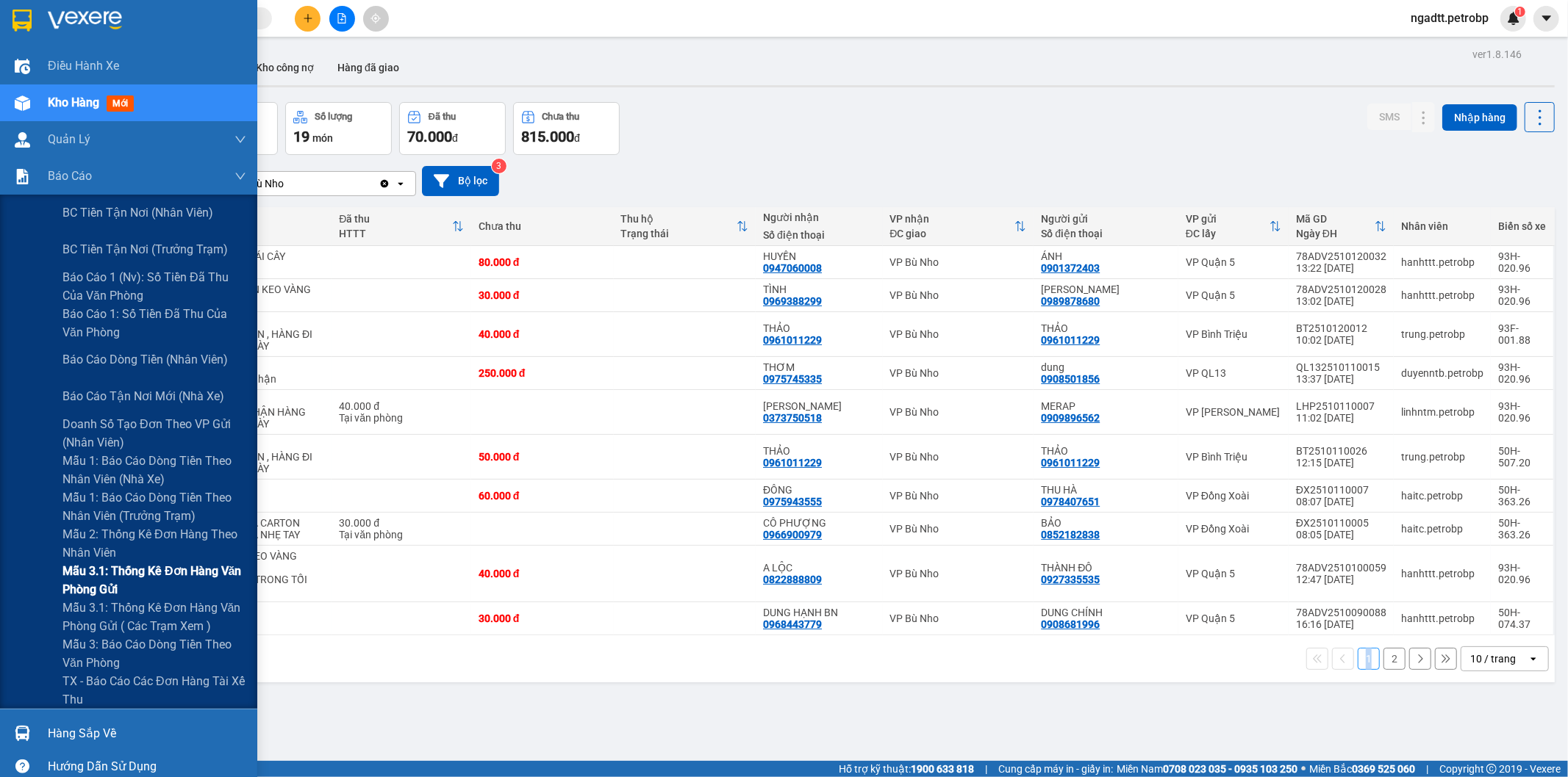
click at [128, 573] on span "Mẫu 3.1: Thống kê đơn hàng văn phòng gửi" at bounding box center [154, 580] width 184 height 37
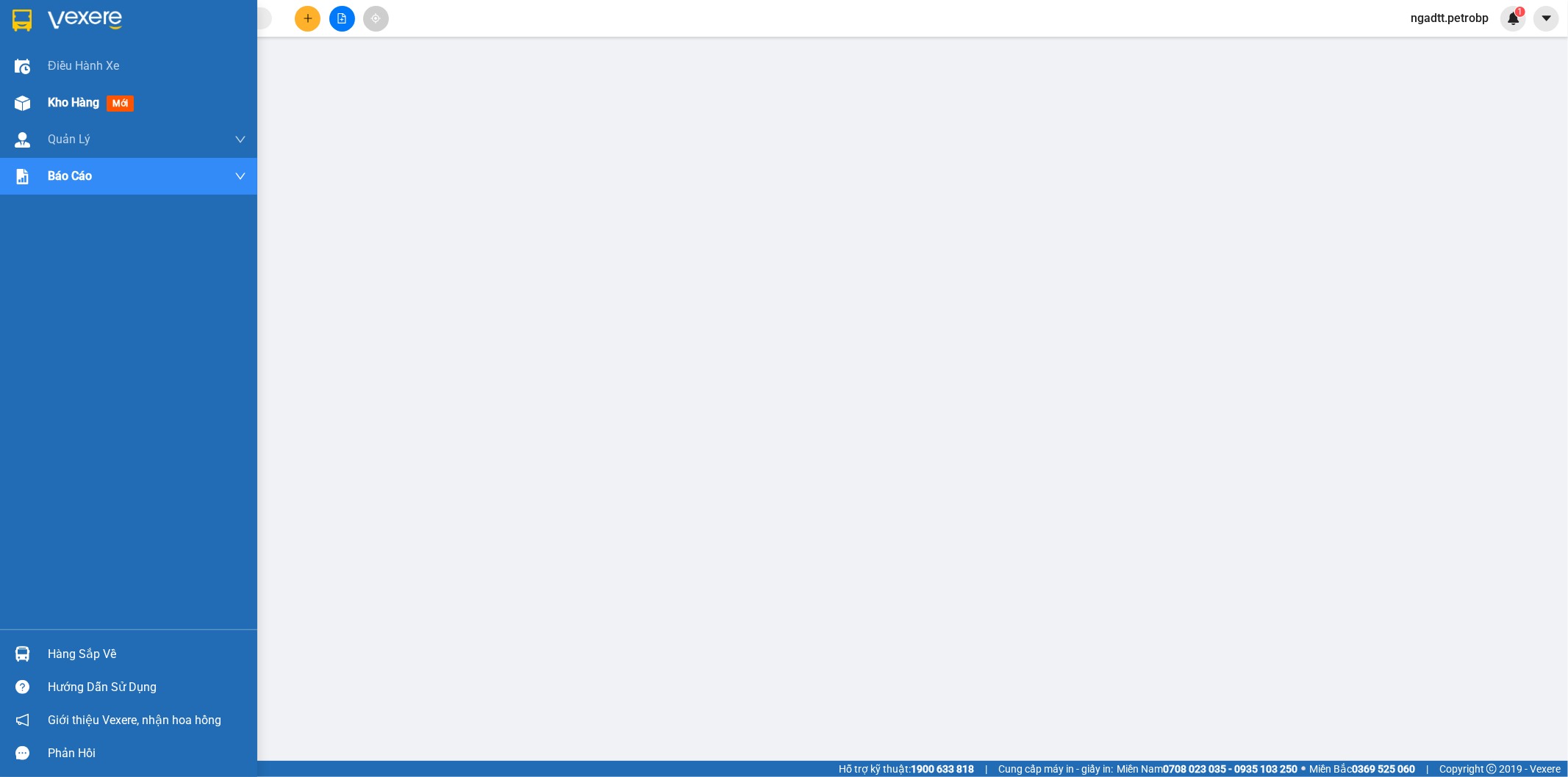
click at [68, 96] on span "Kho hàng" at bounding box center [73, 102] width 51 height 14
